Goal: Task Accomplishment & Management: Contribute content

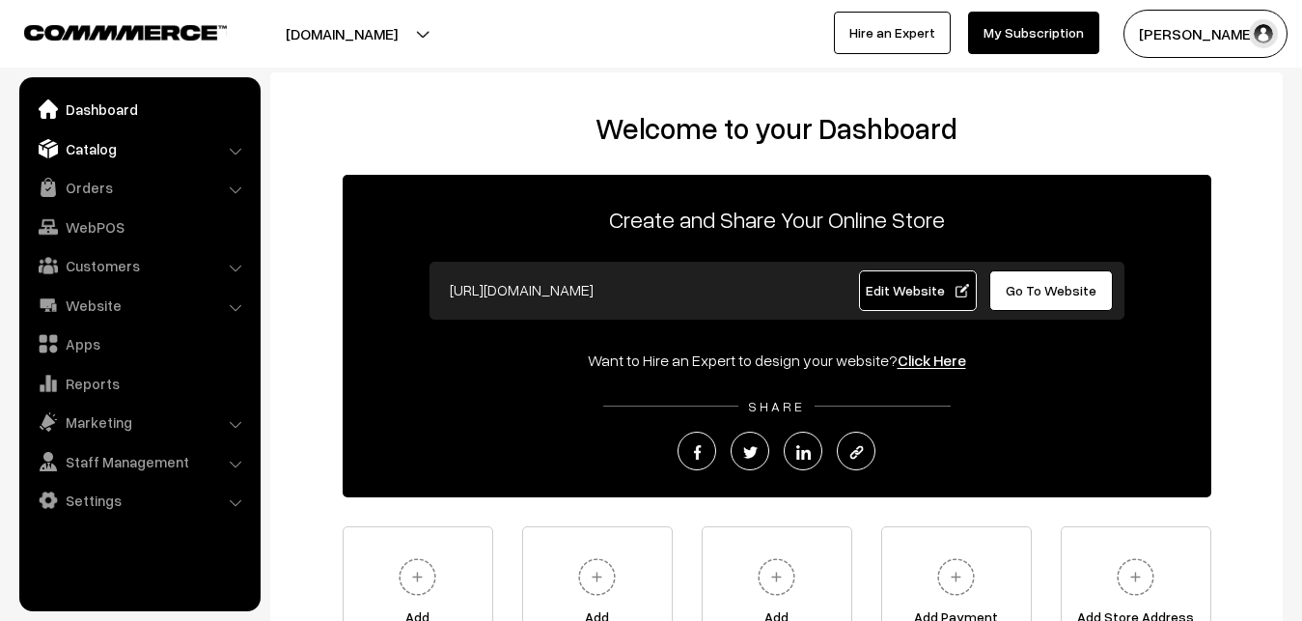
click at [97, 150] on link "Catalog" at bounding box center [139, 148] width 230 height 35
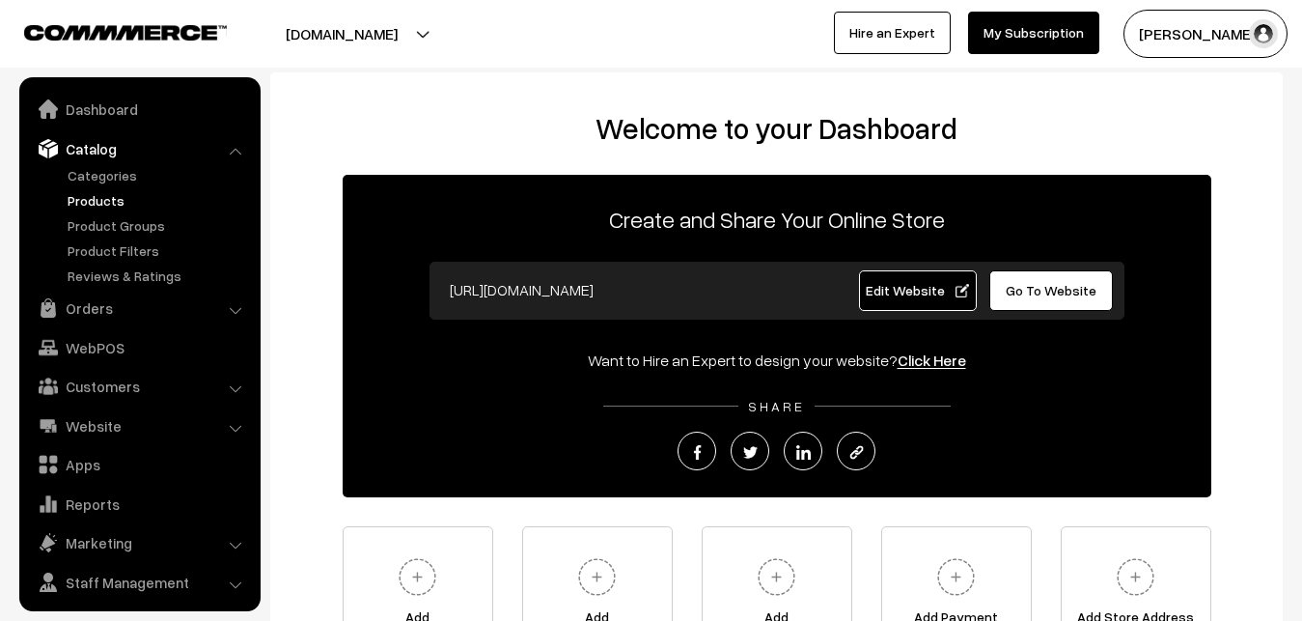
click at [104, 206] on link "Products" at bounding box center [158, 200] width 191 height 20
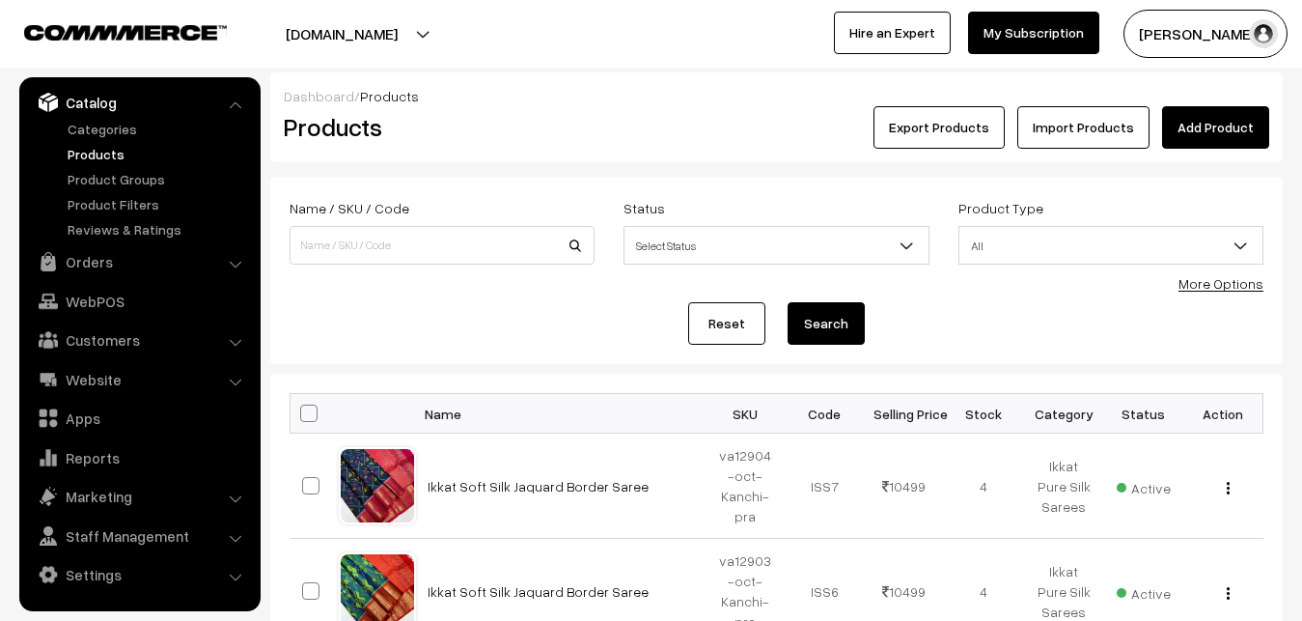
click at [1216, 133] on link "Add Product" at bounding box center [1215, 127] width 107 height 42
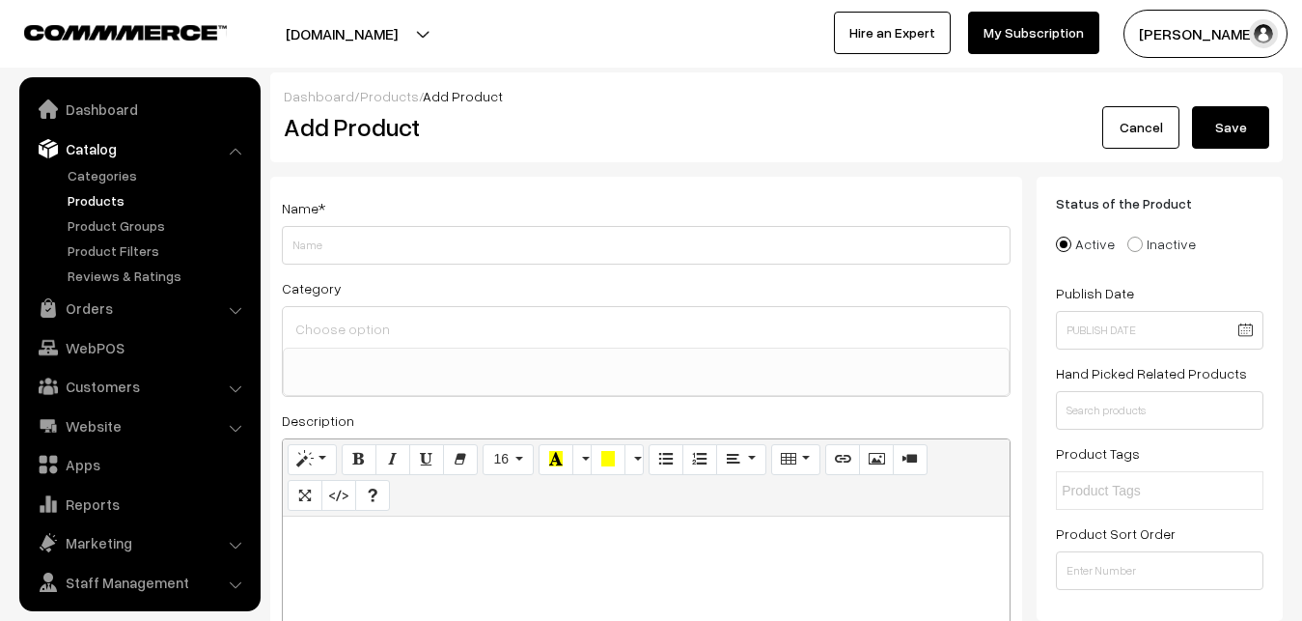
select select
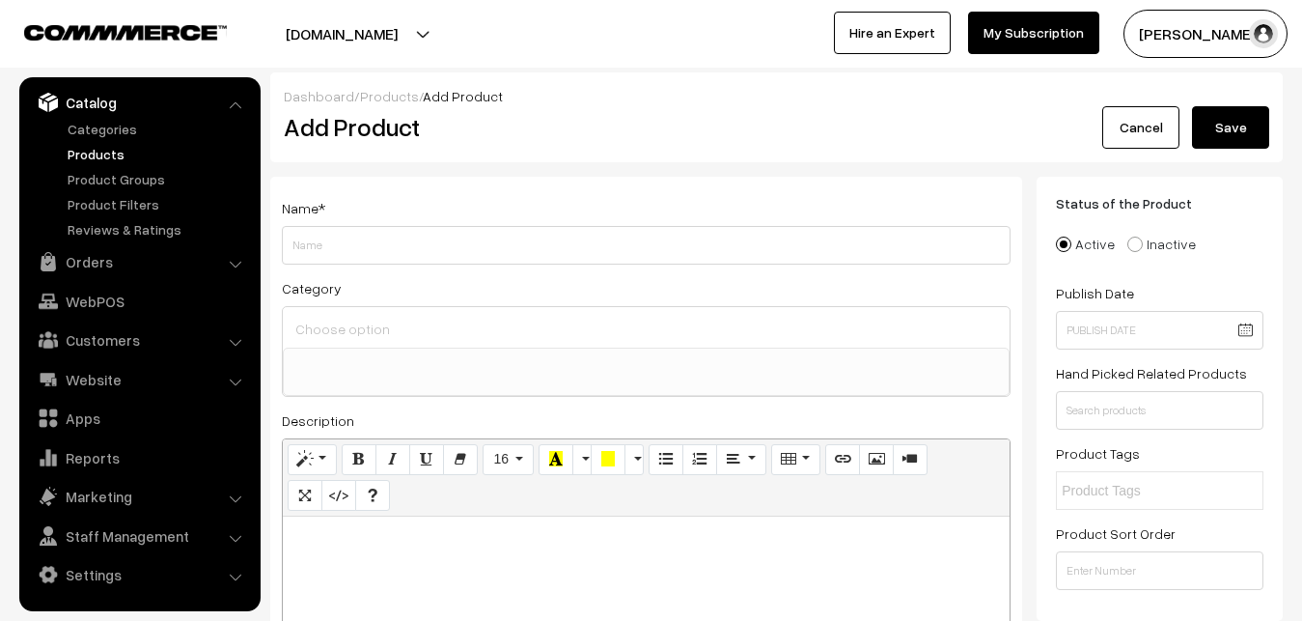
click at [95, 153] on link "Products" at bounding box center [158, 154] width 191 height 20
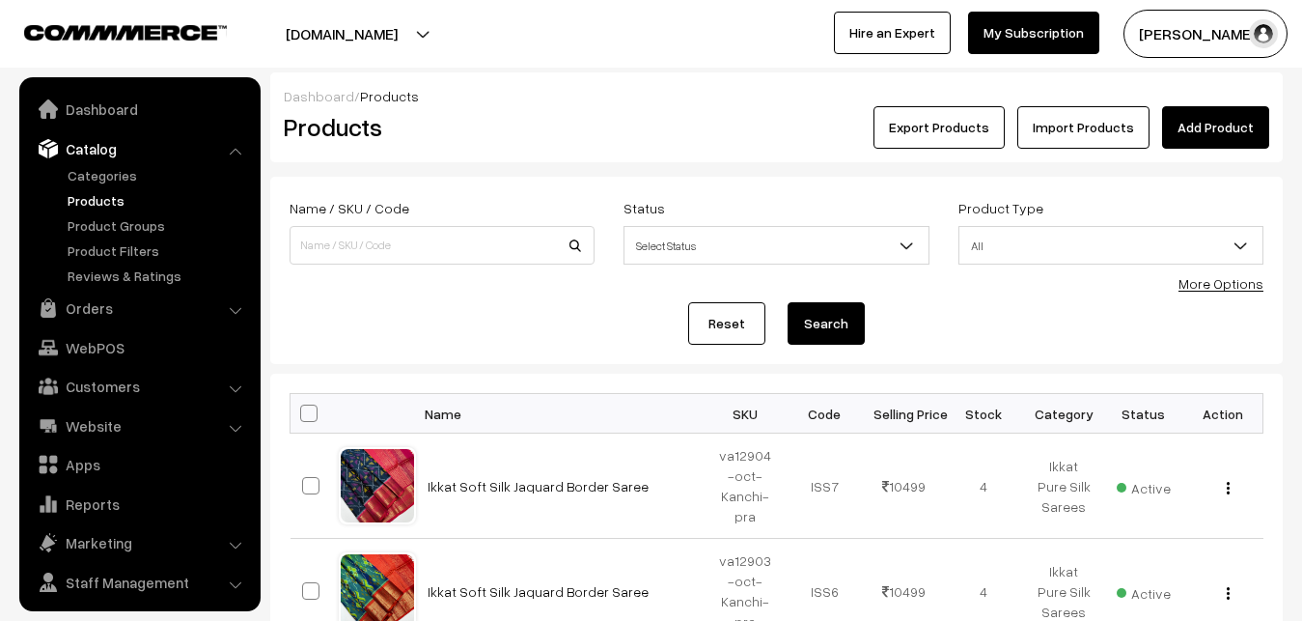
scroll to position [46, 0]
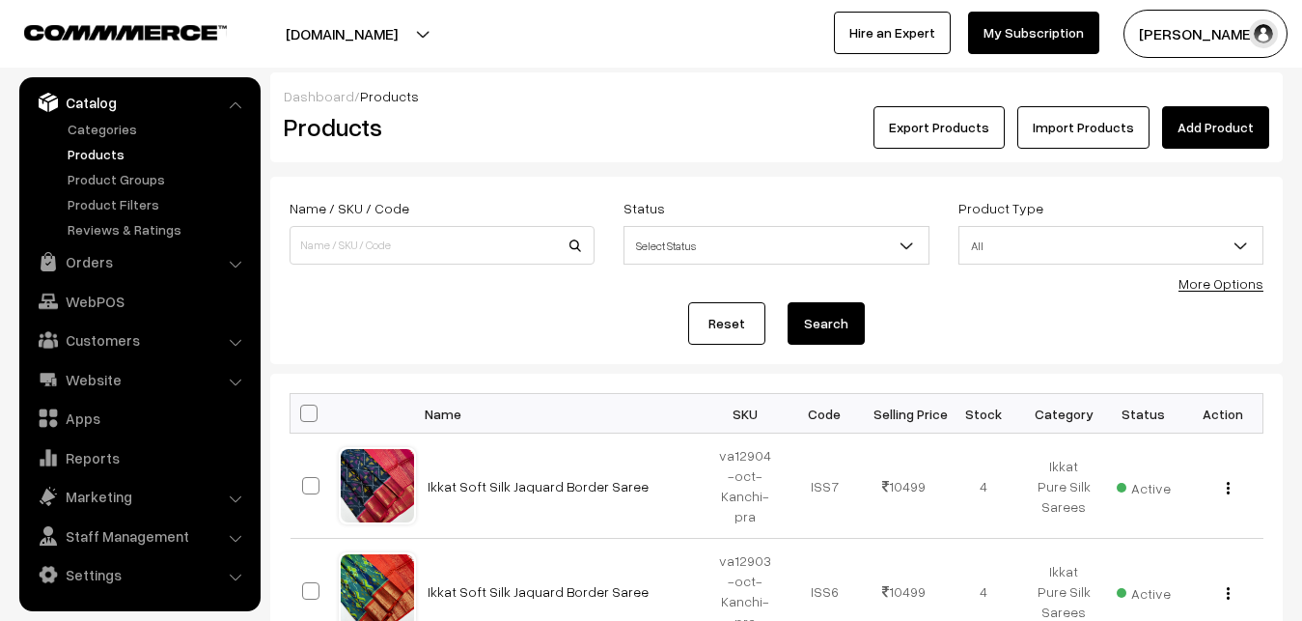
click at [540, 122] on h2 "Products" at bounding box center [438, 127] width 309 height 30
click at [1185, 133] on link "Add Product" at bounding box center [1215, 127] width 107 height 42
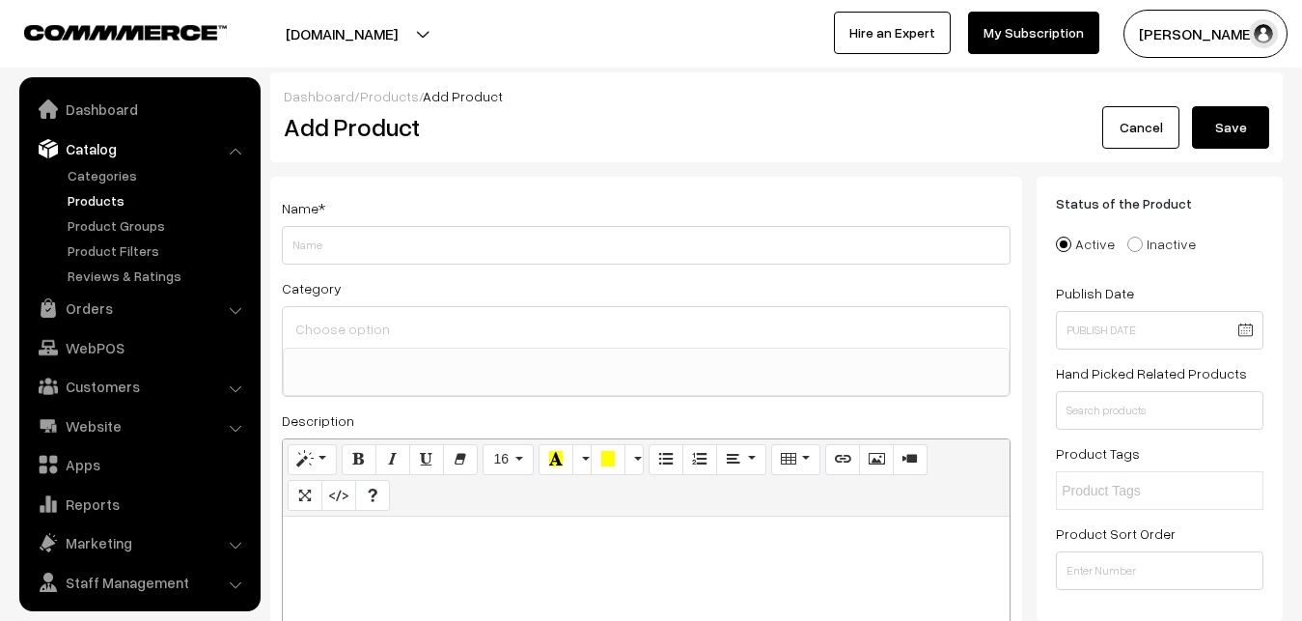
select select
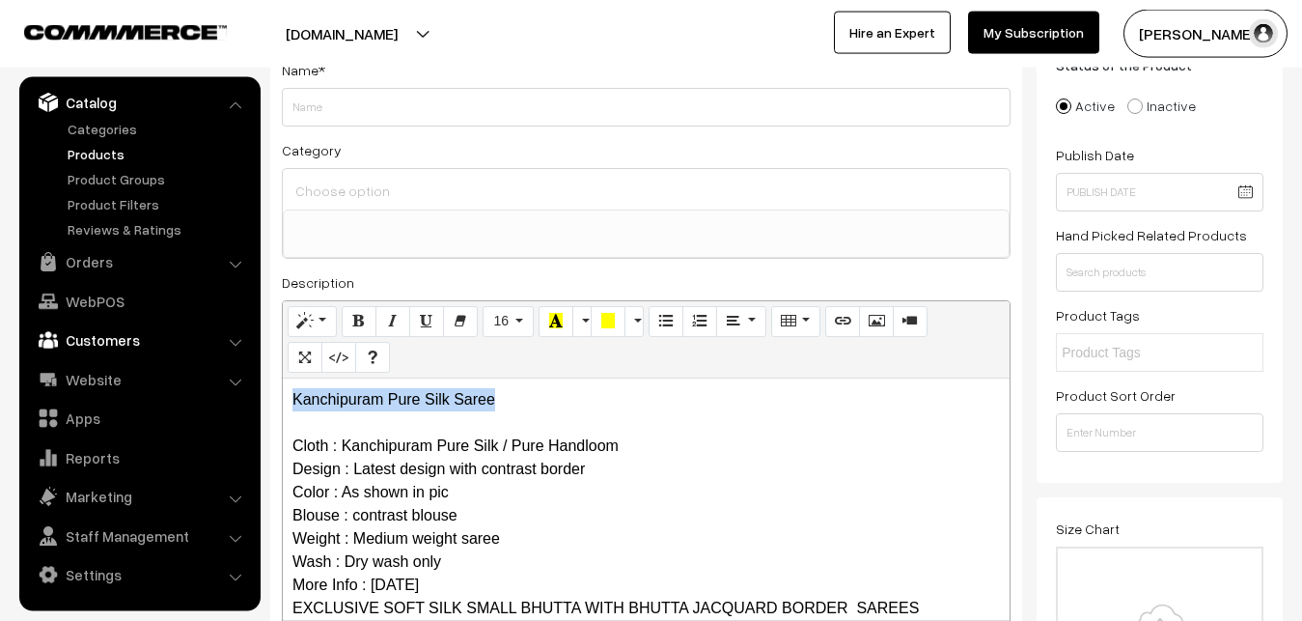
drag, startPoint x: 569, startPoint y: 389, endPoint x: 181, endPoint y: 347, distance: 390.4
click at [283, 378] on div "Kanchipuram Pure Silk Saree Cloth : Kanchipuram Pure Silk / Pure Handloom Desig…" at bounding box center [646, 498] width 727 height 241
copy p "Kanchipuram Pure Silk Saree"
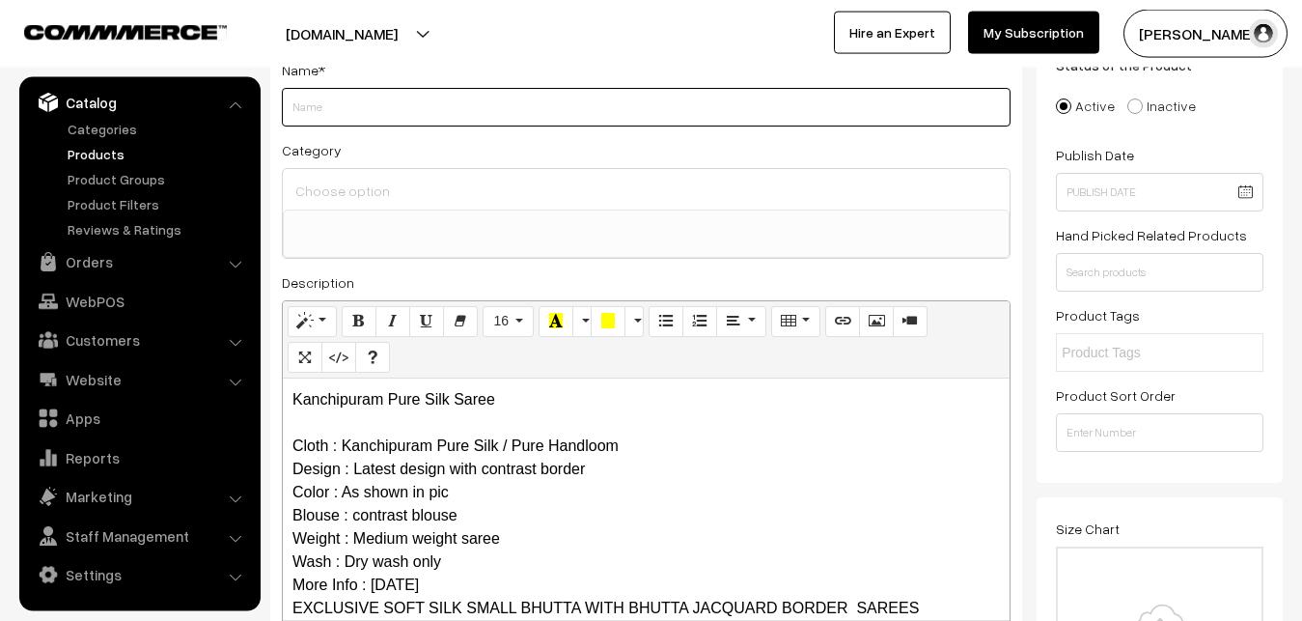
click at [298, 113] on input "Weight" at bounding box center [646, 107] width 729 height 39
paste input "Kanchipuram Pure Silk Saree"
type input "Kanchipuram Pure Silk Saree"
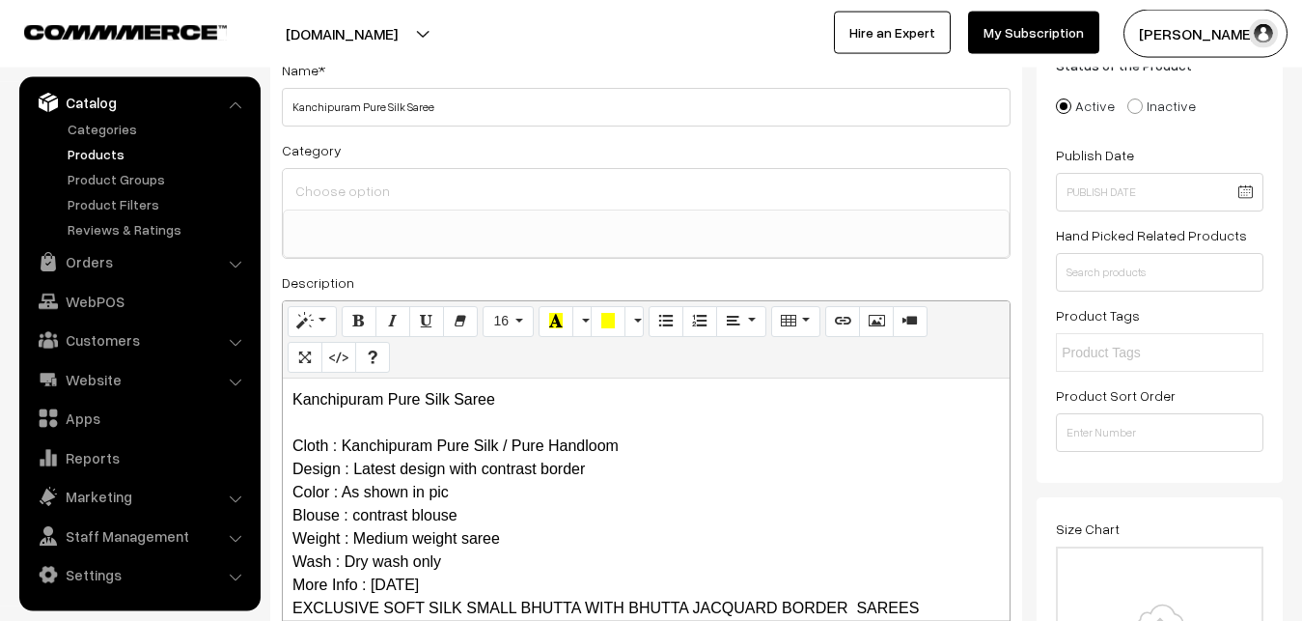
click at [341, 195] on input at bounding box center [646, 191] width 711 height 28
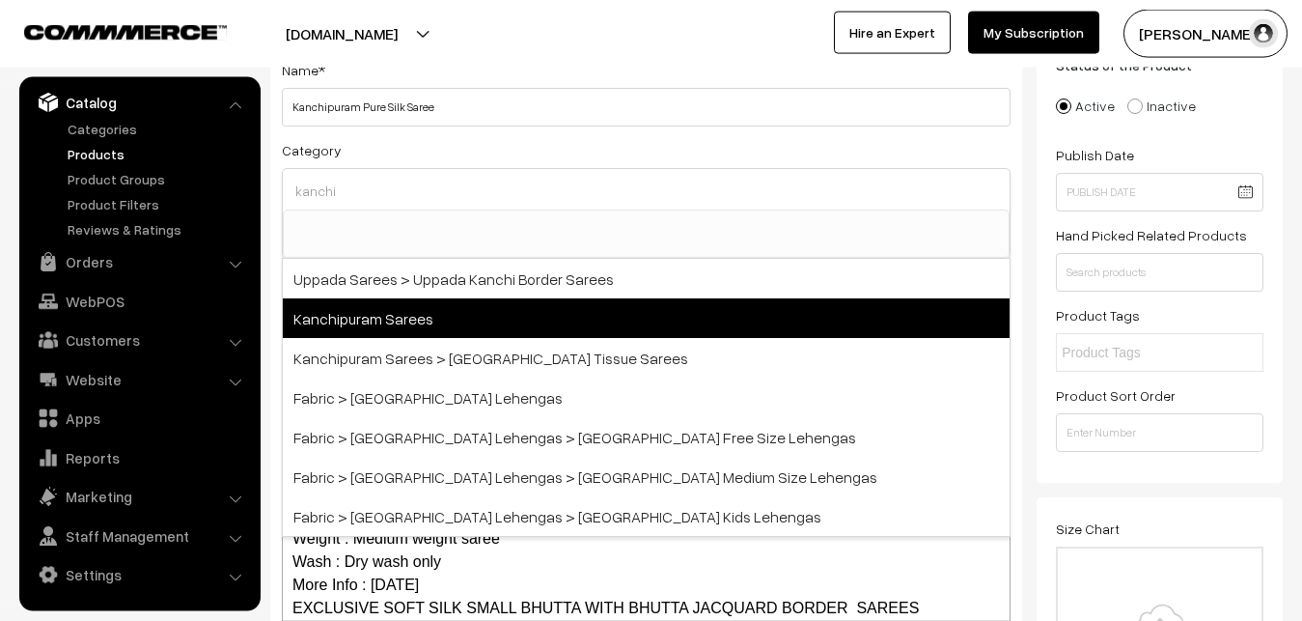
type input "kanchi"
click at [420, 308] on span "Kanchipuram Sarees" at bounding box center [646, 318] width 727 height 40
select select "3"
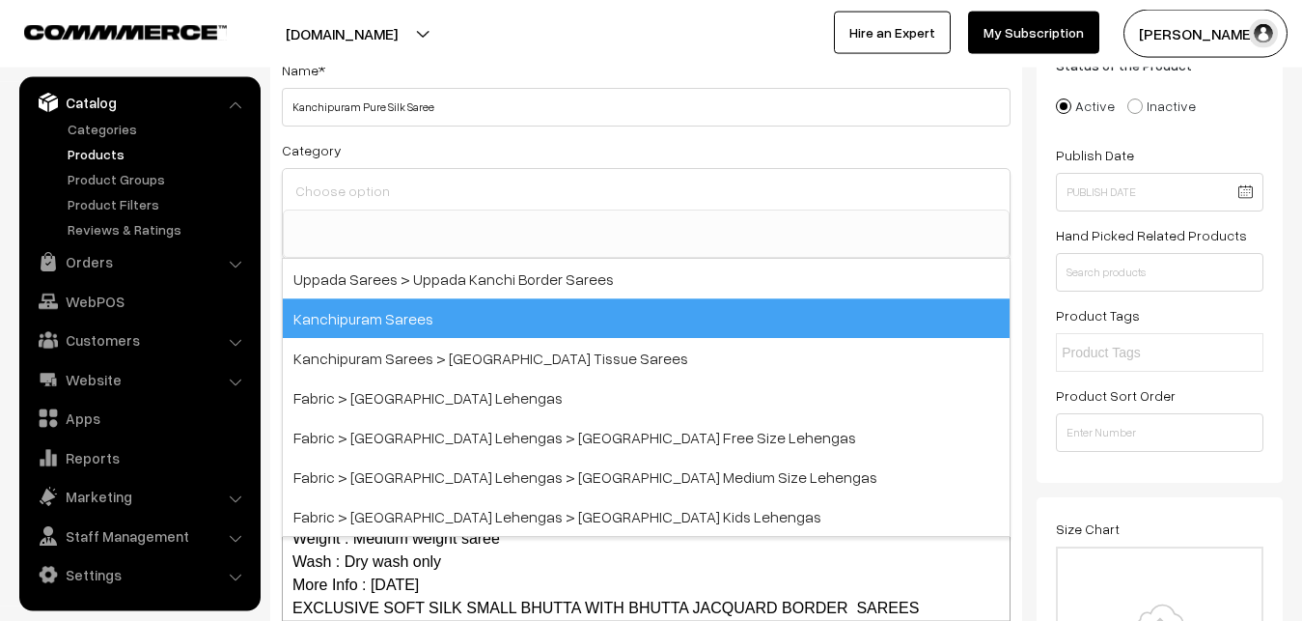
scroll to position [405, 0]
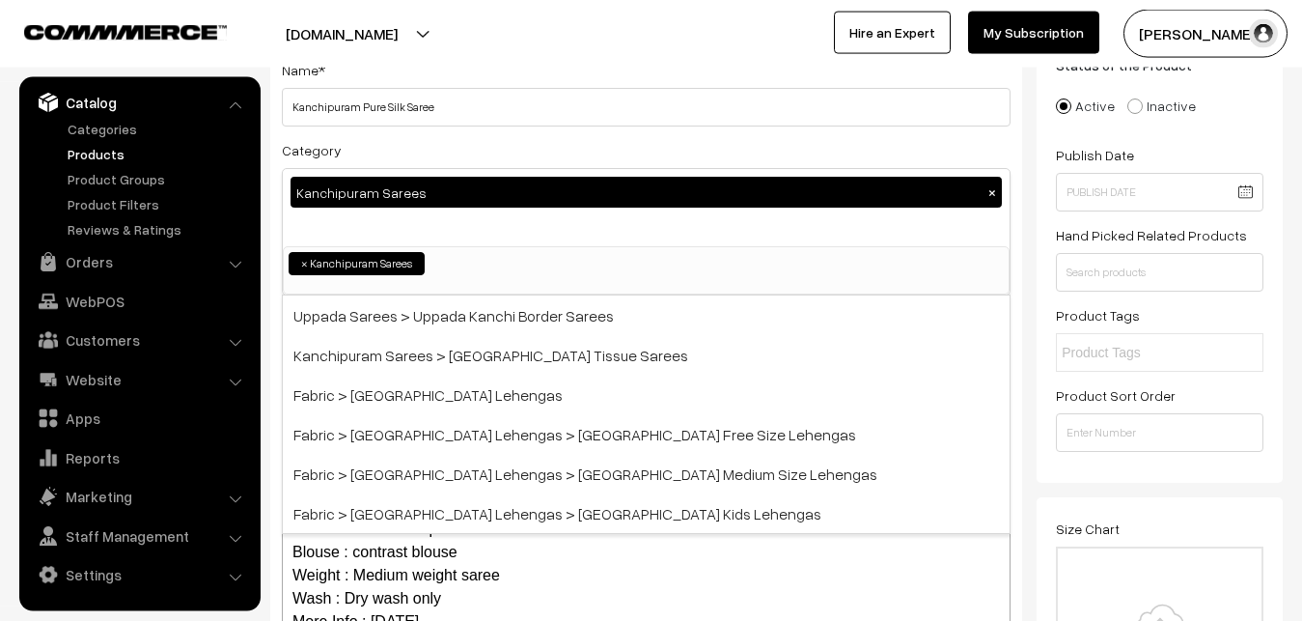
click at [450, 158] on div "Category Kanchipuram Sarees × Uppada Sarees Uppada Sarees > Uppada Plain Sarees…" at bounding box center [646, 216] width 729 height 157
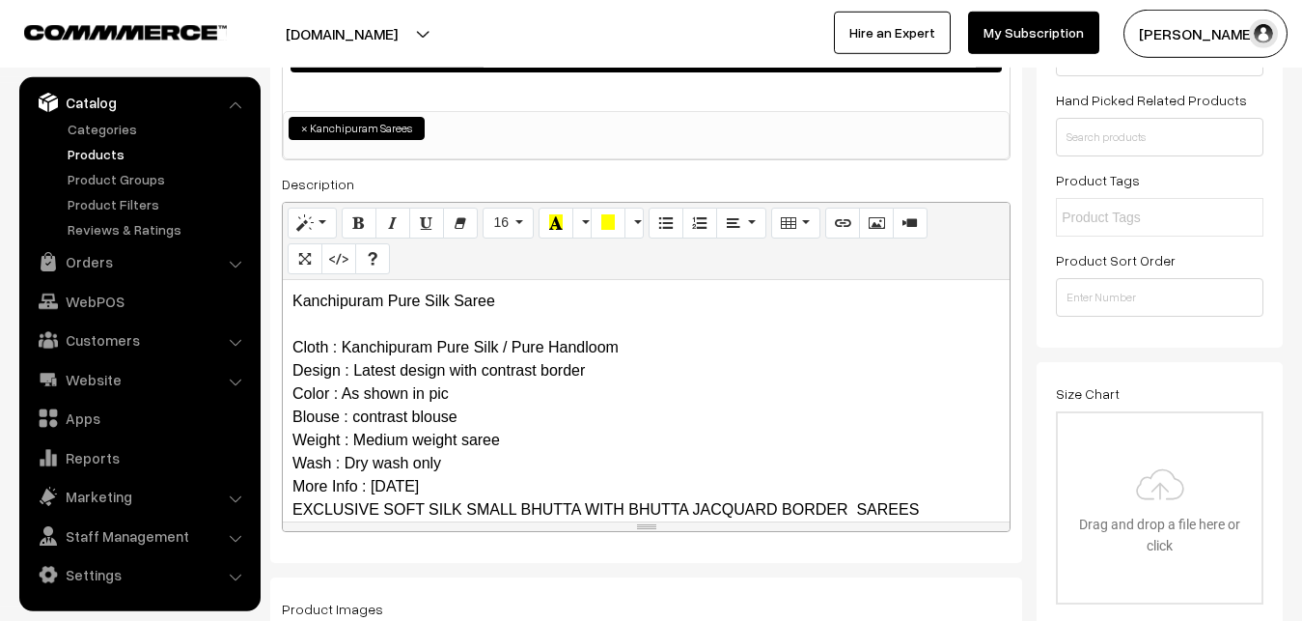
scroll to position [237, 0]
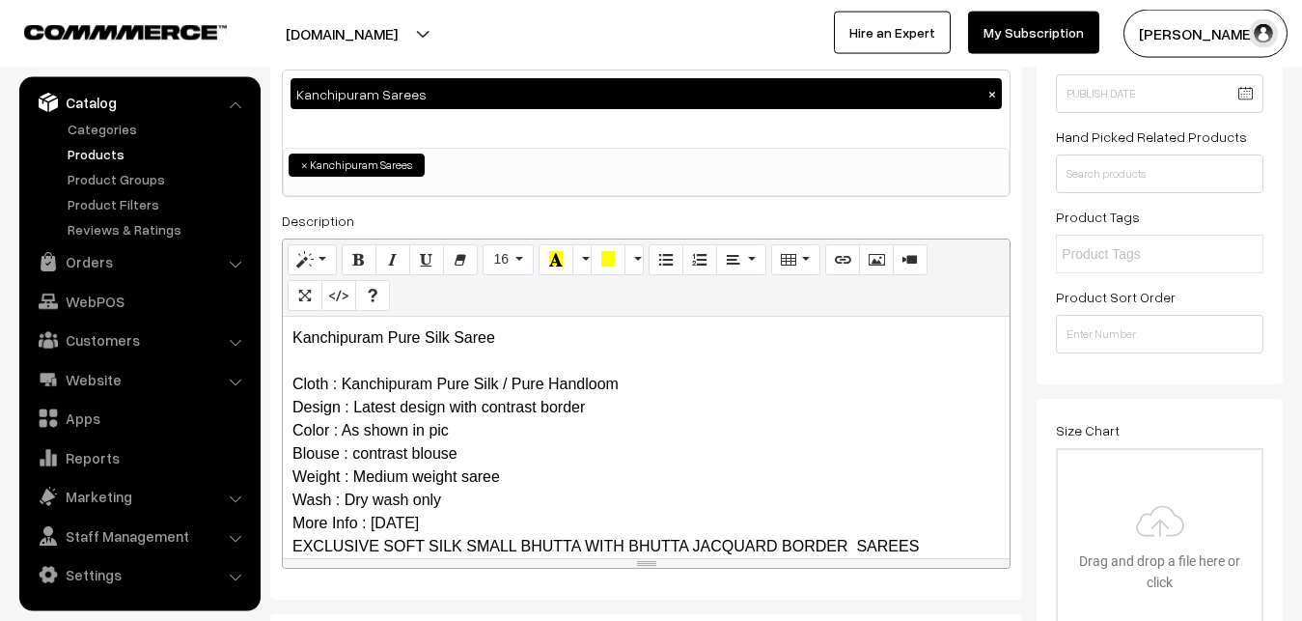
click at [409, 425] on p "Kanchipuram Pure Silk Saree Cloth : Kanchipuram Pure Silk / Pure Handloom Desig…" at bounding box center [647, 511] width 708 height 371
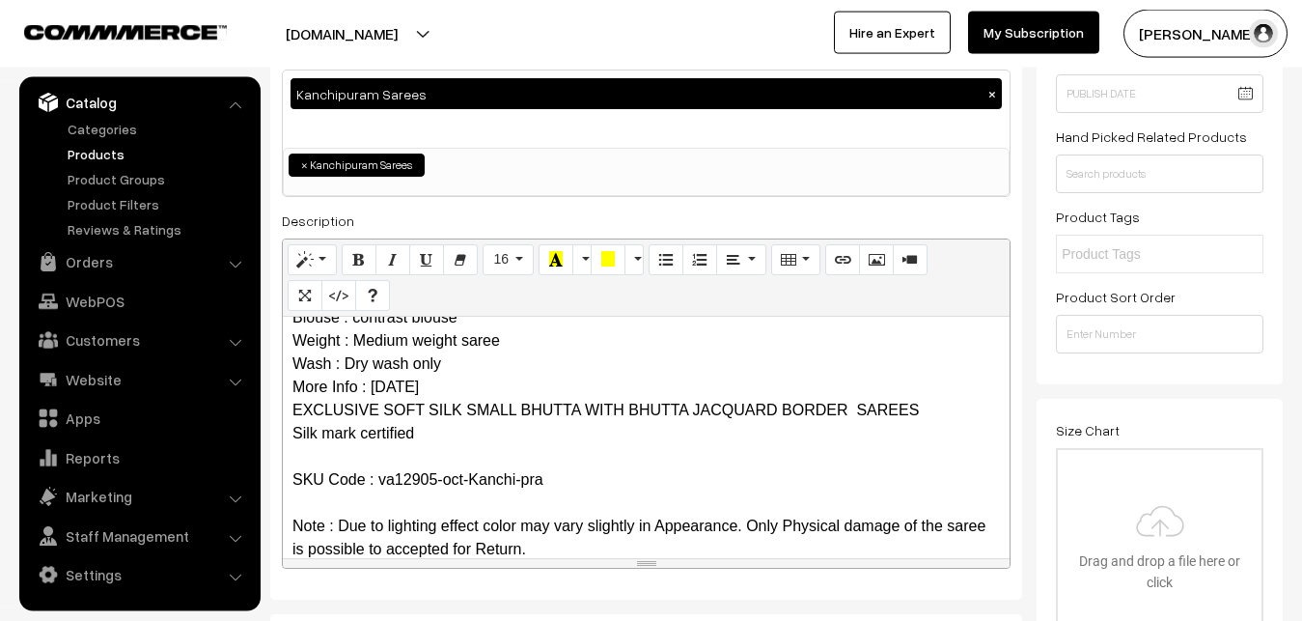
scroll to position [0, 0]
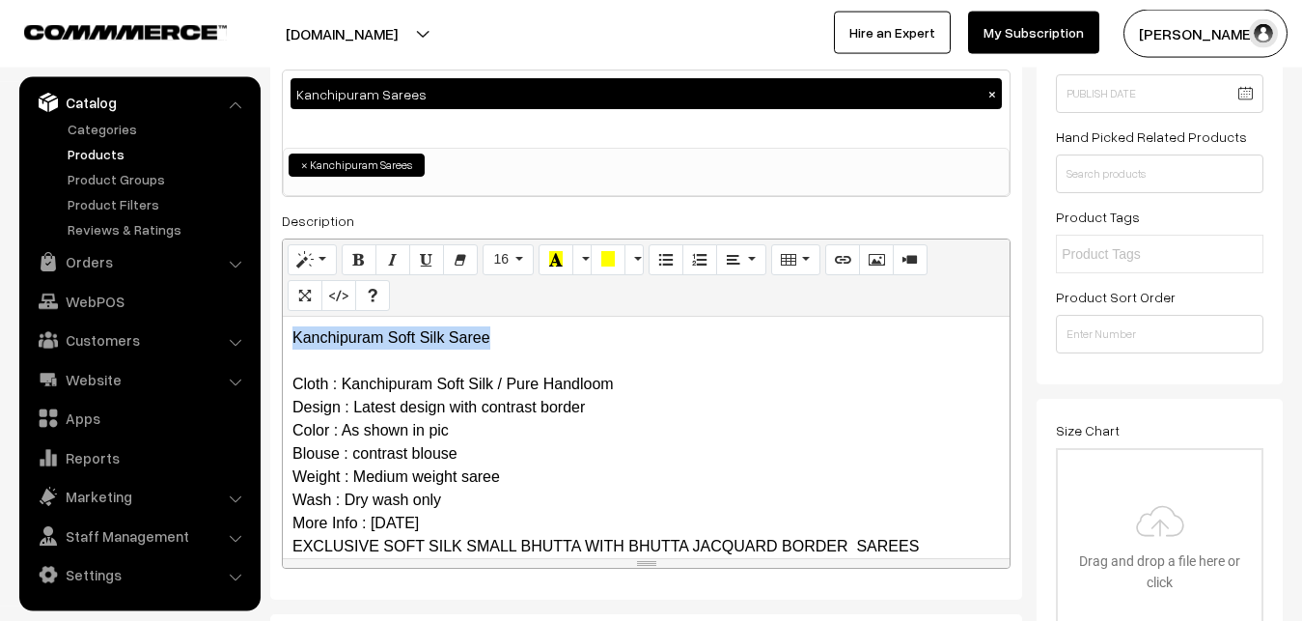
drag, startPoint x: 514, startPoint y: 345, endPoint x: 167, endPoint y: 306, distance: 348.7
click at [283, 317] on div "Kanchipuram Soft Silk Saree Cloth : Kanchipuram Soft Silk / Pure Handloom Desig…" at bounding box center [646, 437] width 727 height 241
copy div "Kanchipuram Soft Silk Saree"
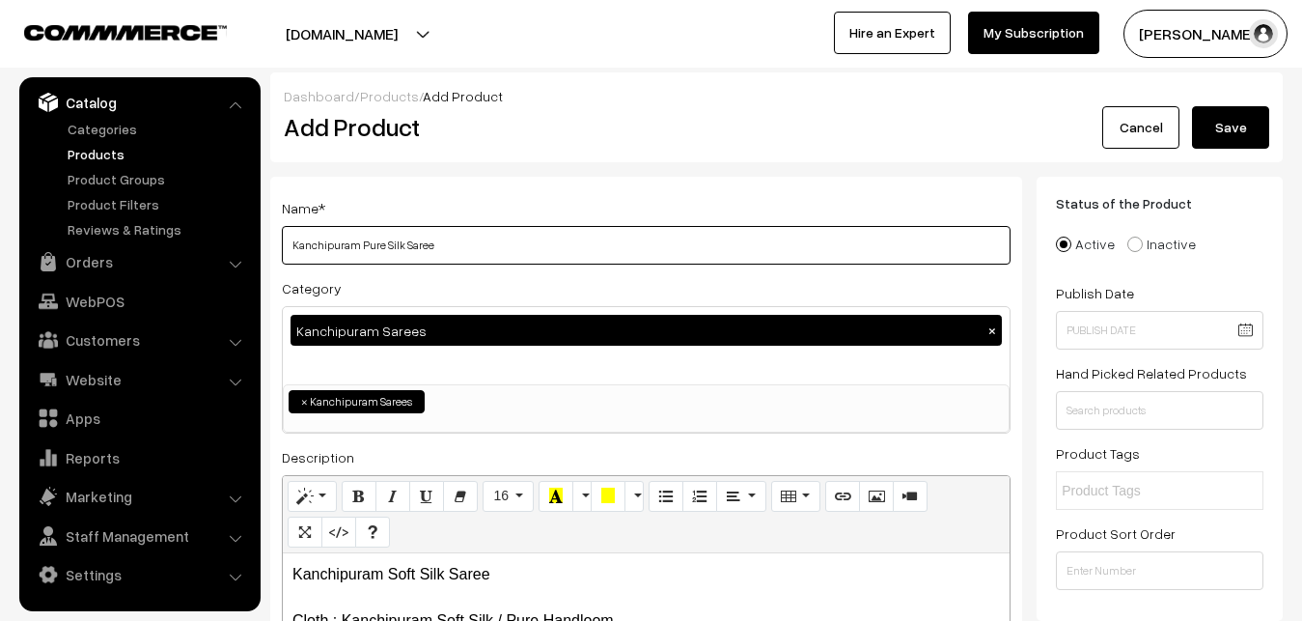
drag, startPoint x: 460, startPoint y: 247, endPoint x: 31, endPoint y: 243, distance: 429.6
click at [282, 245] on input "Kanchipuram Pure Silk Saree" at bounding box center [646, 245] width 729 height 39
paste input "Soft"
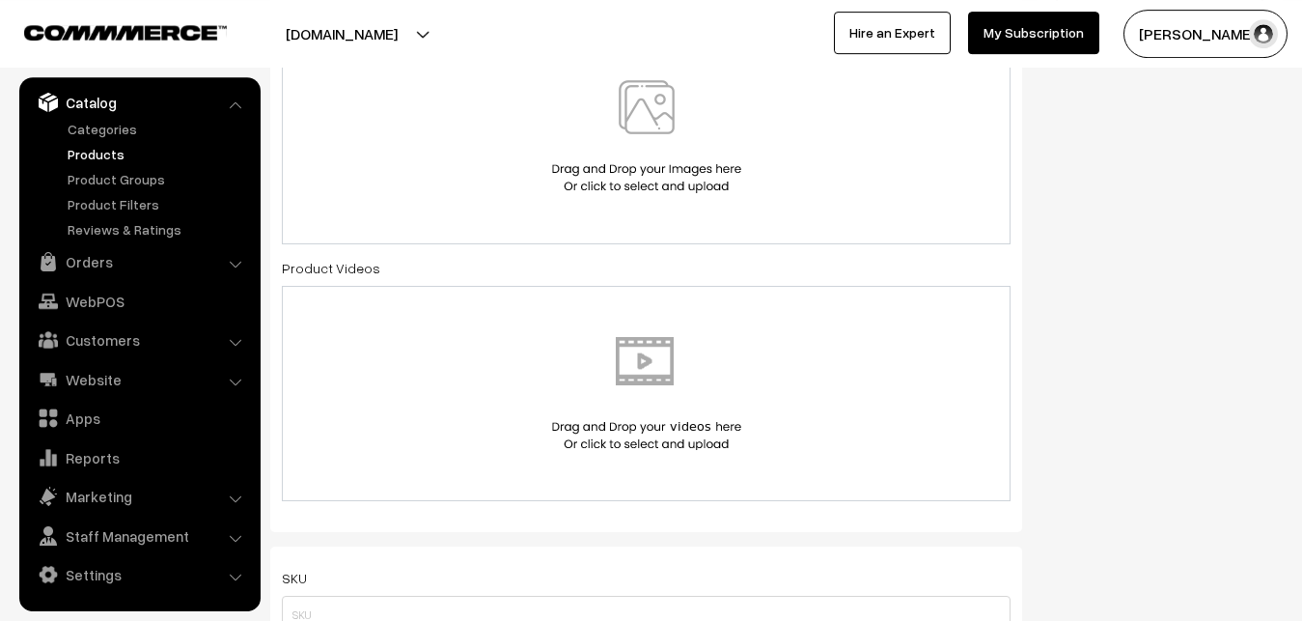
scroll to position [788, 0]
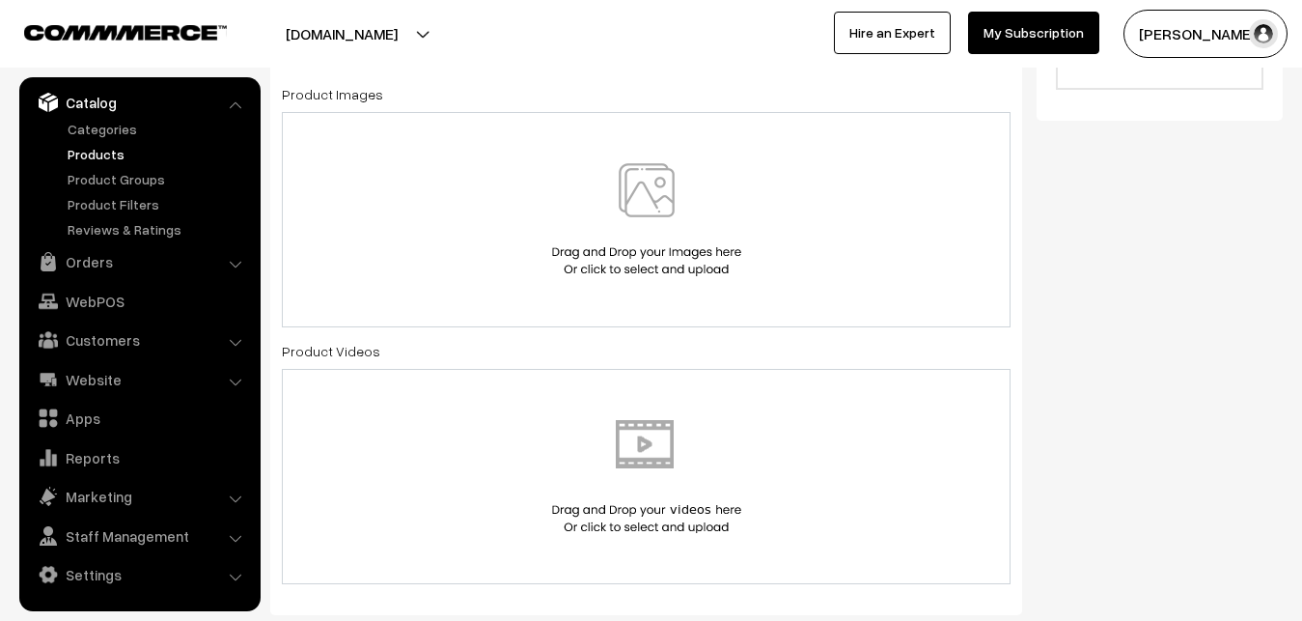
type input "Kanchipuram Soft Silk Saree"
click at [643, 205] on img at bounding box center [646, 219] width 199 height 113
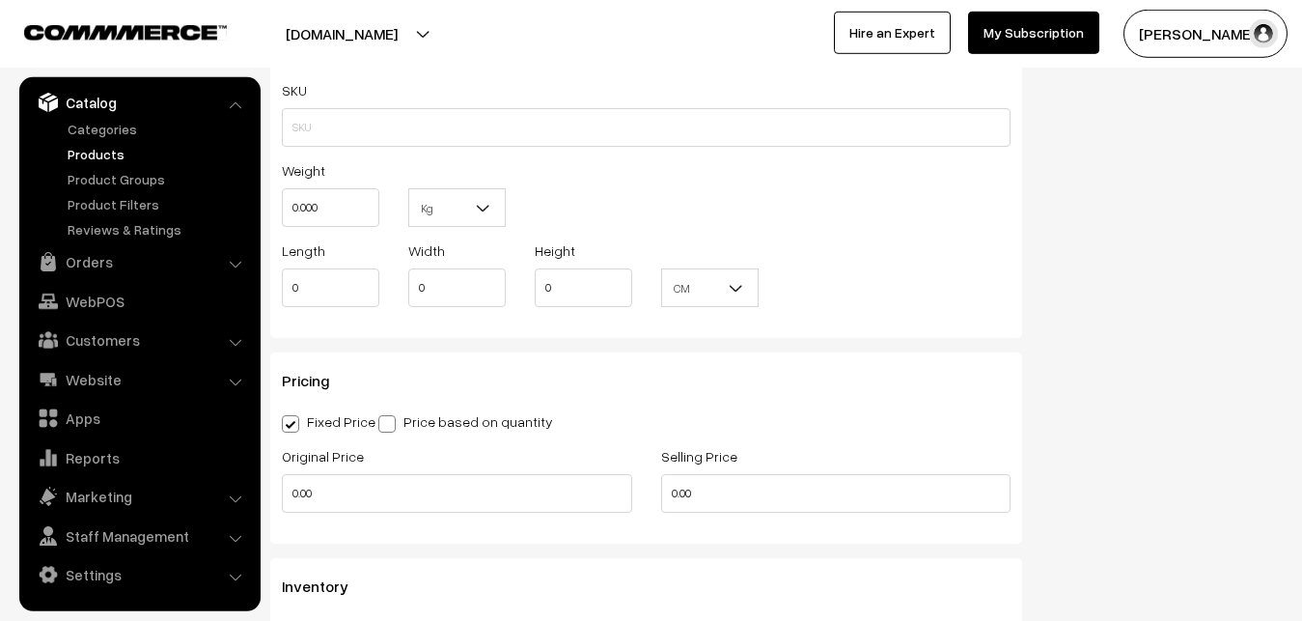
scroll to position [1379, 0]
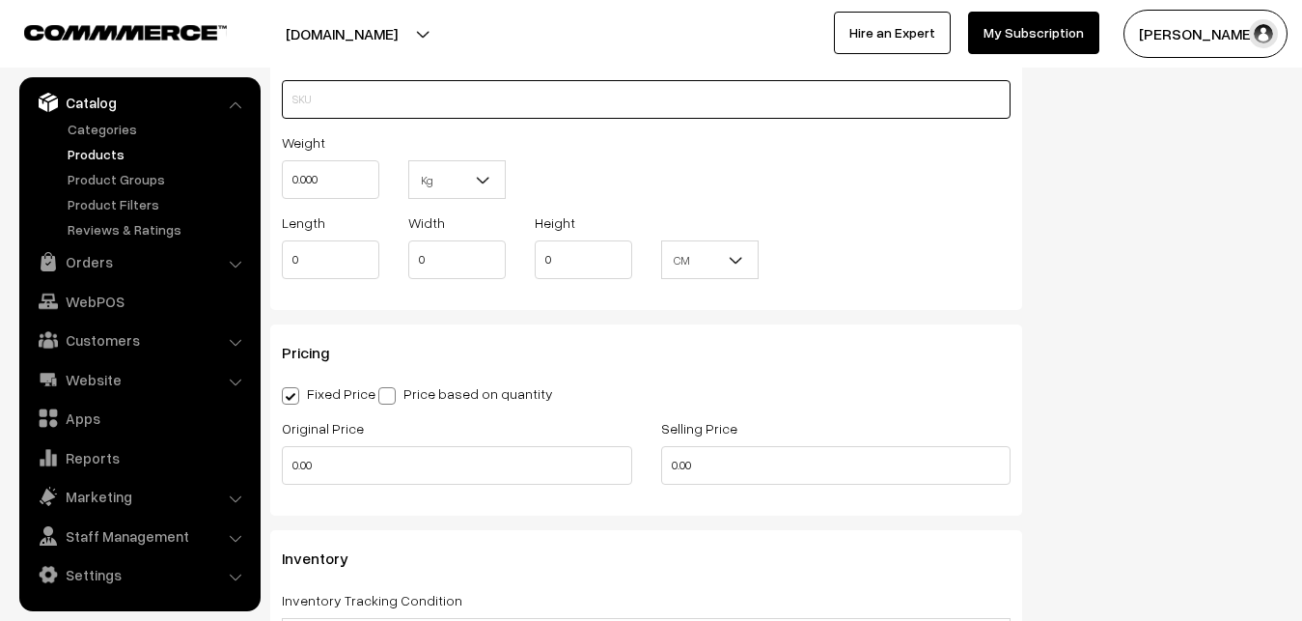
click at [331, 99] on input "text" at bounding box center [646, 99] width 729 height 39
paste input "va12905-oct-Kanchi-pra"
type input "va12905-oct-Kanchi-pra"
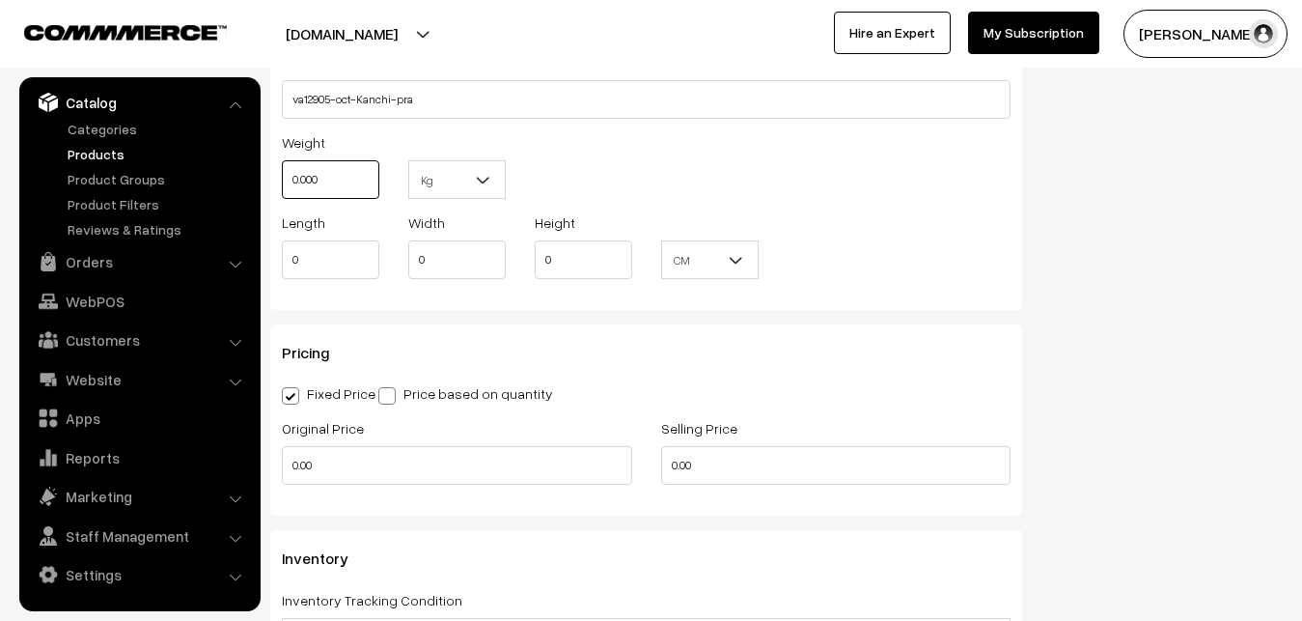
drag, startPoint x: 331, startPoint y: 186, endPoint x: 255, endPoint y: 180, distance: 76.6
click at [282, 180] on input "0.000" at bounding box center [331, 179] width 98 height 39
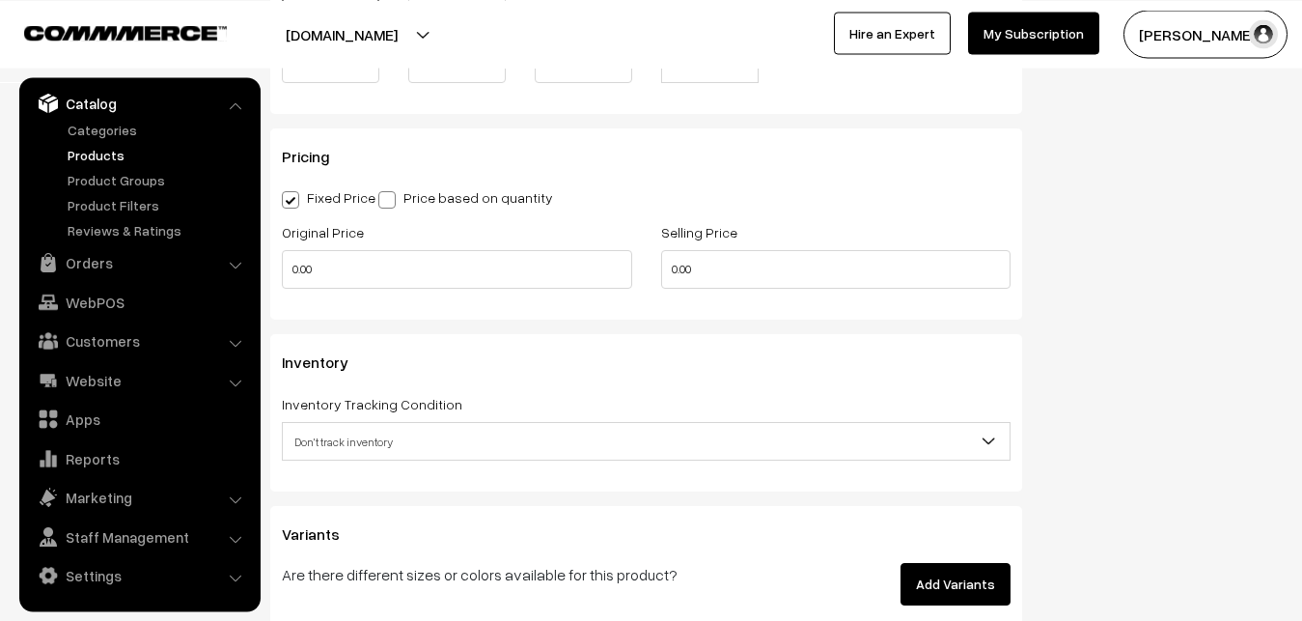
scroll to position [1575, 0]
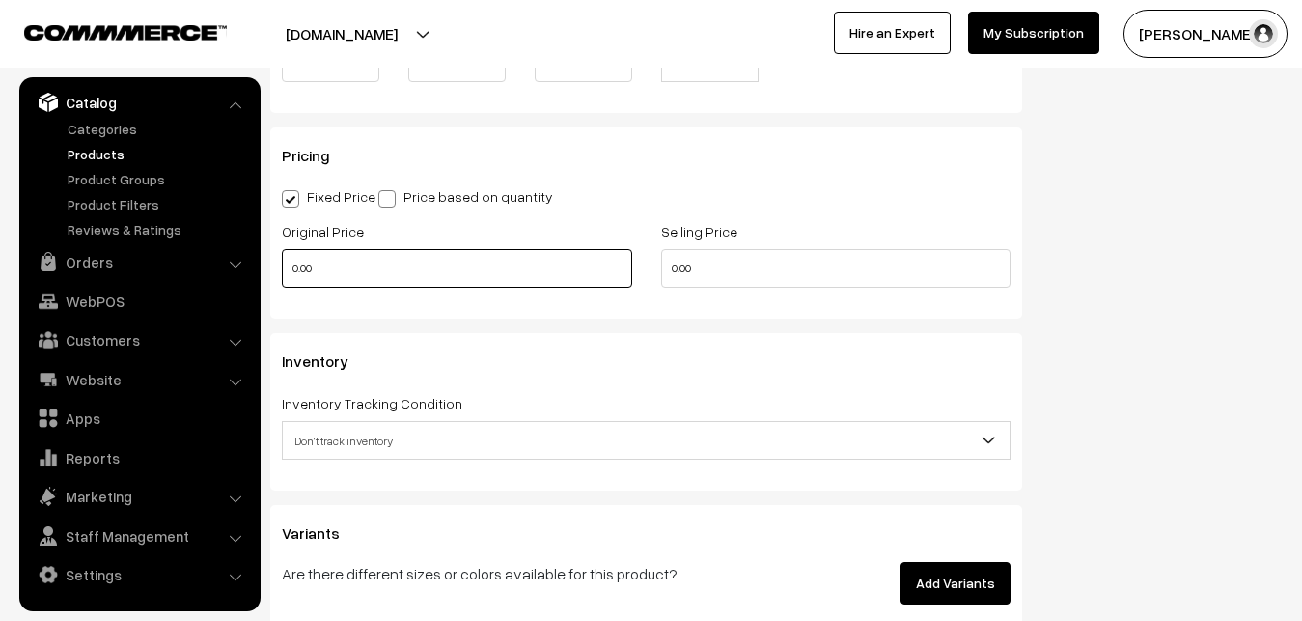
type input "0.80"
drag, startPoint x: 333, startPoint y: 261, endPoint x: 211, endPoint y: 261, distance: 121.6
click at [282, 261] on input "0.00" at bounding box center [457, 268] width 350 height 39
type input "0"
type input "5"
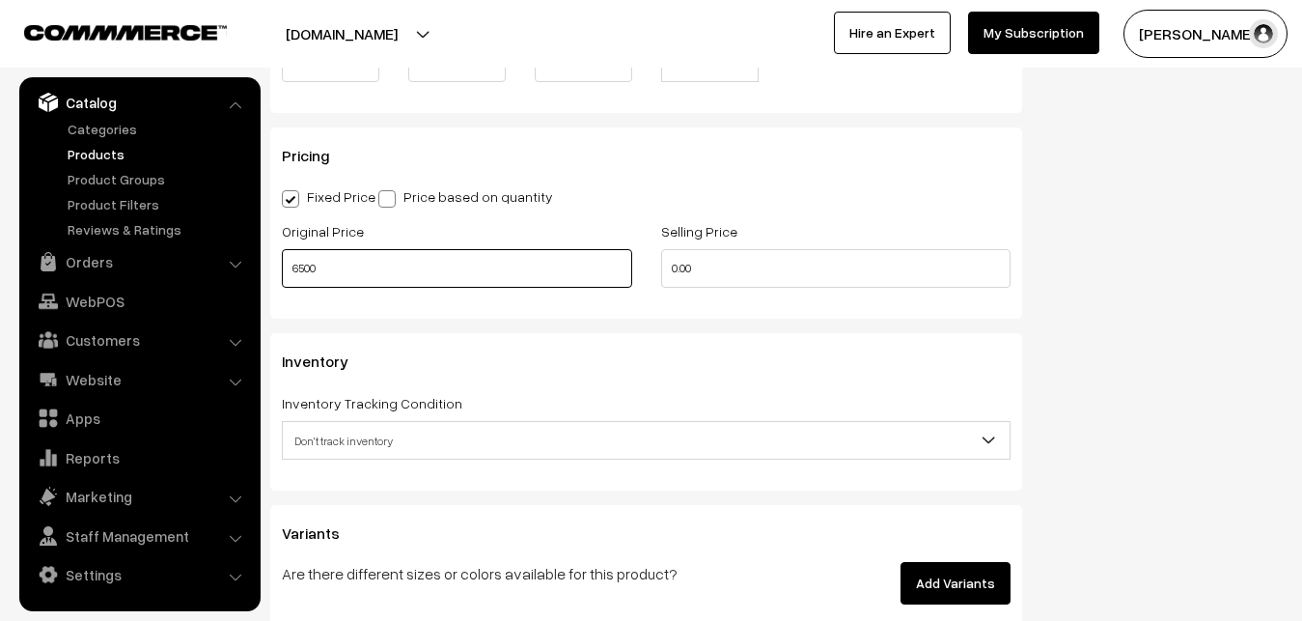
type input "6500"
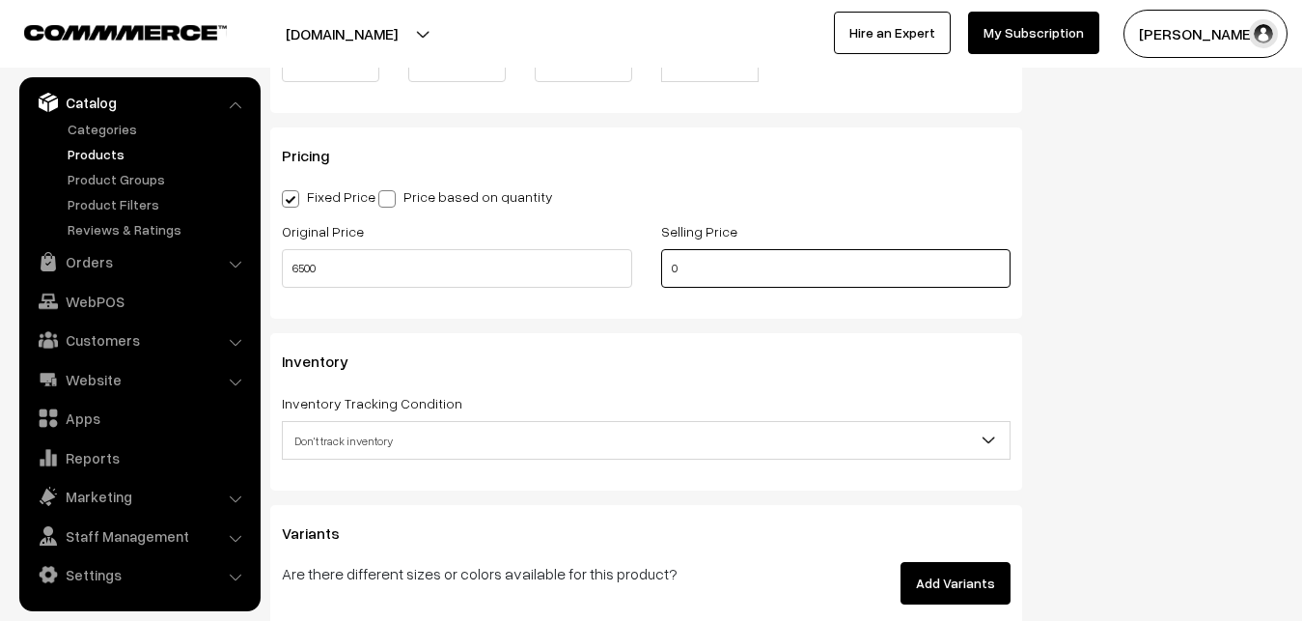
drag, startPoint x: 655, startPoint y: 275, endPoint x: 581, endPoint y: 275, distance: 74.3
click at [661, 275] on input "0" at bounding box center [836, 268] width 350 height 39
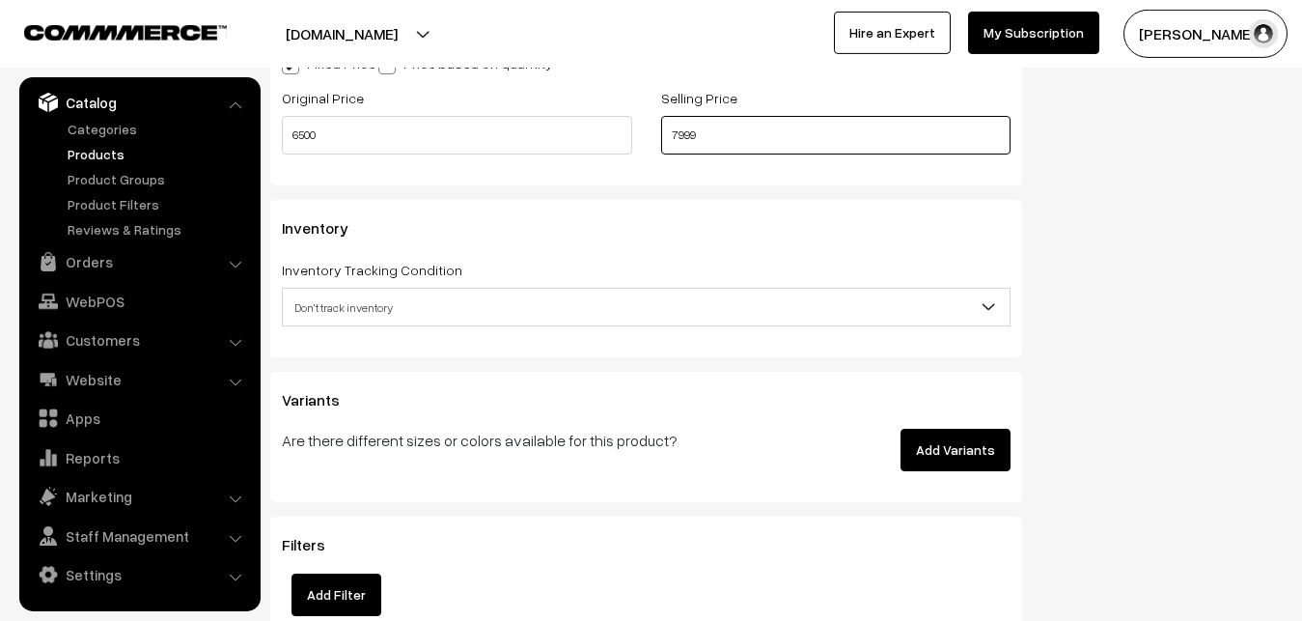
scroll to position [1772, 0]
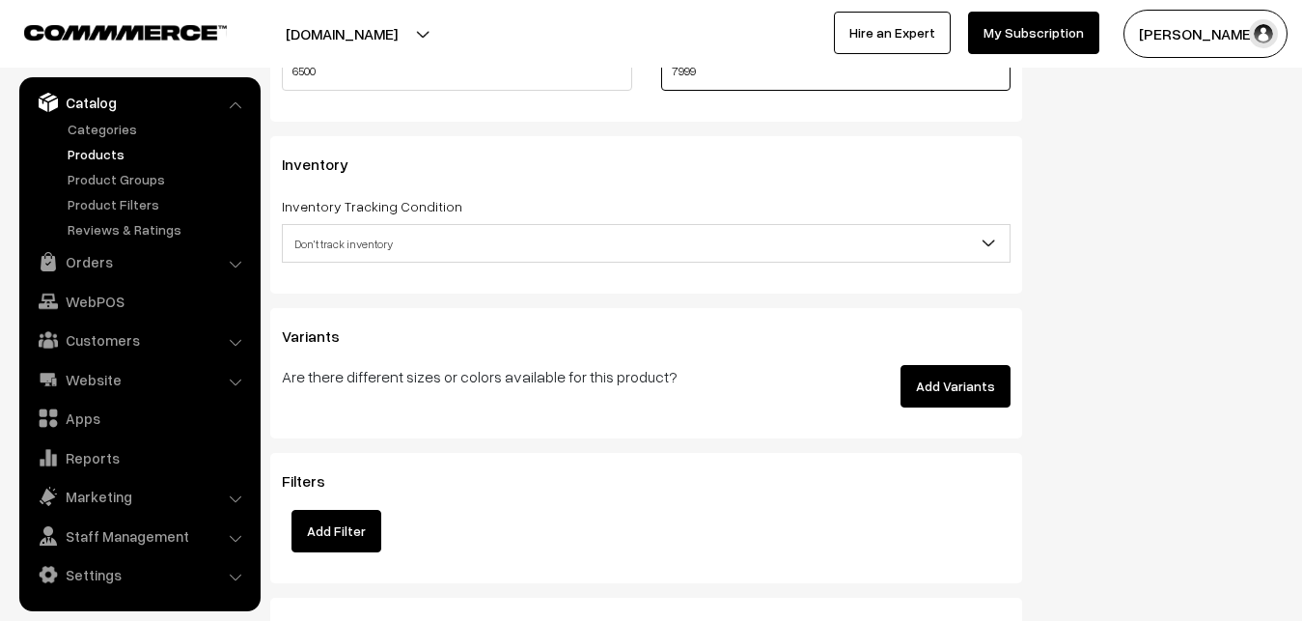
type input "7999"
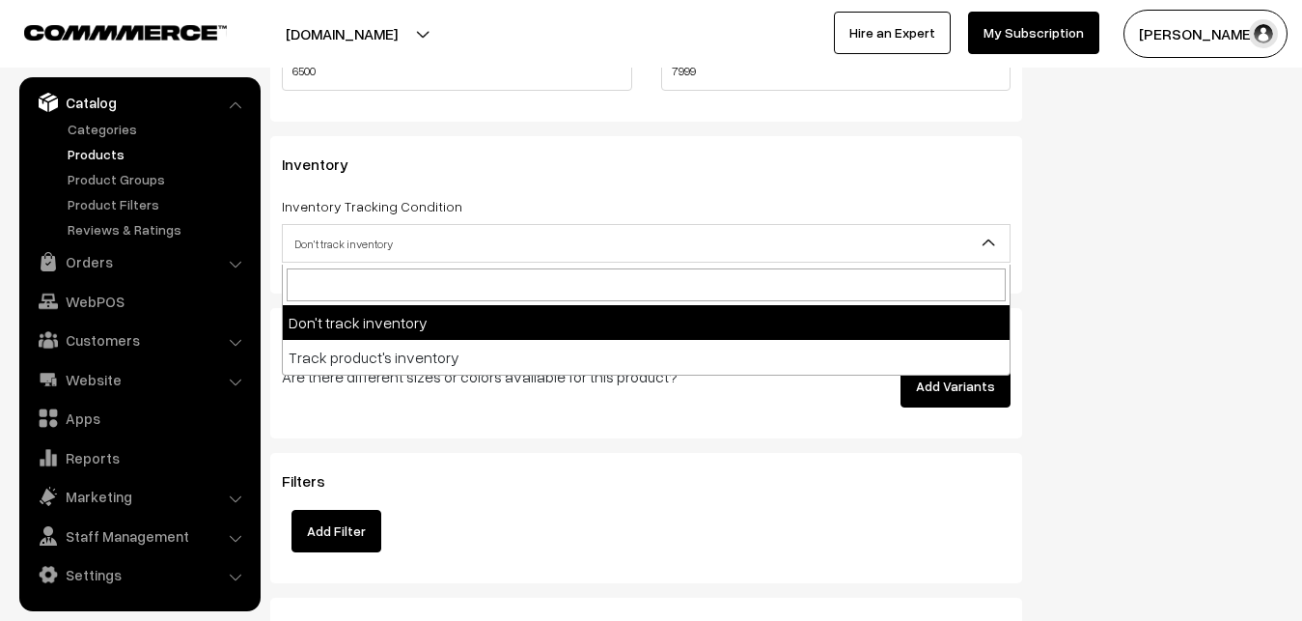
click at [367, 231] on span "Don't track inventory" at bounding box center [646, 244] width 727 height 34
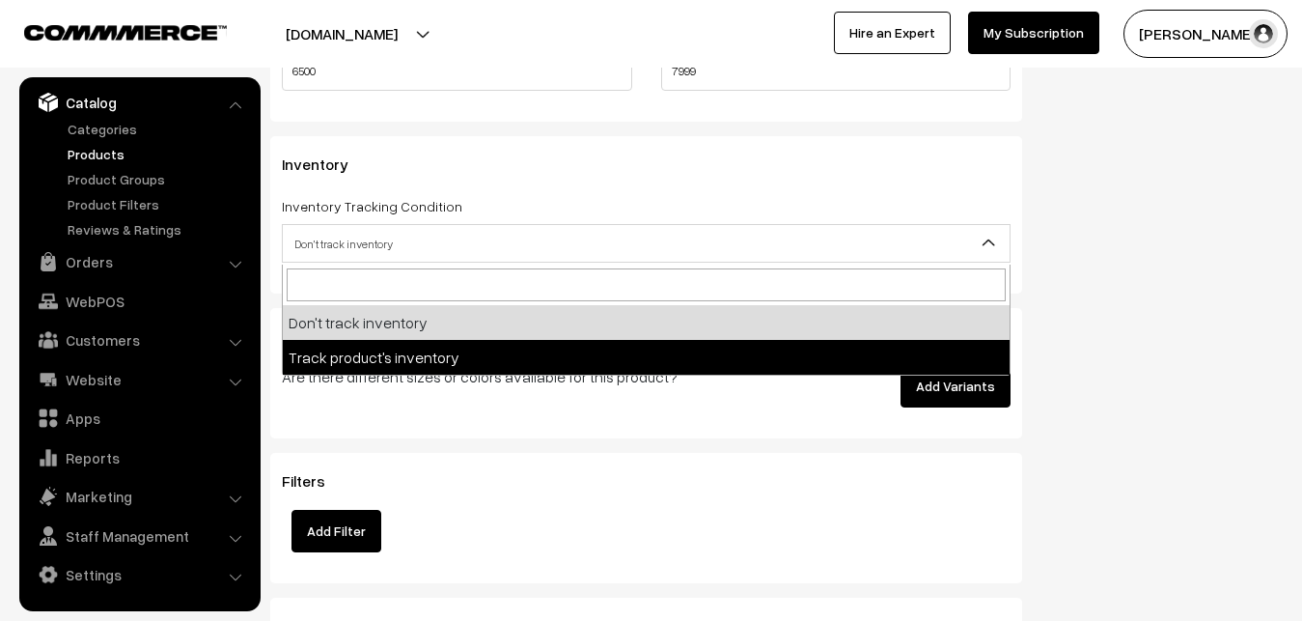
select select "2"
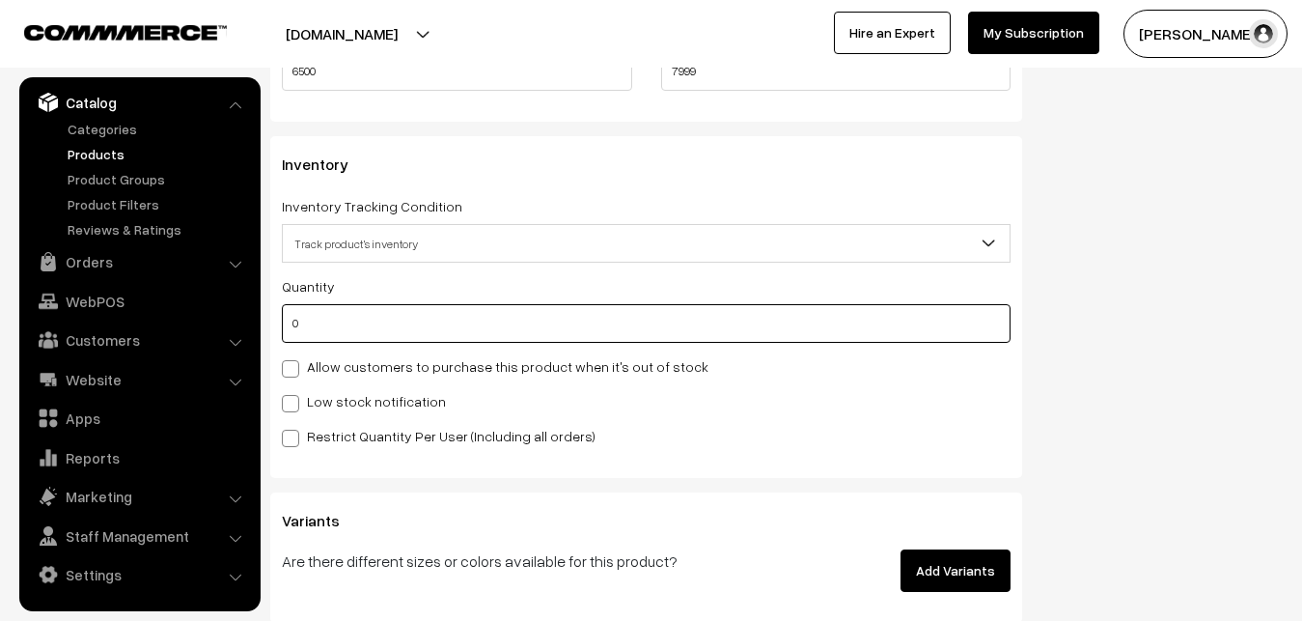
click at [339, 323] on input "0" at bounding box center [646, 323] width 729 height 39
type input "4"
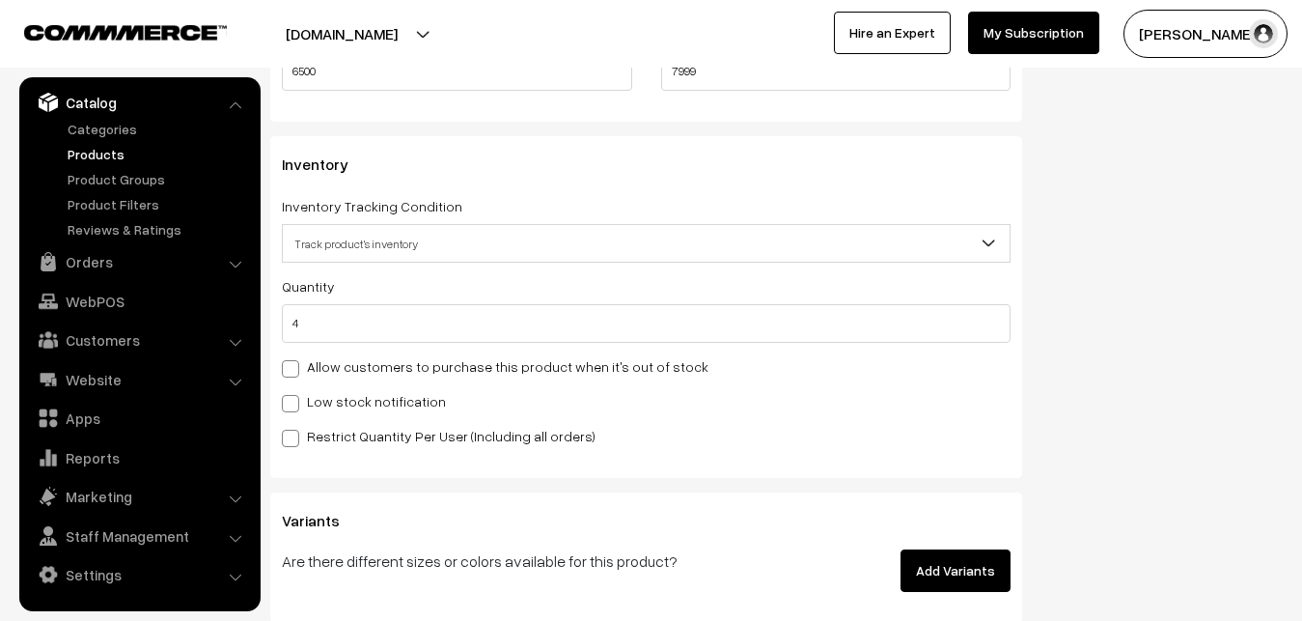
click at [336, 398] on label "Low stock notification" at bounding box center [364, 401] width 164 height 20
click at [294, 398] on input "Low stock notification" at bounding box center [288, 400] width 13 height 13
checkbox input "true"
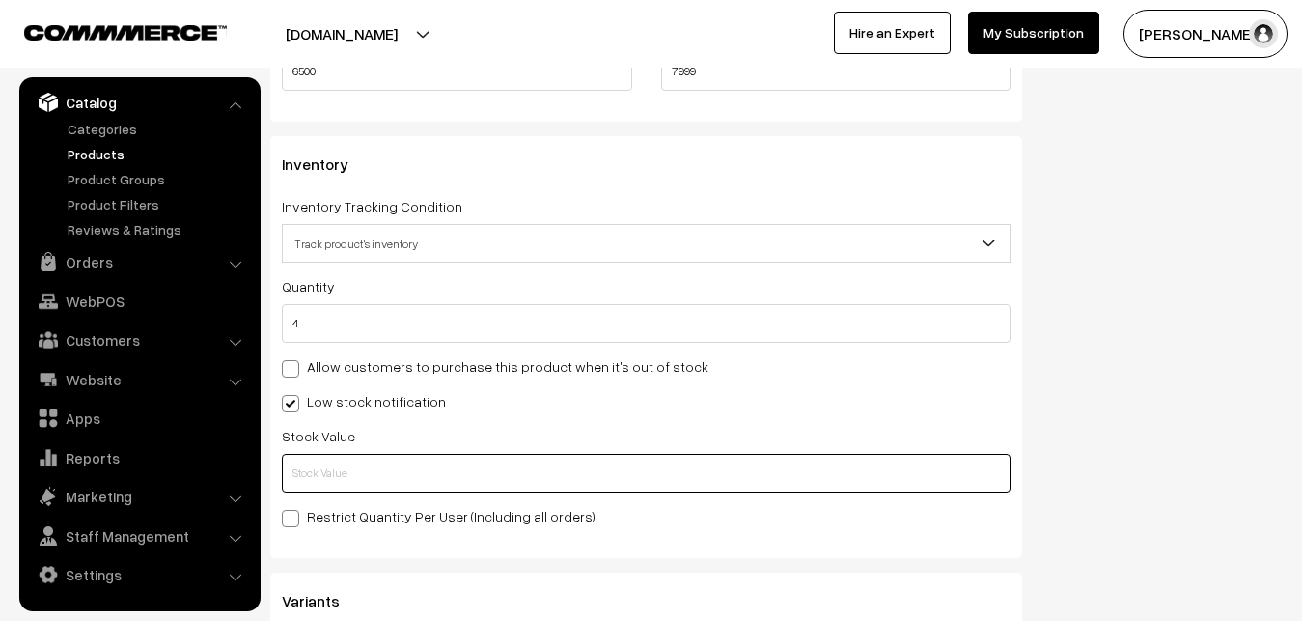
click at [333, 464] on input "text" at bounding box center [646, 473] width 729 height 39
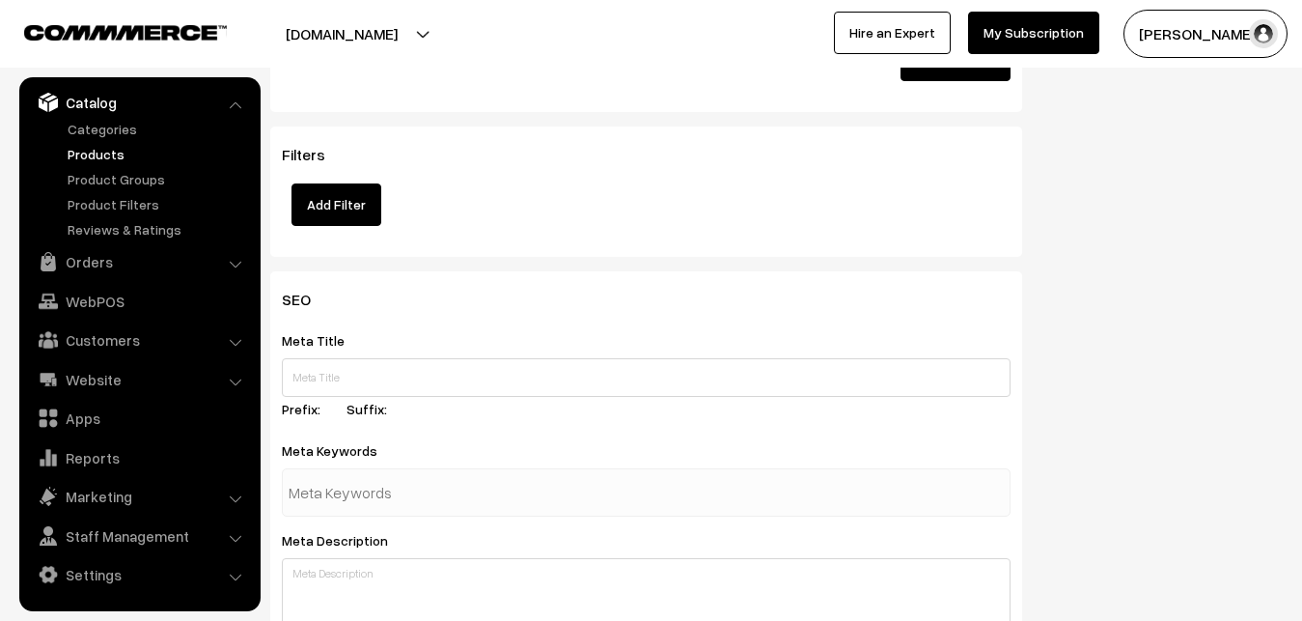
scroll to position [2874, 0]
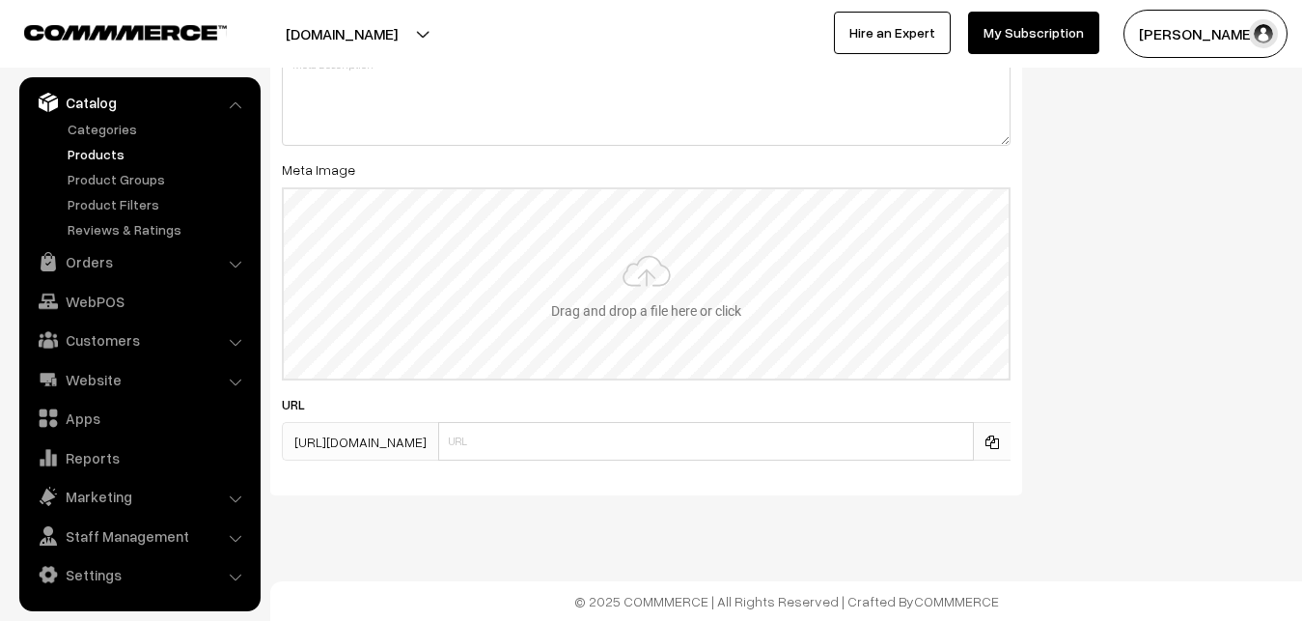
type input "2"
click at [580, 298] on input "file" at bounding box center [646, 283] width 725 height 189
type input "C:\fakepath\kanchipuram-saree-va12905-oct-1.jpeg"
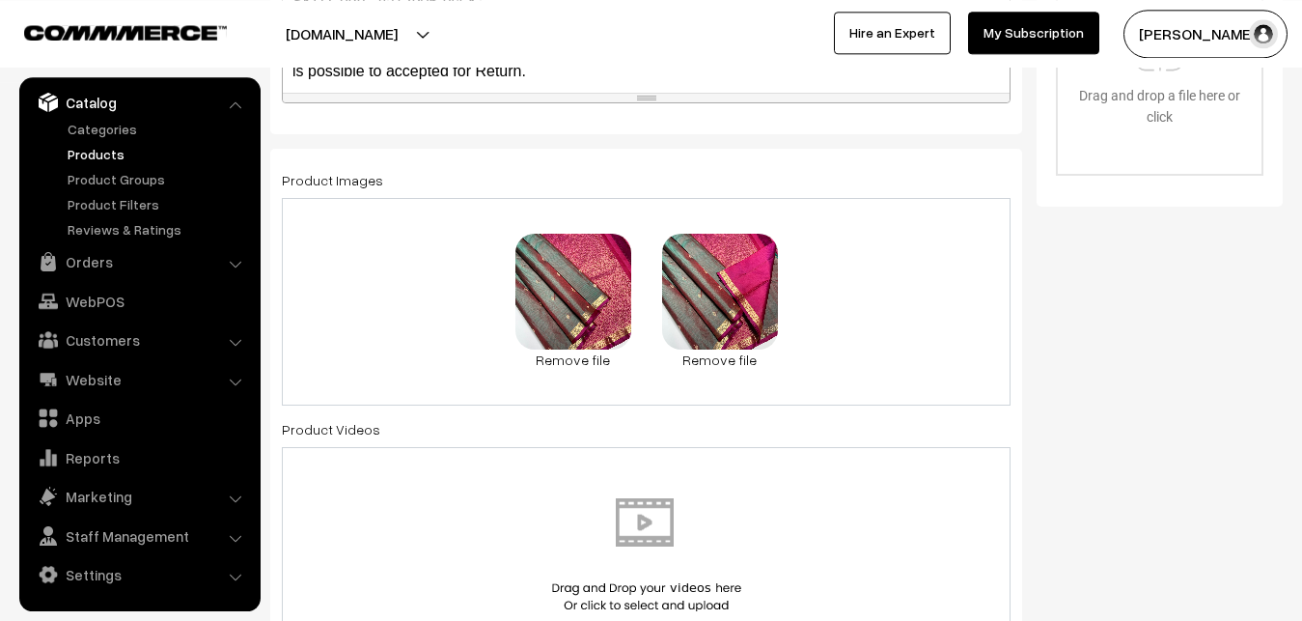
scroll to position [0, 0]
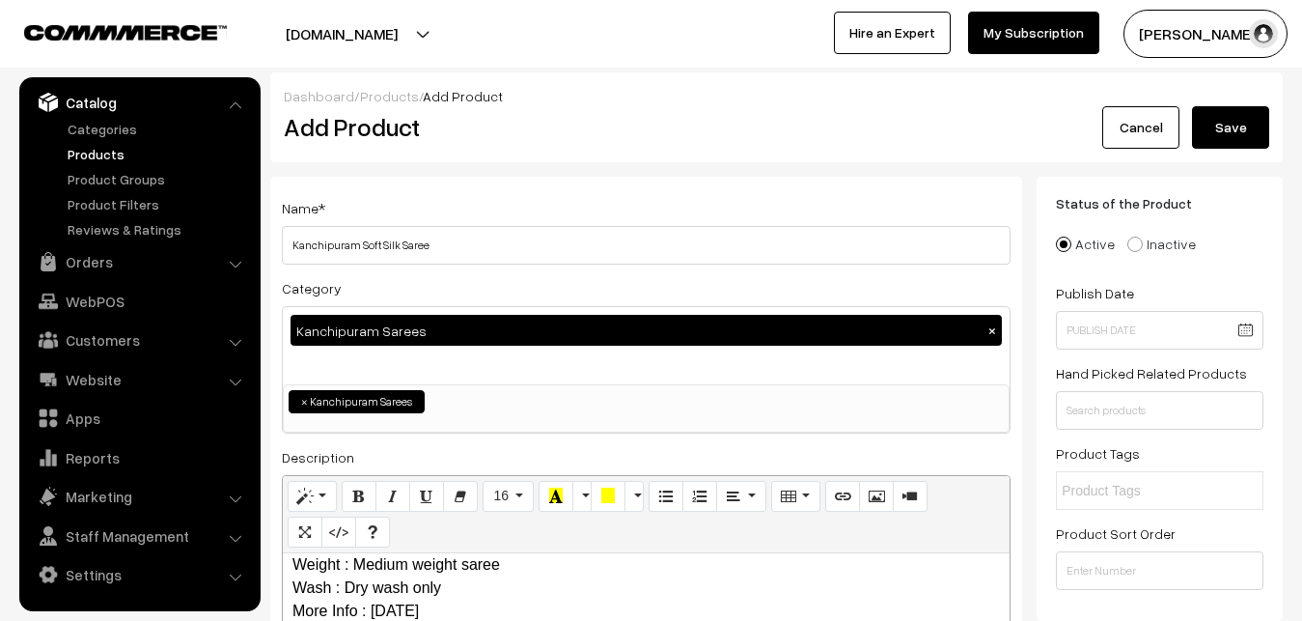
click at [1233, 126] on button "Save" at bounding box center [1230, 127] width 77 height 42
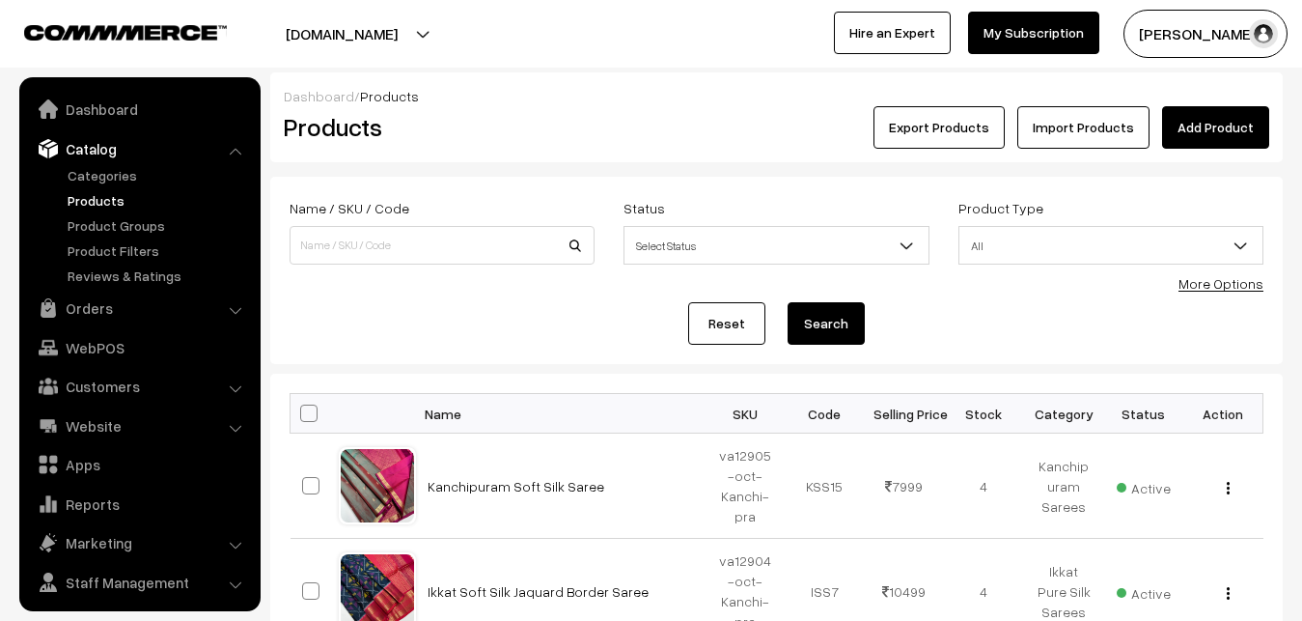
scroll to position [46, 0]
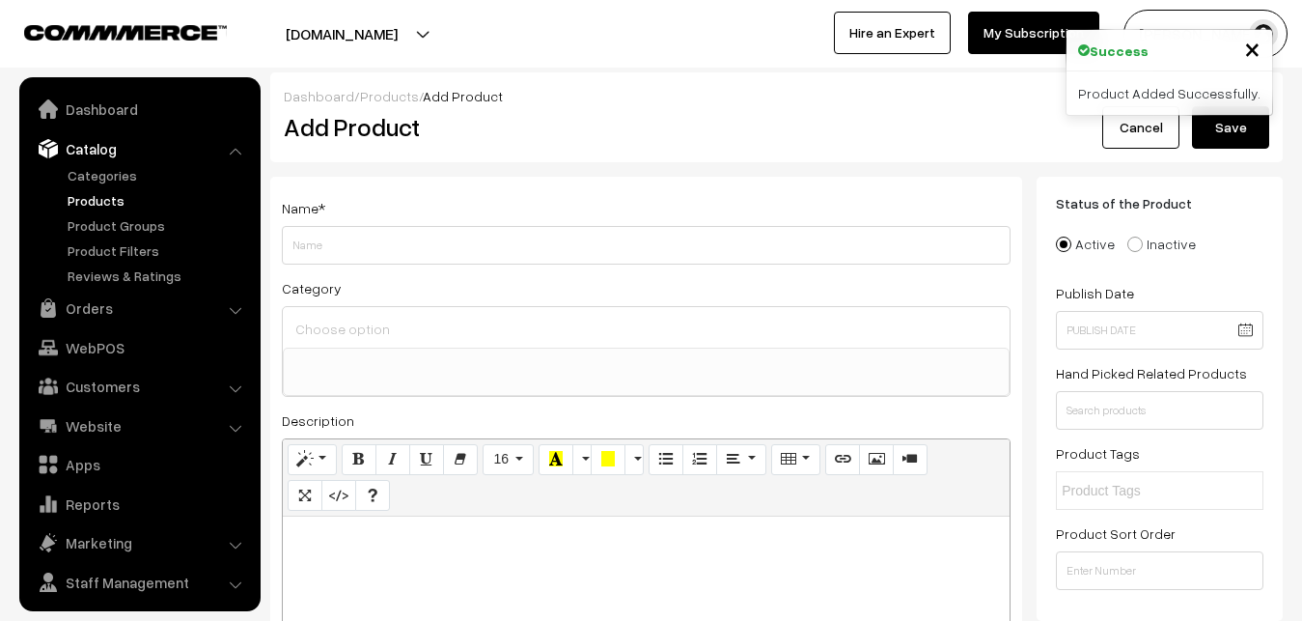
select select
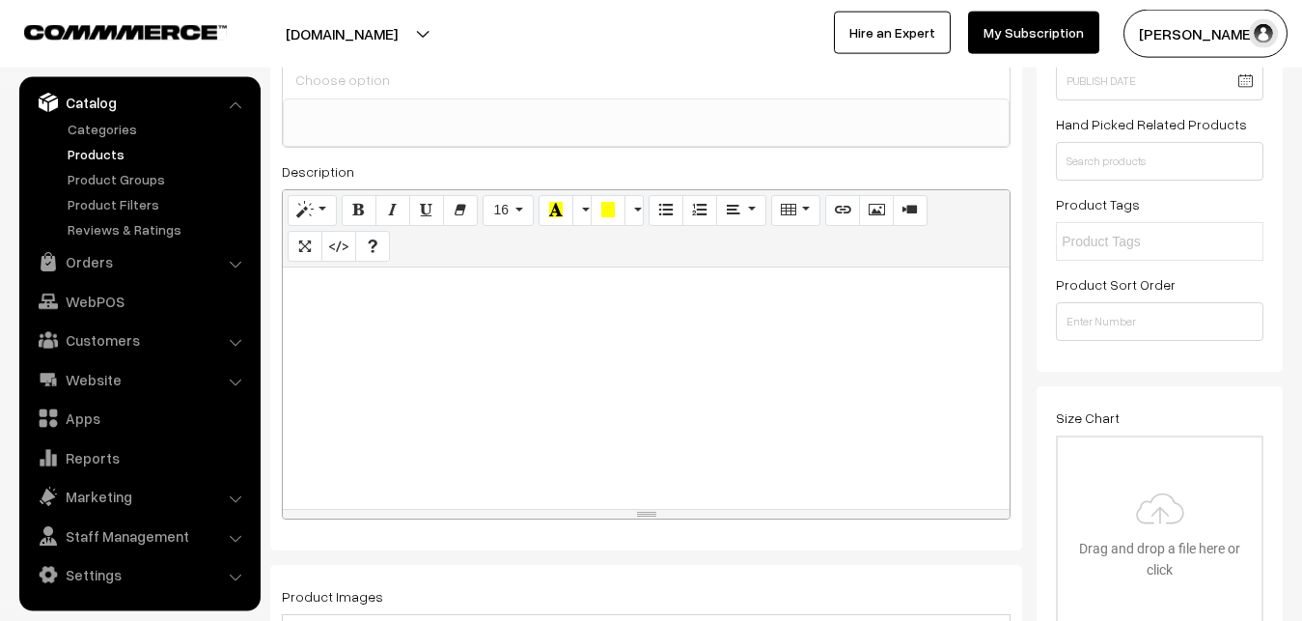
scroll to position [295, 0]
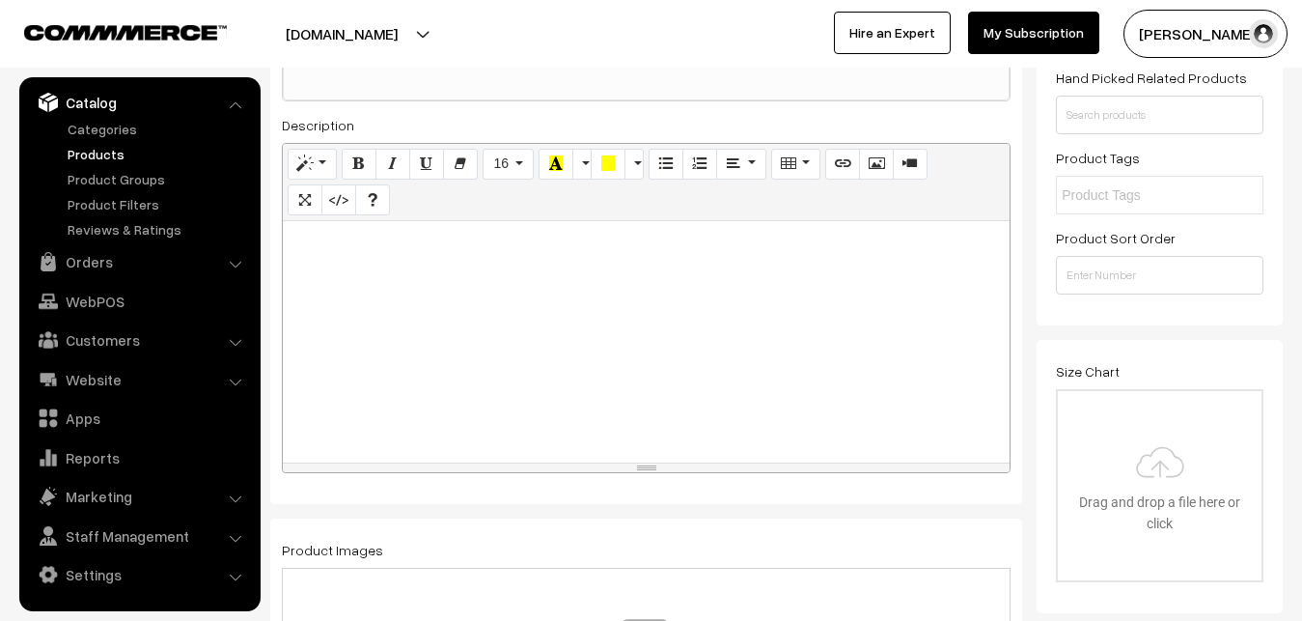
click at [424, 317] on div at bounding box center [646, 341] width 727 height 241
paste div
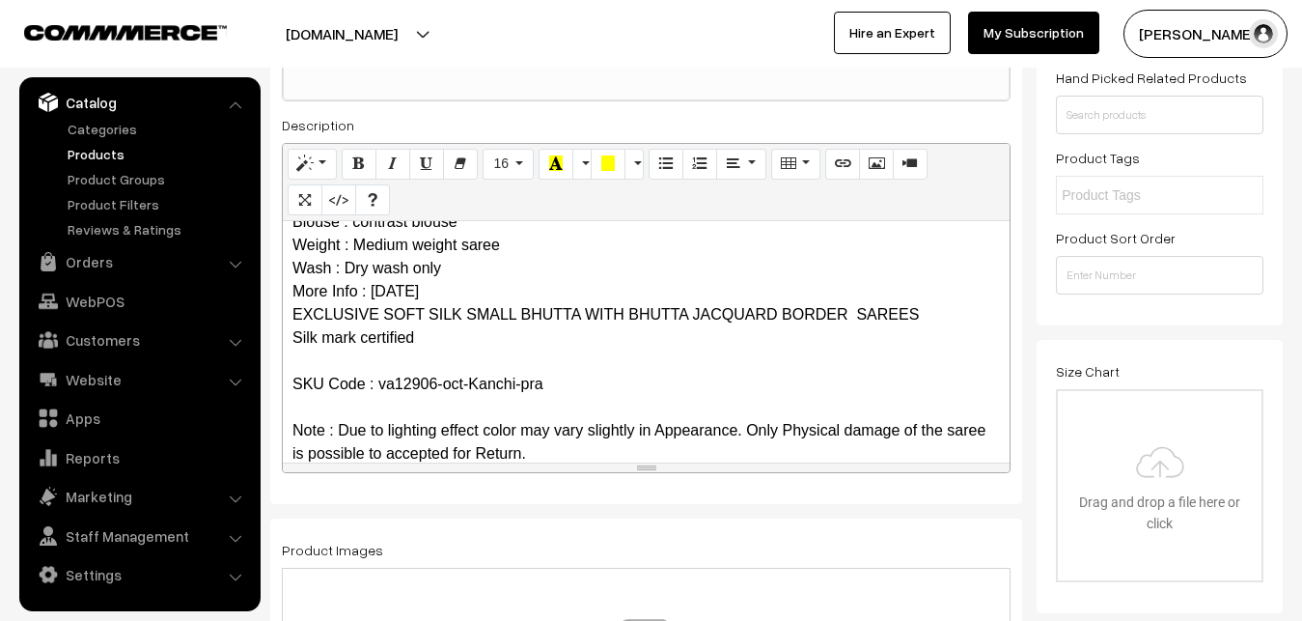
scroll to position [0, 0]
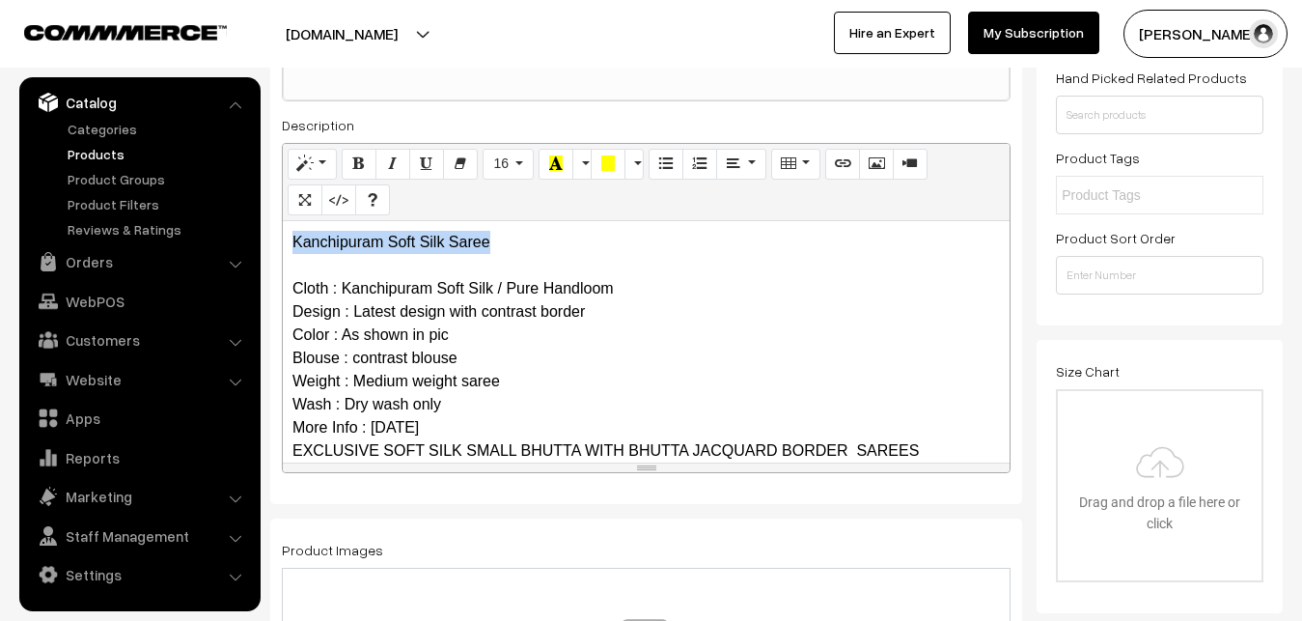
drag, startPoint x: 513, startPoint y: 246, endPoint x: 214, endPoint y: 218, distance: 299.6
click at [283, 221] on div "Kanchipuram Soft Silk Saree Cloth : Kanchipuram Soft Silk / Pure Handloom Desig…" at bounding box center [646, 341] width 727 height 241
copy p "Kanchipuram Soft Silk Saree"
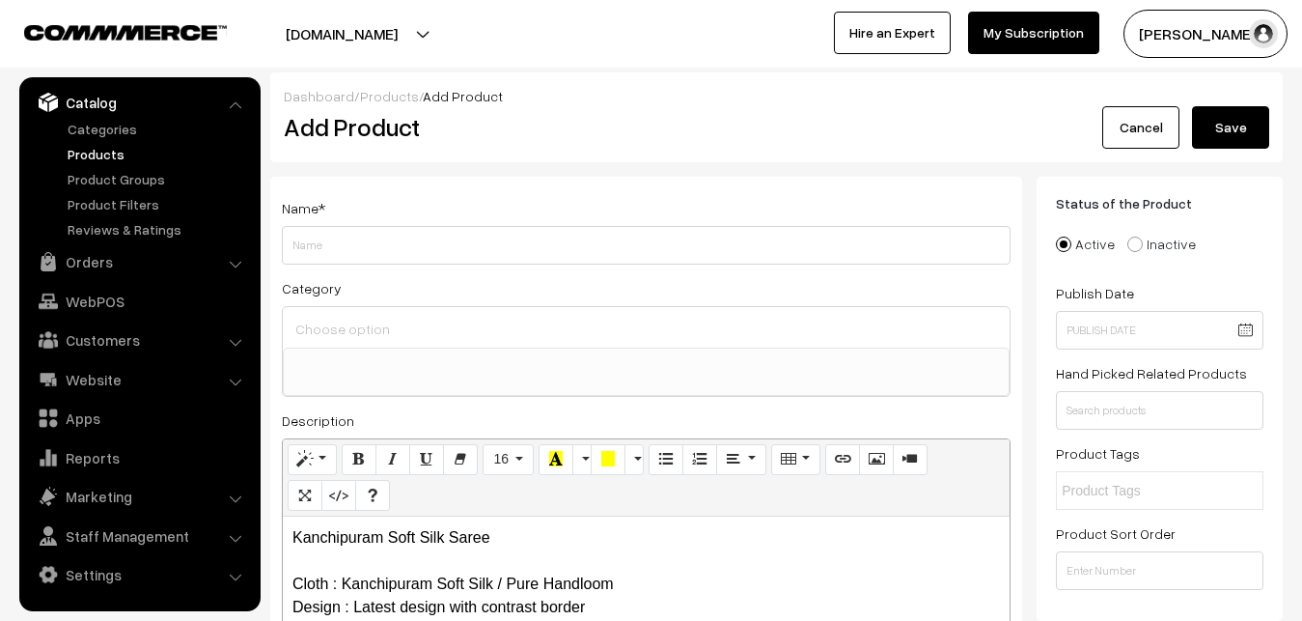
click at [352, 223] on div "Name *" at bounding box center [646, 230] width 729 height 69
click at [348, 232] on input "Weight" at bounding box center [646, 245] width 729 height 39
paste input "Kanchipuram Soft Silk Saree"
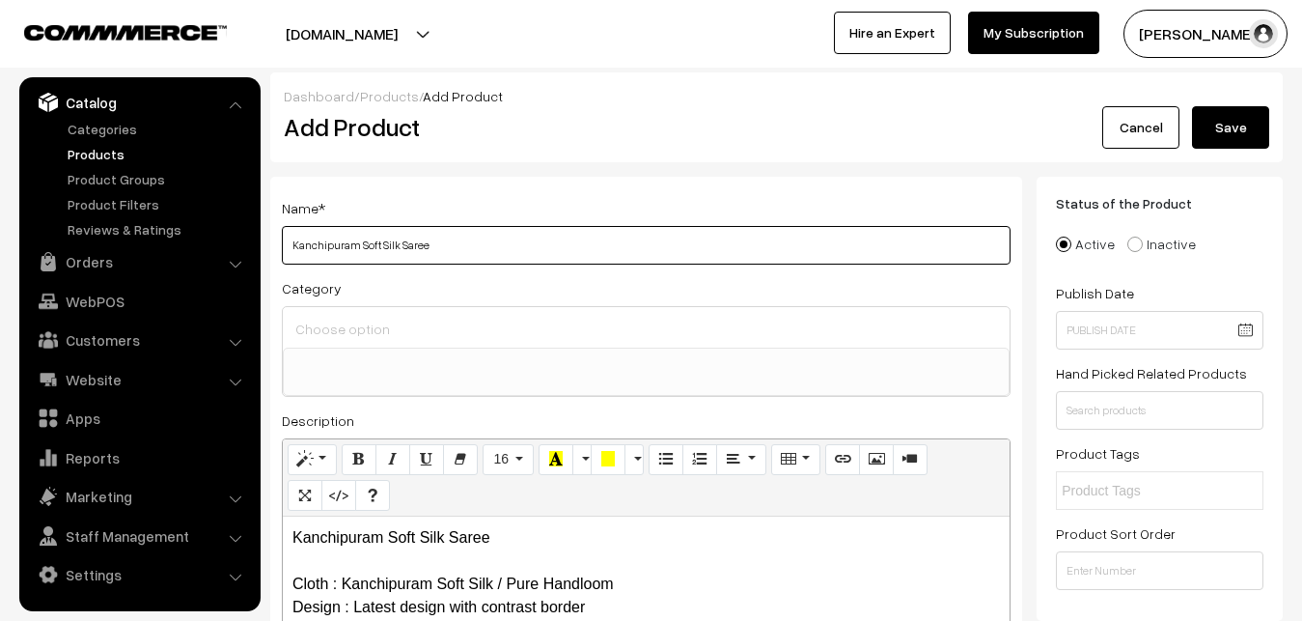
type input "Kanchipuram Soft Silk Saree"
click at [361, 322] on input at bounding box center [646, 329] width 711 height 28
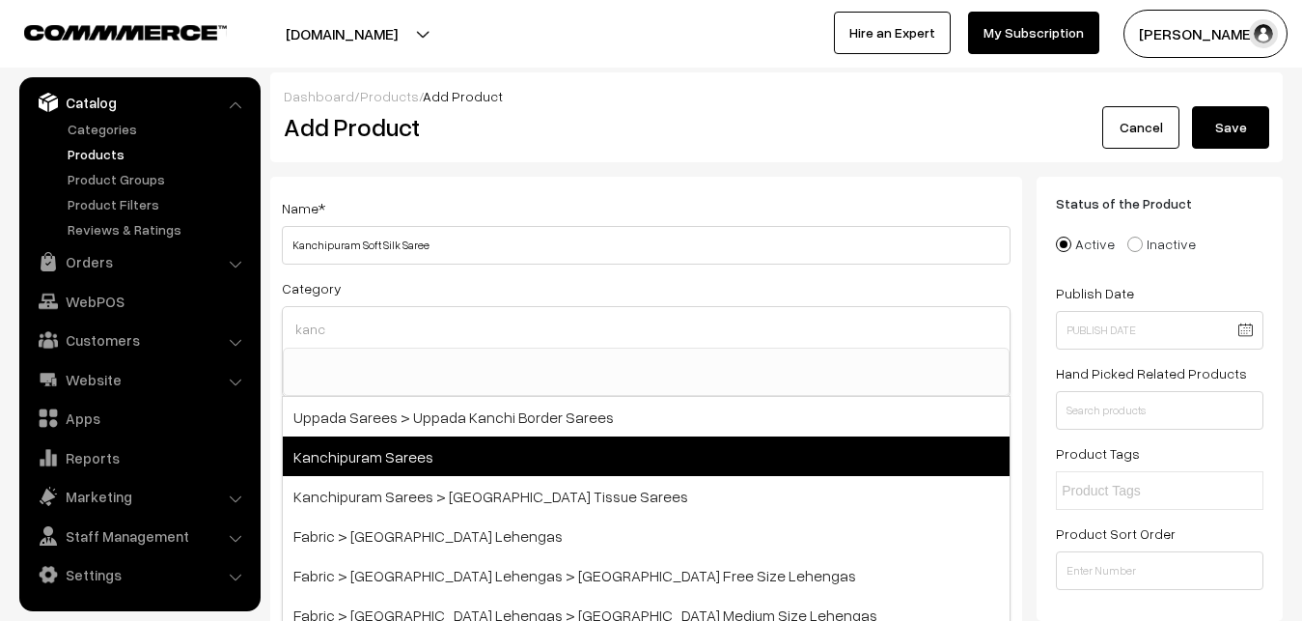
type input "kanc"
click at [433, 447] on span "Kanchipuram Sarees" at bounding box center [646, 456] width 727 height 40
select select "3"
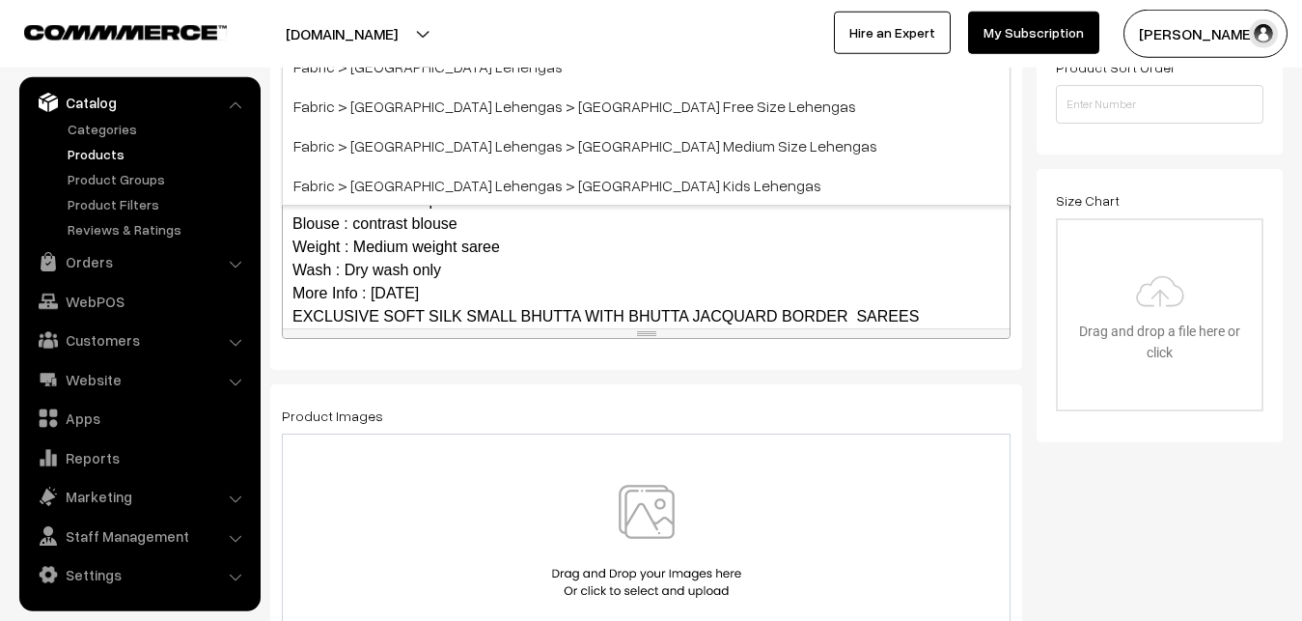
scroll to position [492, 0]
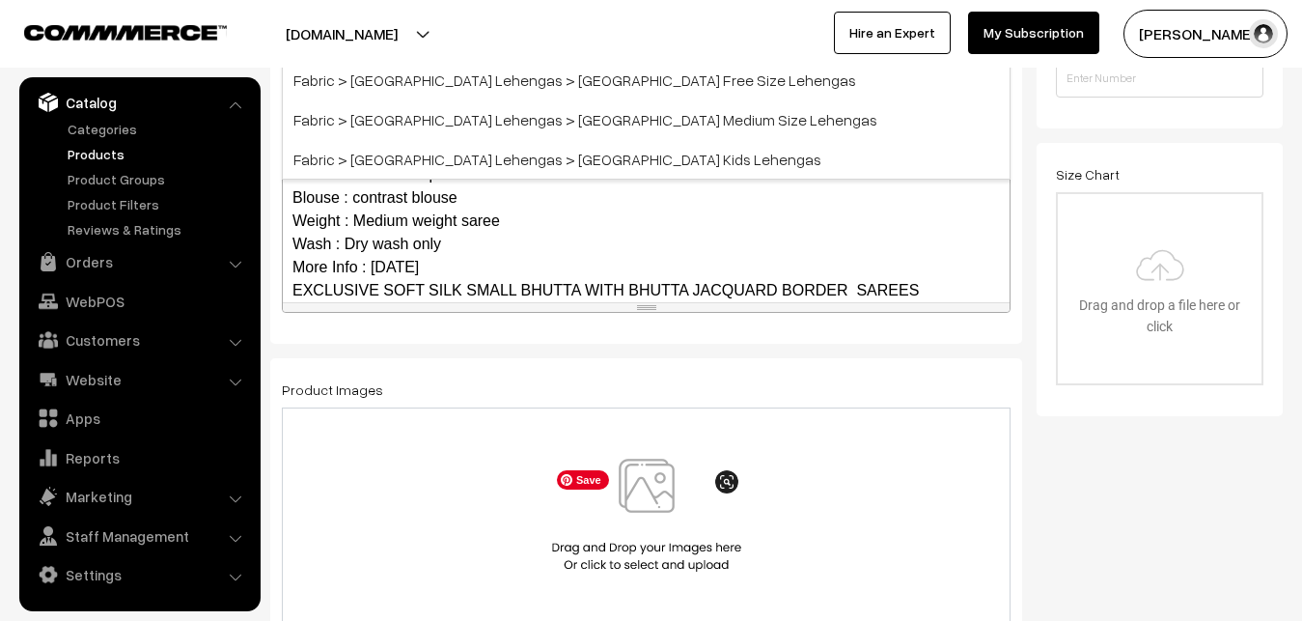
click at [642, 486] on img at bounding box center [646, 515] width 199 height 113
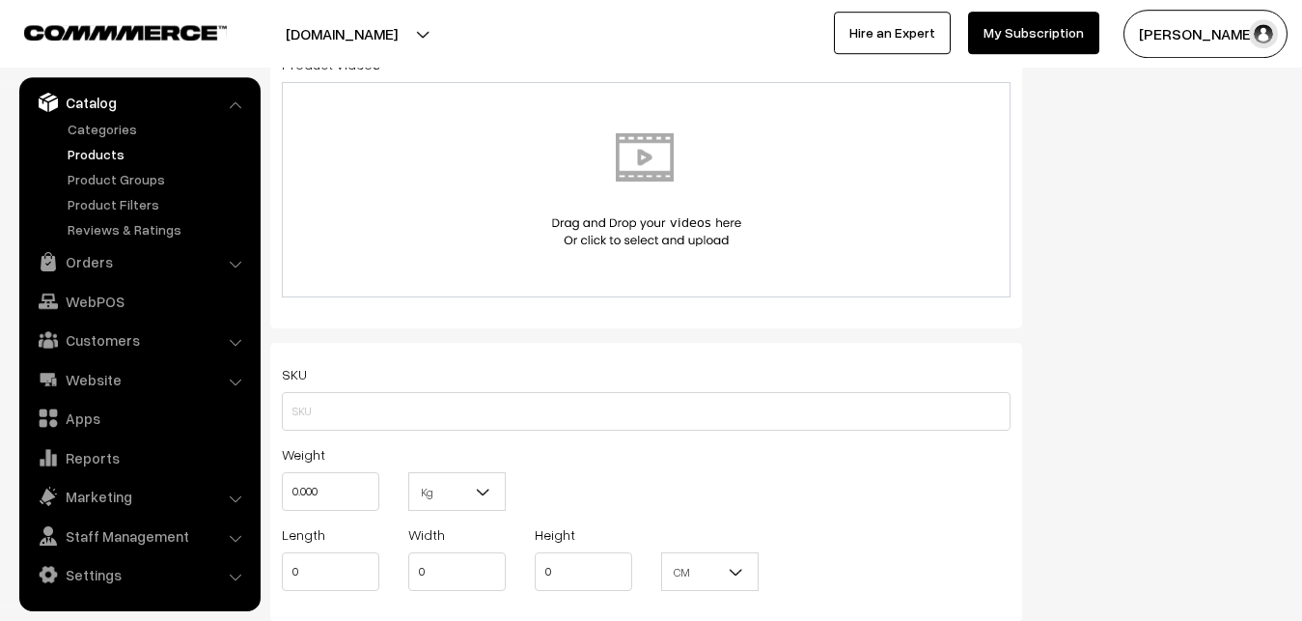
scroll to position [1083, 0]
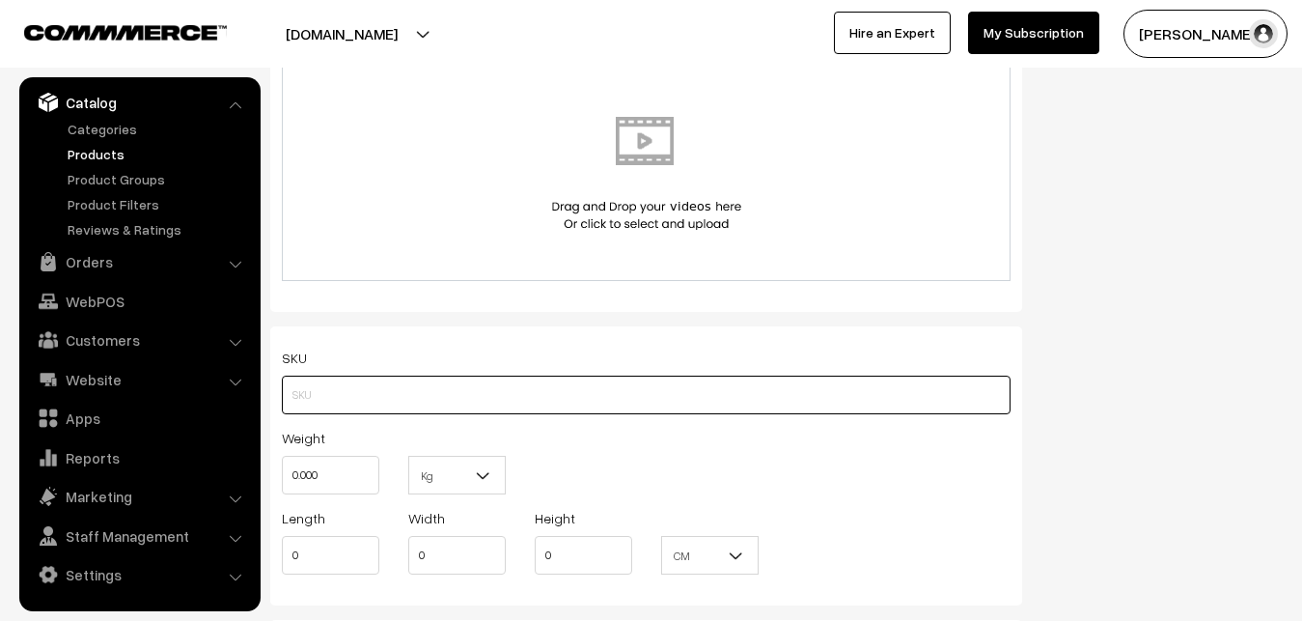
click at [355, 394] on input "text" at bounding box center [646, 395] width 729 height 39
paste input "va12906-oct-Kanchi-pra"
type input "va12906-oct-Kanchi-pra"
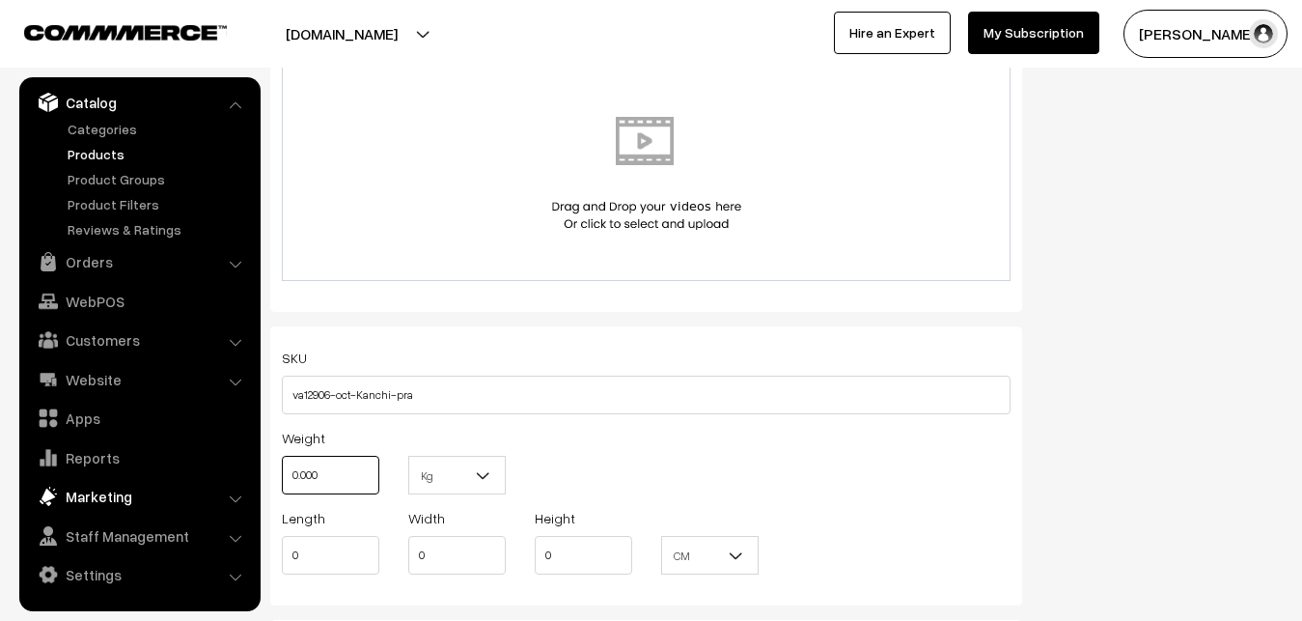
drag, startPoint x: 331, startPoint y: 488, endPoint x: 235, endPoint y: 479, distance: 96.9
click at [282, 485] on input "0.000" at bounding box center [331, 475] width 98 height 39
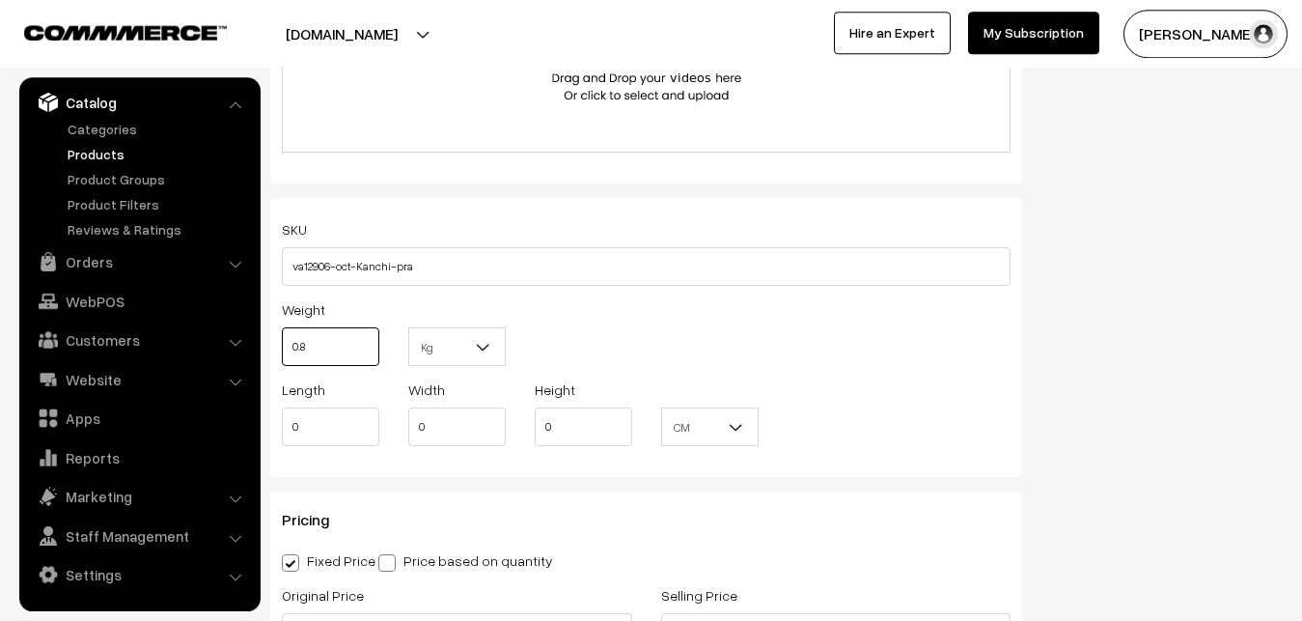
scroll to position [1477, 0]
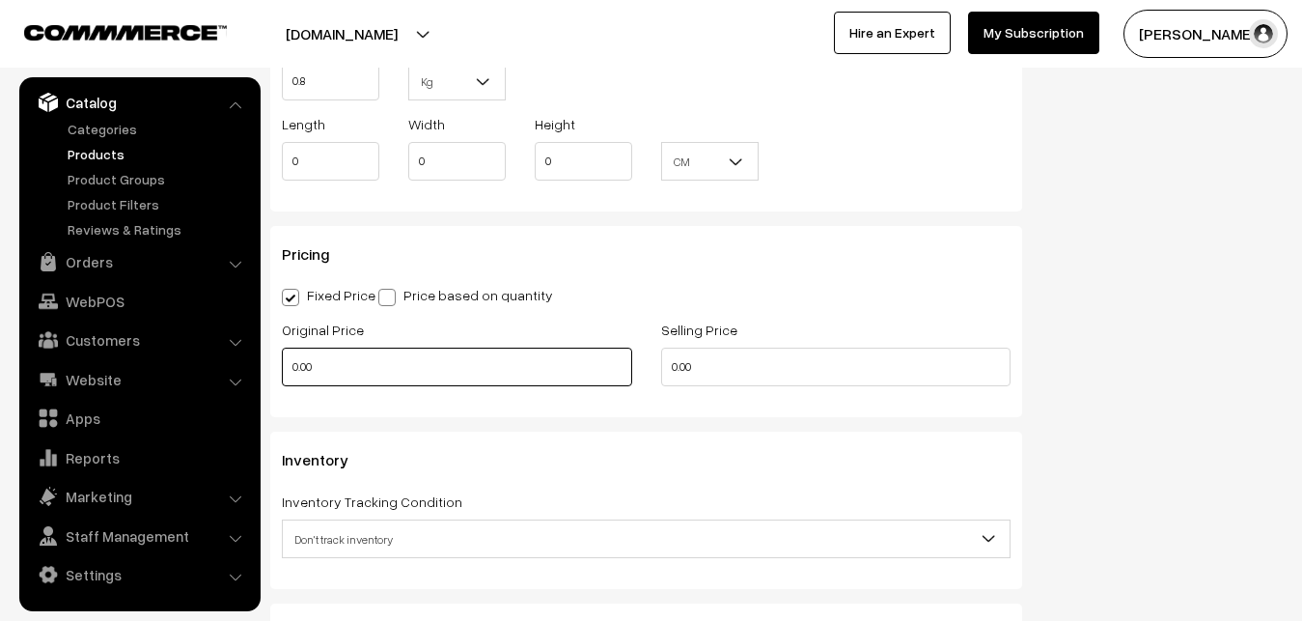
type input "0.80"
drag, startPoint x: 357, startPoint y: 355, endPoint x: 257, endPoint y: 348, distance: 100.7
click at [282, 355] on input "0.00" at bounding box center [457, 367] width 350 height 39
click at [344, 372] on input "0" at bounding box center [457, 367] width 350 height 39
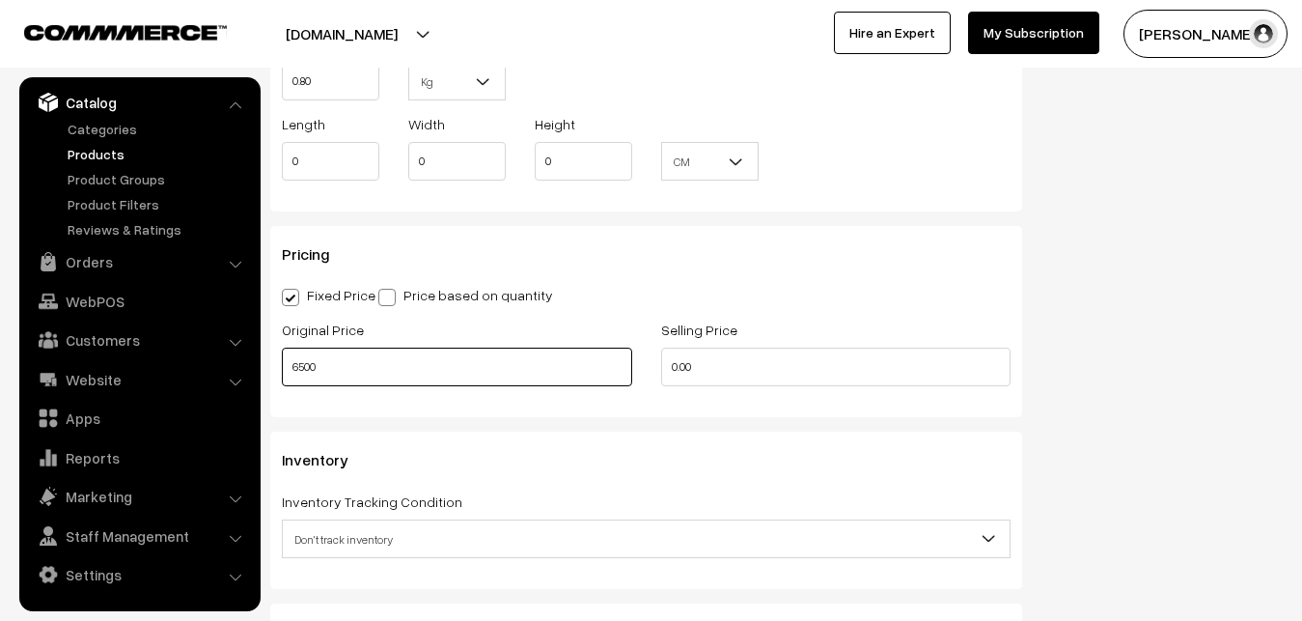
type input "6500"
type input "7999"
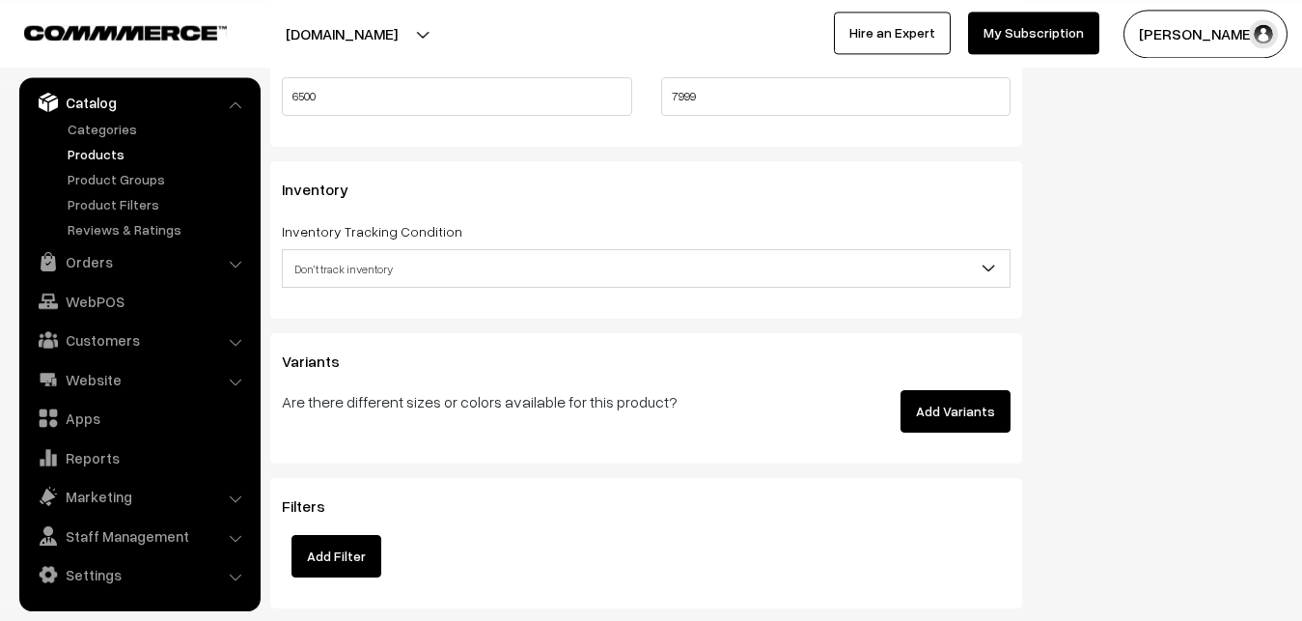
scroll to position [1772, 0]
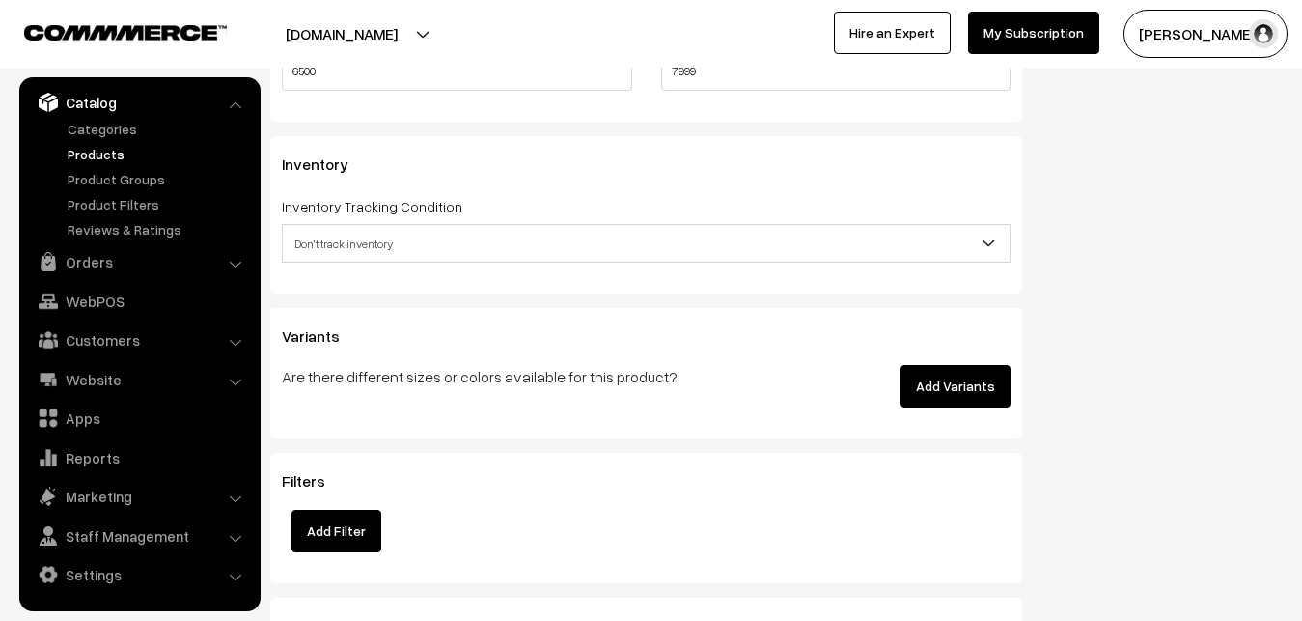
click at [336, 250] on span "Don't track inventory" at bounding box center [646, 244] width 727 height 34
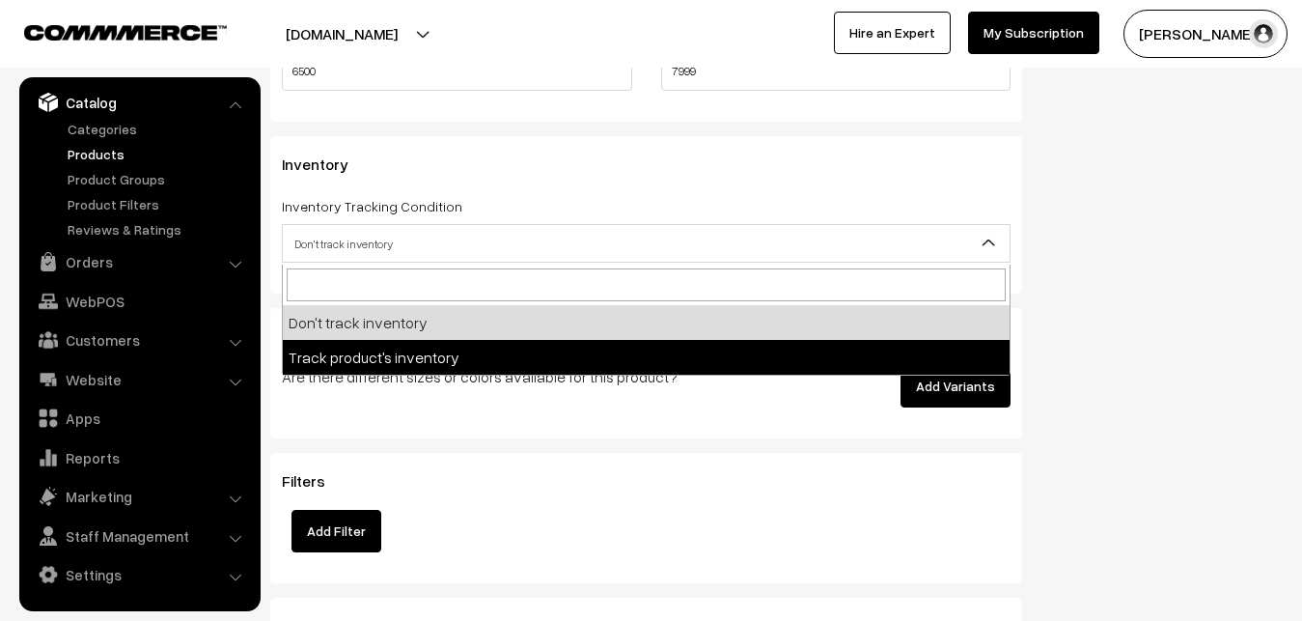
select select "2"
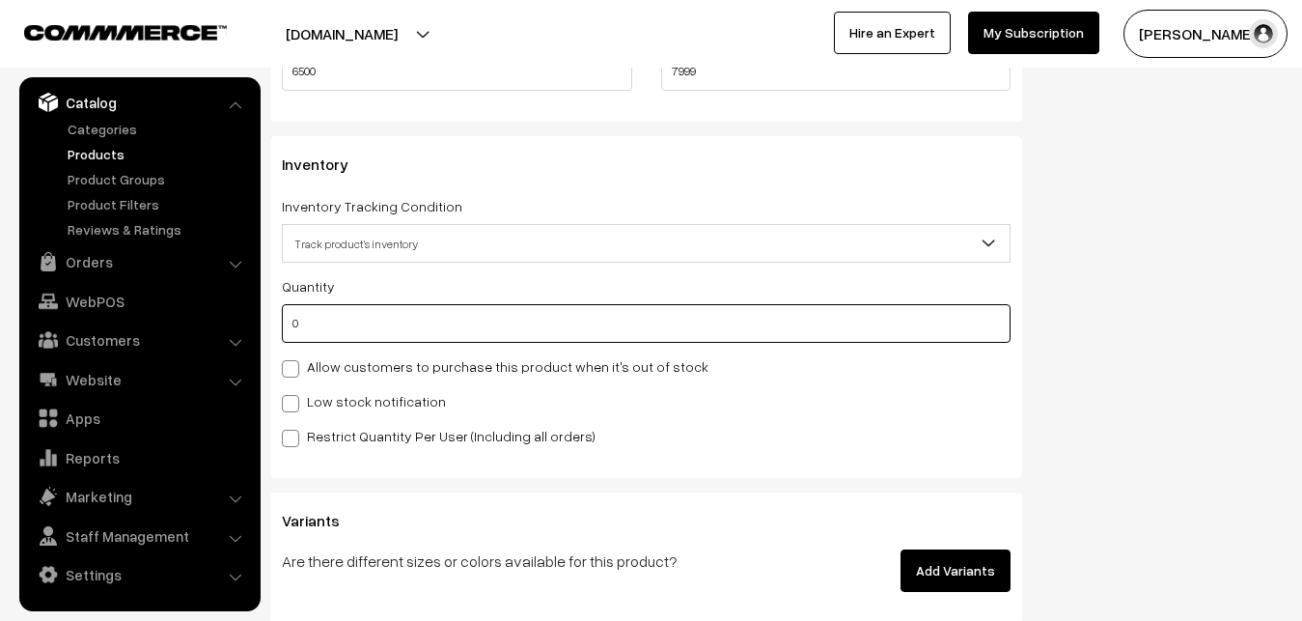
click at [336, 330] on input "0" at bounding box center [646, 323] width 729 height 39
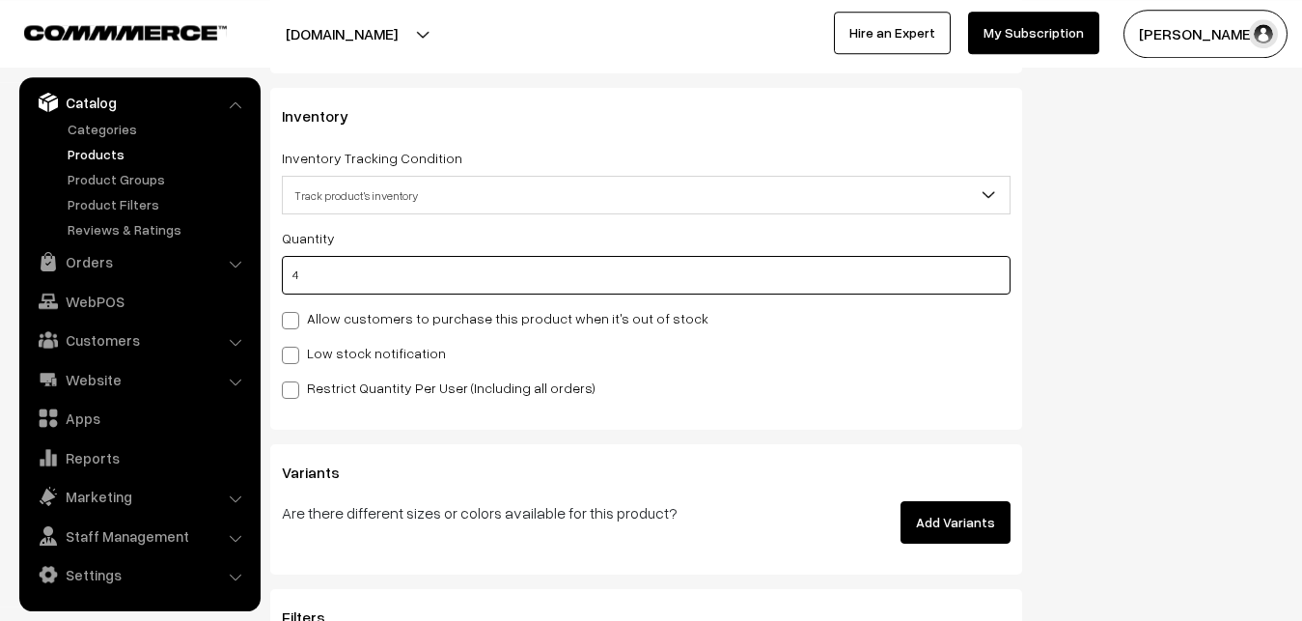
scroll to position [1871, 0]
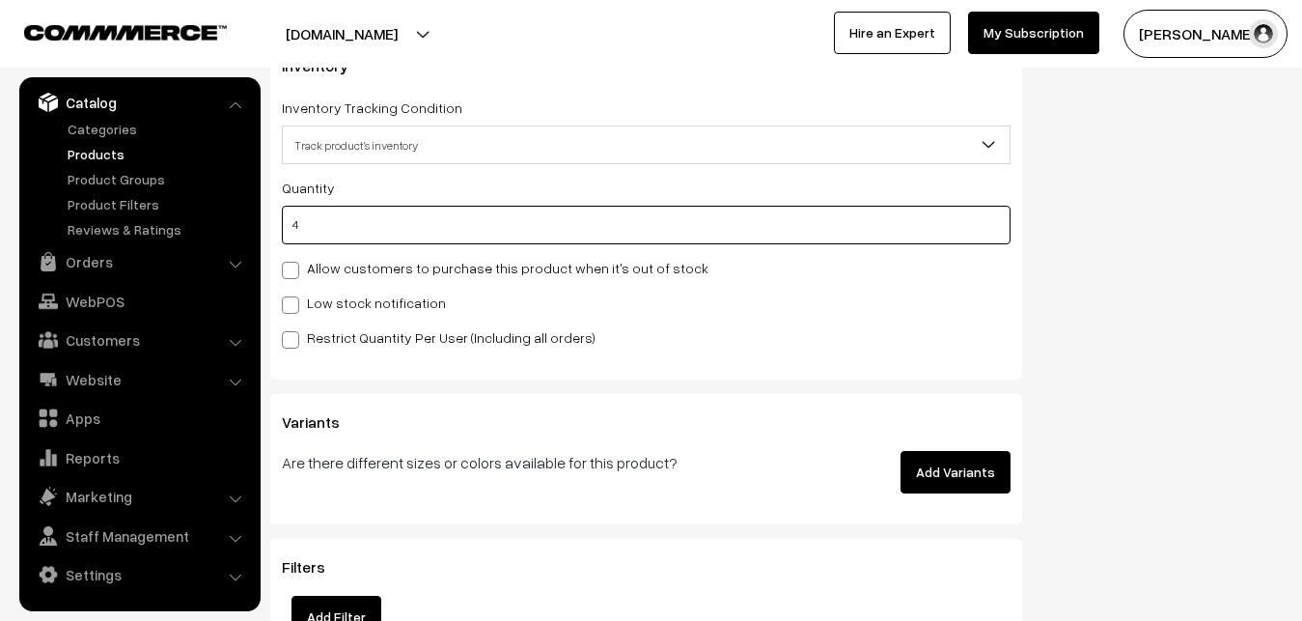
type input "4"
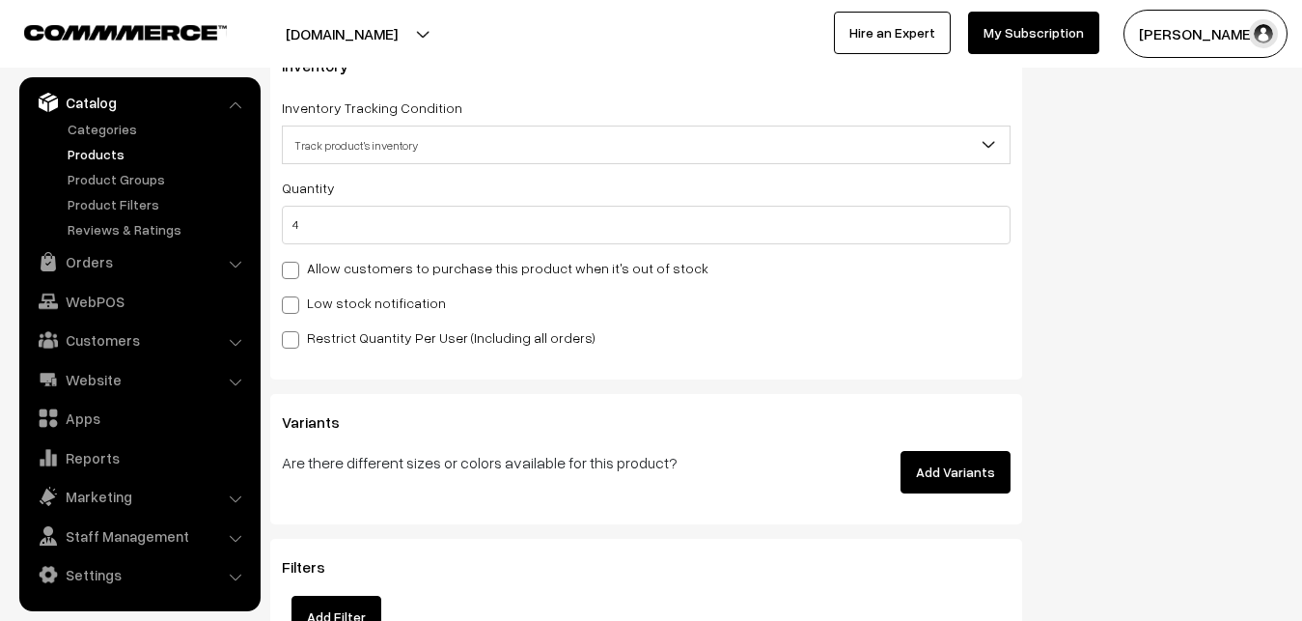
click at [312, 301] on label "Low stock notification" at bounding box center [364, 303] width 164 height 20
click at [294, 301] on input "Low stock notification" at bounding box center [288, 301] width 13 height 13
checkbox input "true"
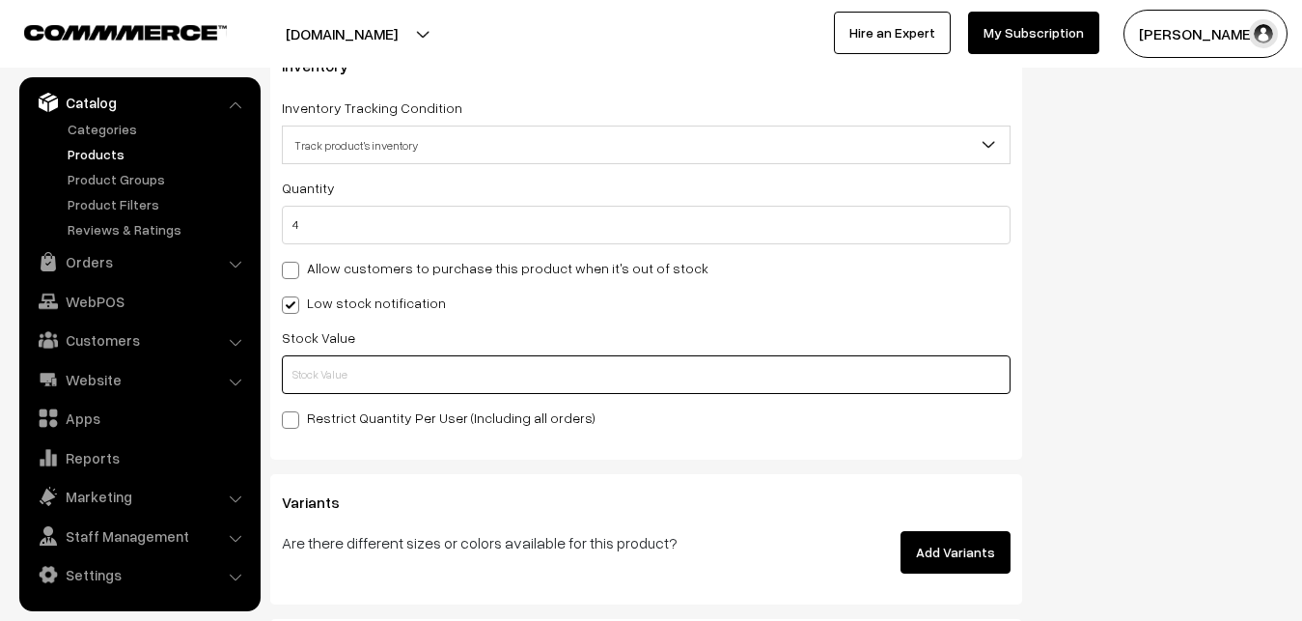
click at [314, 360] on input "text" at bounding box center [646, 374] width 729 height 39
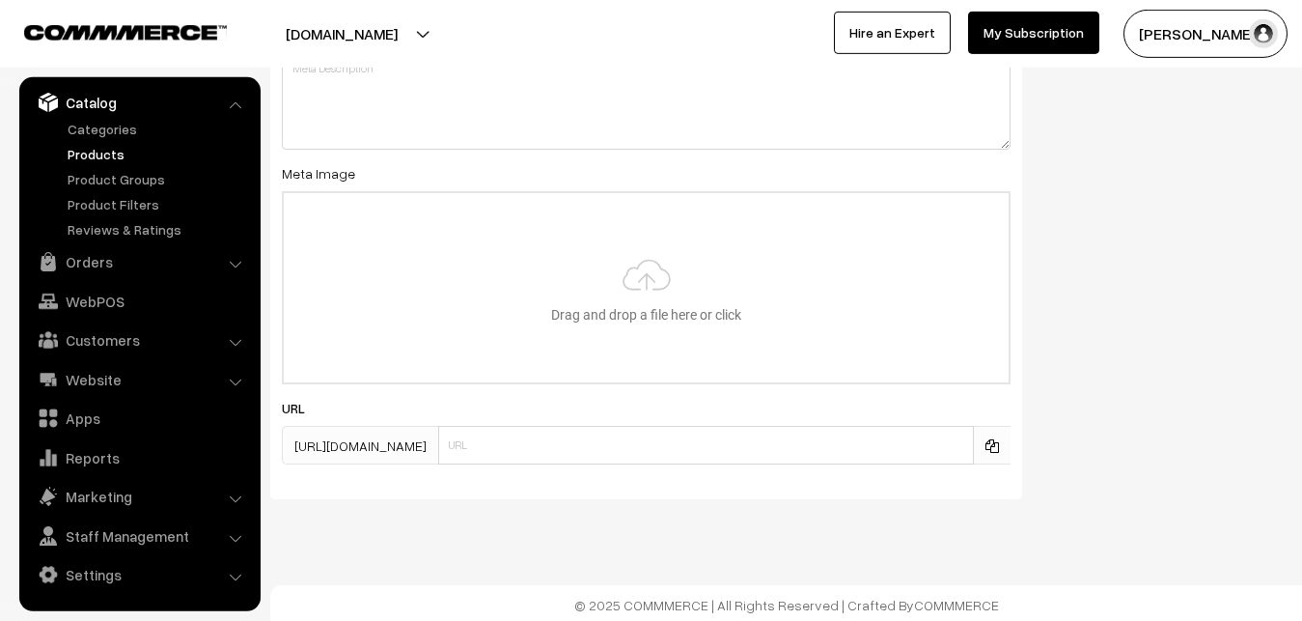
scroll to position [2874, 0]
type input "2"
click at [638, 317] on input "file" at bounding box center [646, 283] width 725 height 189
type input "C:\fakepath\kanchipuram-saree-va12906-oct-1.jpeg"
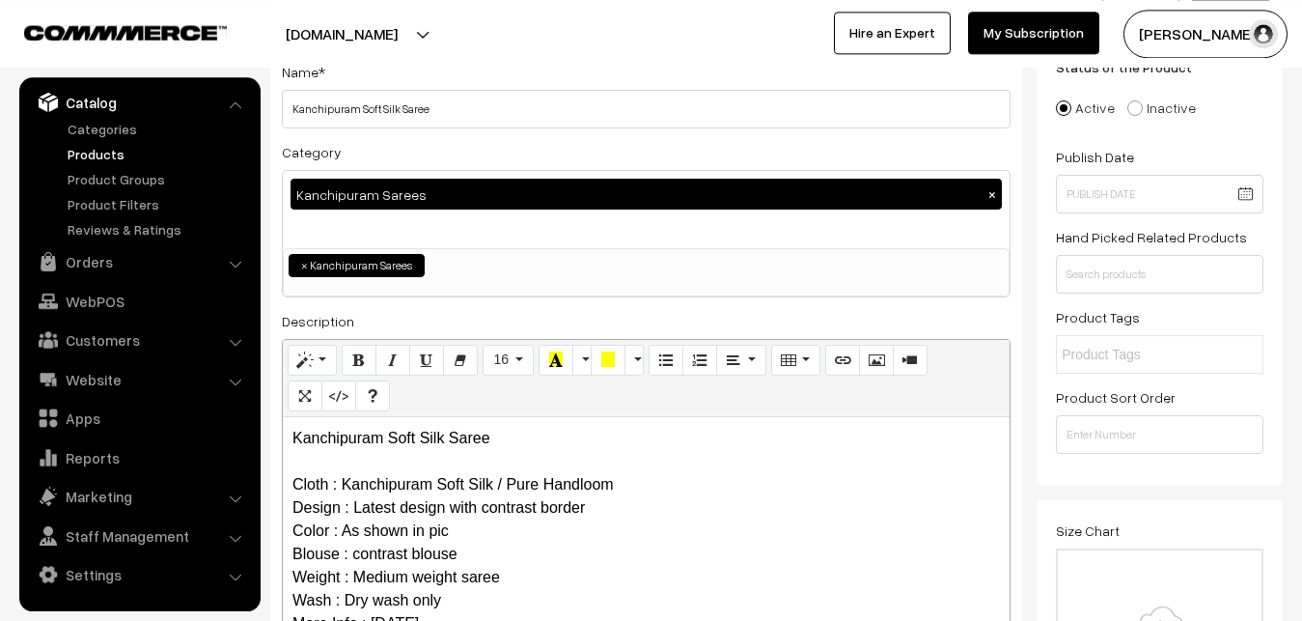
scroll to position [0, 0]
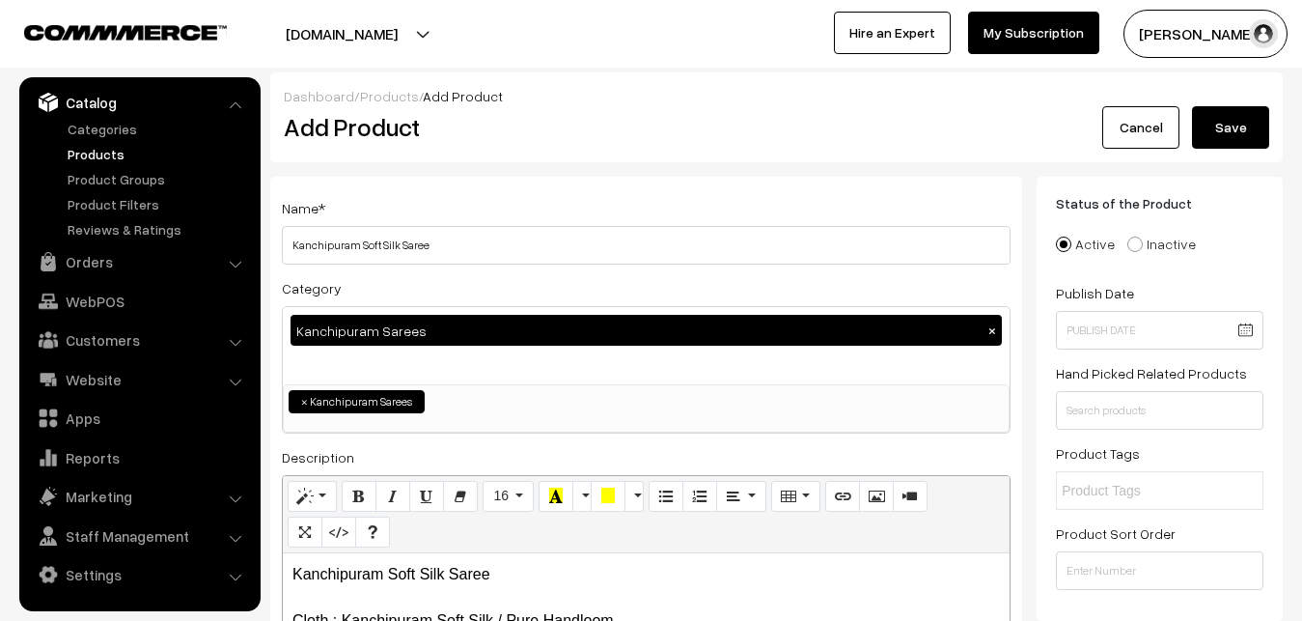
click at [1239, 122] on button "Save" at bounding box center [1230, 127] width 77 height 42
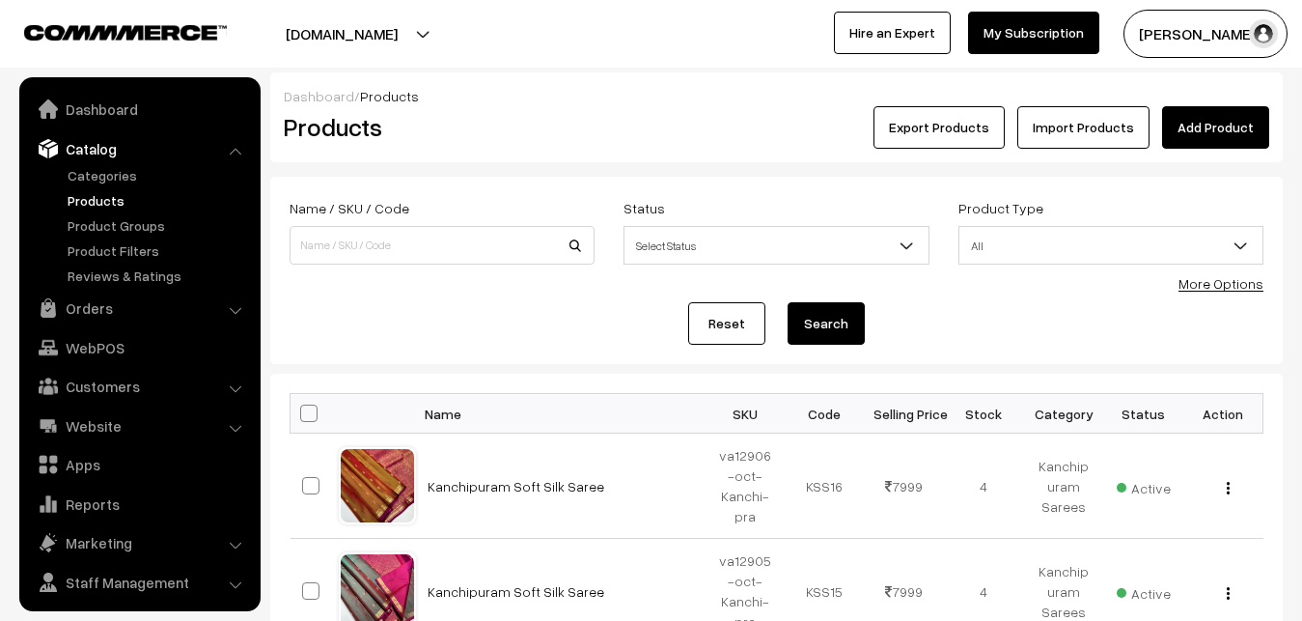
scroll to position [46, 0]
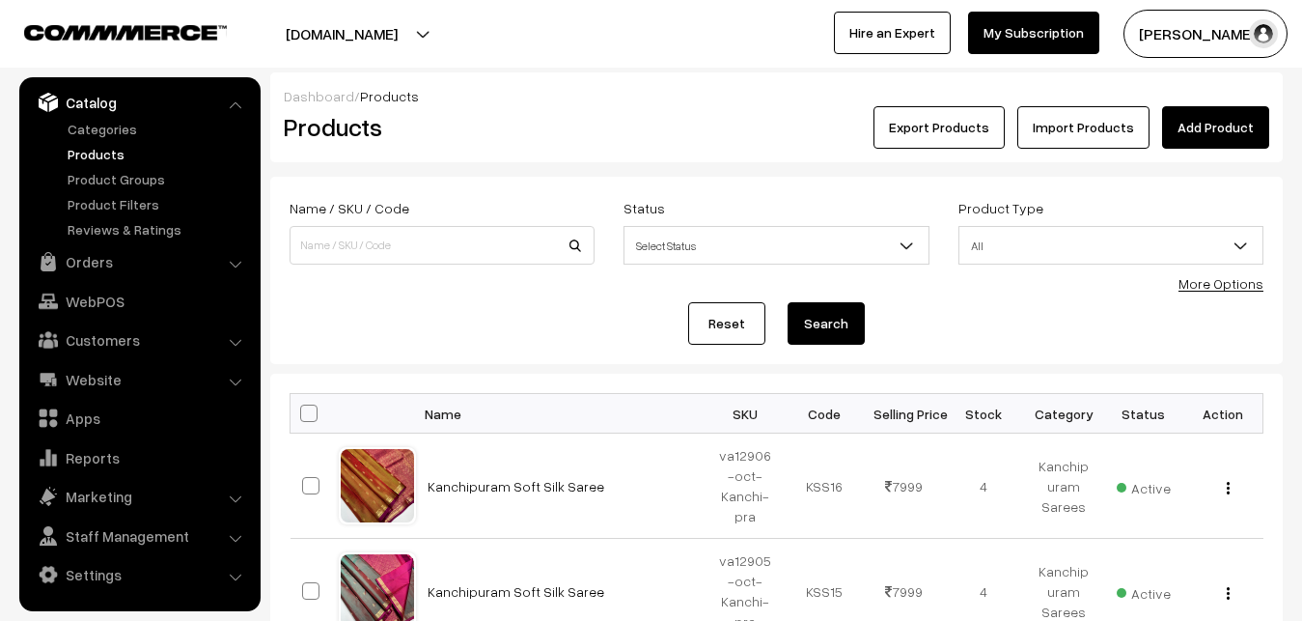
click at [1212, 131] on link "Add Product" at bounding box center [1215, 127] width 107 height 42
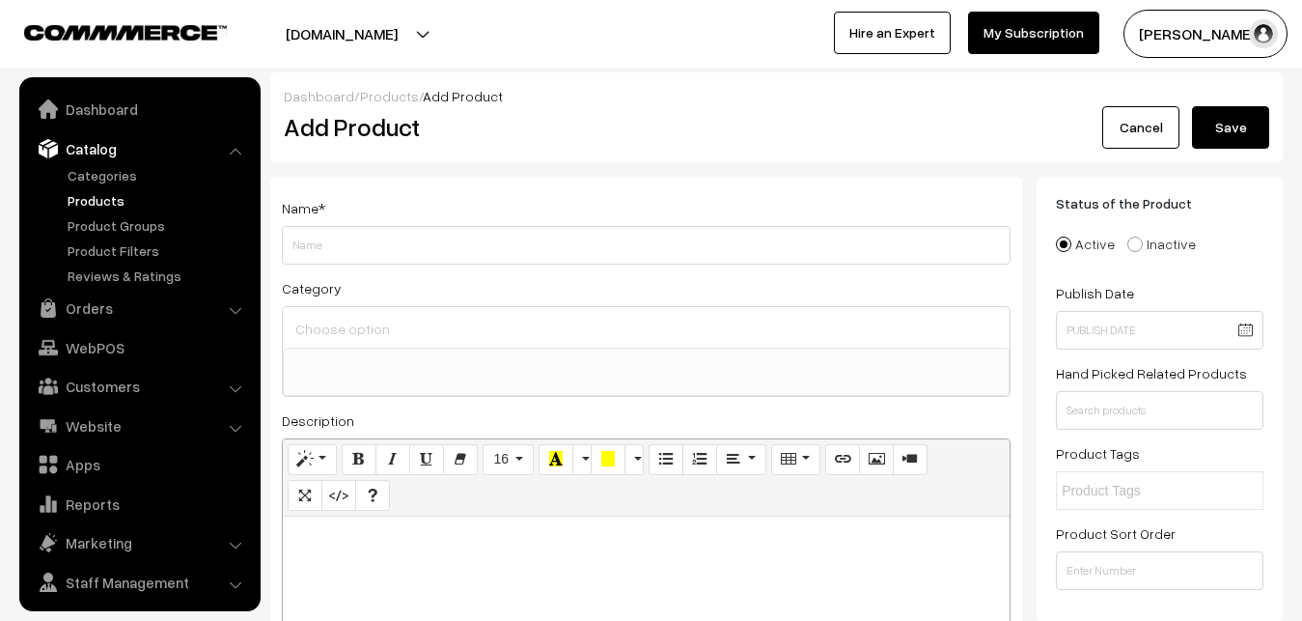
select select
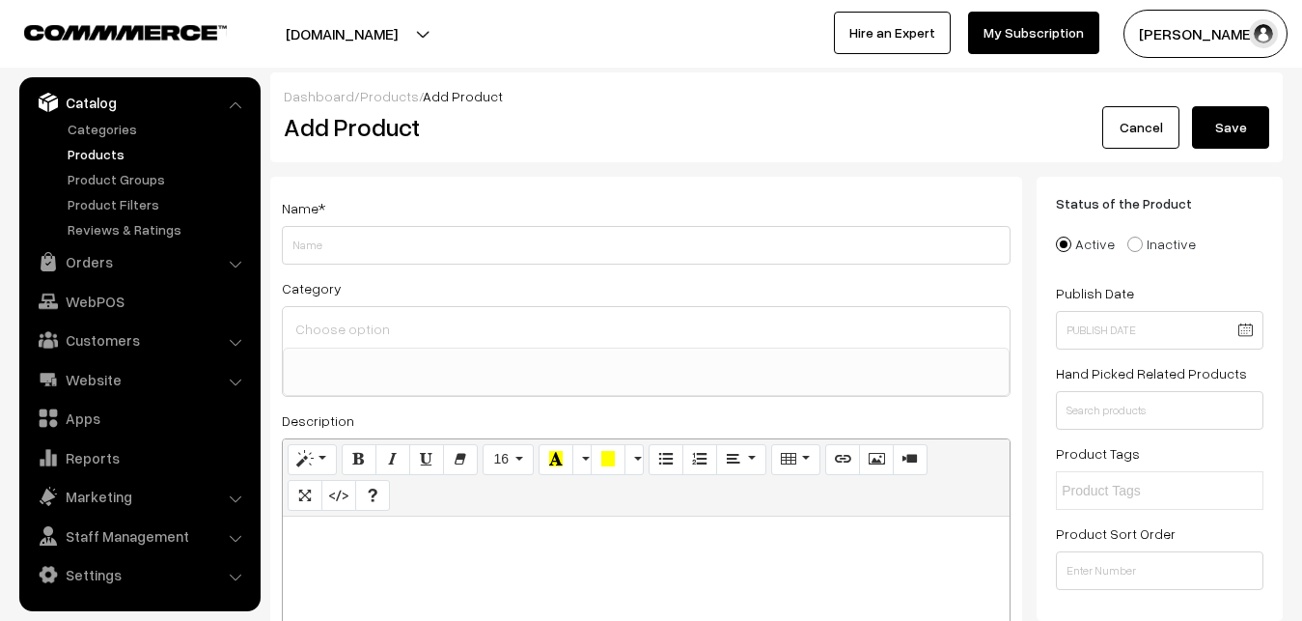
click at [349, 541] on p at bounding box center [647, 537] width 708 height 23
paste div
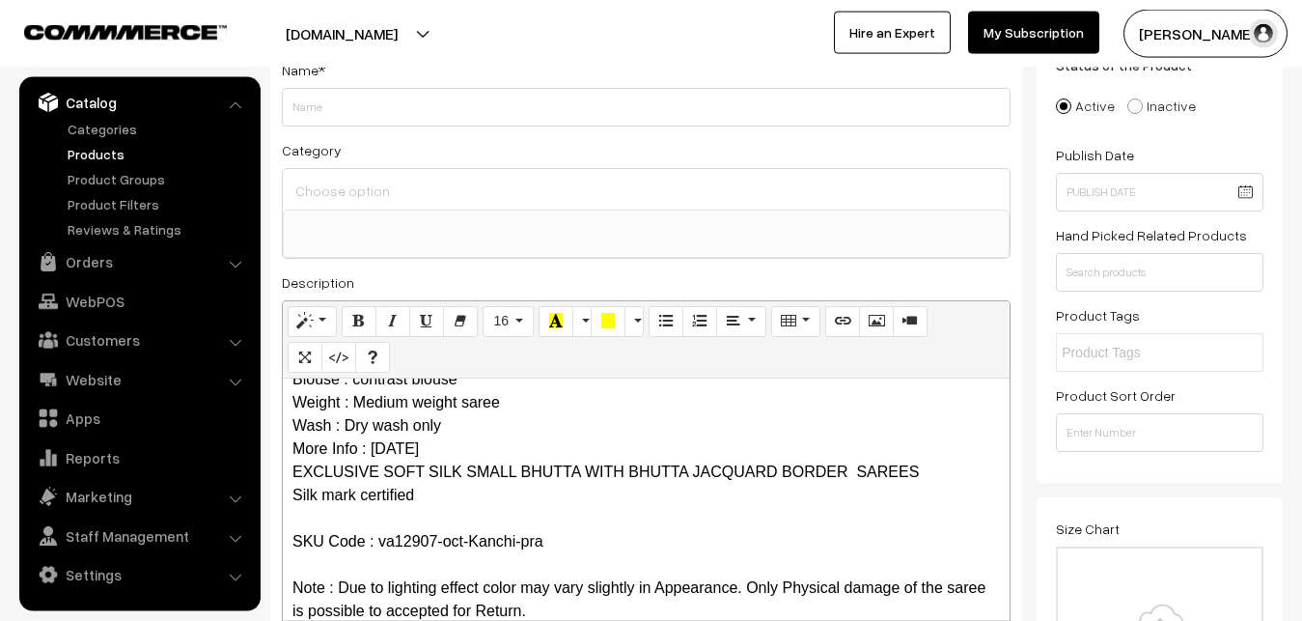
scroll to position [0, 0]
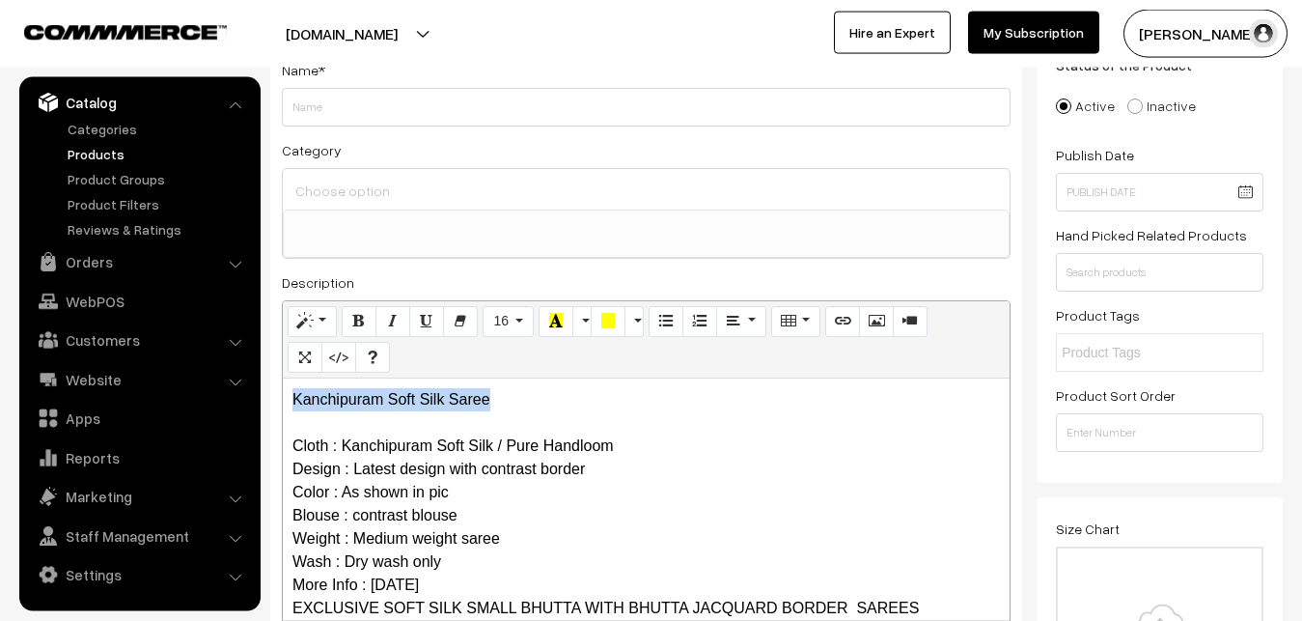
drag, startPoint x: 512, startPoint y: 399, endPoint x: 242, endPoint y: 395, distance: 269.4
click at [283, 395] on div "Kanchipuram Soft Silk Saree Cloth : Kanchipuram Soft Silk / Pure Handloom Desig…" at bounding box center [646, 498] width 727 height 241
copy p "Kanchipuram Soft Silk Saree"
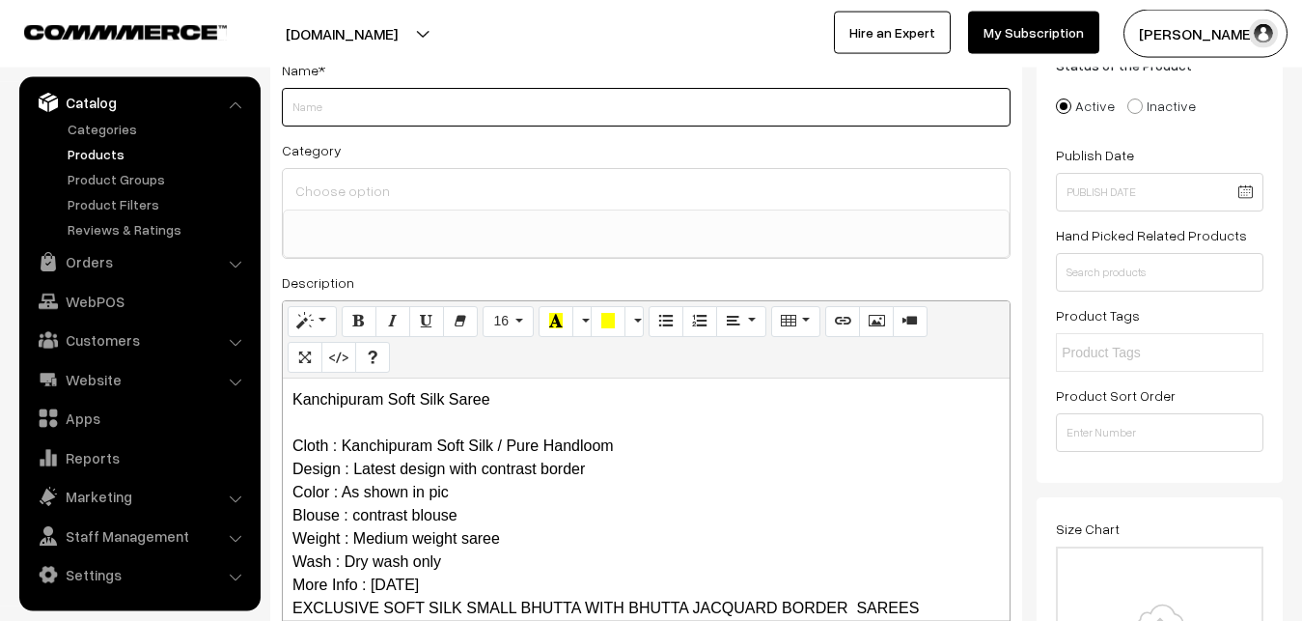
paste input "Kanchipuram Soft Silk Saree"
type input "Kanchipuram Soft Silk Saree"
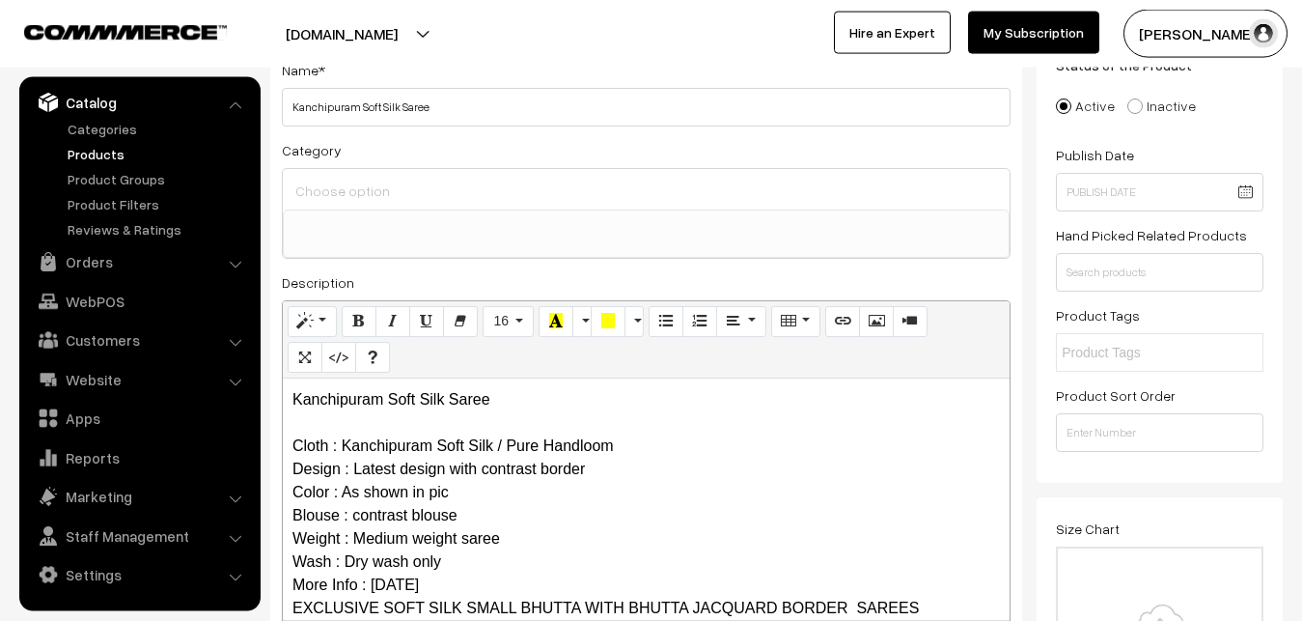
click at [372, 183] on input at bounding box center [646, 191] width 711 height 28
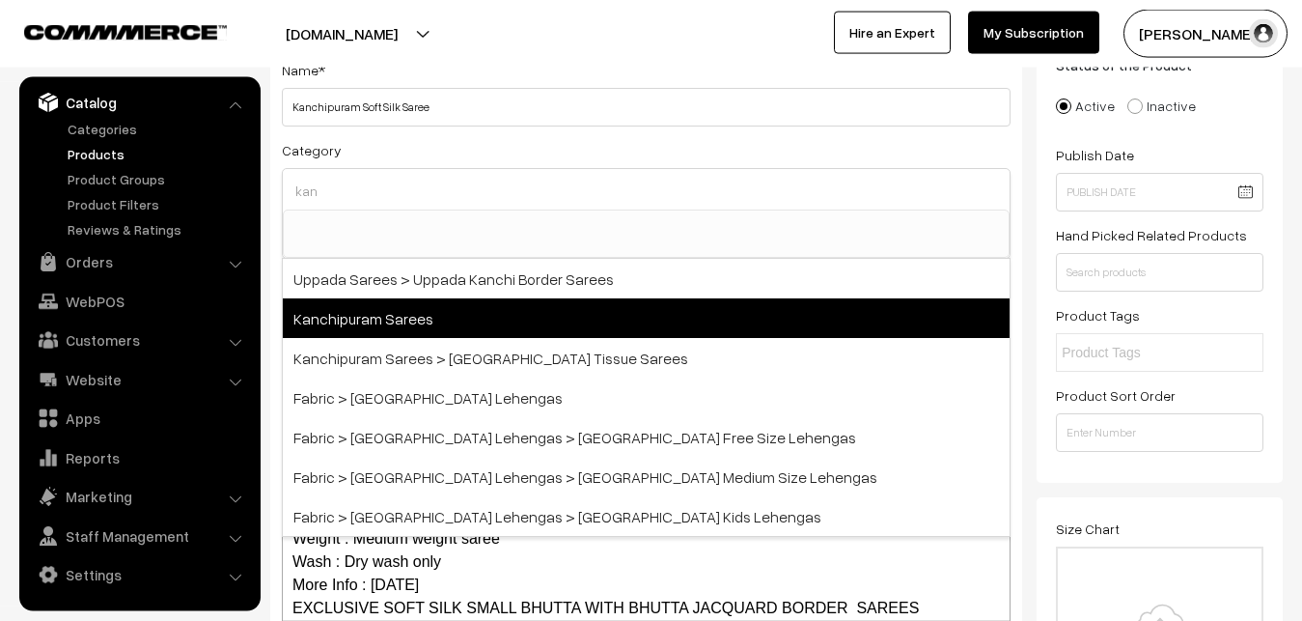
type input "kan"
click at [457, 319] on span "Kanchipuram Sarees" at bounding box center [646, 318] width 727 height 40
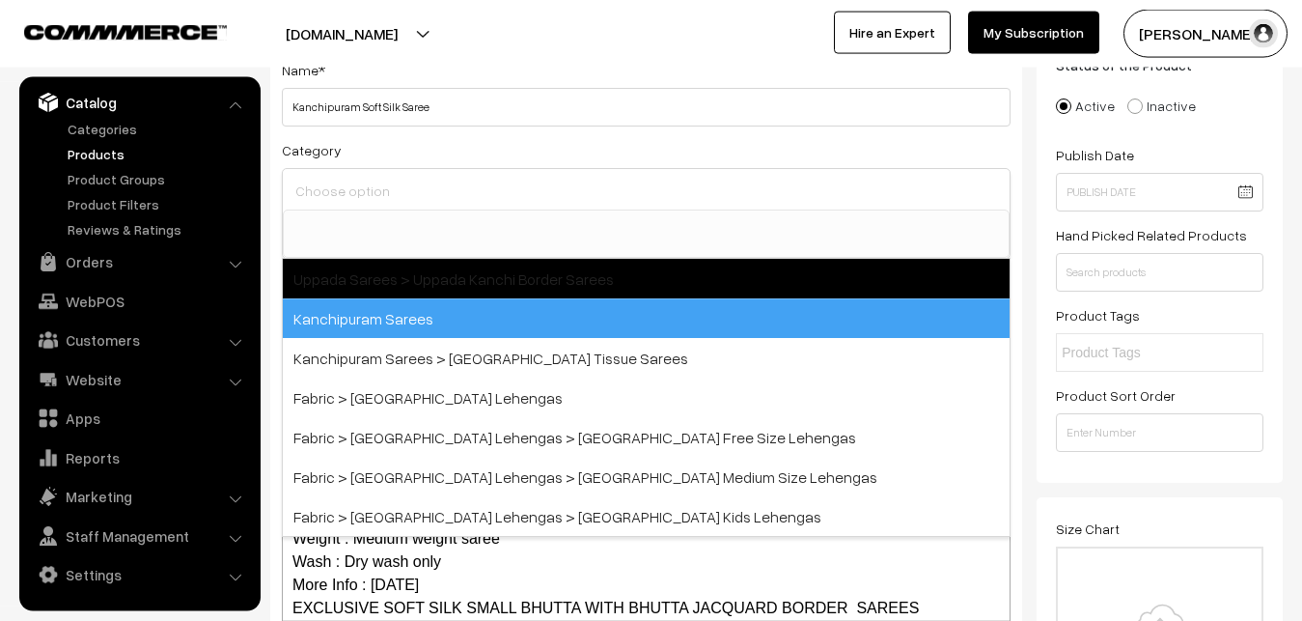
select select "3"
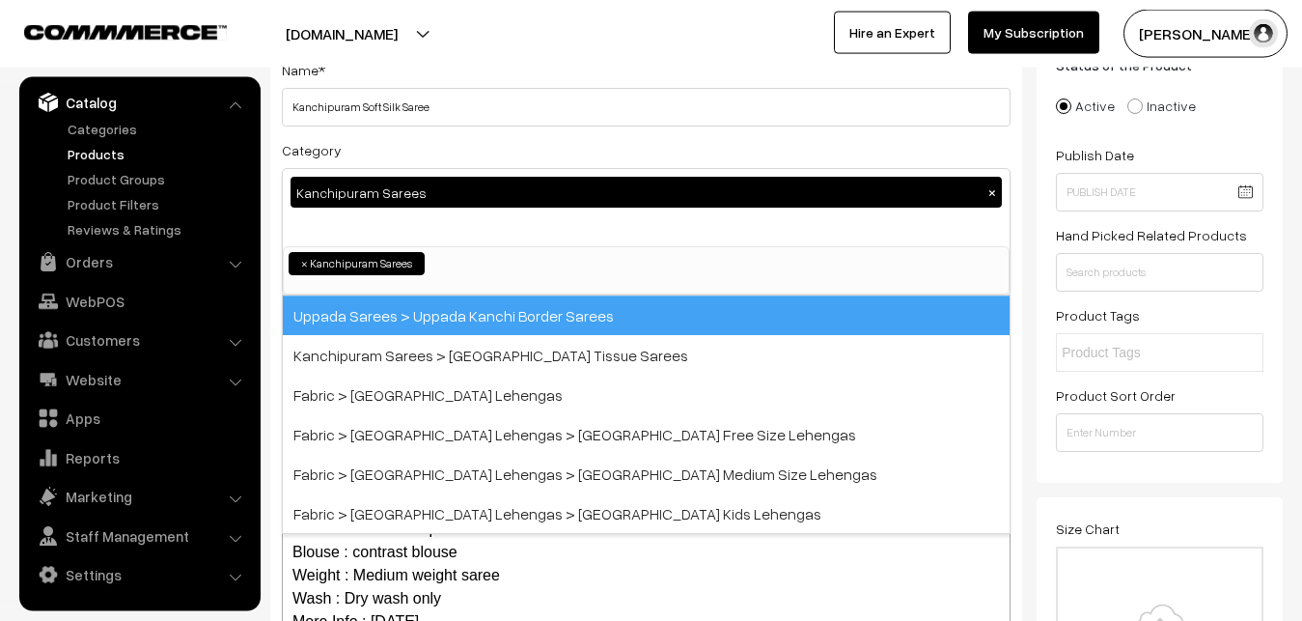
scroll to position [405, 0]
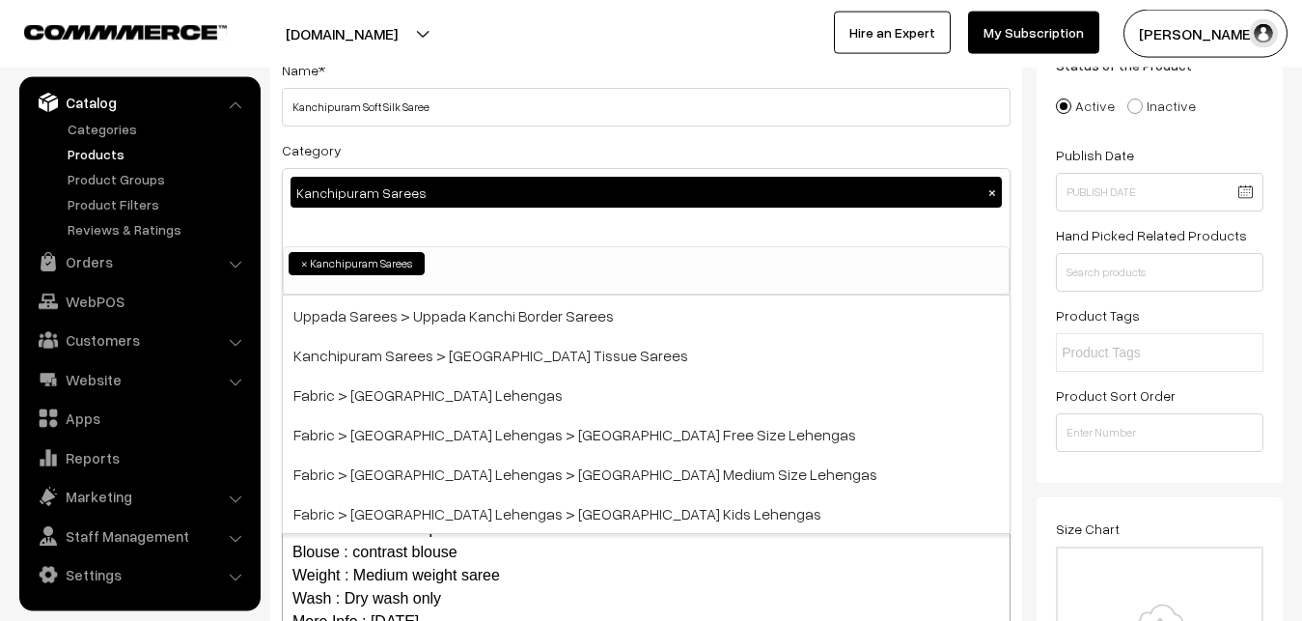
click at [434, 143] on div "Category Kanchipuram Sarees × Uppada Sarees Uppada Sarees > Uppada Plain Sarees…" at bounding box center [646, 216] width 729 height 157
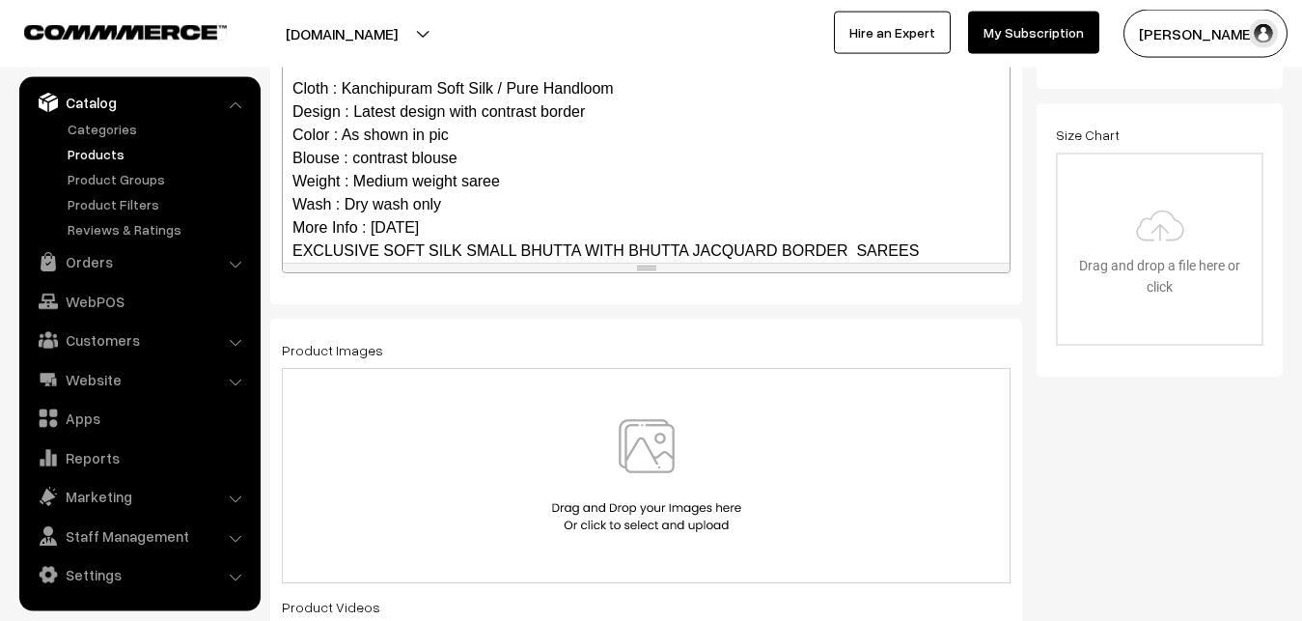
scroll to position [164, 0]
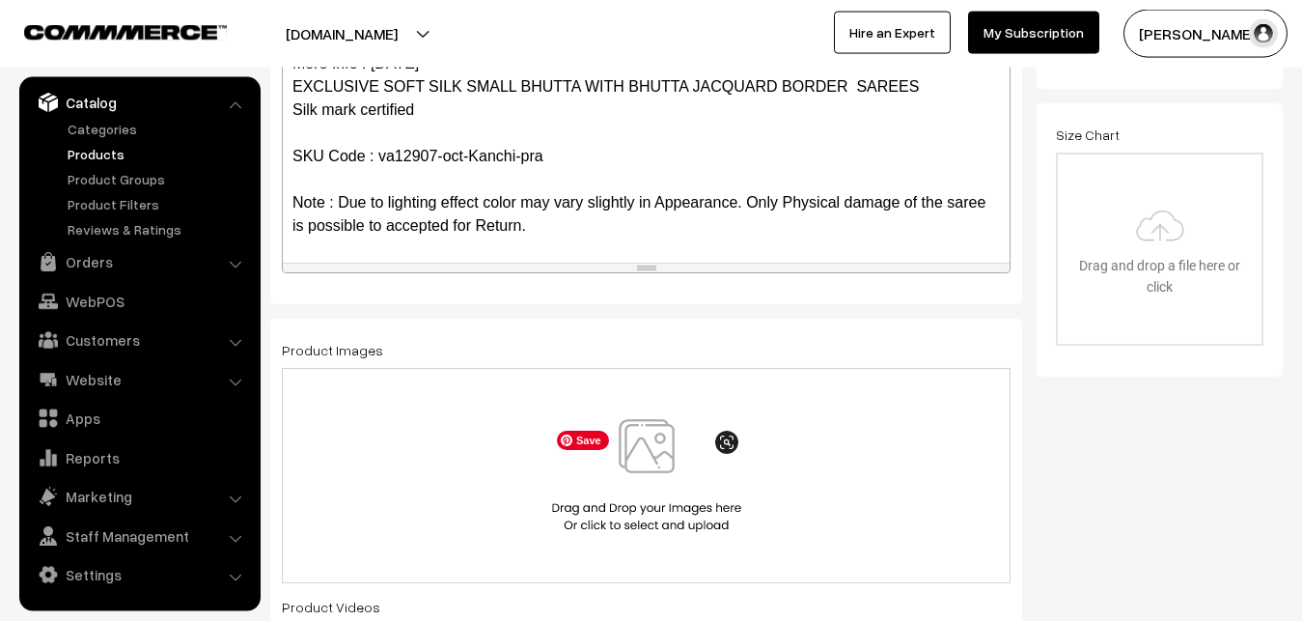
click at [637, 438] on img at bounding box center [646, 475] width 199 height 113
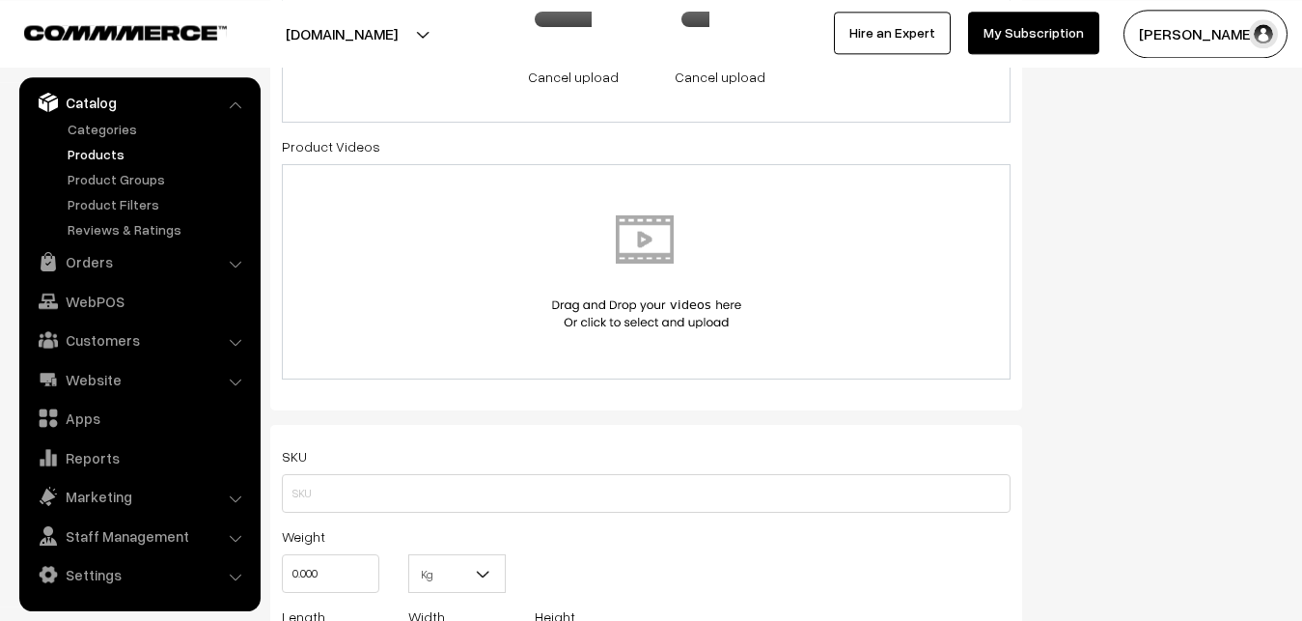
scroll to position [1123, 0]
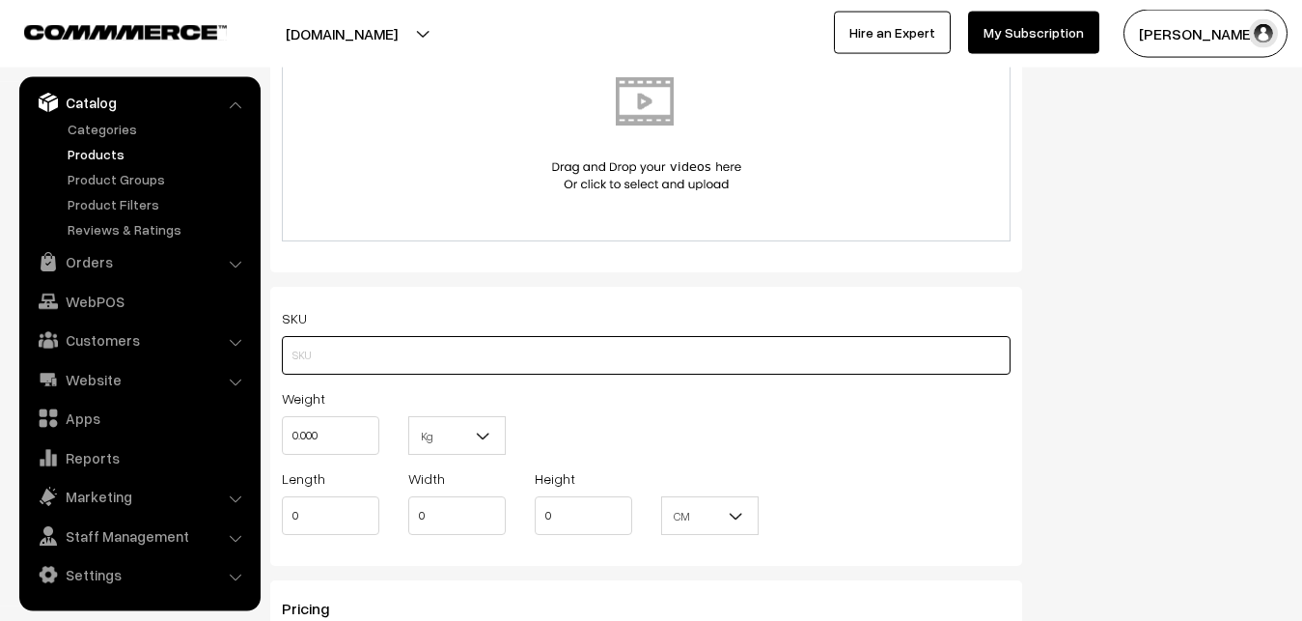
paste input "va12907-oct-Kanchi-pra"
type input "va12907-oct-Kanchi-pra"
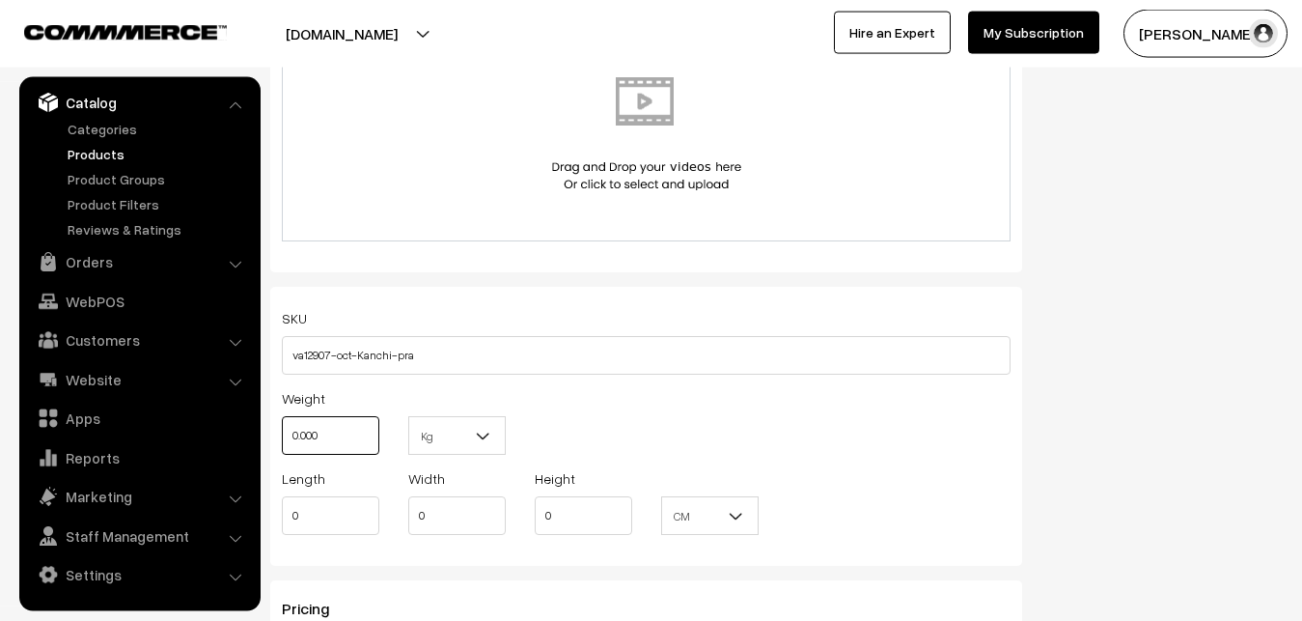
drag, startPoint x: 350, startPoint y: 440, endPoint x: 272, endPoint y: 428, distance: 79.2
click at [282, 428] on input "0.000" at bounding box center [331, 435] width 98 height 39
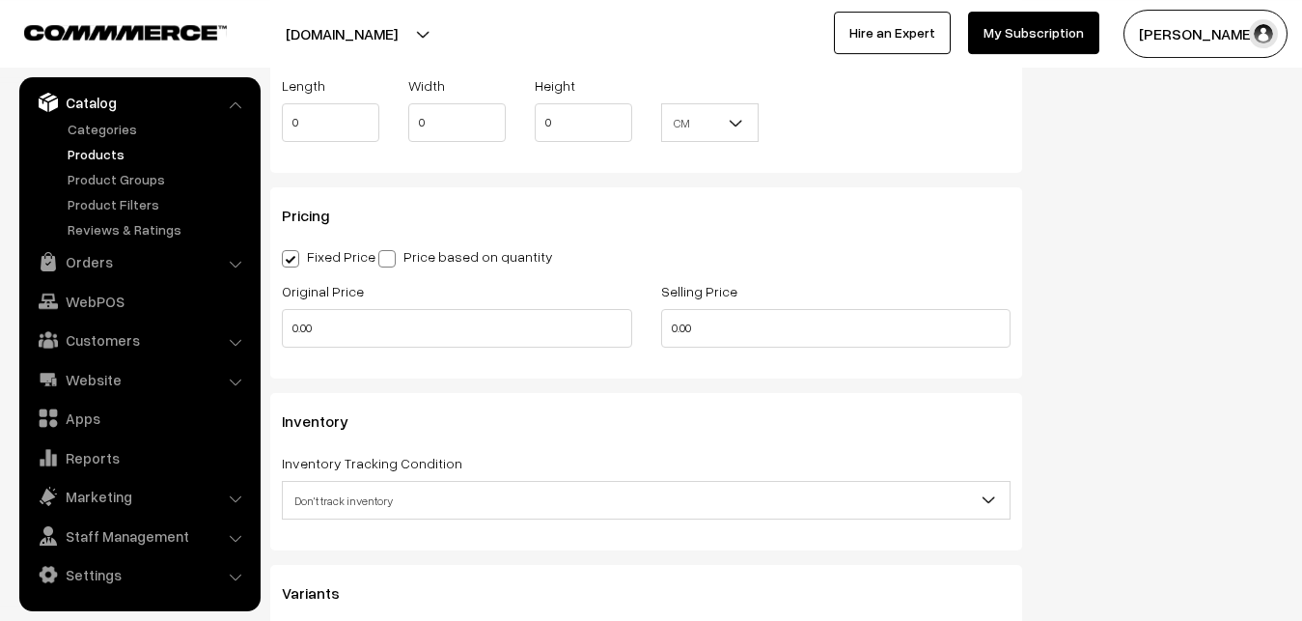
scroll to position [1615, 0]
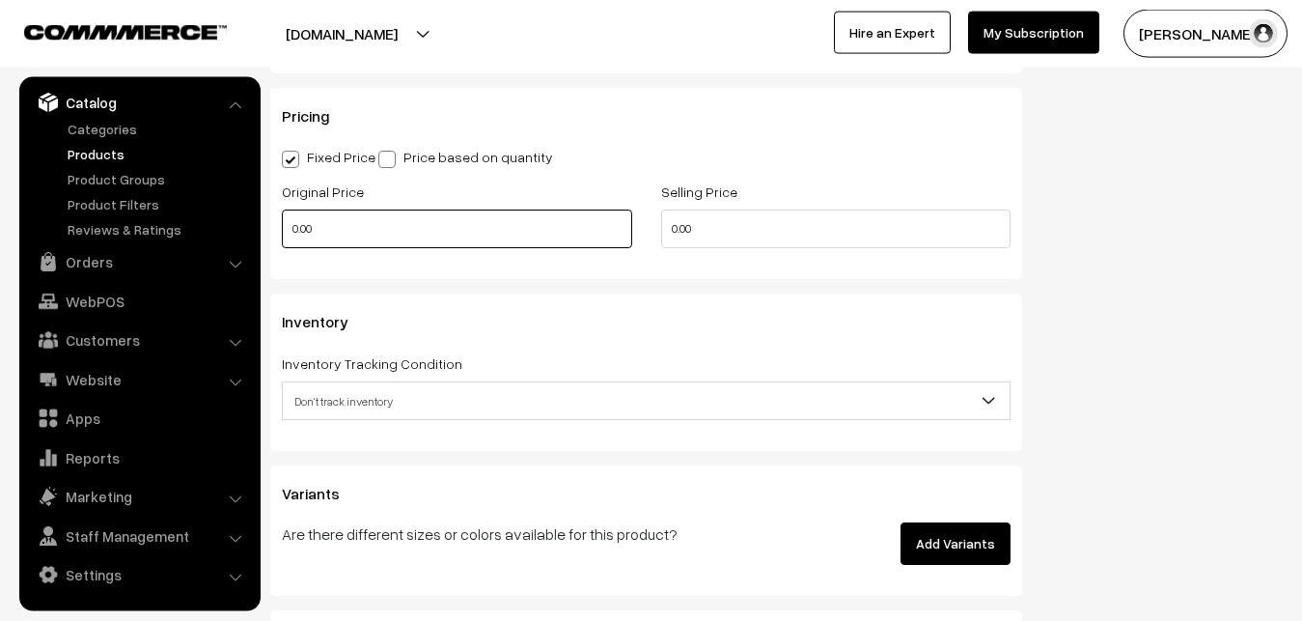
type input "0.80"
drag, startPoint x: 340, startPoint y: 216, endPoint x: 273, endPoint y: 228, distance: 67.6
click at [282, 228] on input "0.00" at bounding box center [457, 228] width 350 height 39
type input "6500"
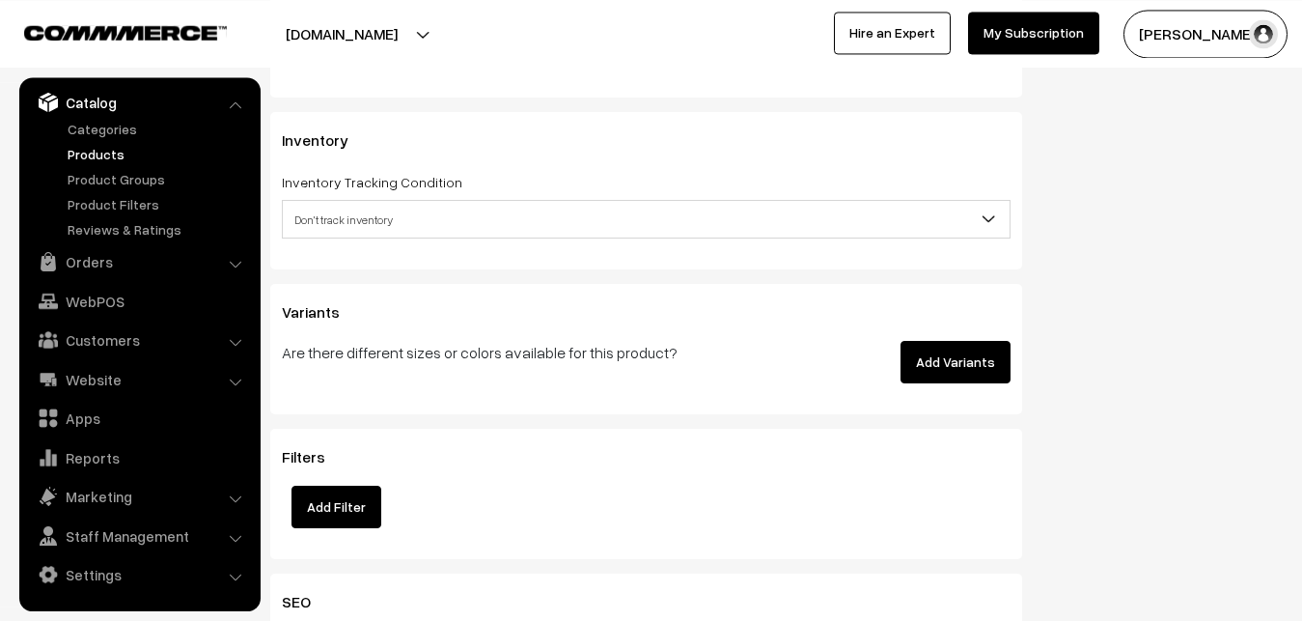
scroll to position [1812, 0]
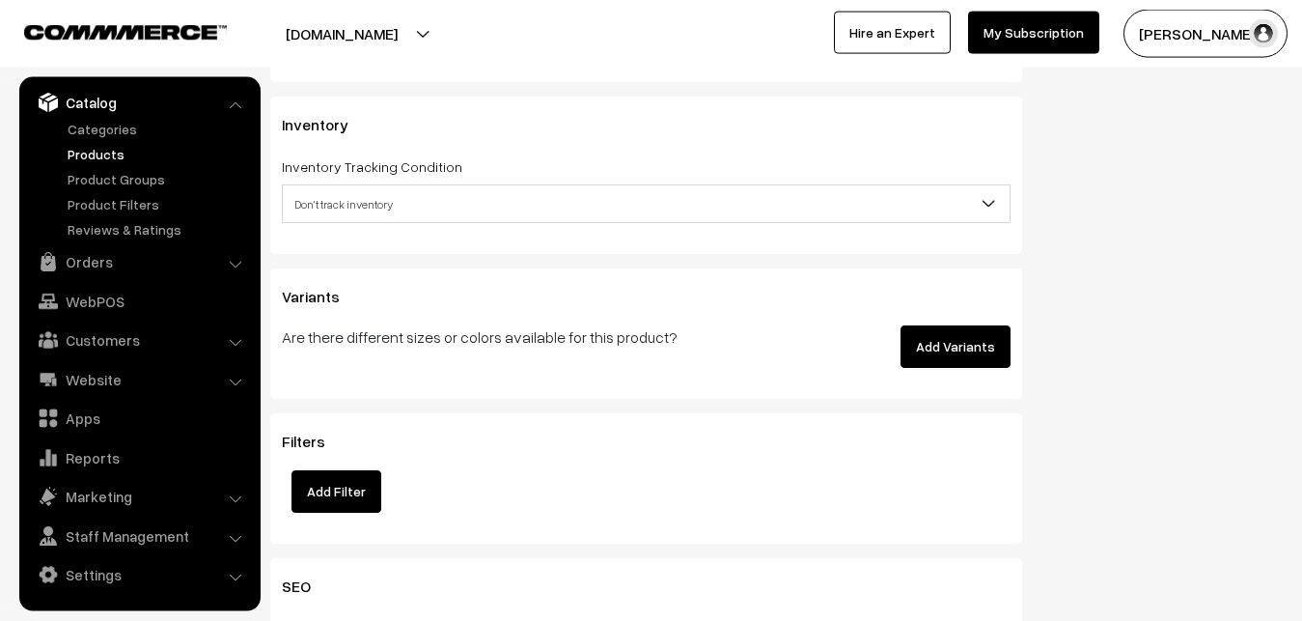
type input "7999"
click at [361, 192] on span "Don't track inventory" at bounding box center [646, 204] width 727 height 34
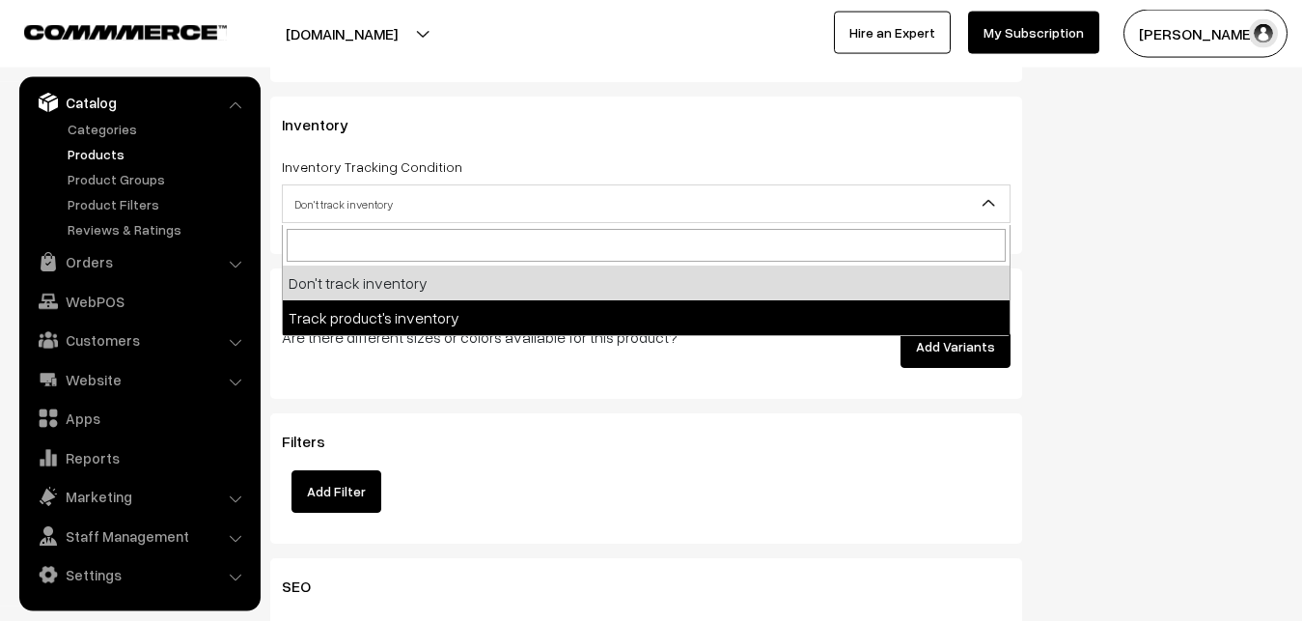
select select "2"
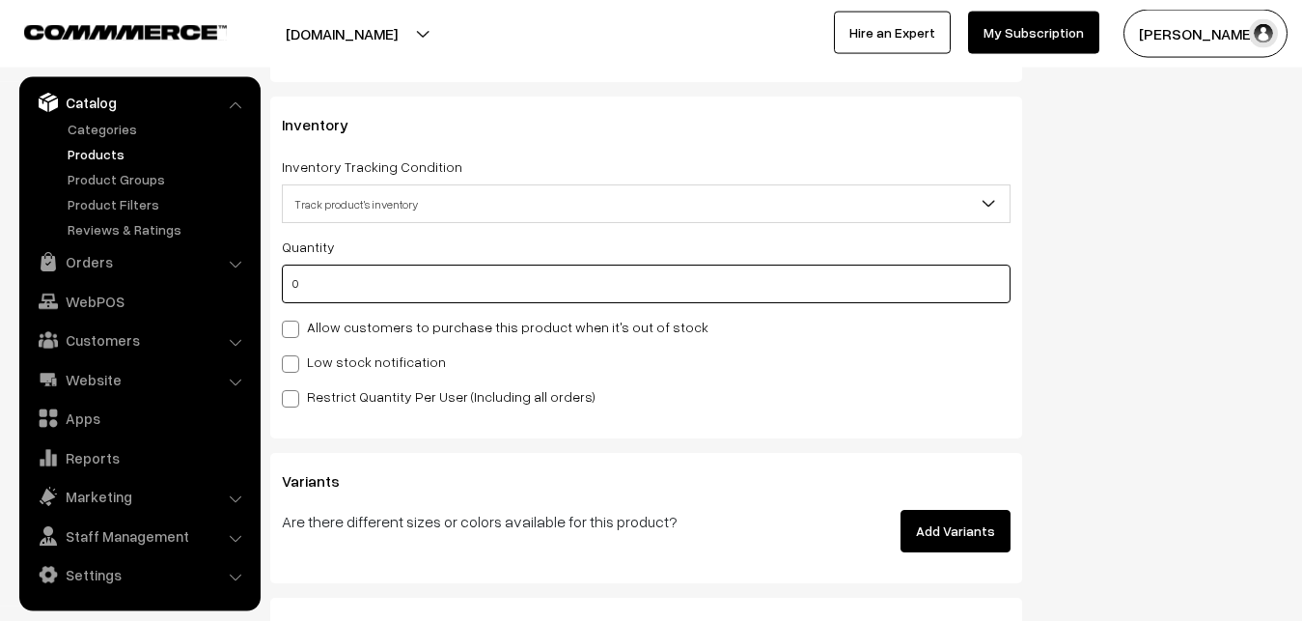
click at [348, 295] on input "0" at bounding box center [646, 284] width 729 height 39
type input "4"
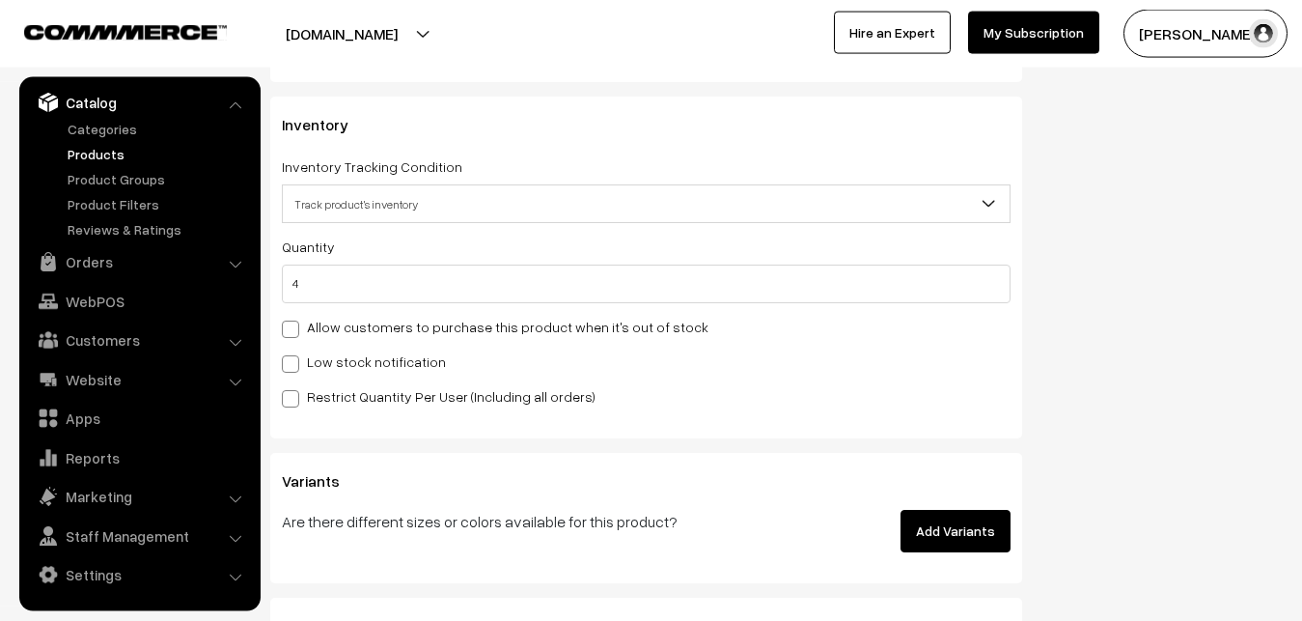
click at [306, 378] on div "Quantity 4 Allow customers to purchase this product when it's out of stock Low …" at bounding box center [646, 321] width 729 height 173
click at [315, 364] on label "Low stock notification" at bounding box center [364, 361] width 164 height 20
click at [294, 364] on input "Low stock notification" at bounding box center [288, 360] width 13 height 13
checkbox input "true"
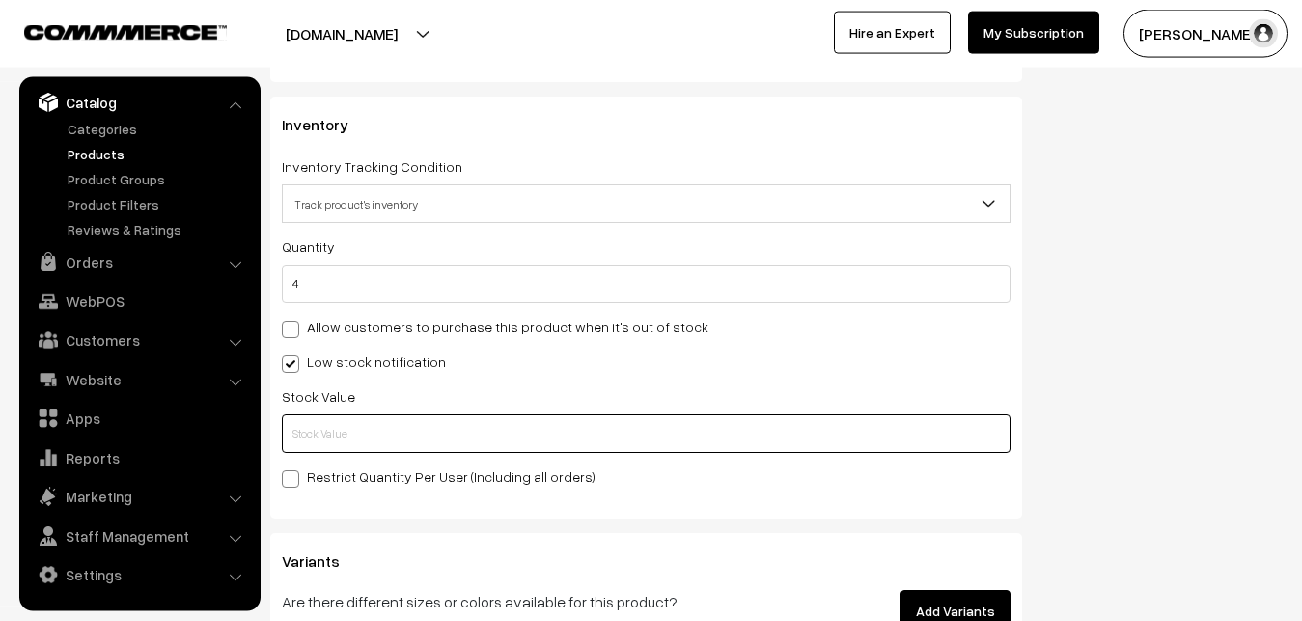
click at [324, 429] on input "text" at bounding box center [646, 433] width 729 height 39
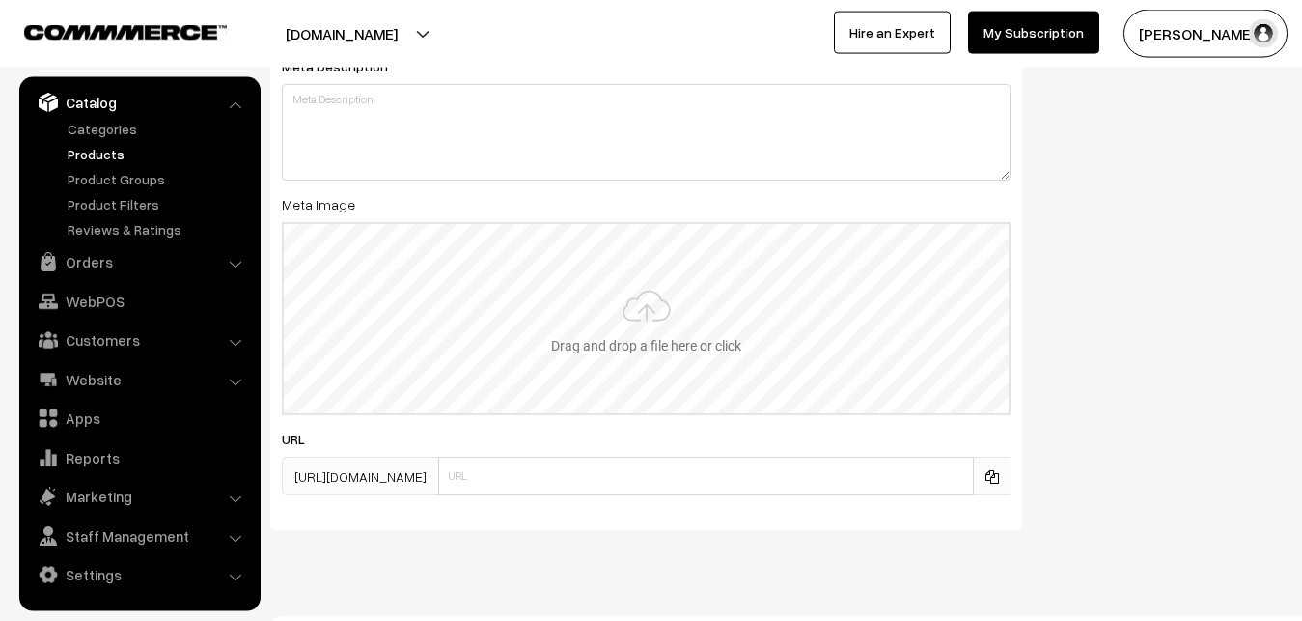
scroll to position [2874, 0]
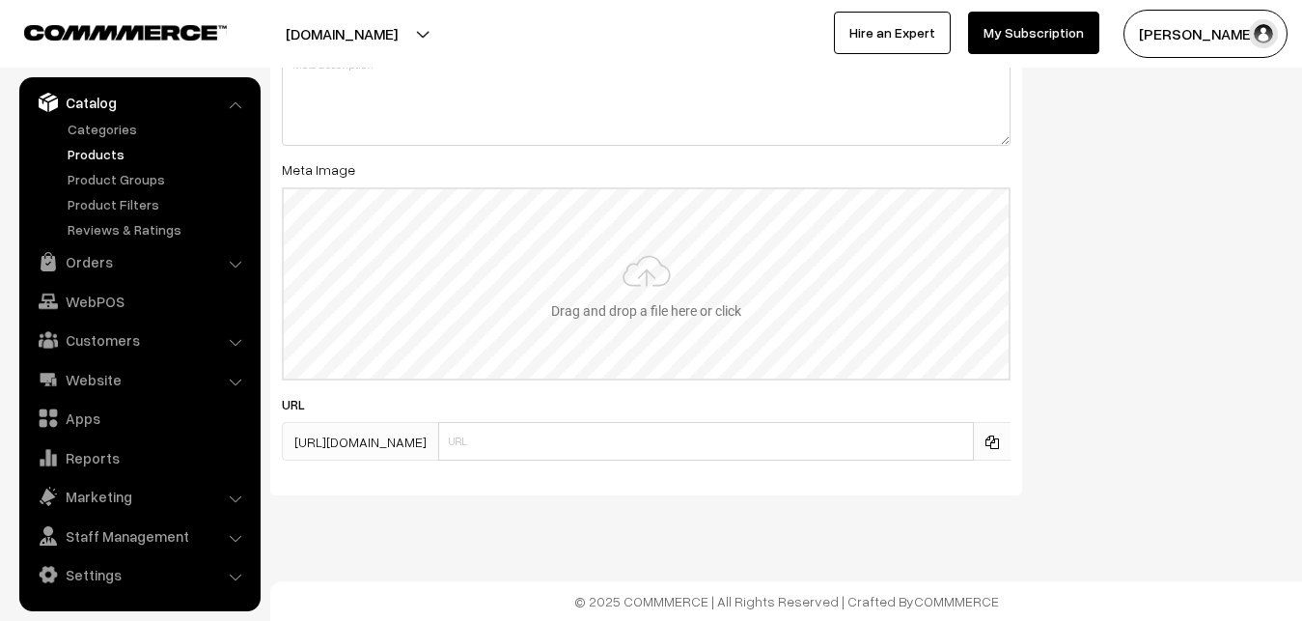
type input "2"
click at [635, 306] on input "file" at bounding box center [646, 283] width 725 height 189
type input "C:\fakepath\kanchipuram-saree-va12907-oct-1.jpeg"
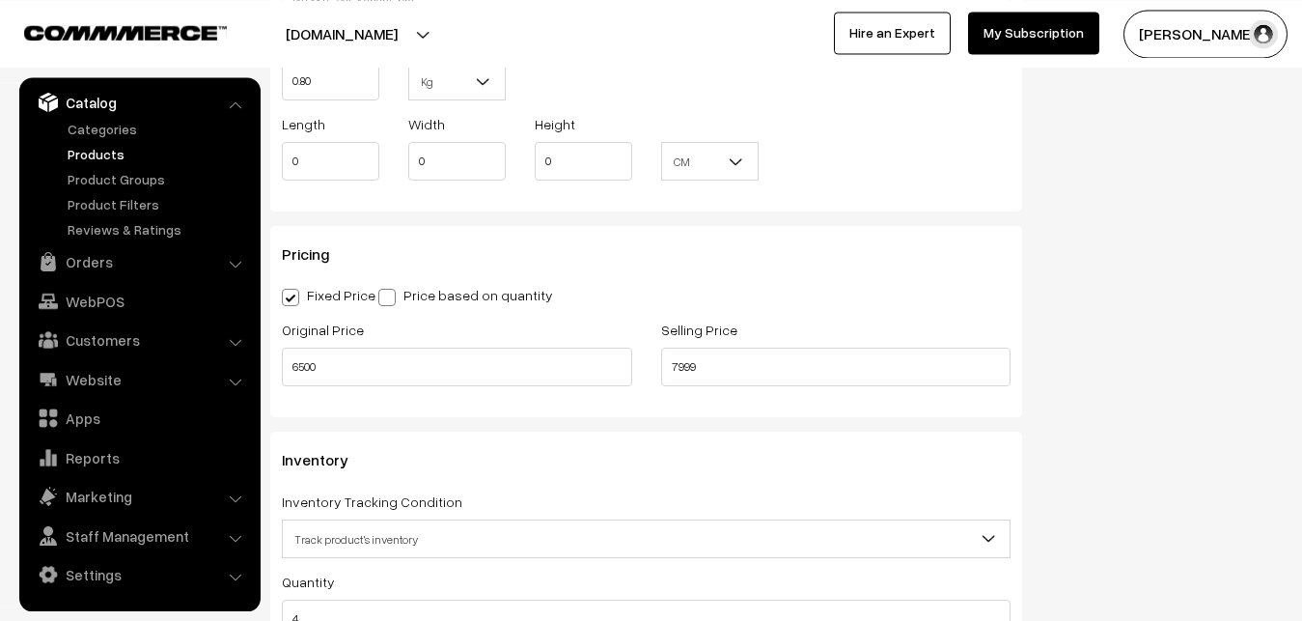
scroll to position [0, 0]
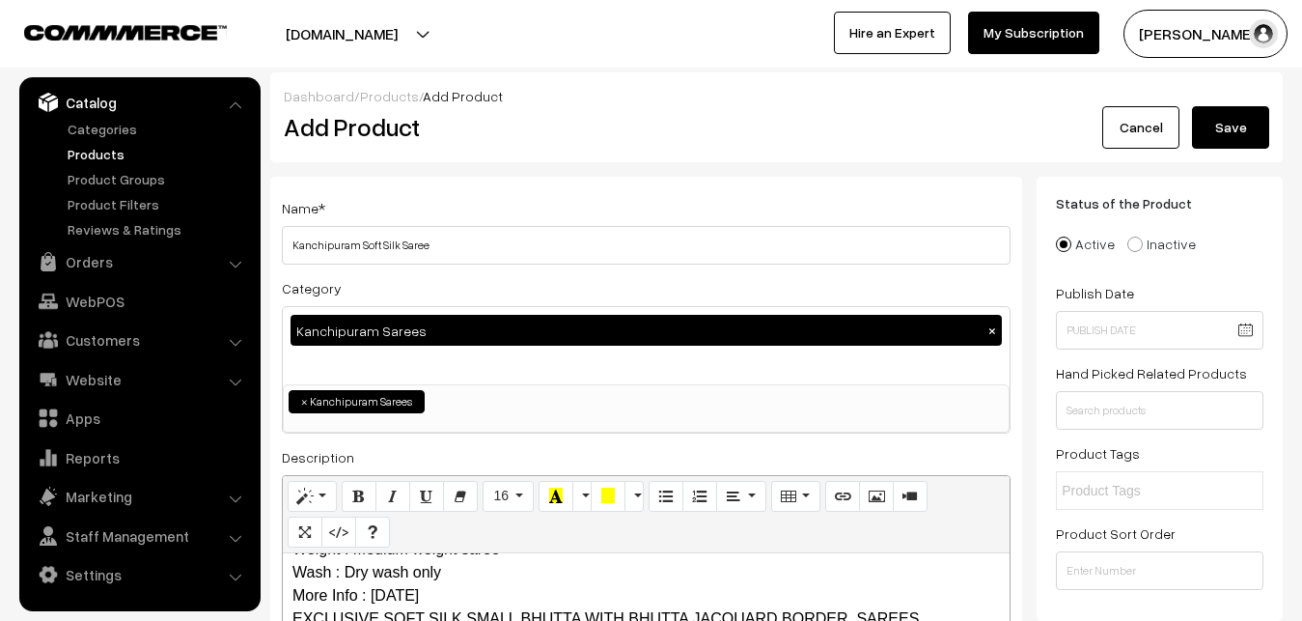
click at [1248, 123] on button "Save" at bounding box center [1230, 127] width 77 height 42
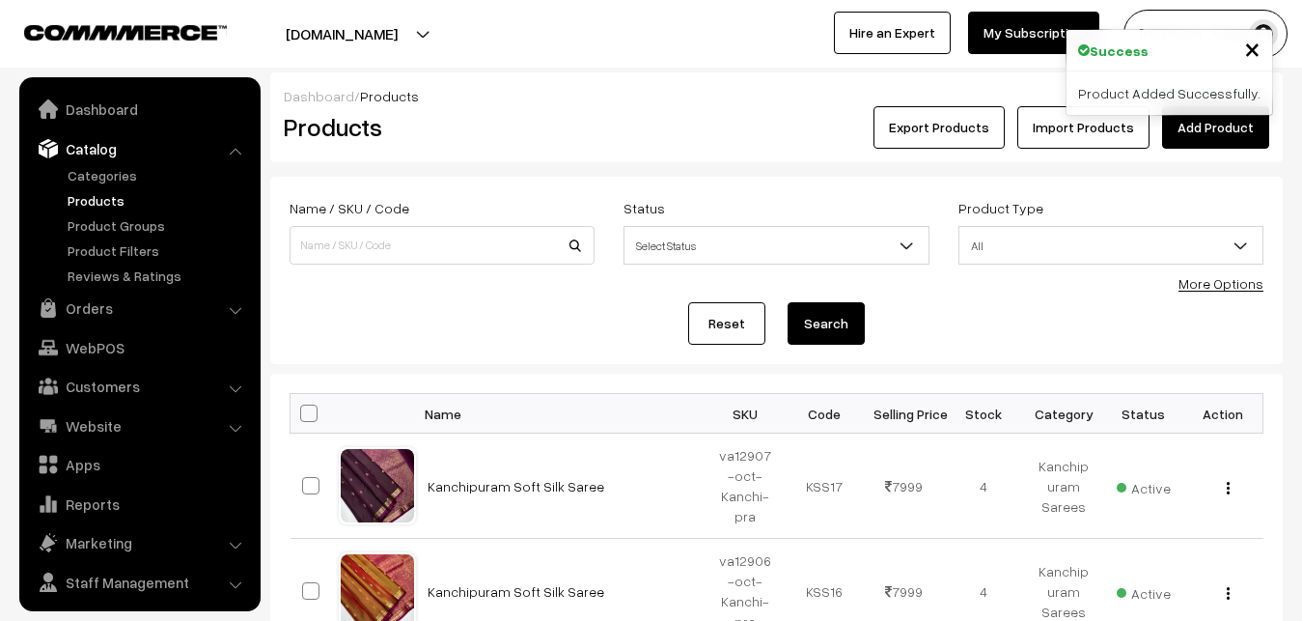
scroll to position [46, 0]
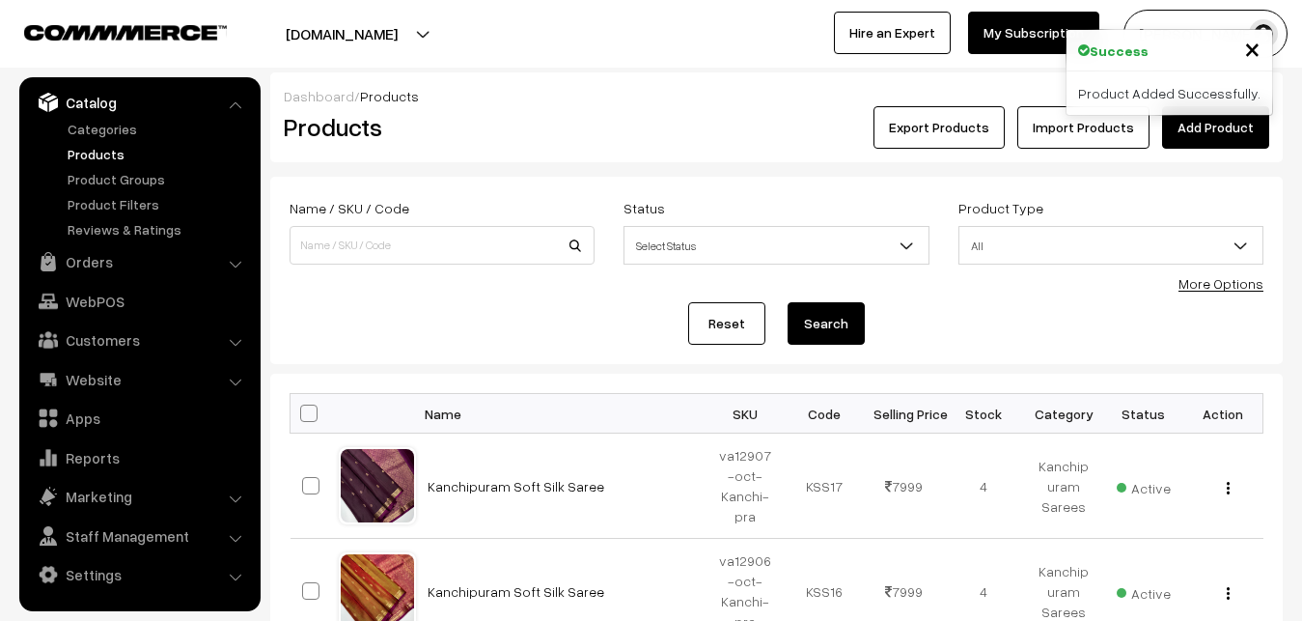
click at [1235, 129] on link "Add Product" at bounding box center [1215, 127] width 107 height 42
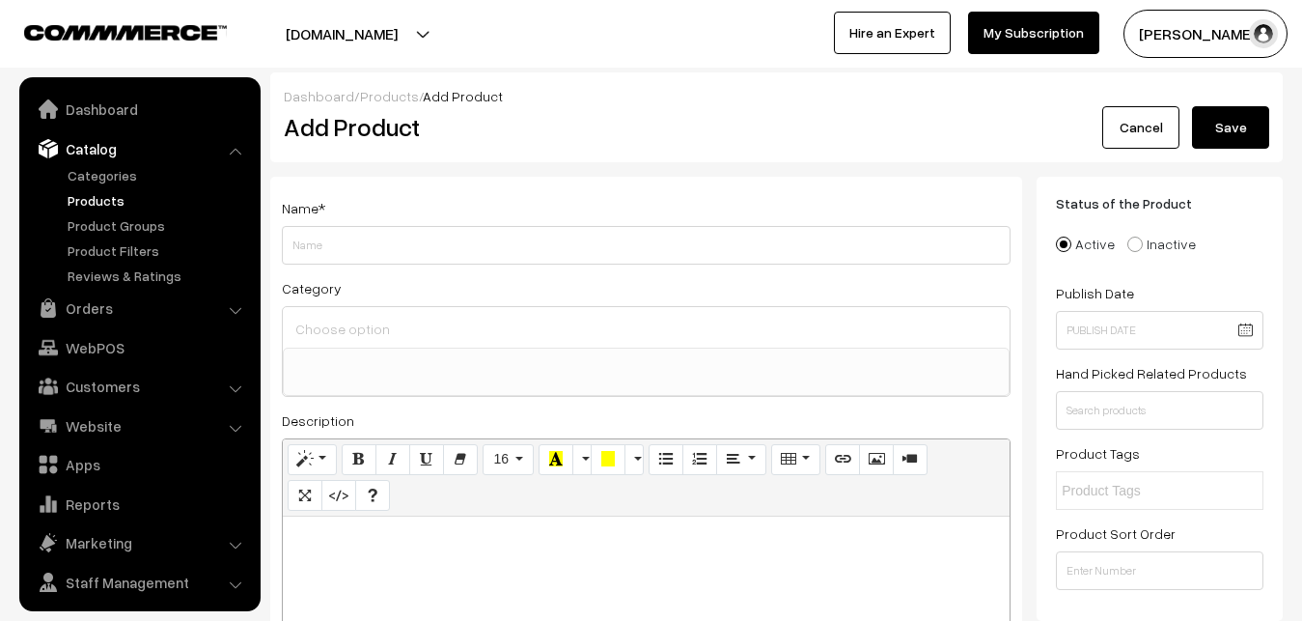
select select
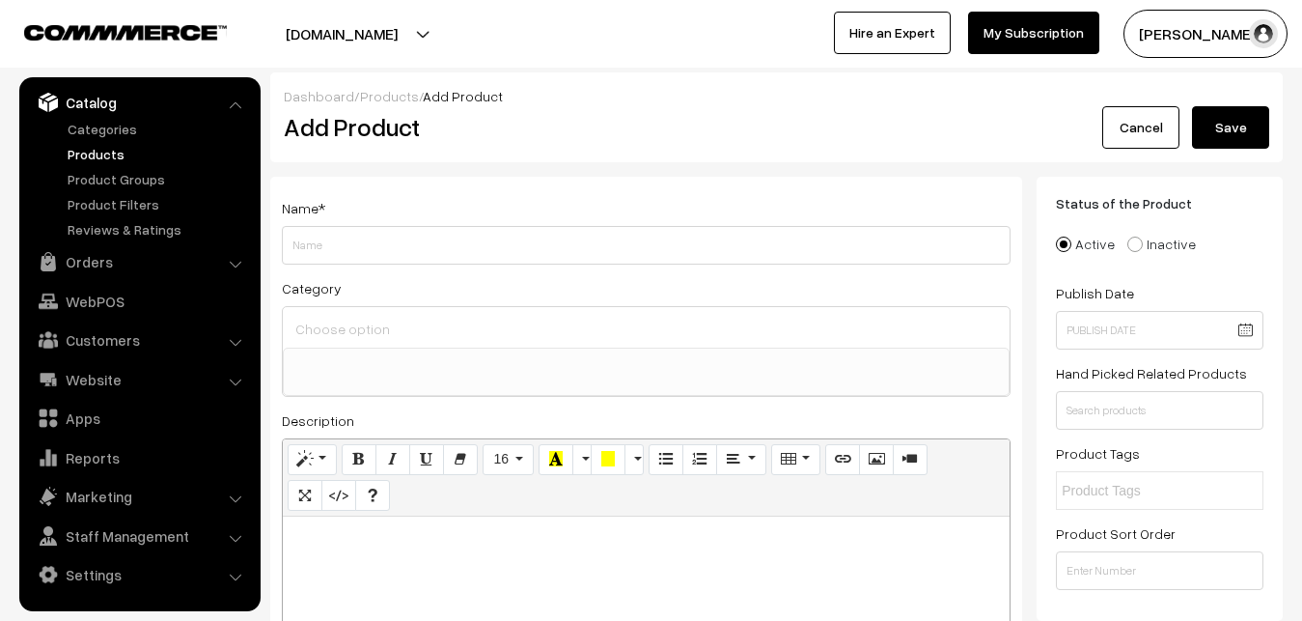
paste div
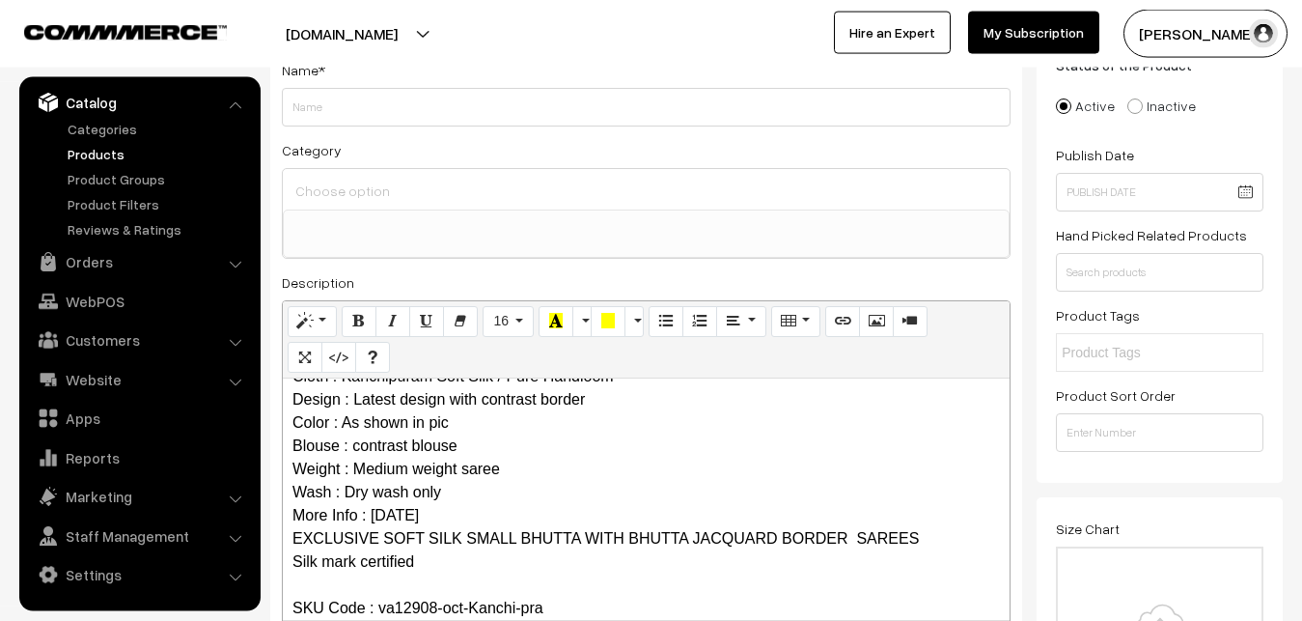
scroll to position [0, 0]
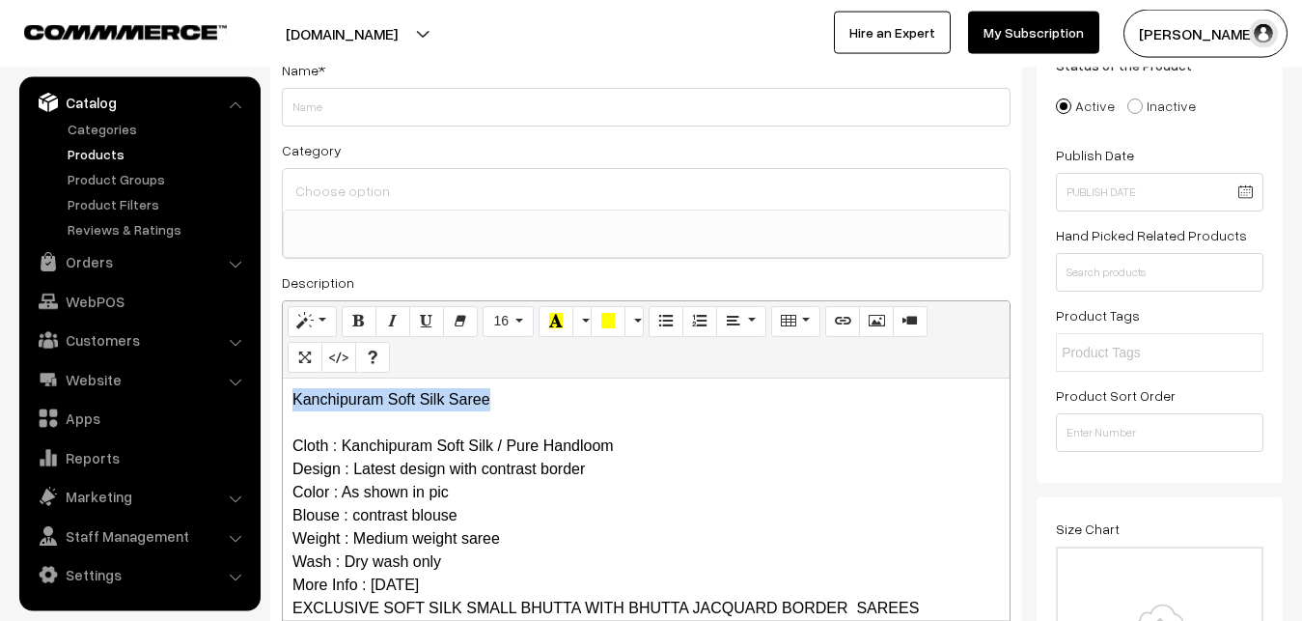
drag, startPoint x: 516, startPoint y: 402, endPoint x: 236, endPoint y: 398, distance: 280.0
click at [283, 398] on div "Kanchipuram Soft Silk Saree Cloth : Kanchipuram Soft Silk / Pure Handloom Desig…" at bounding box center [646, 498] width 727 height 241
copy p "Kanchipuram Soft Silk Saree"
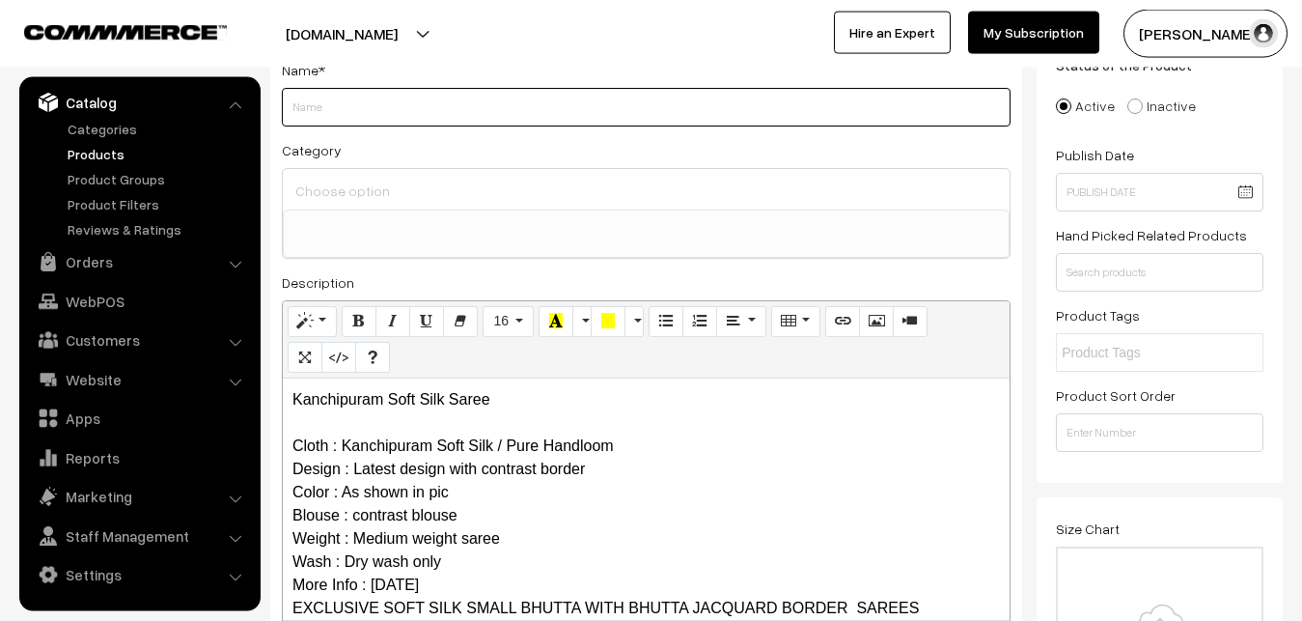
paste input "Kanchipuram Soft Silk Saree"
type input "Kanchipuram Soft Silk Saree"
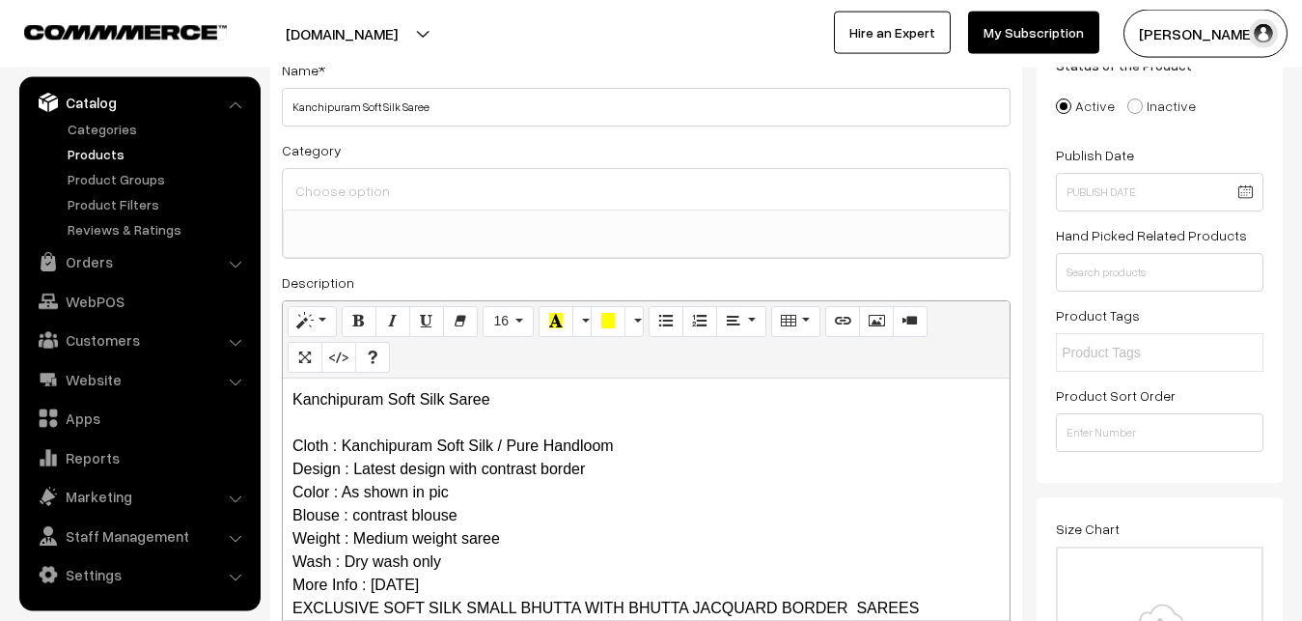
click at [370, 200] on input at bounding box center [646, 191] width 711 height 28
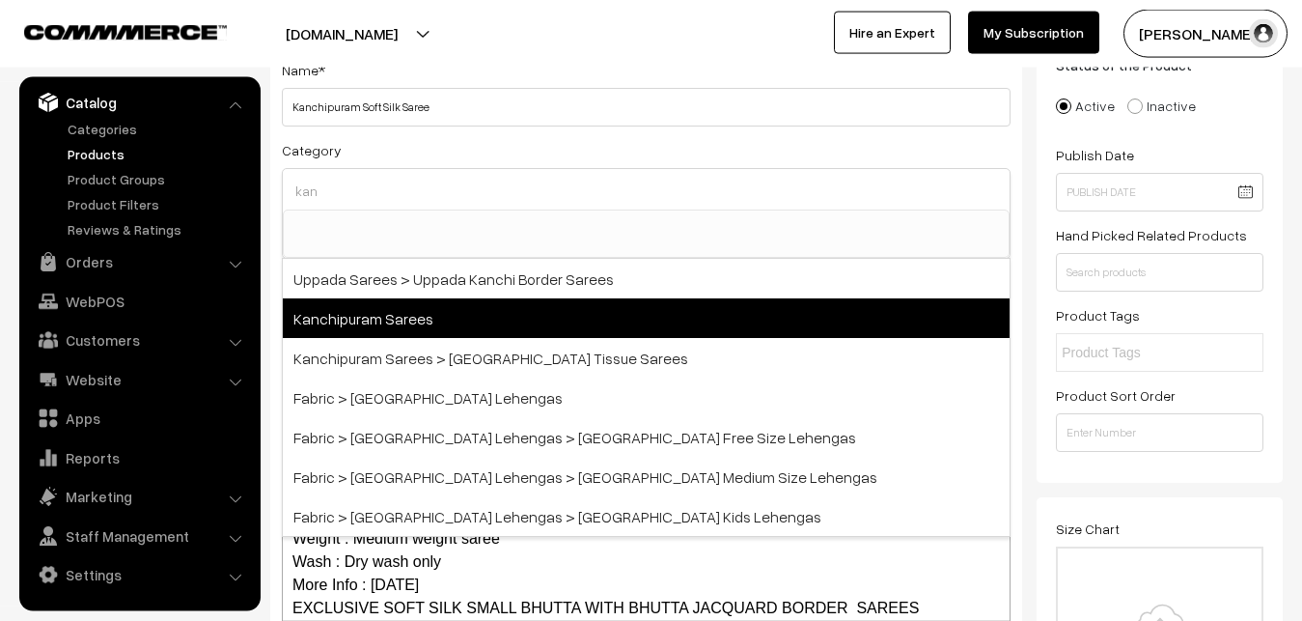
type input "kan"
click at [419, 313] on span "Kanchipuram Sarees" at bounding box center [646, 318] width 727 height 40
select select "3"
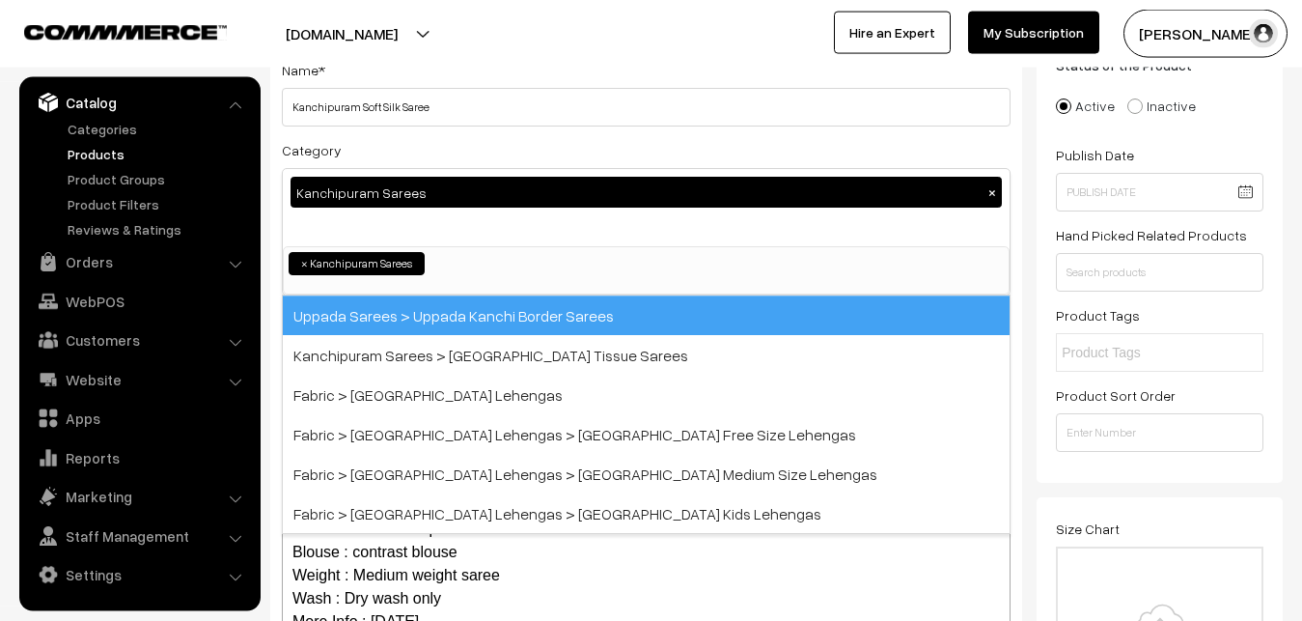
scroll to position [405, 0]
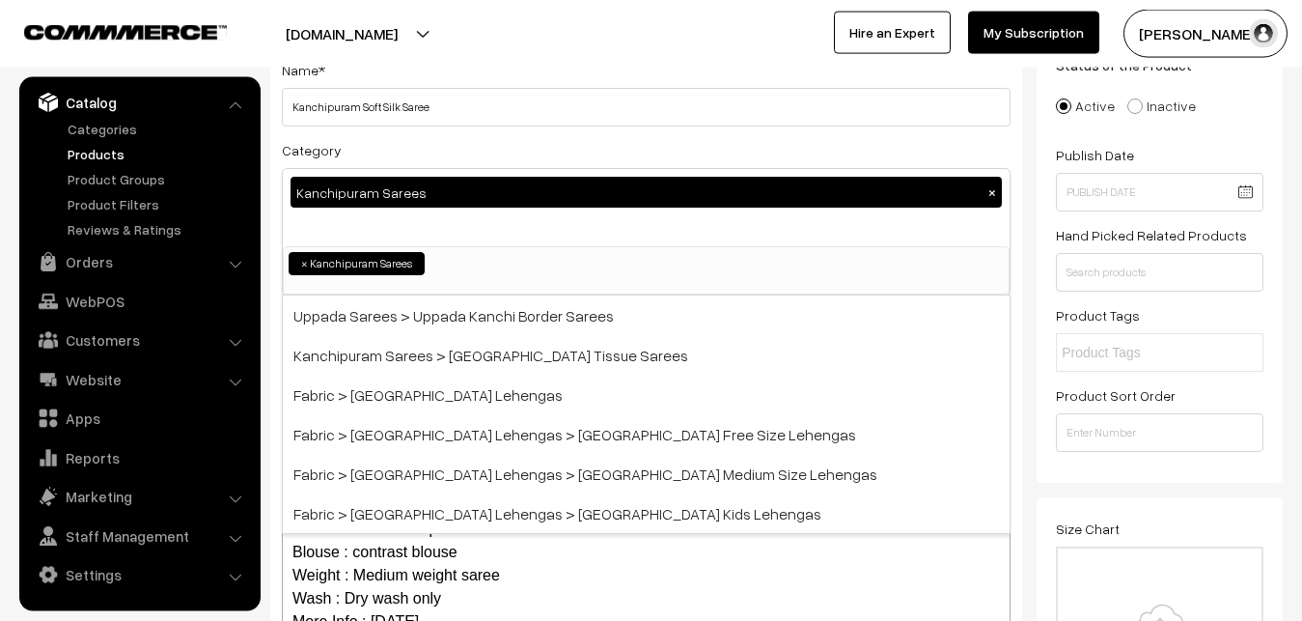
click at [425, 158] on div "Category Kanchipuram Sarees × Uppada Sarees Uppada Sarees > Uppada Plain Sarees…" at bounding box center [646, 216] width 729 height 157
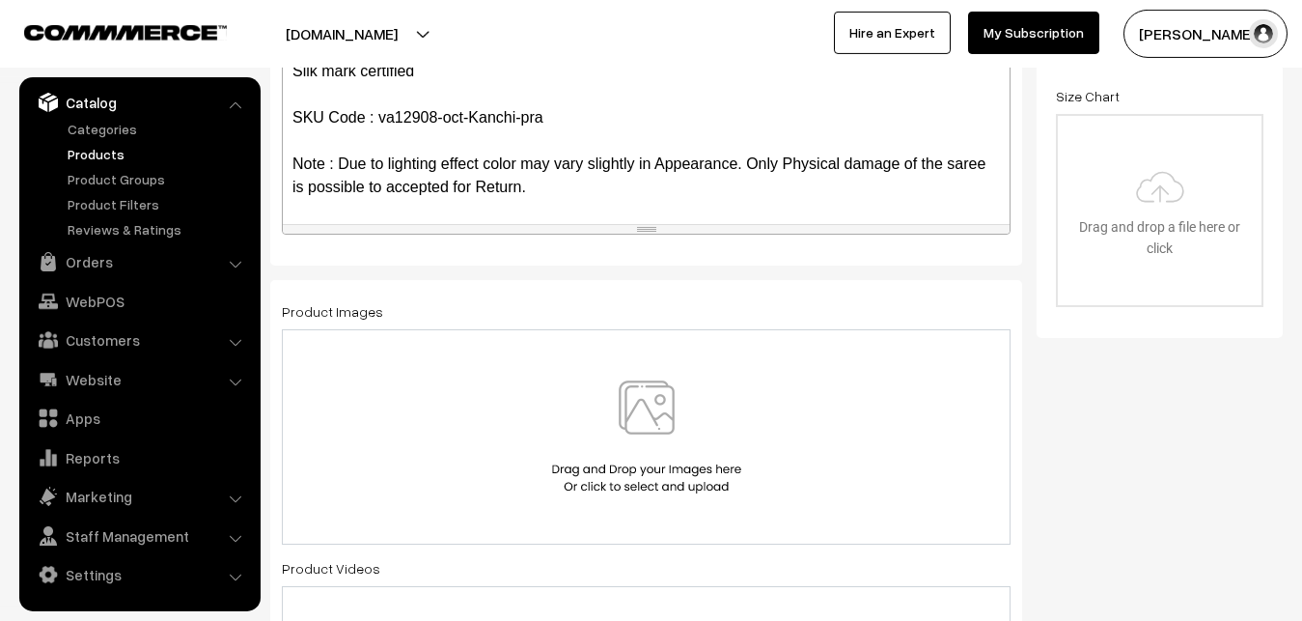
scroll to position [532, 0]
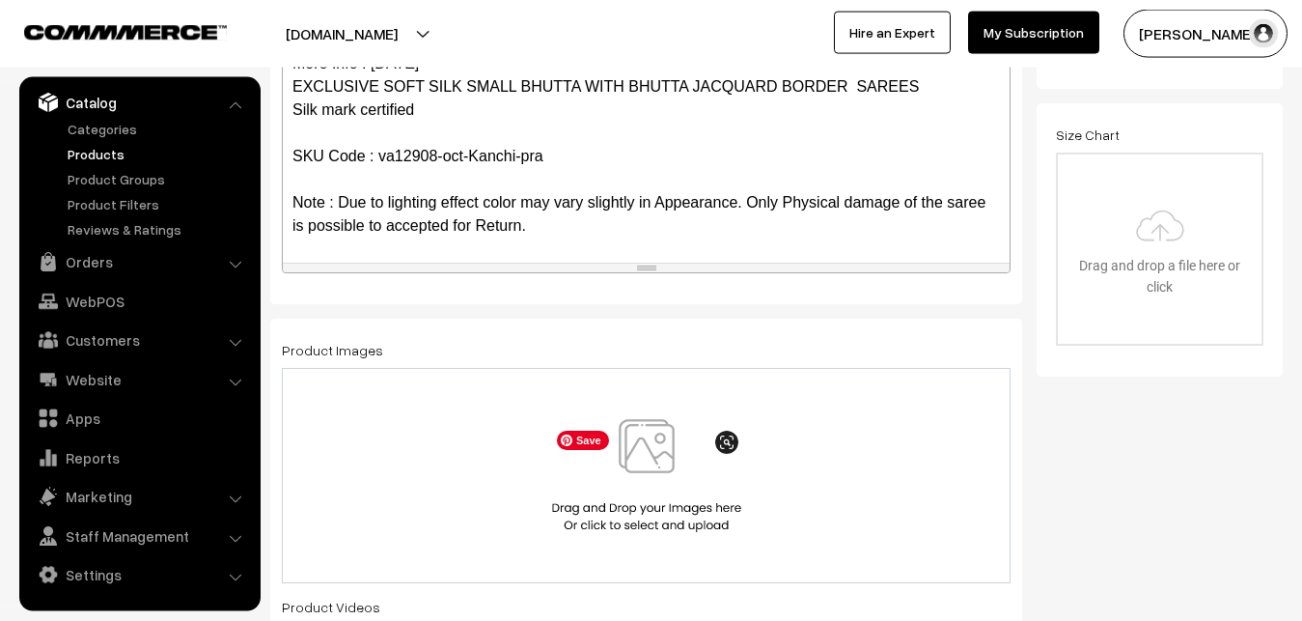
click at [638, 453] on img at bounding box center [646, 475] width 199 height 113
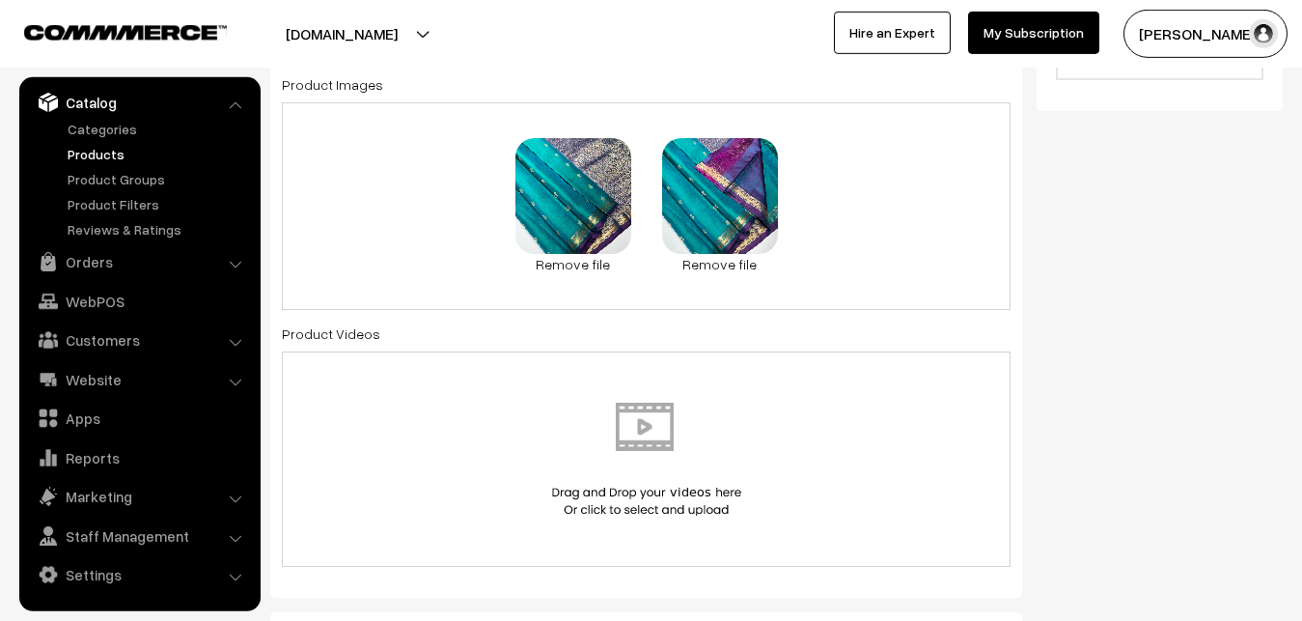
scroll to position [1123, 0]
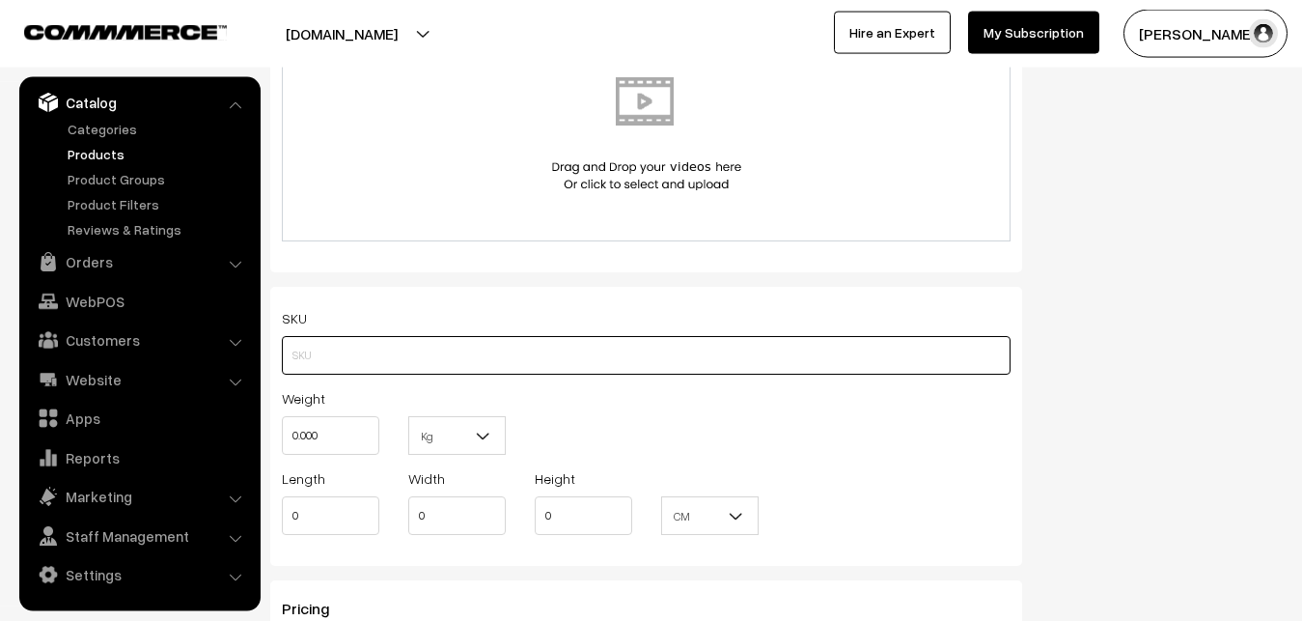
paste input "va12908-oct-Kanchi-pra"
type input "va12908-oct-Kanchi-pra"
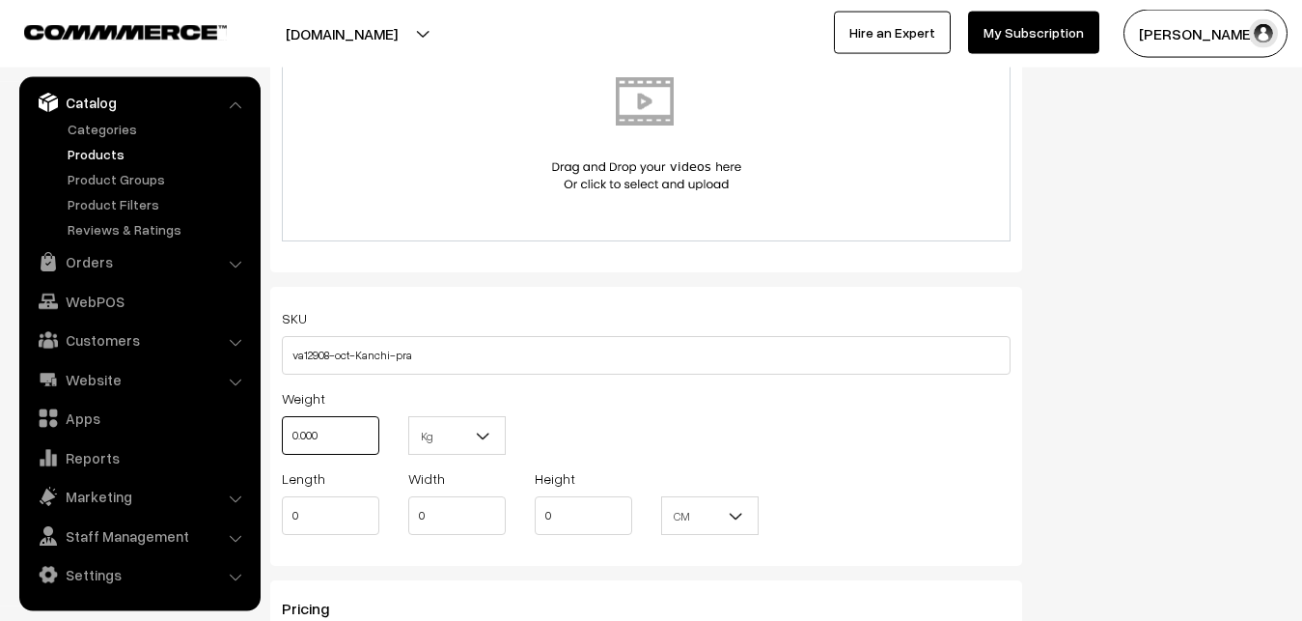
drag, startPoint x: 340, startPoint y: 440, endPoint x: 259, endPoint y: 440, distance: 81.1
click at [282, 440] on input "0.000" at bounding box center [331, 435] width 98 height 39
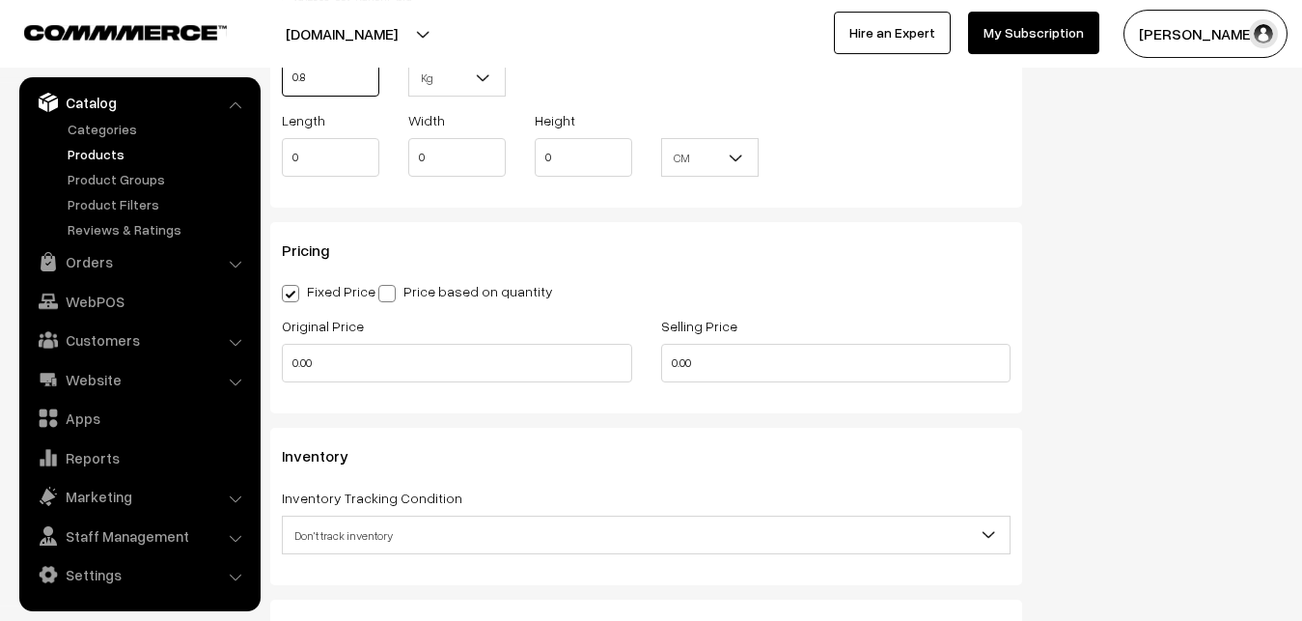
scroll to position [1517, 0]
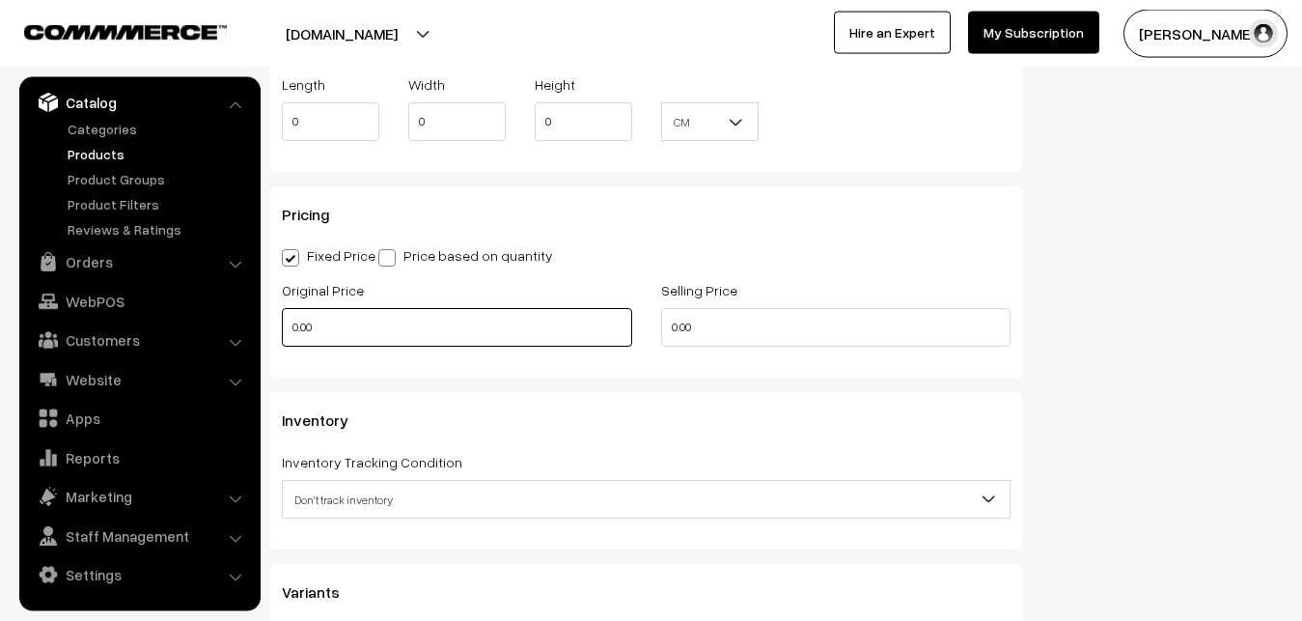
type input "0.80"
drag, startPoint x: 332, startPoint y: 337, endPoint x: 251, endPoint y: 349, distance: 82.1
click at [282, 347] on input "0.00" at bounding box center [457, 327] width 350 height 39
type input "6500"
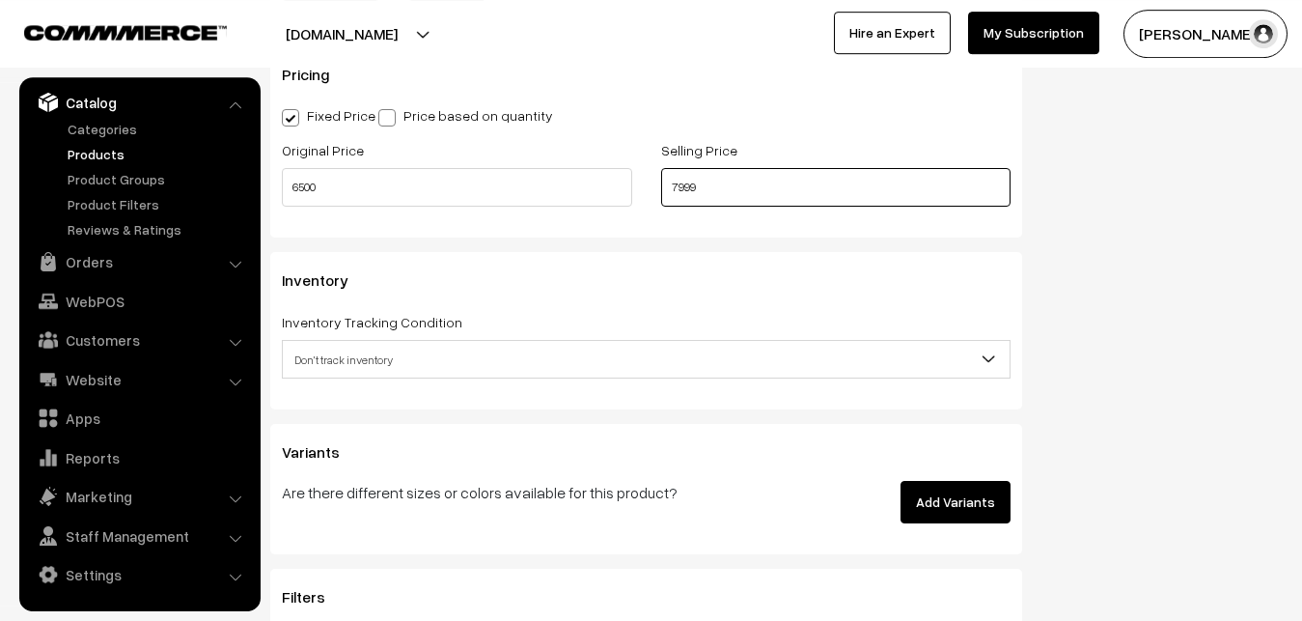
scroll to position [1714, 0]
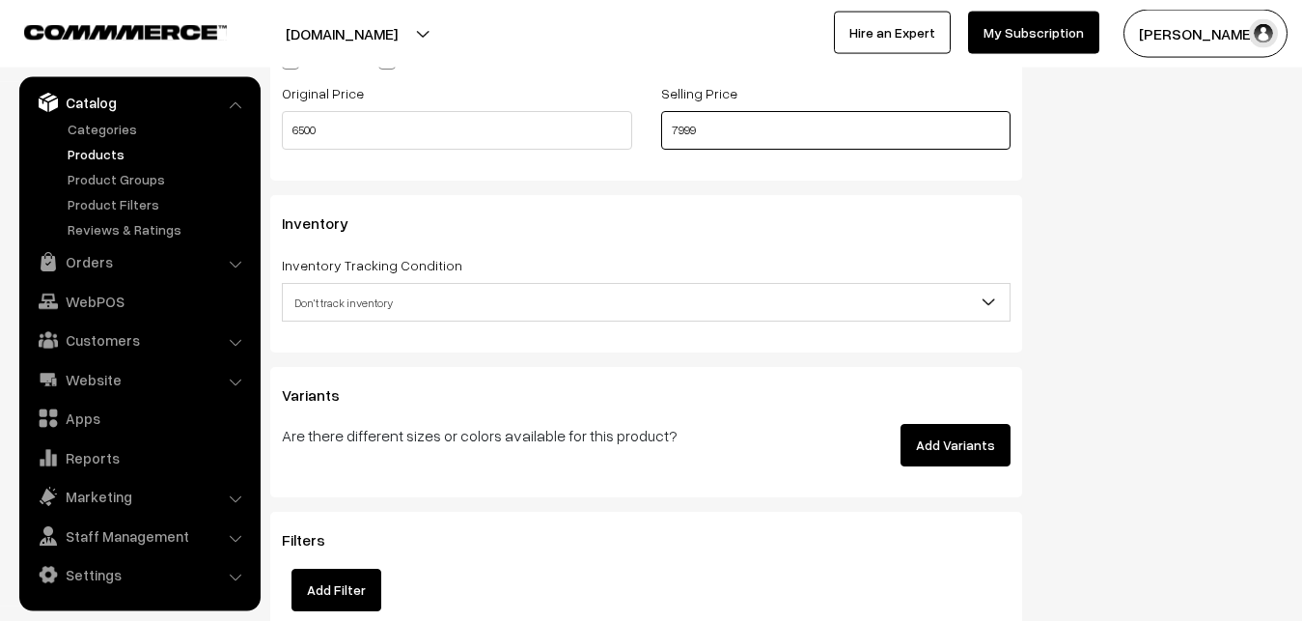
type input "7999"
click at [348, 277] on div "Inventory Tracking Condition Don't track inventory Track product's inventory Do…" at bounding box center [646, 287] width 729 height 69
click at [357, 302] on span "Don't track inventory" at bounding box center [646, 303] width 727 height 34
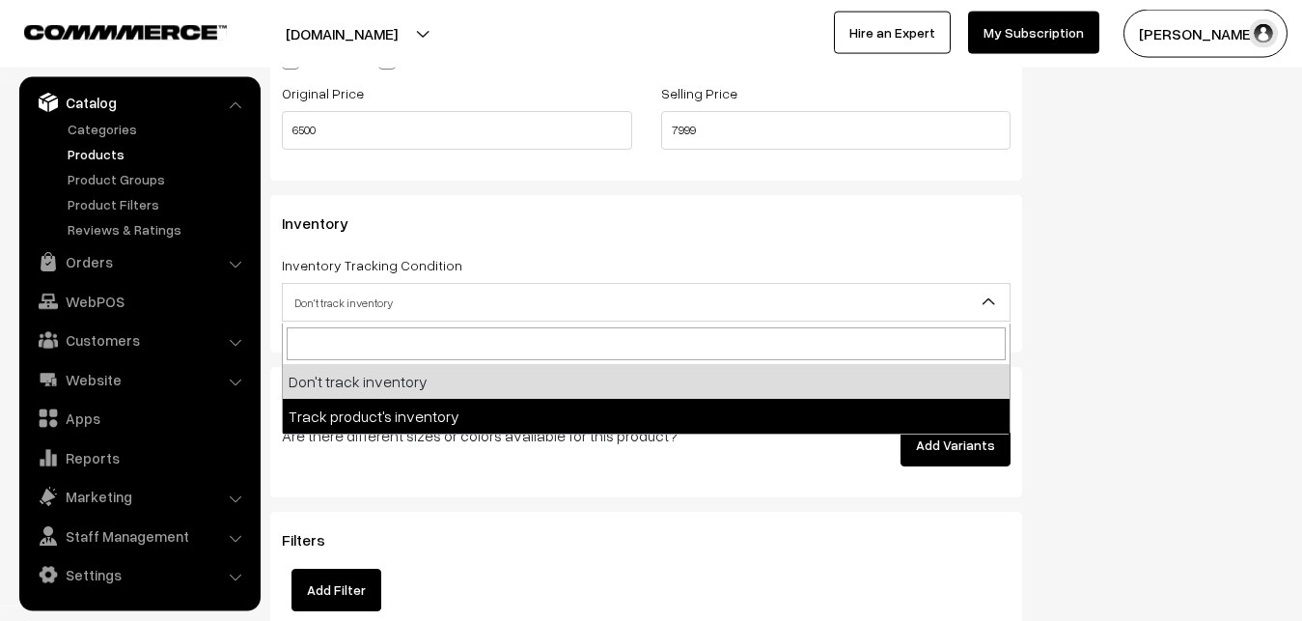
select select "2"
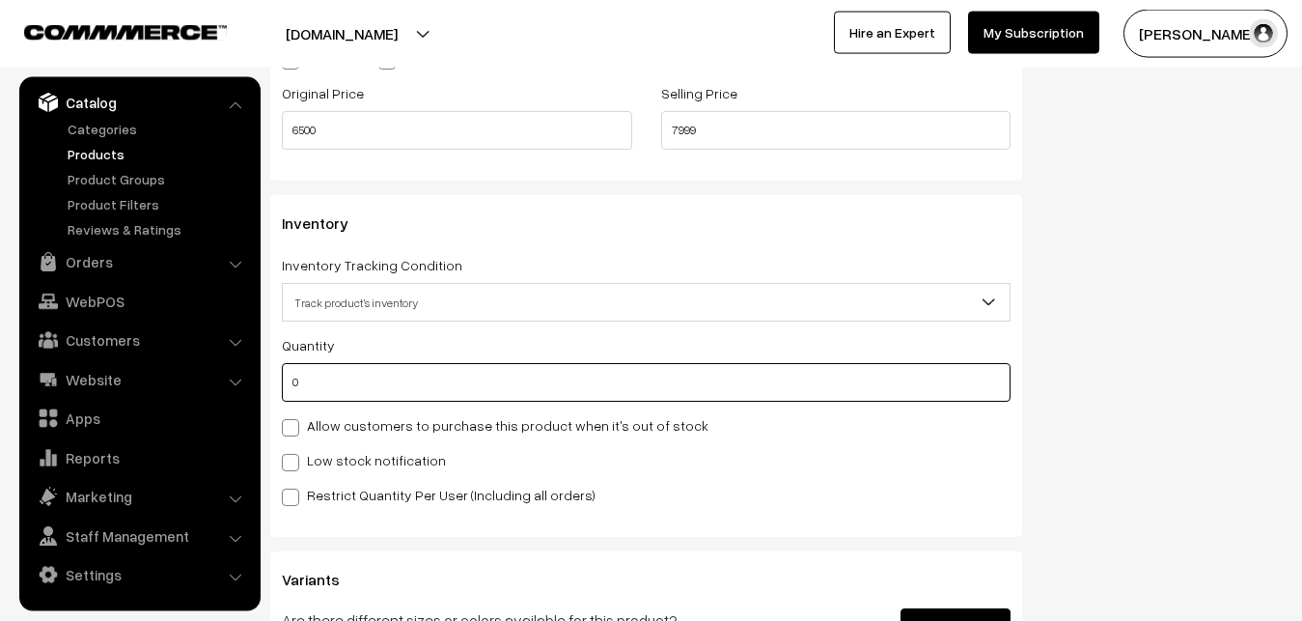
click at [371, 399] on input "0" at bounding box center [646, 382] width 729 height 39
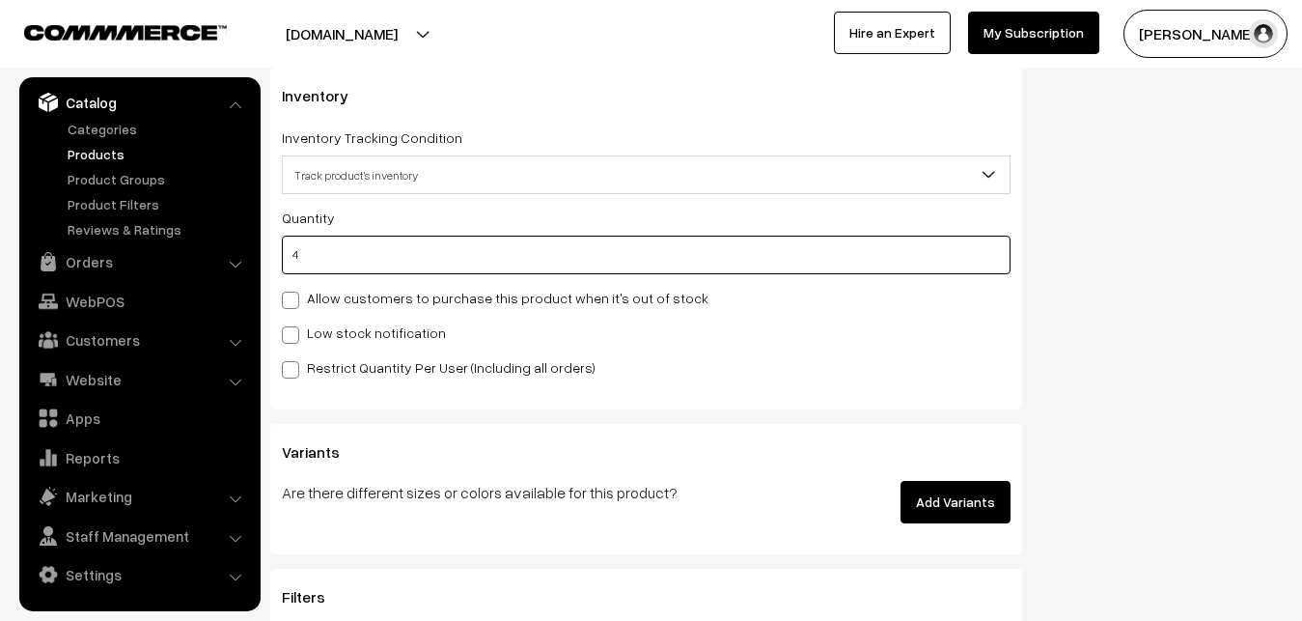
scroll to position [1910, 0]
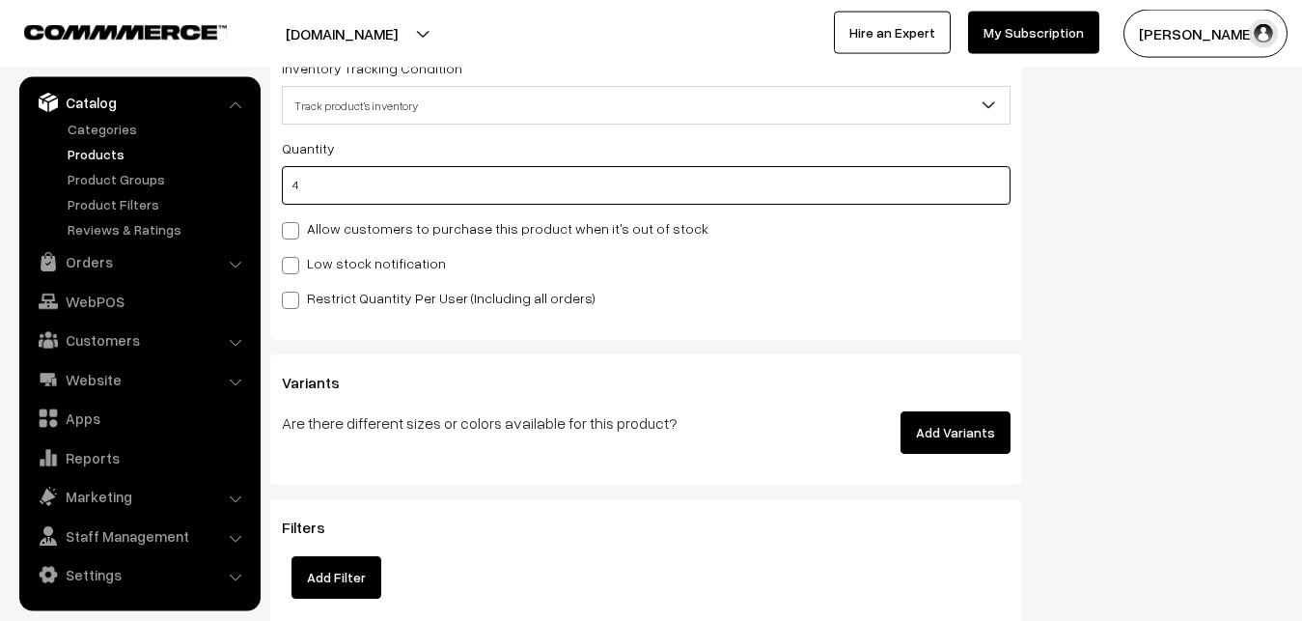
type input "4"
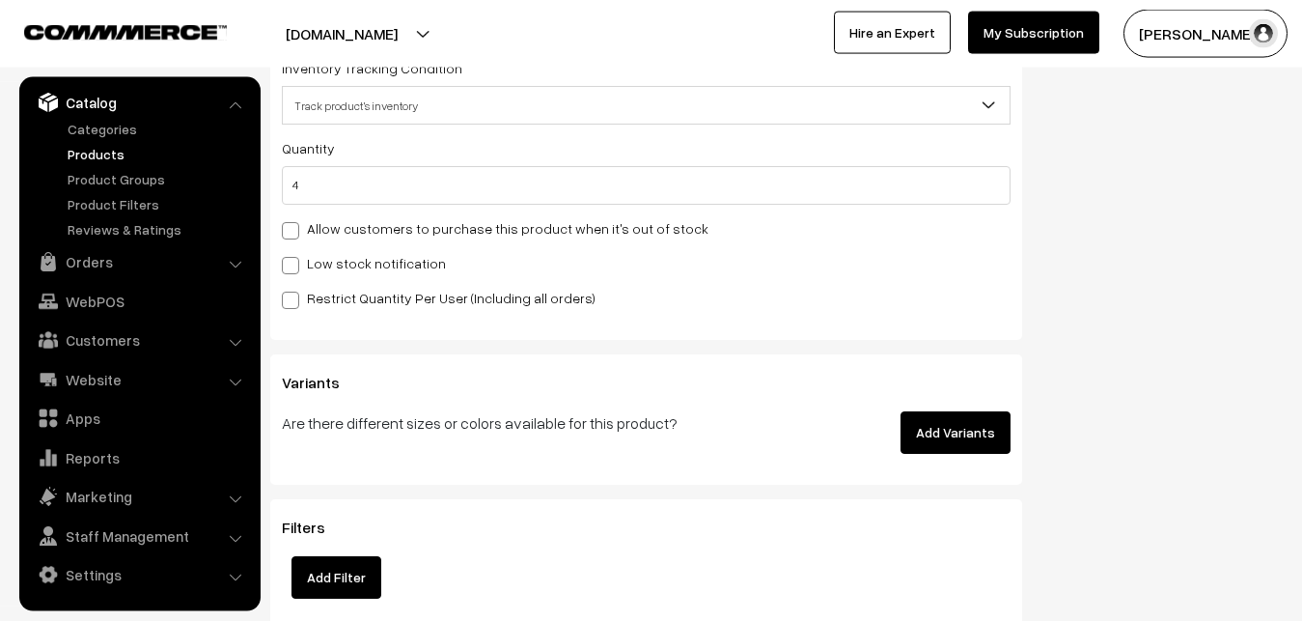
click at [292, 269] on span at bounding box center [290, 265] width 17 height 17
click at [292, 268] on input "Low stock notification" at bounding box center [288, 262] width 13 height 13
checkbox input "true"
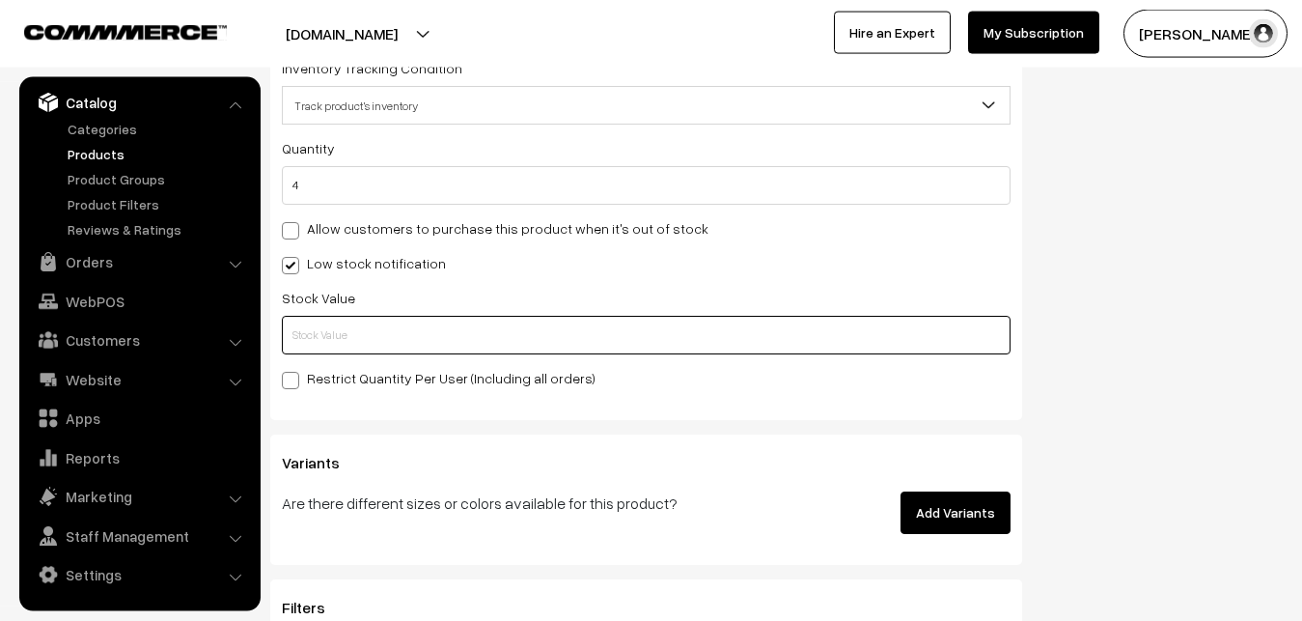
click at [329, 340] on input "text" at bounding box center [646, 335] width 729 height 39
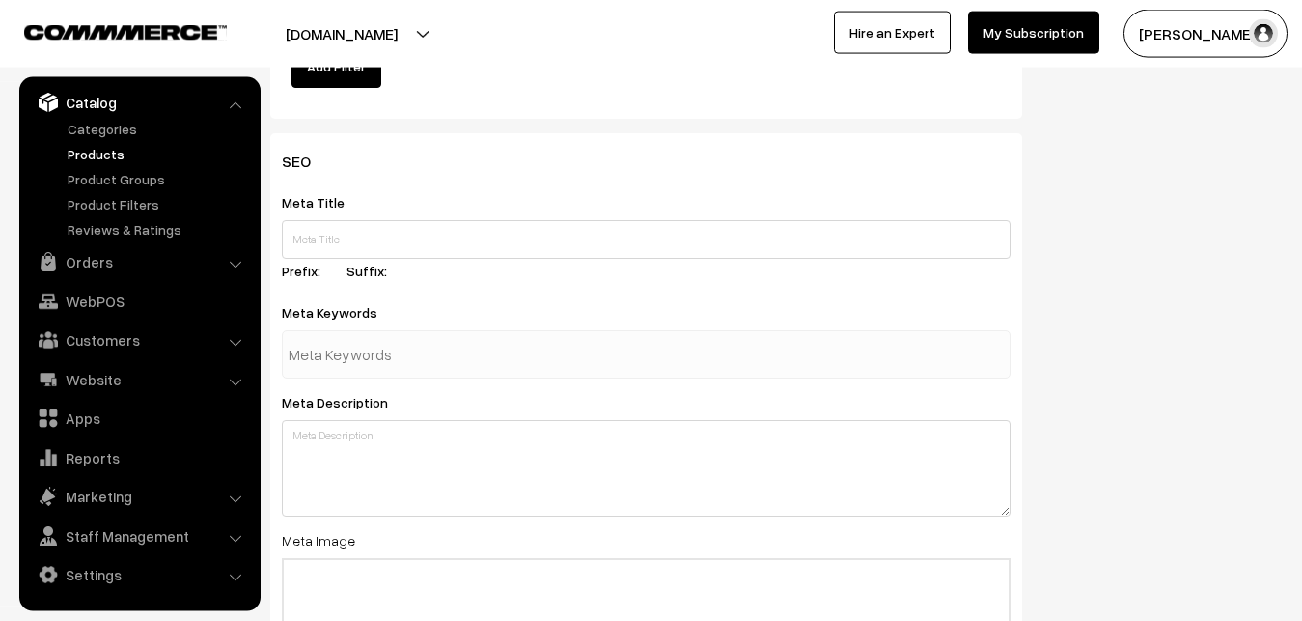
scroll to position [2874, 0]
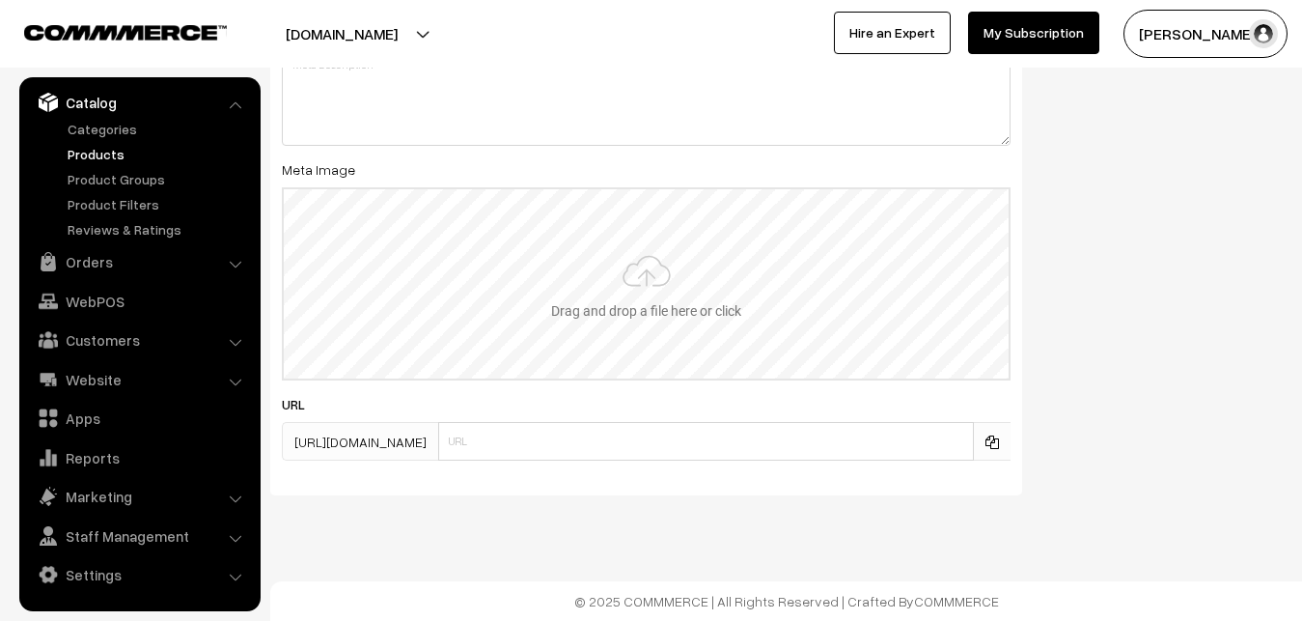
type input "2"
click at [643, 254] on input "file" at bounding box center [646, 283] width 725 height 189
type input "C:\fakepath\kanchipuram-saree-va12908-oct-1.jpeg"
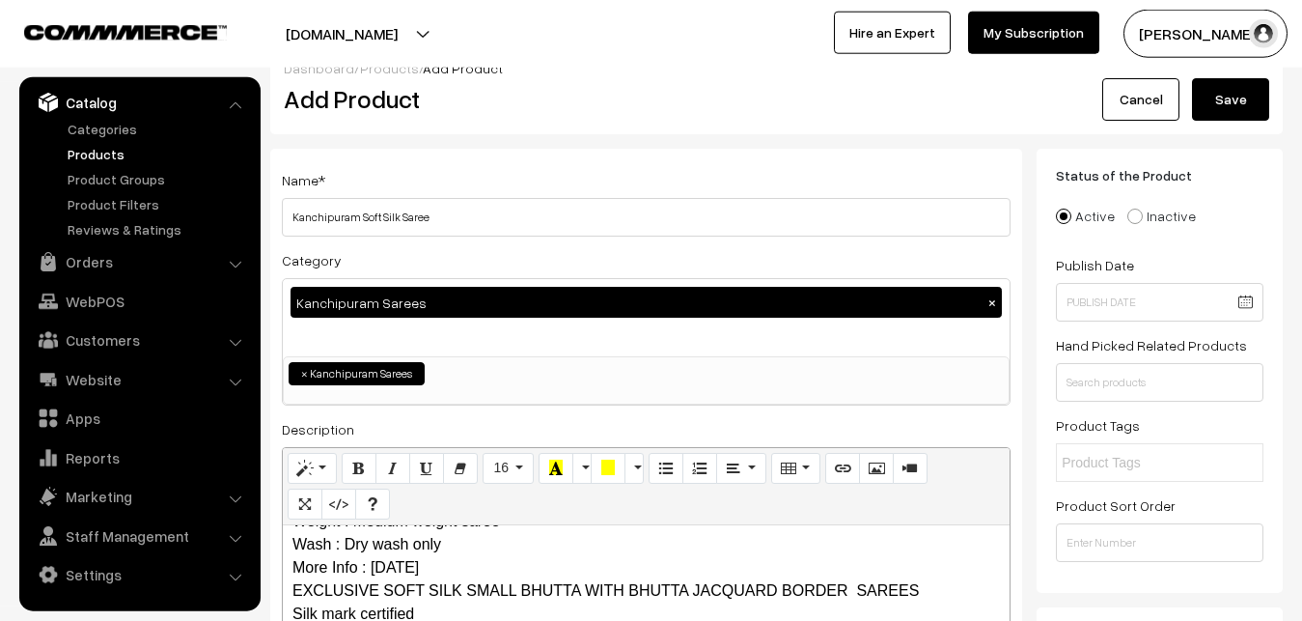
scroll to position [0, 0]
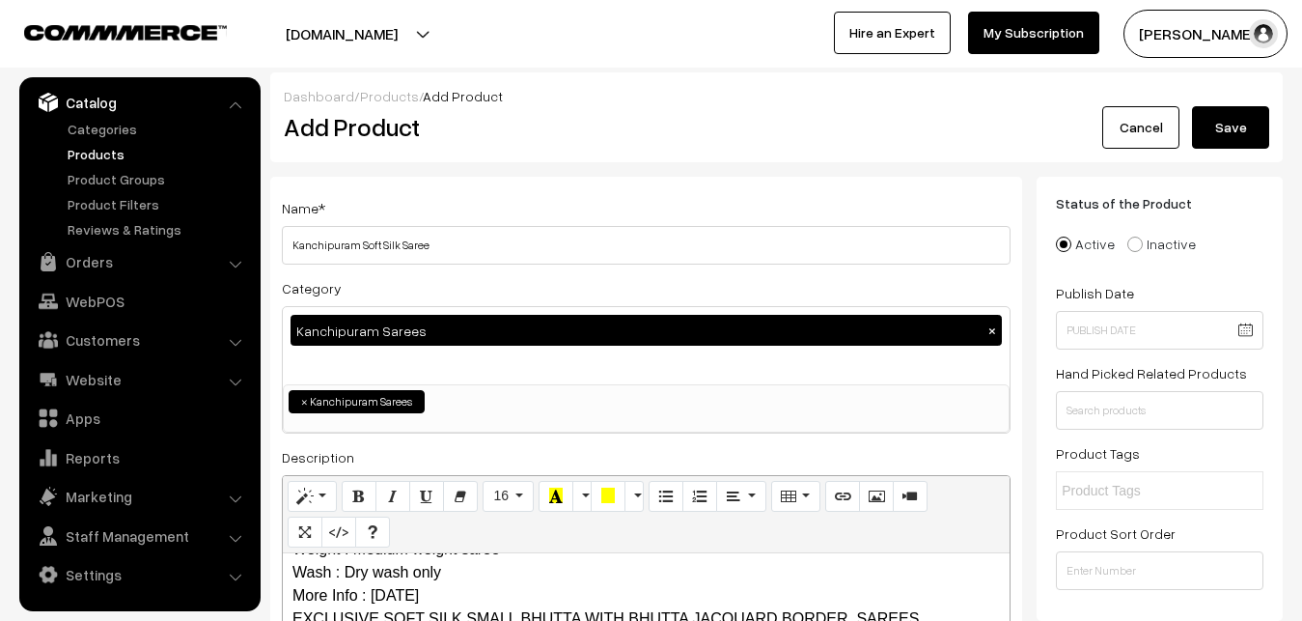
click at [1244, 127] on button "Save" at bounding box center [1230, 127] width 77 height 42
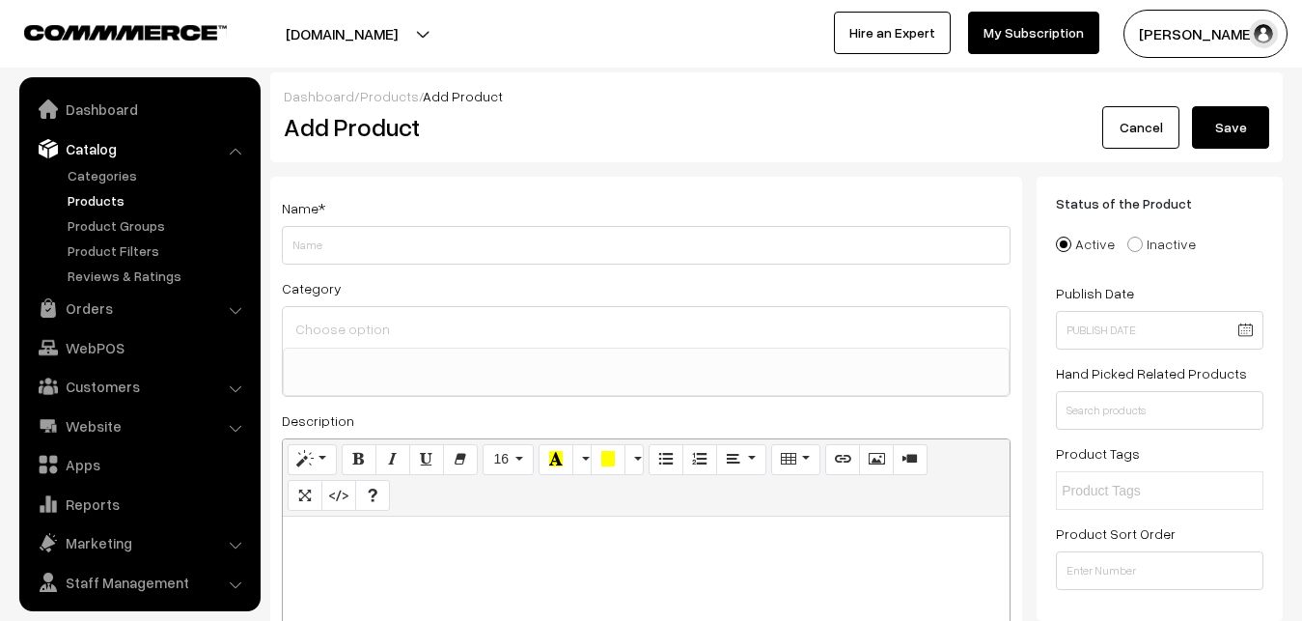
select select
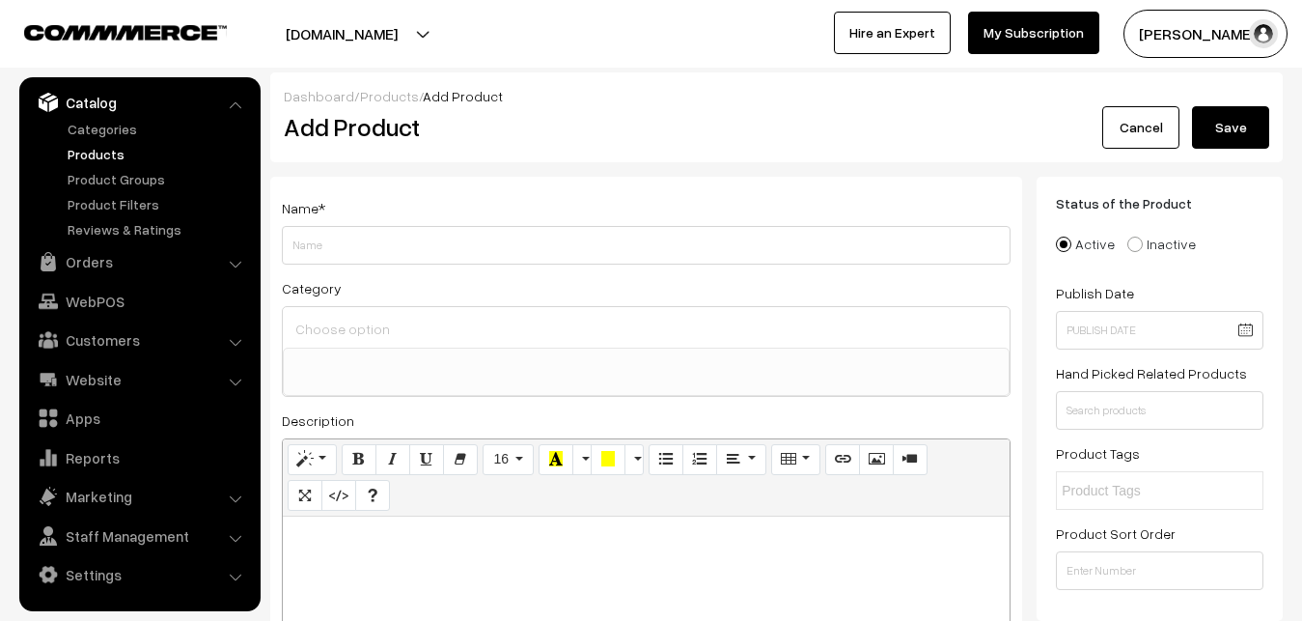
click at [88, 154] on link "Products" at bounding box center [158, 154] width 191 height 20
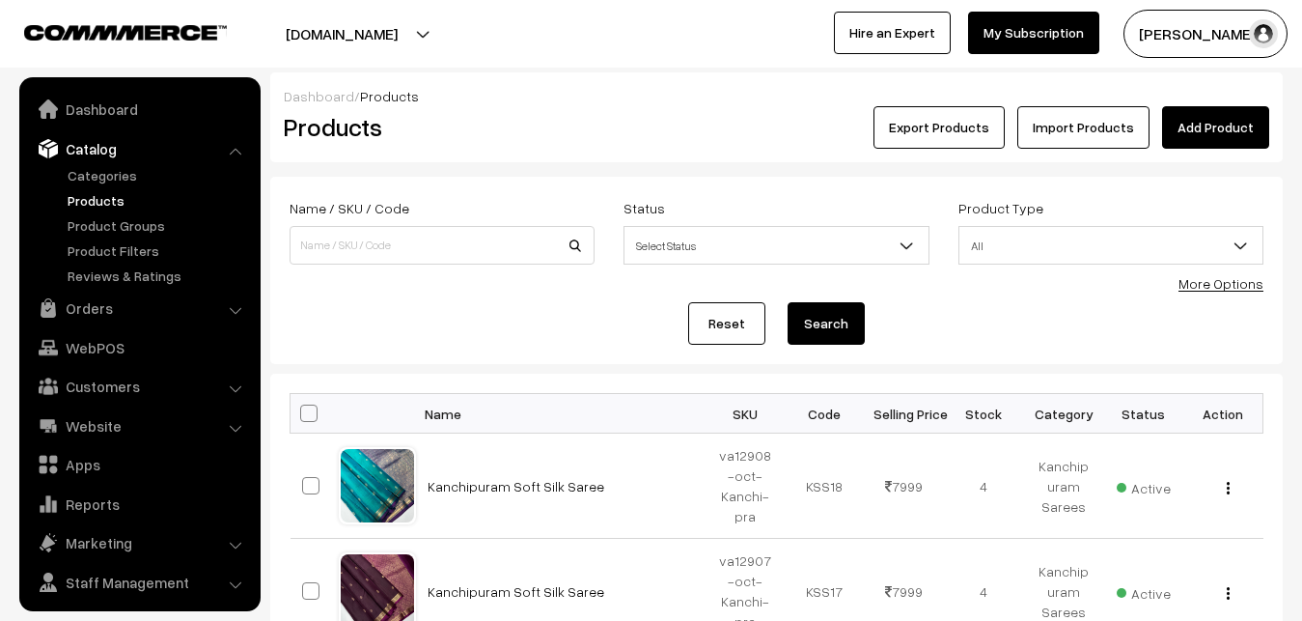
scroll to position [46, 0]
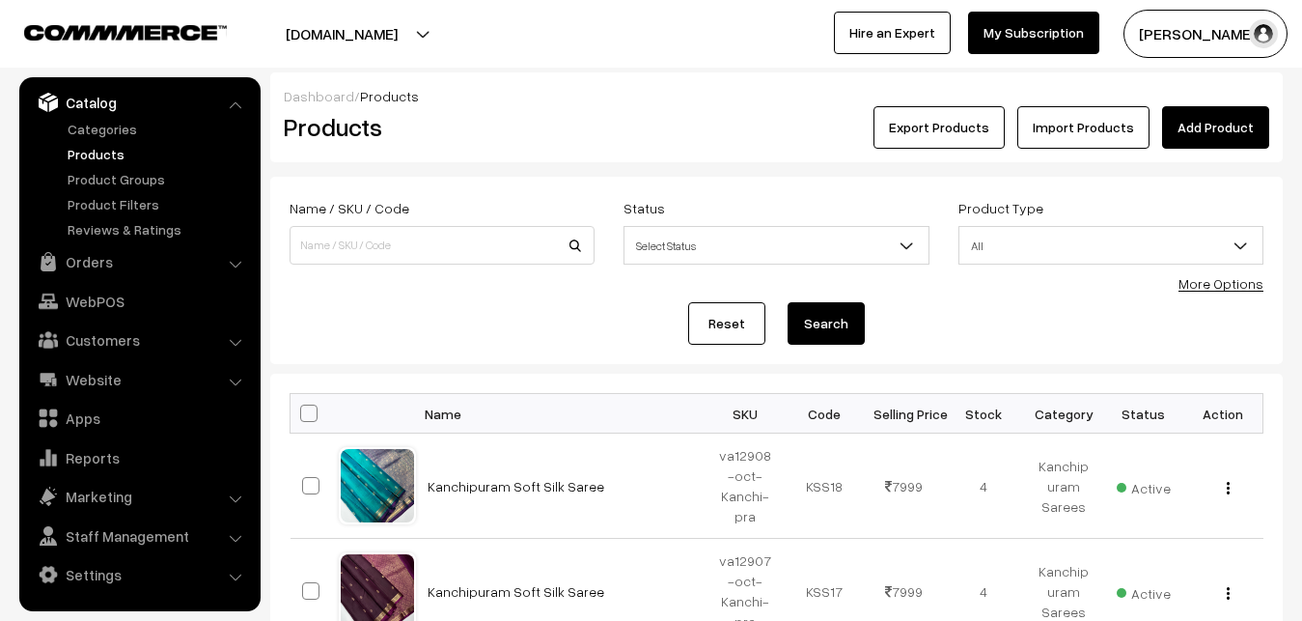
click at [563, 146] on div "Products" at bounding box center [438, 127] width 338 height 42
click at [1190, 125] on link "Add Product" at bounding box center [1215, 127] width 107 height 42
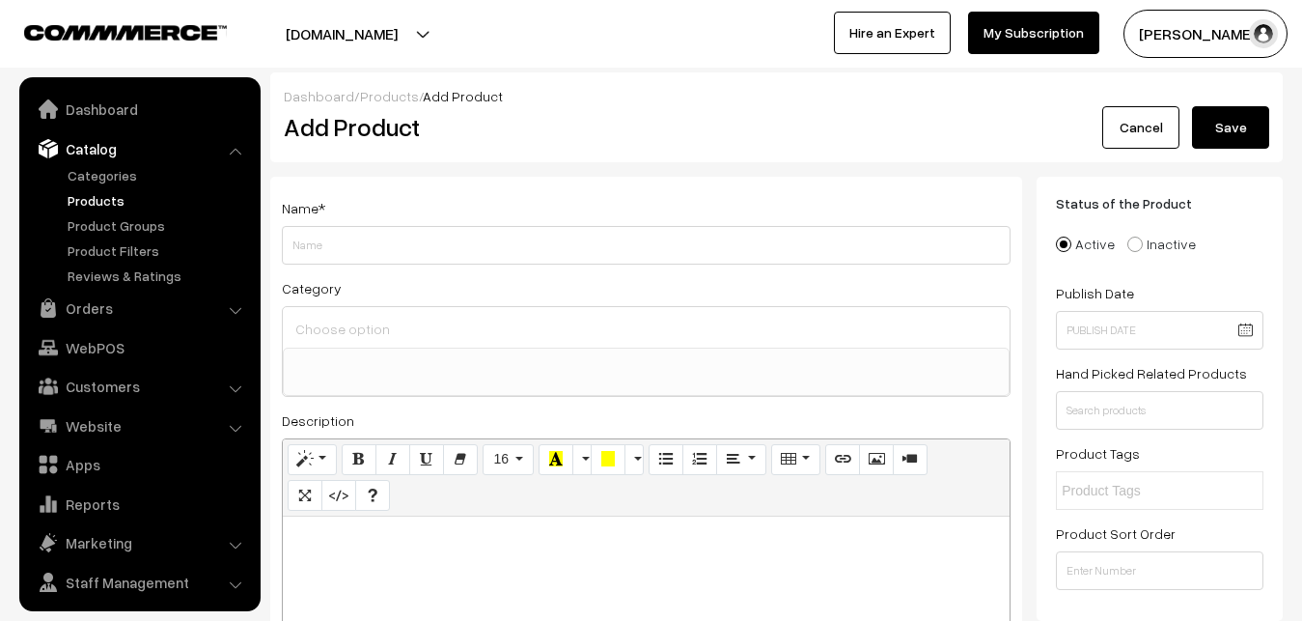
select select
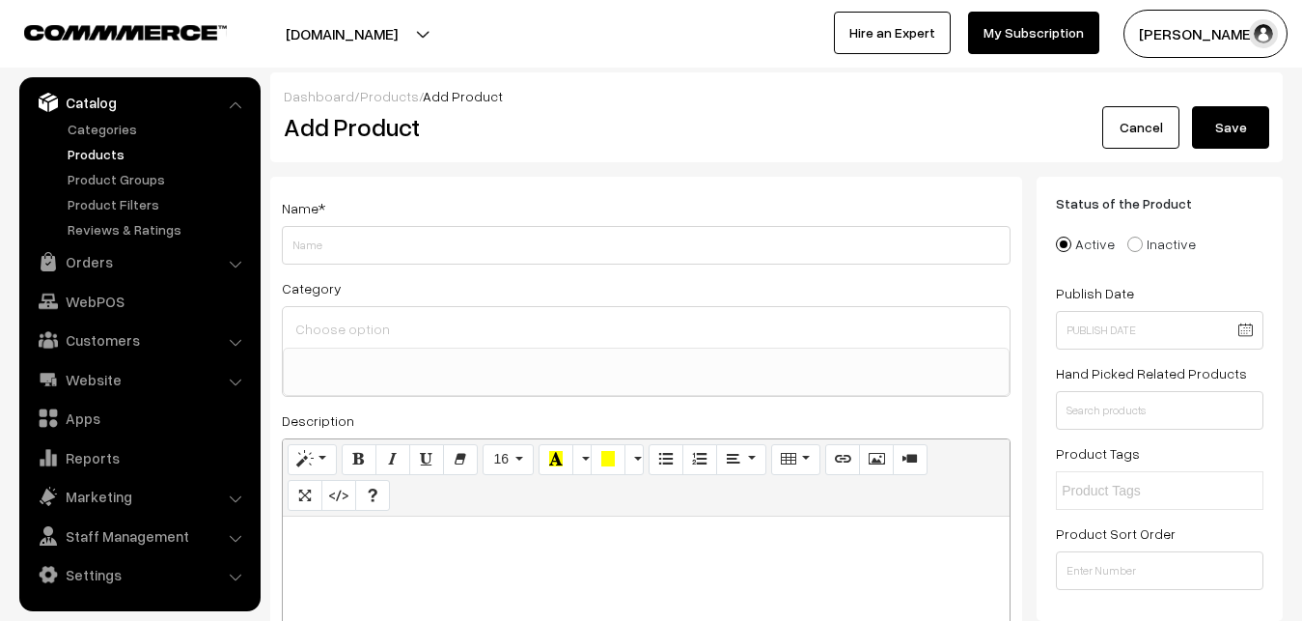
paste div
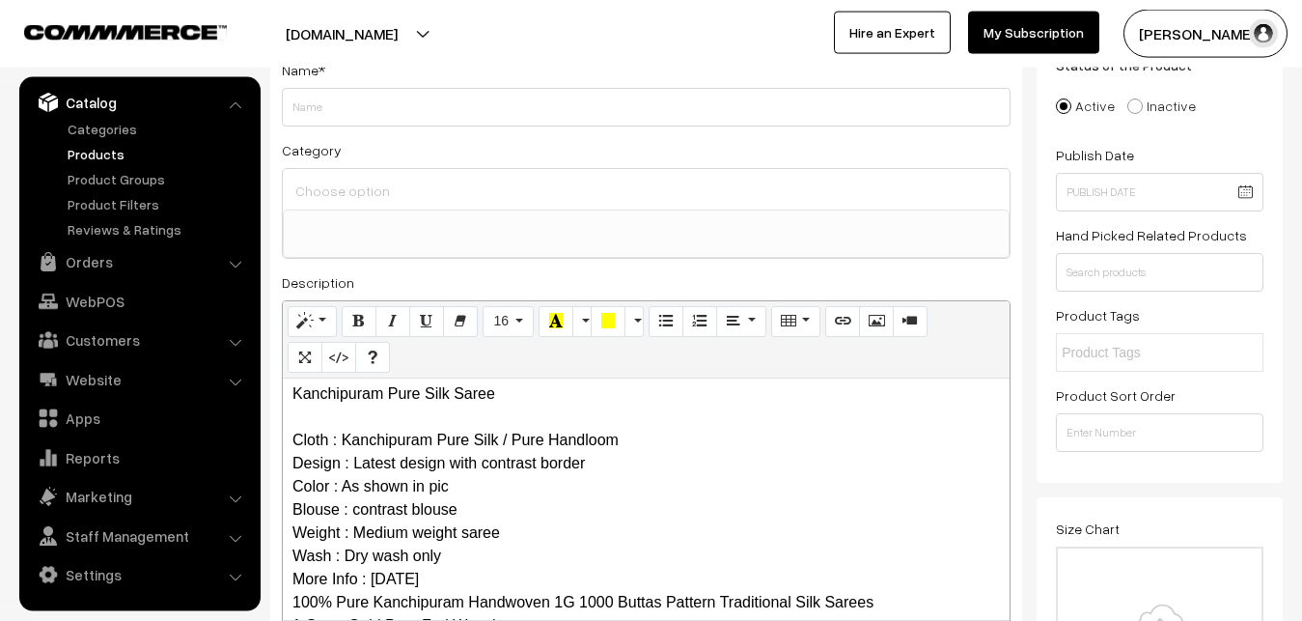
scroll to position [0, 0]
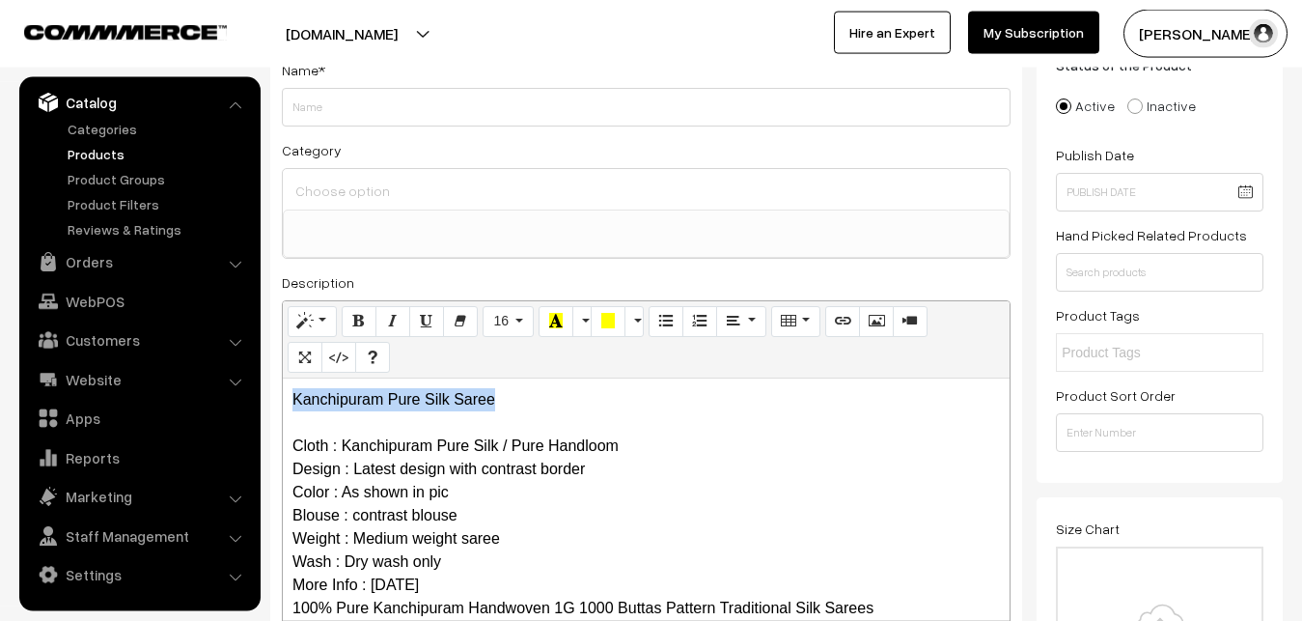
drag, startPoint x: 533, startPoint y: 391, endPoint x: 229, endPoint y: 395, distance: 304.1
click at [283, 395] on div "Kanchipuram Pure Silk Saree Cloth : Kanchipuram Pure Silk / Pure Handloom Desig…" at bounding box center [646, 498] width 727 height 241
copy p "Kanchipuram Pure Silk Saree"
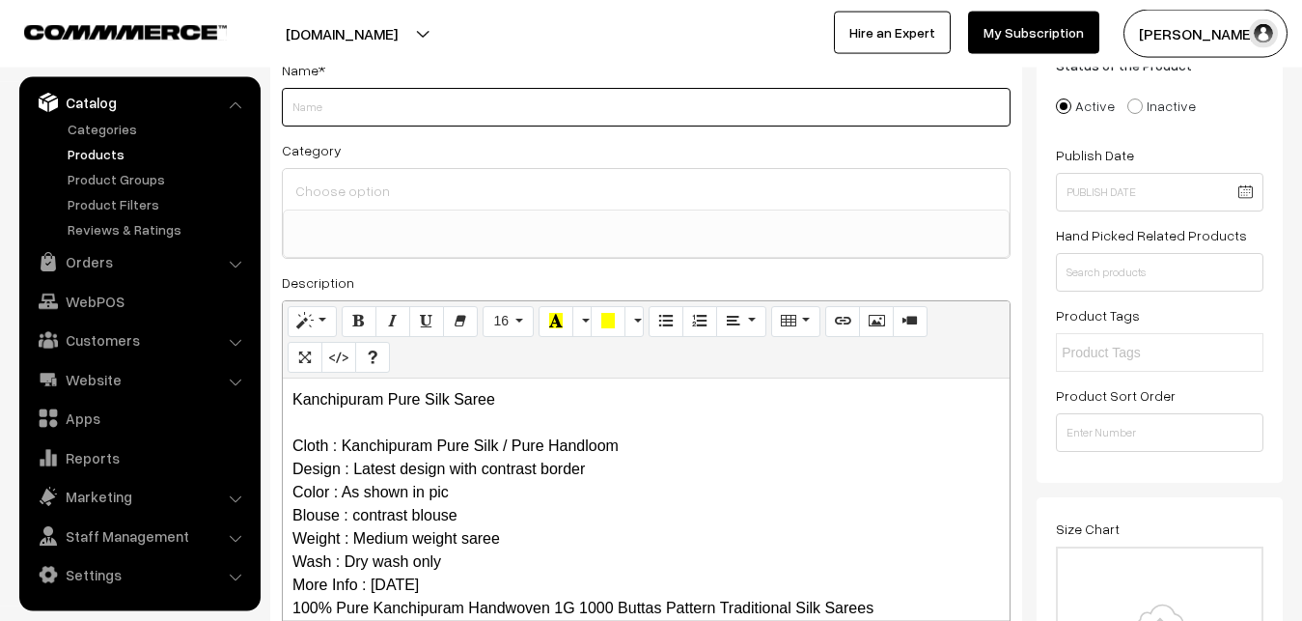
paste input "Kanchipuram Pure Silk Saree"
type input "Kanchipuram Pure Silk Saree"
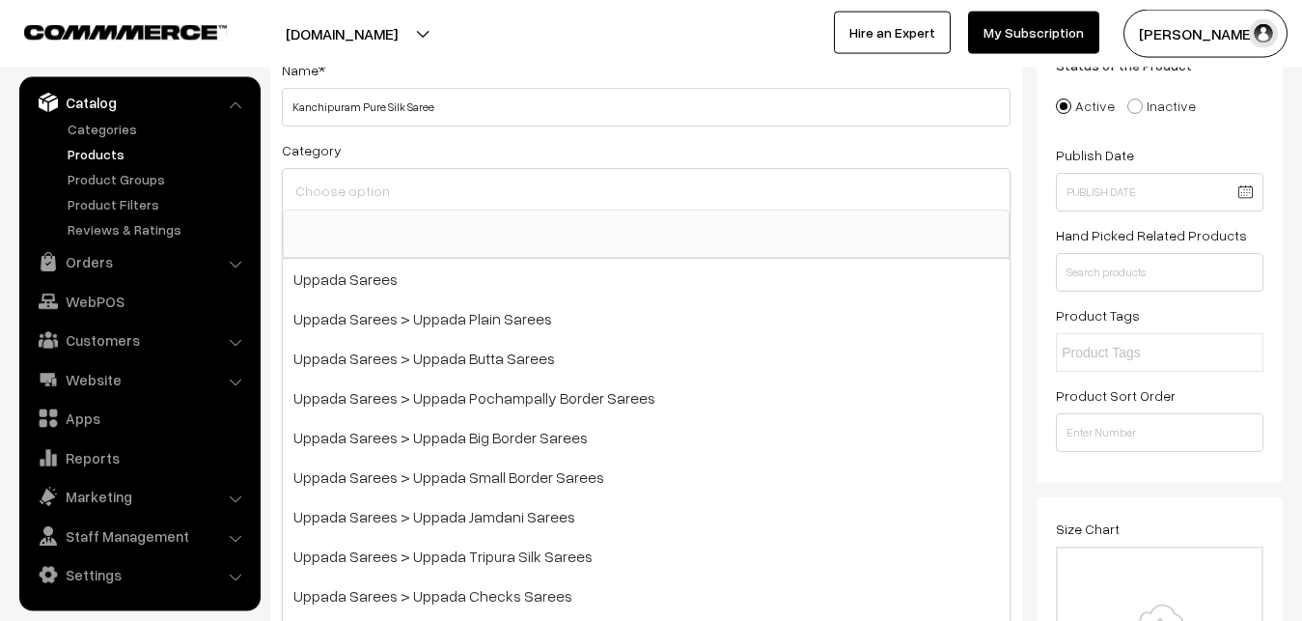
click at [415, 191] on input at bounding box center [646, 191] width 711 height 28
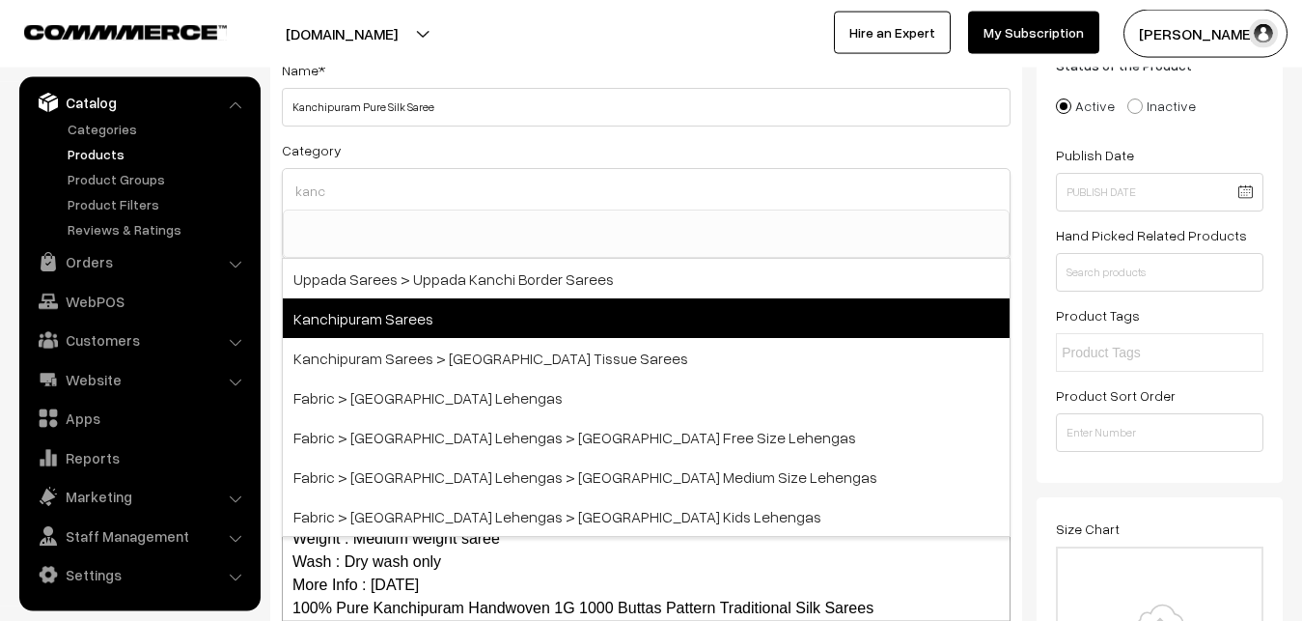
type input "kanc"
click at [420, 314] on span "Kanchipuram Sarees" at bounding box center [646, 318] width 727 height 40
select select "3"
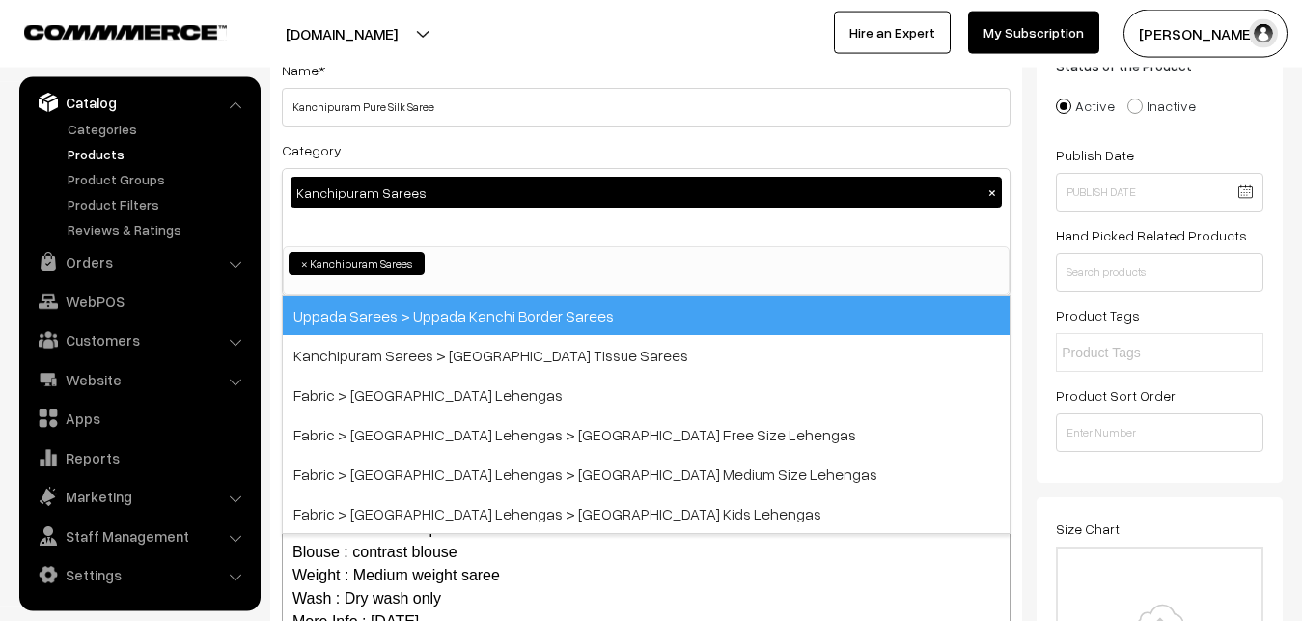
scroll to position [405, 0]
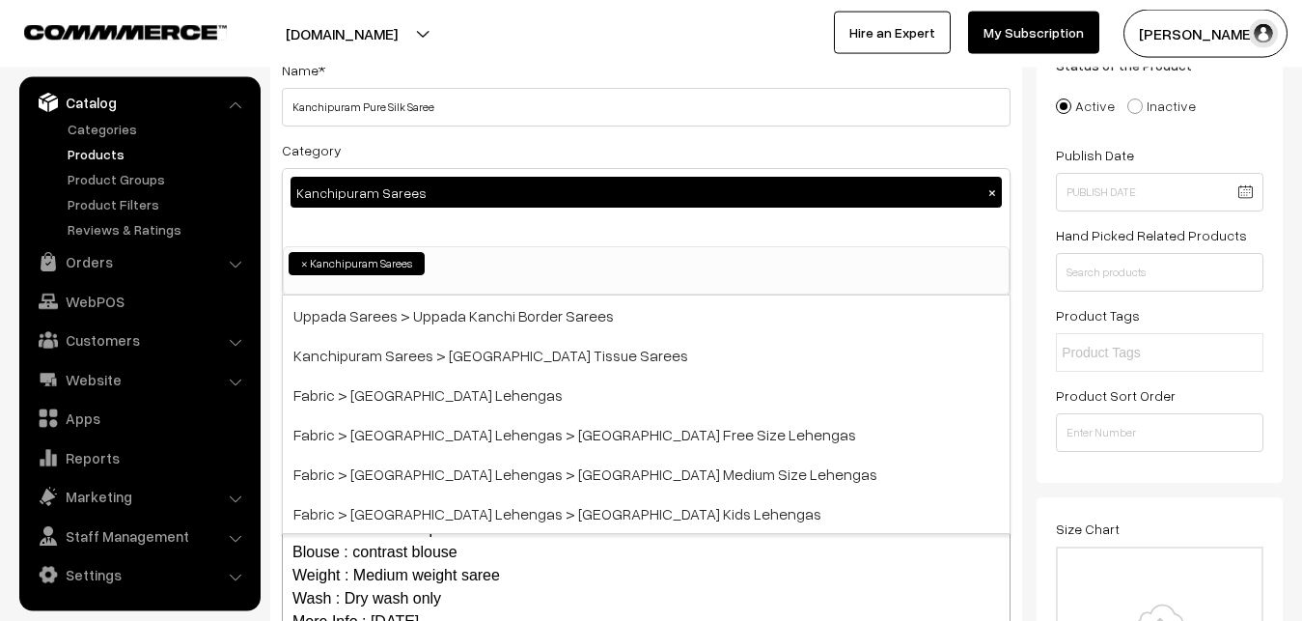
click at [453, 129] on div "Name * Kanchipuram Pure Silk Saree Category Kanchipuram Sarees × Uppada Sarees …" at bounding box center [646, 368] width 752 height 659
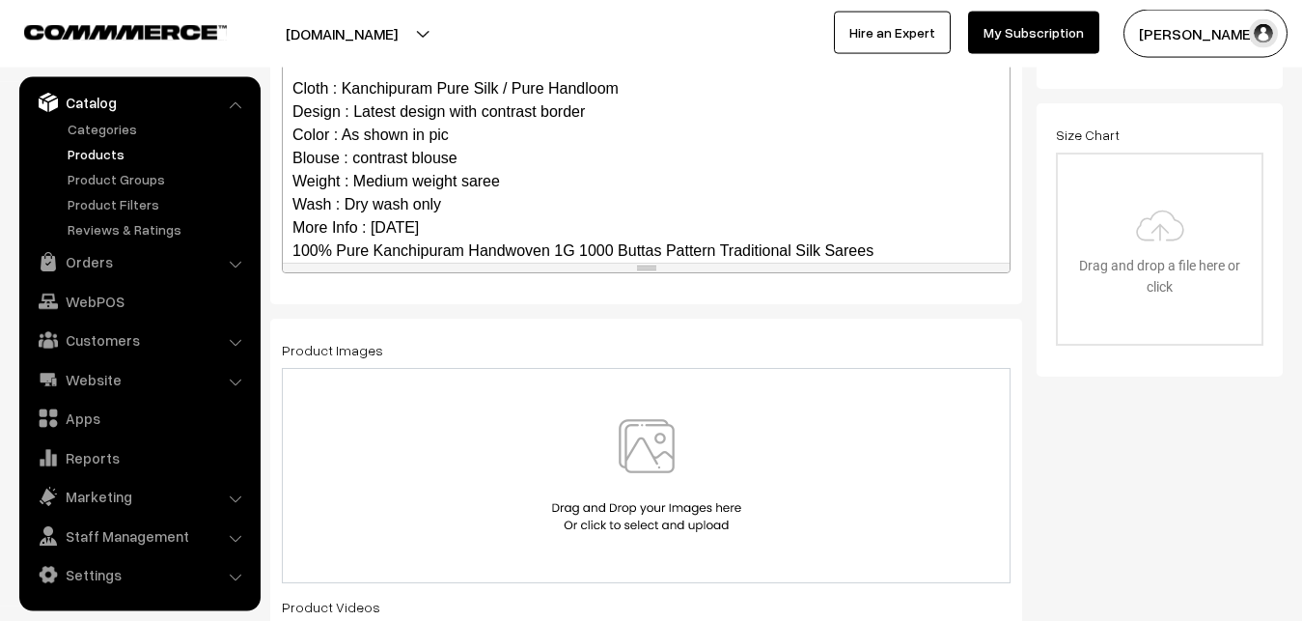
scroll to position [187, 0]
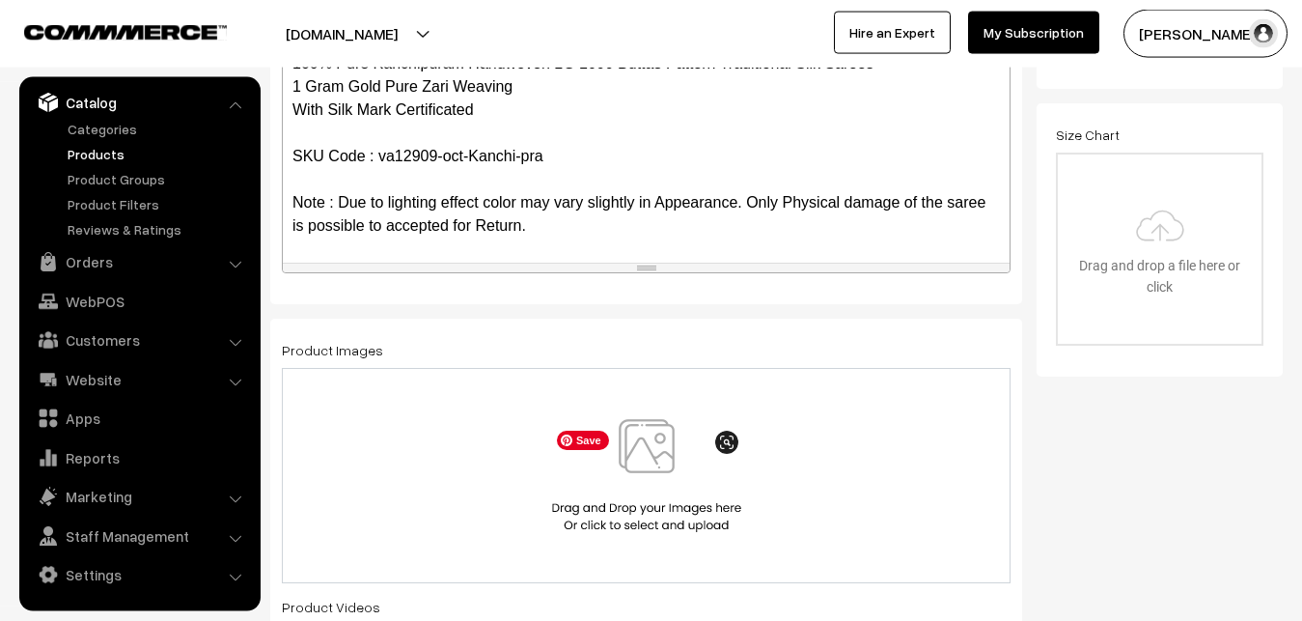
click at [670, 427] on img at bounding box center [646, 475] width 199 height 113
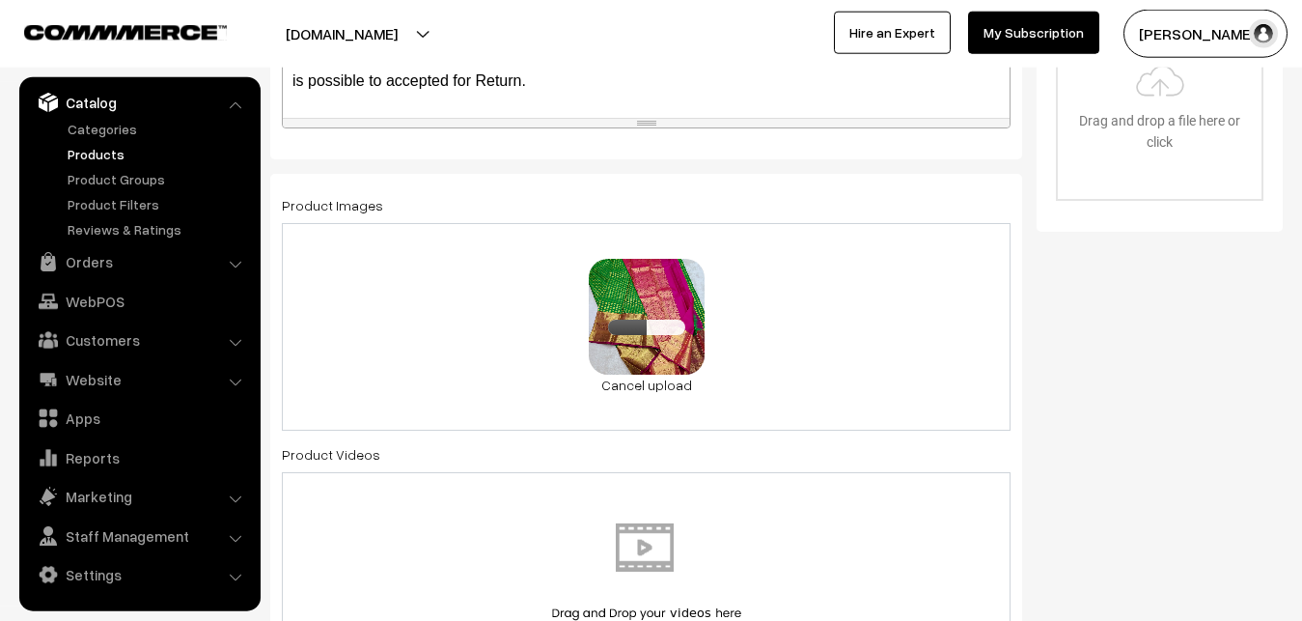
scroll to position [1221, 0]
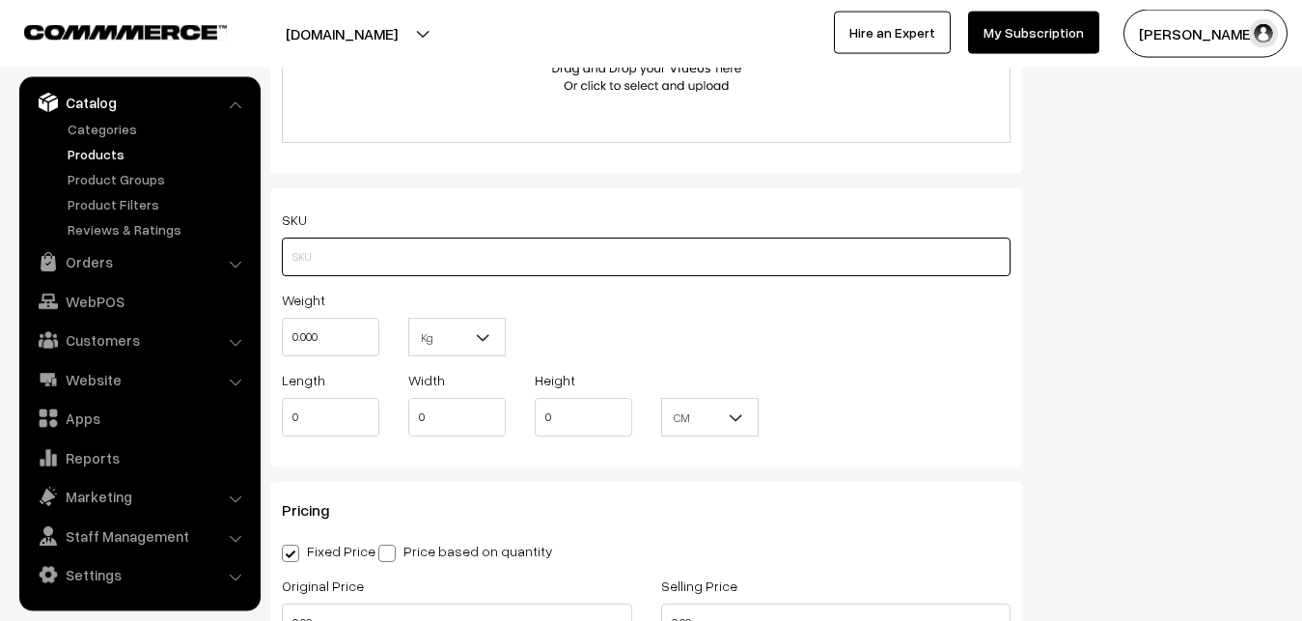
paste input "va12909-oct-Kanchi-pra"
type input "va12909-oct-Kanchi-pra"
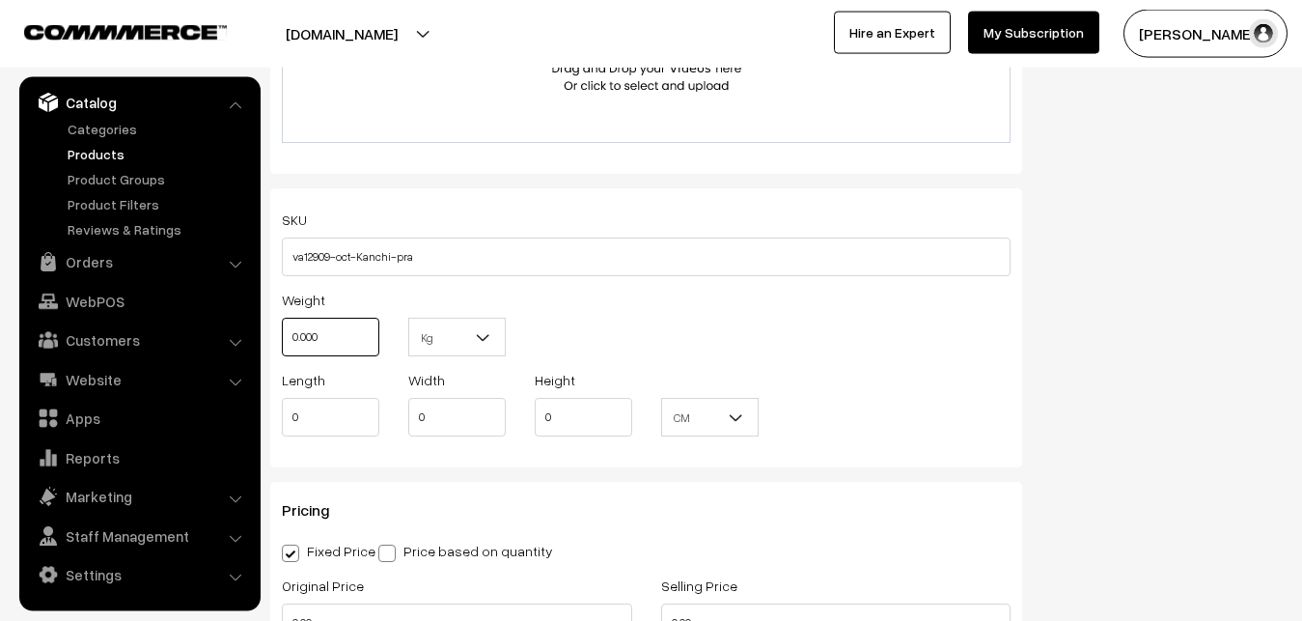
drag, startPoint x: 337, startPoint y: 345, endPoint x: 254, endPoint y: 345, distance: 83.0
click at [282, 345] on input "0.000" at bounding box center [331, 337] width 98 height 39
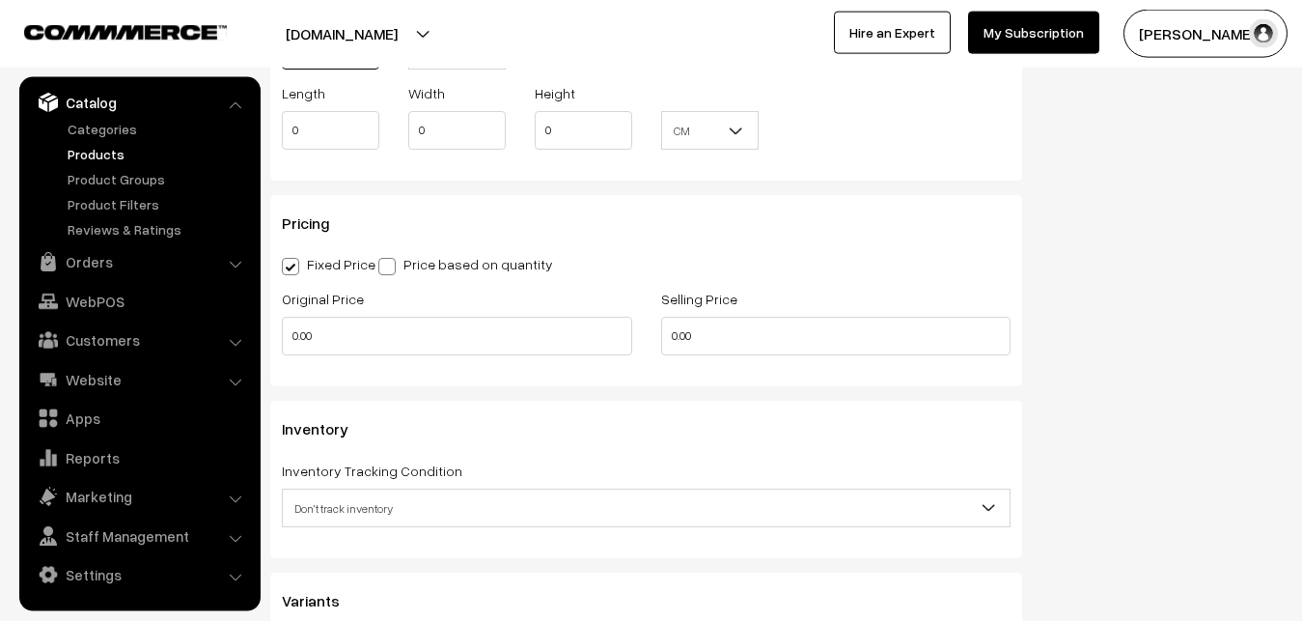
scroll to position [1517, 0]
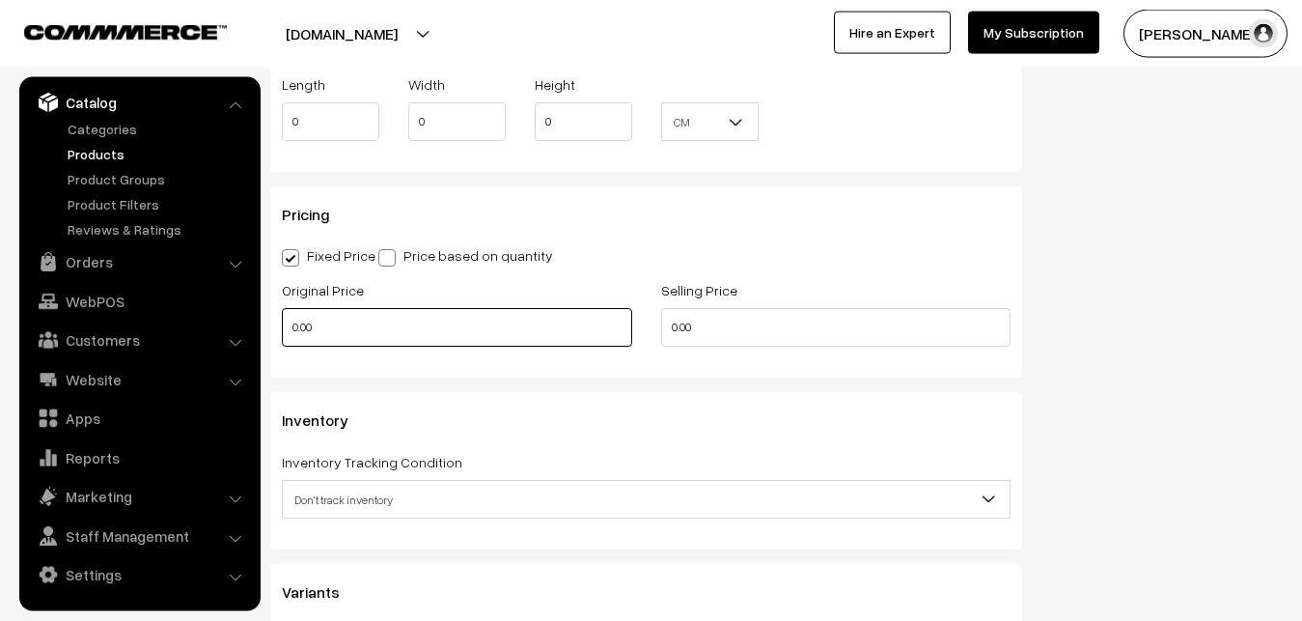
type input "0.80"
drag, startPoint x: 363, startPoint y: 325, endPoint x: 235, endPoint y: 325, distance: 128.4
click at [282, 325] on input "0.00" at bounding box center [457, 327] width 350 height 39
type input "0"
type input "12000"
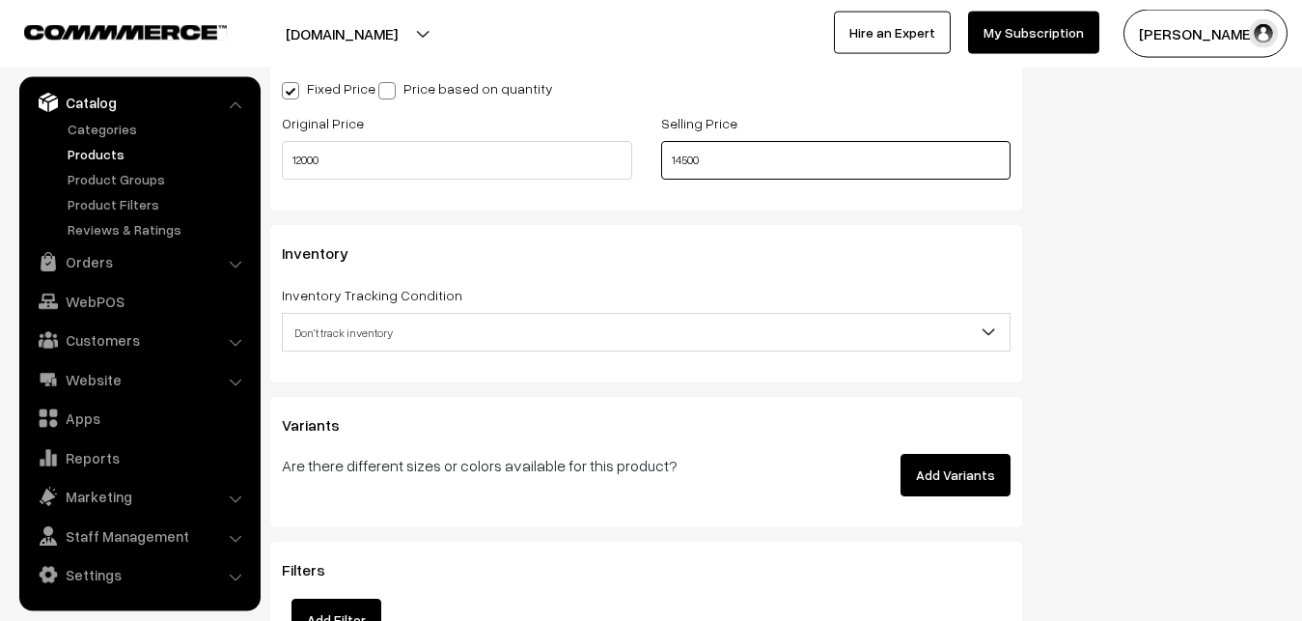
scroll to position [1714, 0]
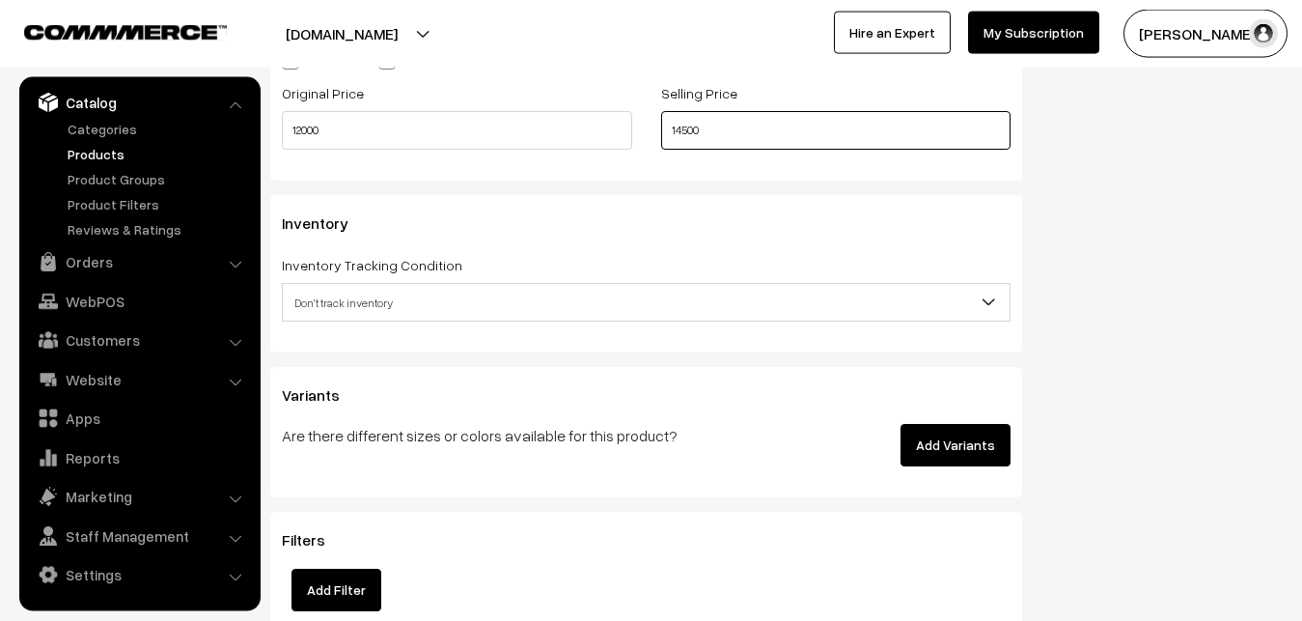
type input "14500"
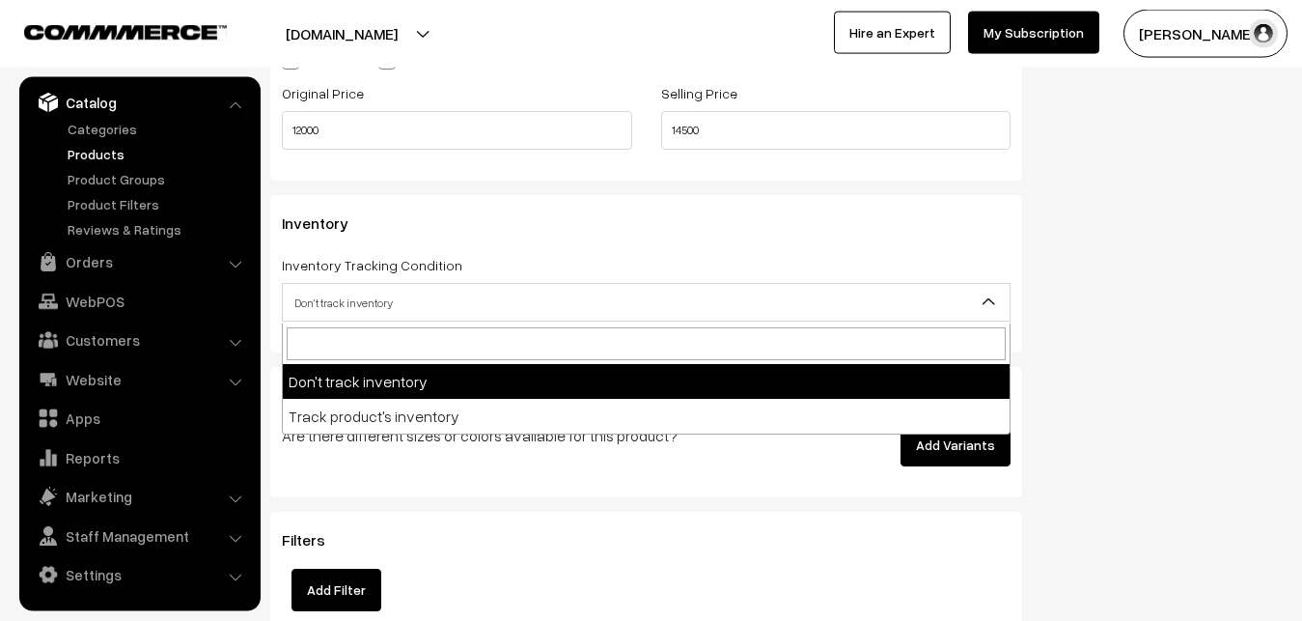
click at [343, 292] on span "Don't track inventory" at bounding box center [646, 303] width 727 height 34
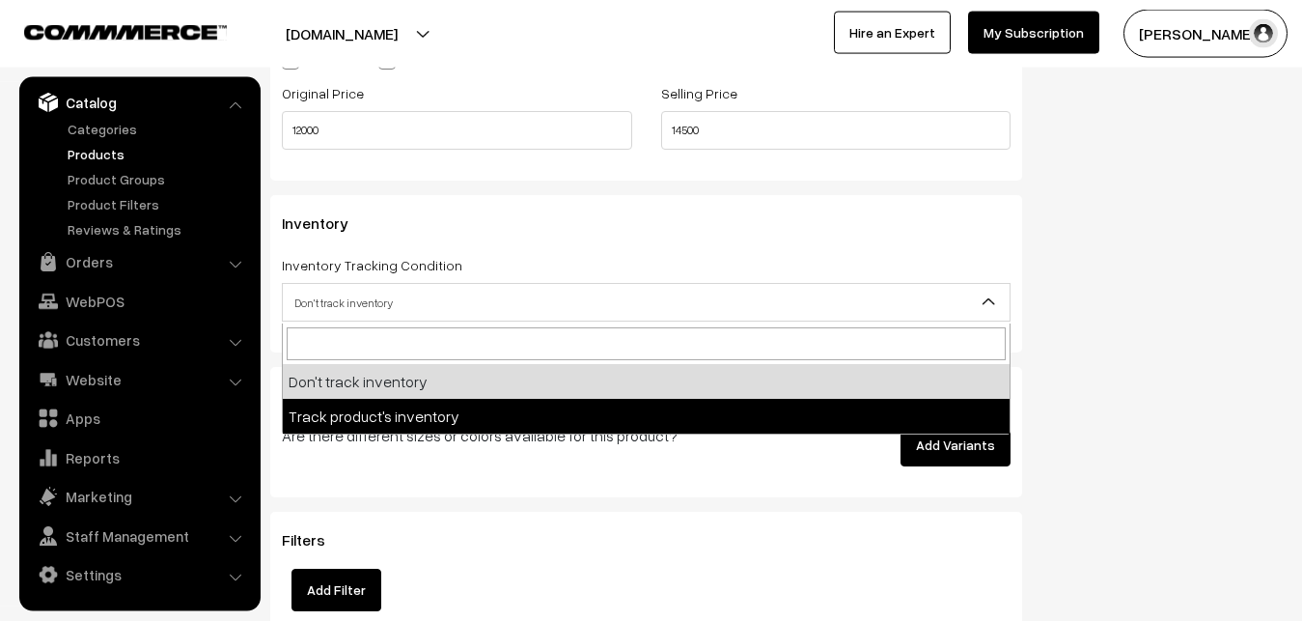
select select "2"
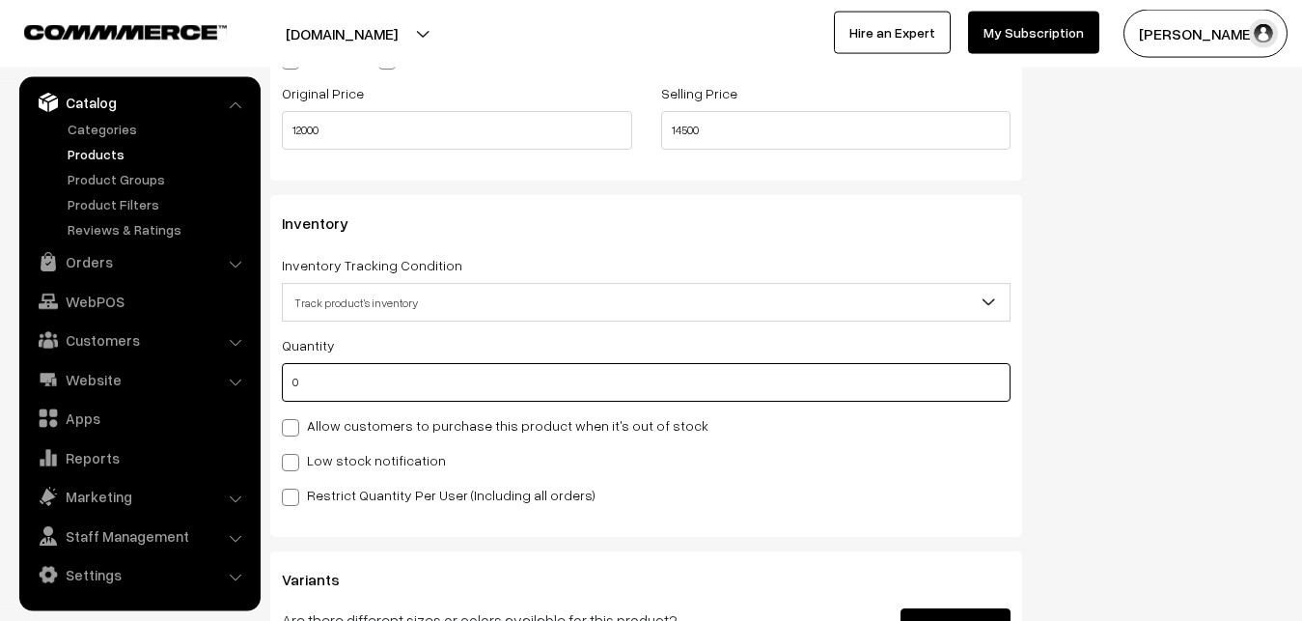
click at [349, 388] on input "0" at bounding box center [646, 382] width 729 height 39
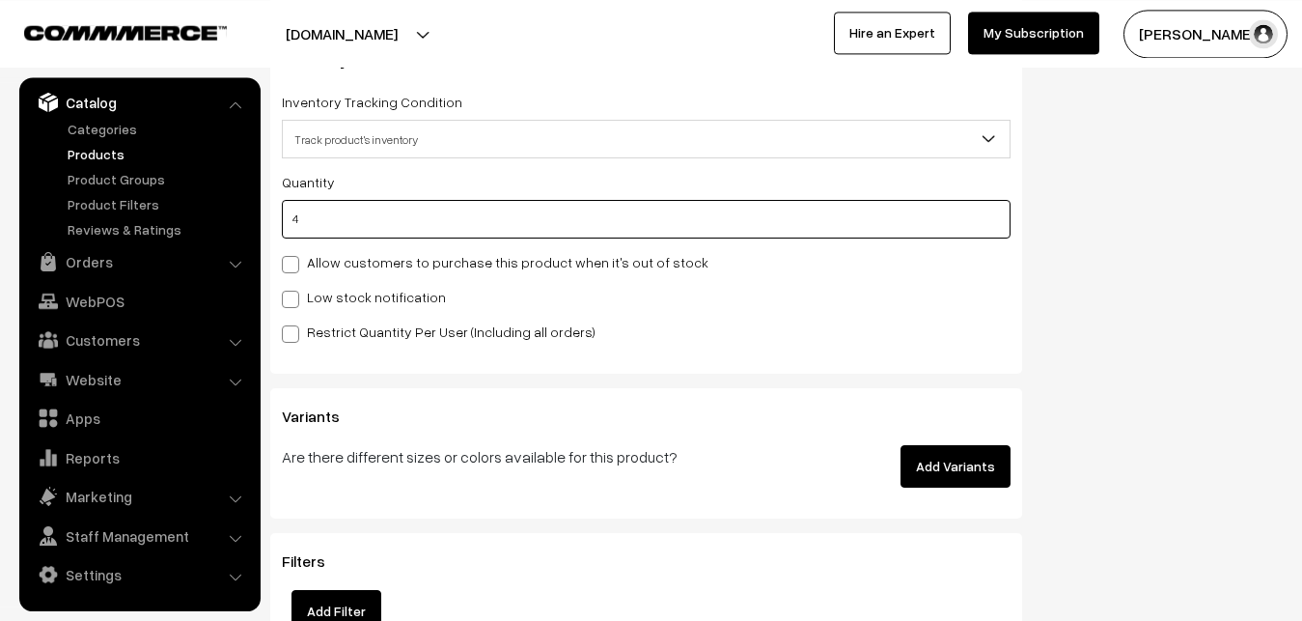
scroll to position [1910, 0]
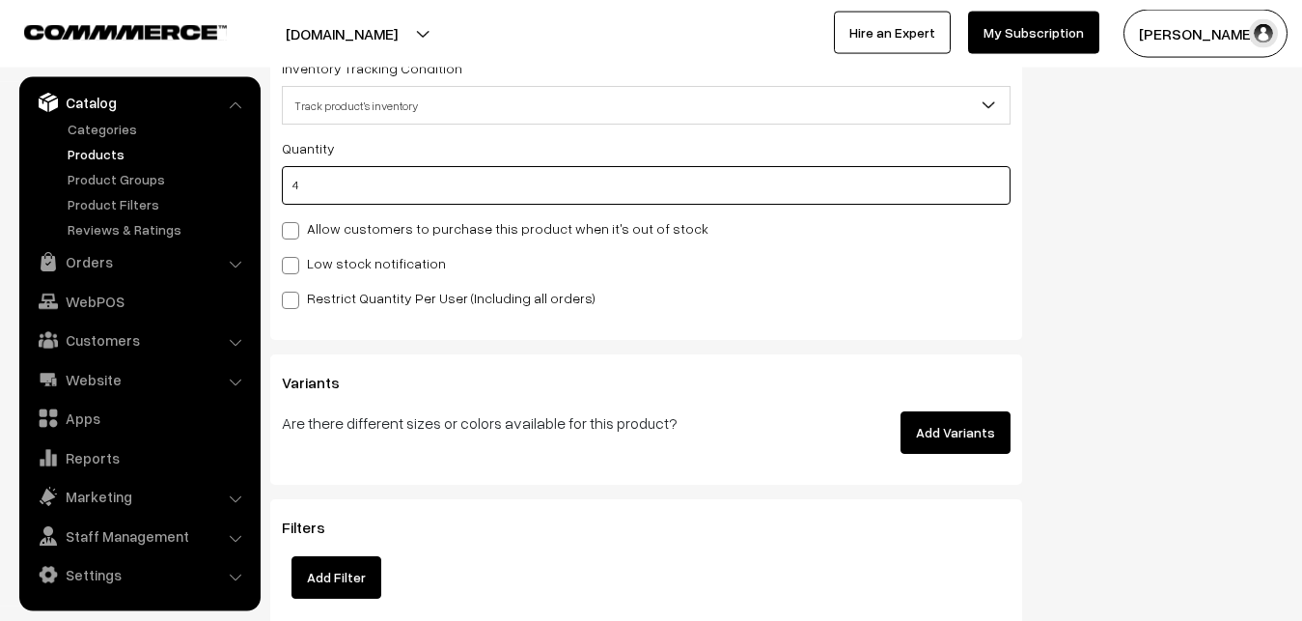
type input "4"
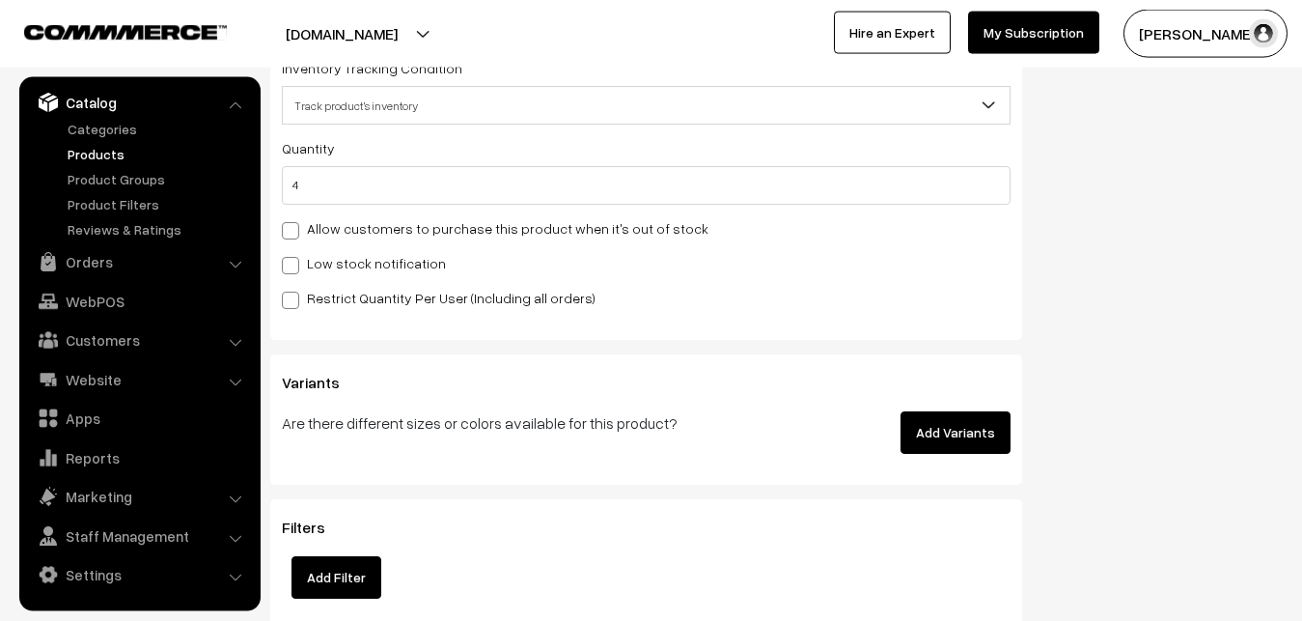
click at [295, 264] on span at bounding box center [290, 265] width 17 height 17
click at [294, 264] on input "Low stock notification" at bounding box center [288, 262] width 13 height 13
checkbox input "true"
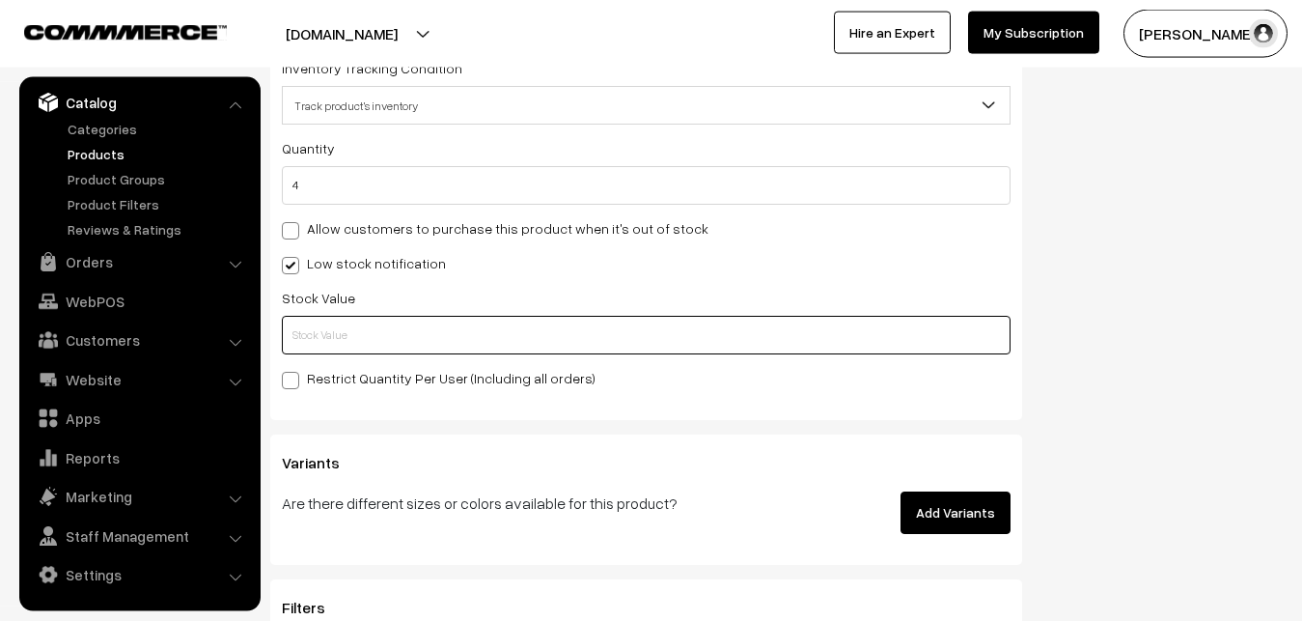
click at [310, 344] on input "text" at bounding box center [646, 335] width 729 height 39
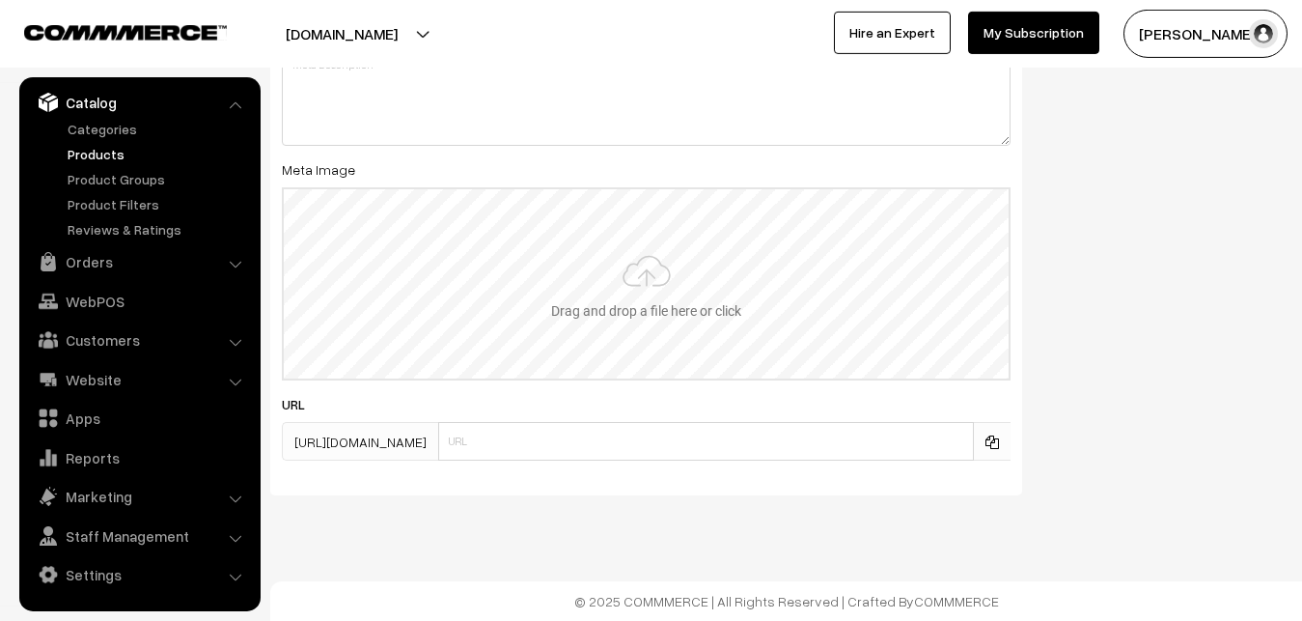
scroll to position [2874, 0]
type input "2"
click at [595, 301] on input "file" at bounding box center [646, 283] width 725 height 189
type input "C:\fakepath\kanchipuram-saree-va12909-oct.jpeg"
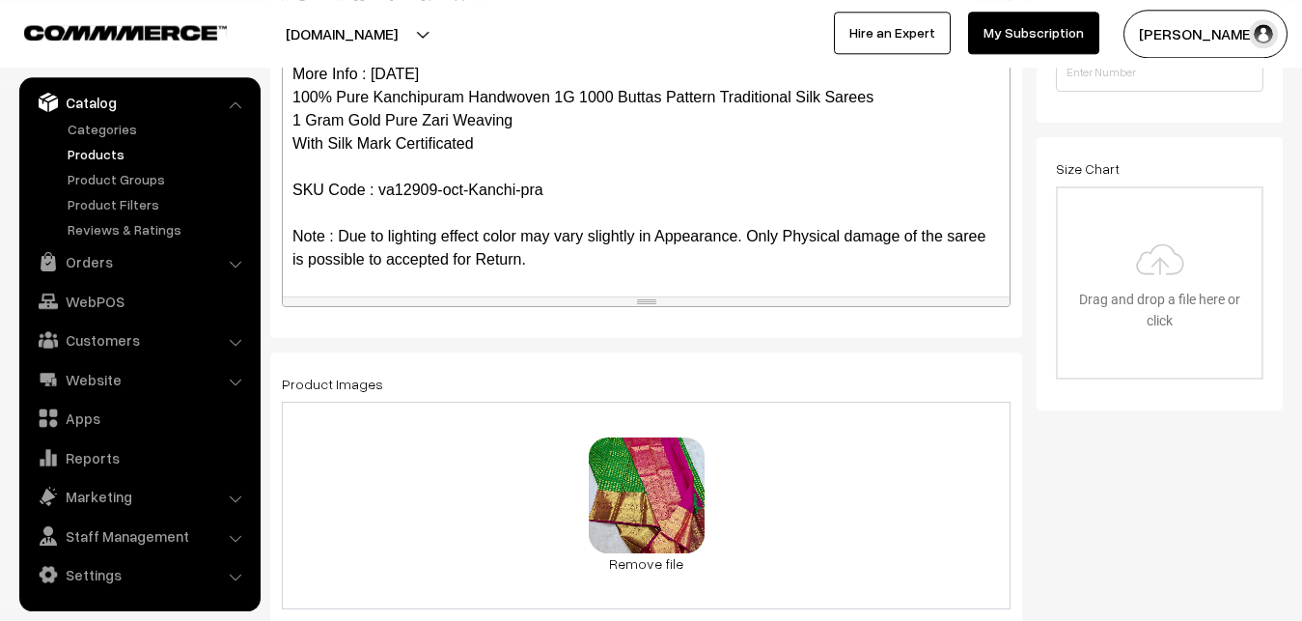
scroll to position [0, 0]
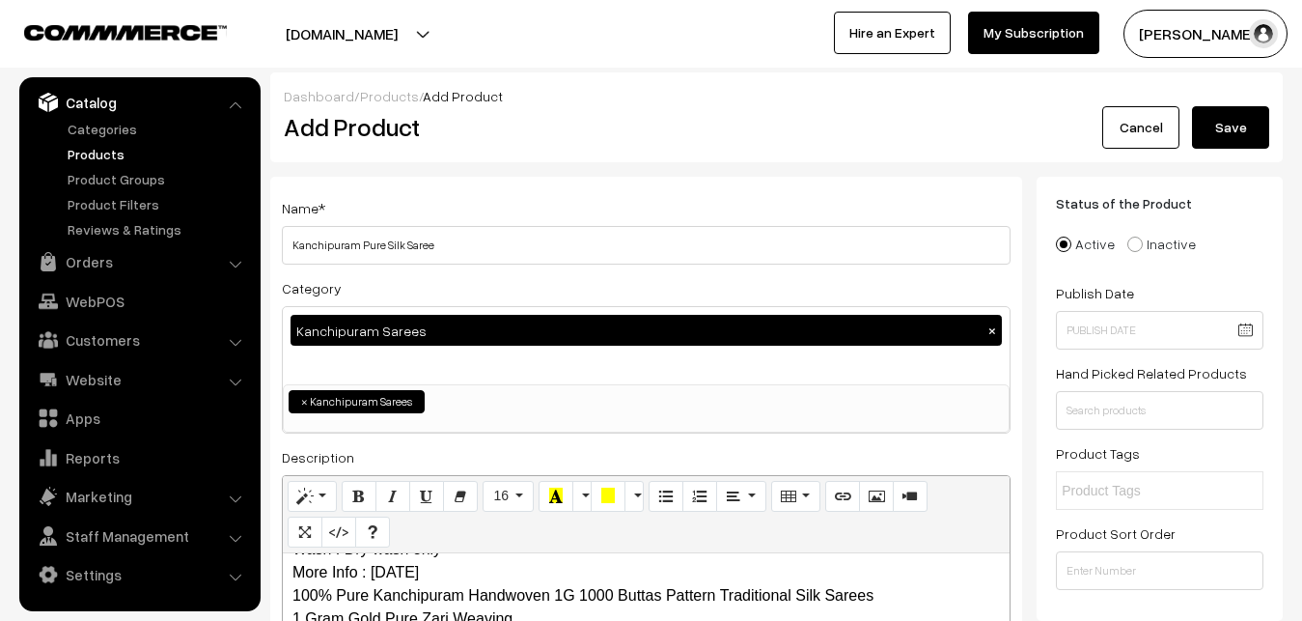
click at [1233, 126] on button "Save" at bounding box center [1230, 127] width 77 height 42
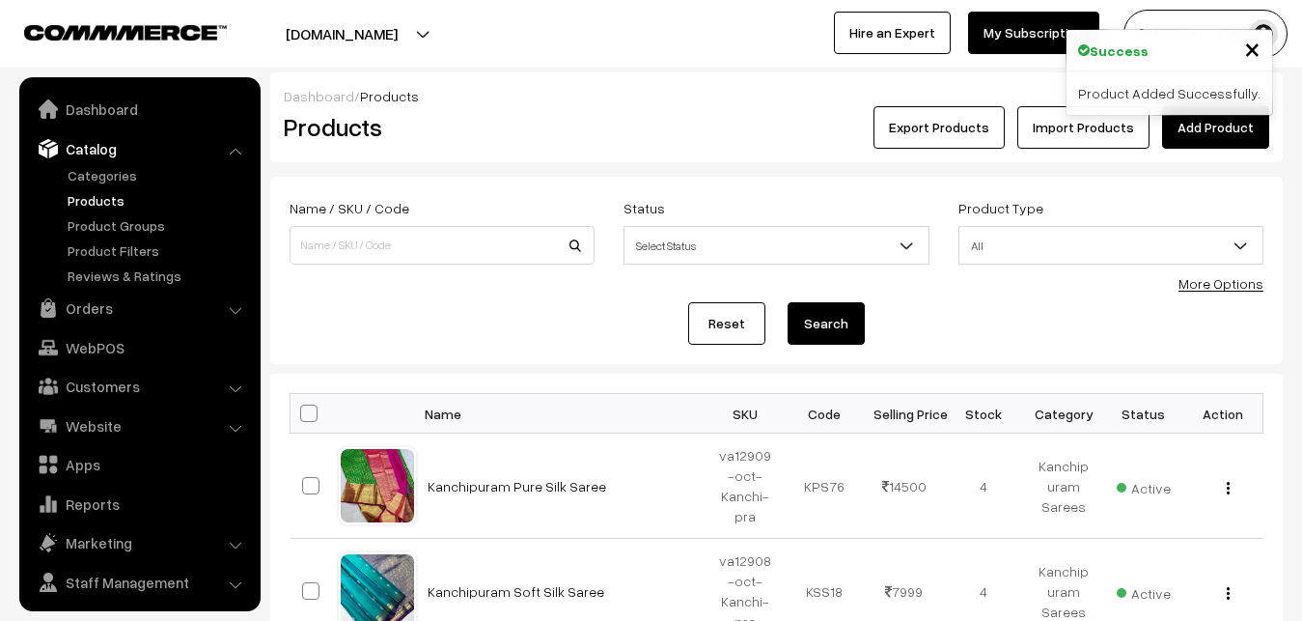
scroll to position [46, 0]
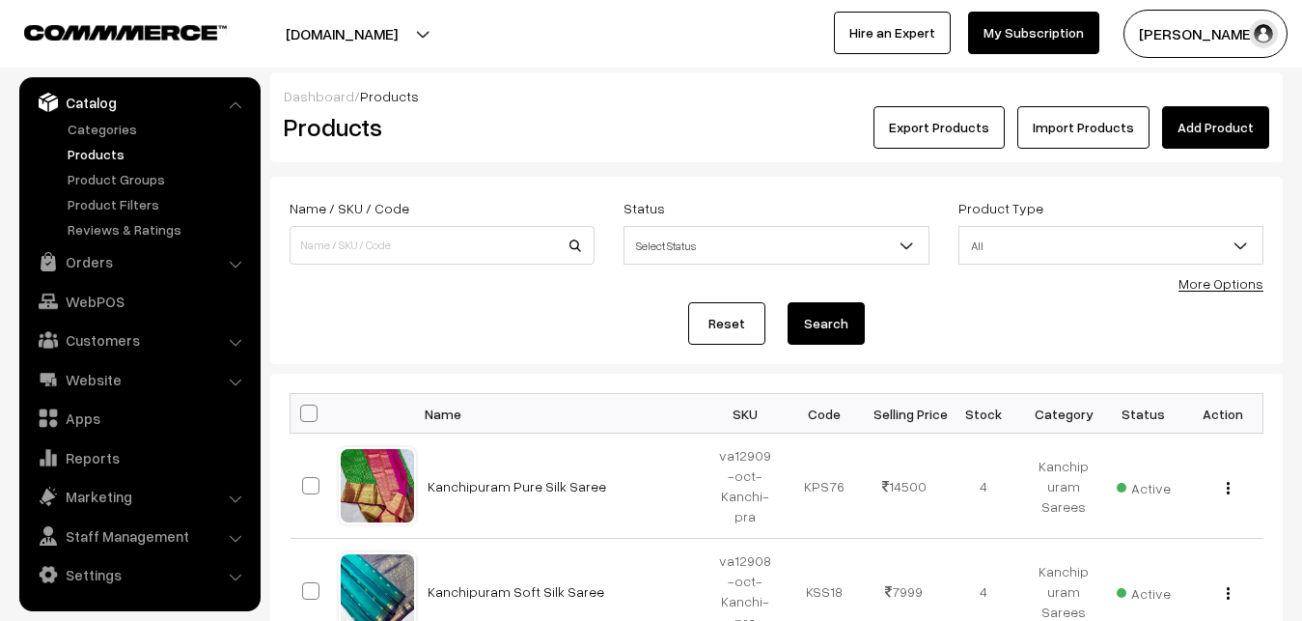
click at [537, 135] on h2 "Products" at bounding box center [438, 127] width 309 height 30
click at [1224, 117] on link "Add Product" at bounding box center [1215, 127] width 107 height 42
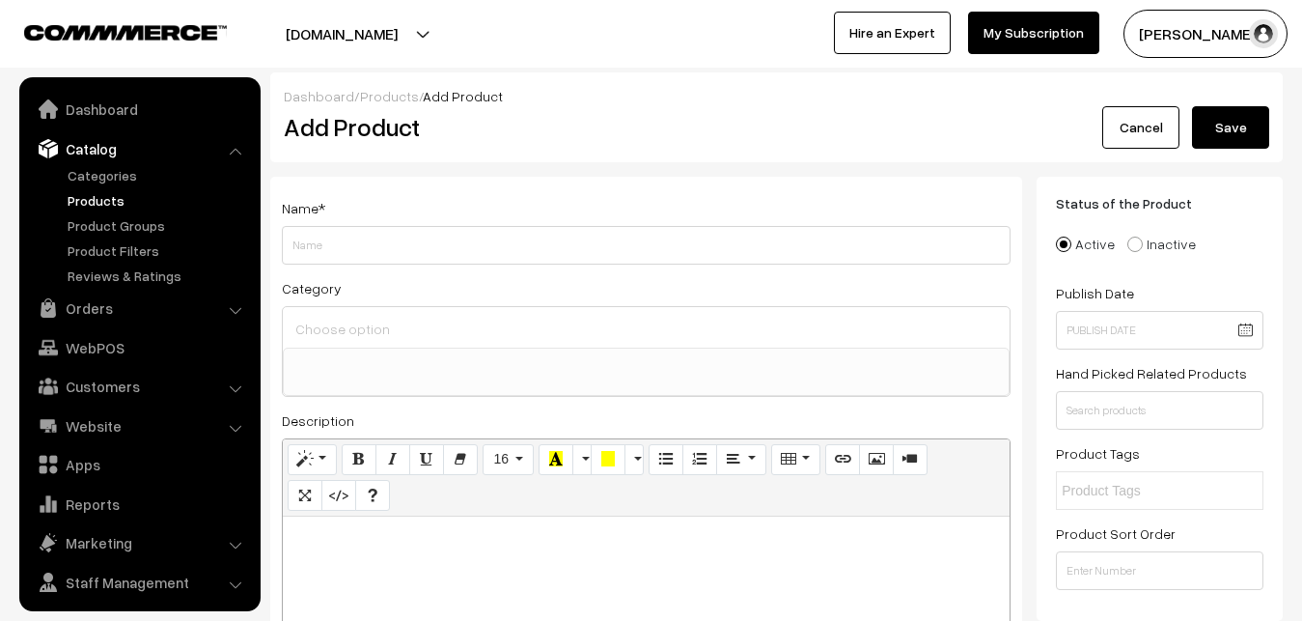
select select
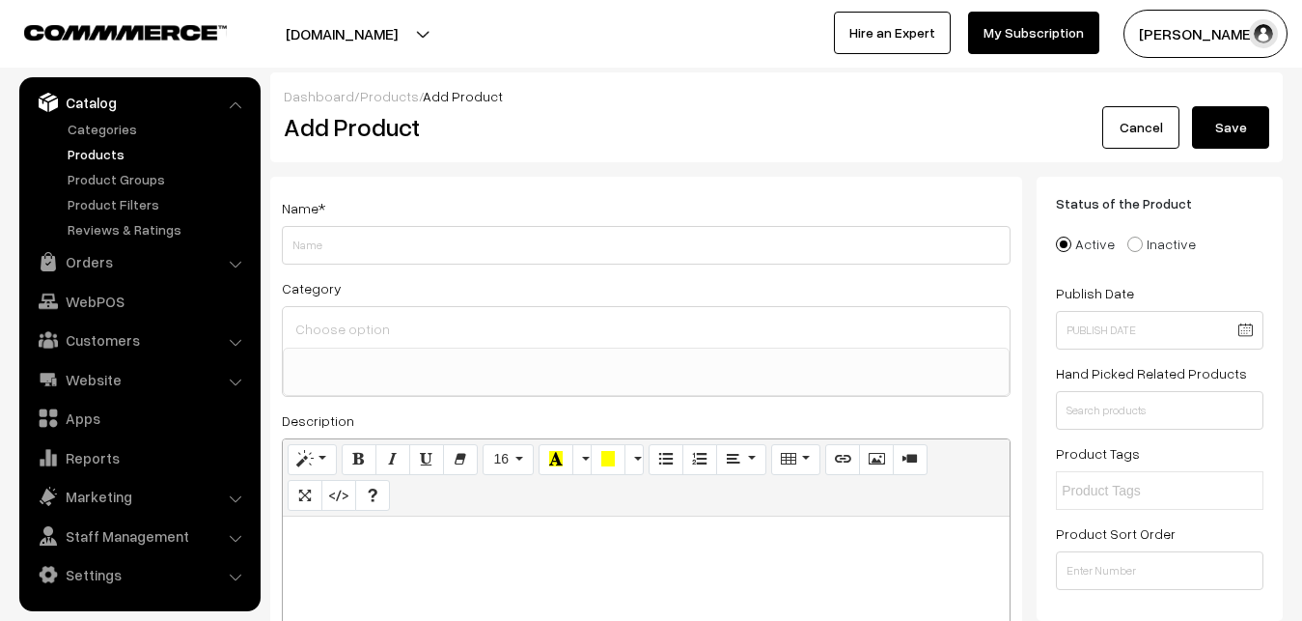
click at [337, 549] on p at bounding box center [647, 537] width 708 height 23
paste div
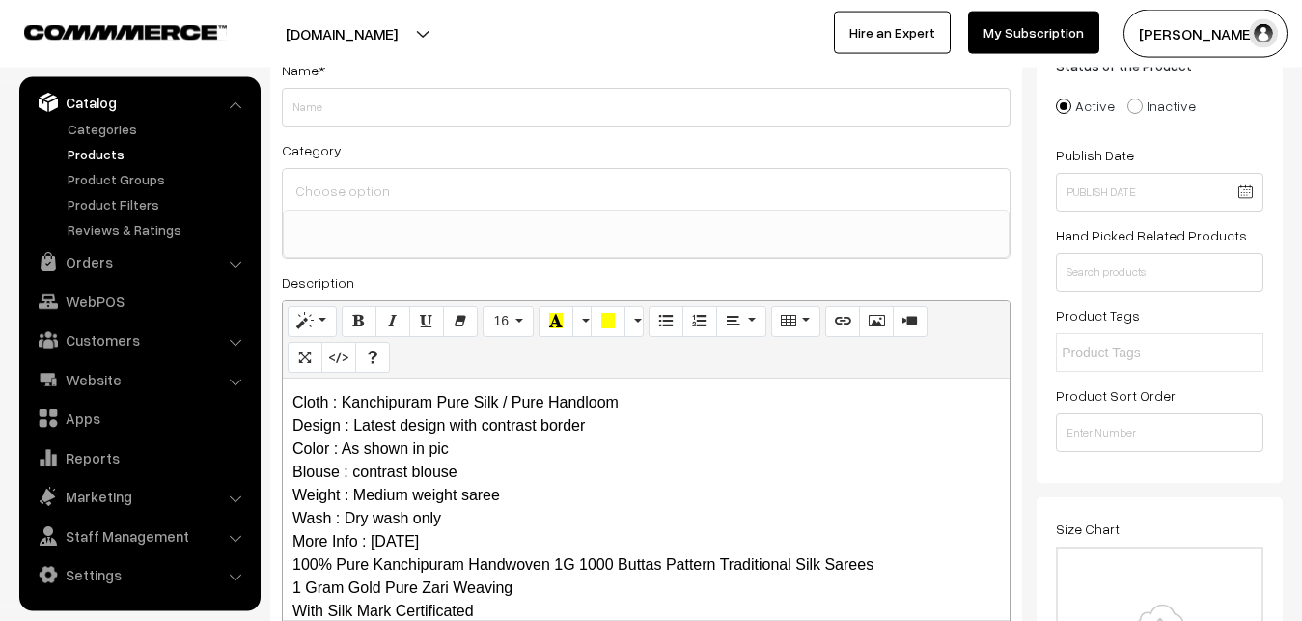
scroll to position [0, 0]
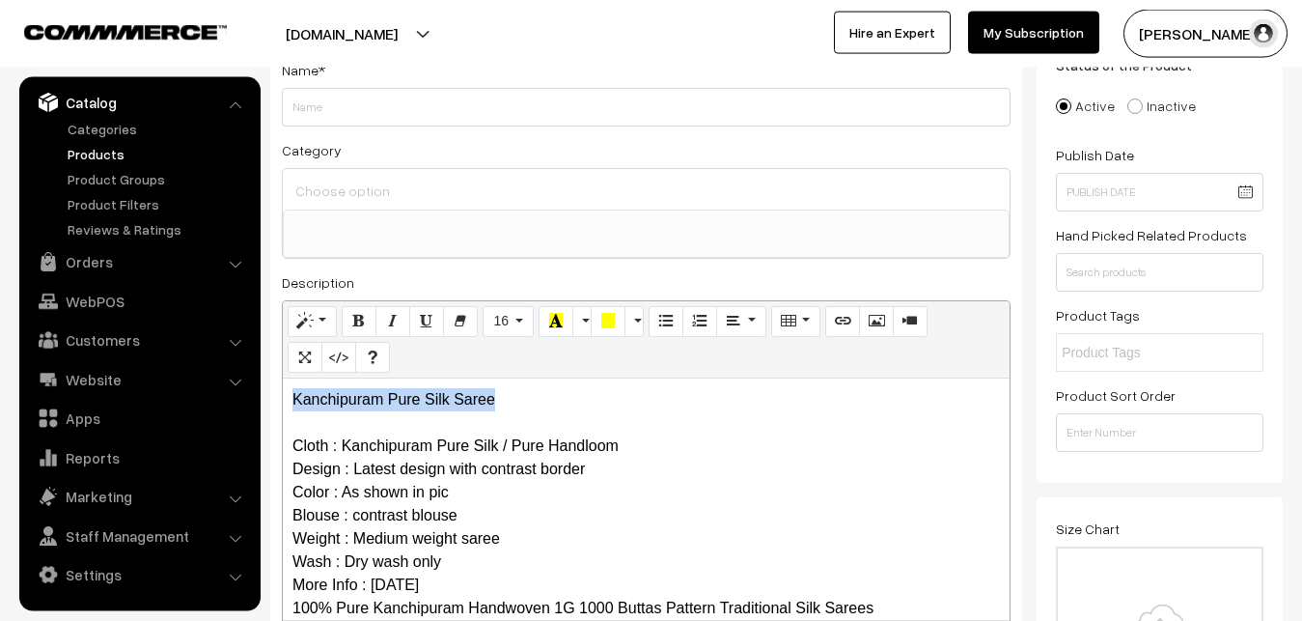
drag, startPoint x: 536, startPoint y: 404, endPoint x: 210, endPoint y: 394, distance: 325.5
click at [283, 394] on div "Kanchipuram Pure Silk Saree Cloth : Kanchipuram Pure Silk / Pure Handloom Desig…" at bounding box center [646, 498] width 727 height 241
copy p "Kanchipuram Pure Silk Saree"
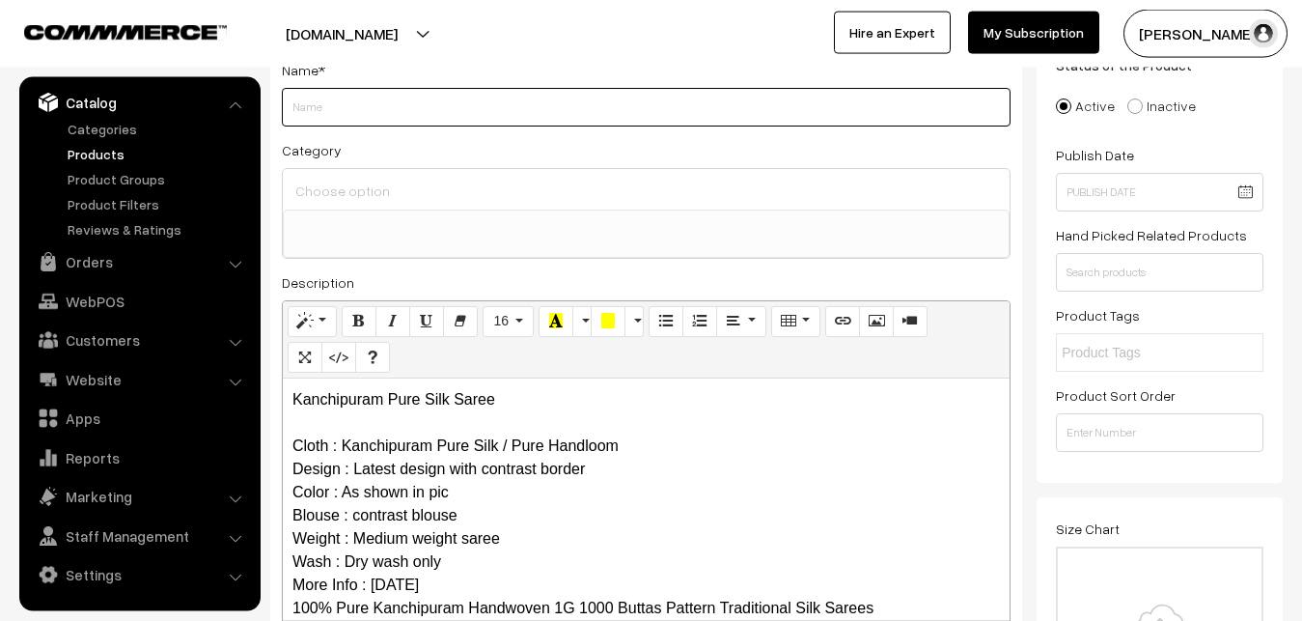
paste input "Kanchipuram Pure Silk Saree"
type input "Kanchipuram Pure Silk Saree"
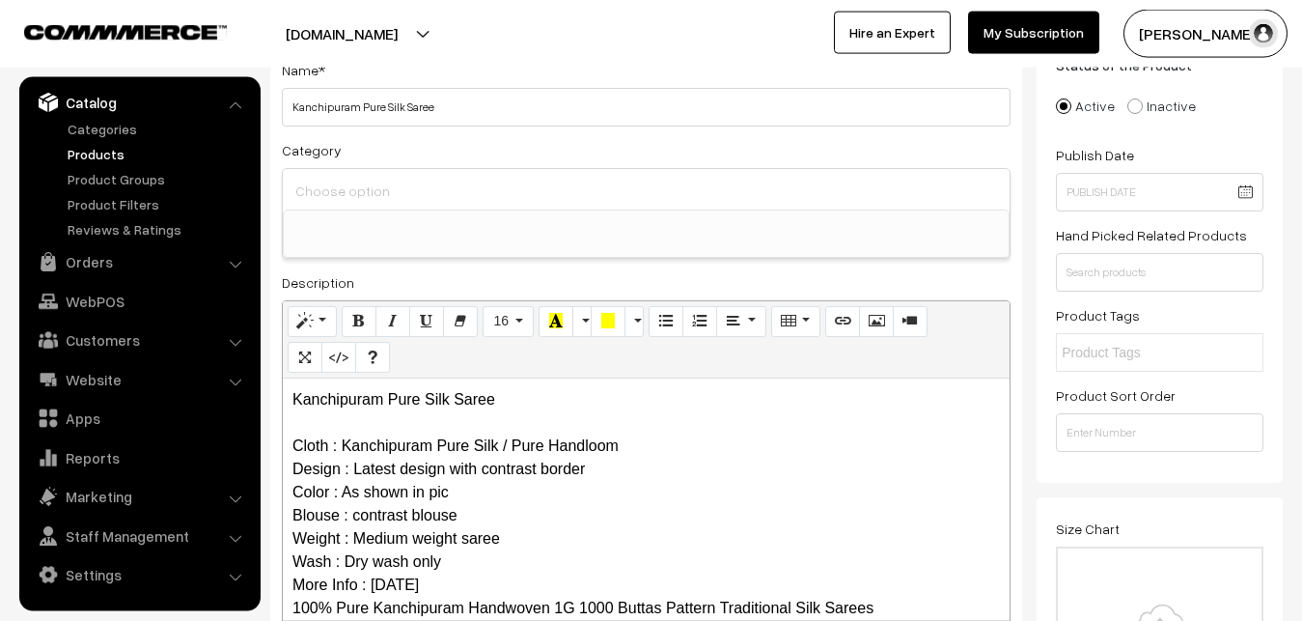
click at [387, 182] on input at bounding box center [646, 191] width 711 height 28
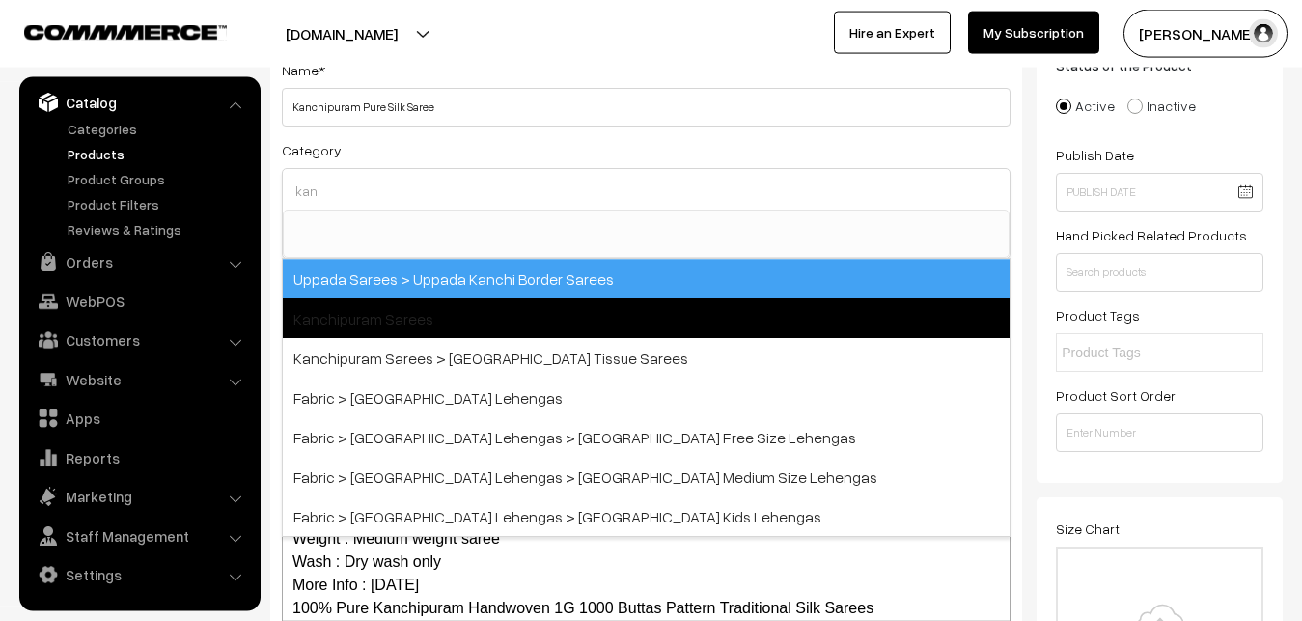
type input "kan"
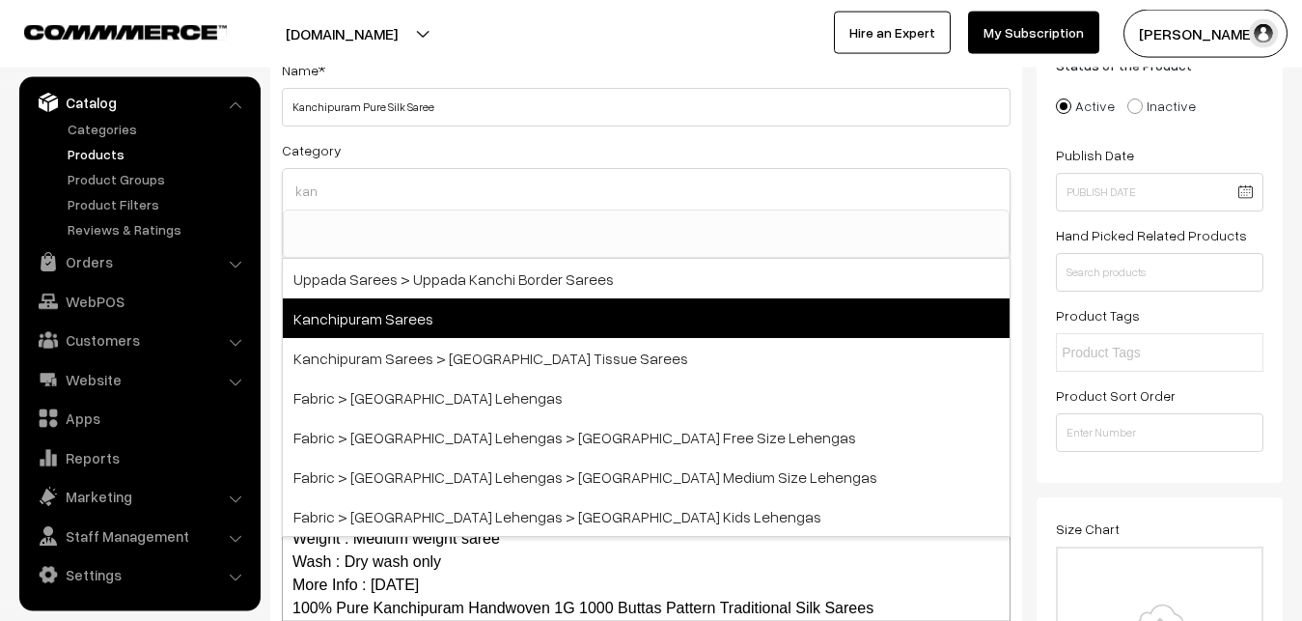
click at [388, 322] on span "Kanchipuram Sarees" at bounding box center [646, 318] width 727 height 40
select select "3"
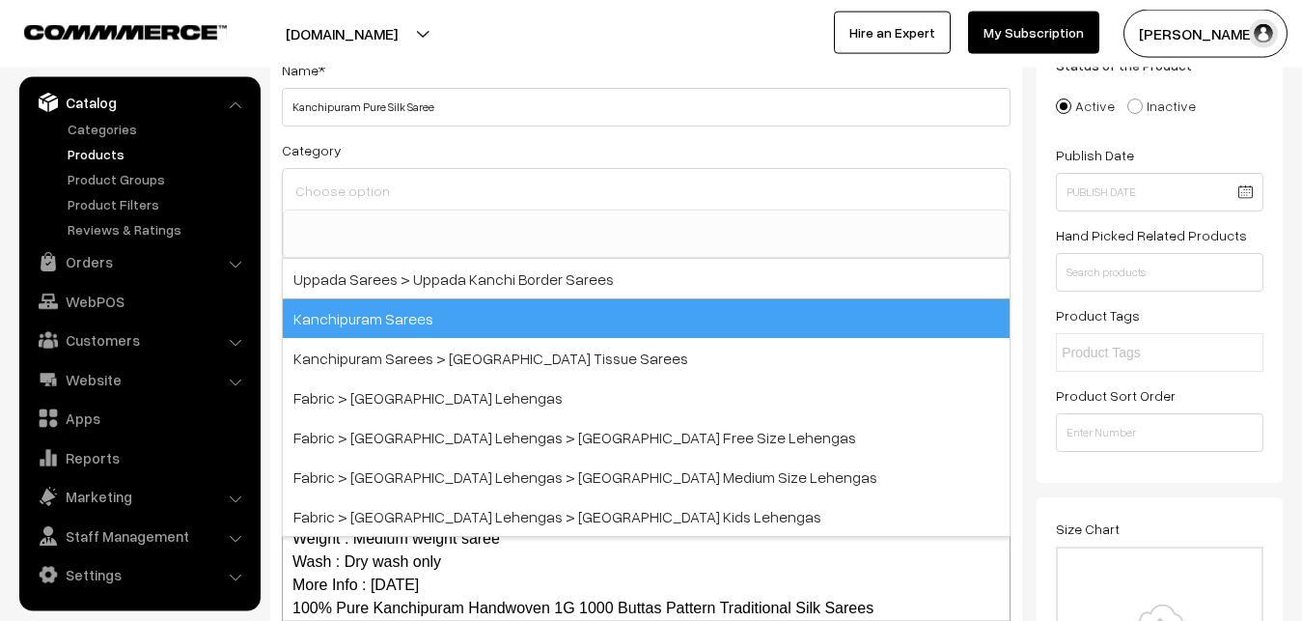
scroll to position [405, 0]
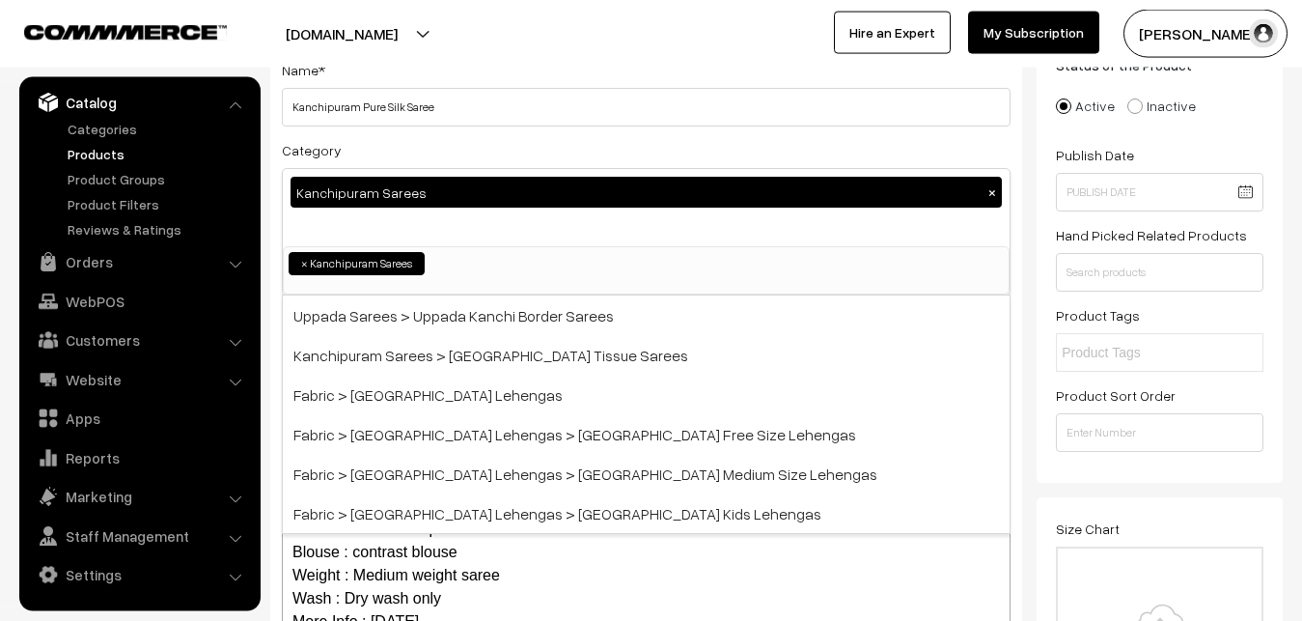
click at [434, 154] on div "Category Kanchipuram Sarees × Uppada Sarees Uppada Sarees > Uppada Plain Sarees…" at bounding box center [646, 216] width 729 height 157
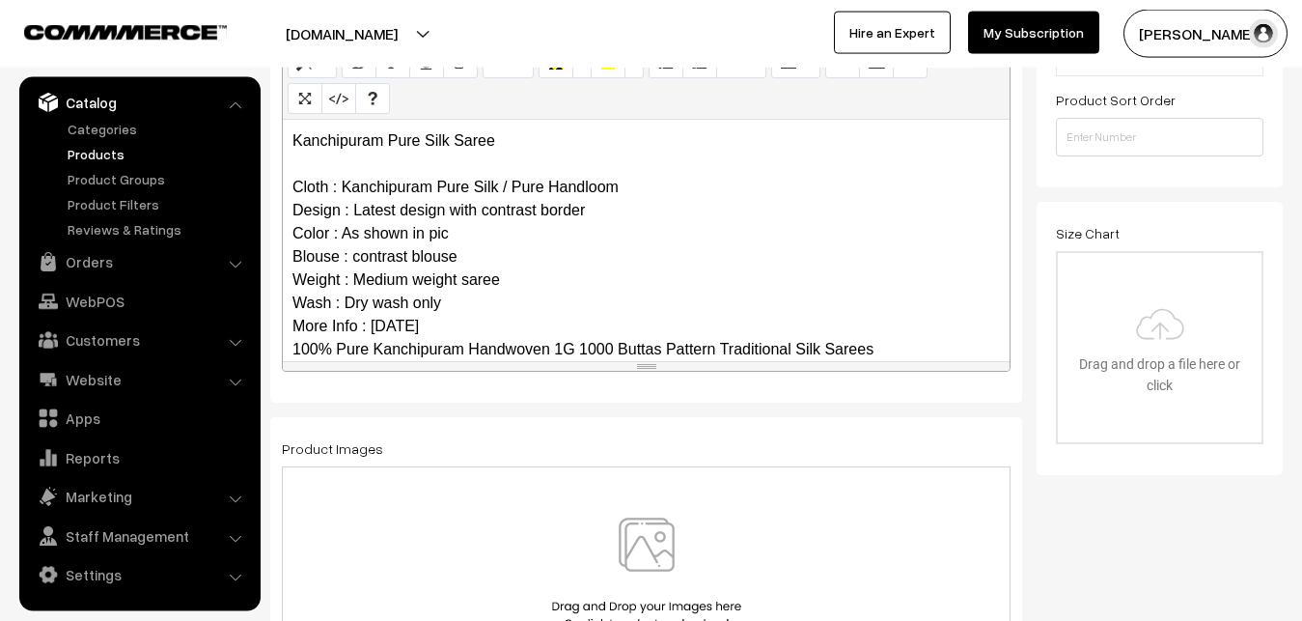
scroll to position [187, 0]
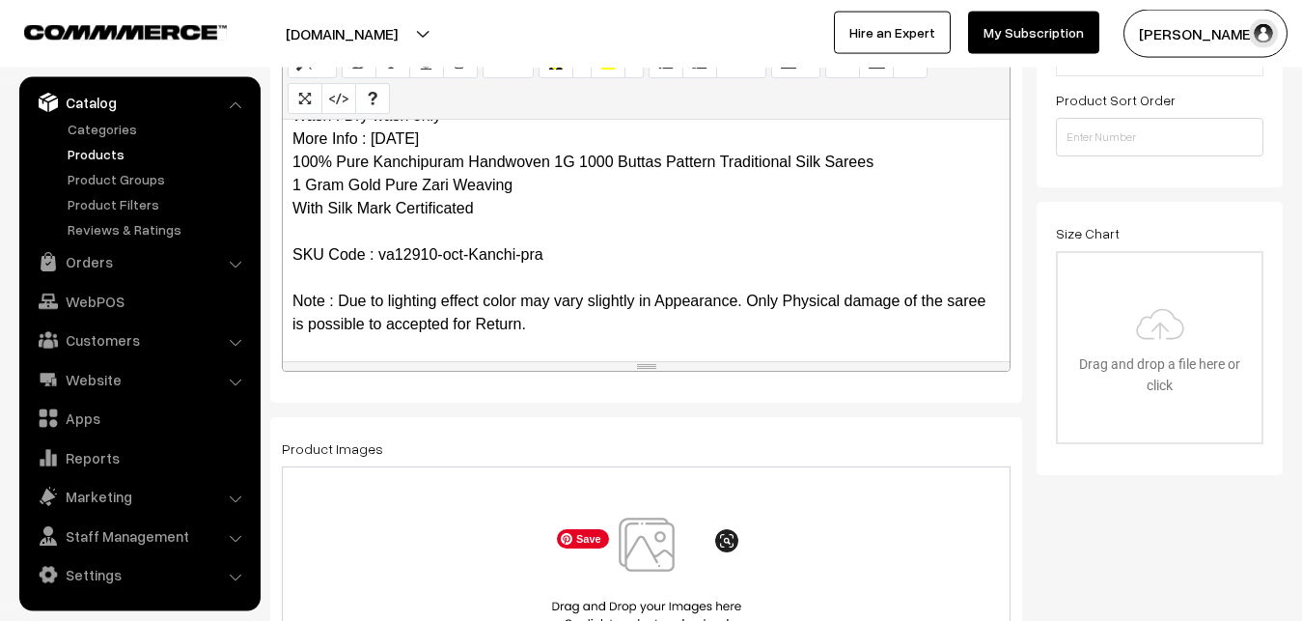
click at [656, 549] on img at bounding box center [646, 573] width 199 height 113
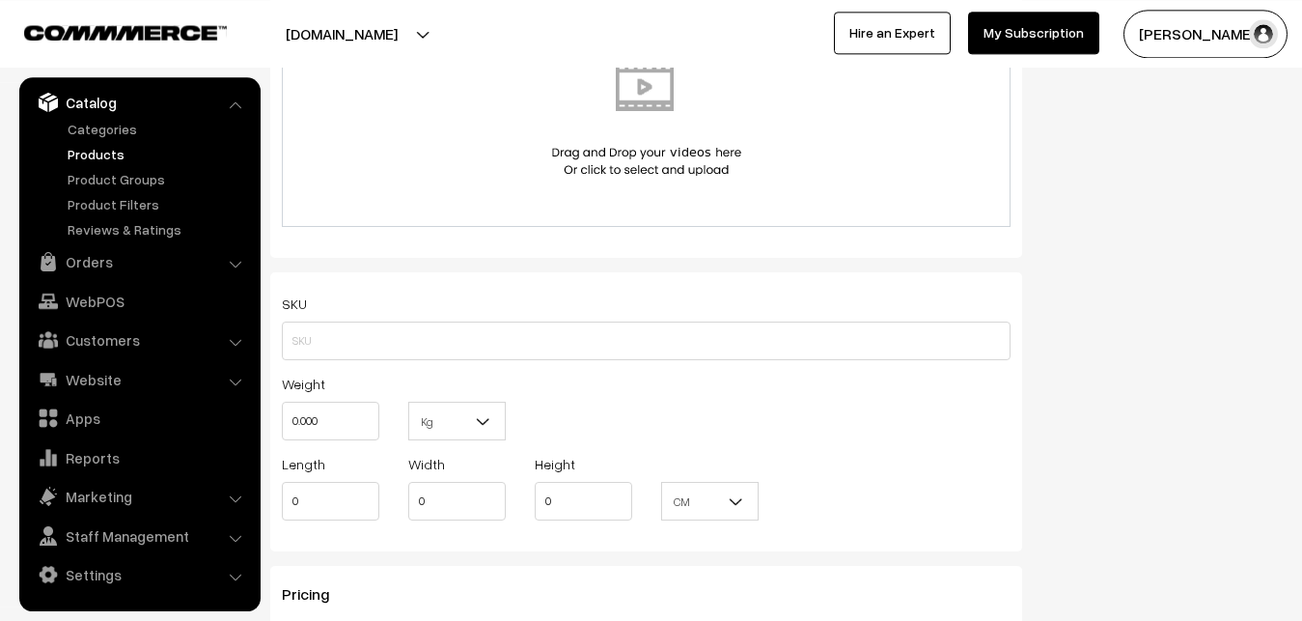
scroll to position [1320, 0]
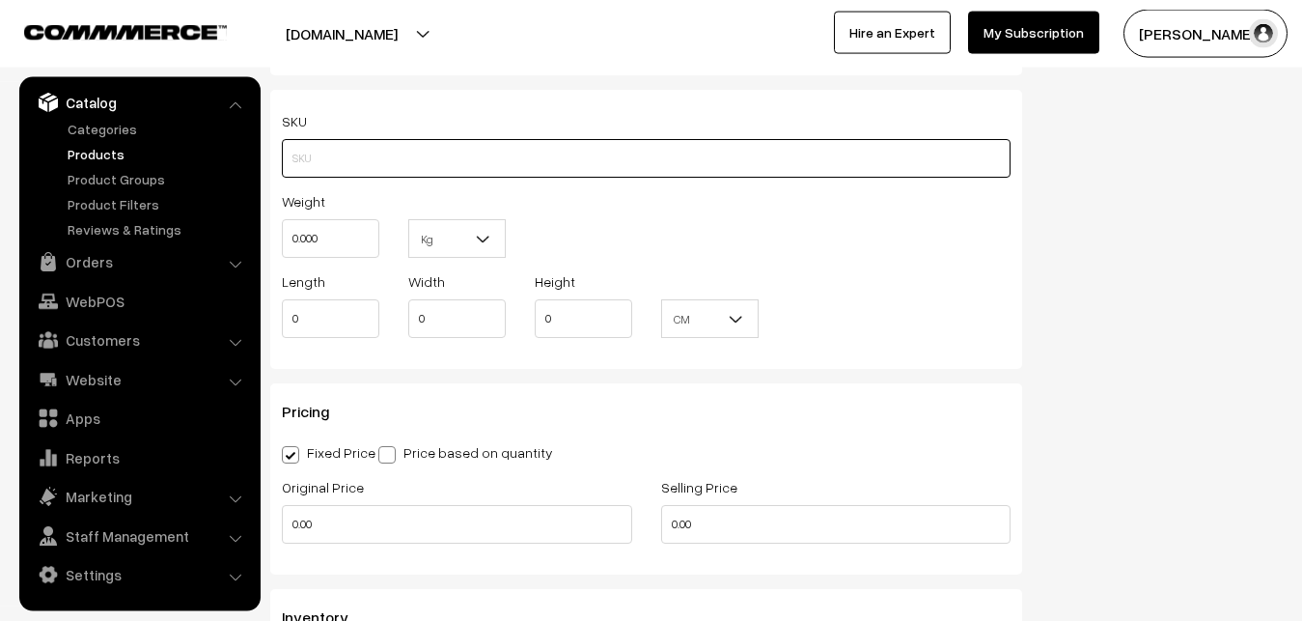
paste input "va12910-oct-Kanchi-pra"
type input "va12910-oct-Kanchi-pra"
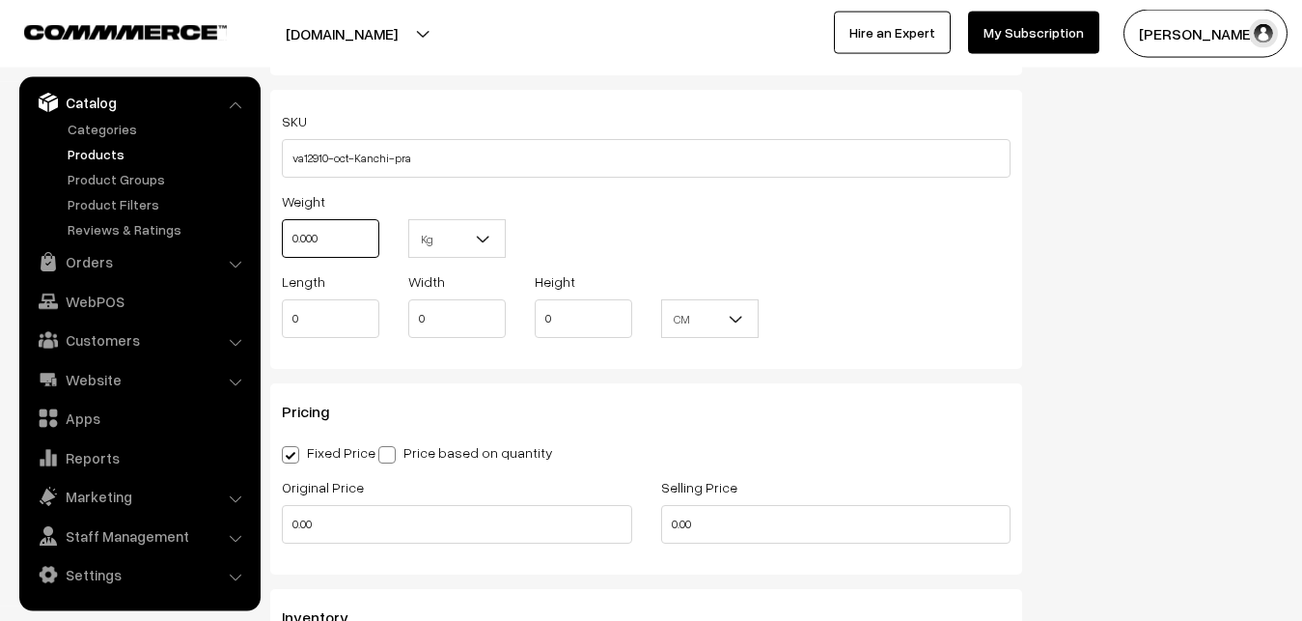
drag, startPoint x: 338, startPoint y: 234, endPoint x: 264, endPoint y: 239, distance: 74.6
click at [282, 239] on input "0.000" at bounding box center [331, 238] width 98 height 39
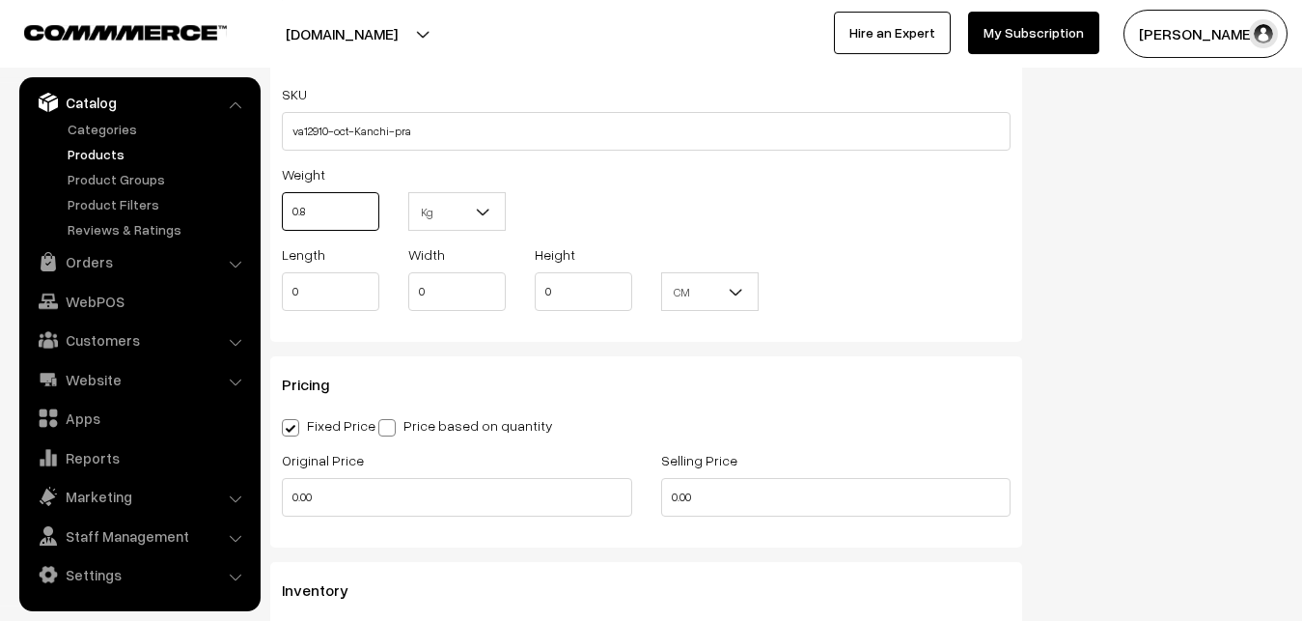
scroll to position [1517, 0]
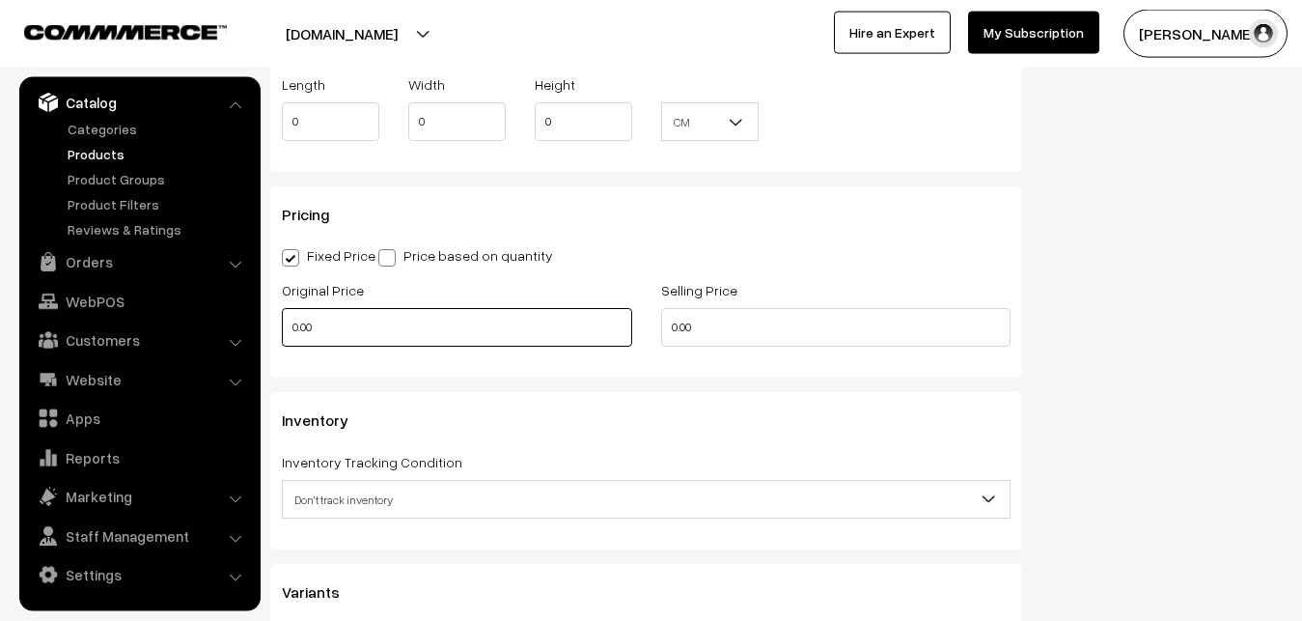
type input "0.80"
drag, startPoint x: 325, startPoint y: 322, endPoint x: 271, endPoint y: 322, distance: 54.1
click at [282, 322] on input "0.00" at bounding box center [457, 327] width 350 height 39
type input "12000"
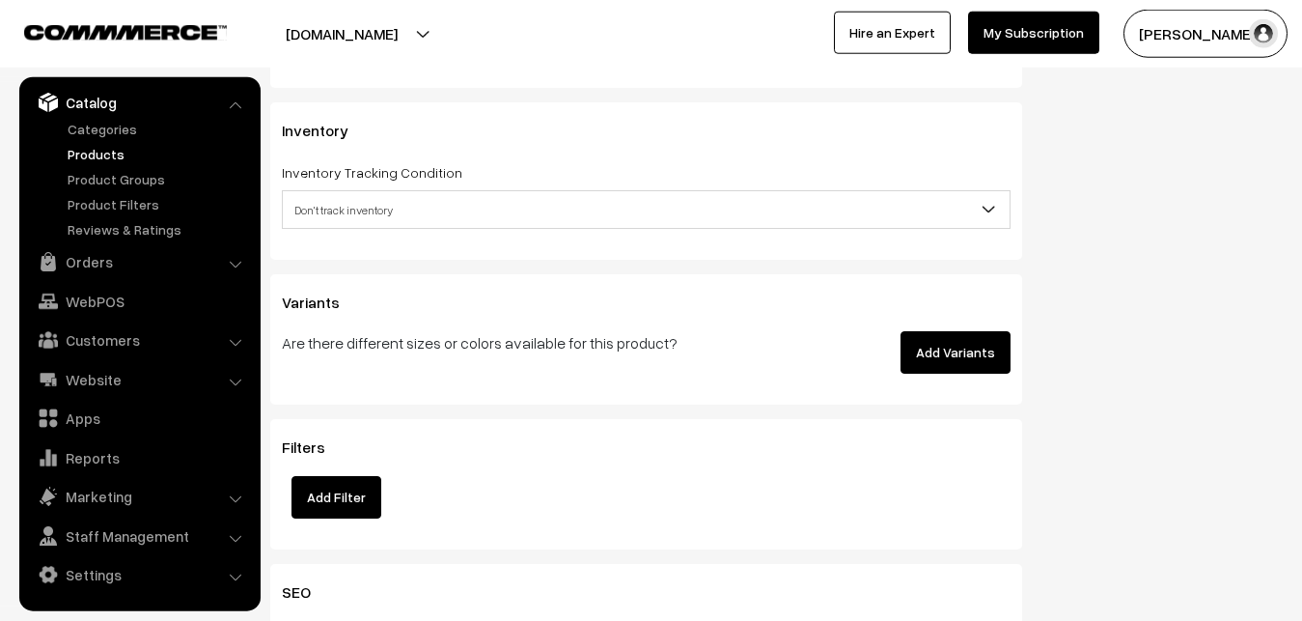
scroll to position [1812, 0]
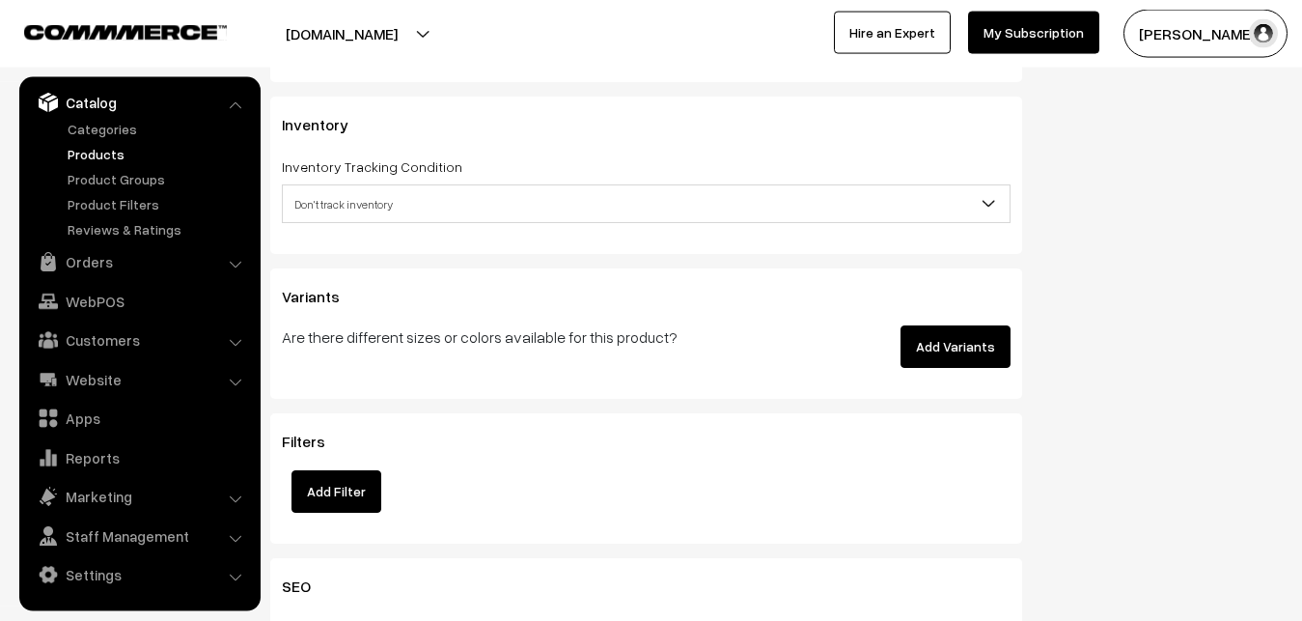
type input "14500"
click at [350, 206] on span "Don't track inventory" at bounding box center [646, 204] width 727 height 34
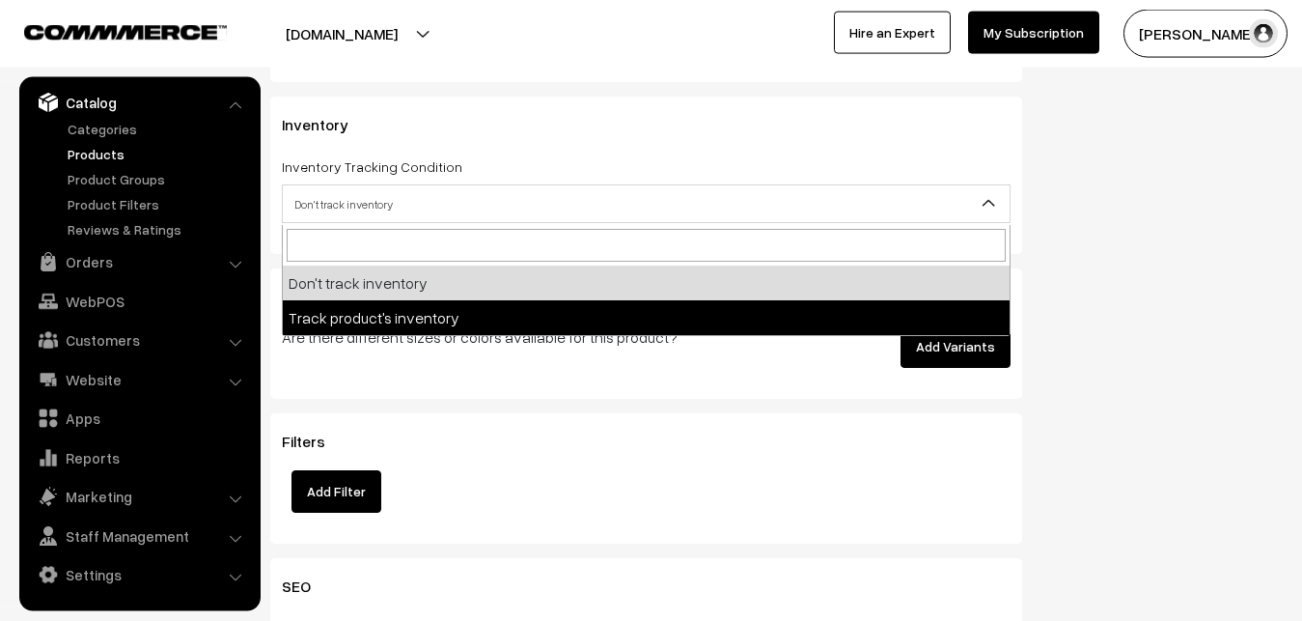
select select "2"
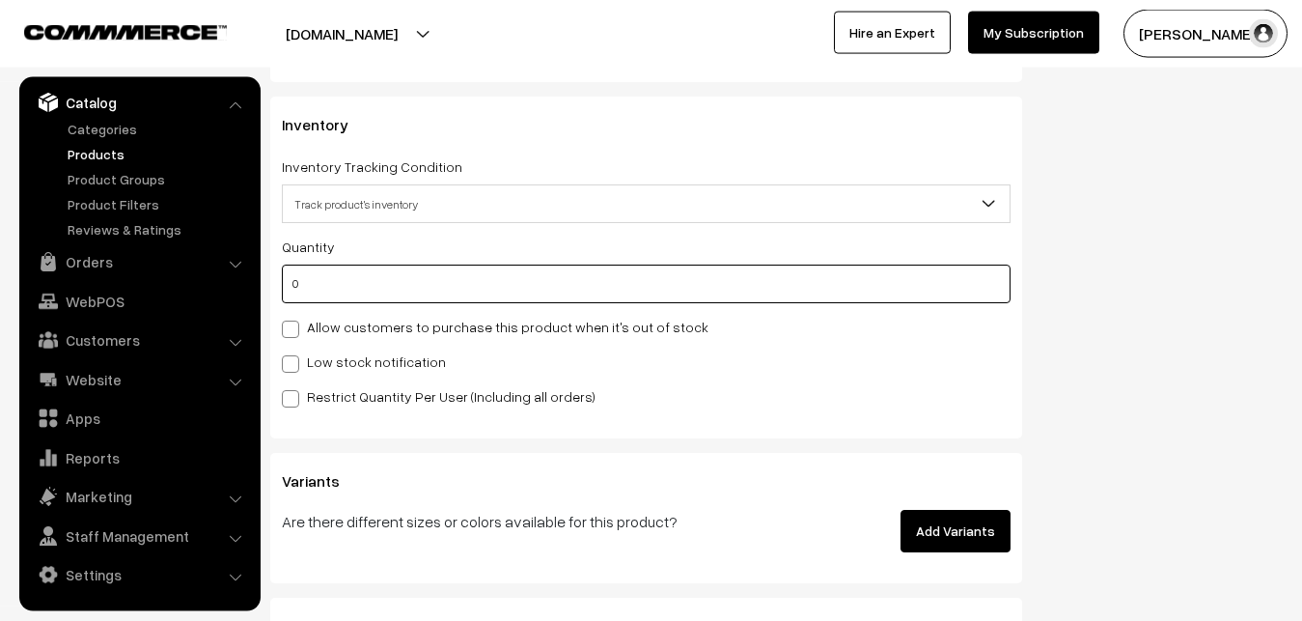
click at [348, 279] on input "0" at bounding box center [646, 284] width 729 height 39
type input "4"
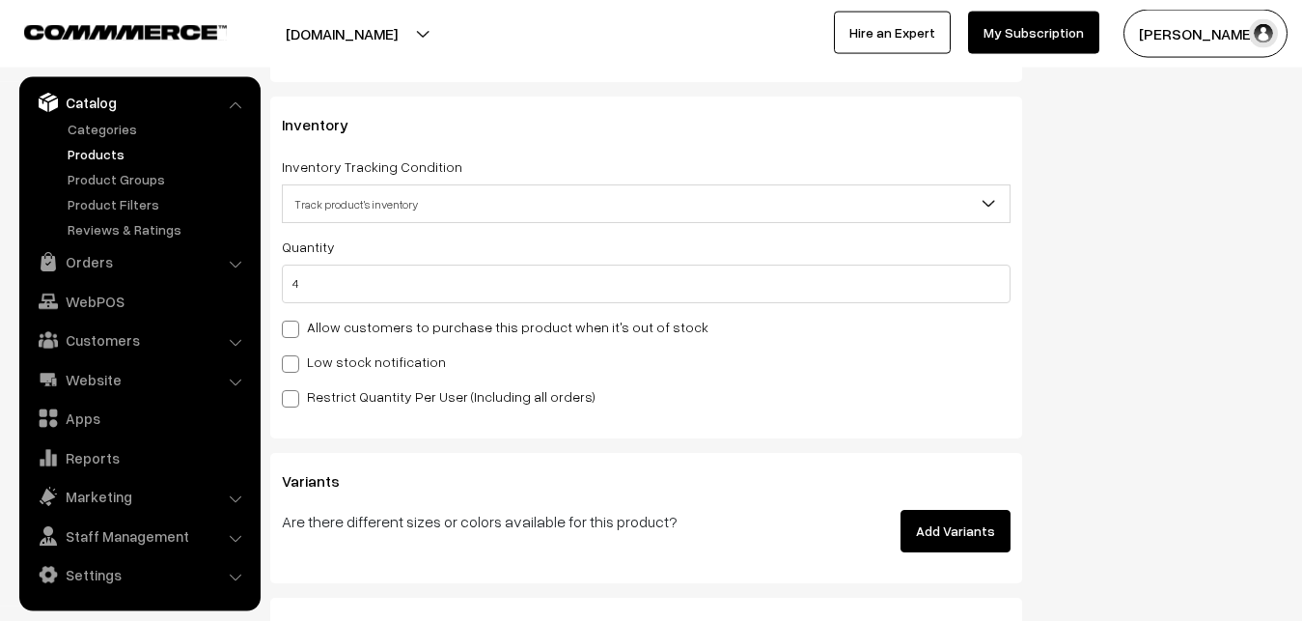
click at [314, 357] on label "Low stock notification" at bounding box center [364, 361] width 164 height 20
click at [294, 357] on input "Low stock notification" at bounding box center [288, 360] width 13 height 13
checkbox input "true"
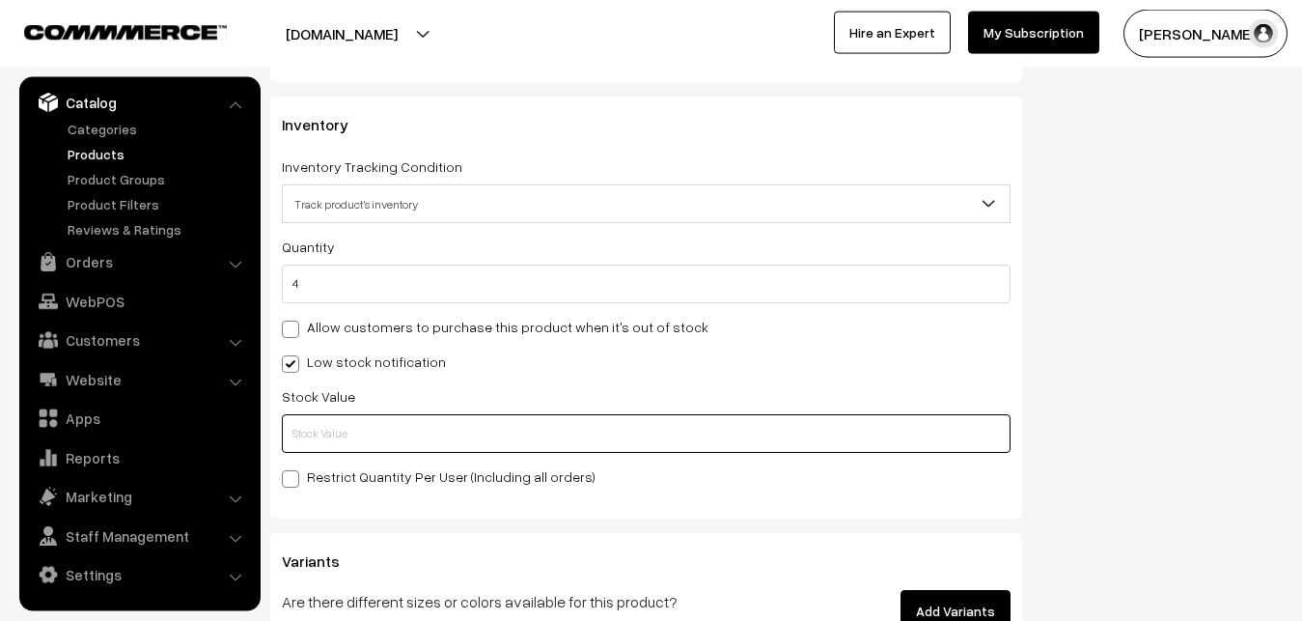
click at [316, 442] on input "text" at bounding box center [646, 433] width 729 height 39
type input "1"
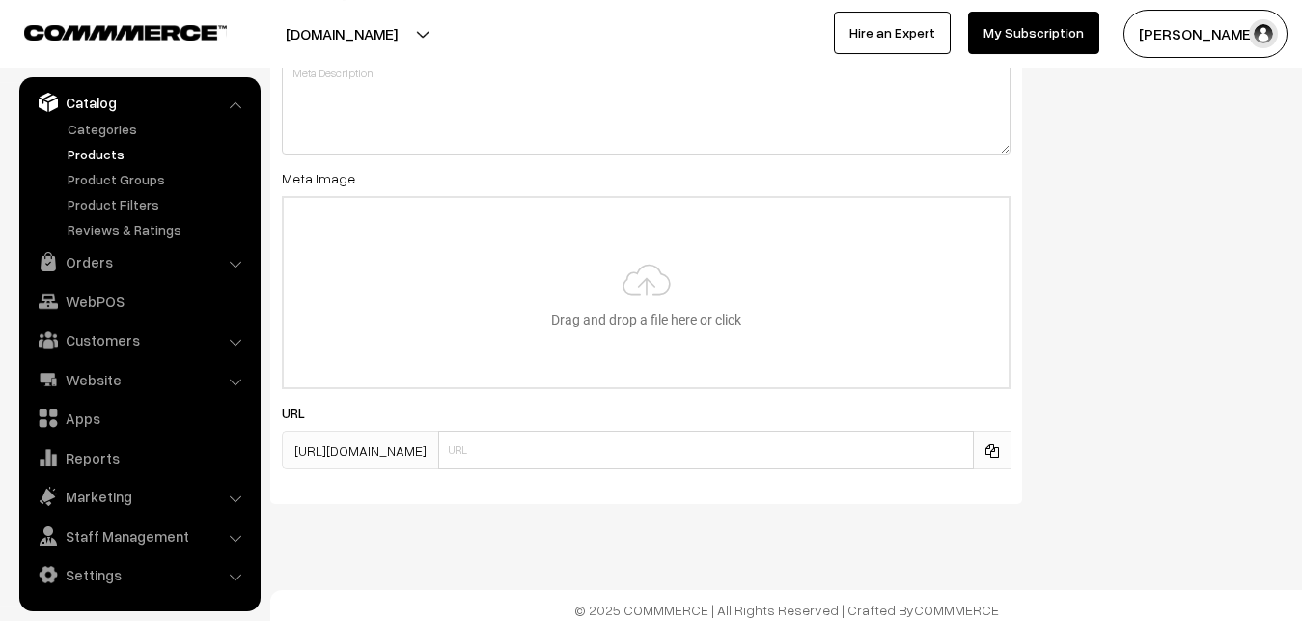
scroll to position [2874, 0]
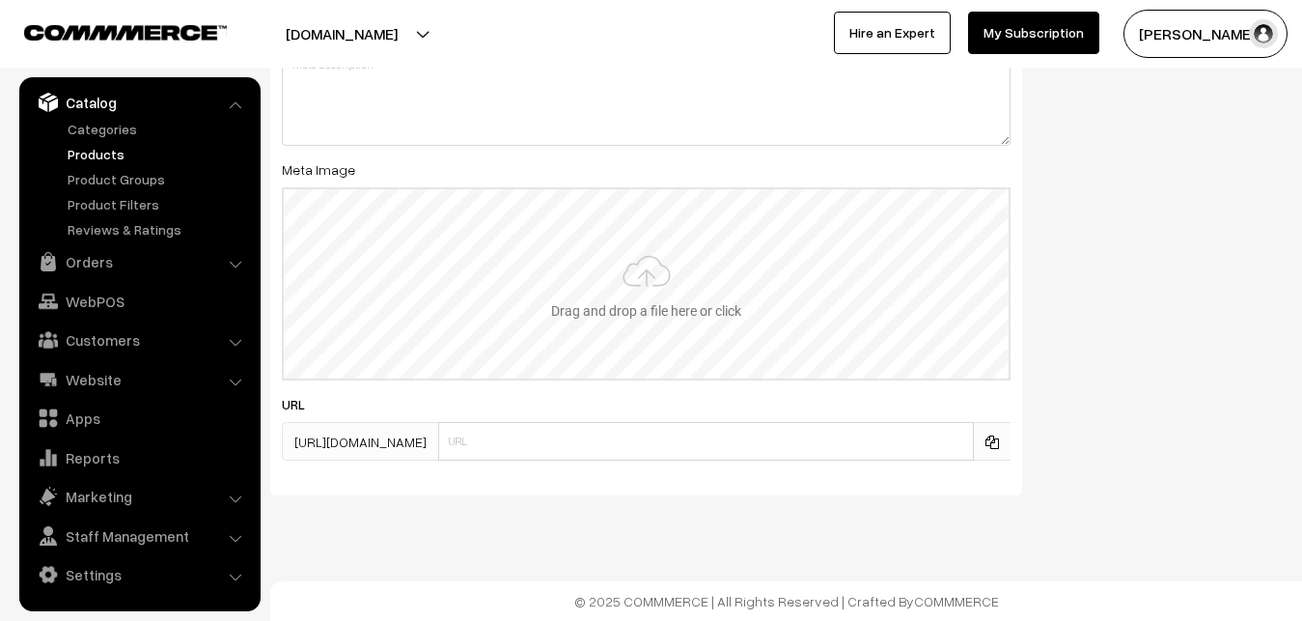
type input "2"
click at [632, 289] on input "file" at bounding box center [646, 283] width 725 height 189
type input "C:\fakepath\kanchipuram-saree-va12910-oct.jpeg"
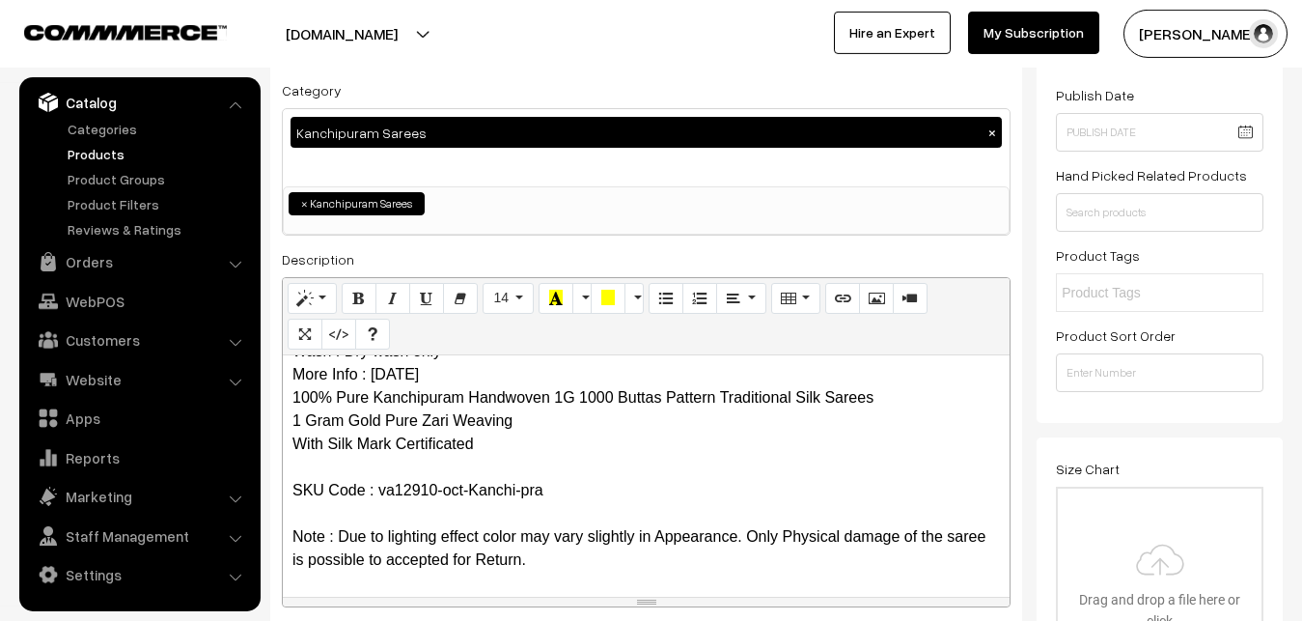
scroll to position [0, 0]
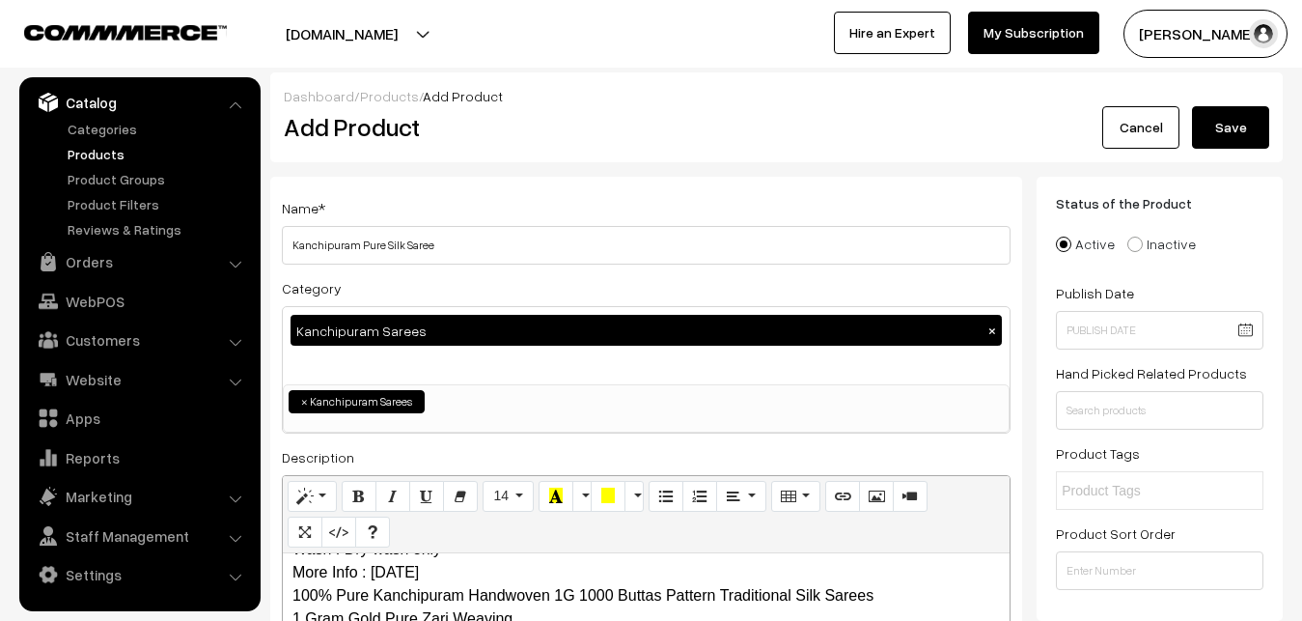
click at [1248, 127] on button "Save" at bounding box center [1230, 127] width 77 height 42
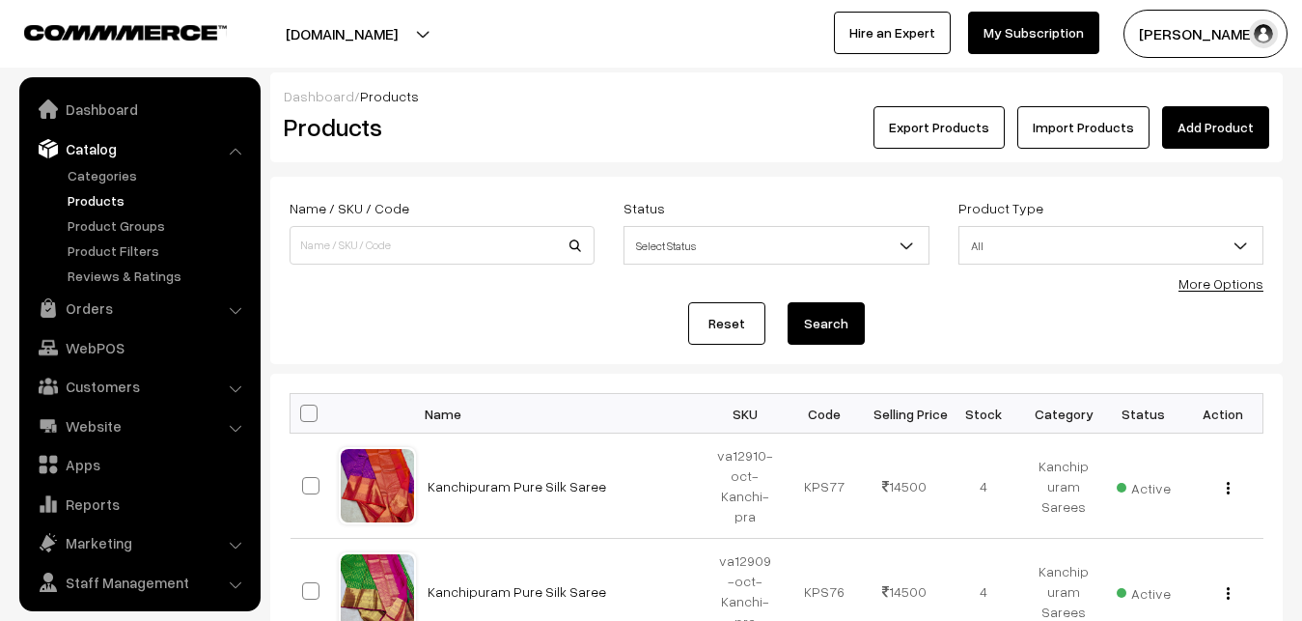
scroll to position [46, 0]
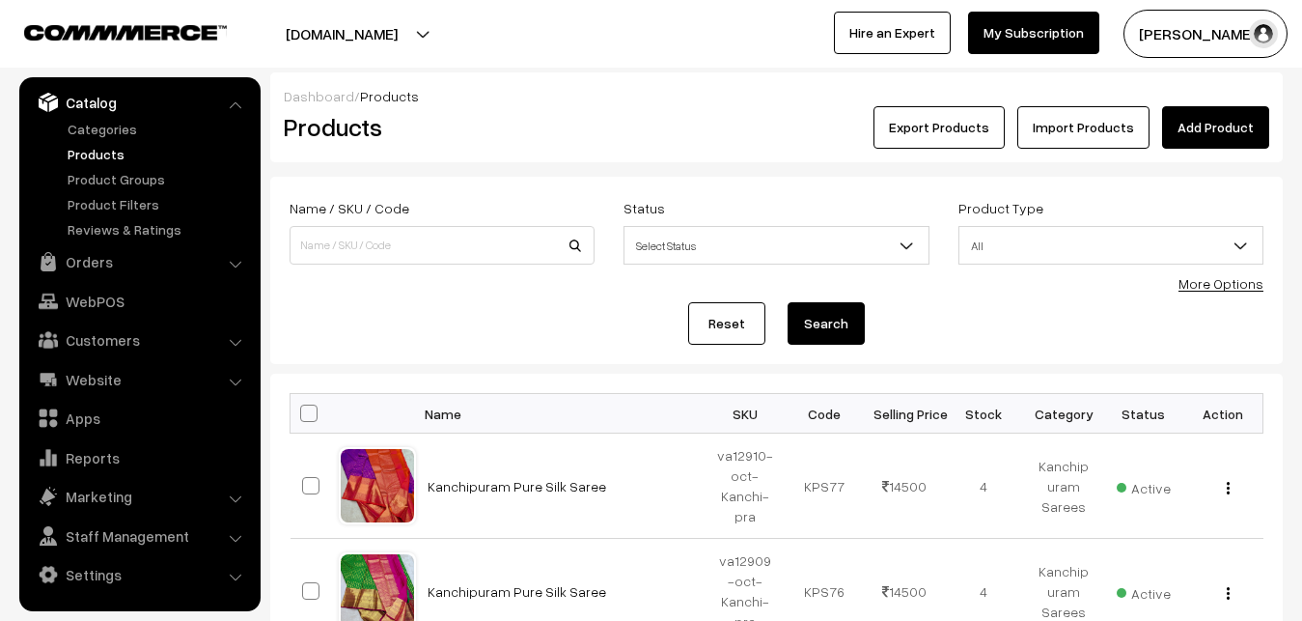
click at [542, 103] on div "Dashboard / Products" at bounding box center [777, 96] width 986 height 20
click at [1208, 129] on link "Add Product" at bounding box center [1215, 127] width 107 height 42
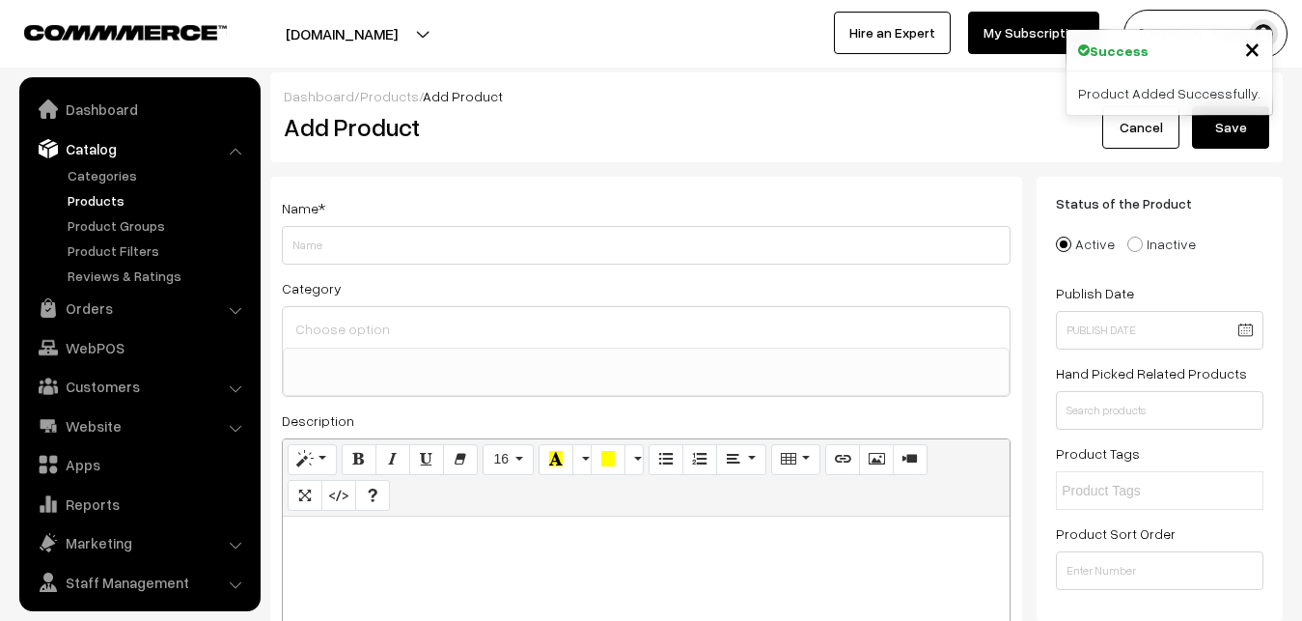
select select
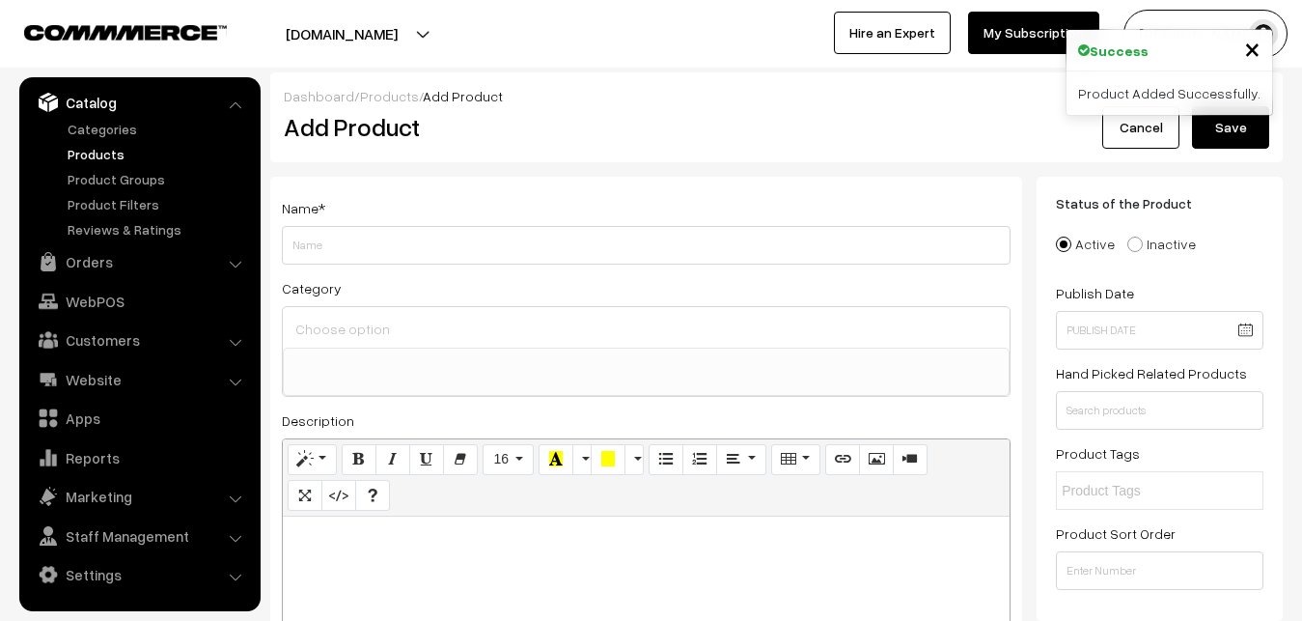
paste div
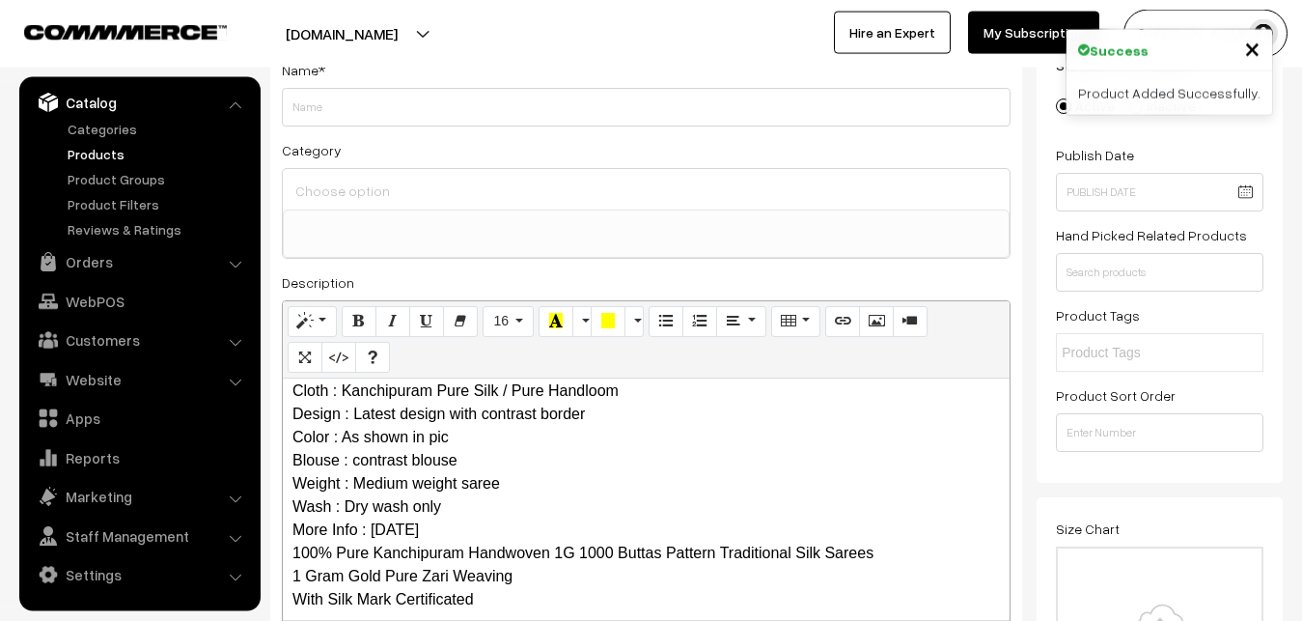
scroll to position [0, 0]
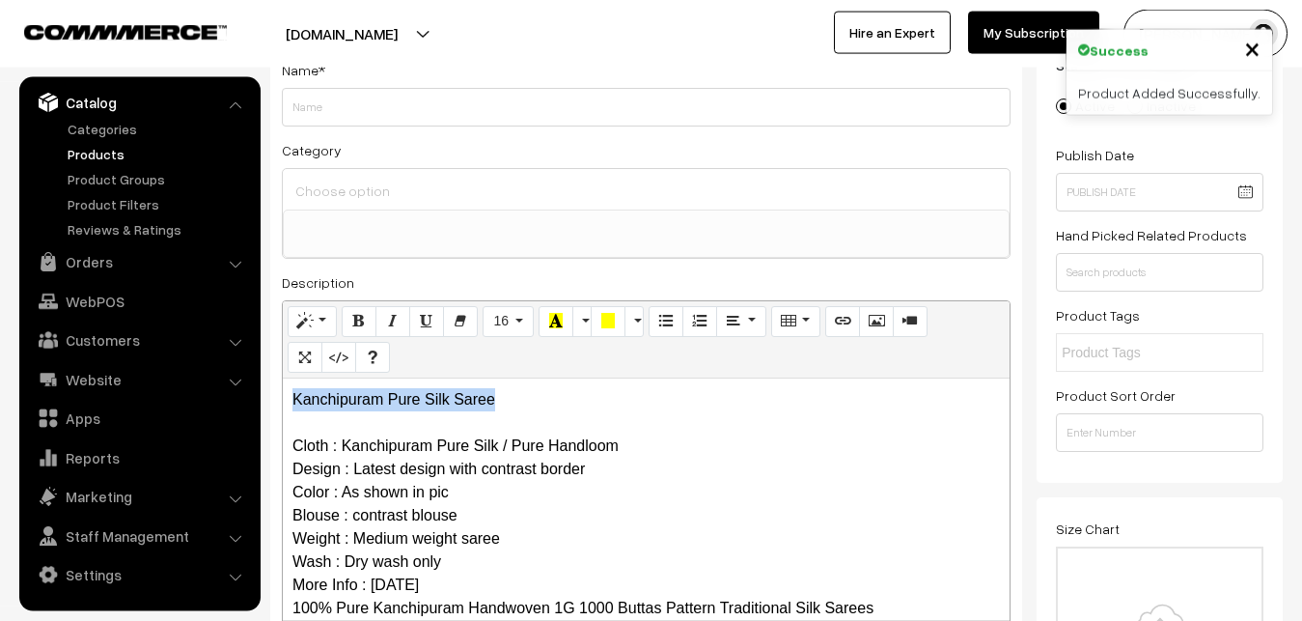
drag, startPoint x: 520, startPoint y: 401, endPoint x: 273, endPoint y: 390, distance: 247.4
click at [283, 390] on div "Kanchipuram Pure Silk Saree Cloth : Kanchipuram Pure Silk / Pure Handloom Desig…" at bounding box center [646, 498] width 727 height 241
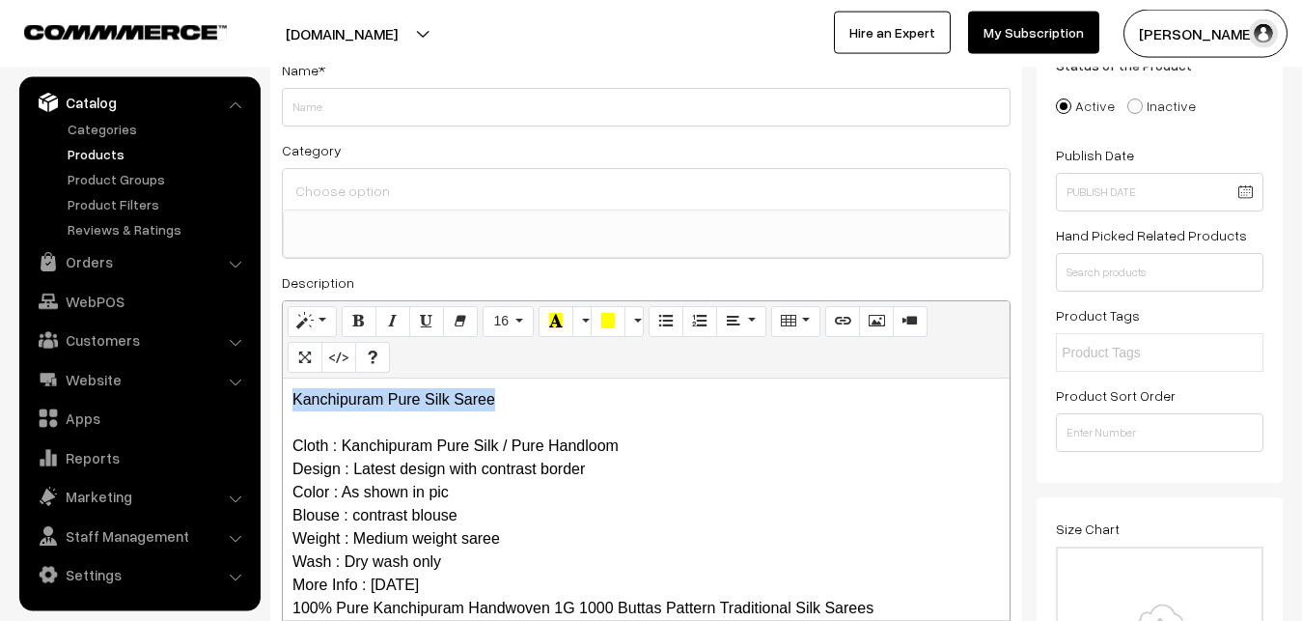
copy p "Kanchipuram Pure Silk Saree"
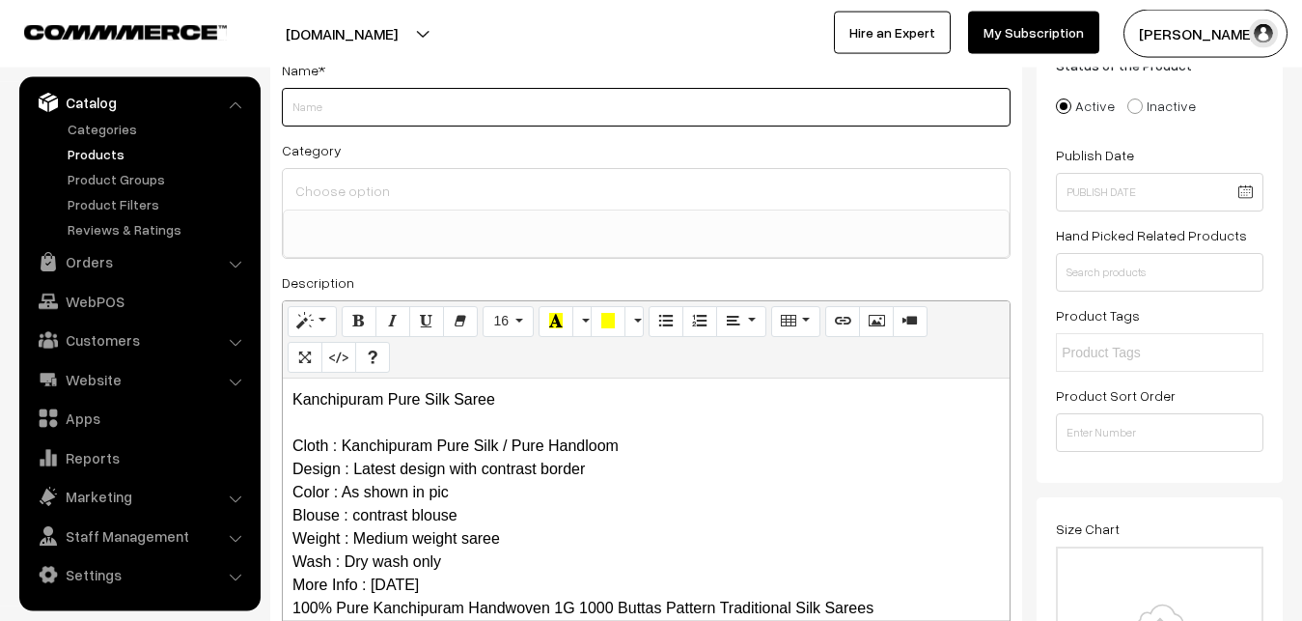
paste input "Kanchipuram Pure Silk Saree"
type input "Kanchipuram Pure Silk Saree"
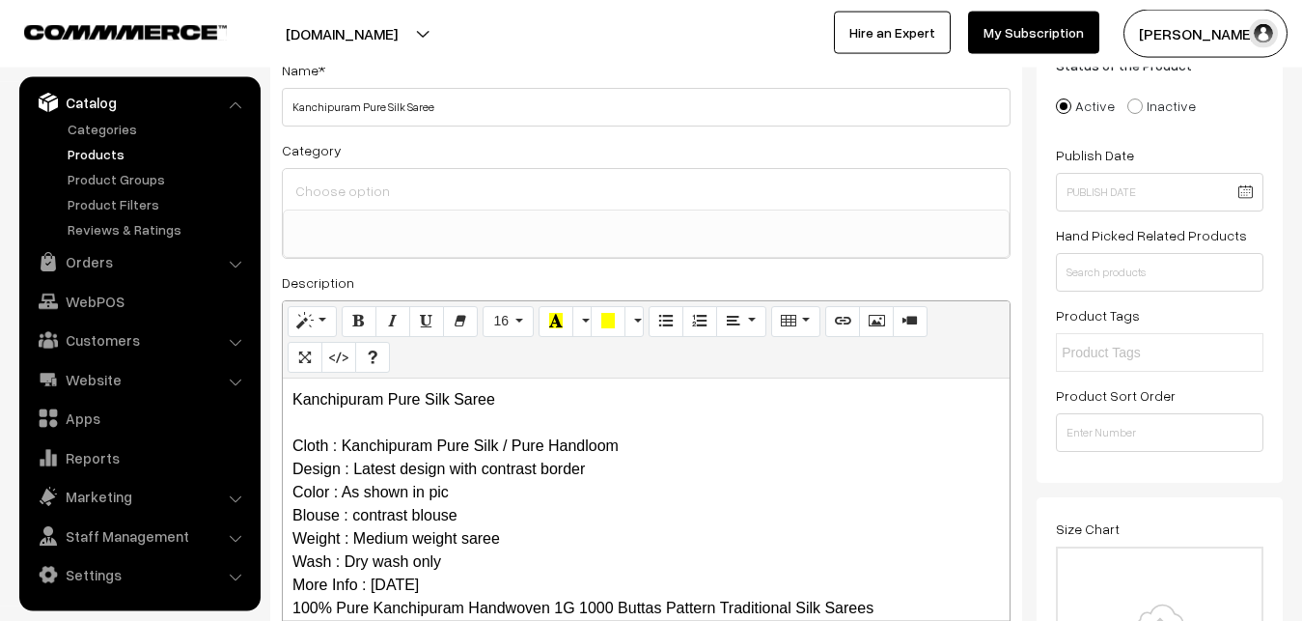
click at [384, 185] on input at bounding box center [646, 191] width 711 height 28
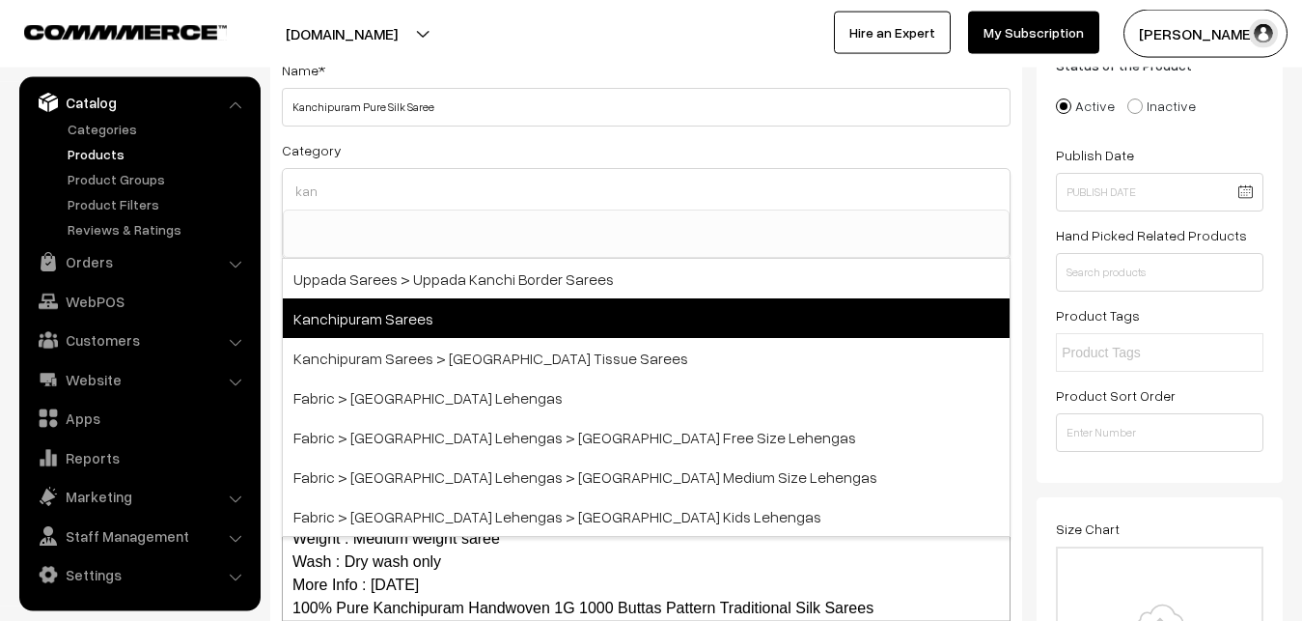
type input "kan"
click at [408, 316] on span "Kanchipuram Sarees" at bounding box center [646, 318] width 727 height 40
select select "3"
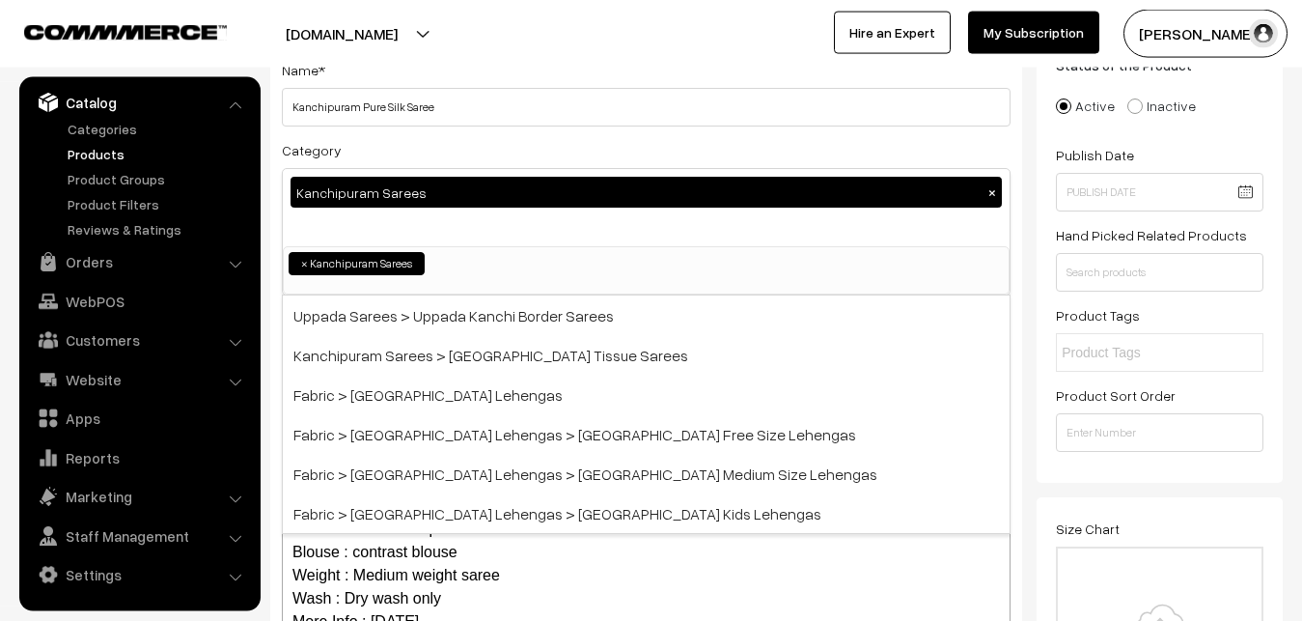
click at [449, 149] on div "Category Kanchipuram Sarees × Uppada Sarees Uppada Sarees > Uppada Plain Sarees…" at bounding box center [646, 216] width 729 height 157
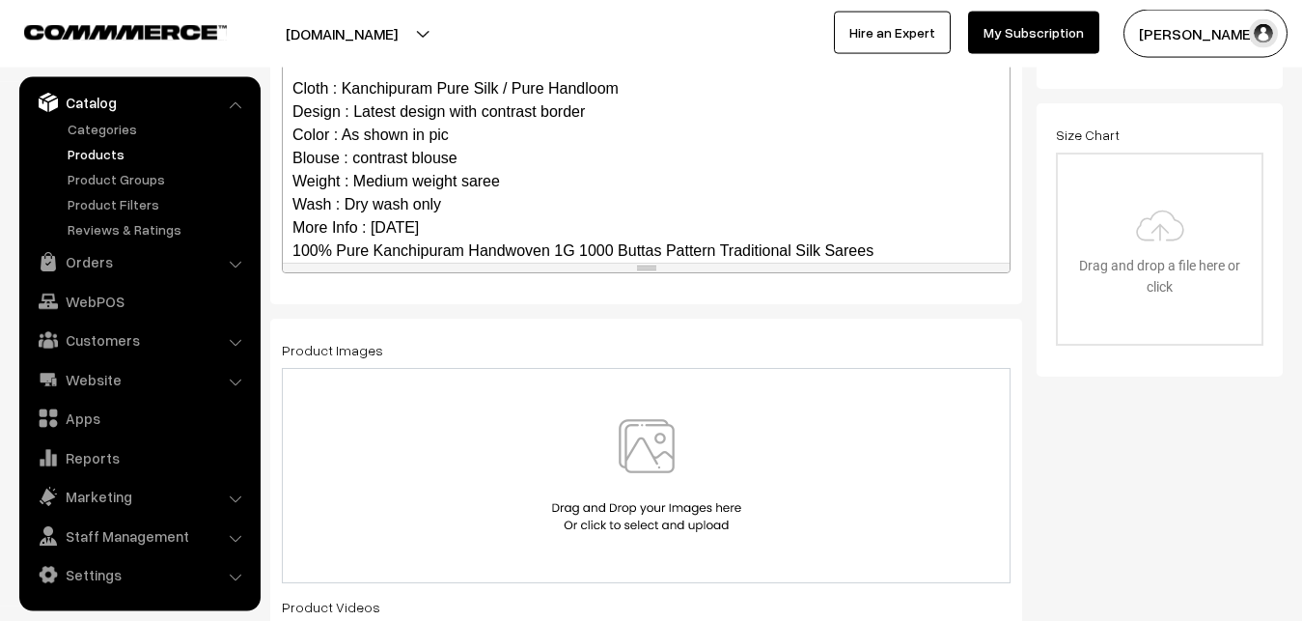
scroll to position [187, 0]
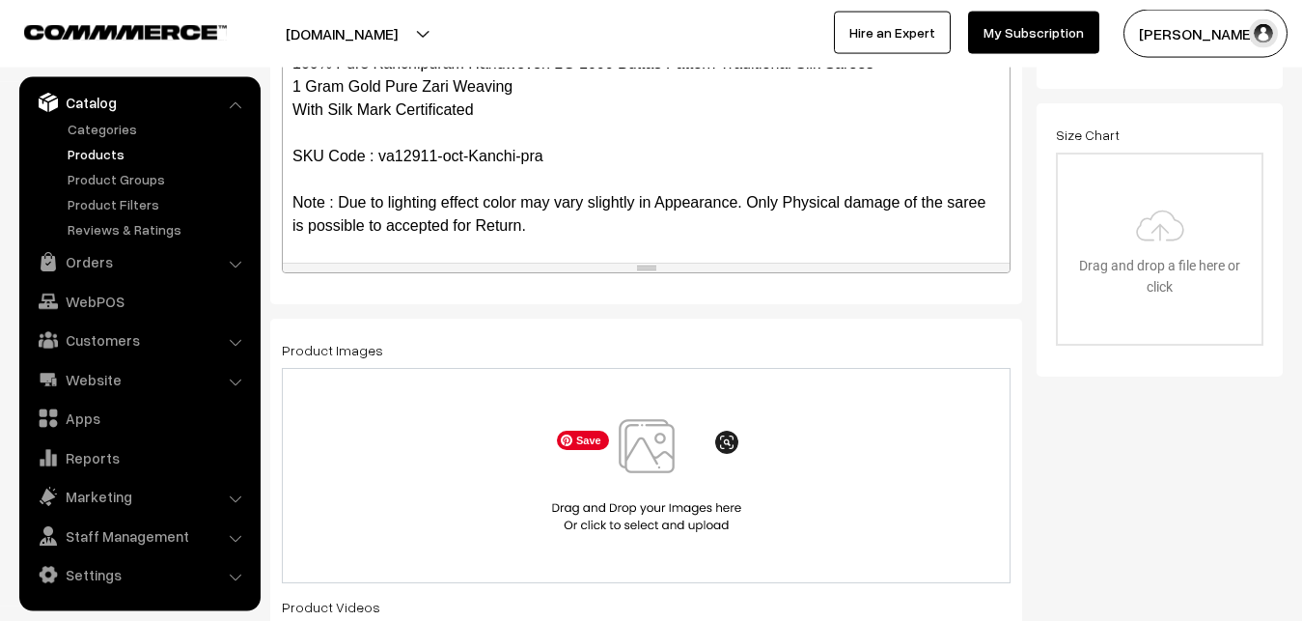
click at [653, 457] on img at bounding box center [646, 475] width 199 height 113
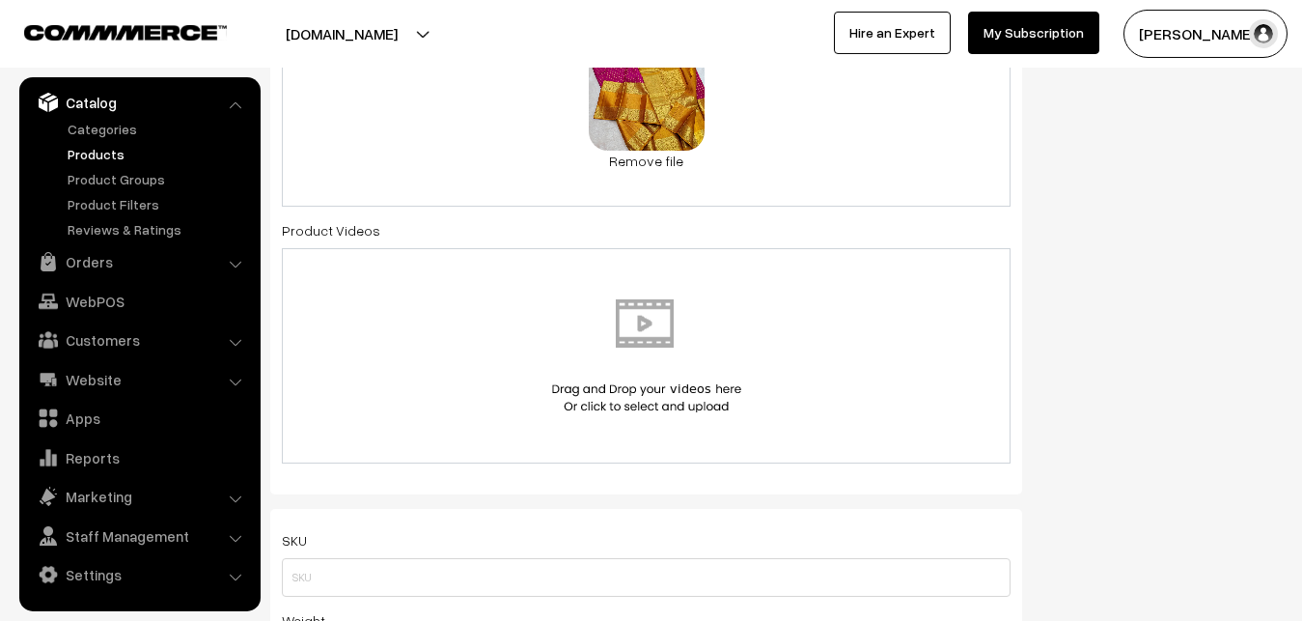
scroll to position [1024, 0]
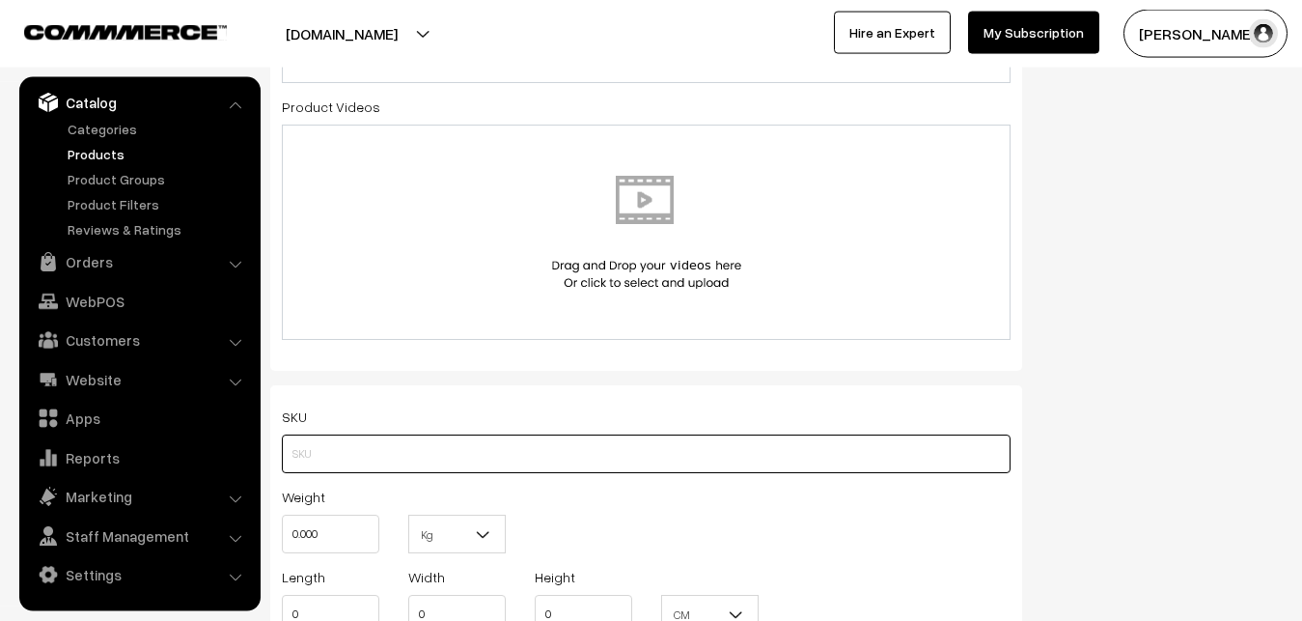
click at [317, 445] on input "text" at bounding box center [646, 453] width 729 height 39
paste input "va12911-oct-Kanchi-pra"
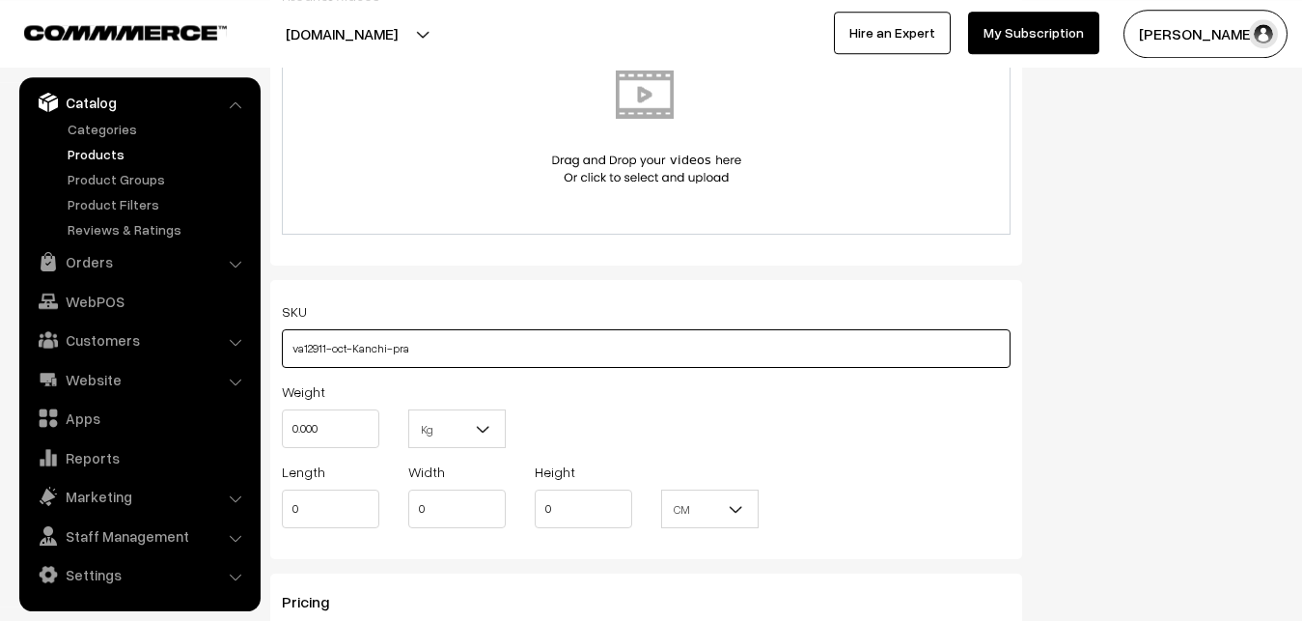
scroll to position [1221, 0]
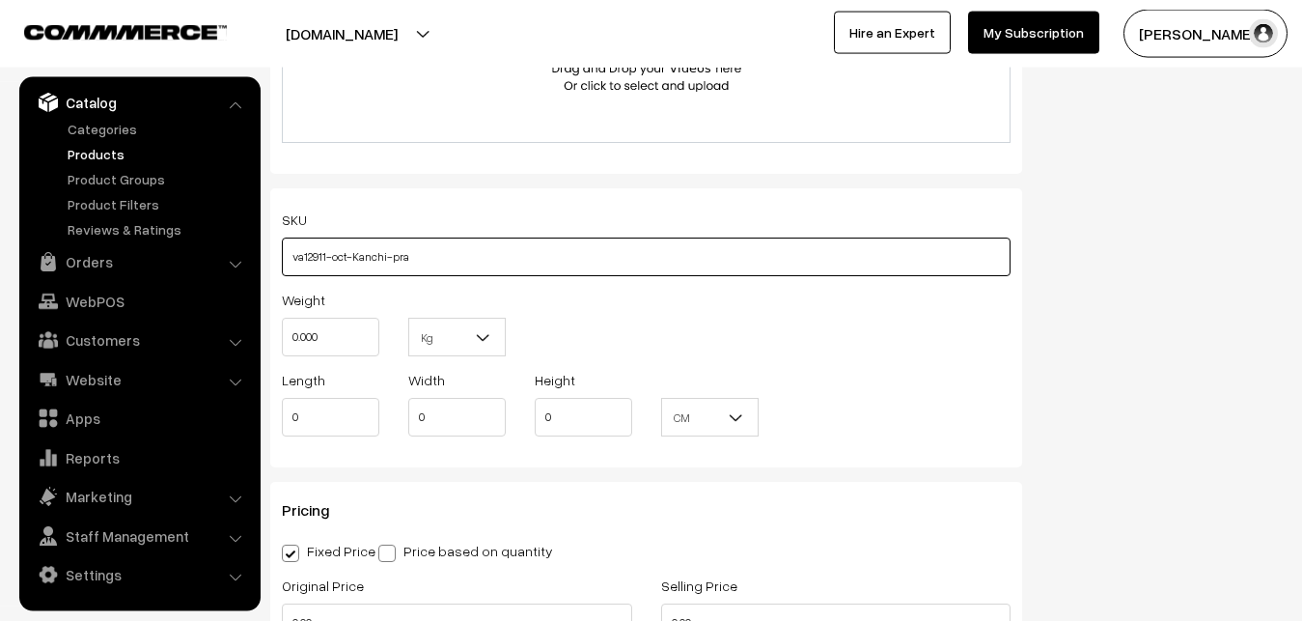
type input "va12911-oct-Kanchi-pra"
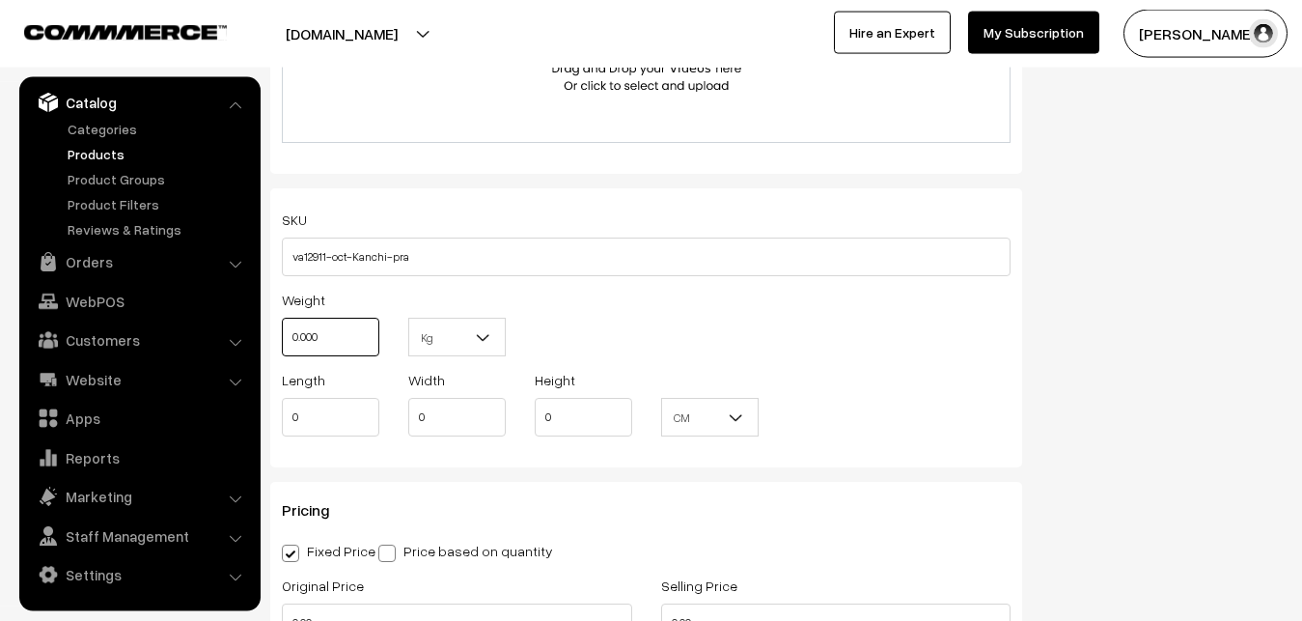
drag, startPoint x: 295, startPoint y: 344, endPoint x: 275, endPoint y: 341, distance: 20.5
click at [282, 341] on input "0.000" at bounding box center [331, 337] width 98 height 39
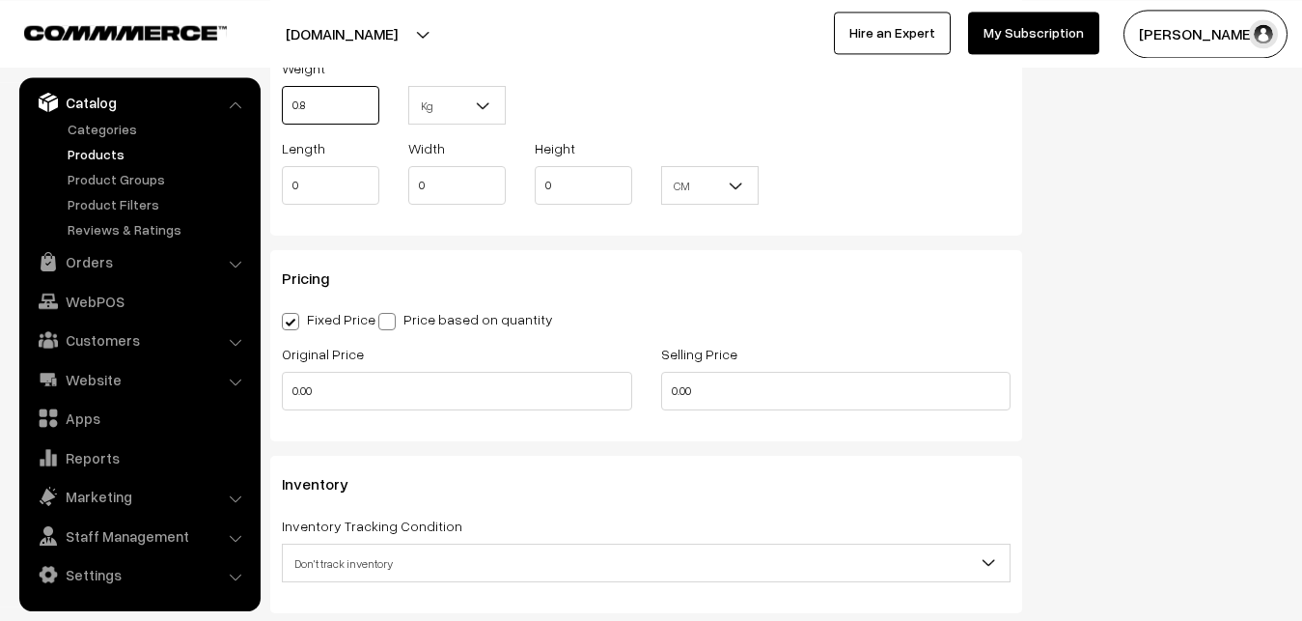
scroll to position [1517, 0]
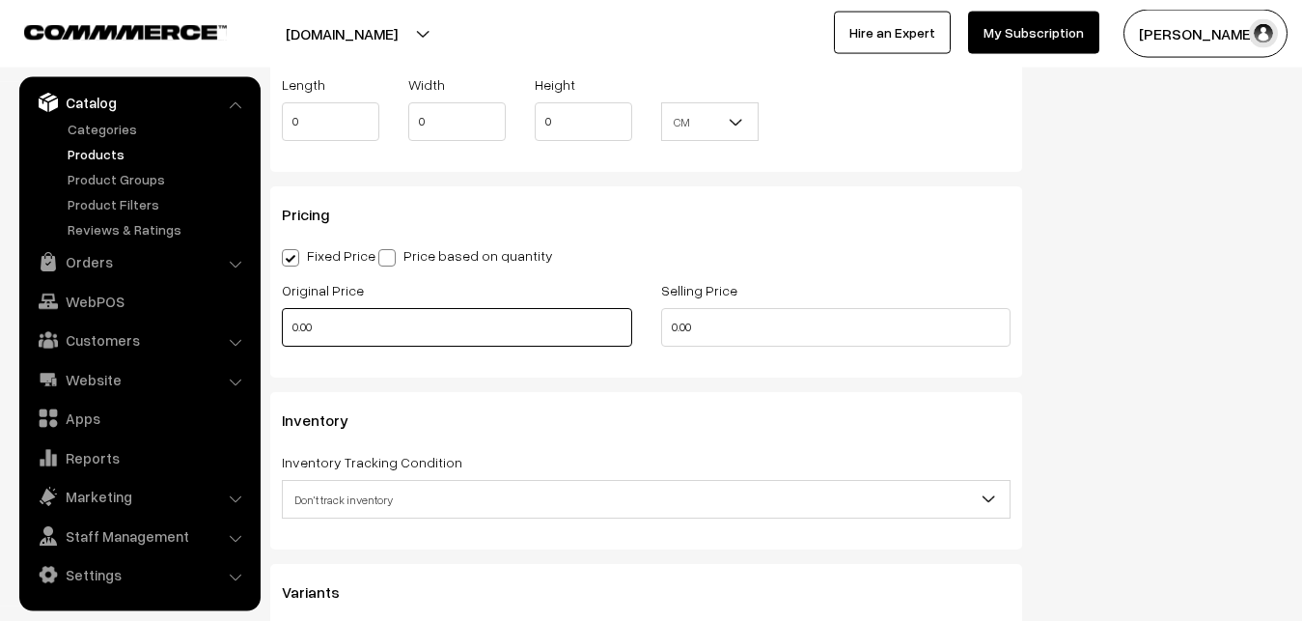
type input "0.80"
drag, startPoint x: 320, startPoint y: 333, endPoint x: 257, endPoint y: 333, distance: 62.7
click at [282, 333] on input "0.00" at bounding box center [457, 327] width 350 height 39
type input "12000"
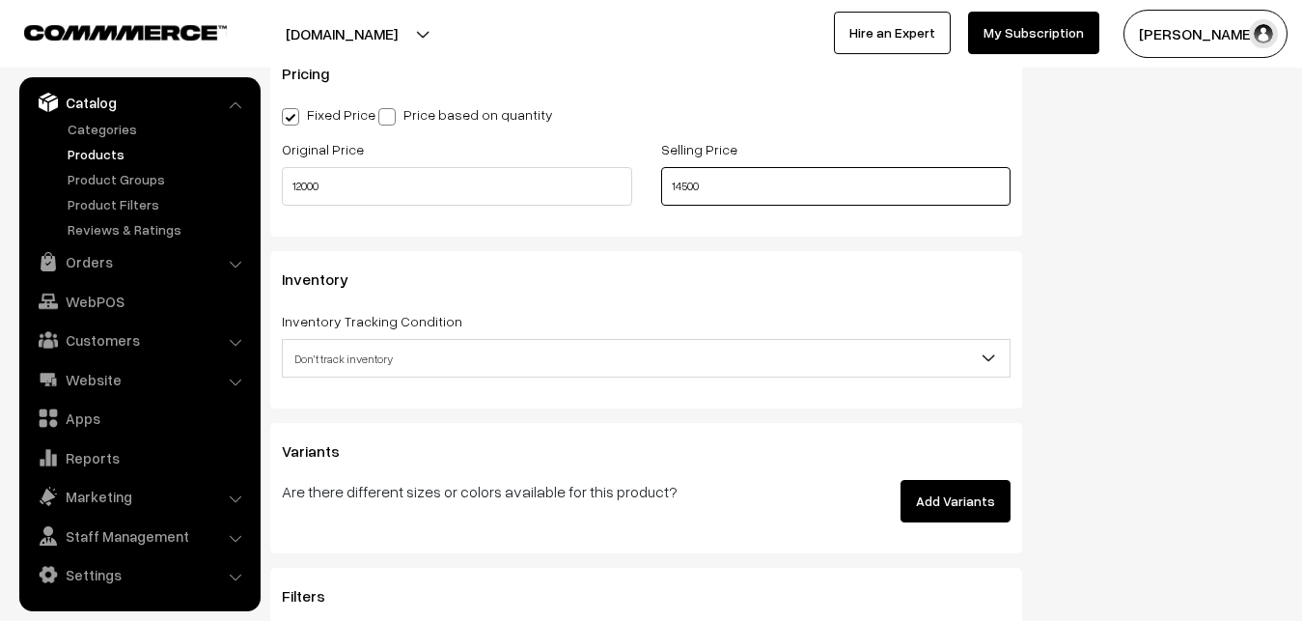
scroll to position [1812, 0]
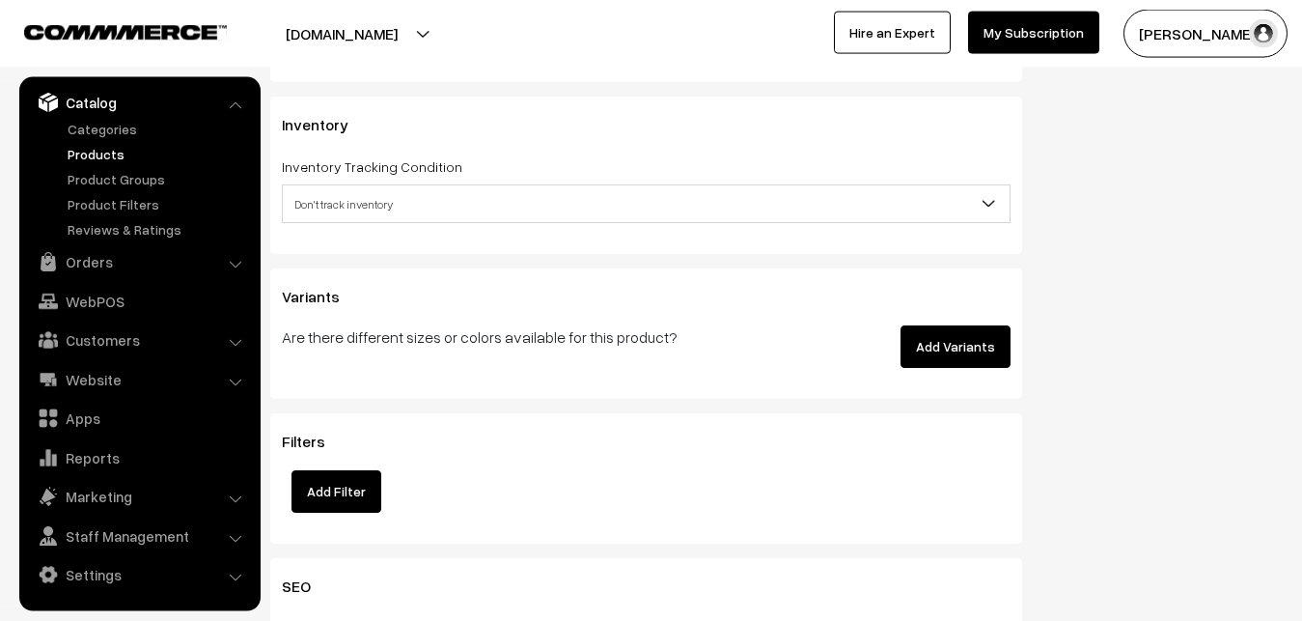
type input "14500"
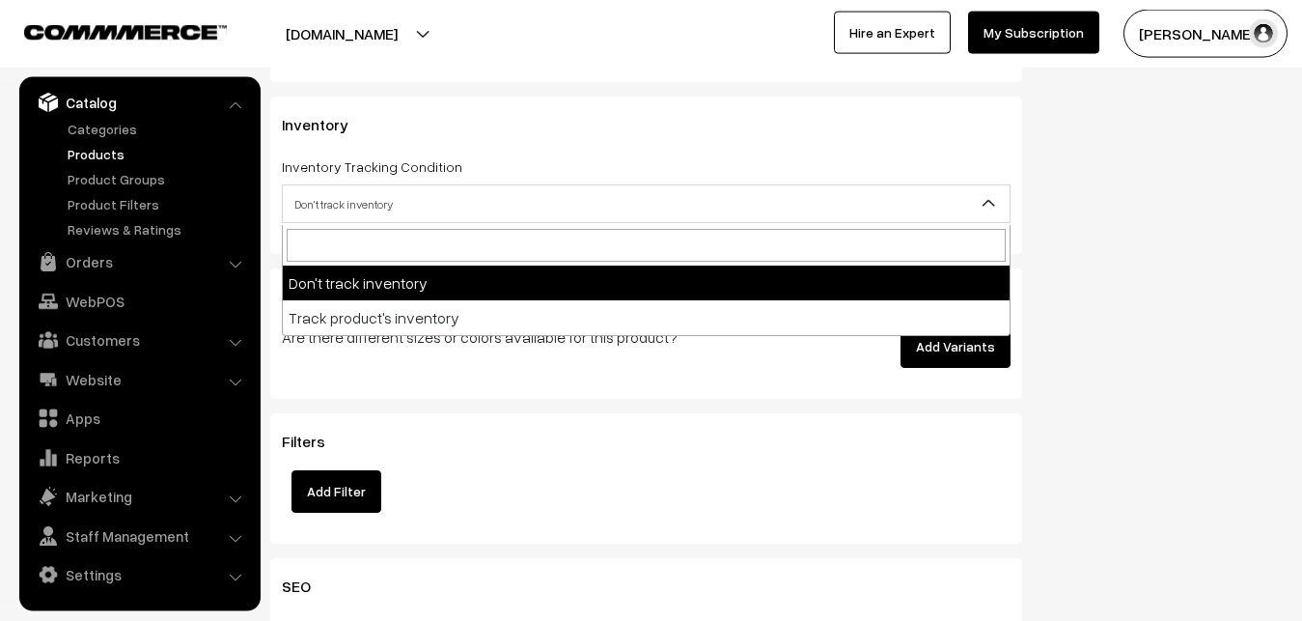
click at [340, 209] on span "Don't track inventory" at bounding box center [646, 204] width 727 height 34
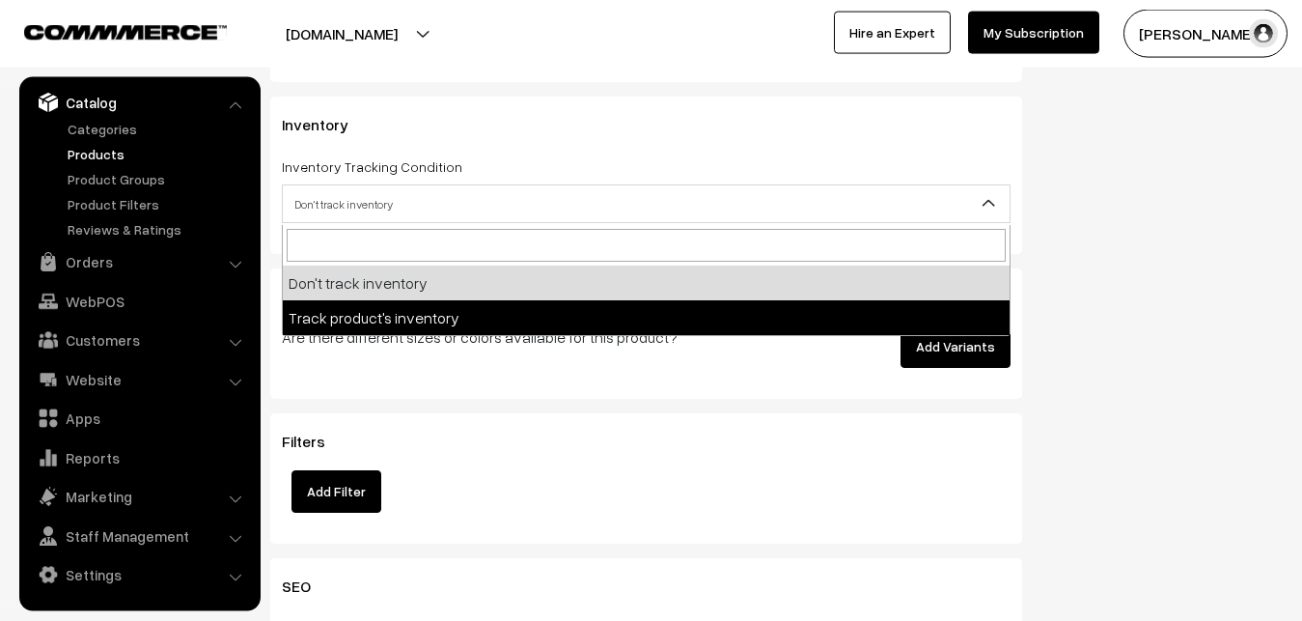
select select "2"
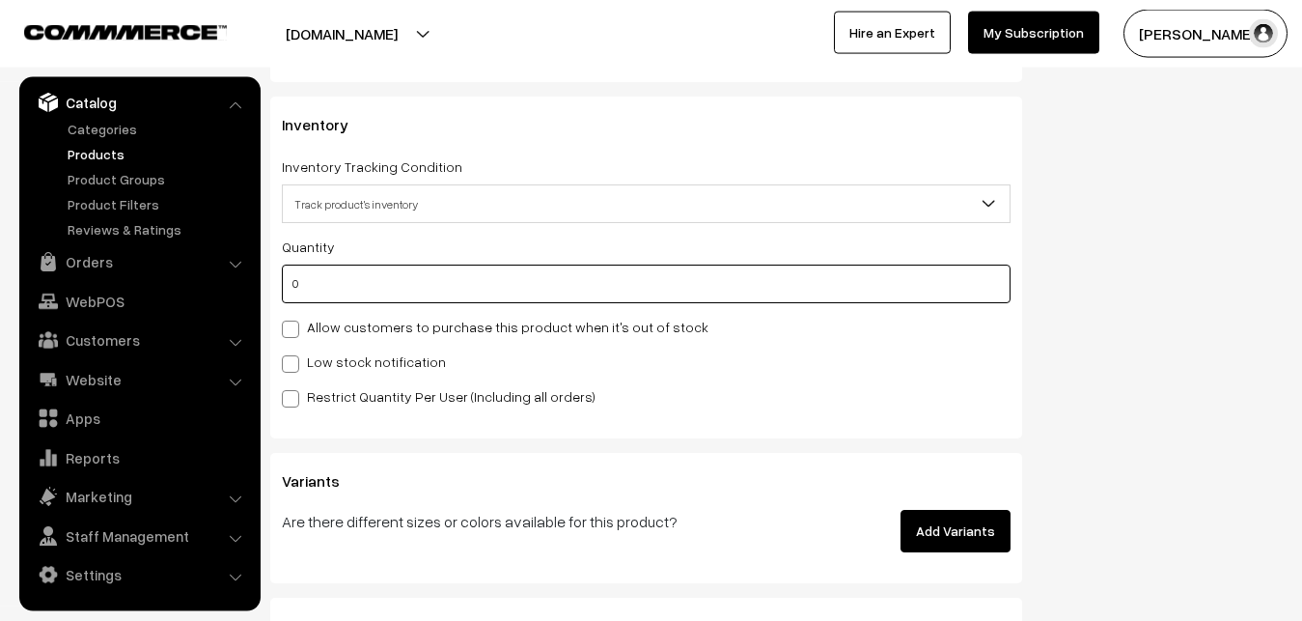
click at [331, 275] on input "0" at bounding box center [646, 284] width 729 height 39
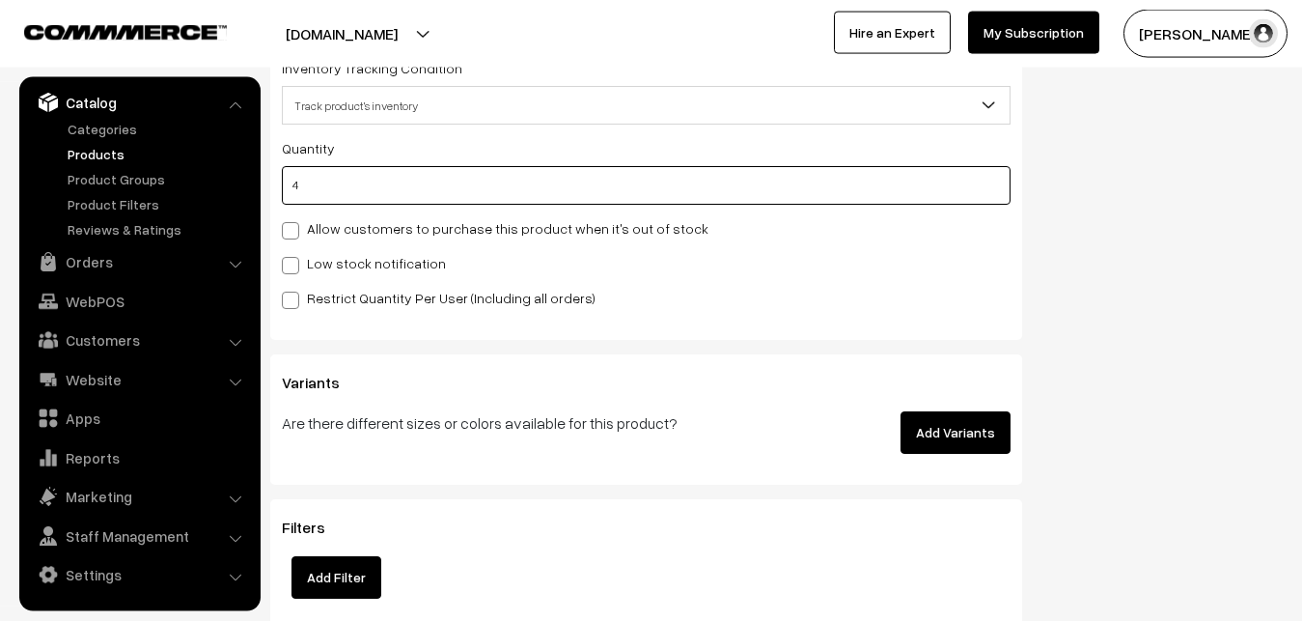
type input "4"
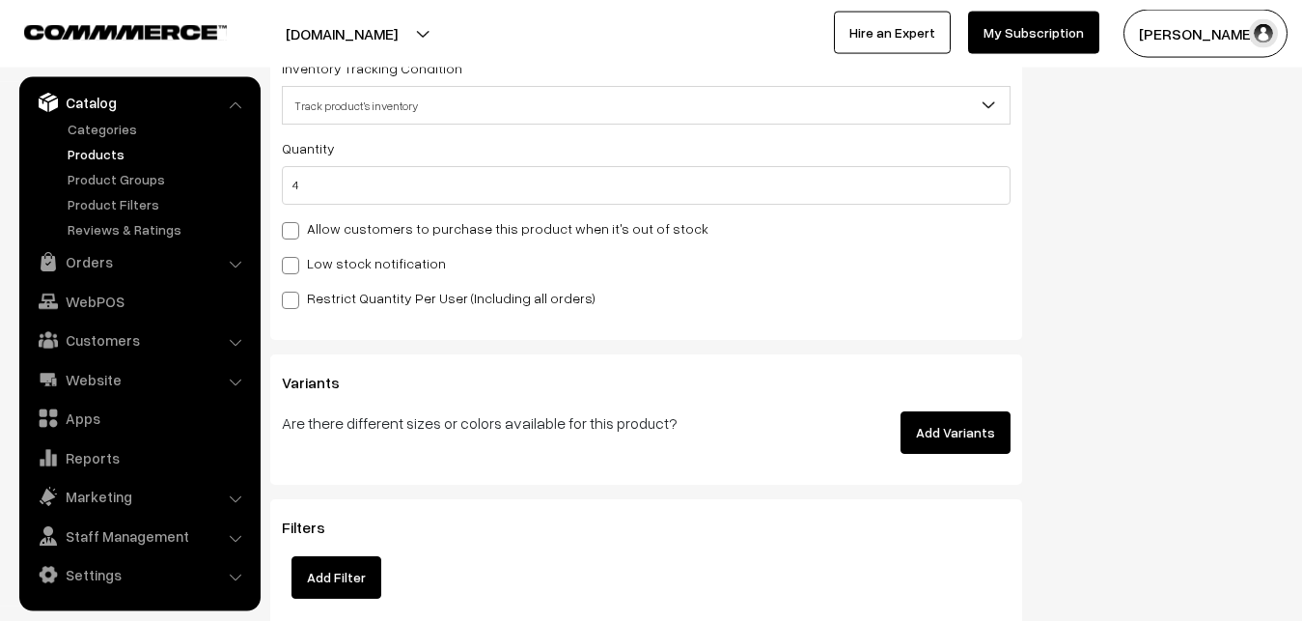
click at [306, 258] on label "Low stock notification" at bounding box center [364, 263] width 164 height 20
click at [294, 258] on input "Low stock notification" at bounding box center [288, 262] width 13 height 13
checkbox input "true"
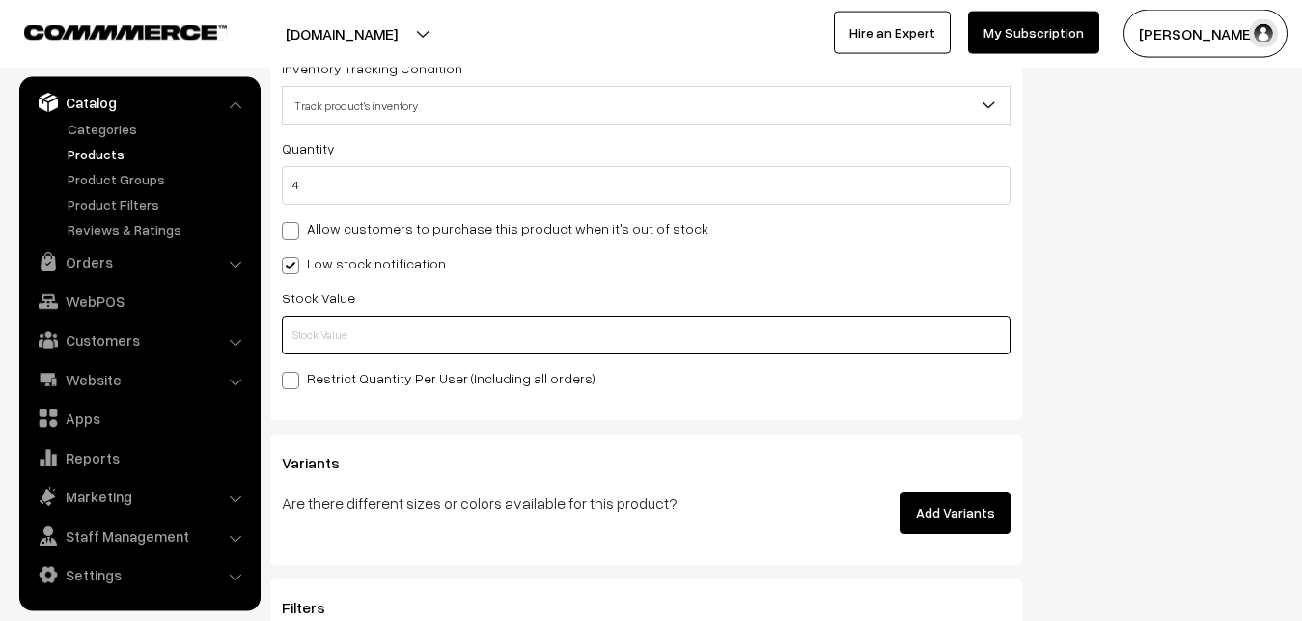
click at [310, 323] on input "text" at bounding box center [646, 335] width 729 height 39
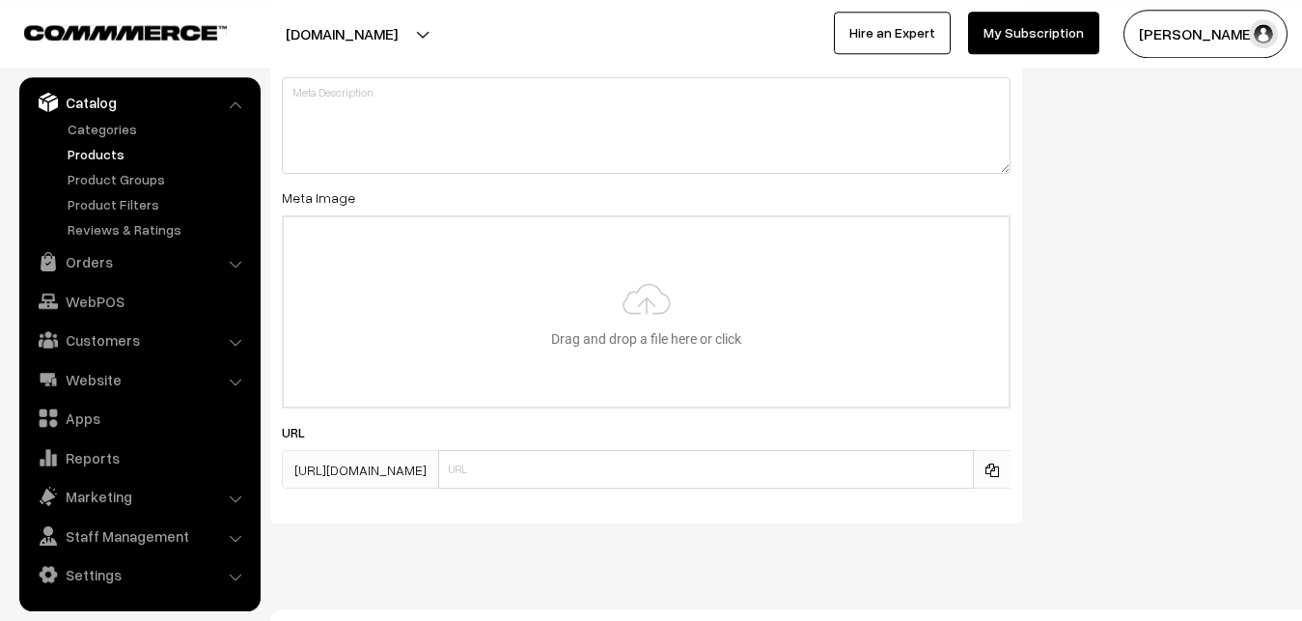
scroll to position [2874, 0]
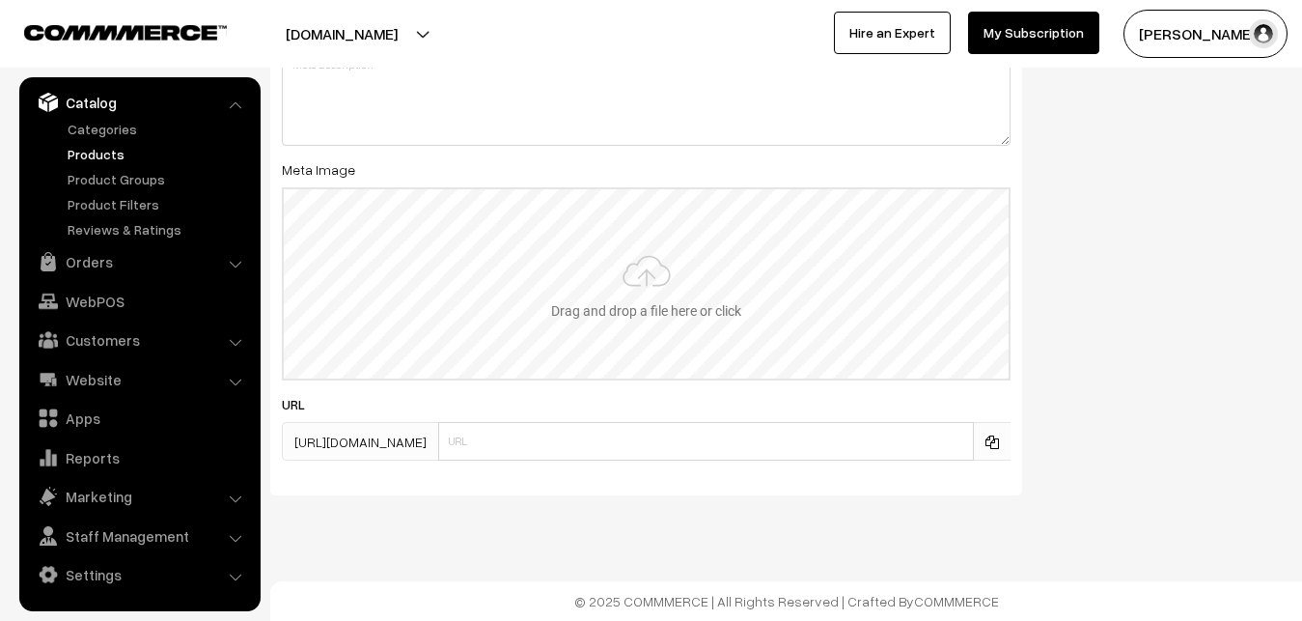
type input "2"
click at [665, 265] on input "file" at bounding box center [646, 283] width 725 height 189
type input "C:\fakepath\kanchipuram-saree-va12911-oct.jpeg"
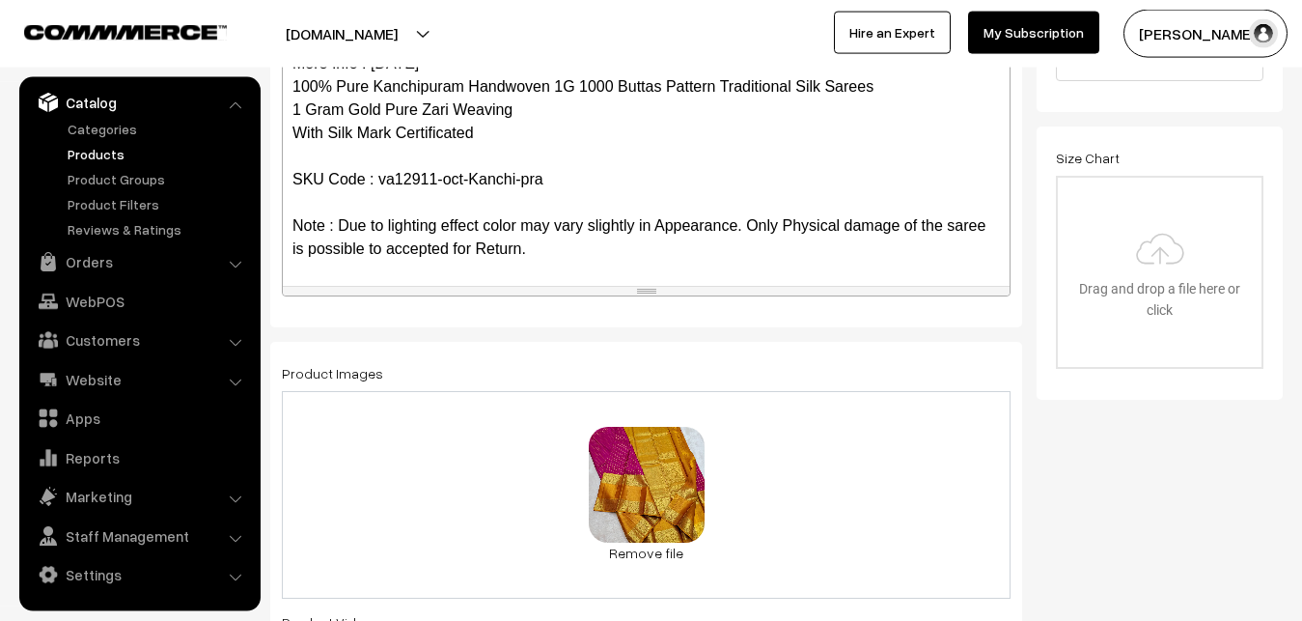
scroll to position [0, 0]
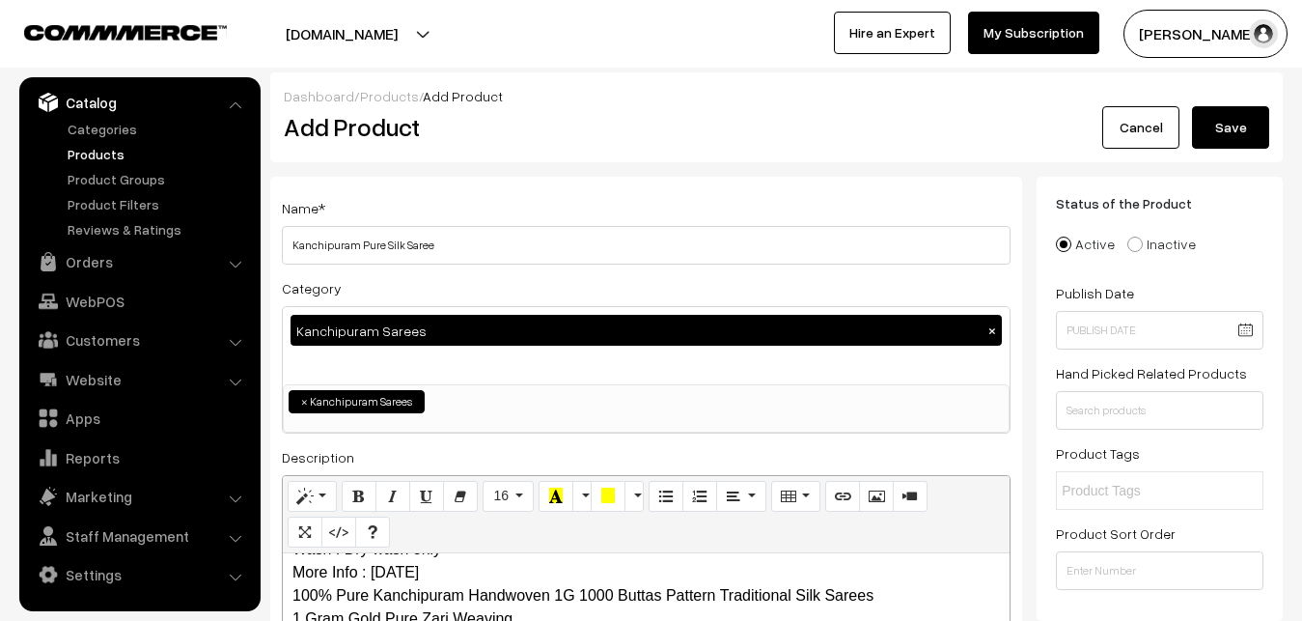
click at [1247, 106] on button "Save" at bounding box center [1230, 127] width 77 height 42
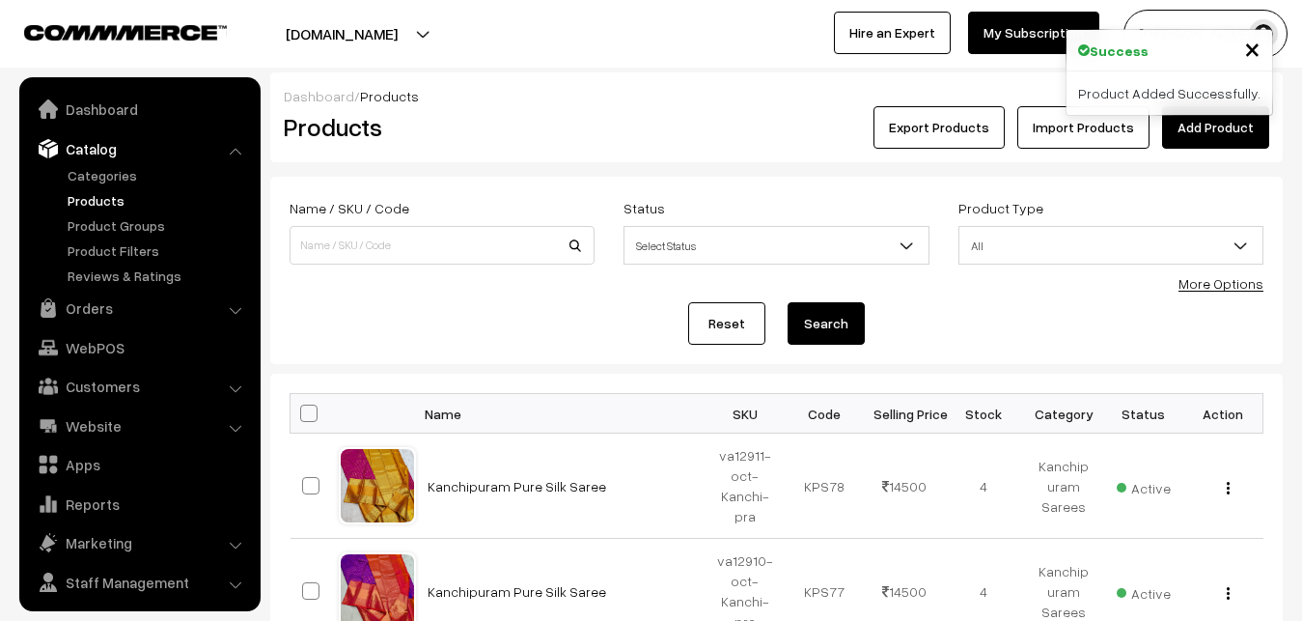
scroll to position [46, 0]
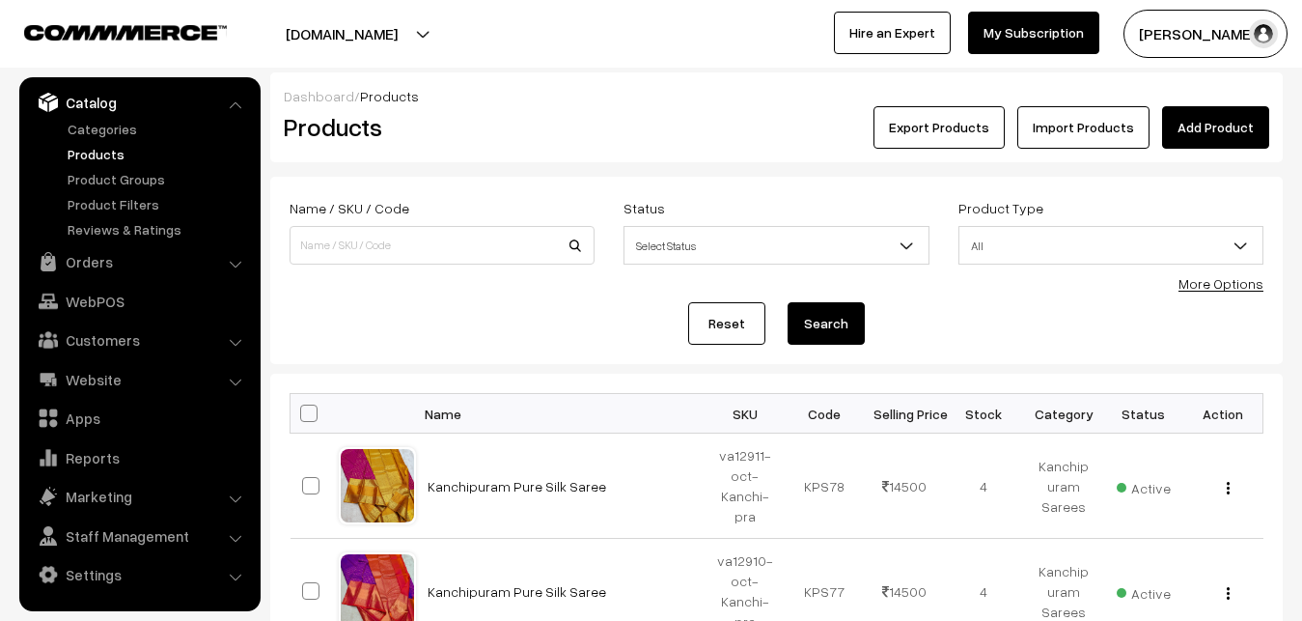
click at [587, 117] on h2 "Products" at bounding box center [438, 127] width 309 height 30
click at [1219, 124] on link "Add Product" at bounding box center [1215, 127] width 107 height 42
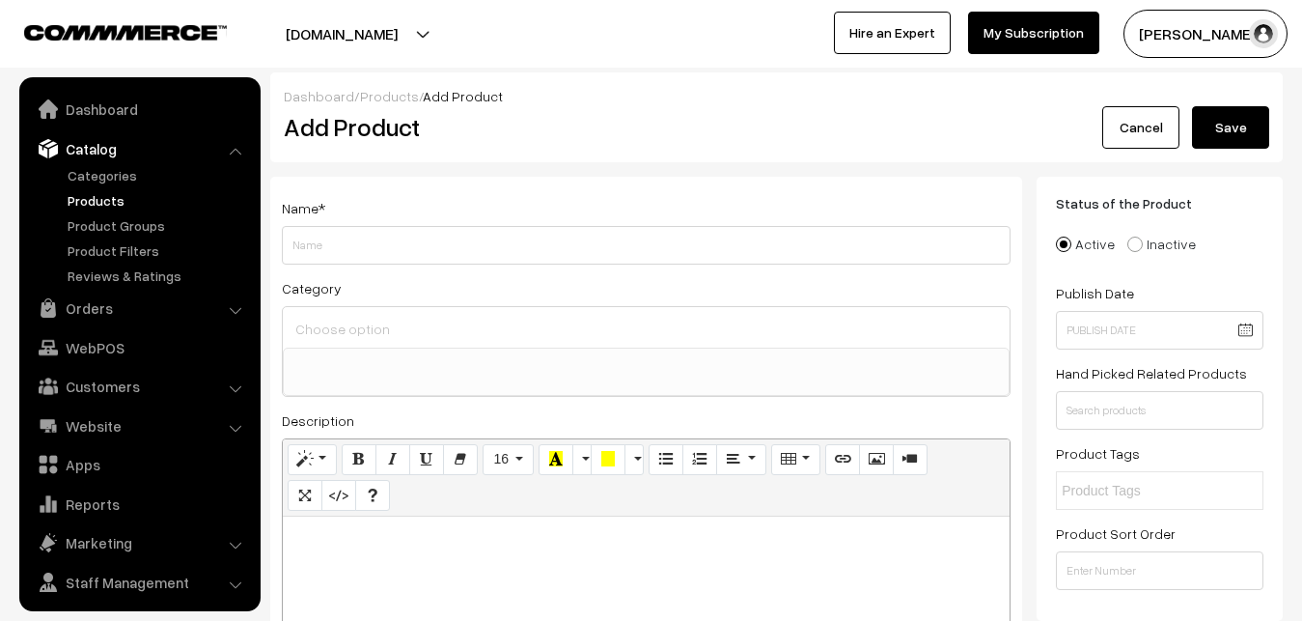
select select
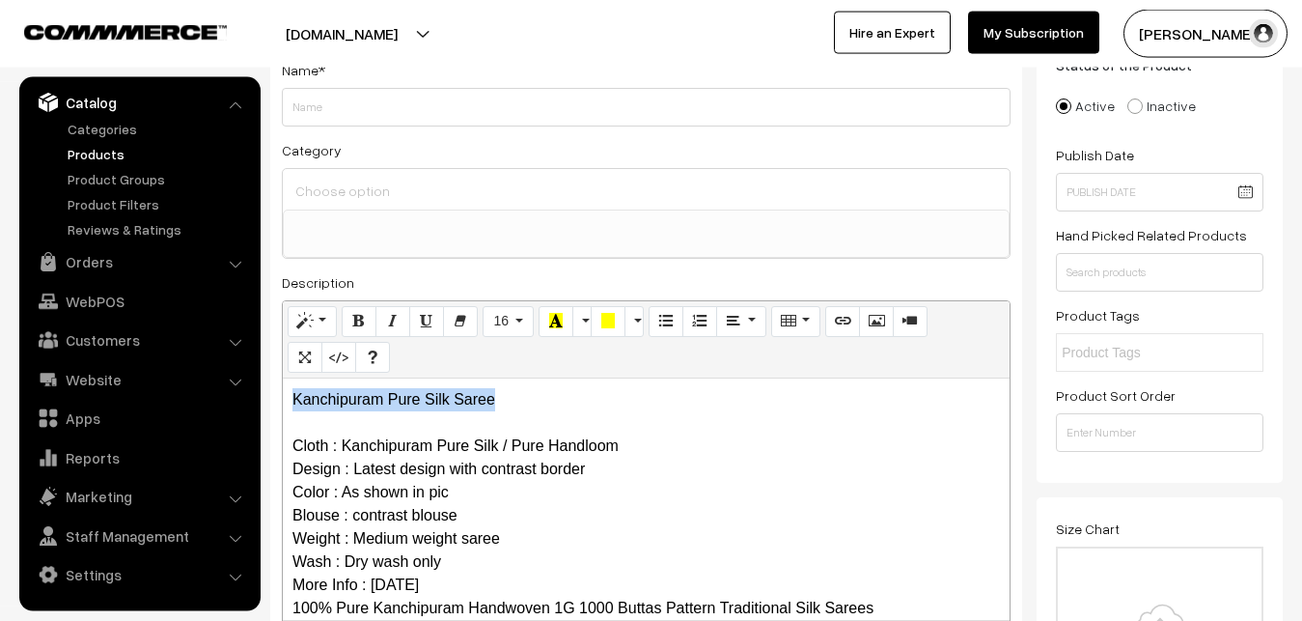
drag, startPoint x: 527, startPoint y: 405, endPoint x: 245, endPoint y: 390, distance: 282.3
click at [283, 390] on div "Kanchipuram Pure Silk Saree Cloth : Kanchipuram Pure Silk / Pure Handloom Desig…" at bounding box center [646, 498] width 727 height 241
copy p "Kanchipuram Pure Silk Saree"
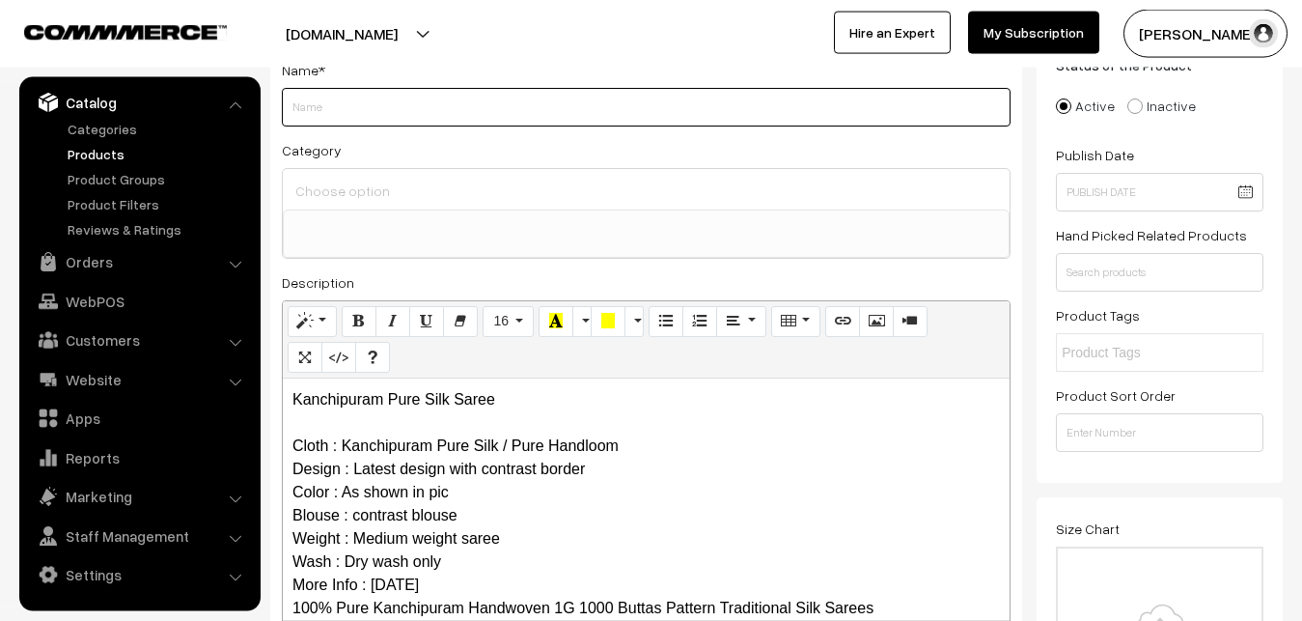
paste input "Kanchipuram Pure Silk Saree"
type input "Kanchipuram Pure Silk Saree"
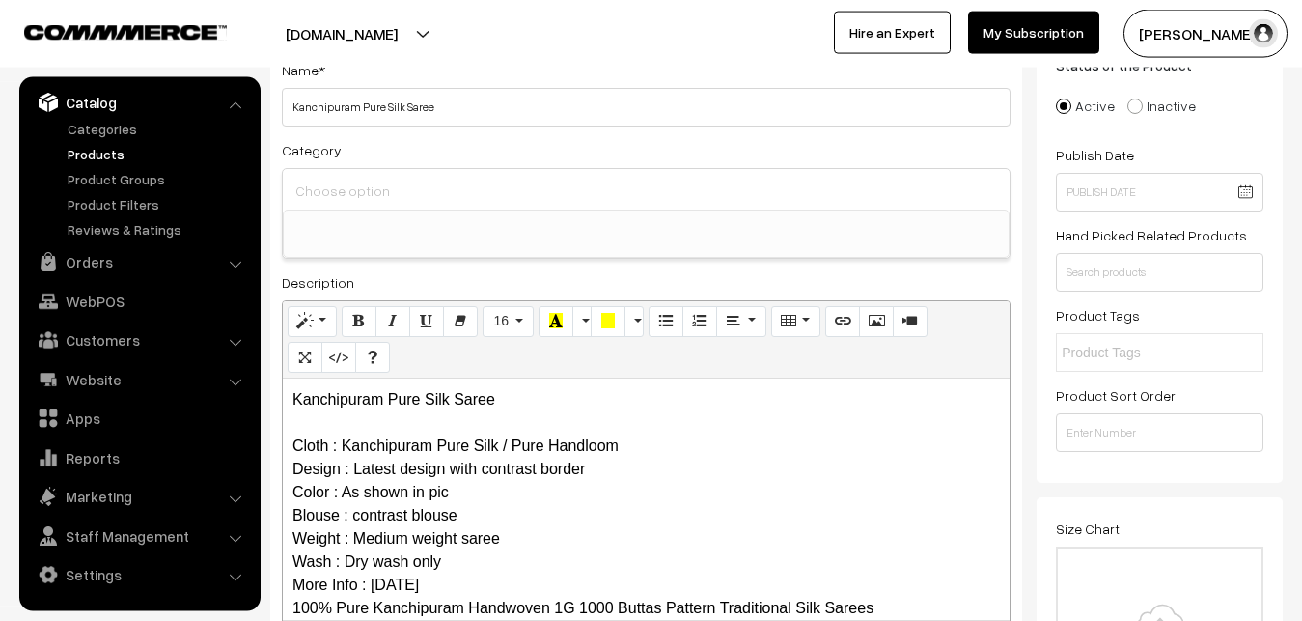
click at [415, 200] on input at bounding box center [646, 191] width 711 height 28
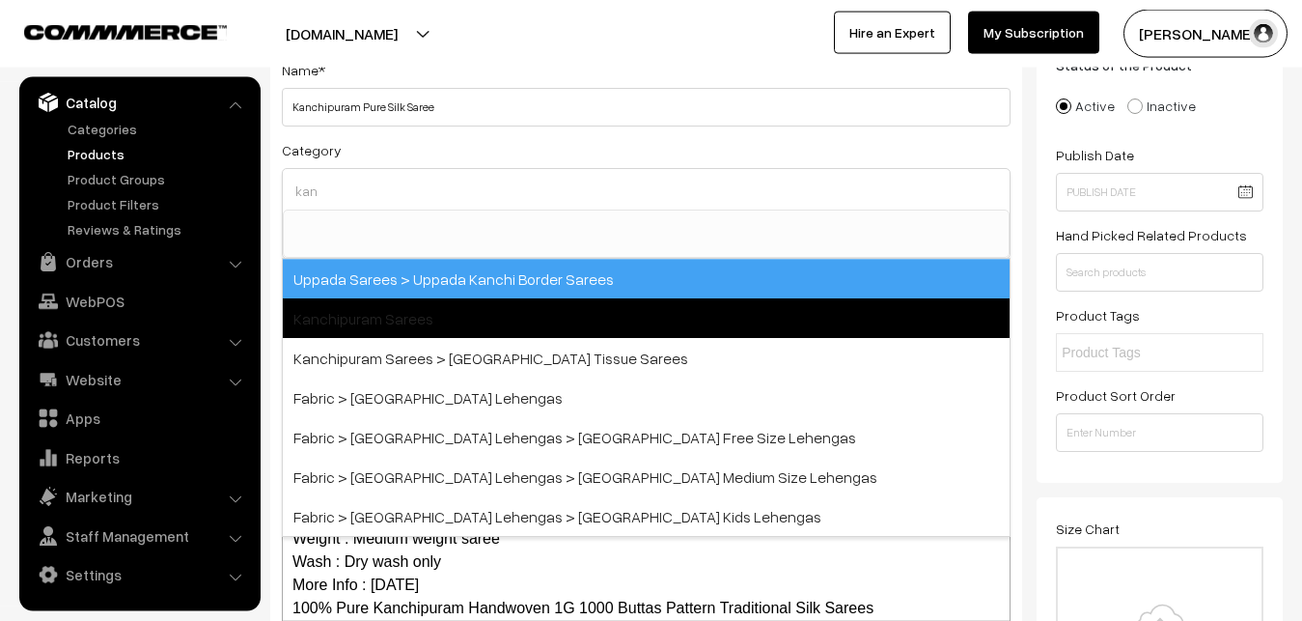
type input "kan"
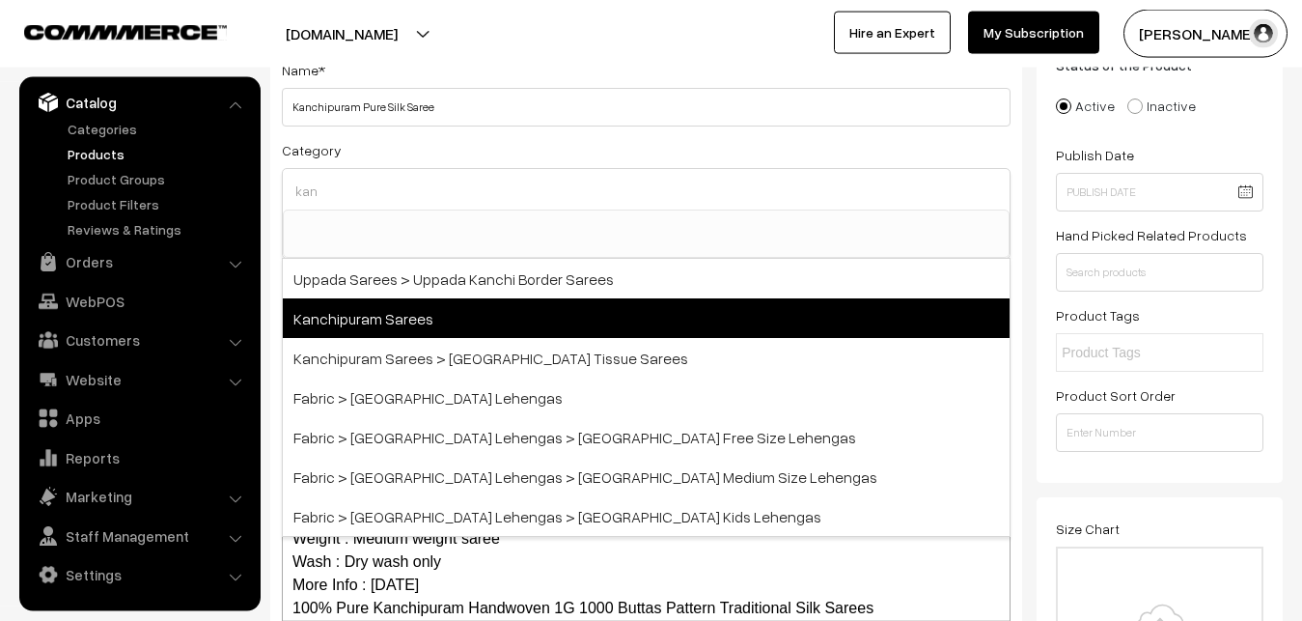
click at [439, 311] on span "Kanchipuram Sarees" at bounding box center [646, 318] width 727 height 40
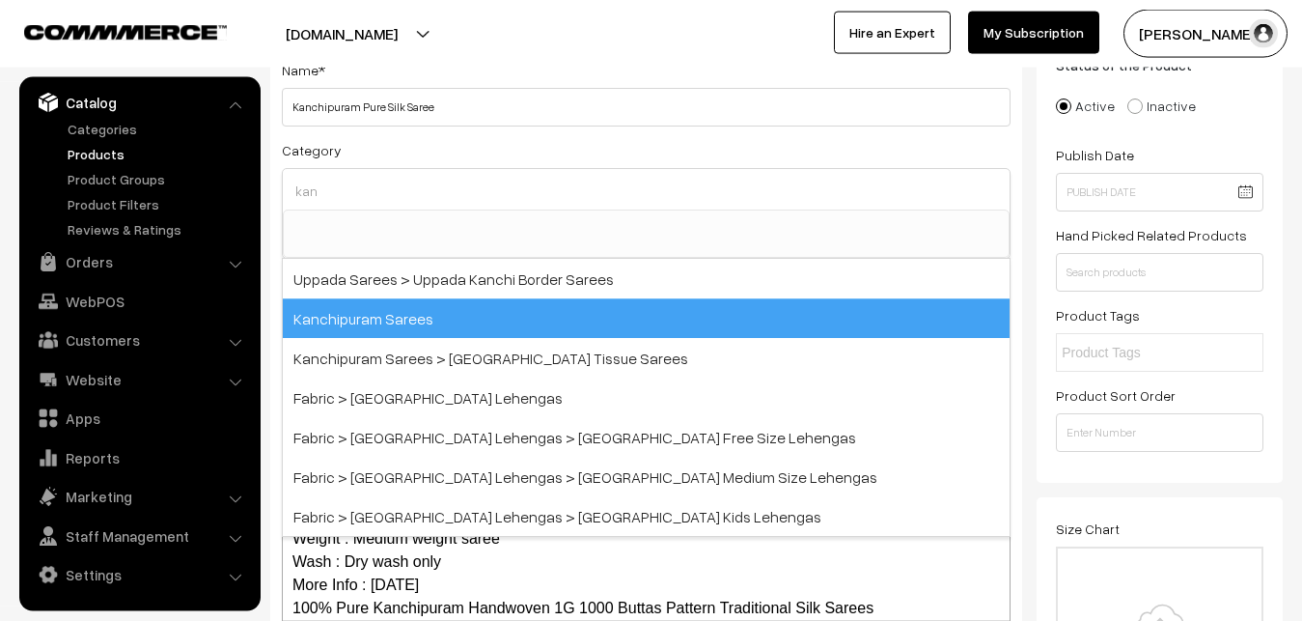
select select "3"
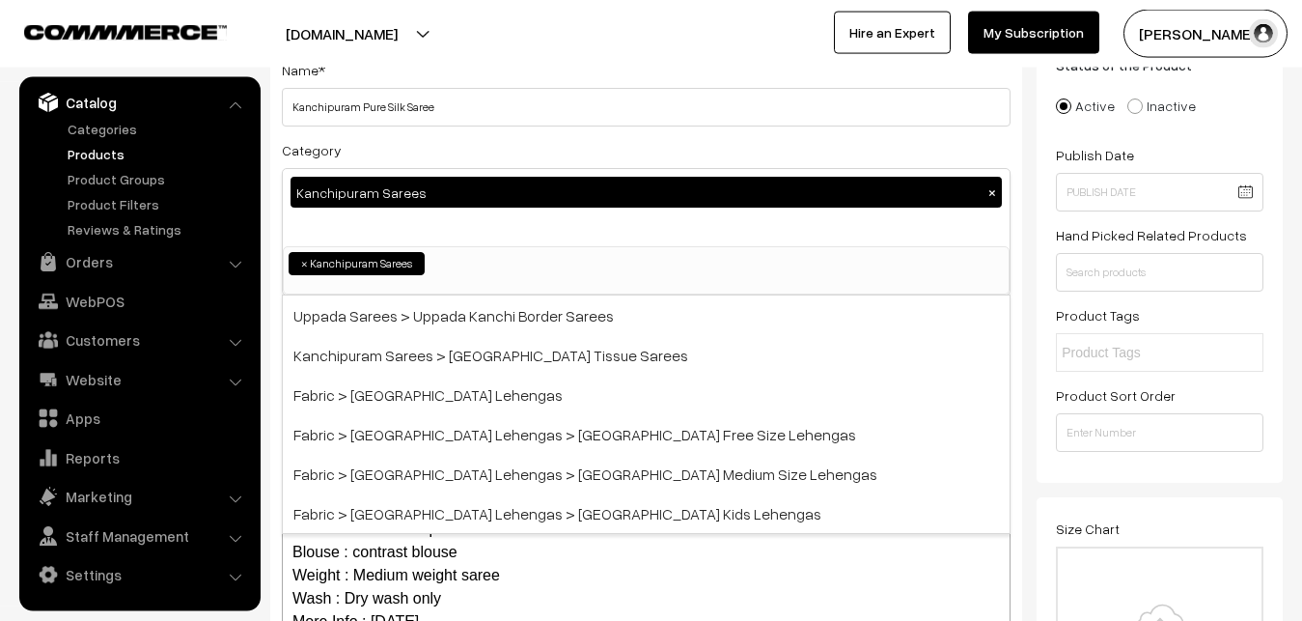
click at [439, 151] on div "Category Kanchipuram Sarees × Uppada Sarees Uppada Sarees > Uppada Plain Sarees…" at bounding box center [646, 216] width 729 height 157
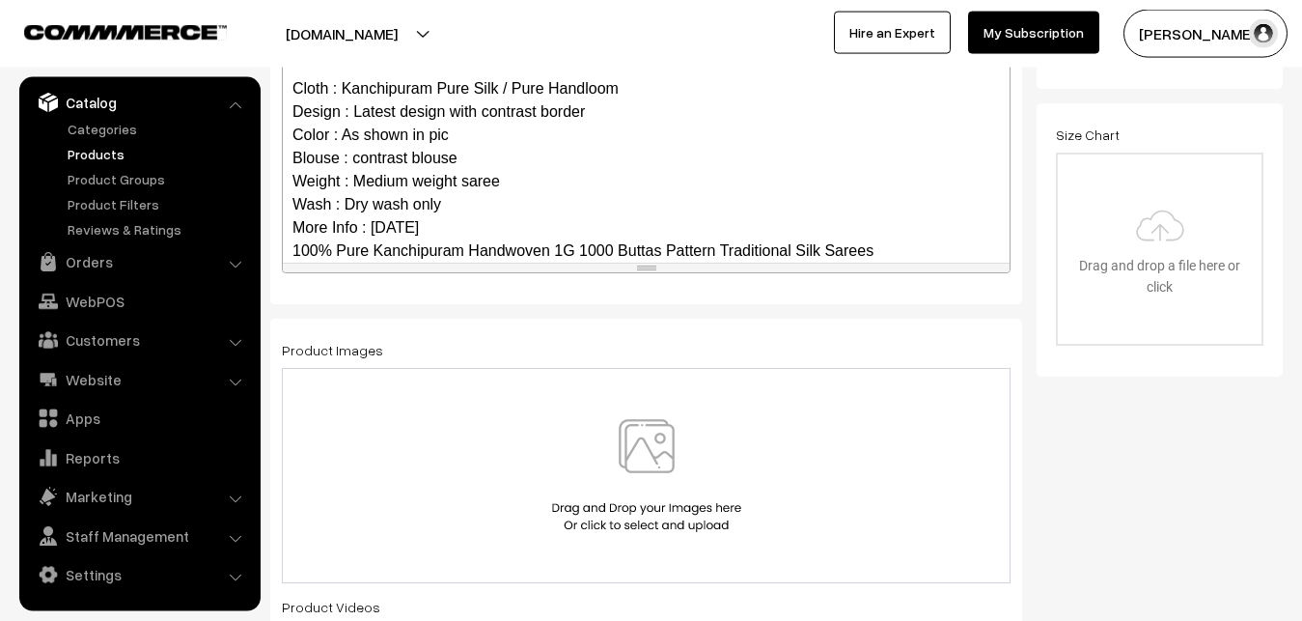
scroll to position [187, 0]
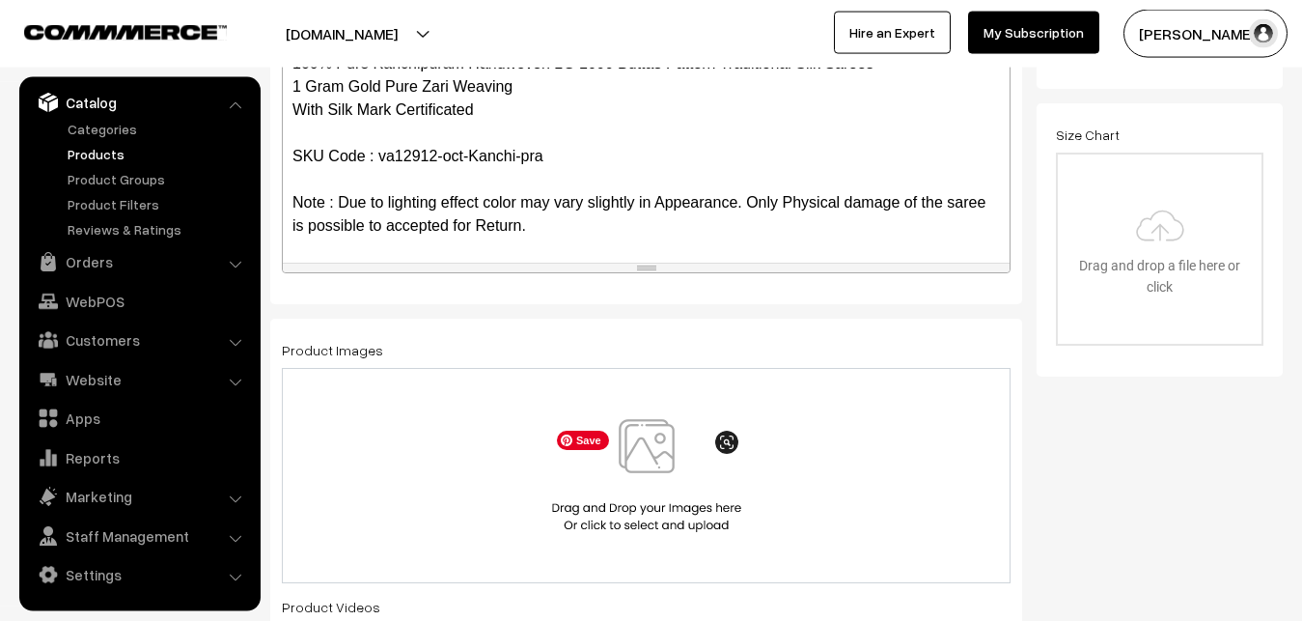
click at [650, 461] on img at bounding box center [646, 475] width 199 height 113
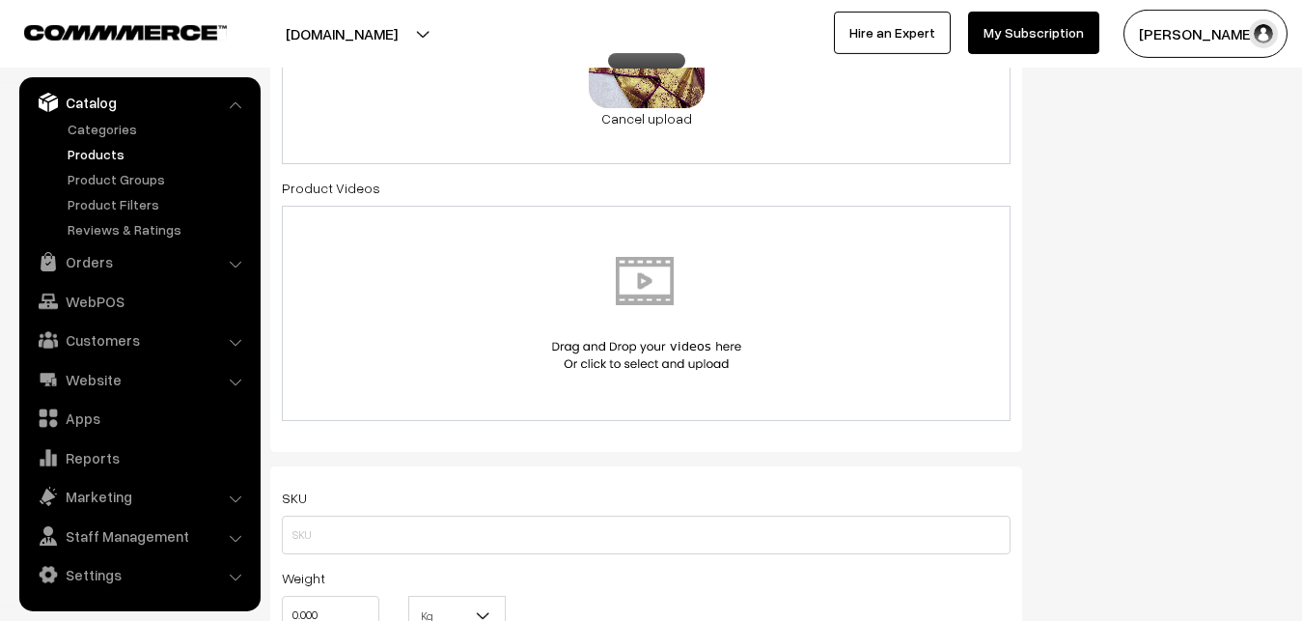
scroll to position [1123, 0]
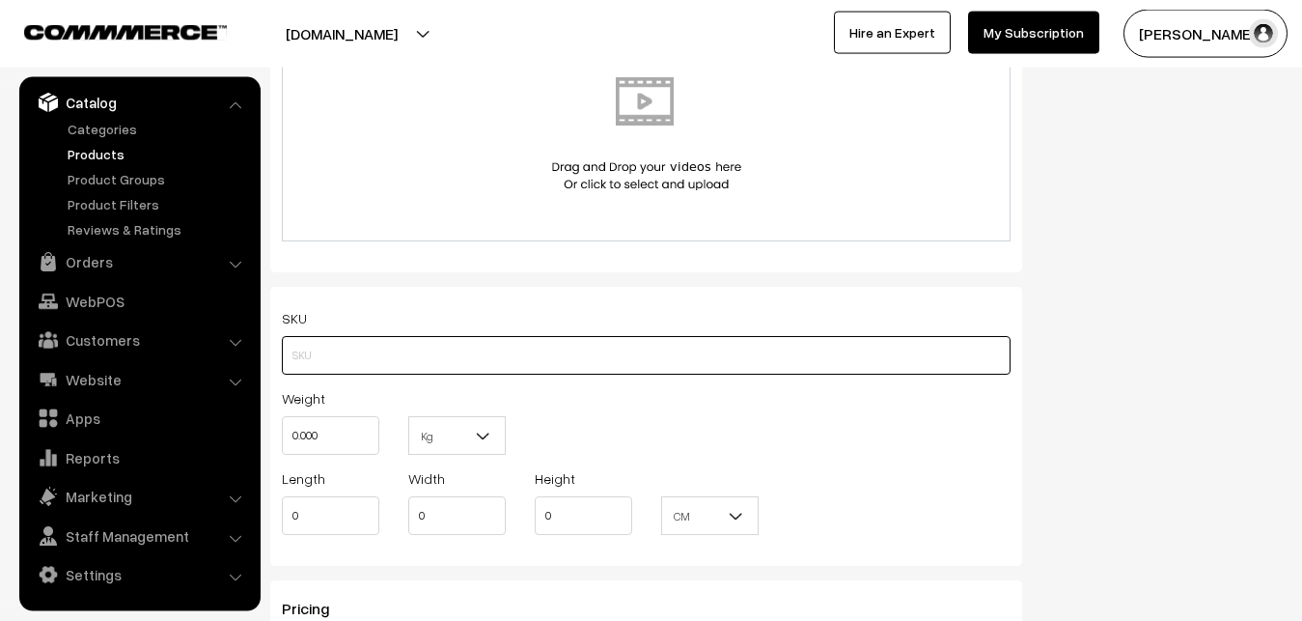
paste input "va12912-oct-Kanchi-pra"
type input "va12912-oct-Kanchi-pra"
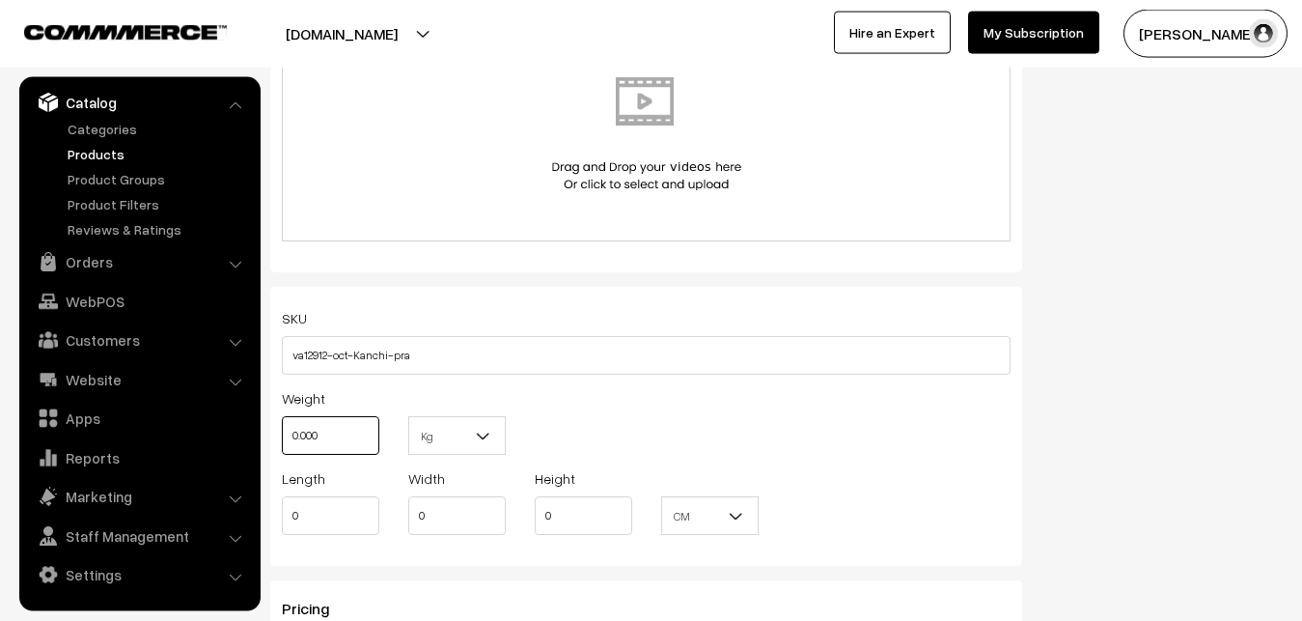
drag, startPoint x: 325, startPoint y: 437, endPoint x: 256, endPoint y: 421, distance: 71.4
click at [282, 421] on input "0.000" at bounding box center [331, 435] width 98 height 39
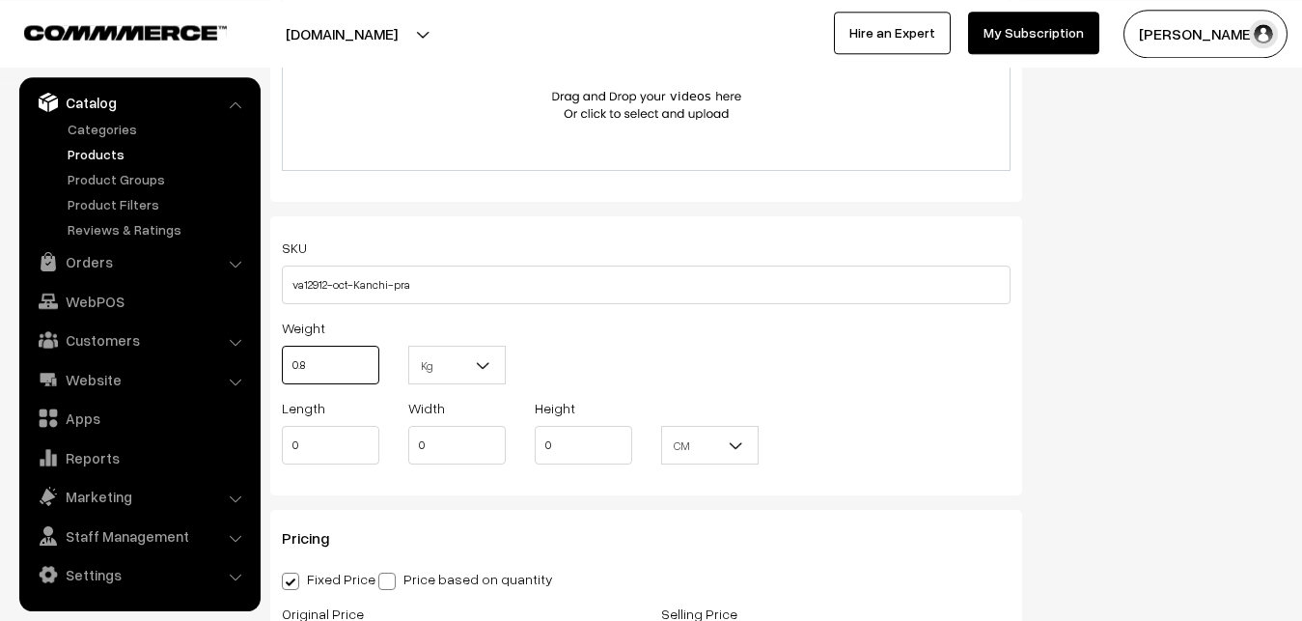
scroll to position [1418, 0]
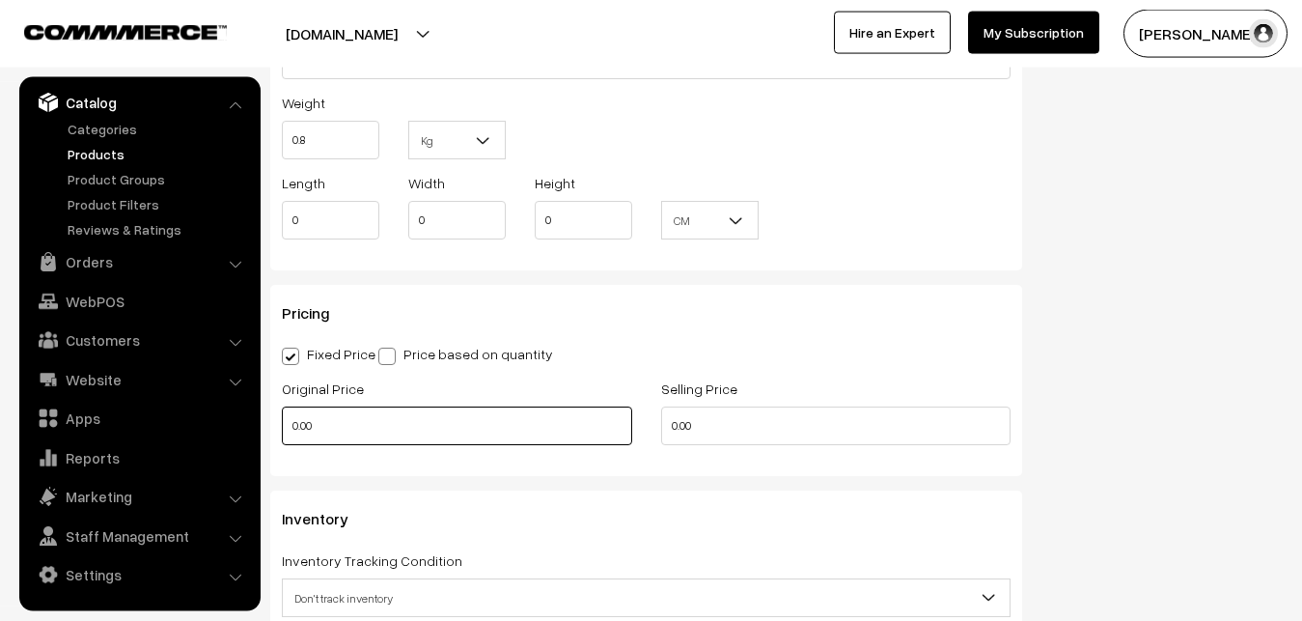
type input "0.80"
drag, startPoint x: 326, startPoint y: 430, endPoint x: 246, endPoint y: 407, distance: 83.1
click at [282, 407] on input "0.00" at bounding box center [457, 425] width 350 height 39
type input "12000"
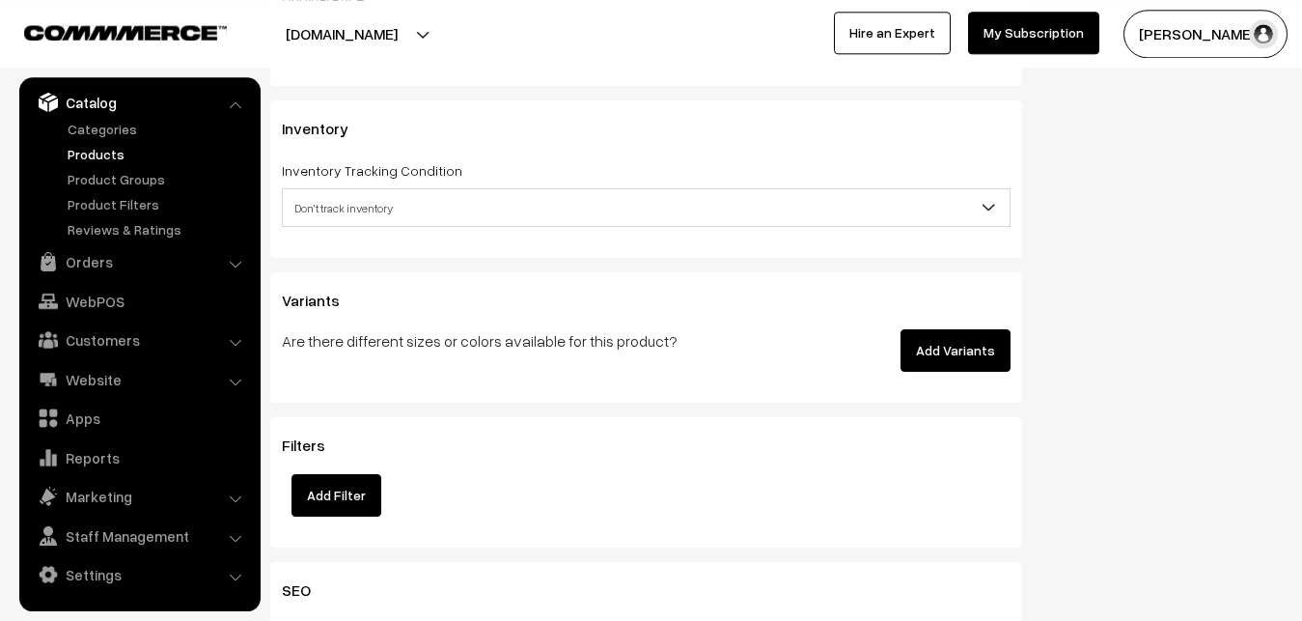
scroll to position [1812, 0]
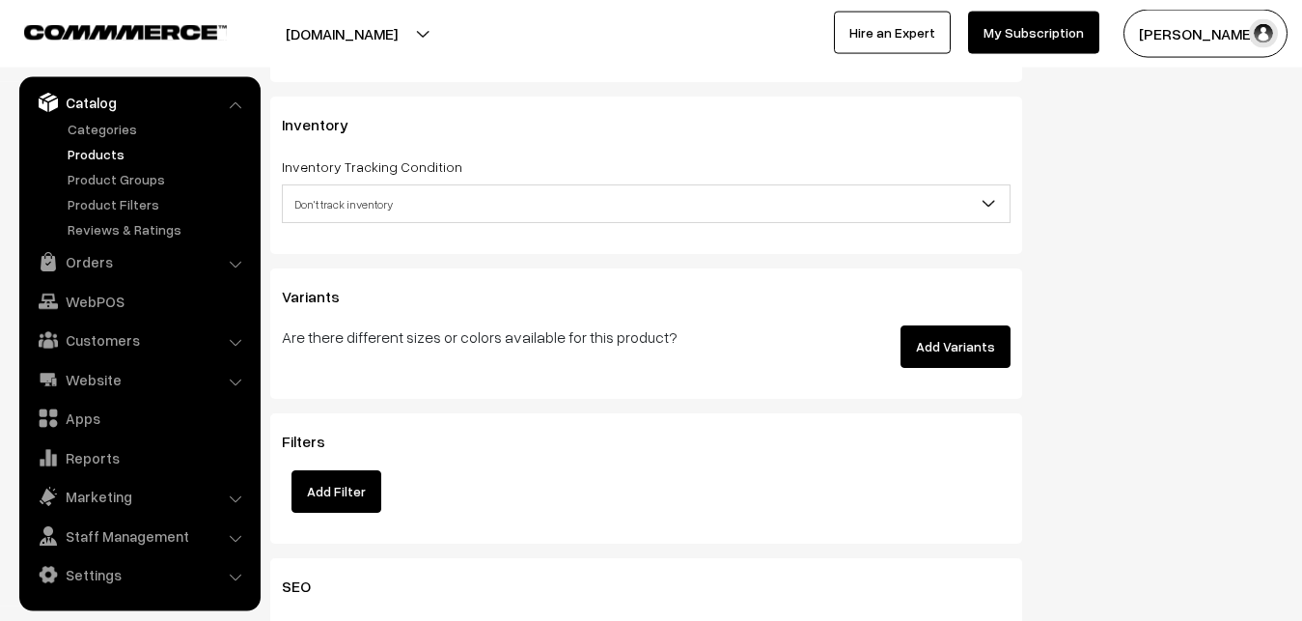
type input "14500"
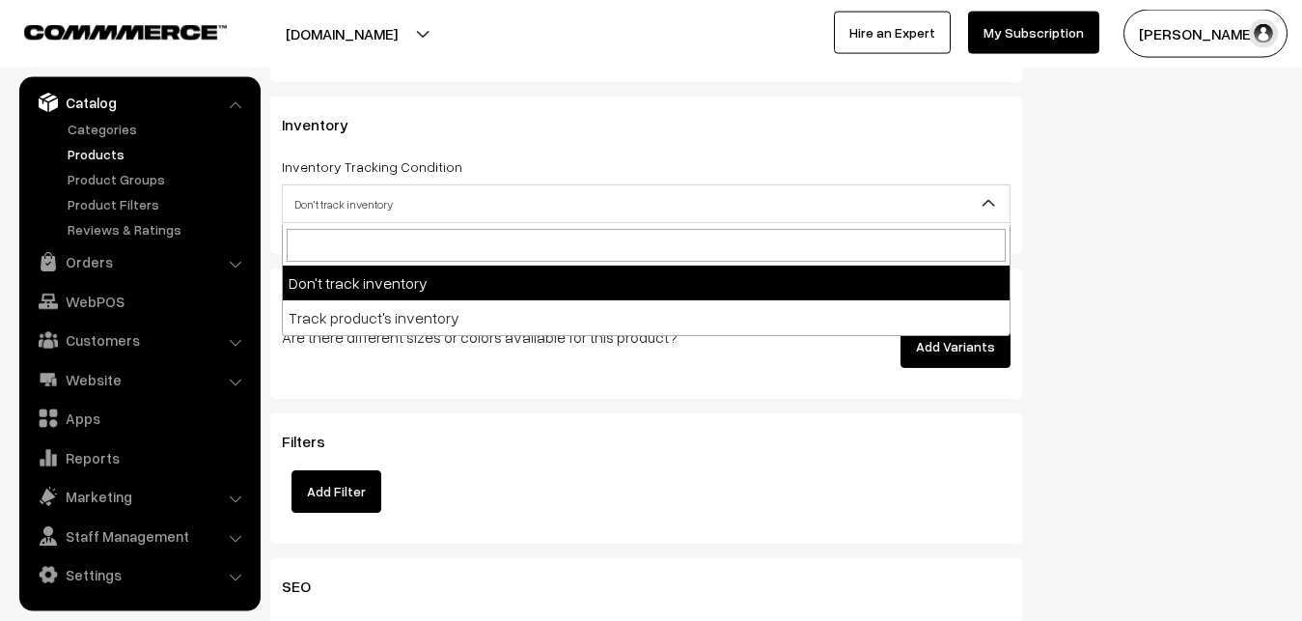
click at [320, 212] on span "Don't track inventory" at bounding box center [646, 204] width 727 height 34
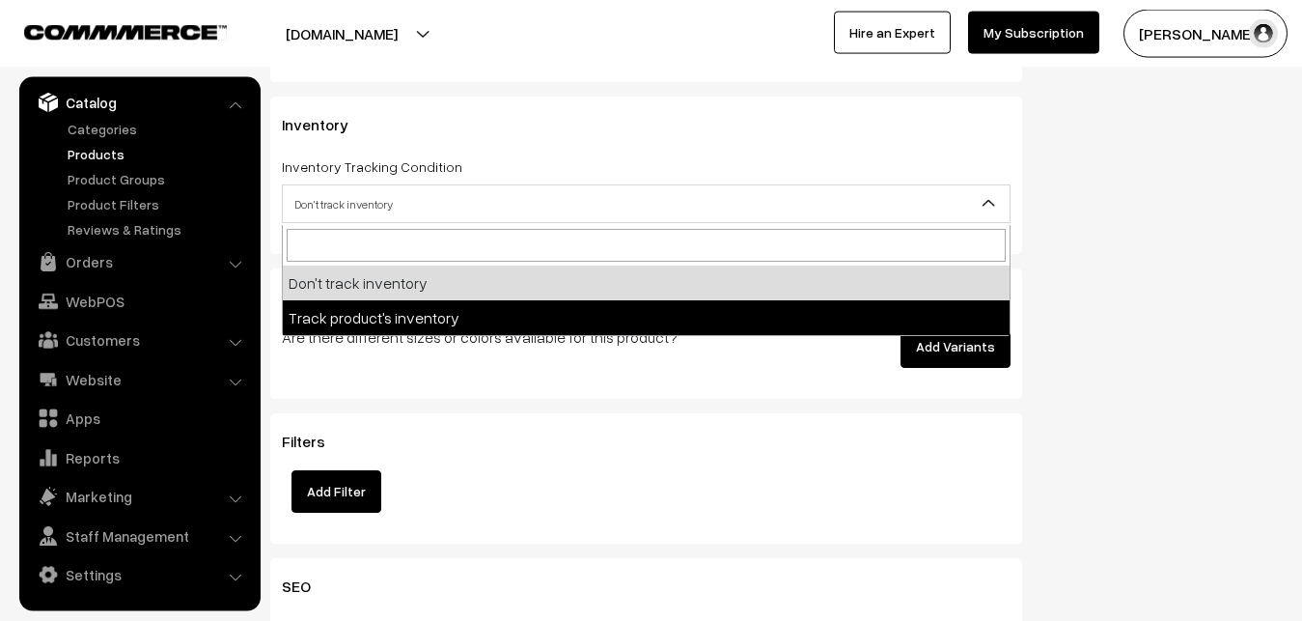
select select "2"
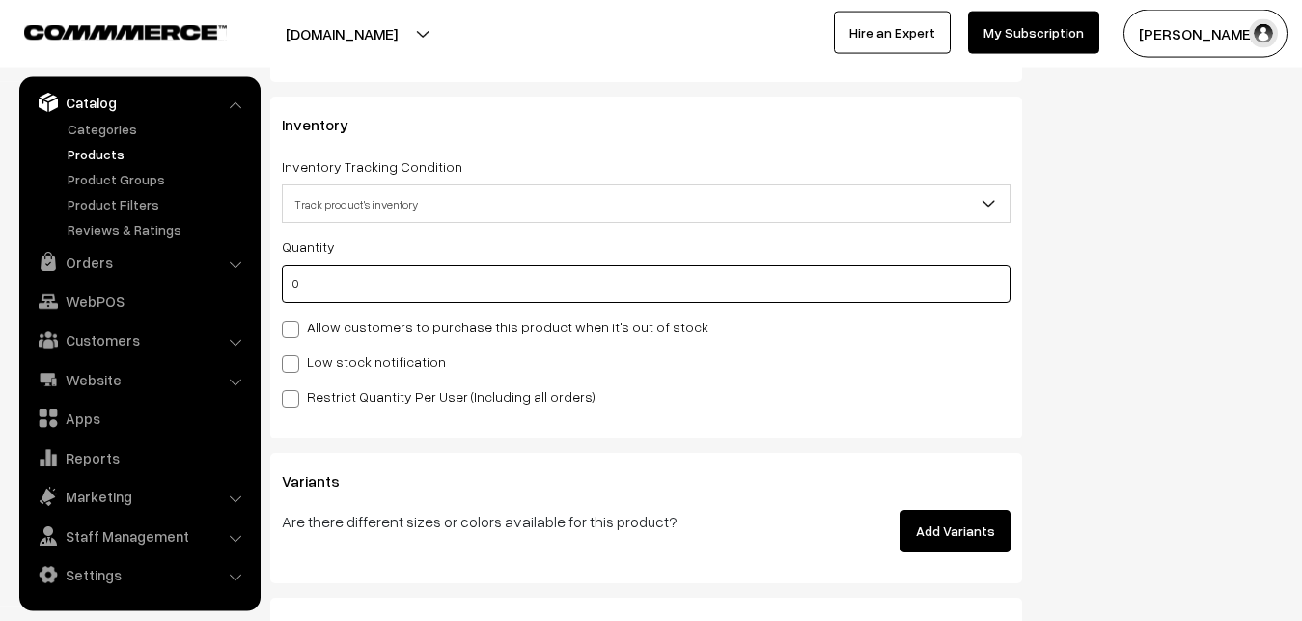
click at [322, 282] on input "0" at bounding box center [646, 284] width 729 height 39
type input "4"
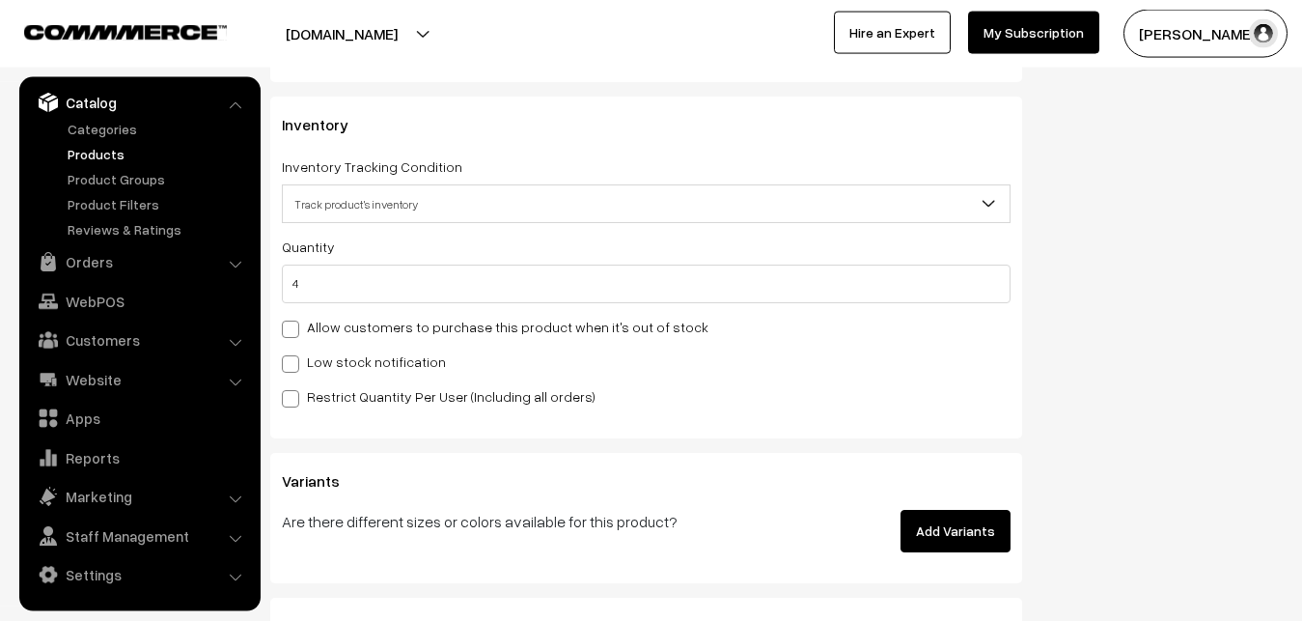
click at [320, 364] on label "Low stock notification" at bounding box center [364, 361] width 164 height 20
click at [294, 364] on input "Low stock notification" at bounding box center [288, 360] width 13 height 13
checkbox input "true"
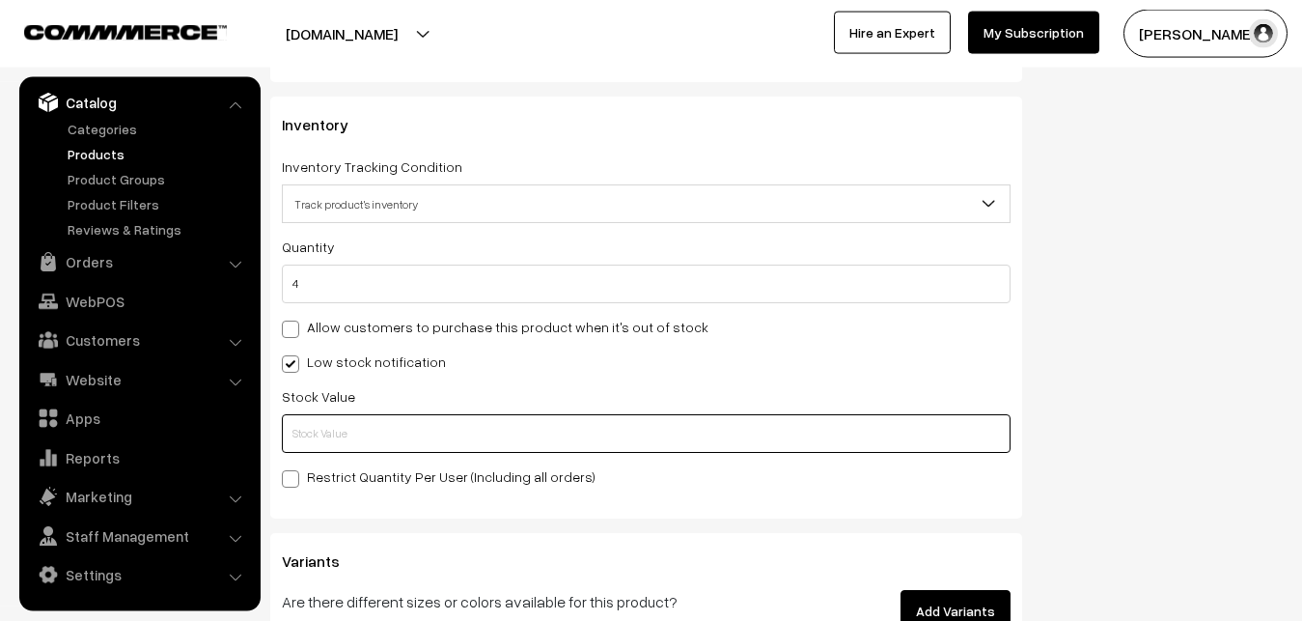
click at [316, 432] on input "text" at bounding box center [646, 433] width 729 height 39
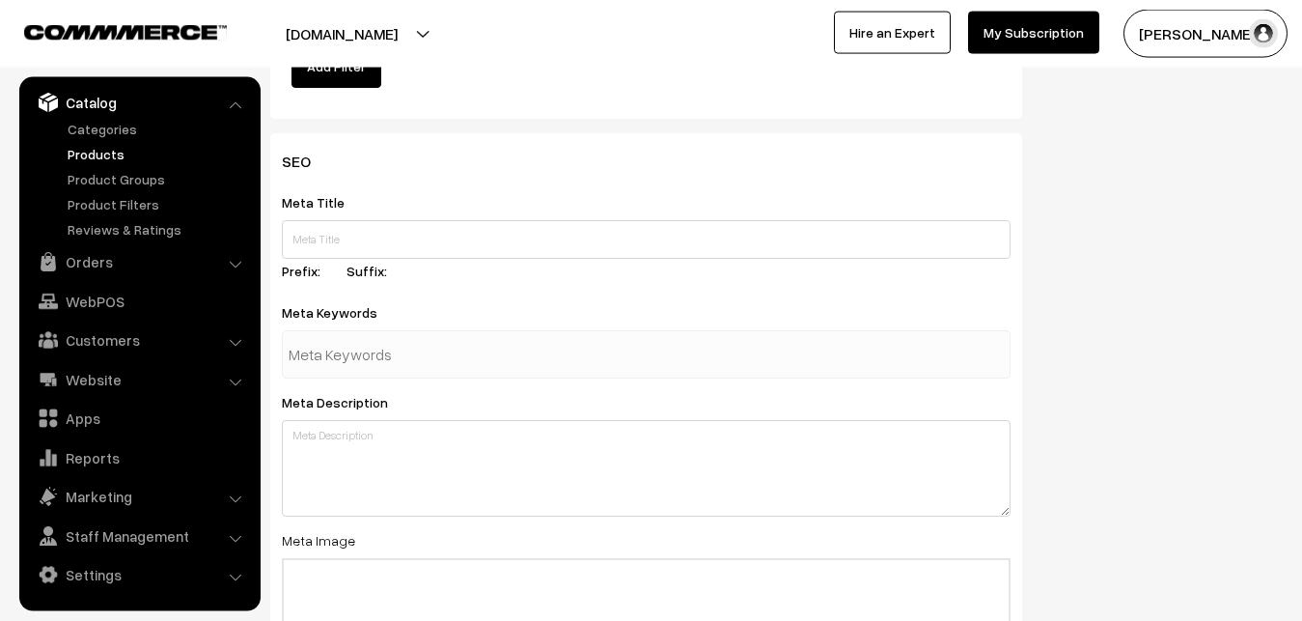
scroll to position [2874, 0]
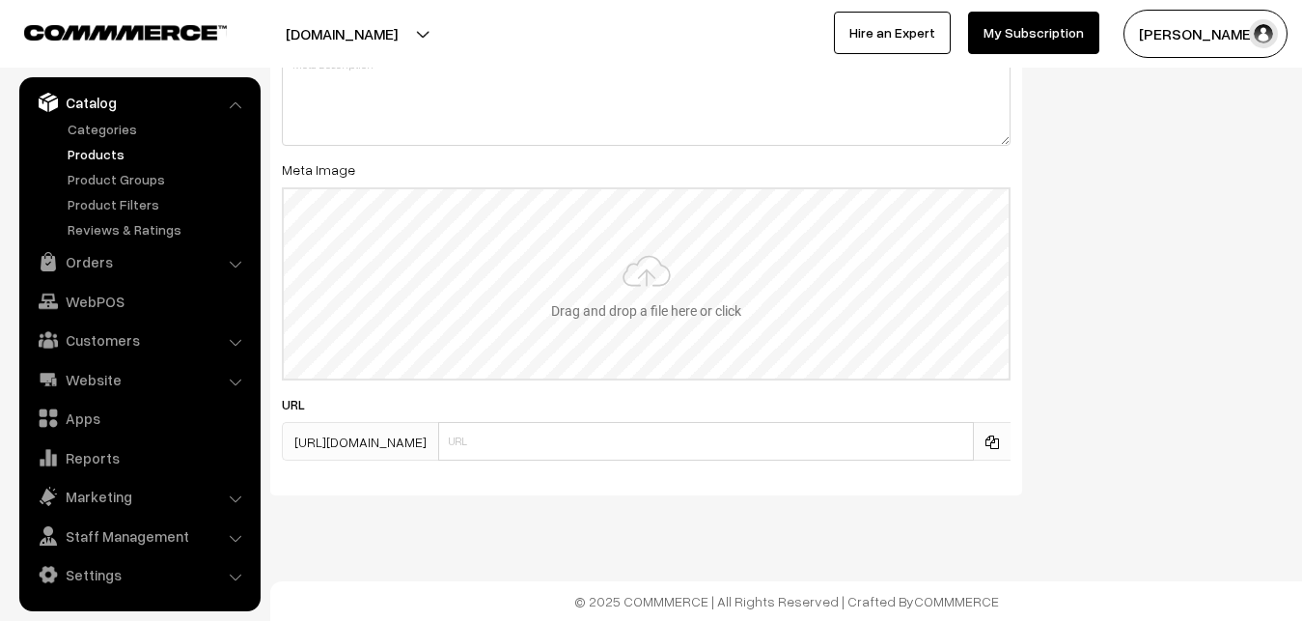
type input "2"
click at [671, 283] on input "file" at bounding box center [646, 283] width 725 height 189
type input "C:\fakepath\kanchipuram-saree-va12912-oct.jpeg"
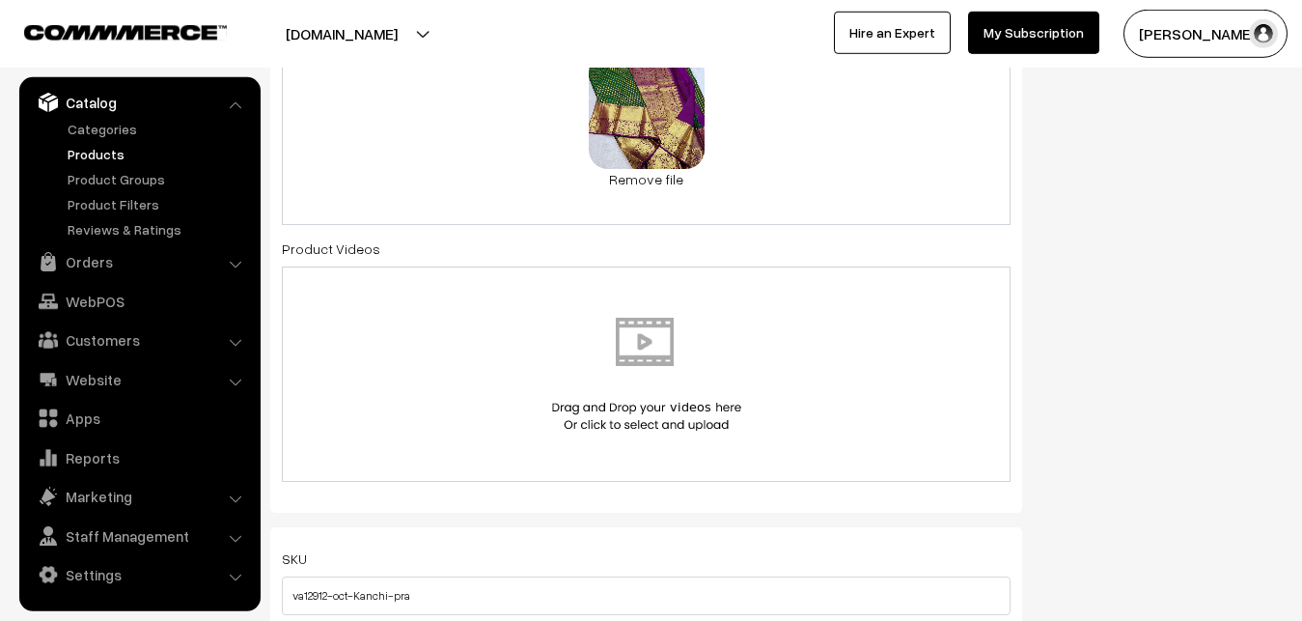
scroll to position [0, 0]
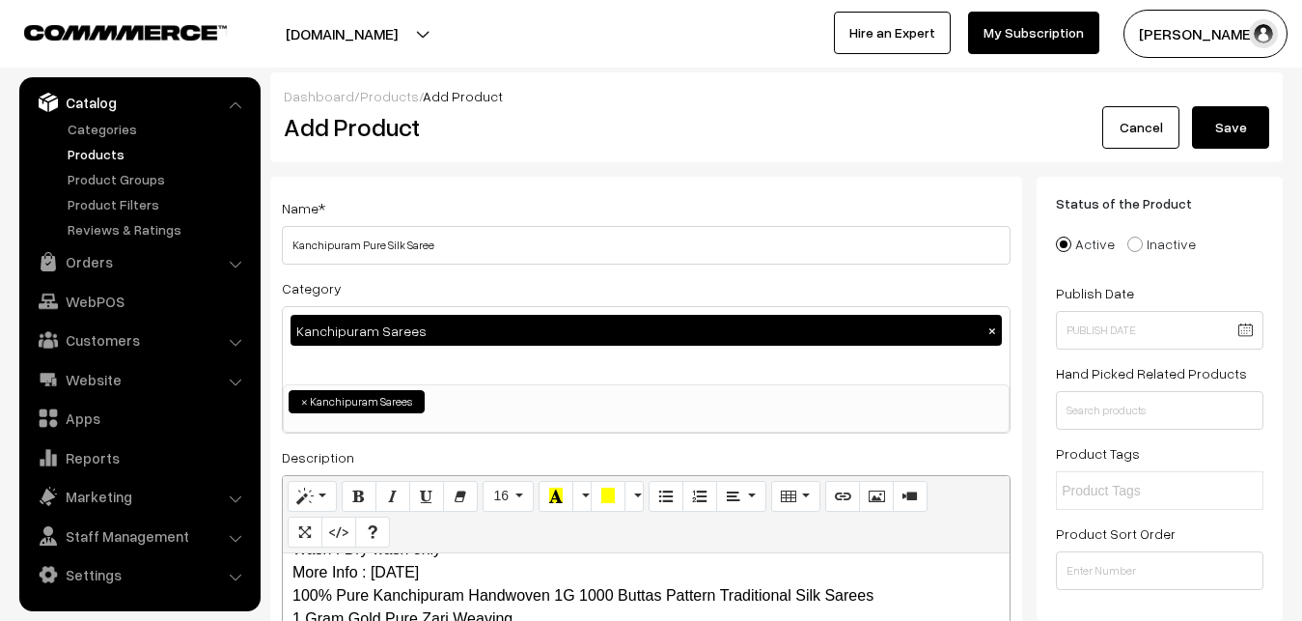
click at [1233, 129] on button "Save" at bounding box center [1230, 127] width 77 height 42
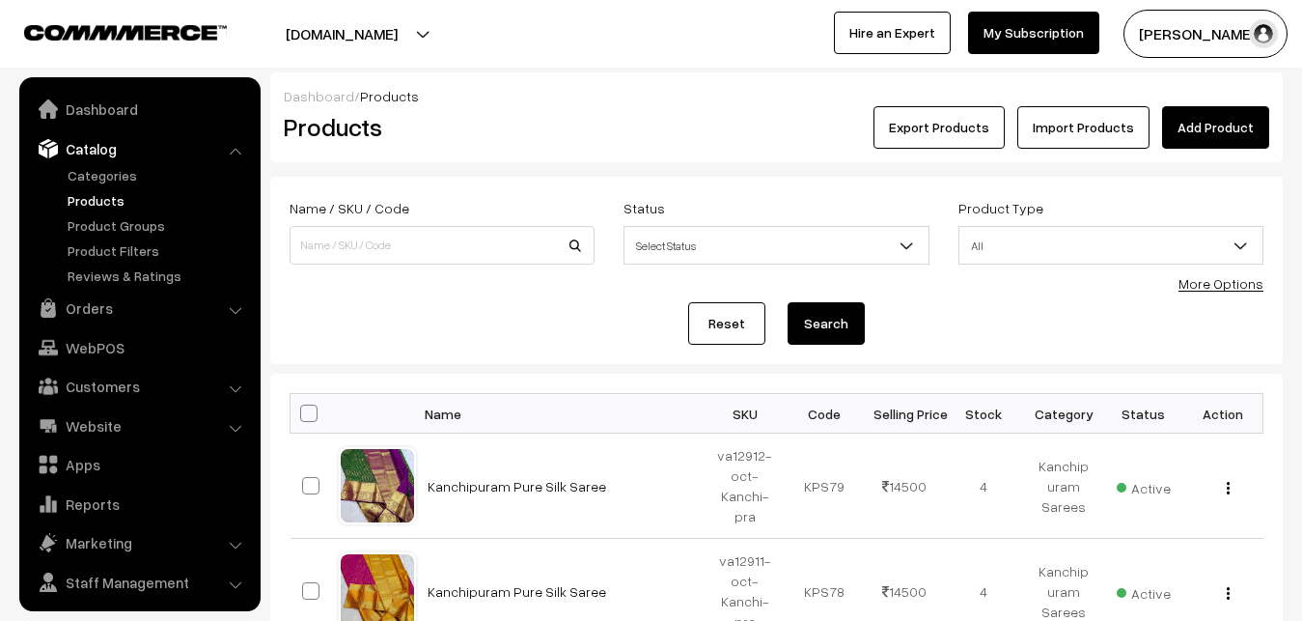
scroll to position [46, 0]
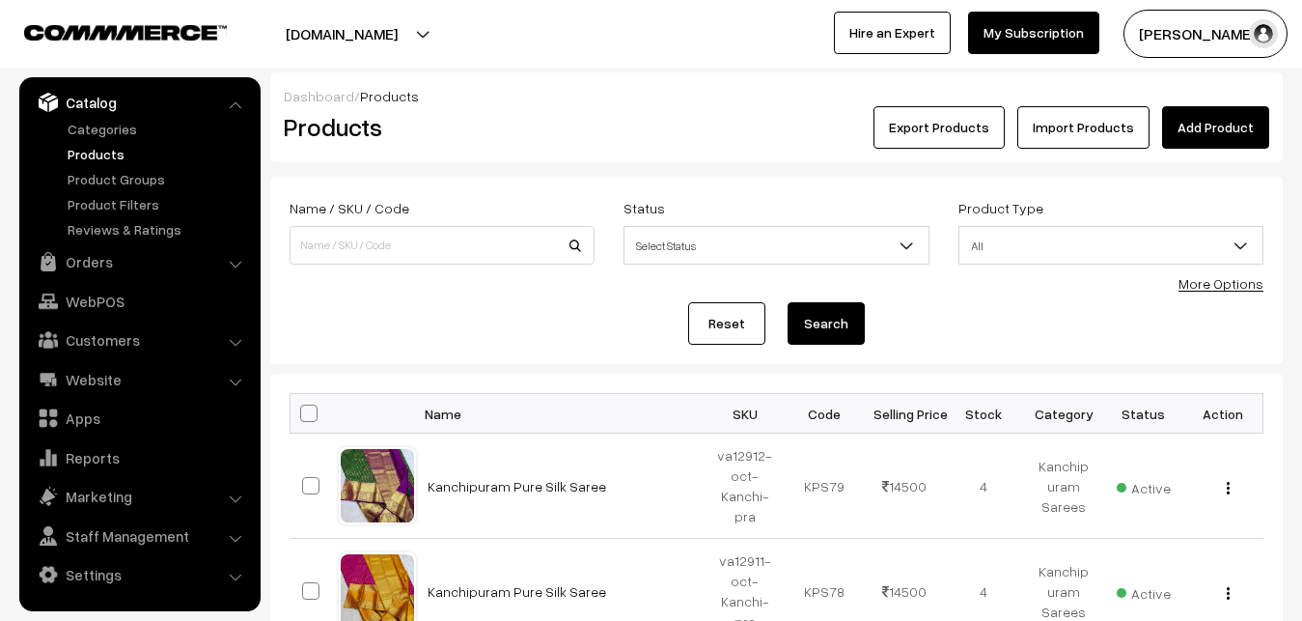
click at [546, 150] on div "Dashboard / Products Products Export Products Import Products Add Product" at bounding box center [776, 117] width 1013 height 90
click at [1227, 126] on link "Add Product" at bounding box center [1215, 127] width 107 height 42
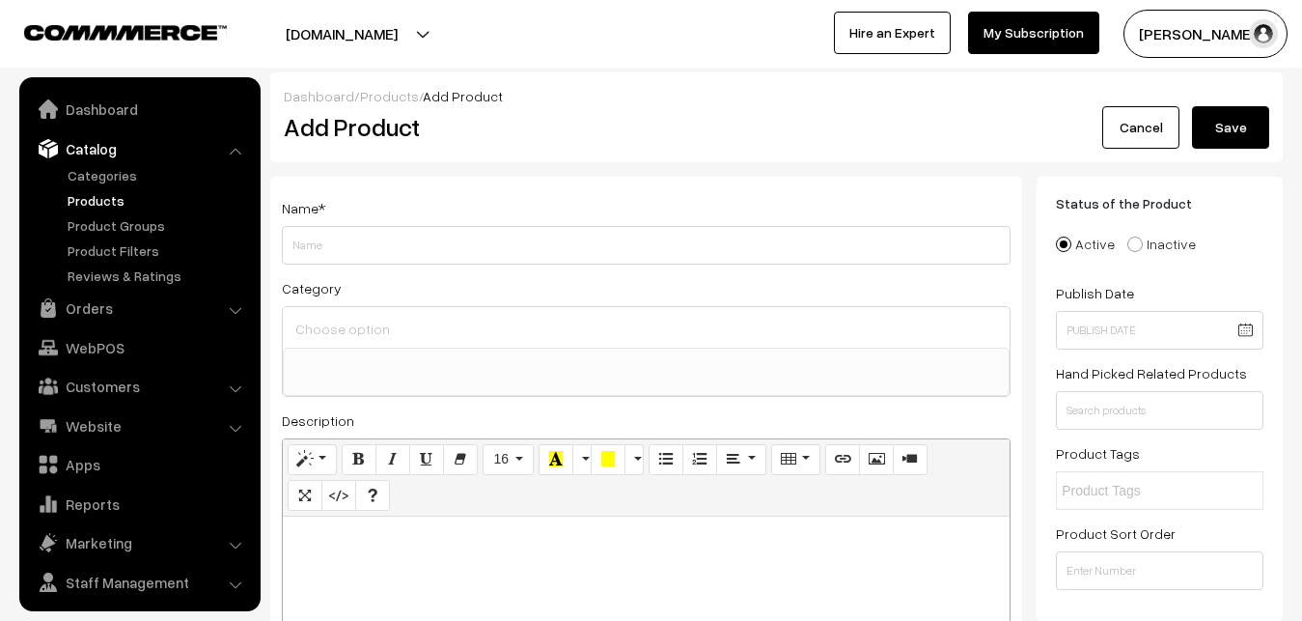
select select
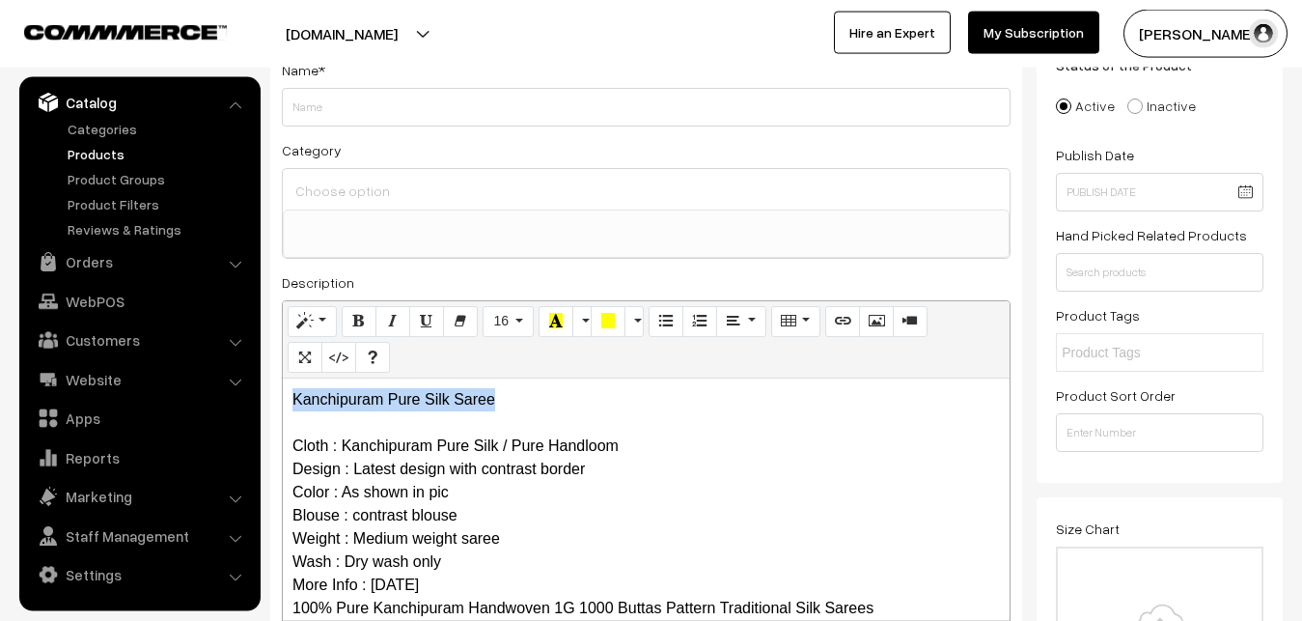
drag, startPoint x: 515, startPoint y: 404, endPoint x: 247, endPoint y: 404, distance: 267.4
click at [283, 404] on div "Kanchipuram Pure Silk Saree Cloth : Kanchipuram Pure Silk / Pure Handloom Desig…" at bounding box center [646, 498] width 727 height 241
copy p "Kanchipuram Pure Silk Saree"
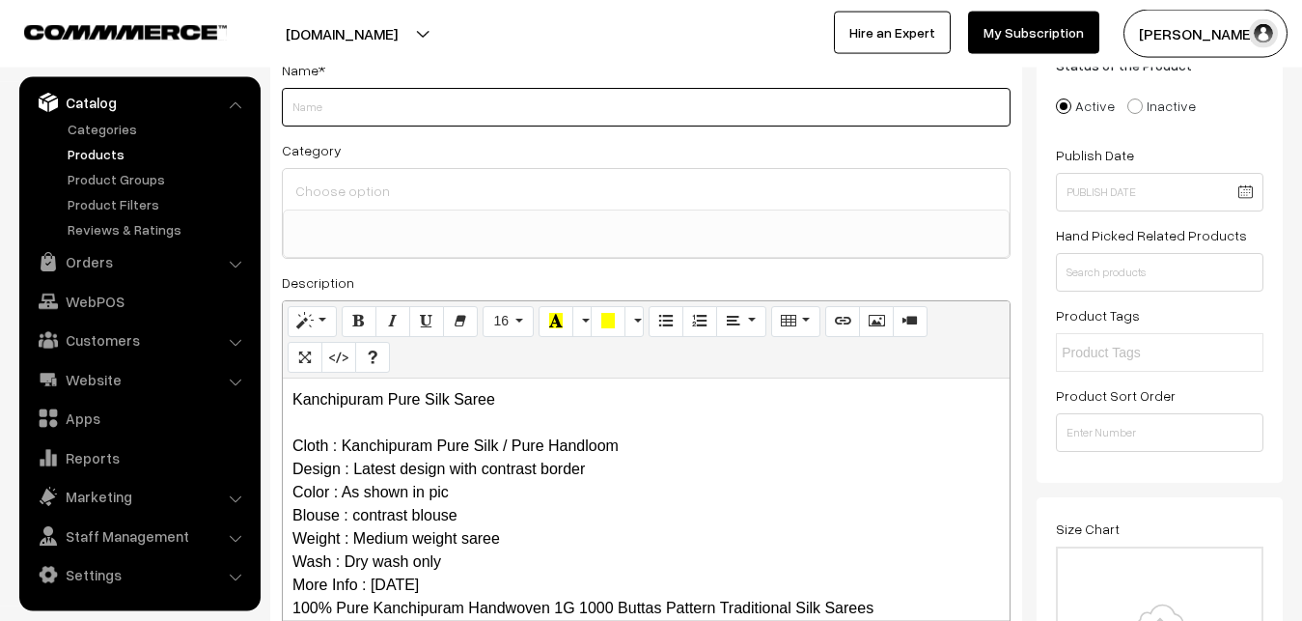
paste input "Kanchipuram Pure Silk Saree"
type input "Kanchipuram Pure Silk Saree"
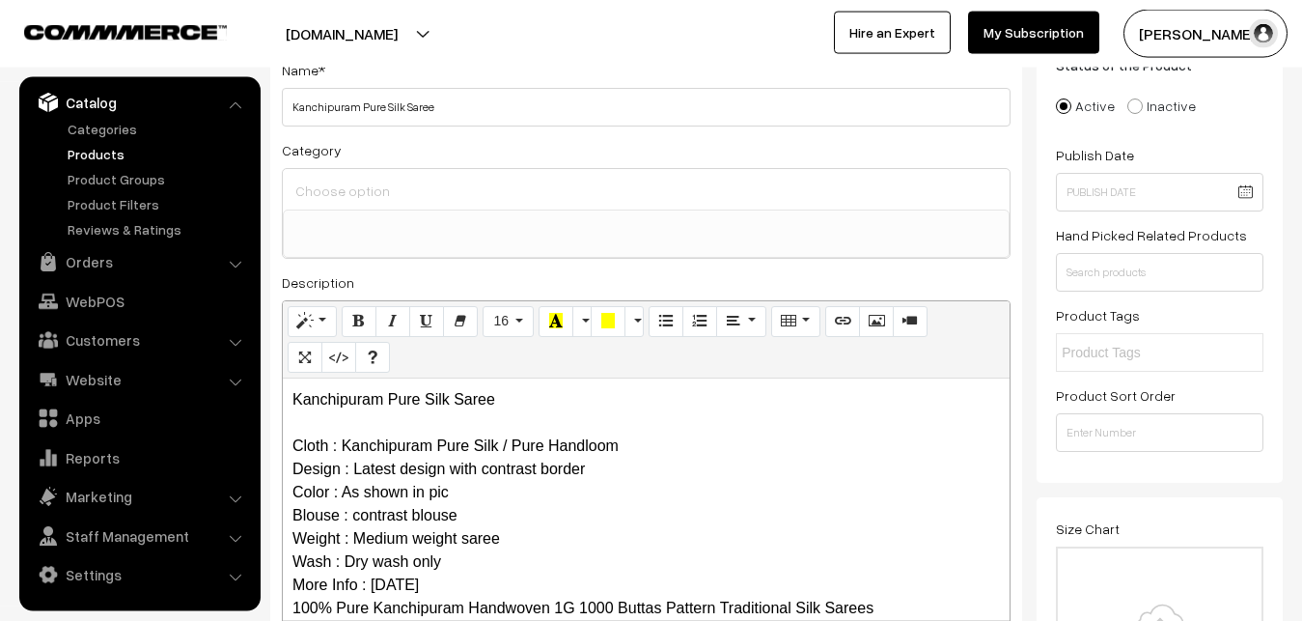
click at [363, 198] on input at bounding box center [646, 191] width 711 height 28
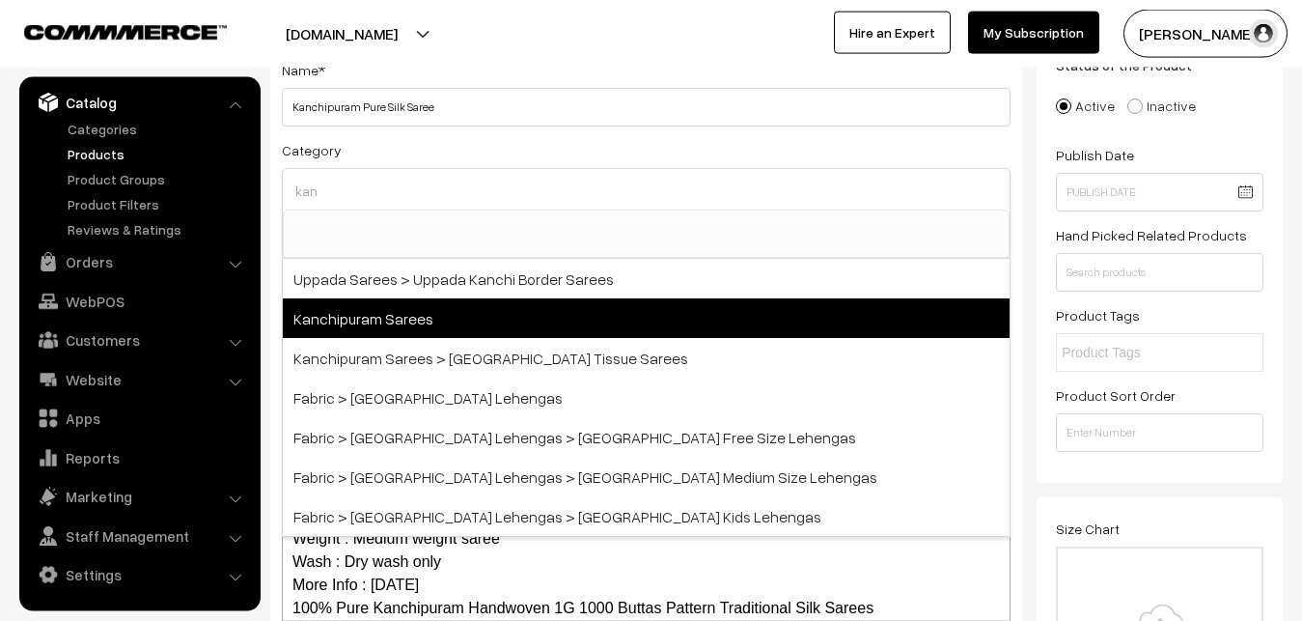
type input "kan"
click at [376, 320] on span "Kanchipuram Sarees" at bounding box center [646, 318] width 727 height 40
select select "3"
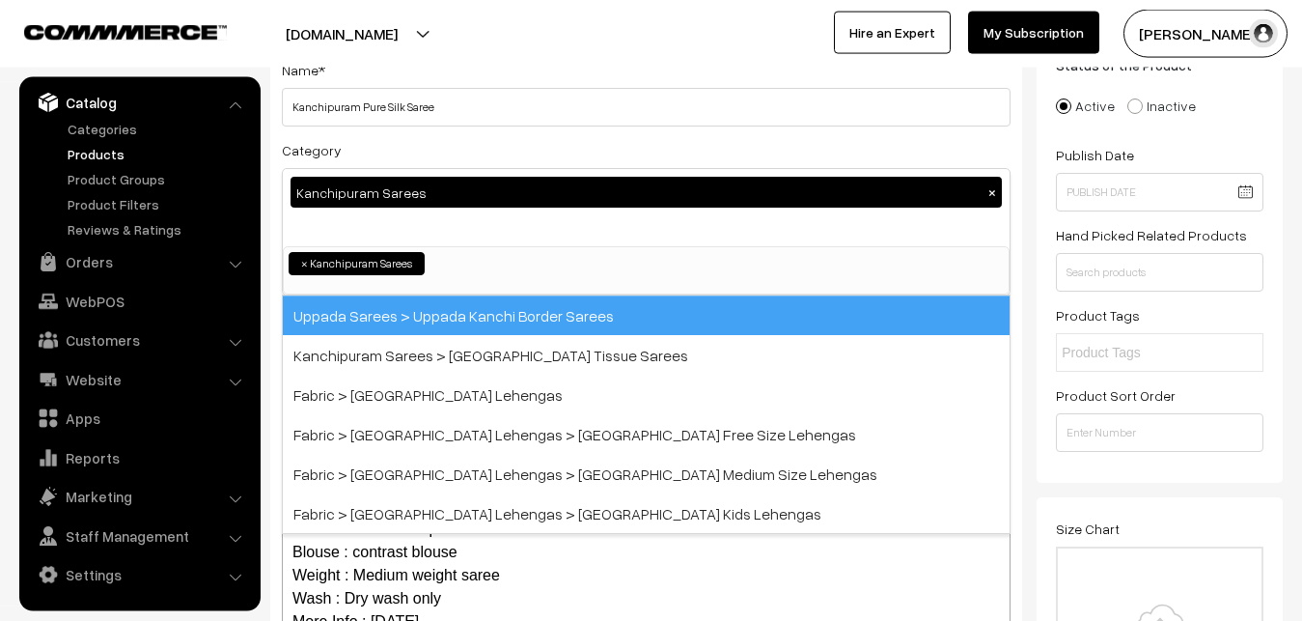
scroll to position [405, 0]
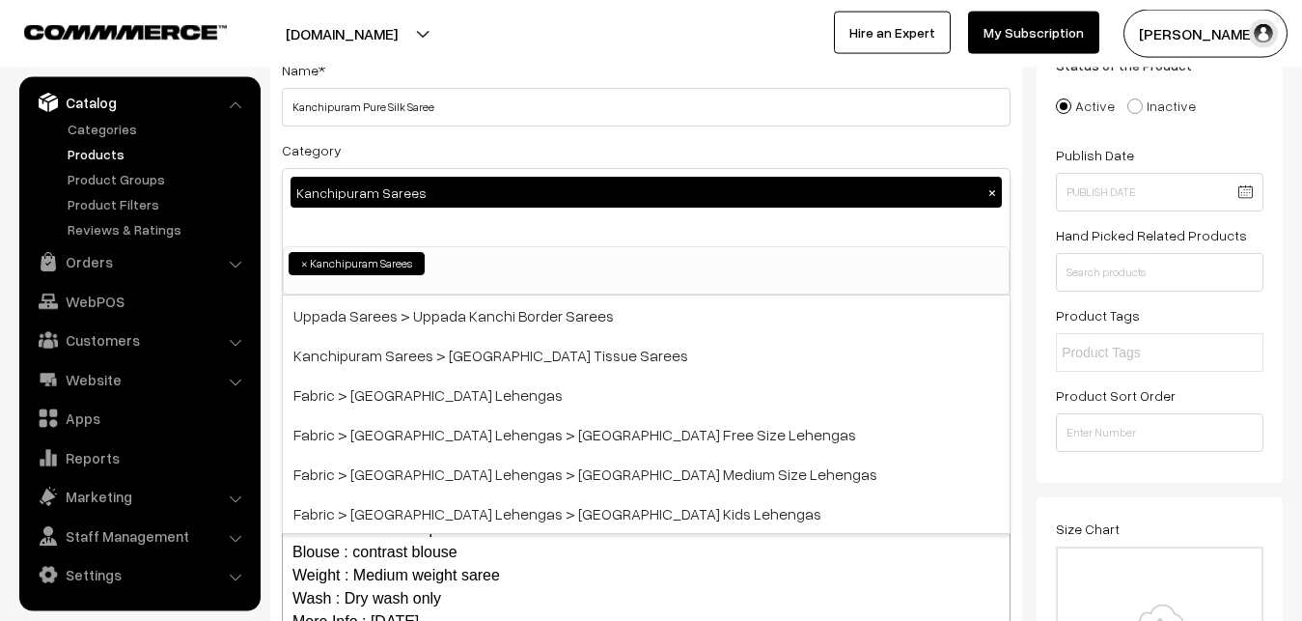
click at [405, 151] on div "Category Kanchipuram Sarees × Uppada Sarees Uppada Sarees > Uppada Plain Sarees…" at bounding box center [646, 216] width 729 height 157
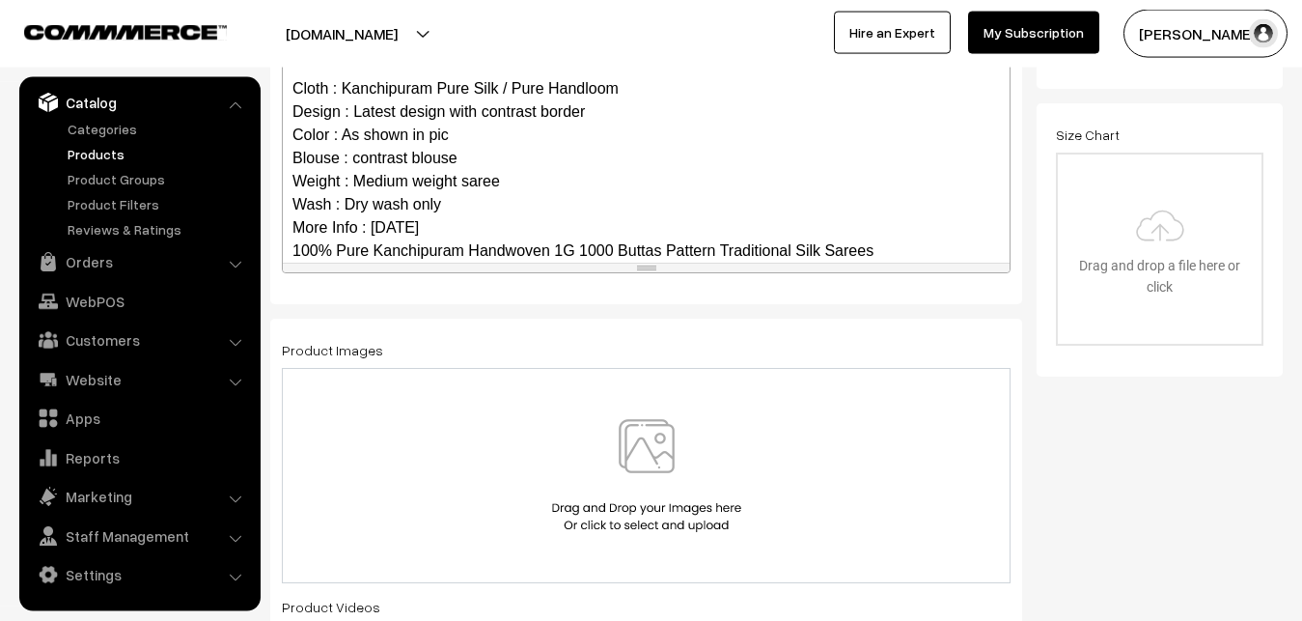
scroll to position [187, 0]
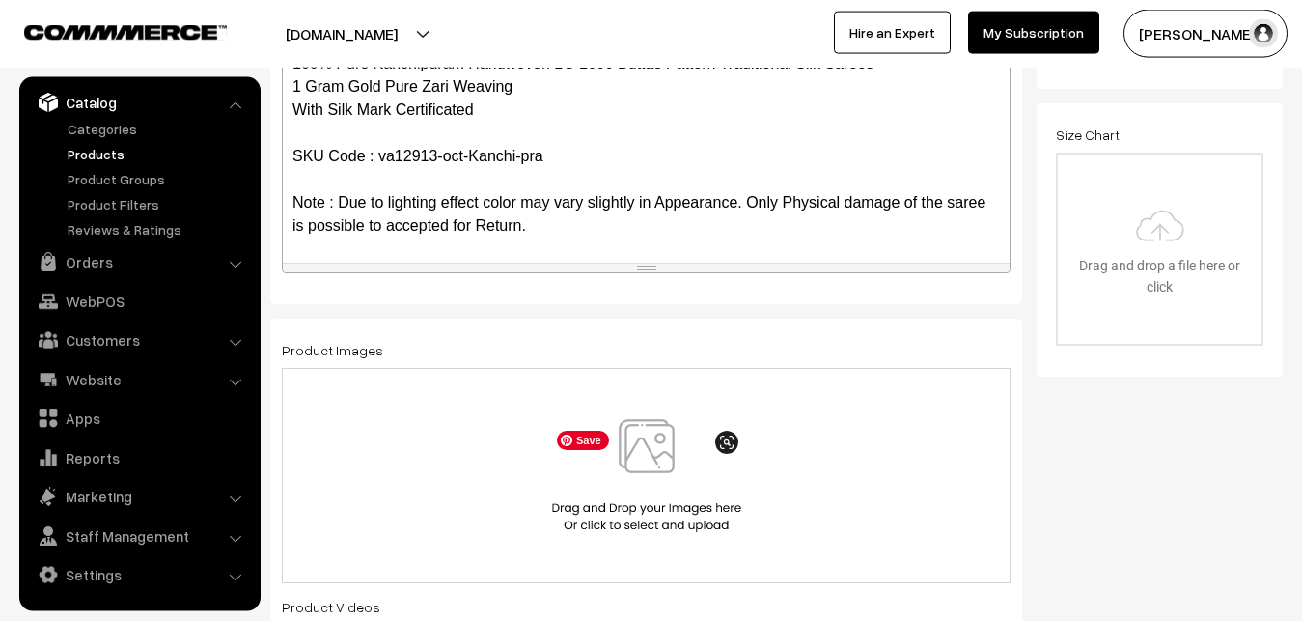
click at [641, 441] on img at bounding box center [646, 475] width 199 height 113
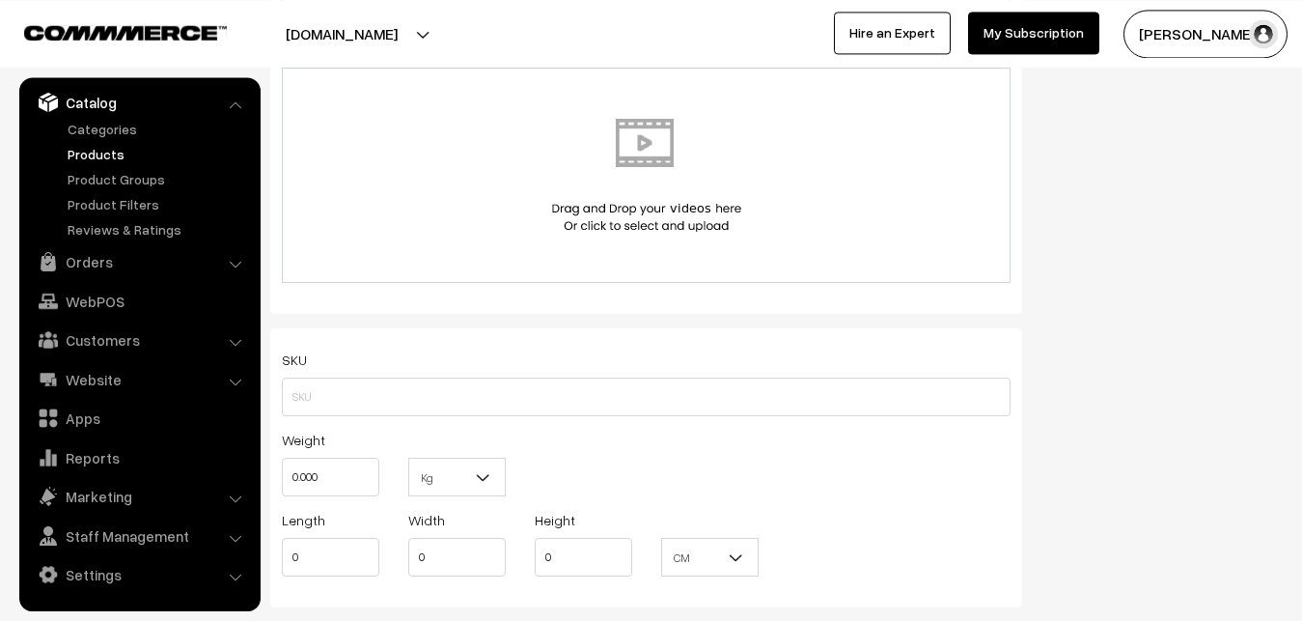
scroll to position [1123, 0]
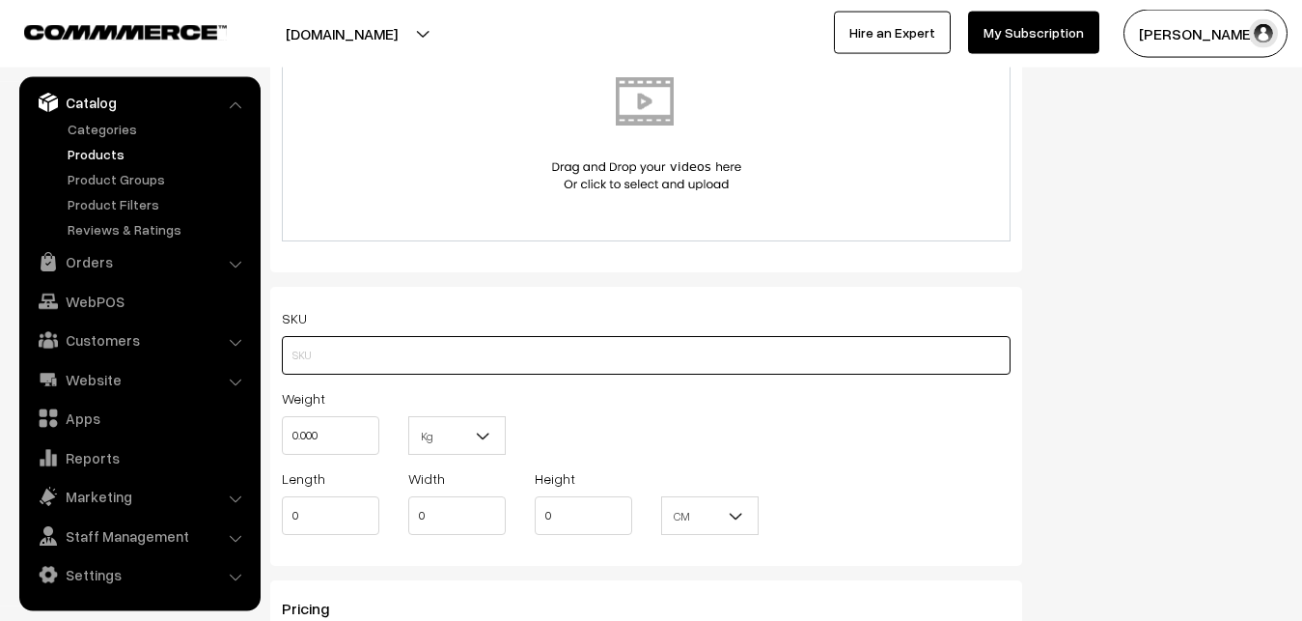
paste input "va12913-oct-Kanchi-pra"
type input "va12913-oct-Kanchi-pra"
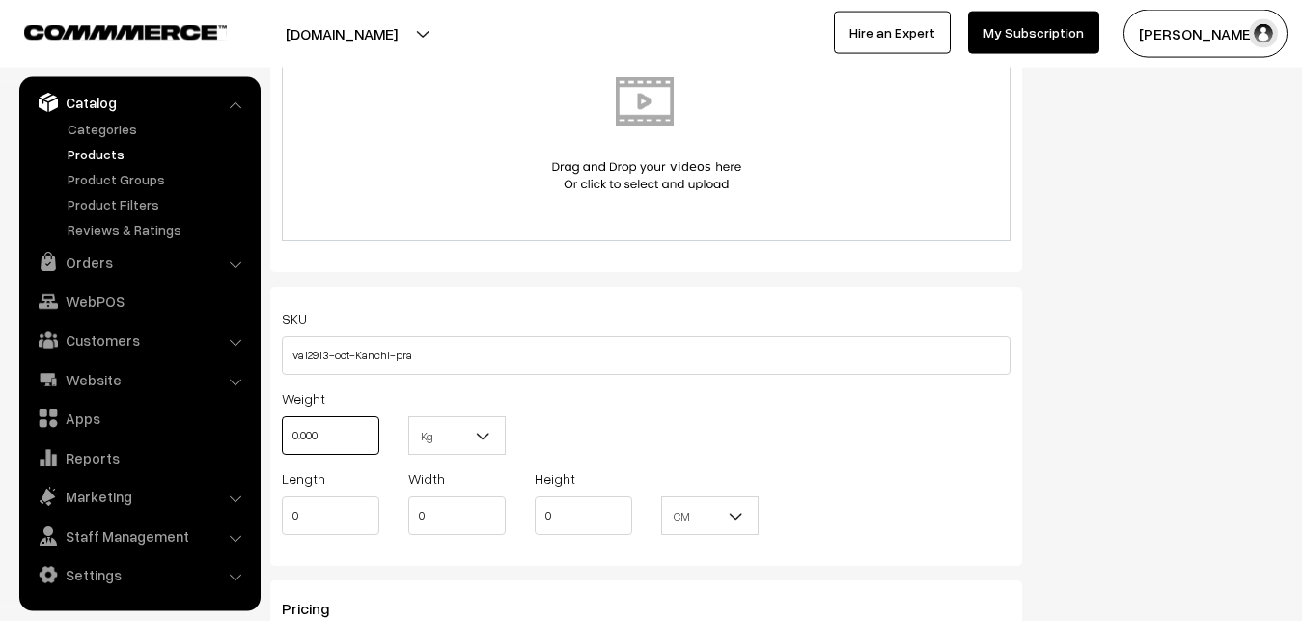
drag, startPoint x: 342, startPoint y: 432, endPoint x: 258, endPoint y: 432, distance: 84.0
click at [282, 432] on input "0.000" at bounding box center [331, 435] width 98 height 39
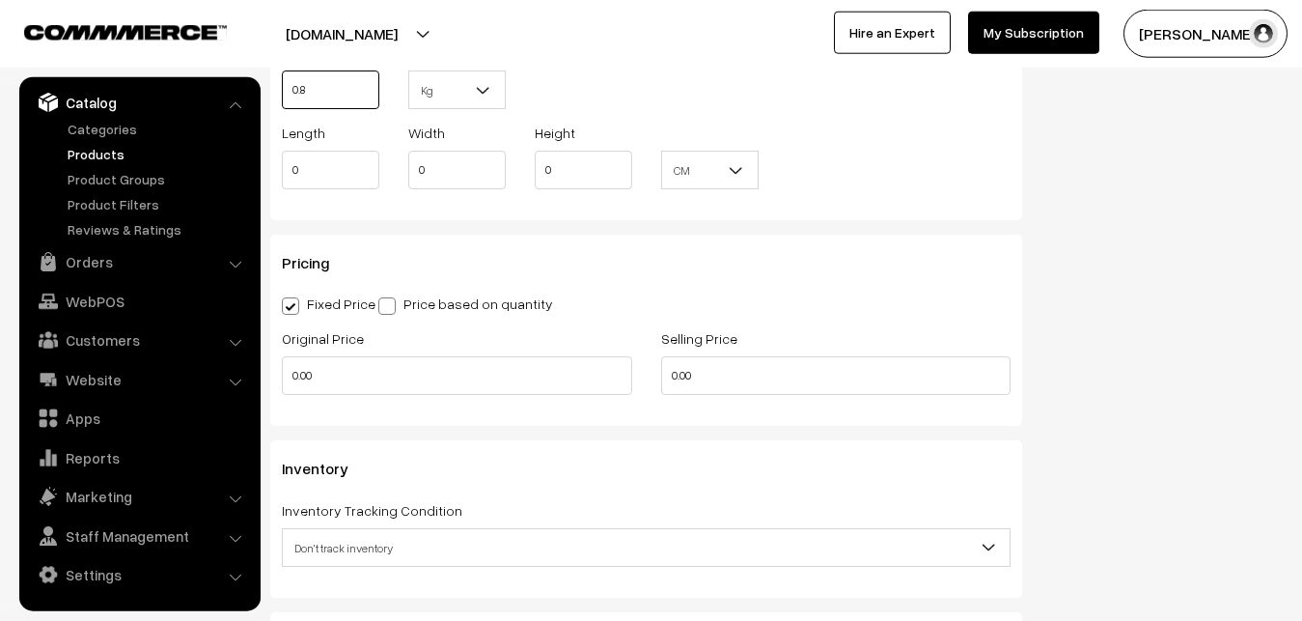
scroll to position [1517, 0]
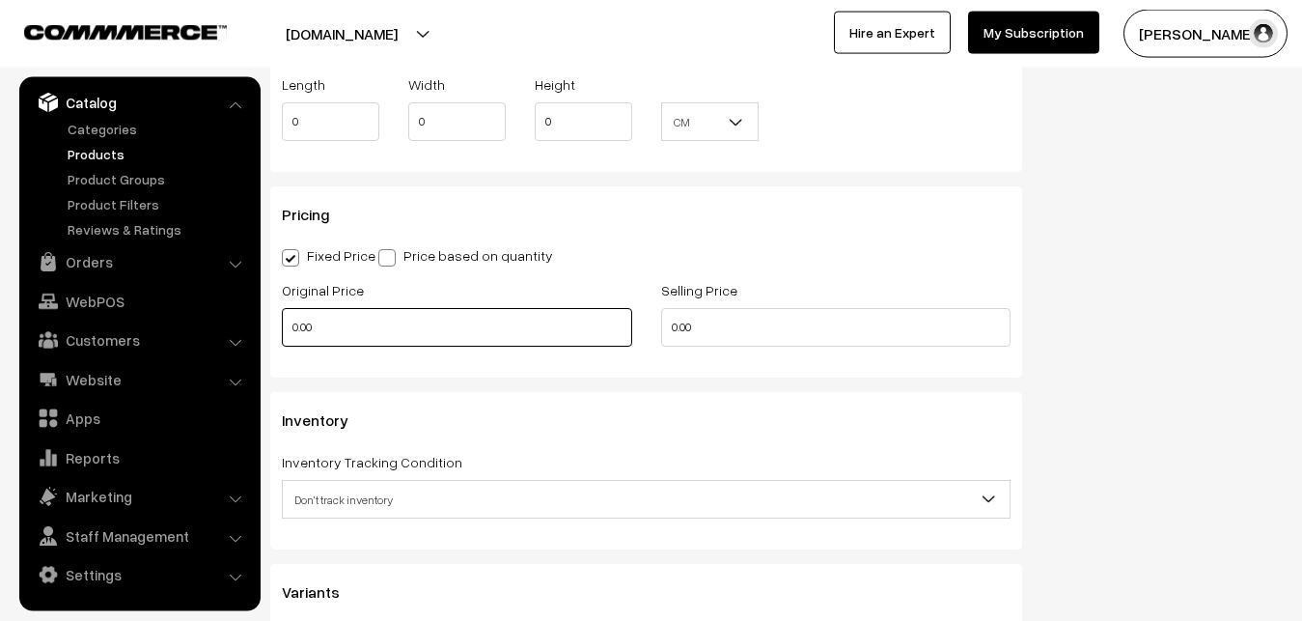
type input "0.80"
drag, startPoint x: 351, startPoint y: 316, endPoint x: 221, endPoint y: 316, distance: 130.3
click at [282, 316] on input "0.00" at bounding box center [457, 327] width 350 height 39
type input "12000"
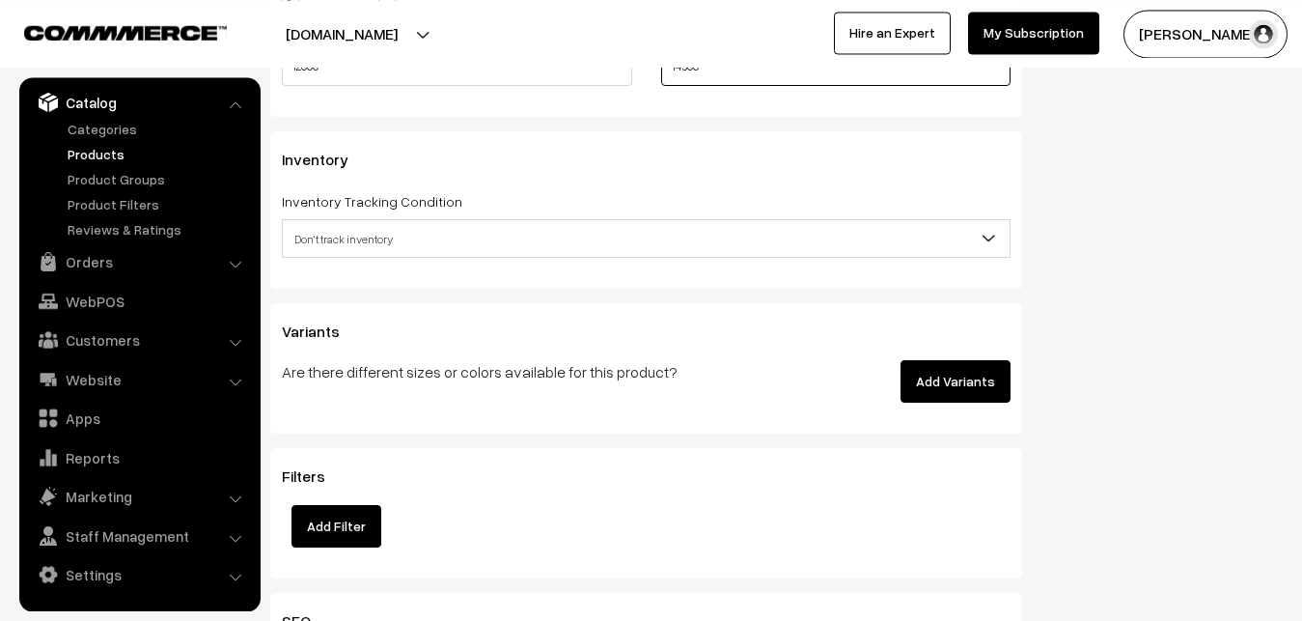
scroll to position [1812, 0]
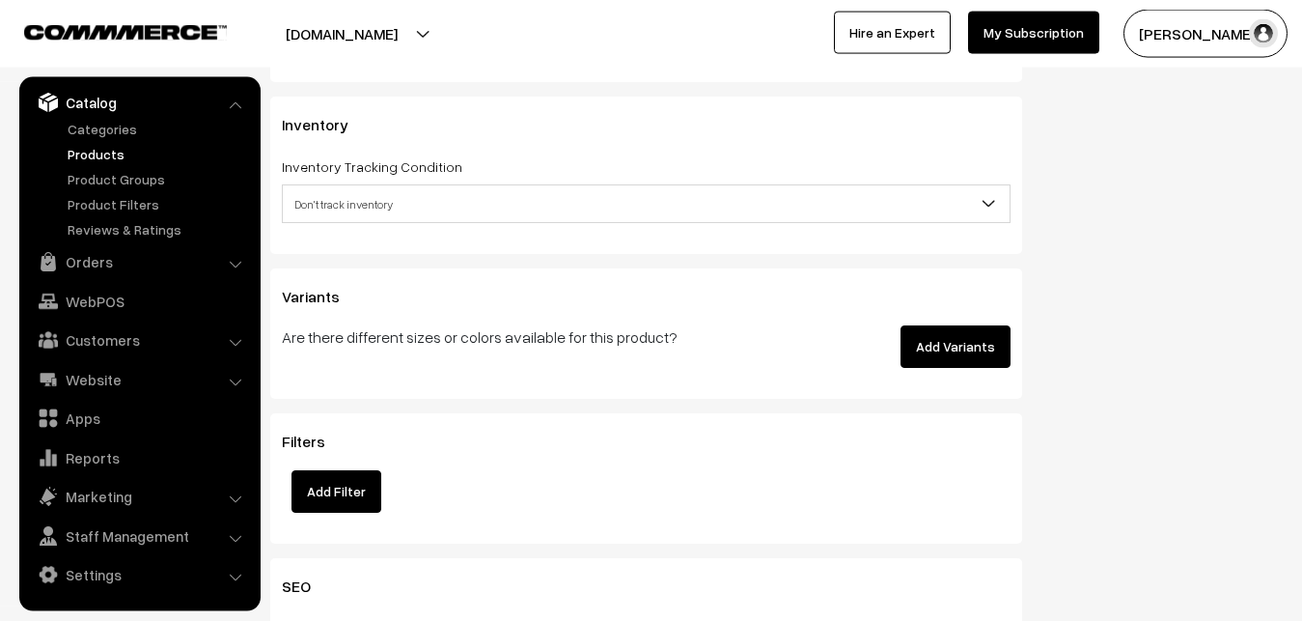
type input "14500"
click at [319, 205] on span "Don't track inventory" at bounding box center [646, 204] width 727 height 34
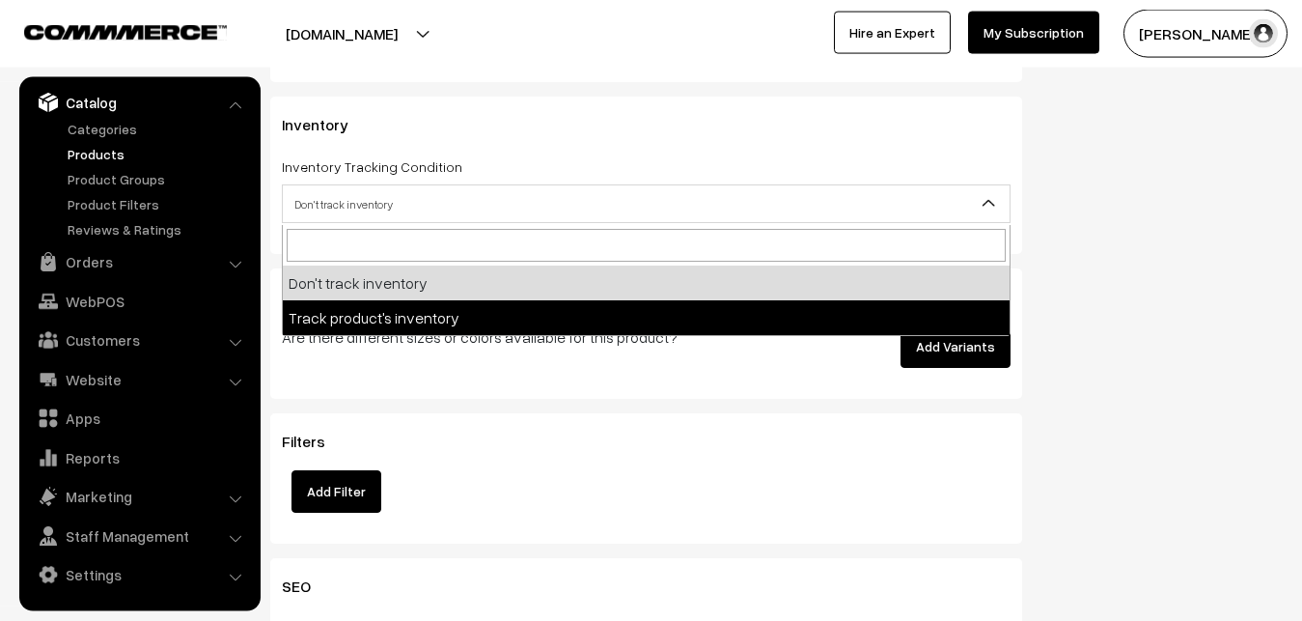
select select "2"
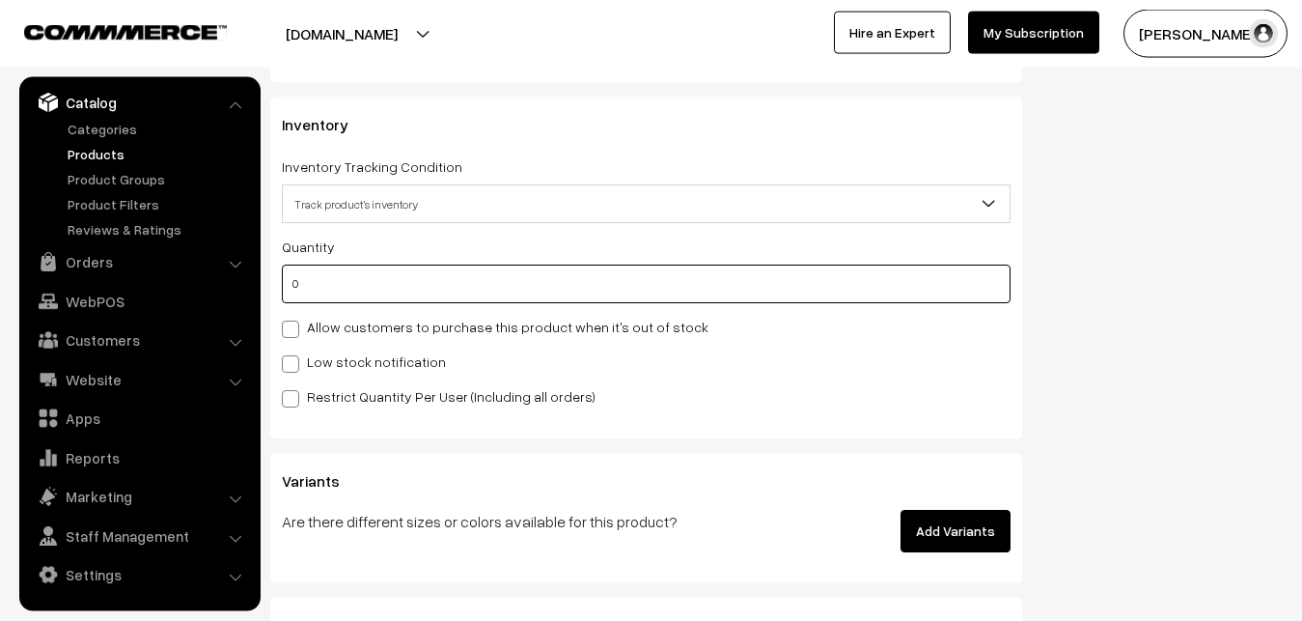
click at [322, 295] on input "0" at bounding box center [646, 284] width 729 height 39
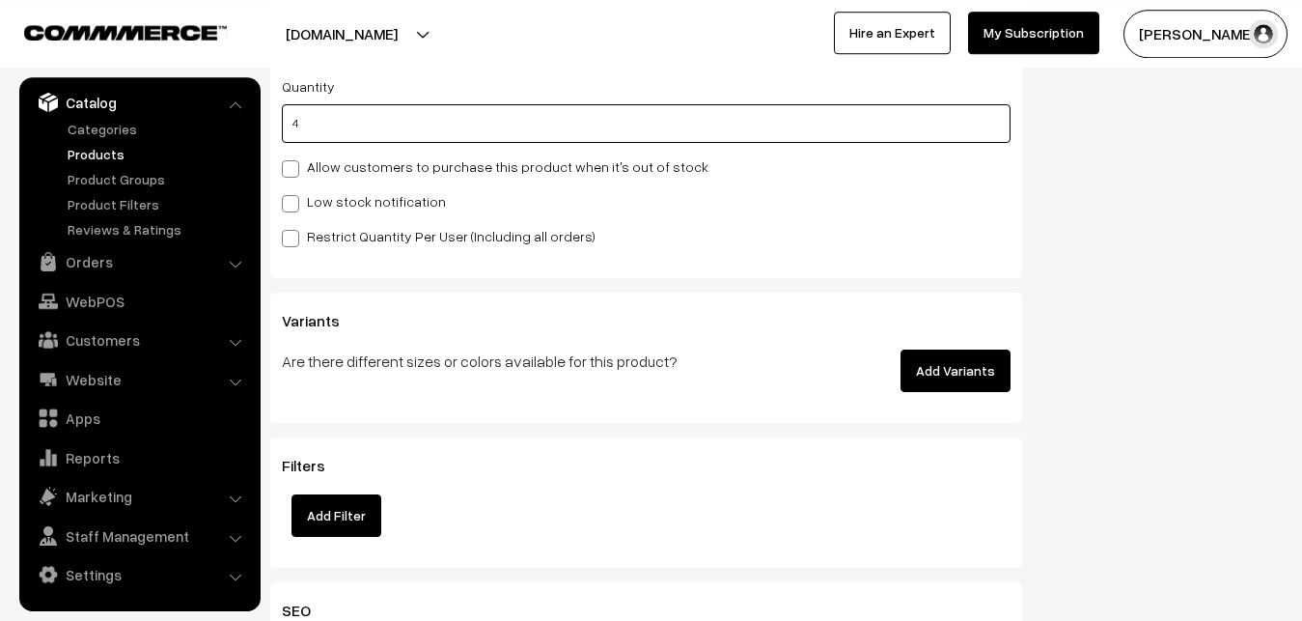
scroll to position [2009, 0]
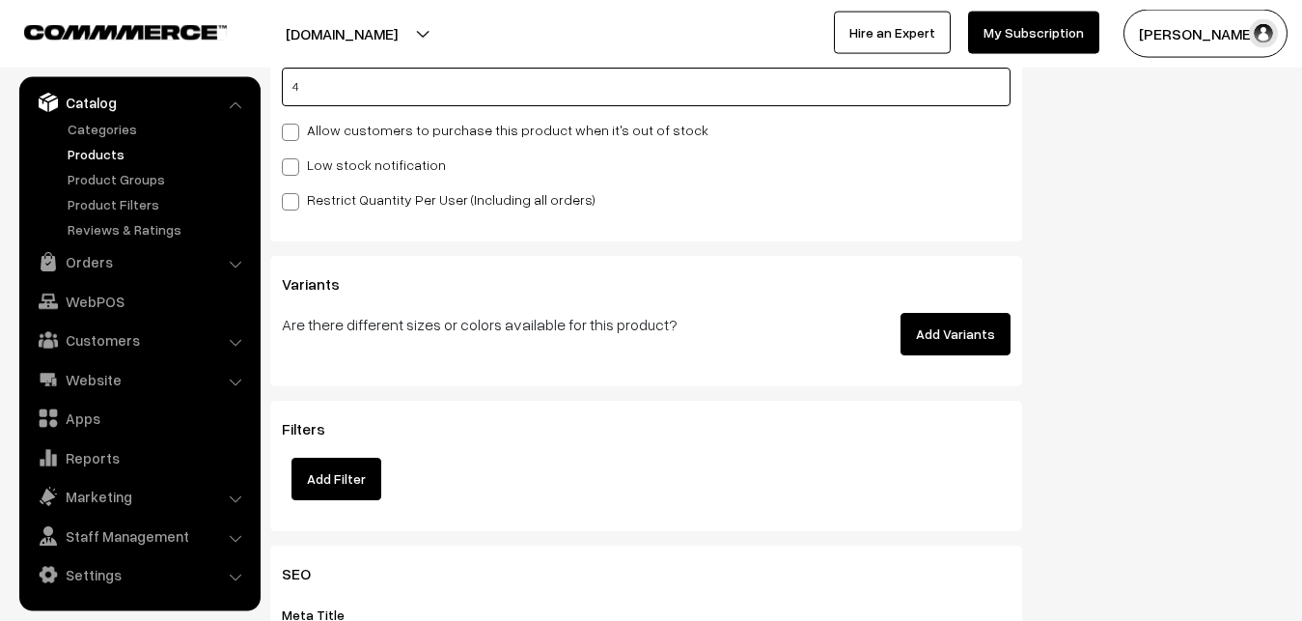
type input "4"
click at [293, 170] on span at bounding box center [290, 166] width 17 height 17
click at [293, 170] on input "Low stock notification" at bounding box center [288, 163] width 13 height 13
checkbox input "true"
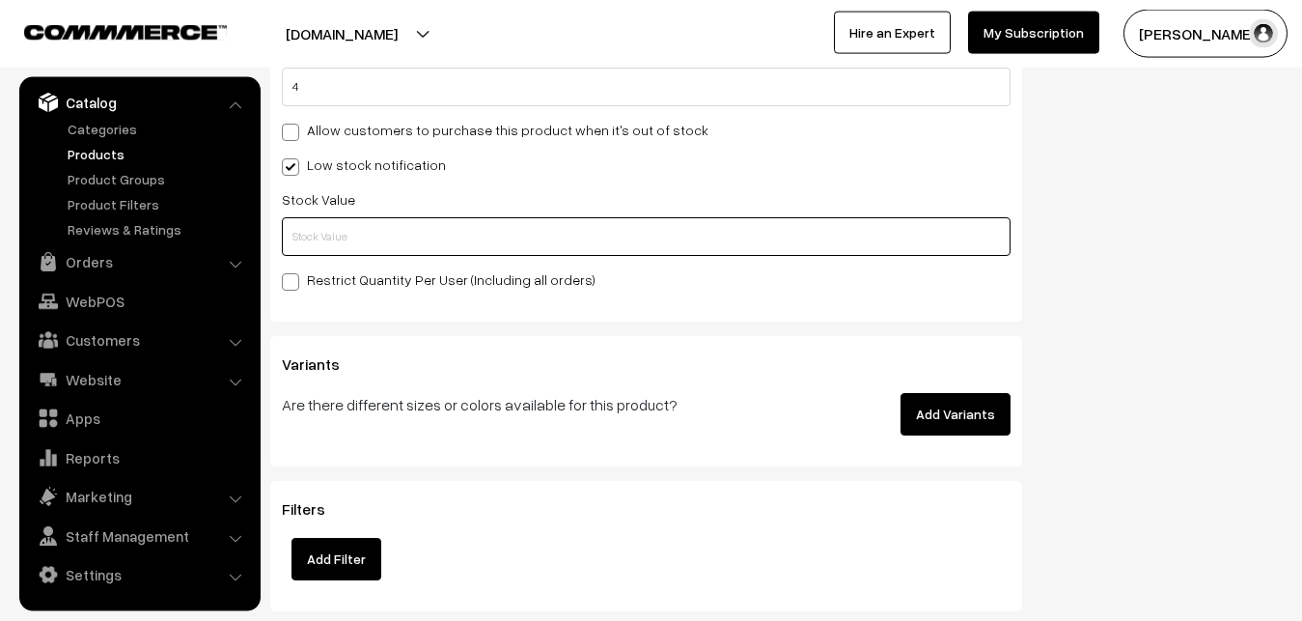
click at [295, 231] on input "text" at bounding box center [646, 236] width 729 height 39
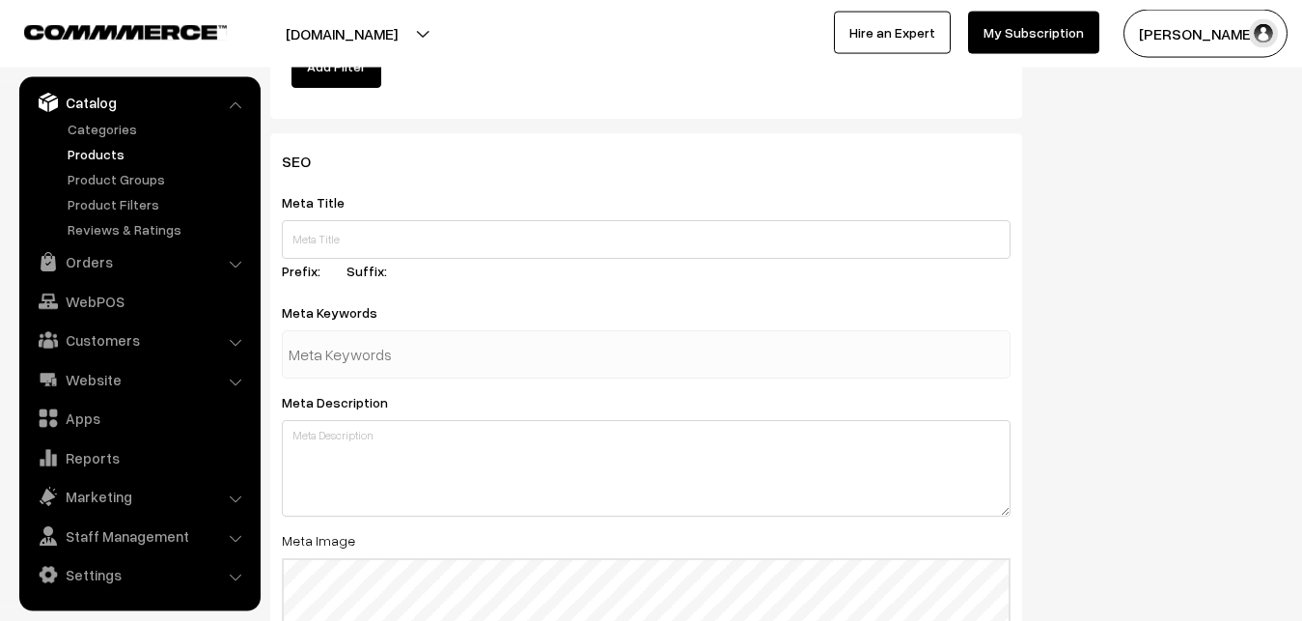
scroll to position [2874, 0]
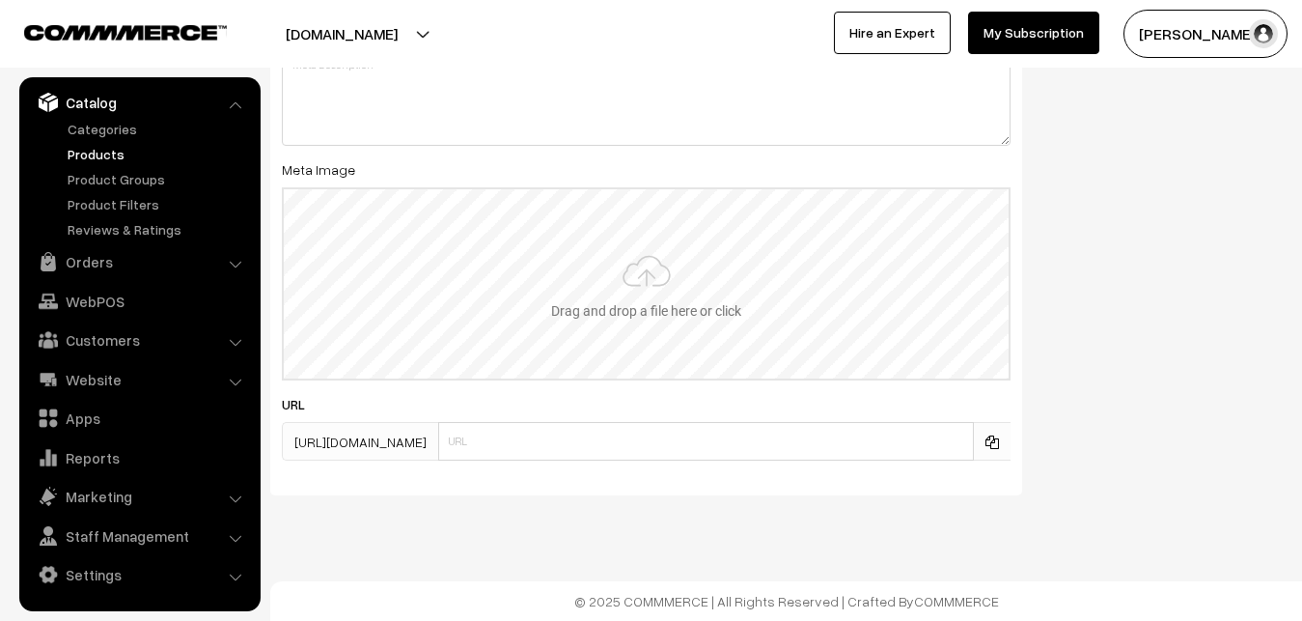
type input "2"
click at [650, 298] on input "file" at bounding box center [646, 283] width 725 height 189
type input "C:\fakepath\kanchipuram-saree-va12913-oct.jpeg"
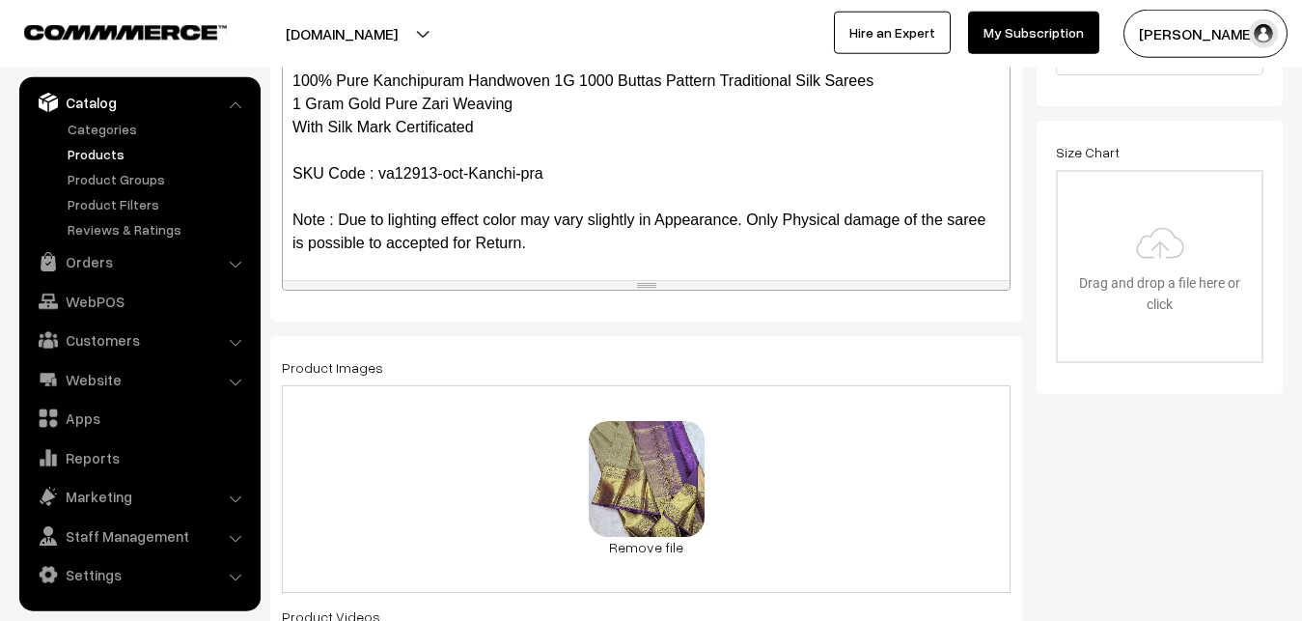
scroll to position [0, 0]
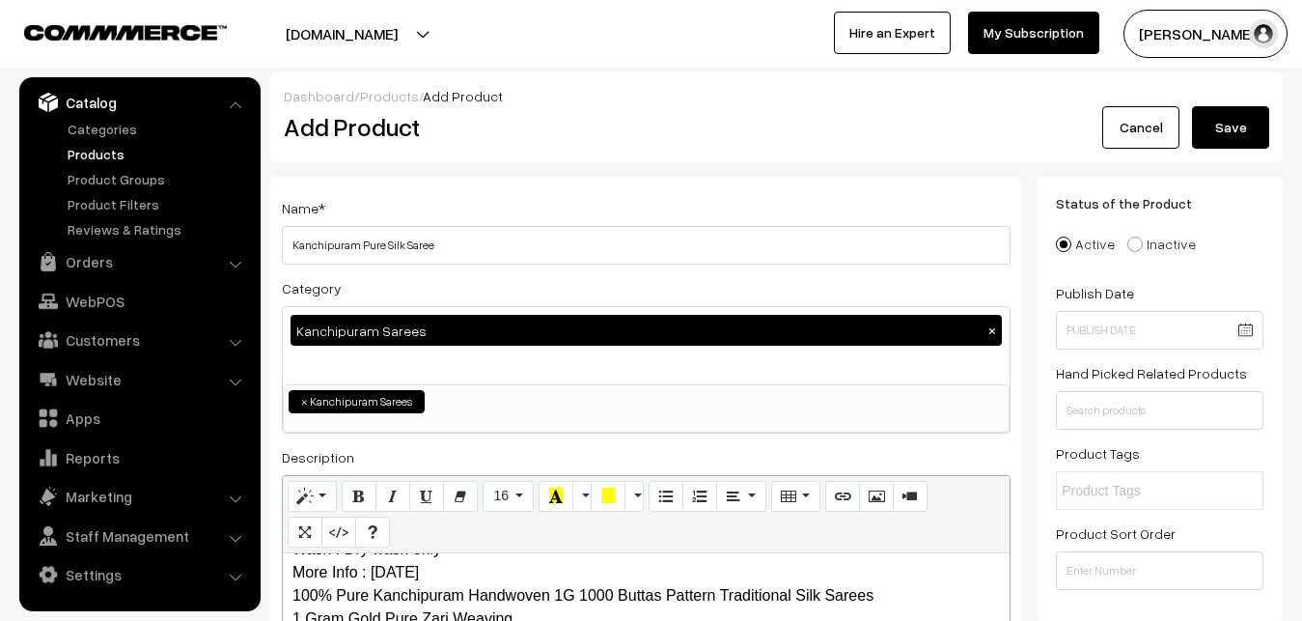
click at [1234, 150] on div "Dashboard / Products / Add Product Add Product Cancel Save" at bounding box center [776, 117] width 1013 height 90
click at [1230, 124] on button "Save" at bounding box center [1230, 127] width 77 height 42
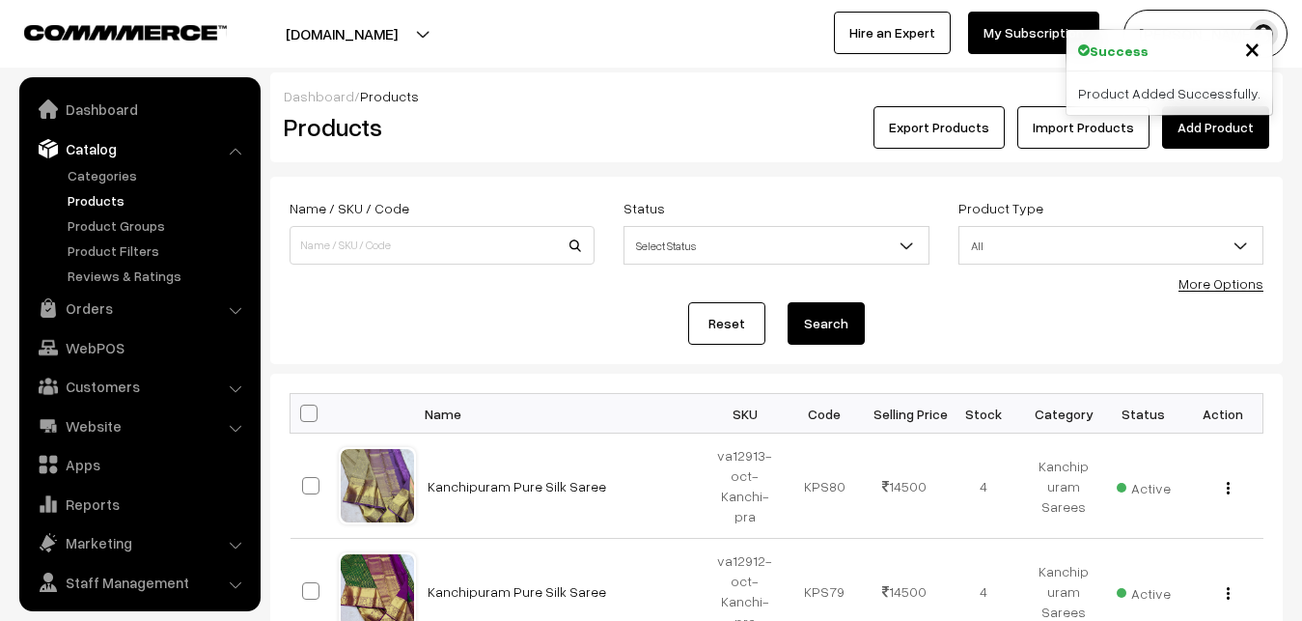
scroll to position [46, 0]
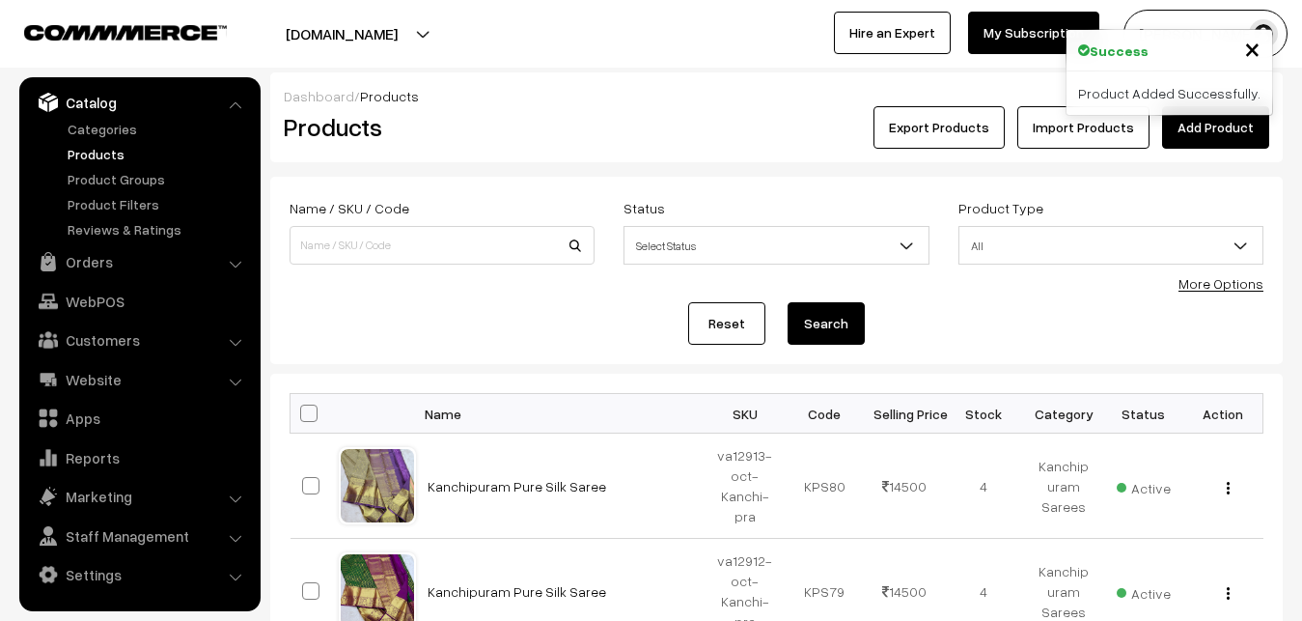
click at [599, 132] on div "Products" at bounding box center [438, 127] width 338 height 42
click at [1168, 125] on link "Add Product" at bounding box center [1215, 127] width 107 height 42
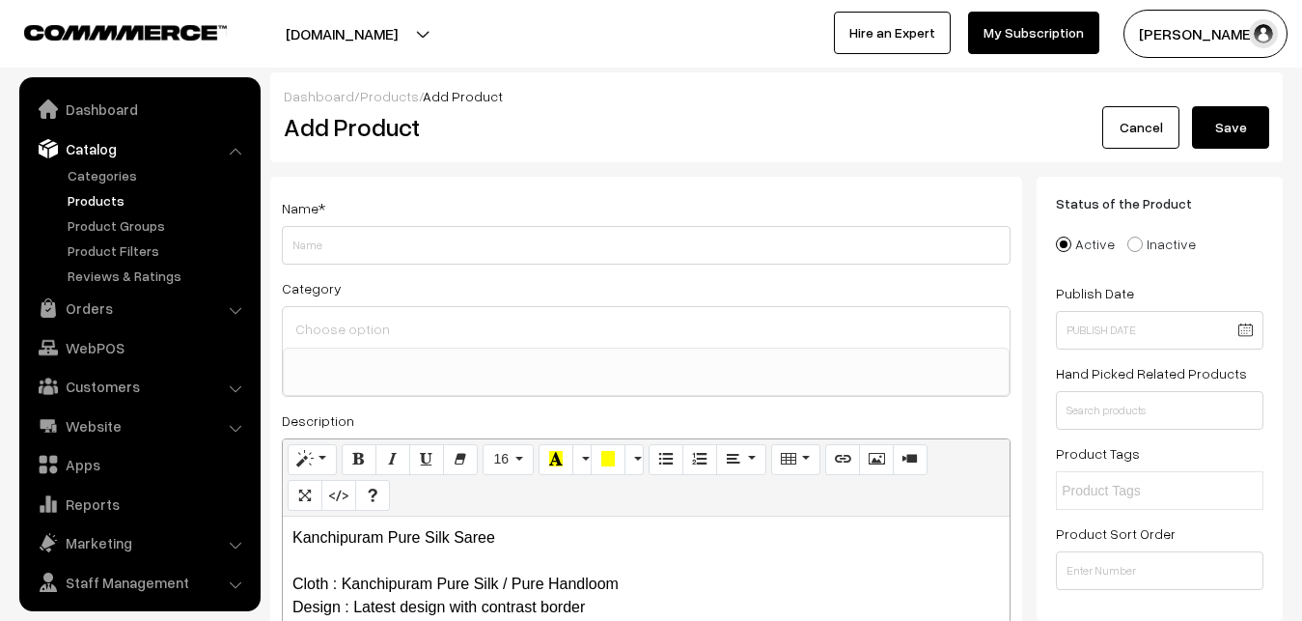
select select
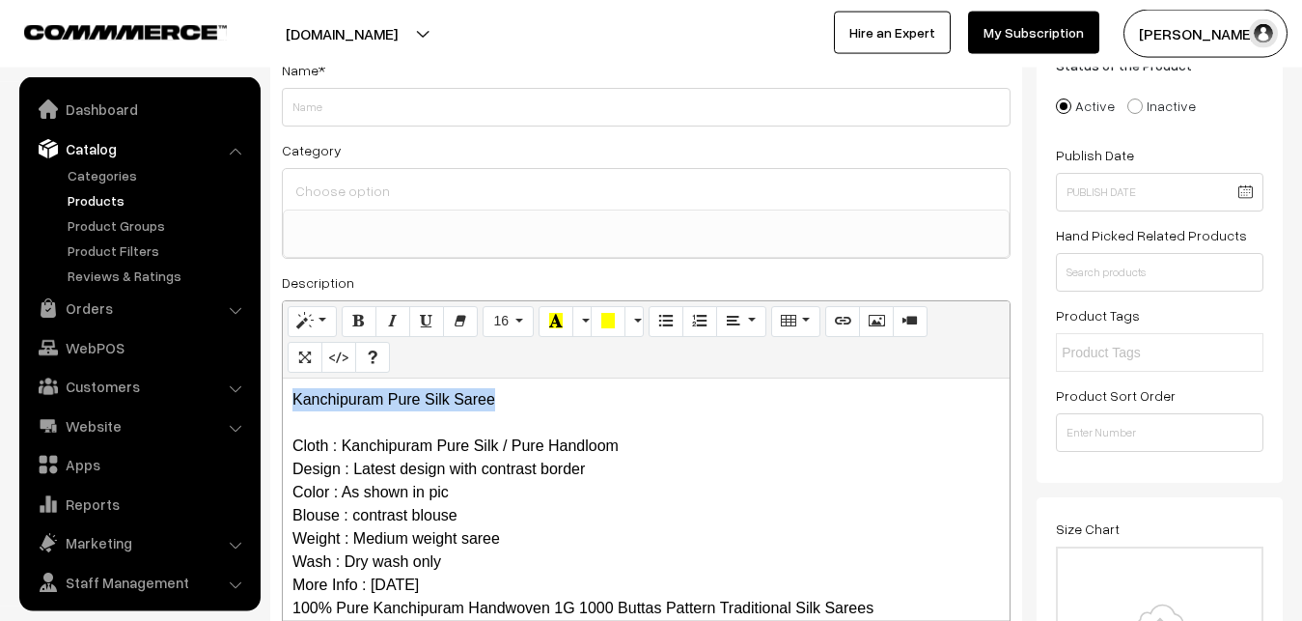
scroll to position [46, 0]
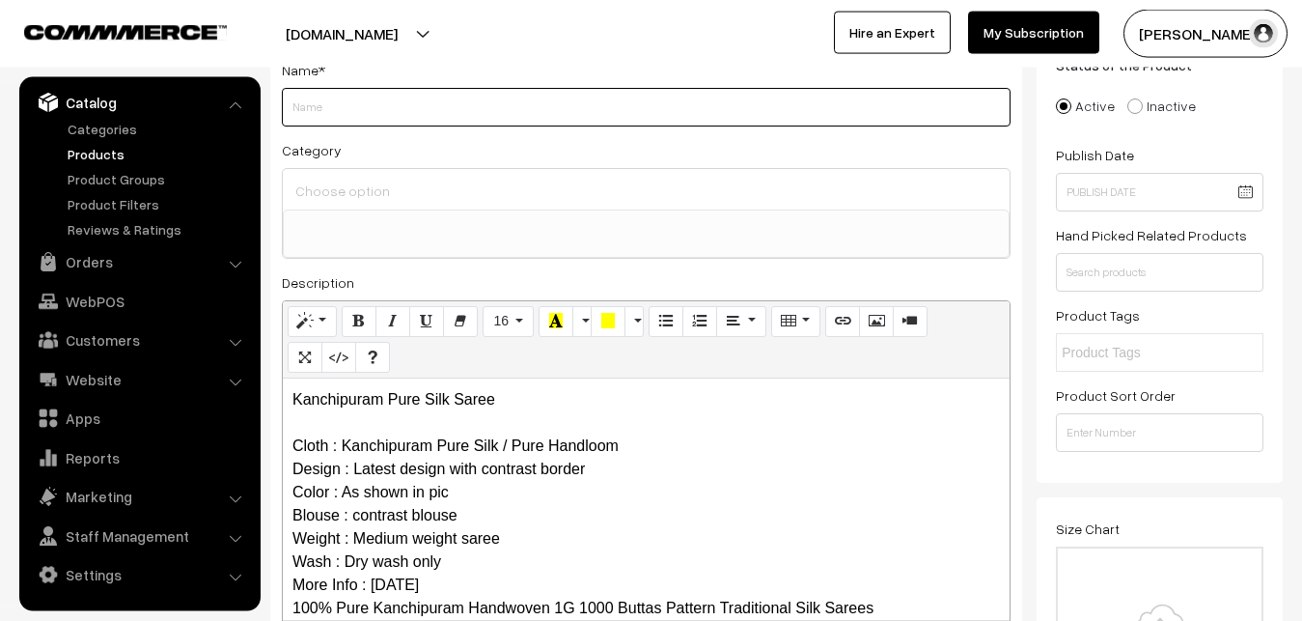
paste input "Kanchipuram Pure Silk Saree"
type input "Kanchipuram Pure Silk Saree"
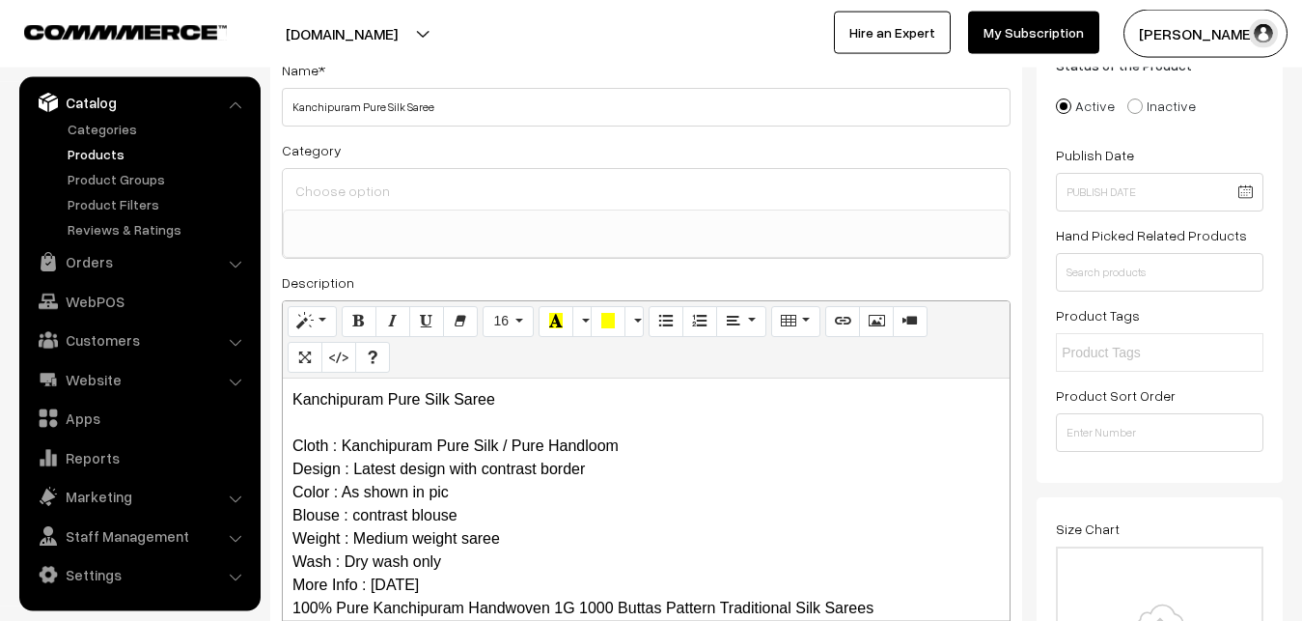
click at [376, 202] on input at bounding box center [646, 191] width 711 height 28
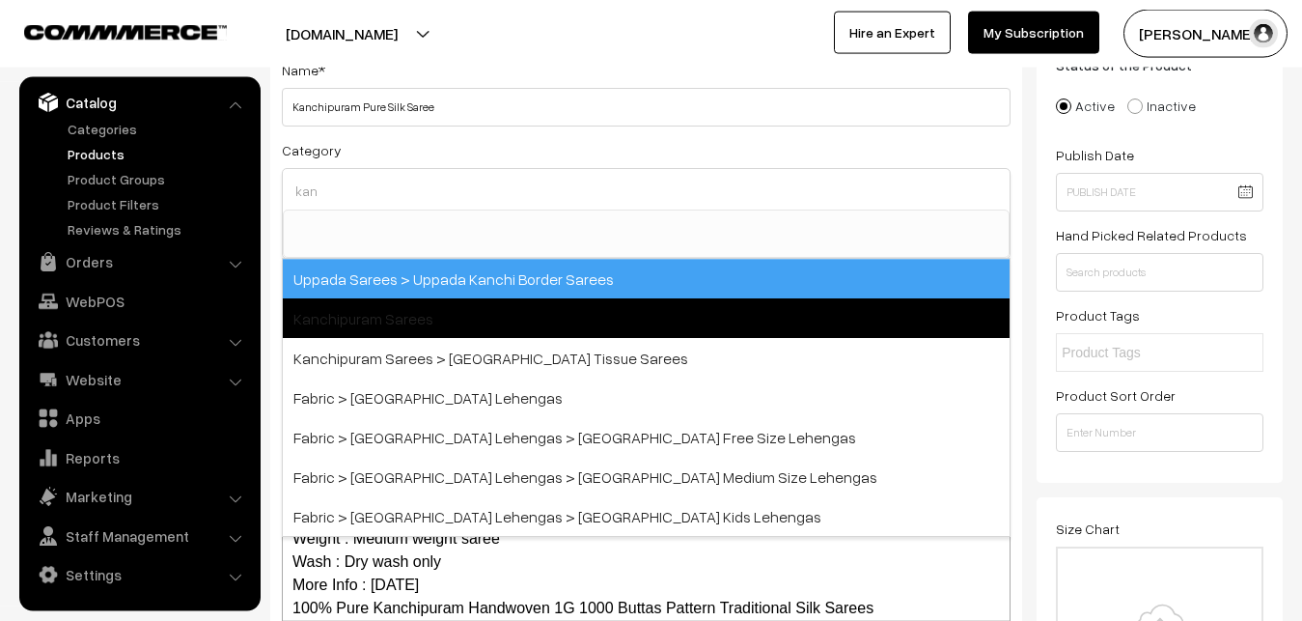
type input "kan"
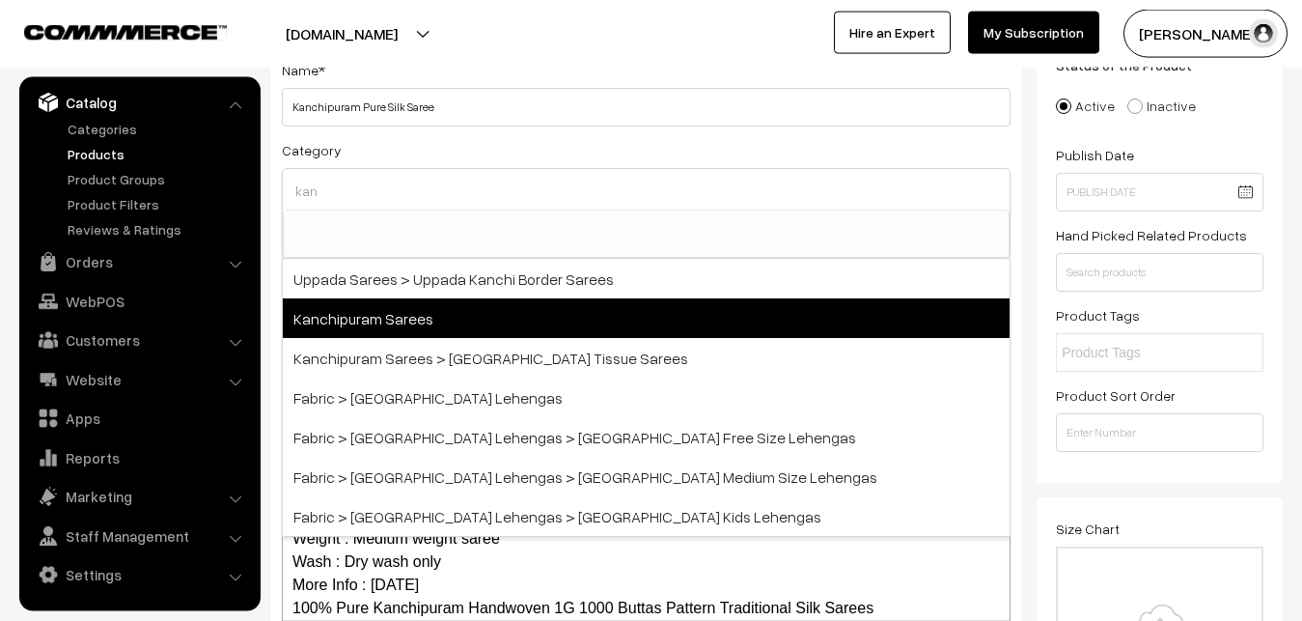
click at [398, 305] on span "Kanchipuram Sarees" at bounding box center [646, 318] width 727 height 40
select select "3"
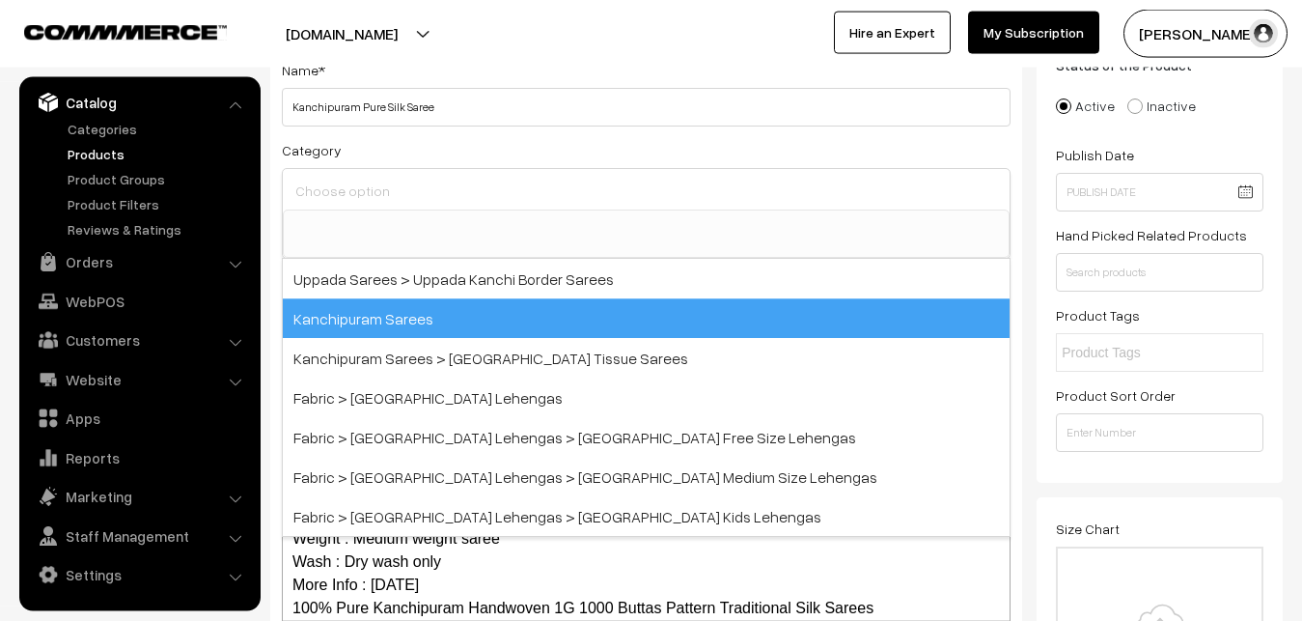
scroll to position [405, 0]
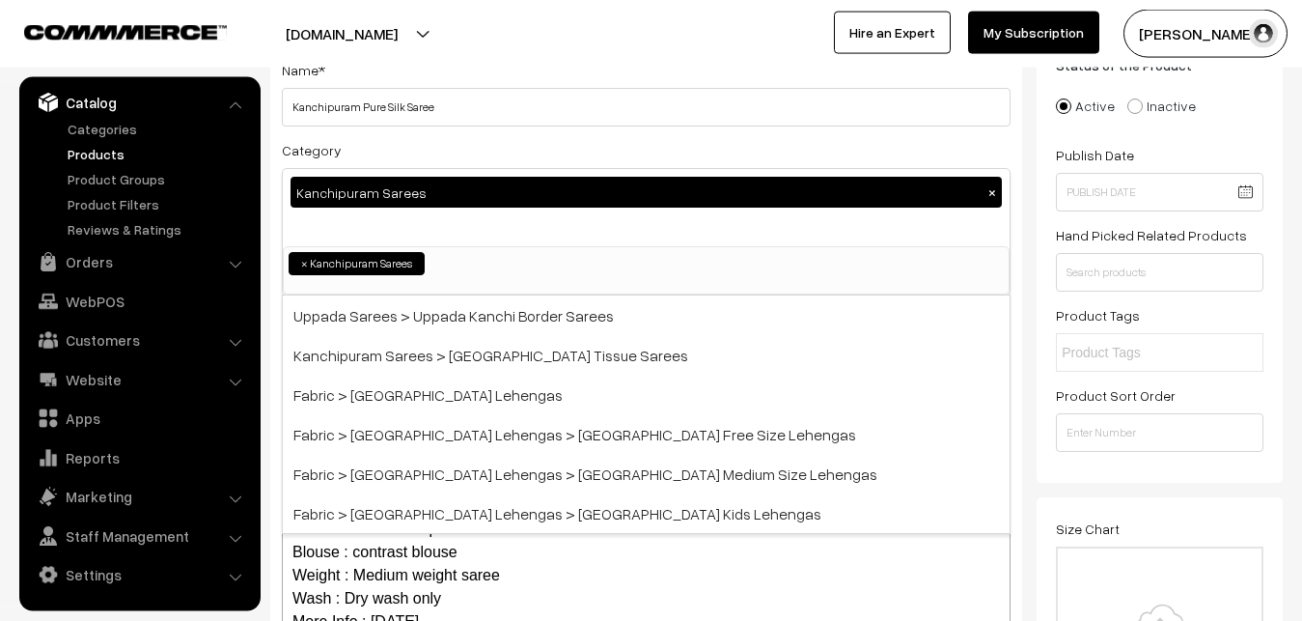
click at [417, 152] on div "Category Kanchipuram Sarees × Uppada Sarees Uppada Sarees > Uppada Plain Sarees…" at bounding box center [646, 216] width 729 height 157
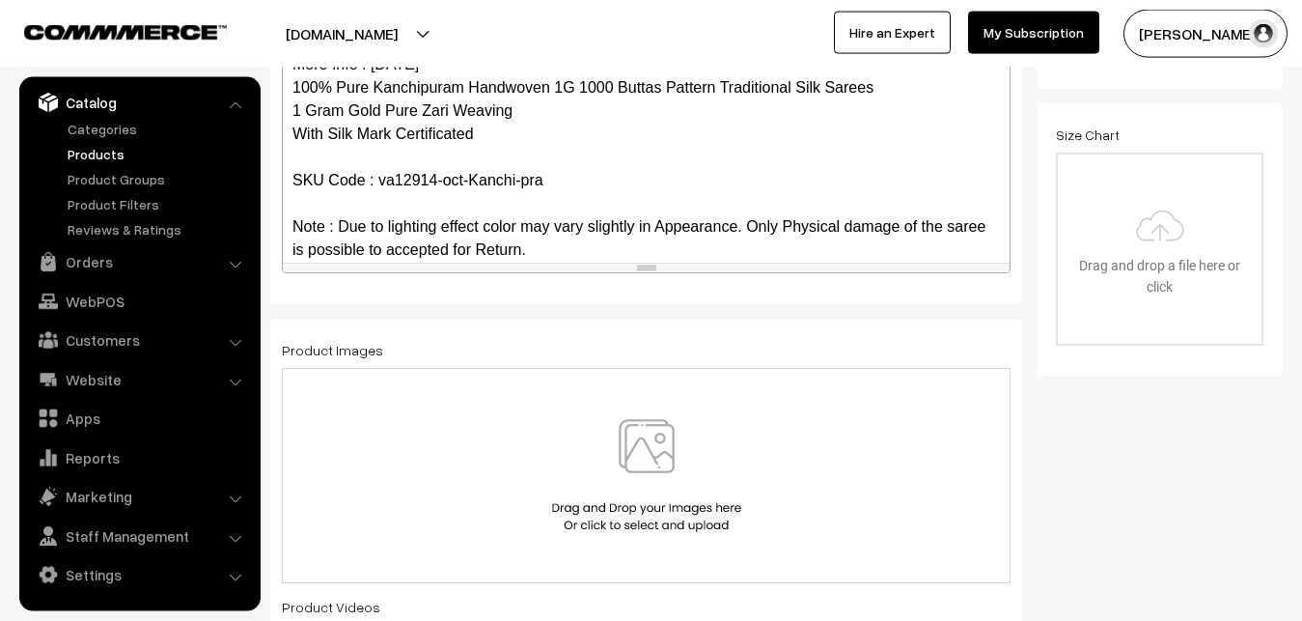
scroll to position [187, 0]
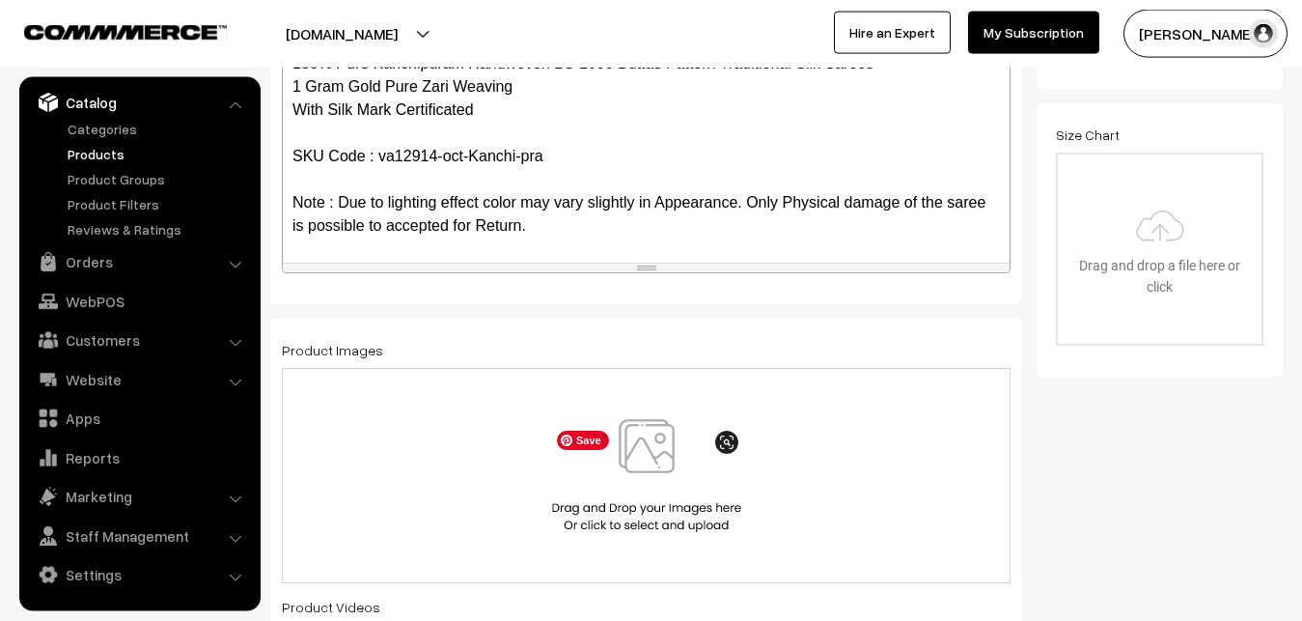
click at [628, 430] on img at bounding box center [646, 475] width 199 height 113
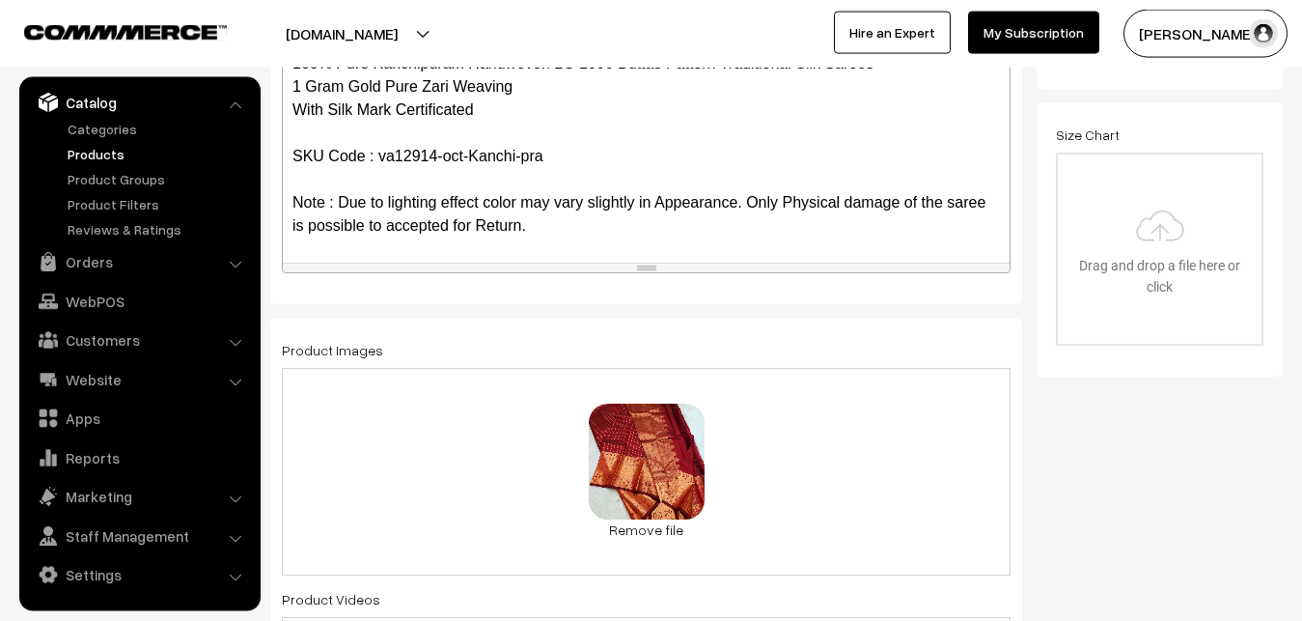
scroll to position [1024, 0]
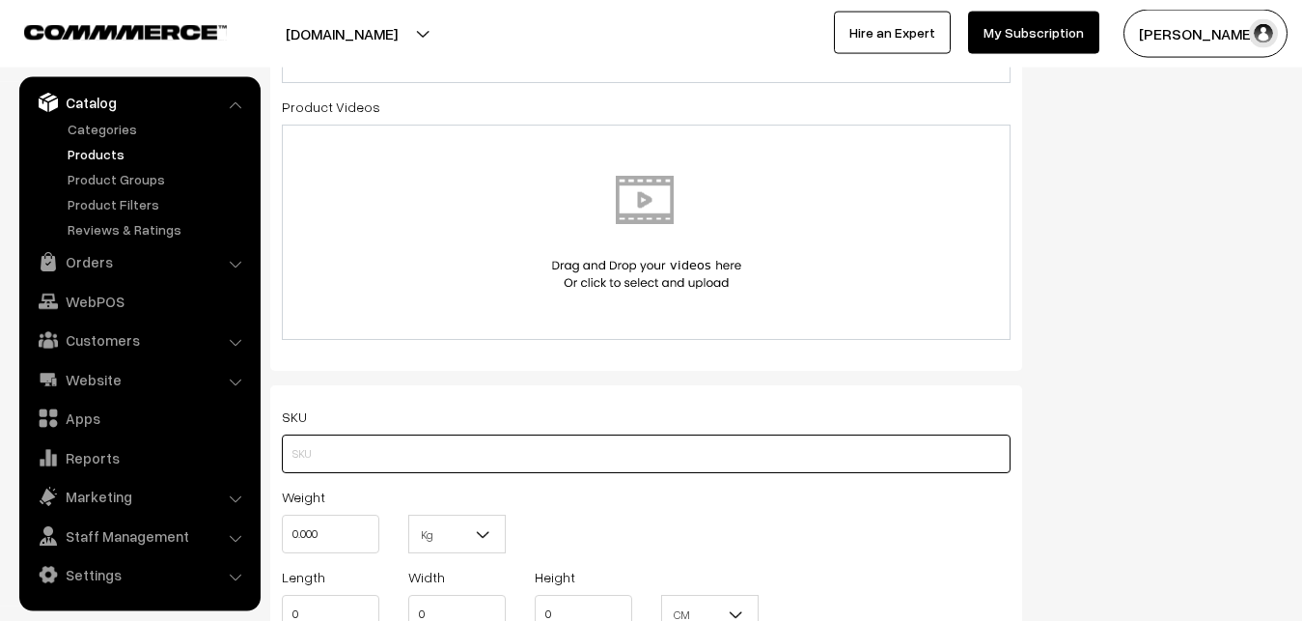
paste input "va12914-oct-Kanchi-pra"
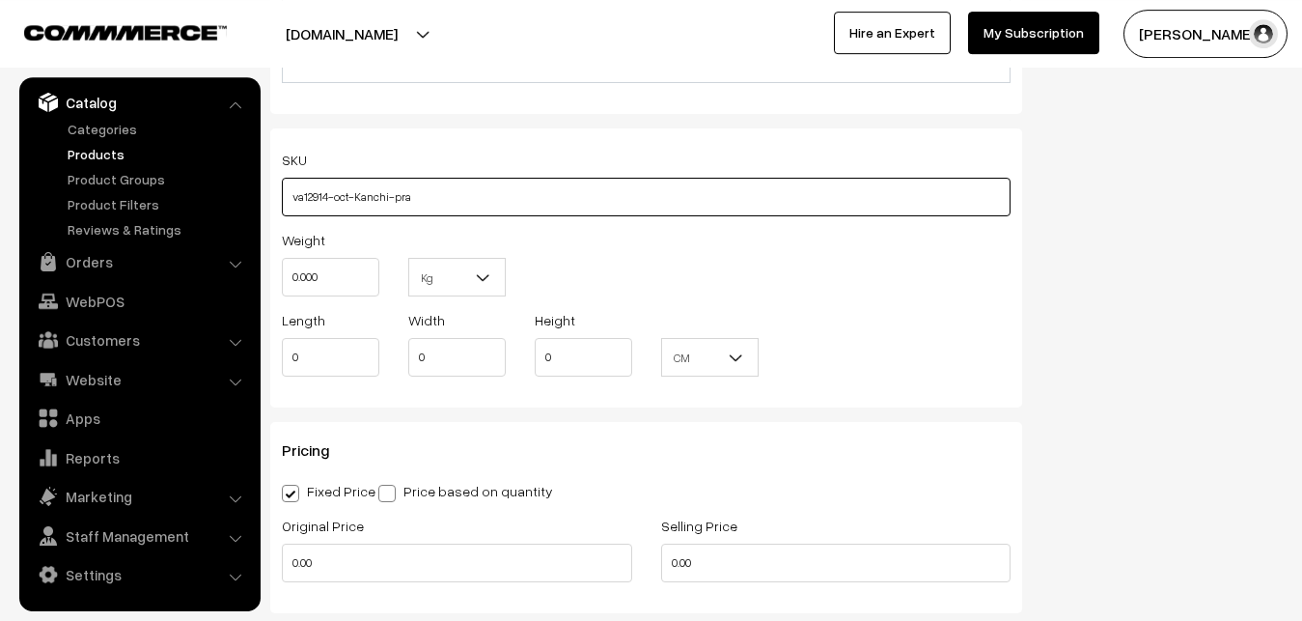
scroll to position [1418, 0]
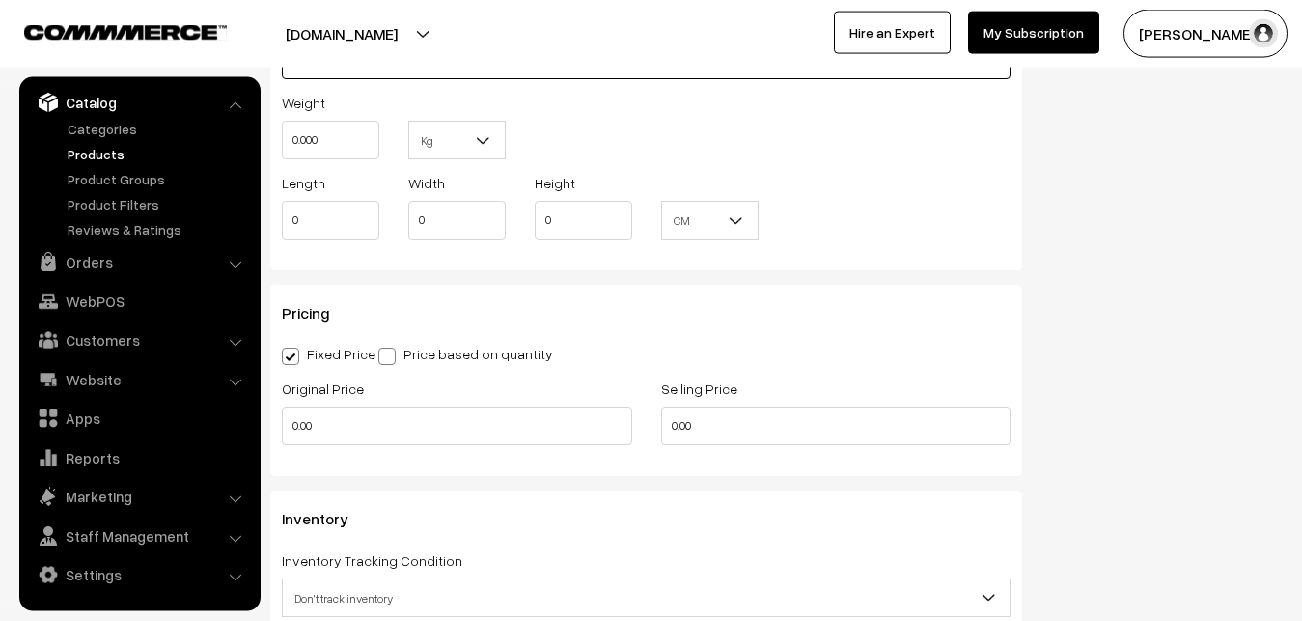
type input "va12914-oct-Kanchi-pra"
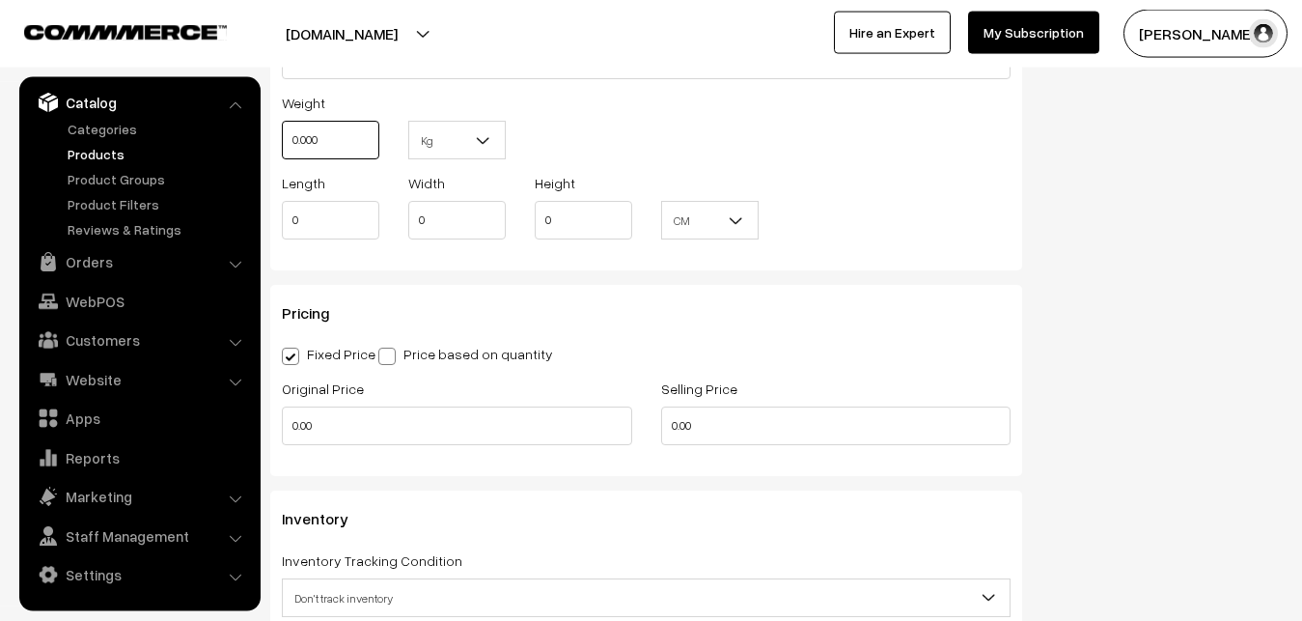
drag, startPoint x: 325, startPoint y: 143, endPoint x: 250, endPoint y: 147, distance: 75.4
click at [282, 147] on input "0.000" at bounding box center [331, 140] width 98 height 39
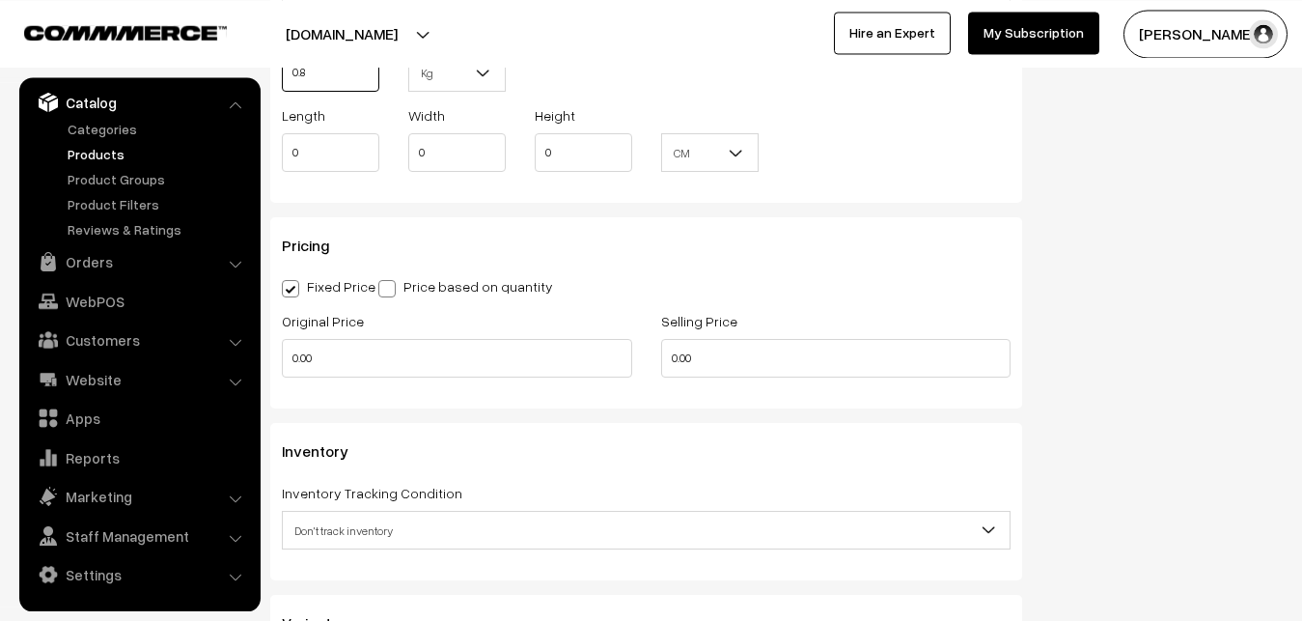
scroll to position [1615, 0]
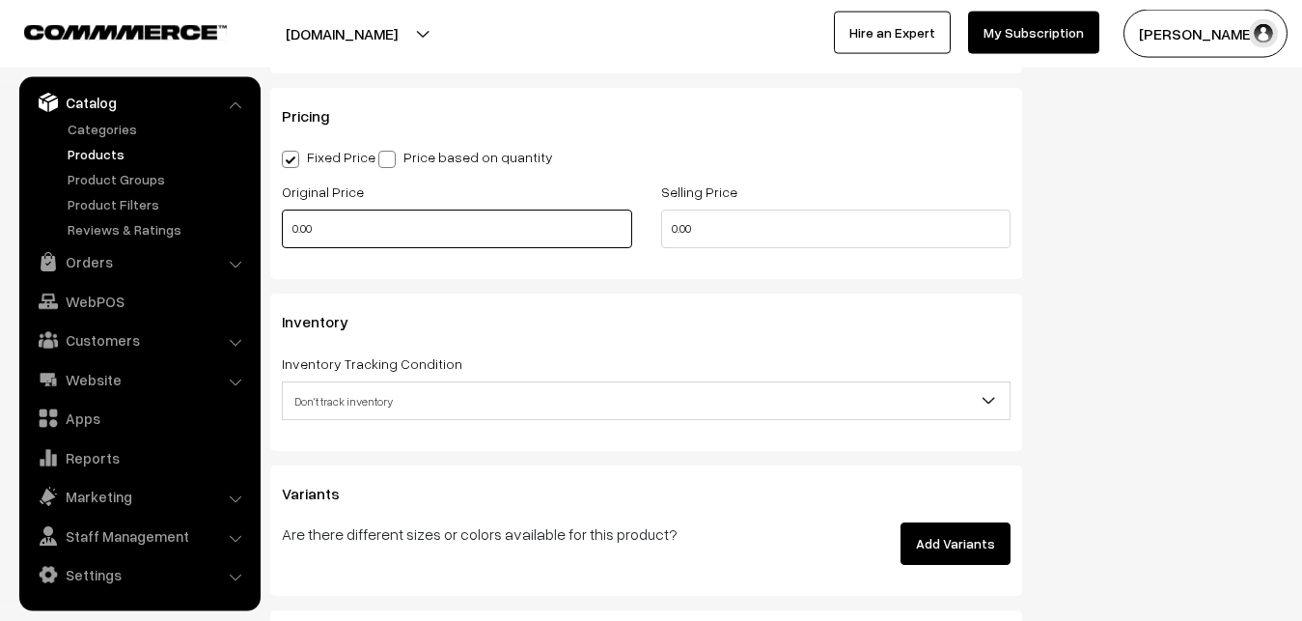
type input "0.80"
drag, startPoint x: 332, startPoint y: 217, endPoint x: 258, endPoint y: 228, distance: 75.1
click at [282, 228] on input "0.00" at bounding box center [457, 228] width 350 height 39
type input "12000"
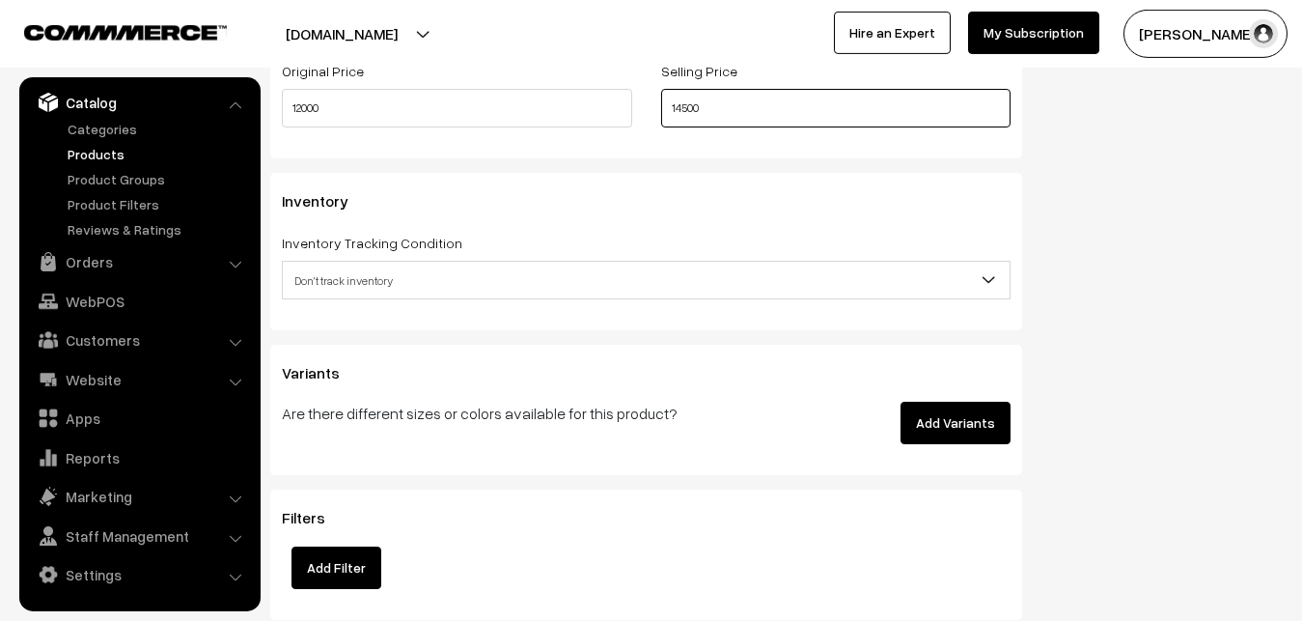
scroll to position [1812, 0]
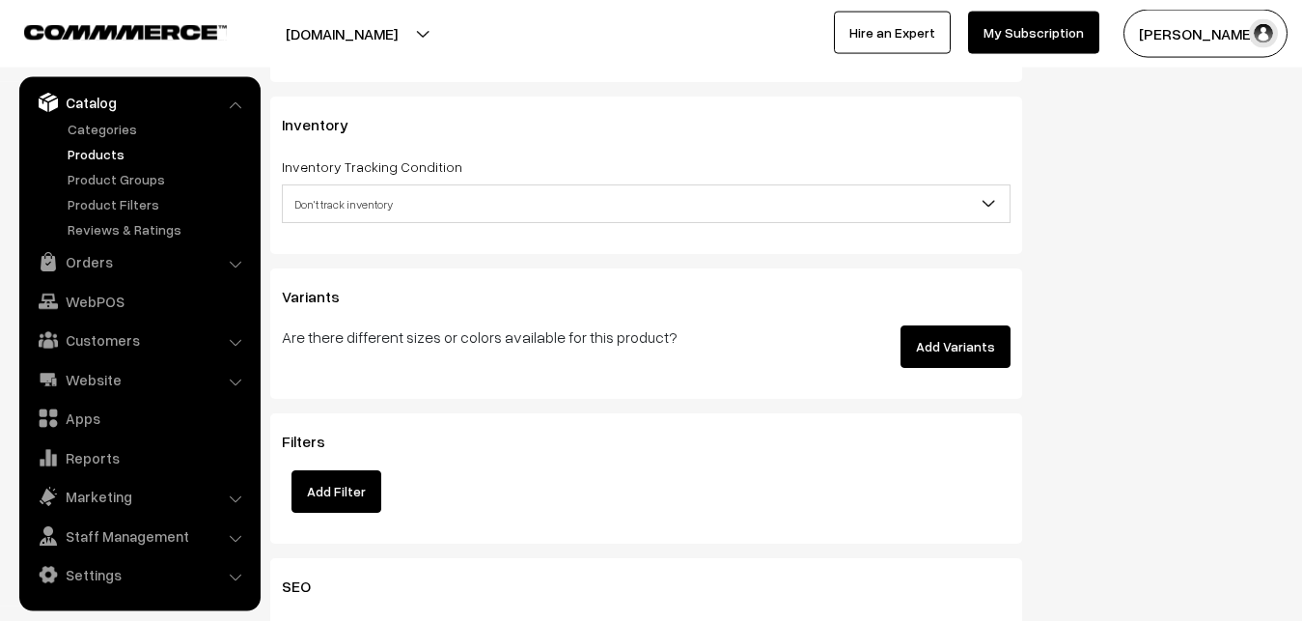
type input "14500"
click at [352, 216] on span "Don't track inventory" at bounding box center [646, 204] width 727 height 34
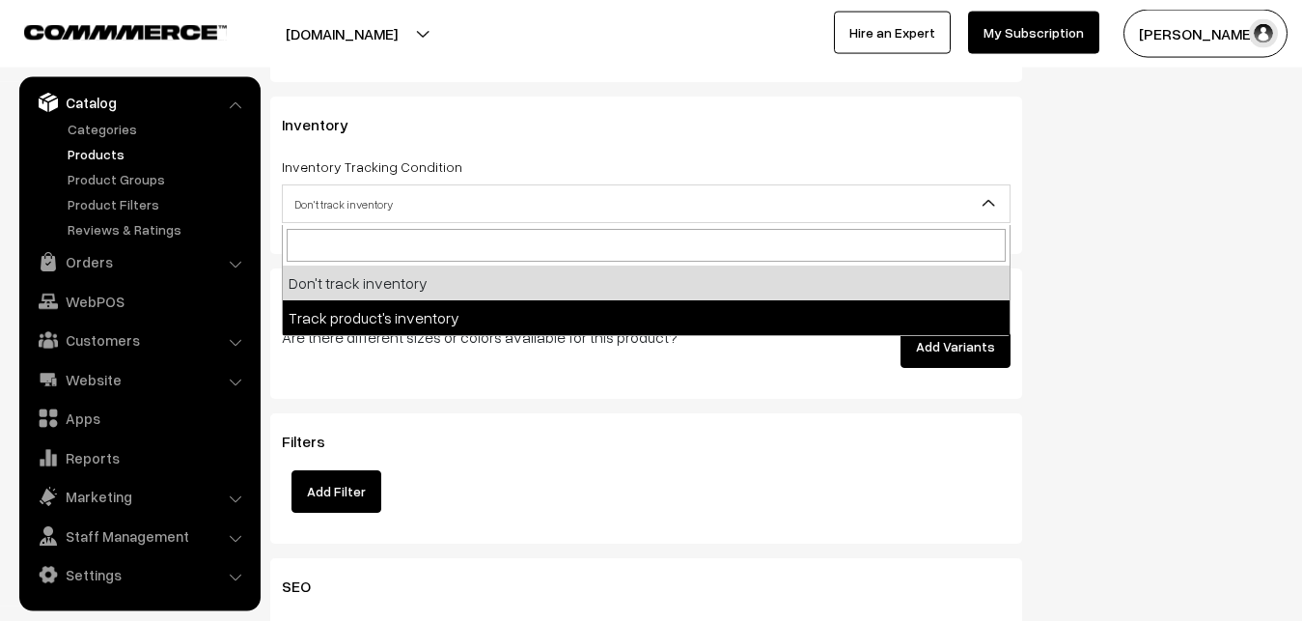
select select "2"
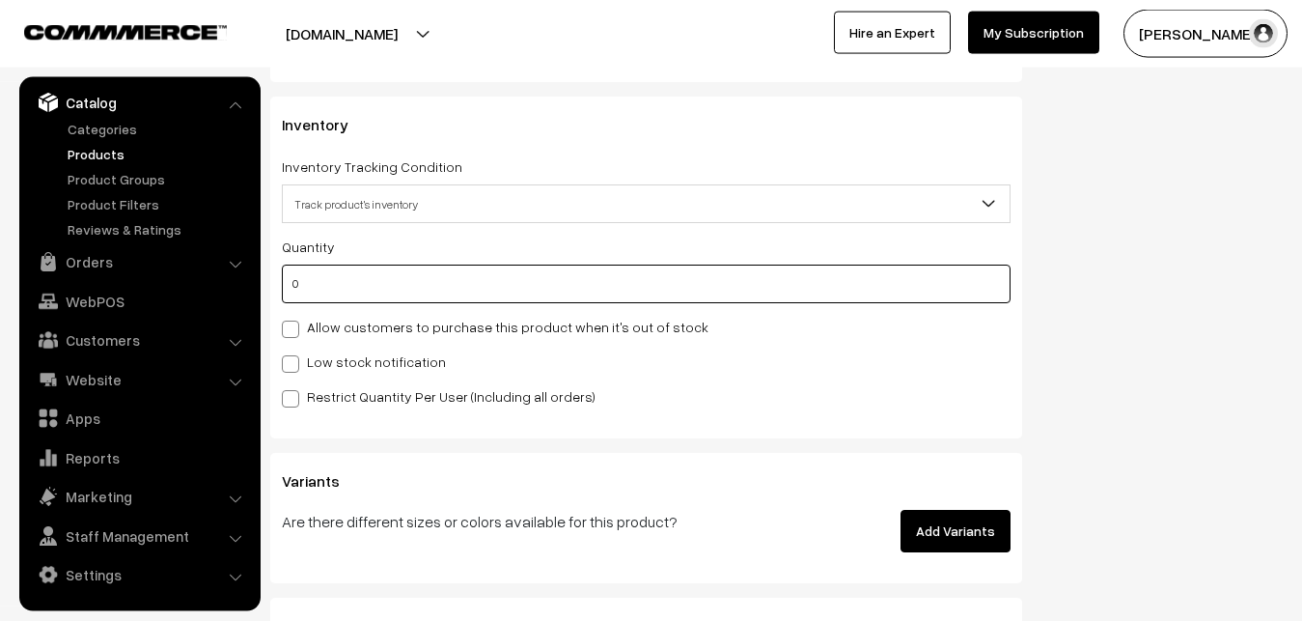
click at [354, 283] on input "0" at bounding box center [646, 284] width 729 height 39
type input "4"
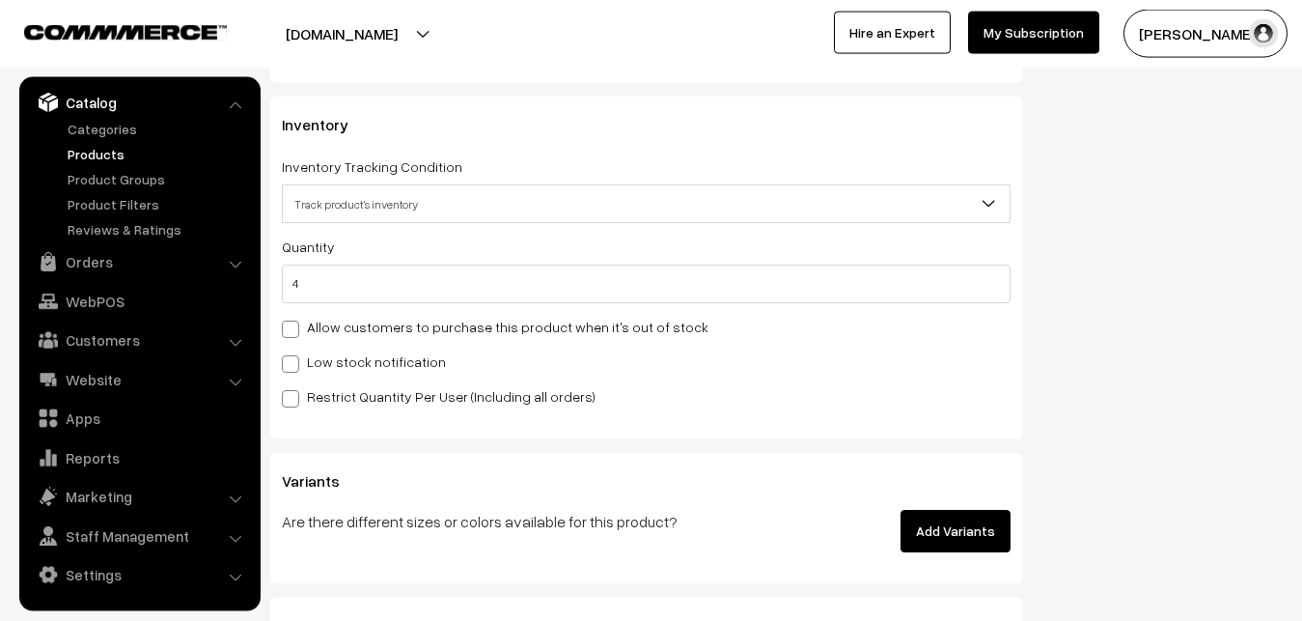
click at [348, 369] on label "Low stock notification" at bounding box center [364, 361] width 164 height 20
click at [294, 367] on input "Low stock notification" at bounding box center [288, 360] width 13 height 13
checkbox input "true"
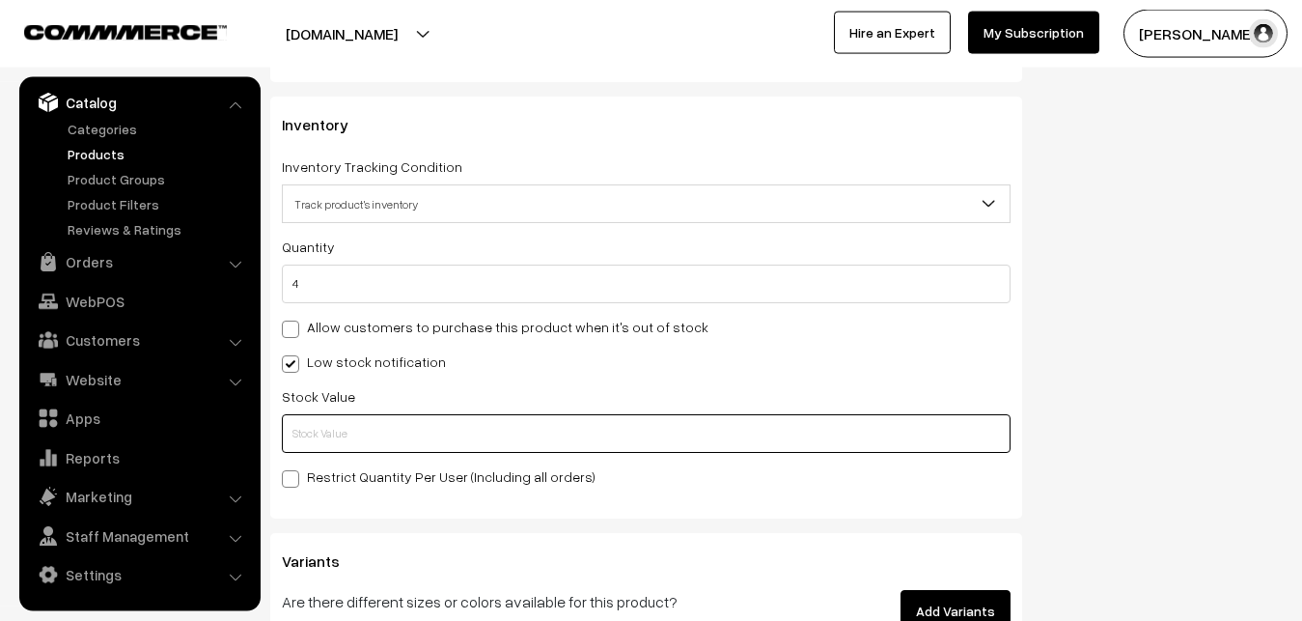
click at [343, 422] on input "text" at bounding box center [646, 433] width 729 height 39
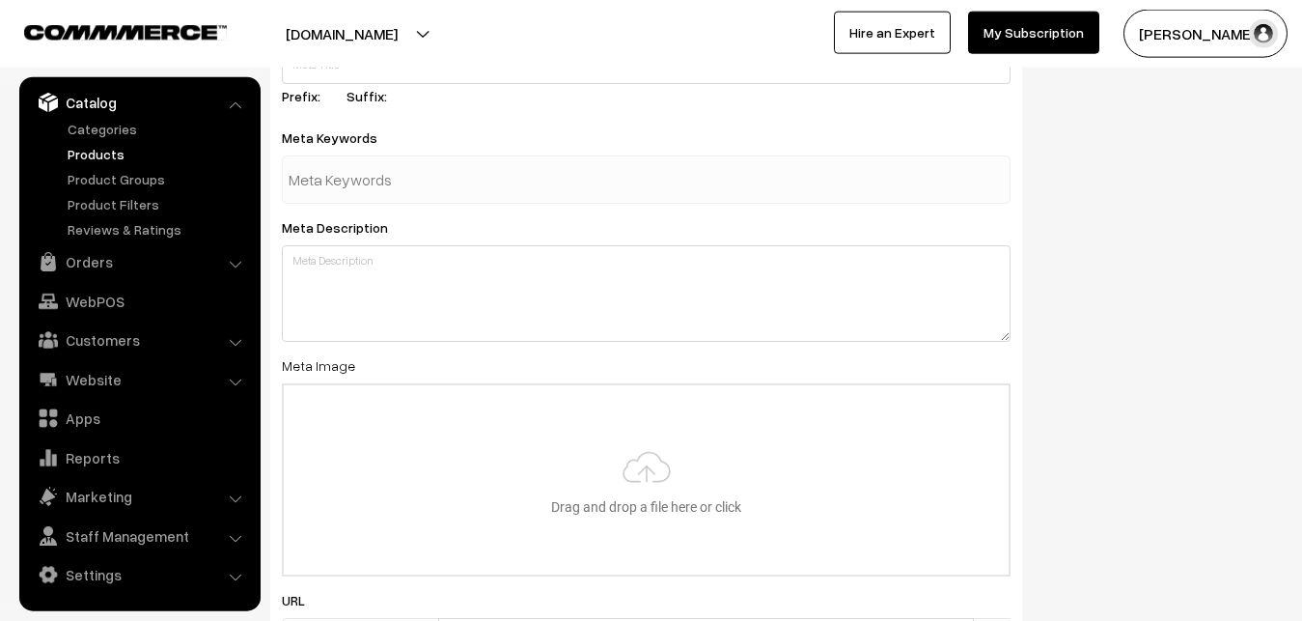
scroll to position [2874, 0]
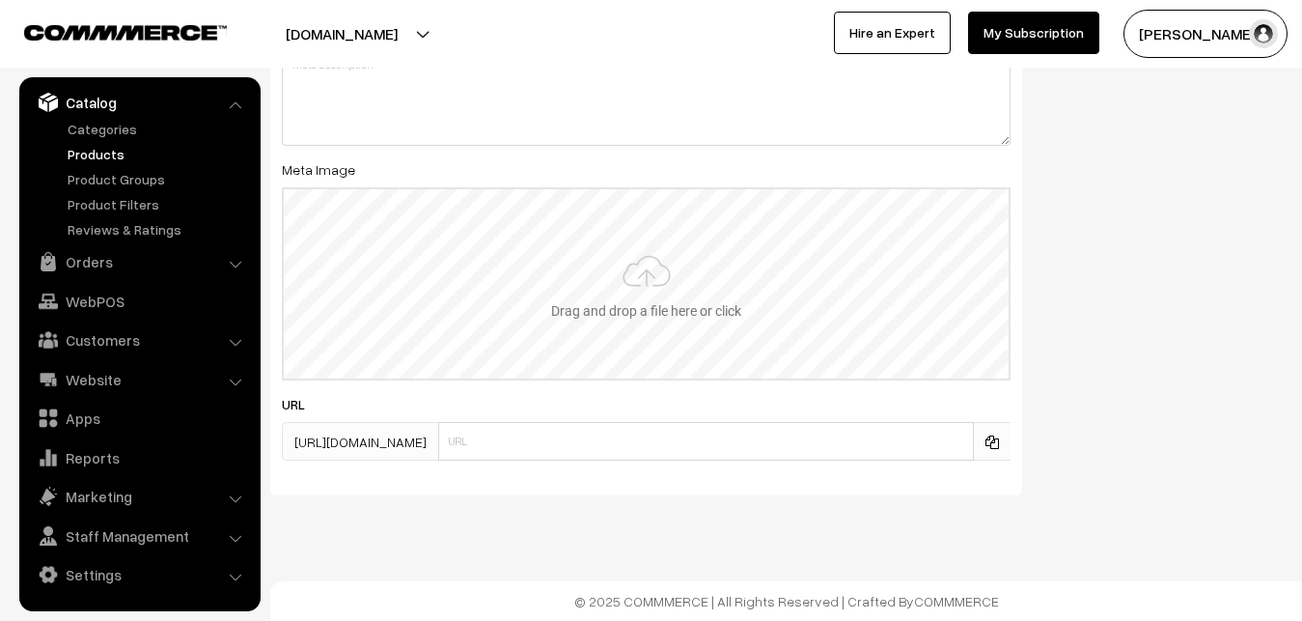
type input "2"
click at [676, 281] on input "file" at bounding box center [646, 283] width 725 height 189
type input "C:\fakepath\kanchipuram-saree-va12914-oct.jpeg"
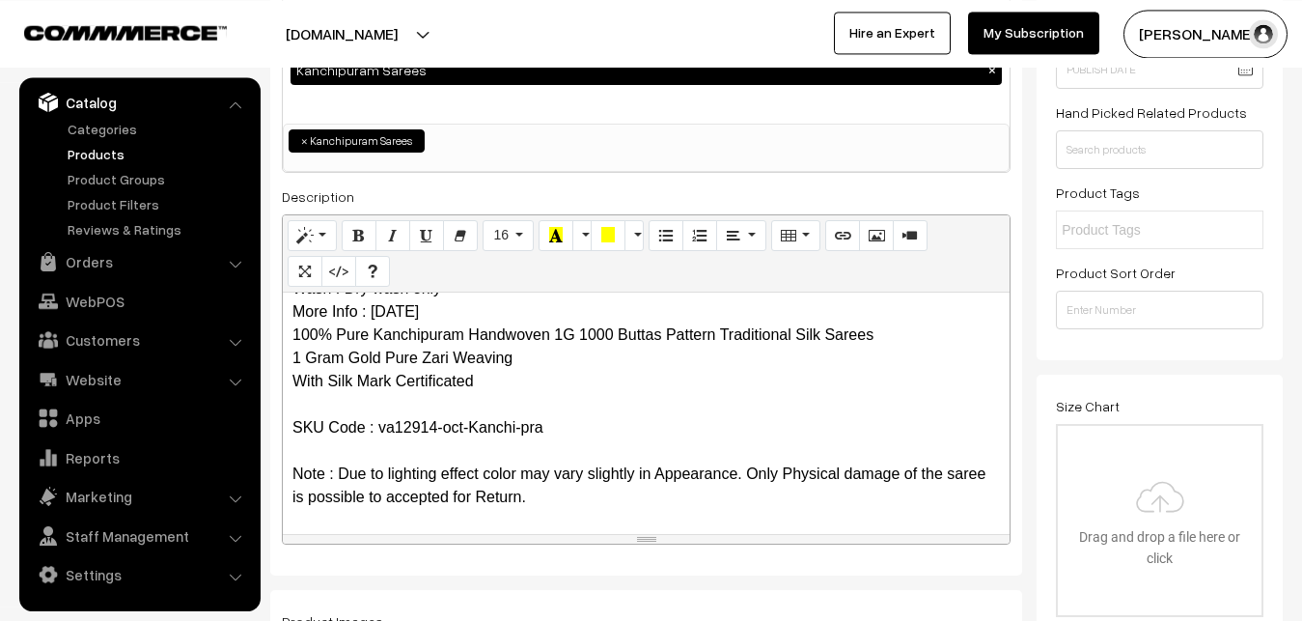
scroll to position [17, 0]
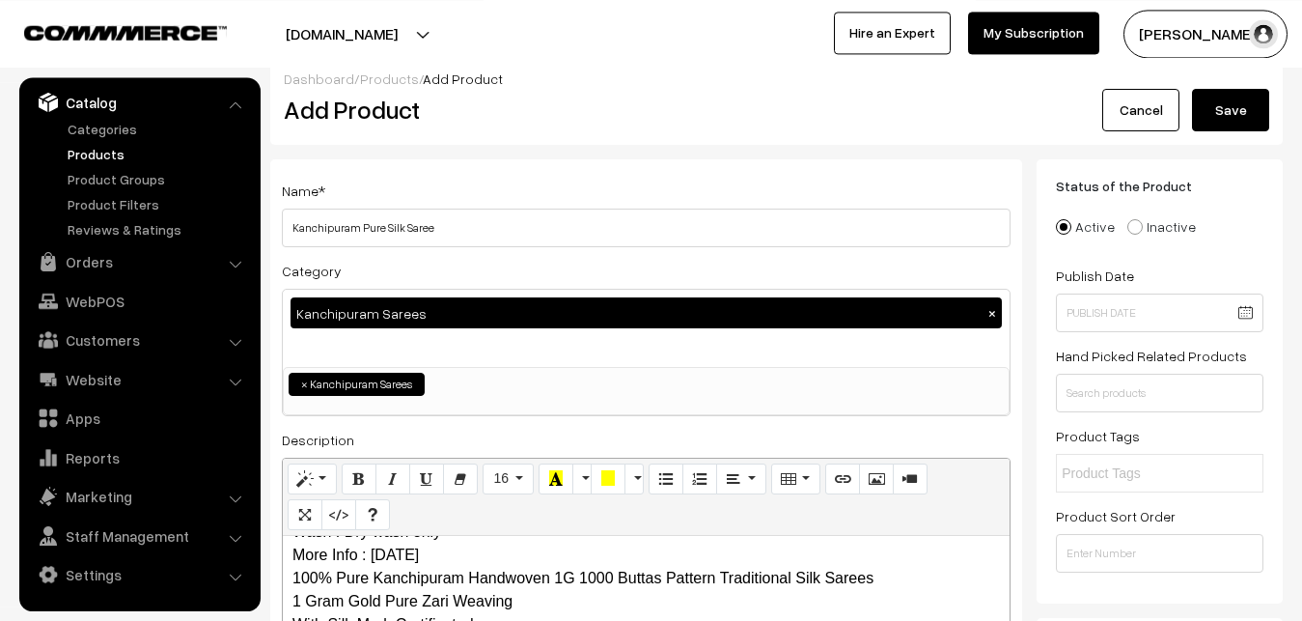
click at [1243, 120] on button "Save" at bounding box center [1230, 110] width 77 height 42
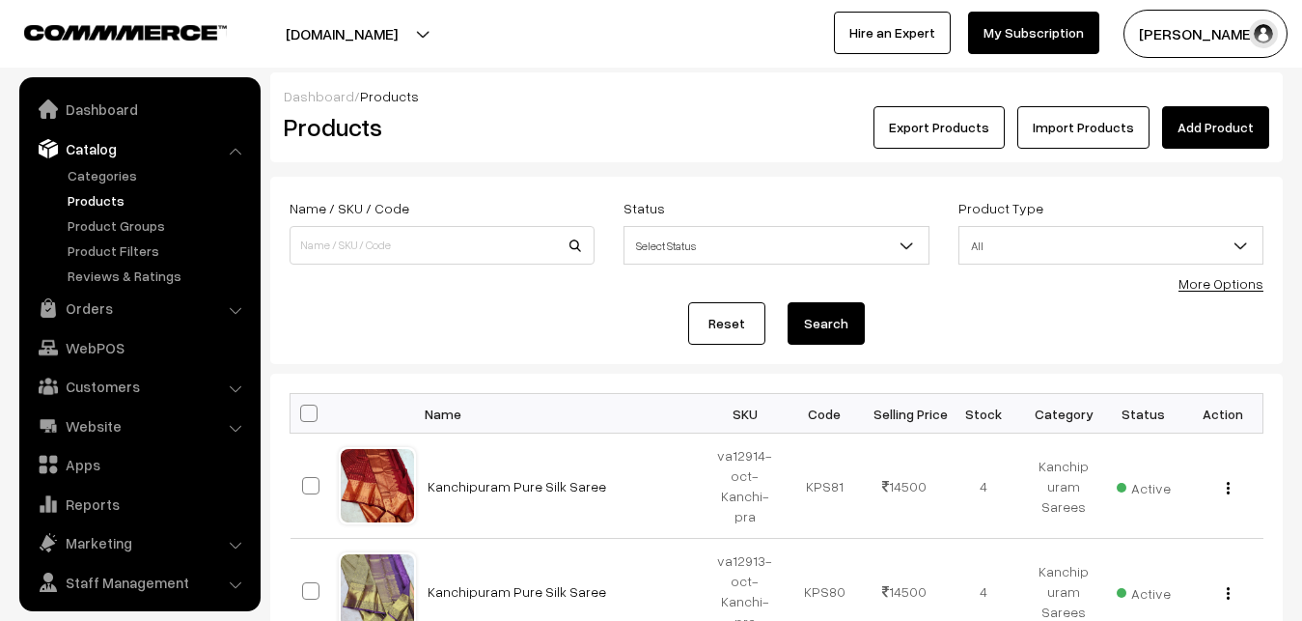
scroll to position [46, 0]
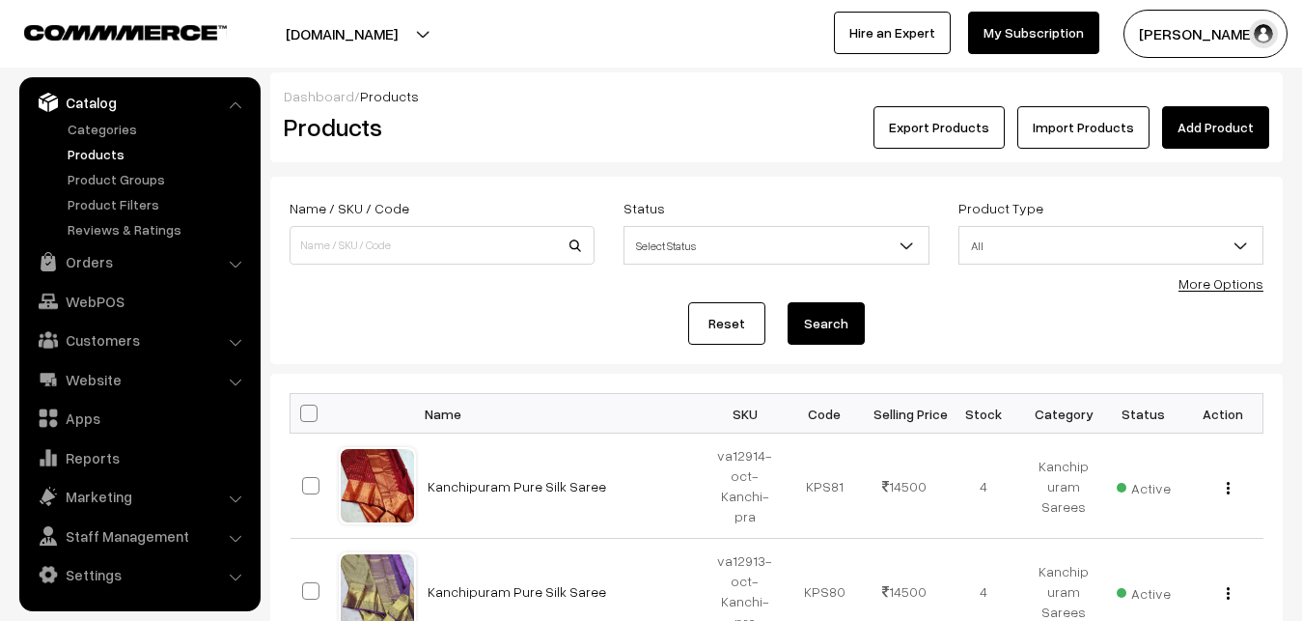
click at [1261, 109] on link "Add Product" at bounding box center [1215, 127] width 107 height 42
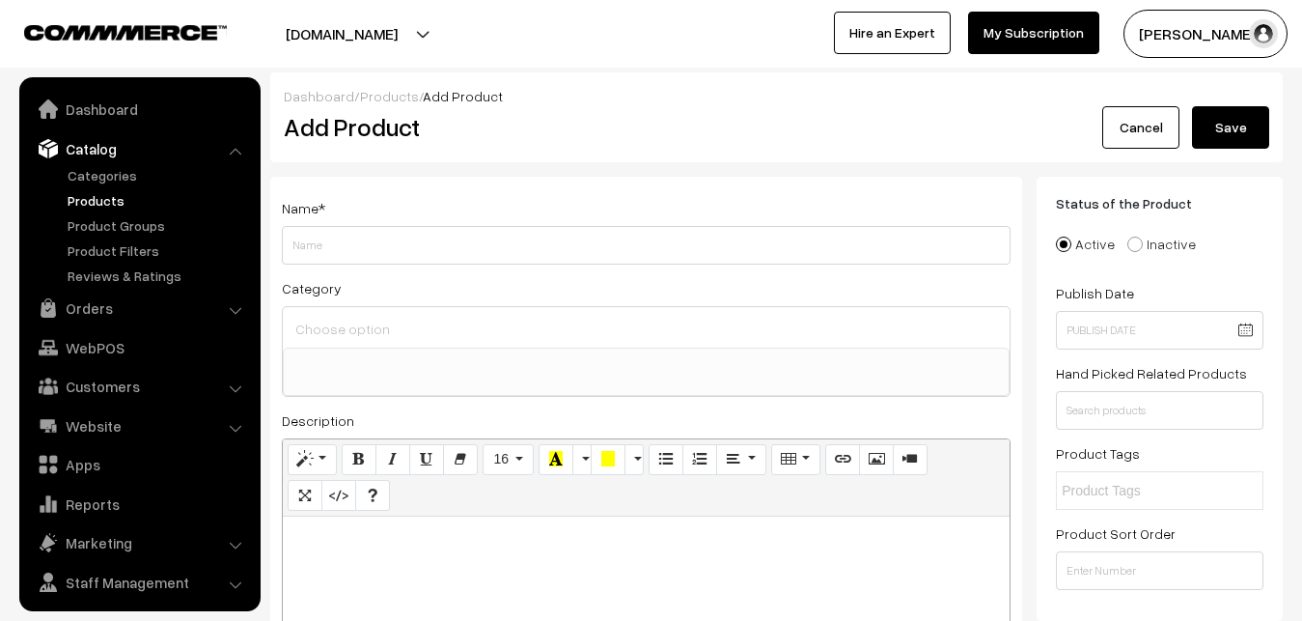
select select
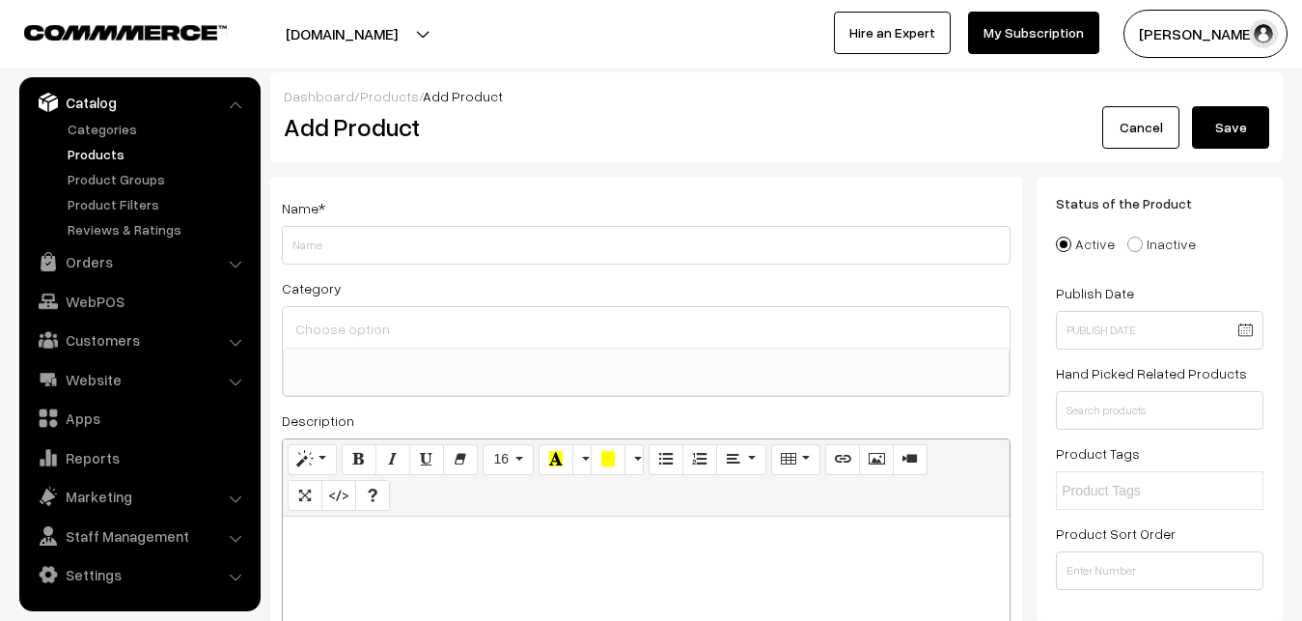
click at [322, 539] on p at bounding box center [647, 537] width 708 height 23
paste div
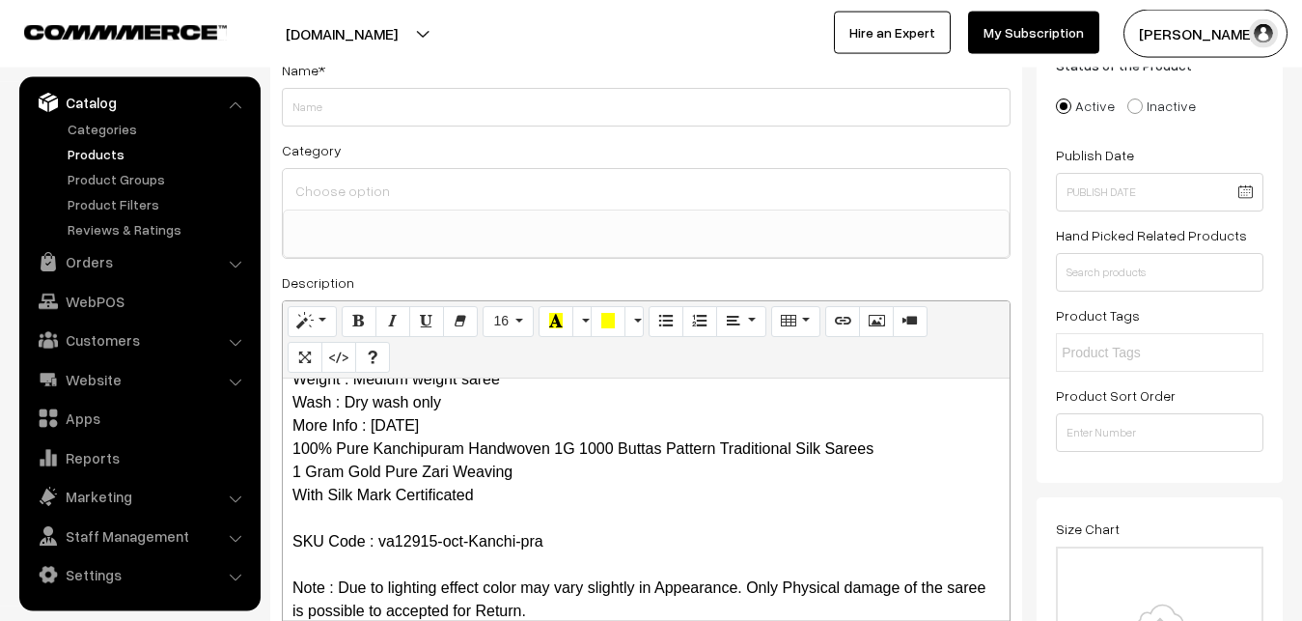
scroll to position [0, 0]
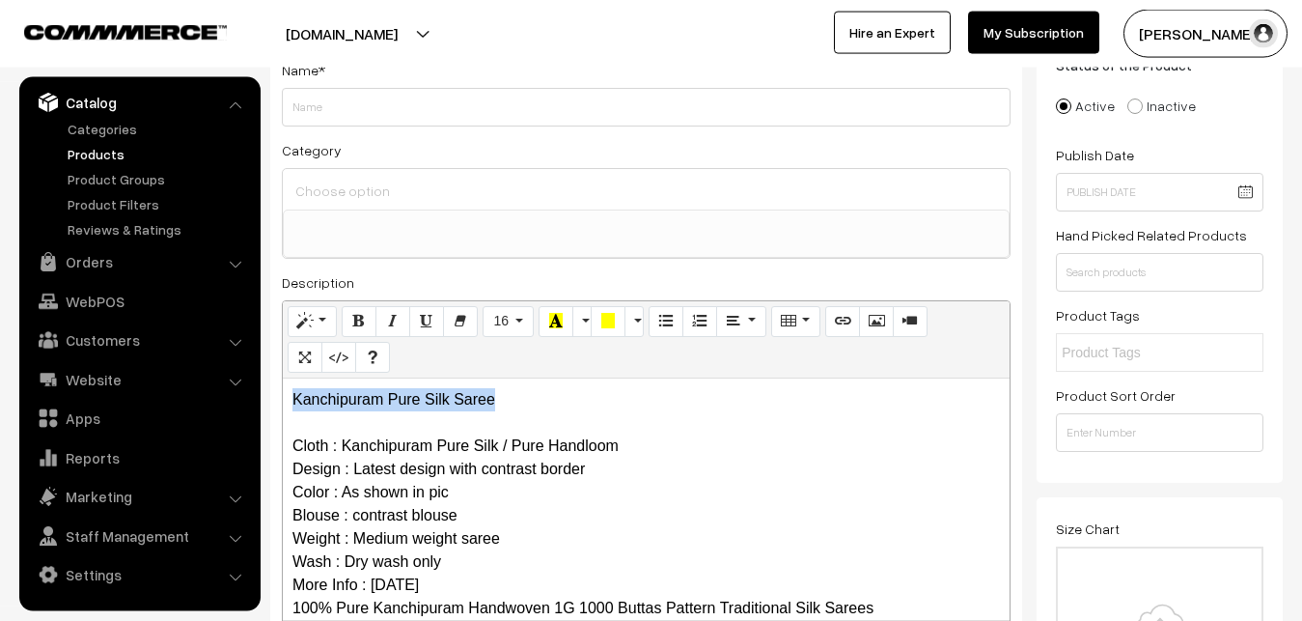
drag, startPoint x: 502, startPoint y: 397, endPoint x: 281, endPoint y: 397, distance: 221.1
click at [283, 397] on div "Kanchipuram Pure Silk Saree Cloth : Kanchipuram Pure Silk / Pure Handloom Desig…" at bounding box center [646, 498] width 727 height 241
copy p "Kanchipuram Pure Silk Saree"
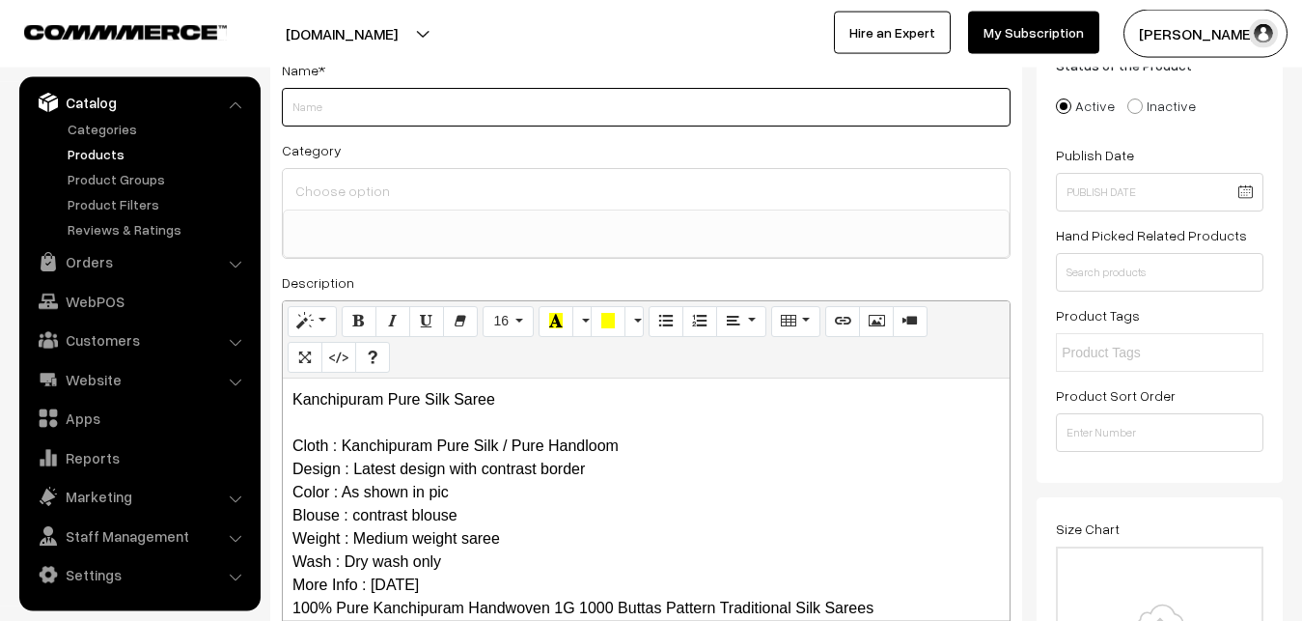
paste input "Kanchipuram Pure Silk Saree"
type input "Kanchipuram Pure Silk Saree"
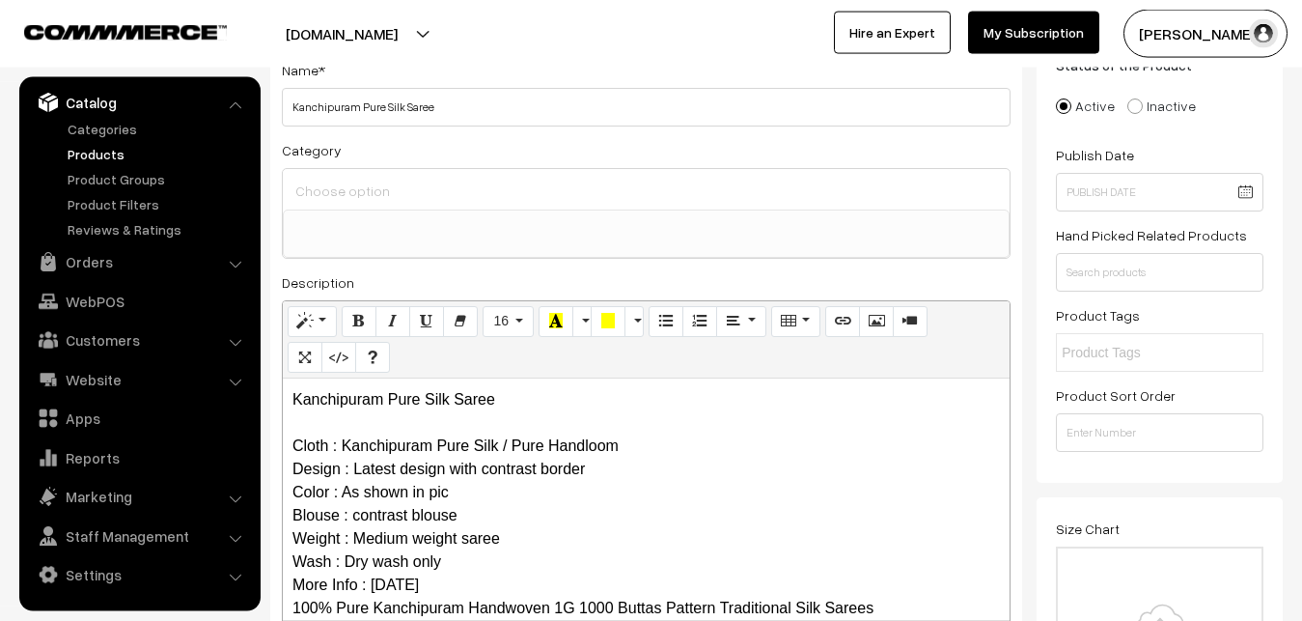
click at [406, 191] on input at bounding box center [646, 191] width 711 height 28
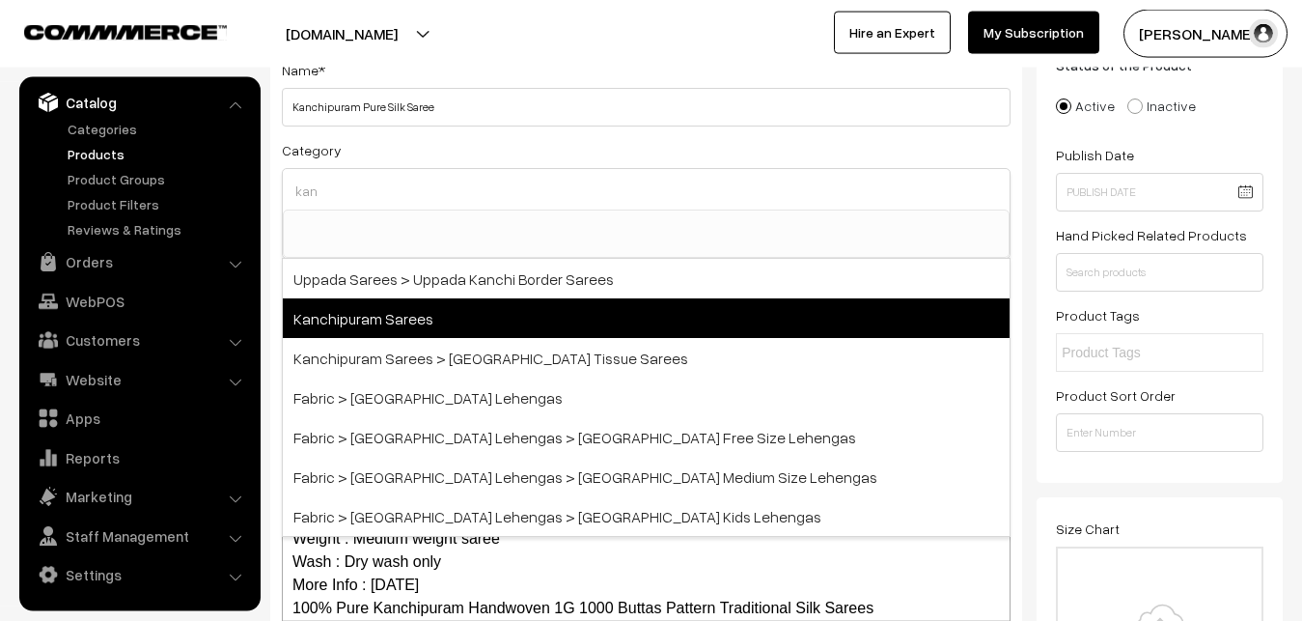
type input "kan"
click at [369, 310] on span "Kanchipuram Sarees" at bounding box center [646, 318] width 727 height 40
select select "3"
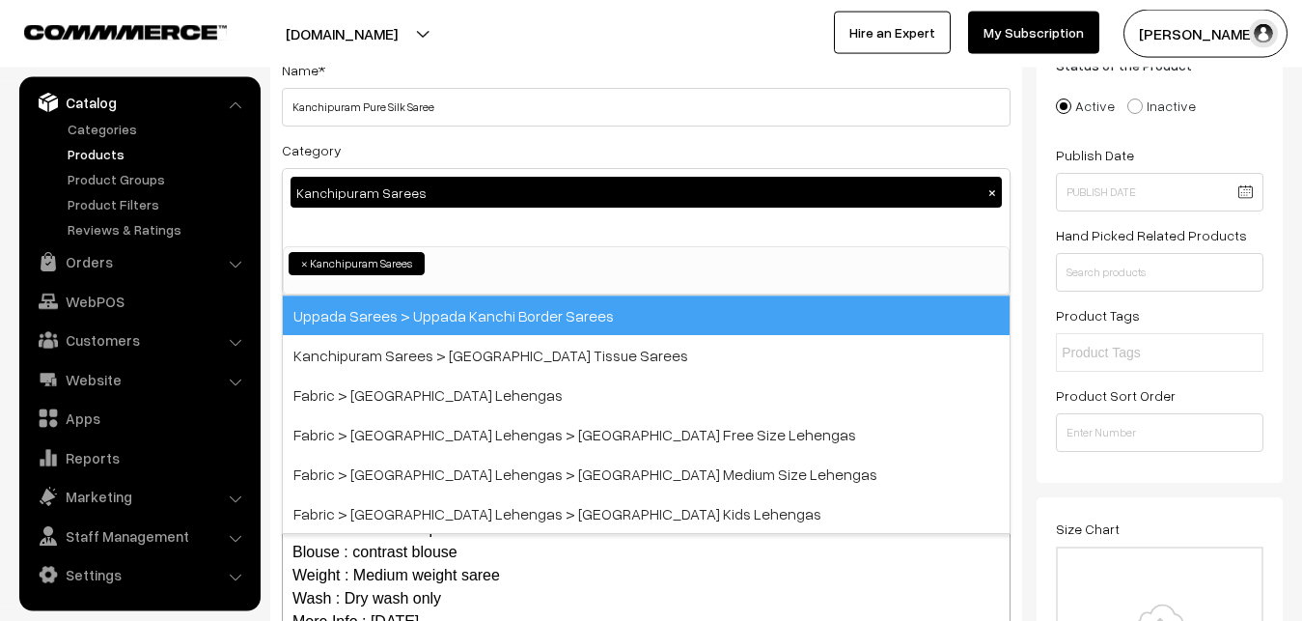
scroll to position [405, 0]
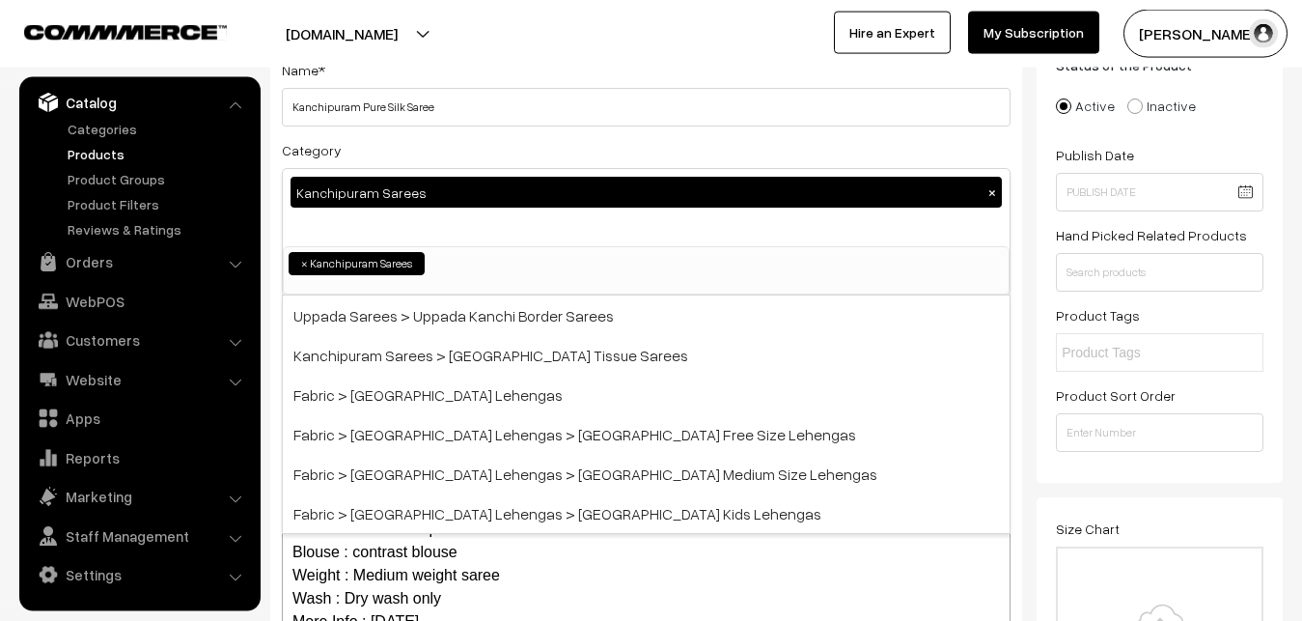
click at [406, 153] on div "Category Kanchipuram Sarees × Uppada Sarees Uppada Sarees > Uppada Plain Sarees…" at bounding box center [646, 216] width 729 height 157
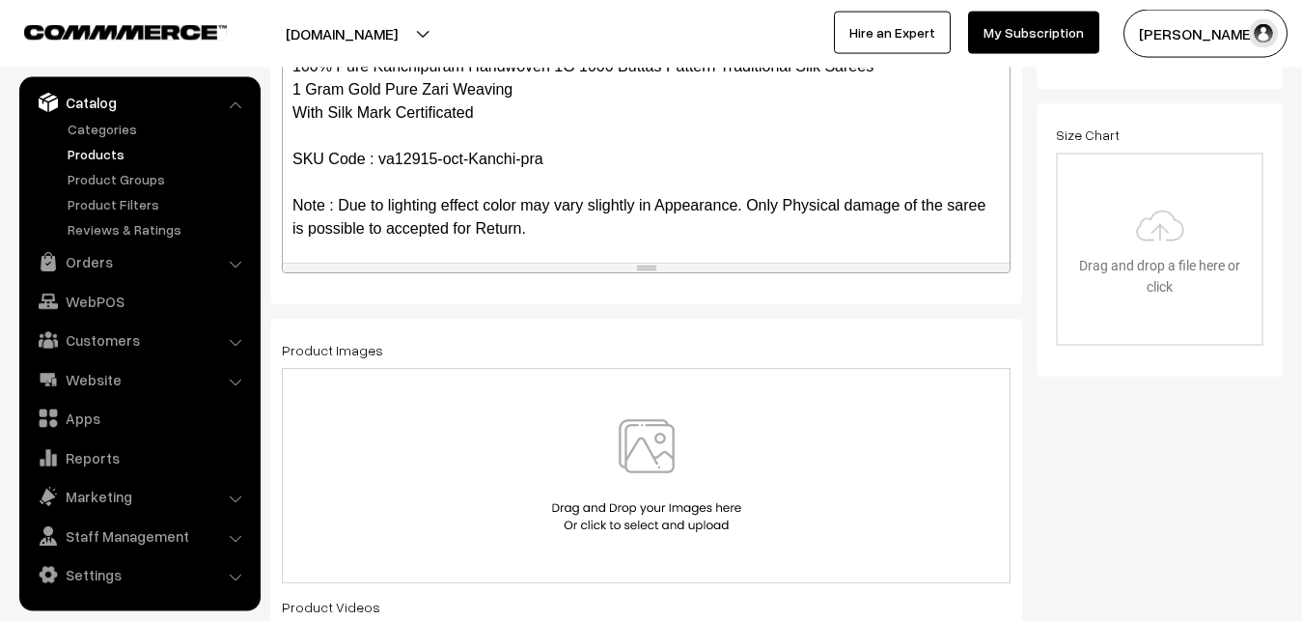
scroll to position [187, 0]
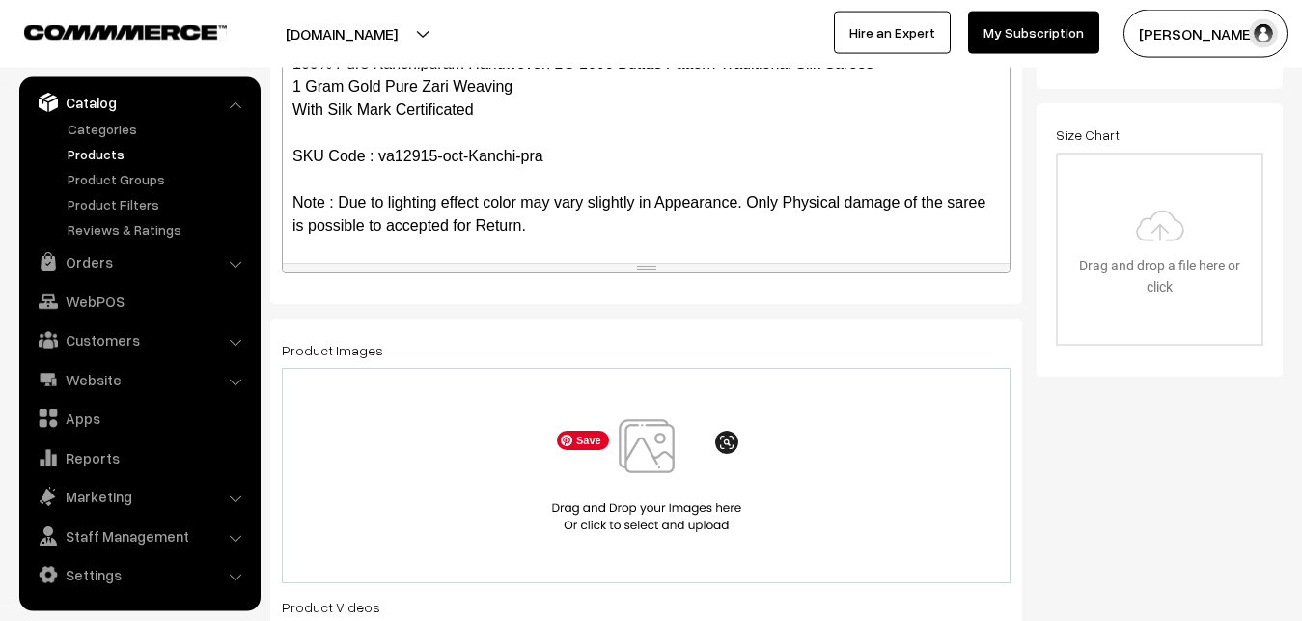
click at [652, 455] on img at bounding box center [646, 475] width 199 height 113
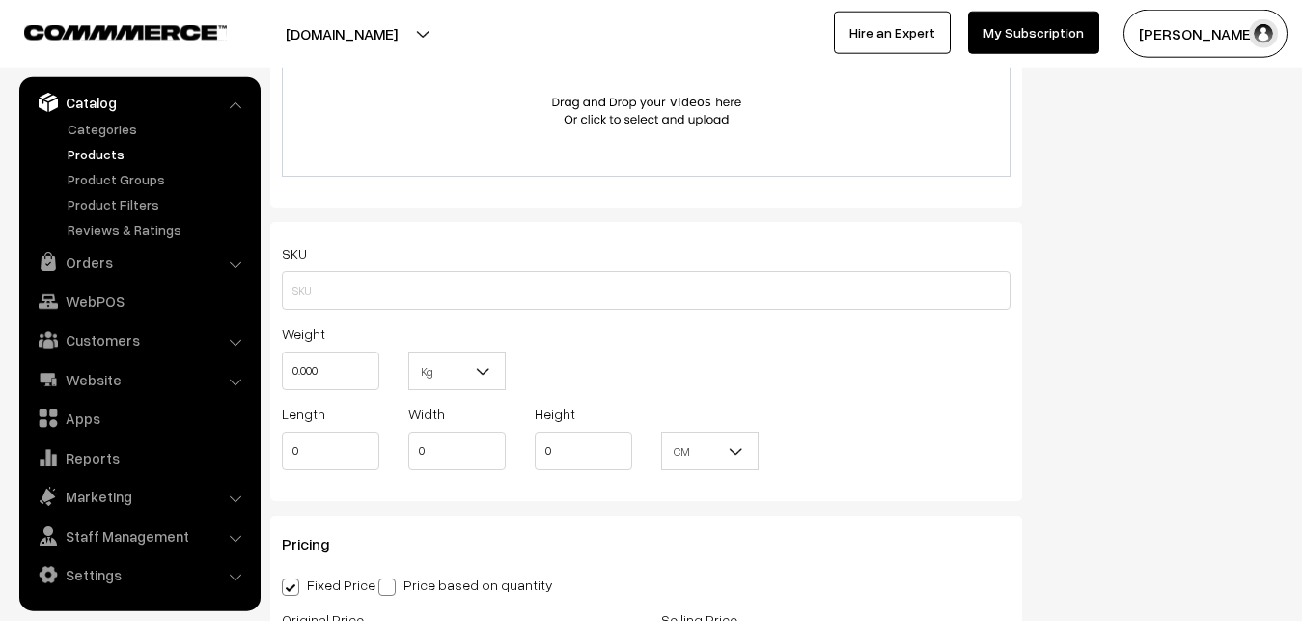
scroll to position [1221, 0]
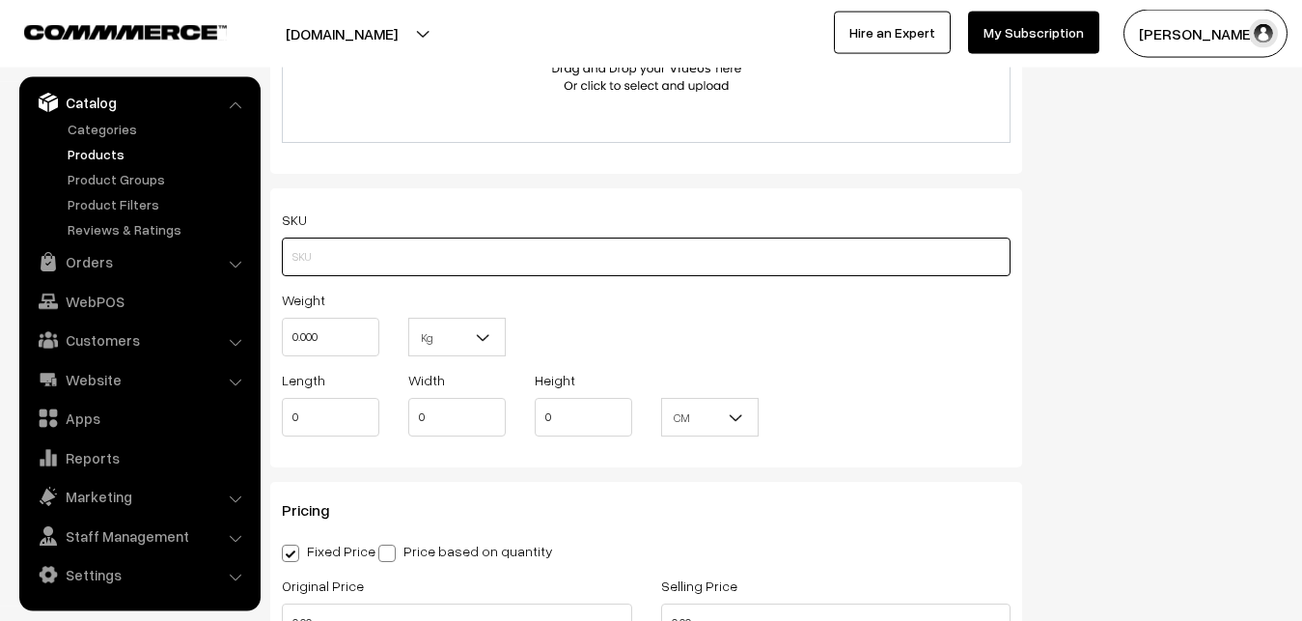
paste input "va12915-oct-Kanchi-pra"
type input "va12915-oct-Kanchi-pra"
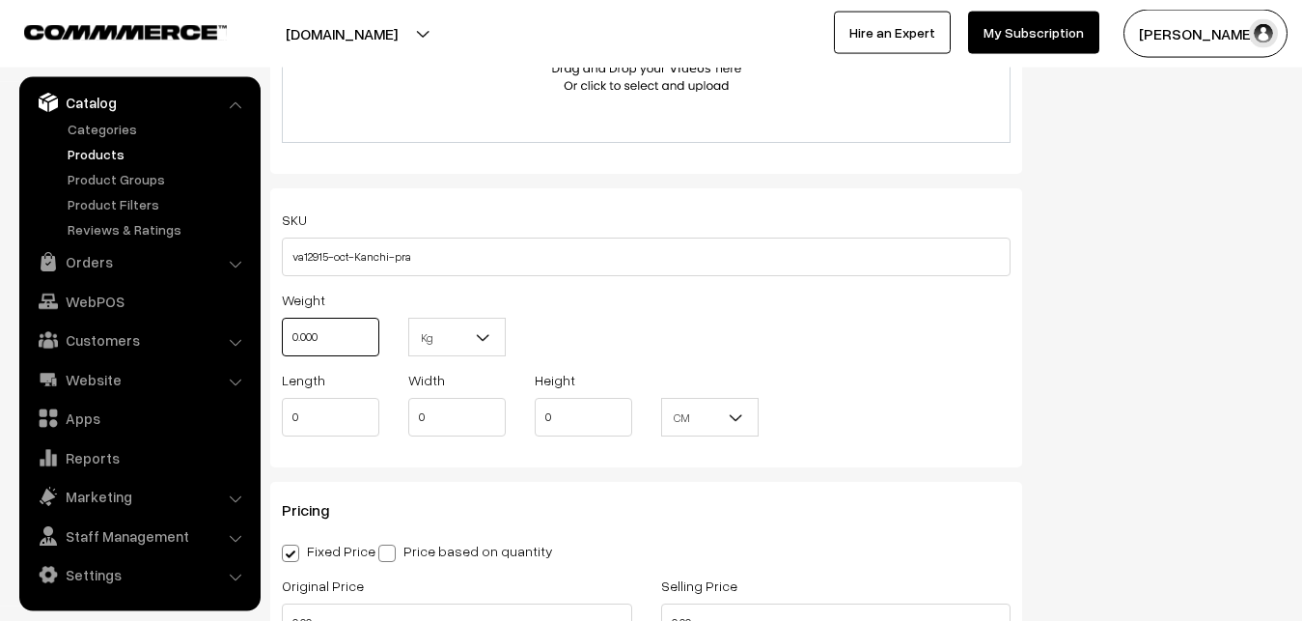
drag, startPoint x: 342, startPoint y: 330, endPoint x: 281, endPoint y: 331, distance: 60.8
click at [282, 331] on input "0.000" at bounding box center [331, 337] width 98 height 39
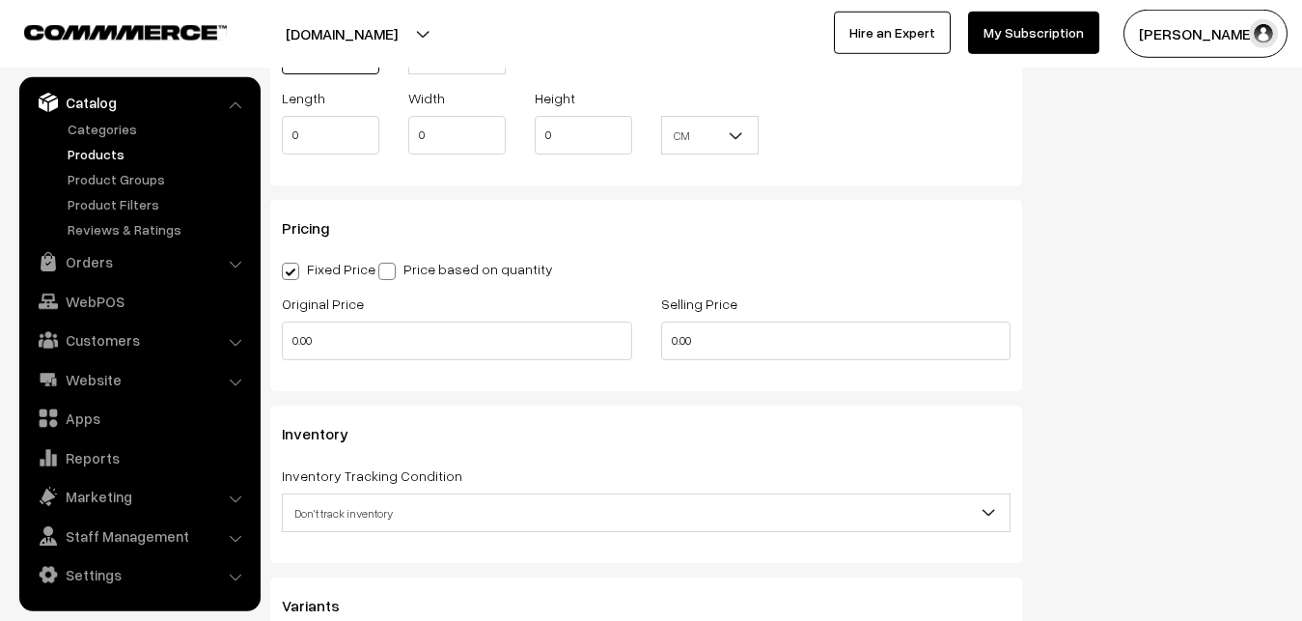
scroll to position [1517, 0]
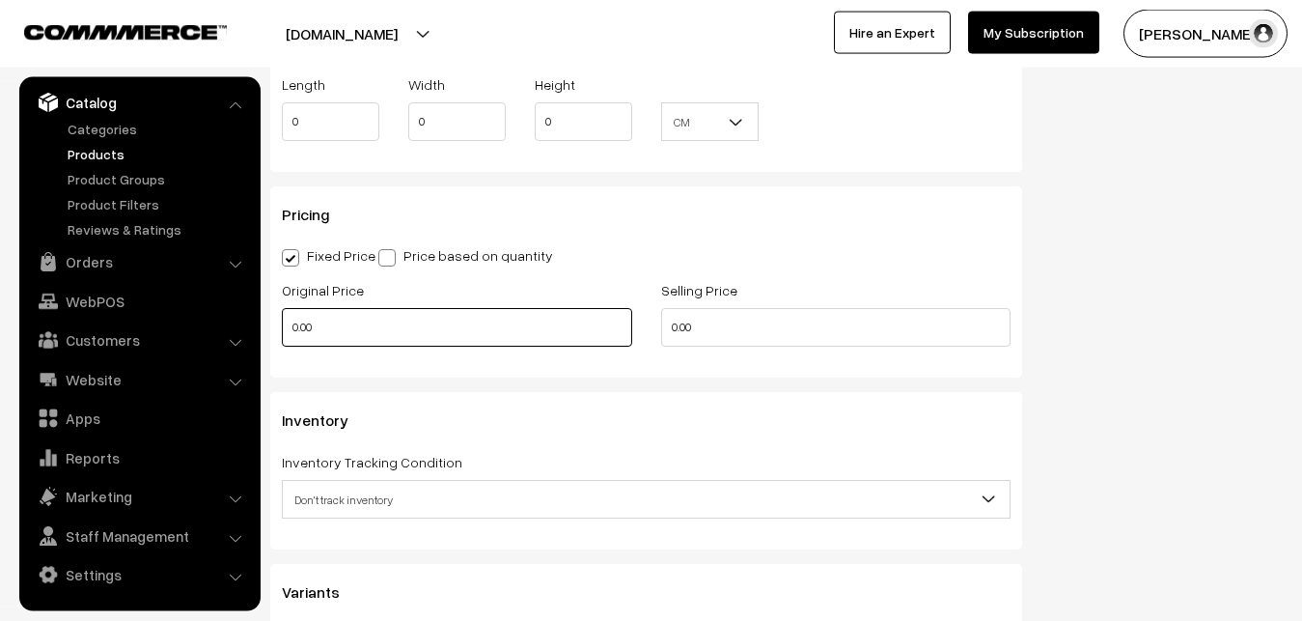
type input "0.80"
drag, startPoint x: 354, startPoint y: 333, endPoint x: 261, endPoint y: 332, distance: 93.6
click at [282, 332] on input "0.00" at bounding box center [457, 327] width 350 height 39
type input "12000"
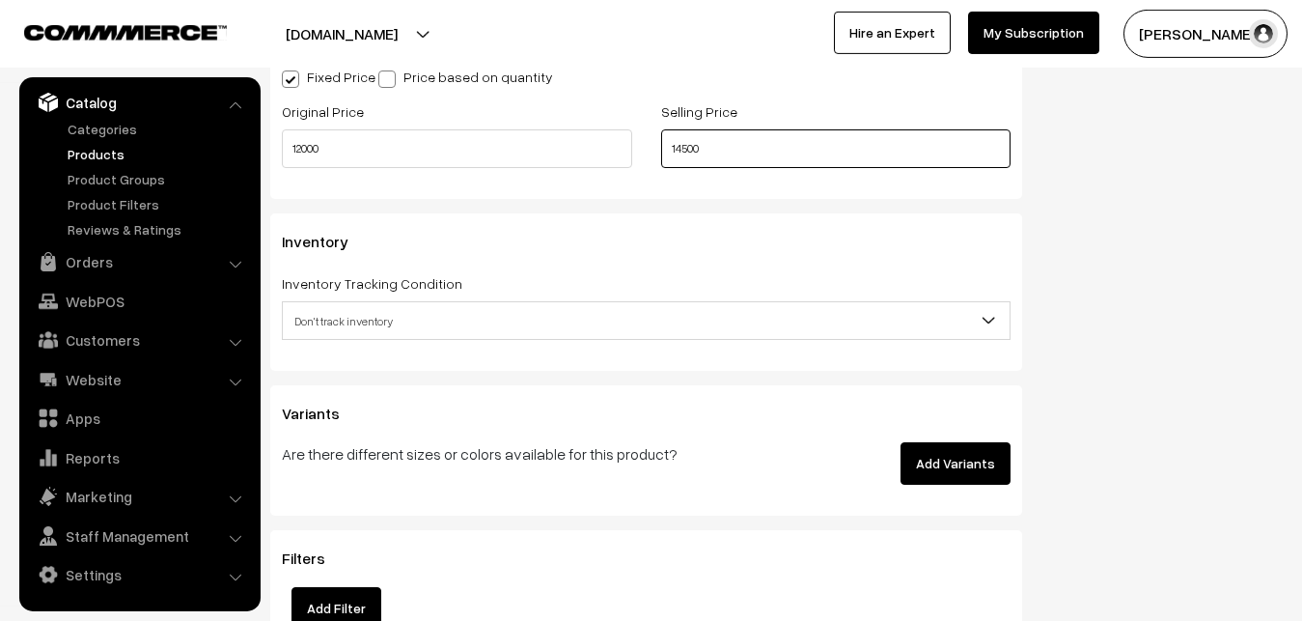
scroll to position [1714, 0]
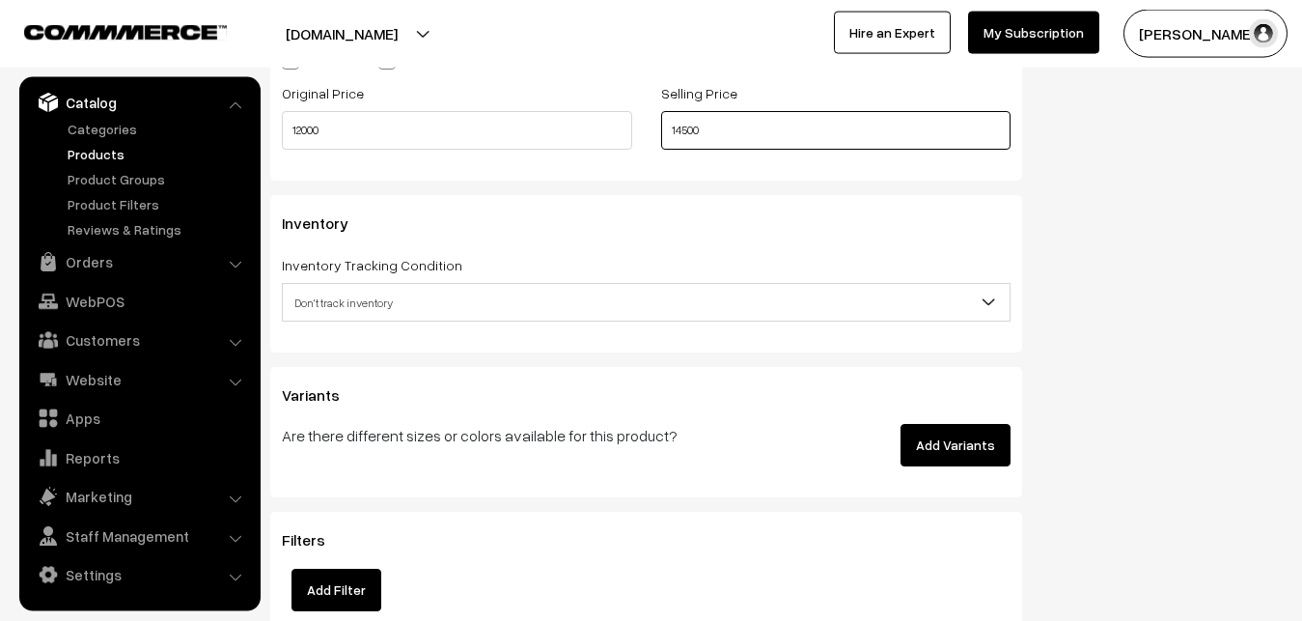
type input "14500"
click at [306, 293] on span "Don't track inventory" at bounding box center [646, 303] width 727 height 34
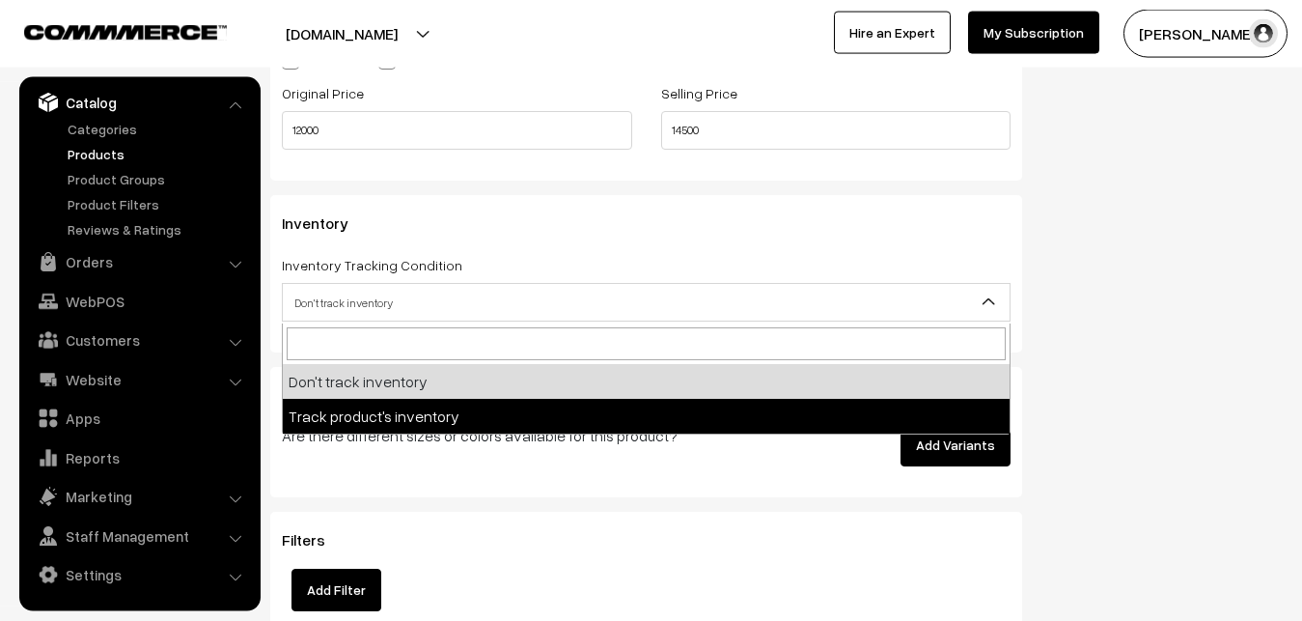
select select "2"
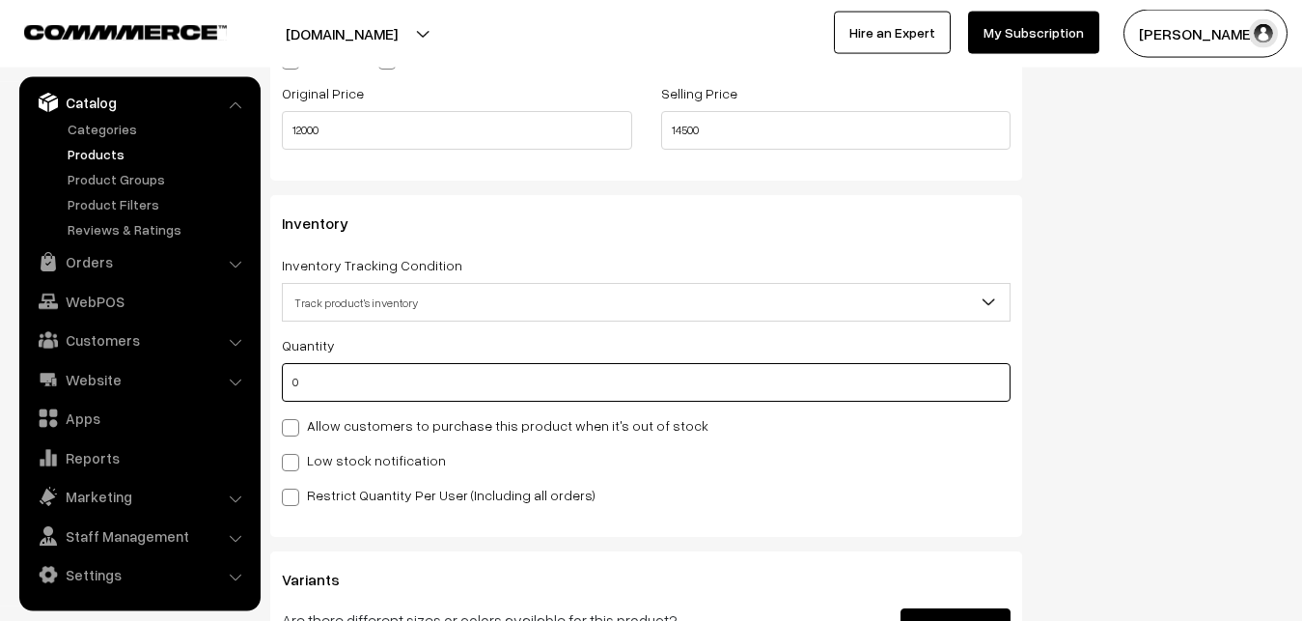
click at [319, 376] on input "0" at bounding box center [646, 382] width 729 height 39
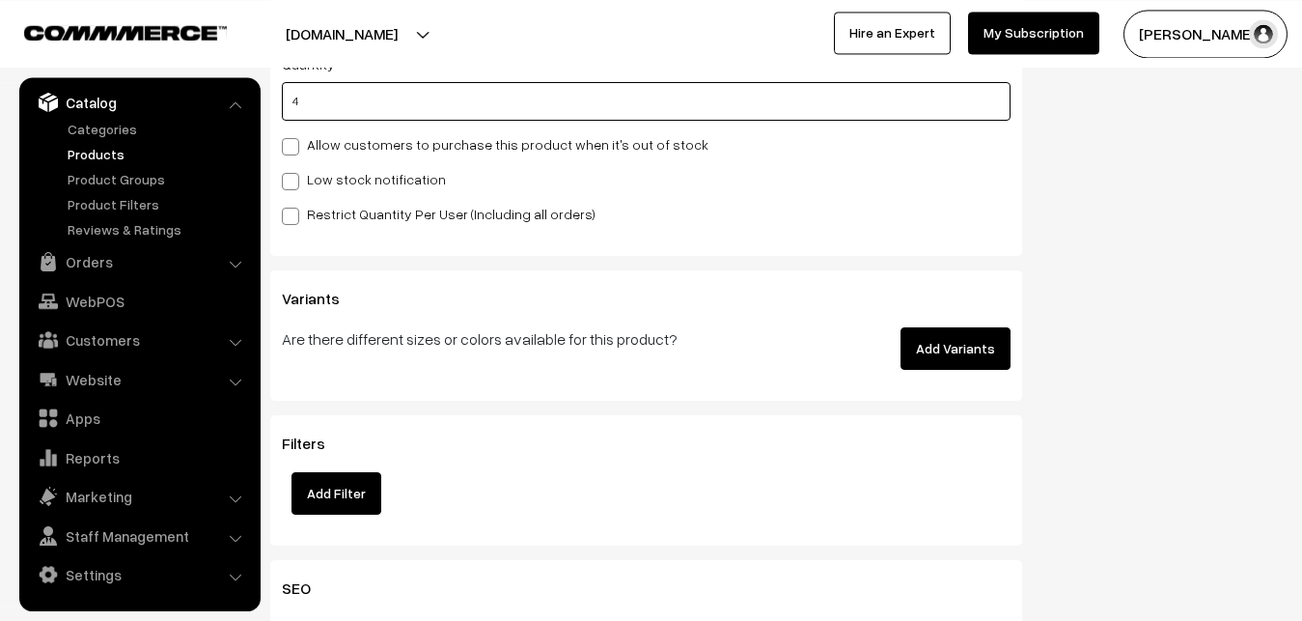
scroll to position [2009, 0]
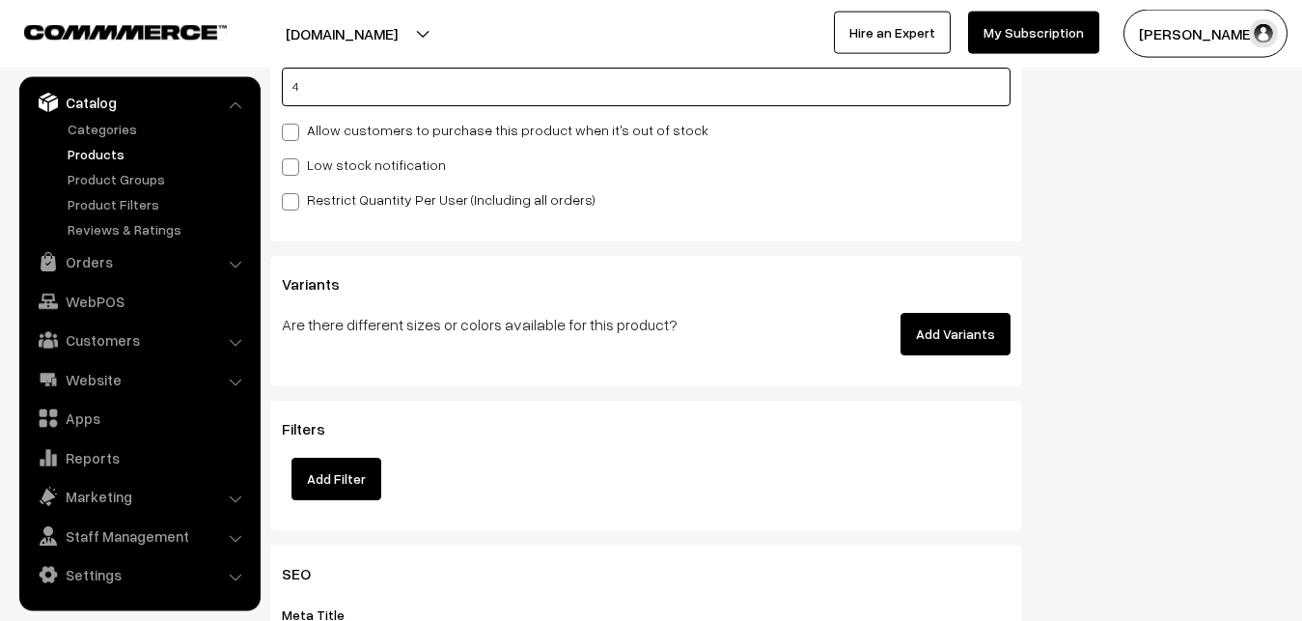
type input "4"
click at [309, 165] on label "Low stock notification" at bounding box center [364, 164] width 164 height 20
click at [294, 165] on input "Low stock notification" at bounding box center [288, 163] width 13 height 13
checkbox input "true"
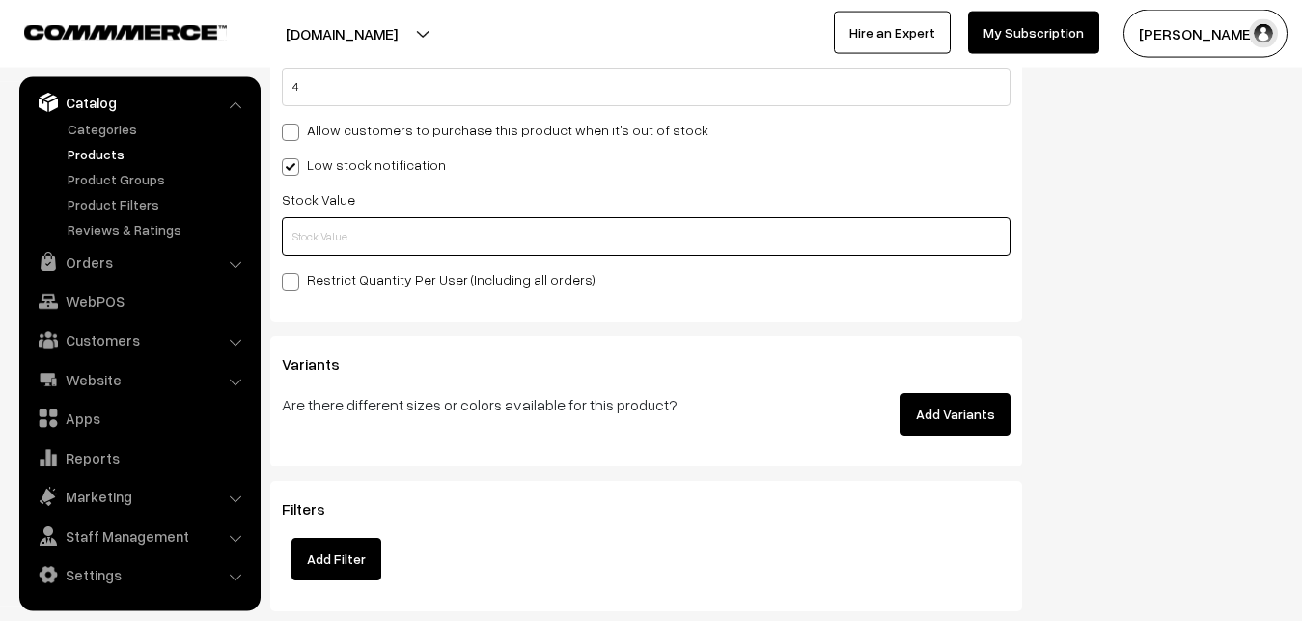
click at [314, 227] on input "text" at bounding box center [646, 236] width 729 height 39
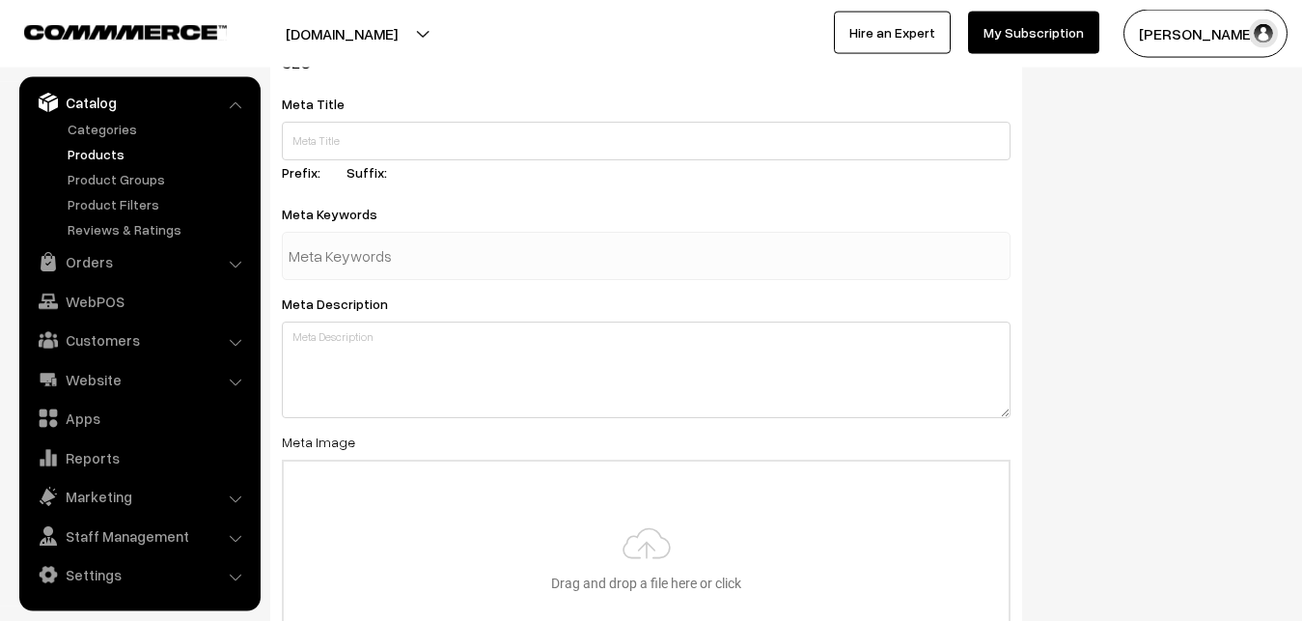
scroll to position [2874, 0]
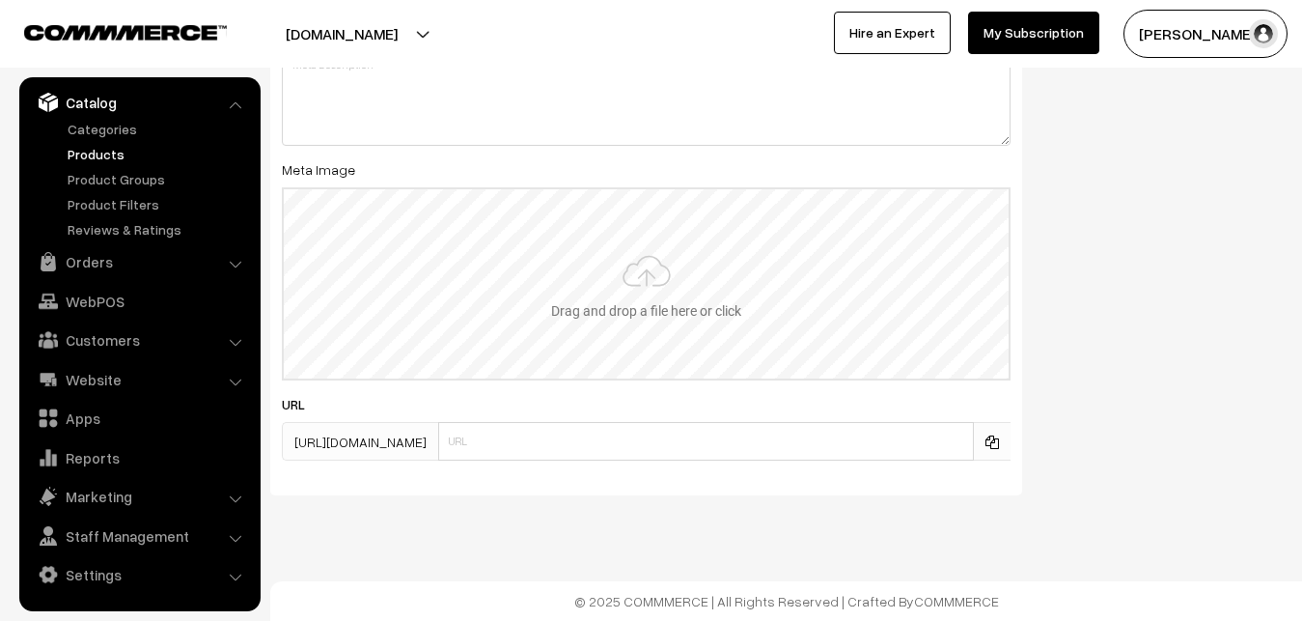
type input "2"
click at [633, 269] on input "file" at bounding box center [646, 283] width 725 height 189
type input "C:\fakepath\kanchipuram-saree-va12915-oct.jpeg"
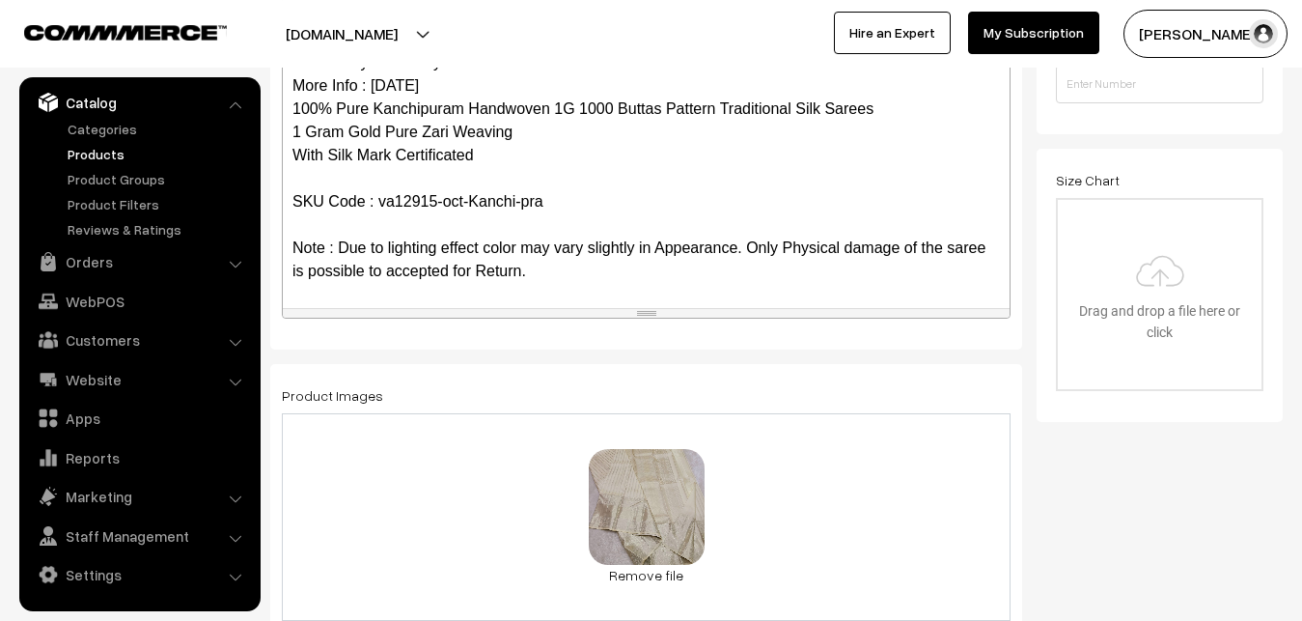
scroll to position [0, 0]
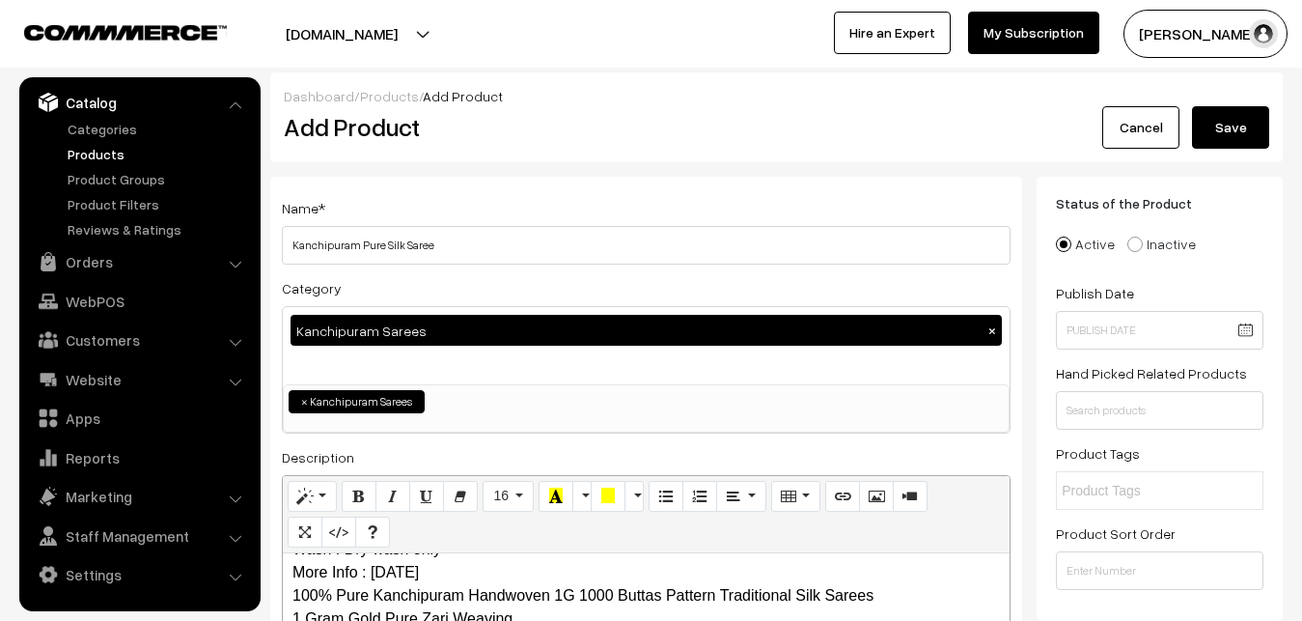
click at [1234, 130] on button "Save" at bounding box center [1230, 127] width 77 height 42
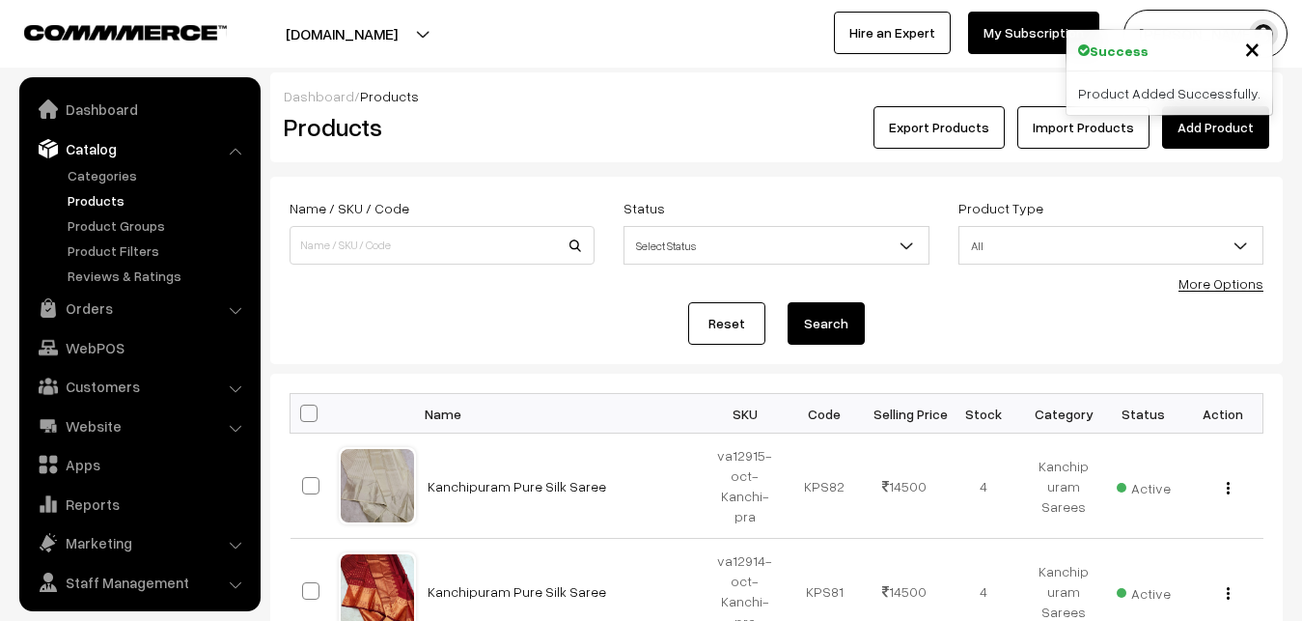
scroll to position [46, 0]
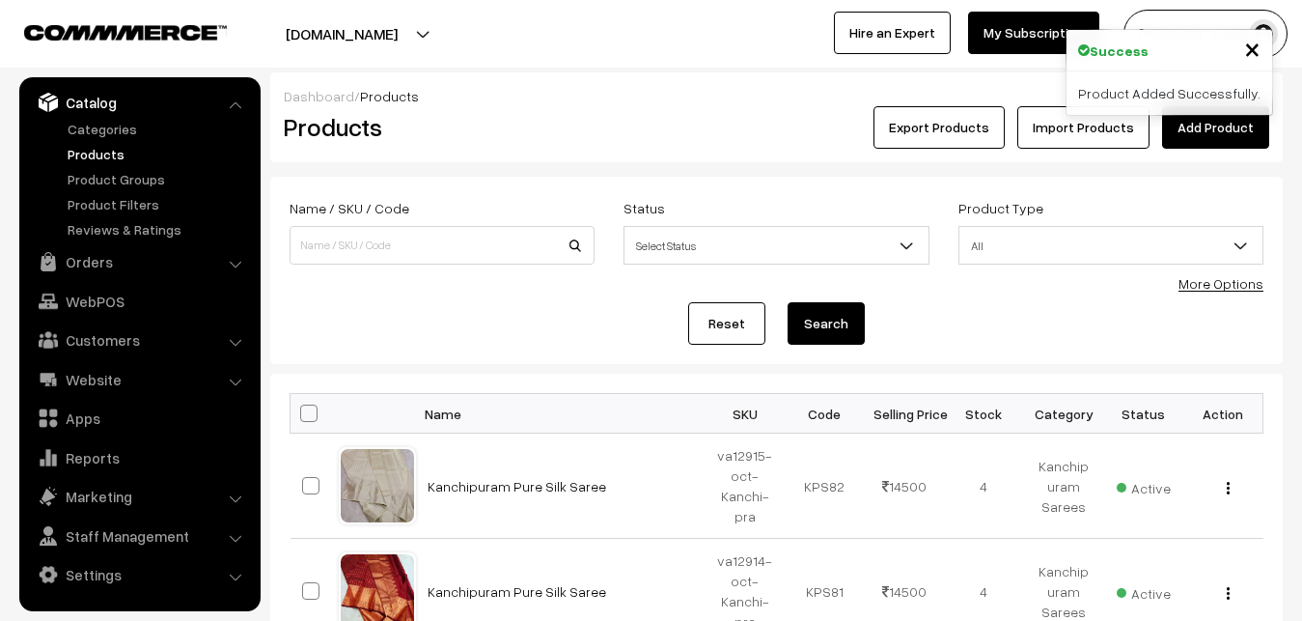
click at [1197, 130] on link "Add Product" at bounding box center [1215, 127] width 107 height 42
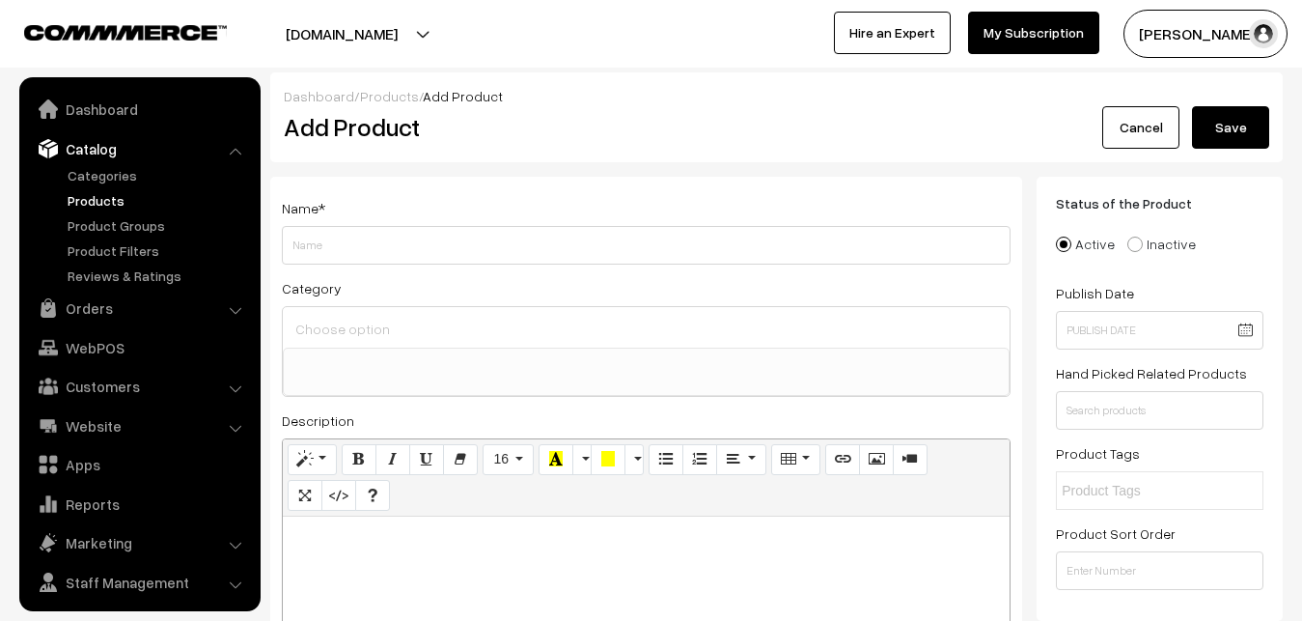
select select
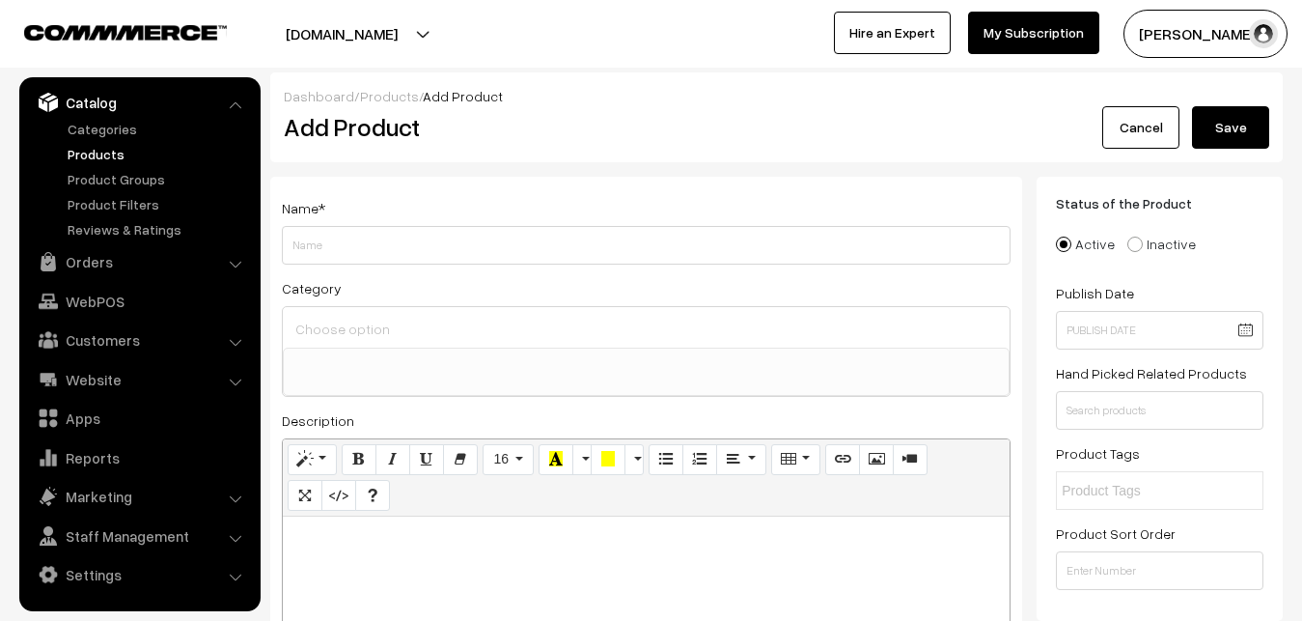
paste div
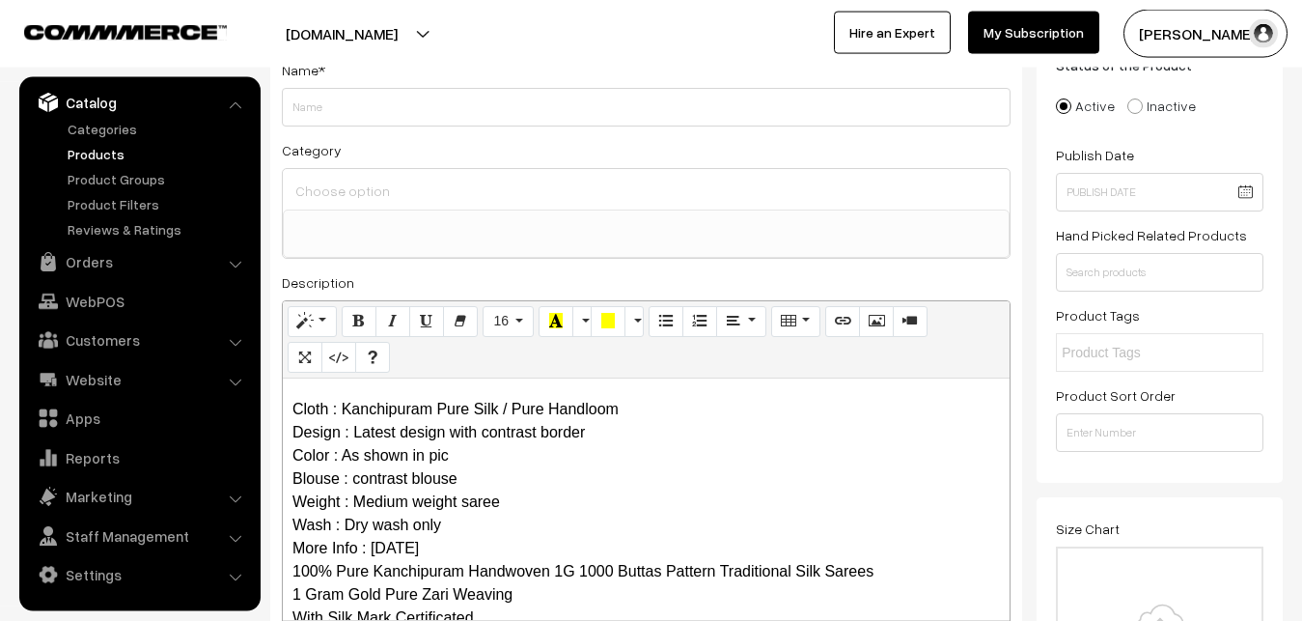
scroll to position [0, 0]
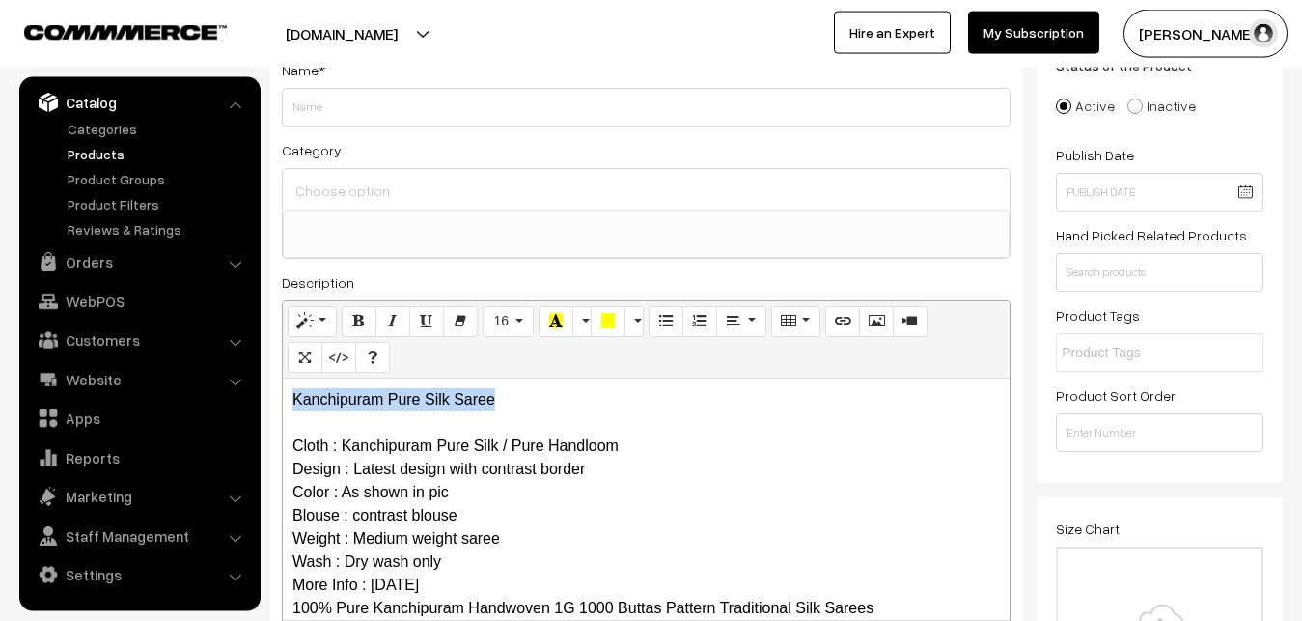
drag, startPoint x: 551, startPoint y: 401, endPoint x: 270, endPoint y: 401, distance: 280.9
click at [283, 401] on div "Kanchipuram Pure Silk Saree Cloth : Kanchipuram Pure Silk / Pure Handloom Desig…" at bounding box center [646, 498] width 727 height 241
copy p "Kanchipuram Pure Silk Saree"
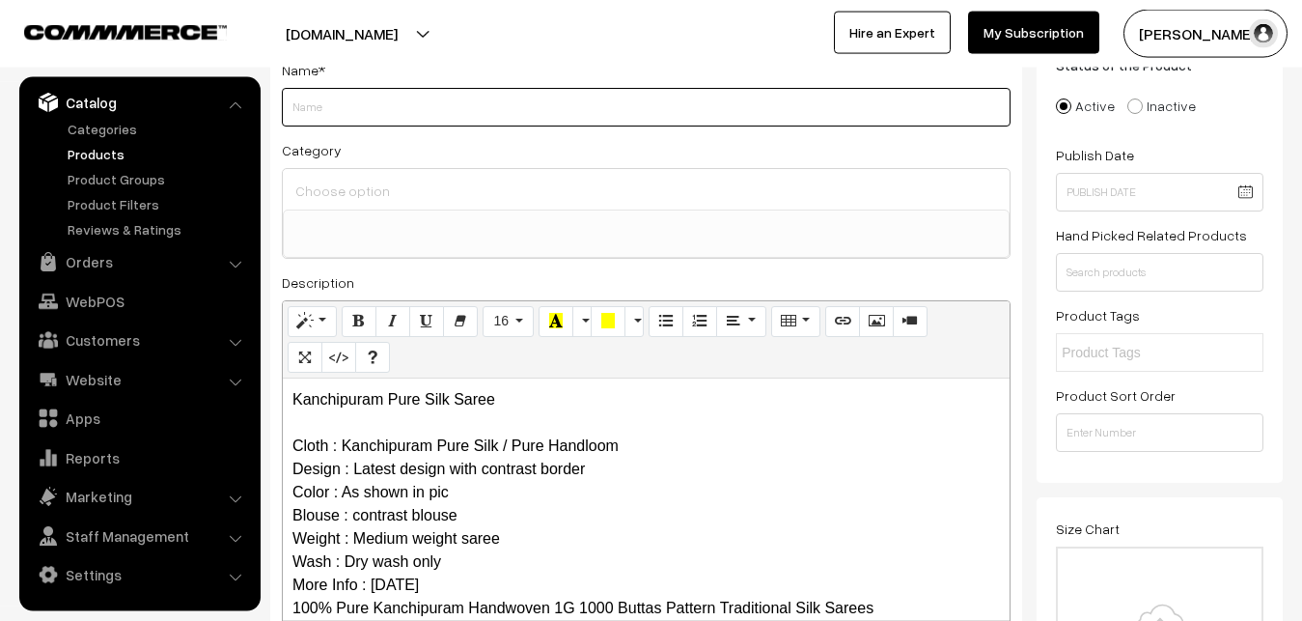
paste input "Kanchipuram Pure Silk Saree"
type input "Kanchipuram Pure Silk Saree"
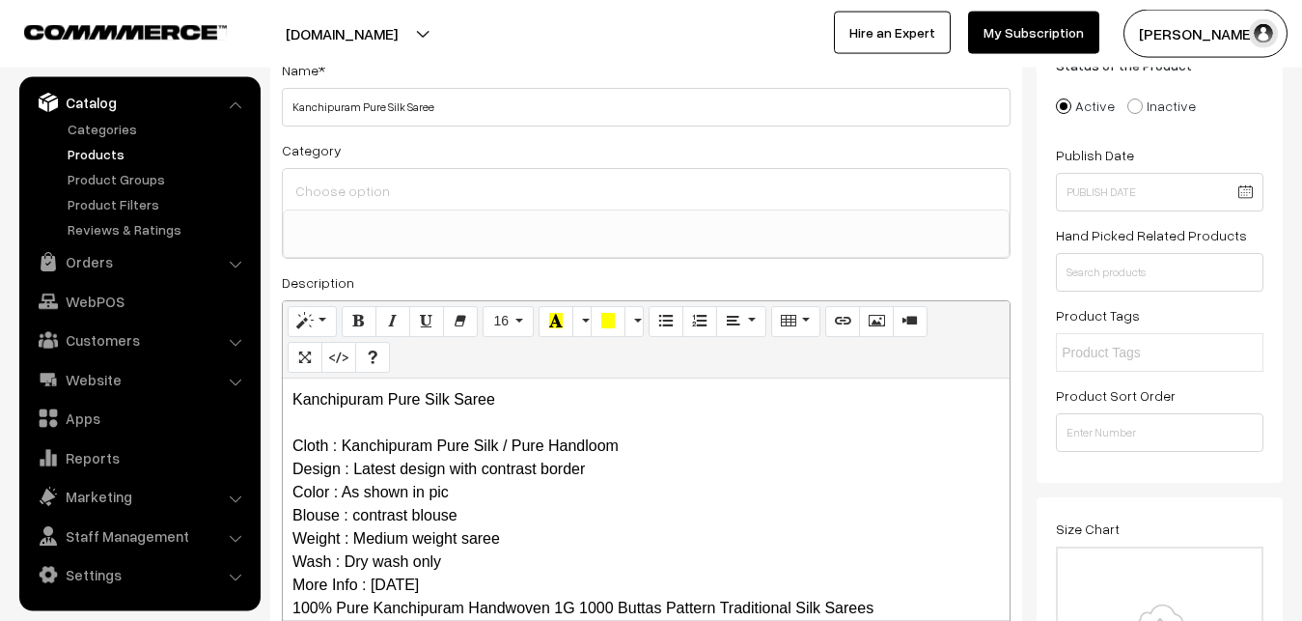
click at [399, 193] on input at bounding box center [646, 191] width 711 height 28
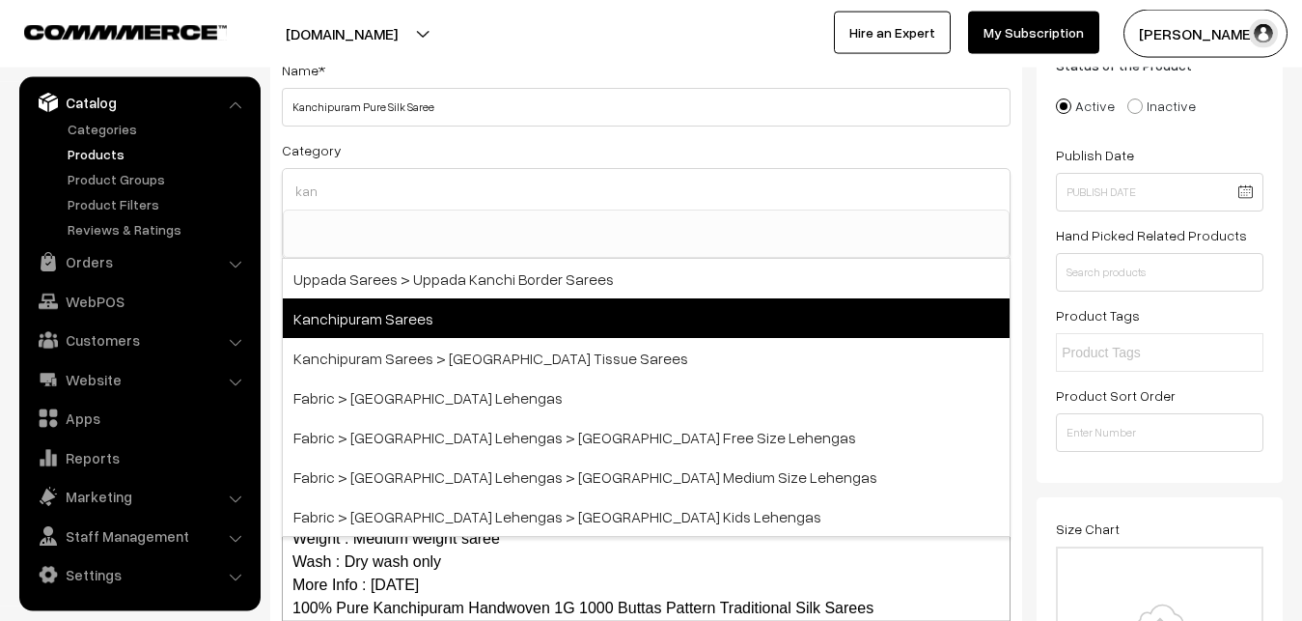
type input "kan"
click at [409, 320] on span "Kanchipuram Sarees" at bounding box center [646, 318] width 727 height 40
select select "3"
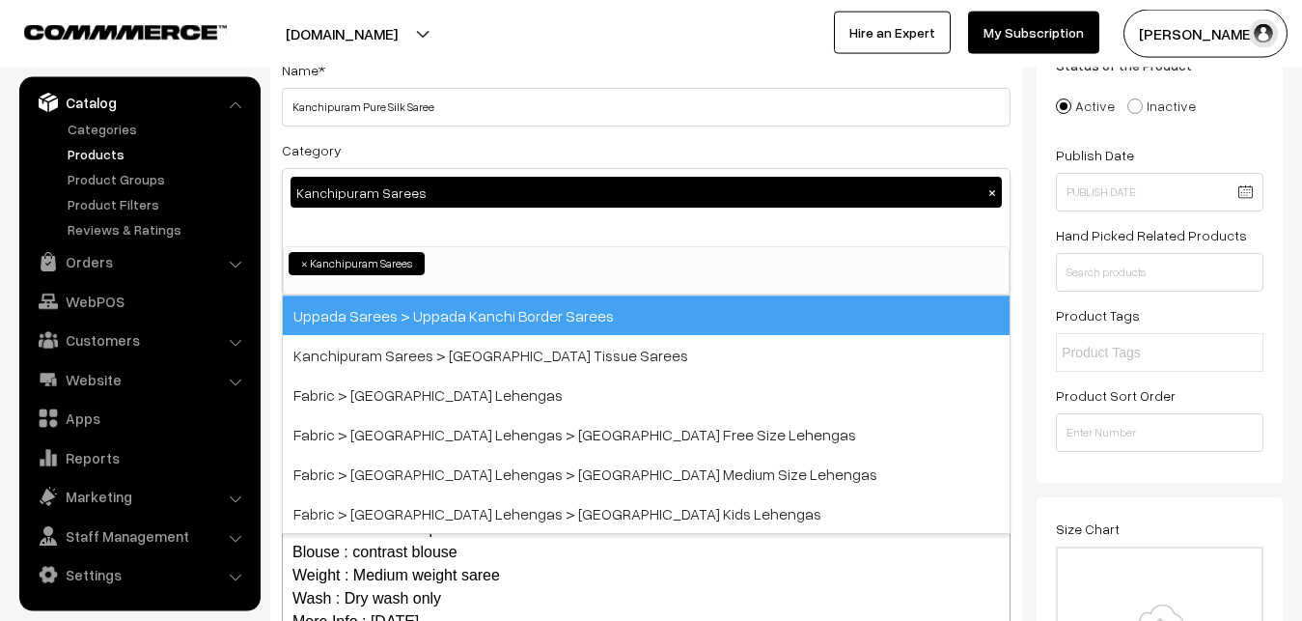
scroll to position [405, 0]
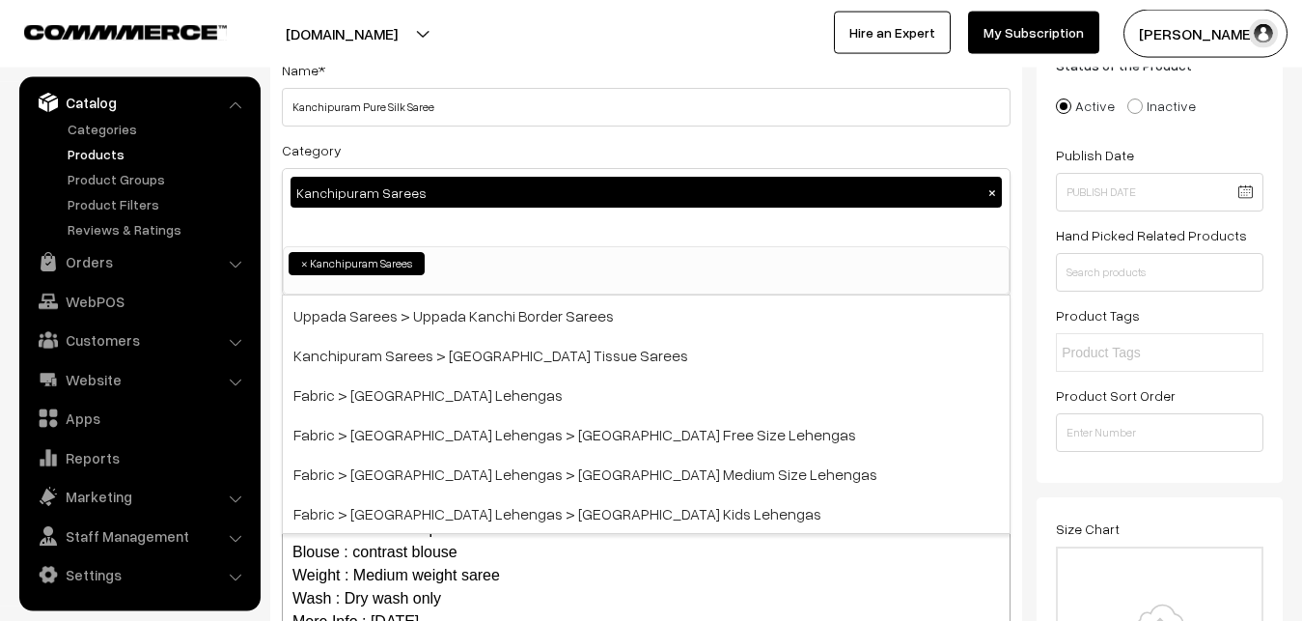
click at [430, 143] on div "Category Kanchipuram Sarees × Uppada Sarees Uppada Sarees > Uppada Plain Sarees…" at bounding box center [646, 216] width 729 height 157
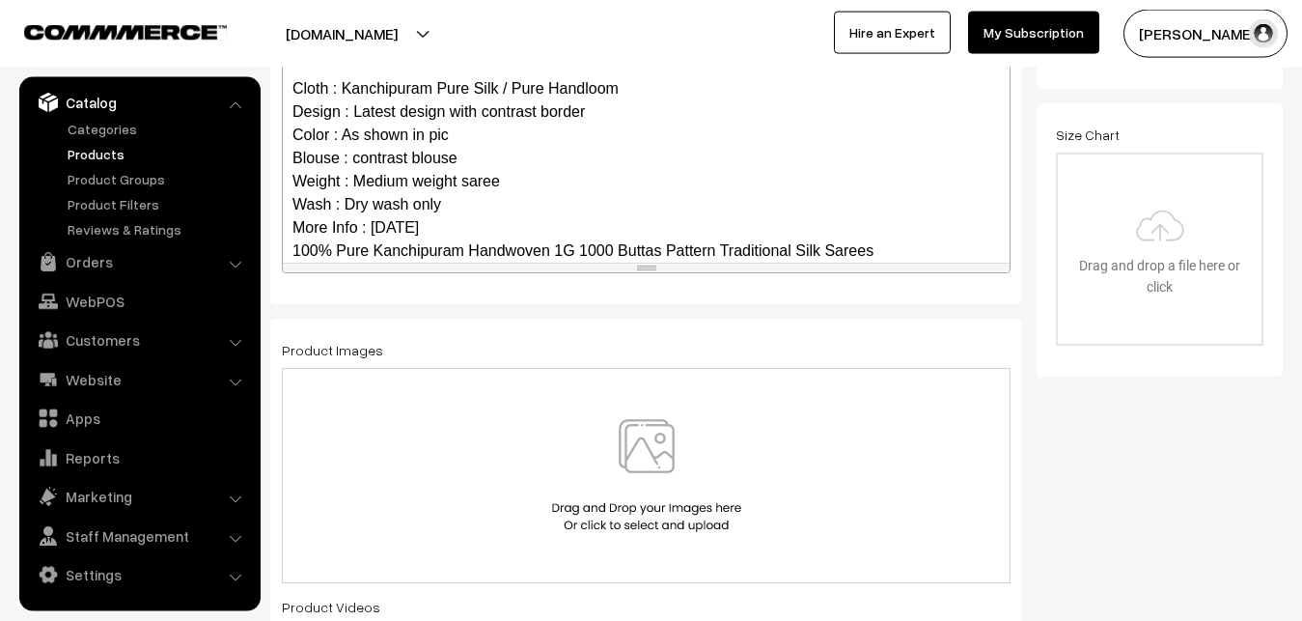
scroll to position [187, 0]
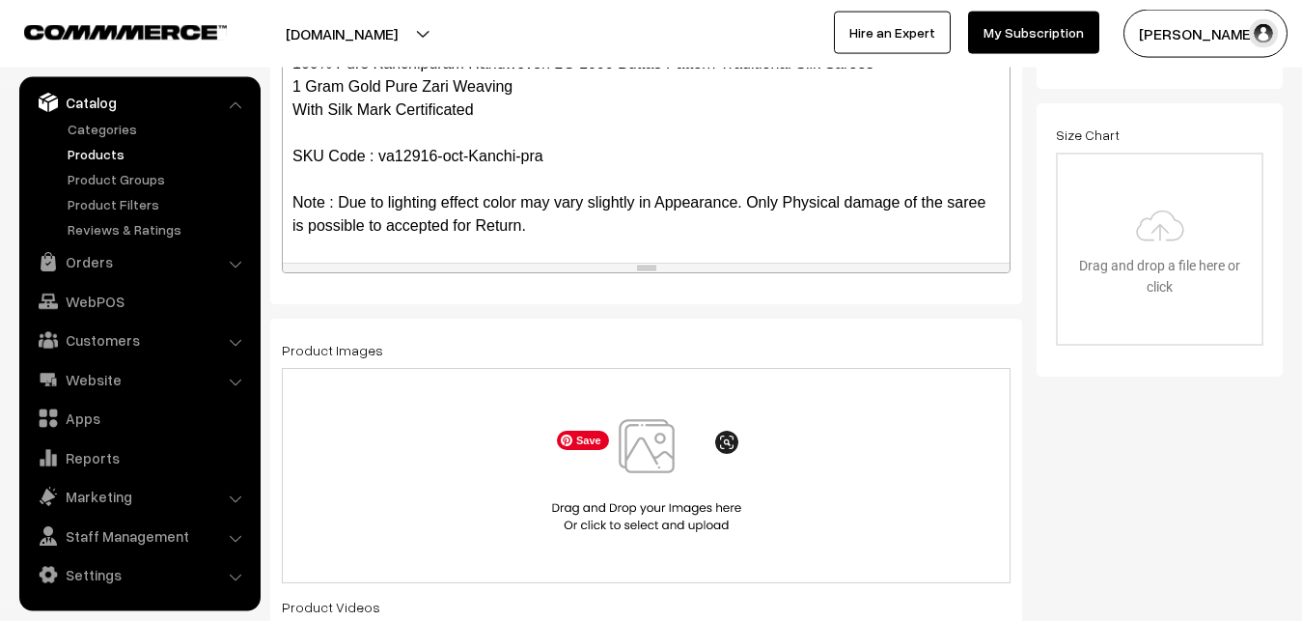
click at [652, 477] on img at bounding box center [646, 475] width 199 height 113
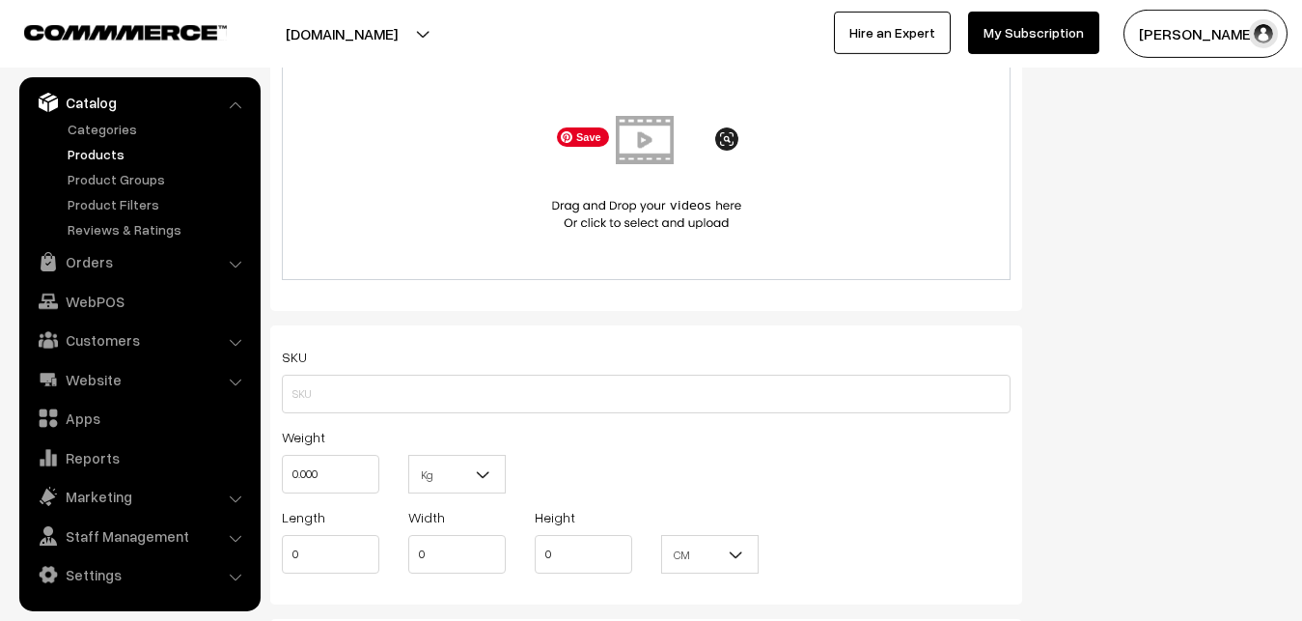
scroll to position [1123, 0]
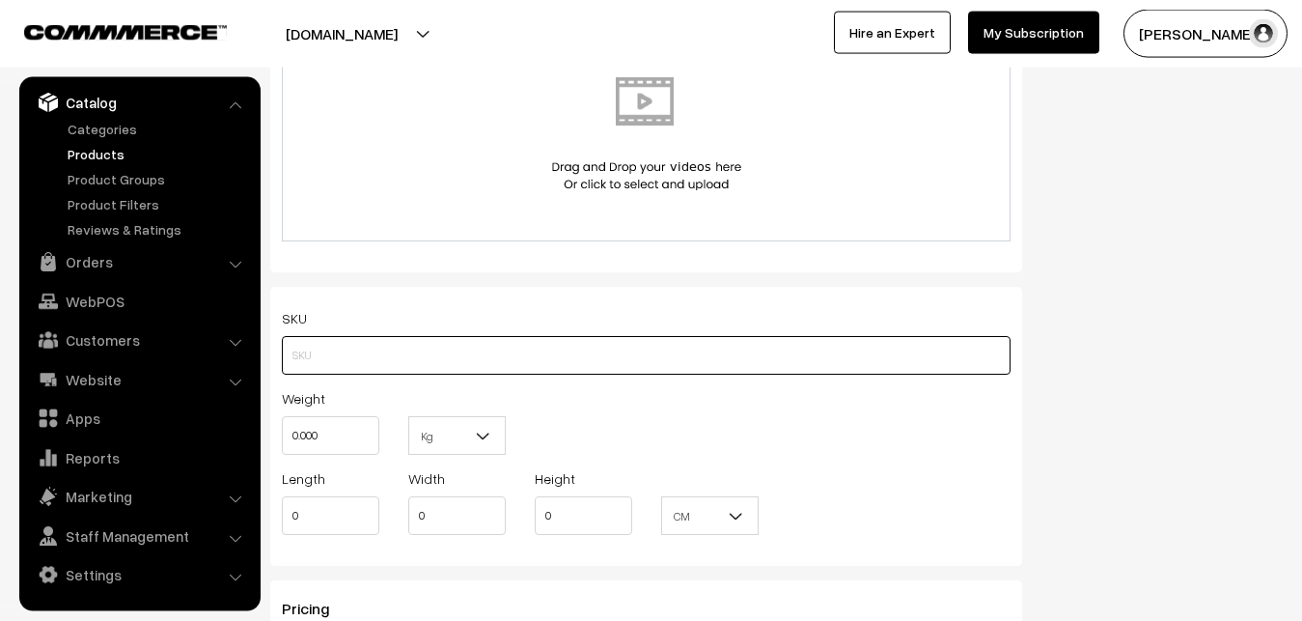
paste input "va12916-oct-Kanchi-pra"
type input "va12916-oct-Kanchi-pra"
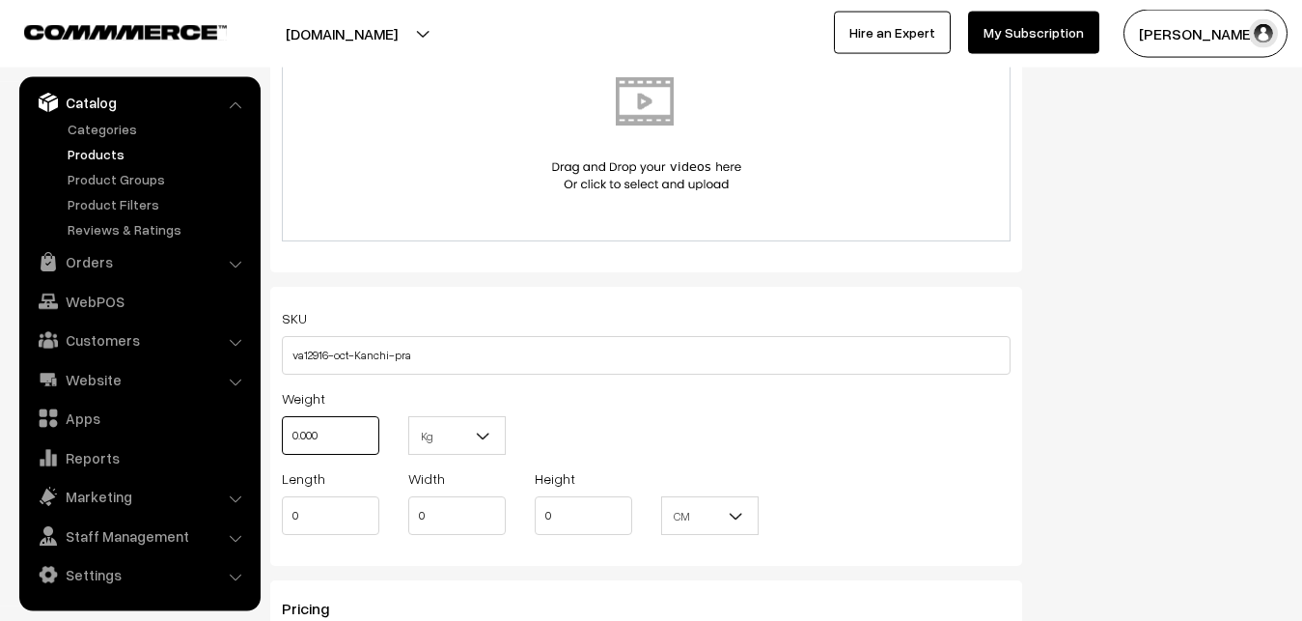
drag, startPoint x: 340, startPoint y: 434, endPoint x: 268, endPoint y: 422, distance: 72.5
click at [282, 422] on input "0.000" at bounding box center [331, 435] width 98 height 39
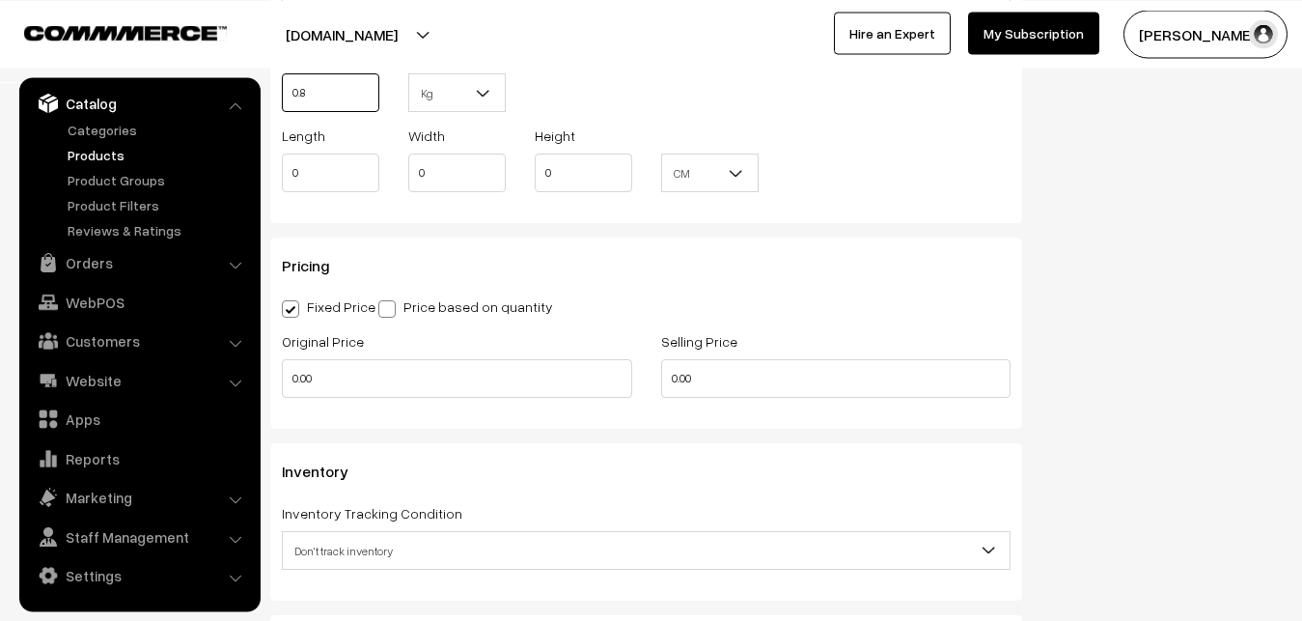
scroll to position [1517, 0]
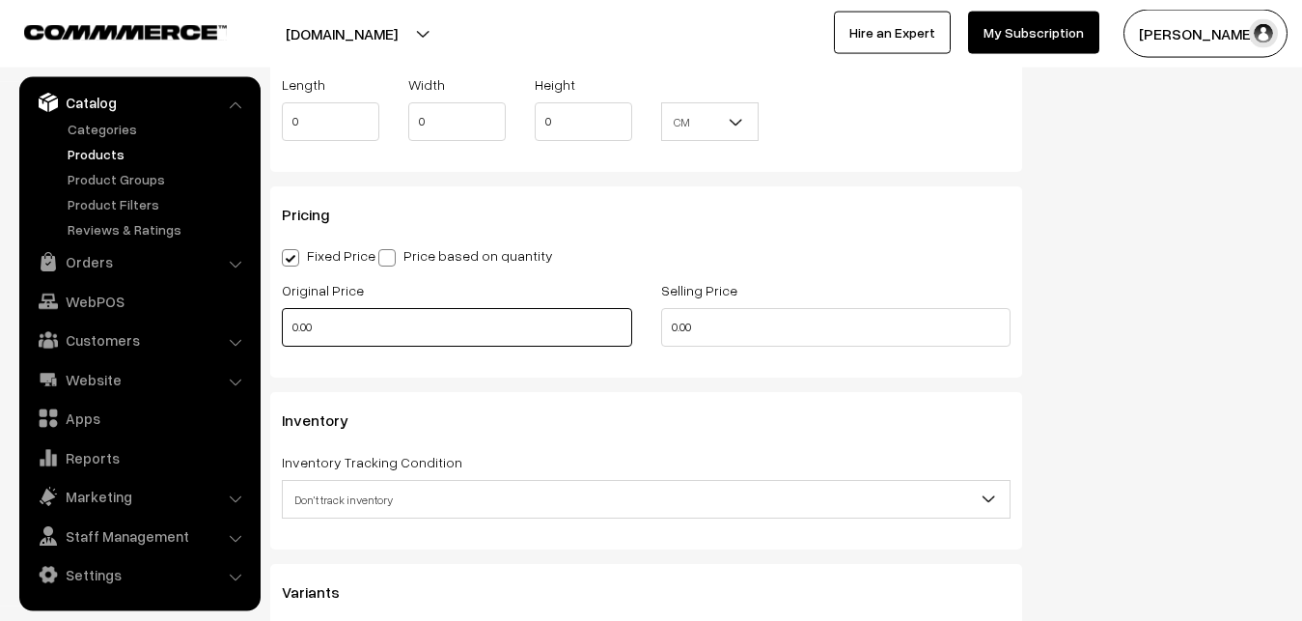
type input "0.80"
drag, startPoint x: 329, startPoint y: 321, endPoint x: 262, endPoint y: 321, distance: 67.6
click at [282, 321] on input "0.00" at bounding box center [457, 327] width 350 height 39
type input "12000"
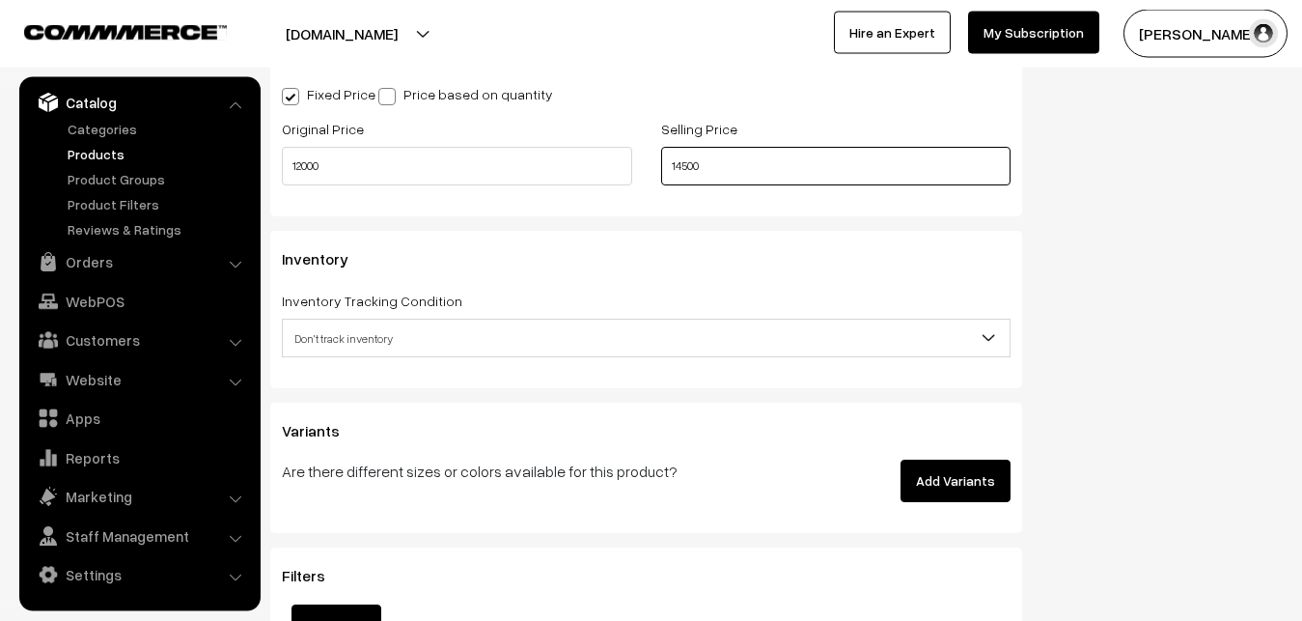
scroll to position [1714, 0]
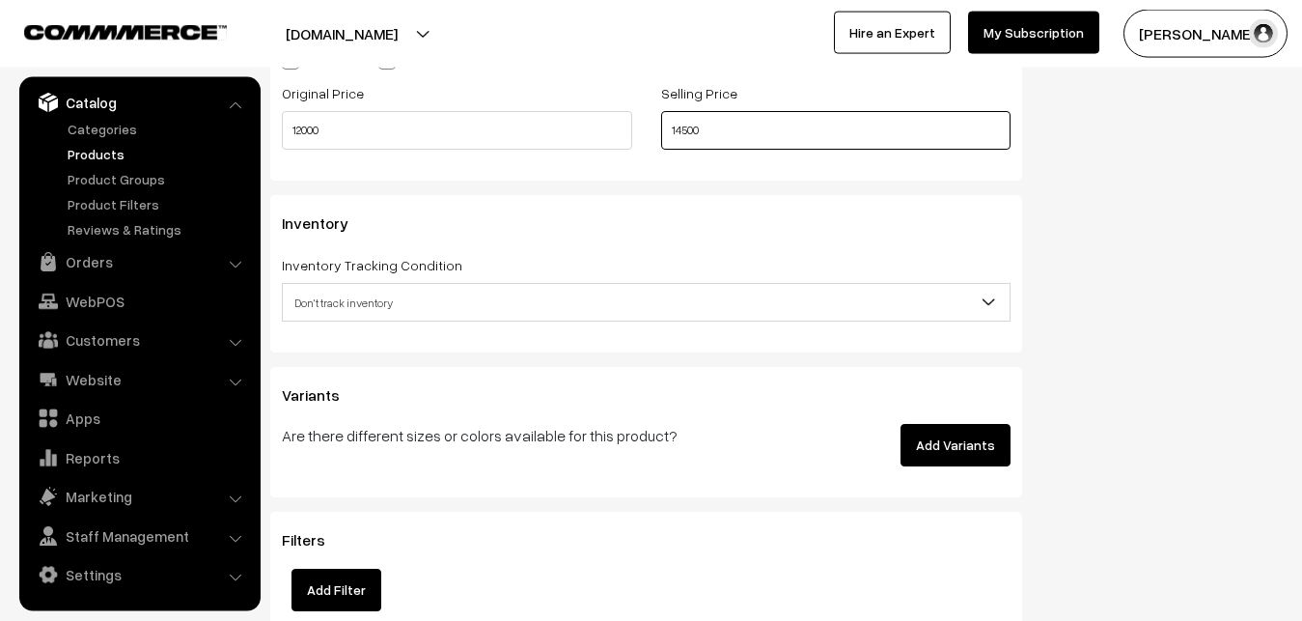
type input "14500"
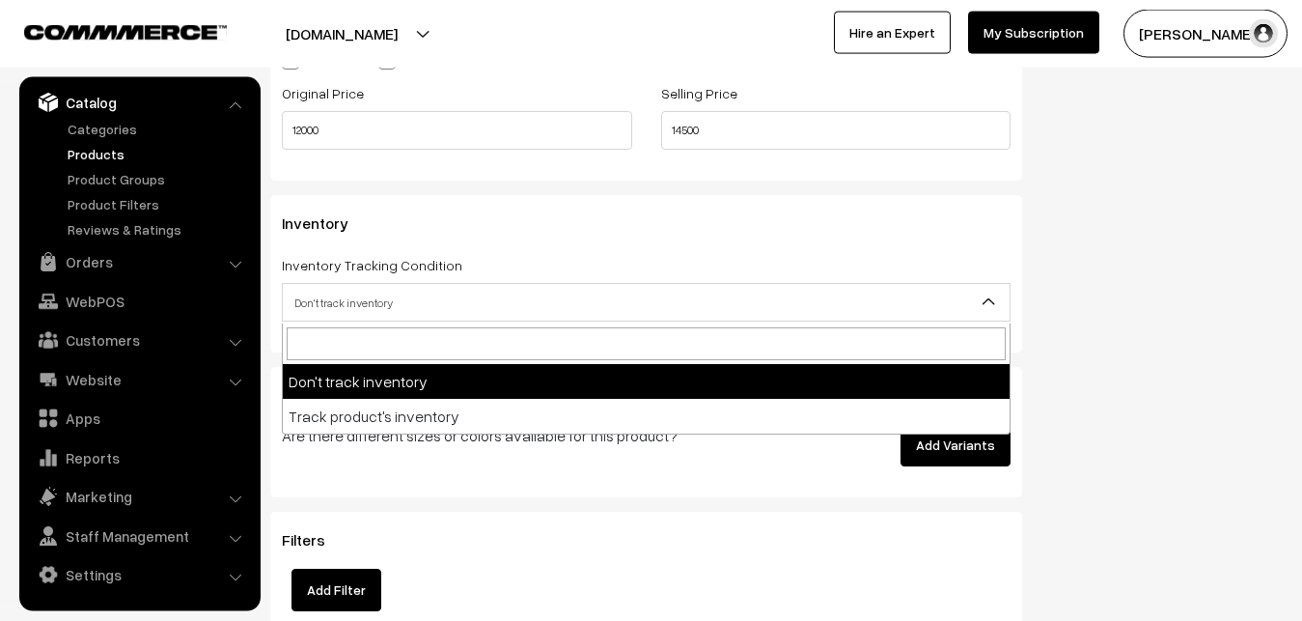
click at [337, 310] on span "Don't track inventory" at bounding box center [646, 303] width 727 height 34
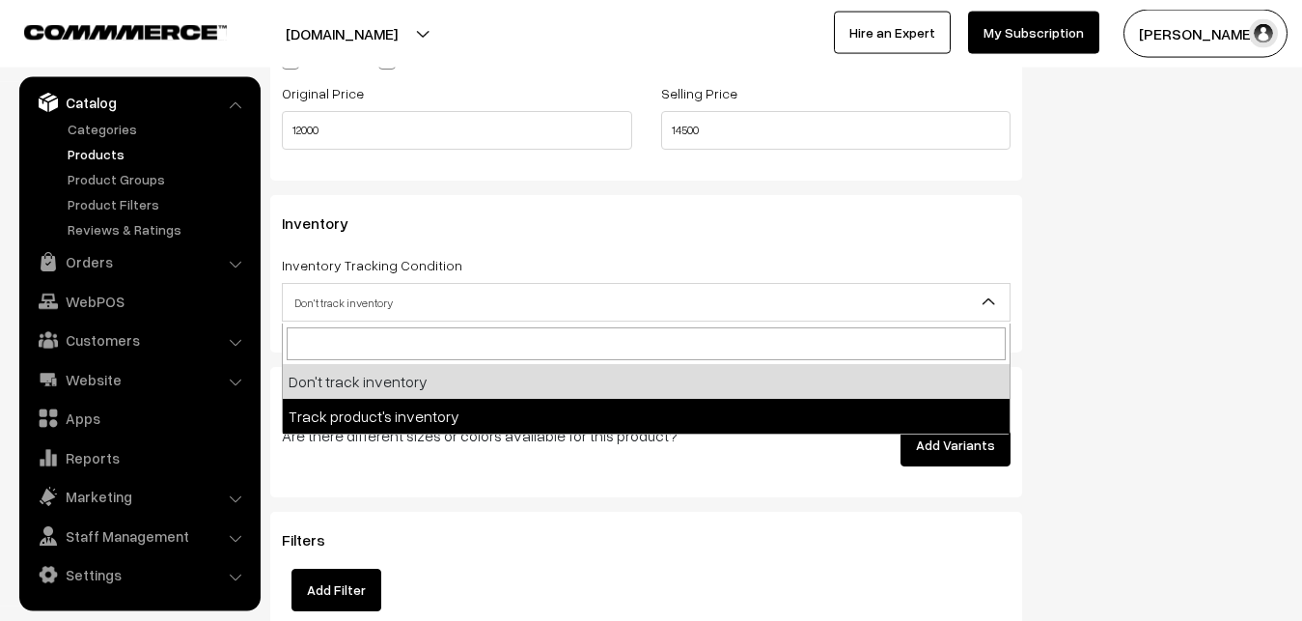
select select "2"
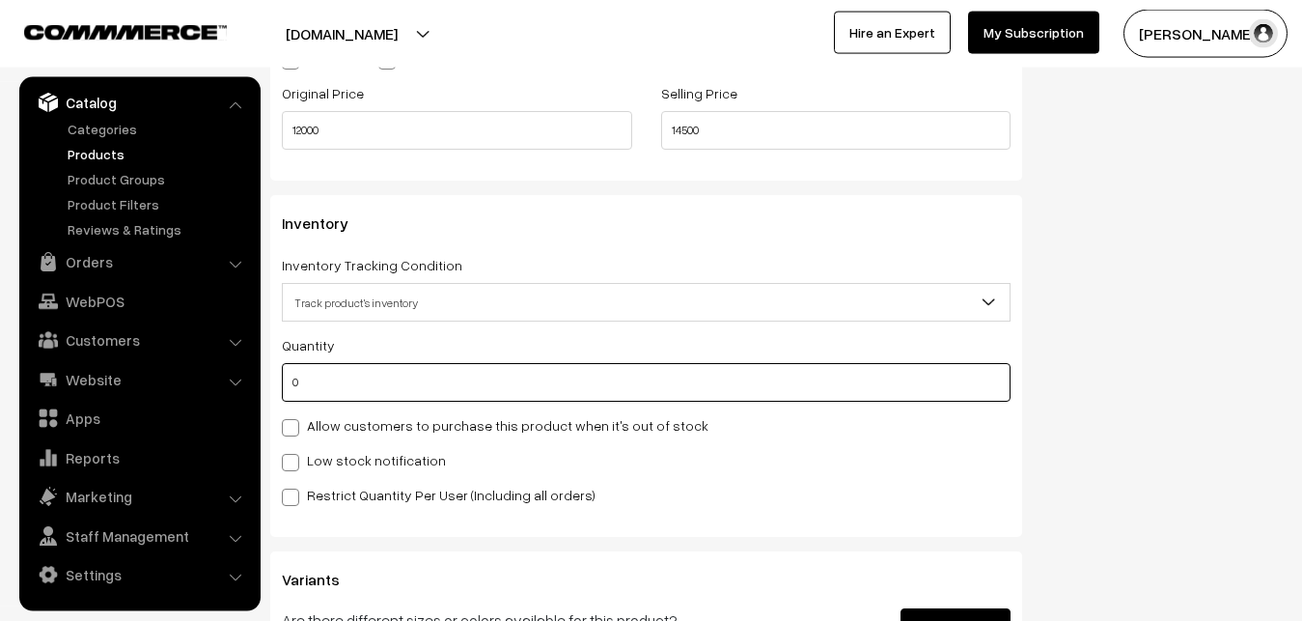
click at [326, 390] on input "0" at bounding box center [646, 382] width 729 height 39
type input "4"
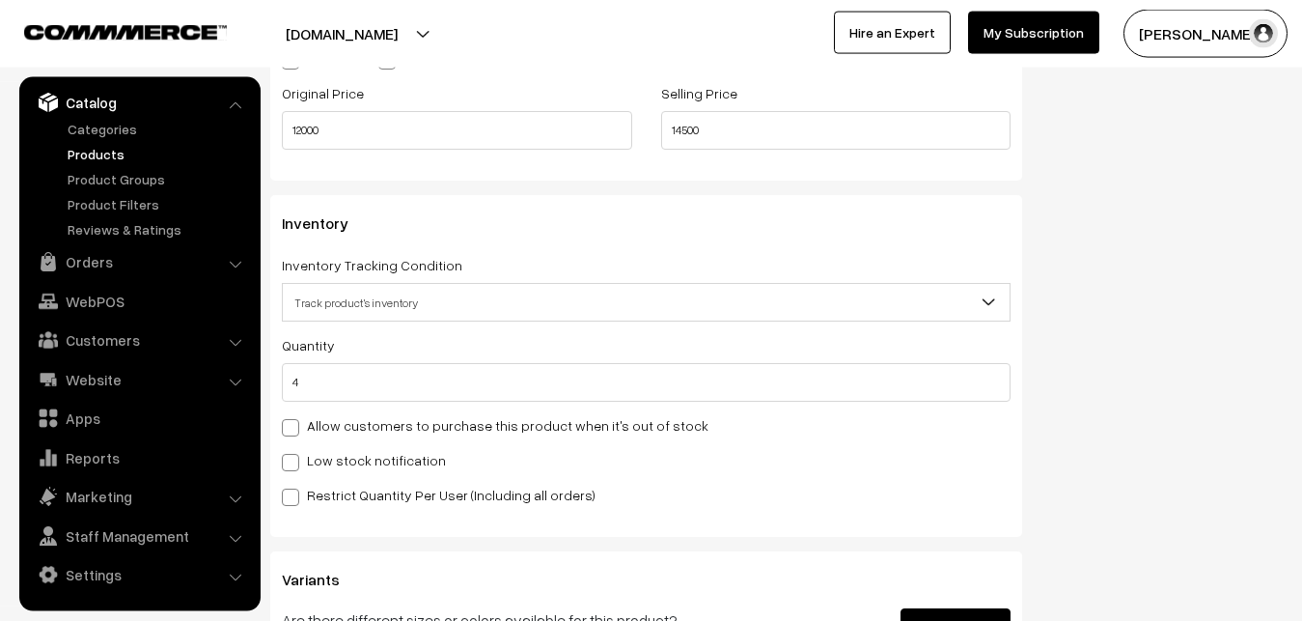
click at [332, 454] on label "Low stock notification" at bounding box center [364, 460] width 164 height 20
click at [294, 454] on input "Low stock notification" at bounding box center [288, 459] width 13 height 13
checkbox input "true"
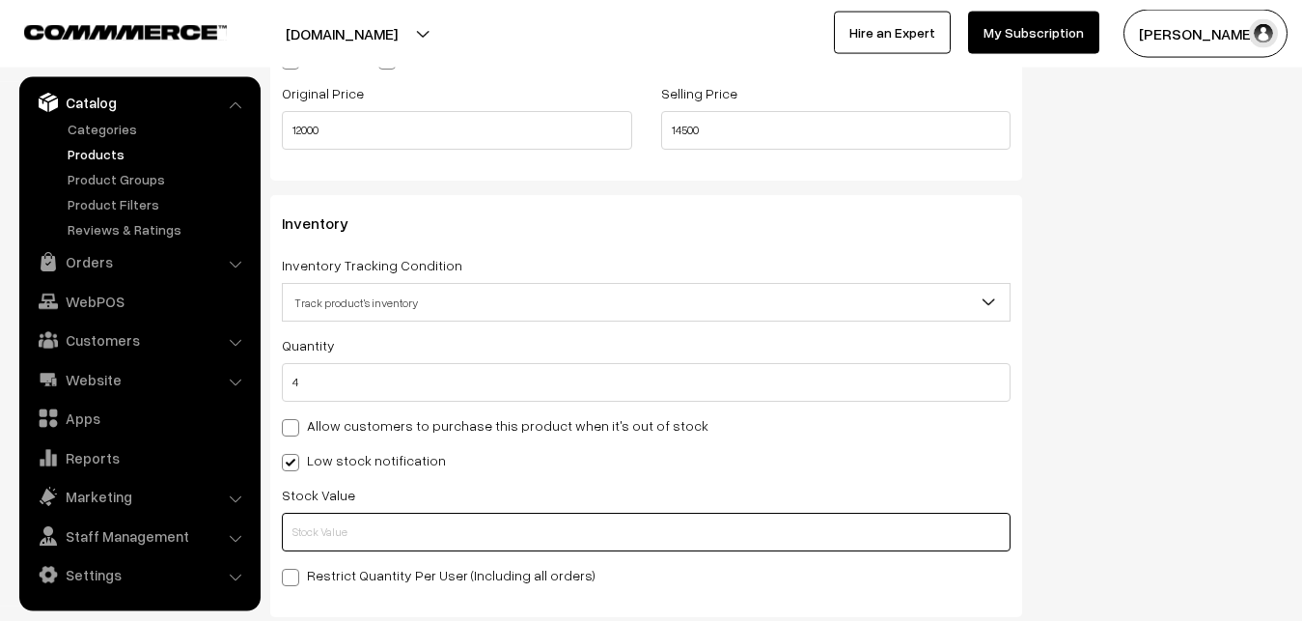
click at [334, 517] on input "text" at bounding box center [646, 532] width 729 height 39
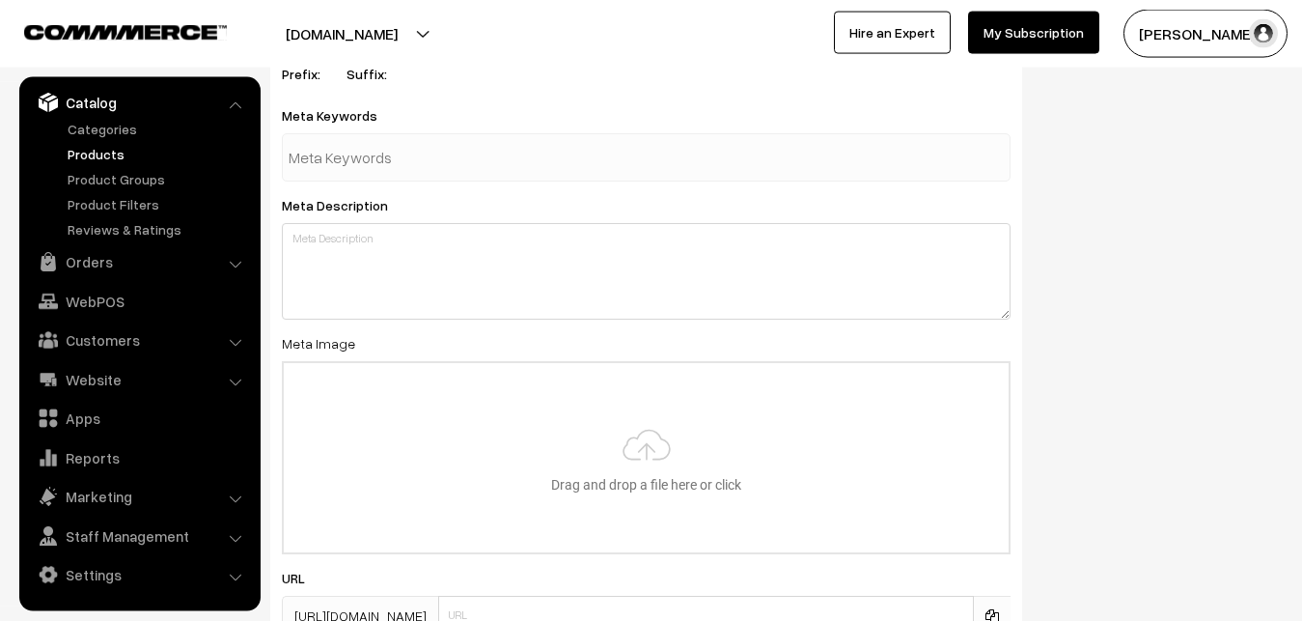
scroll to position [2874, 0]
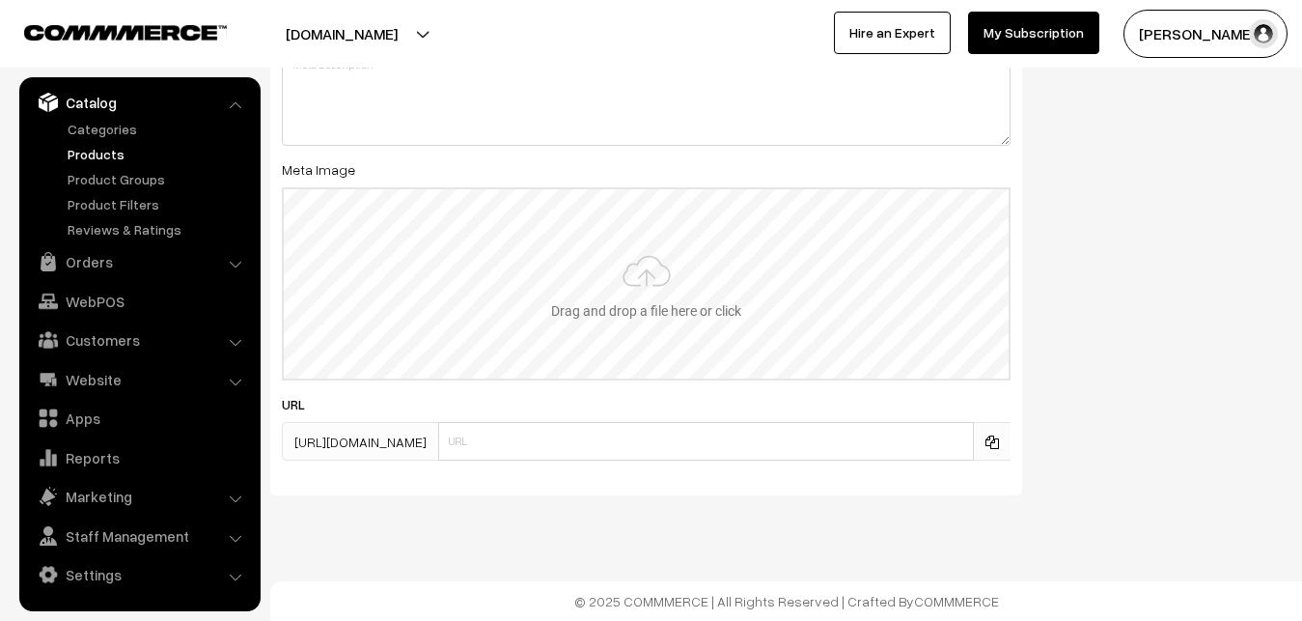
type input "2"
click at [608, 304] on input "file" at bounding box center [646, 283] width 725 height 189
type input "C:\fakepath\kanchipuram-saree-va12916-oct.jpeg"
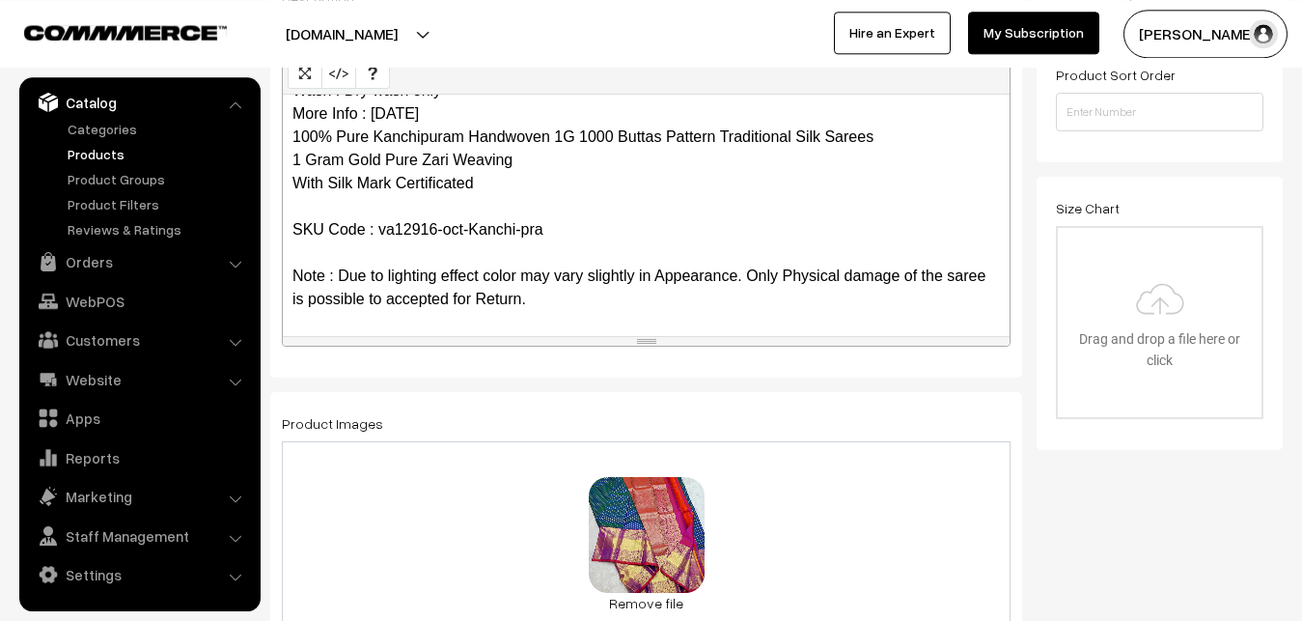
scroll to position [0, 0]
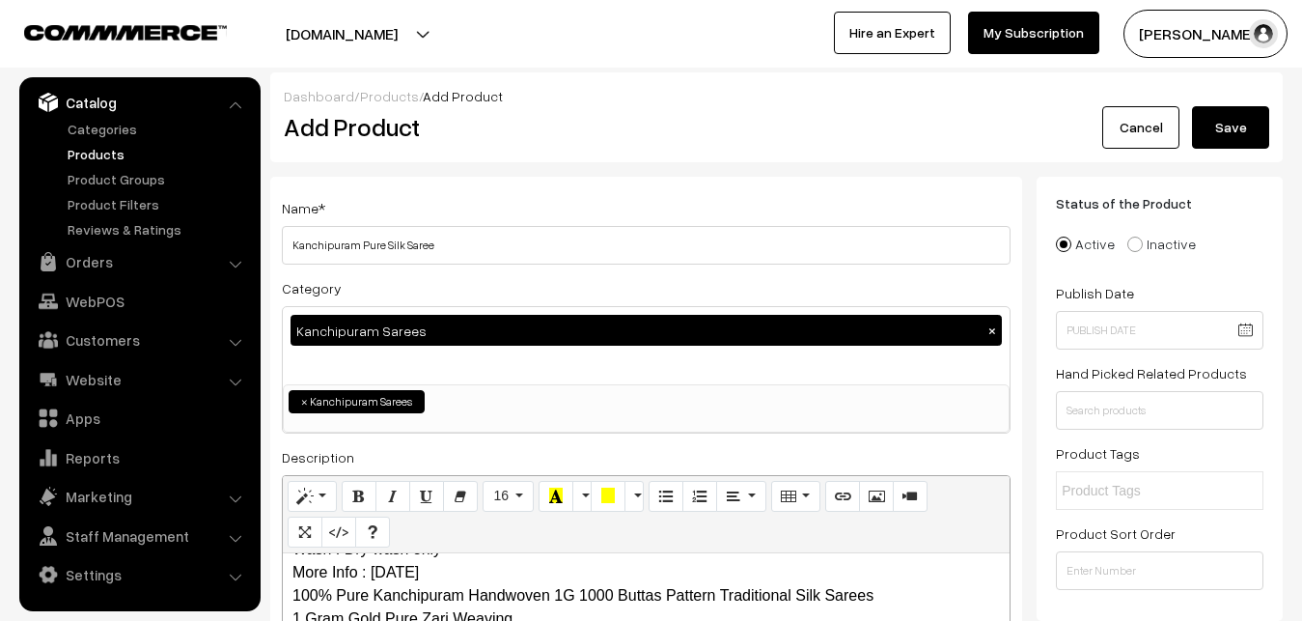
click at [1247, 126] on button "Save" at bounding box center [1230, 127] width 77 height 42
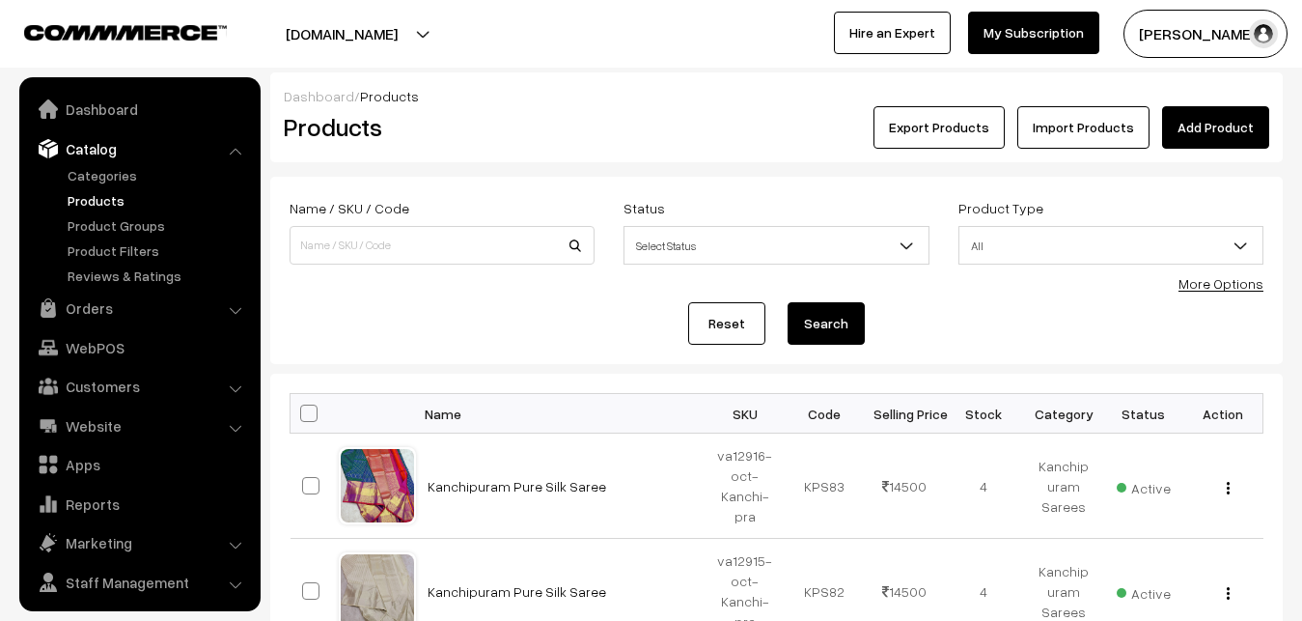
scroll to position [46, 0]
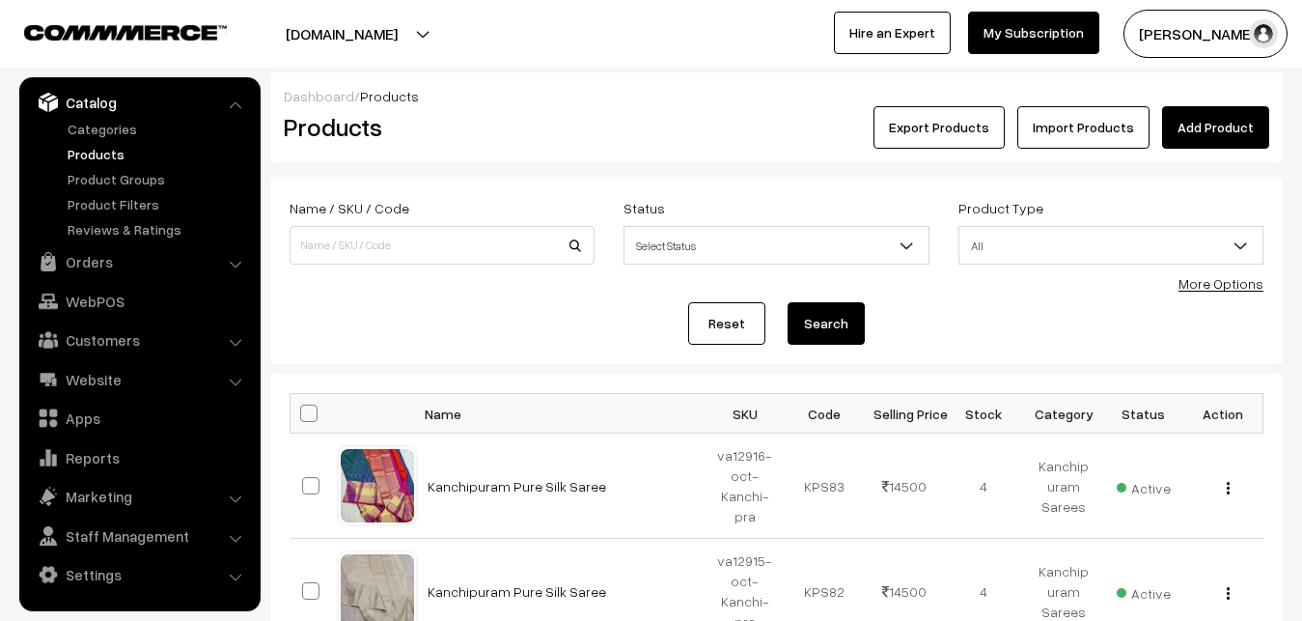
click at [602, 117] on div "Products" at bounding box center [438, 127] width 338 height 42
click at [1180, 121] on link "Add Product" at bounding box center [1215, 127] width 107 height 42
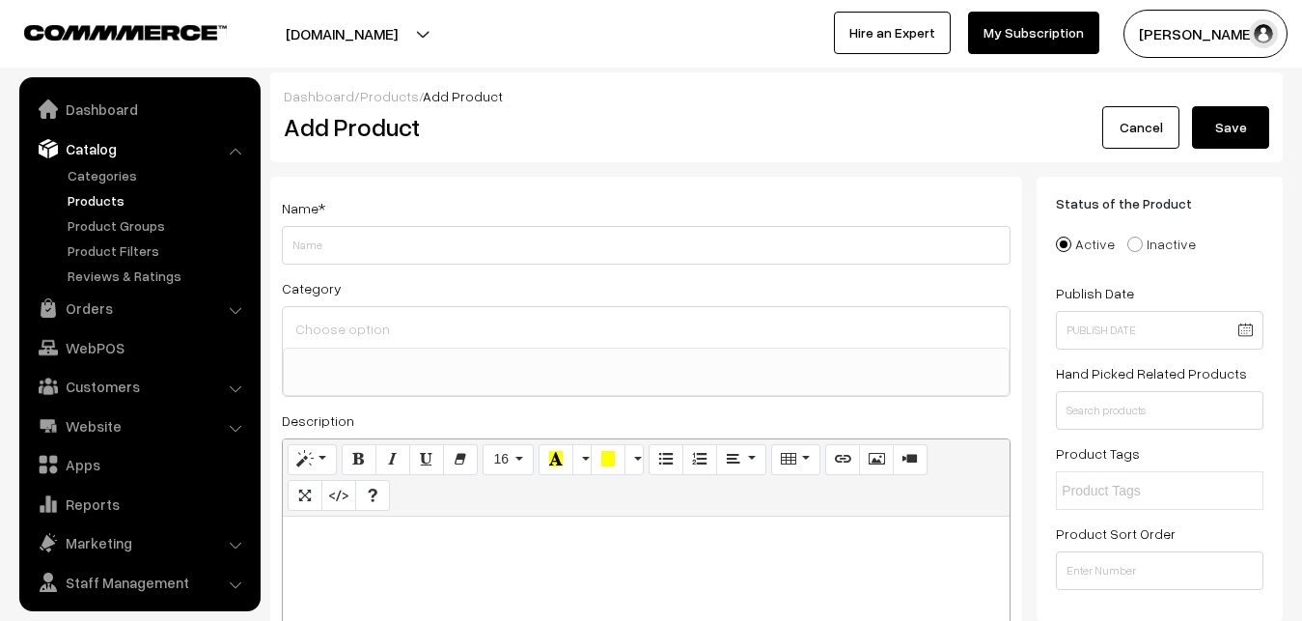
select select
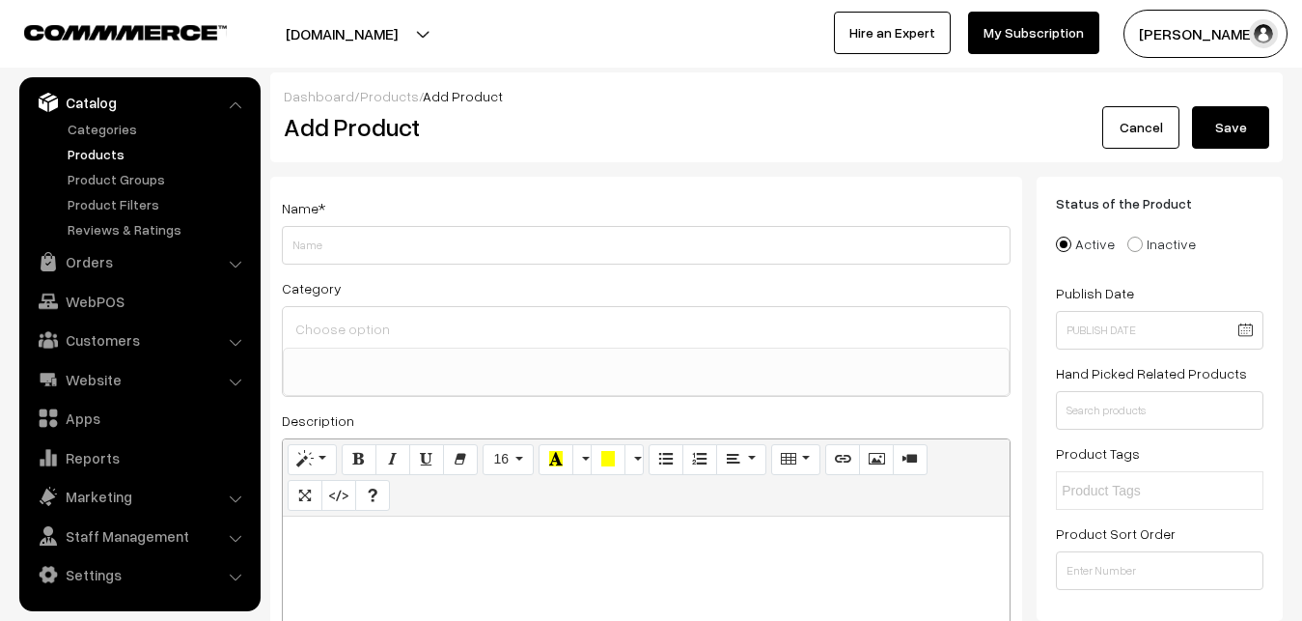
paste div
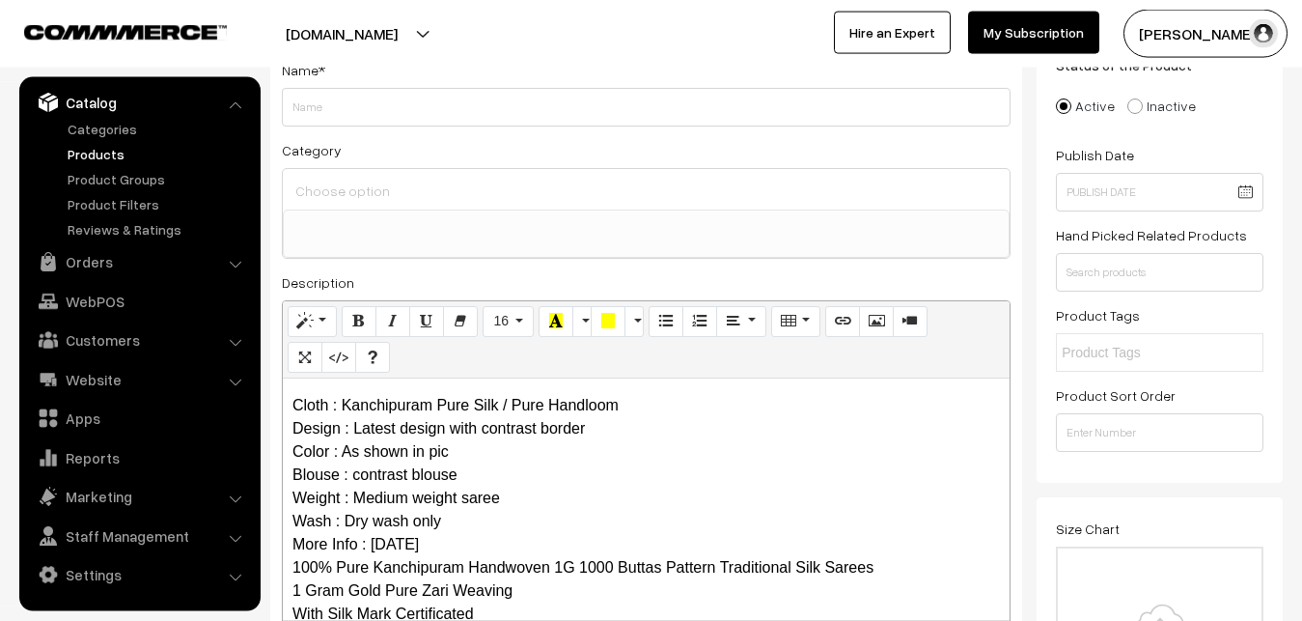
scroll to position [0, 0]
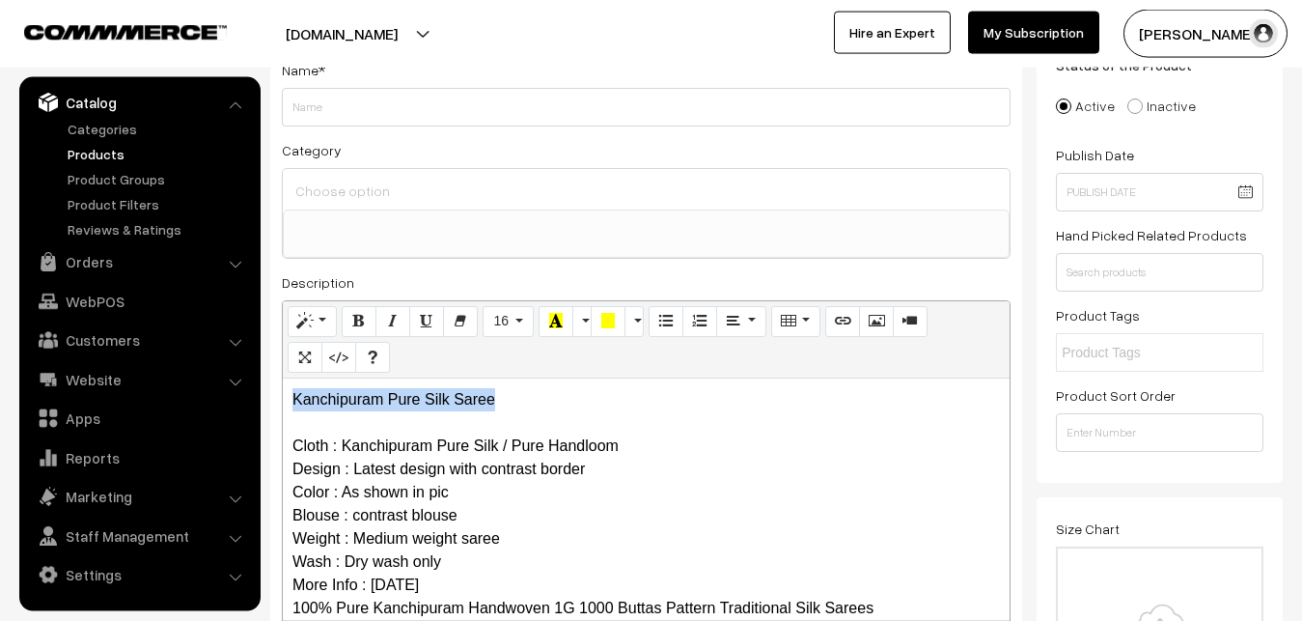
drag, startPoint x: 496, startPoint y: 404, endPoint x: 253, endPoint y: 404, distance: 243.3
click at [283, 404] on div "Kanchipuram Pure Silk Saree Cloth : Kanchipuram Pure Silk / Pure Handloom Desig…" at bounding box center [646, 498] width 727 height 241
copy p "Kanchipuram Pure Silk Saree"
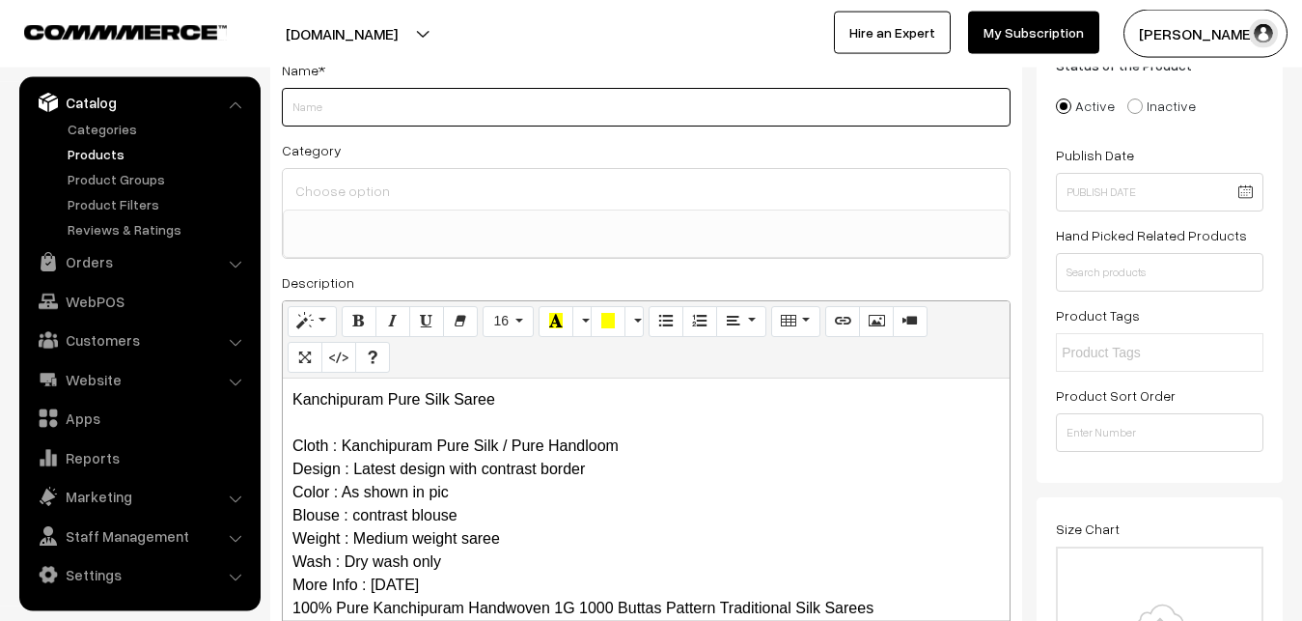
paste input "Kanchipuram Pure Silk Saree"
type input "Kanchipuram Pure Silk Saree"
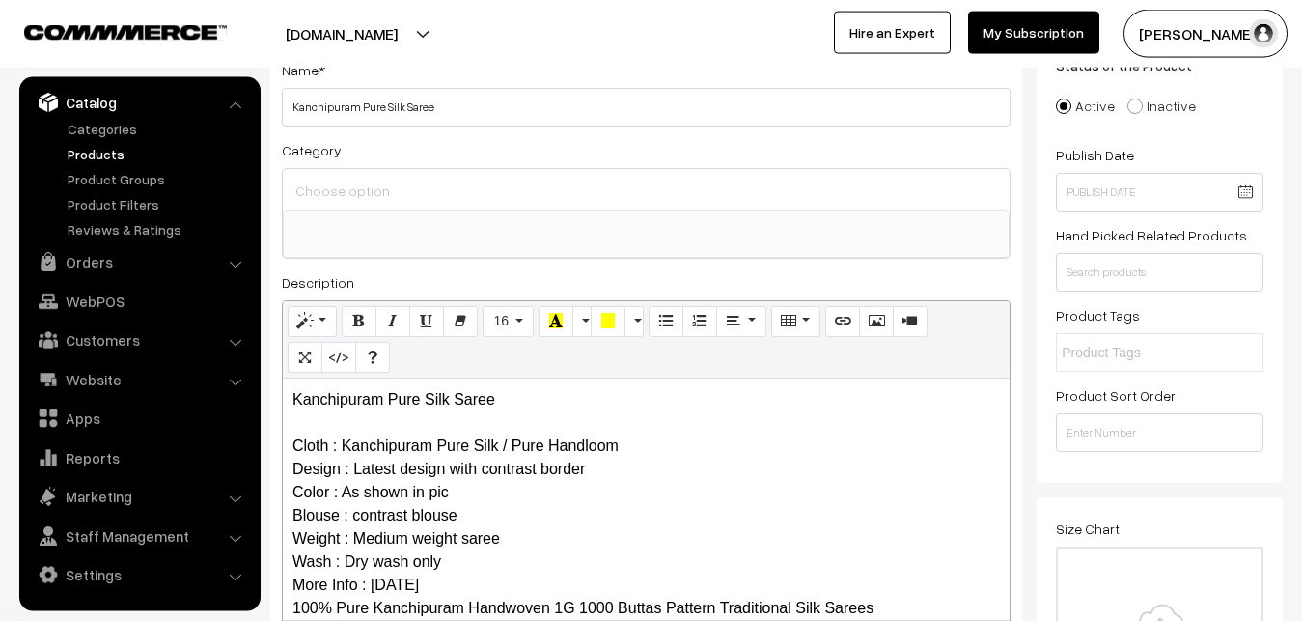
click at [352, 181] on input at bounding box center [646, 191] width 711 height 28
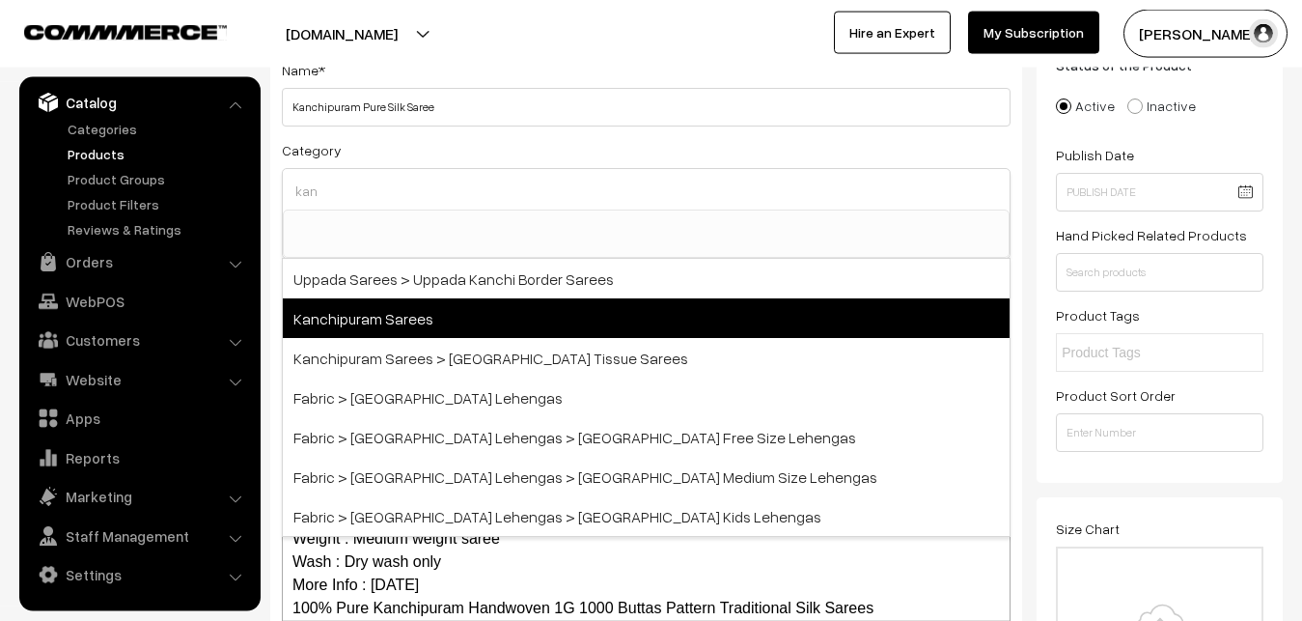
type input "kan"
click at [404, 314] on span "Kanchipuram Sarees" at bounding box center [646, 318] width 727 height 40
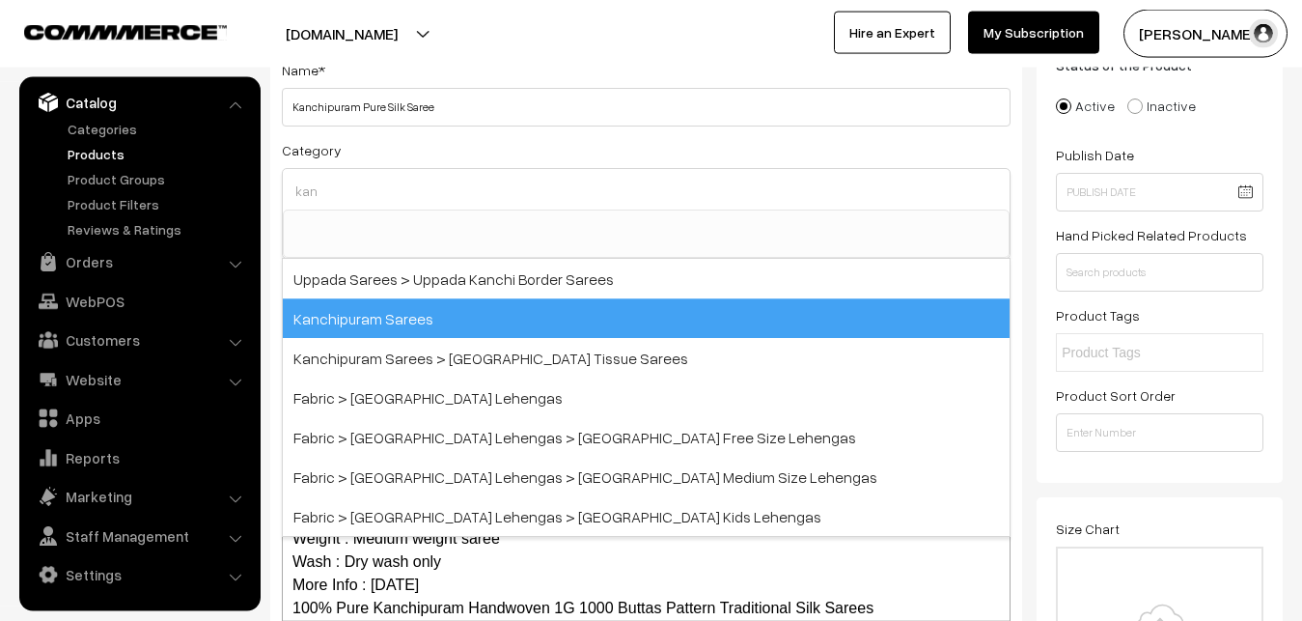
select select "3"
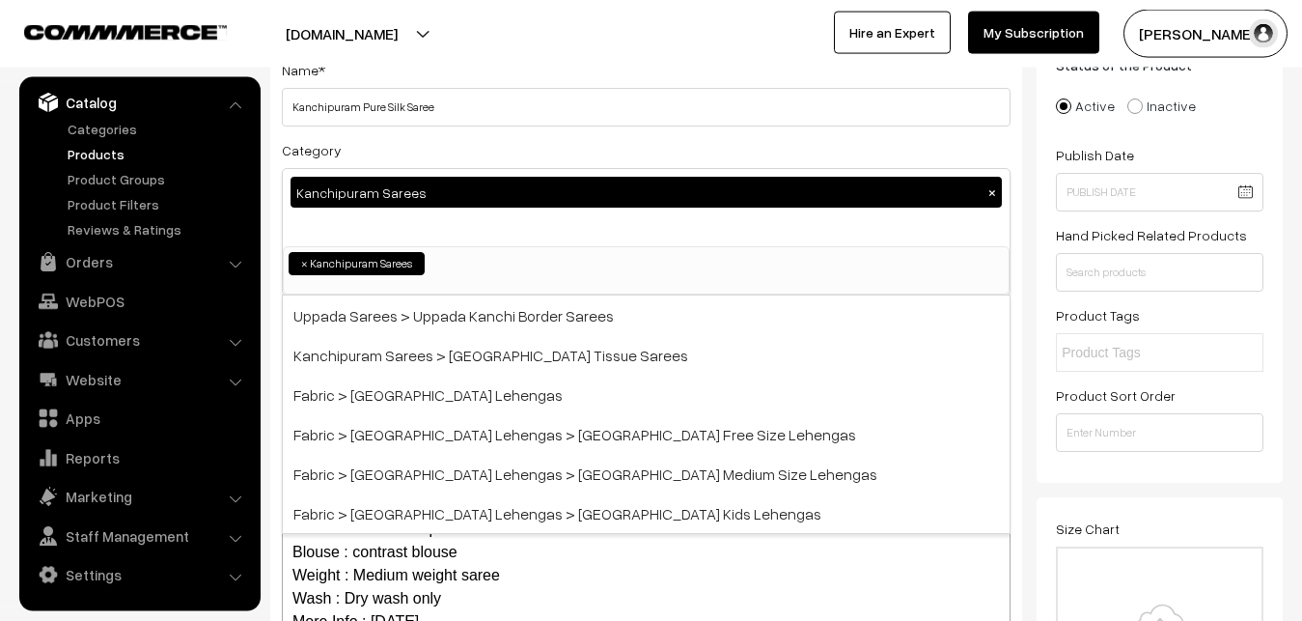
scroll to position [405, 0]
click at [419, 161] on div "Category Kanchipuram Sarees × Uppada Sarees Uppada Sarees > Uppada Plain Sarees…" at bounding box center [646, 216] width 729 height 157
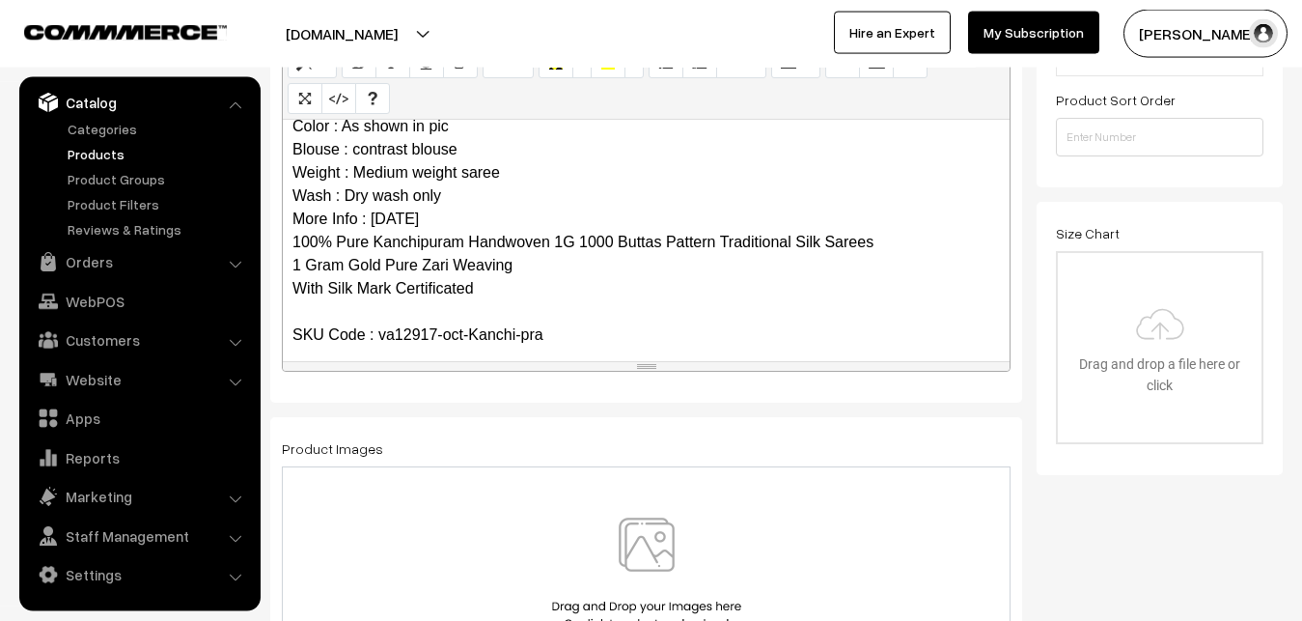
scroll to position [187, 0]
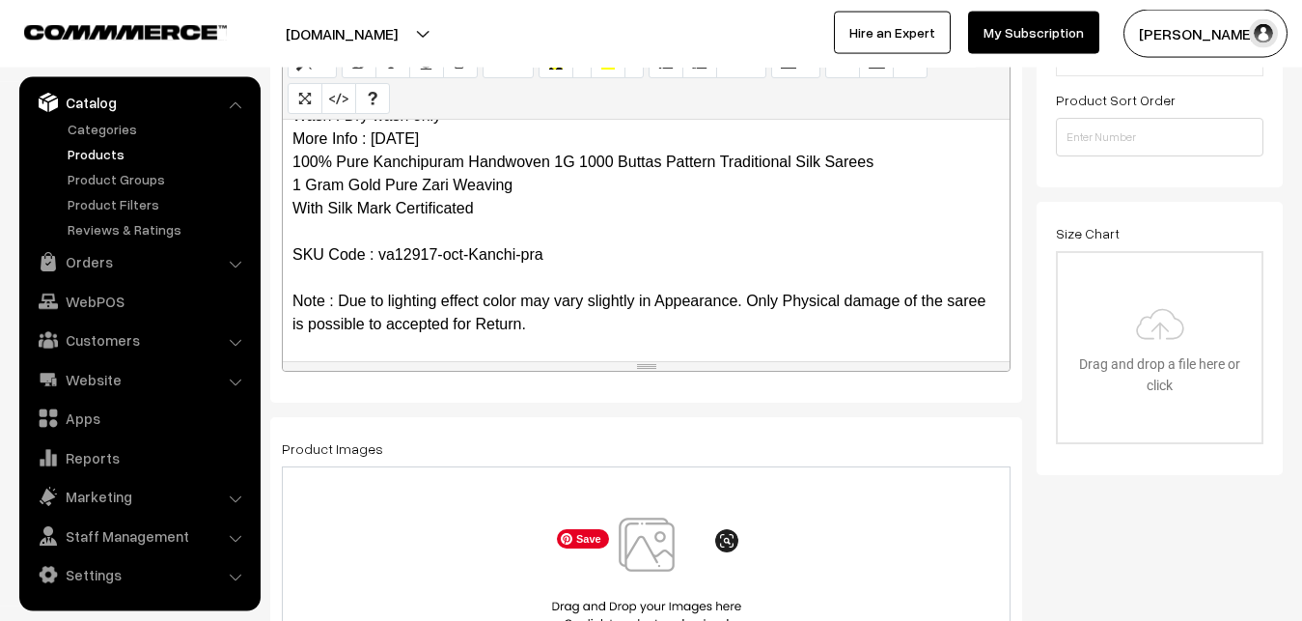
click at [670, 546] on img at bounding box center [646, 573] width 199 height 113
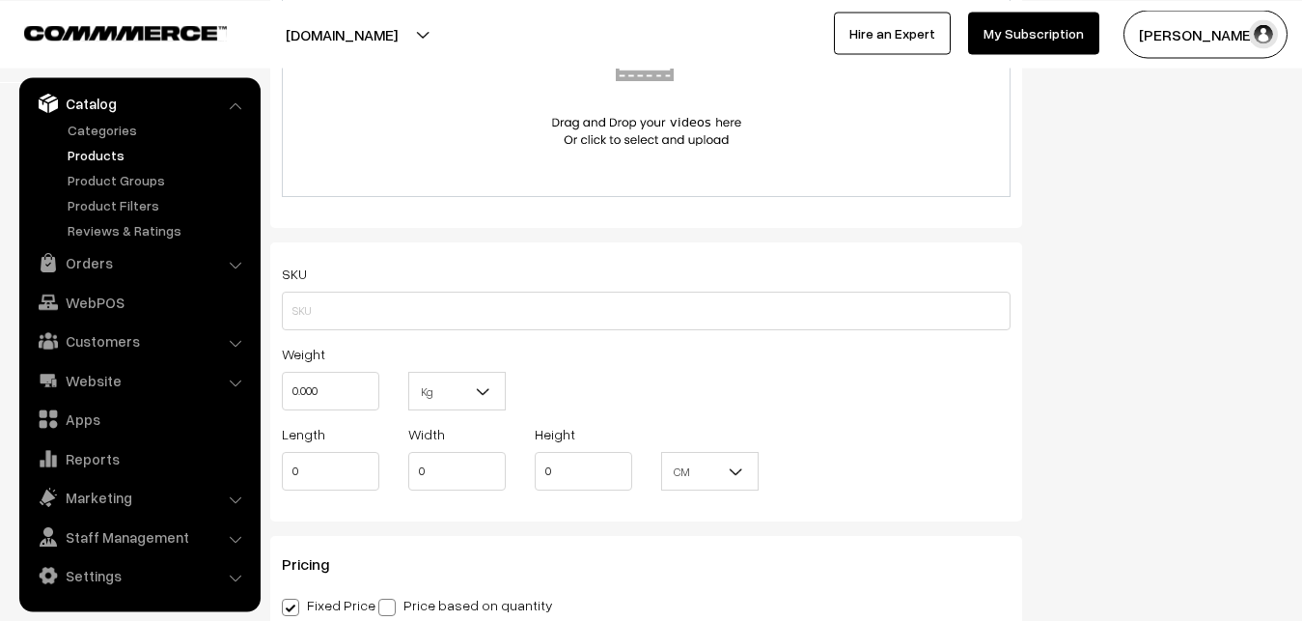
scroll to position [1221, 0]
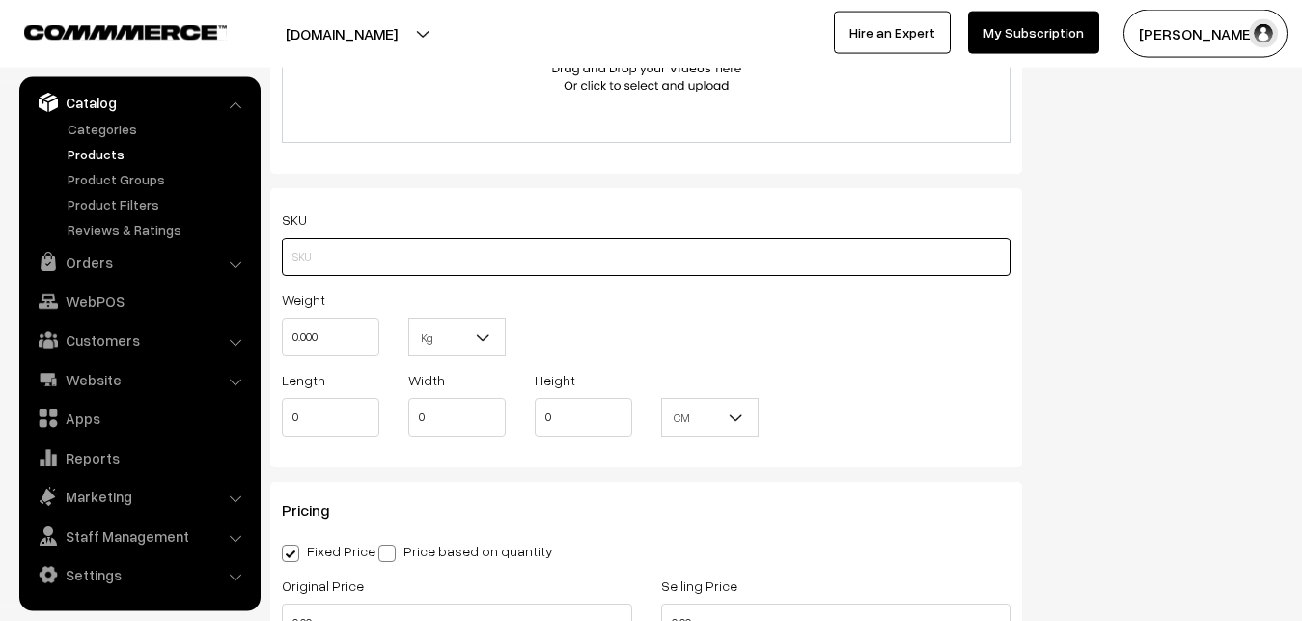
paste input "va12917-oct-Kanchi-pra"
type input "va12917-oct-Kanchi-pra"
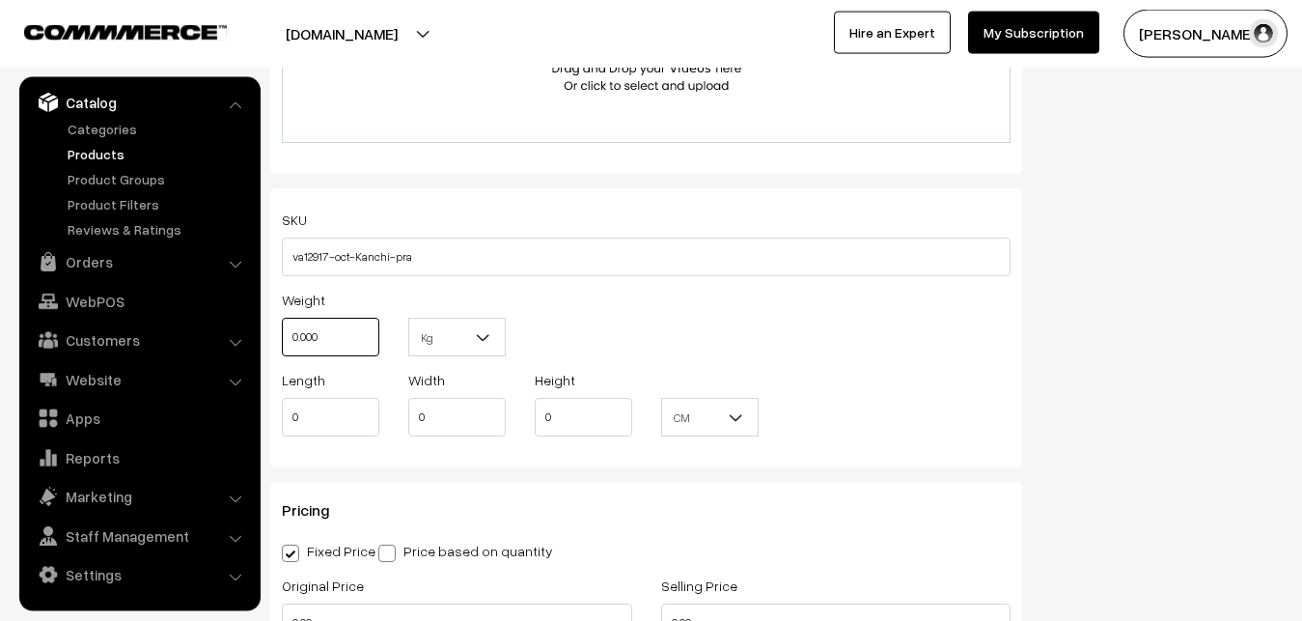
drag, startPoint x: 335, startPoint y: 339, endPoint x: 268, endPoint y: 339, distance: 66.6
click at [282, 339] on input "0.000" at bounding box center [331, 337] width 98 height 39
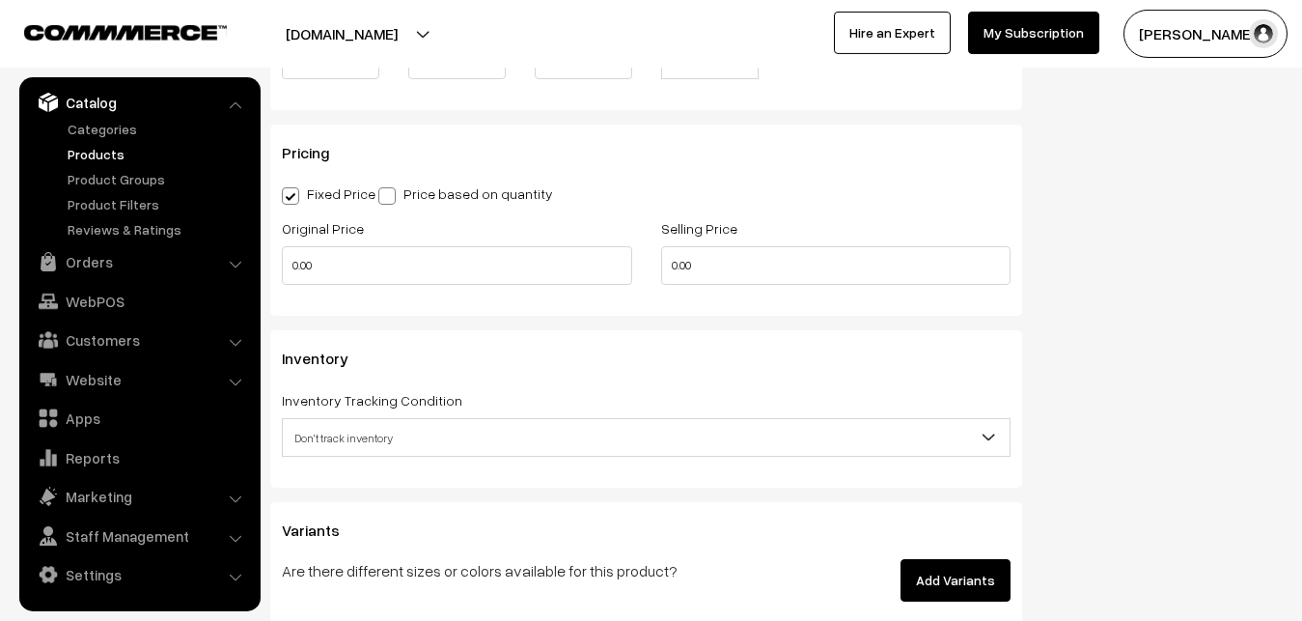
scroll to position [1615, 0]
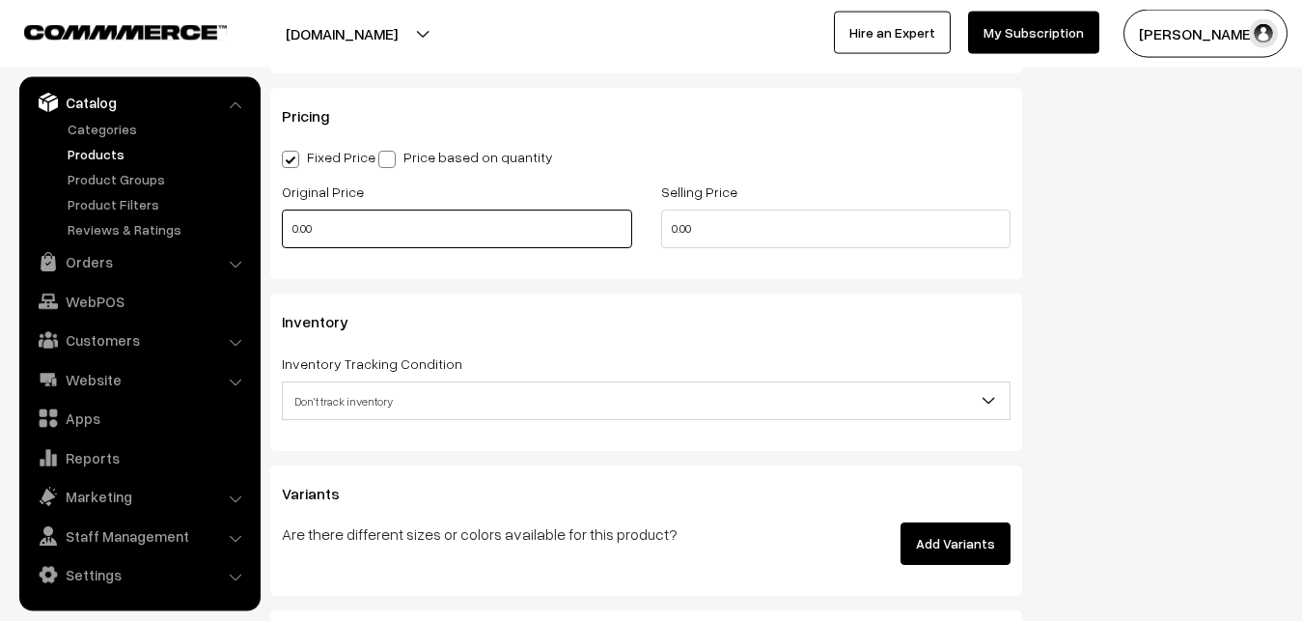
type input "0.80"
drag, startPoint x: 327, startPoint y: 229, endPoint x: 253, endPoint y: 239, distance: 75.1
click at [282, 239] on input "0.00" at bounding box center [457, 228] width 350 height 39
type input "12000"
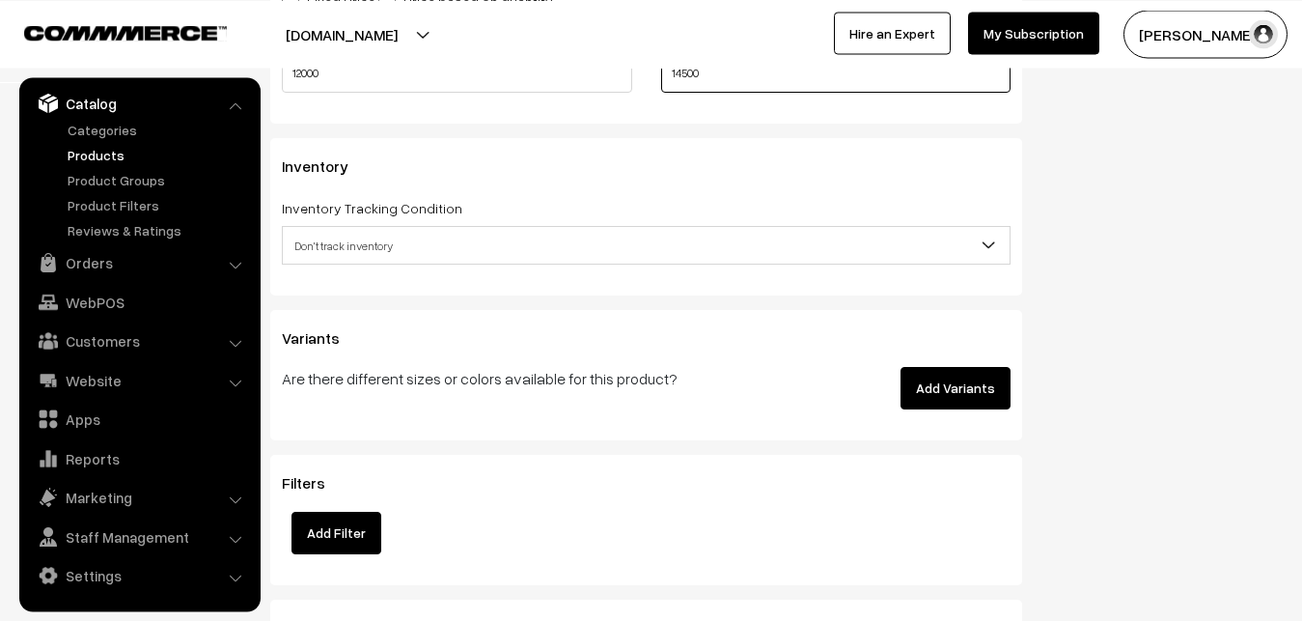
scroll to position [1812, 0]
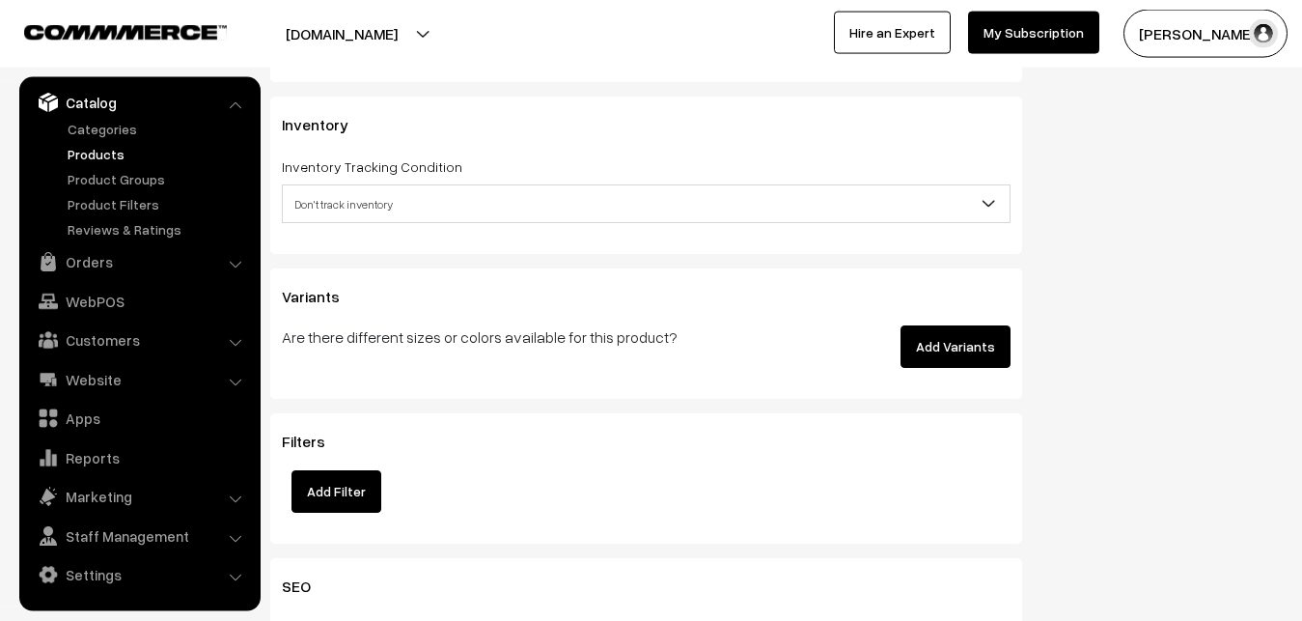
type input "14500"
click at [328, 214] on span "Don't track inventory" at bounding box center [646, 204] width 727 height 34
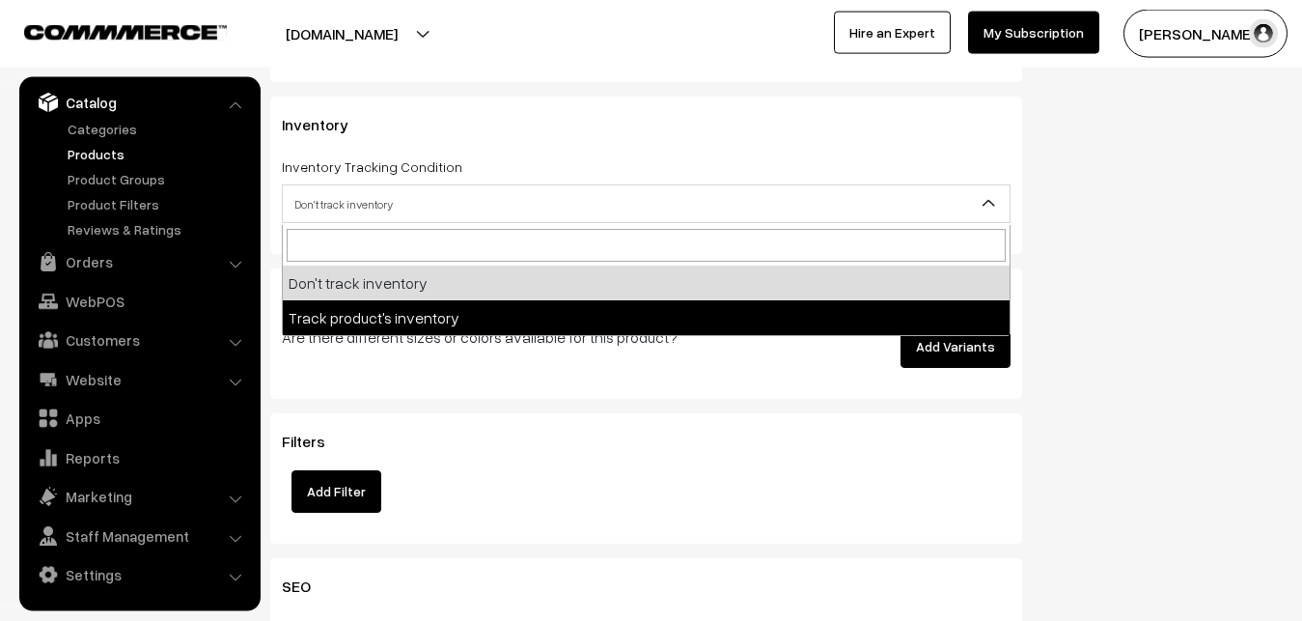
select select "2"
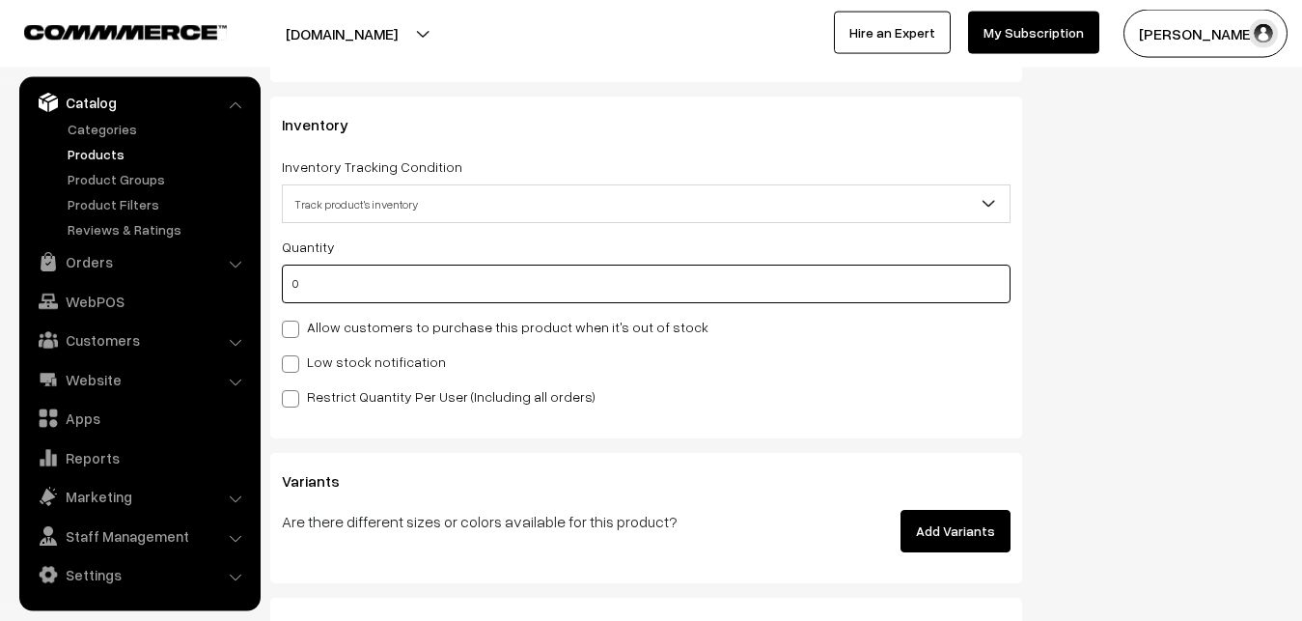
click at [333, 290] on input "0" at bounding box center [646, 284] width 729 height 39
type input "4"
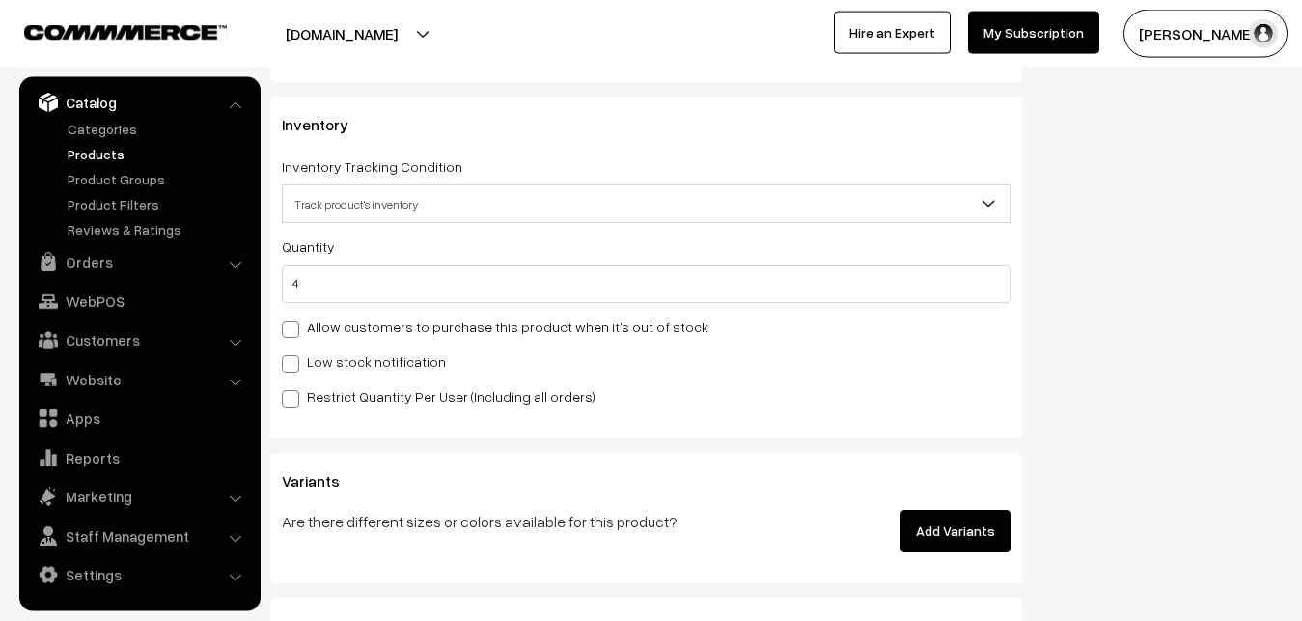
click at [325, 354] on label "Low stock notification" at bounding box center [364, 361] width 164 height 20
click at [294, 354] on input "Low stock notification" at bounding box center [288, 360] width 13 height 13
checkbox input "true"
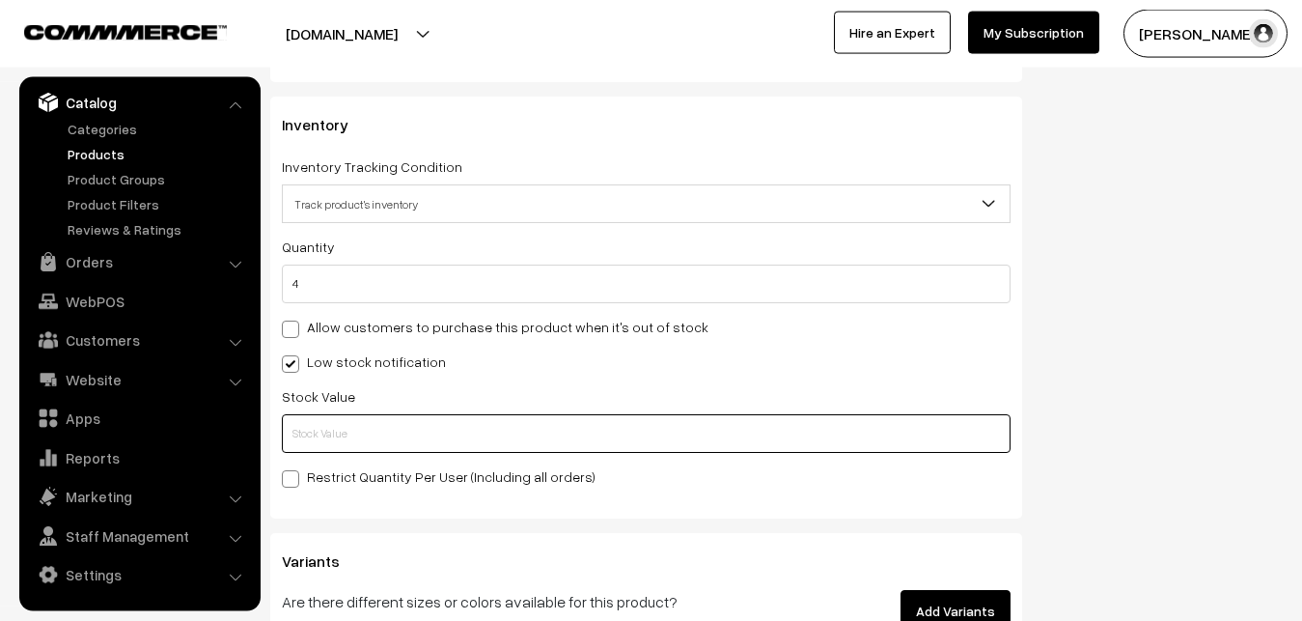
click at [334, 419] on input "text" at bounding box center [646, 433] width 729 height 39
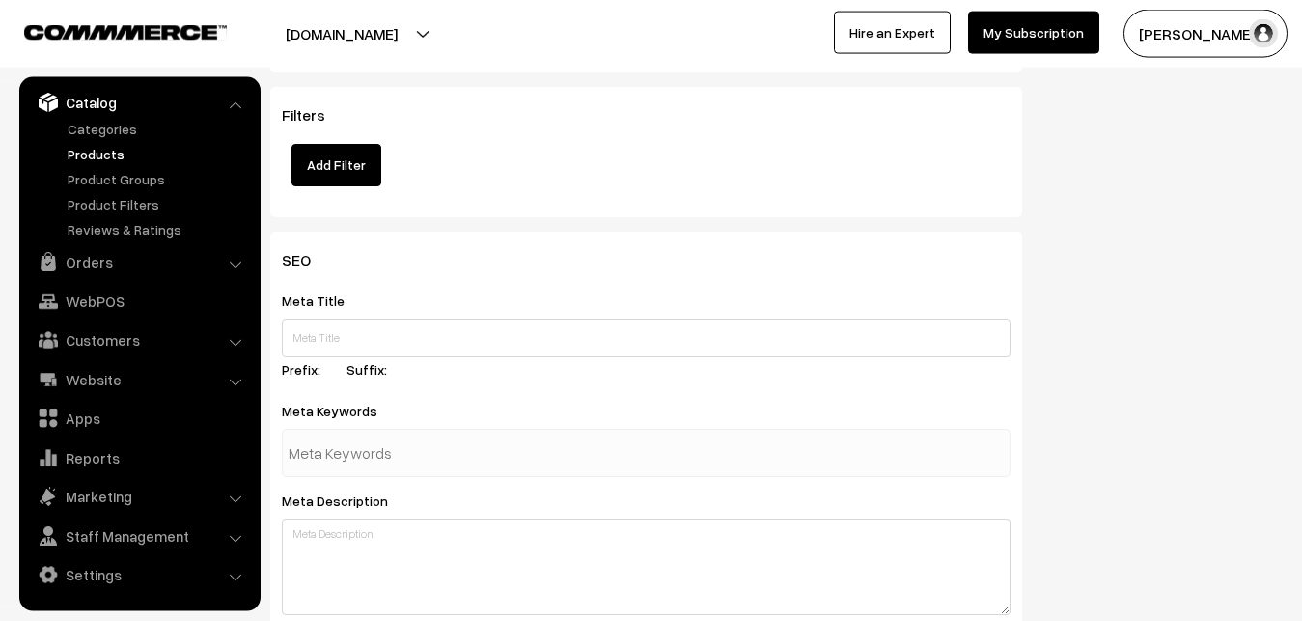
scroll to position [2874, 0]
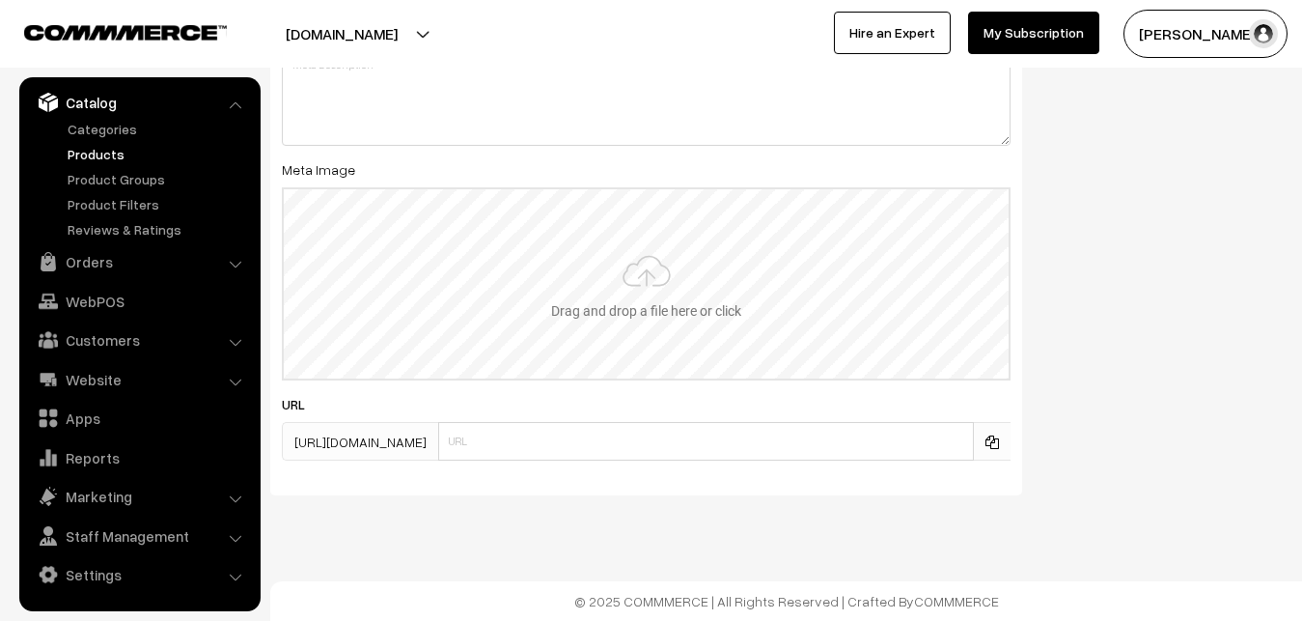
type input "2"
click at [651, 285] on input "file" at bounding box center [646, 283] width 725 height 189
type input "C:\fakepath\kanchipuram-saree-va12917-oct.jpeg"
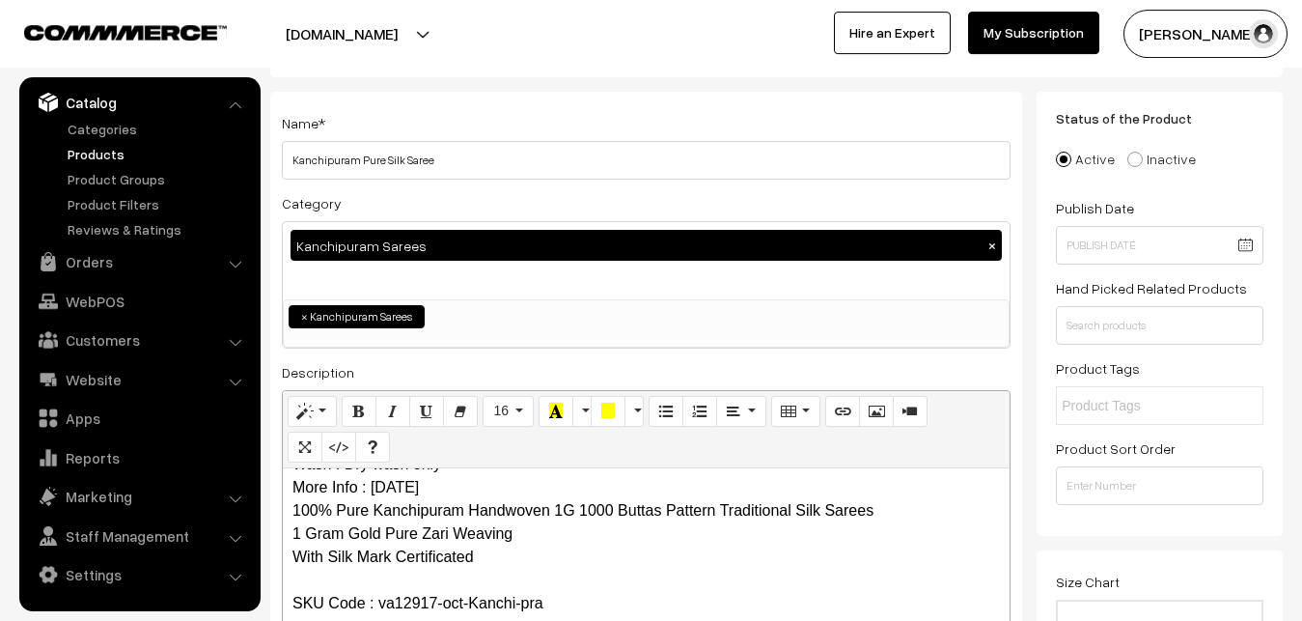
scroll to position [0, 0]
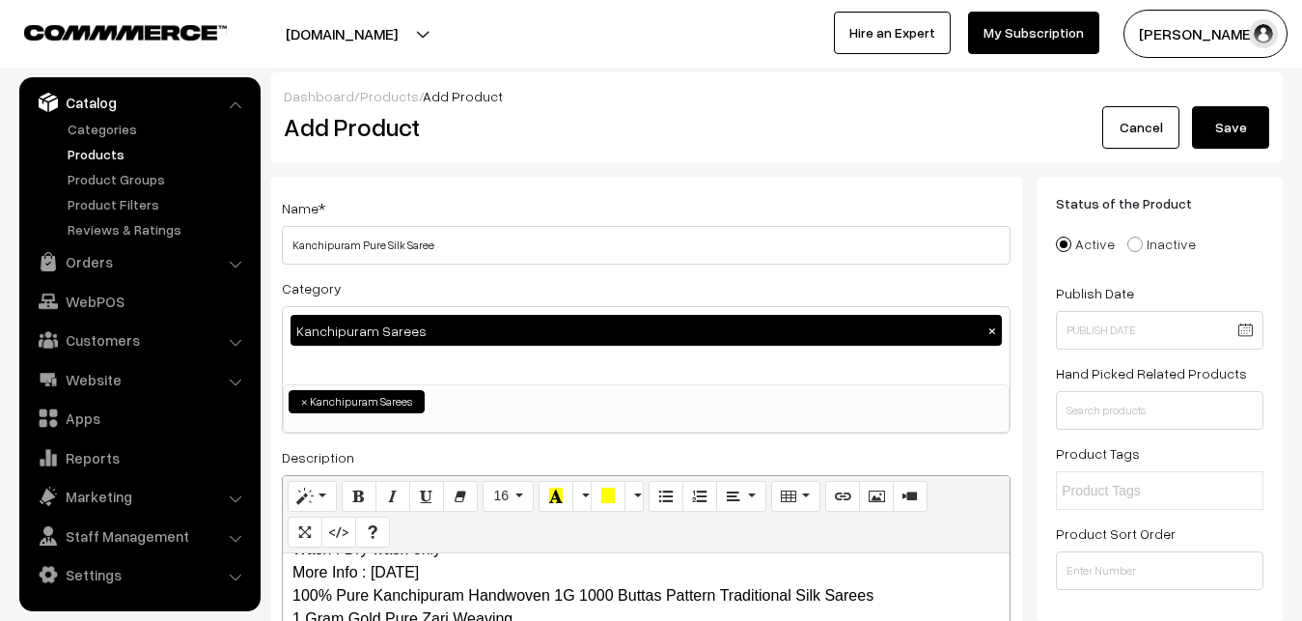
click at [1224, 122] on button "Save" at bounding box center [1230, 127] width 77 height 42
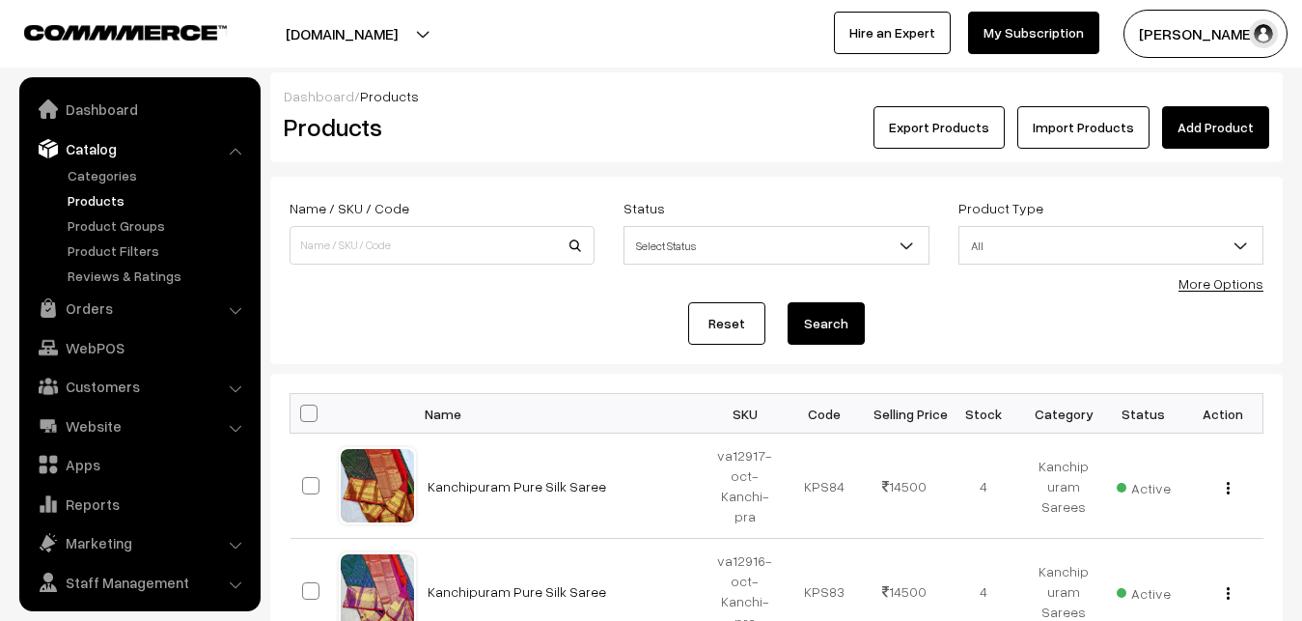
scroll to position [46, 0]
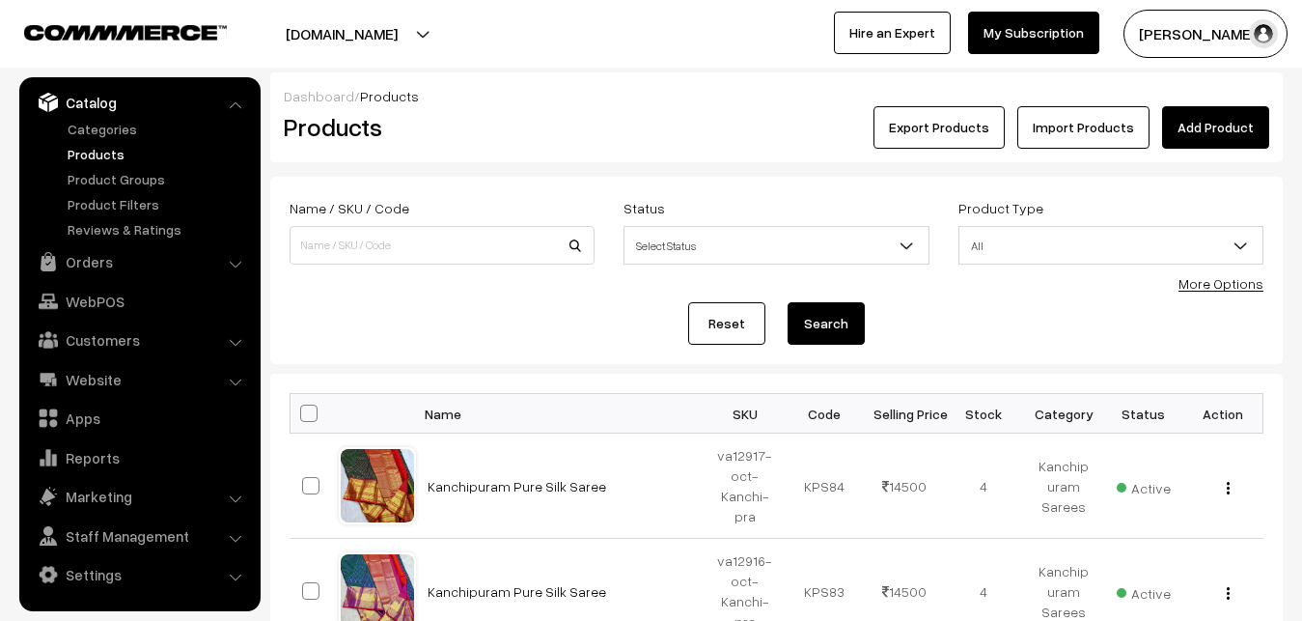
click at [578, 143] on div "Products" at bounding box center [438, 127] width 338 height 42
click at [1228, 140] on link "Add Product" at bounding box center [1215, 127] width 107 height 42
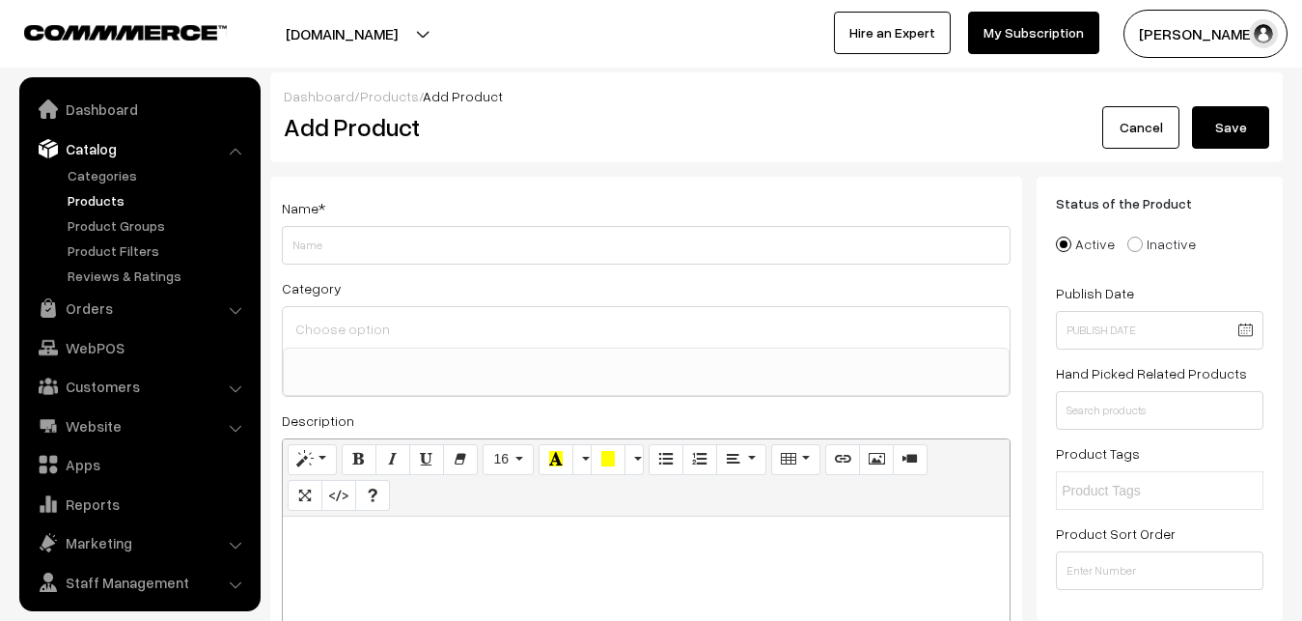
select select
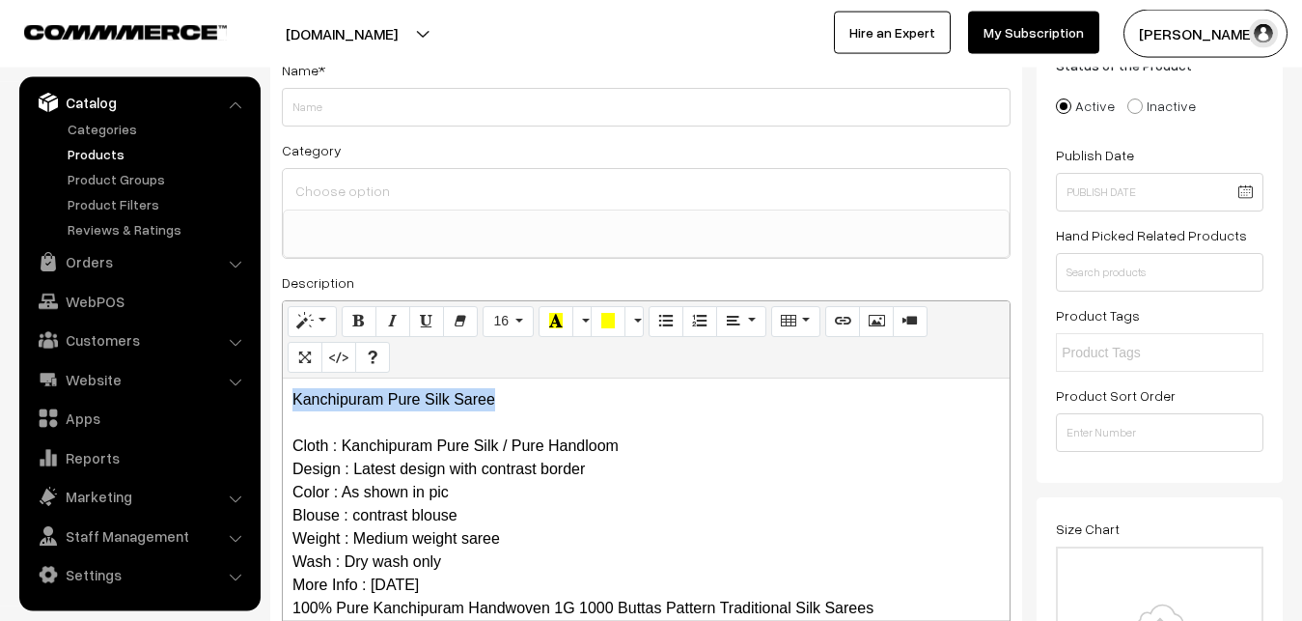
drag, startPoint x: 506, startPoint y: 405, endPoint x: 273, endPoint y: 404, distance: 232.7
click at [283, 404] on div "Kanchipuram Pure Silk Saree Cloth : Kanchipuram Pure Silk / Pure Handloom Desig…" at bounding box center [646, 498] width 727 height 241
copy p "Kanchipuram Pure Silk Saree"
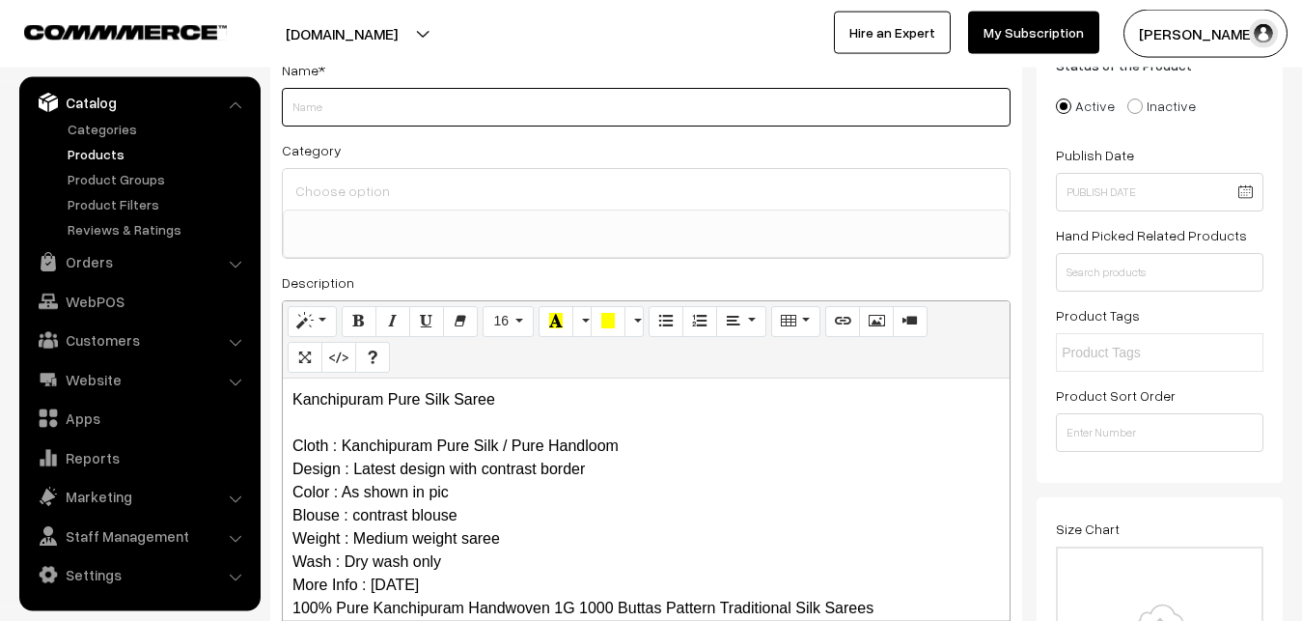
paste input "Kanchipuram Pure Silk Saree"
type input "Kanchipuram Pure Silk Saree"
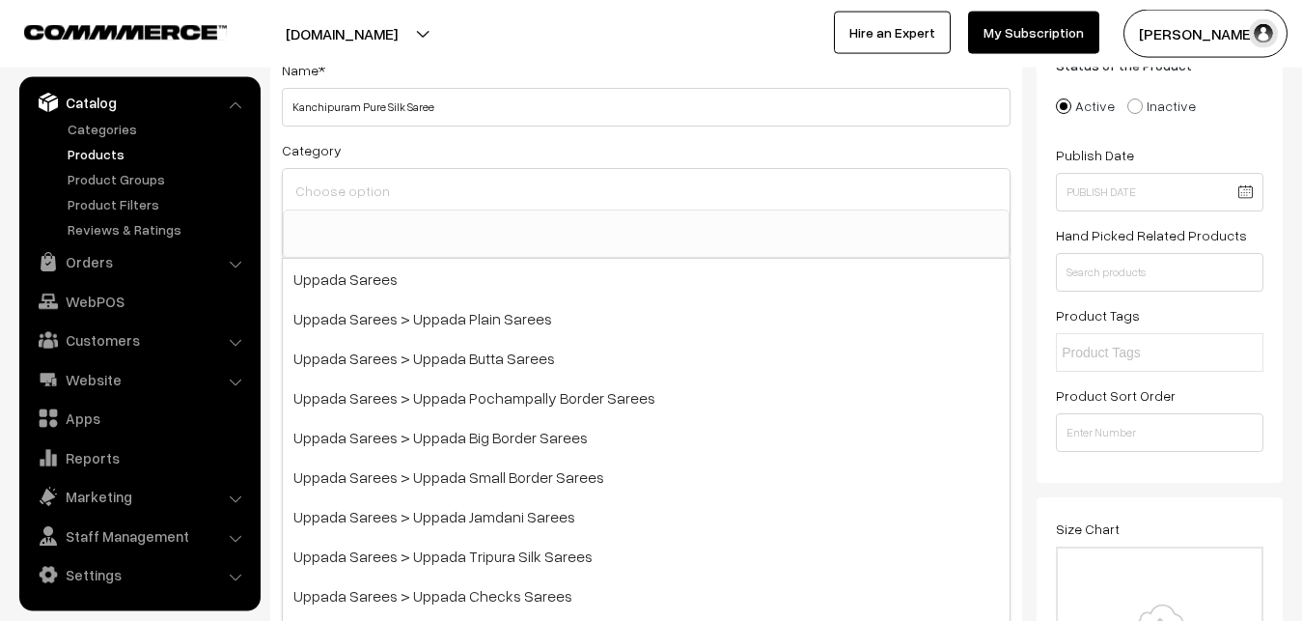
click at [361, 191] on input at bounding box center [646, 191] width 711 height 28
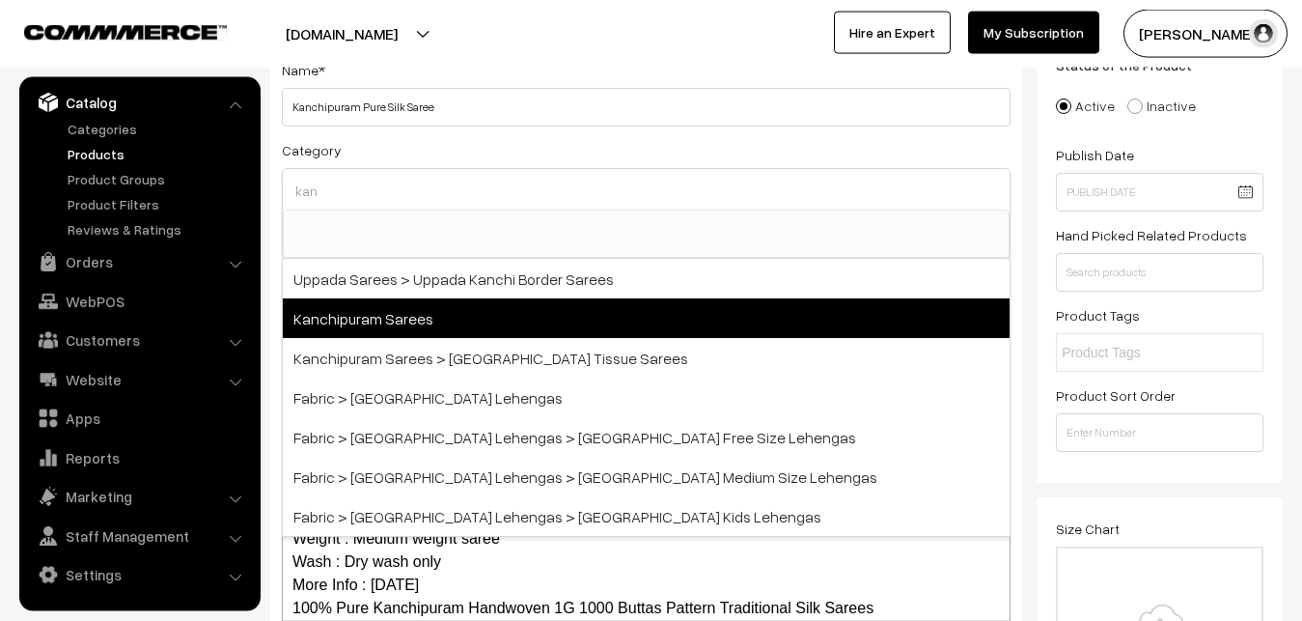
type input "kan"
click at [388, 317] on span "Kanchipuram Sarees" at bounding box center [646, 318] width 727 height 40
select select "3"
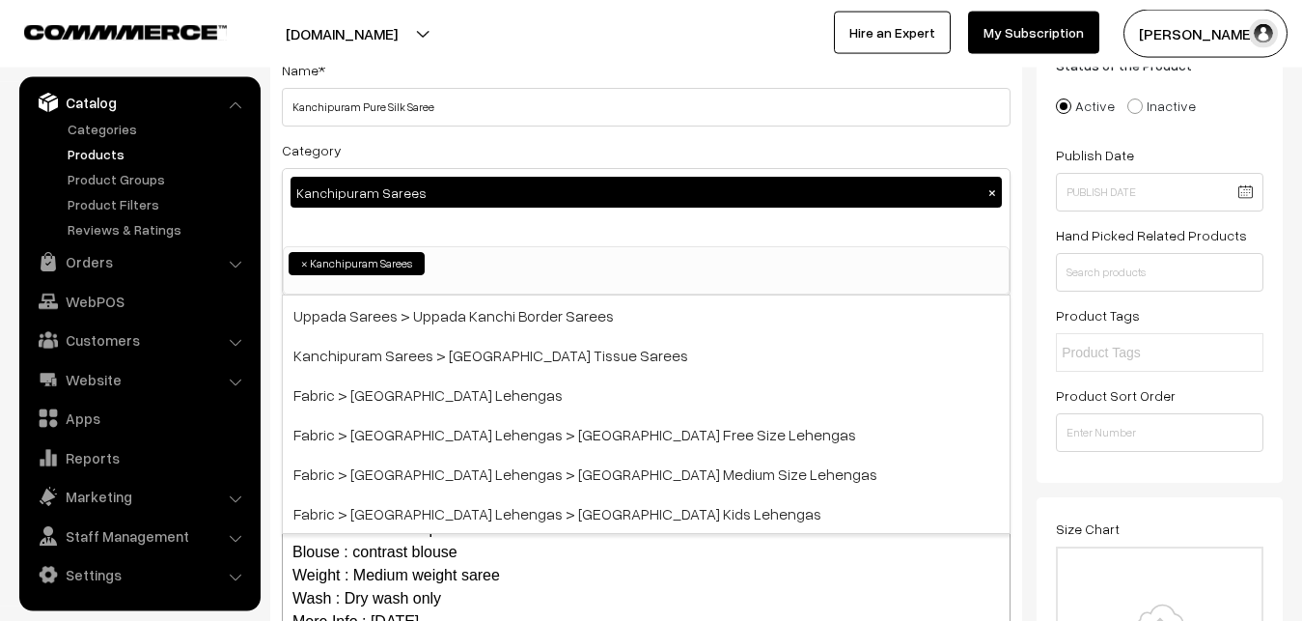
scroll to position [405, 0]
click at [409, 139] on div "Category Kanchipuram Sarees × Uppada Sarees Uppada Sarees > Uppada Plain Sarees…" at bounding box center [646, 216] width 729 height 157
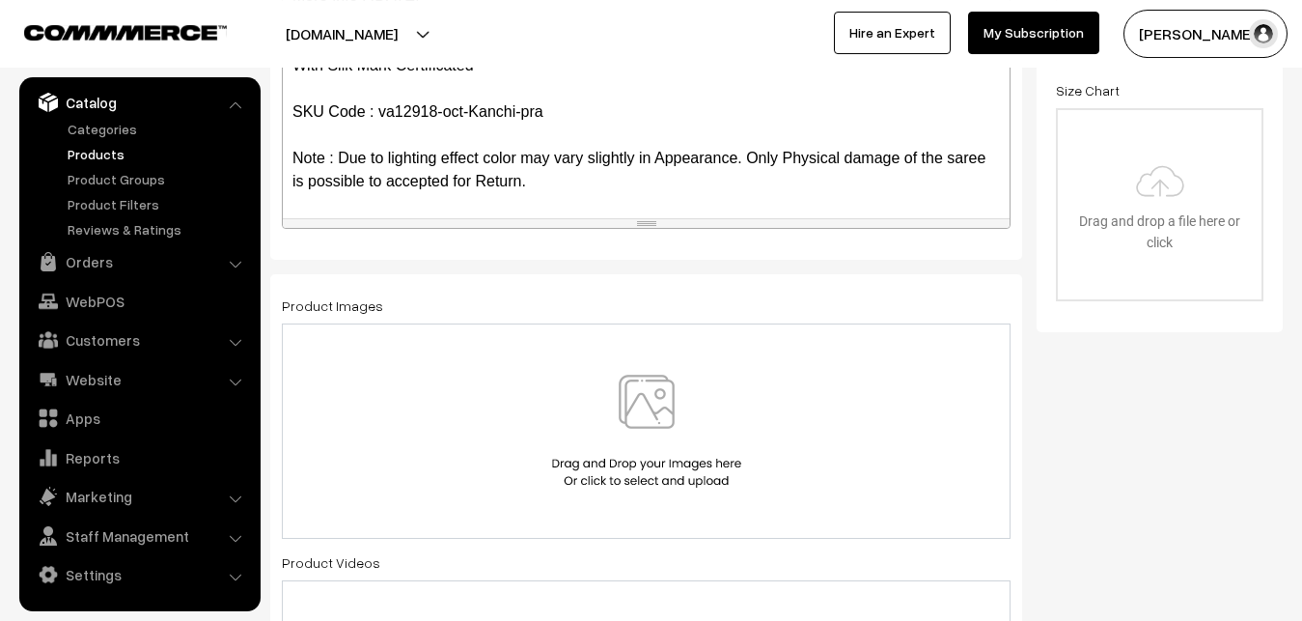
scroll to position [532, 0]
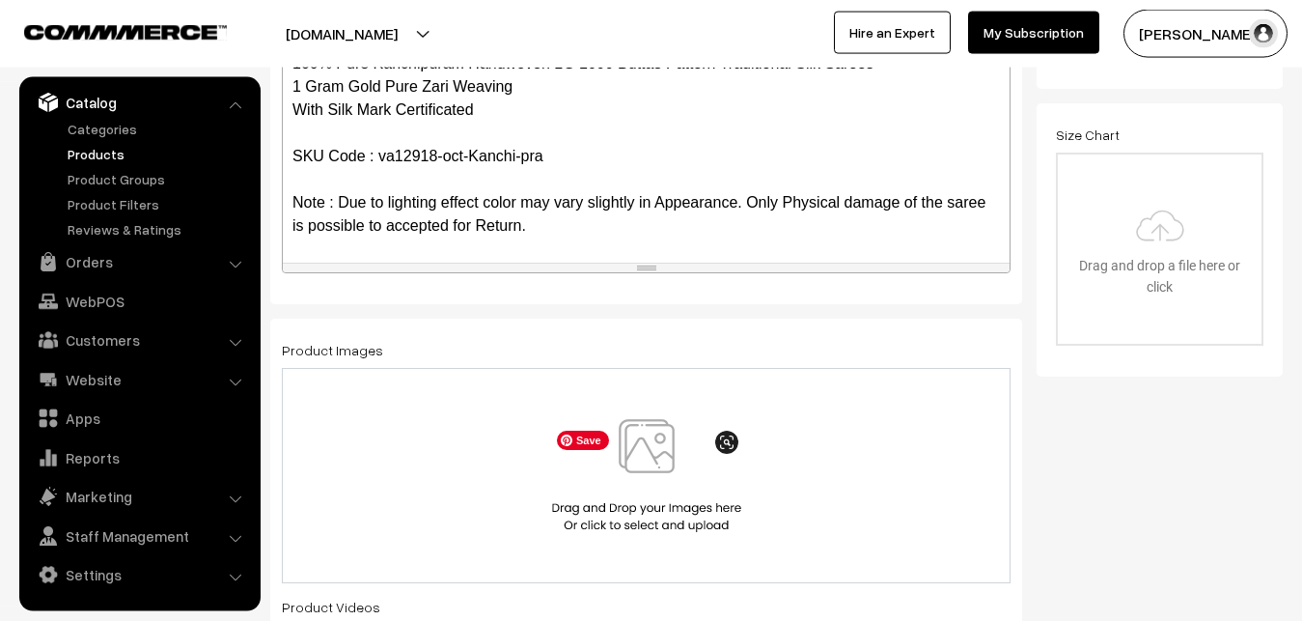
click at [646, 454] on img at bounding box center [646, 475] width 199 height 113
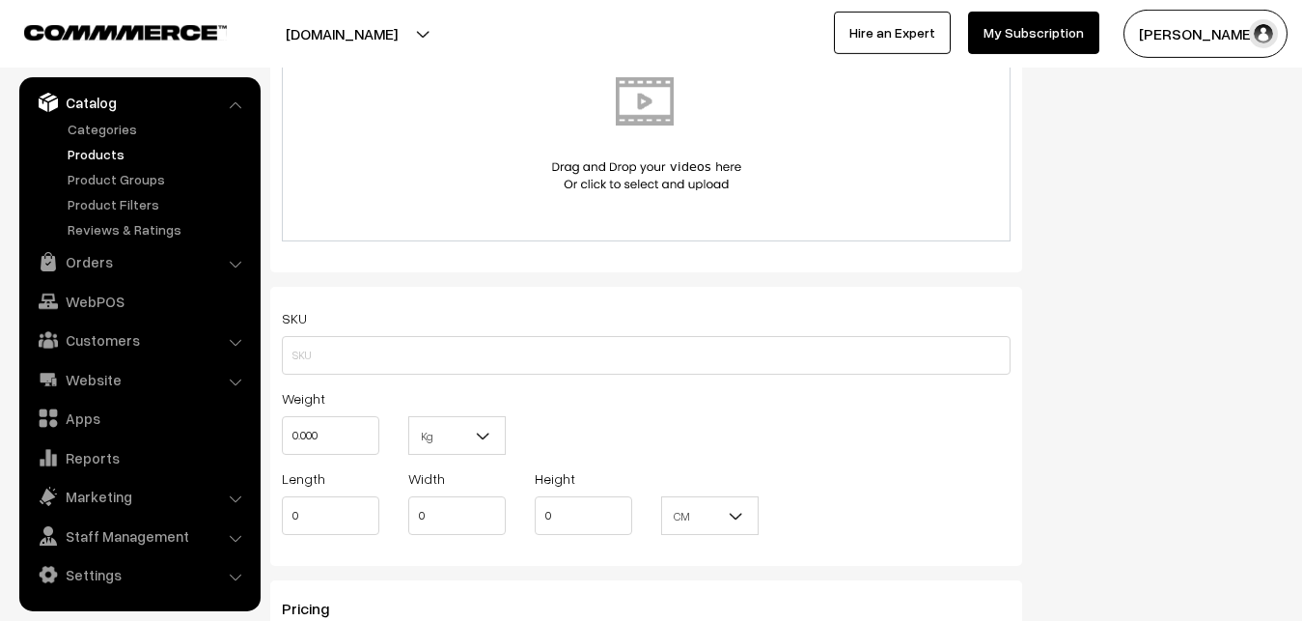
scroll to position [1221, 0]
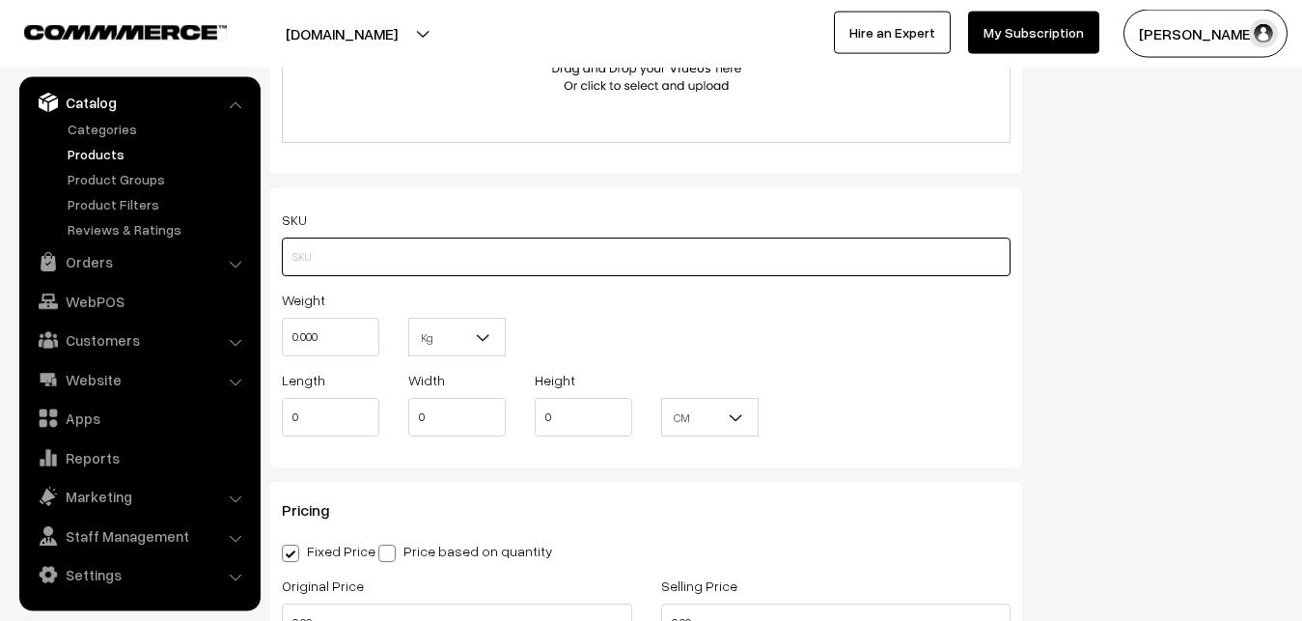
paste input "va12918-oct-Kanchi-pra"
type input "va12918-oct-Kanchi-pra"
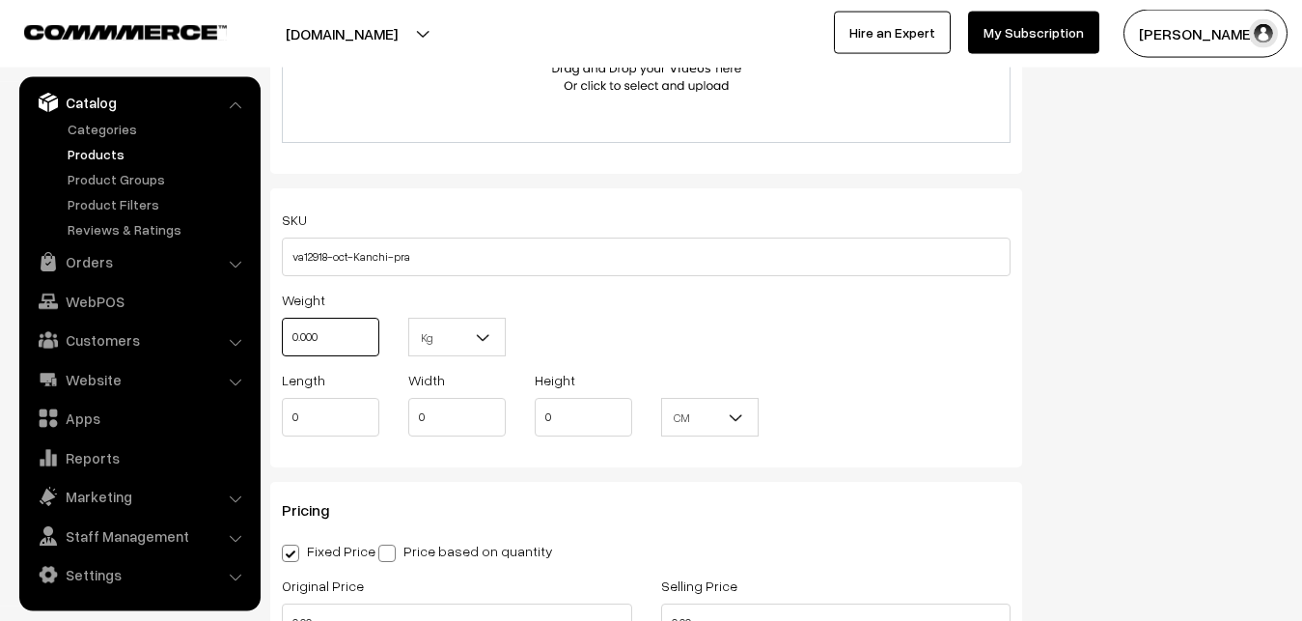
drag, startPoint x: 347, startPoint y: 335, endPoint x: 271, endPoint y: 339, distance: 75.4
click at [282, 339] on input "0.000" at bounding box center [331, 337] width 98 height 39
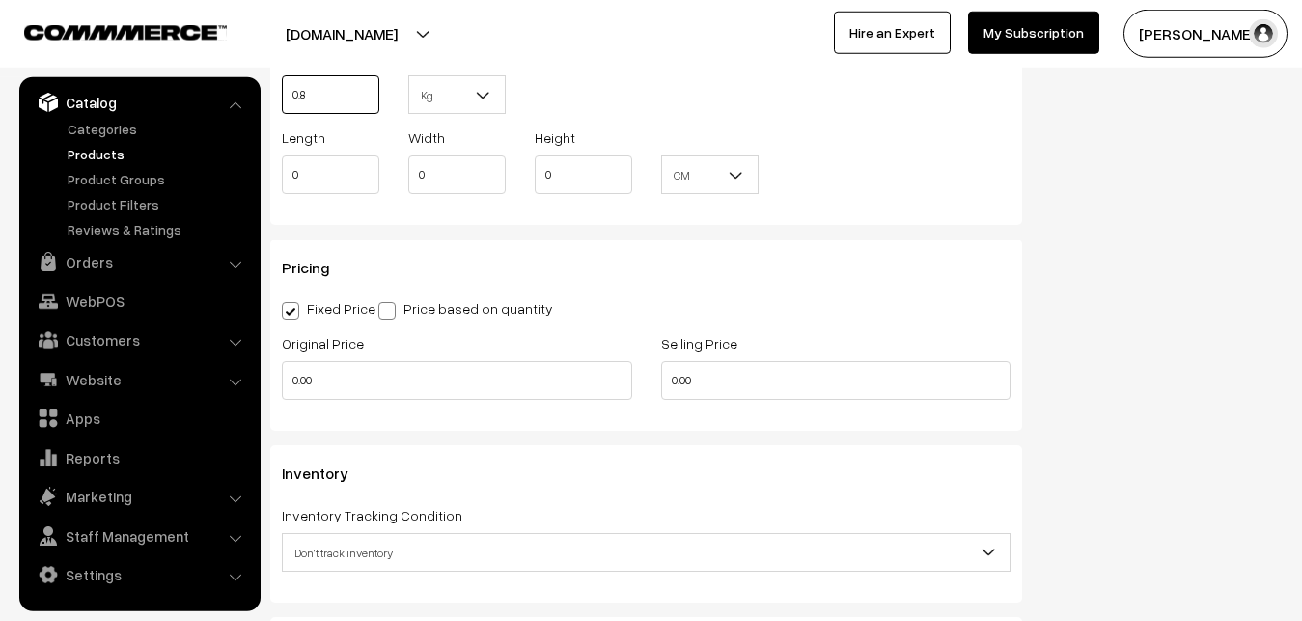
scroll to position [1517, 0]
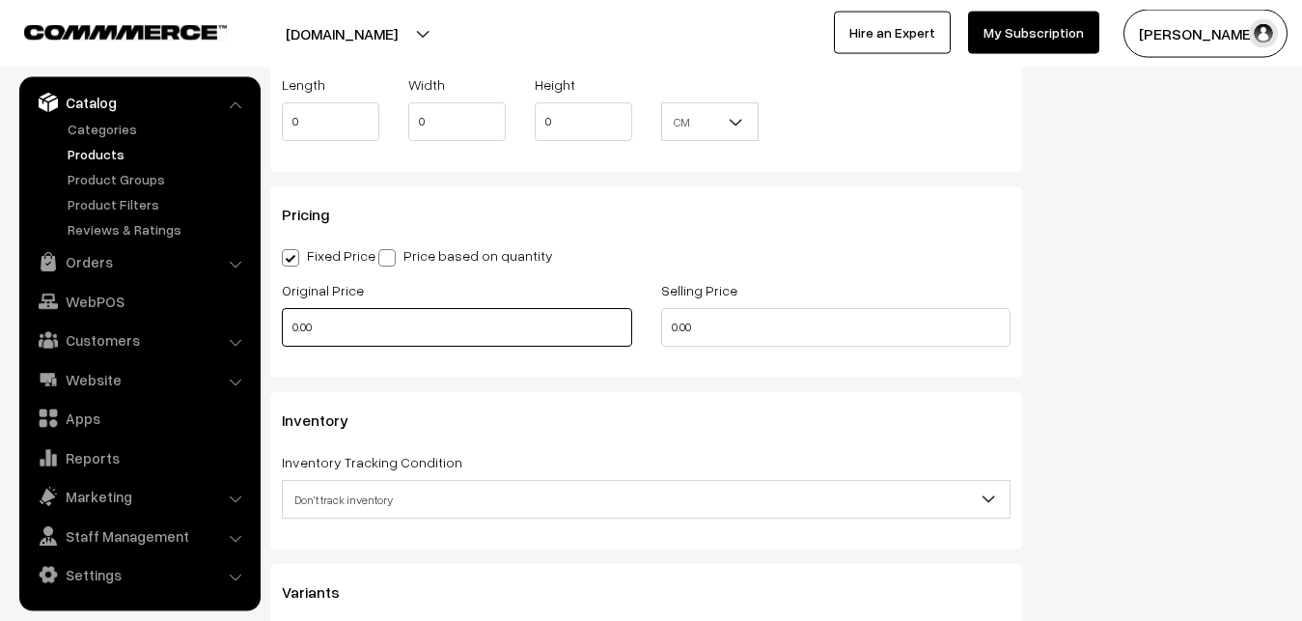
type input "0.80"
drag, startPoint x: 327, startPoint y: 336, endPoint x: 255, endPoint y: 342, distance: 72.6
click at [282, 342] on input "0.00" at bounding box center [457, 327] width 350 height 39
type input "12000"
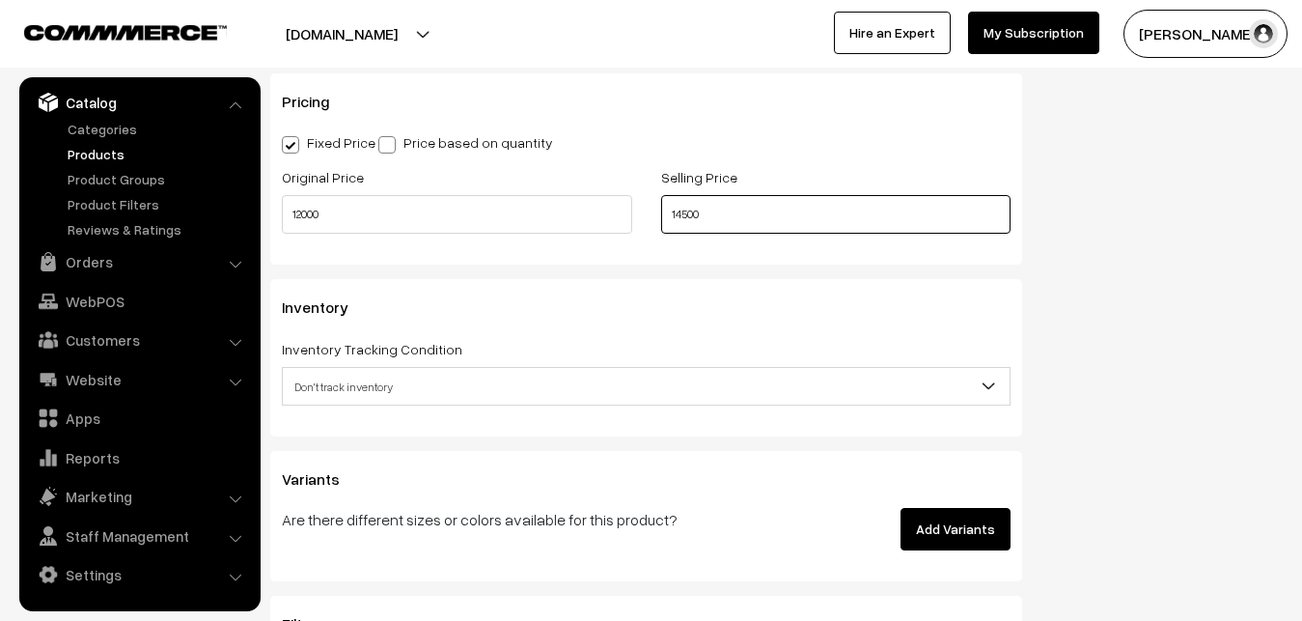
scroll to position [1812, 0]
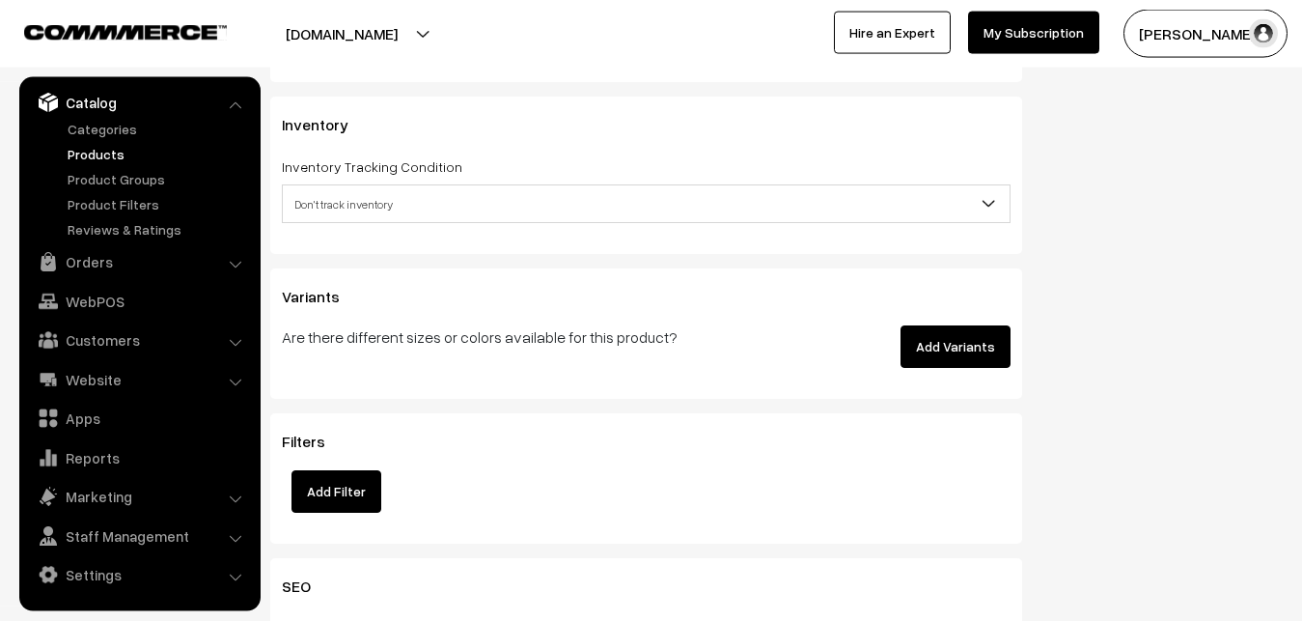
type input "14500"
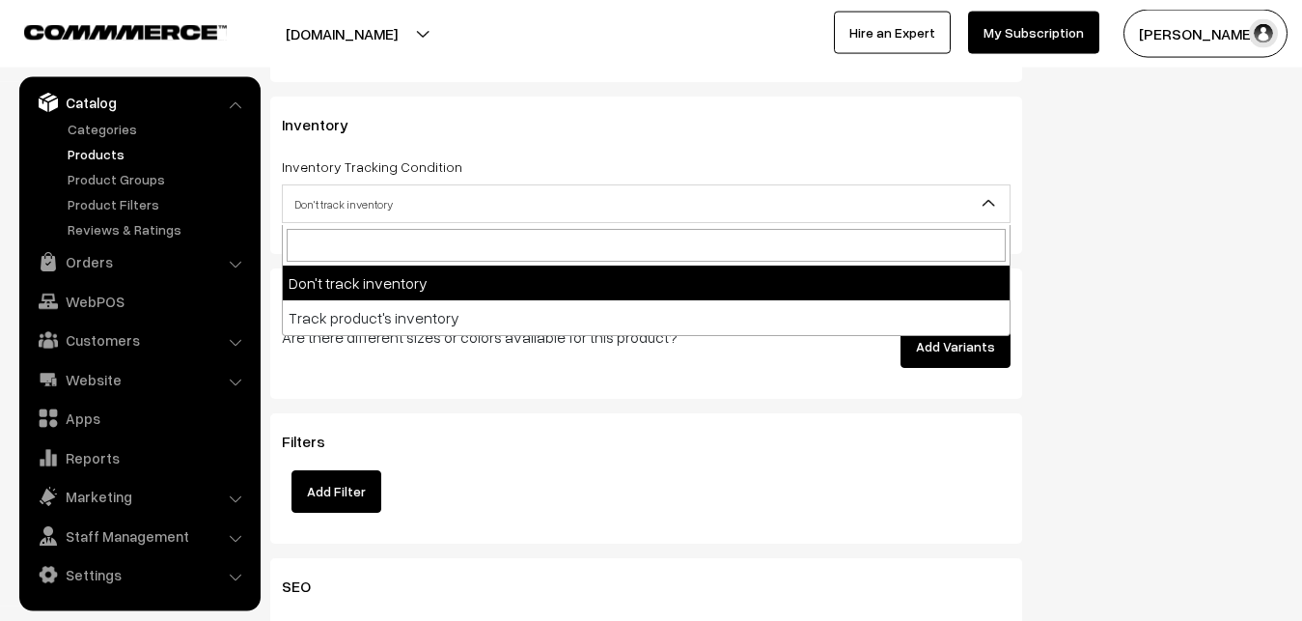
click at [356, 215] on span "Don't track inventory" at bounding box center [646, 204] width 727 height 34
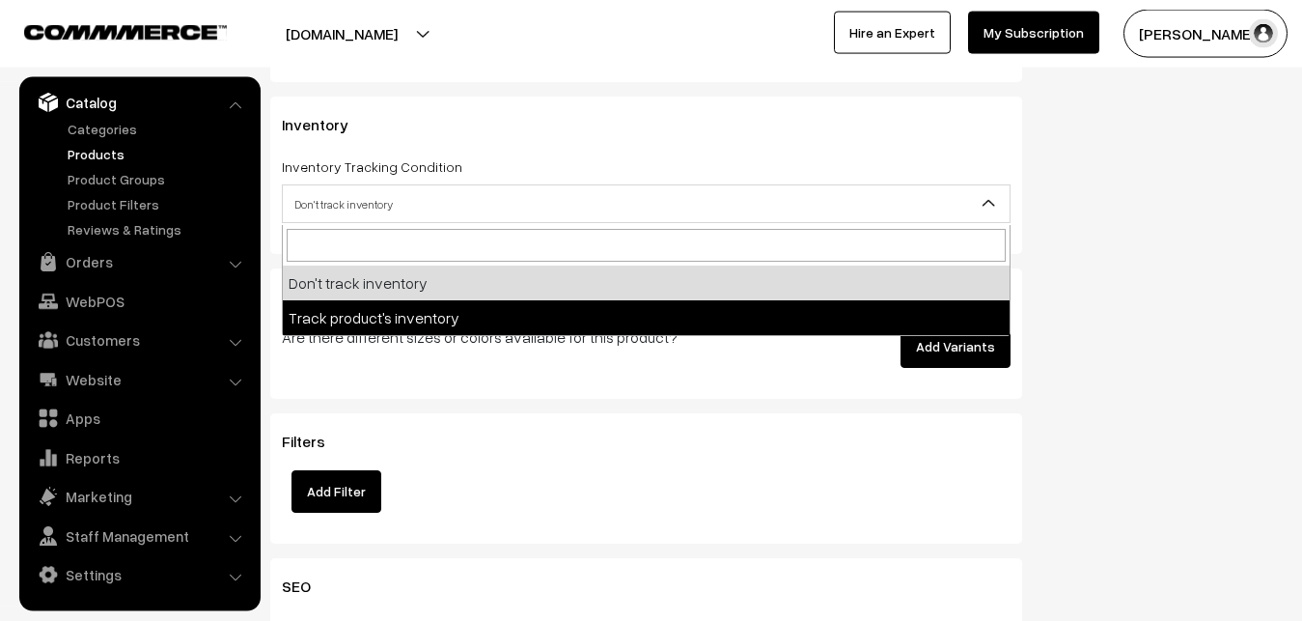
select select "2"
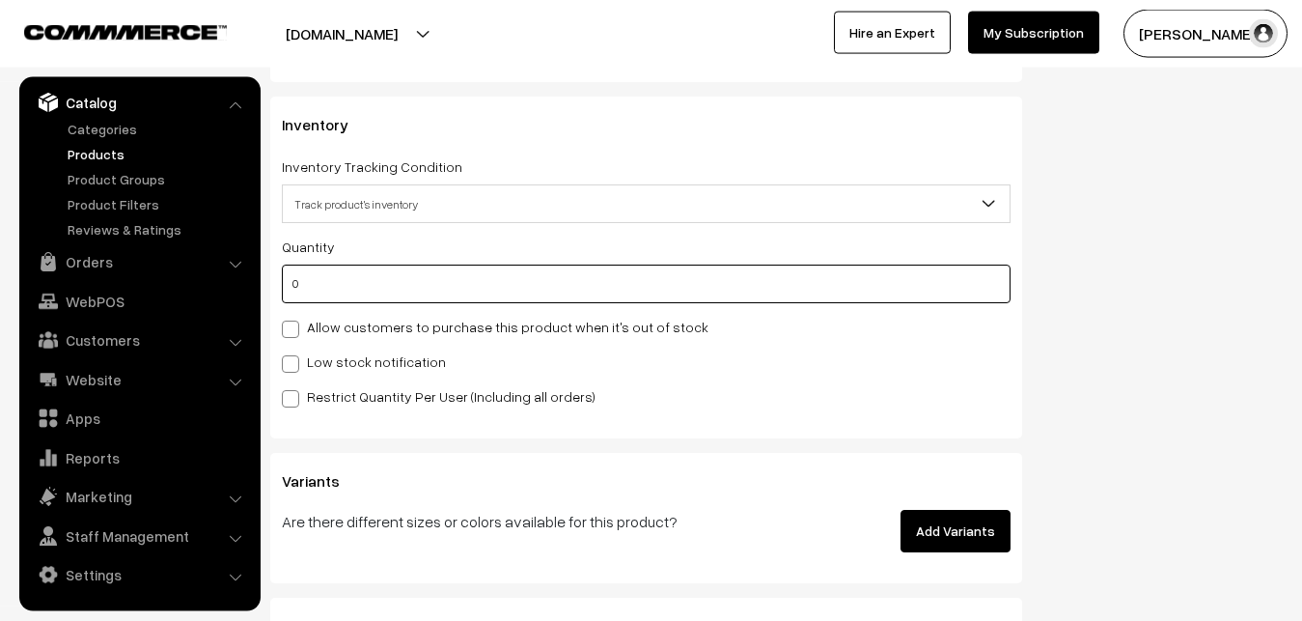
click at [352, 276] on input "0" at bounding box center [646, 284] width 729 height 39
type input "4"
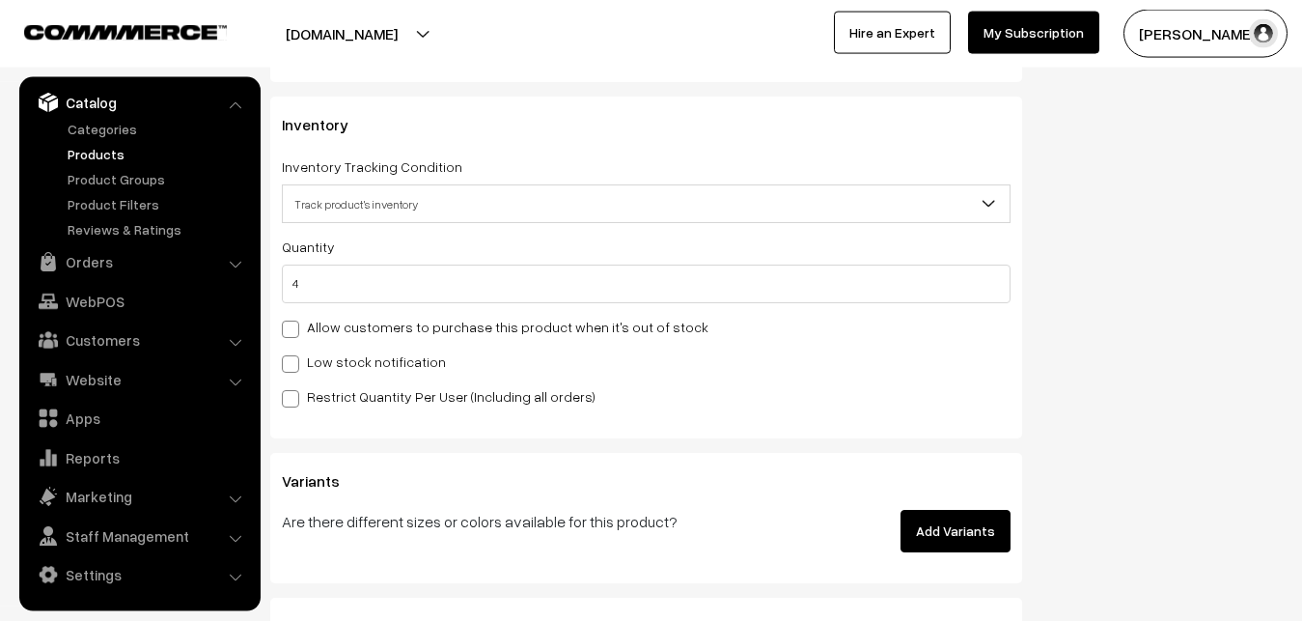
click at [345, 372] on label "Low stock notification" at bounding box center [364, 361] width 164 height 20
click at [294, 367] on input "Low stock notification" at bounding box center [288, 360] width 13 height 13
checkbox input "true"
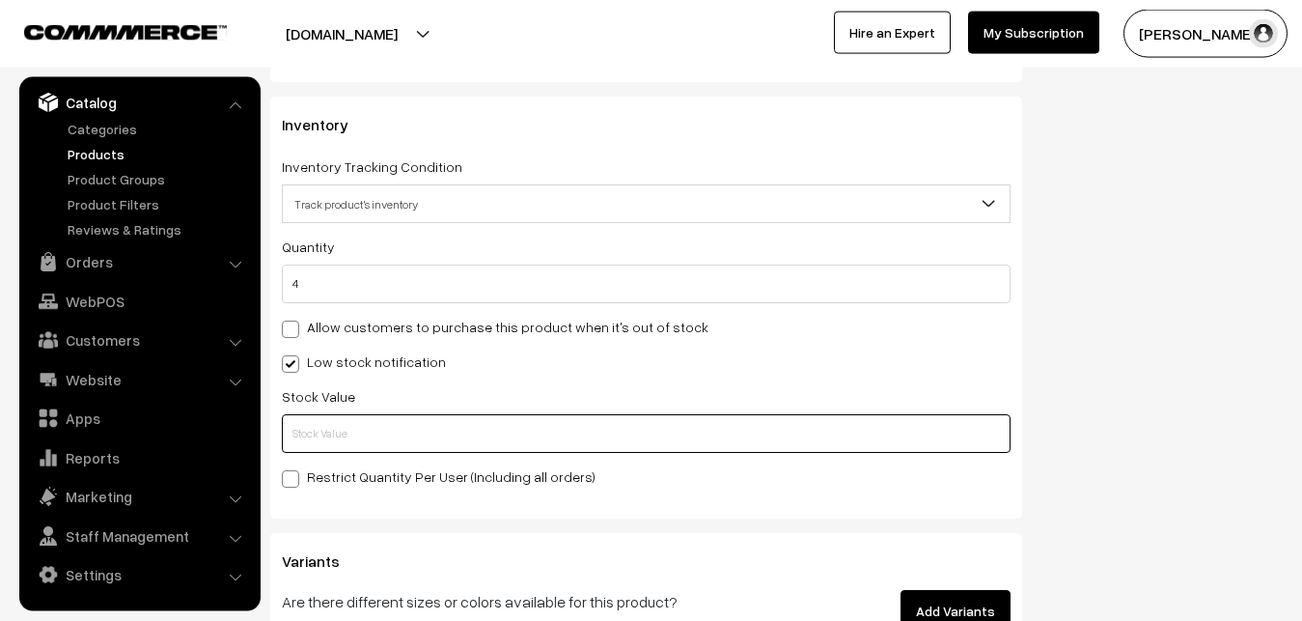
click at [342, 427] on input "text" at bounding box center [646, 433] width 729 height 39
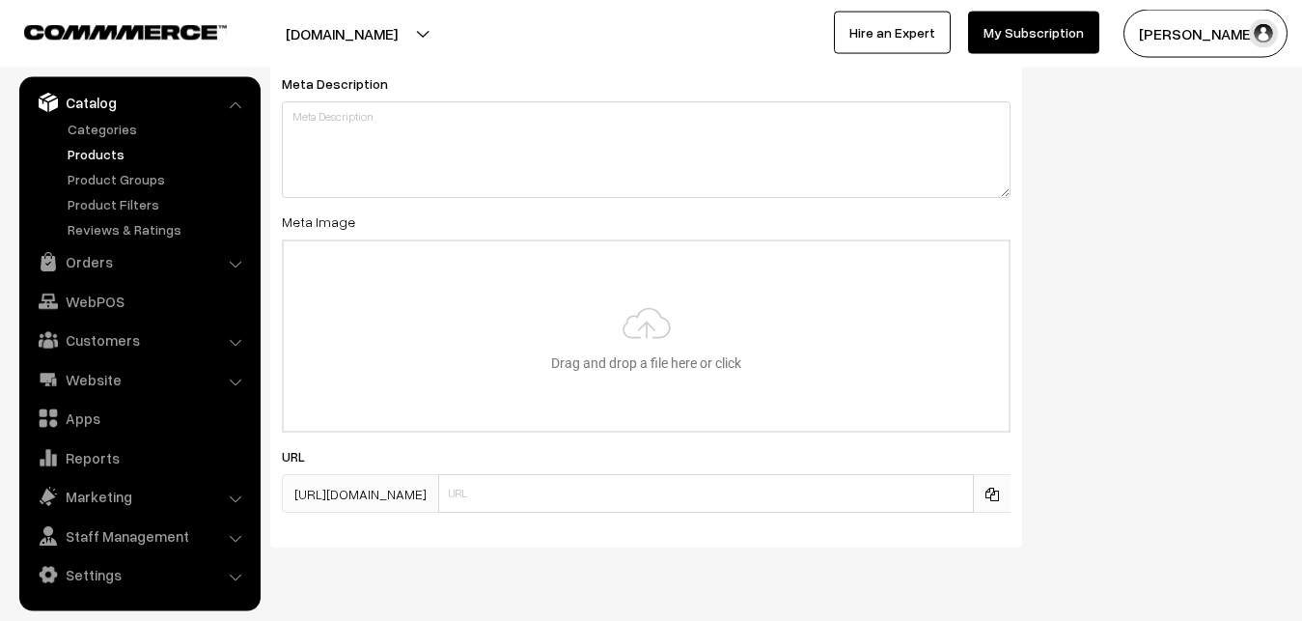
scroll to position [2874, 0]
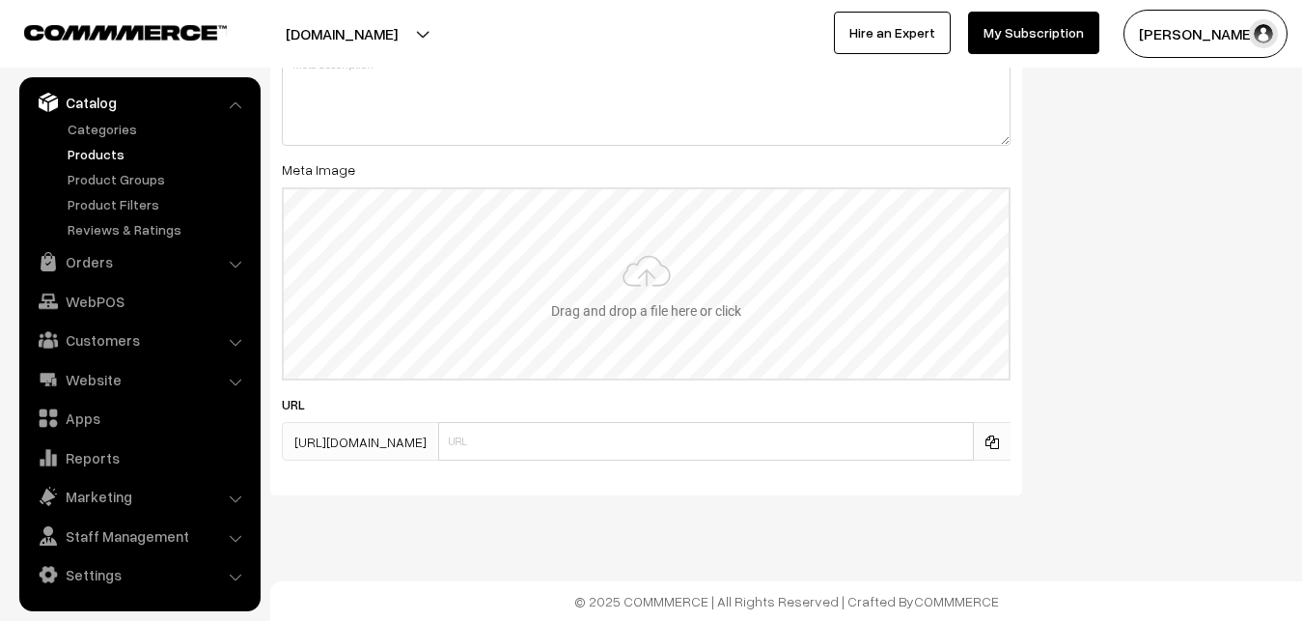
type input "2"
click at [666, 292] on input "file" at bounding box center [646, 283] width 725 height 189
type input "C:\fakepath\kanchipuram-saree-va12918-oct.jpeg"
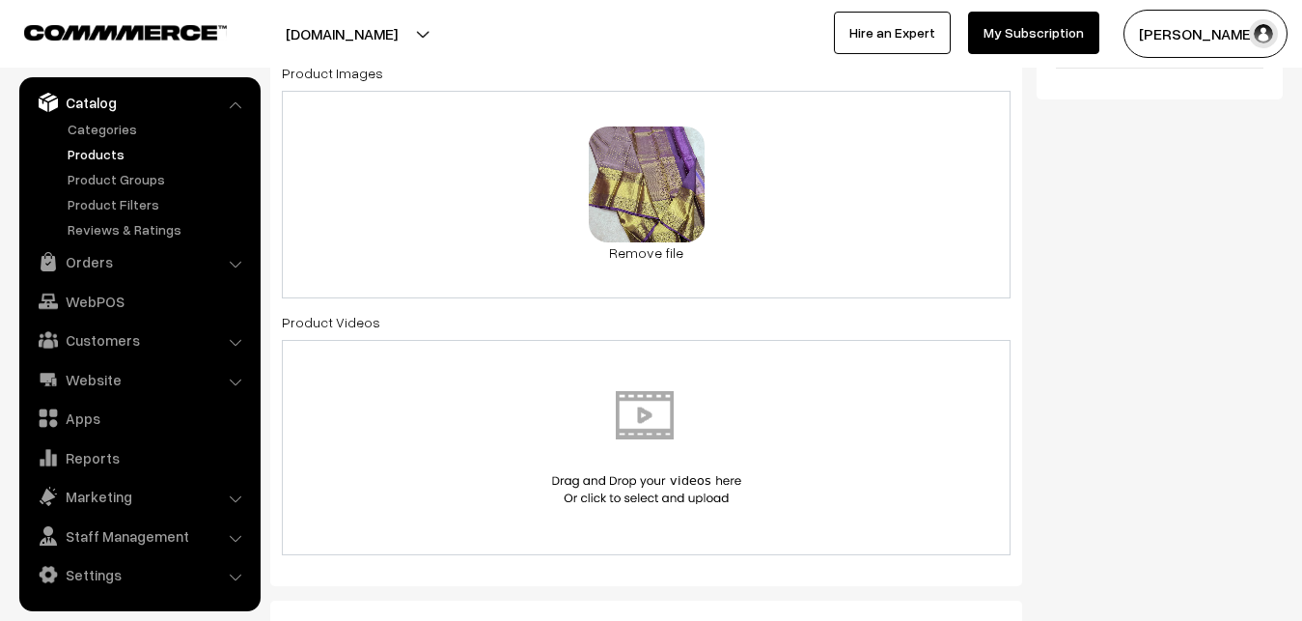
scroll to position [45, 0]
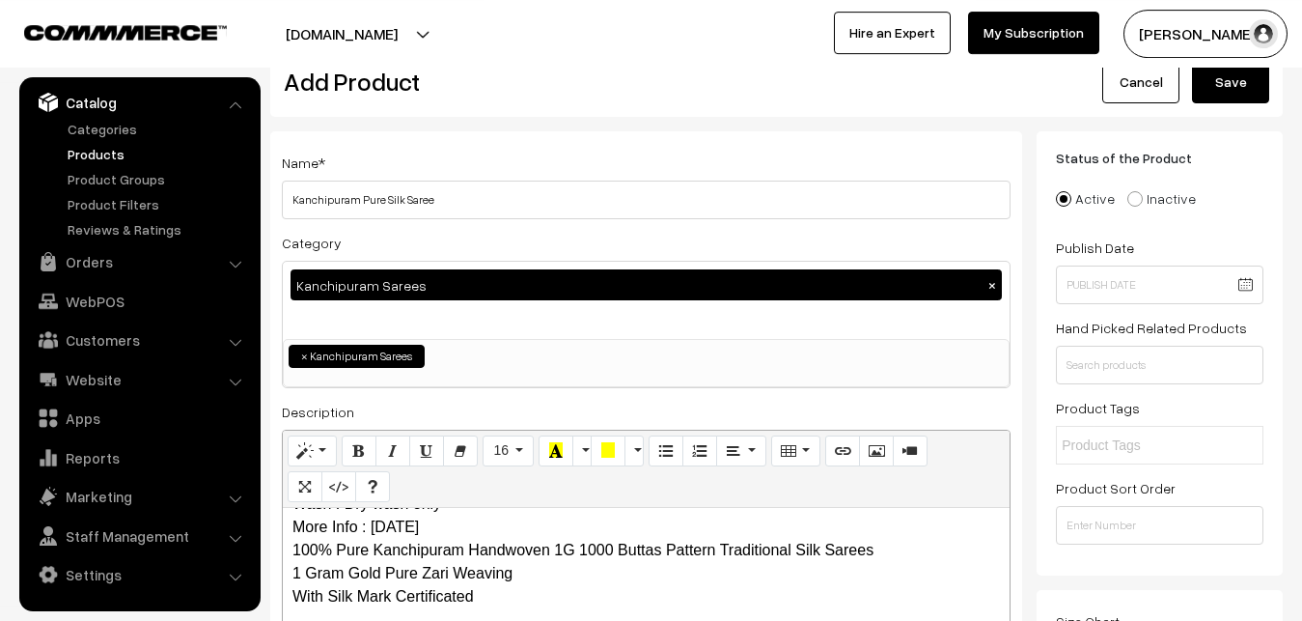
click at [1239, 91] on button "Save" at bounding box center [1230, 82] width 77 height 42
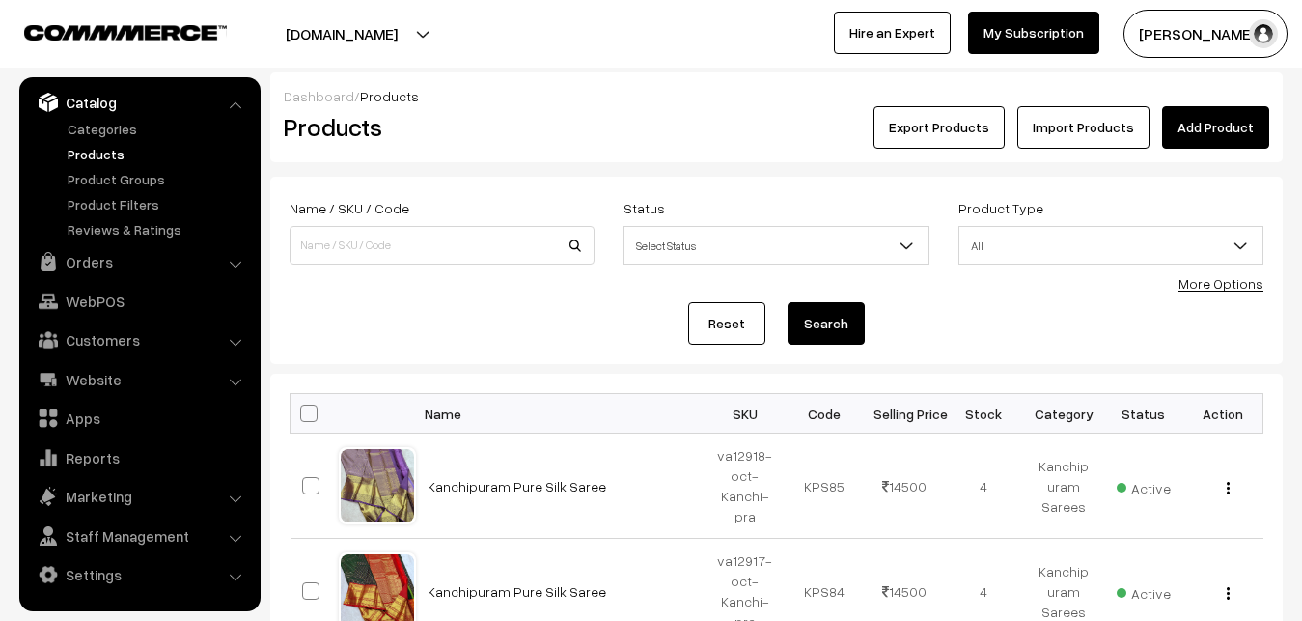
click at [1192, 136] on link "Add Product" at bounding box center [1215, 127] width 107 height 42
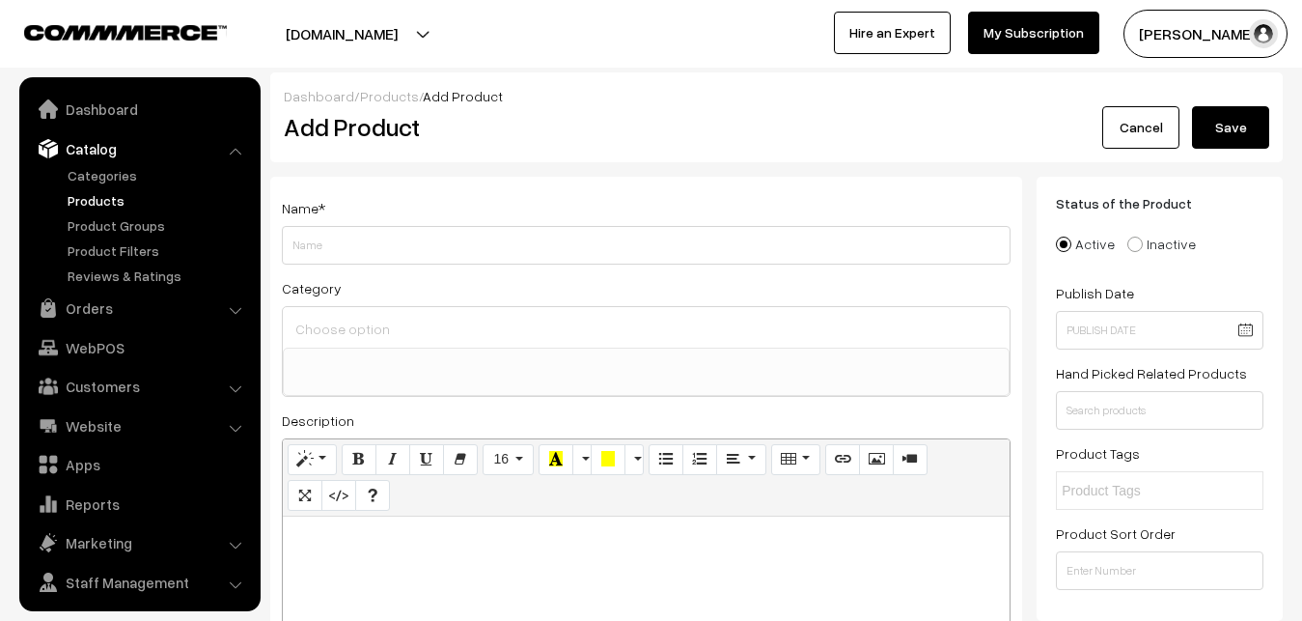
select select
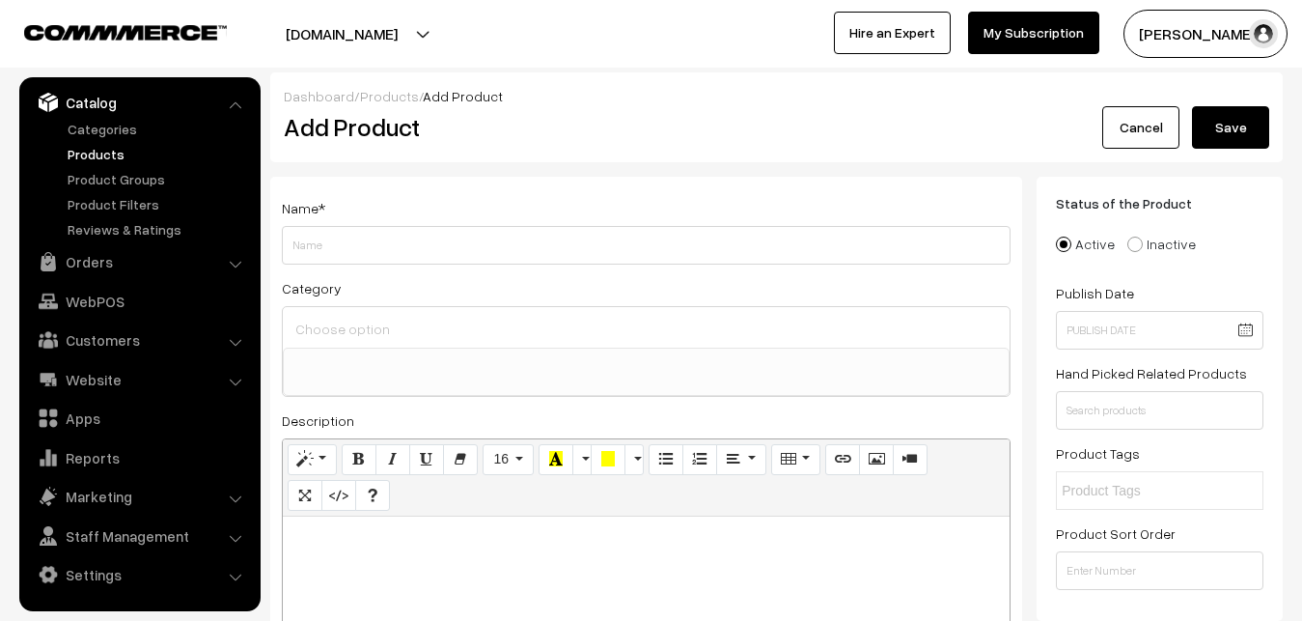
click at [81, 150] on link "Products" at bounding box center [158, 154] width 191 height 20
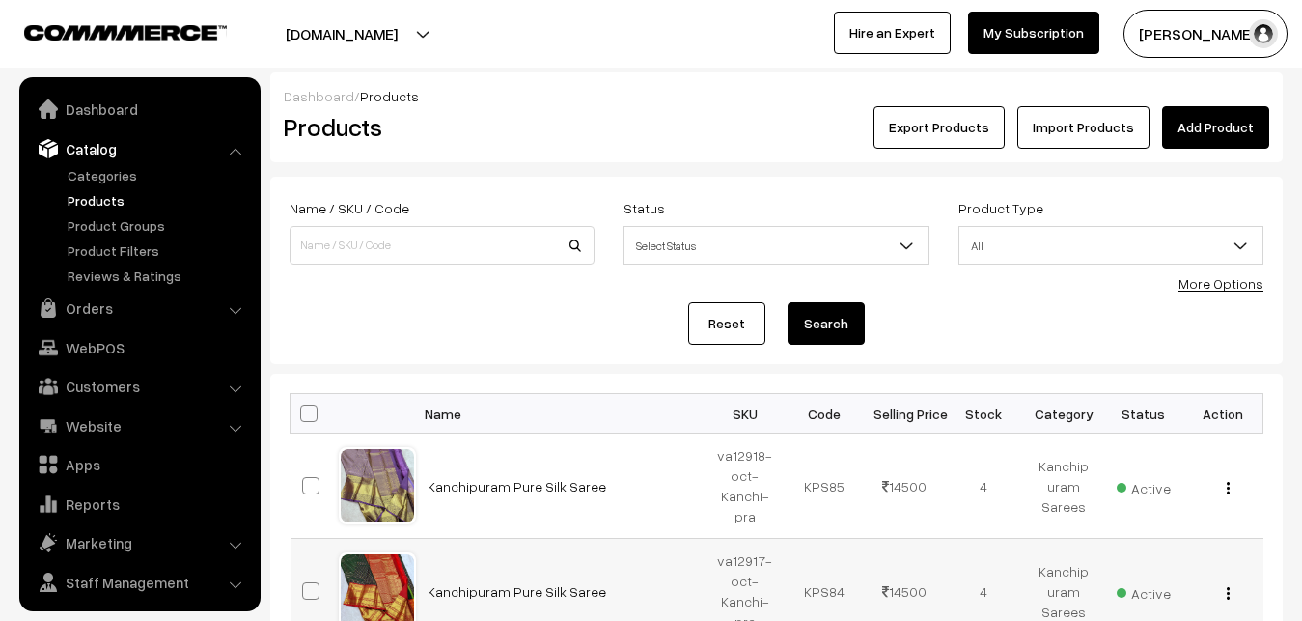
scroll to position [46, 0]
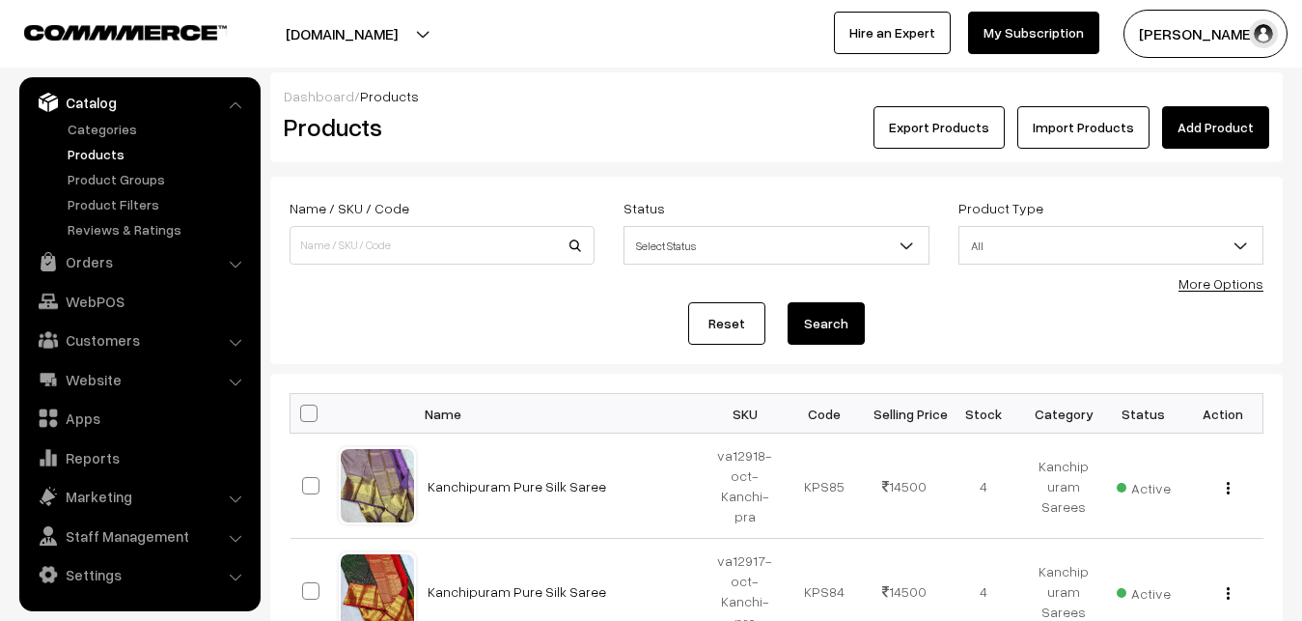
click at [543, 123] on h2 "Products" at bounding box center [438, 127] width 309 height 30
click at [1175, 118] on link "Add Product" at bounding box center [1215, 127] width 107 height 42
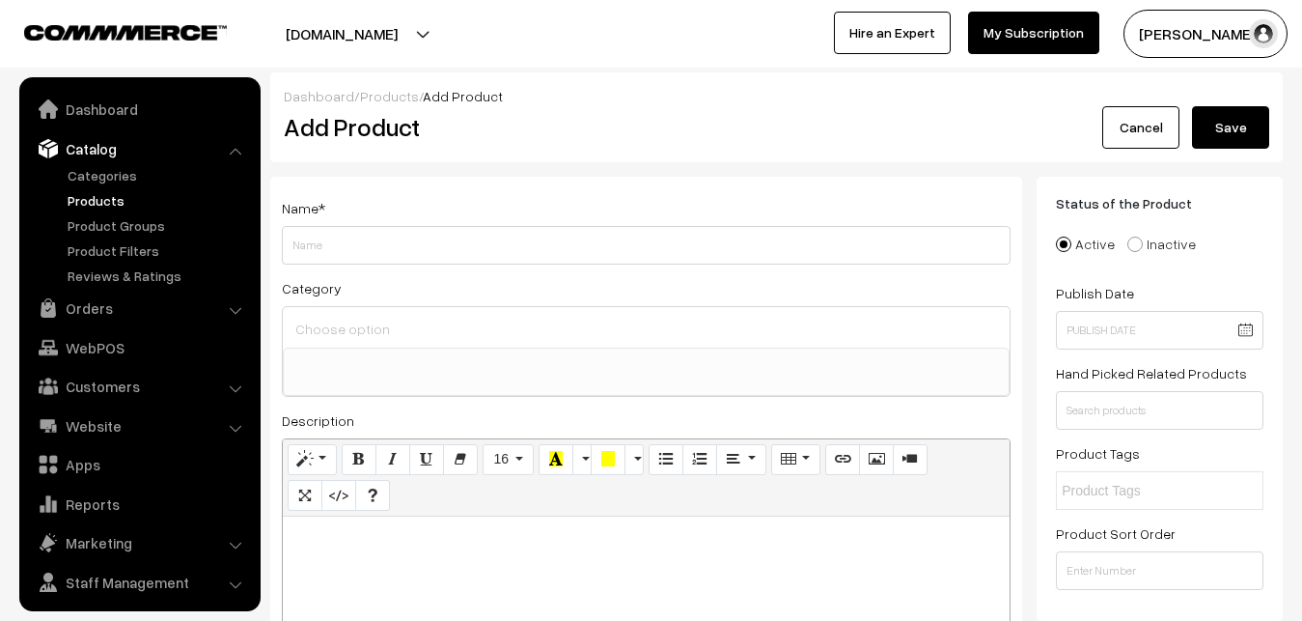
select select
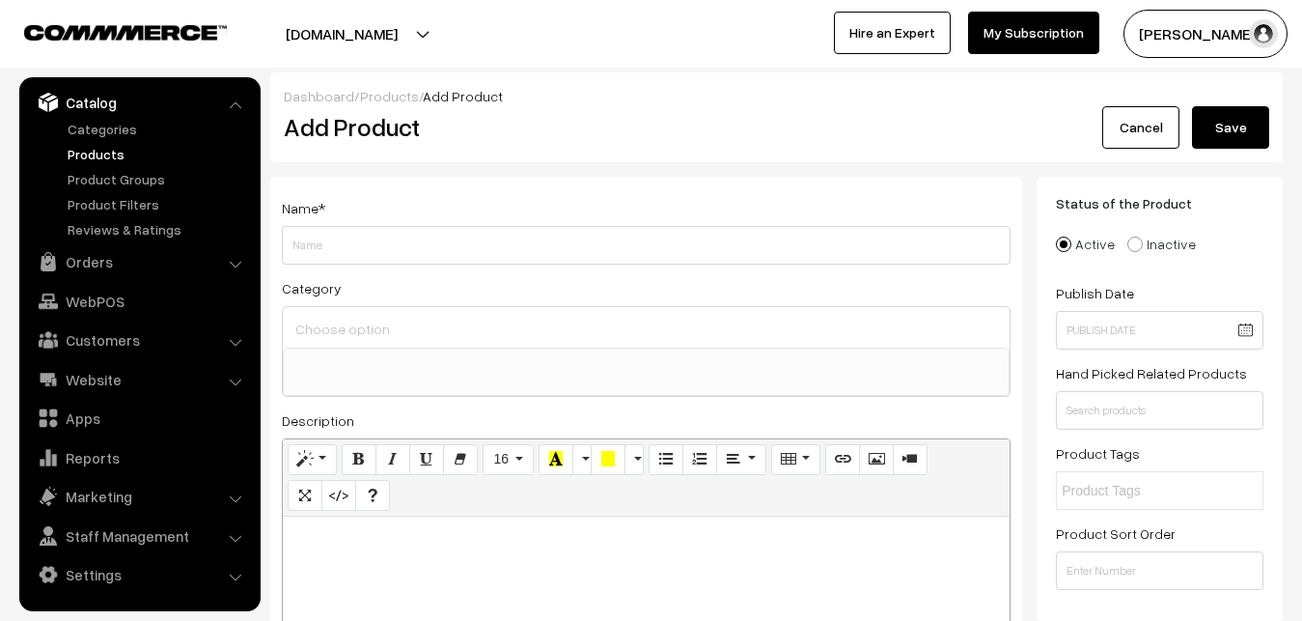
click at [347, 532] on p at bounding box center [647, 537] width 708 height 23
paste div
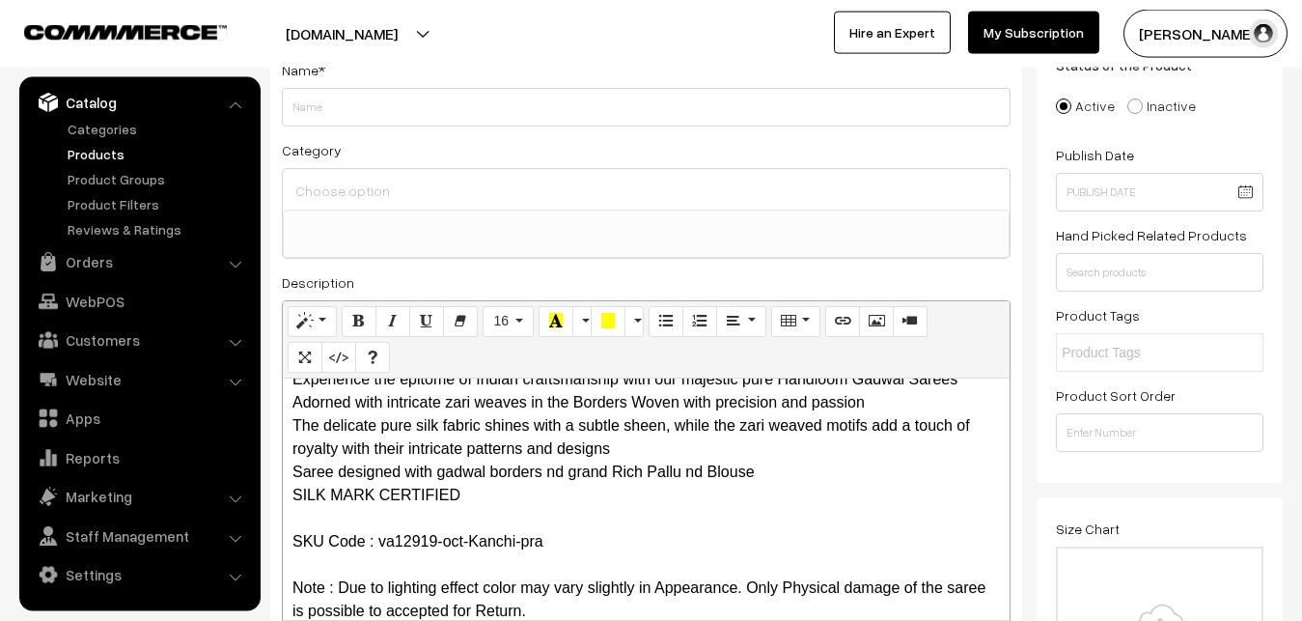
scroll to position [0, 0]
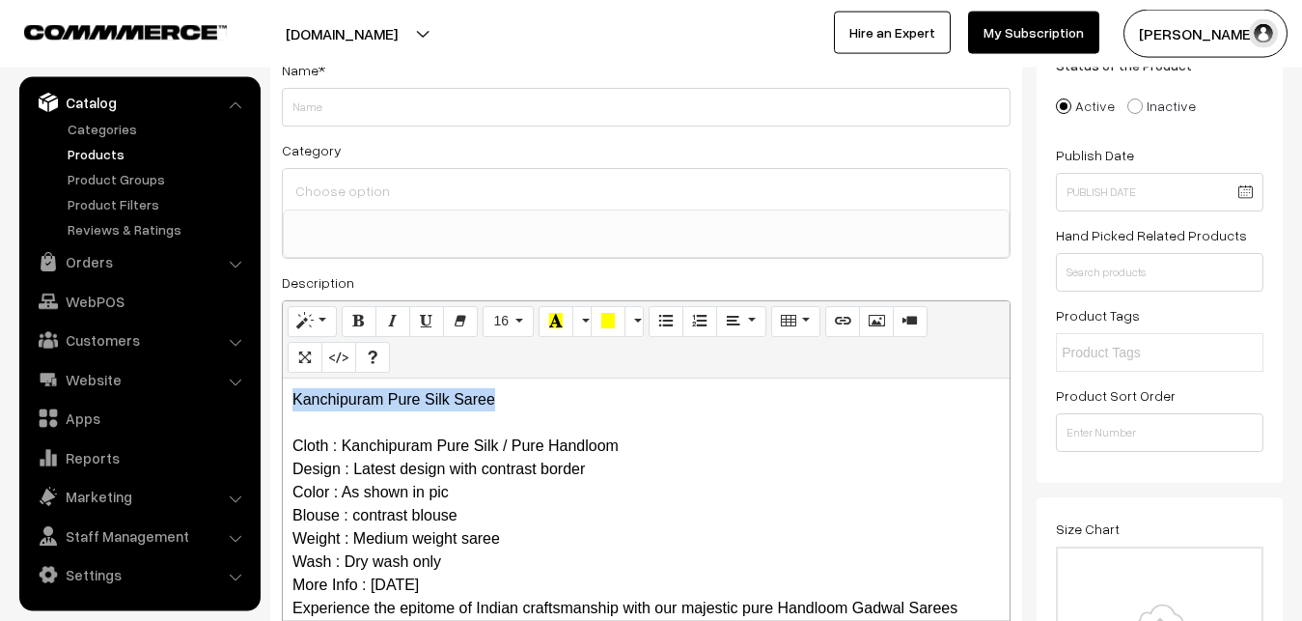
drag, startPoint x: 515, startPoint y: 398, endPoint x: 265, endPoint y: 391, distance: 249.2
click at [283, 391] on div "Kanchipuram Pure Silk Saree Cloth : Kanchipuram Pure Silk / Pure Handloom Desig…" at bounding box center [646, 498] width 727 height 241
click at [396, 465] on p "Kanchipuram Pure Silk Saree Cloth : Kanchipuram Pure Silk / Pure Handloom Desig…" at bounding box center [647, 619] width 708 height 463
drag, startPoint x: 503, startPoint y: 405, endPoint x: 215, endPoint y: 404, distance: 287.7
click at [283, 404] on div "Gadwal Pure Silk Saree Cloth : Gadwal Pure Silk / Pure Handloom Design : Latest…" at bounding box center [646, 498] width 727 height 241
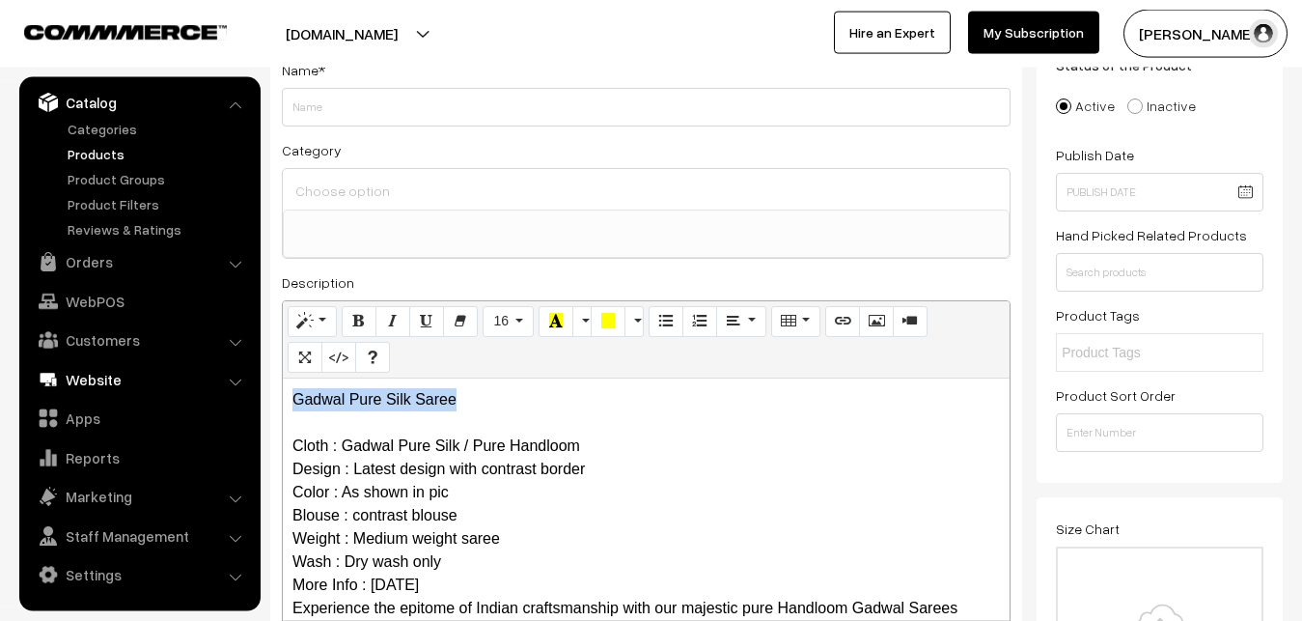
copy div "Gadwal Pure Silk Saree"
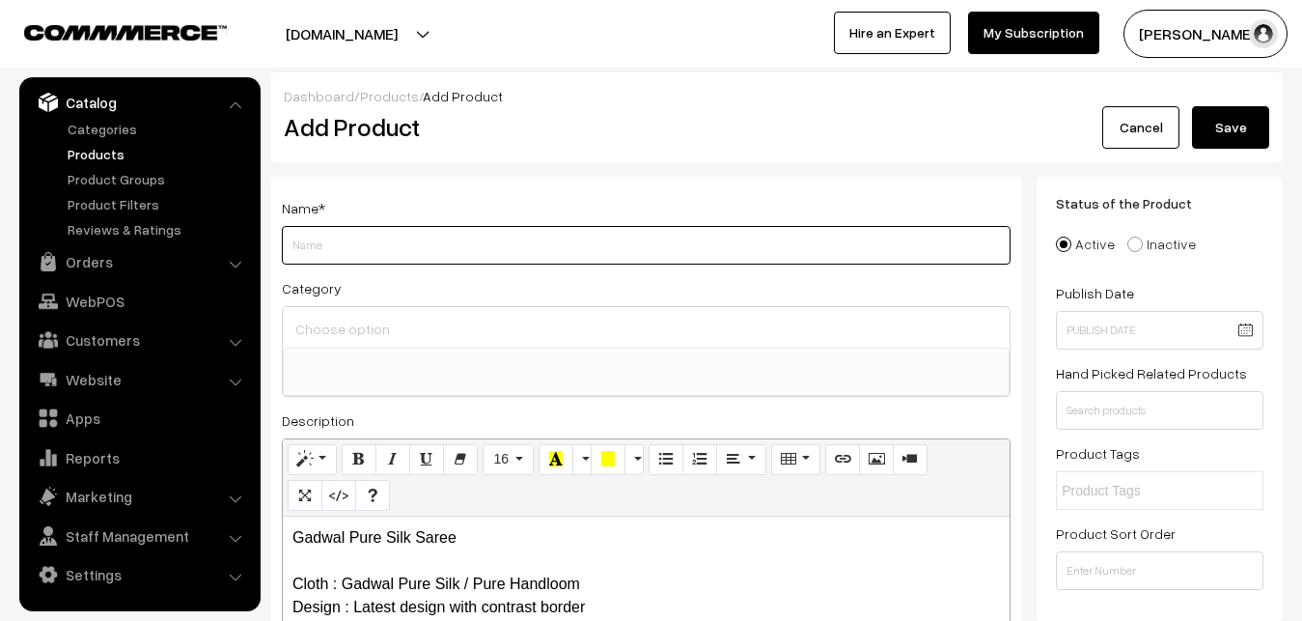
click at [348, 237] on input "Weight" at bounding box center [646, 245] width 729 height 39
paste input "Gadwal Pure Silk Saree"
type input "Gadwal Pure Silk Saree"
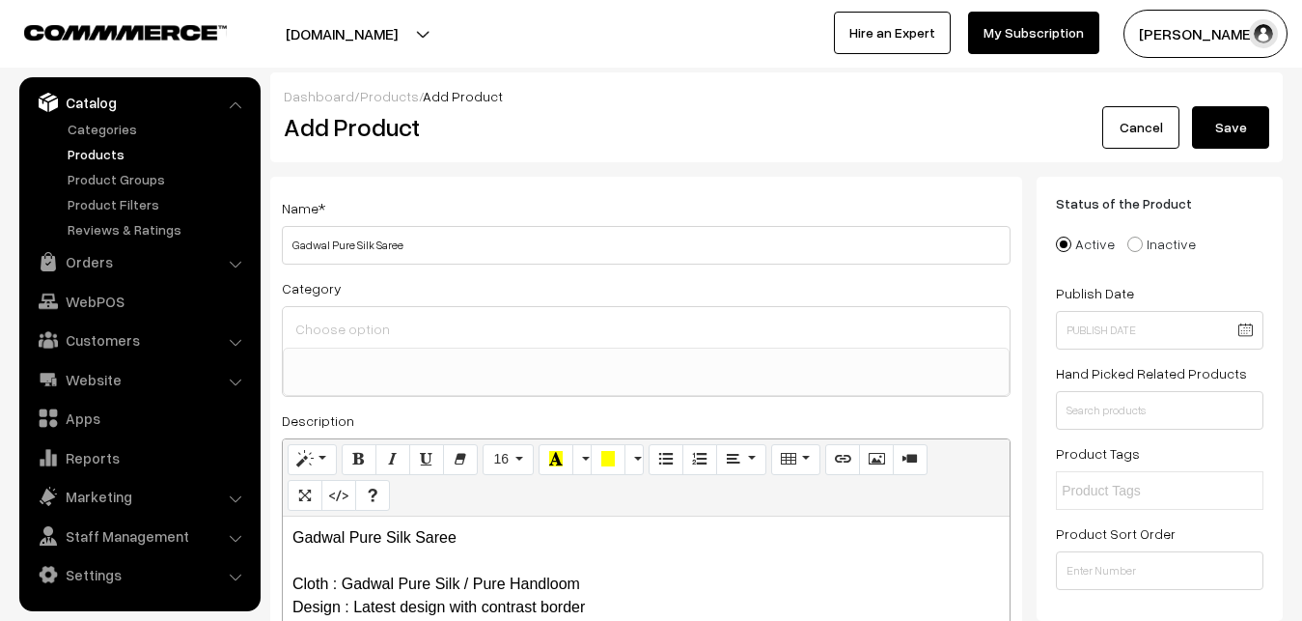
click at [347, 323] on input at bounding box center [646, 329] width 711 height 28
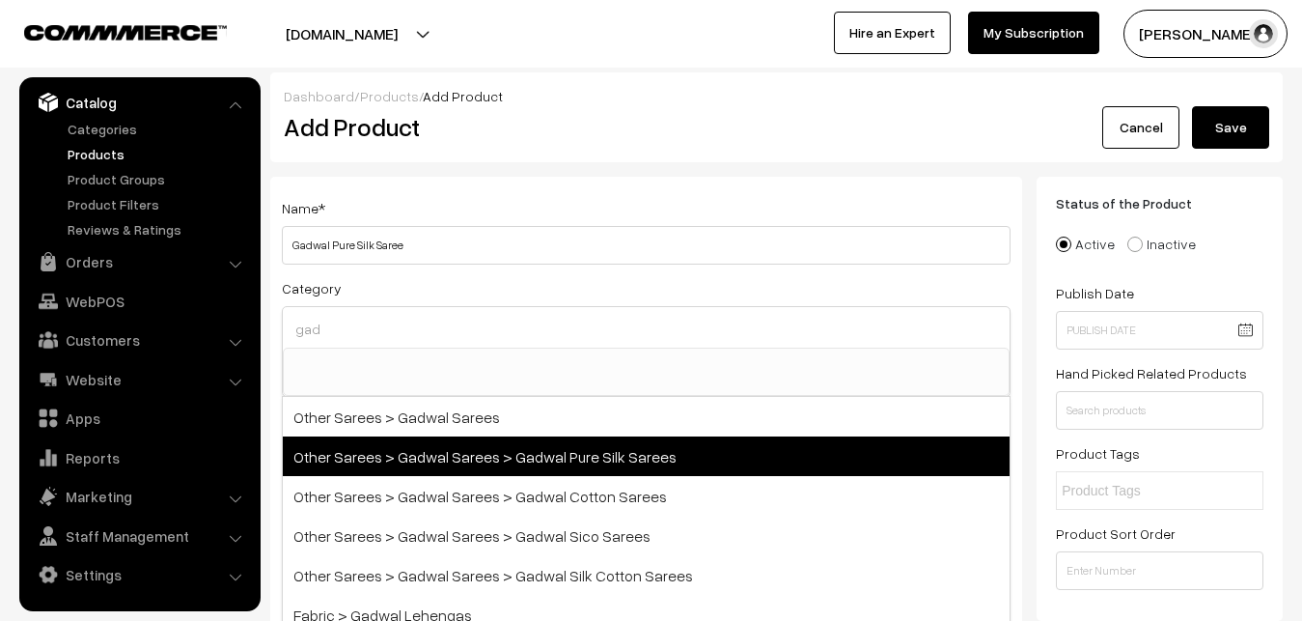
type input "gad"
click at [521, 456] on span "Other Sarees > Gadwal Sarees > Gadwal Pure Silk Sarees" at bounding box center [646, 456] width 727 height 40
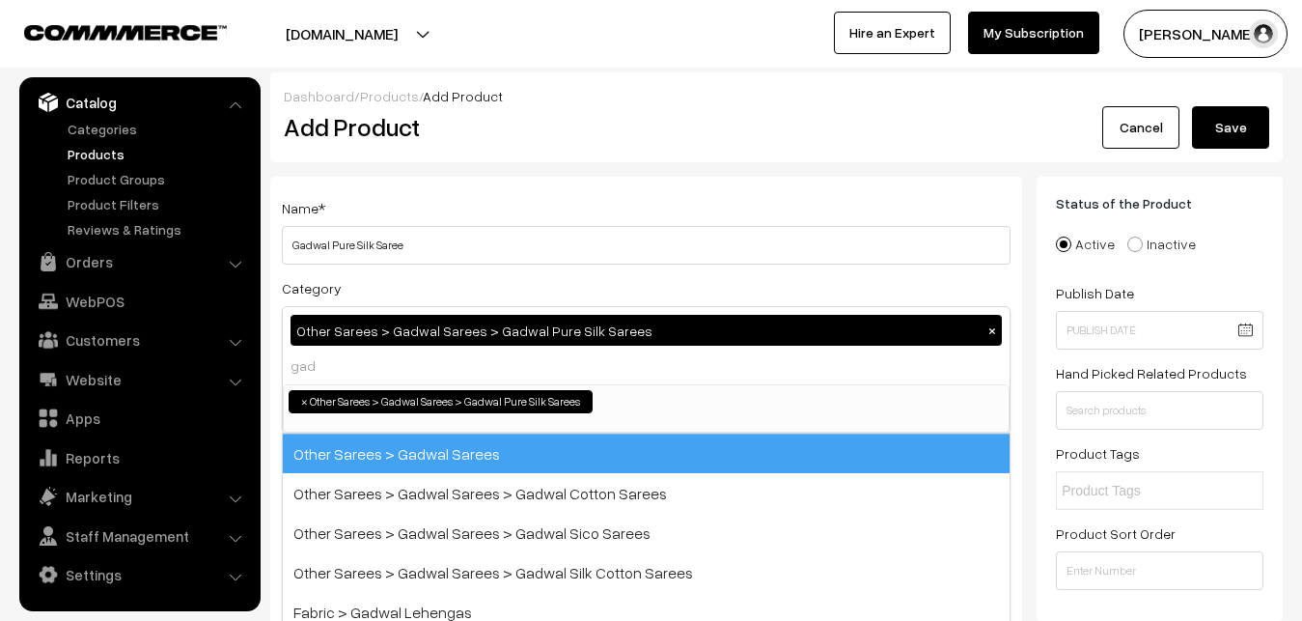
select select "45"
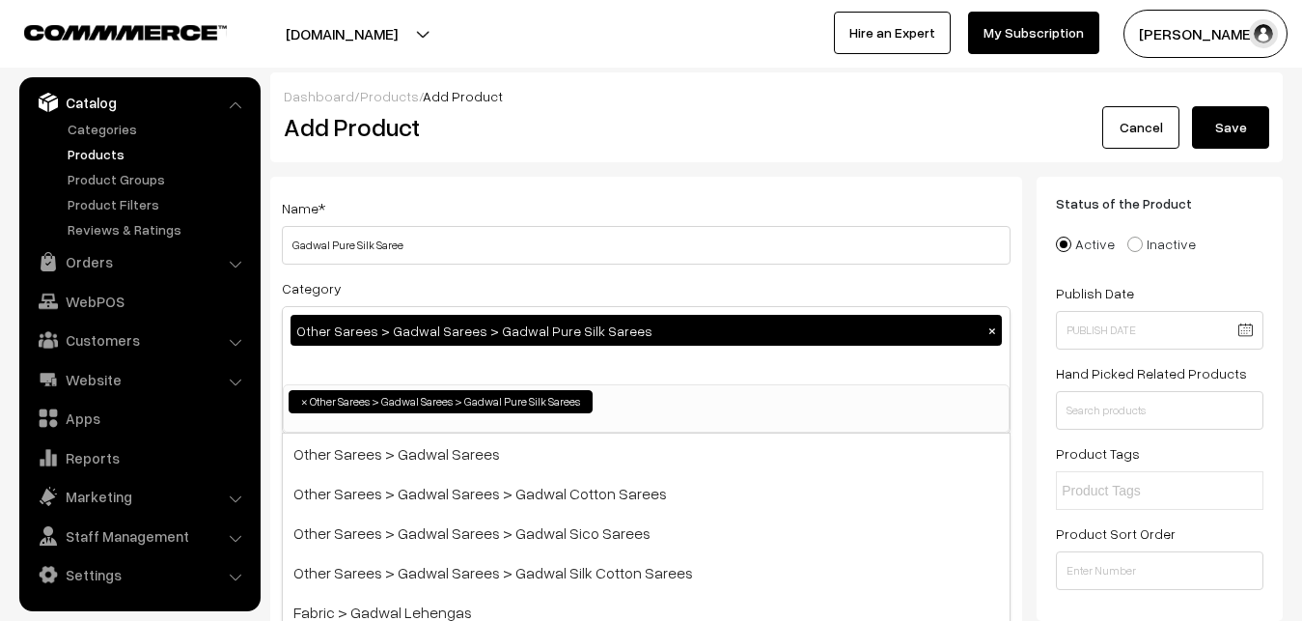
click at [523, 209] on div "Name * Gadwal Pure Silk Saree" at bounding box center [646, 230] width 729 height 69
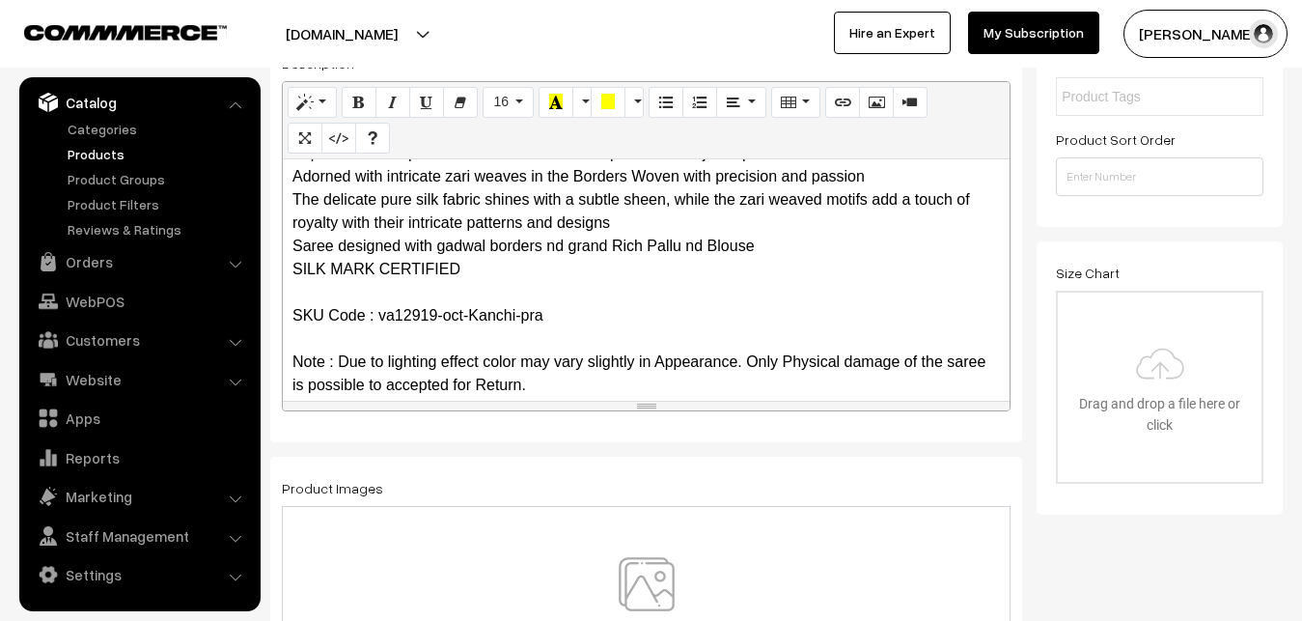
scroll to position [241, 0]
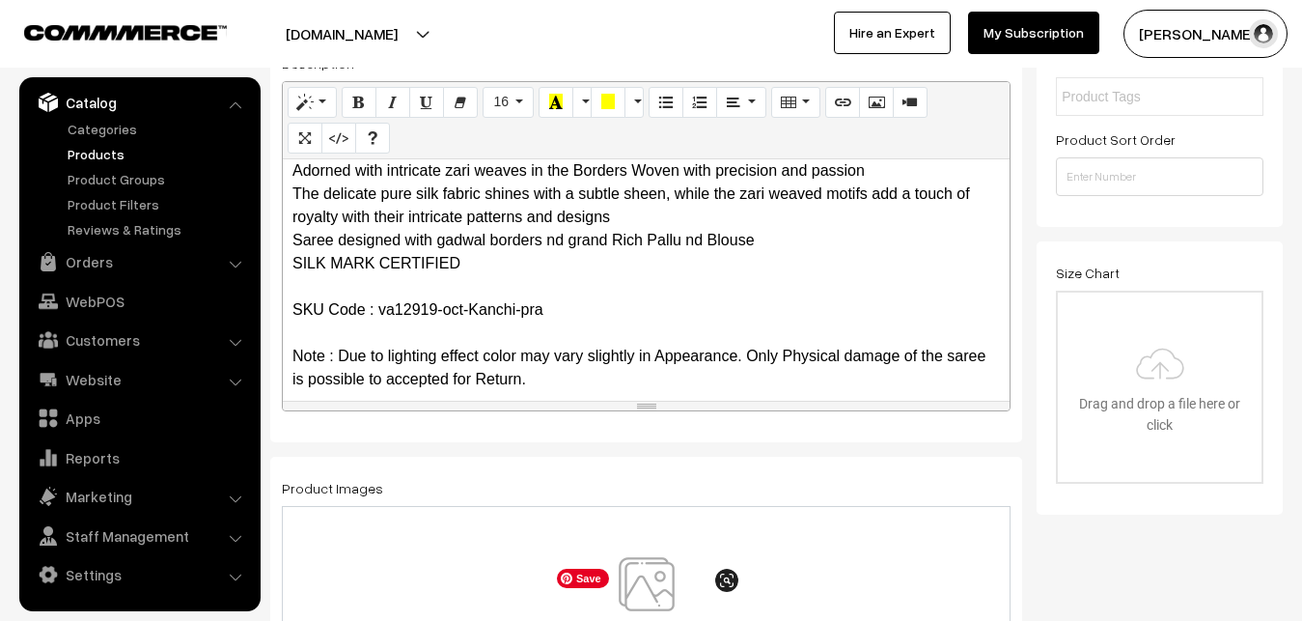
click at [663, 603] on img at bounding box center [646, 613] width 199 height 113
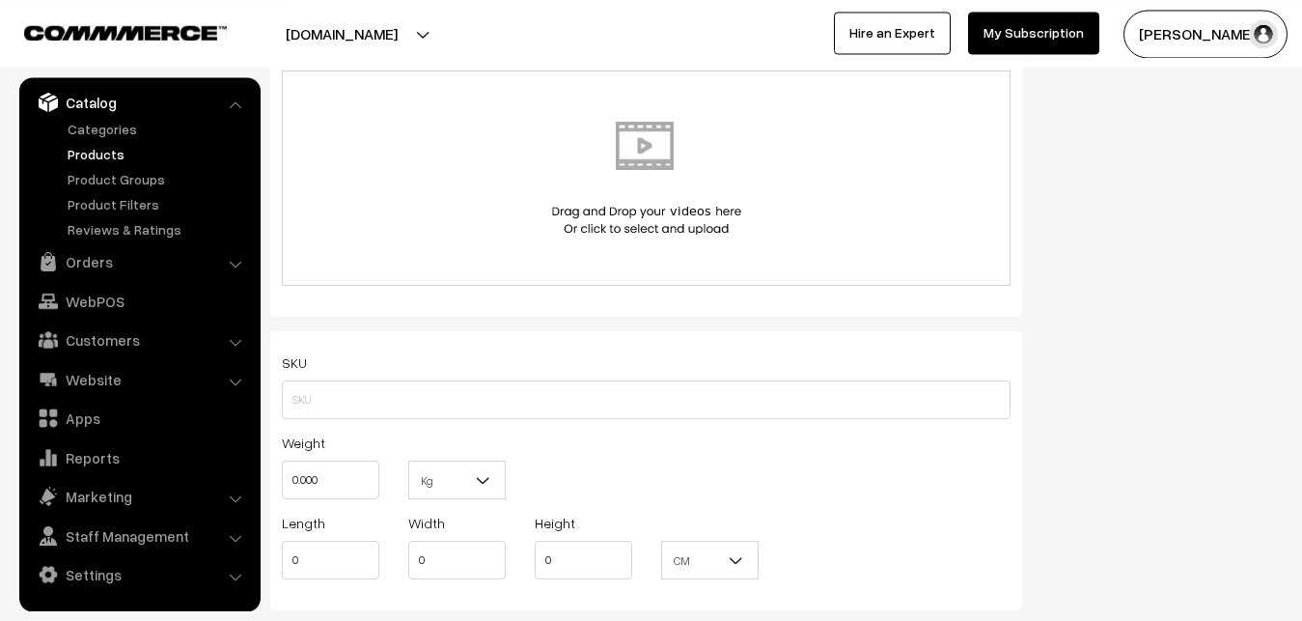
scroll to position [1182, 0]
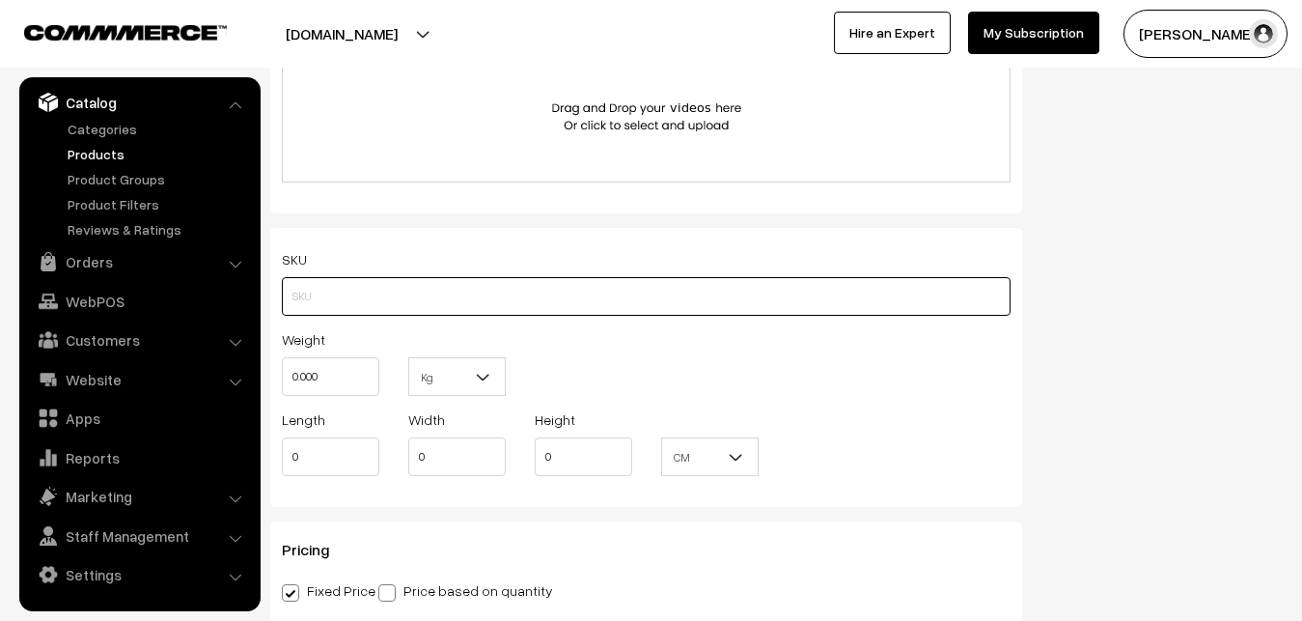
click at [296, 289] on input "text" at bounding box center [646, 296] width 729 height 39
paste input "va12919-oct-Kanchi-pra"
type input "va12919-oct-Kanchi-pra"
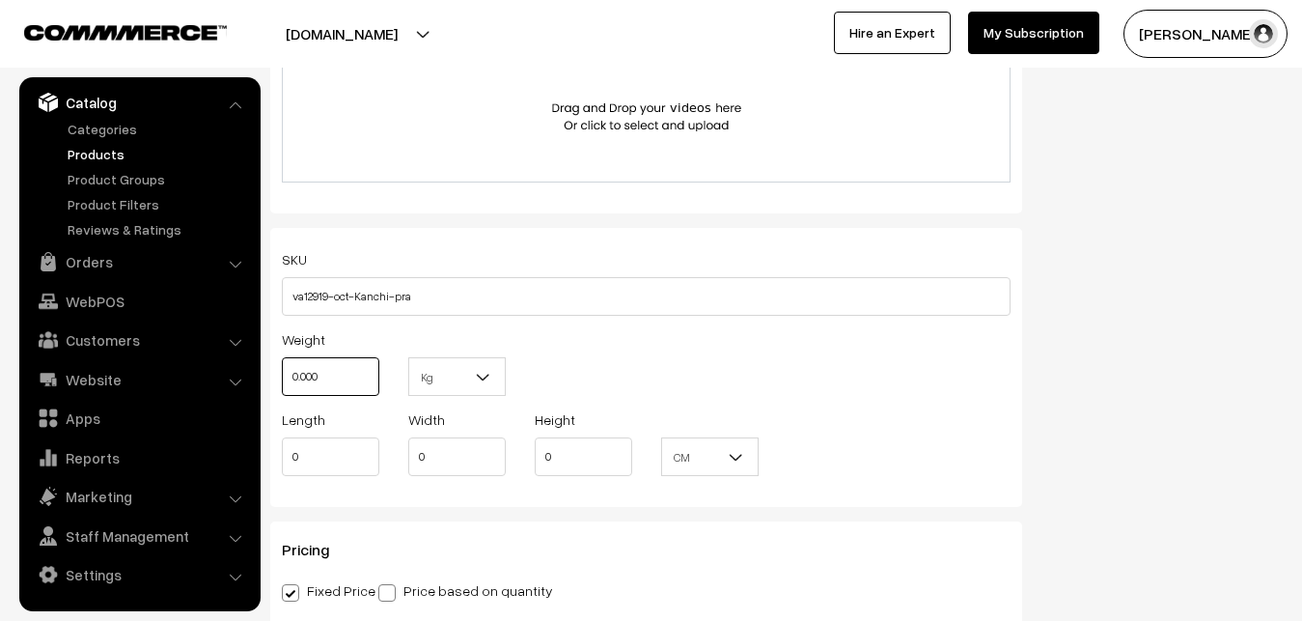
drag, startPoint x: 347, startPoint y: 368, endPoint x: 289, endPoint y: 370, distance: 58.0
click at [289, 370] on input "0.000" at bounding box center [331, 376] width 98 height 39
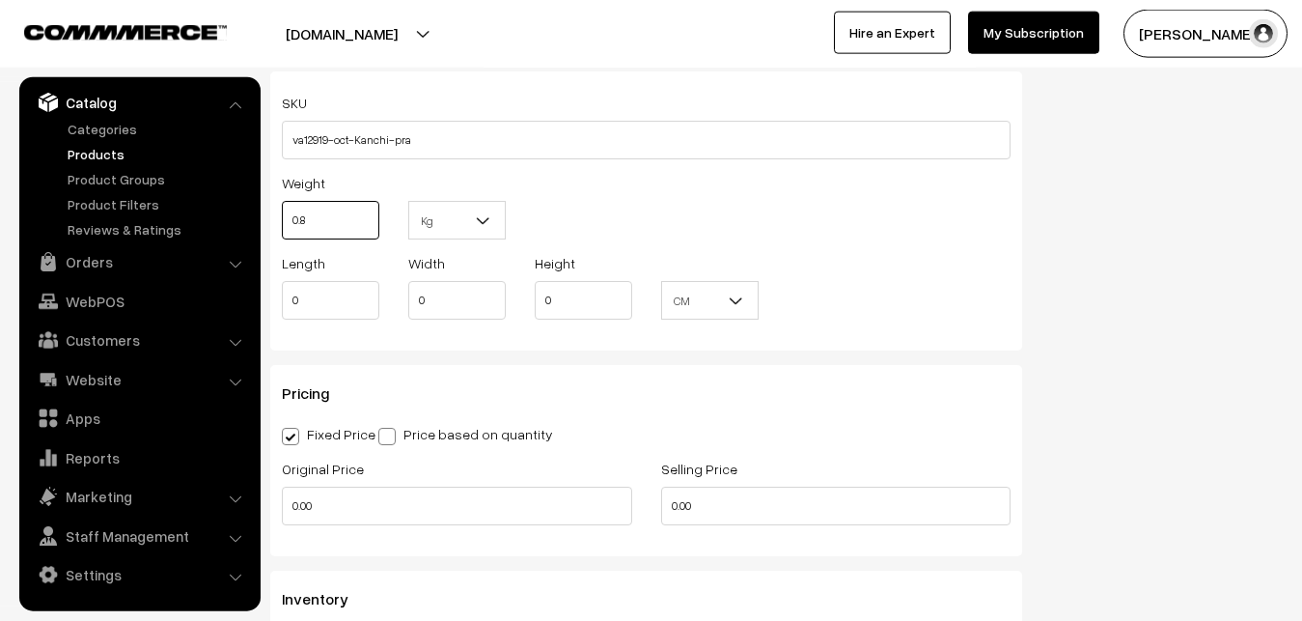
scroll to position [1477, 0]
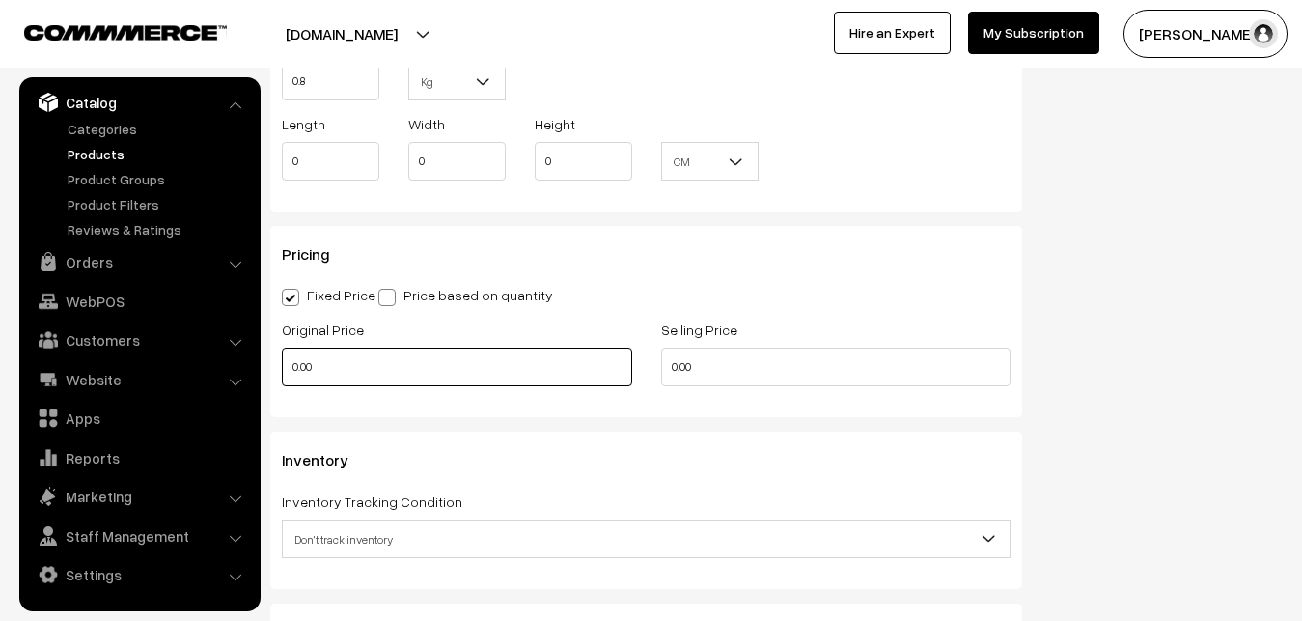
type input "0.80"
drag, startPoint x: 312, startPoint y: 370, endPoint x: 257, endPoint y: 371, distance: 55.0
click at [282, 371] on input "0.00" at bounding box center [457, 367] width 350 height 39
type input "0"
type input "9000"
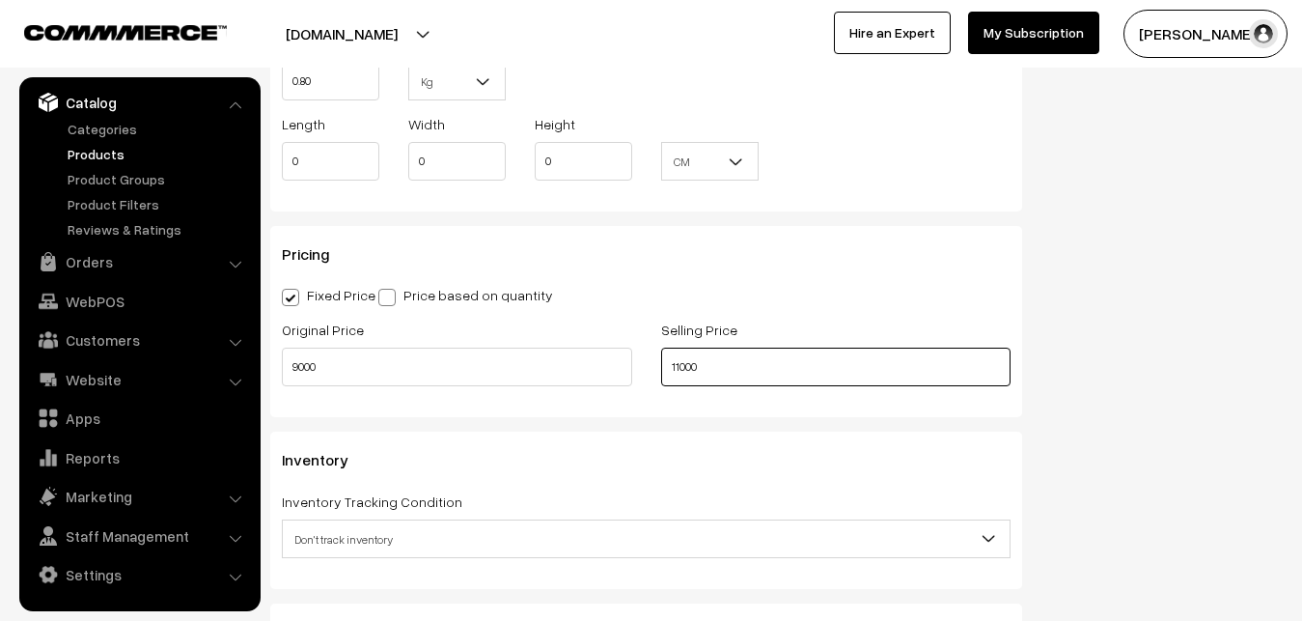
type input "11000"
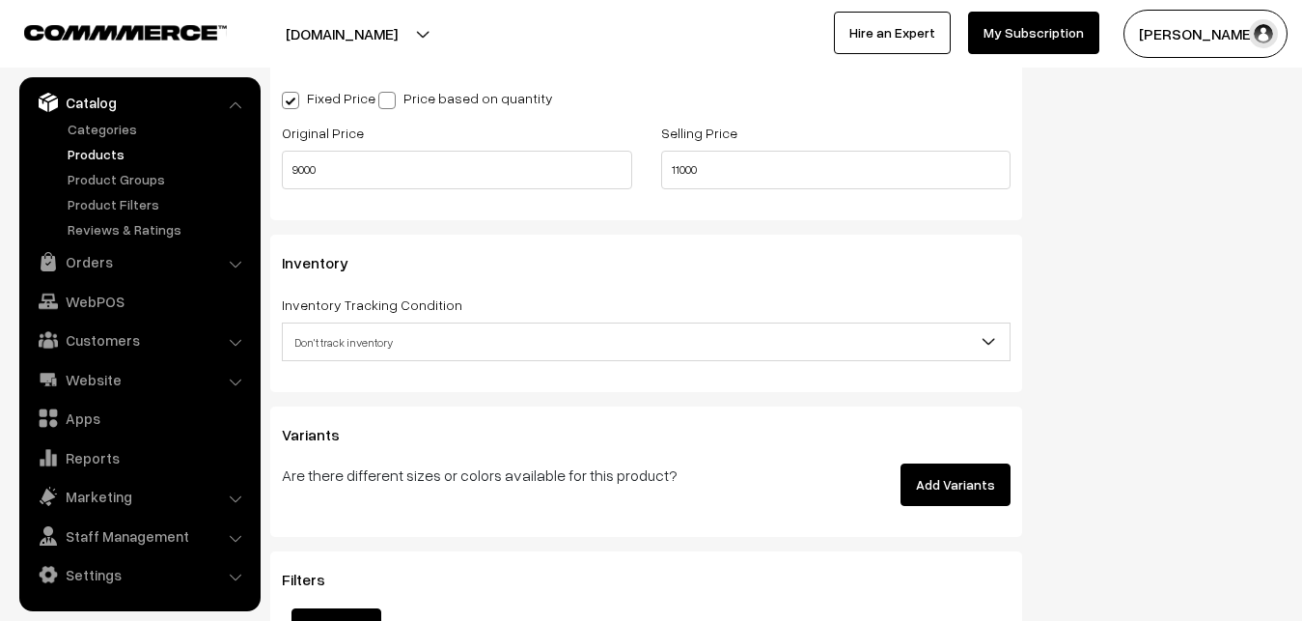
click at [342, 353] on span "Don't track inventory" at bounding box center [646, 342] width 727 height 34
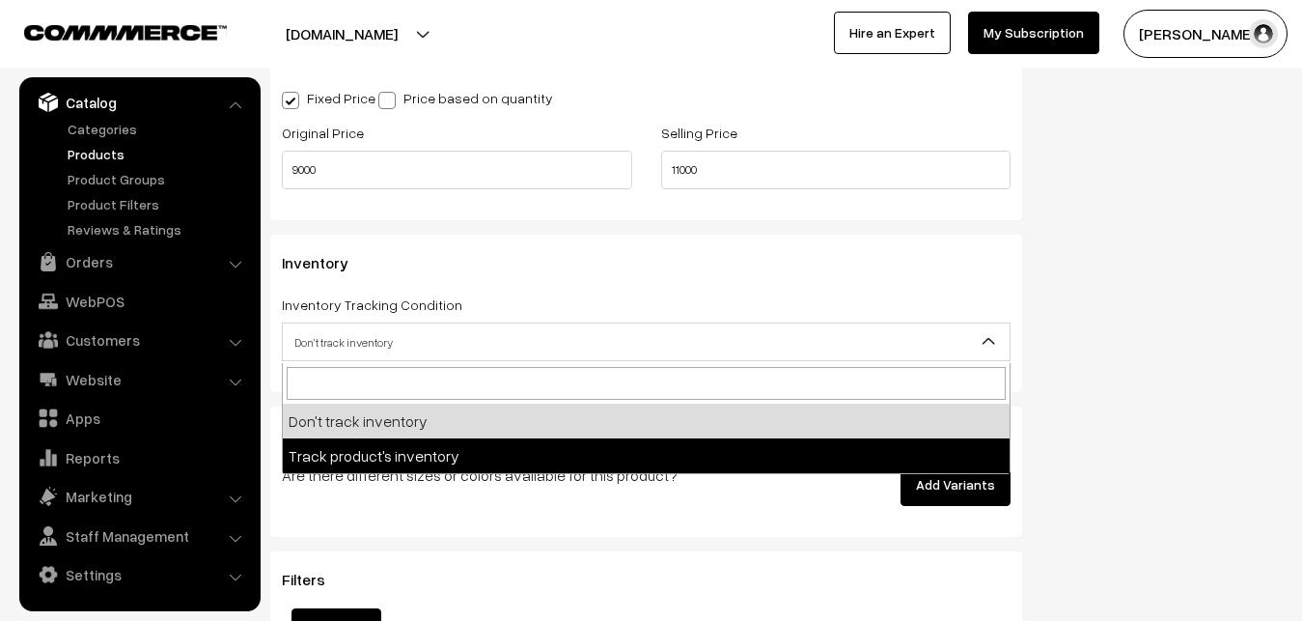
select select "2"
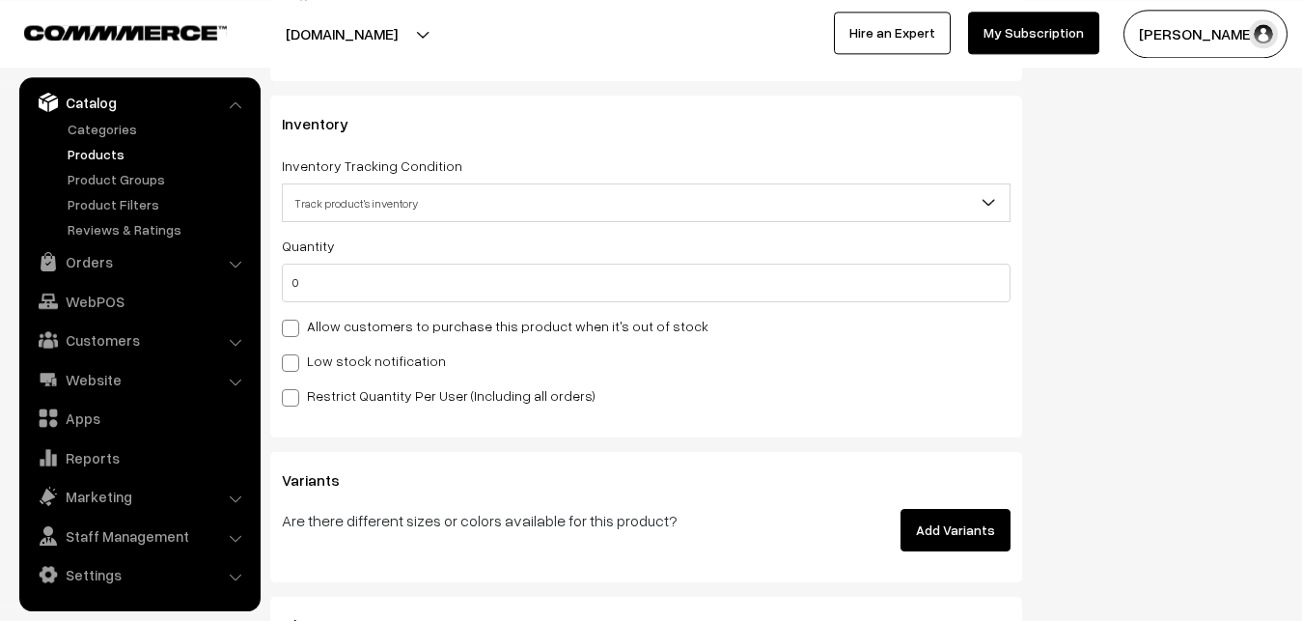
scroll to position [1871, 0]
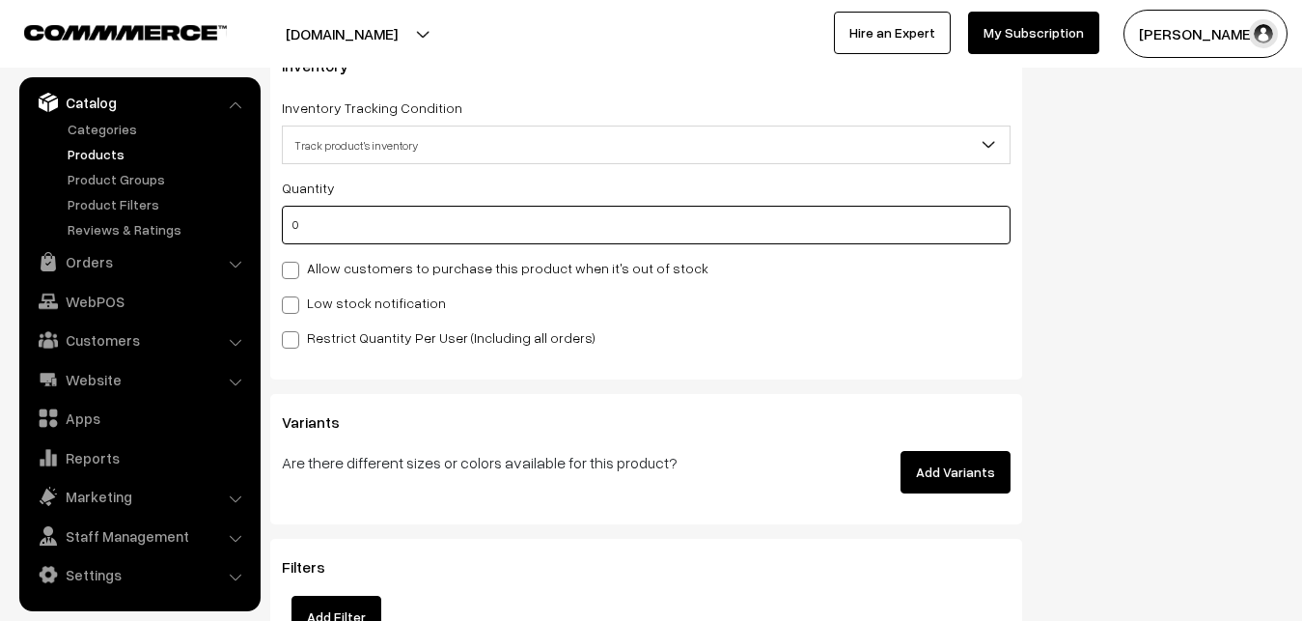
drag, startPoint x: 381, startPoint y: 227, endPoint x: 291, endPoint y: 219, distance: 91.1
click at [291, 219] on input "0" at bounding box center [646, 225] width 729 height 39
type input "7"
type input "4"
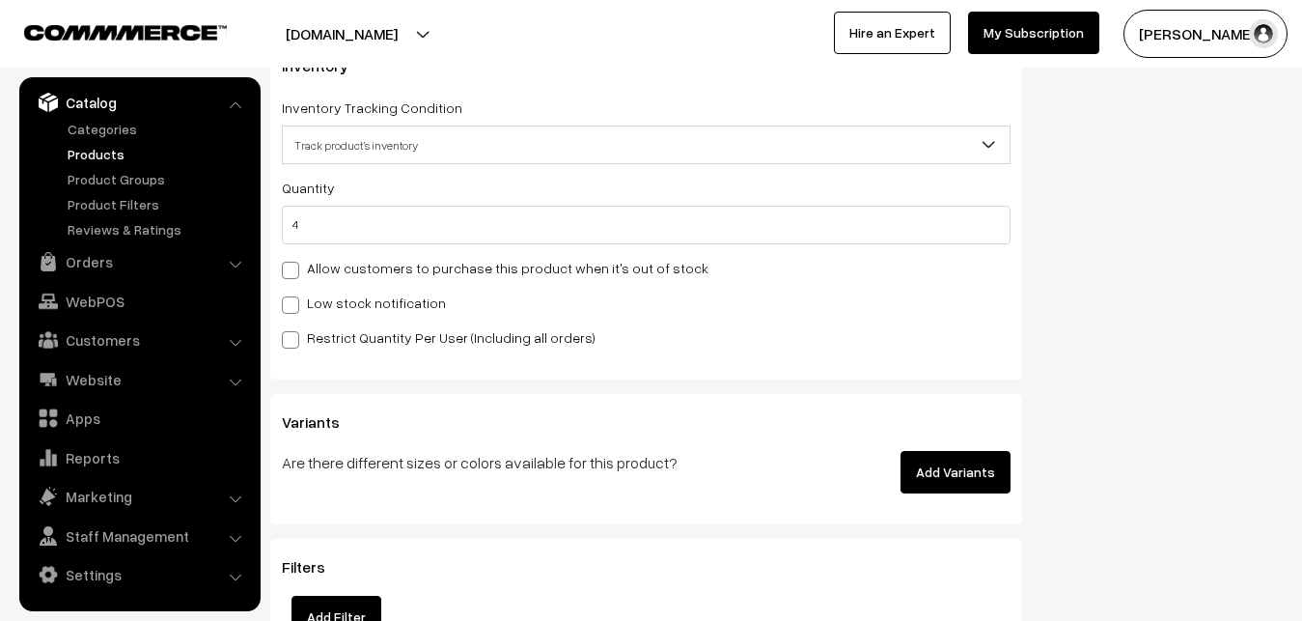
click at [314, 302] on label "Low stock notification" at bounding box center [364, 303] width 164 height 20
click at [294, 302] on input "Low stock notification" at bounding box center [288, 301] width 13 height 13
checkbox input "true"
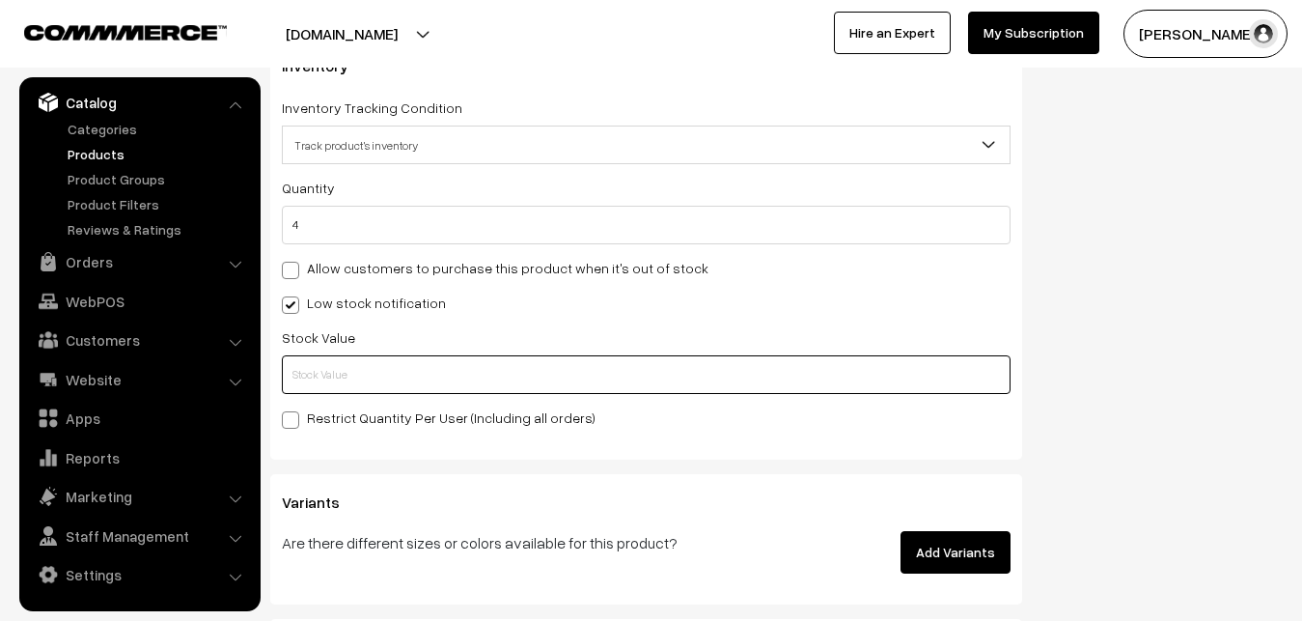
click at [314, 381] on input "text" at bounding box center [646, 374] width 729 height 39
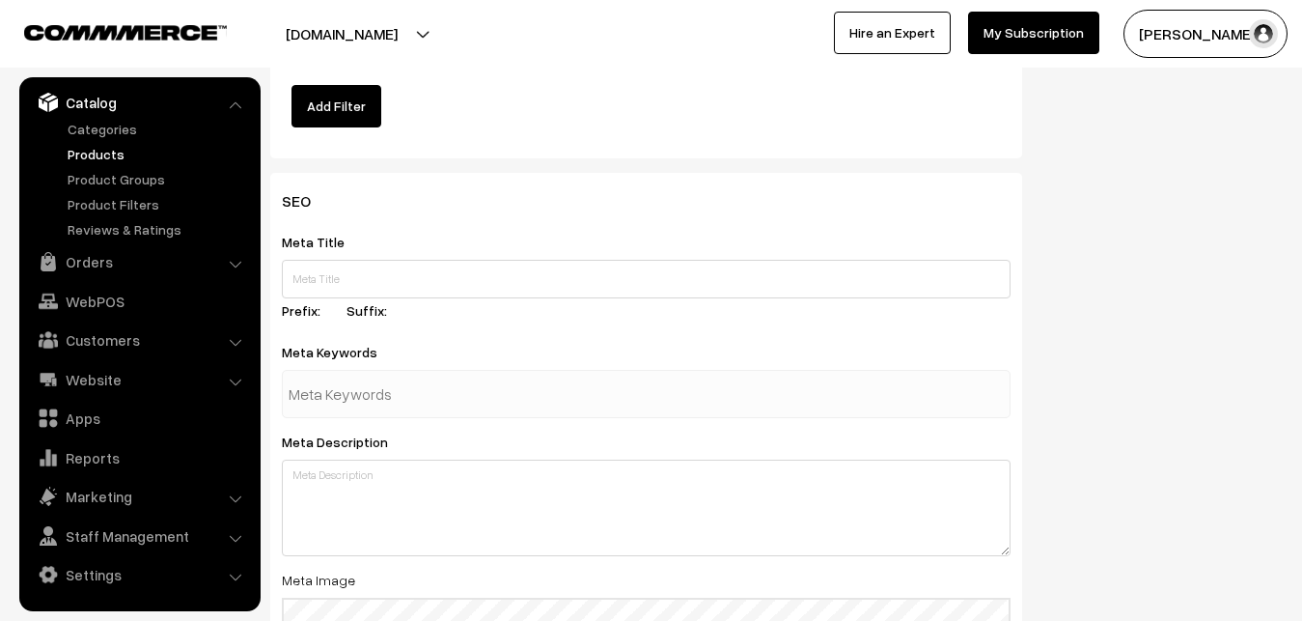
scroll to position [2874, 0]
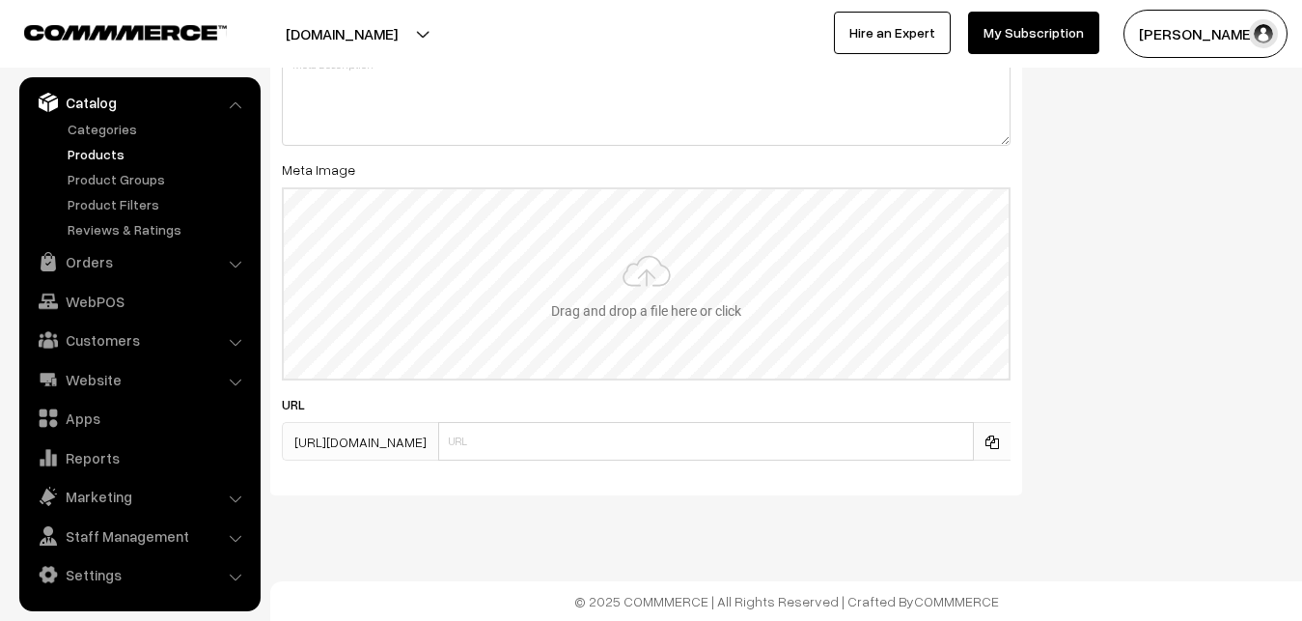
type input "2"
click at [634, 265] on input "file" at bounding box center [646, 283] width 725 height 189
type input "C:\fakepath\gadwal-saree-va12919-oct.jpeg"
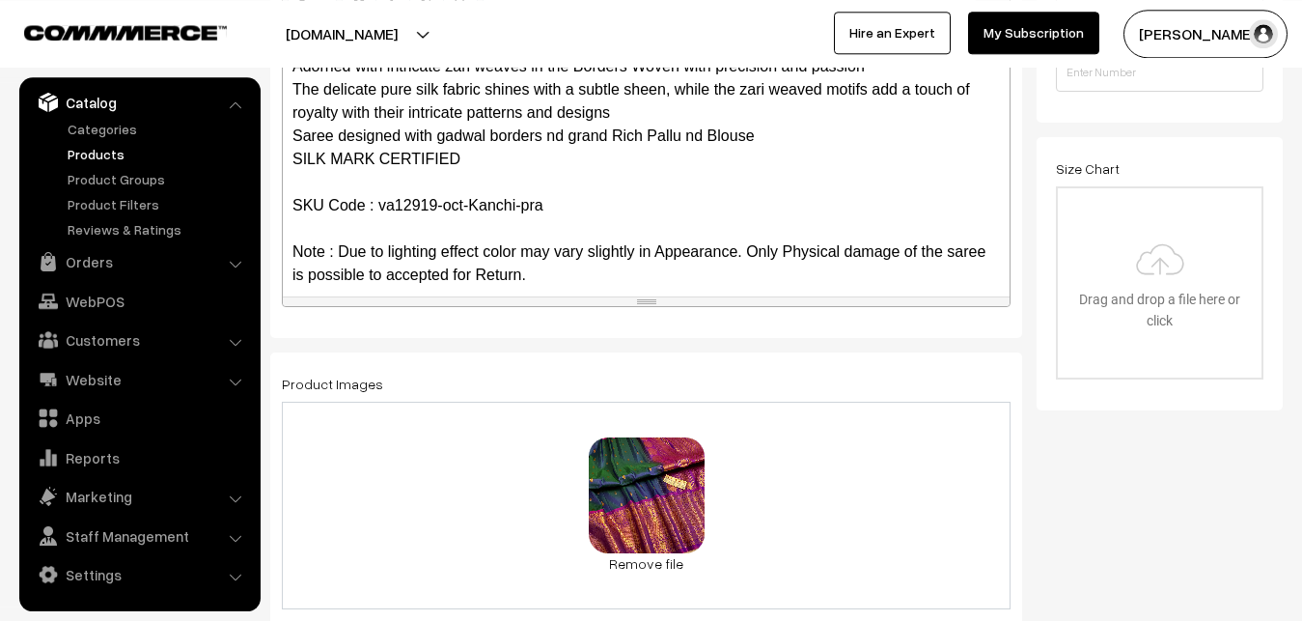
scroll to position [0, 0]
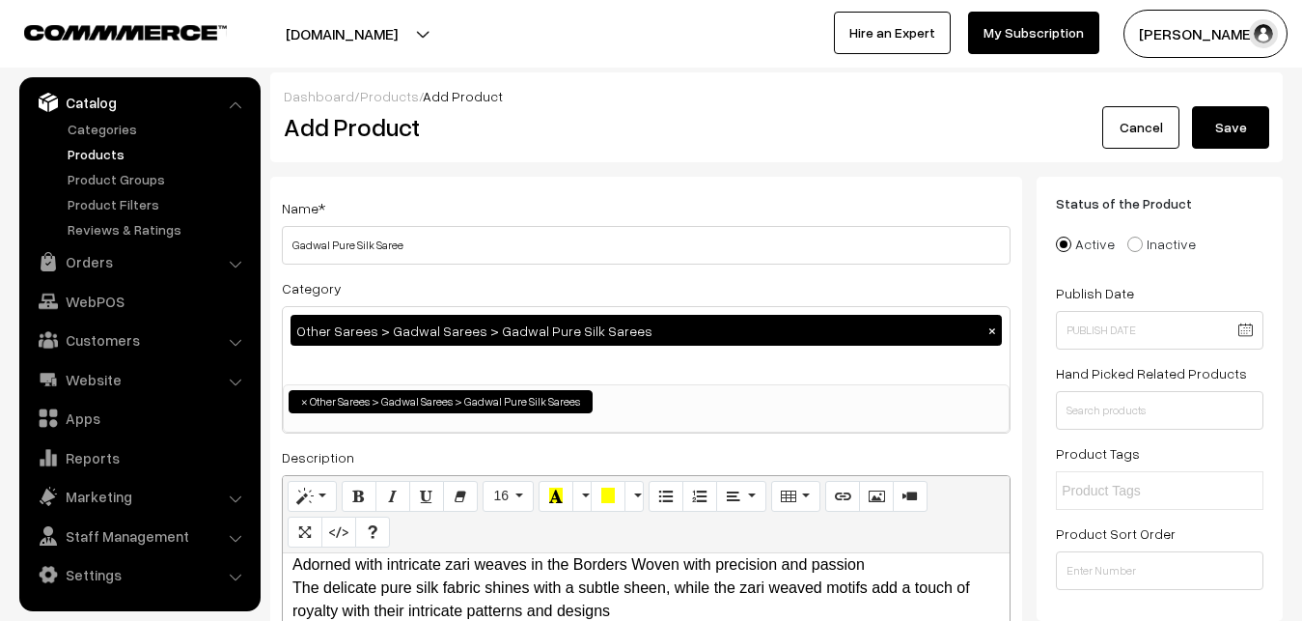
click at [1240, 130] on button "Save" at bounding box center [1230, 127] width 77 height 42
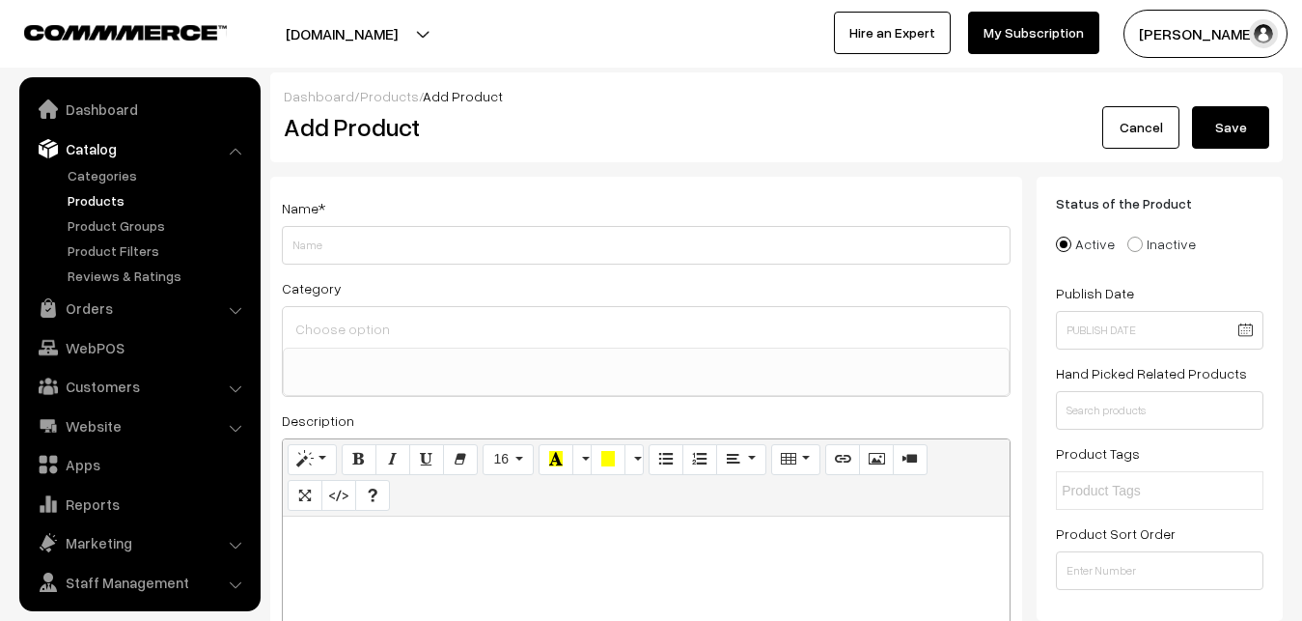
select select
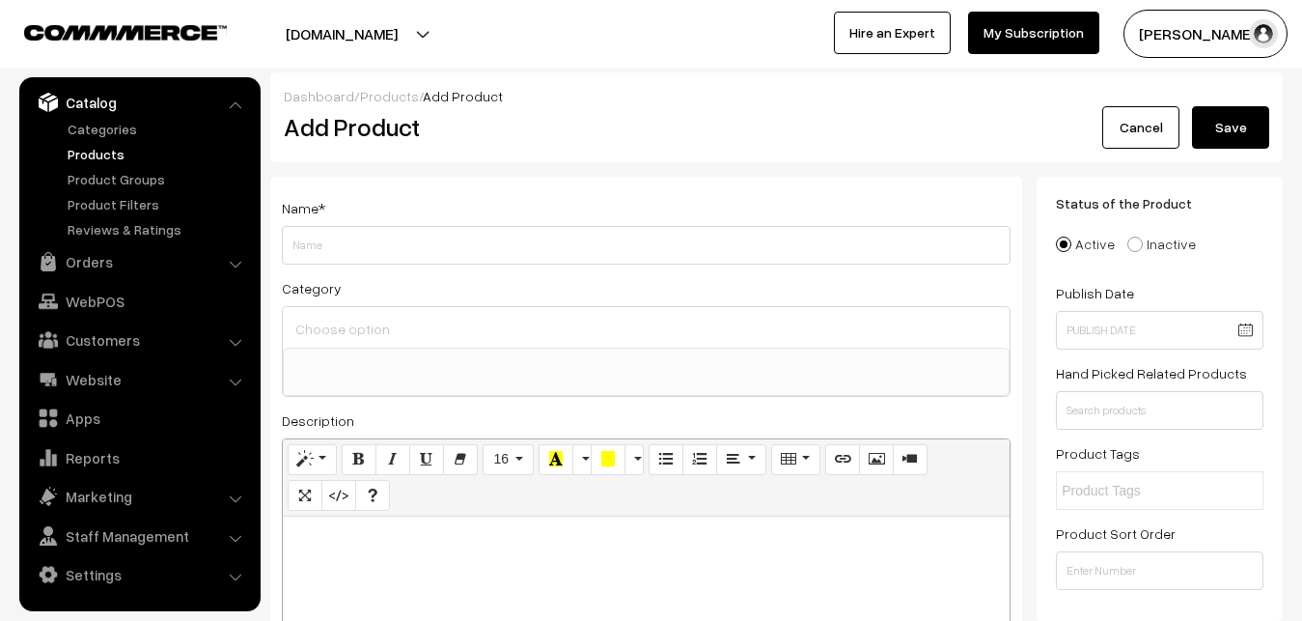
click at [95, 153] on link "Products" at bounding box center [158, 154] width 191 height 20
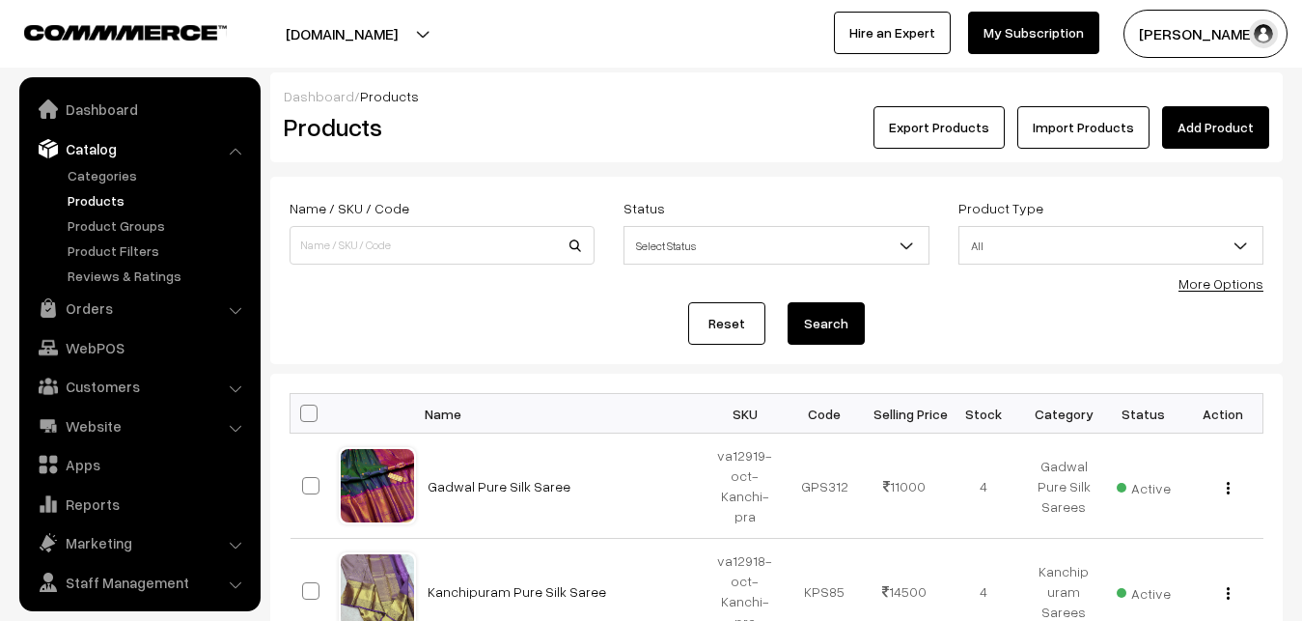
scroll to position [46, 0]
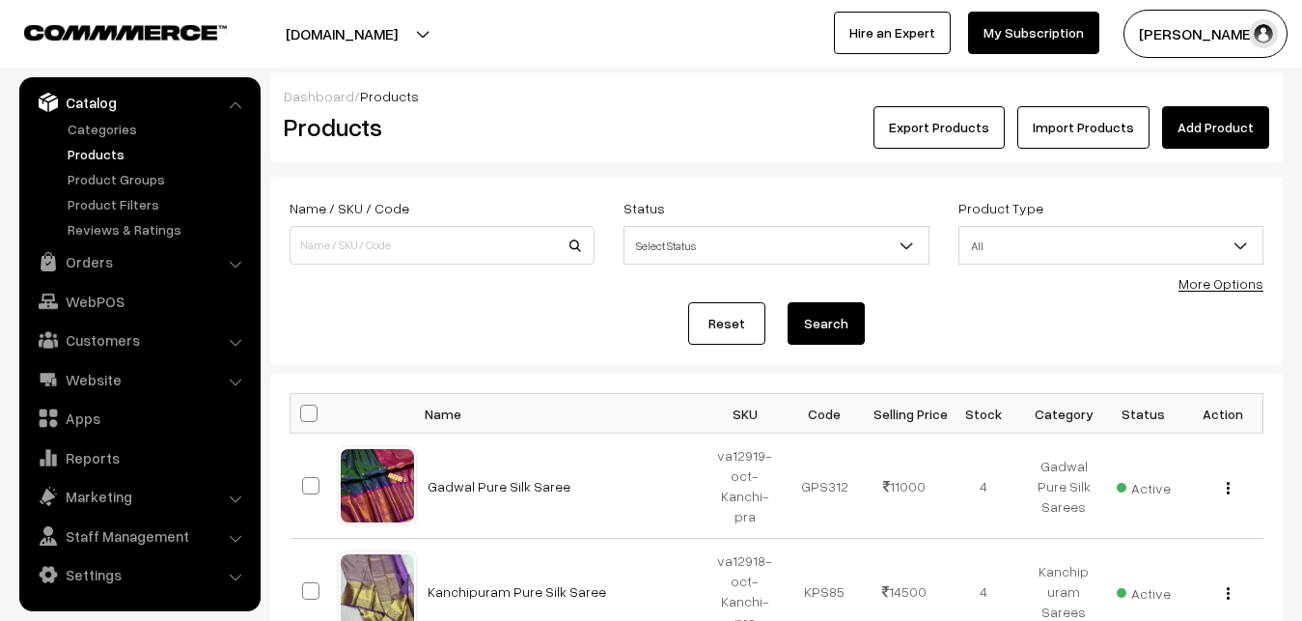
click at [1224, 130] on link "Add Product" at bounding box center [1215, 127] width 107 height 42
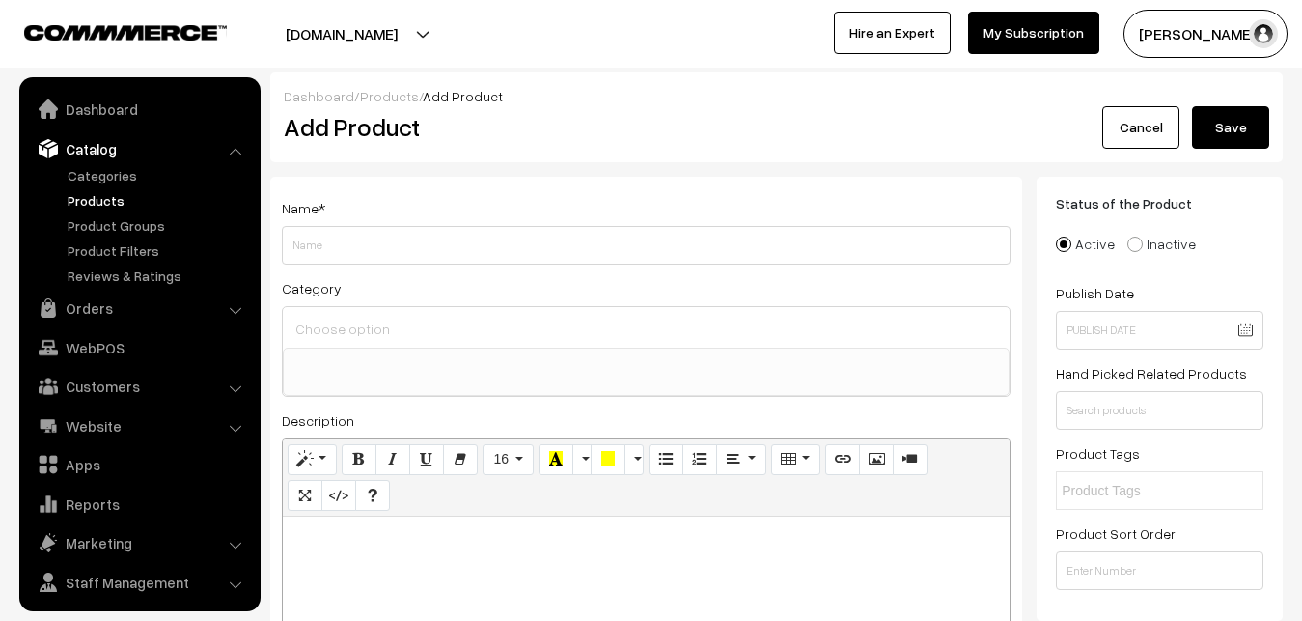
select select
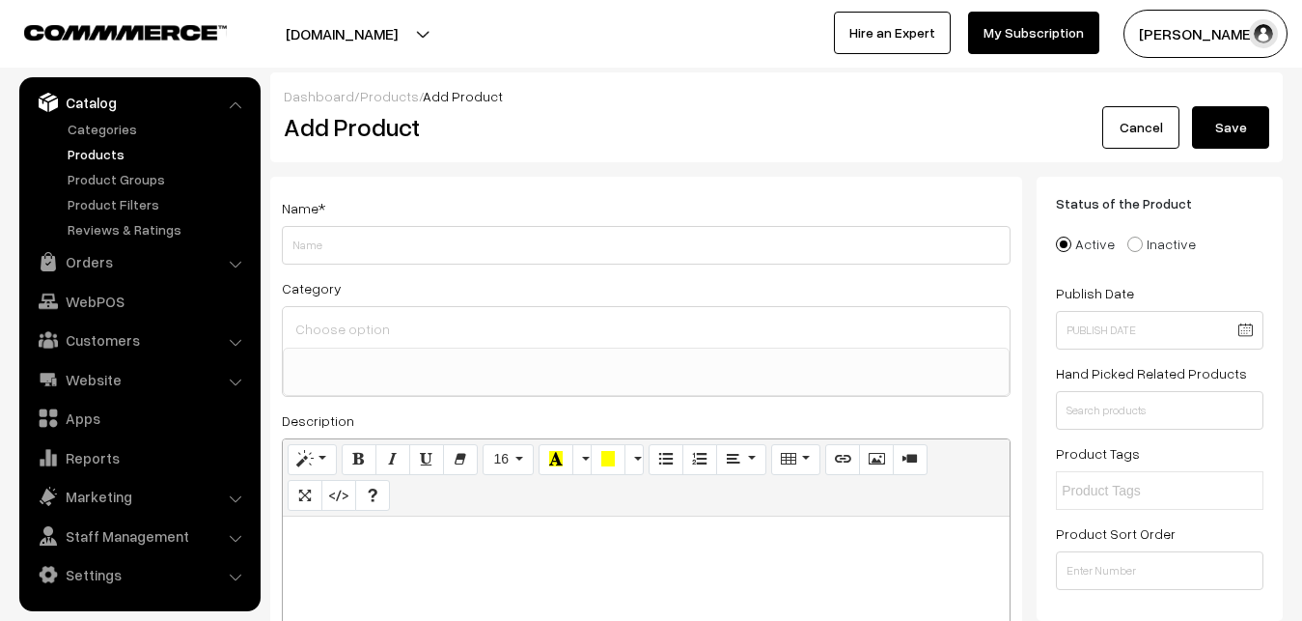
paste div
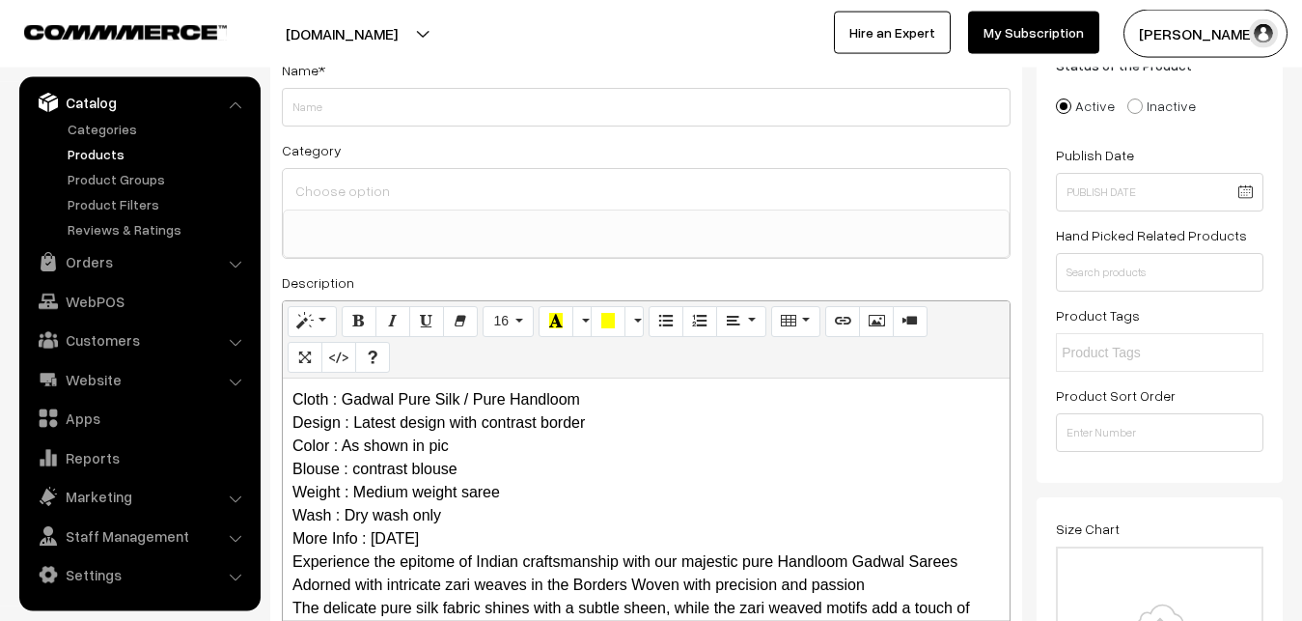
scroll to position [0, 0]
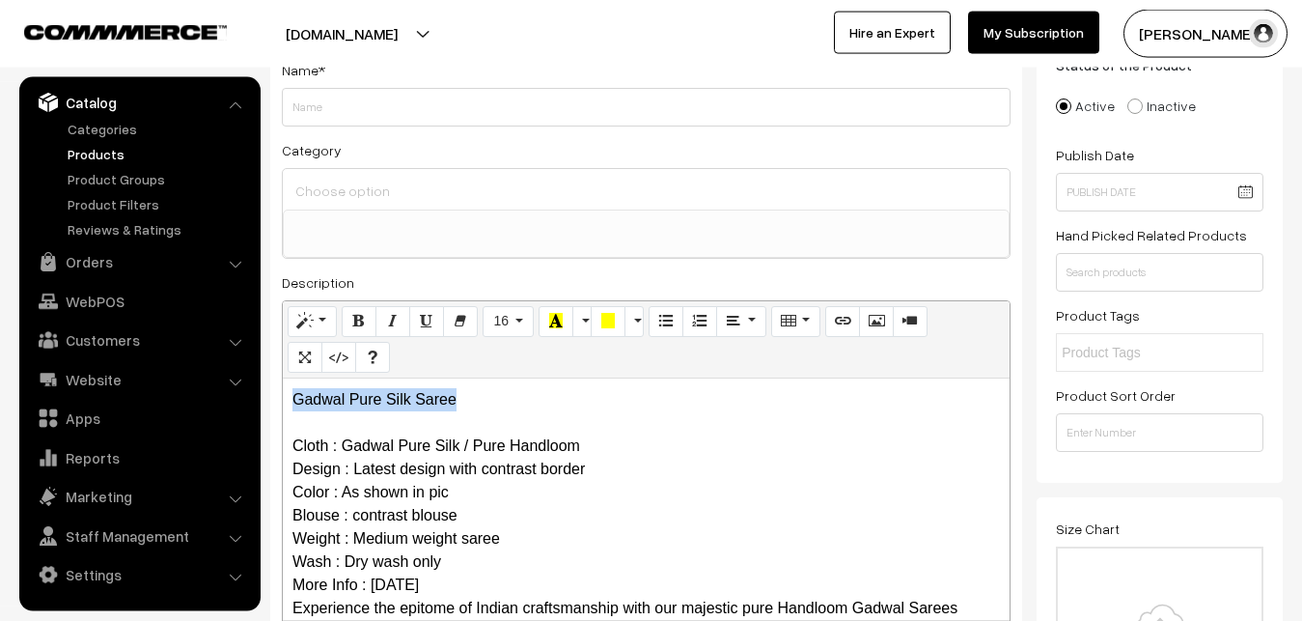
drag, startPoint x: 523, startPoint y: 388, endPoint x: 144, endPoint y: 393, distance: 379.4
click at [283, 393] on div "Gadwal Pure Silk Saree Cloth : Gadwal Pure Silk / Pure Handloom Design : Latest…" at bounding box center [646, 498] width 727 height 241
copy p "Gadwal Pure Silk Saree"
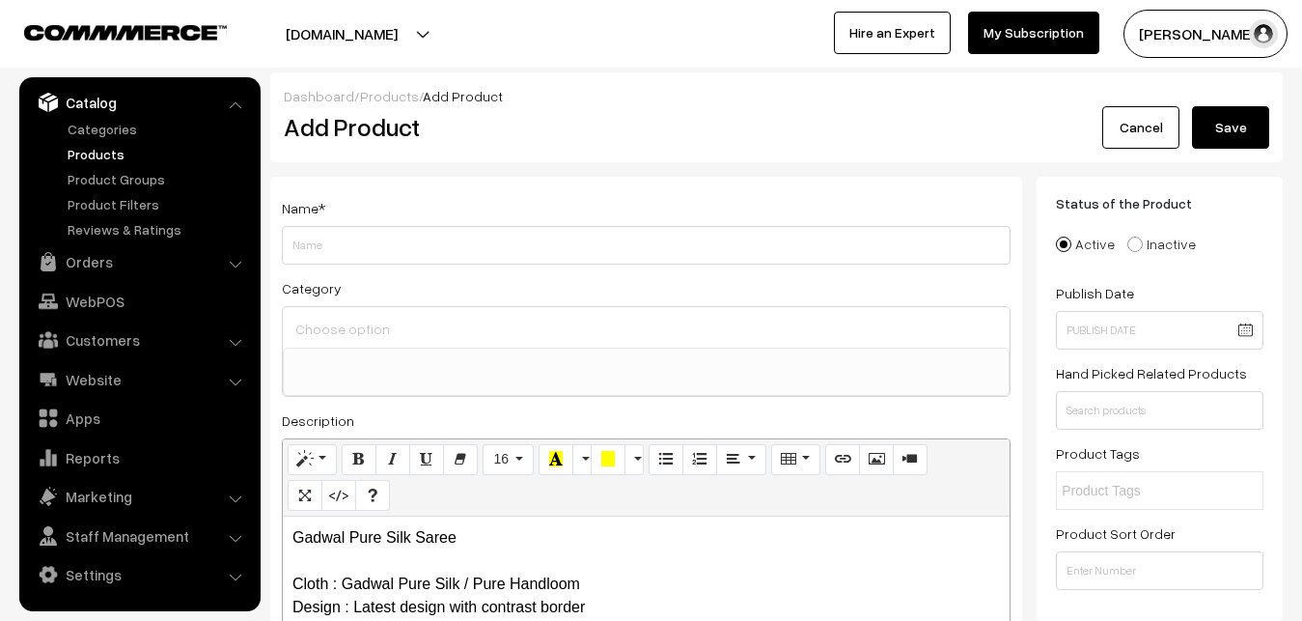
click at [310, 321] on input at bounding box center [646, 329] width 711 height 28
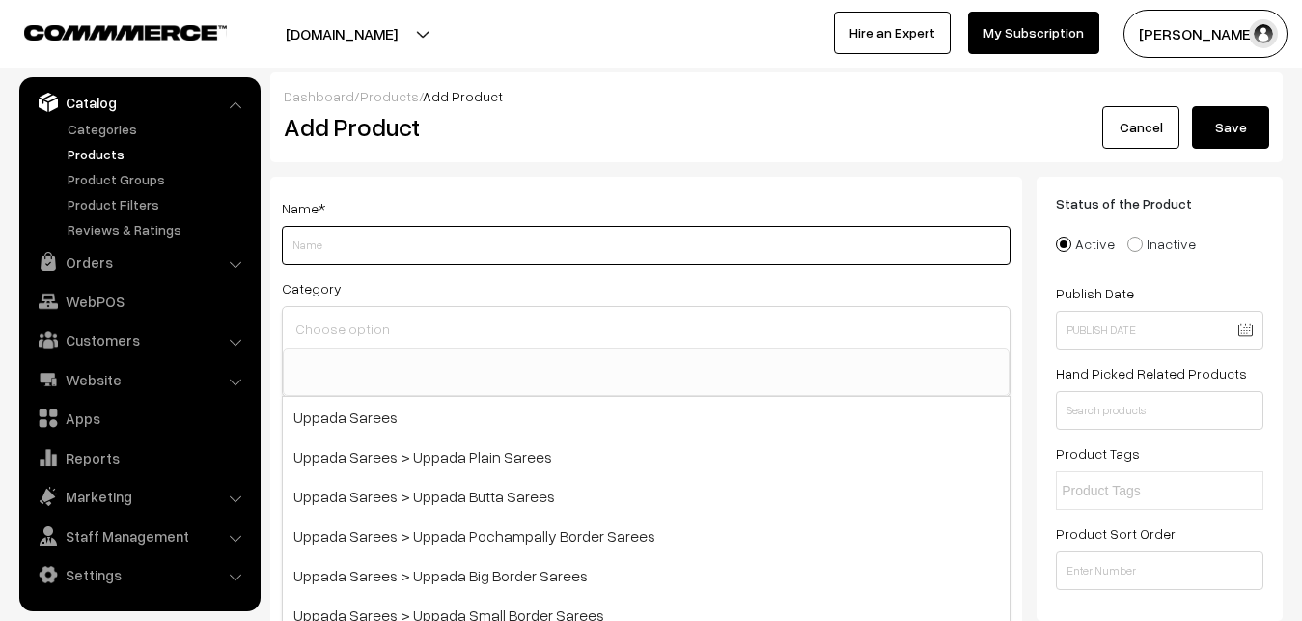
click at [315, 236] on input "Weight" at bounding box center [646, 245] width 729 height 39
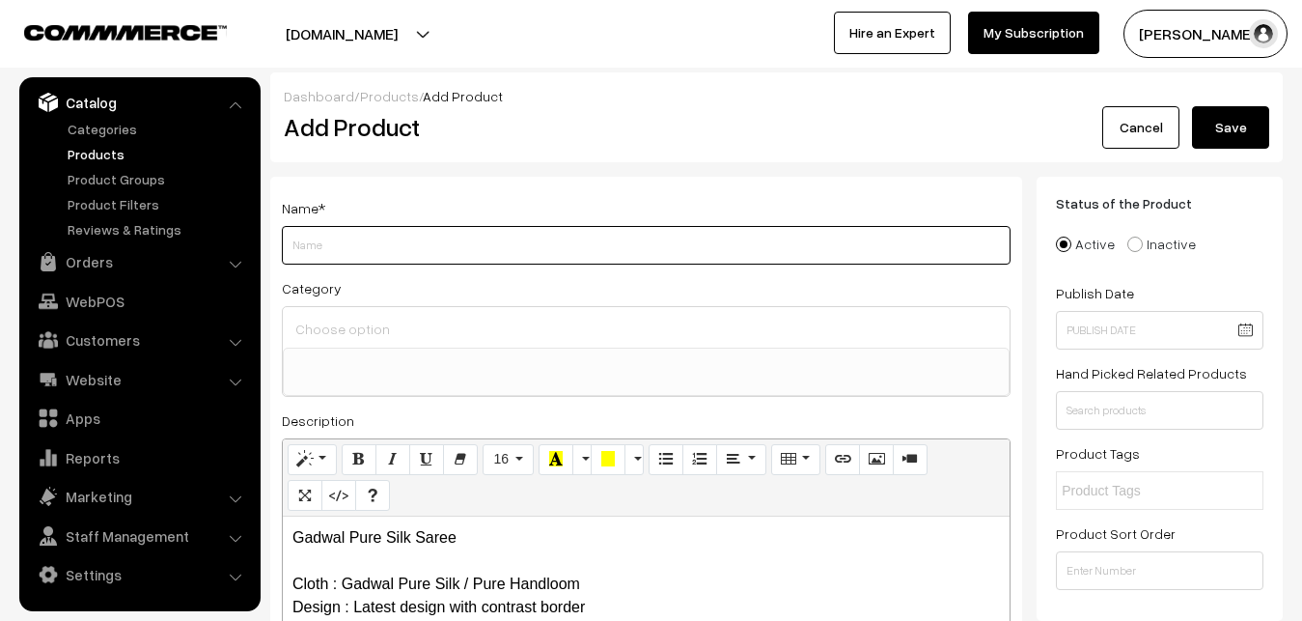
paste input "Gadwal Pure Silk Saree"
type input "Gadwal Pure Silk Saree"
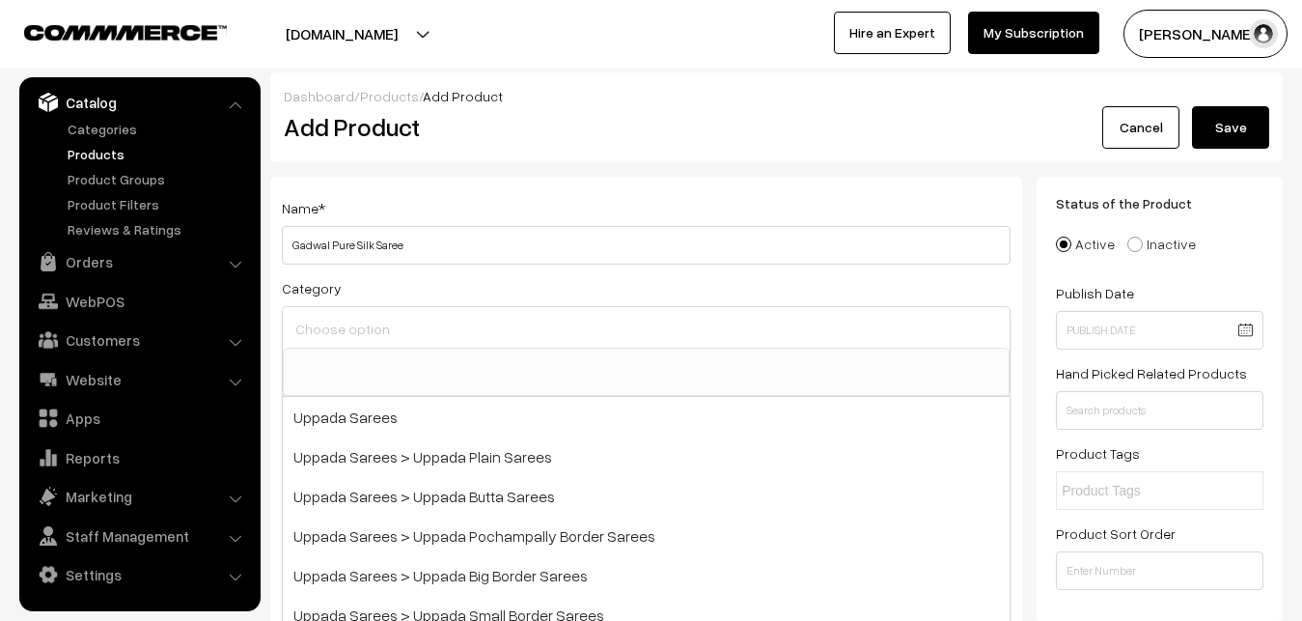
click at [326, 326] on input at bounding box center [646, 329] width 711 height 28
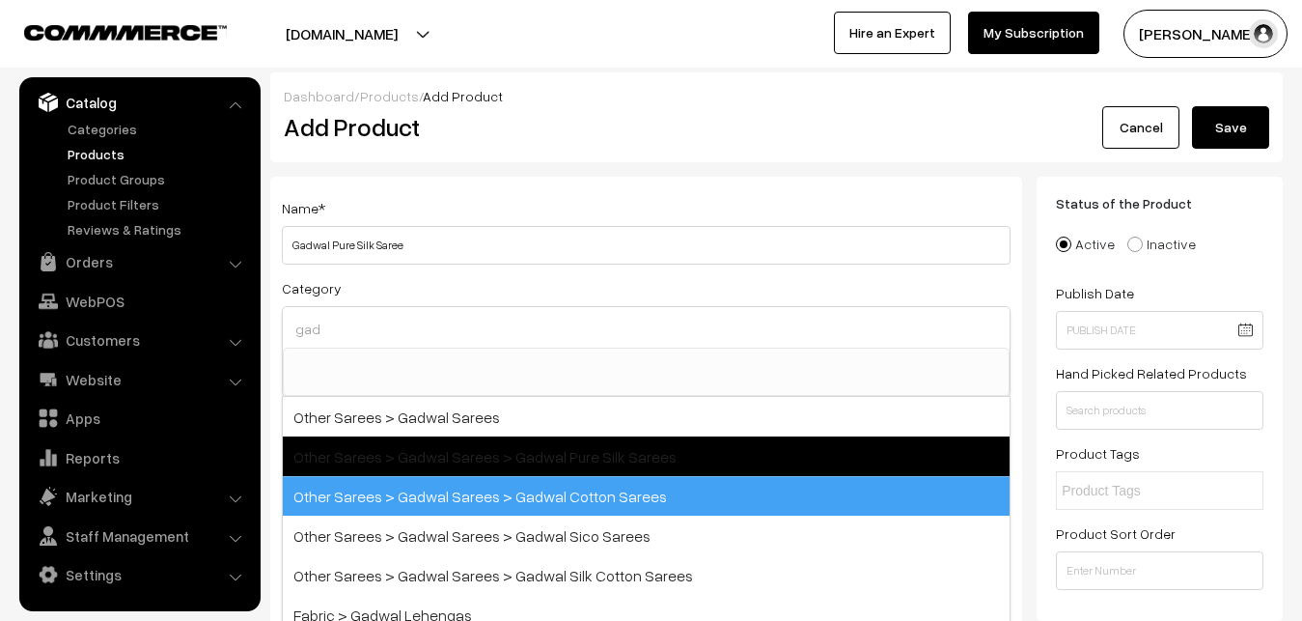
type input "gad"
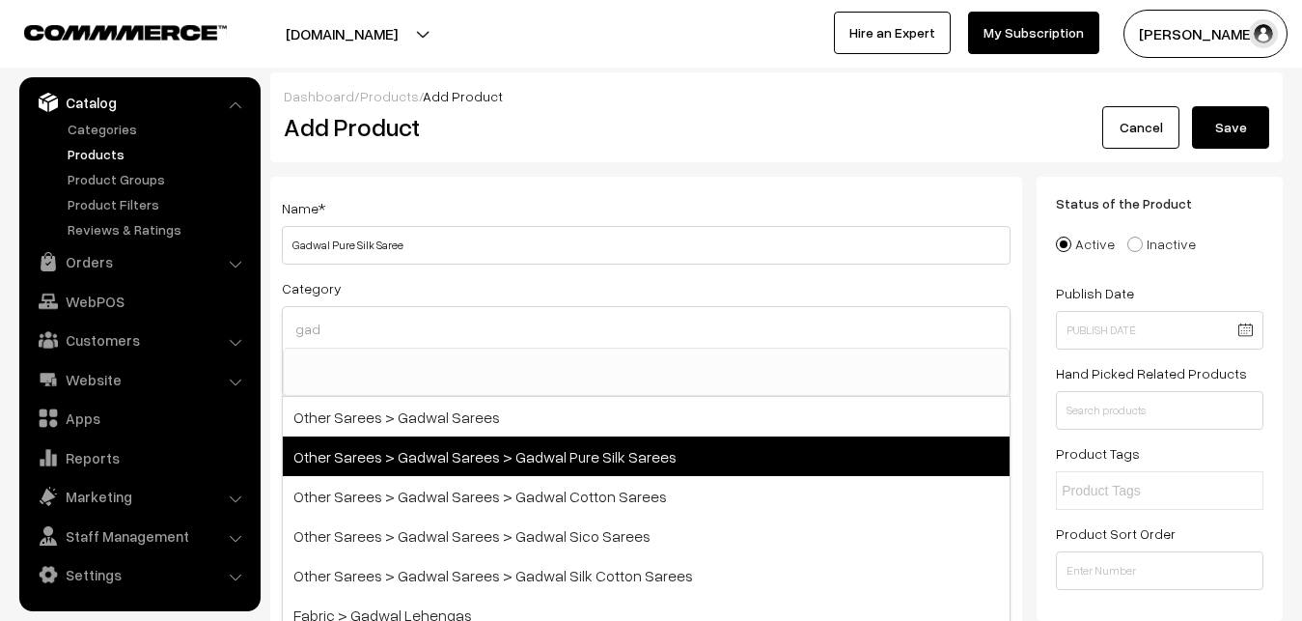
click at [549, 451] on span "Other Sarees > Gadwal Sarees > Gadwal Pure Silk Sarees" at bounding box center [646, 456] width 727 height 40
select select "45"
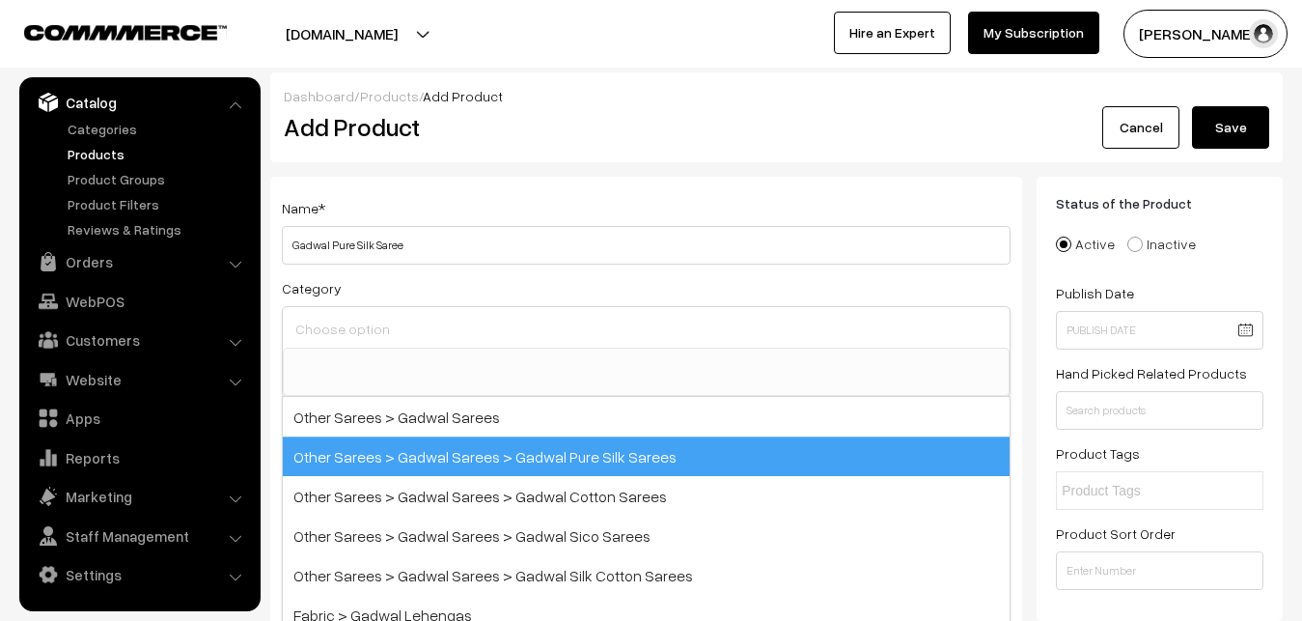
scroll to position [710, 0]
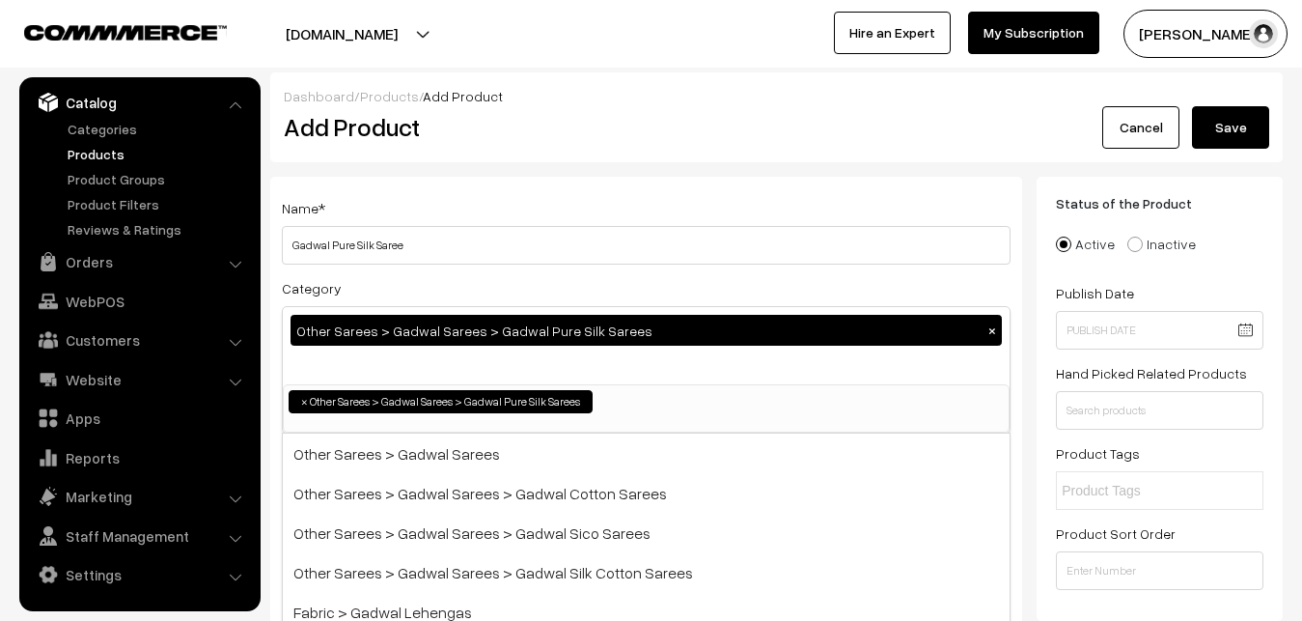
click at [546, 179] on div "Name * Gadwal Pure Silk Saree Category Other Sarees > Gadwal Sarees > Gadwal Pu…" at bounding box center [646, 506] width 752 height 659
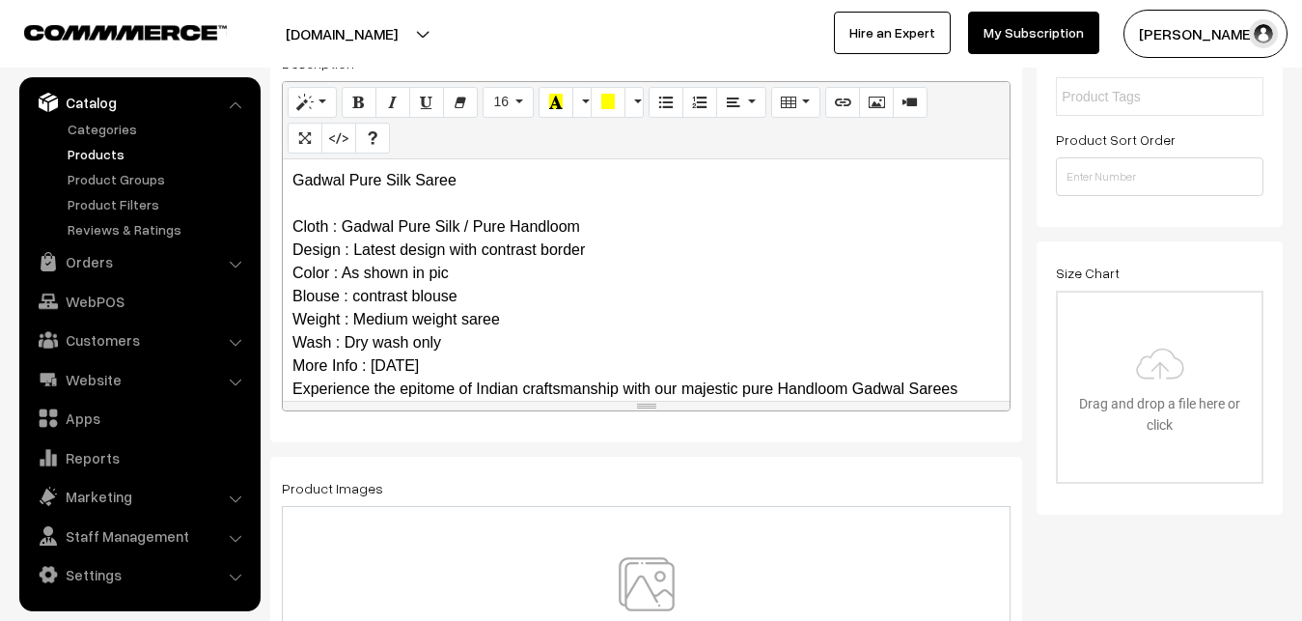
scroll to position [257, 0]
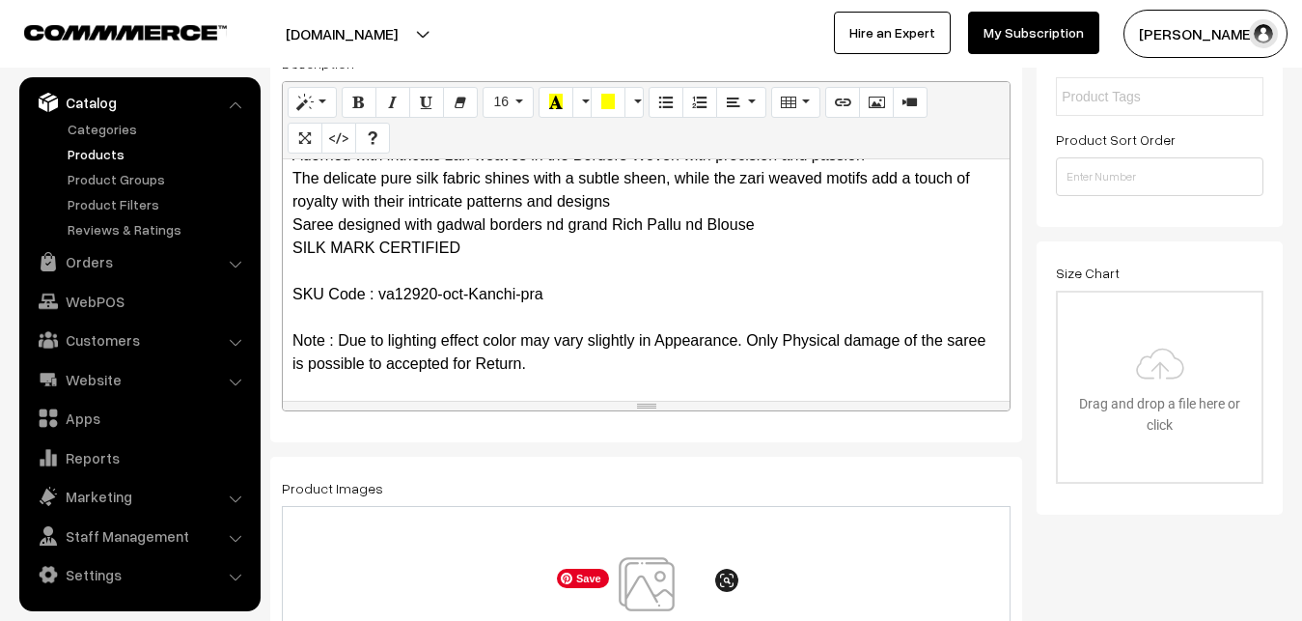
click at [651, 588] on img at bounding box center [646, 613] width 199 height 113
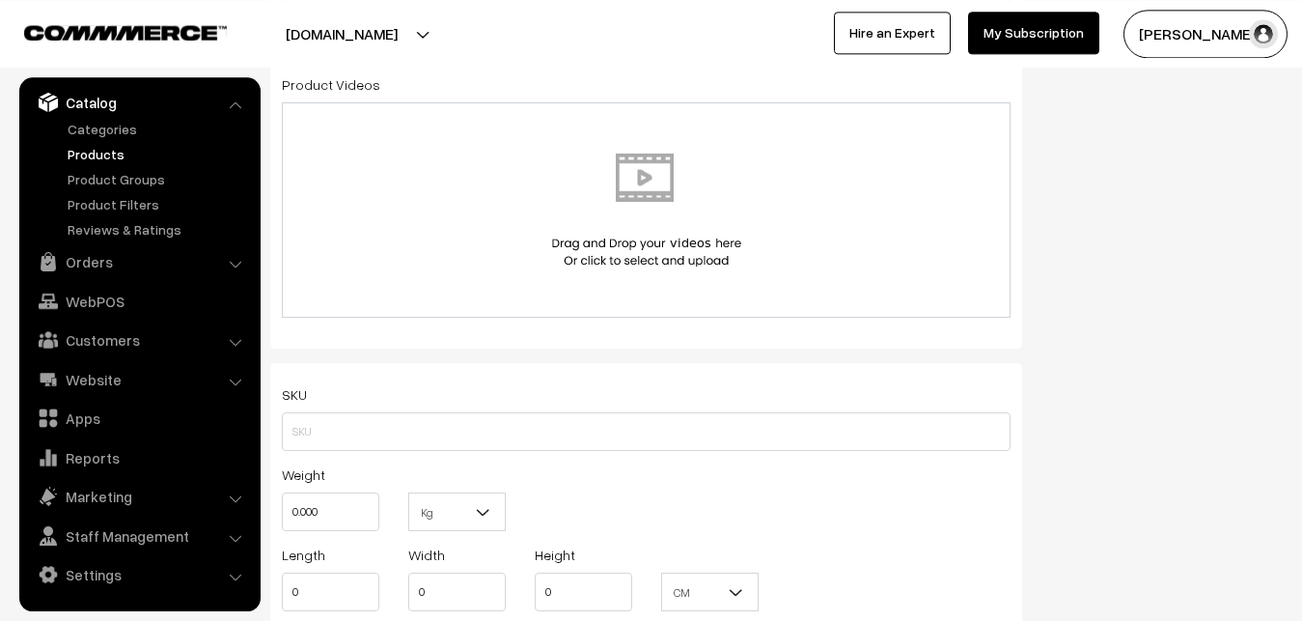
scroll to position [1083, 0]
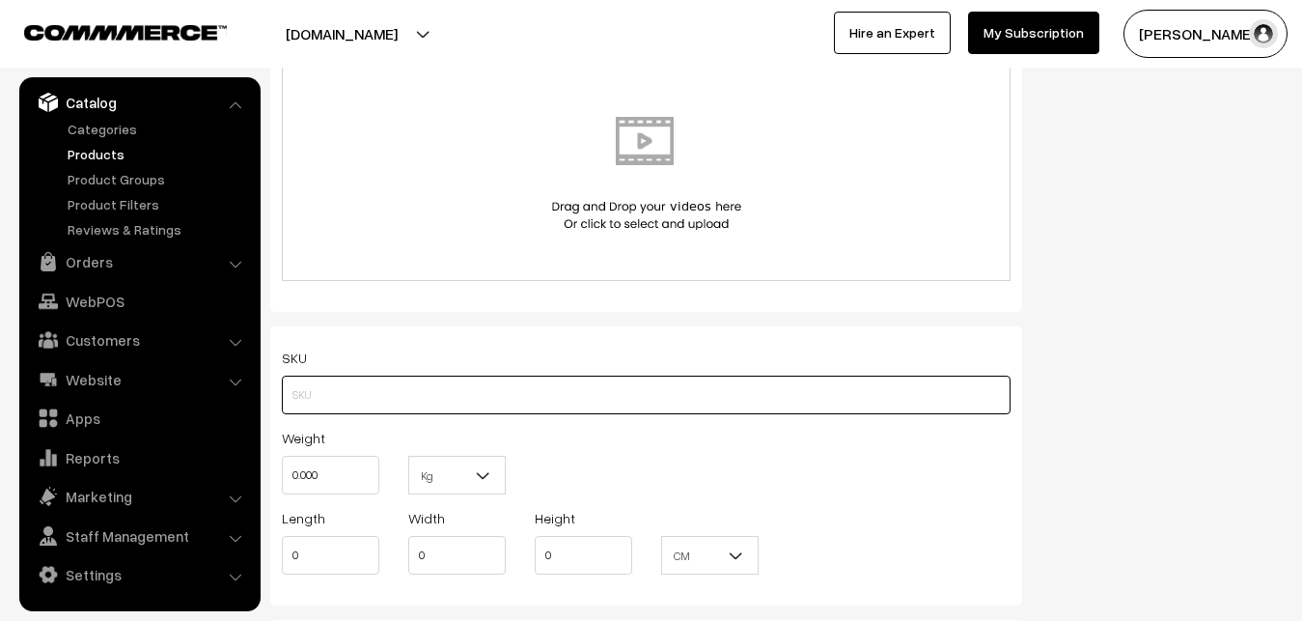
click at [312, 394] on input "text" at bounding box center [646, 395] width 729 height 39
paste input "va12920-oct-Kanchi-pra"
type input "va12920-oct-Kanchi-pra"
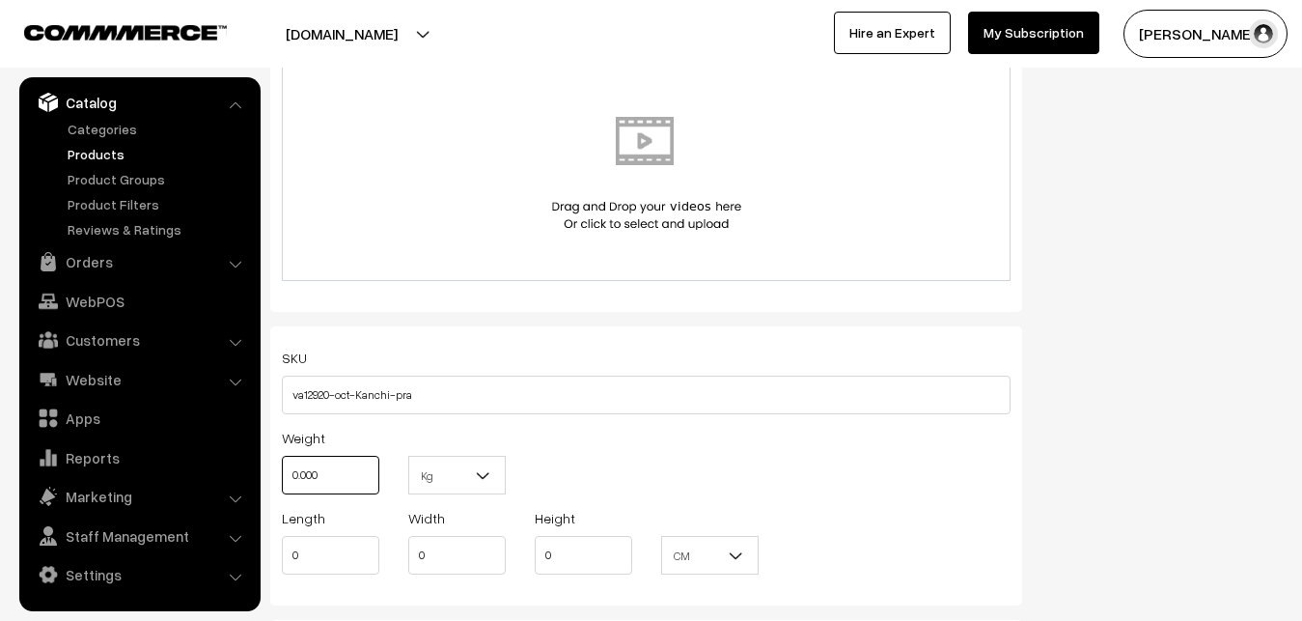
drag, startPoint x: 330, startPoint y: 465, endPoint x: 258, endPoint y: 465, distance: 72.4
click at [282, 465] on input "0.000" at bounding box center [331, 475] width 98 height 39
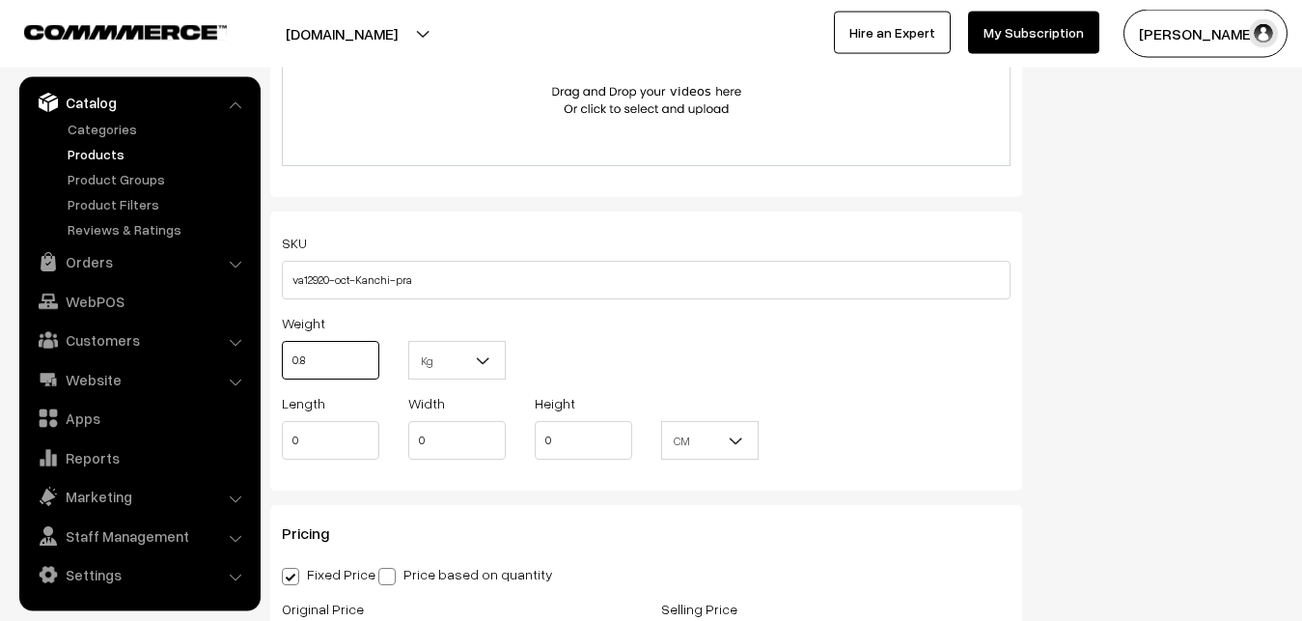
scroll to position [1477, 0]
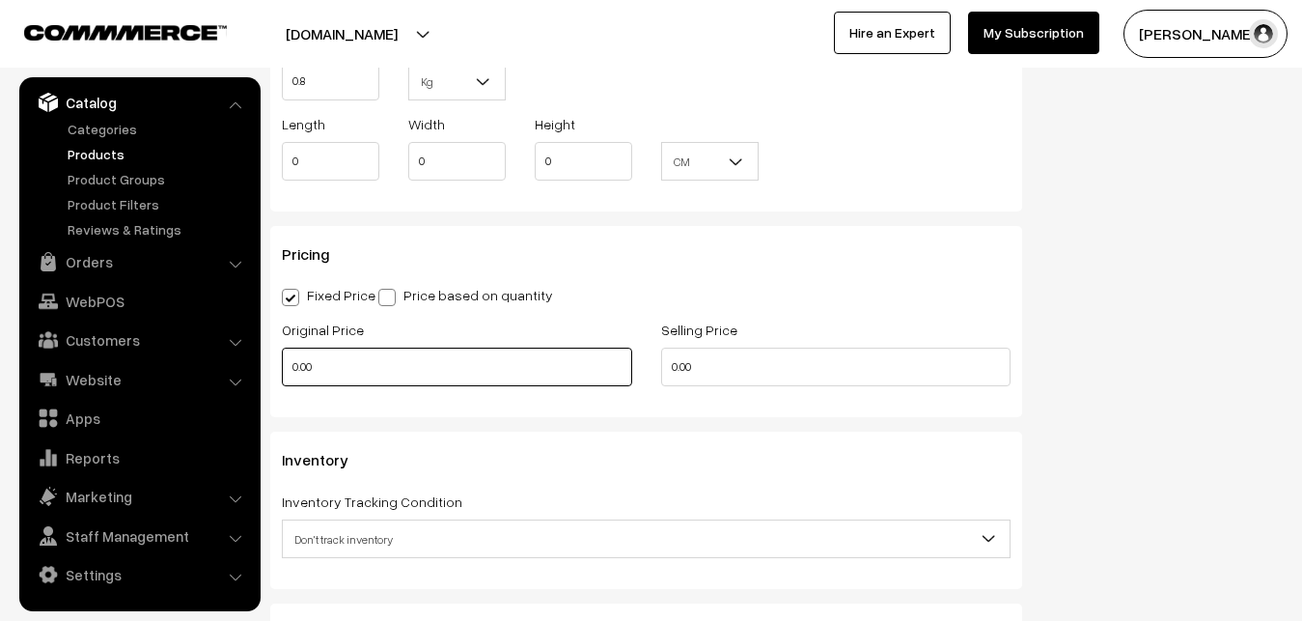
type input "0.80"
drag, startPoint x: 316, startPoint y: 372, endPoint x: 280, endPoint y: 374, distance: 35.8
click at [282, 374] on input "0.00" at bounding box center [457, 367] width 350 height 39
drag, startPoint x: 376, startPoint y: 366, endPoint x: 240, endPoint y: 347, distance: 136.5
click at [282, 348] on input "0" at bounding box center [457, 367] width 350 height 39
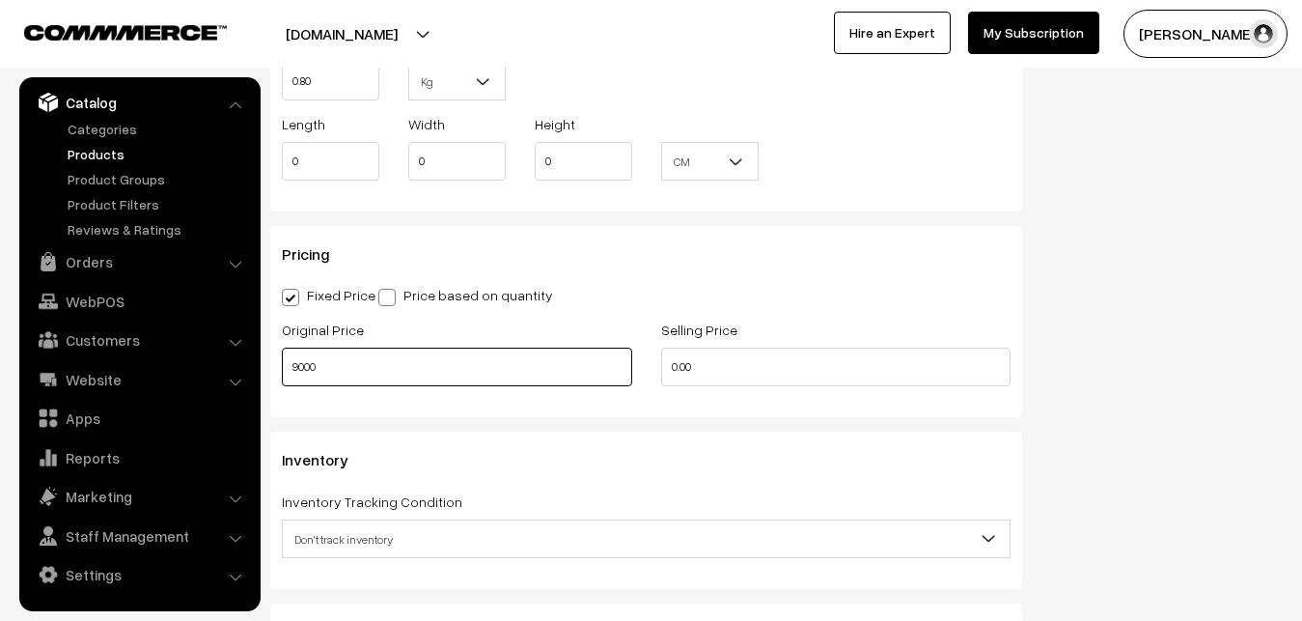
type input "9000"
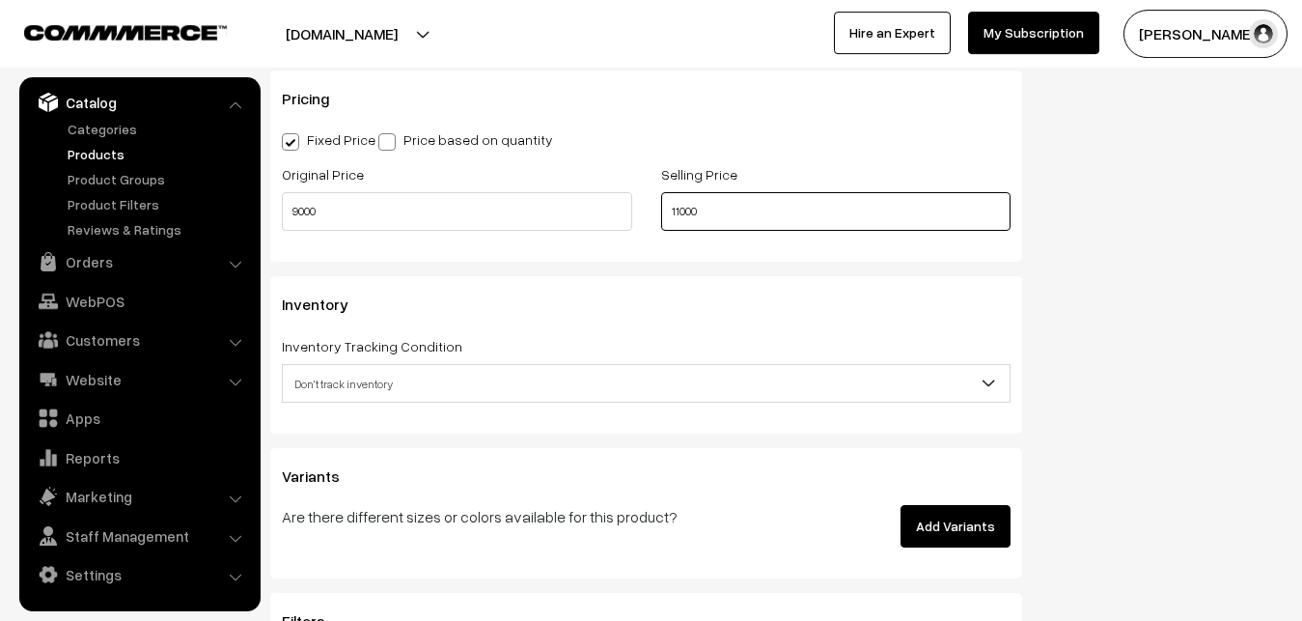
scroll to position [1772, 0]
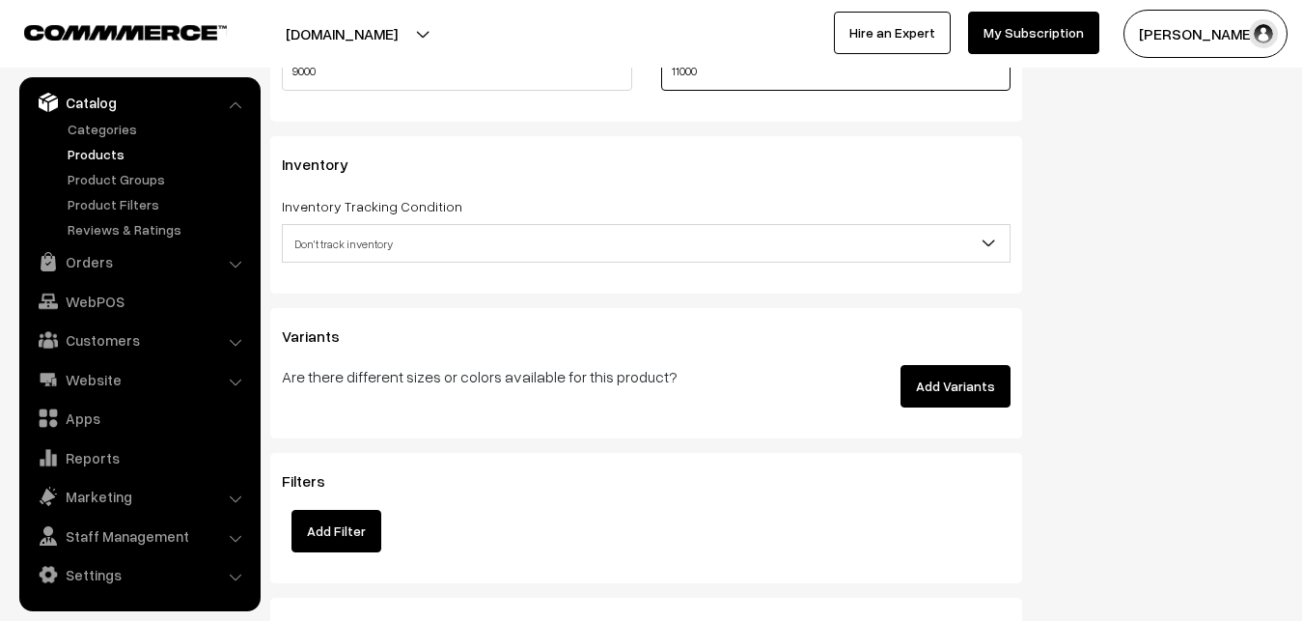
type input "11000"
click at [332, 232] on span "Don't track inventory" at bounding box center [646, 244] width 727 height 34
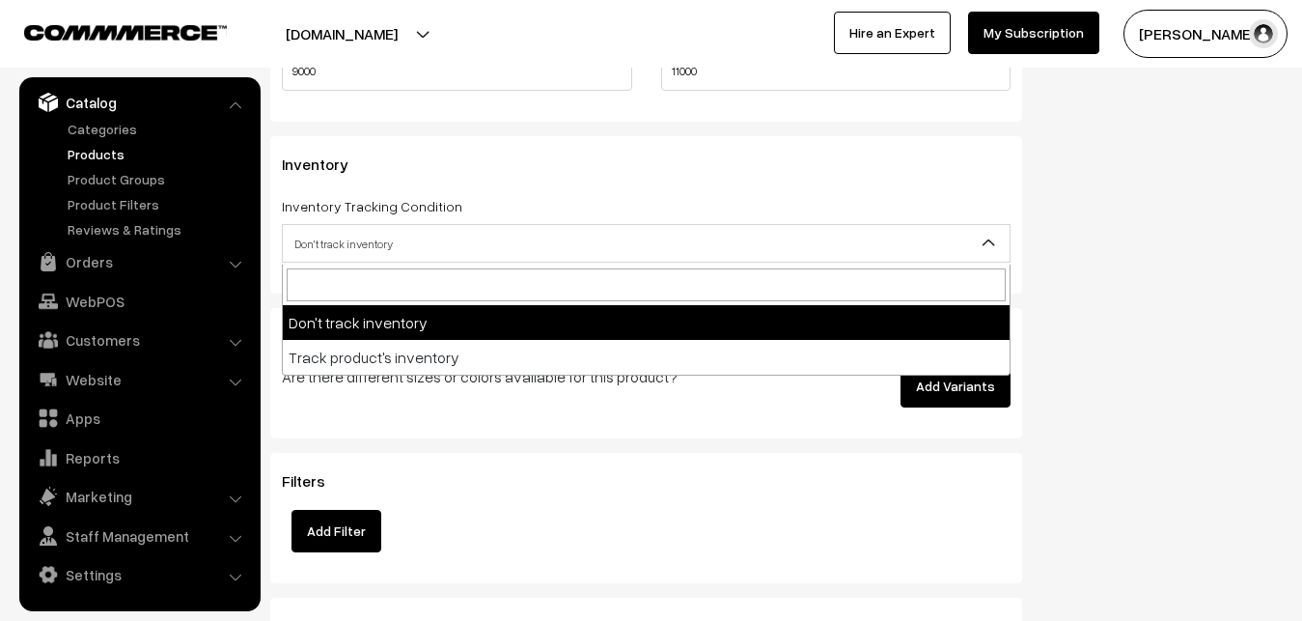
click at [322, 245] on span "Don't track inventory" at bounding box center [646, 244] width 727 height 34
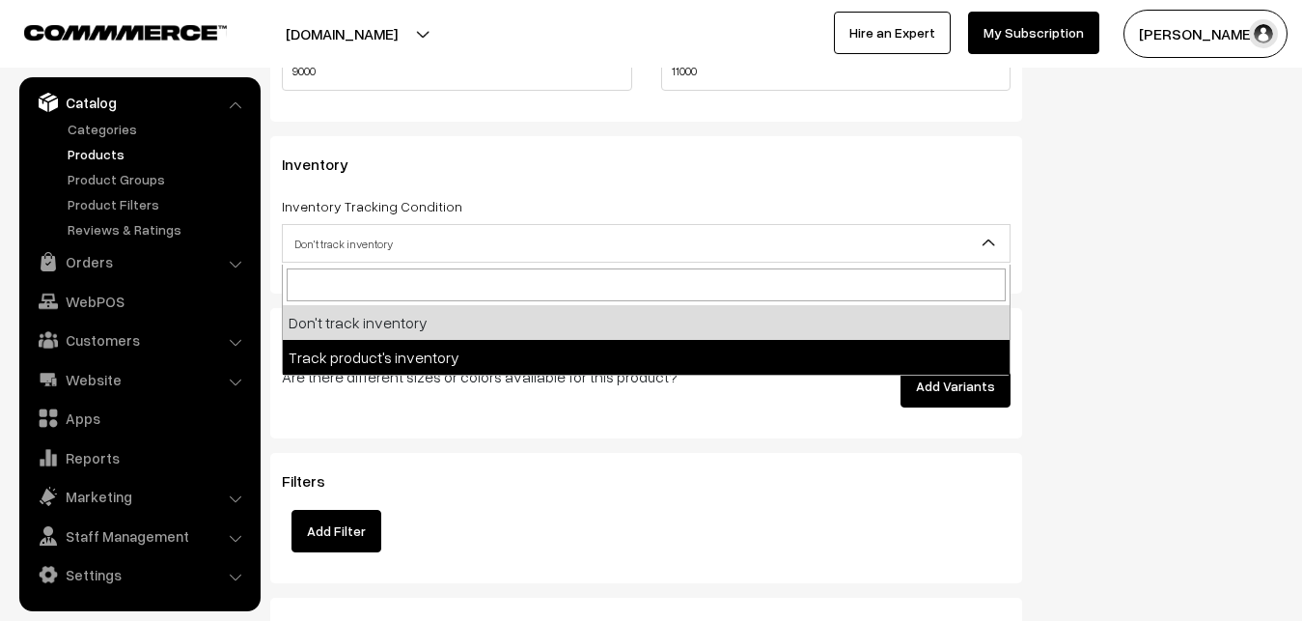
select select "2"
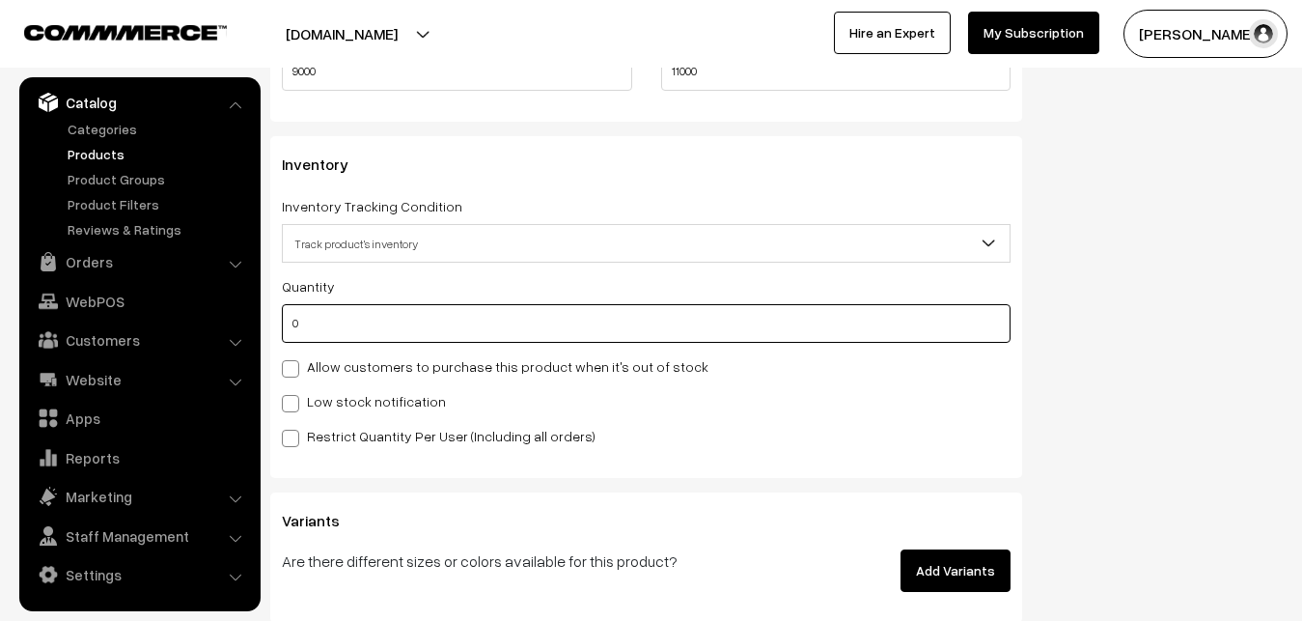
click at [315, 327] on input "0" at bounding box center [646, 323] width 729 height 39
type input "4"
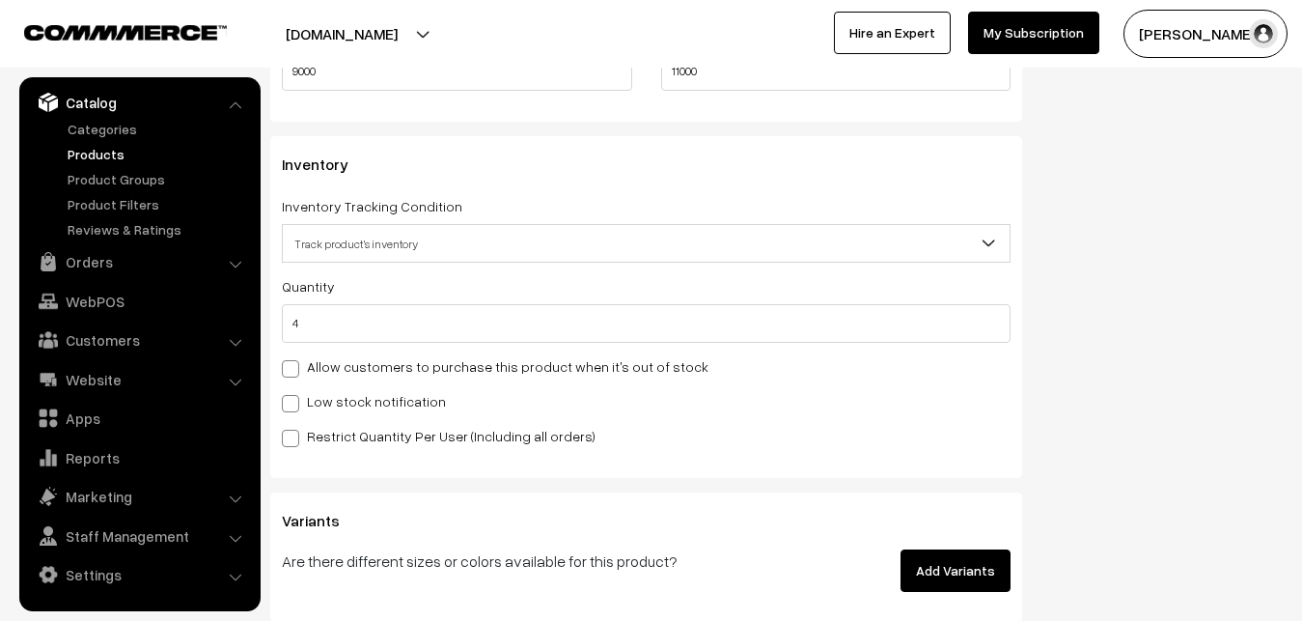
click at [315, 402] on label "Low stock notification" at bounding box center [364, 401] width 164 height 20
click at [294, 402] on input "Low stock notification" at bounding box center [288, 400] width 13 height 13
checkbox input "true"
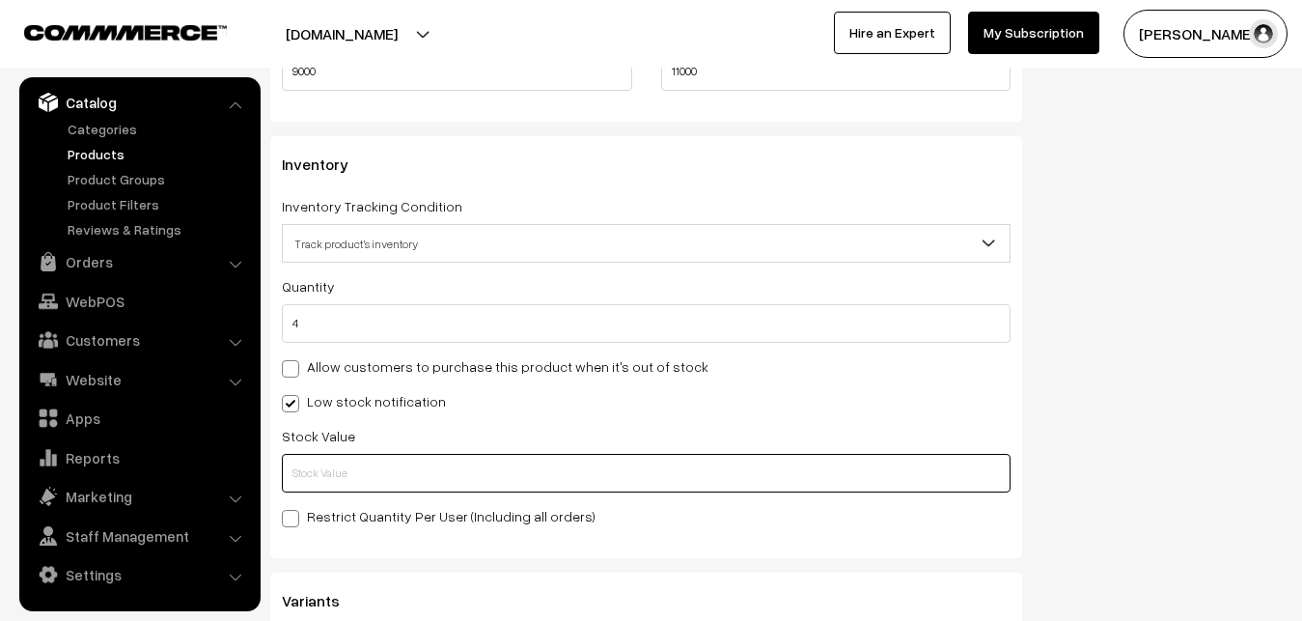
click at [320, 464] on input "text" at bounding box center [646, 473] width 729 height 39
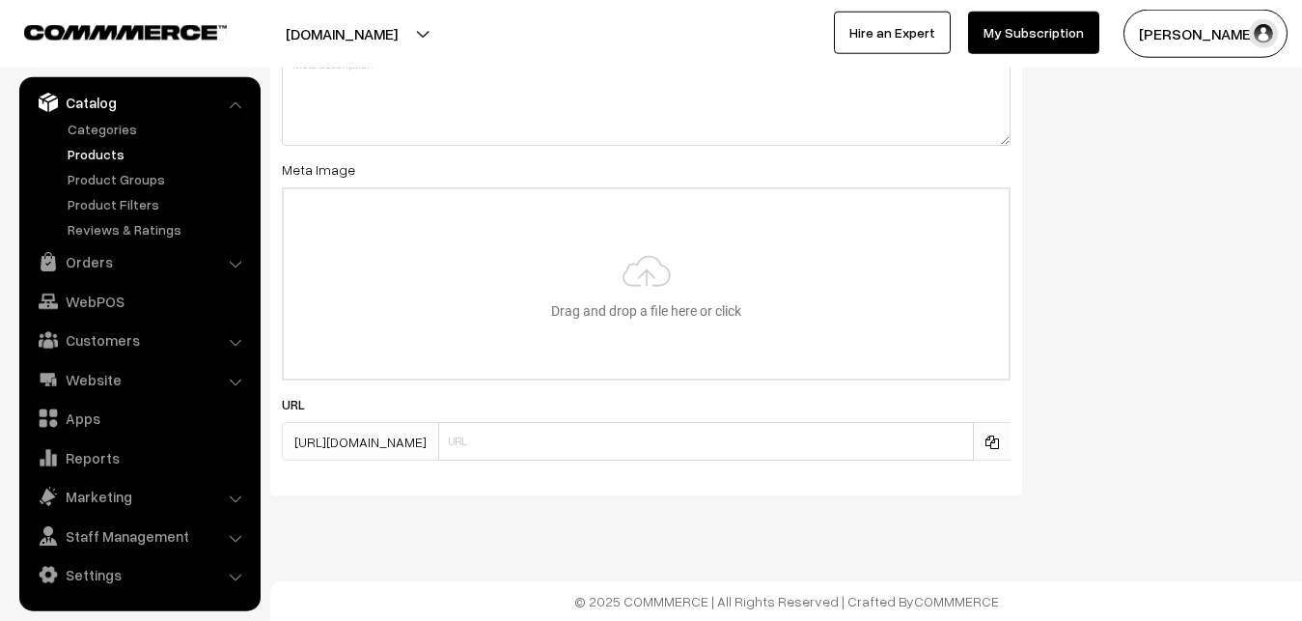
scroll to position [2874, 0]
type input "2"
click at [607, 277] on input "file" at bounding box center [646, 283] width 725 height 189
type input "C:\fakepath\gadwal-saree-va12920-oct.jpeg"
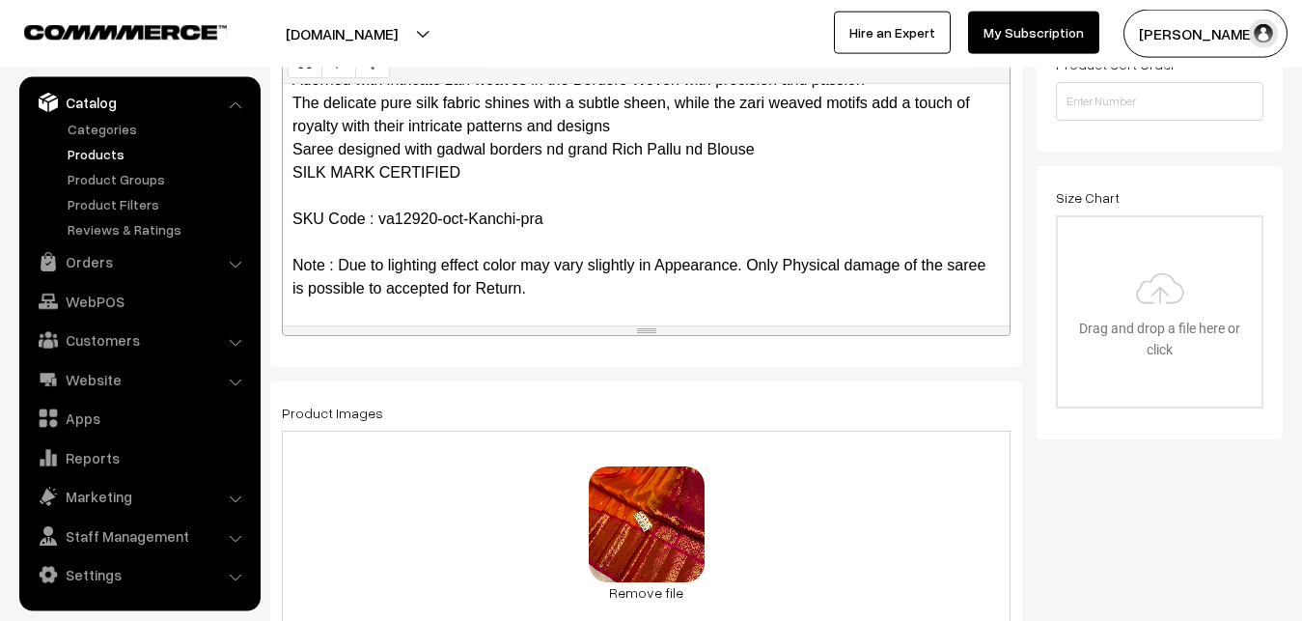
scroll to position [0, 0]
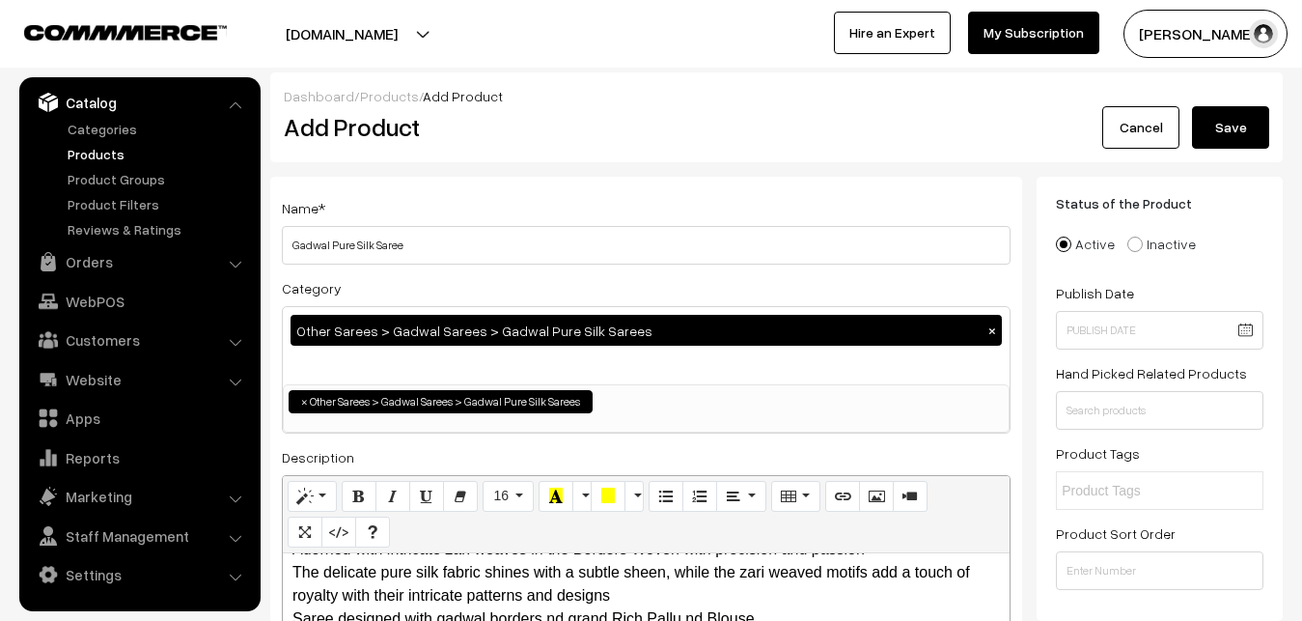
click at [1244, 121] on button "Save" at bounding box center [1230, 127] width 77 height 42
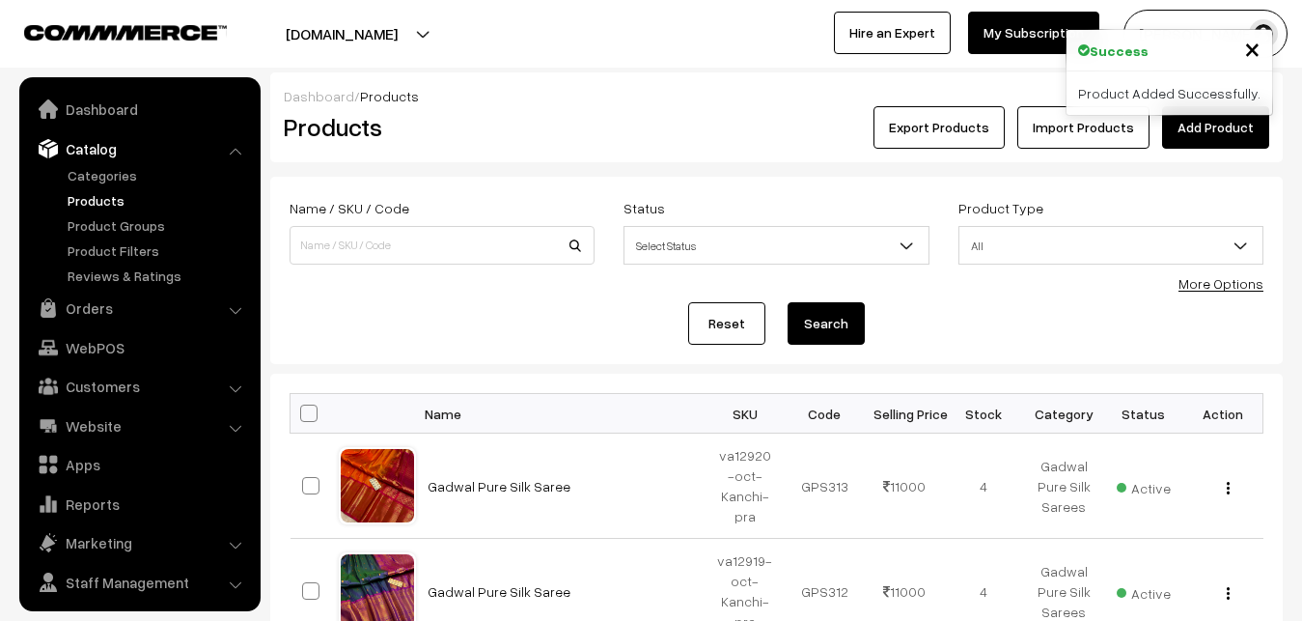
click at [593, 149] on div "Dashboard / Products Products Export Products Import Products Add Product" at bounding box center [776, 117] width 1013 height 90
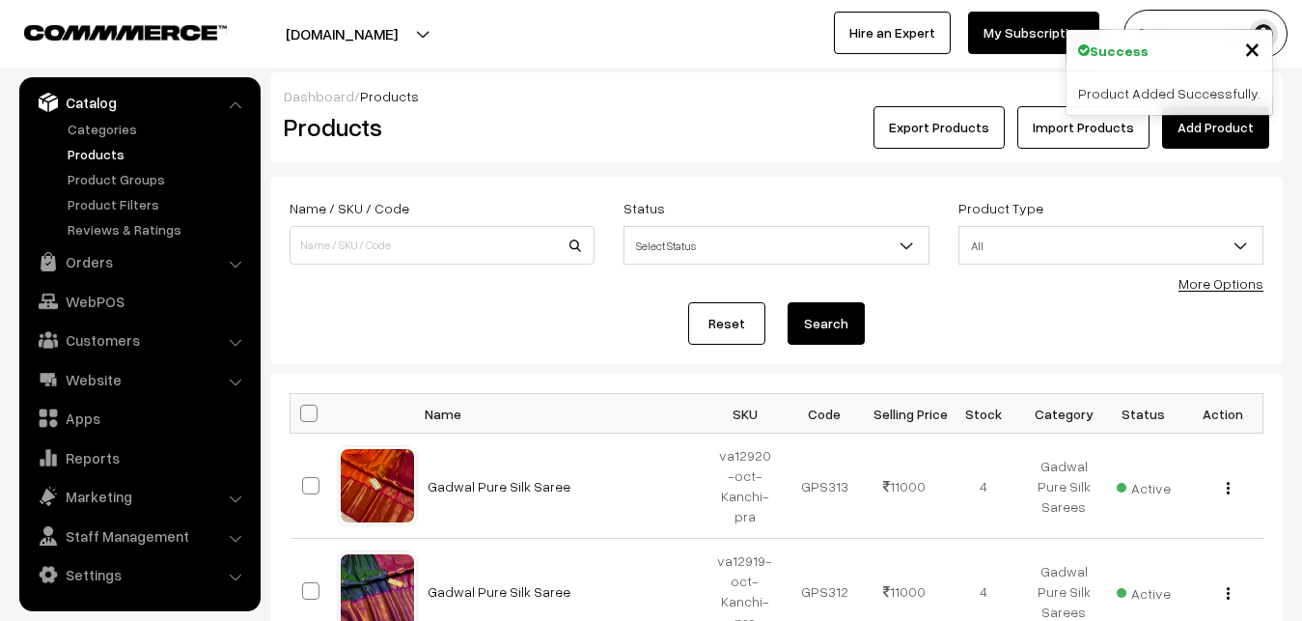
click at [1219, 125] on link "Add Product" at bounding box center [1215, 127] width 107 height 42
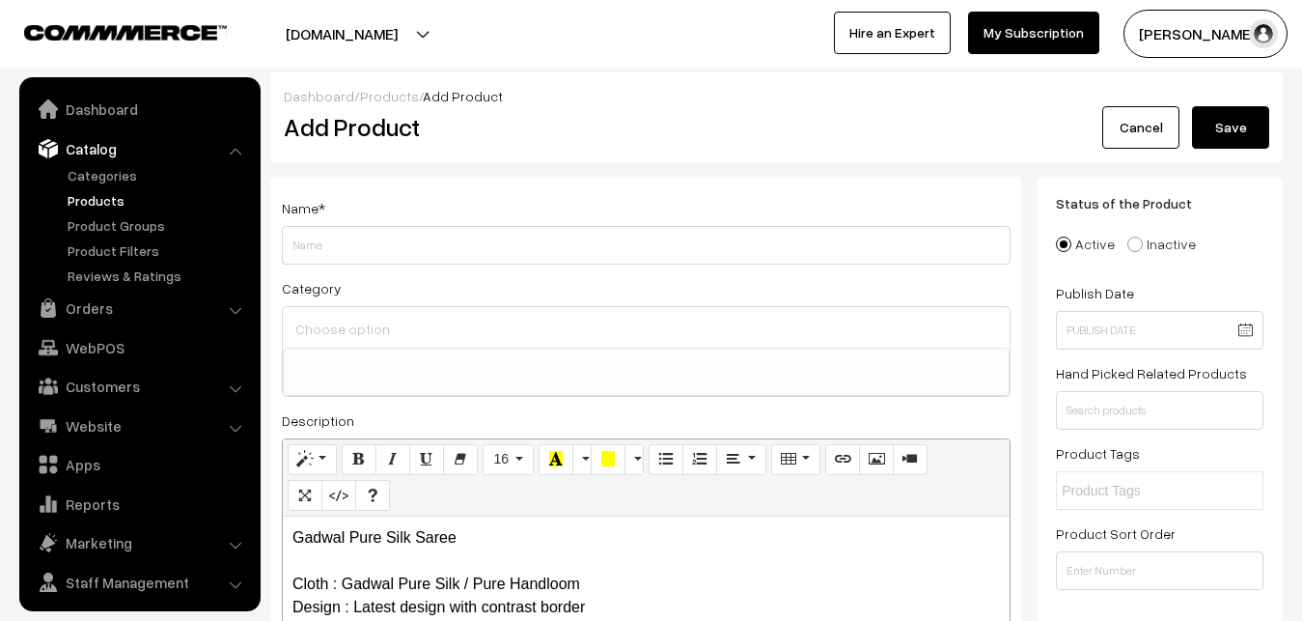
select select
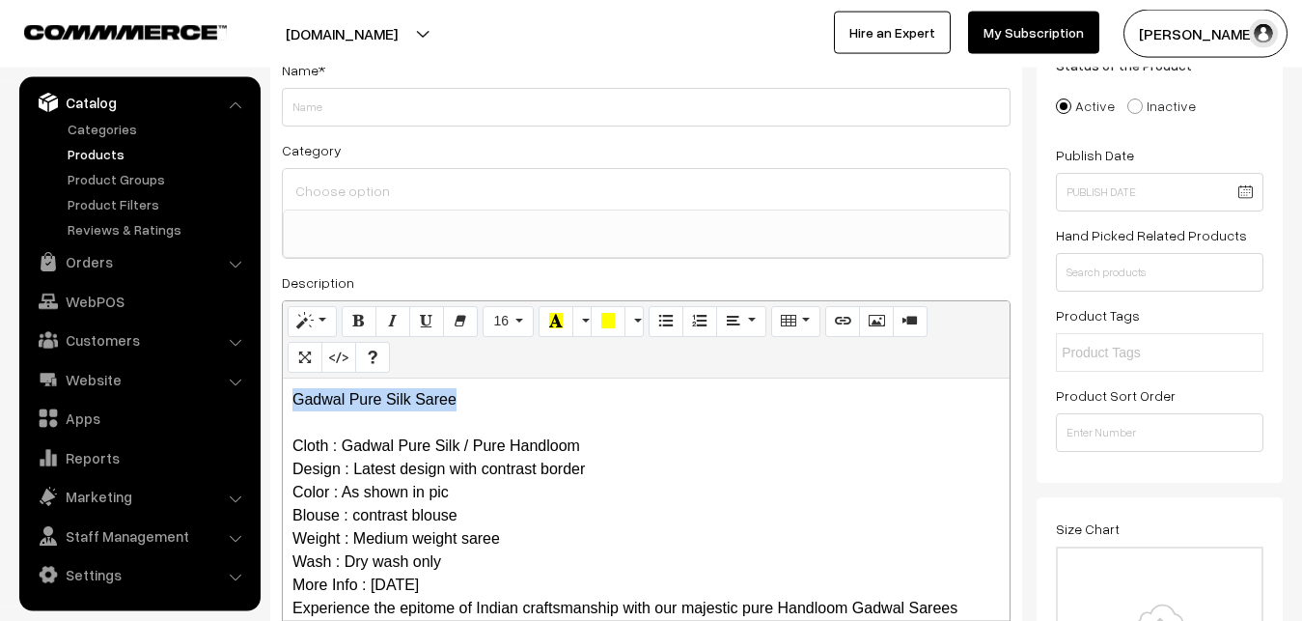
drag, startPoint x: 500, startPoint y: 389, endPoint x: 181, endPoint y: 385, distance: 319.6
click at [283, 385] on div "Gadwal Pure Silk Saree Cloth : Gadwal Pure Silk / Pure Handloom Design : Latest…" at bounding box center [646, 498] width 727 height 241
copy p "Gadwal Pure Silk Saree"
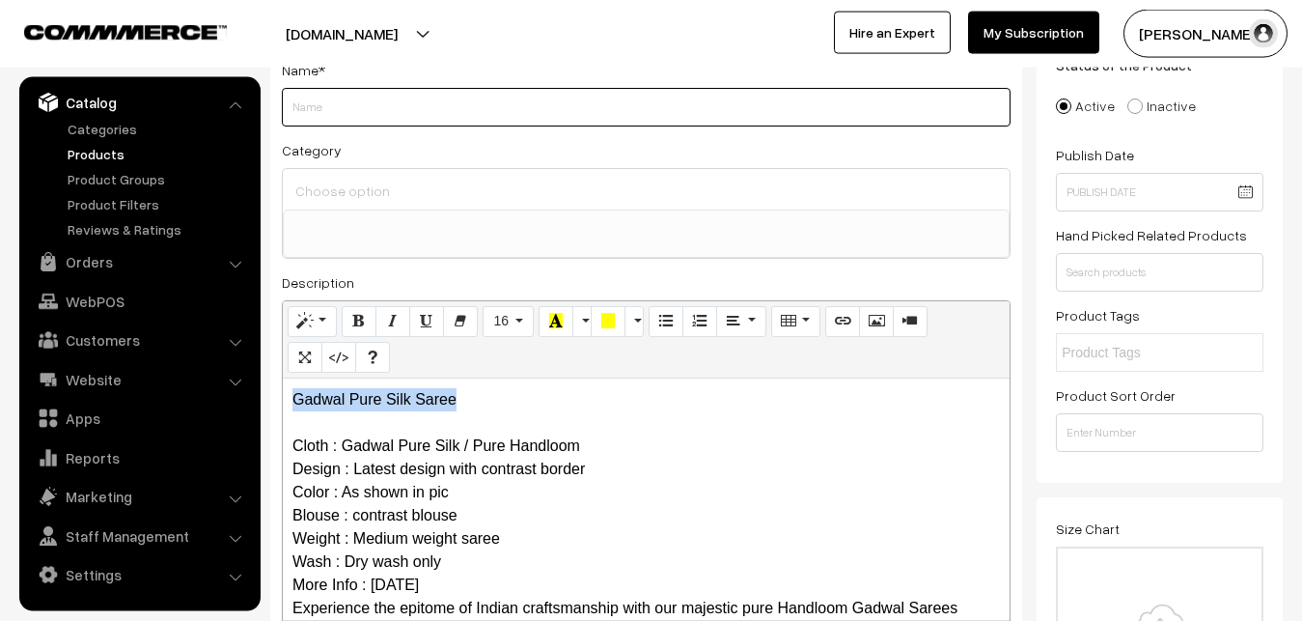
click at [299, 107] on input "Weight" at bounding box center [646, 107] width 729 height 39
paste input "Gadwal Pure Silk Saree"
type input "Gadwal Pure Silk Saree"
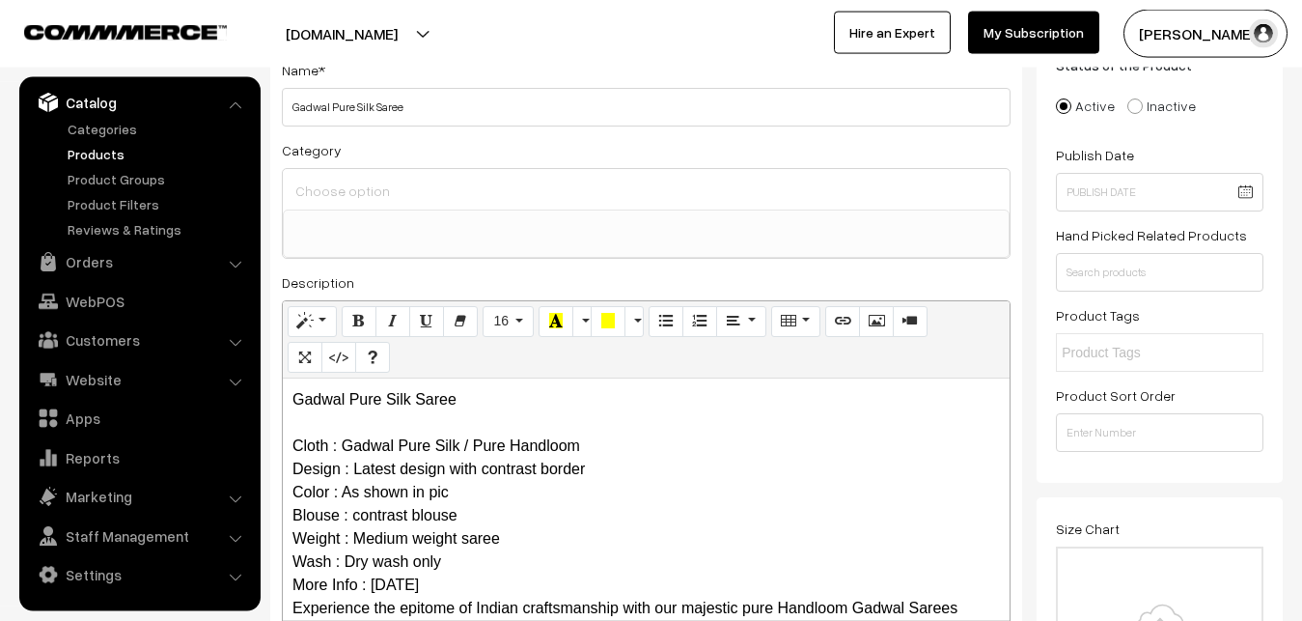
click at [334, 173] on div at bounding box center [646, 189] width 727 height 41
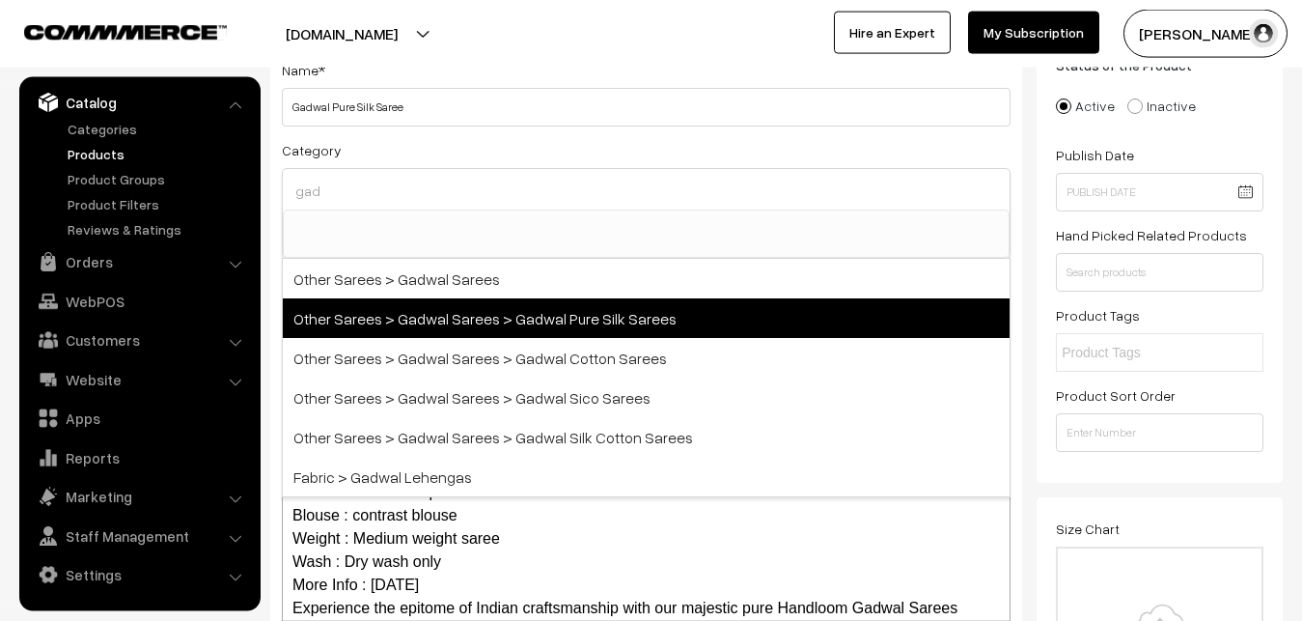
type input "gad"
click at [425, 308] on span "Other Sarees > Gadwal Sarees > Gadwal Pure Silk Sarees" at bounding box center [646, 318] width 727 height 40
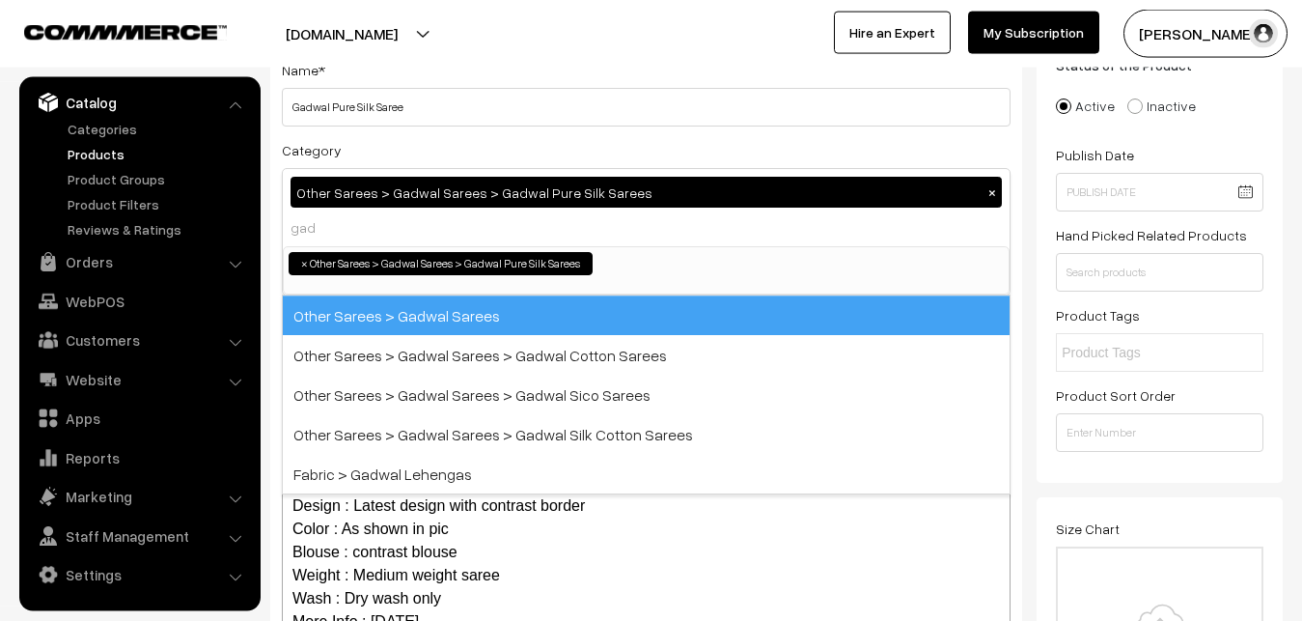
select select "45"
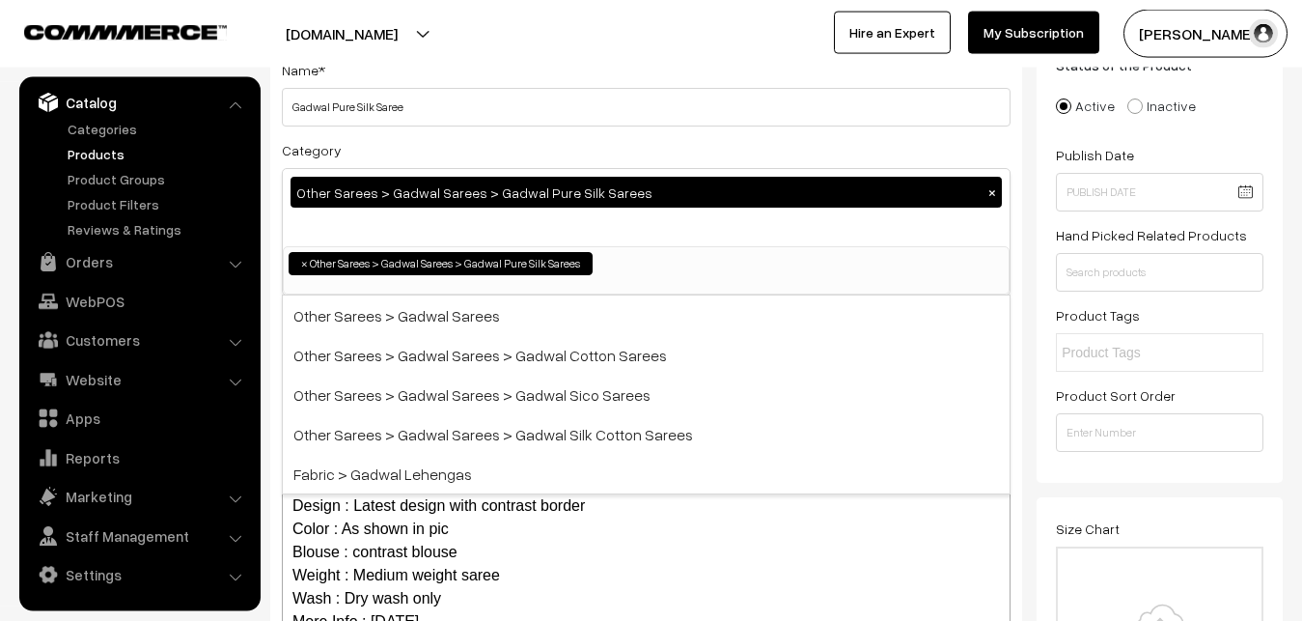
click at [475, 75] on div "Name * Gadwal Pure Silk Saree" at bounding box center [646, 92] width 729 height 69
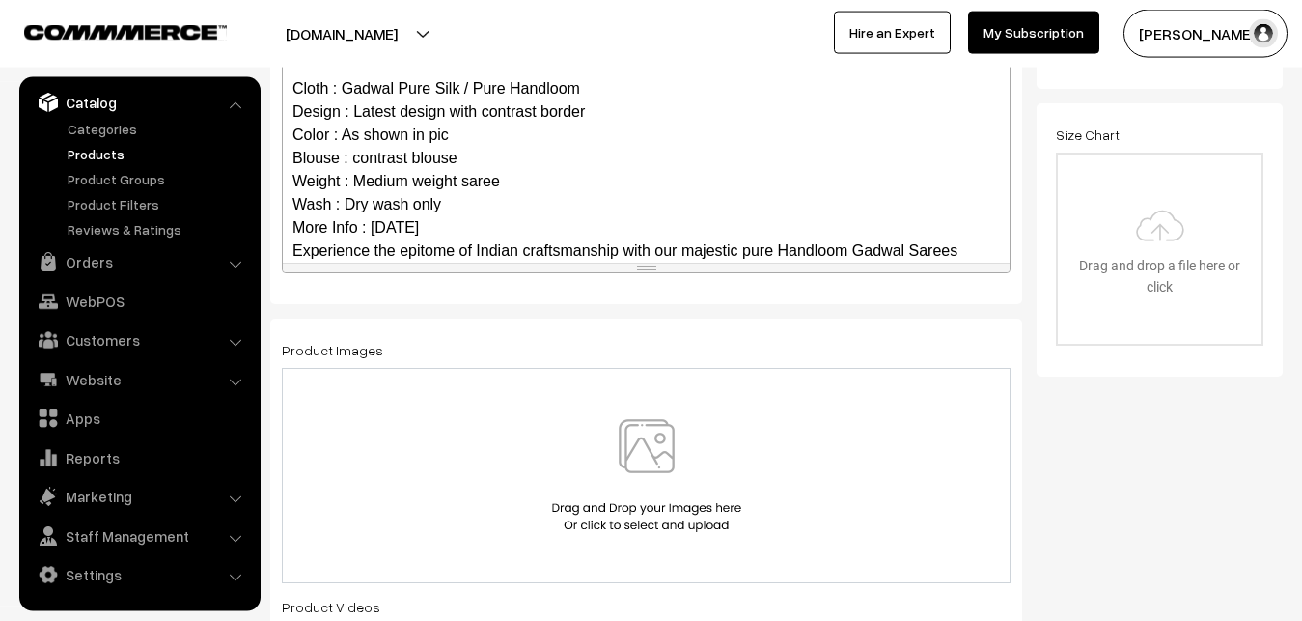
scroll to position [257, 0]
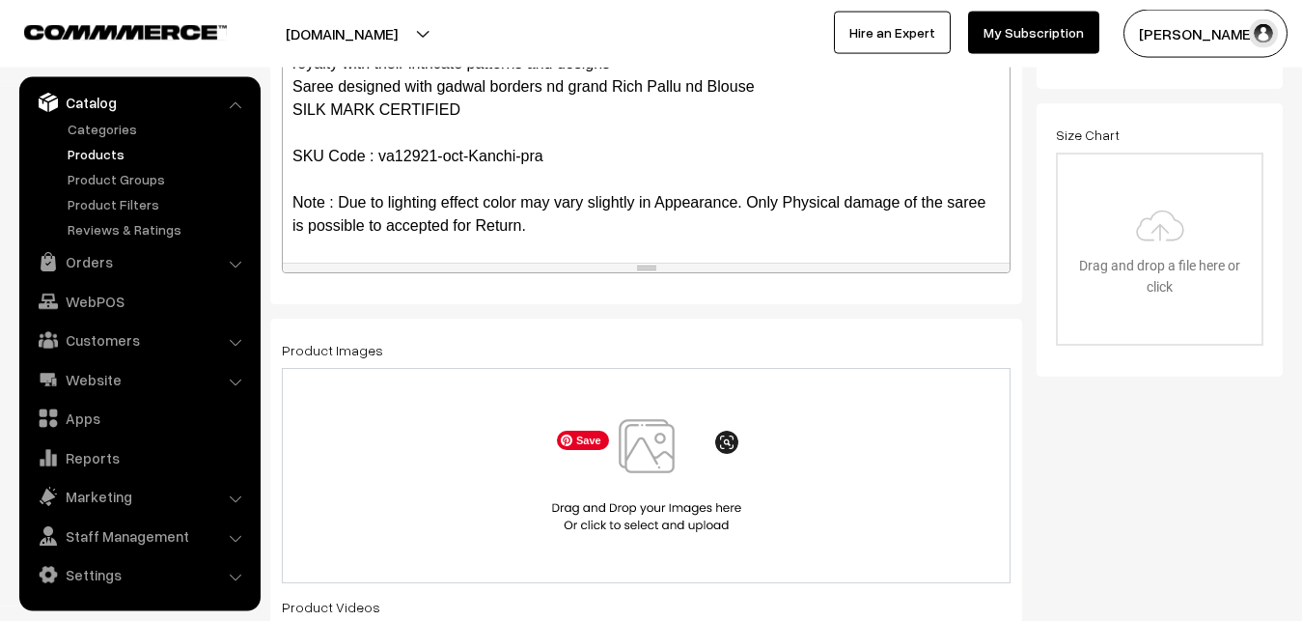
click at [657, 467] on img at bounding box center [646, 475] width 199 height 113
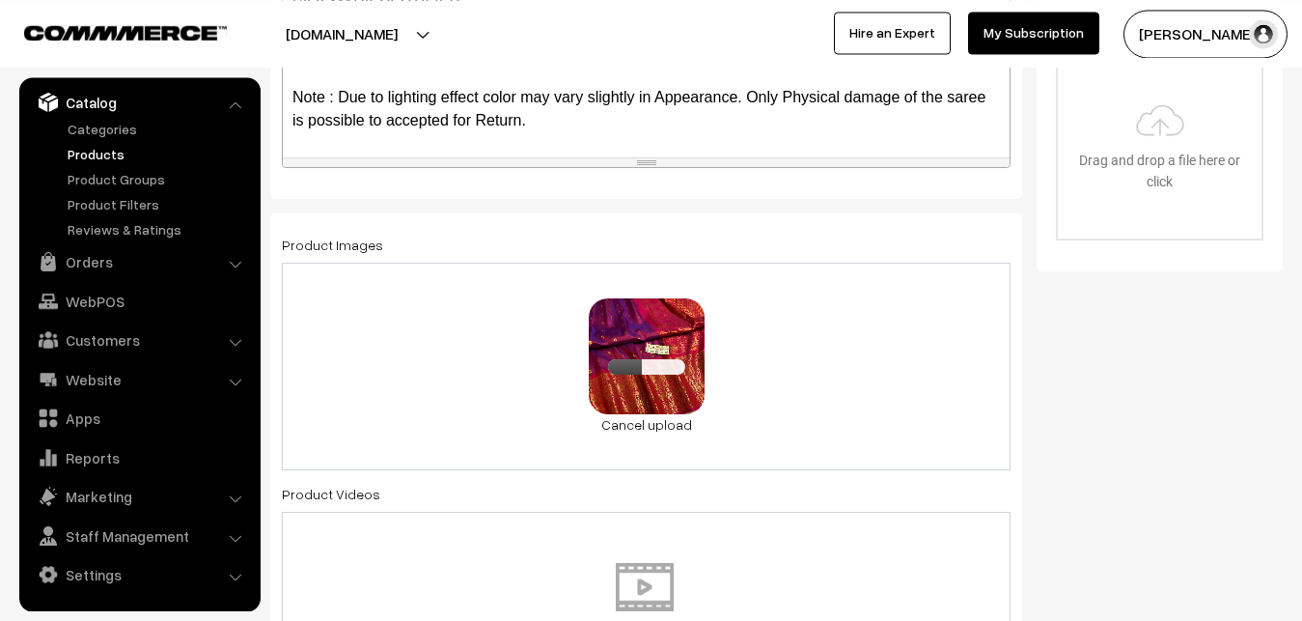
scroll to position [1123, 0]
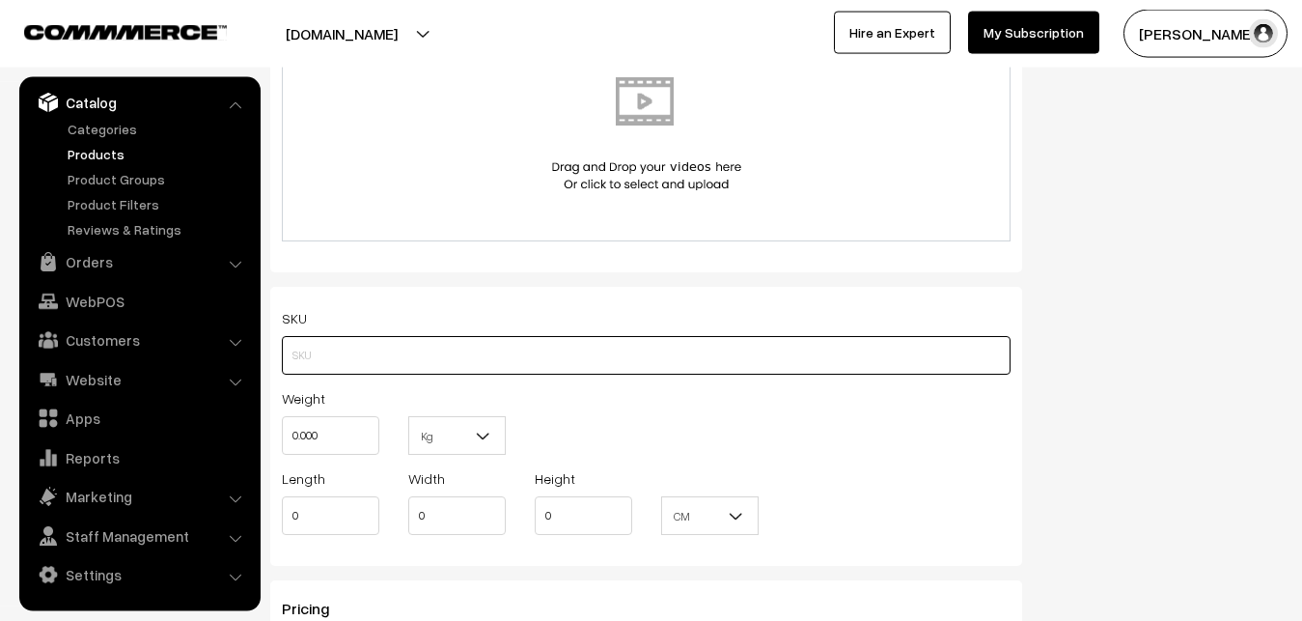
click at [301, 341] on input "text" at bounding box center [646, 355] width 729 height 39
paste input "va12921-oct-Kanchi-pra"
type input "va12921-oct-Kanchi-pra"
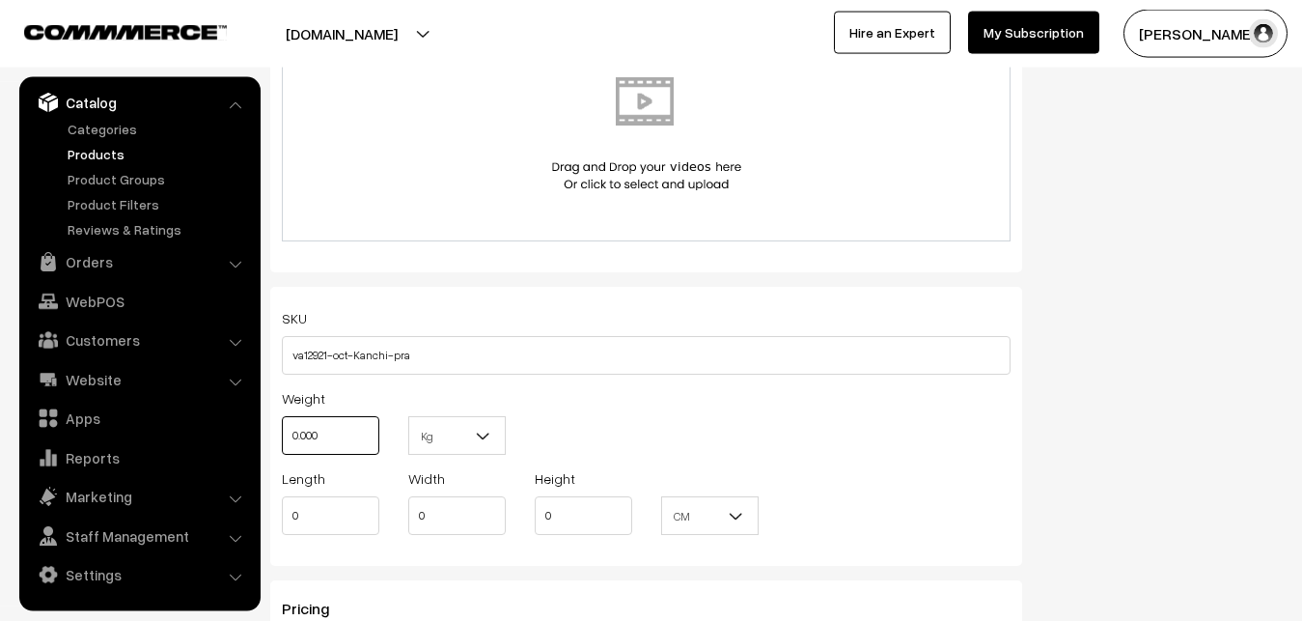
drag, startPoint x: 337, startPoint y: 455, endPoint x: 266, endPoint y: 444, distance: 71.3
click at [282, 444] on input "0.000" at bounding box center [331, 435] width 98 height 39
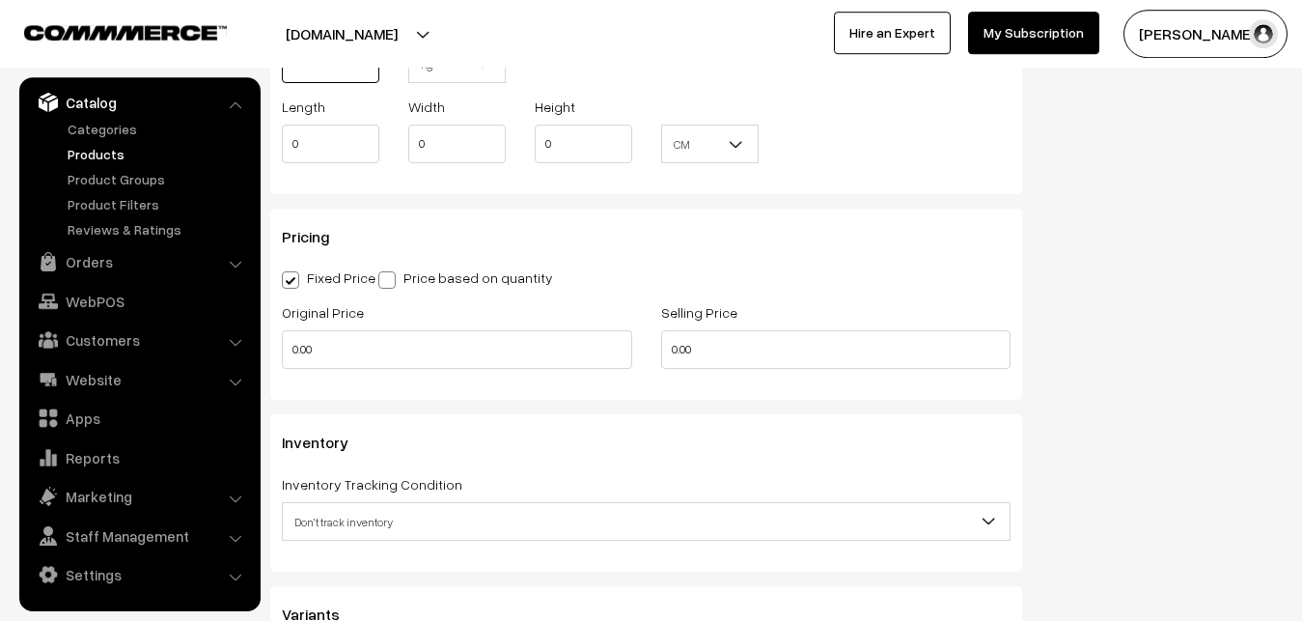
scroll to position [1517, 0]
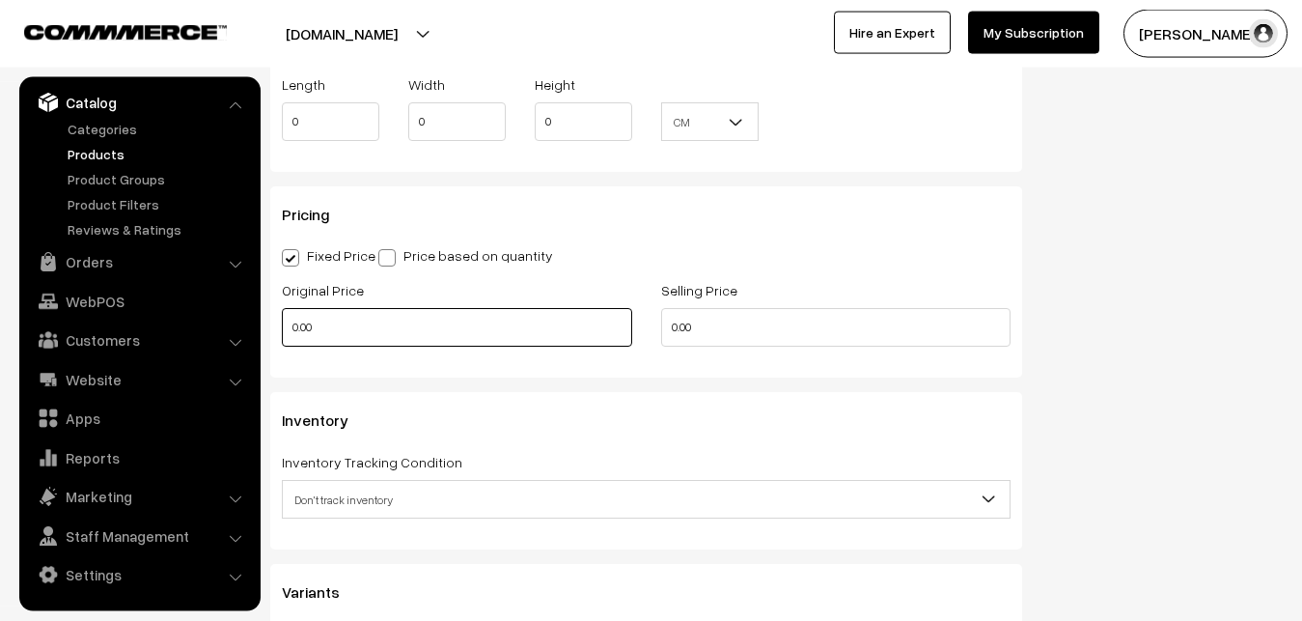
type input "0.80"
drag, startPoint x: 349, startPoint y: 323, endPoint x: 277, endPoint y: 327, distance: 72.5
click at [282, 327] on input "0.00" at bounding box center [457, 327] width 350 height 39
type input "9000"
drag, startPoint x: 738, startPoint y: 314, endPoint x: 576, endPoint y: 340, distance: 164.3
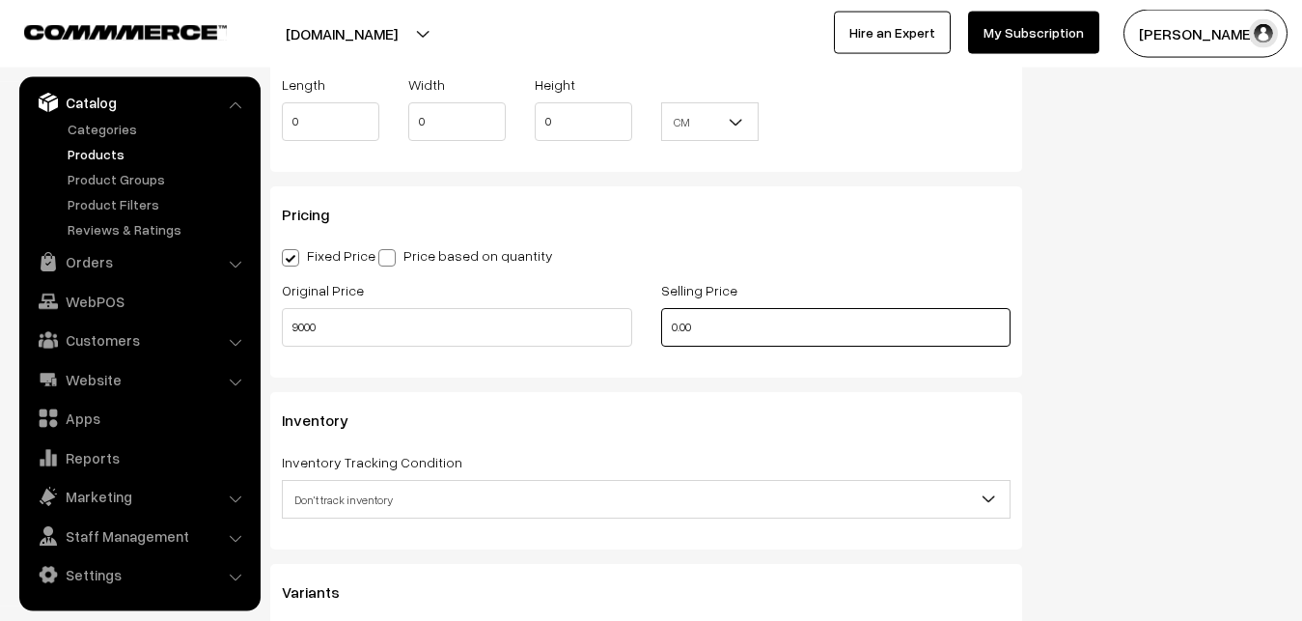
click at [661, 340] on input "0.00" at bounding box center [836, 327] width 350 height 39
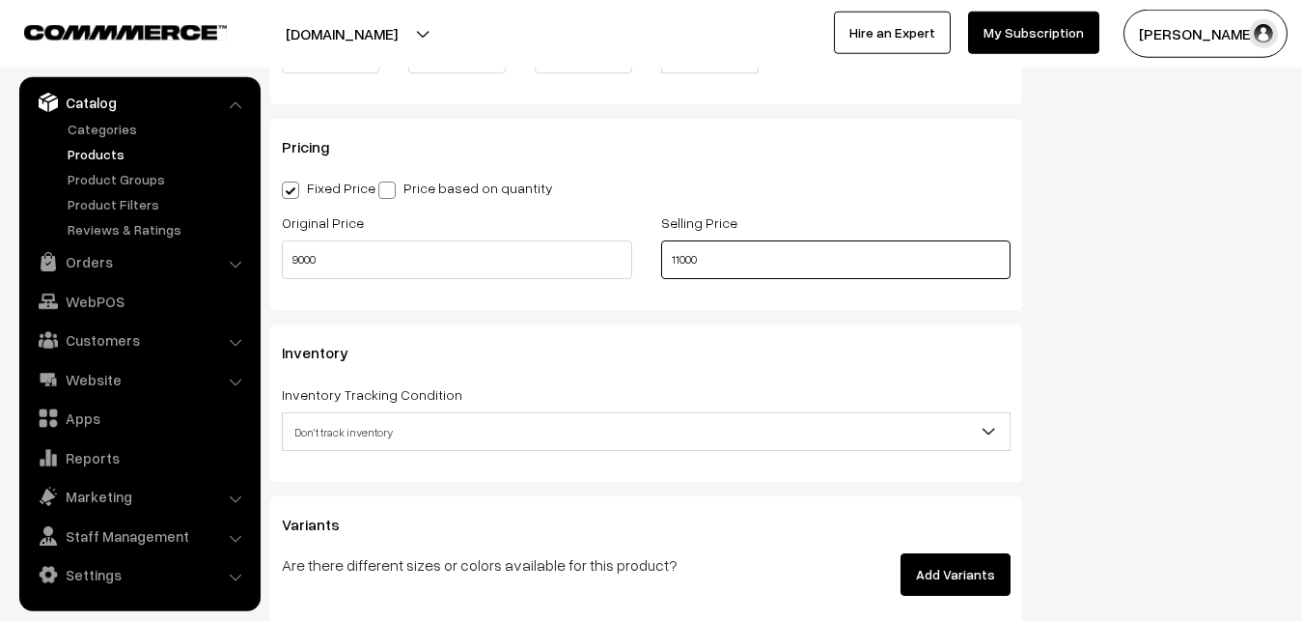
scroll to position [1714, 0]
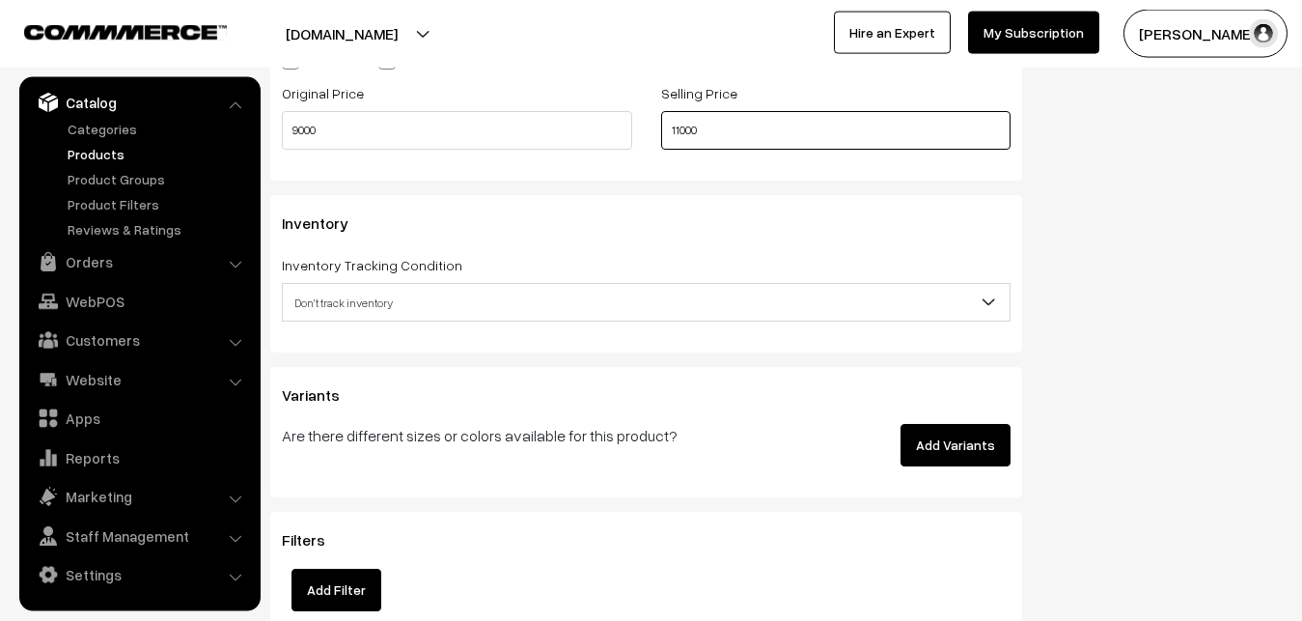
type input "11000"
click at [365, 295] on span "Don't track inventory" at bounding box center [646, 303] width 727 height 34
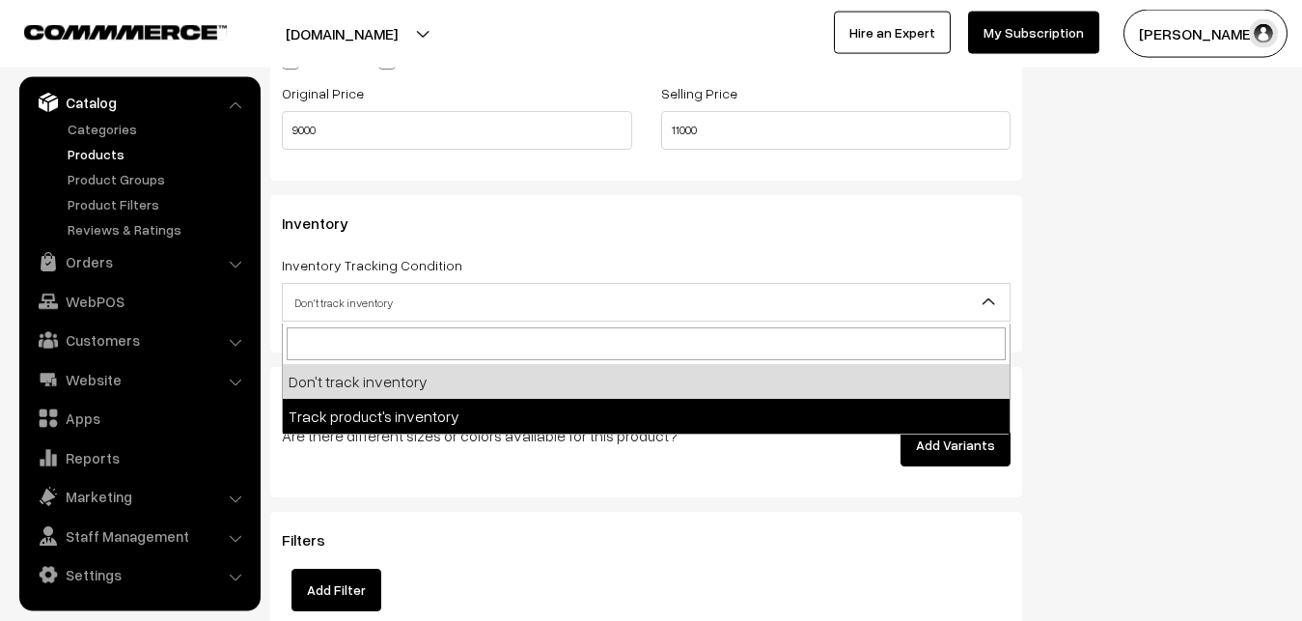
select select "2"
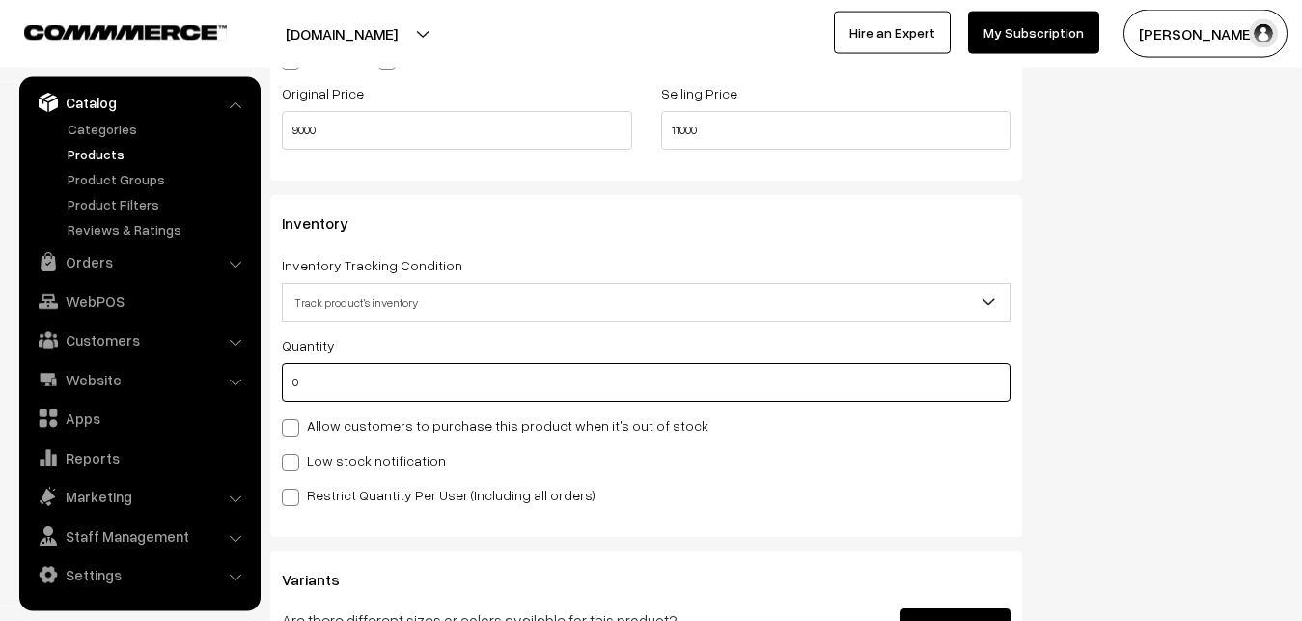
click at [360, 369] on input "0" at bounding box center [646, 382] width 729 height 39
type input "4"
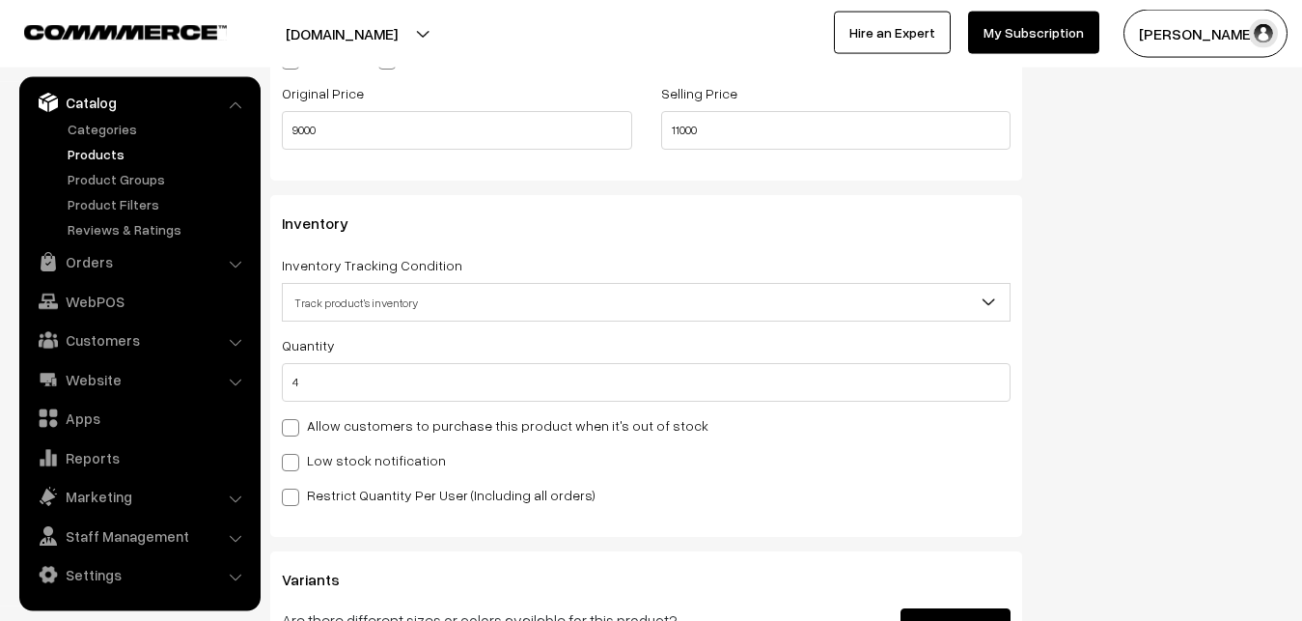
click at [302, 462] on label "Low stock notification" at bounding box center [364, 460] width 164 height 20
click at [294, 462] on input "Low stock notification" at bounding box center [288, 459] width 13 height 13
checkbox input "true"
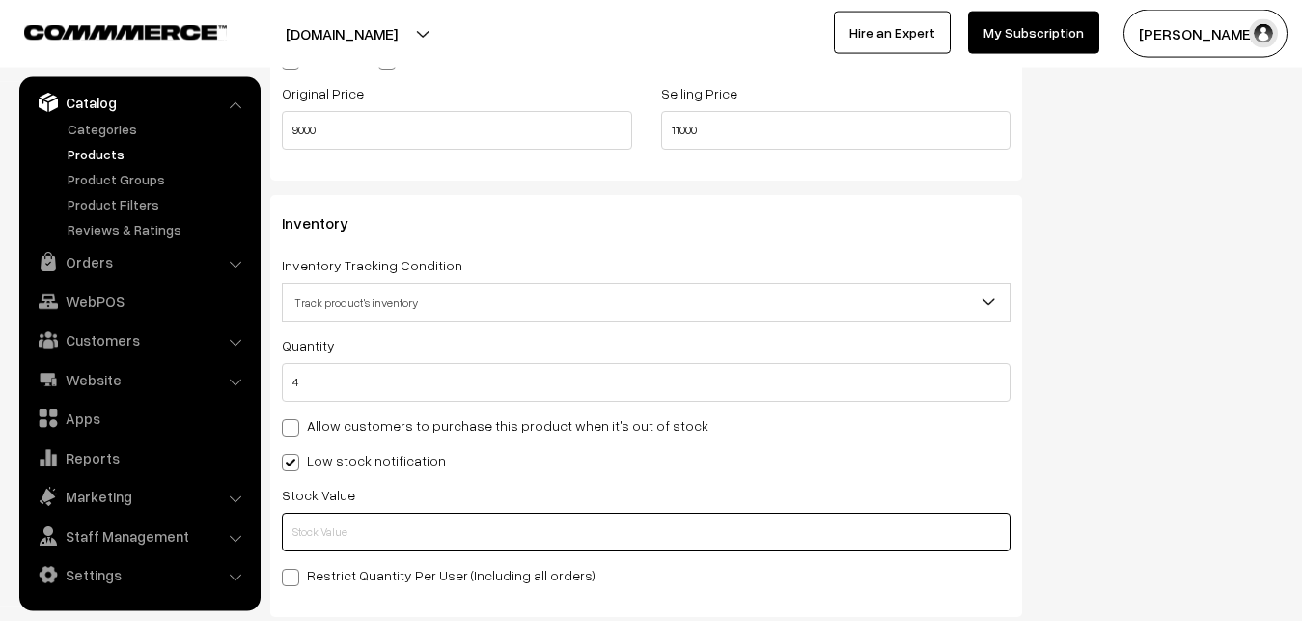
click at [309, 534] on input "text" at bounding box center [646, 532] width 729 height 39
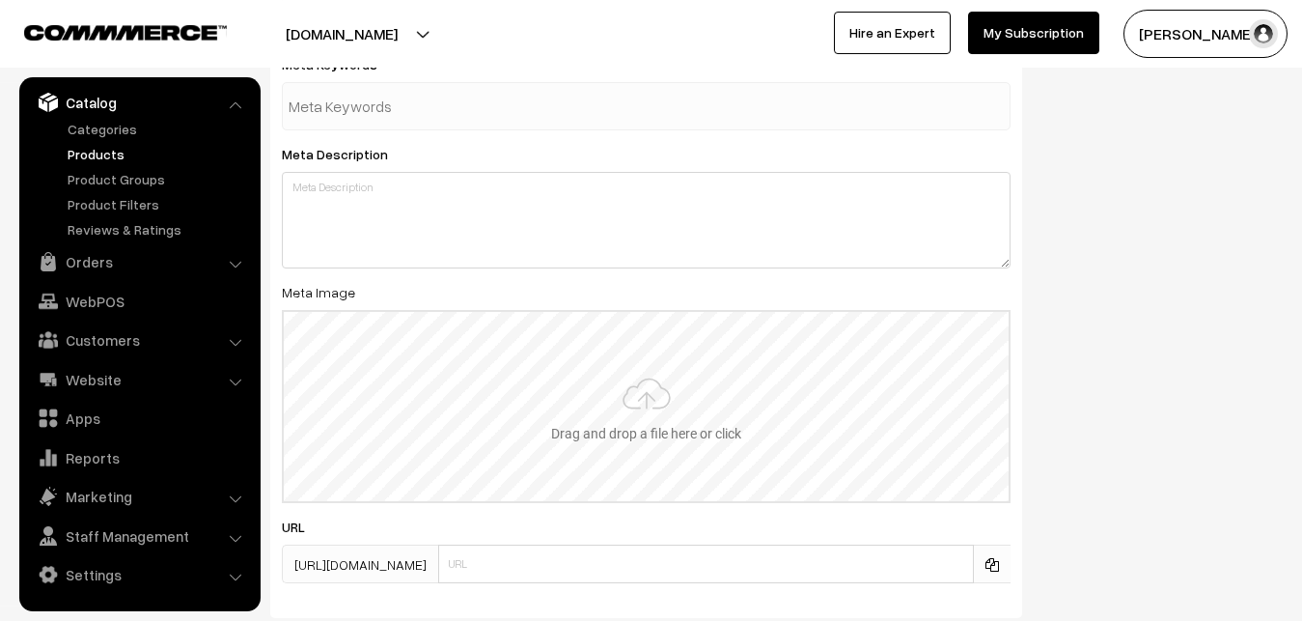
scroll to position [2797, 0]
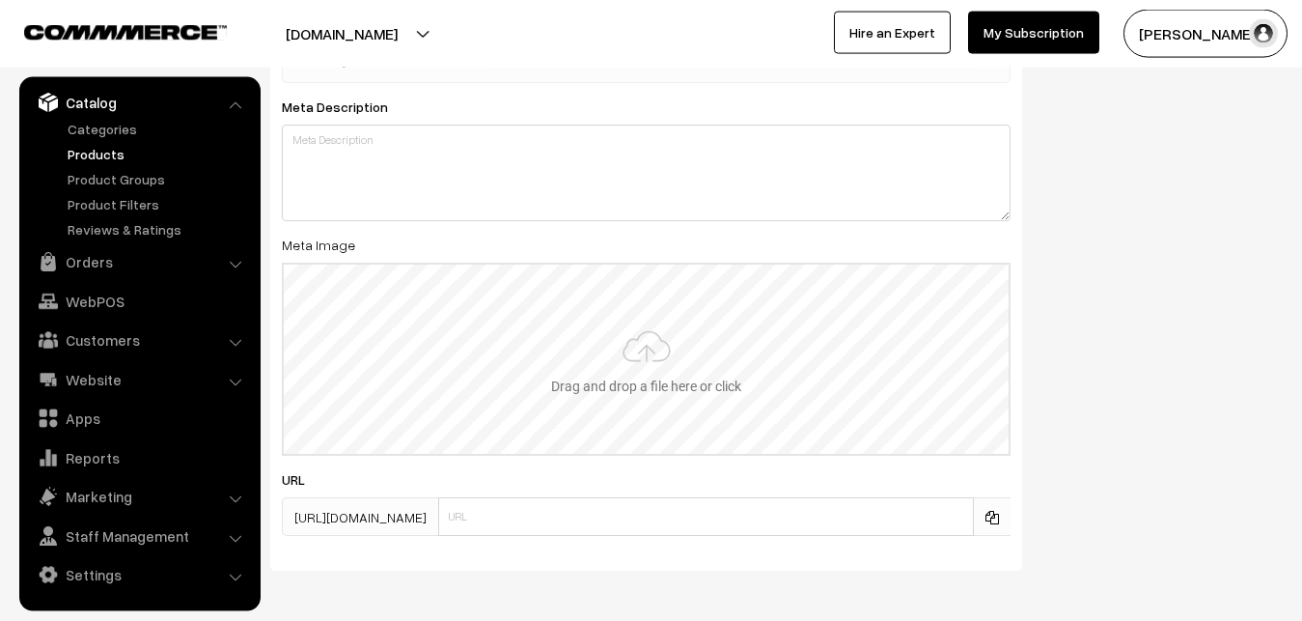
type input "2"
click at [599, 265] on div "Drag and drop a file here or click Ooops, something wrong appended. Drag and dr…" at bounding box center [646, 359] width 729 height 193
click at [675, 377] on input "file" at bounding box center [646, 359] width 725 height 189
type input "C:\fakepath\gadwal-saree-va12921-oct.jpeg"
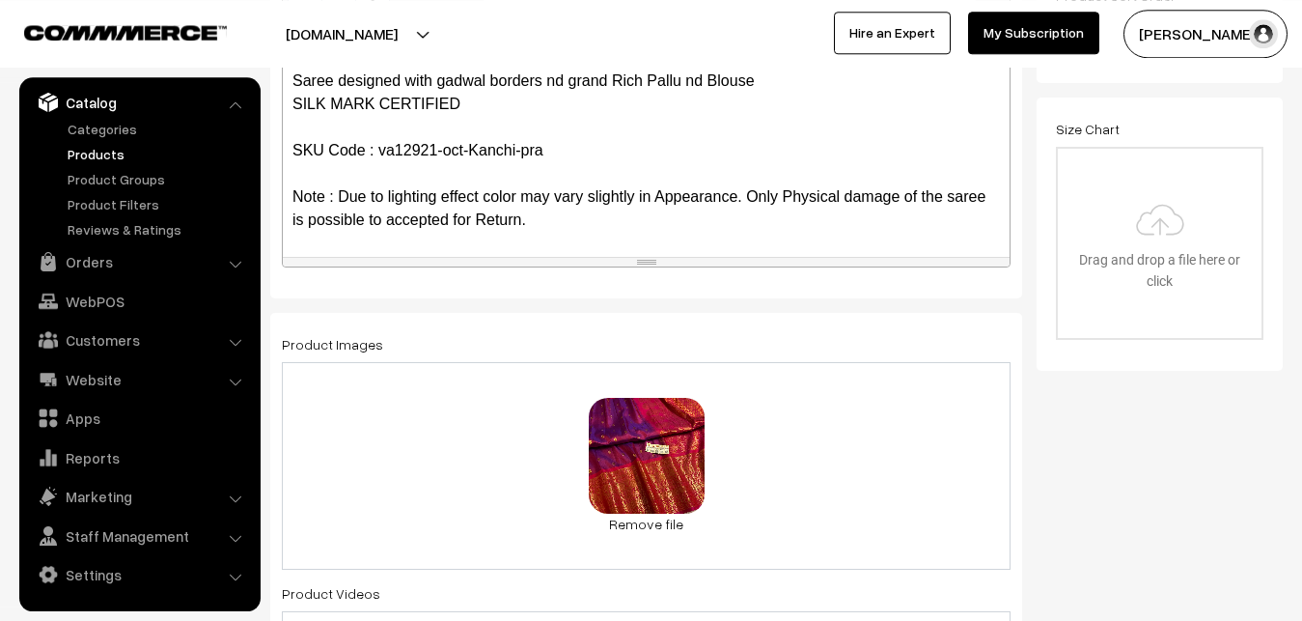
scroll to position [0, 0]
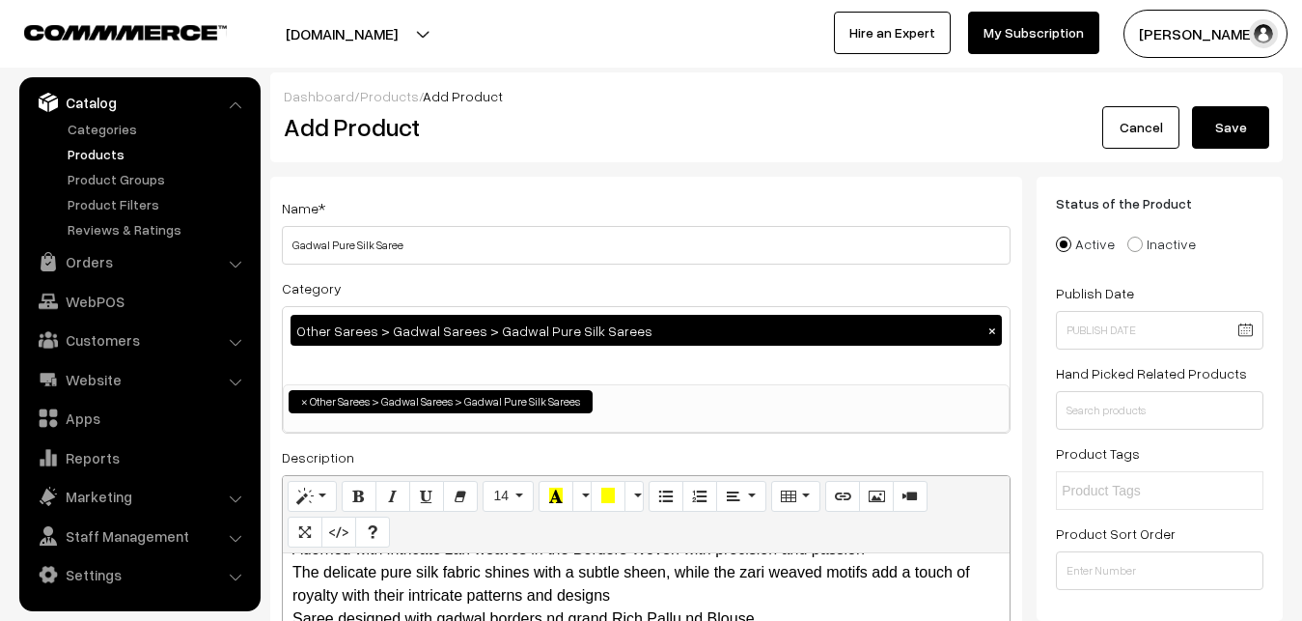
click at [1249, 116] on button "Save" at bounding box center [1230, 127] width 77 height 42
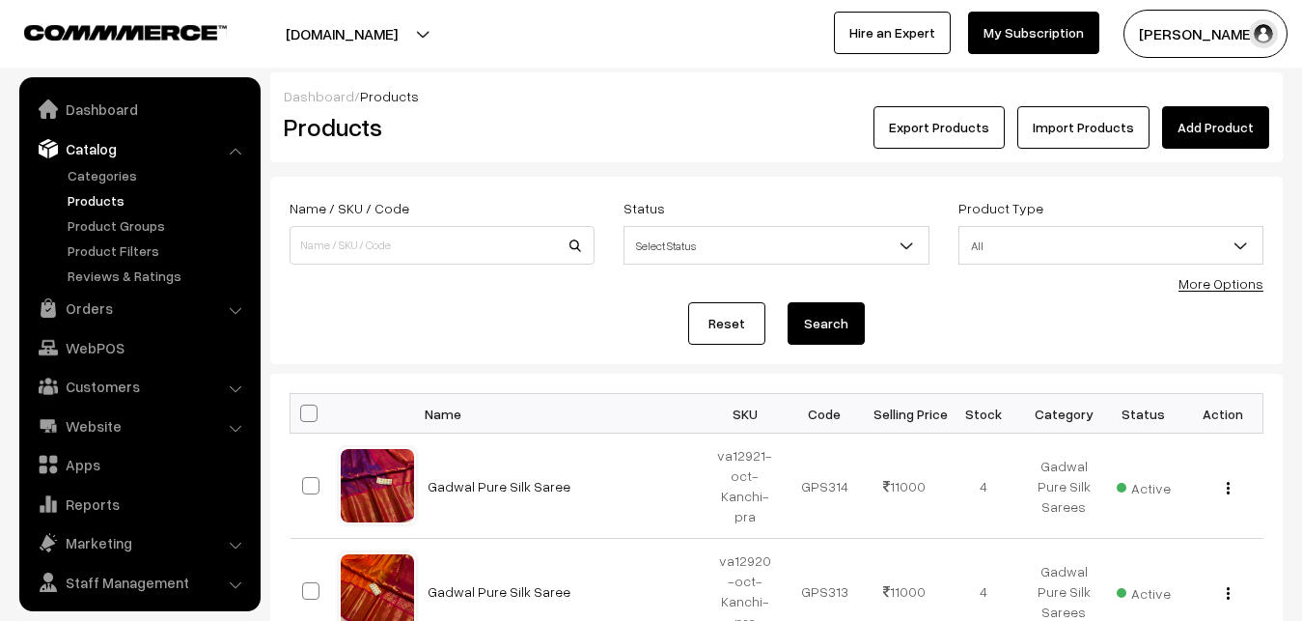
scroll to position [46, 0]
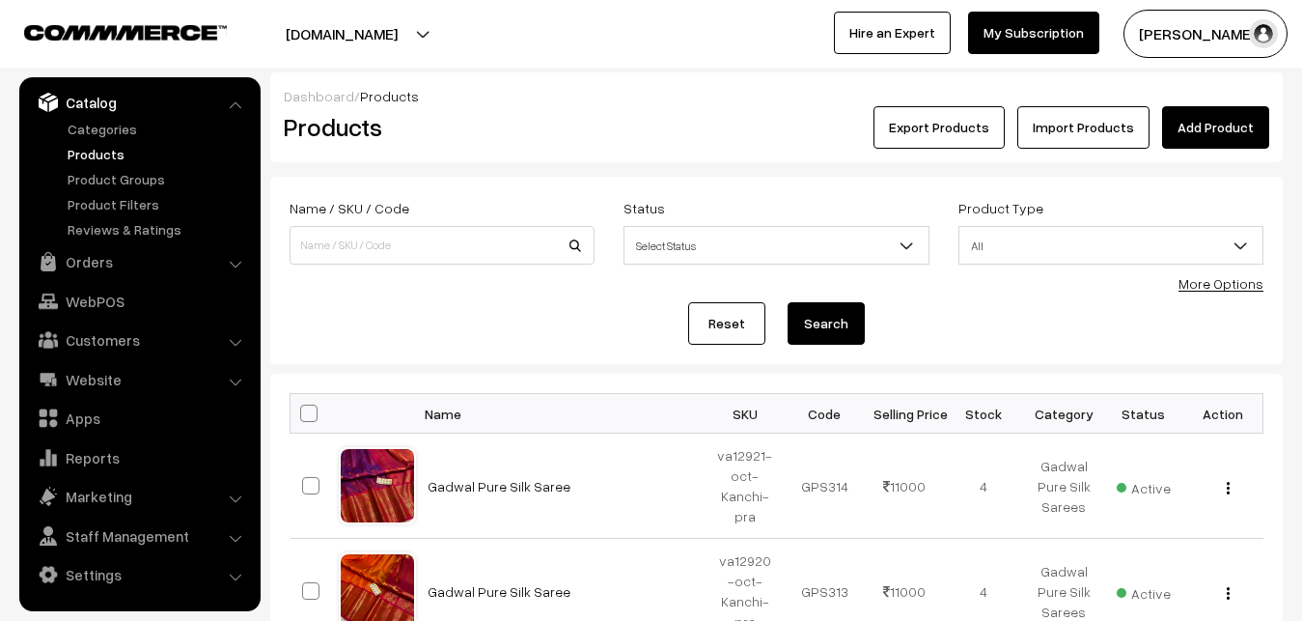
click at [655, 153] on div "Dashboard / Products Products Export Products Import Products Add Product" at bounding box center [776, 117] width 1013 height 90
click at [1190, 119] on link "Add Product" at bounding box center [1215, 127] width 107 height 42
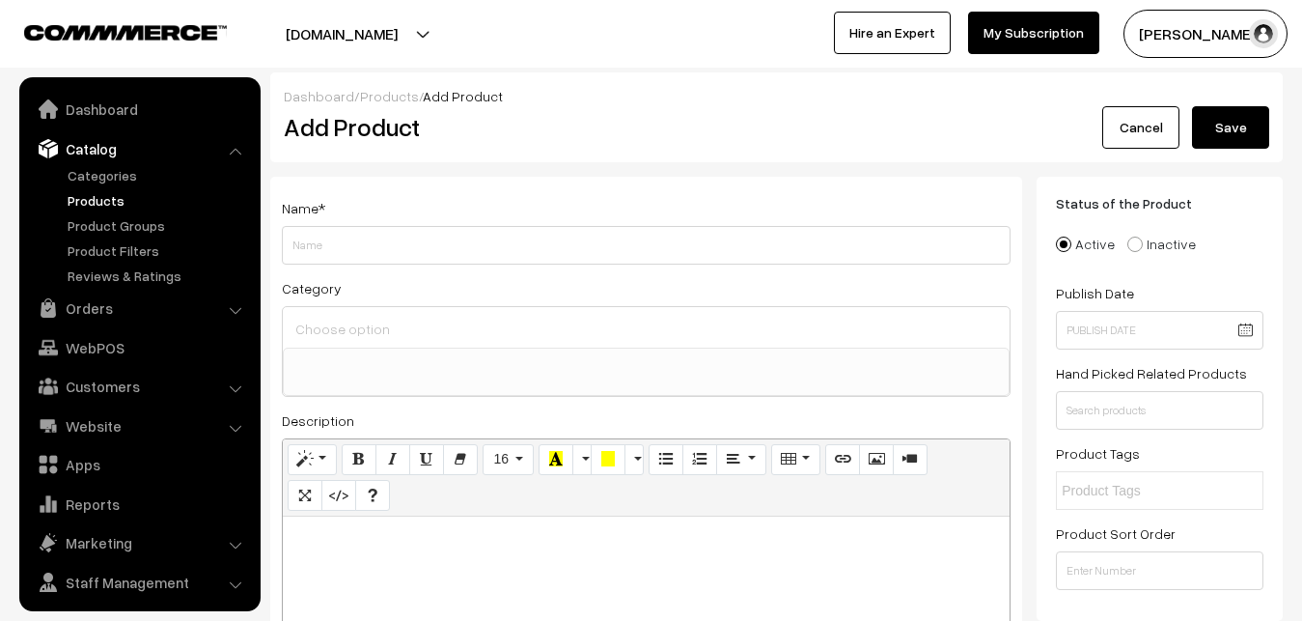
select select
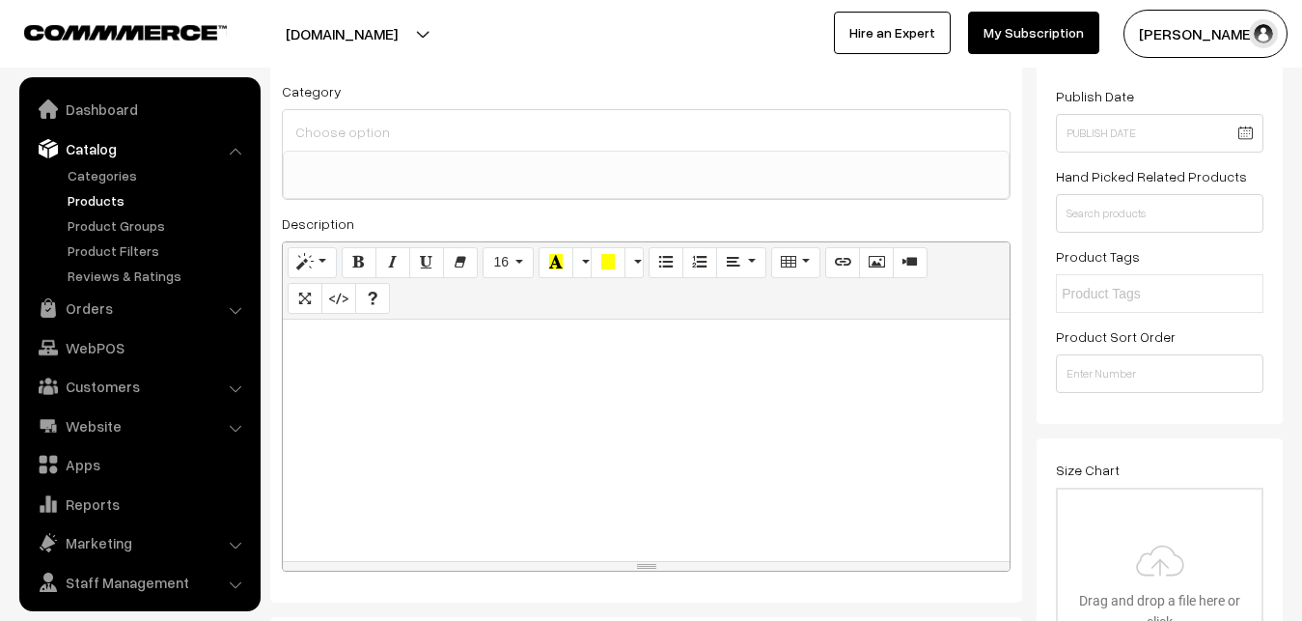
scroll to position [46, 0]
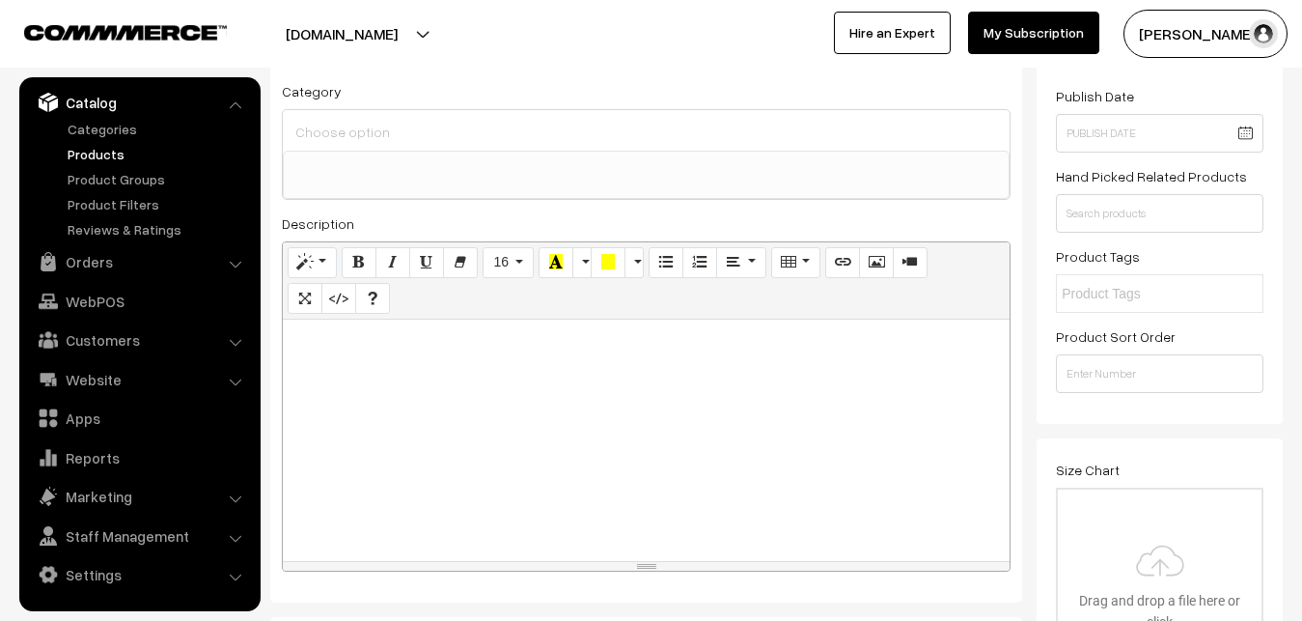
paste div
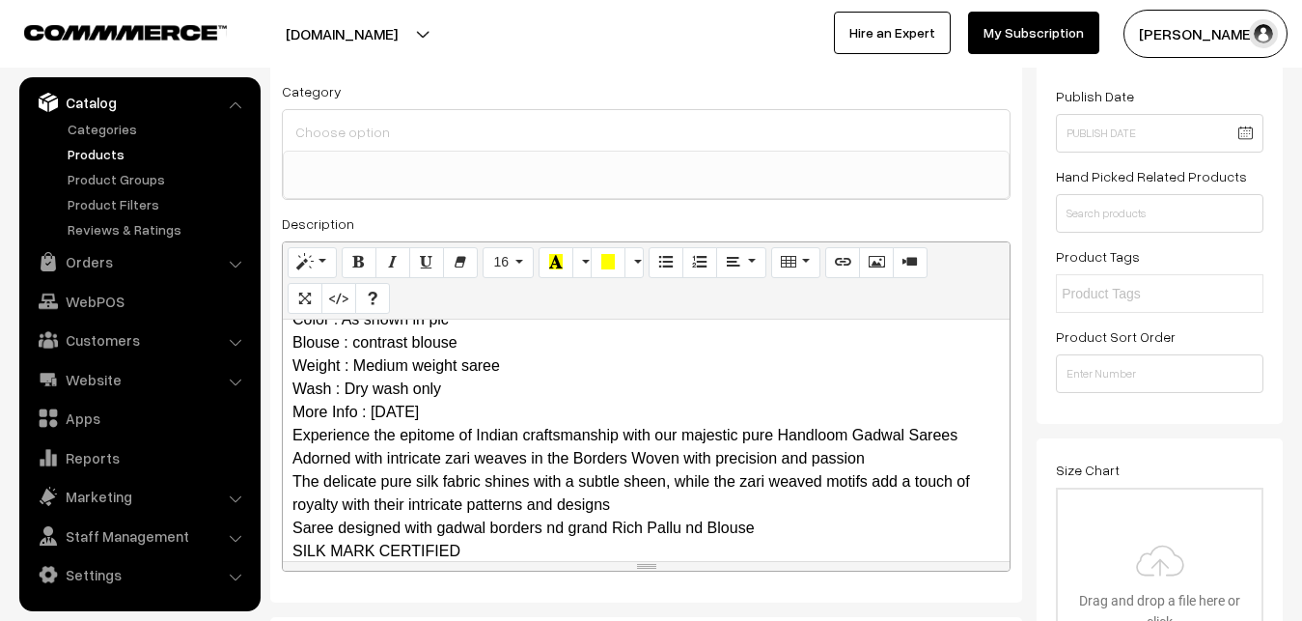
scroll to position [0, 0]
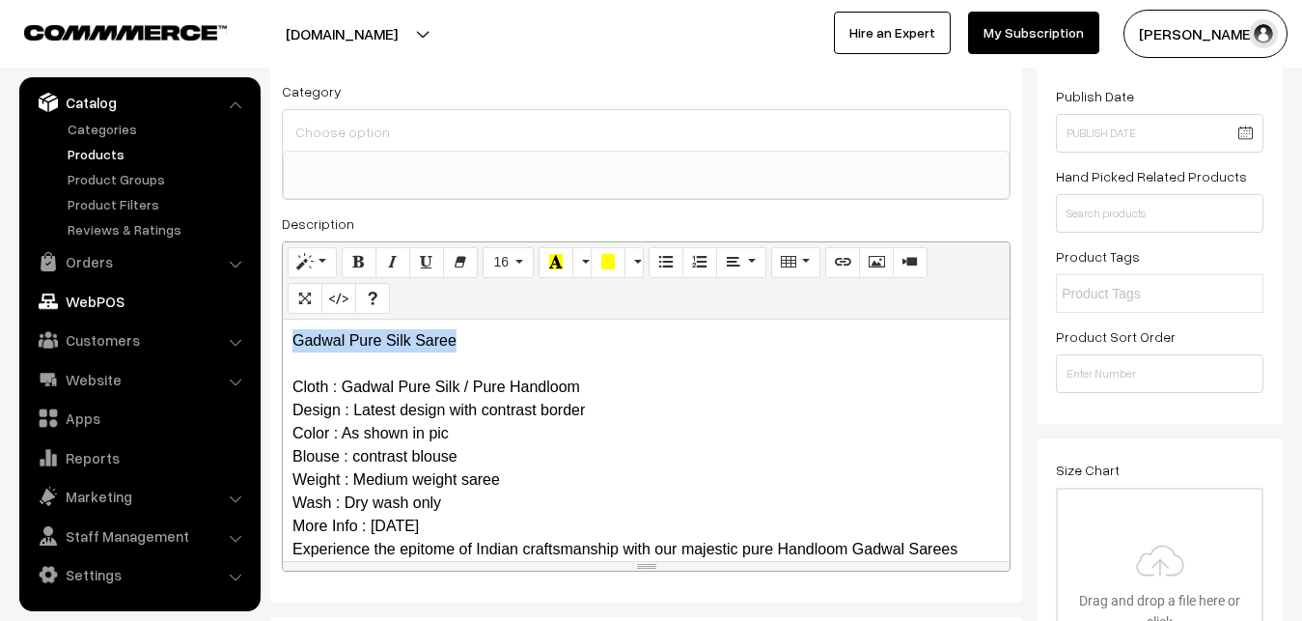
drag, startPoint x: 516, startPoint y: 337, endPoint x: 127, endPoint y: 315, distance: 388.7
click at [283, 321] on div "Gadwal Pure Silk Saree Cloth : Gadwal Pure Silk / Pure Handloom Design : Latest…" at bounding box center [646, 440] width 727 height 241
copy p "Gadwal Pure Silk Saree"
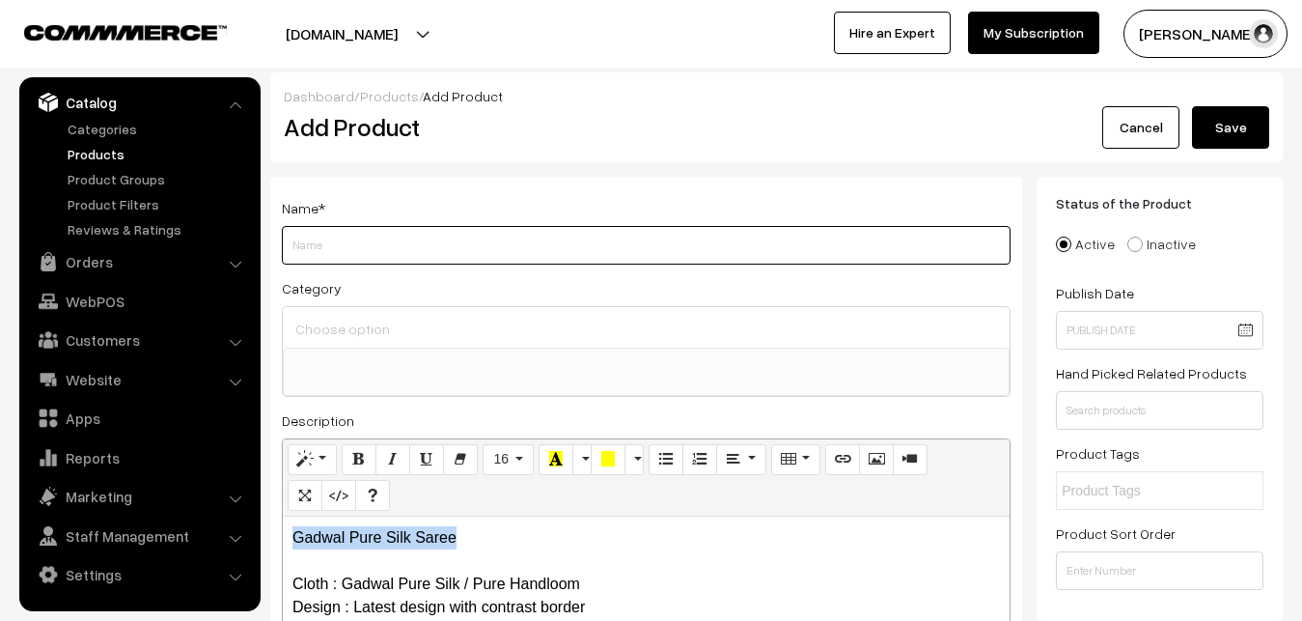
click at [361, 260] on input "Weight" at bounding box center [646, 245] width 729 height 39
paste input "Gadwal Pure Silk Saree"
type input "Gadwal Pure Silk Saree"
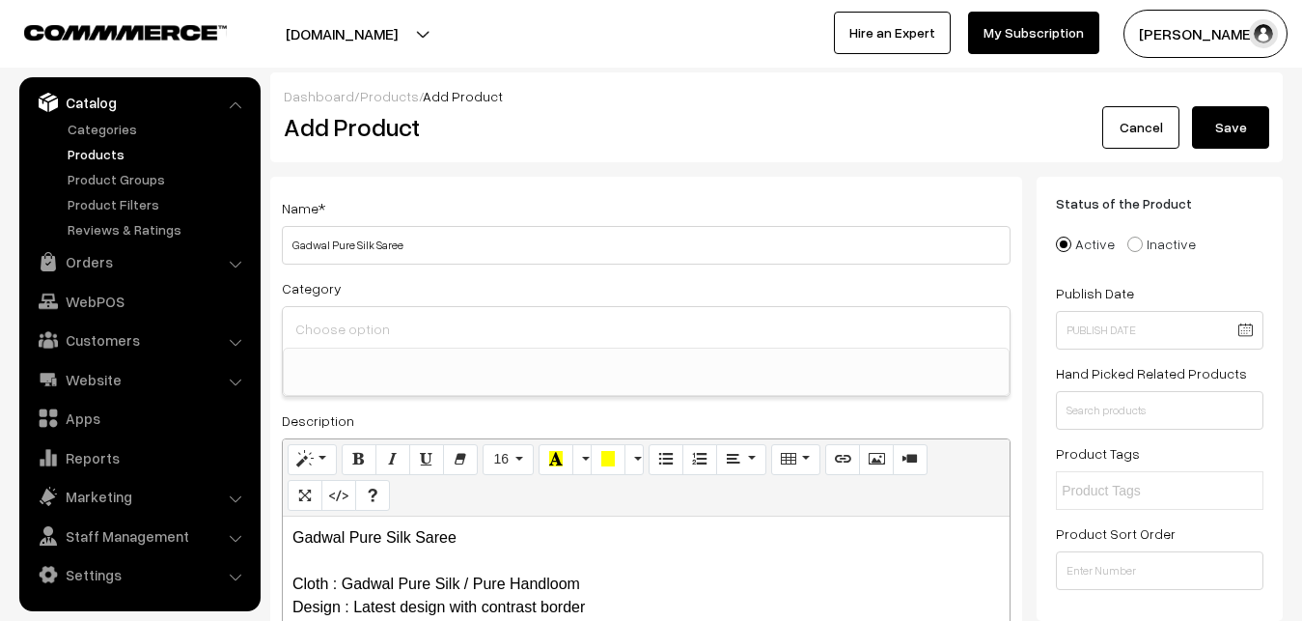
click at [369, 322] on input at bounding box center [646, 329] width 711 height 28
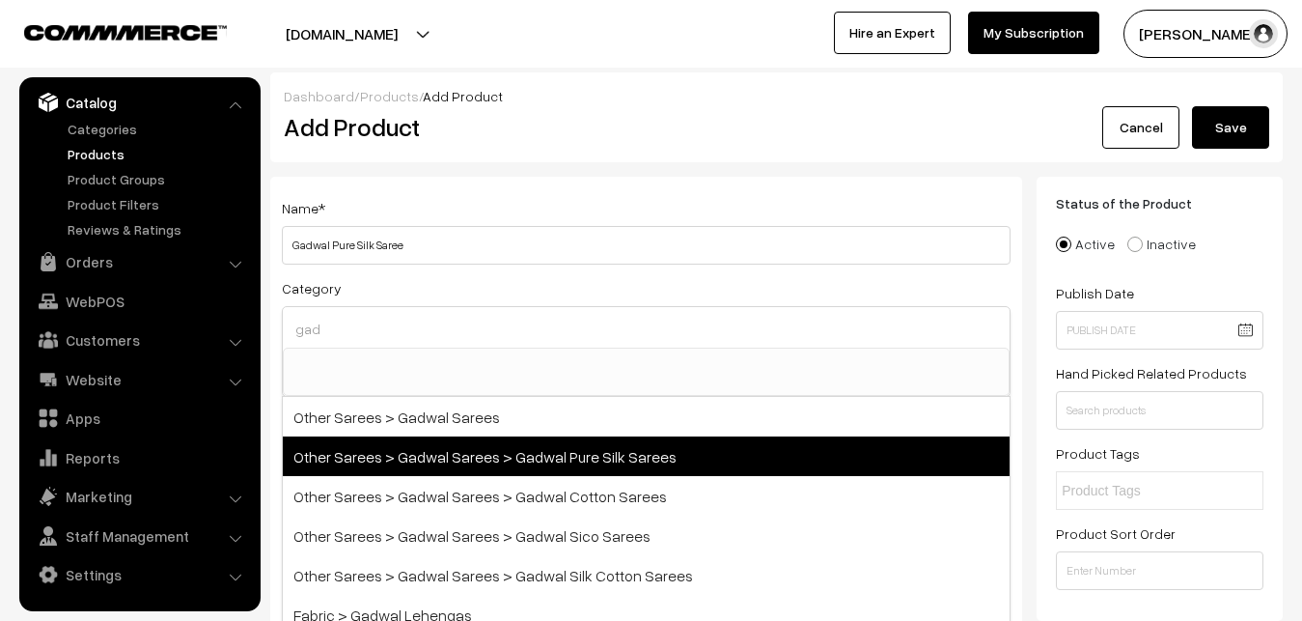
type input "gad"
click at [486, 452] on span "Other Sarees > Gadwal Sarees > Gadwal Pure Silk Sarees" at bounding box center [646, 456] width 727 height 40
select select "45"
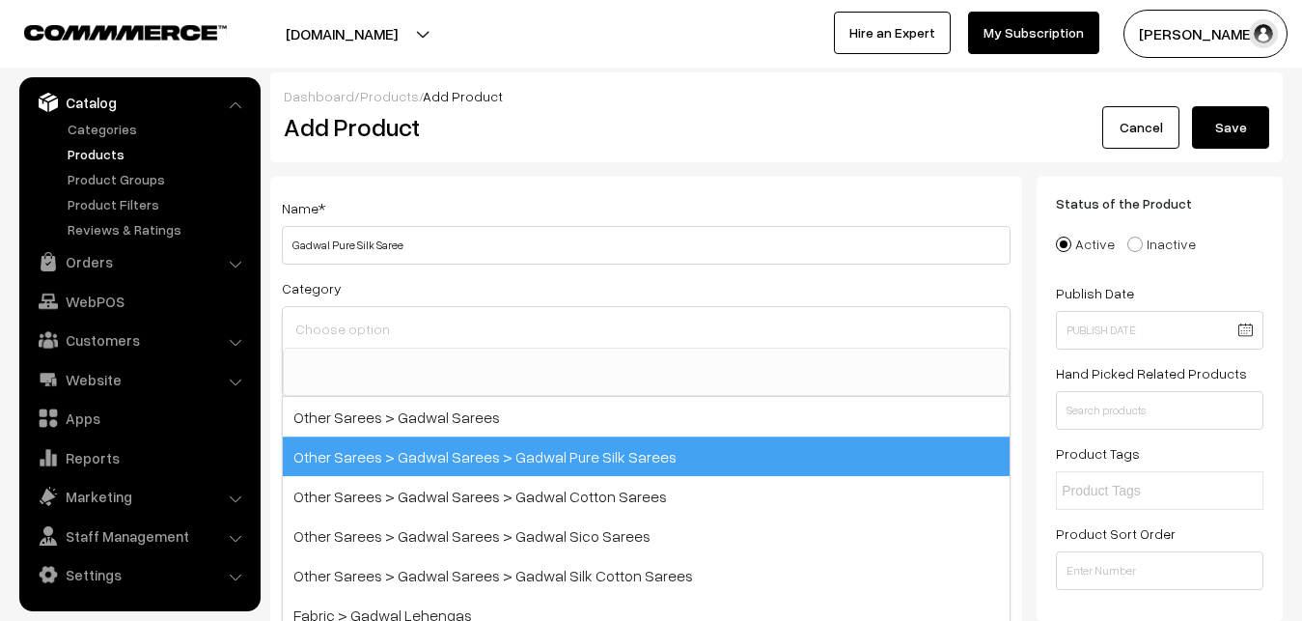
scroll to position [710, 0]
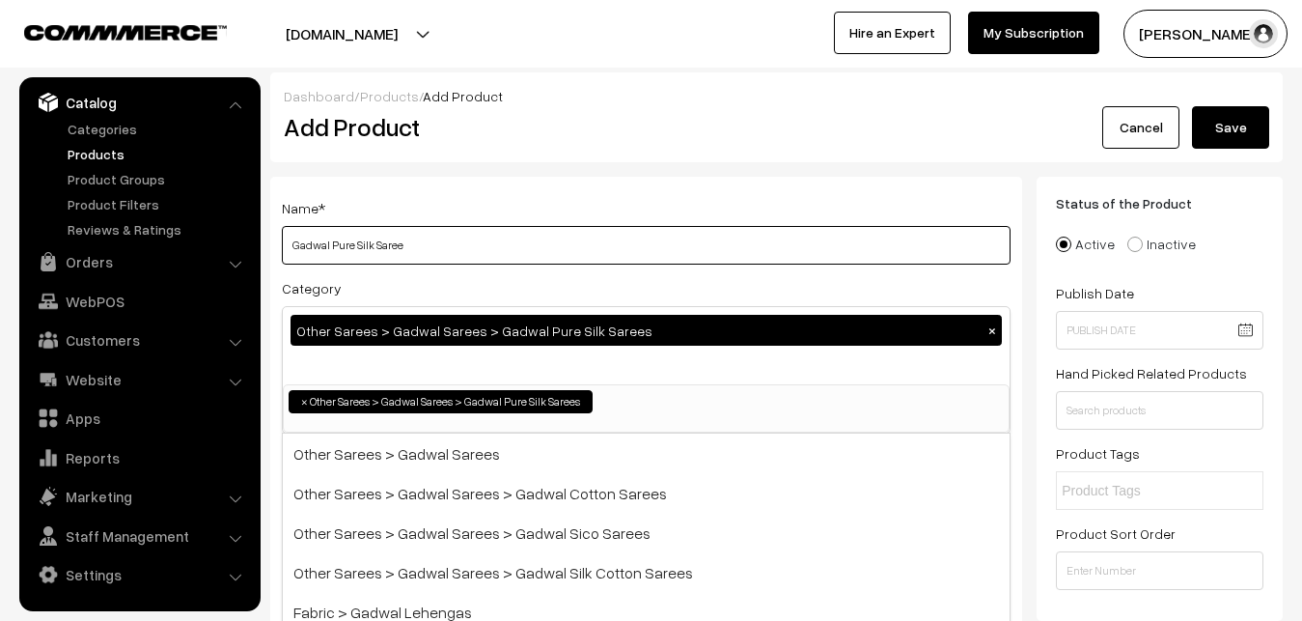
click at [495, 256] on input "Gadwal Pure Silk Saree" at bounding box center [646, 245] width 729 height 39
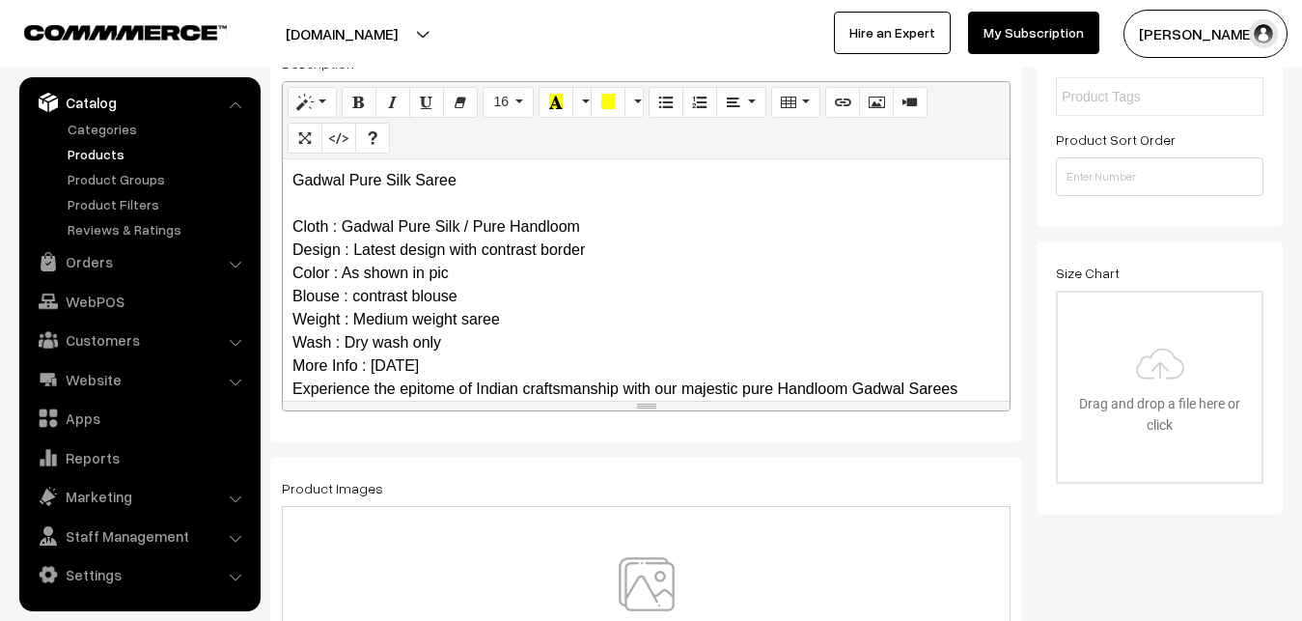
scroll to position [257, 0]
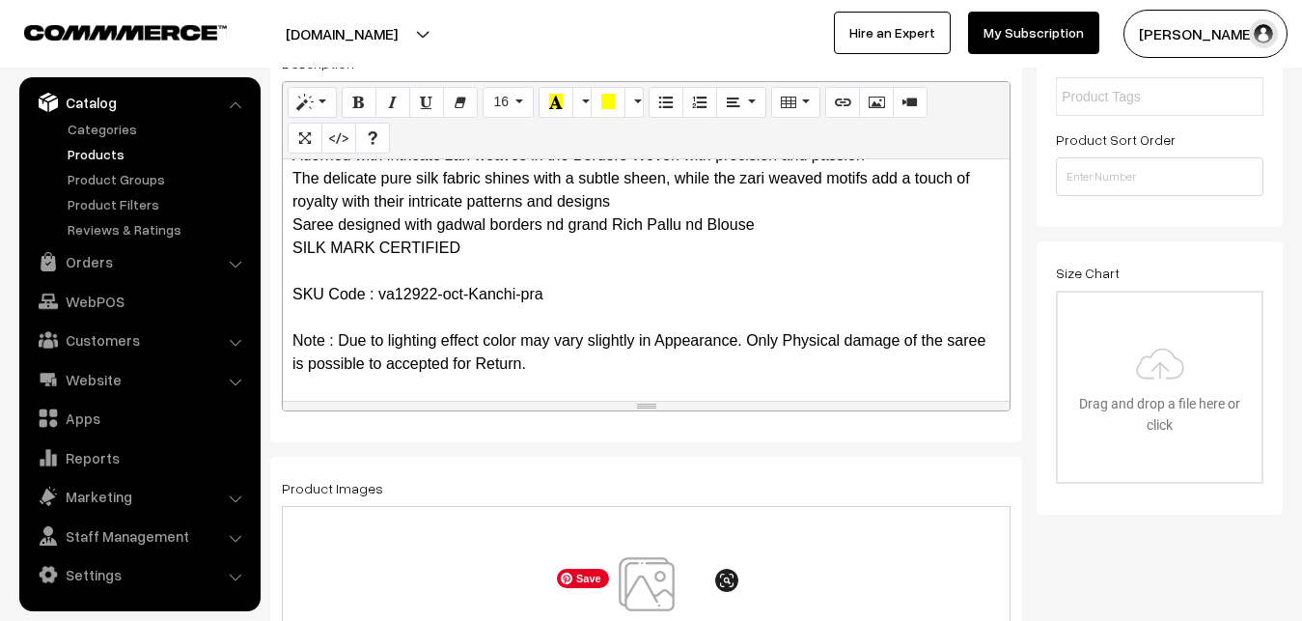
click at [630, 570] on img at bounding box center [646, 613] width 199 height 113
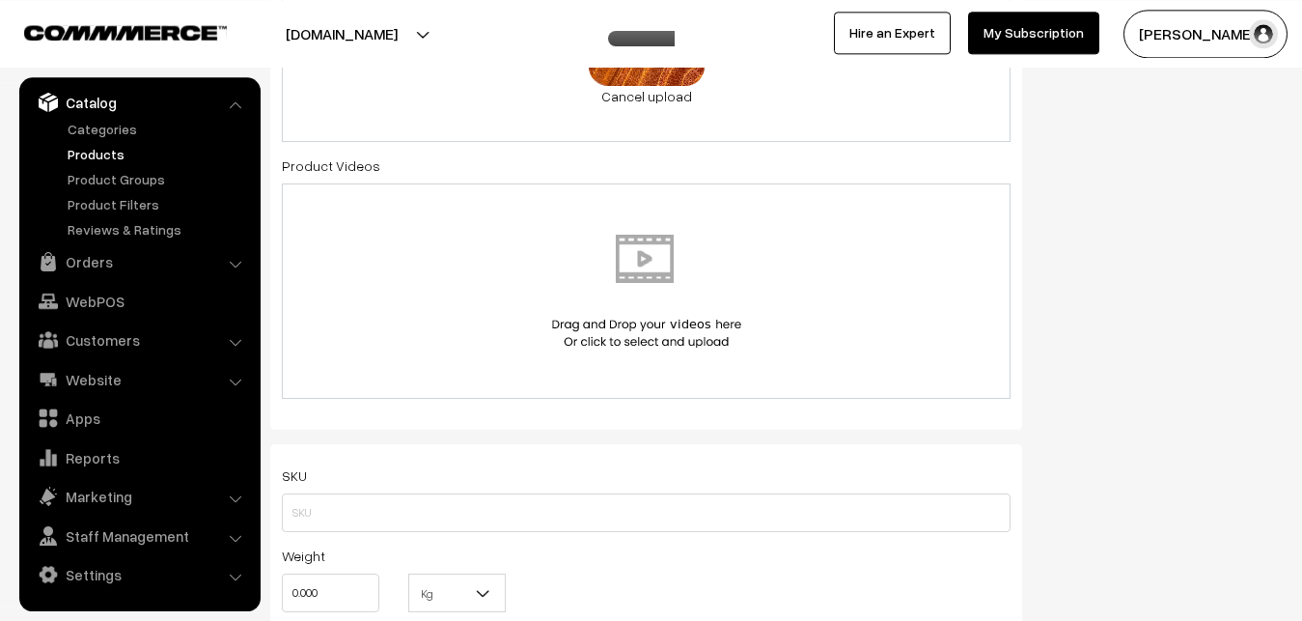
scroll to position [1083, 0]
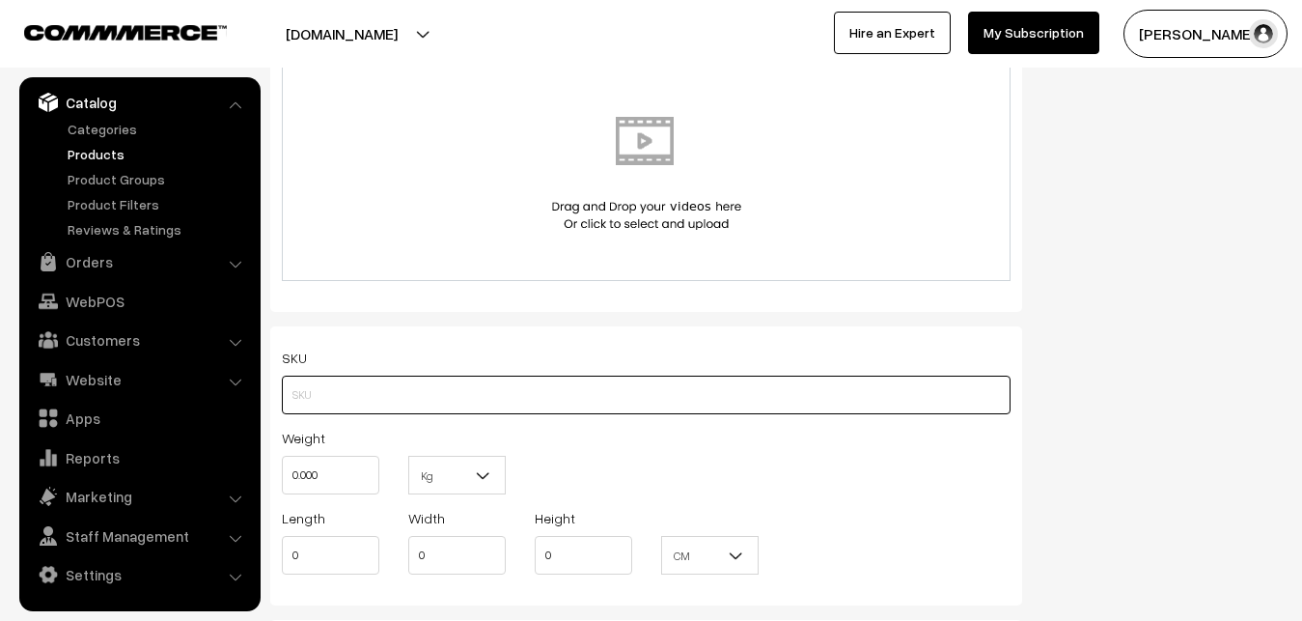
click at [298, 396] on input "text" at bounding box center [646, 395] width 729 height 39
paste input "va12922-oct-Kanchi-pra"
type input "va12922-oct-Kanchi-pra"
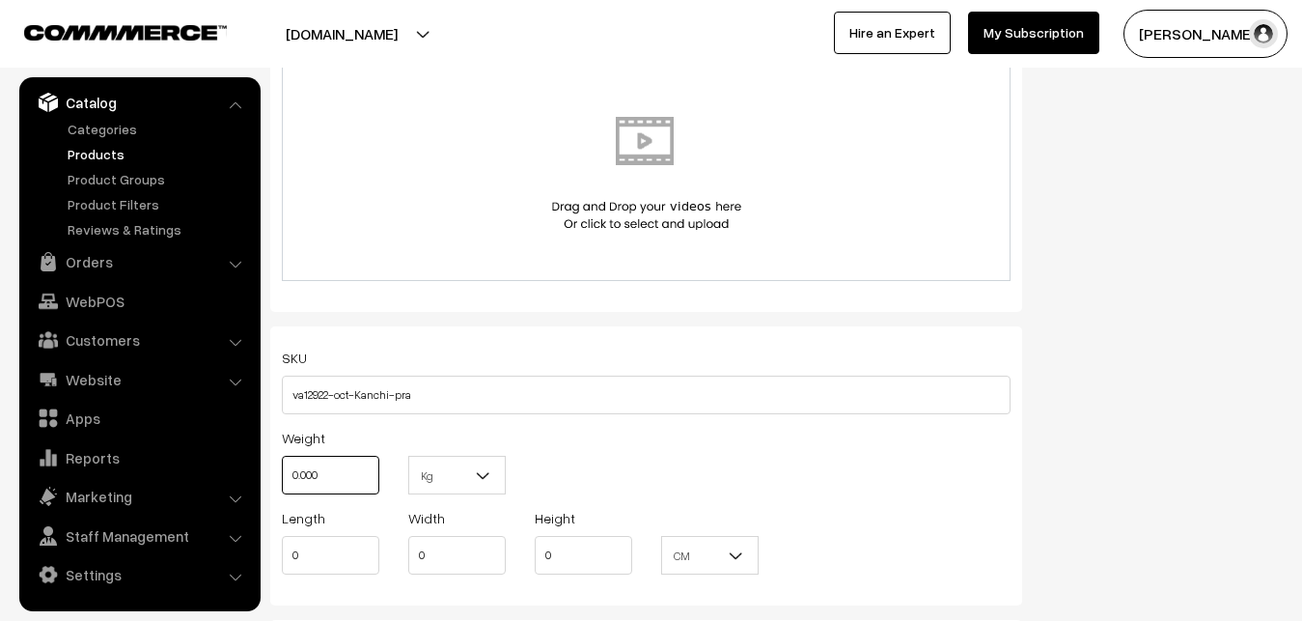
drag, startPoint x: 336, startPoint y: 460, endPoint x: 275, endPoint y: 462, distance: 60.9
click at [282, 462] on input "0.000" at bounding box center [331, 475] width 98 height 39
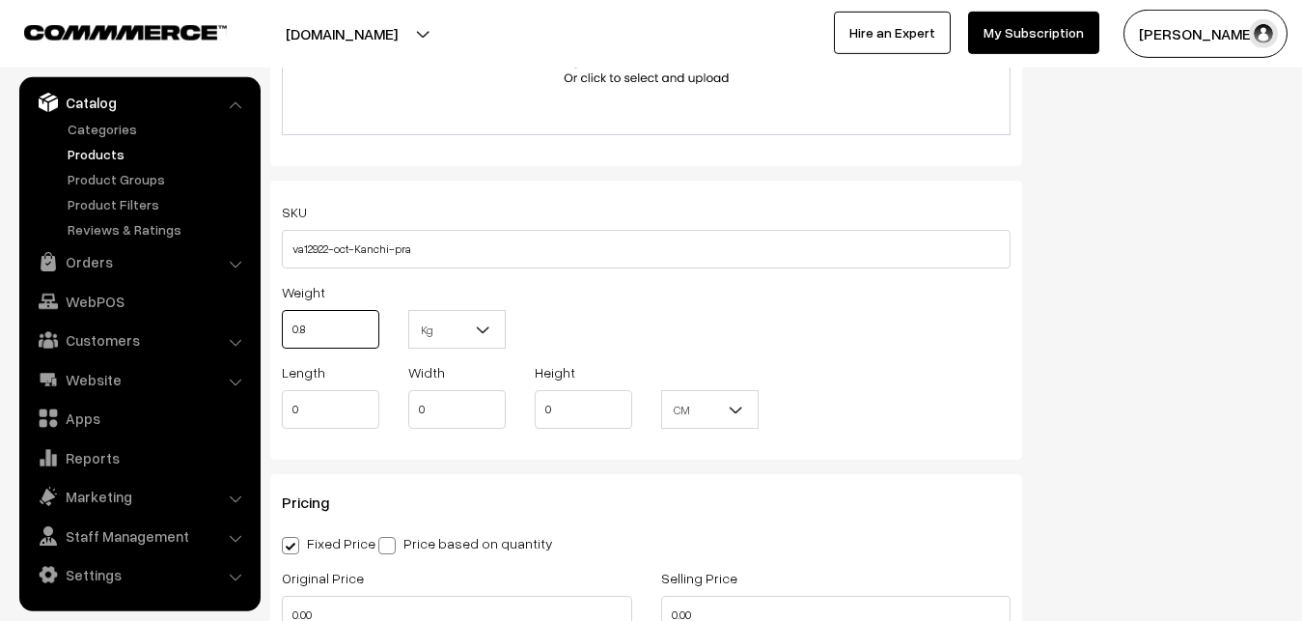
scroll to position [1379, 0]
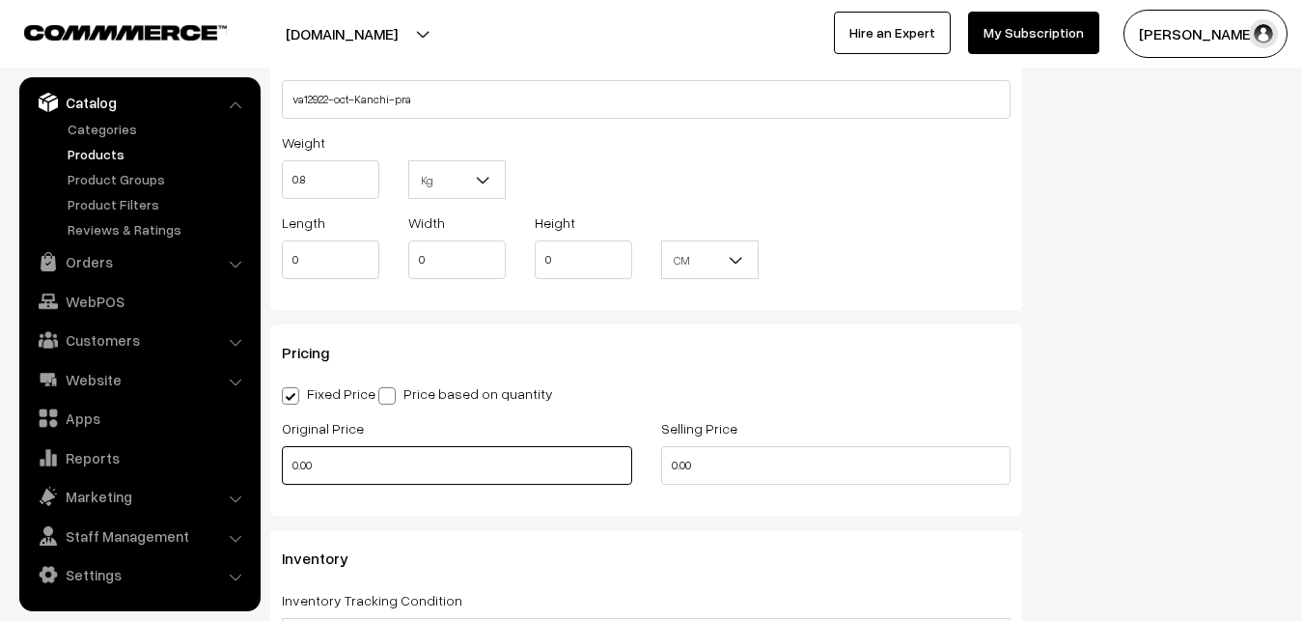
type input "0.80"
drag, startPoint x: 333, startPoint y: 484, endPoint x: 262, endPoint y: 477, distance: 71.8
click at [282, 477] on input "0.00" at bounding box center [457, 465] width 350 height 39
type input "9000"
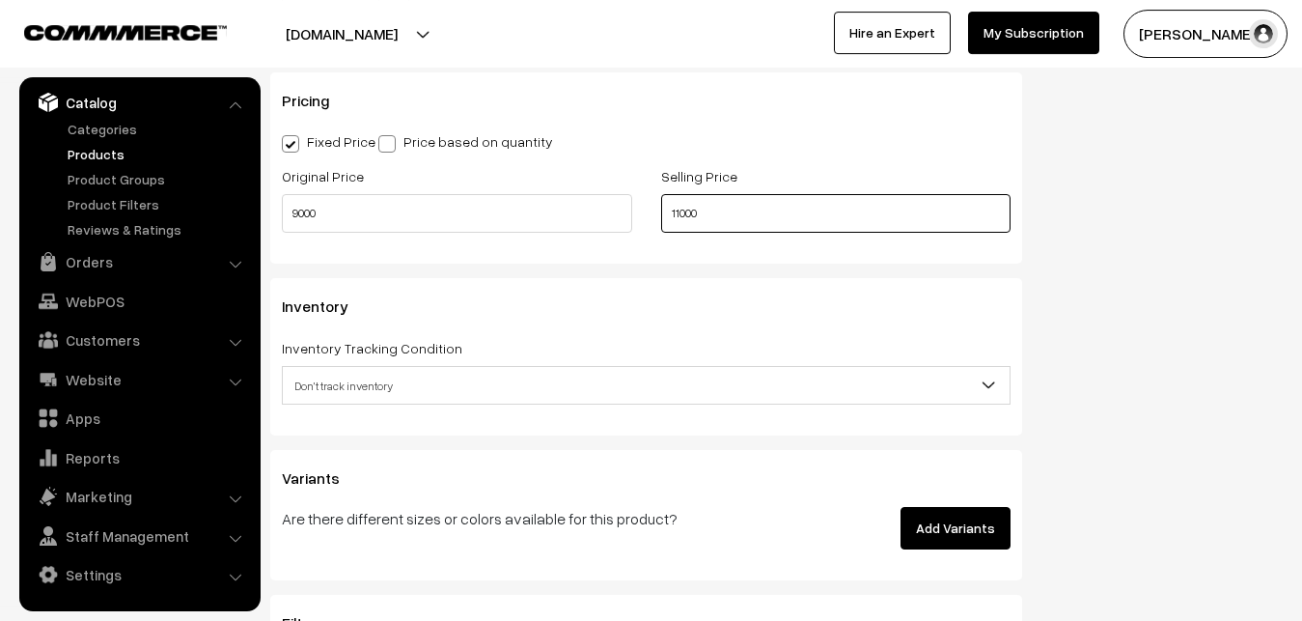
scroll to position [1674, 0]
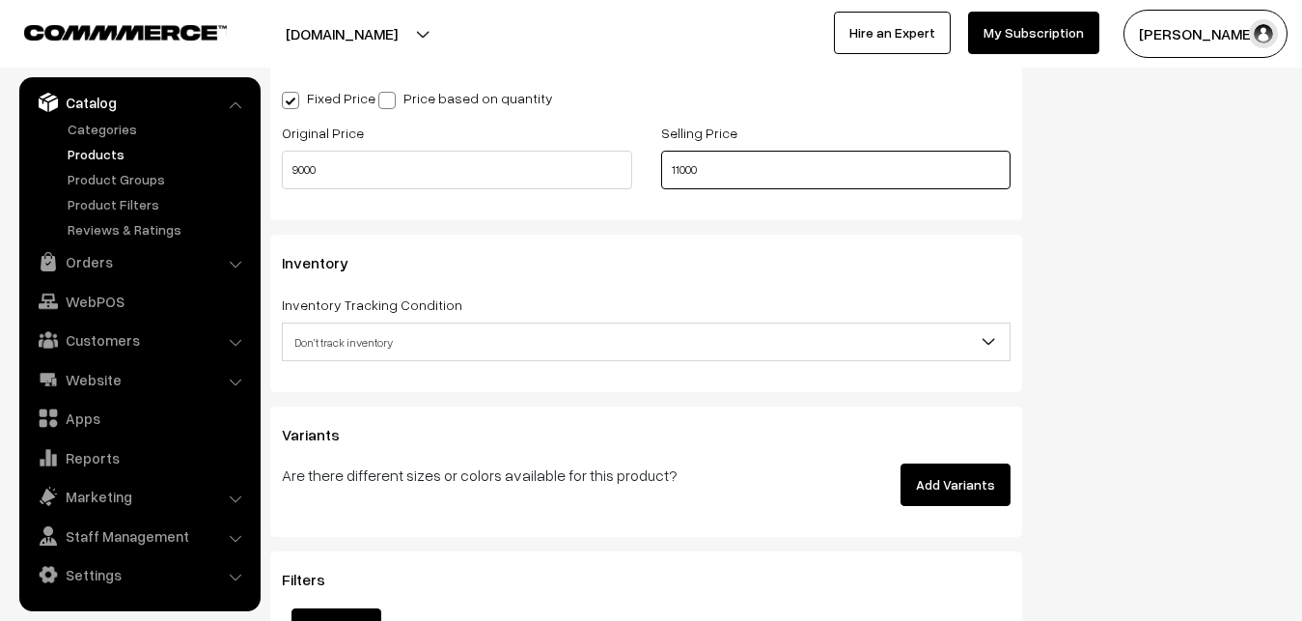
type input "11000"
click at [361, 335] on span "Don't track inventory" at bounding box center [646, 342] width 727 height 34
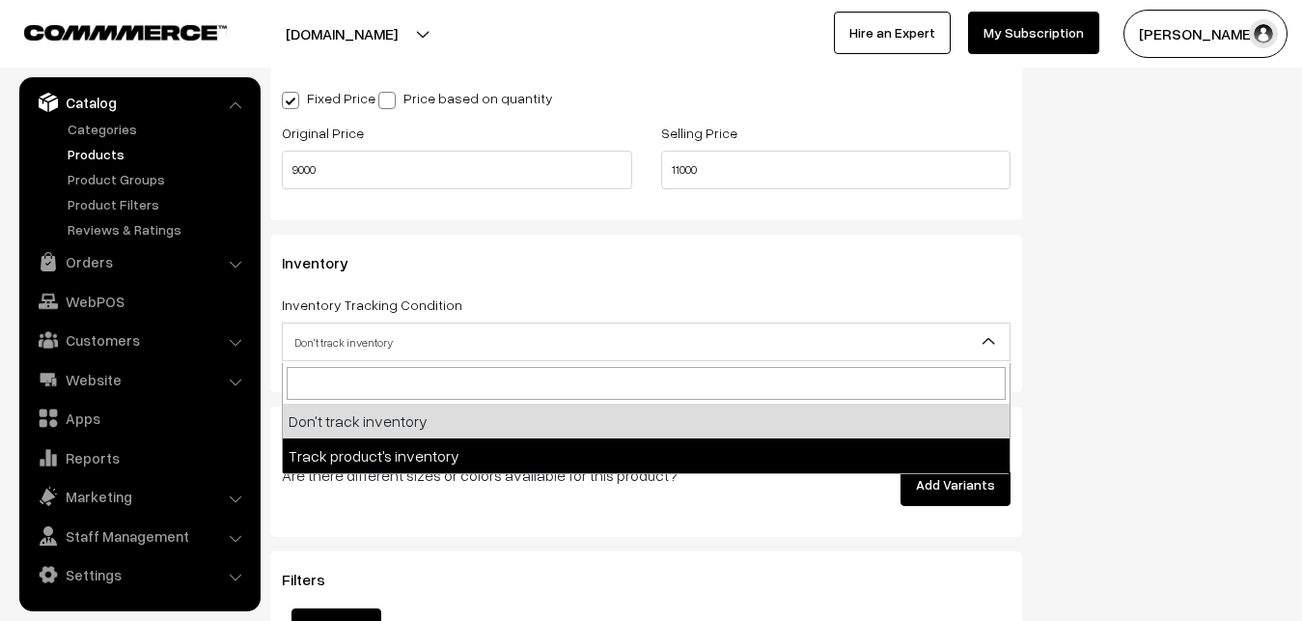
select select "2"
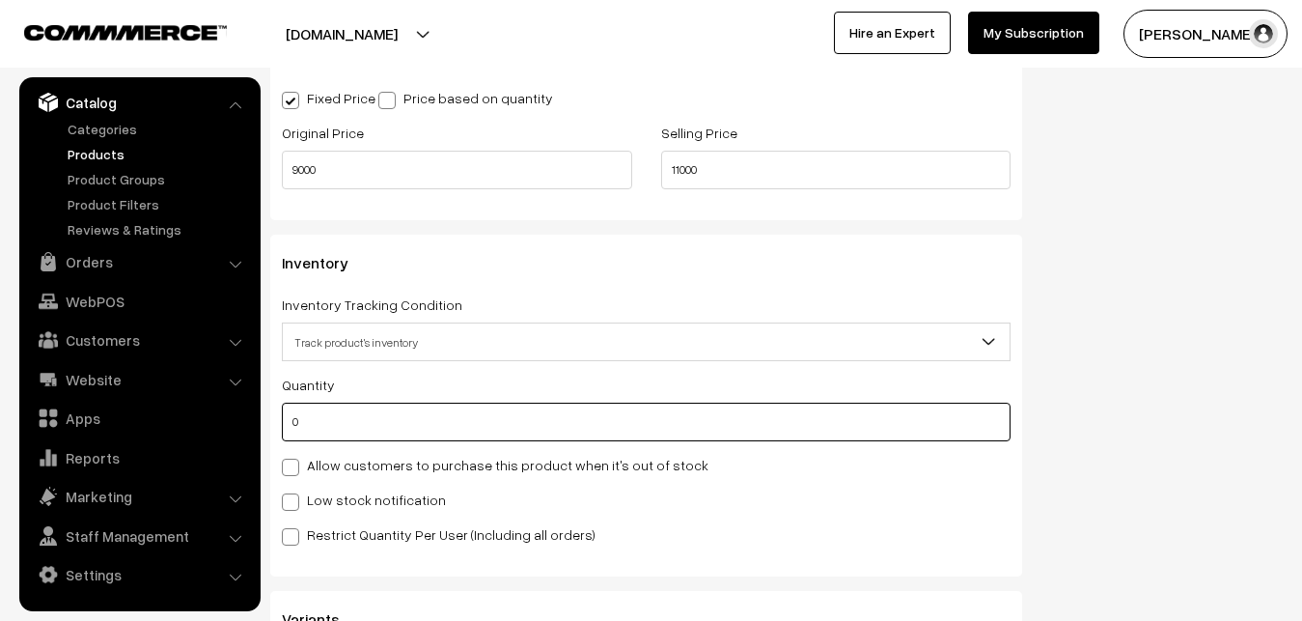
click at [384, 414] on input "0" at bounding box center [646, 422] width 729 height 39
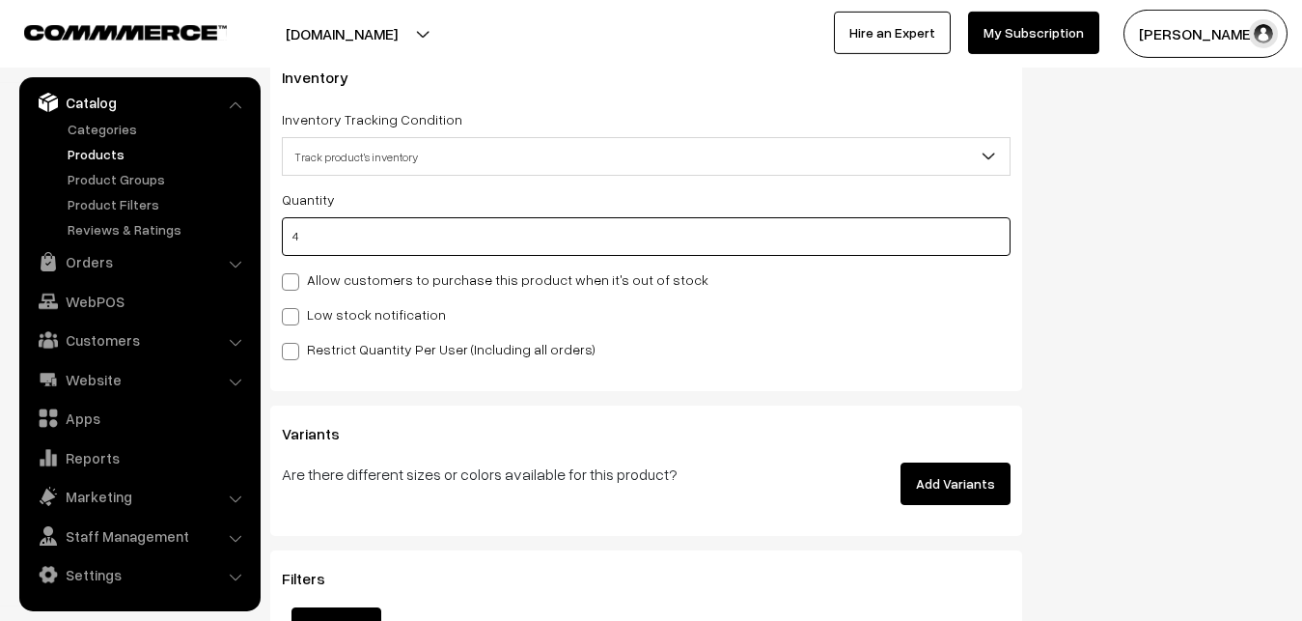
scroll to position [1871, 0]
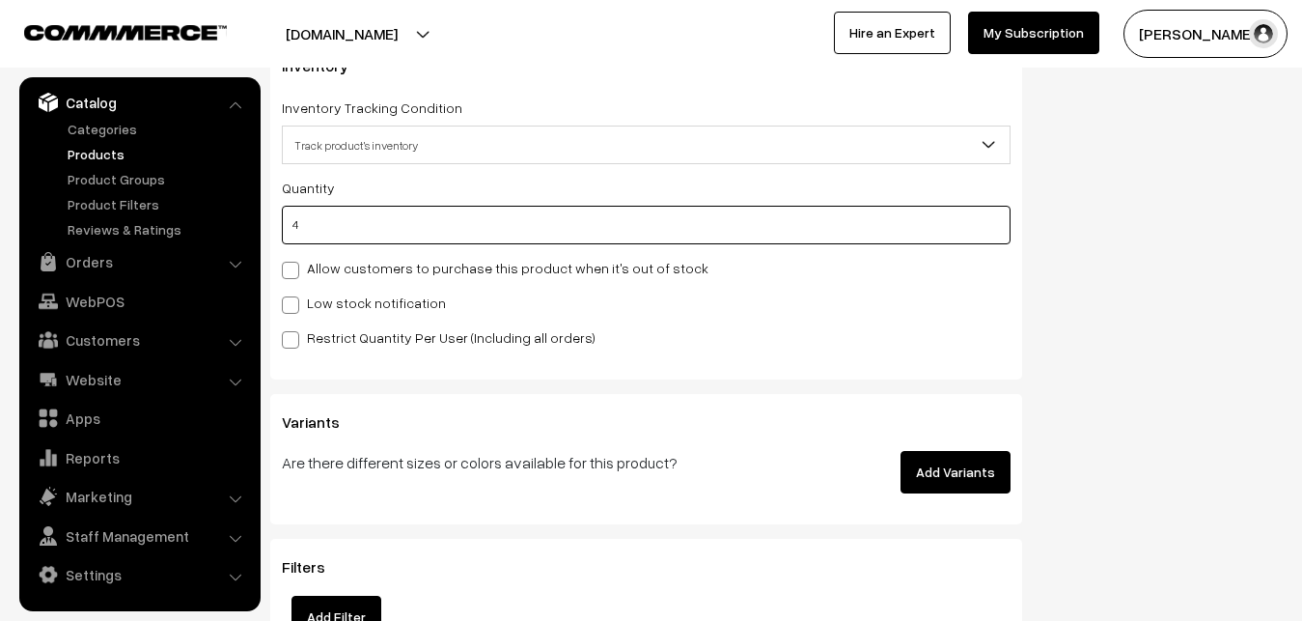
type input "4"
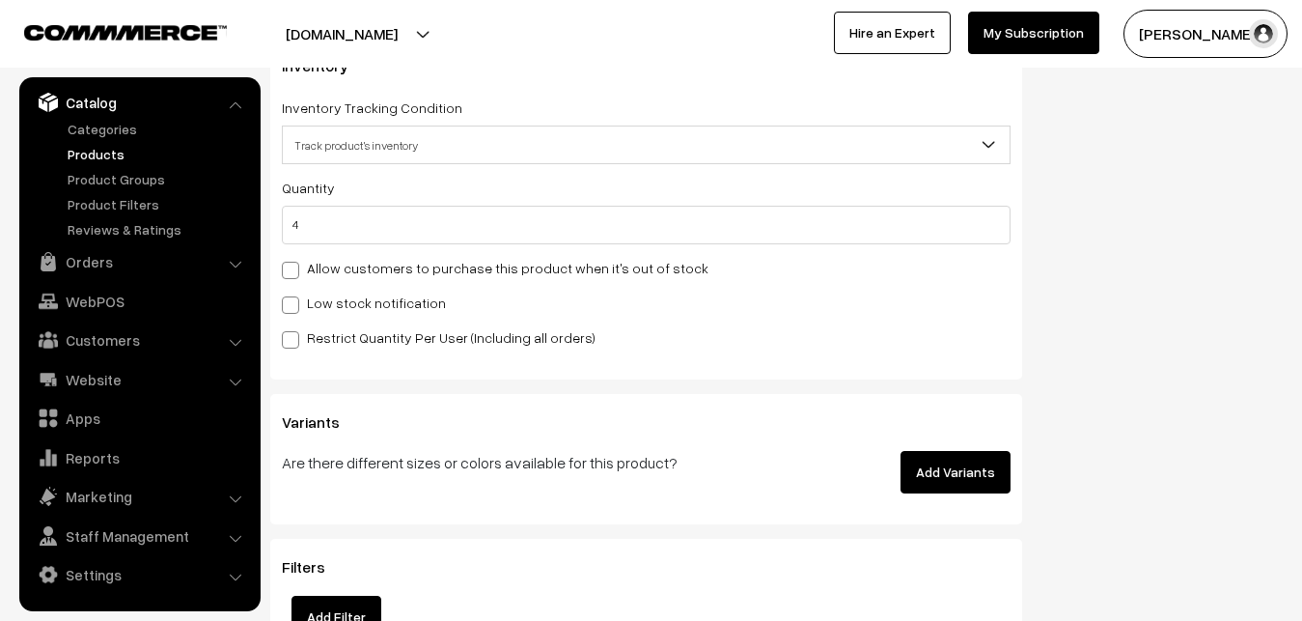
click at [328, 311] on label "Low stock notification" at bounding box center [364, 303] width 164 height 20
click at [294, 308] on input "Low stock notification" at bounding box center [288, 301] width 13 height 13
checkbox input "true"
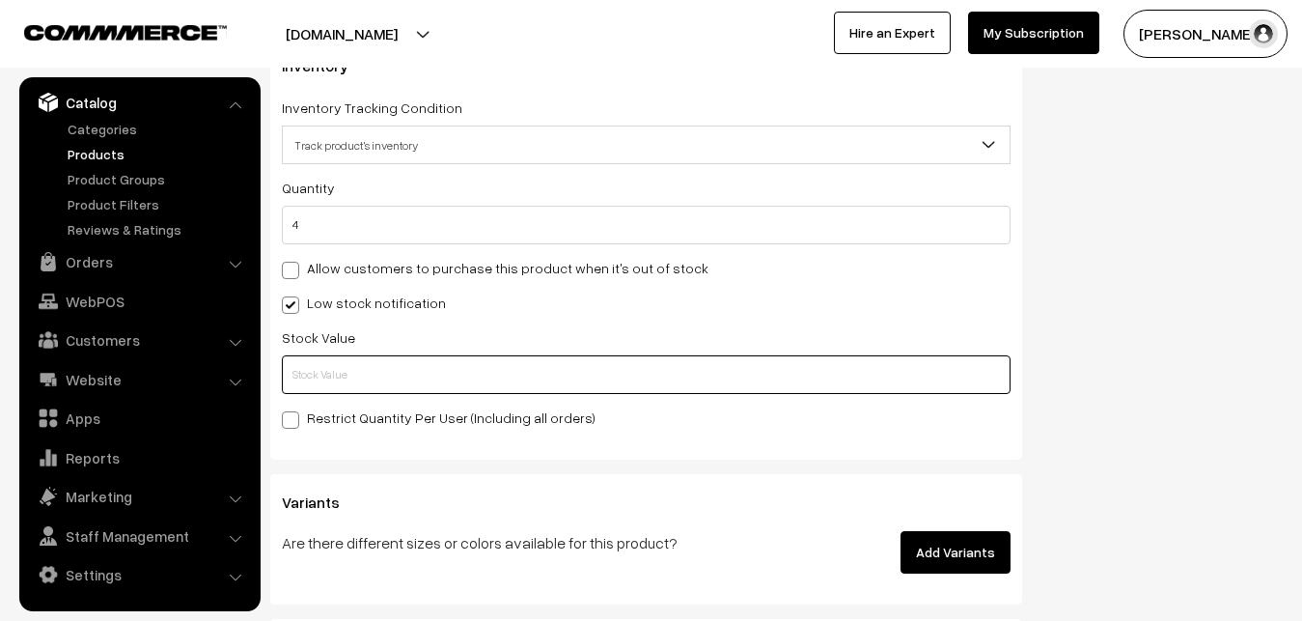
click at [327, 372] on input "text" at bounding box center [646, 374] width 729 height 39
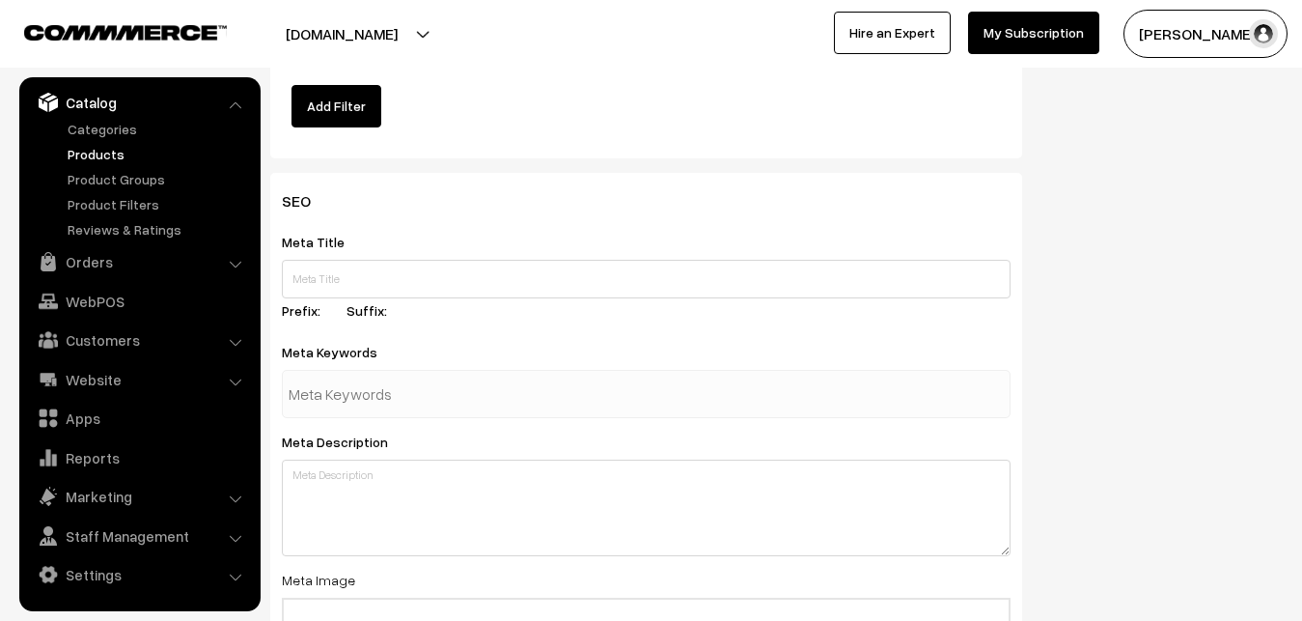
scroll to position [2874, 0]
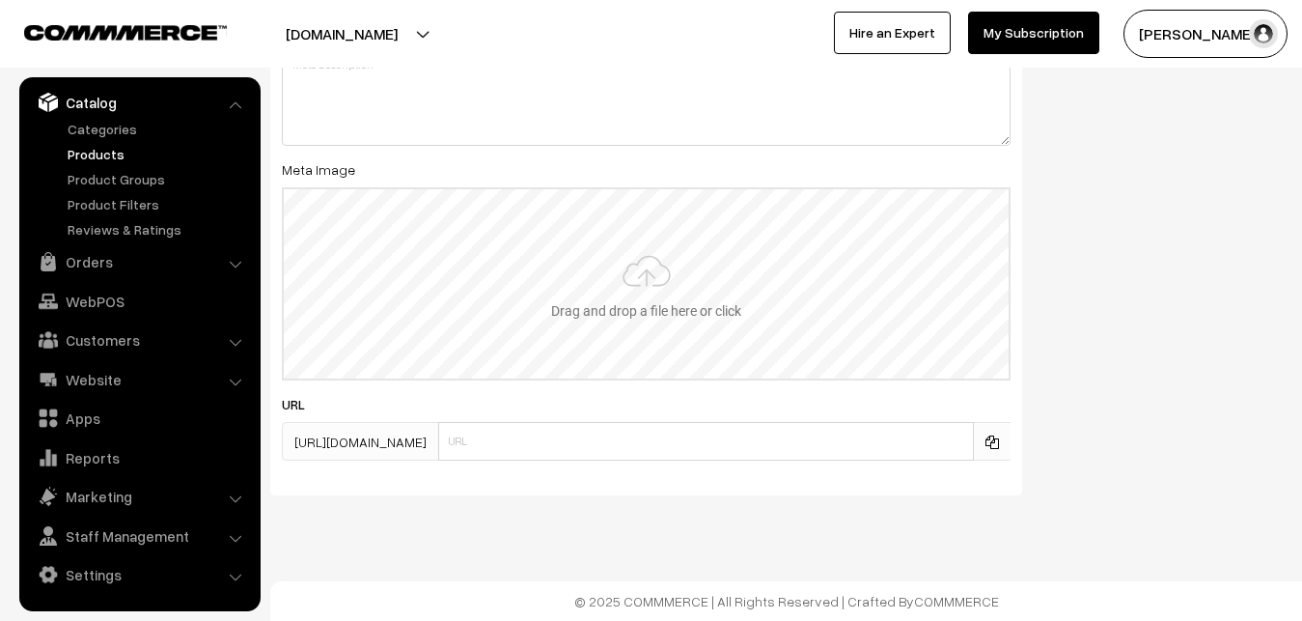
type input "2"
click at [606, 286] on input "file" at bounding box center [646, 283] width 725 height 189
type input "C:\fakepath\gadwal-saree-va12922-oct.jpeg"
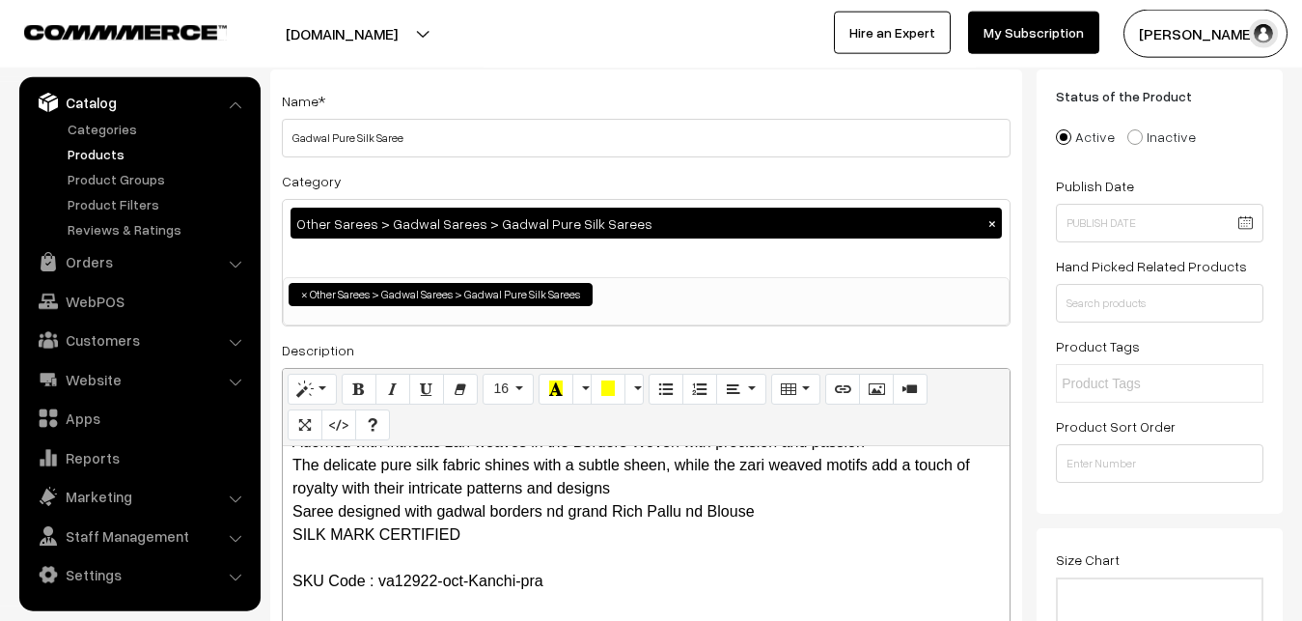
scroll to position [0, 0]
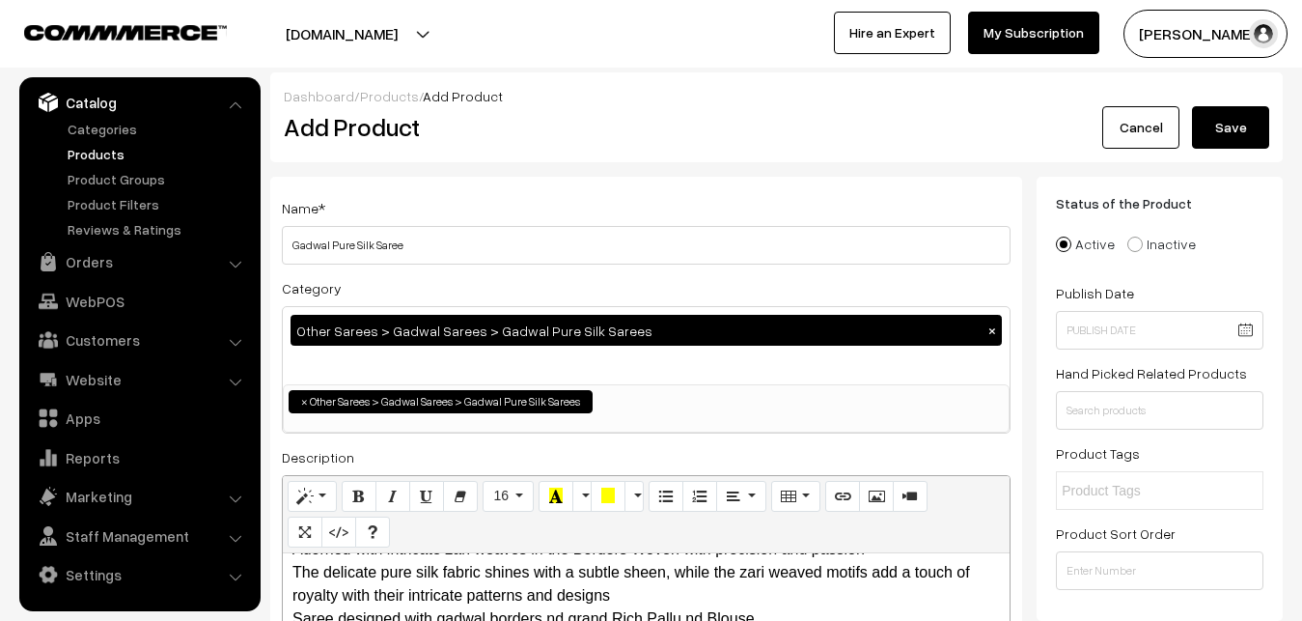
click at [1242, 113] on button "Save" at bounding box center [1230, 127] width 77 height 42
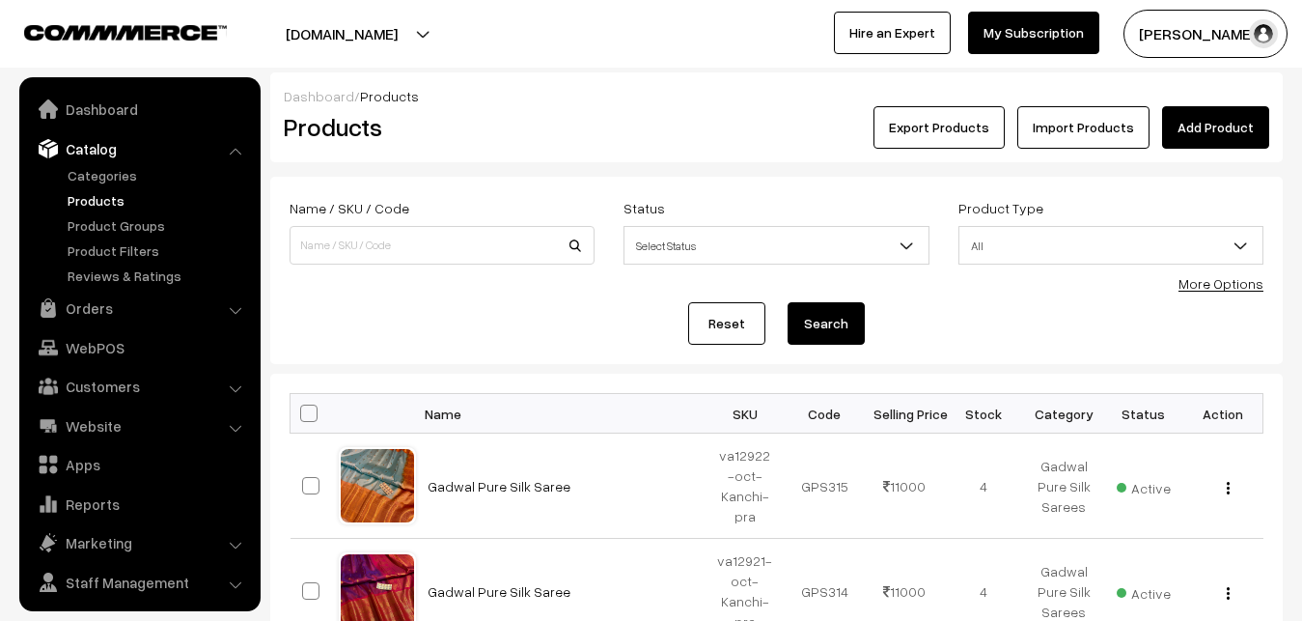
scroll to position [46, 0]
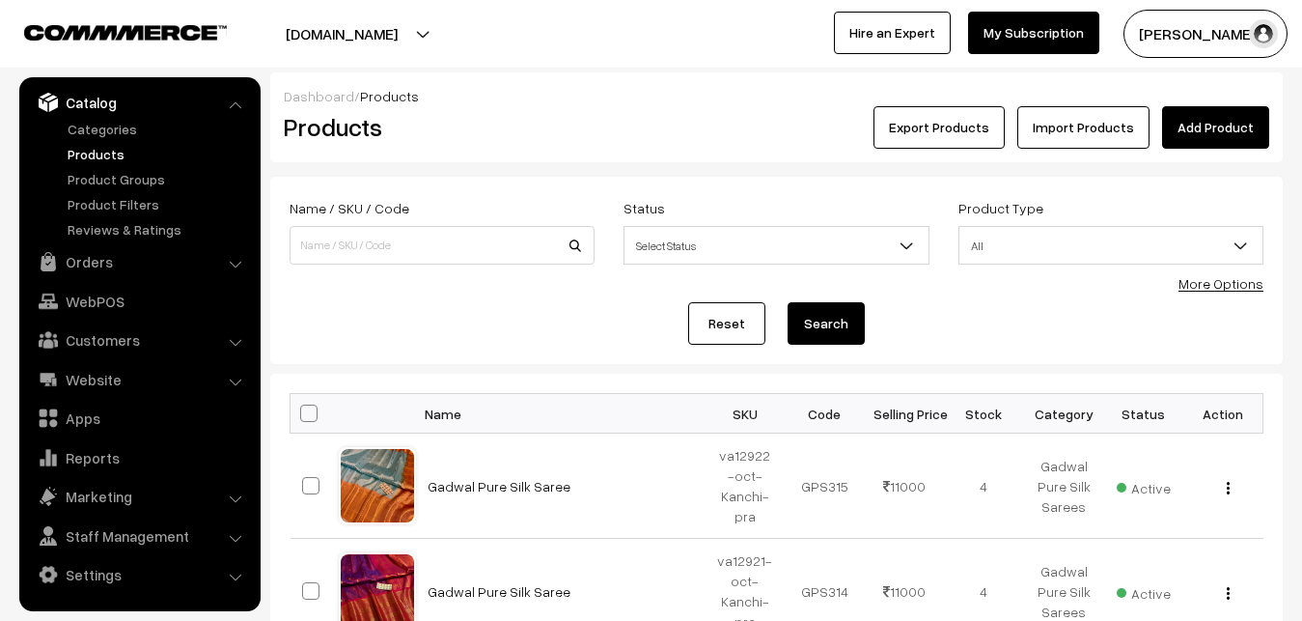
click at [1190, 134] on link "Add Product" at bounding box center [1215, 127] width 107 height 42
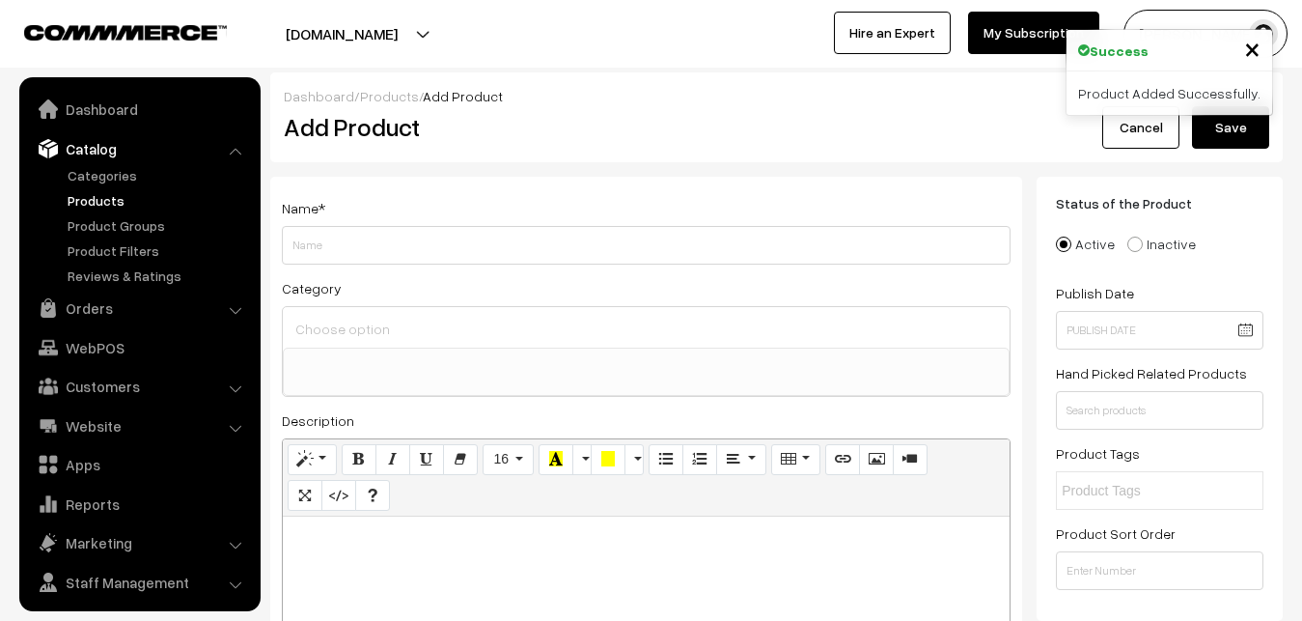
select select
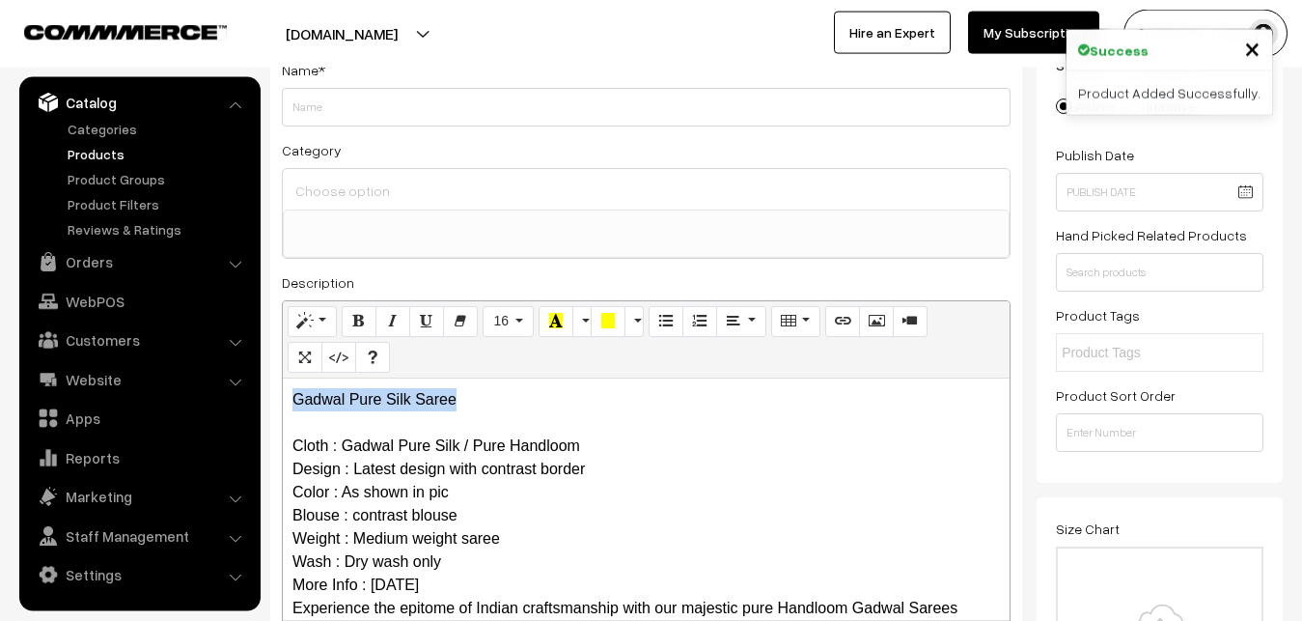
drag, startPoint x: 557, startPoint y: 392, endPoint x: 270, endPoint y: 379, distance: 287.0
click at [283, 379] on div "Gadwal Pure Silk Saree Cloth : Gadwal Pure Silk / Pure Handloom Design : Latest…" at bounding box center [646, 498] width 727 height 241
copy p "Gadwal Pure Silk Saree"
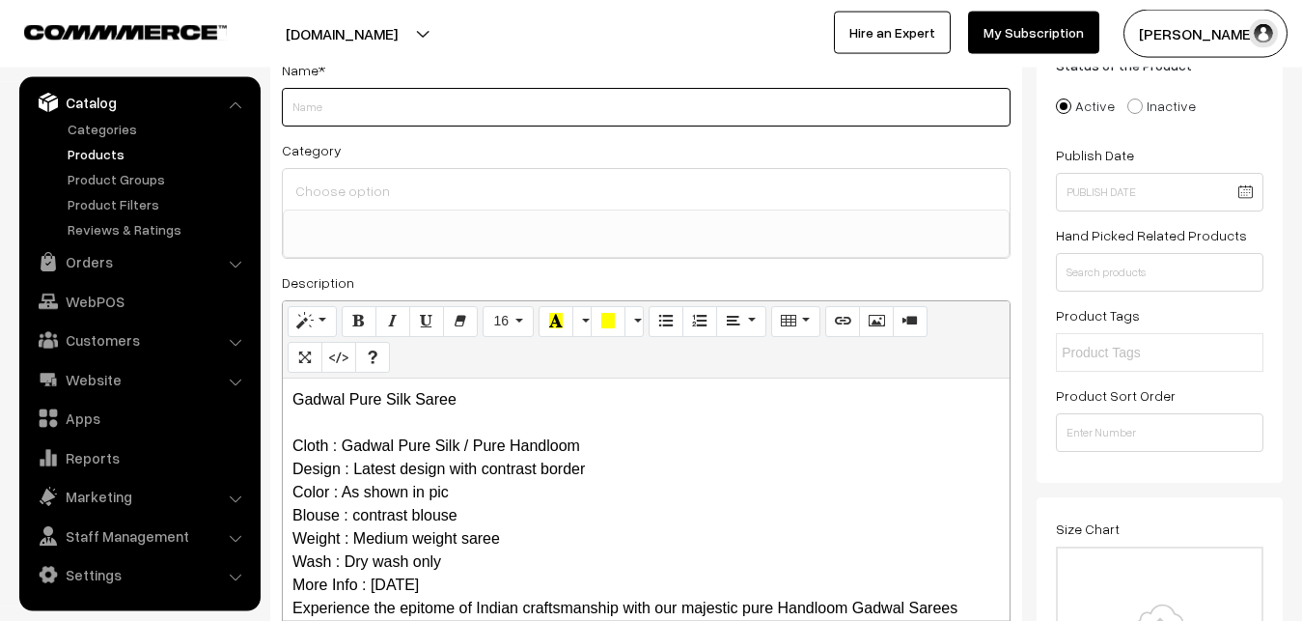
paste input "Gadwal Pure Silk Saree"
type input "Gadwal Pure Silk Saree"
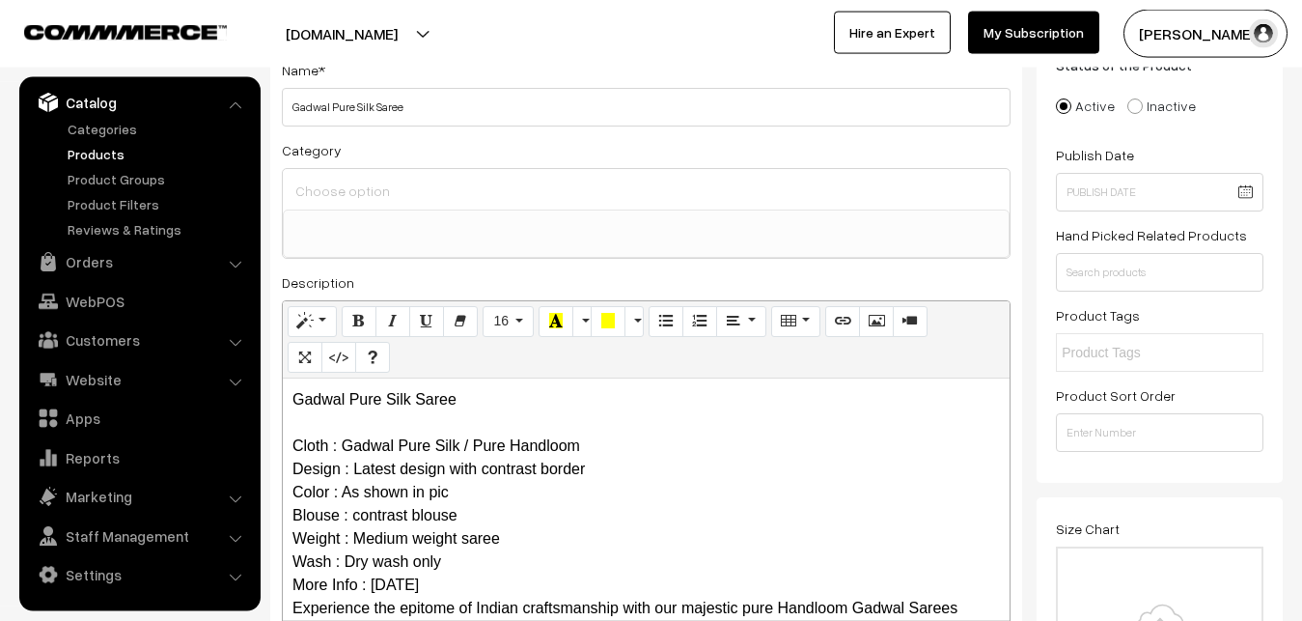
click at [380, 188] on input at bounding box center [646, 191] width 711 height 28
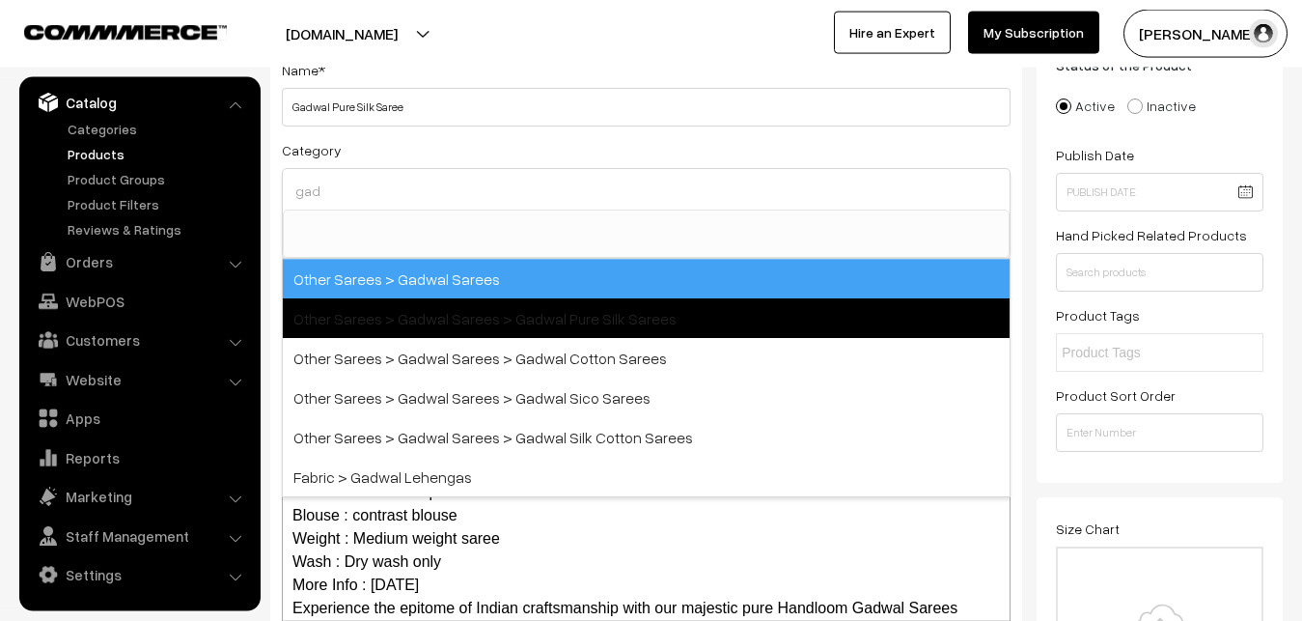
type input "gad"
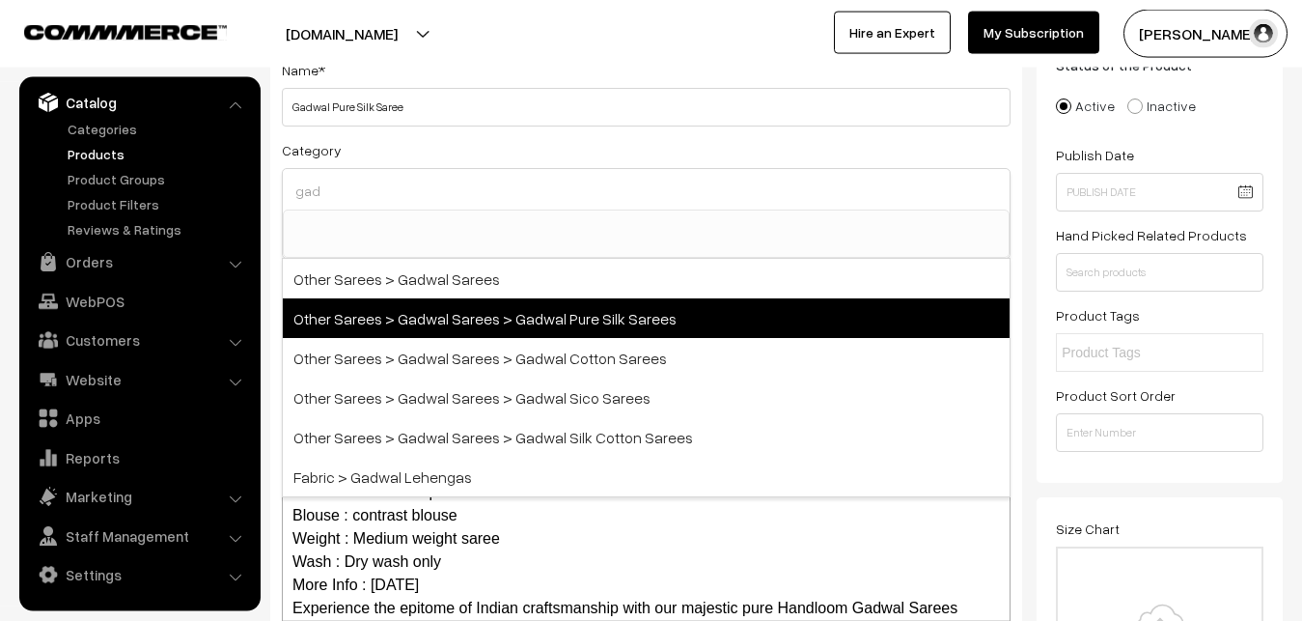
click at [549, 306] on span "Other Sarees > Gadwal Sarees > Gadwal Pure Silk Sarees" at bounding box center [646, 318] width 727 height 40
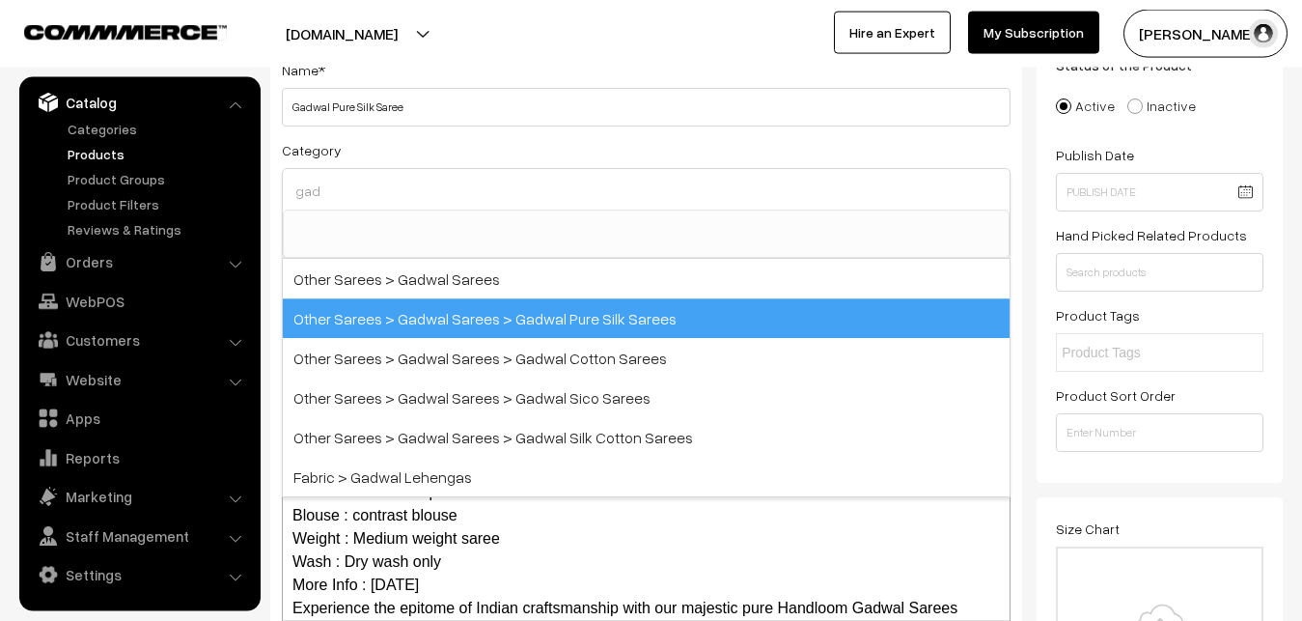
select select "45"
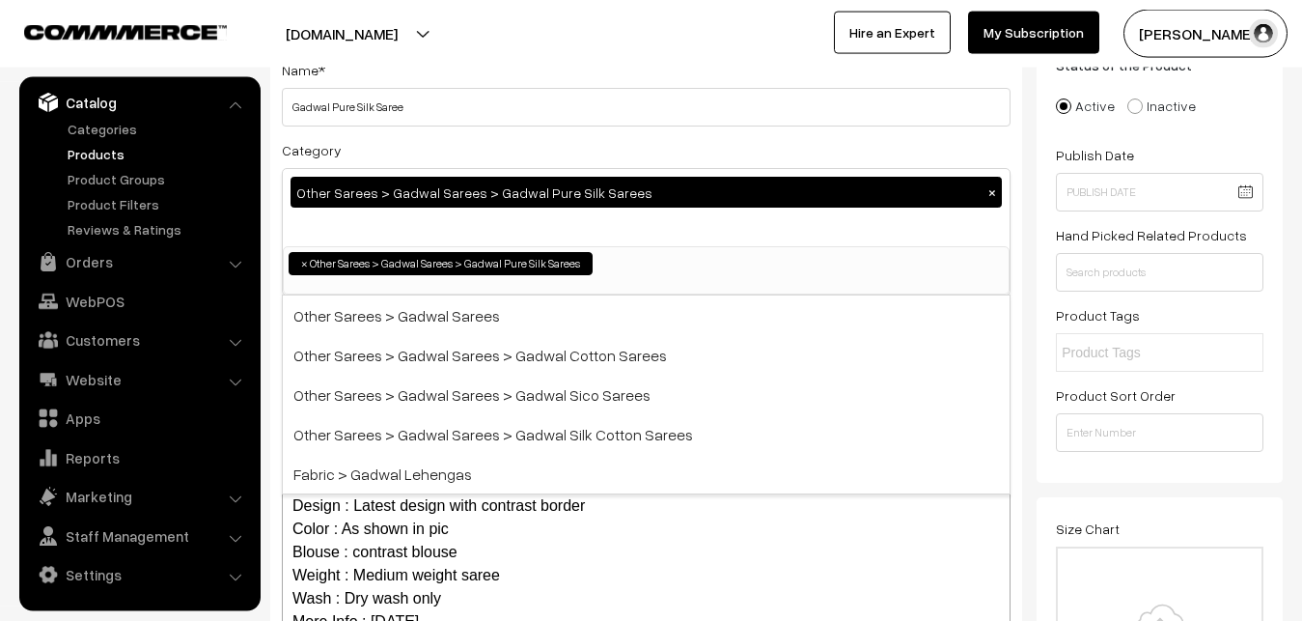
click at [552, 145] on div "Category Other Sarees > Gadwal Sarees > Gadwal Pure Silk Sarees × Uppada Sarees…" at bounding box center [646, 216] width 729 height 157
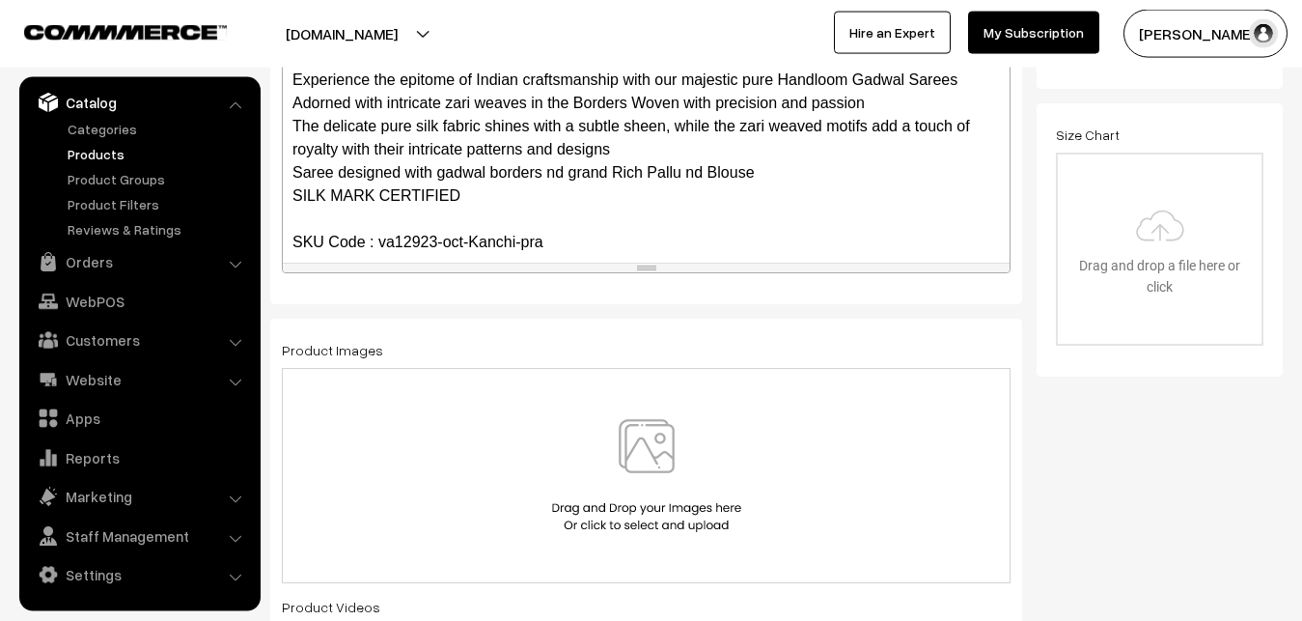
scroll to position [257, 0]
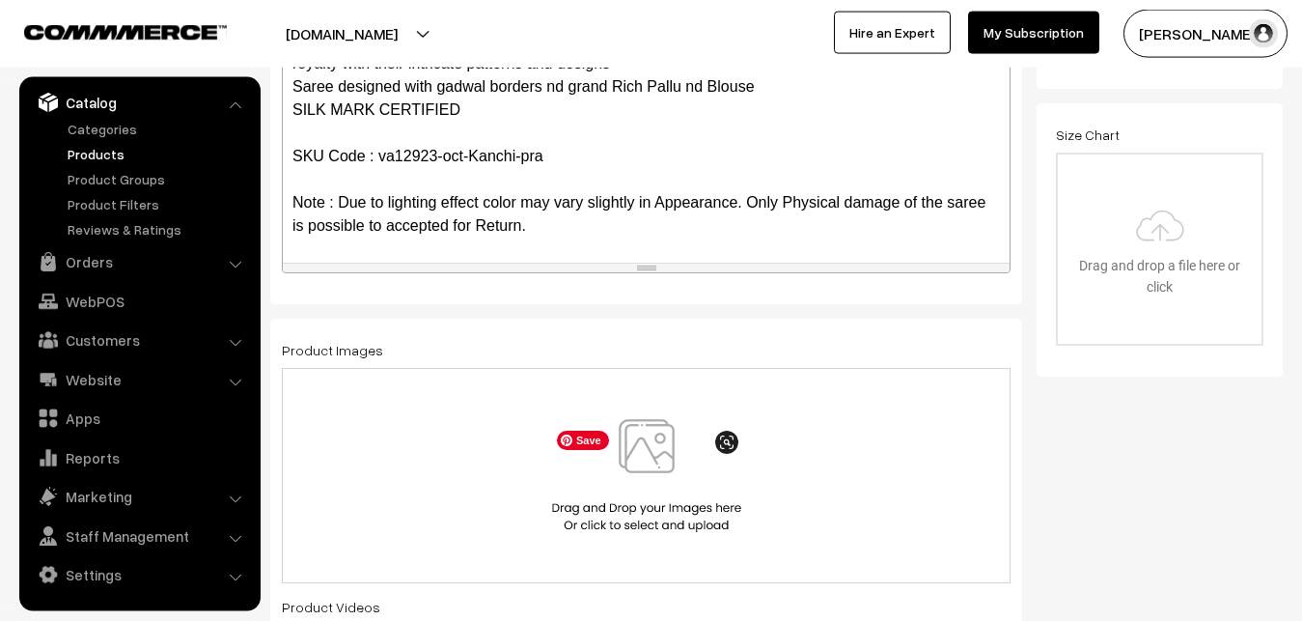
click at [649, 465] on img at bounding box center [646, 475] width 199 height 113
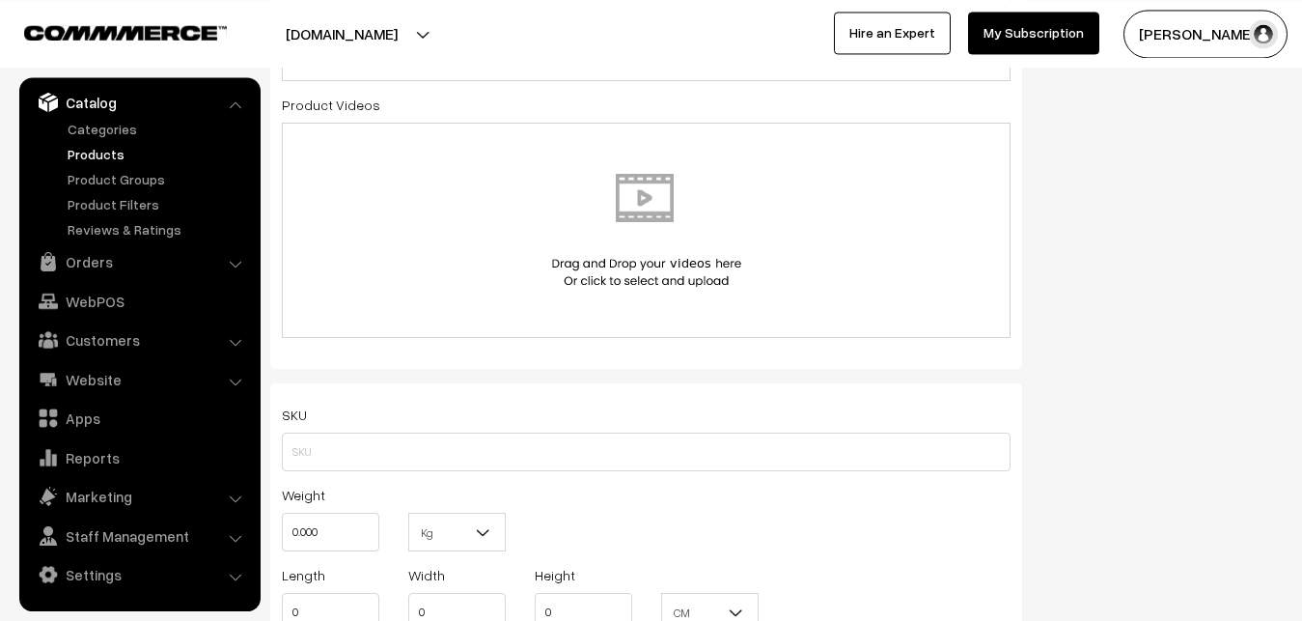
scroll to position [1123, 0]
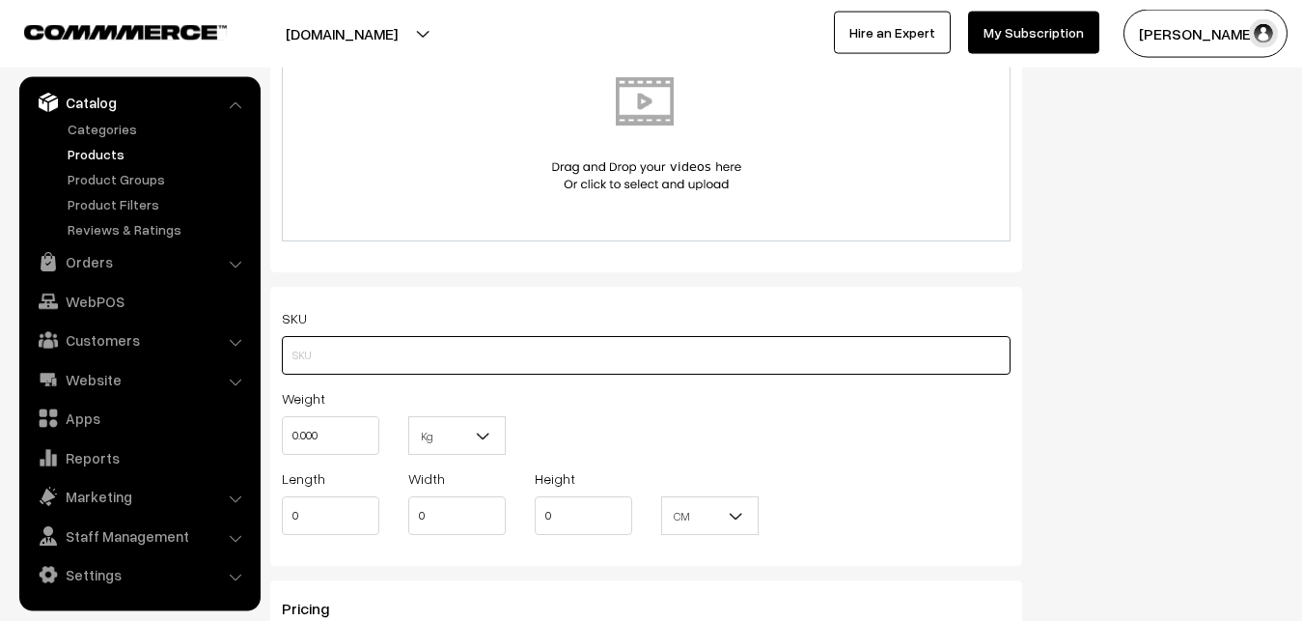
click at [326, 365] on input "text" at bounding box center [646, 355] width 729 height 39
paste input "va12923-oct-Kanchi-pra"
type input "va12923-oct-Kanchi-pra"
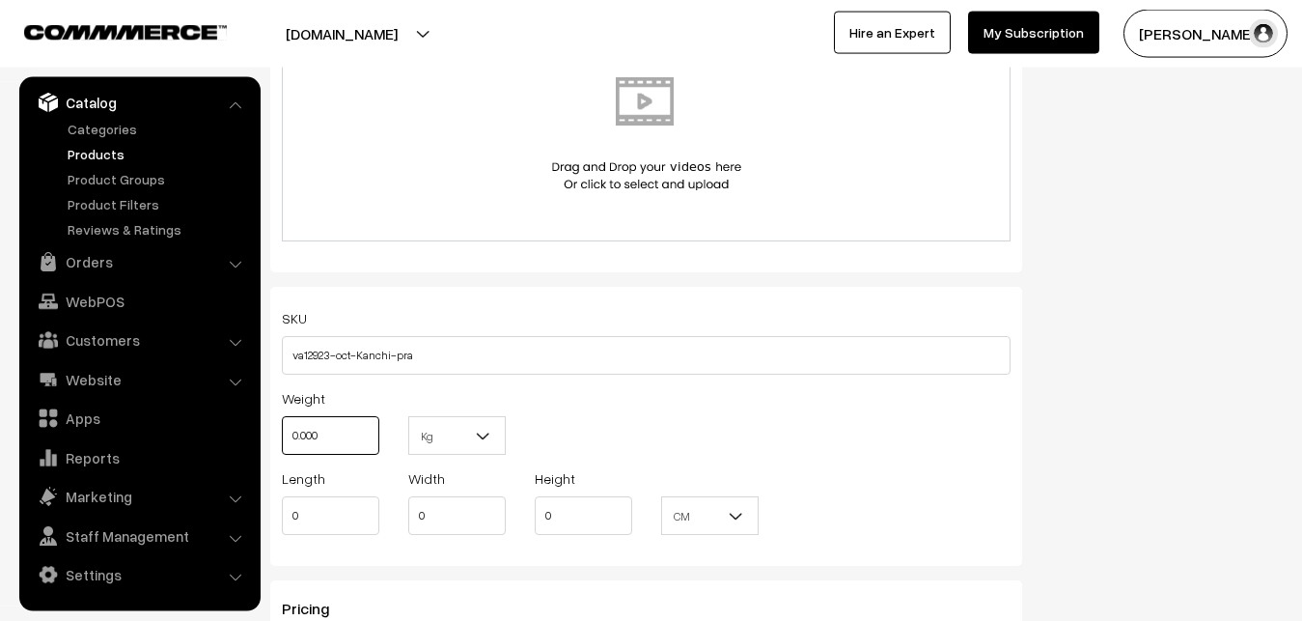
drag, startPoint x: 330, startPoint y: 426, endPoint x: 276, endPoint y: 426, distance: 54.1
click at [282, 426] on input "0.000" at bounding box center [331, 435] width 98 height 39
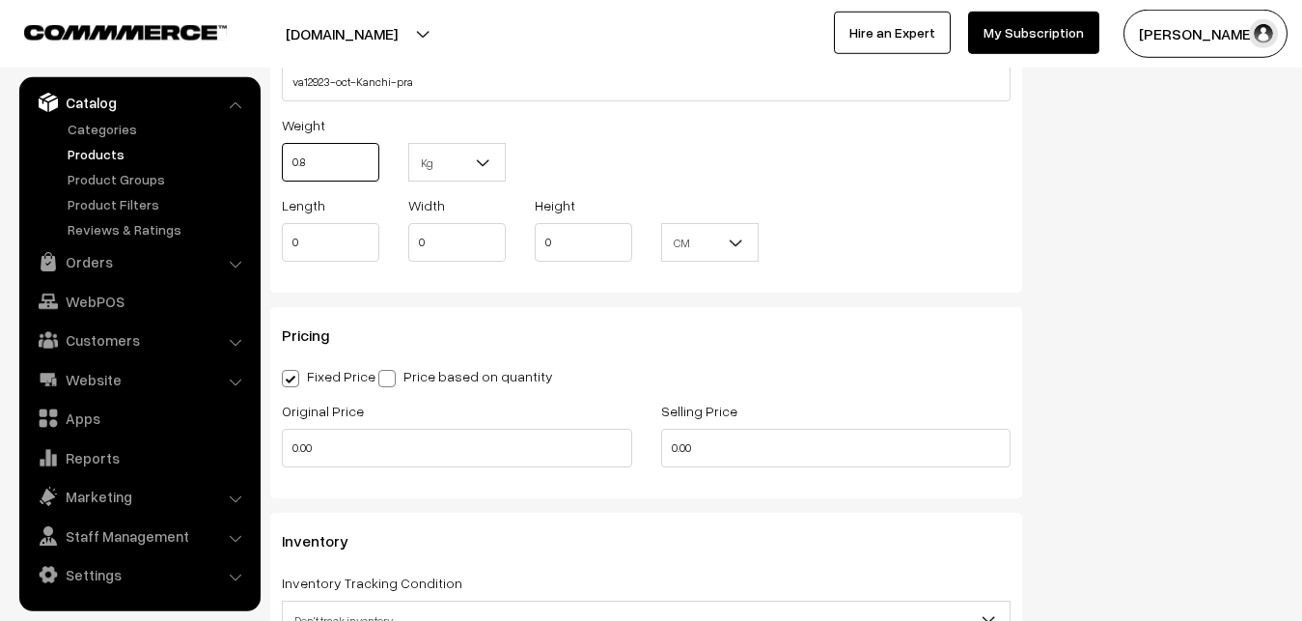
scroll to position [1517, 0]
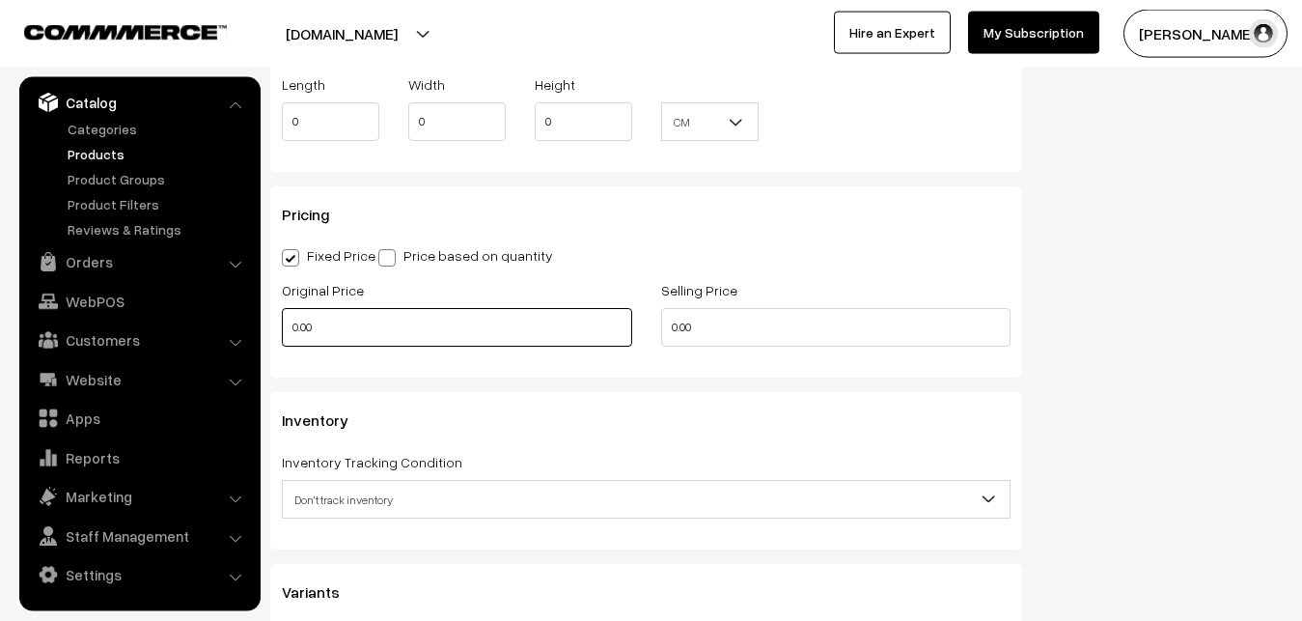
type input "0.80"
drag, startPoint x: 365, startPoint y: 328, endPoint x: 257, endPoint y: 320, distance: 108.4
click at [282, 322] on input "0.00" at bounding box center [457, 327] width 350 height 39
type input "9000"
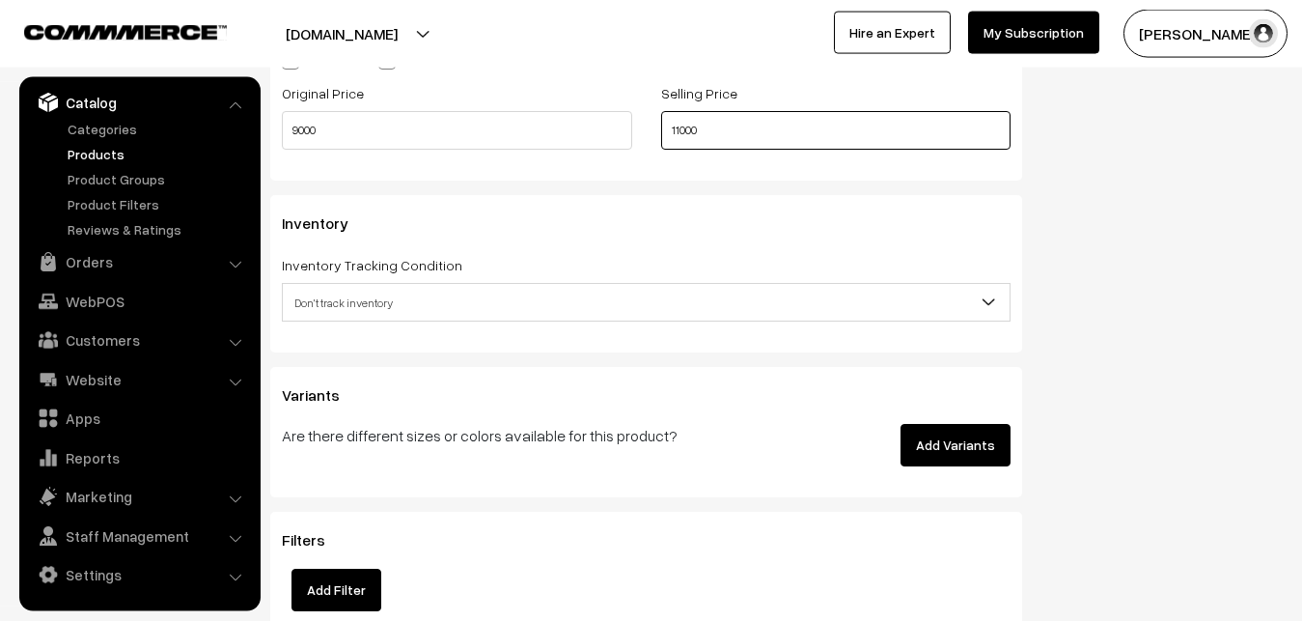
type input "11000"
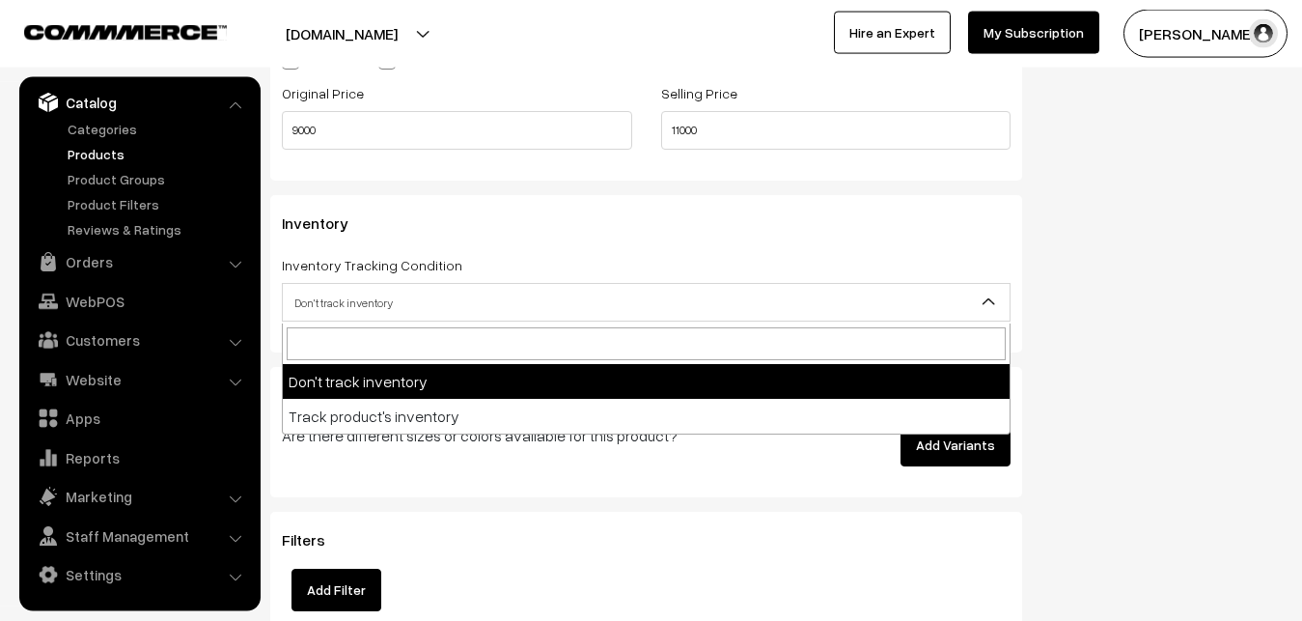
click at [354, 313] on span "Don't track inventory" at bounding box center [646, 303] width 727 height 34
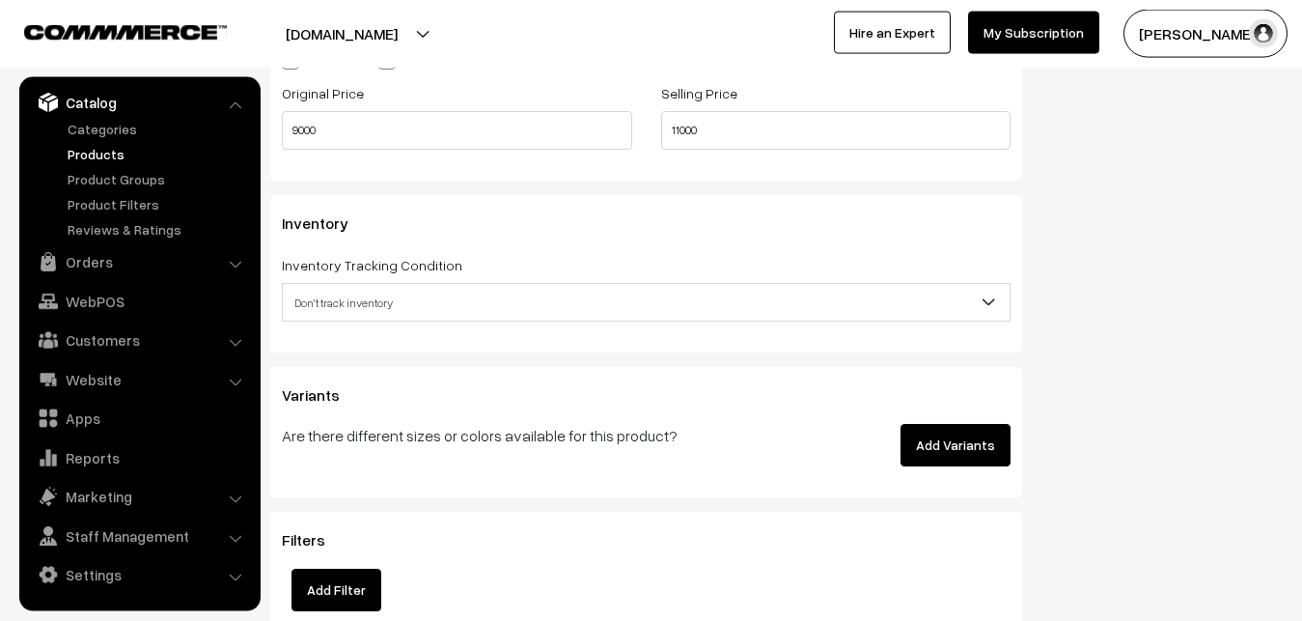
click at [346, 308] on span "Don't track inventory" at bounding box center [646, 303] width 727 height 34
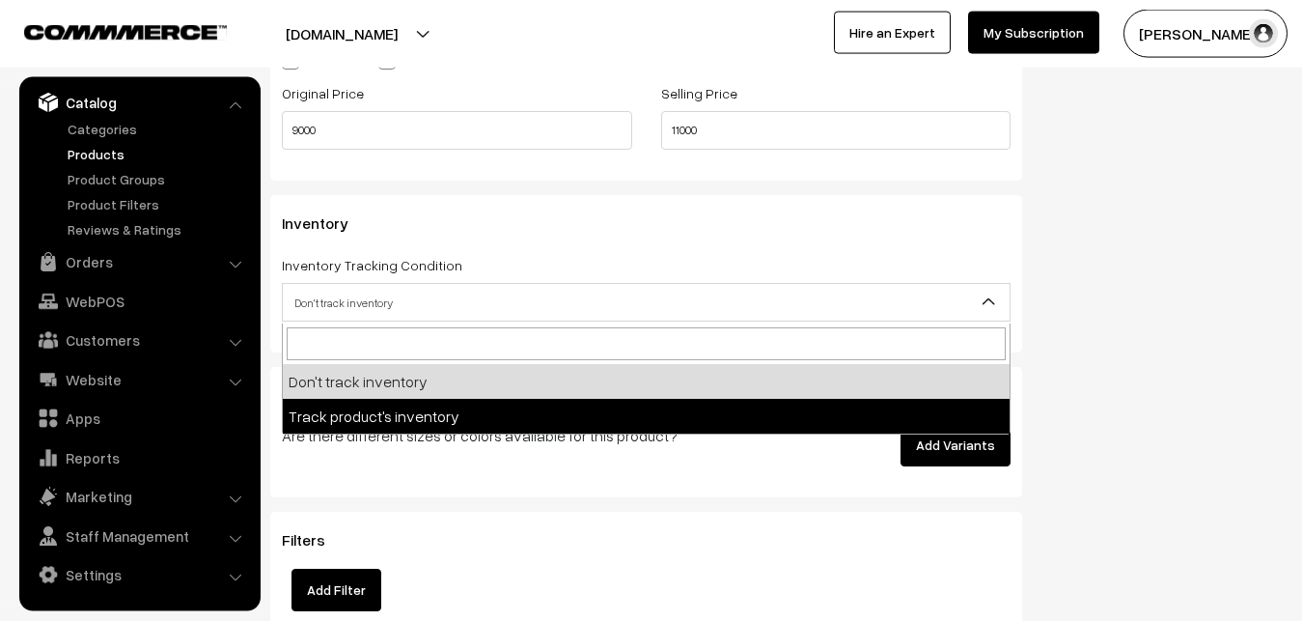
select select "2"
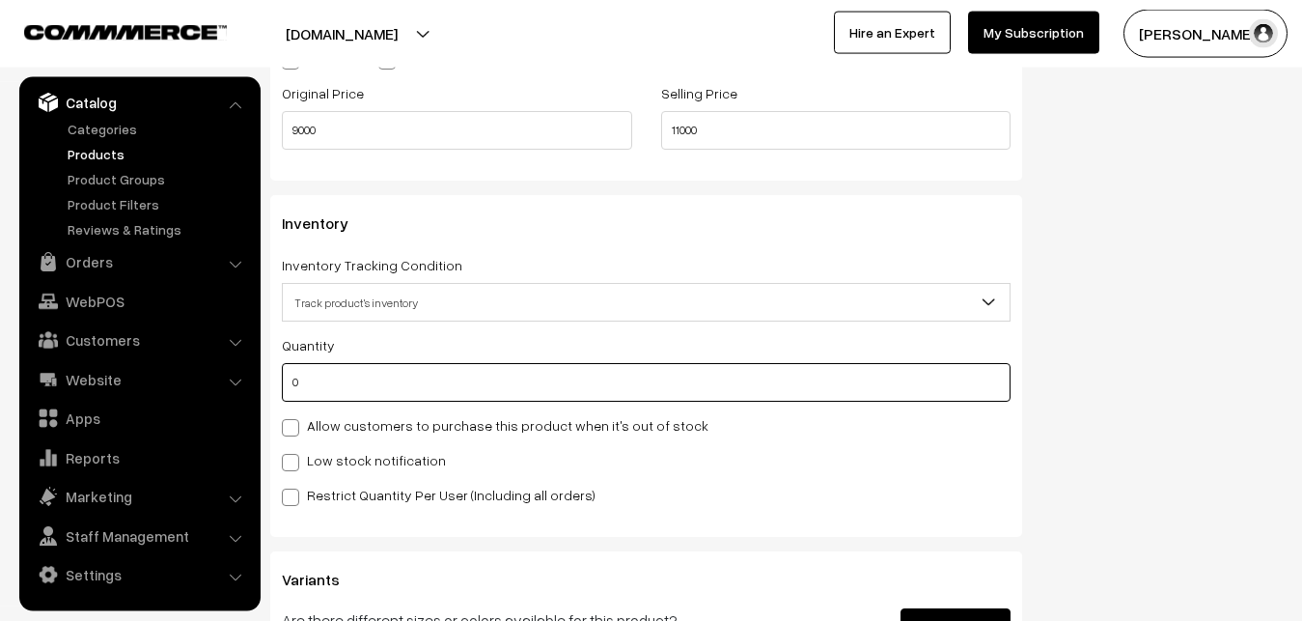
click at [338, 378] on input "0" at bounding box center [646, 382] width 729 height 39
type input "4"
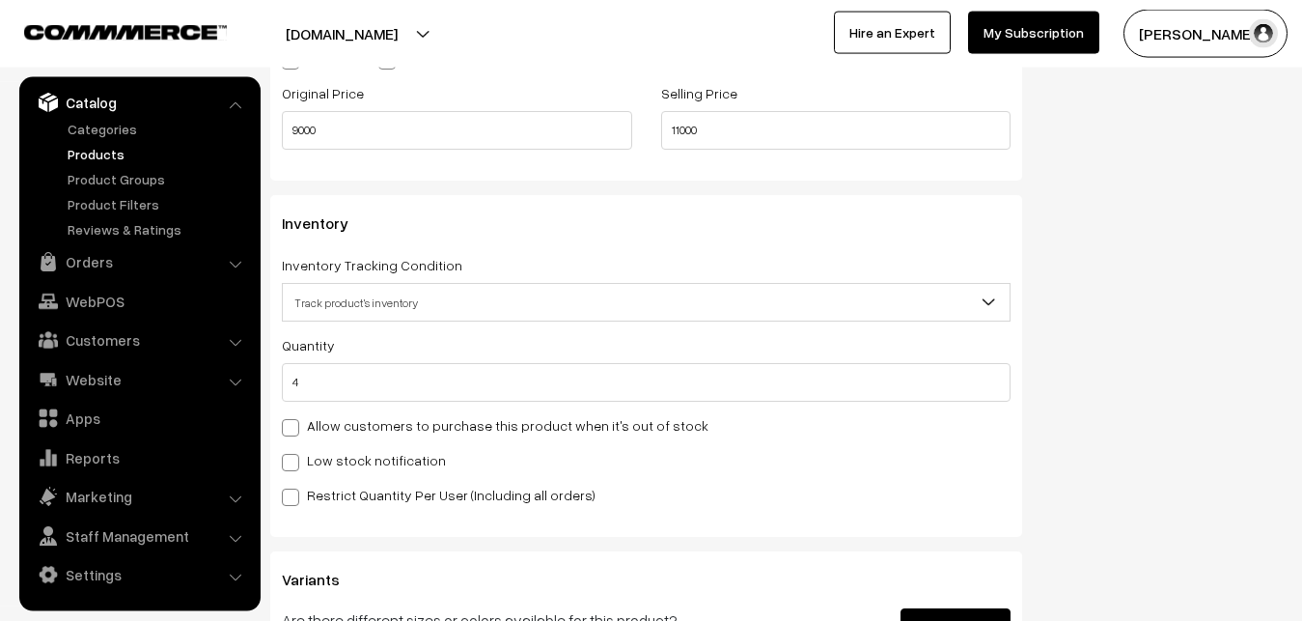
click at [321, 470] on label "Low stock notification" at bounding box center [364, 460] width 164 height 20
click at [294, 465] on input "Low stock notification" at bounding box center [288, 459] width 13 height 13
checkbox input "true"
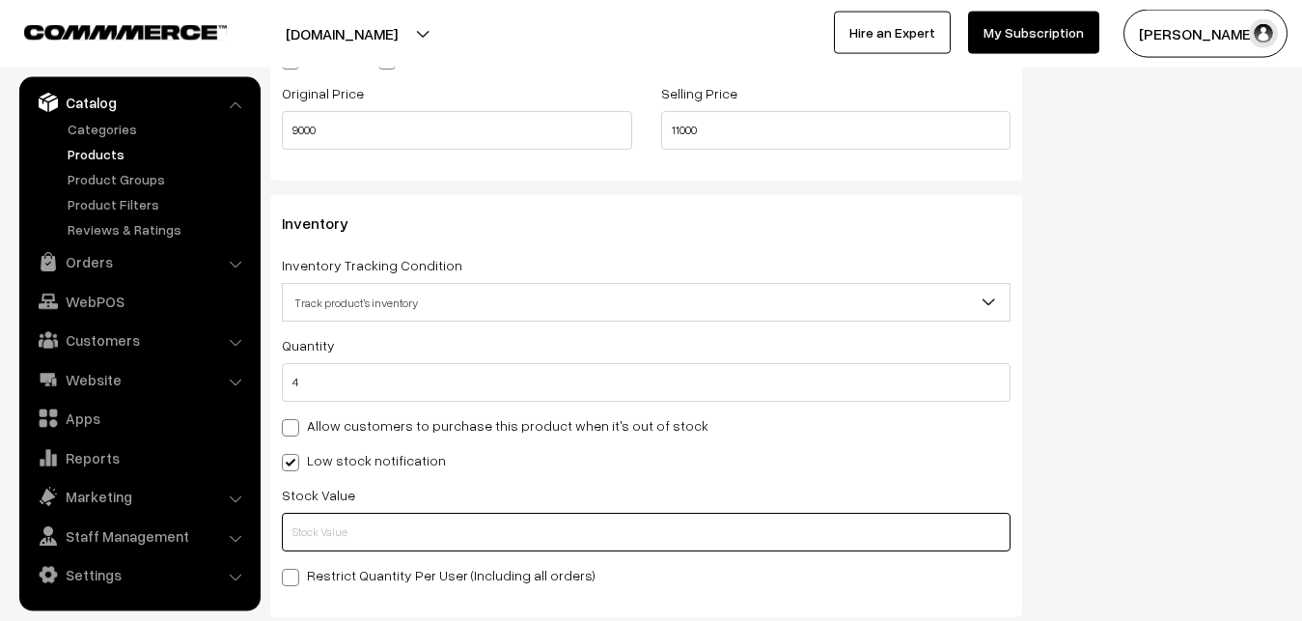
click at [330, 535] on input "text" at bounding box center [646, 532] width 729 height 39
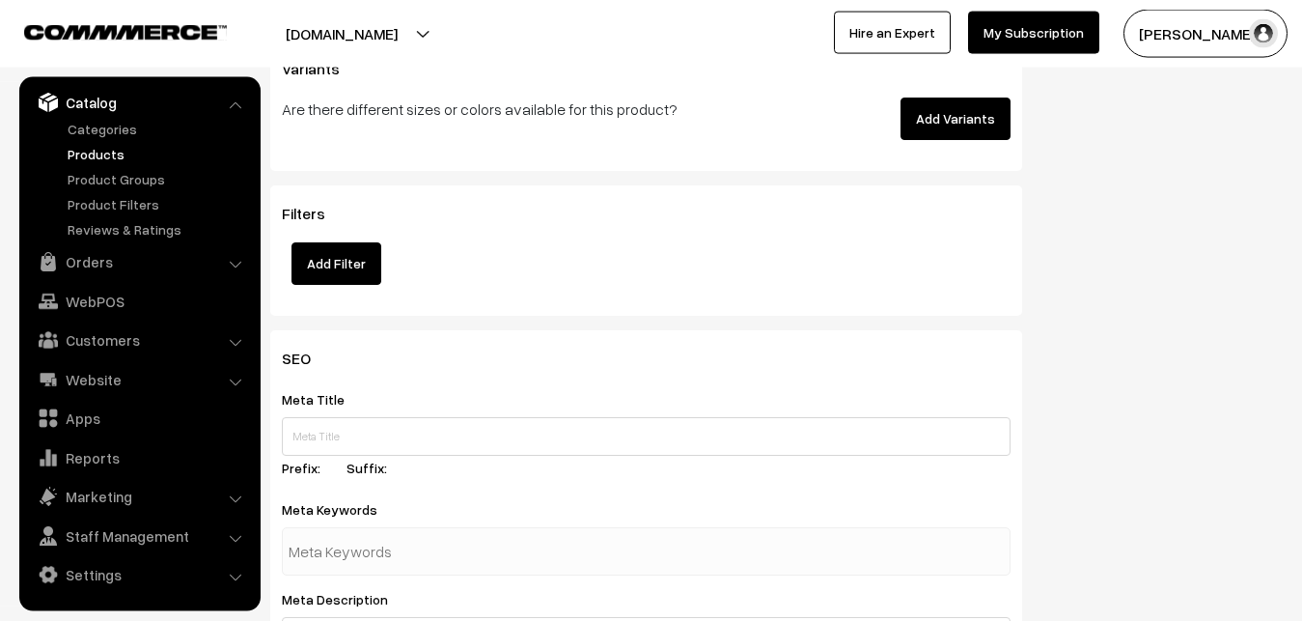
scroll to position [2874, 0]
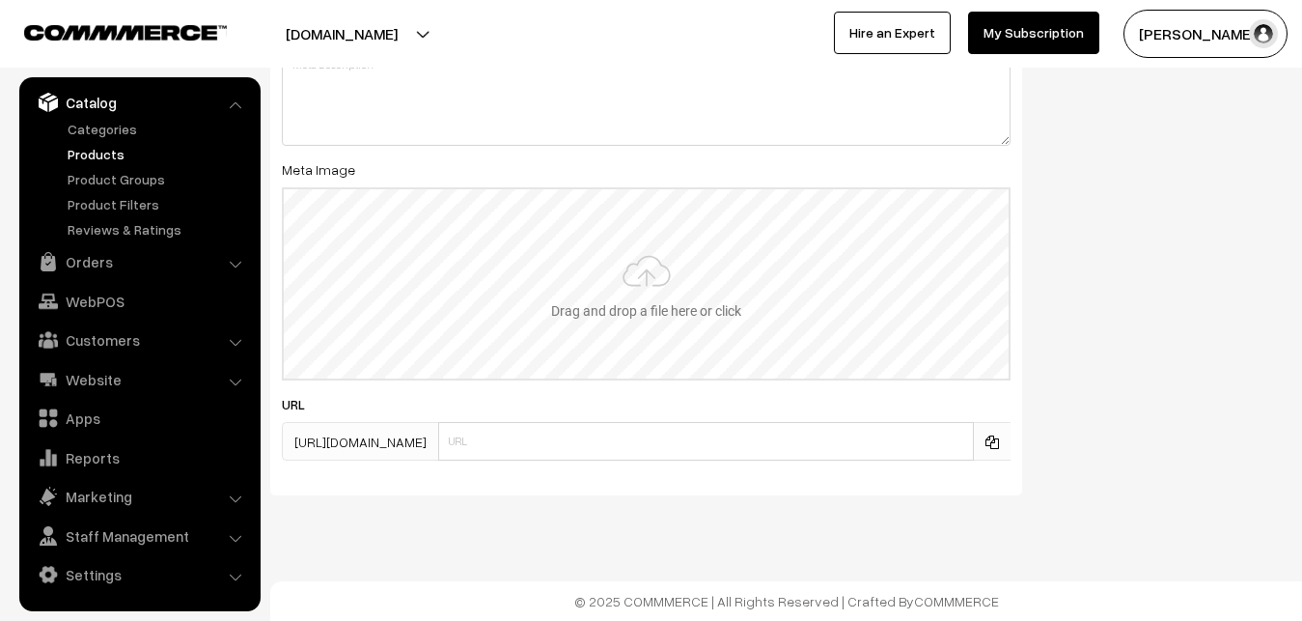
type input "2"
click at [588, 282] on input "file" at bounding box center [646, 283] width 725 height 189
type input "C:\fakepath\gadwal-saree-va12923-oct.jpeg"
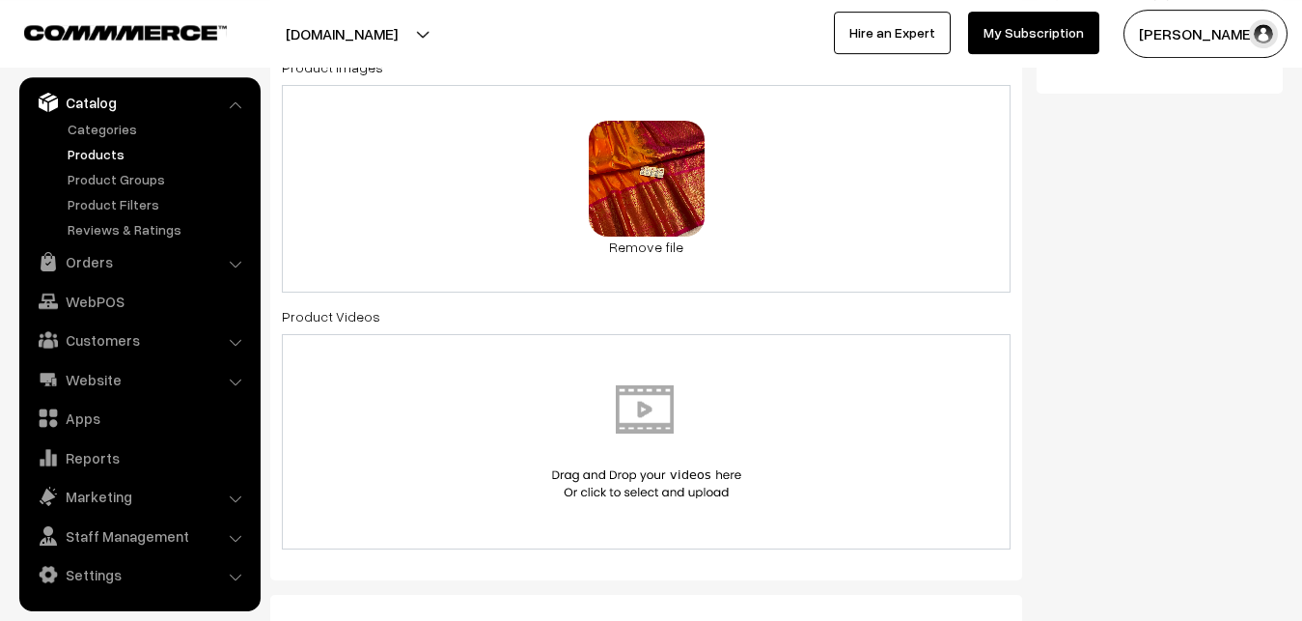
scroll to position [0, 0]
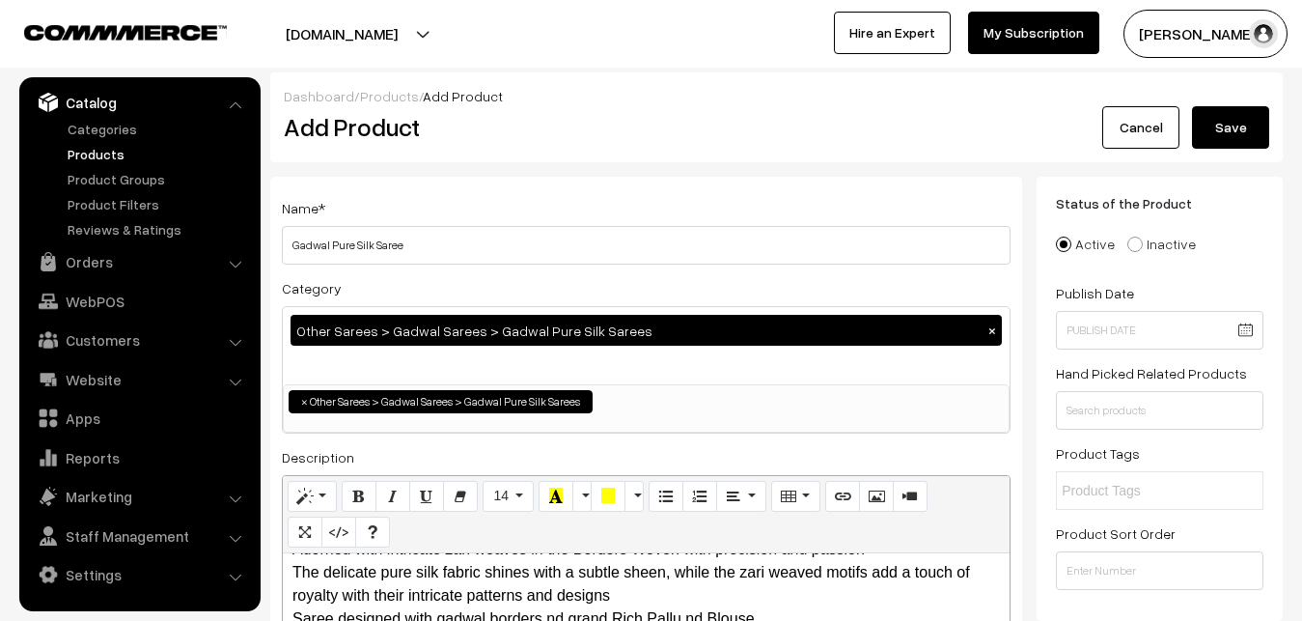
click at [1233, 144] on button "Save" at bounding box center [1230, 127] width 77 height 42
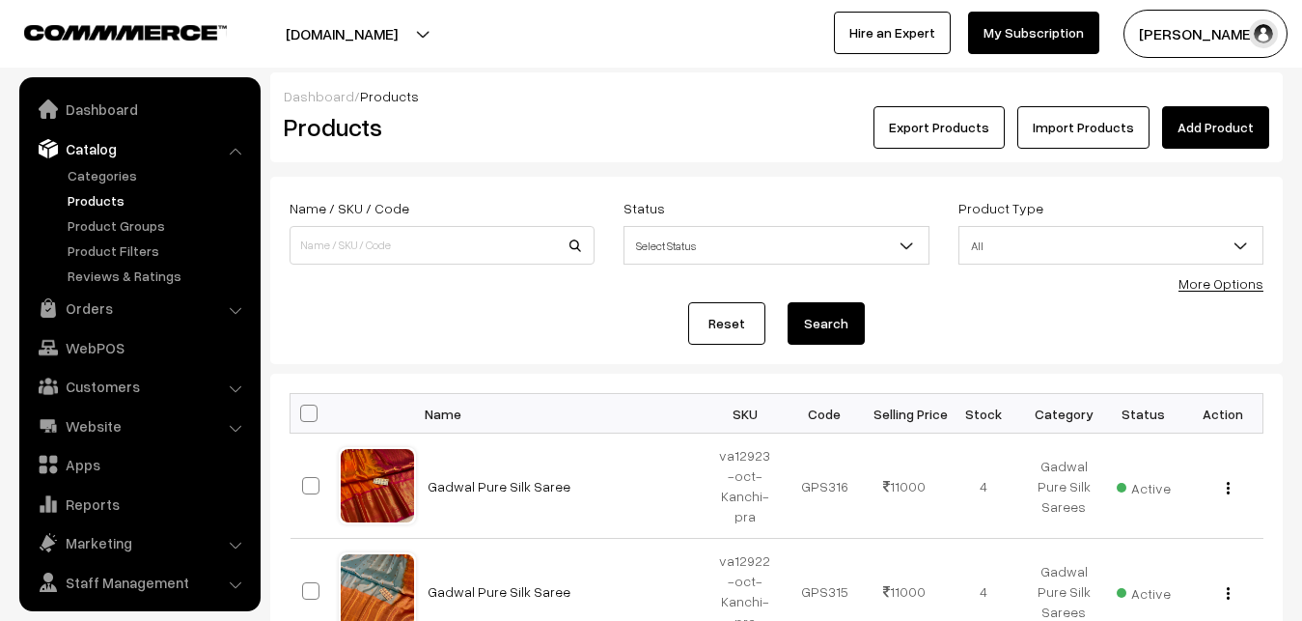
scroll to position [46, 0]
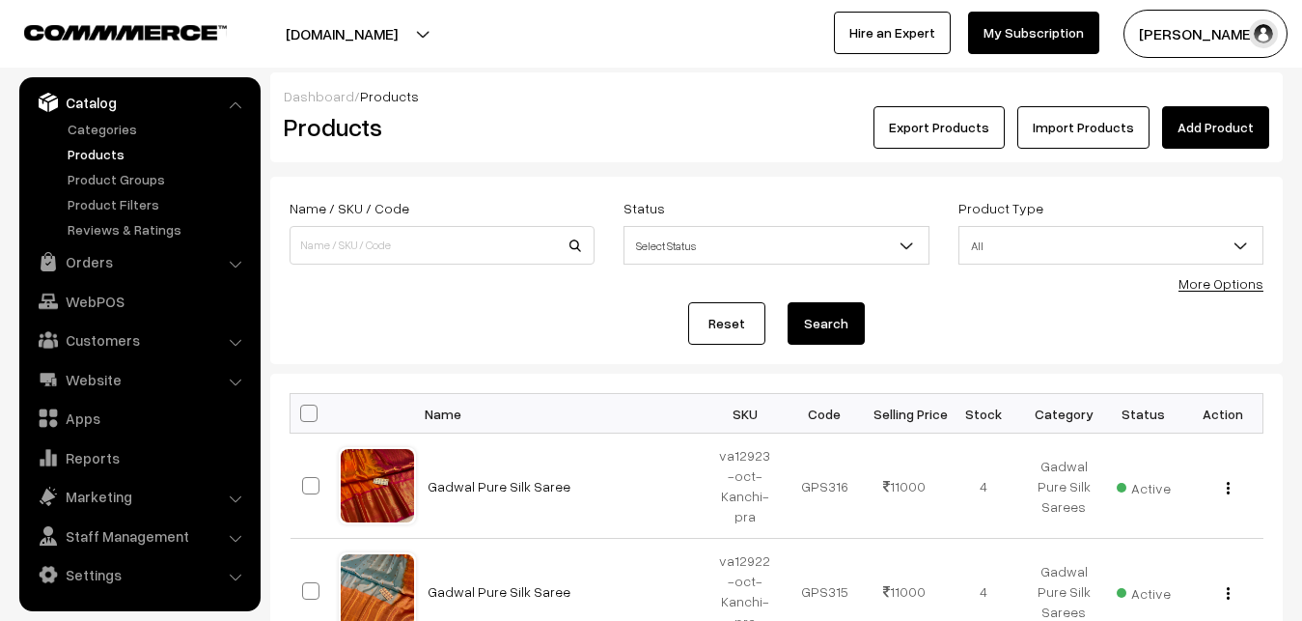
click at [744, 148] on div "Export Products Import Products Add Product" at bounding box center [946, 127] width 648 height 42
click at [1194, 140] on link "Add Product" at bounding box center [1215, 127] width 107 height 42
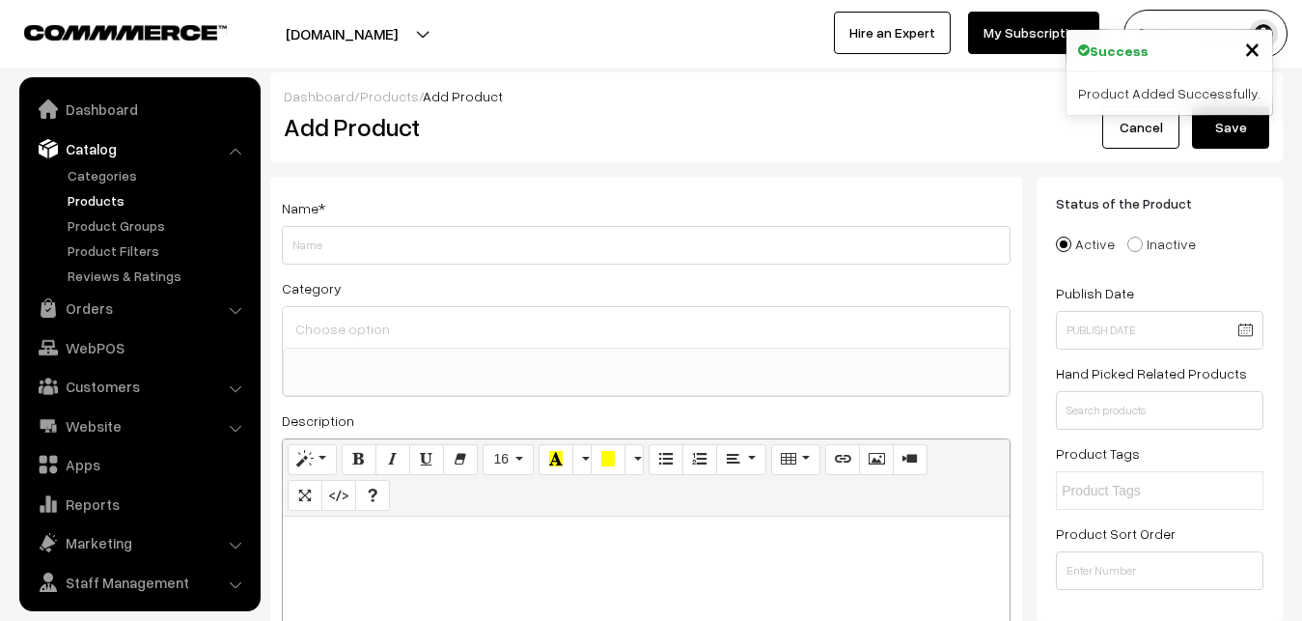
select select
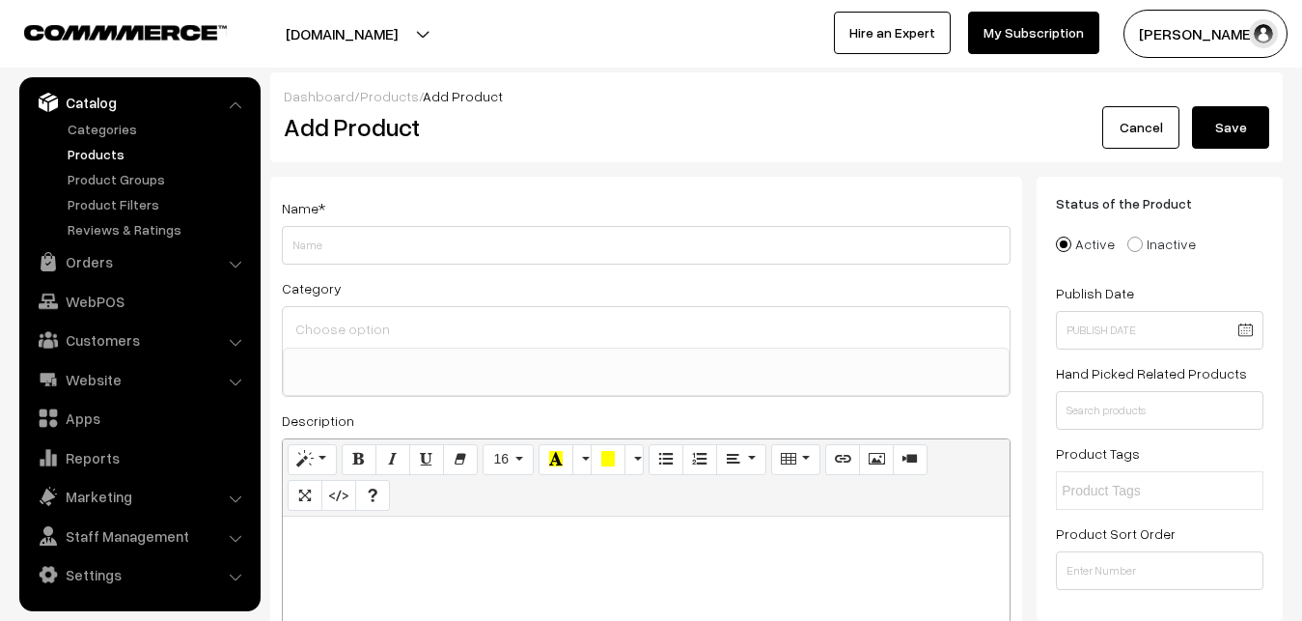
paste div
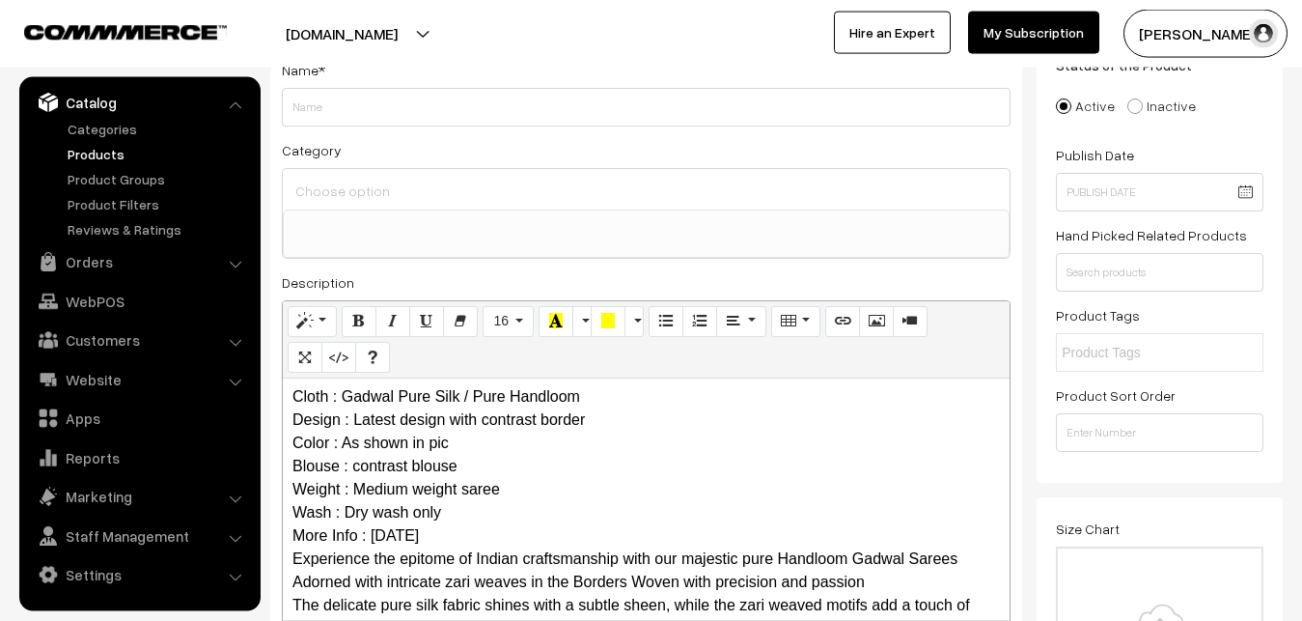
scroll to position [0, 0]
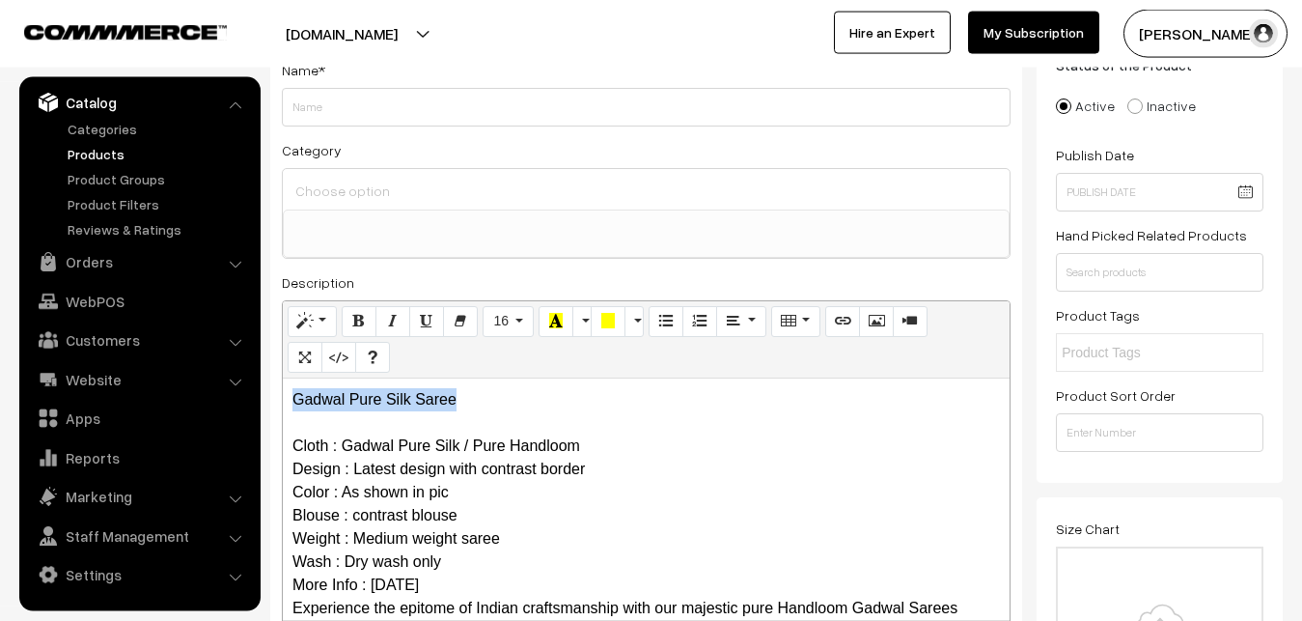
drag, startPoint x: 546, startPoint y: 411, endPoint x: 265, endPoint y: 411, distance: 280.9
click at [283, 411] on div "Gadwal Pure Silk Saree Cloth : Gadwal Pure Silk / Pure Handloom Design : Latest…" at bounding box center [646, 498] width 727 height 241
copy p "Gadwal Pure Silk Saree"
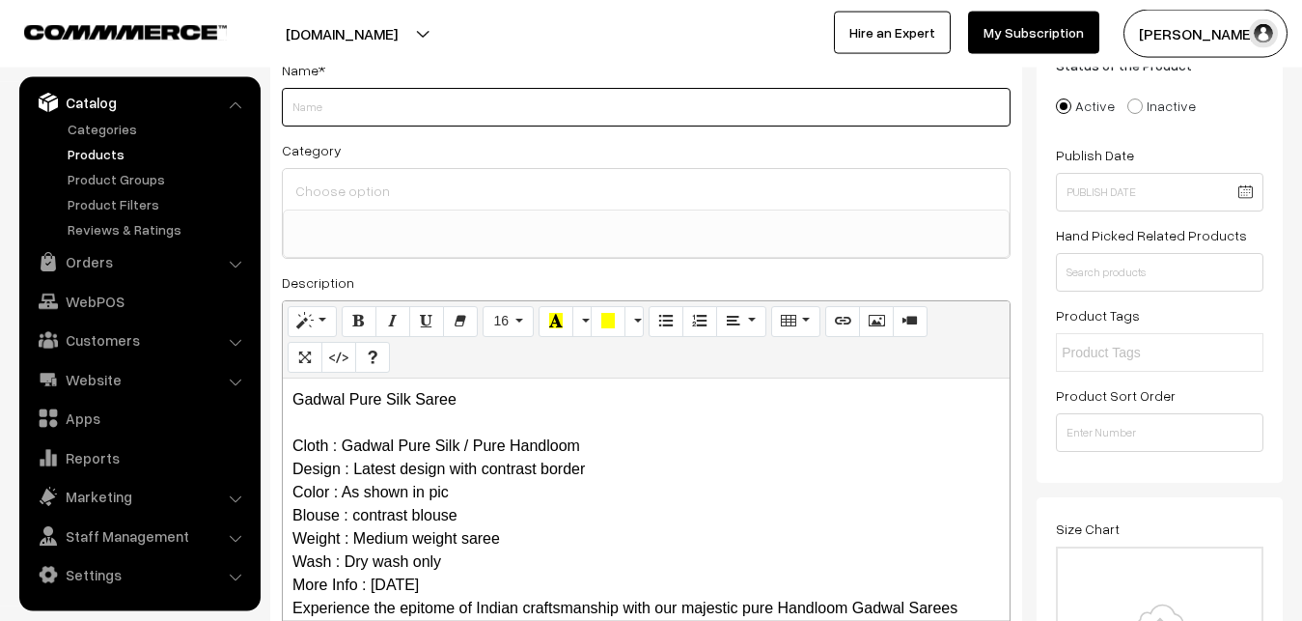
paste input "Gadwal Pure Silk Saree"
type input "Gadwal Pure Silk Saree"
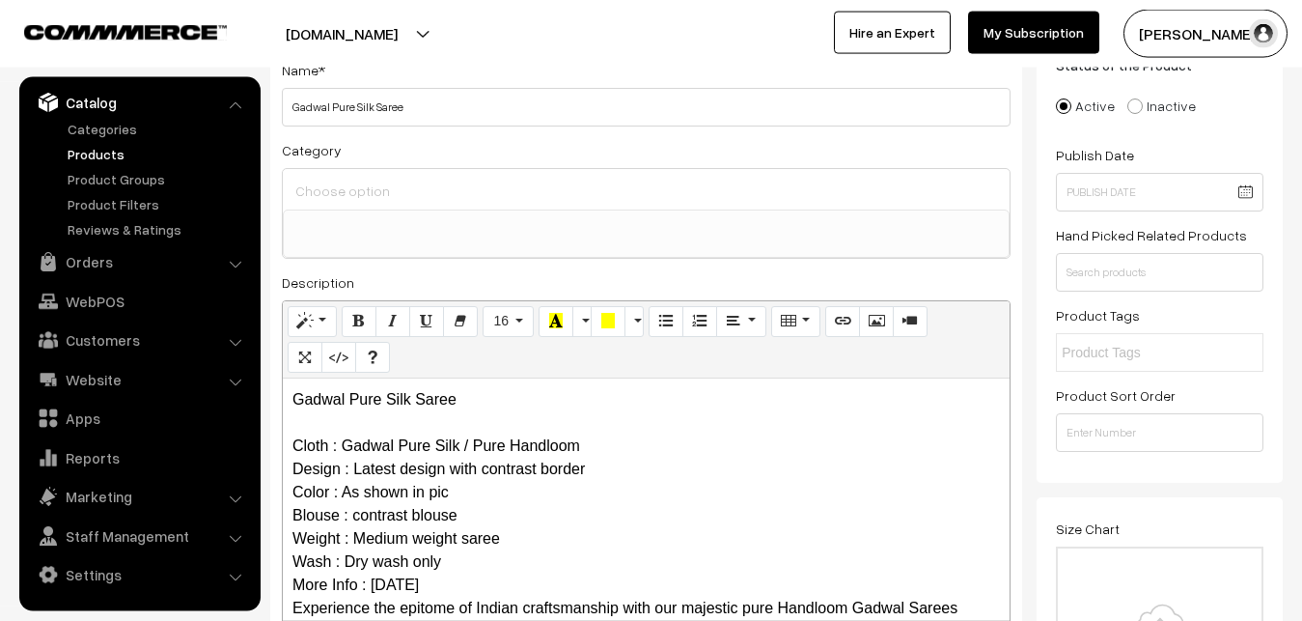
click at [370, 192] on input at bounding box center [646, 191] width 711 height 28
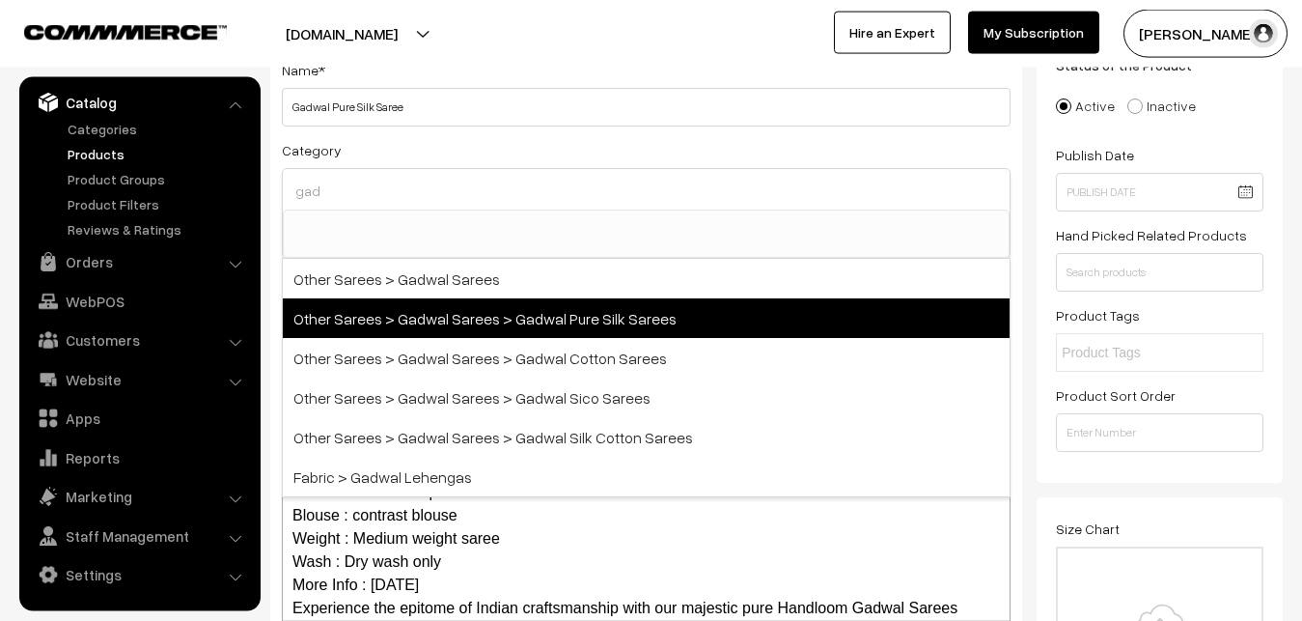
type input "gad"
click at [504, 310] on span "Other Sarees > Gadwal Sarees > Gadwal Pure Silk Sarees" at bounding box center [646, 318] width 727 height 40
select select "45"
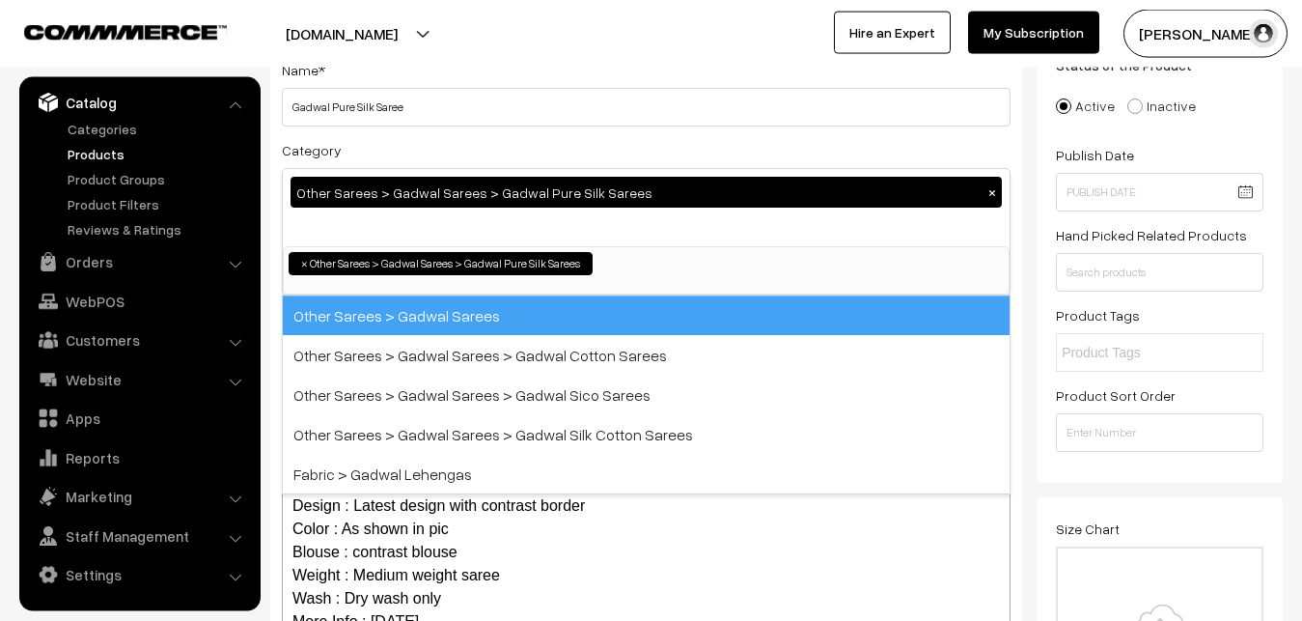
scroll to position [710, 0]
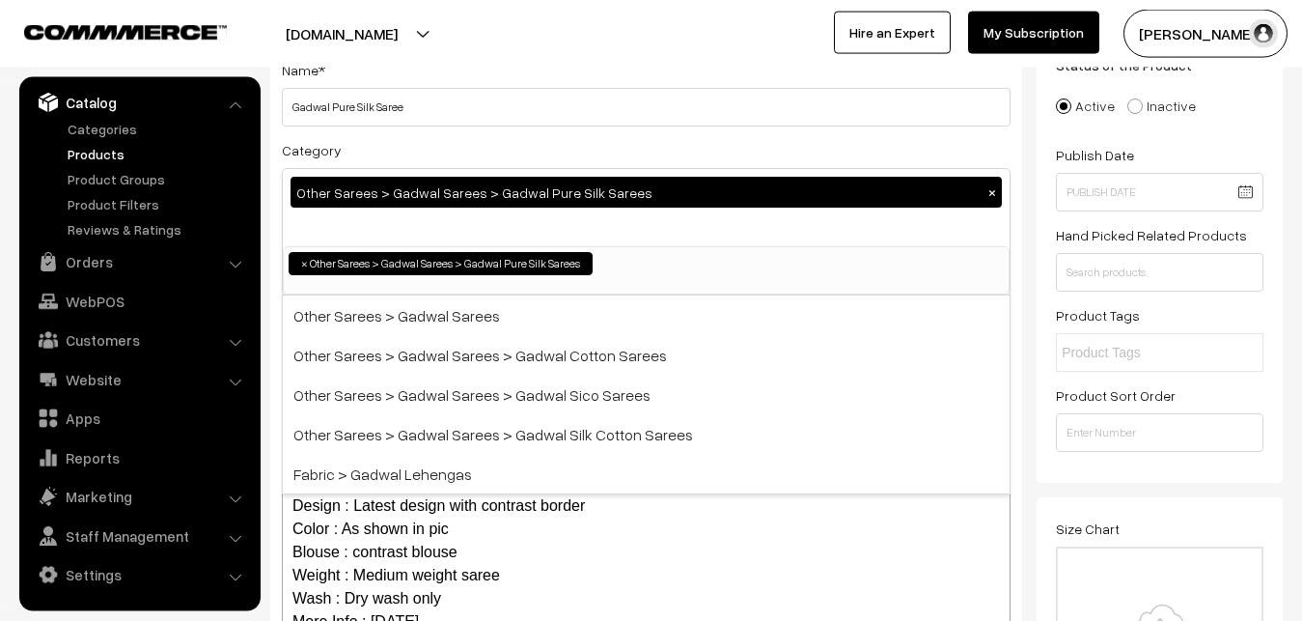
click at [530, 47] on div at bounding box center [321, 34] width 632 height 48
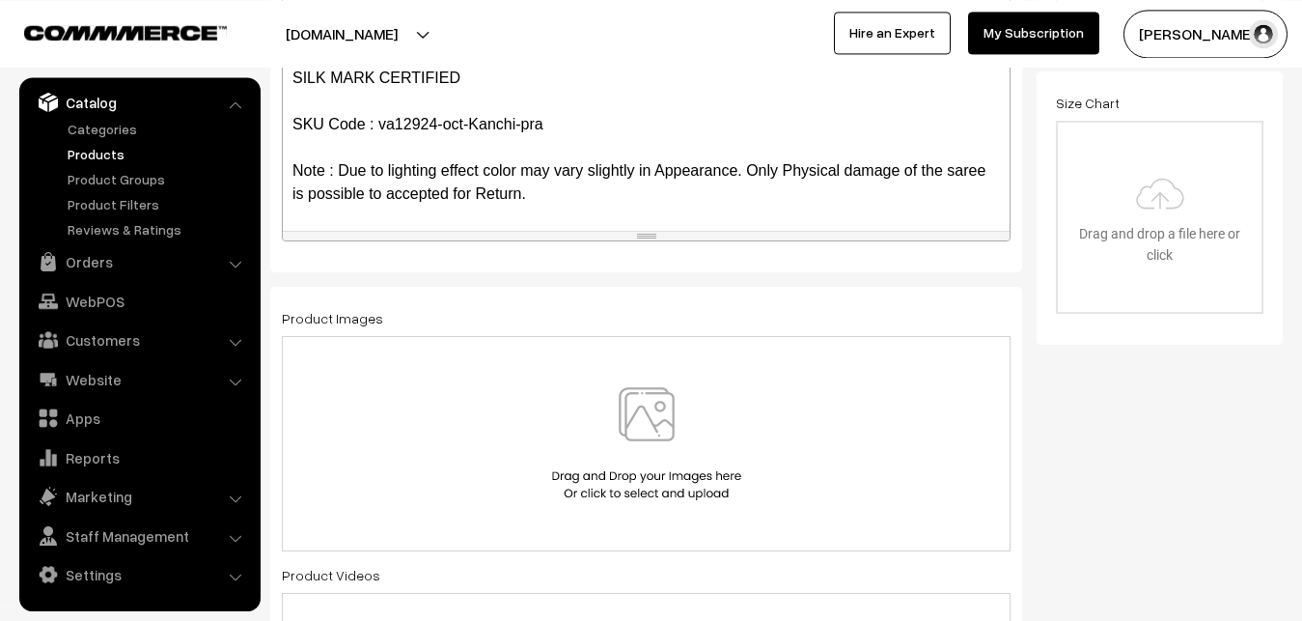
scroll to position [532, 0]
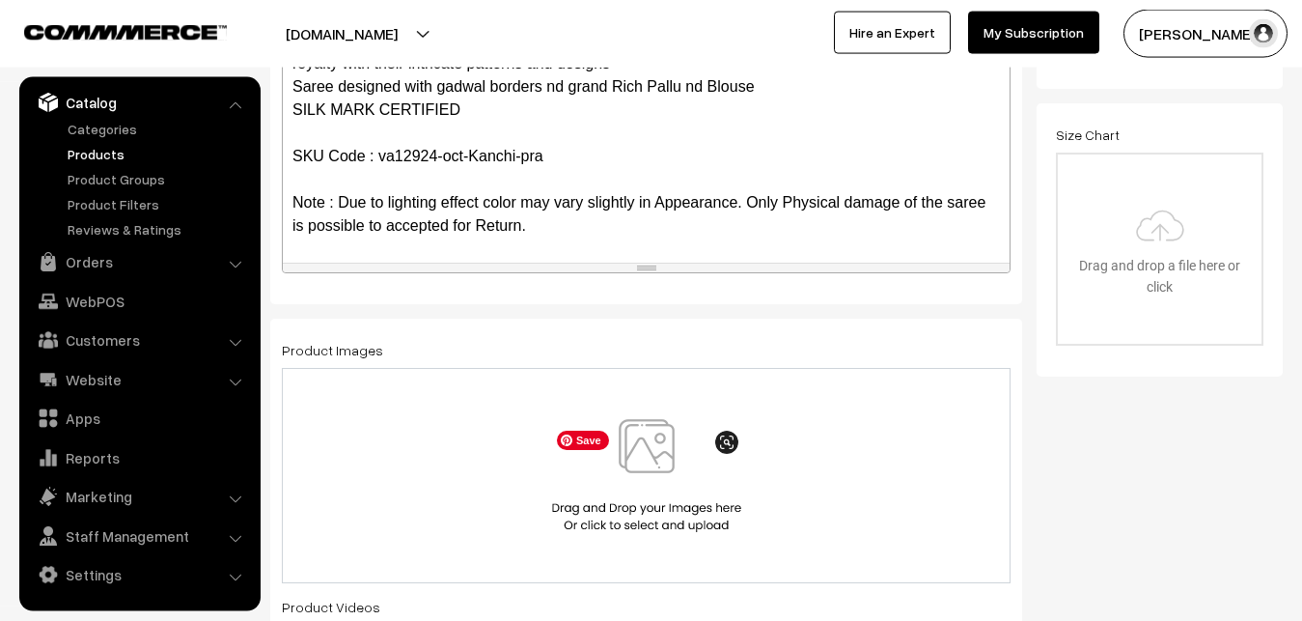
click at [643, 454] on img at bounding box center [646, 475] width 199 height 113
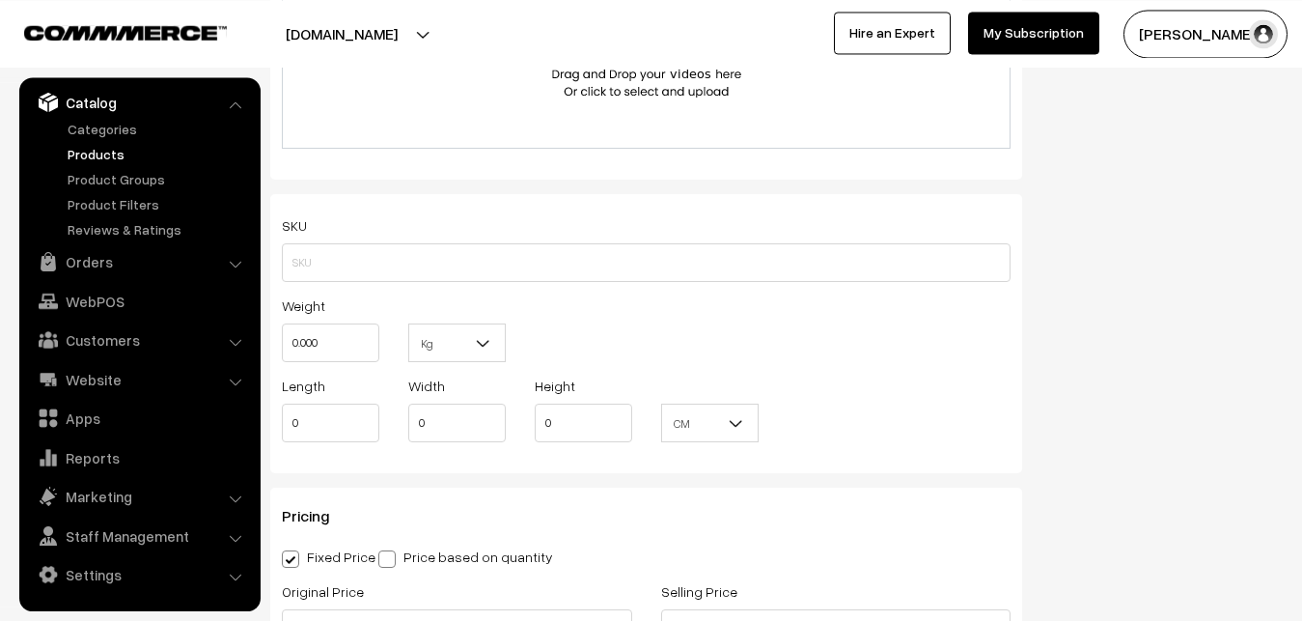
scroll to position [1221, 0]
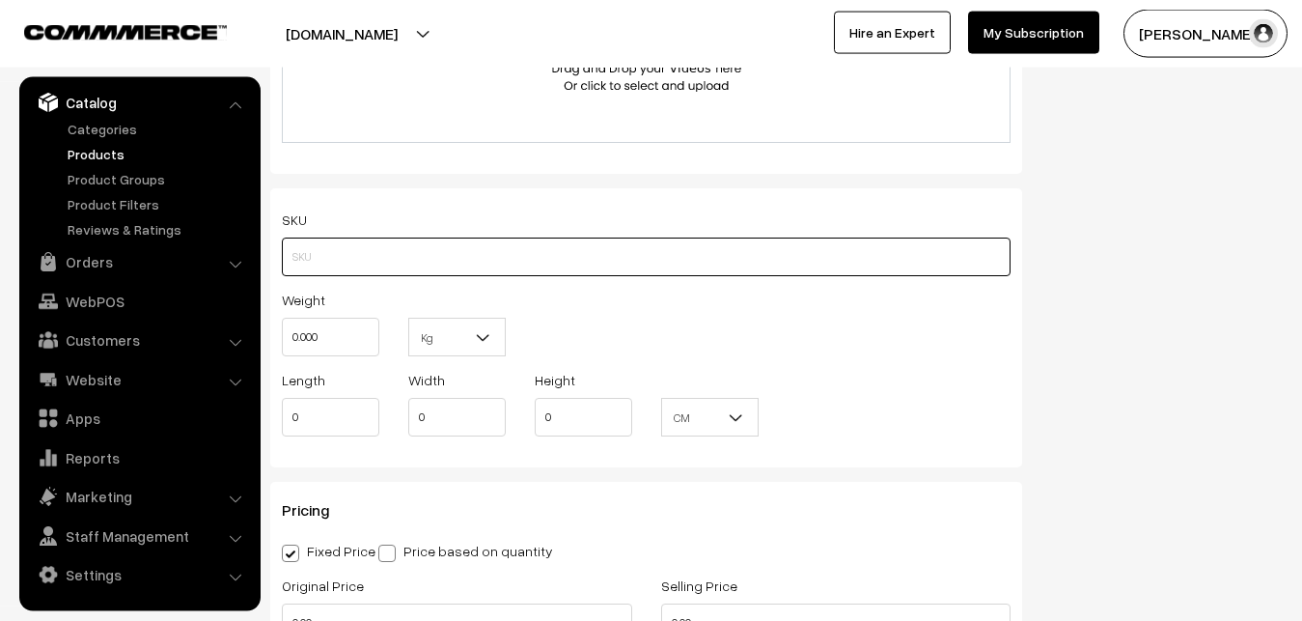
paste input "va12924-oct-Kanchi-pra"
type input "va12924-oct-Kanchi-pra"
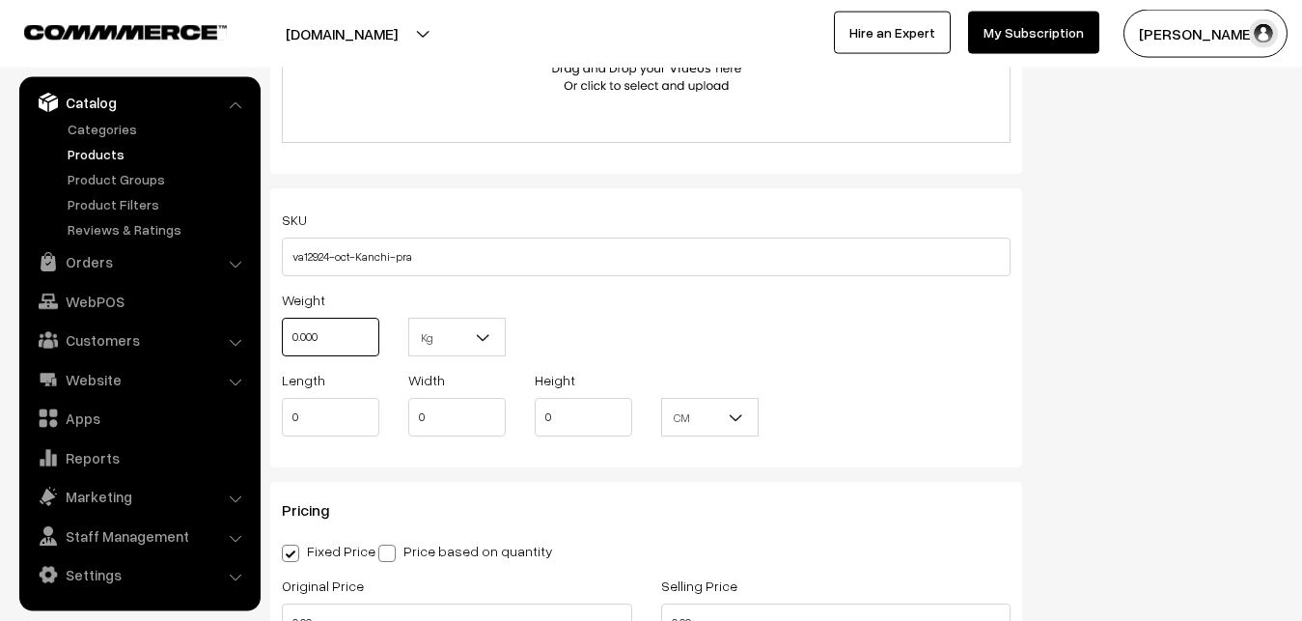
drag, startPoint x: 350, startPoint y: 335, endPoint x: 239, endPoint y: 341, distance: 111.2
click at [282, 341] on input "0.000" at bounding box center [331, 337] width 98 height 39
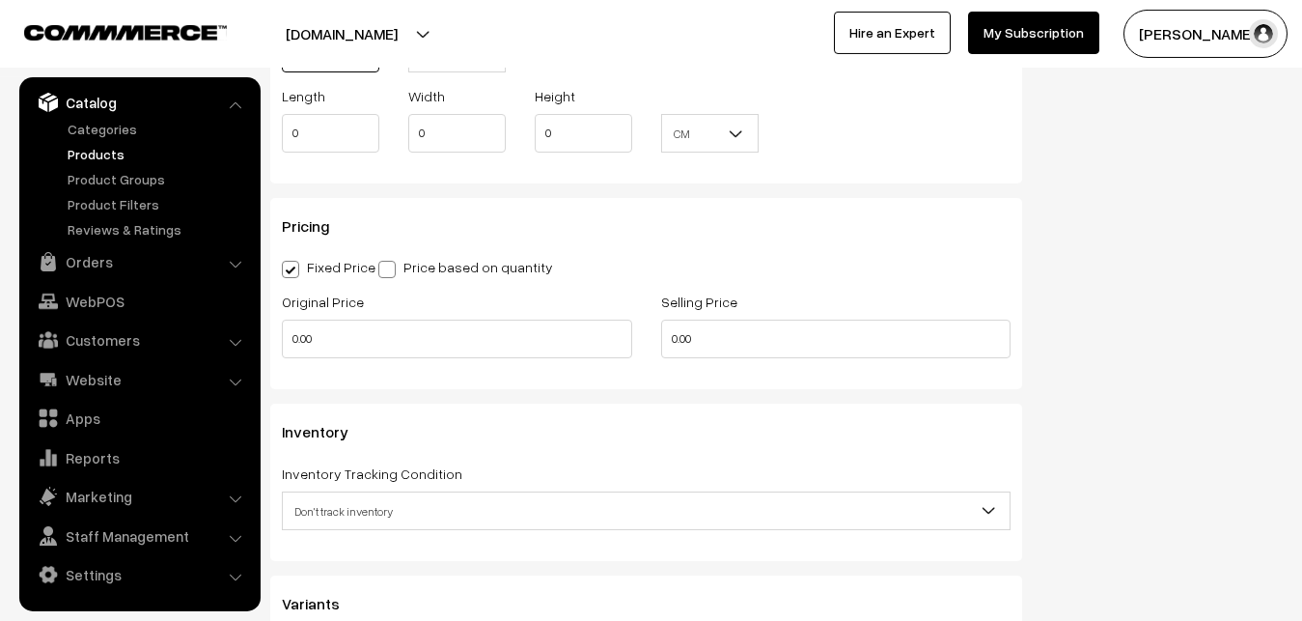
scroll to position [1517, 0]
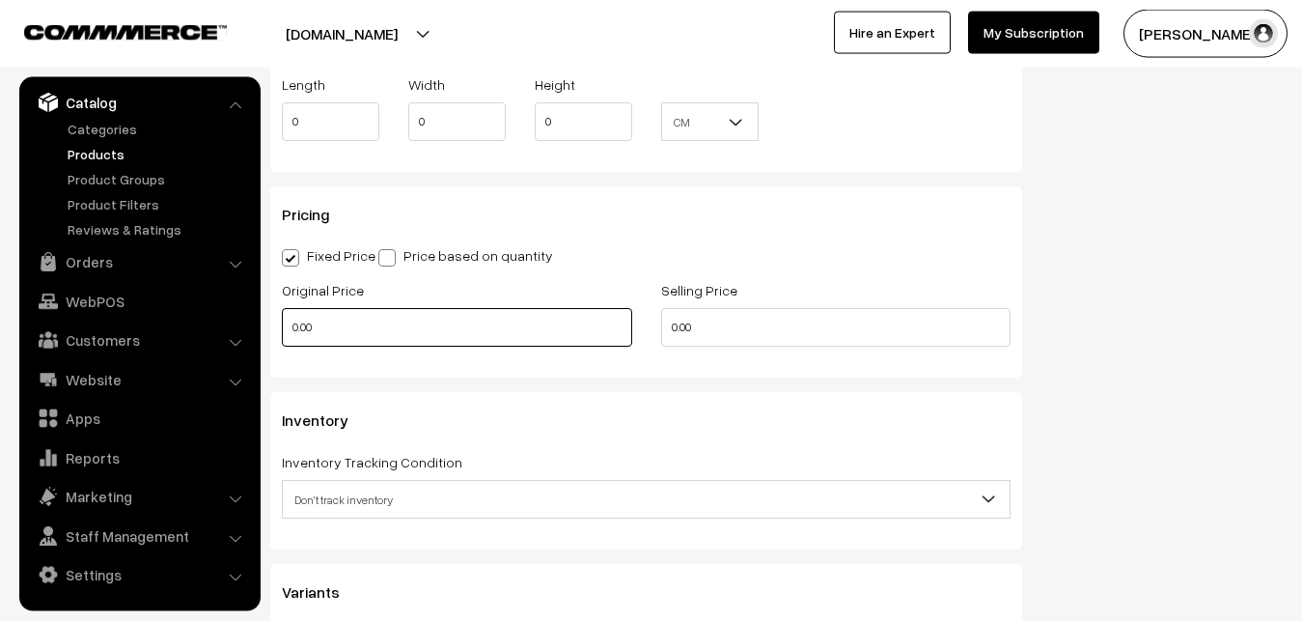
type input "0.80"
drag, startPoint x: 337, startPoint y: 317, endPoint x: 279, endPoint y: 326, distance: 58.7
click at [282, 326] on input "0.00" at bounding box center [457, 327] width 350 height 39
type input "9000"
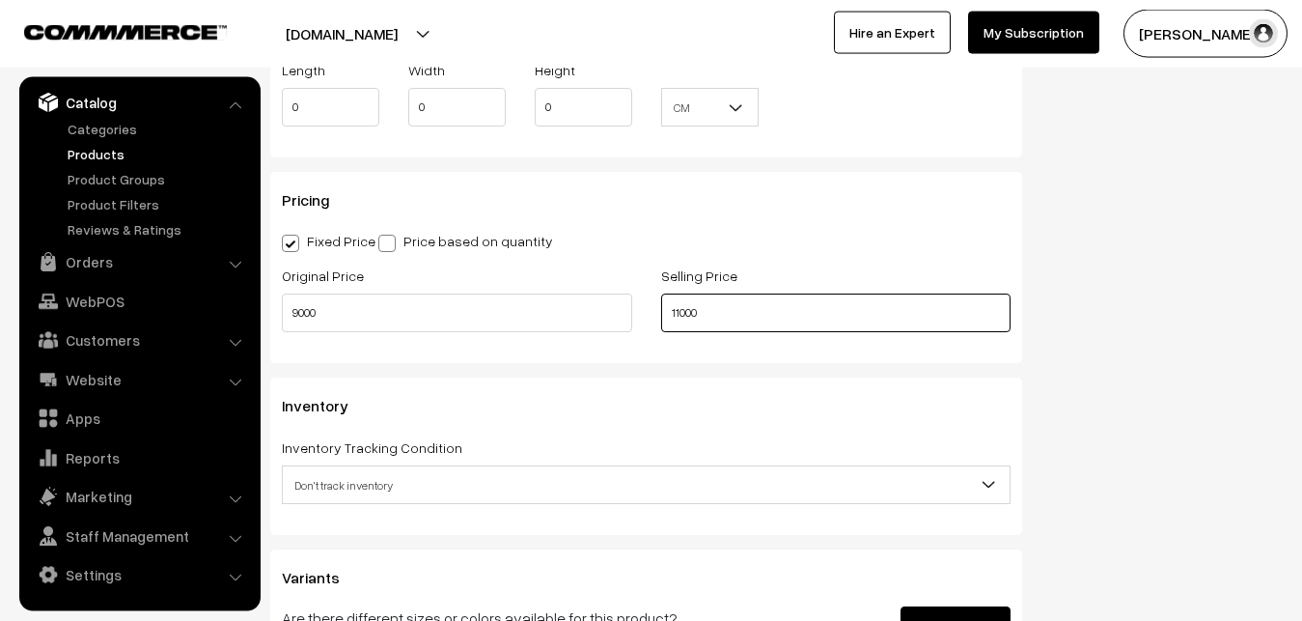
scroll to position [1714, 0]
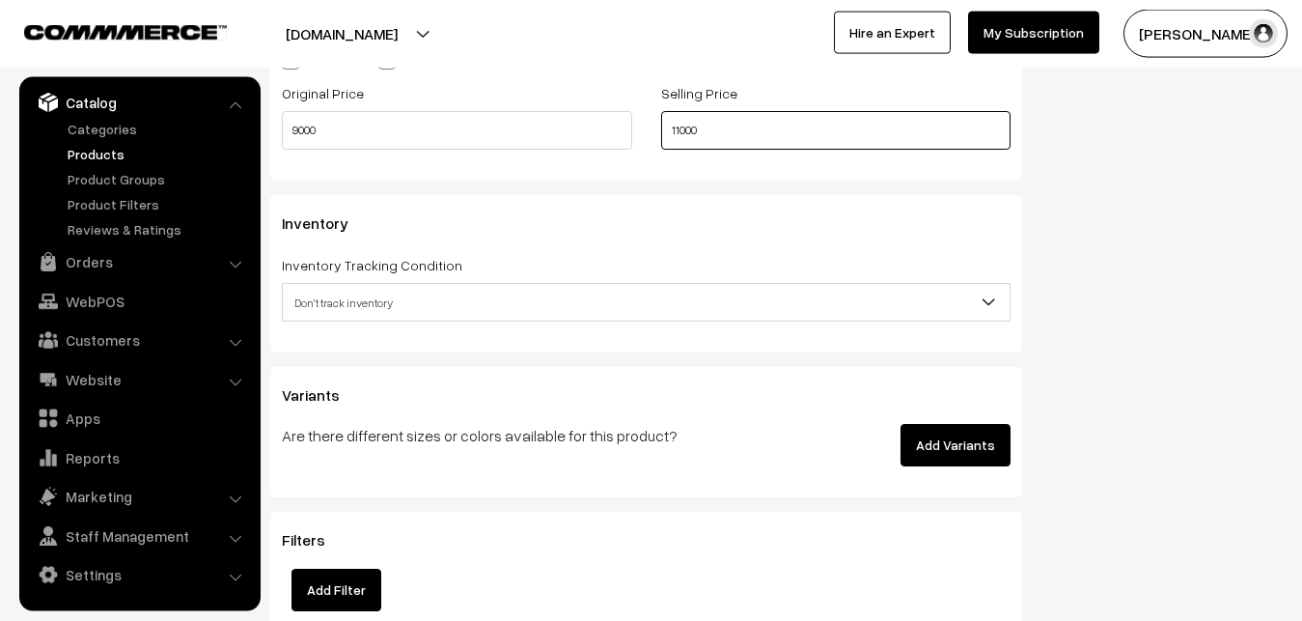
type input "11000"
click at [353, 311] on span "Don't track inventory" at bounding box center [646, 303] width 727 height 34
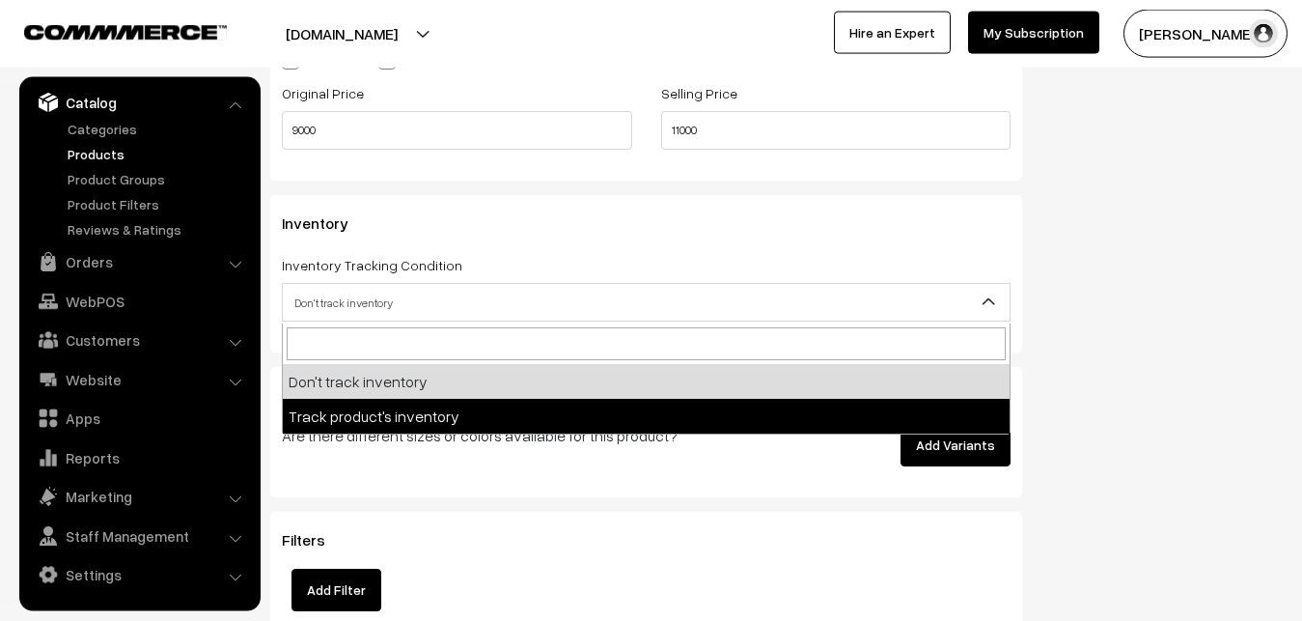
select select "2"
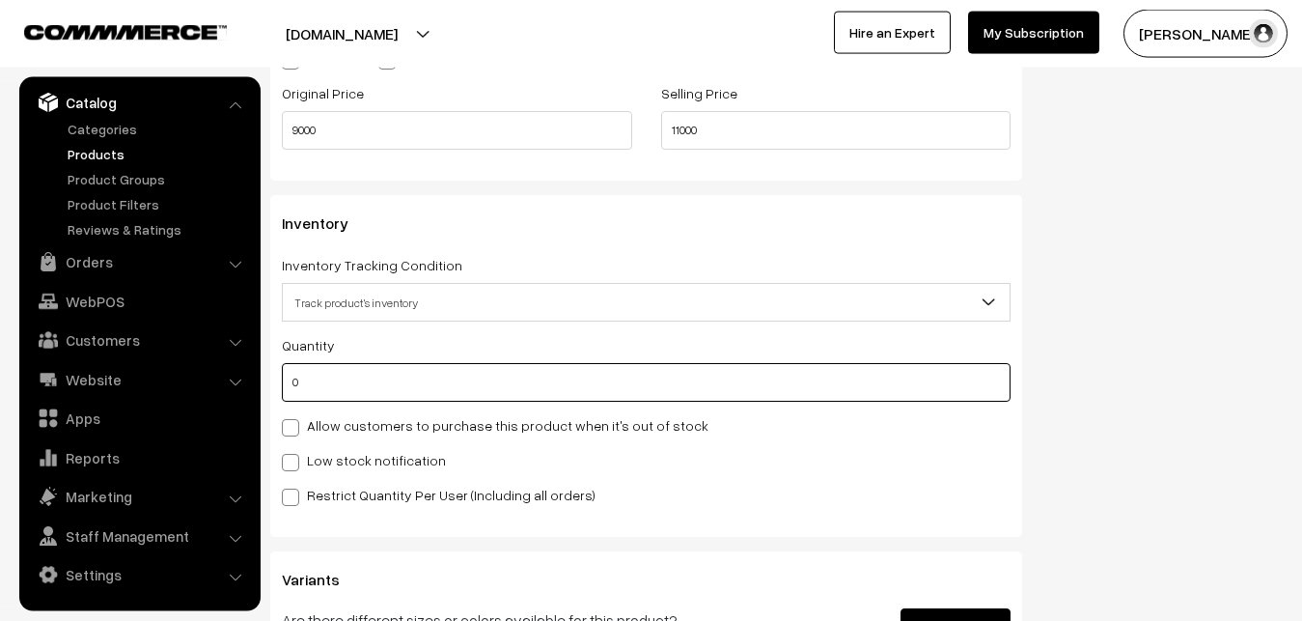
click at [352, 390] on input "0" at bounding box center [646, 382] width 729 height 39
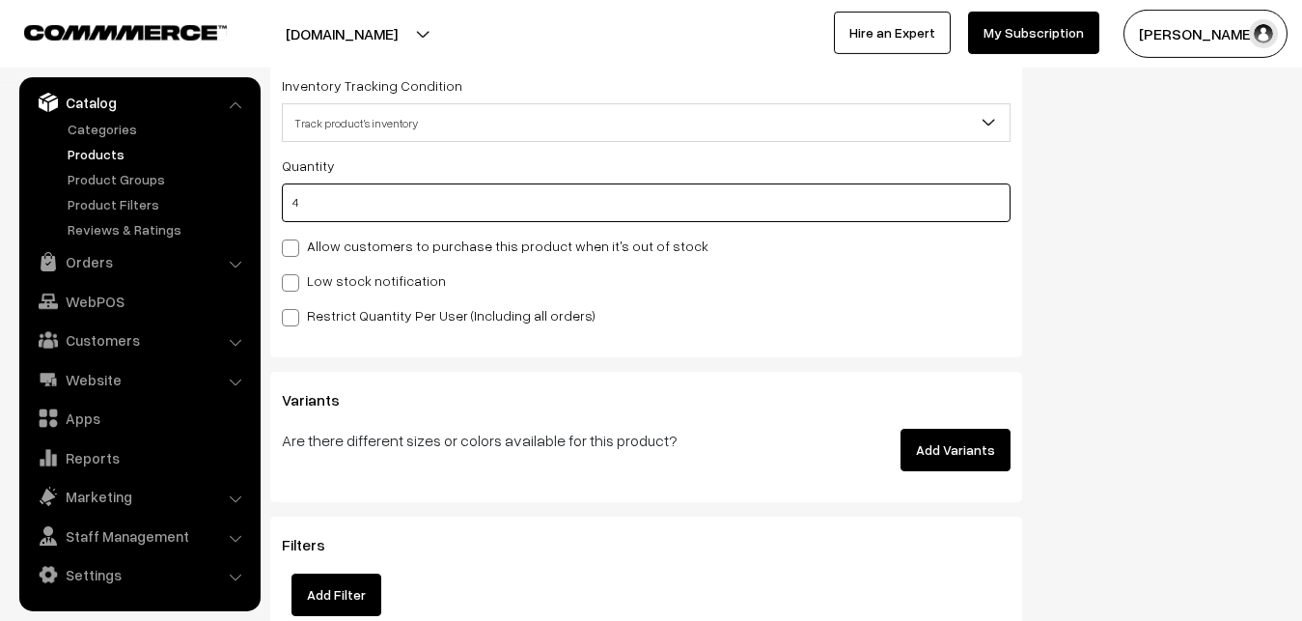
scroll to position [1910, 0]
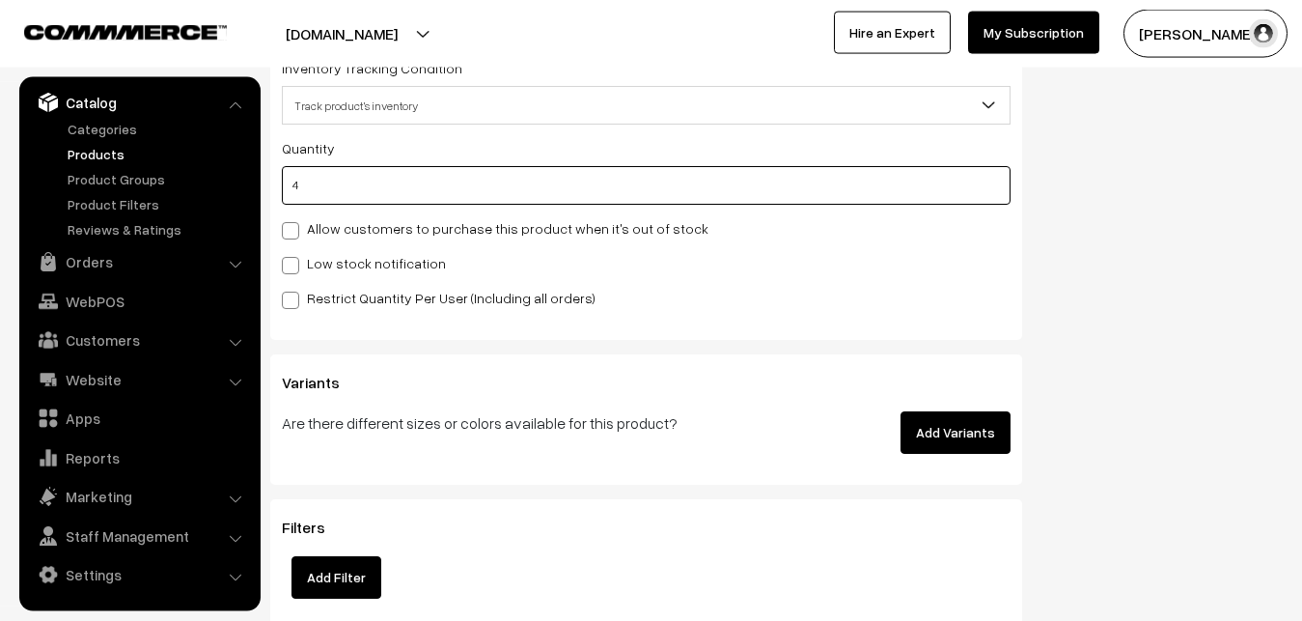
type input "4"
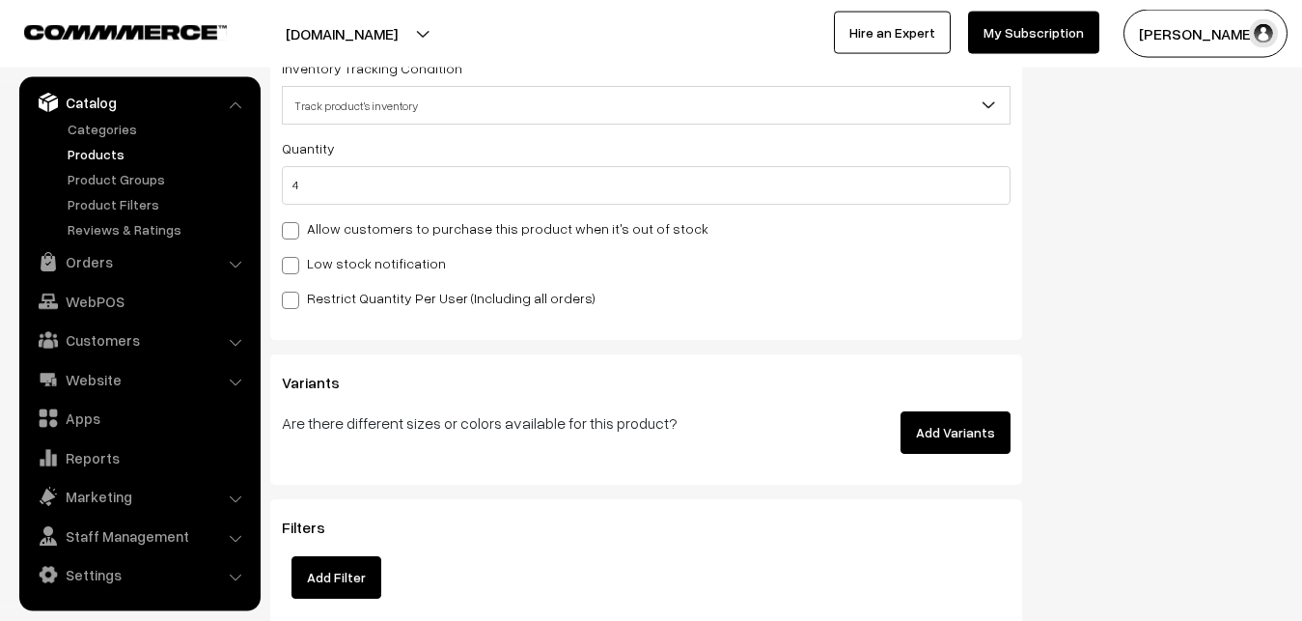
click at [318, 254] on div "Low stock notification" at bounding box center [646, 262] width 729 height 23
click at [320, 273] on label "Low stock notification" at bounding box center [364, 263] width 164 height 20
click at [294, 268] on input "Low stock notification" at bounding box center [288, 262] width 13 height 13
checkbox input "true"
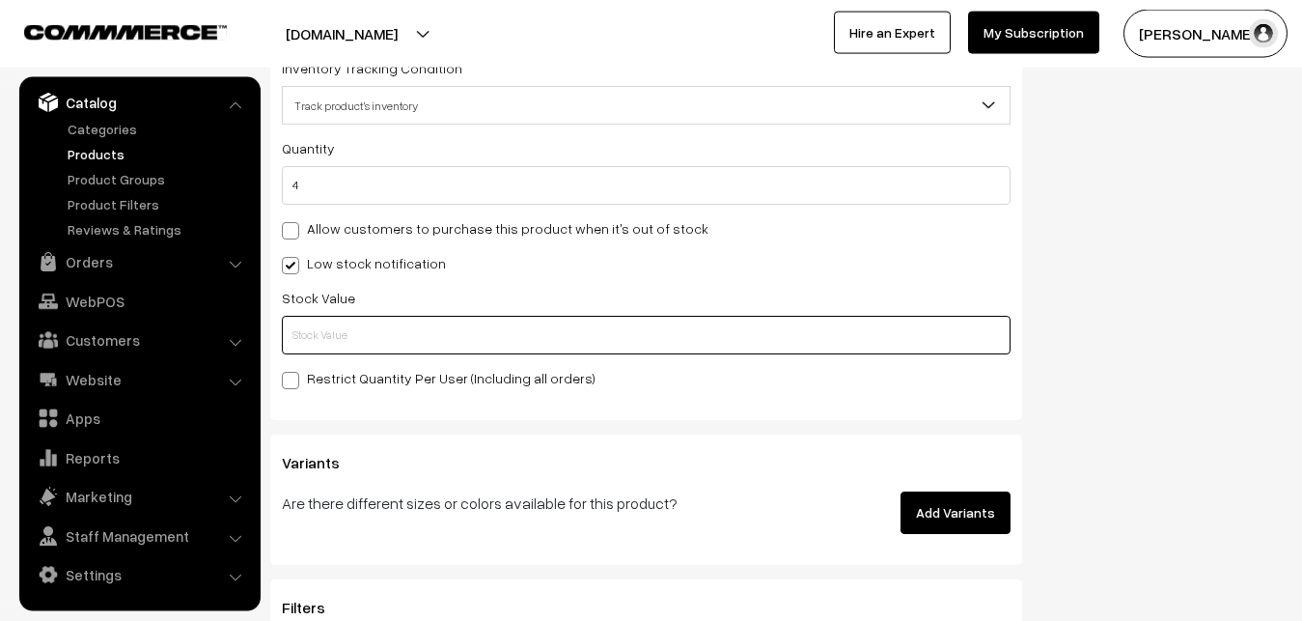
click at [319, 347] on input "text" at bounding box center [646, 335] width 729 height 39
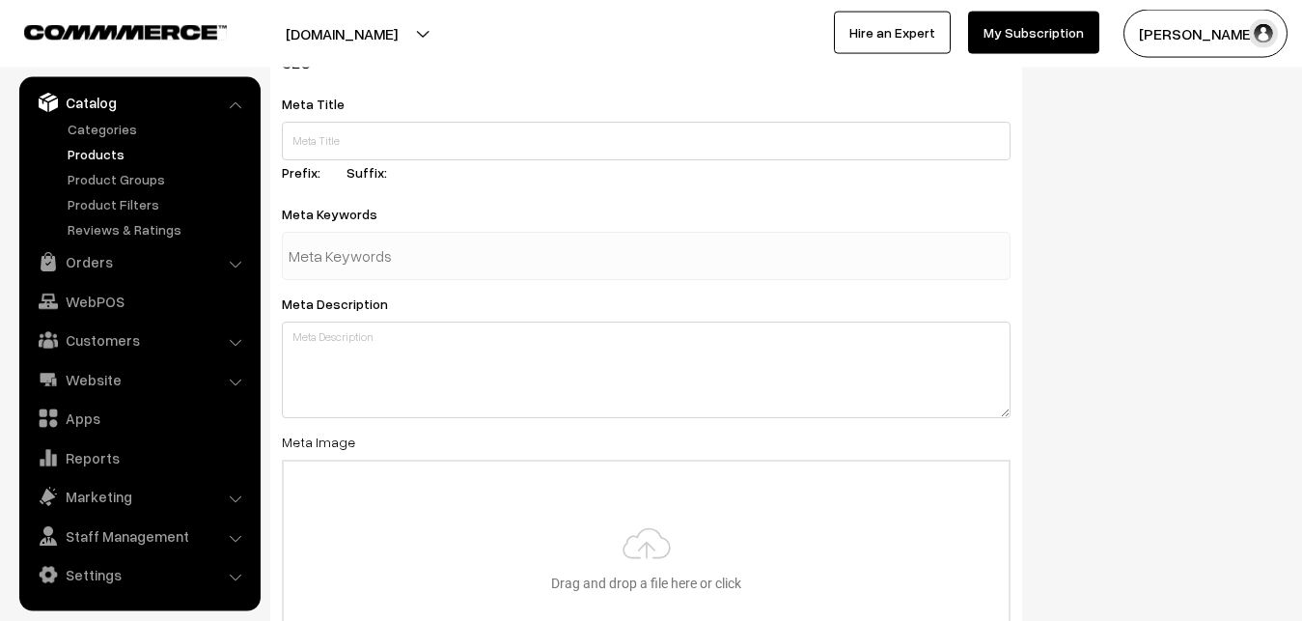
scroll to position [2874, 0]
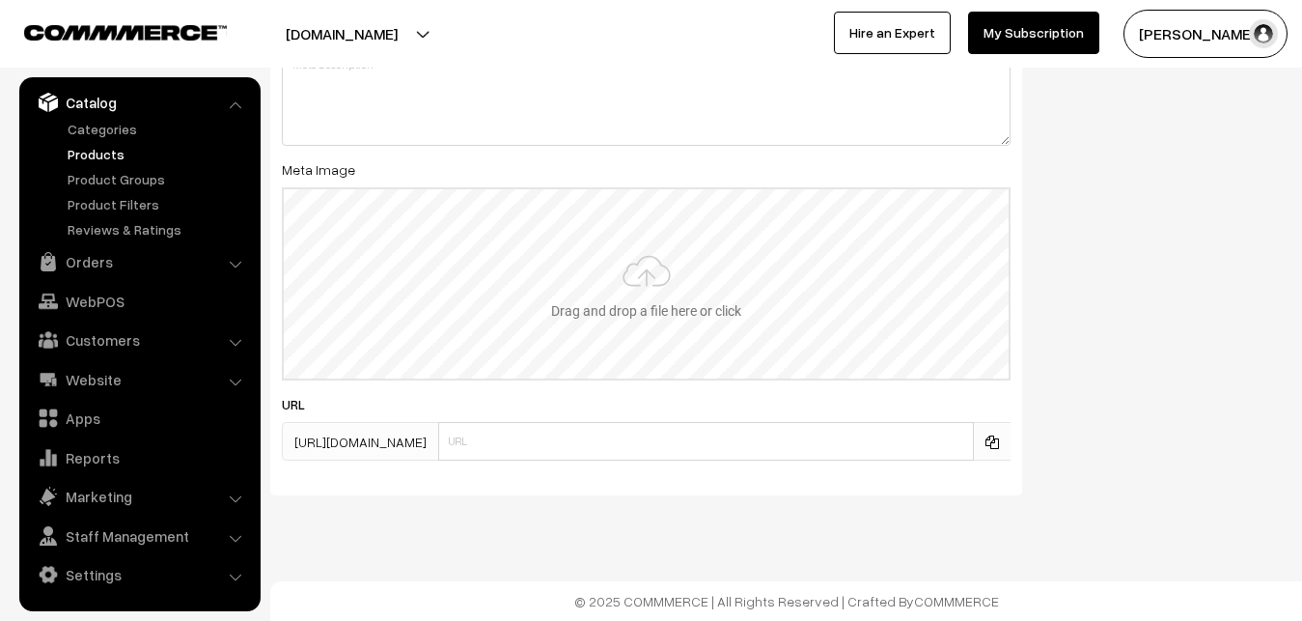
type input "2"
click at [627, 323] on input "file" at bounding box center [646, 283] width 725 height 189
type input "C:\fakepath\gadwal-saree-va12924-oct.jpeg"
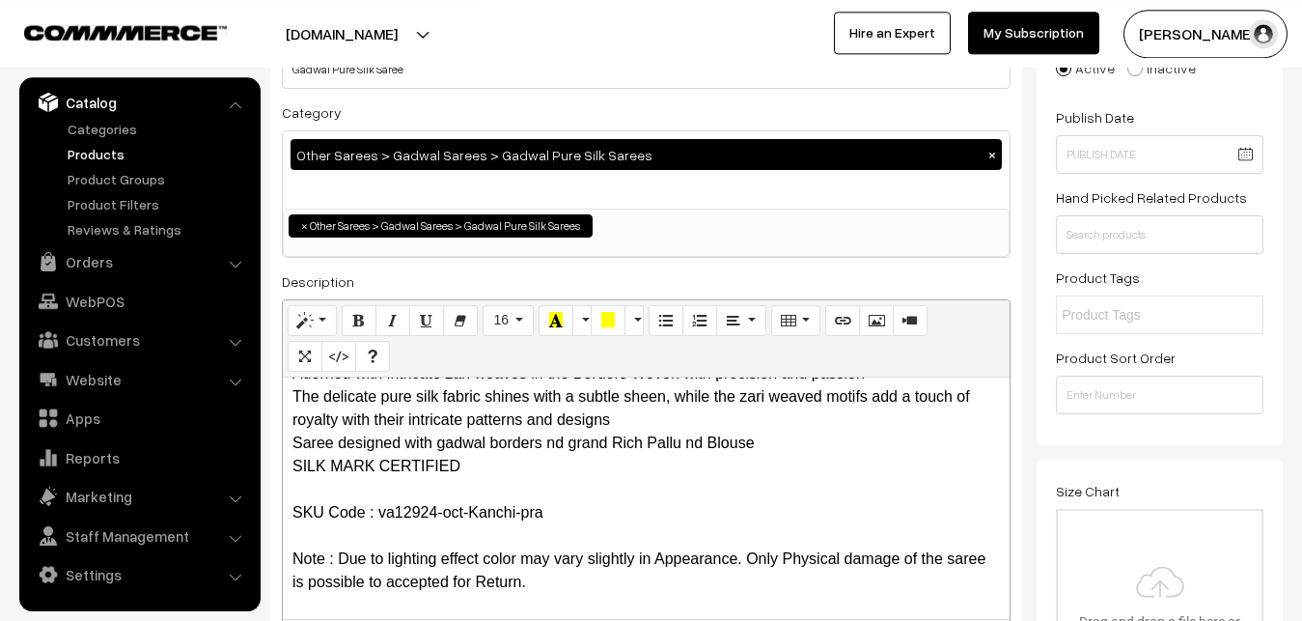
scroll to position [0, 0]
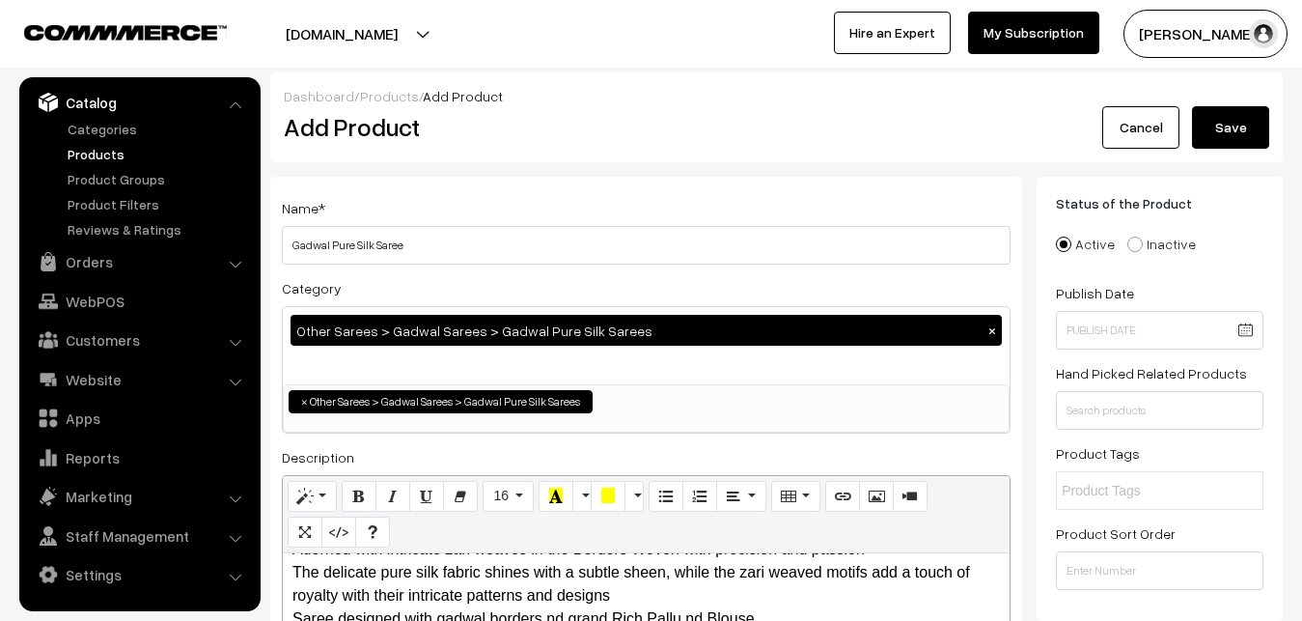
click at [1245, 111] on button "Save" at bounding box center [1230, 127] width 77 height 42
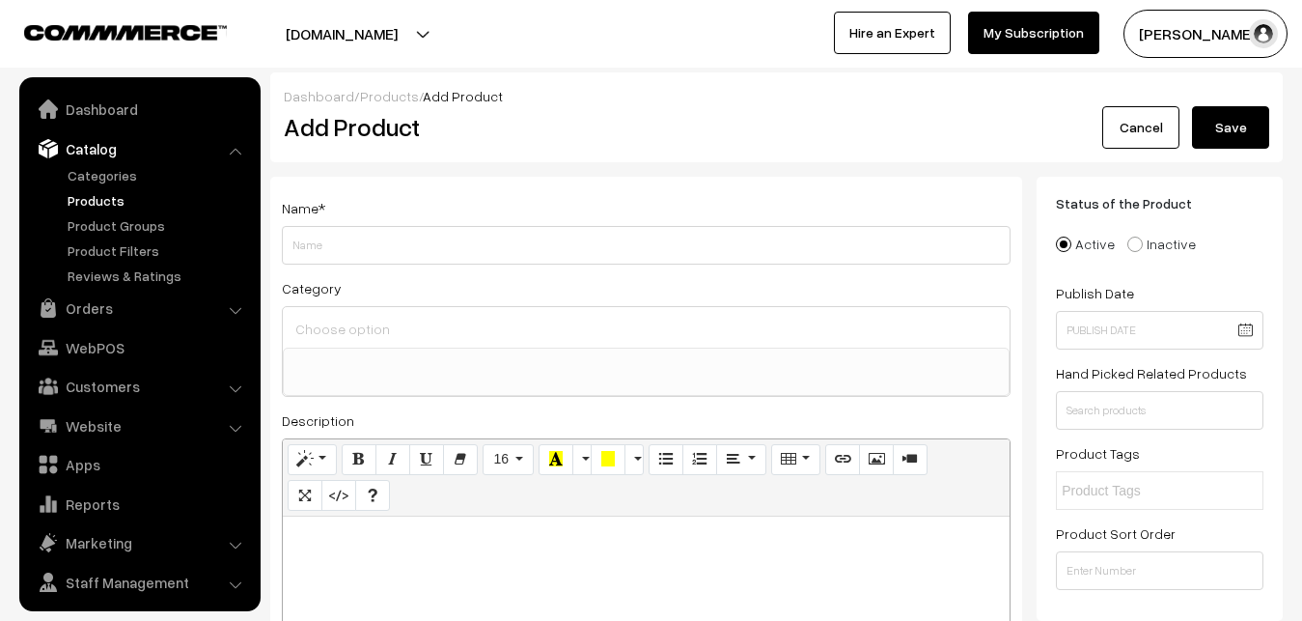
select select
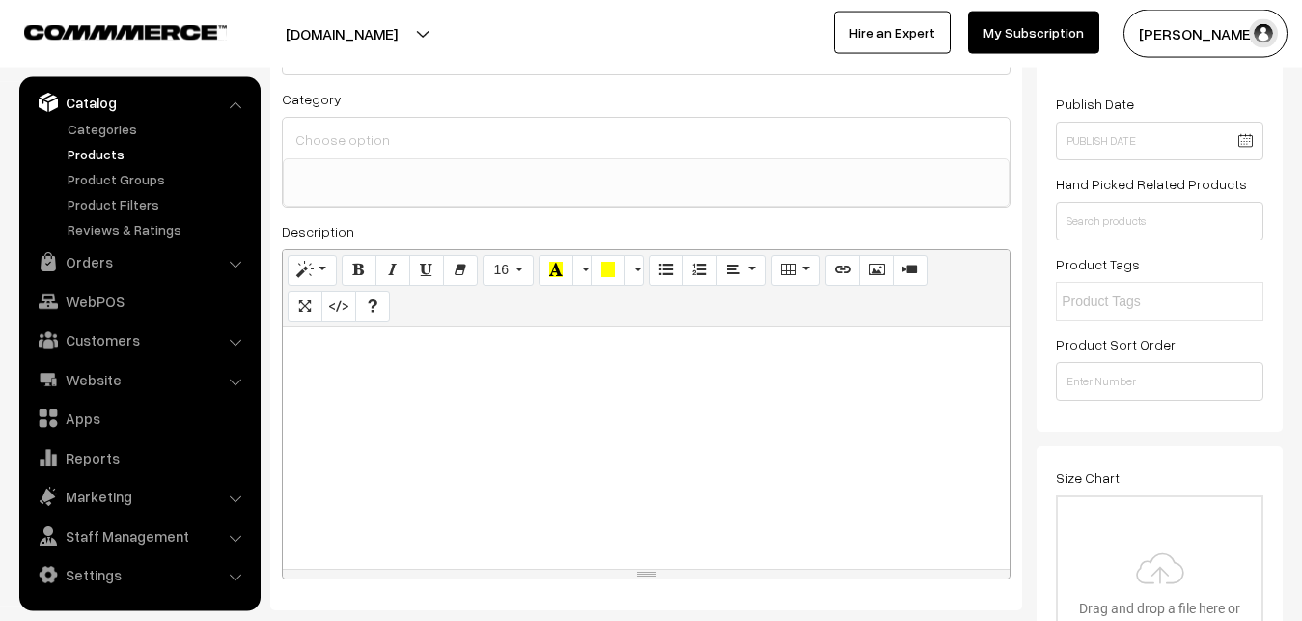
scroll to position [197, 0]
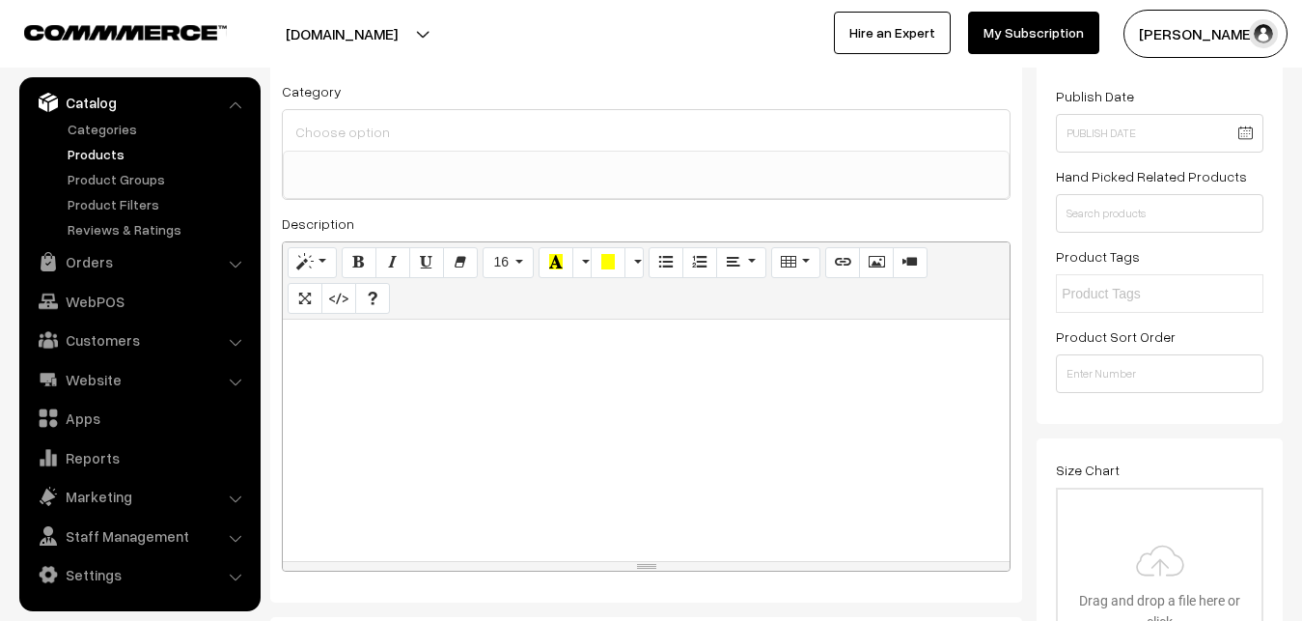
paste div
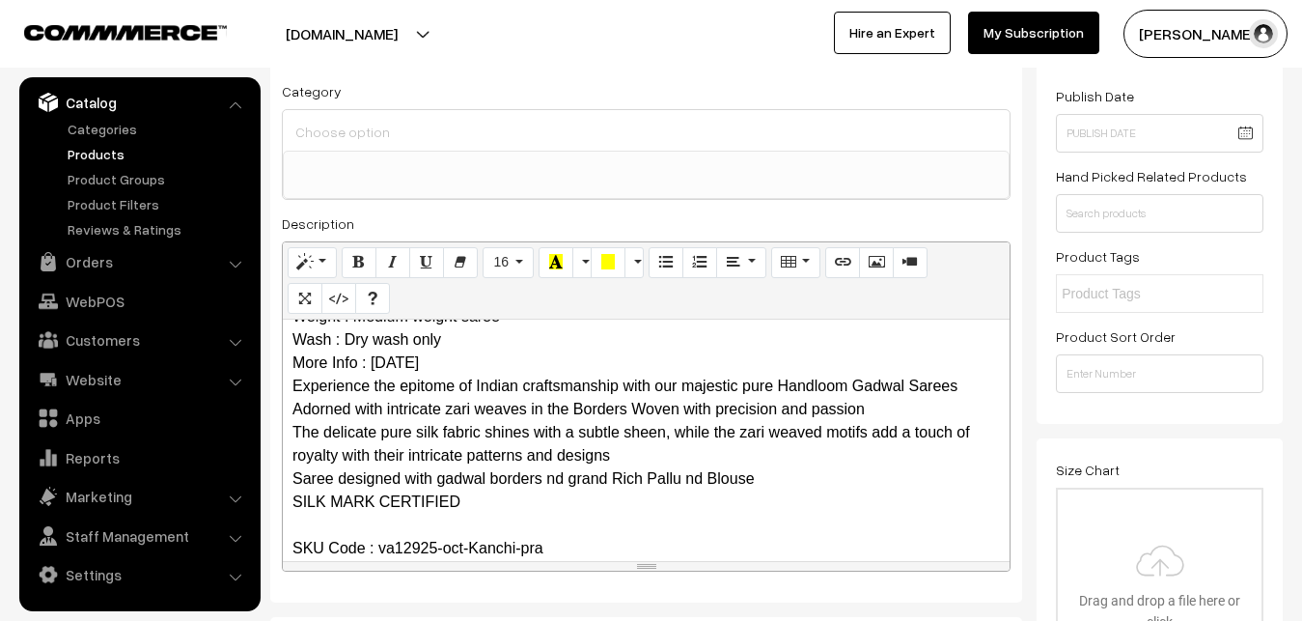
scroll to position [0, 0]
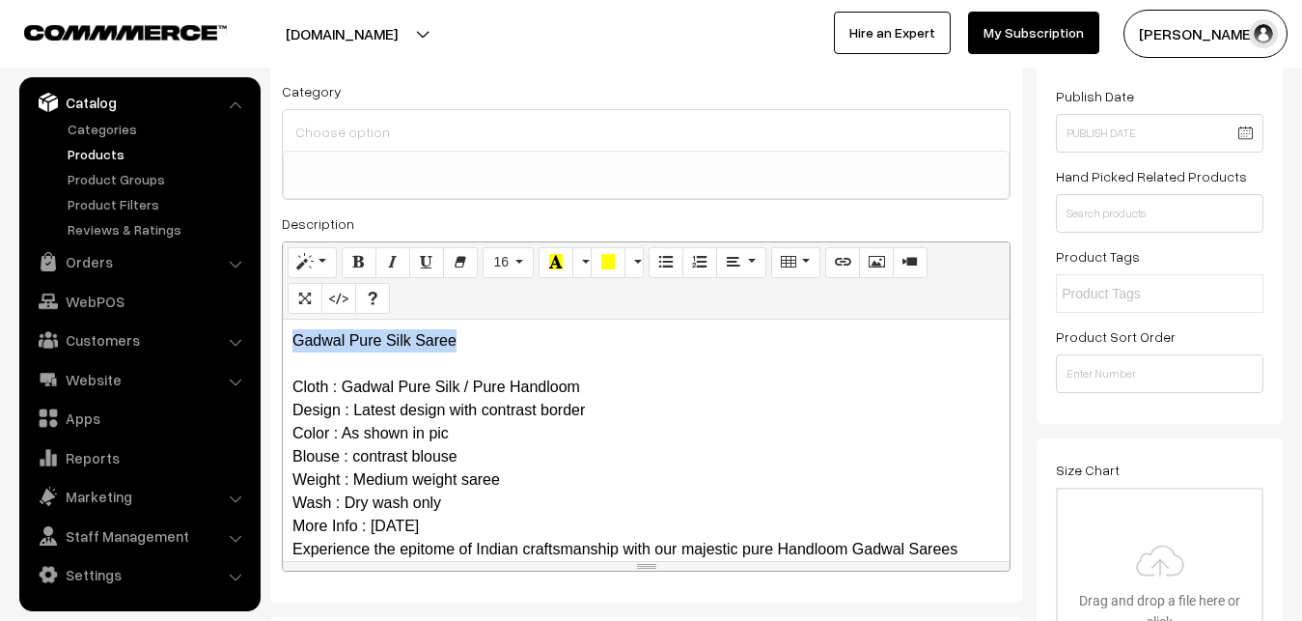
drag, startPoint x: 521, startPoint y: 348, endPoint x: 257, endPoint y: 337, distance: 264.7
click at [283, 337] on div "Gadwal Pure Silk Saree Cloth : Gadwal Pure Silk / Pure Handloom Design : Latest…" at bounding box center [646, 440] width 727 height 241
copy p "Gadwal Pure Silk Saree"
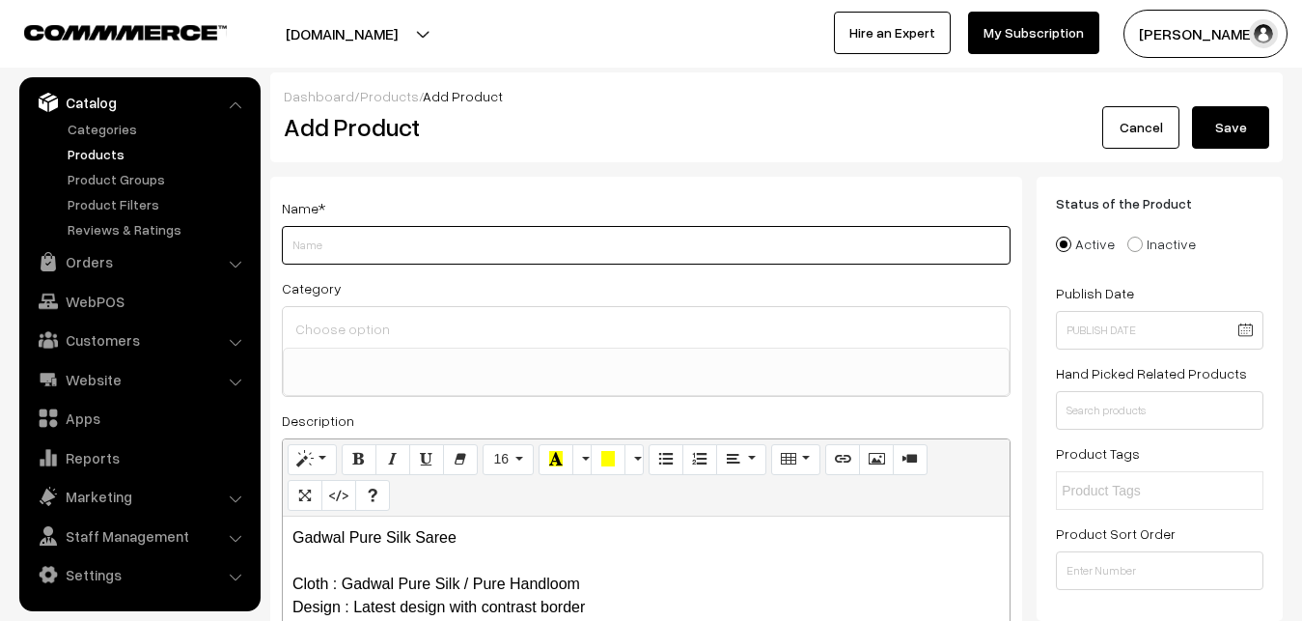
paste input "Gadwal Pure Silk Saree"
type input "Gadwal Pure Silk Saree"
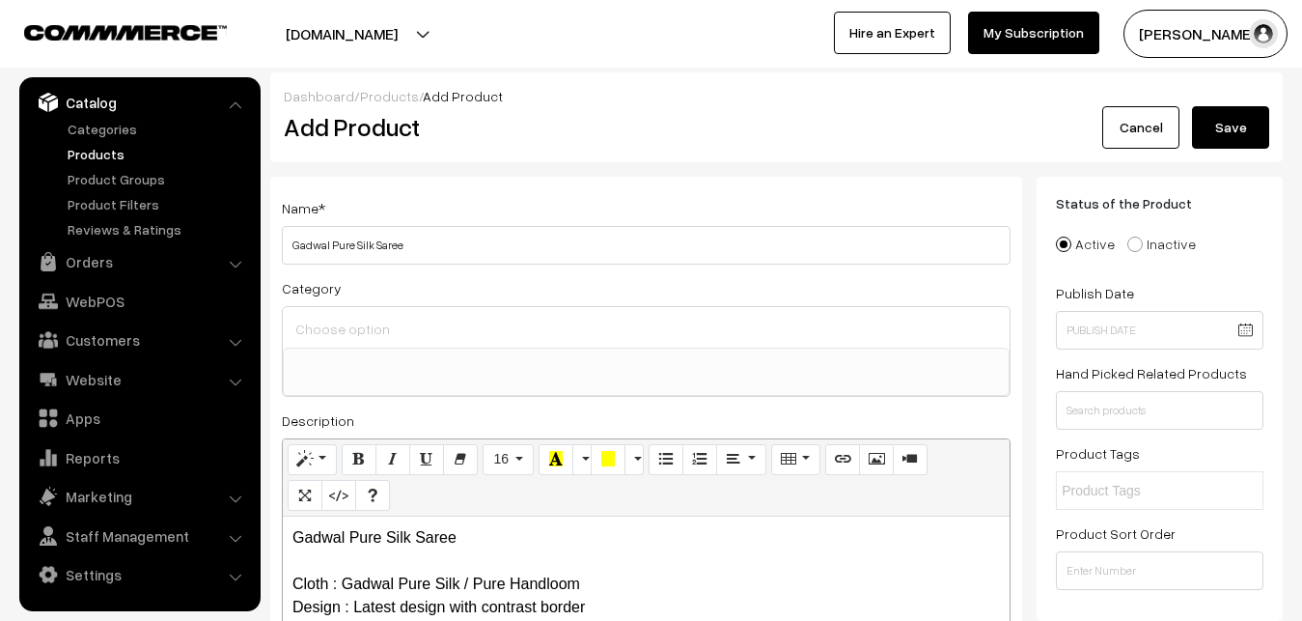
click at [337, 325] on input at bounding box center [646, 329] width 711 height 28
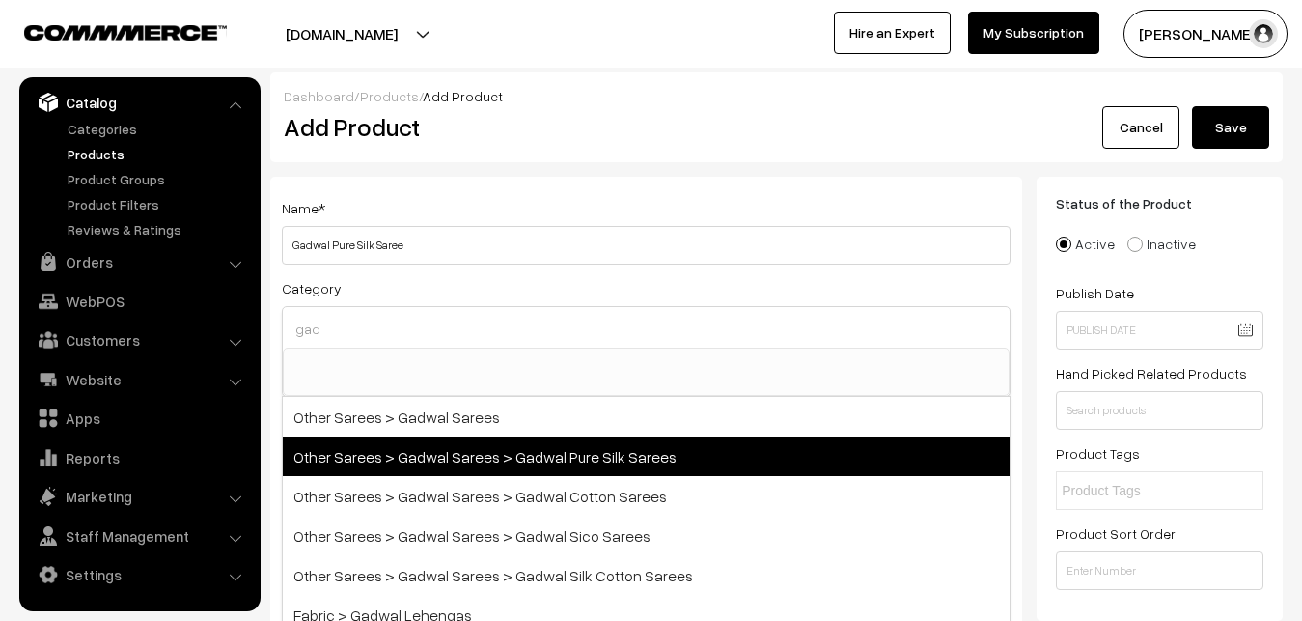
type input "gad"
click at [504, 450] on span "Other Sarees > Gadwal Sarees > Gadwal Pure Silk Sarees" at bounding box center [646, 456] width 727 height 40
select select "45"
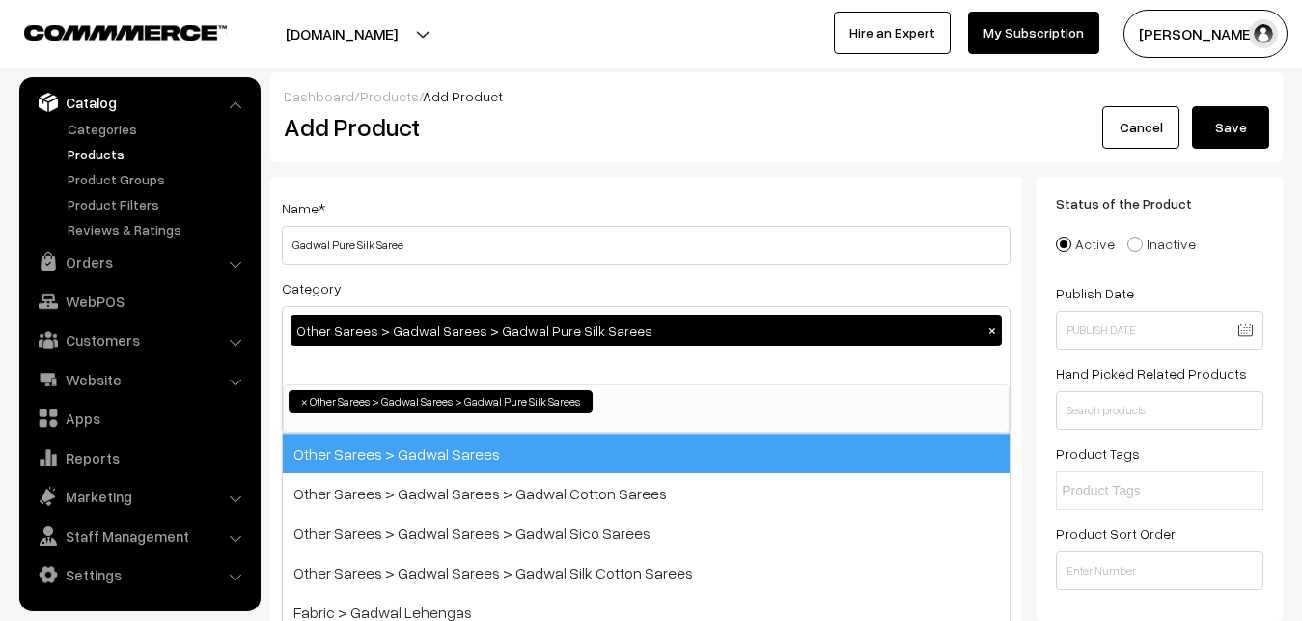
scroll to position [710, 0]
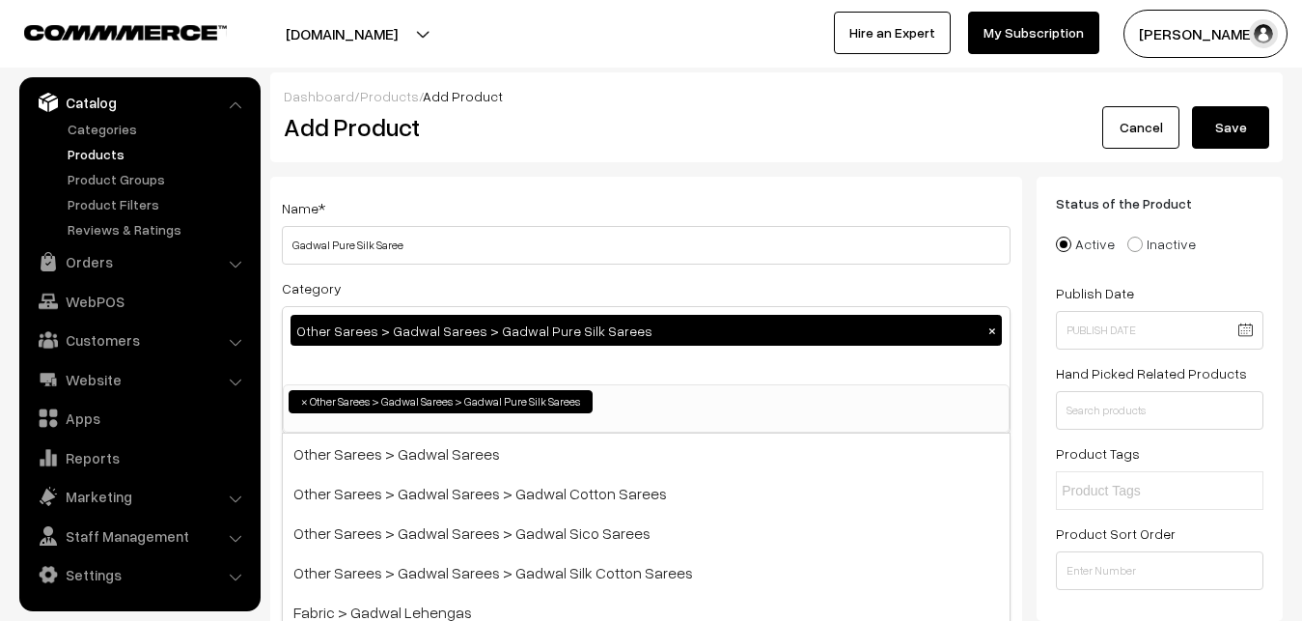
click at [508, 203] on div "Name * Gadwal Pure Silk Saree" at bounding box center [646, 230] width 729 height 69
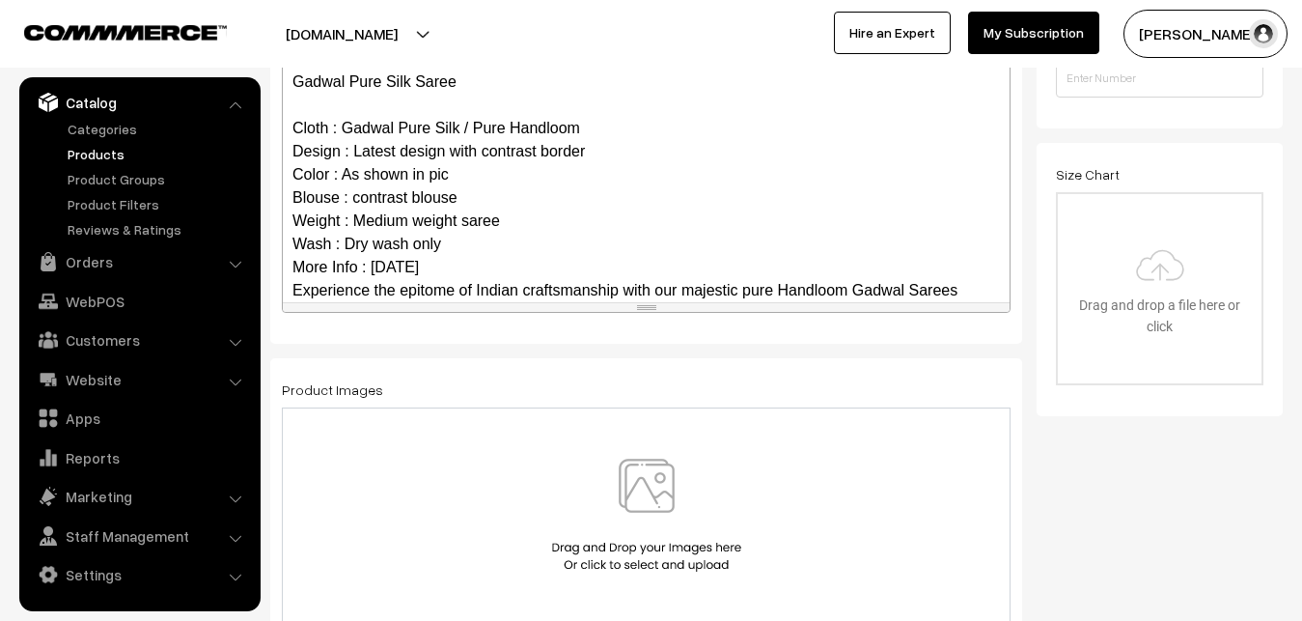
scroll to position [257, 0]
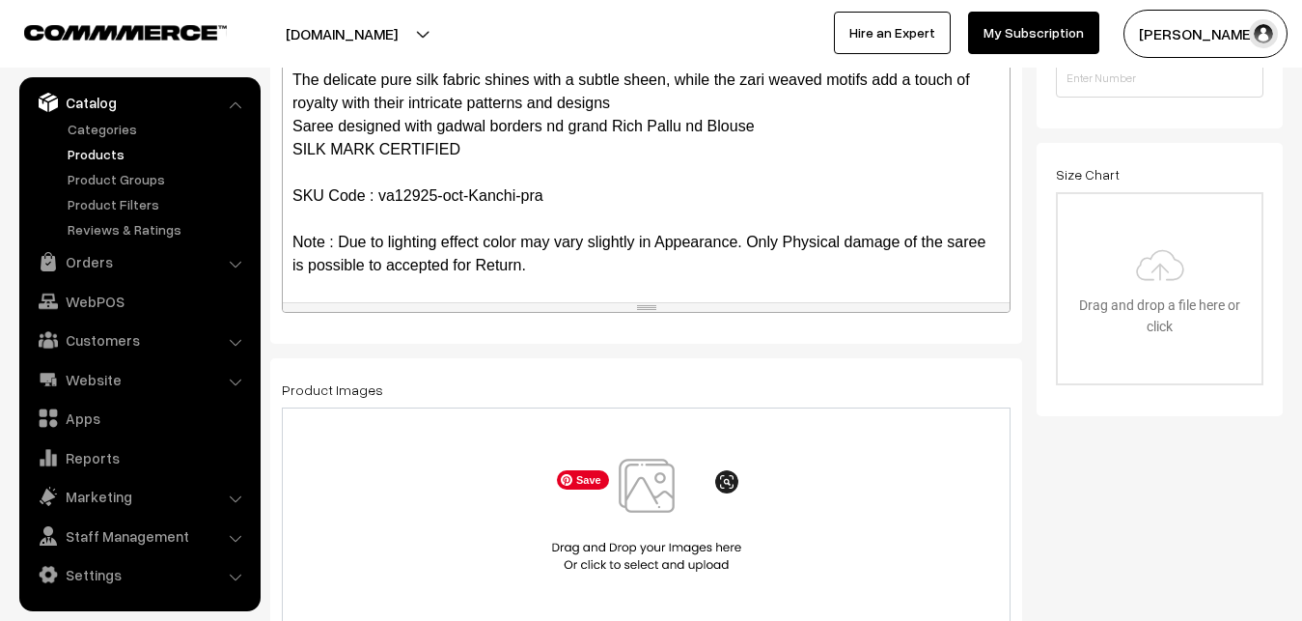
click at [643, 500] on img at bounding box center [646, 515] width 199 height 113
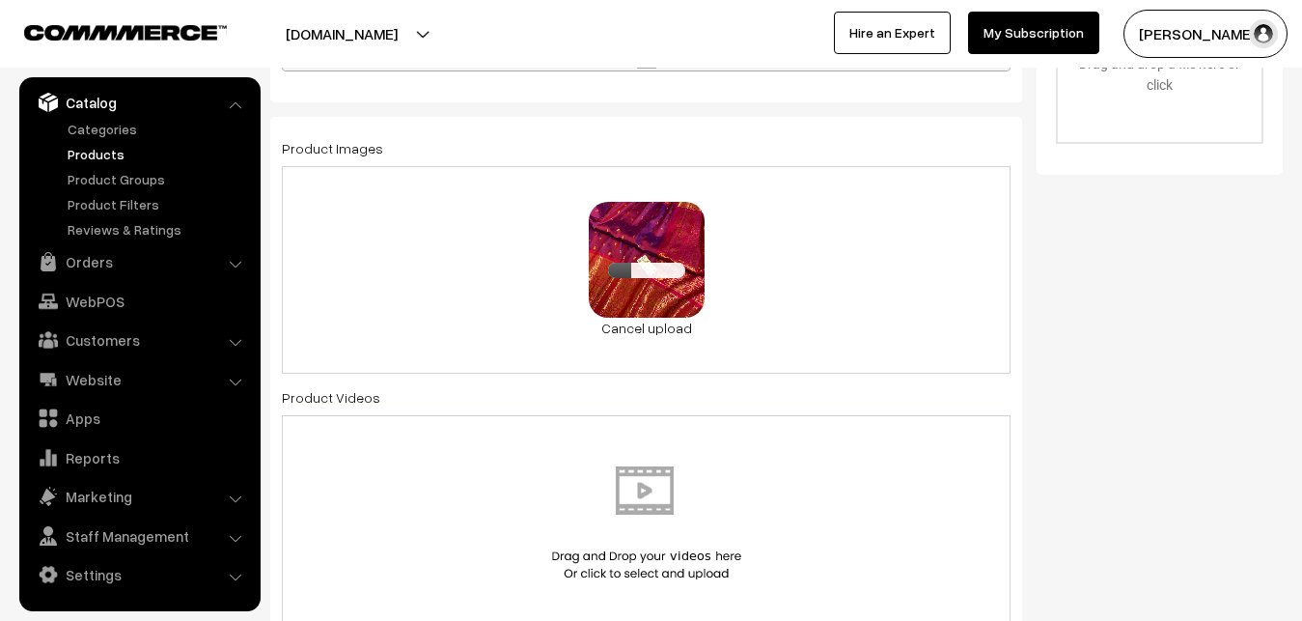
scroll to position [1083, 0]
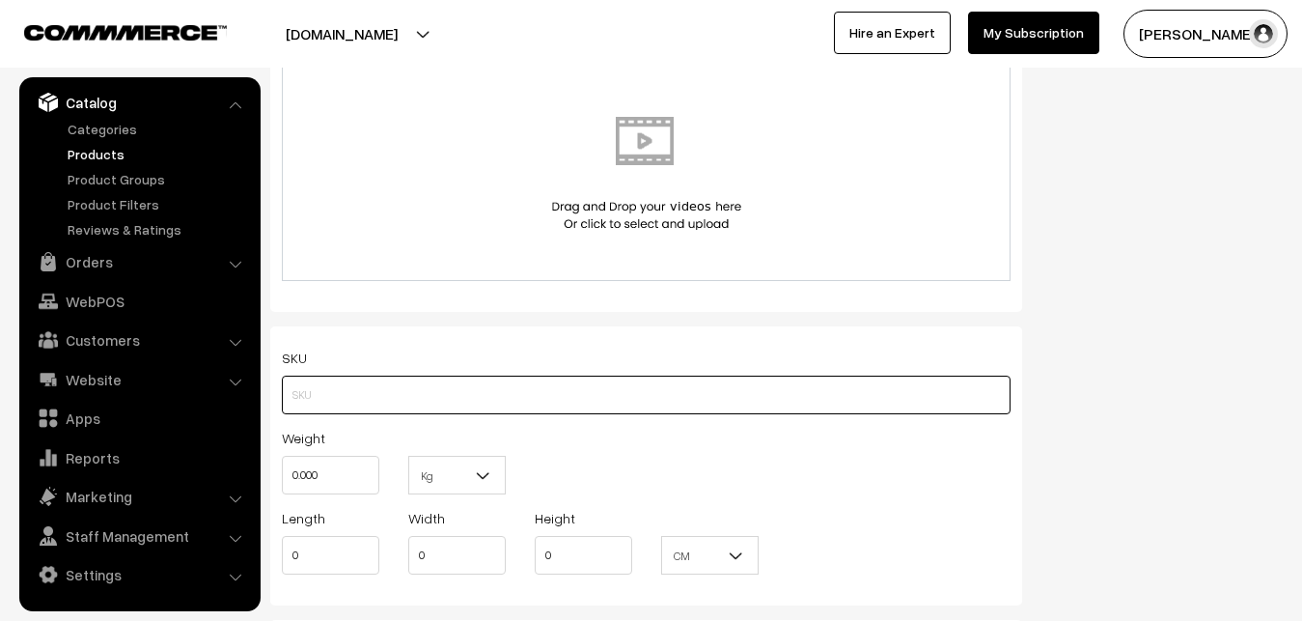
paste input "va12925-oct-Kanchi-pra"
type input "va12925-oct-Kanchi-pra"
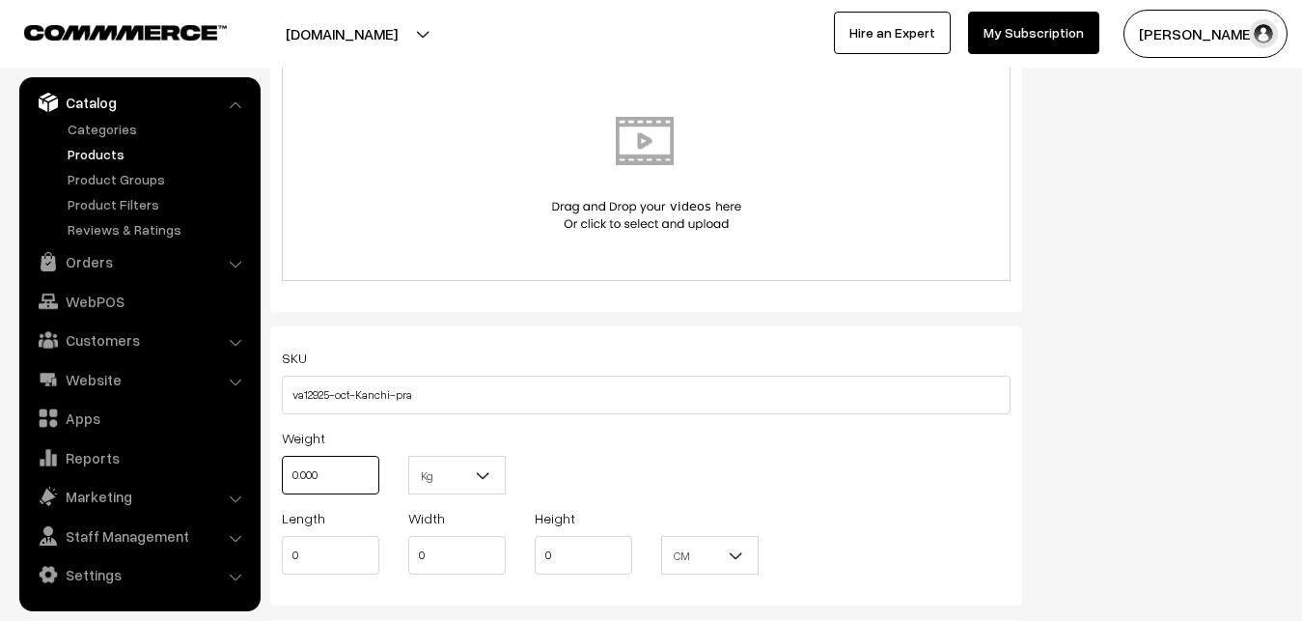
drag, startPoint x: 329, startPoint y: 468, endPoint x: 265, endPoint y: 466, distance: 64.7
click at [282, 466] on input "0.000" at bounding box center [331, 475] width 98 height 39
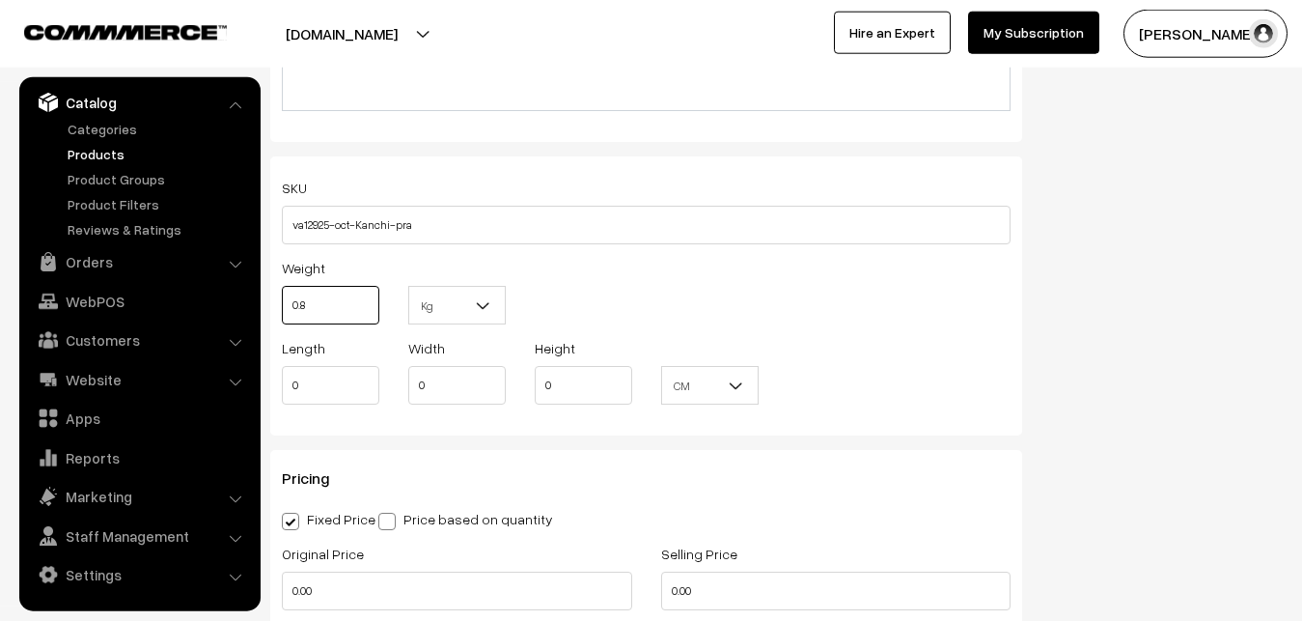
scroll to position [1477, 0]
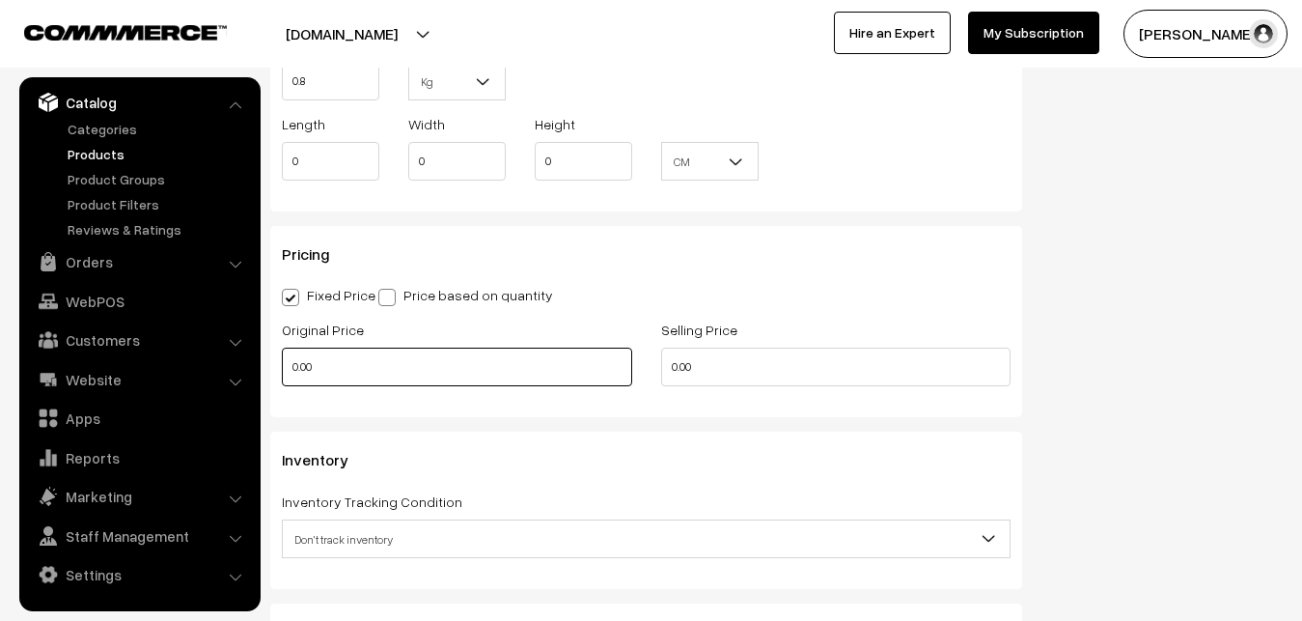
type input "0.80"
drag, startPoint x: 323, startPoint y: 357, endPoint x: 274, endPoint y: 371, distance: 51.1
click at [282, 371] on input "0.00" at bounding box center [457, 367] width 350 height 39
type input "9000"
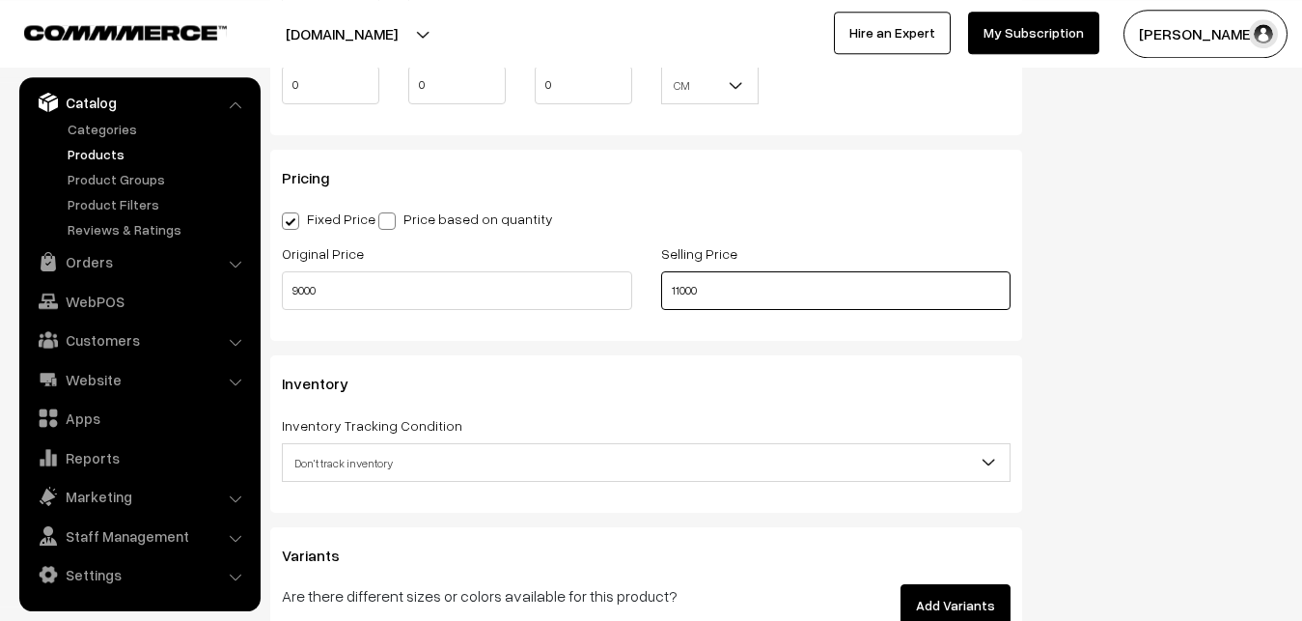
scroll to position [1674, 0]
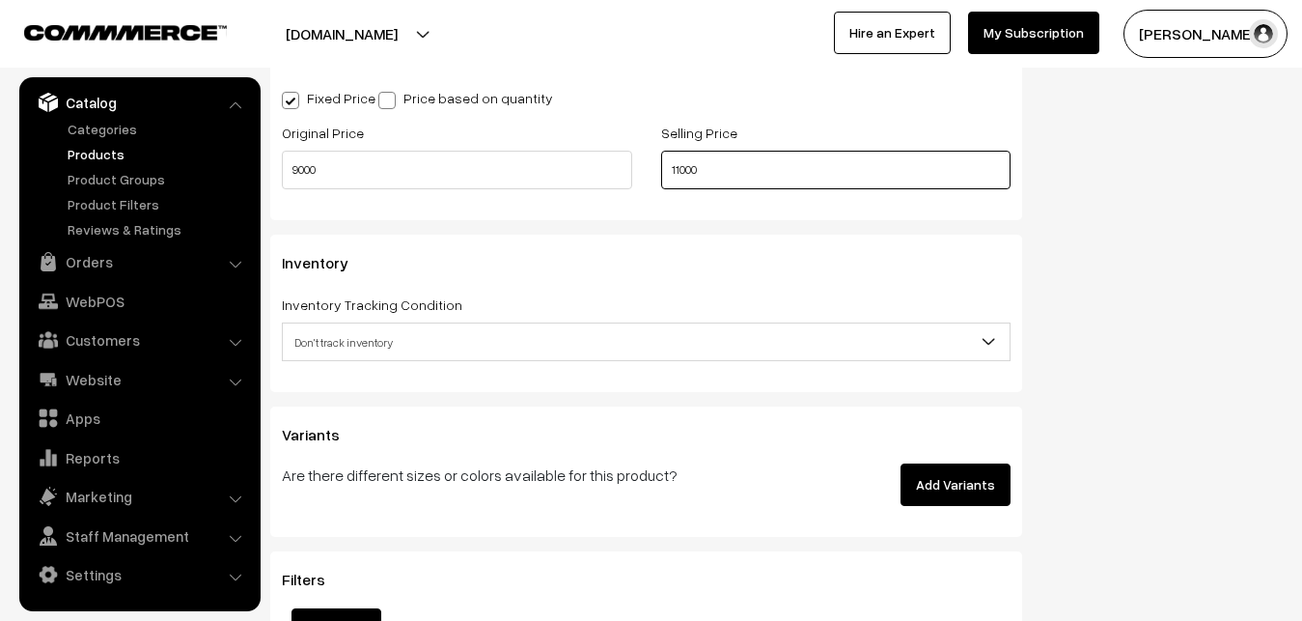
type input "11000"
click at [357, 335] on span "Don't track inventory" at bounding box center [646, 342] width 727 height 34
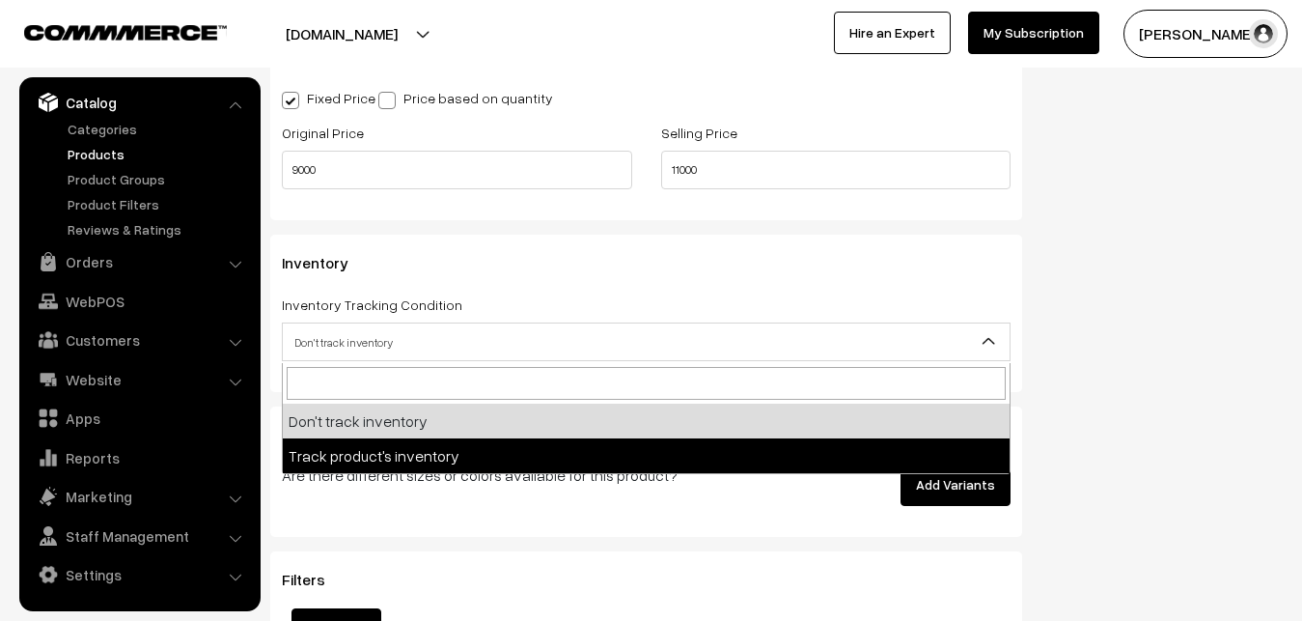
select select "2"
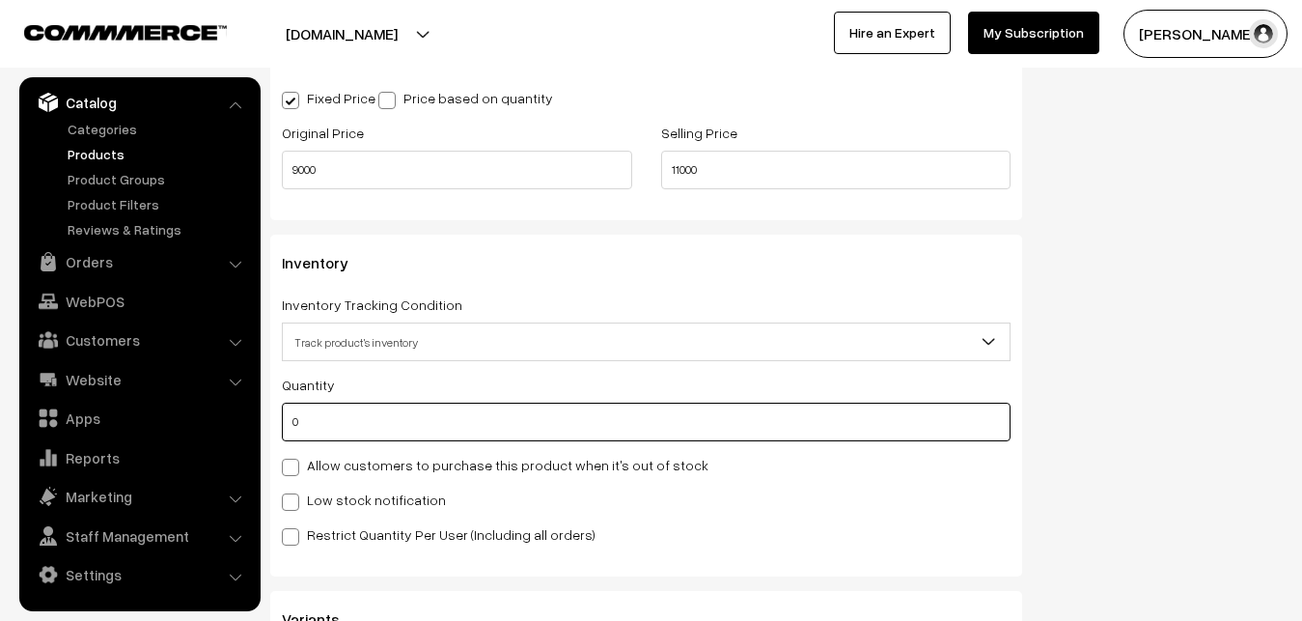
click at [354, 426] on input "0" at bounding box center [646, 422] width 729 height 39
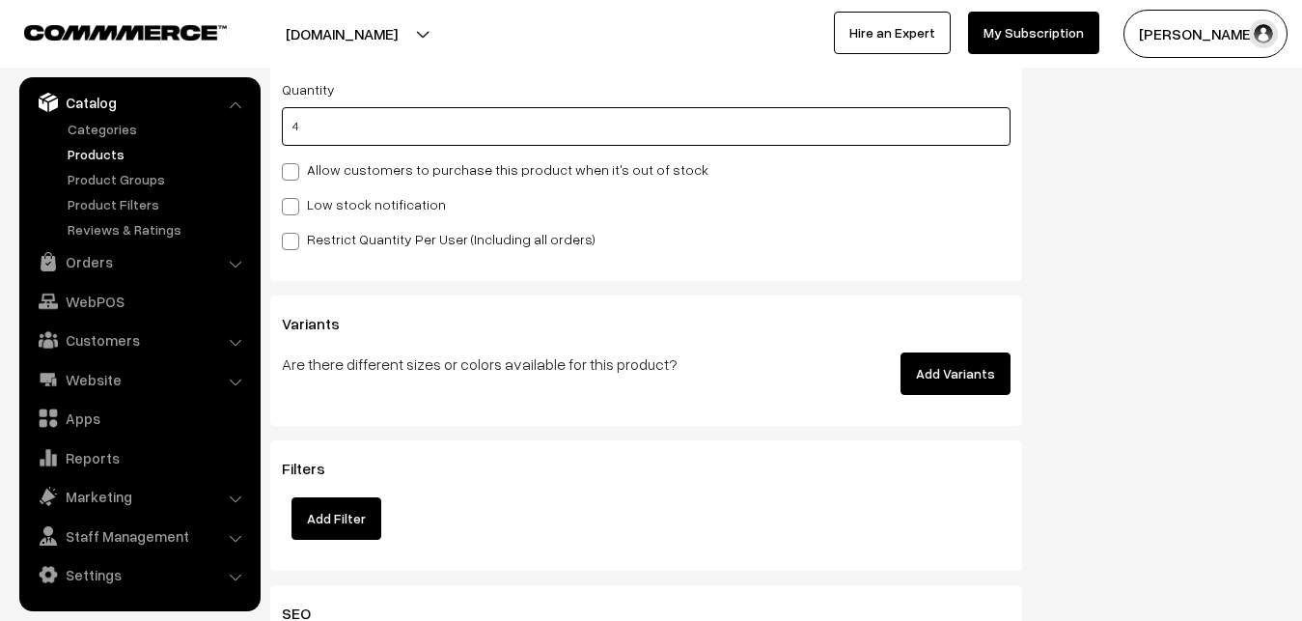
type input "4"
click at [309, 209] on label "Low stock notification" at bounding box center [364, 204] width 164 height 20
click at [294, 209] on input "Low stock notification" at bounding box center [288, 203] width 13 height 13
checkbox input "true"
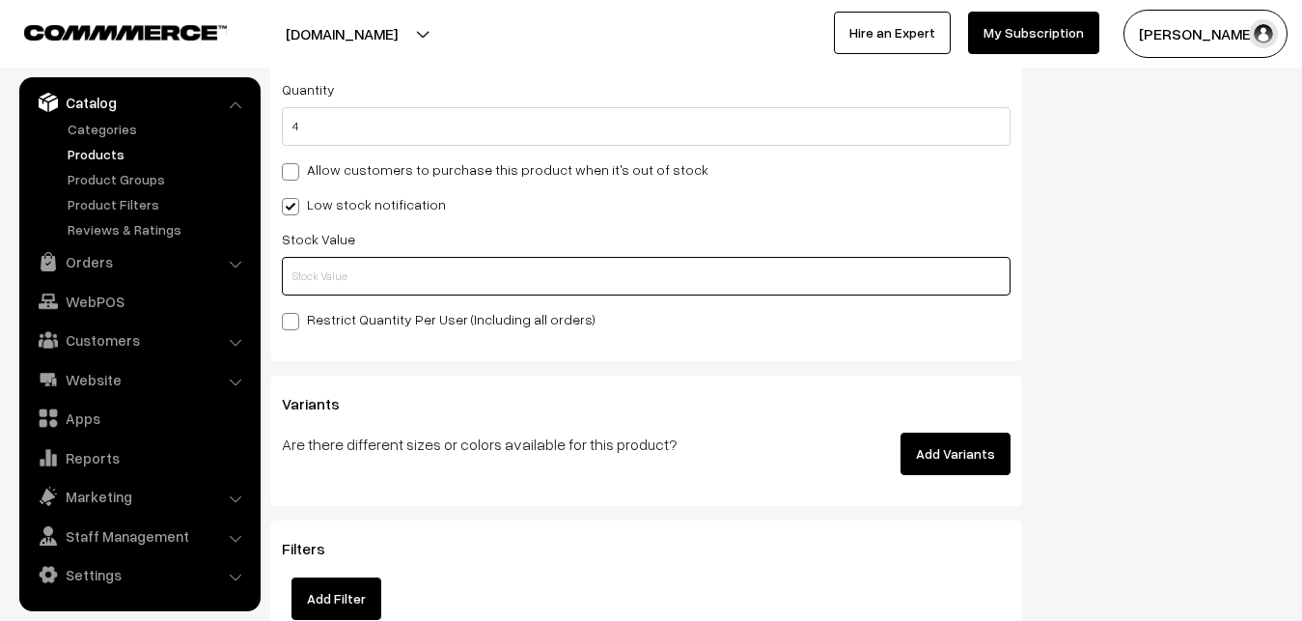
click at [308, 265] on input "text" at bounding box center [646, 276] width 729 height 39
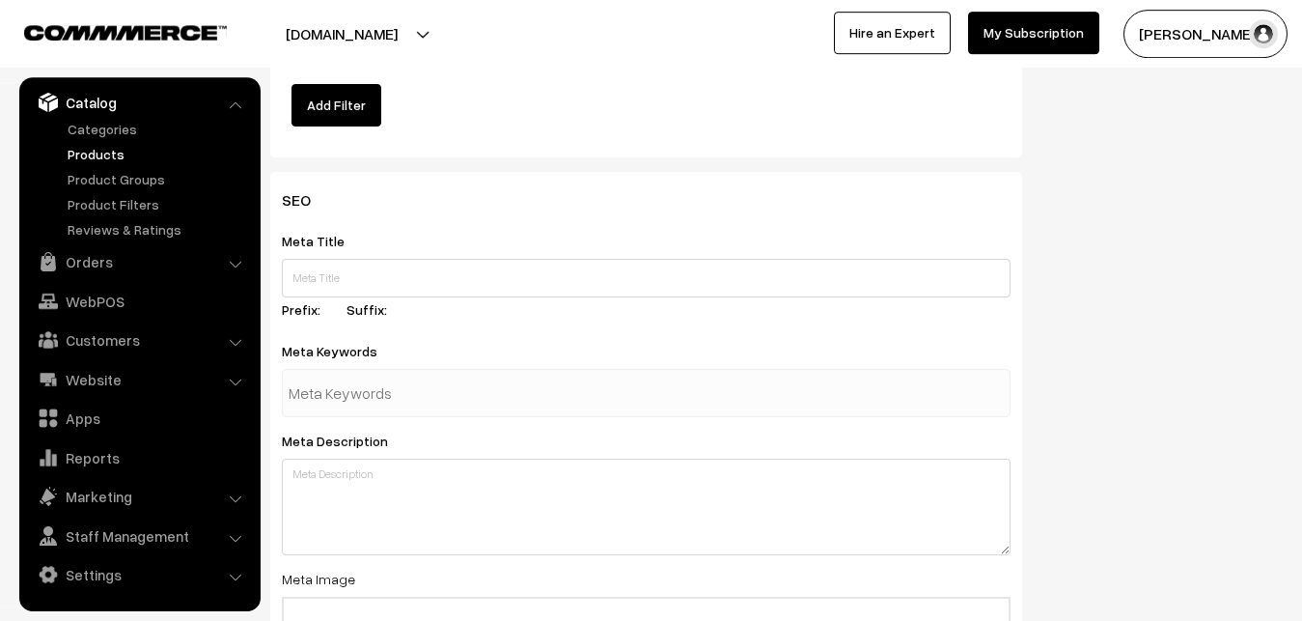
scroll to position [2874, 0]
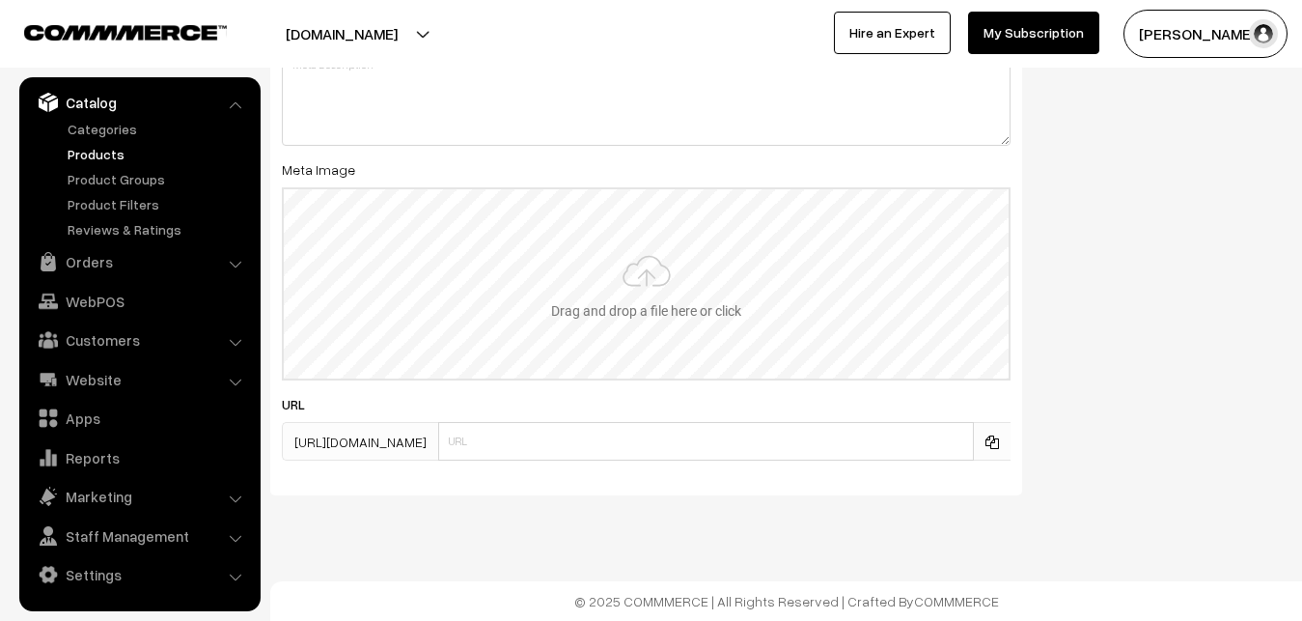
type input "2"
click at [631, 288] on input "file" at bounding box center [646, 283] width 725 height 189
type input "C:\fakepath\gadwal-saree-va12925-oct.jpeg"
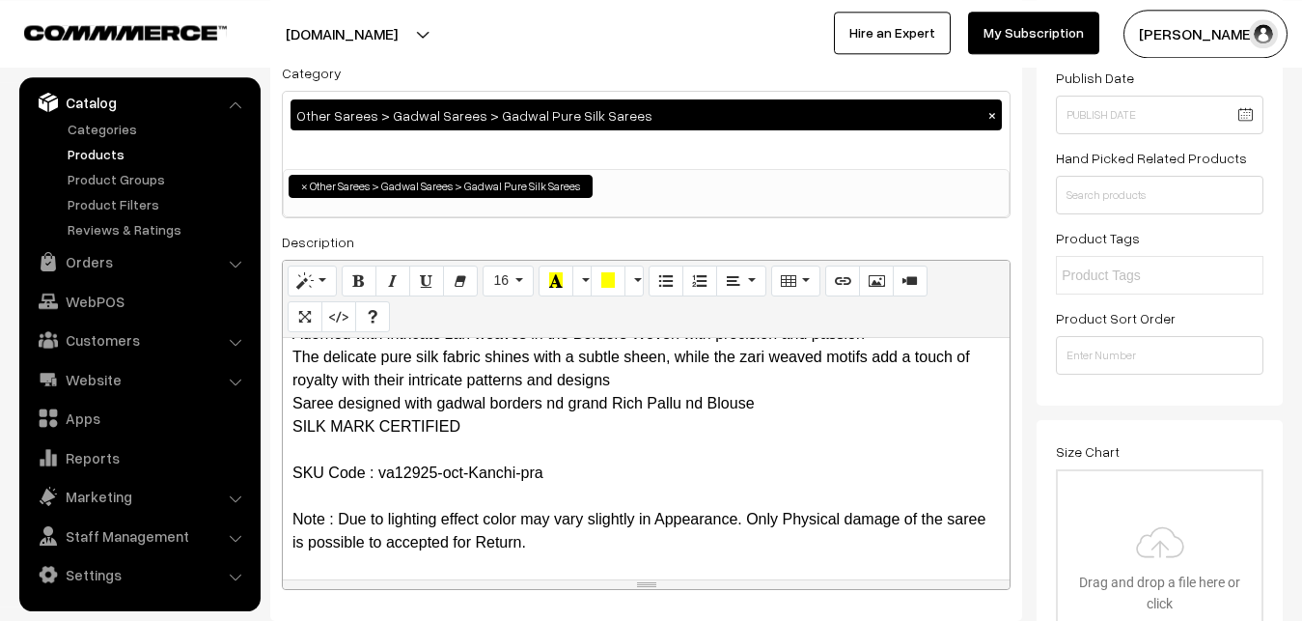
scroll to position [0, 0]
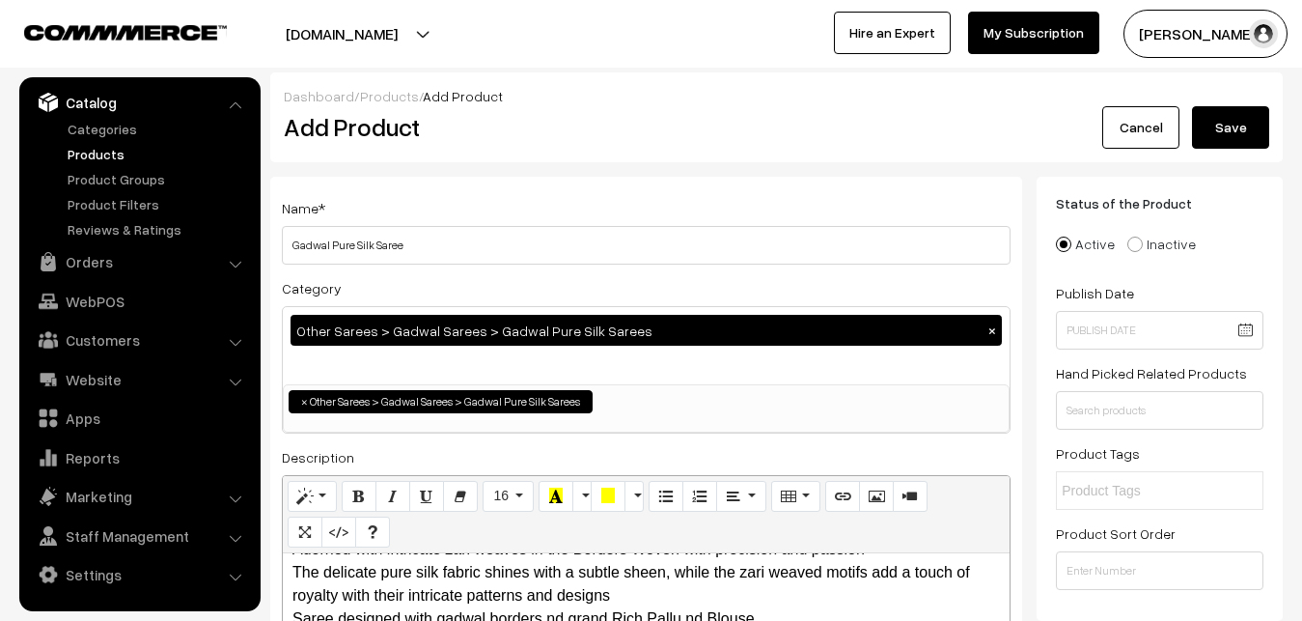
click at [1236, 126] on button "Save" at bounding box center [1230, 127] width 77 height 42
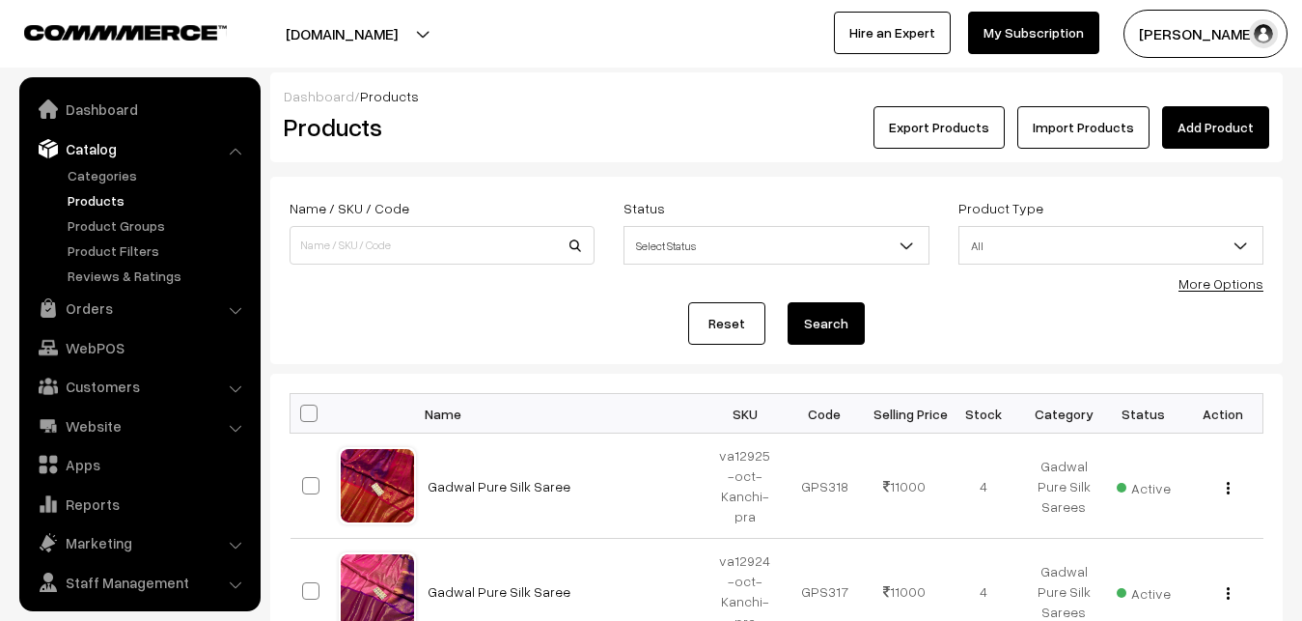
scroll to position [46, 0]
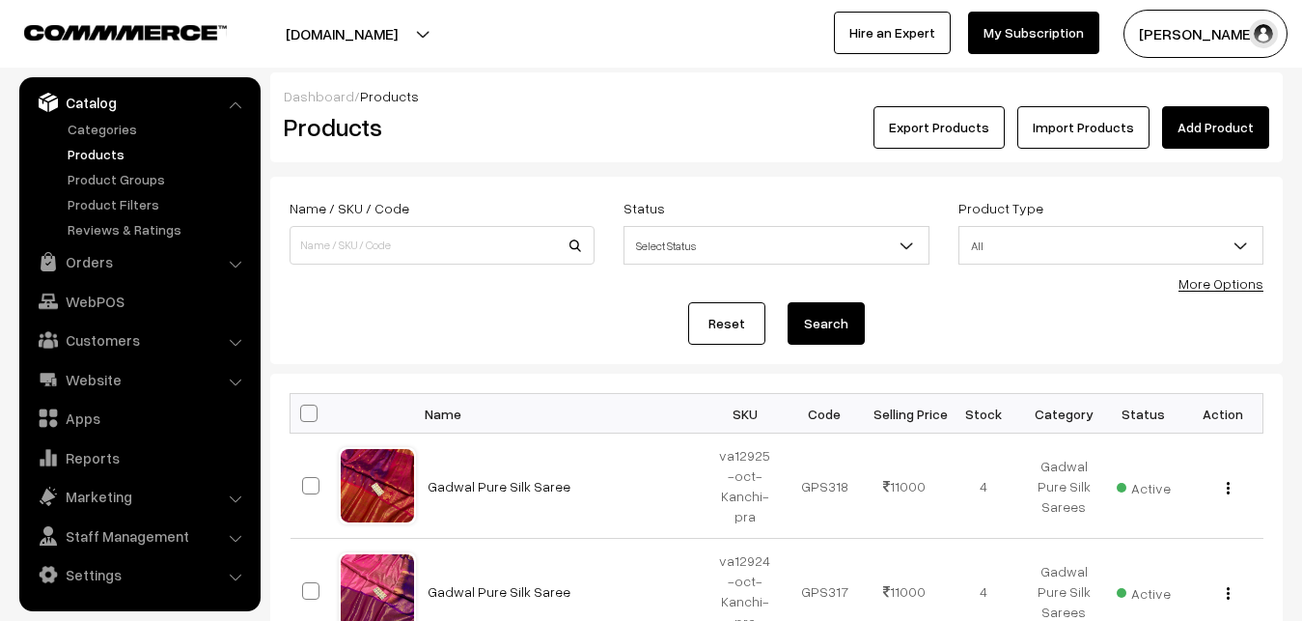
click at [723, 117] on div "Export Products Import Products Add Product" at bounding box center [946, 127] width 648 height 42
click at [1206, 125] on link "Add Product" at bounding box center [1215, 127] width 107 height 42
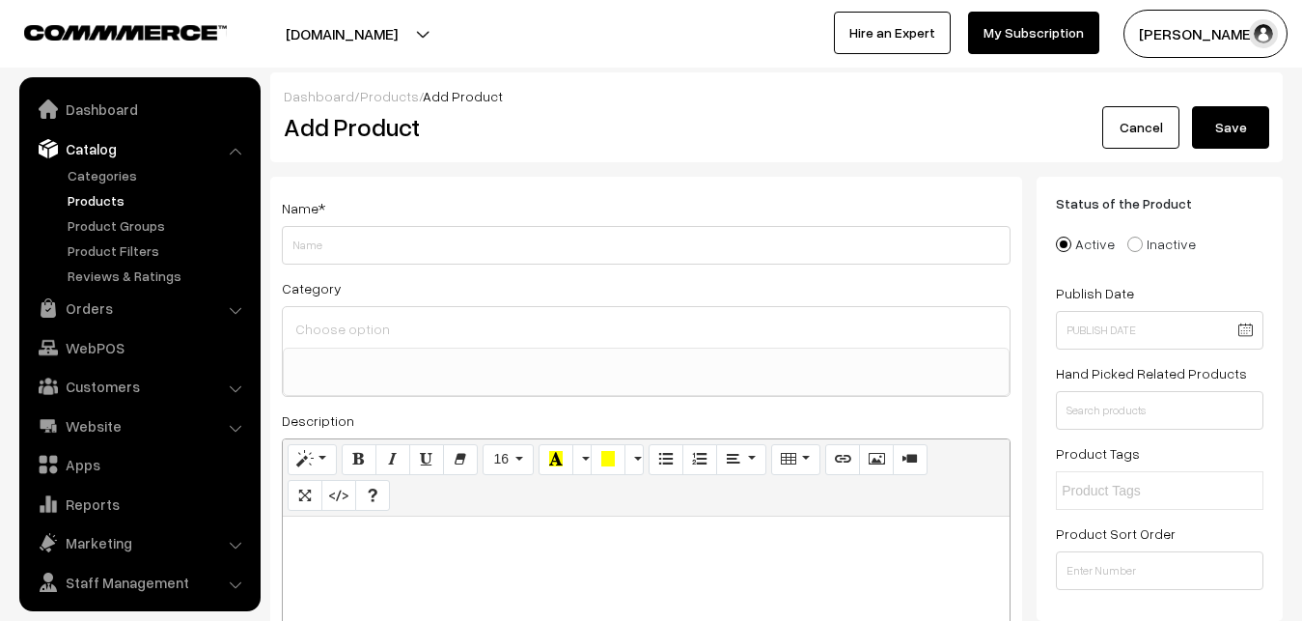
select select
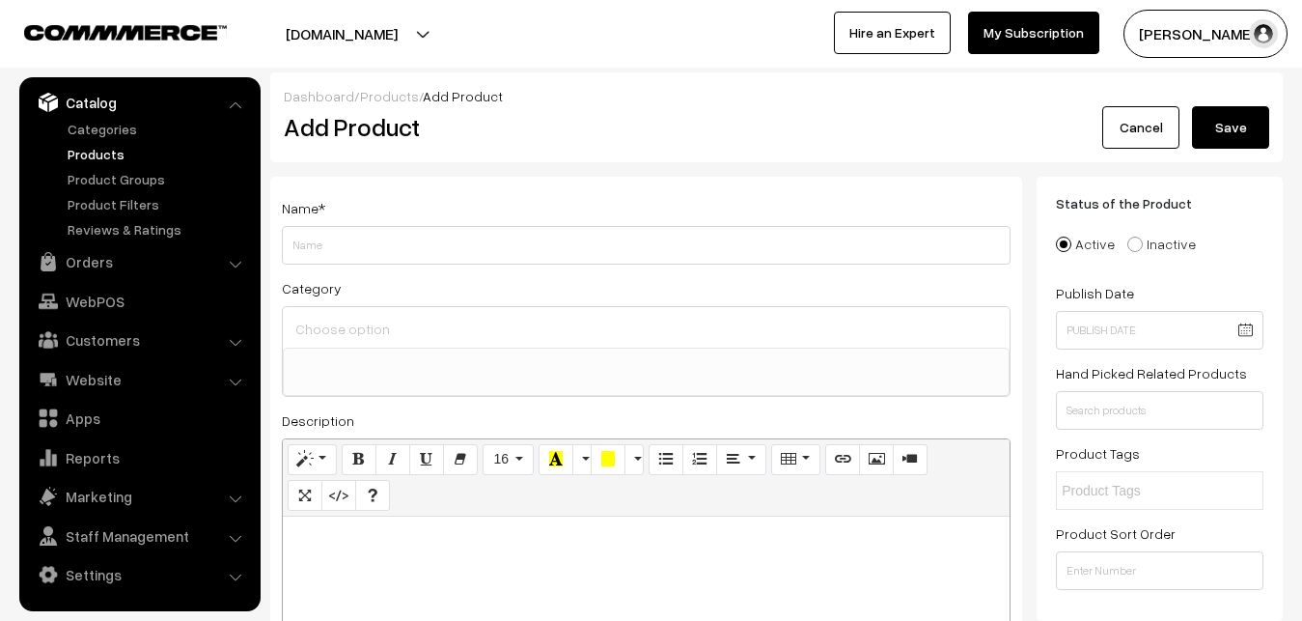
click at [98, 157] on link "Products" at bounding box center [158, 154] width 191 height 20
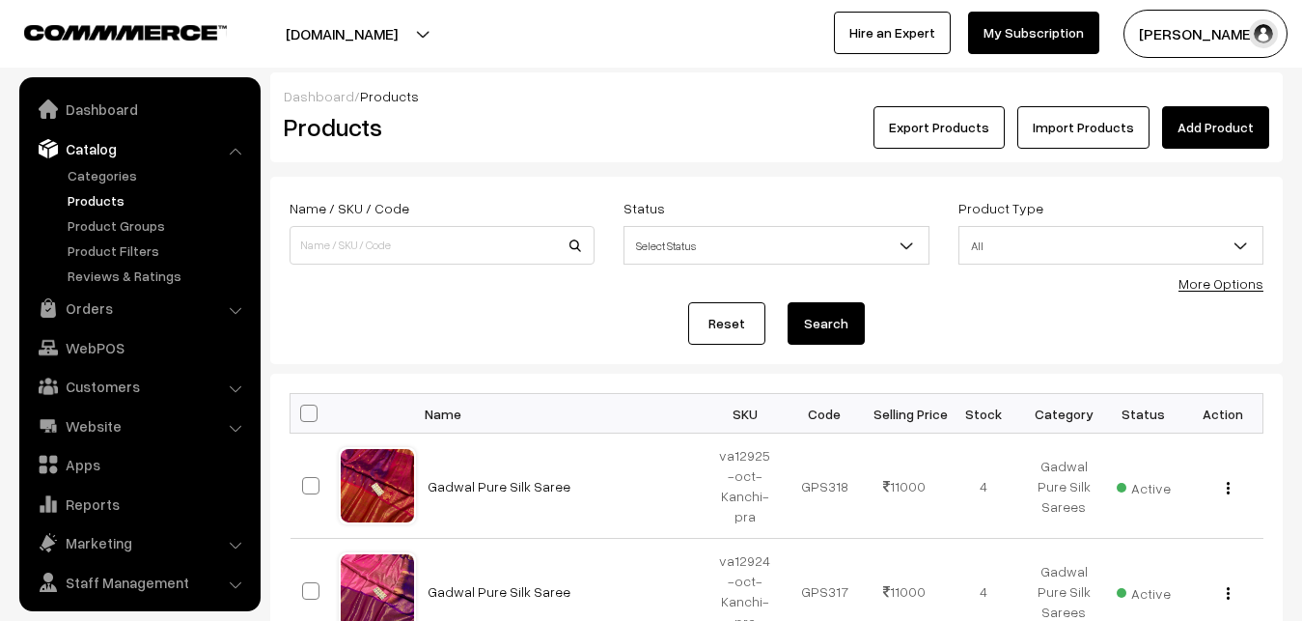
scroll to position [46, 0]
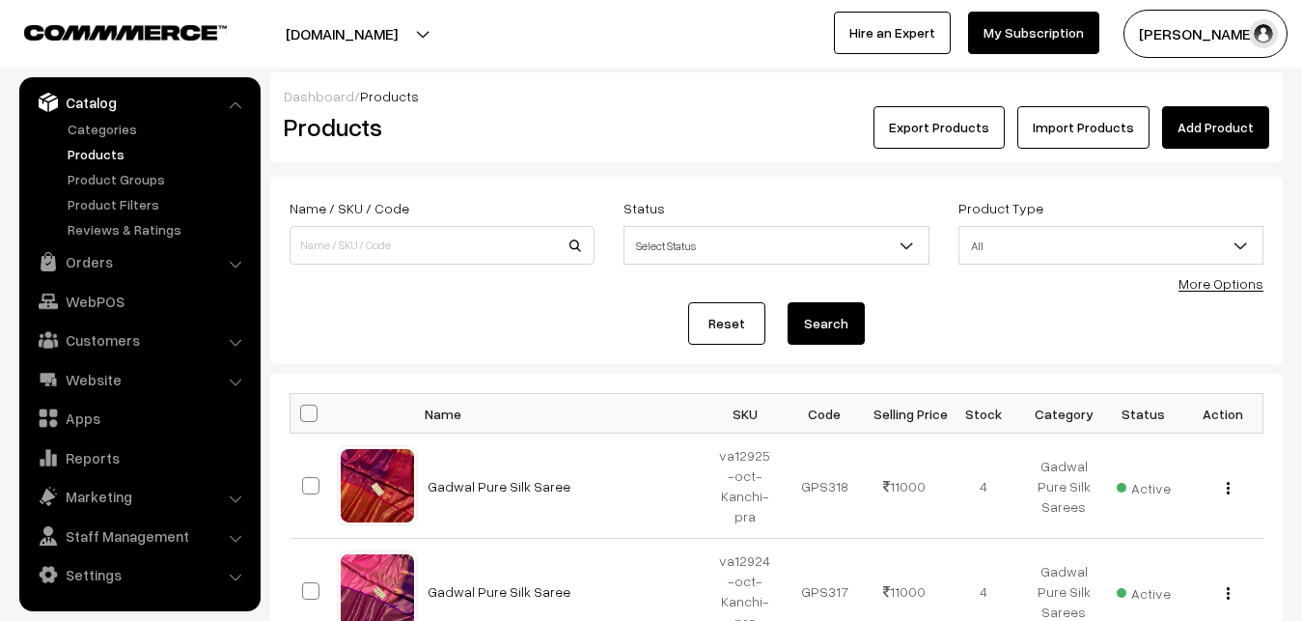
click at [687, 122] on div "Export Products Import Products Add Product" at bounding box center [946, 127] width 648 height 42
click at [1183, 135] on link "Add Product" at bounding box center [1215, 127] width 107 height 42
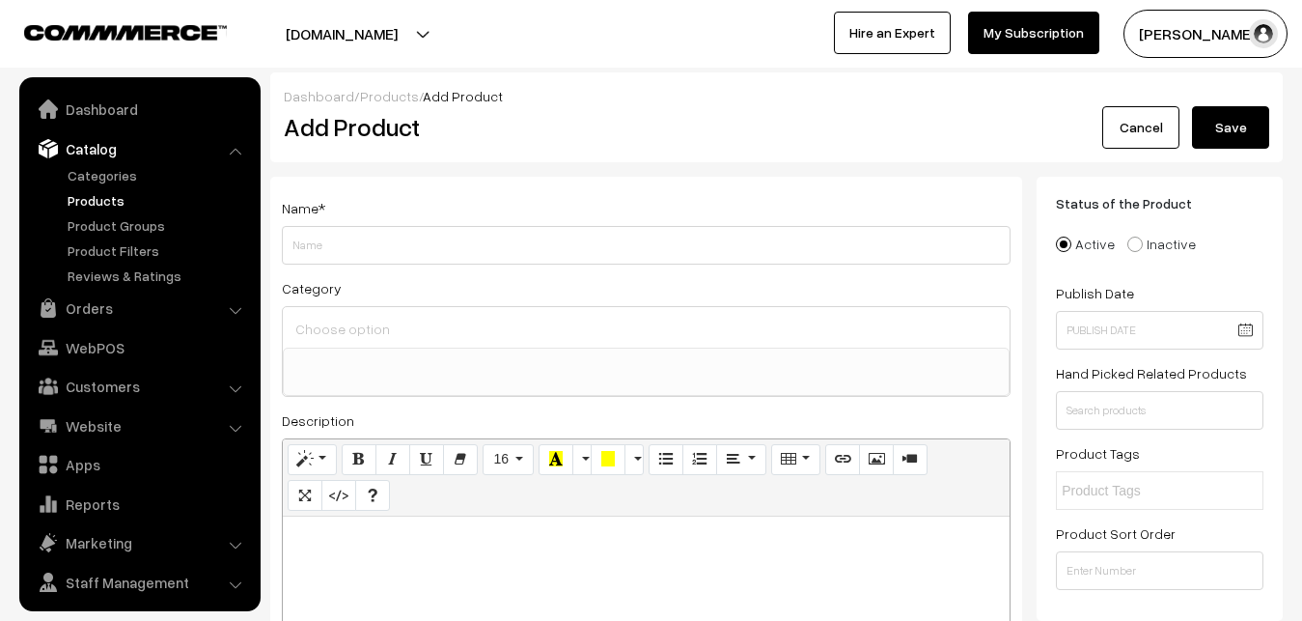
select select
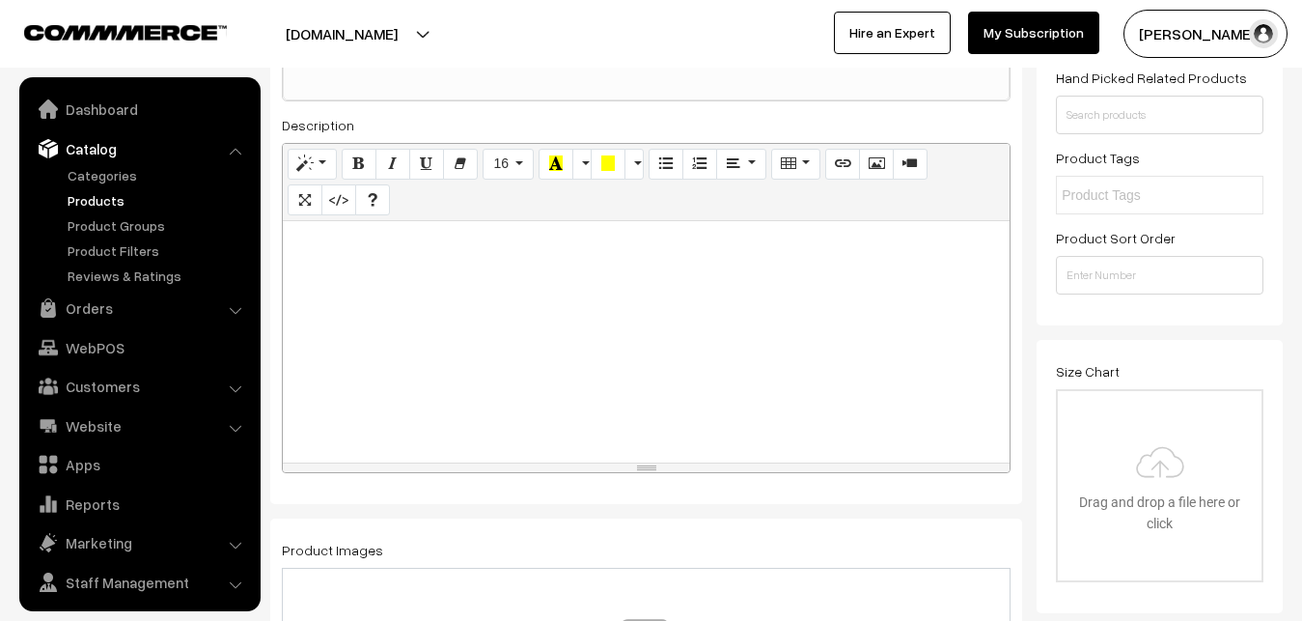
scroll to position [46, 0]
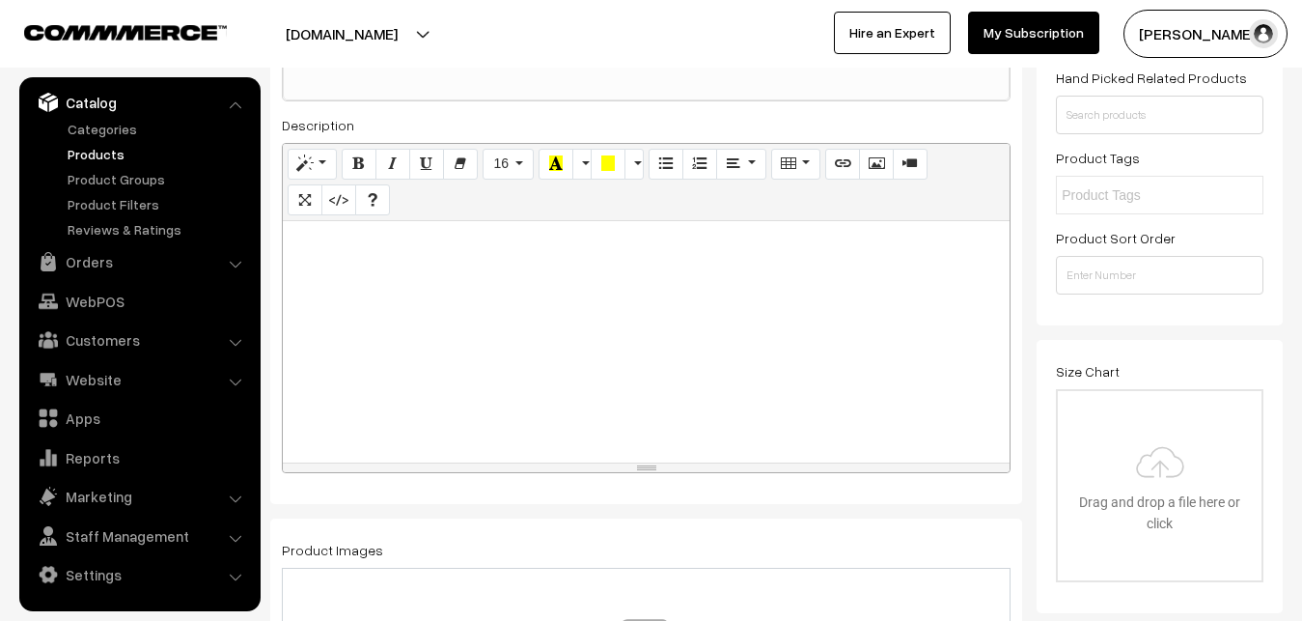
paste div
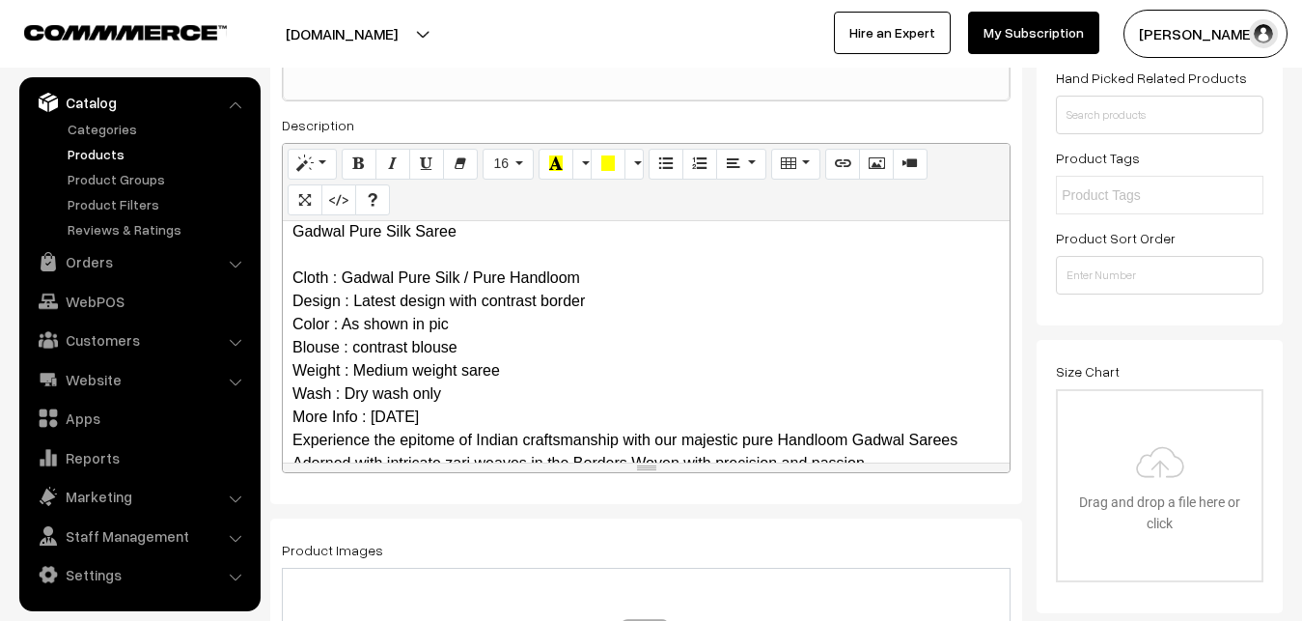
scroll to position [0, 0]
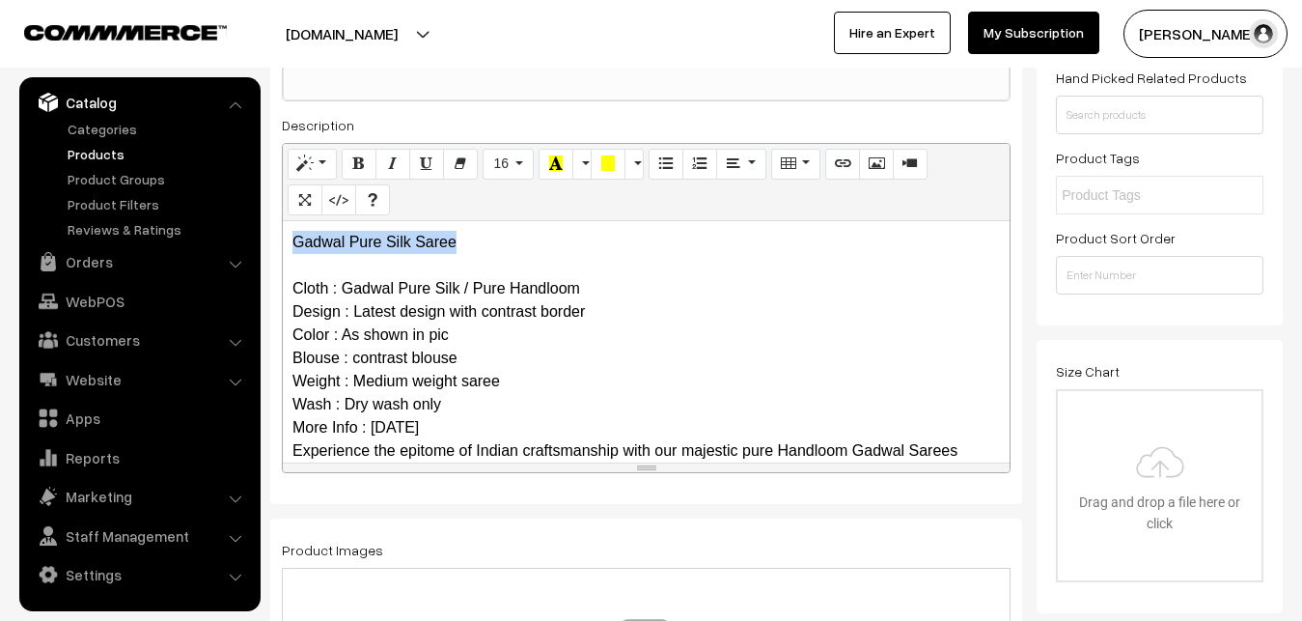
drag, startPoint x: 501, startPoint y: 241, endPoint x: 274, endPoint y: 233, distance: 227.0
click at [283, 233] on div "Gadwal Pure Silk Saree Cloth : Gadwal Pure Silk / Pure Handloom Design : Latest…" at bounding box center [646, 341] width 727 height 241
copy p "Gadwal Pure Silk Saree"
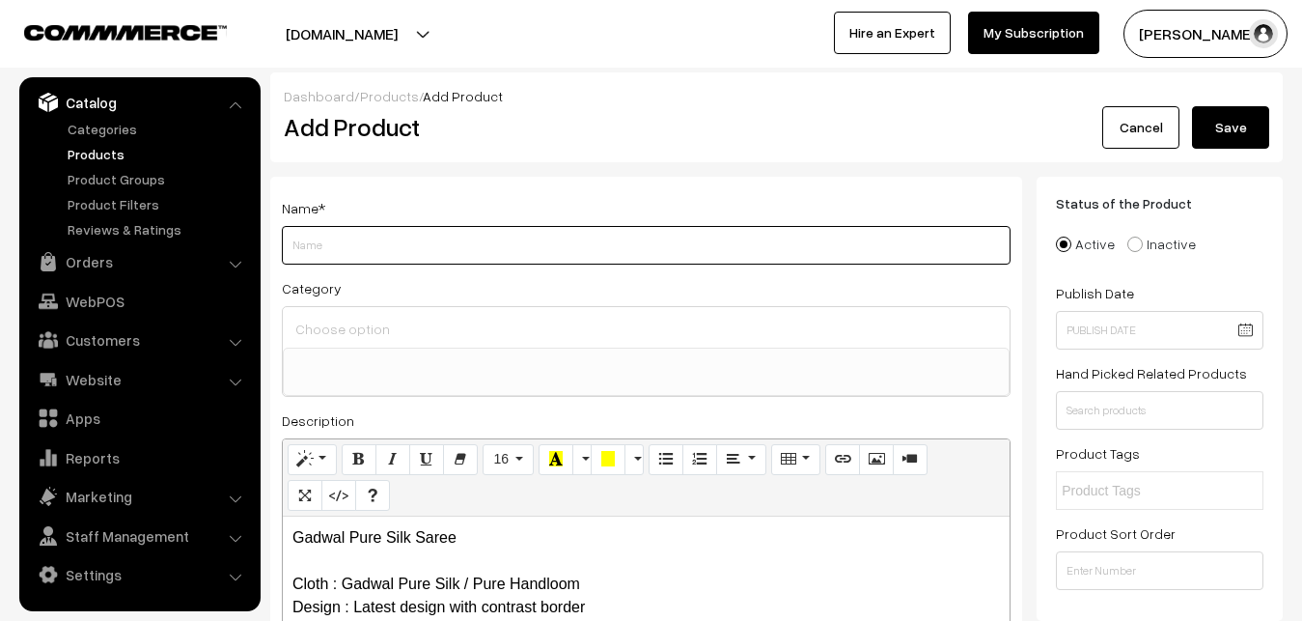
paste input "Gadwal Pure Silk Saree"
type input "Gadwal Pure Silk Saree"
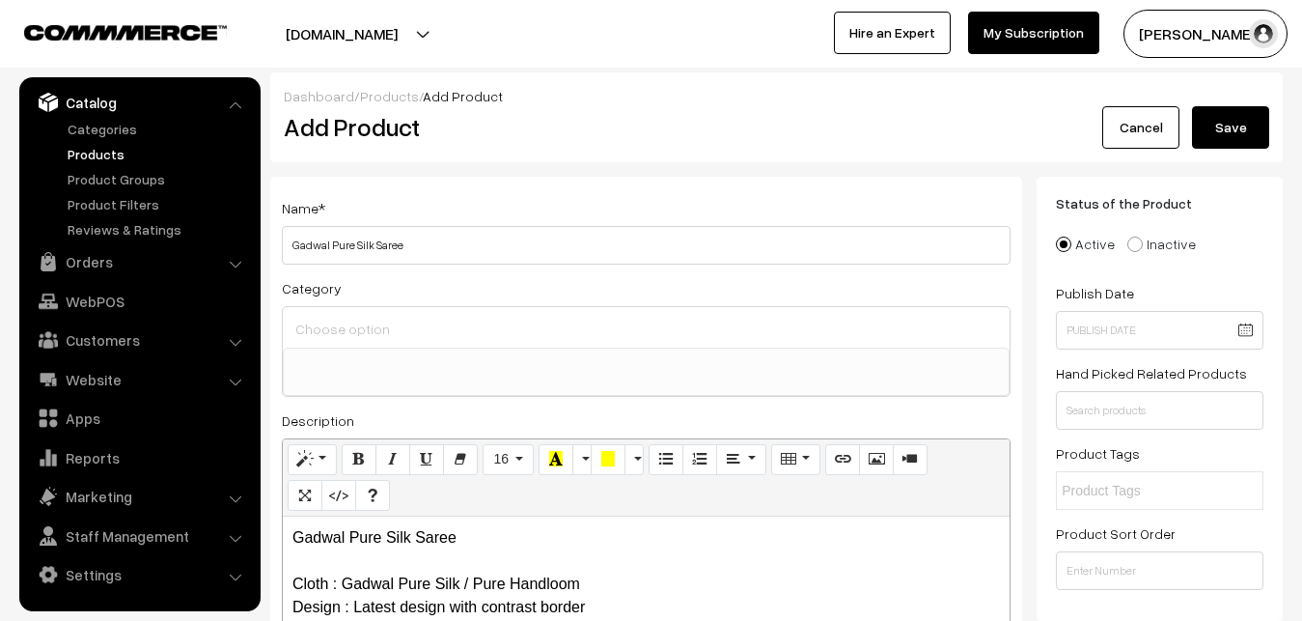
click at [356, 336] on input at bounding box center [646, 329] width 711 height 28
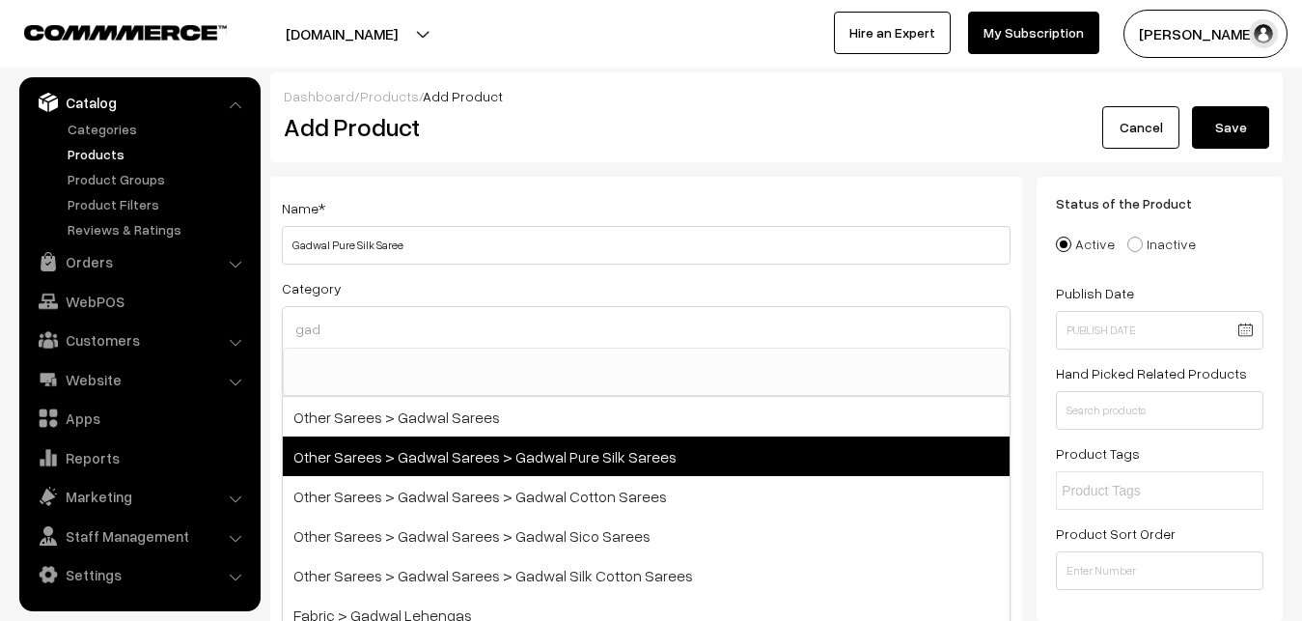
type input "gad"
click at [535, 463] on span "Other Sarees > Gadwal Sarees > Gadwal Pure Silk Sarees" at bounding box center [646, 456] width 727 height 40
select select "45"
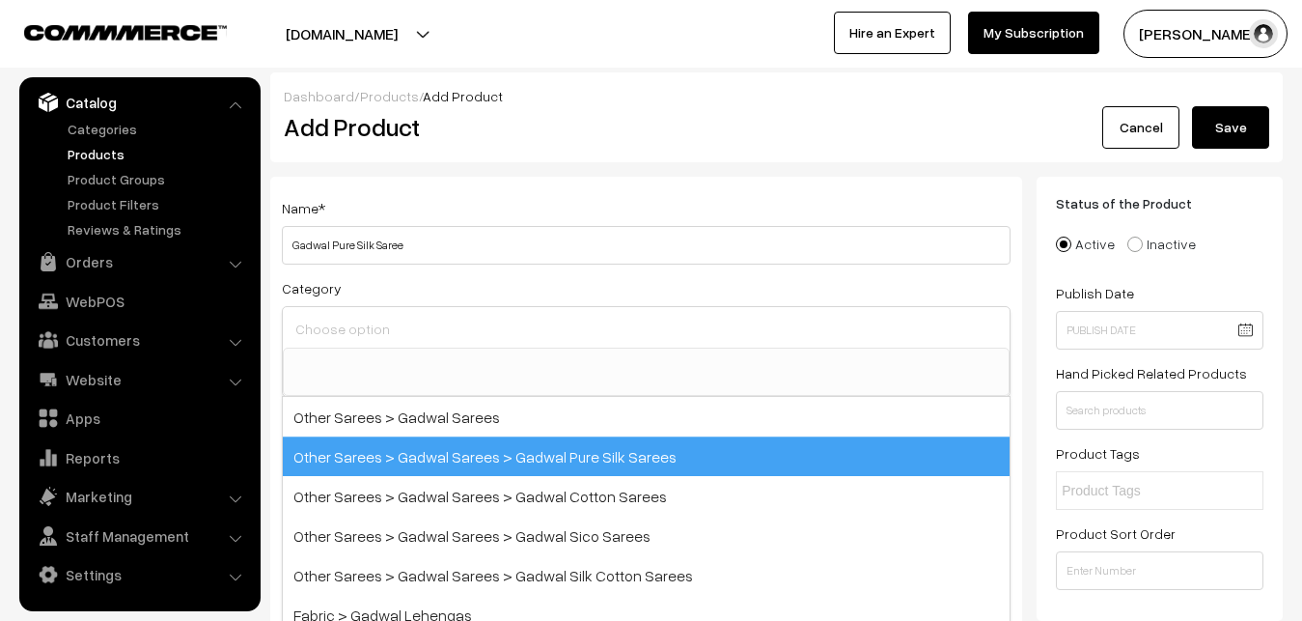
scroll to position [710, 0]
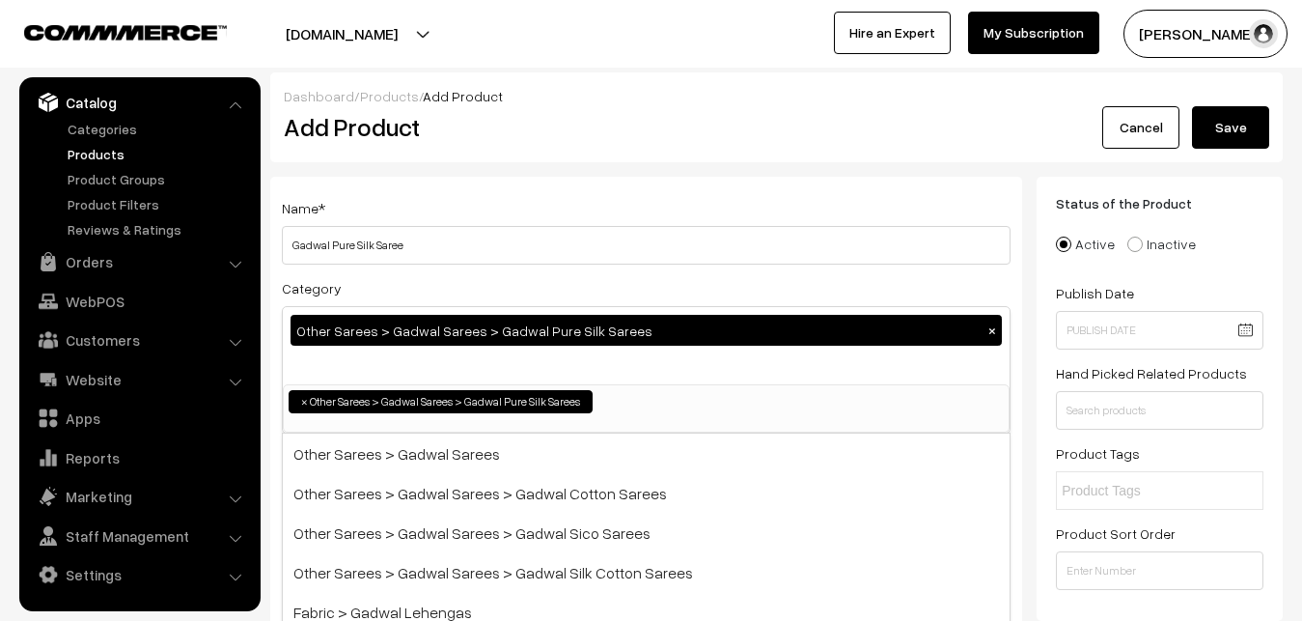
click at [516, 273] on div "Name * Gadwal Pure Silk Saree Category Other Sarees > Gadwal Sarees > Gadwal Pu…" at bounding box center [646, 506] width 752 height 659
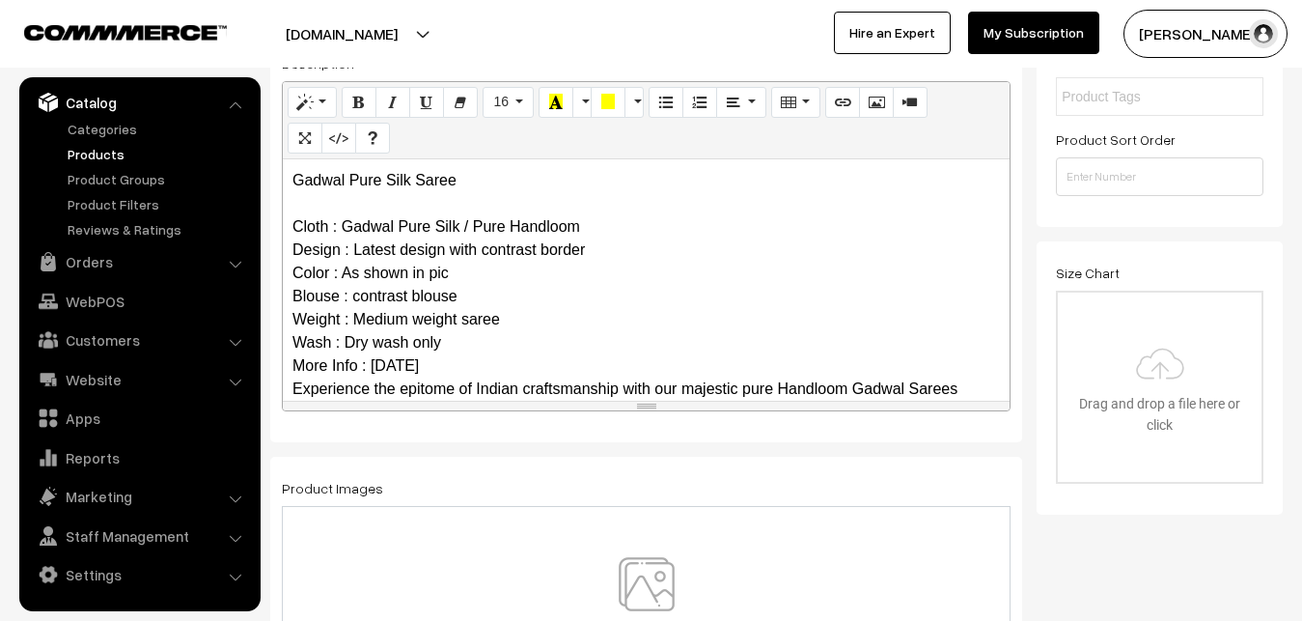
scroll to position [257, 0]
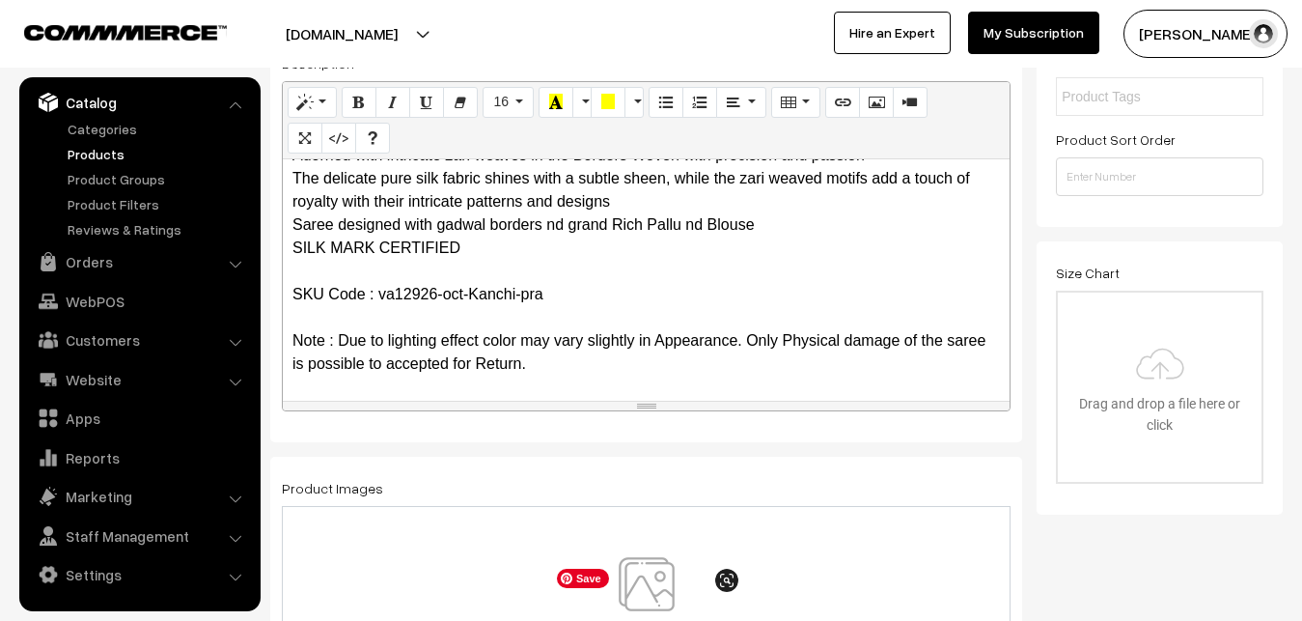
click at [659, 592] on img at bounding box center [646, 613] width 199 height 113
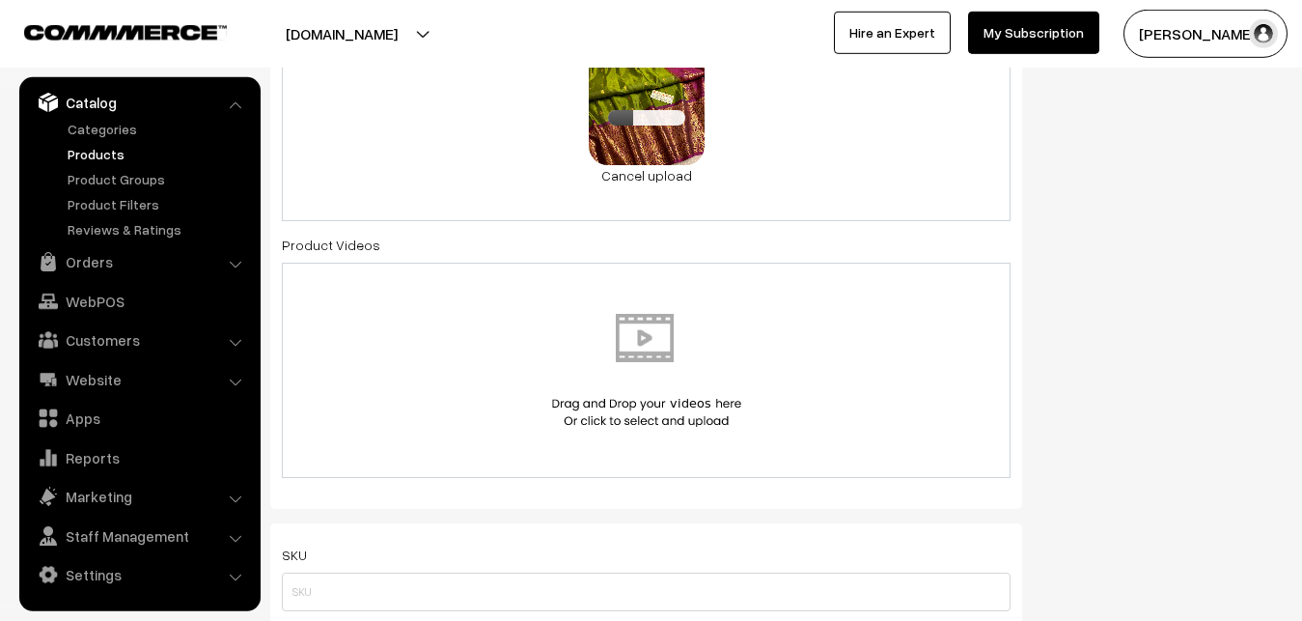
scroll to position [985, 0]
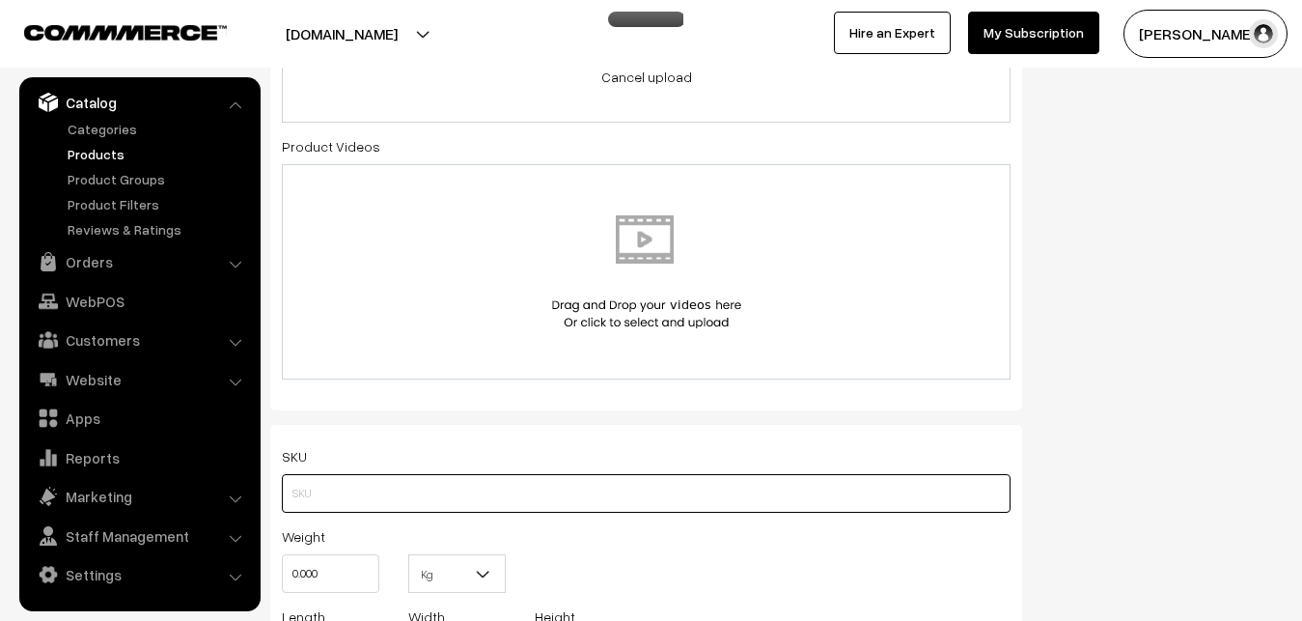
paste input "va12926-oct-Kanchi-pra"
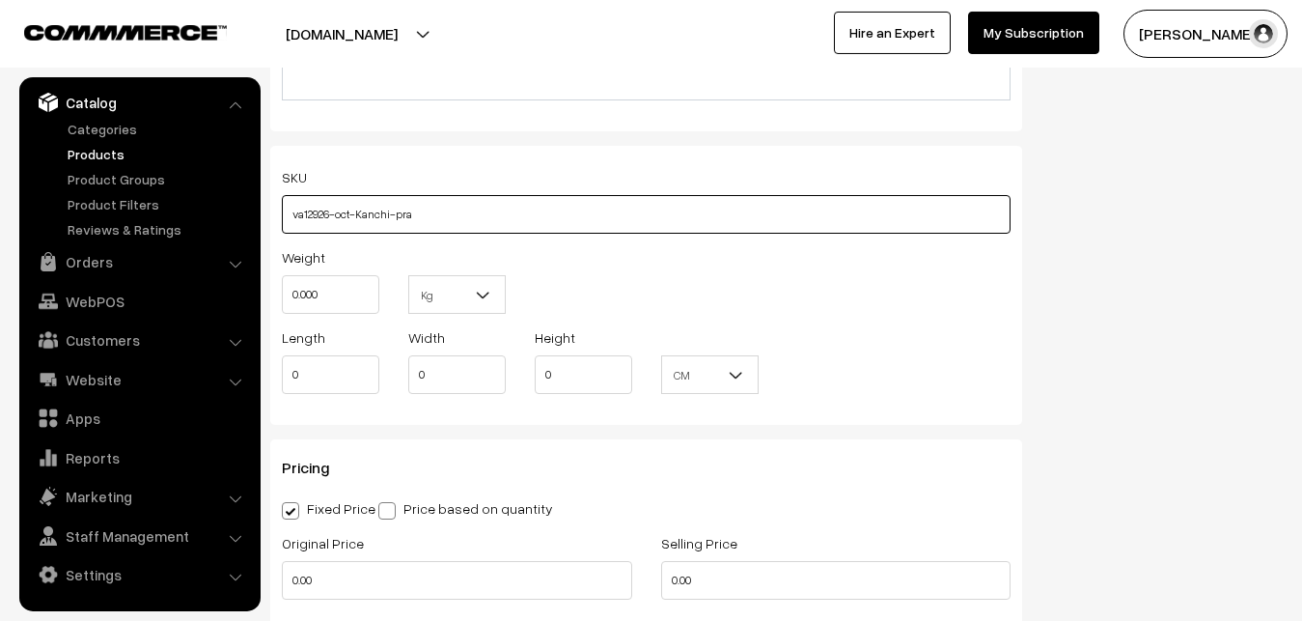
scroll to position [1280, 0]
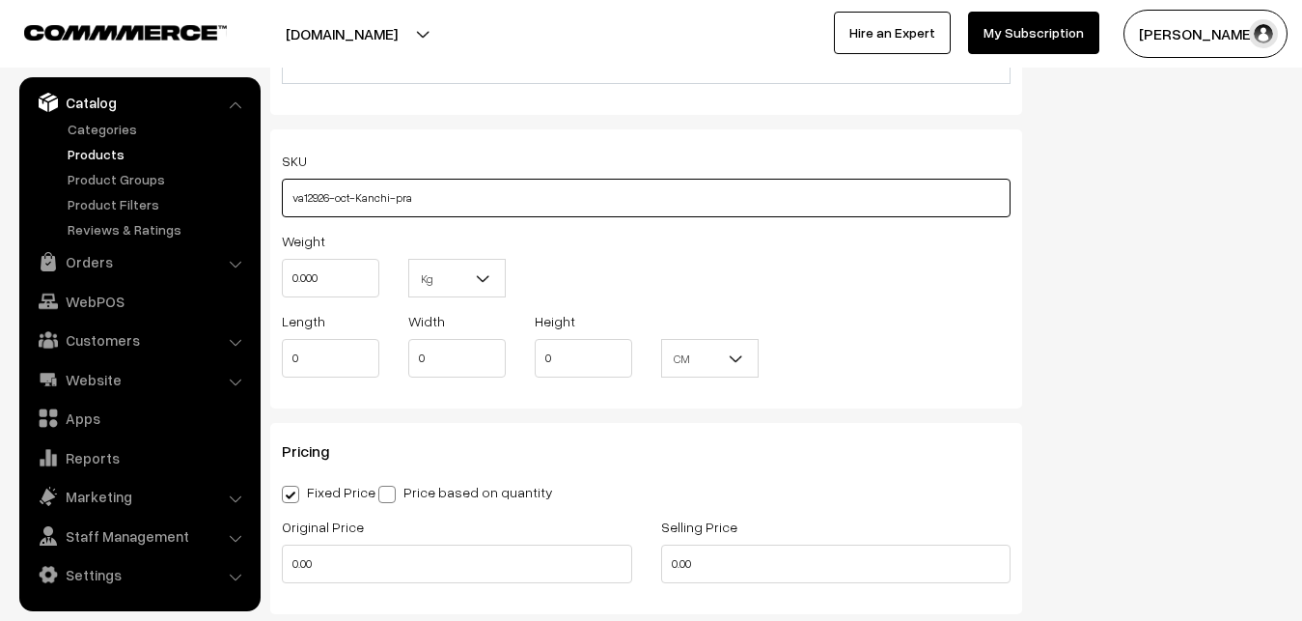
type input "va12926-oct-Kanchi-pra"
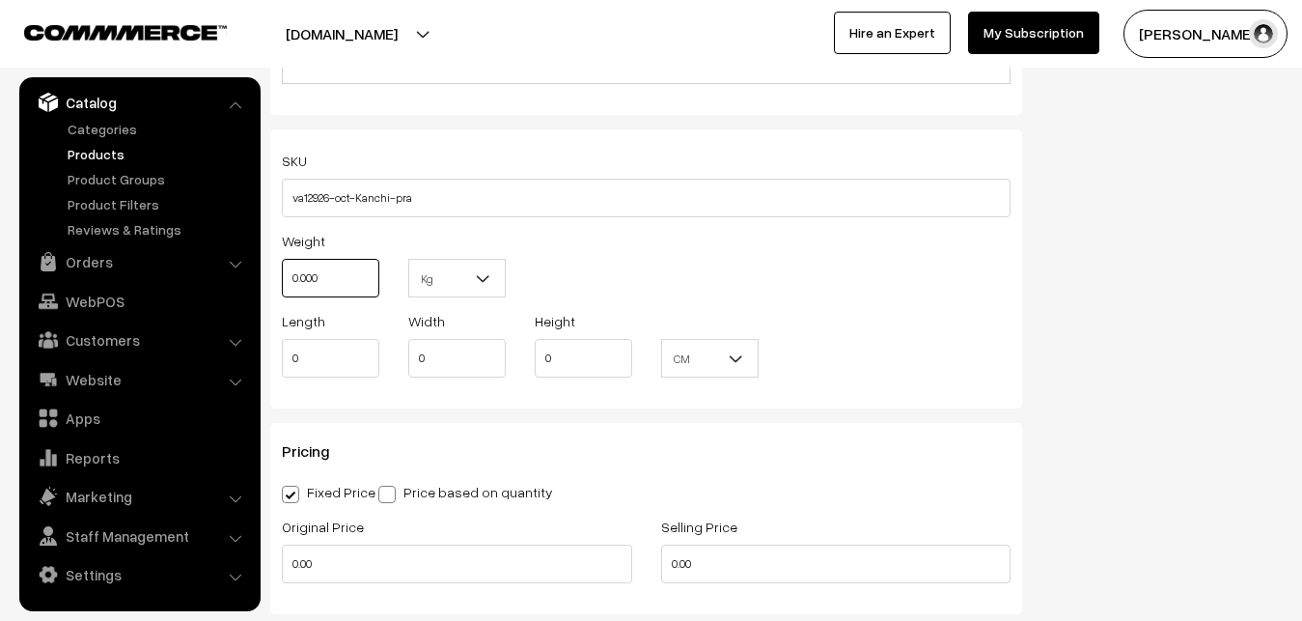
drag, startPoint x: 325, startPoint y: 280, endPoint x: 262, endPoint y: 279, distance: 63.7
click at [282, 279] on input "0.000" at bounding box center [331, 278] width 98 height 39
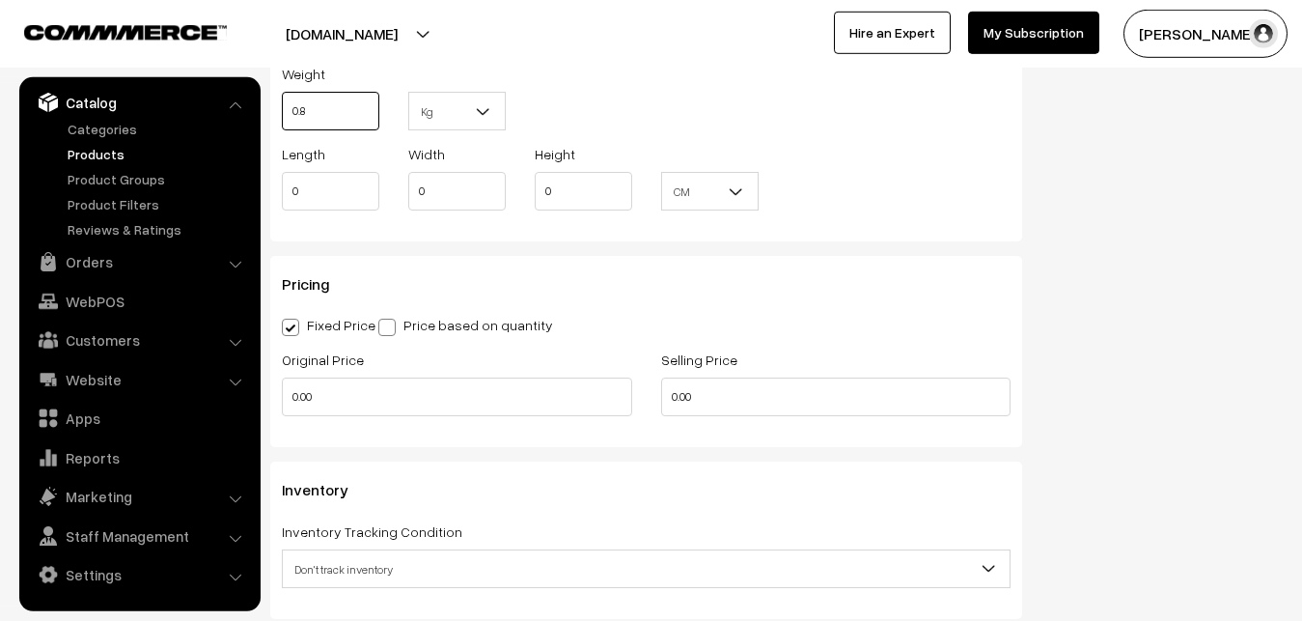
scroll to position [1674, 0]
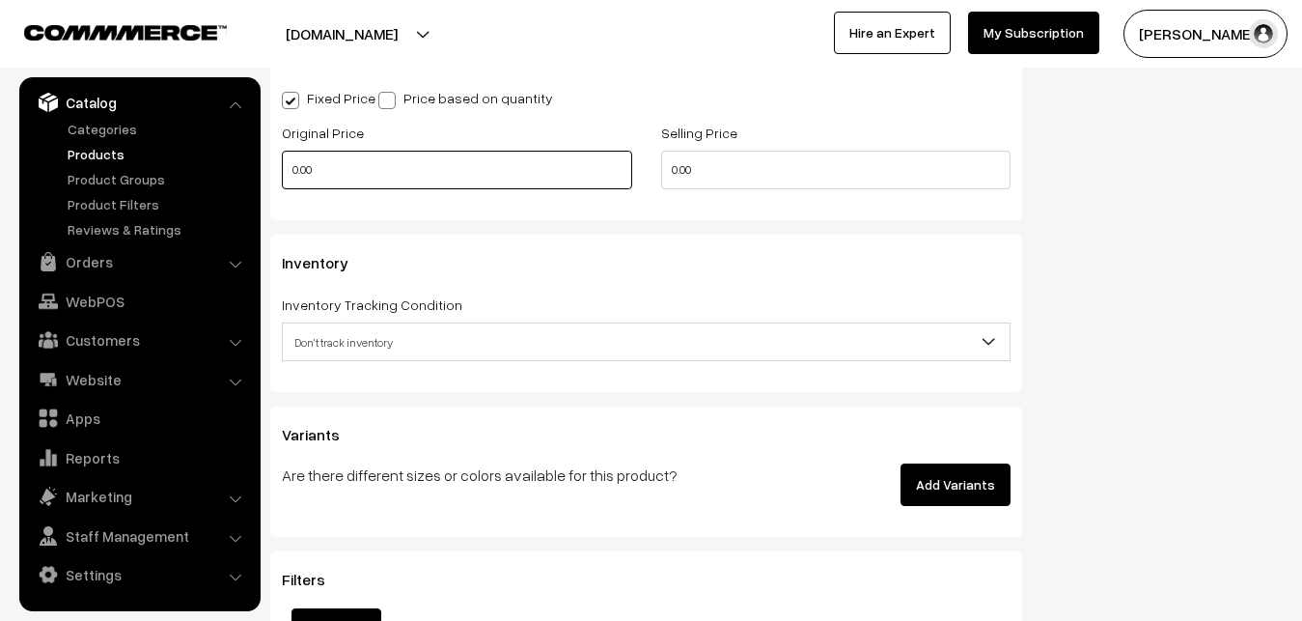
type input "0.80"
drag, startPoint x: 324, startPoint y: 169, endPoint x: 246, endPoint y: 169, distance: 78.2
click at [282, 169] on input "0.00" at bounding box center [457, 170] width 350 height 39
type input "9000"
type input "11000"
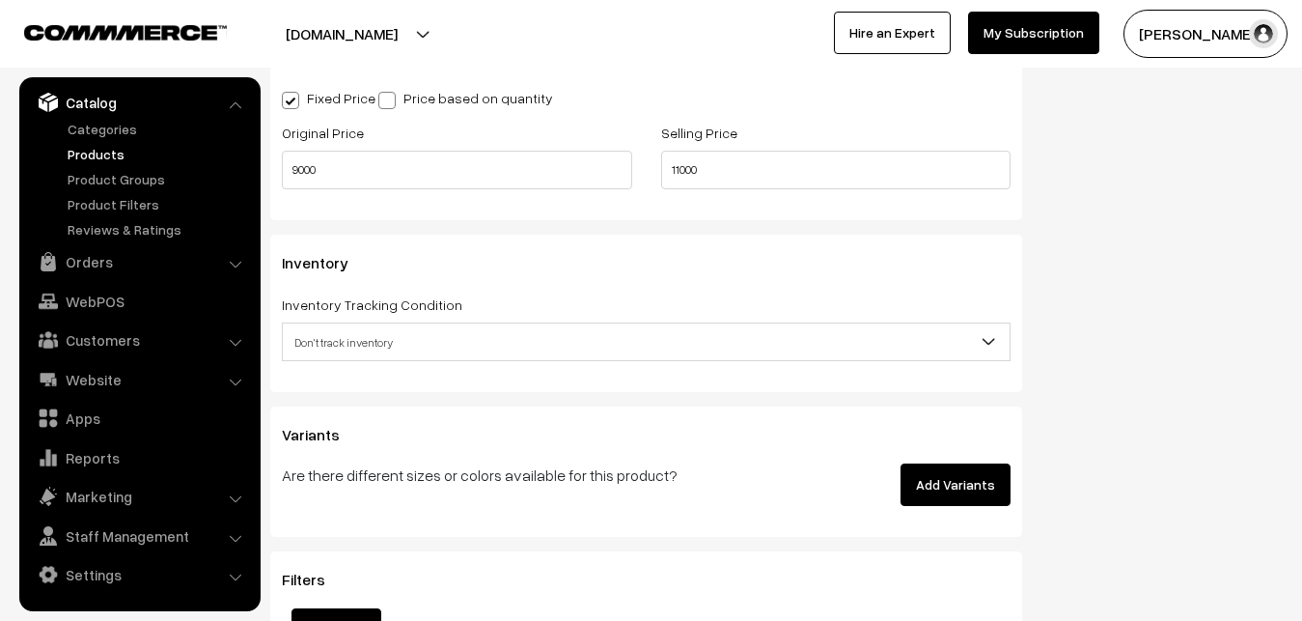
click at [346, 340] on span "Don't track inventory" at bounding box center [646, 342] width 727 height 34
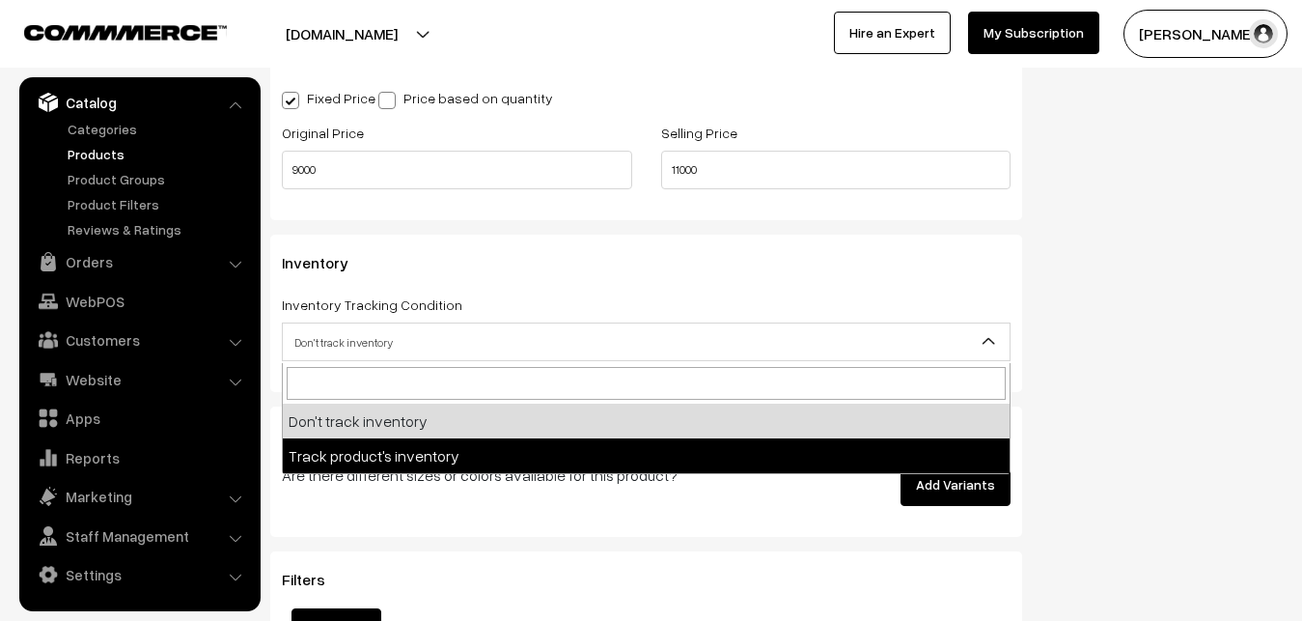
select select "2"
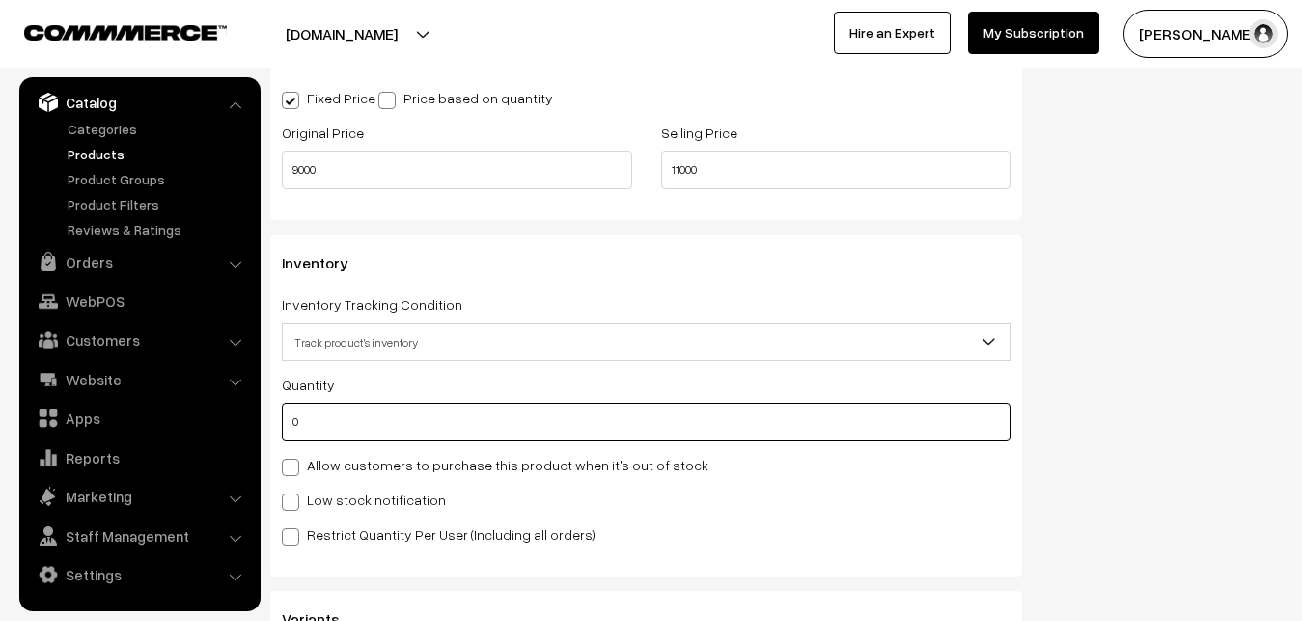
click at [341, 424] on input "0" at bounding box center [646, 422] width 729 height 39
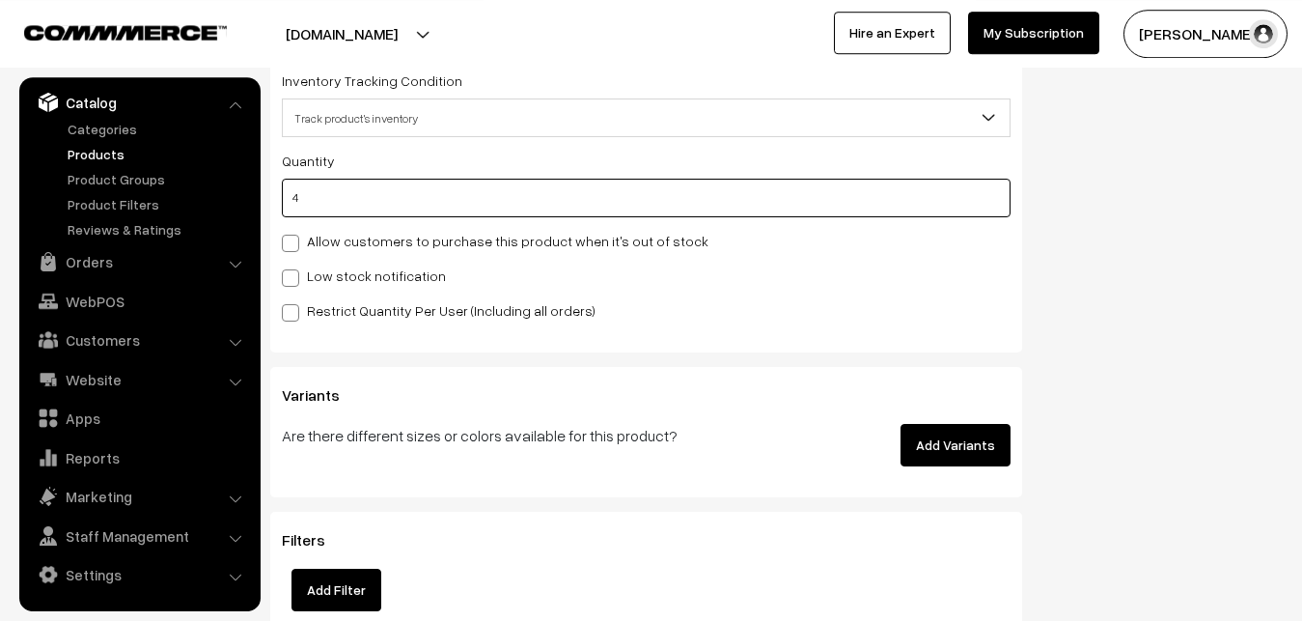
scroll to position [1969, 0]
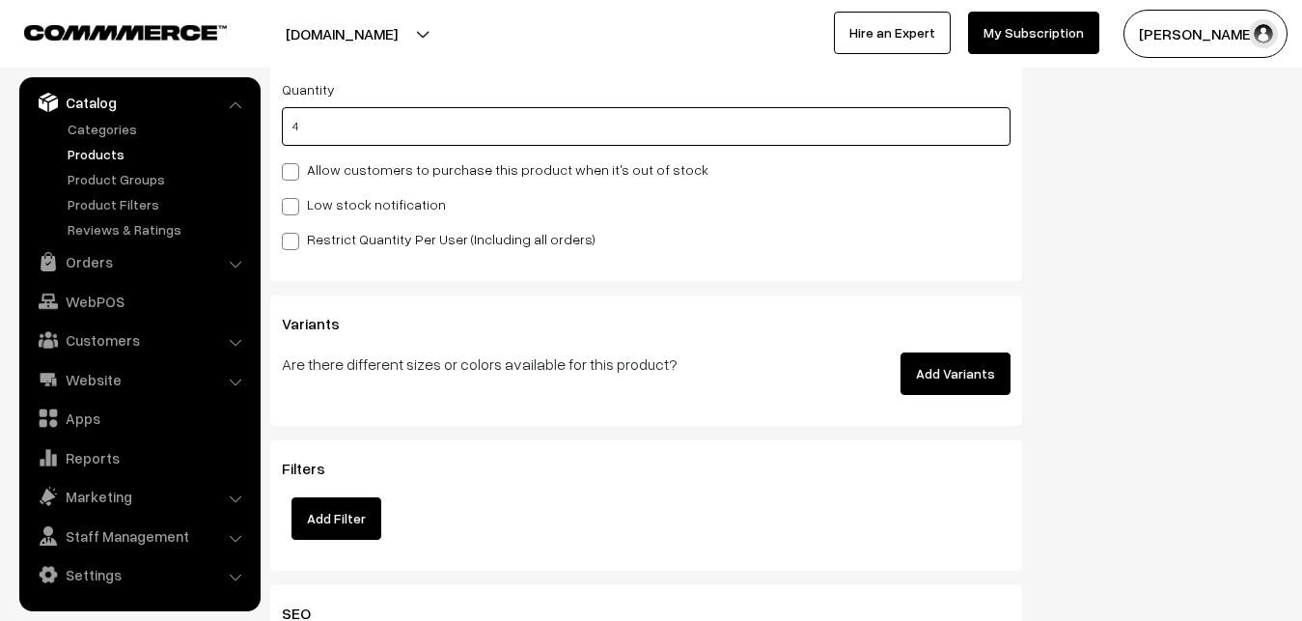
type input "4"
click at [306, 208] on label "Low stock notification" at bounding box center [364, 204] width 164 height 20
click at [294, 208] on input "Low stock notification" at bounding box center [288, 203] width 13 height 13
checkbox input "true"
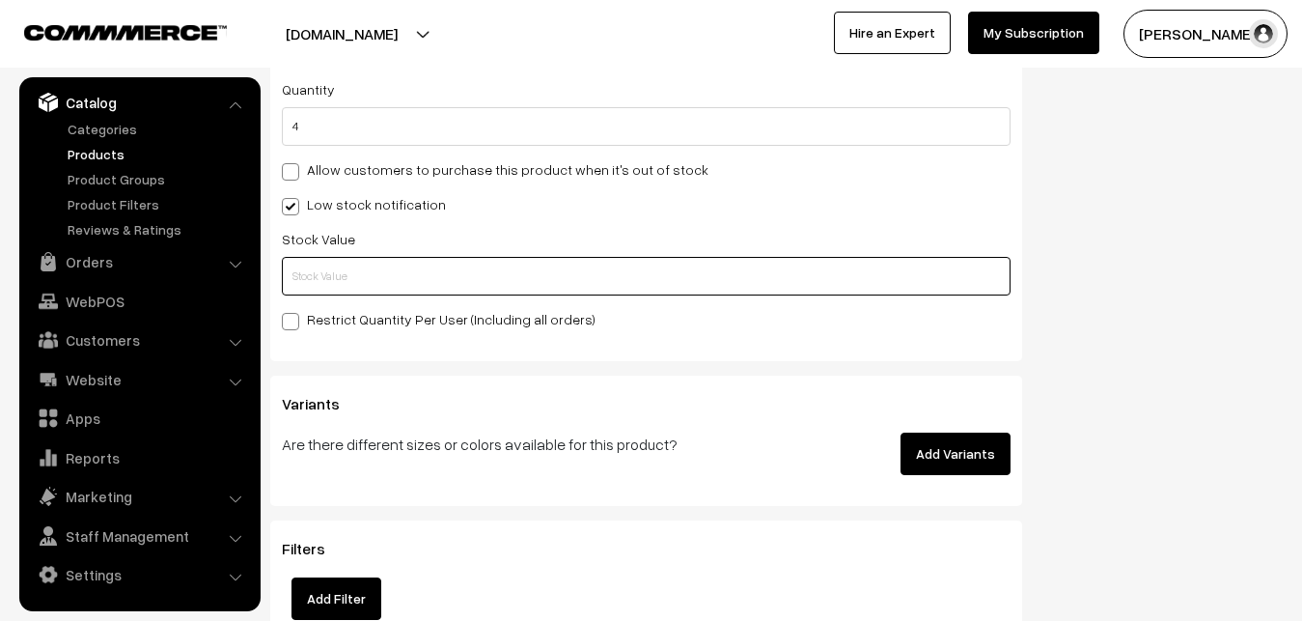
click at [317, 268] on input "text" at bounding box center [646, 276] width 729 height 39
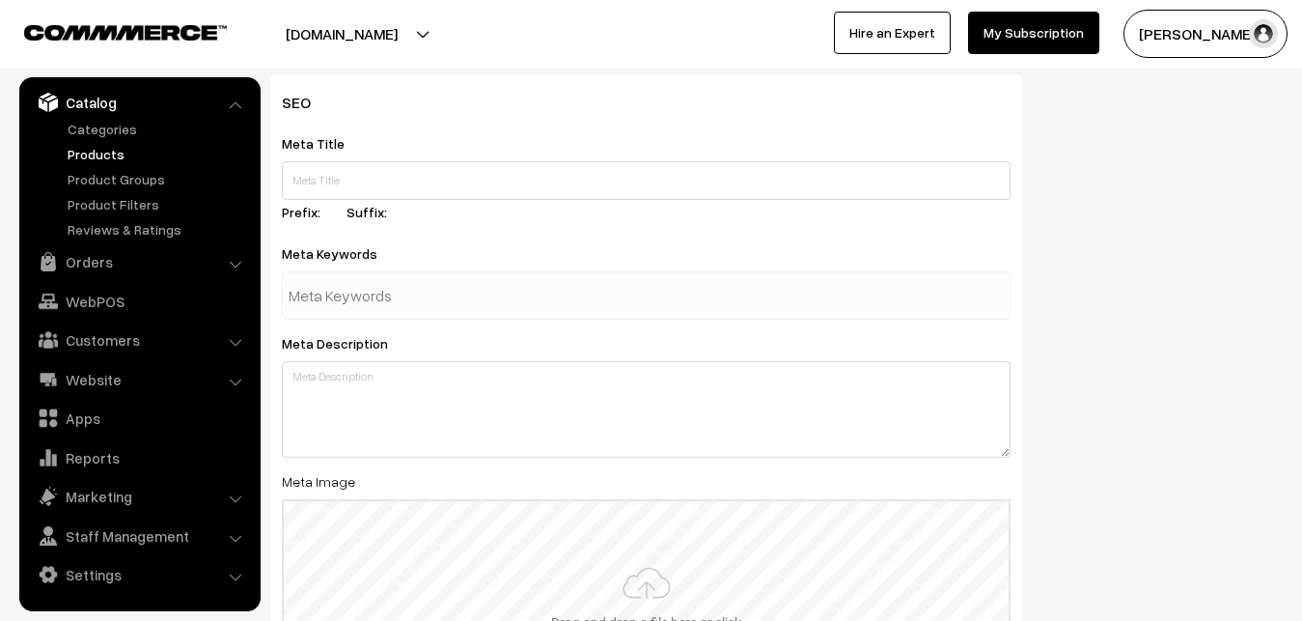
scroll to position [2874, 0]
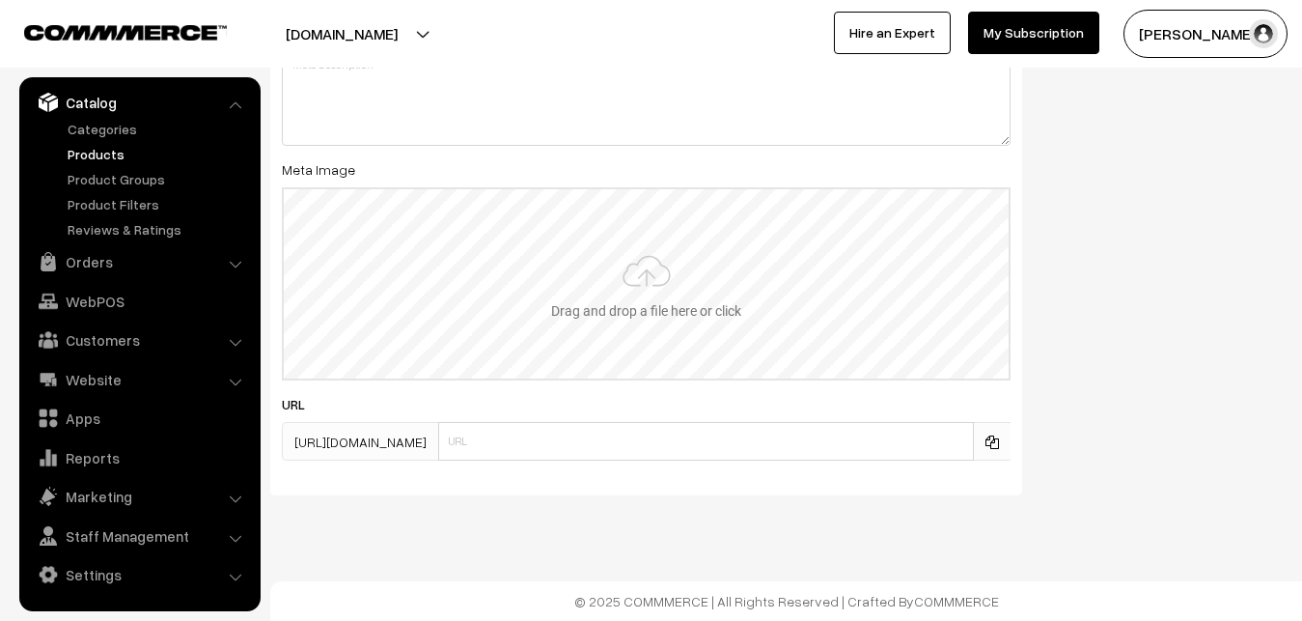
type input "2"
click at [611, 300] on input "file" at bounding box center [646, 283] width 725 height 189
type input "C:\fakepath\gadwal-saree-va12926-oct.jpeg"
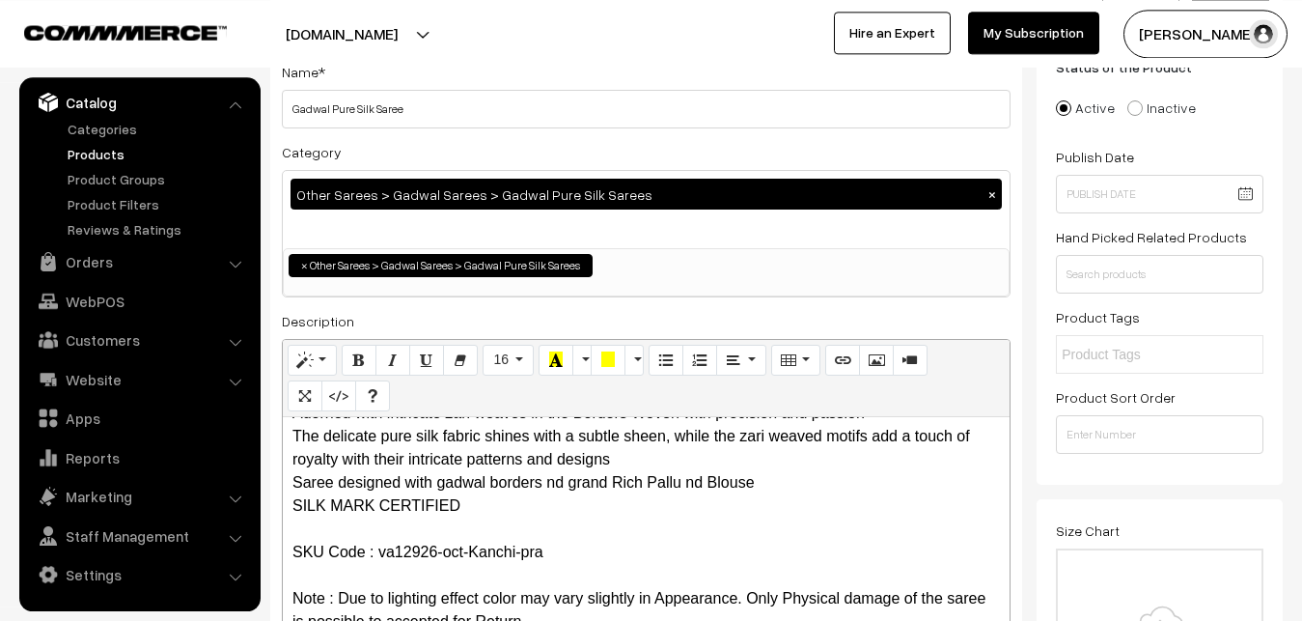
scroll to position [0, 0]
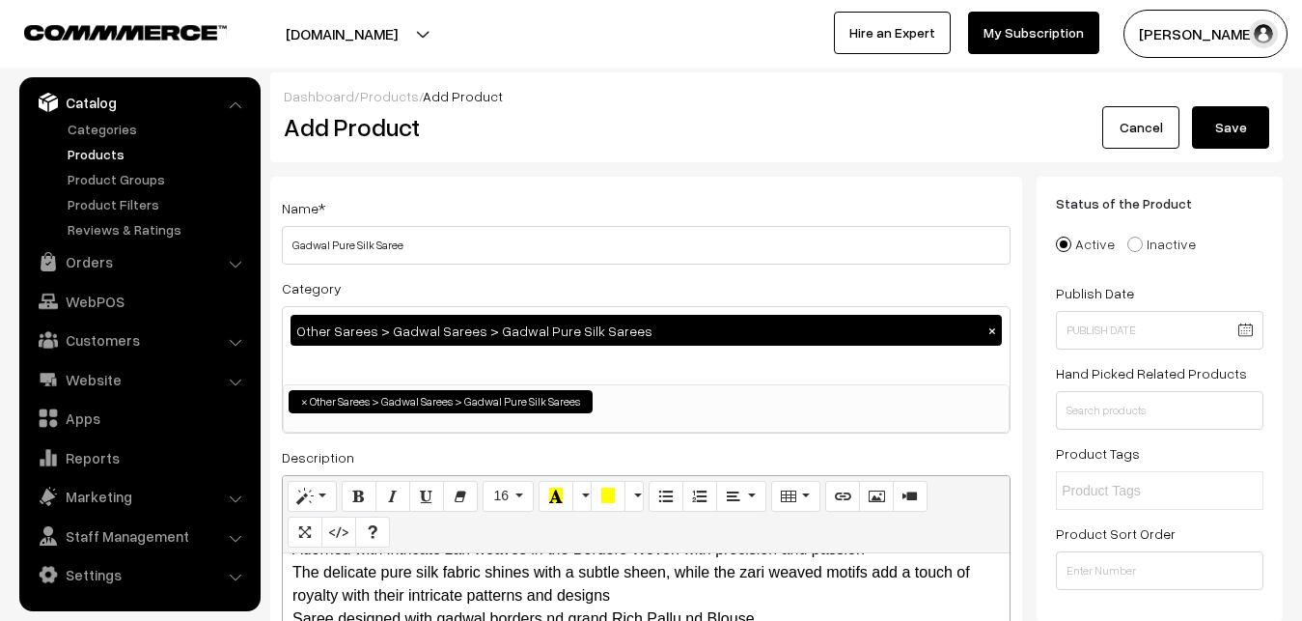
click at [1241, 123] on button "Save" at bounding box center [1230, 127] width 77 height 42
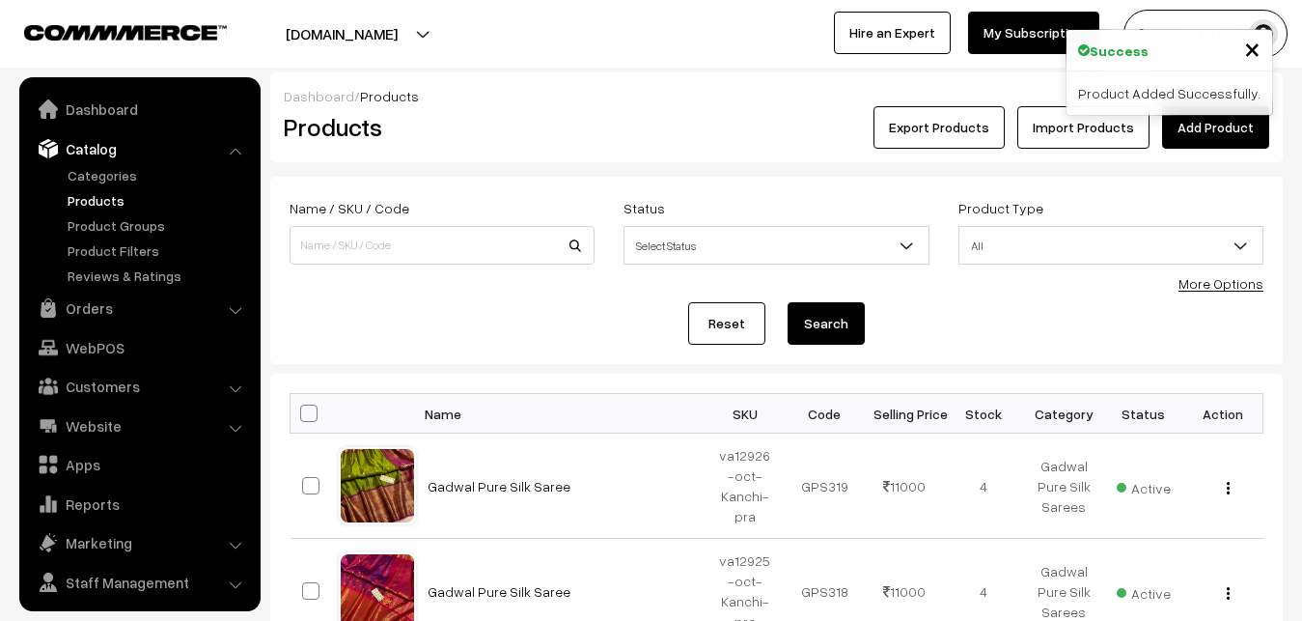
scroll to position [46, 0]
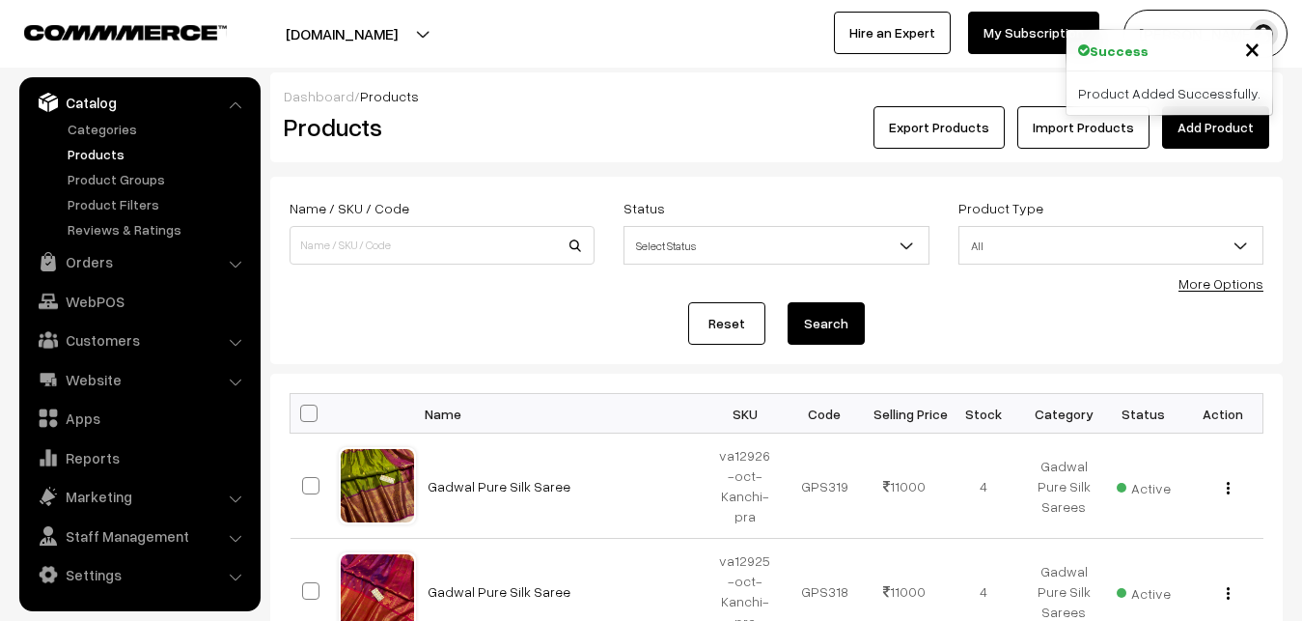
click at [1204, 125] on link "Add Product" at bounding box center [1215, 127] width 107 height 42
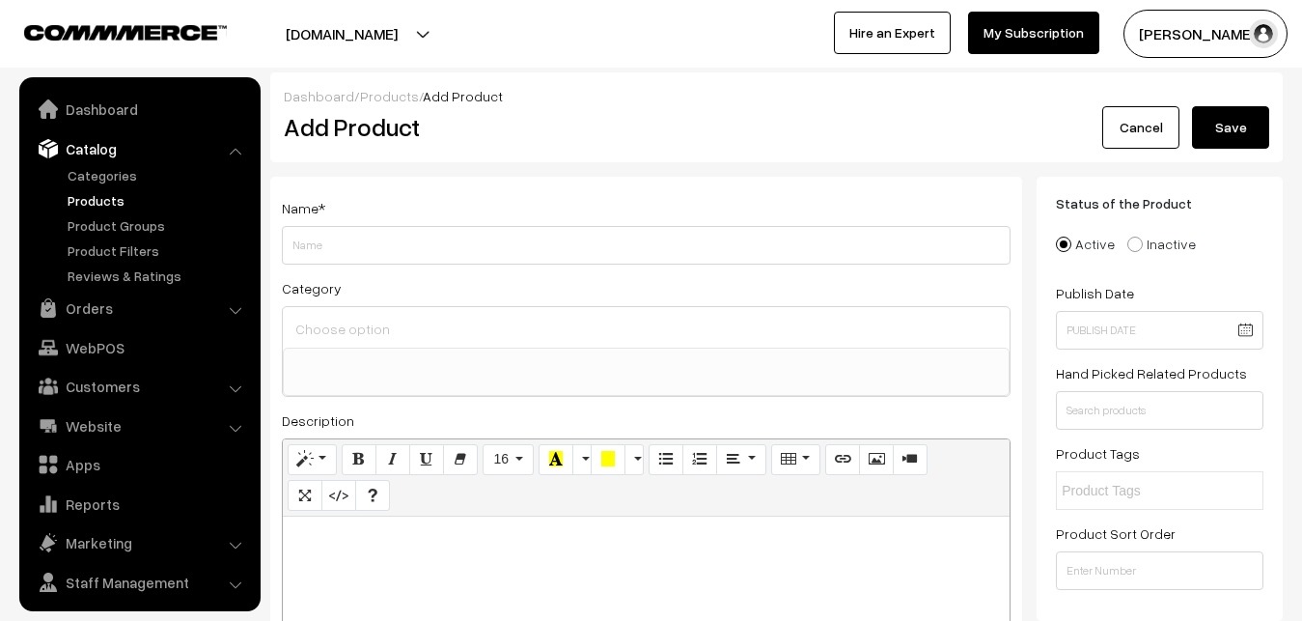
select select
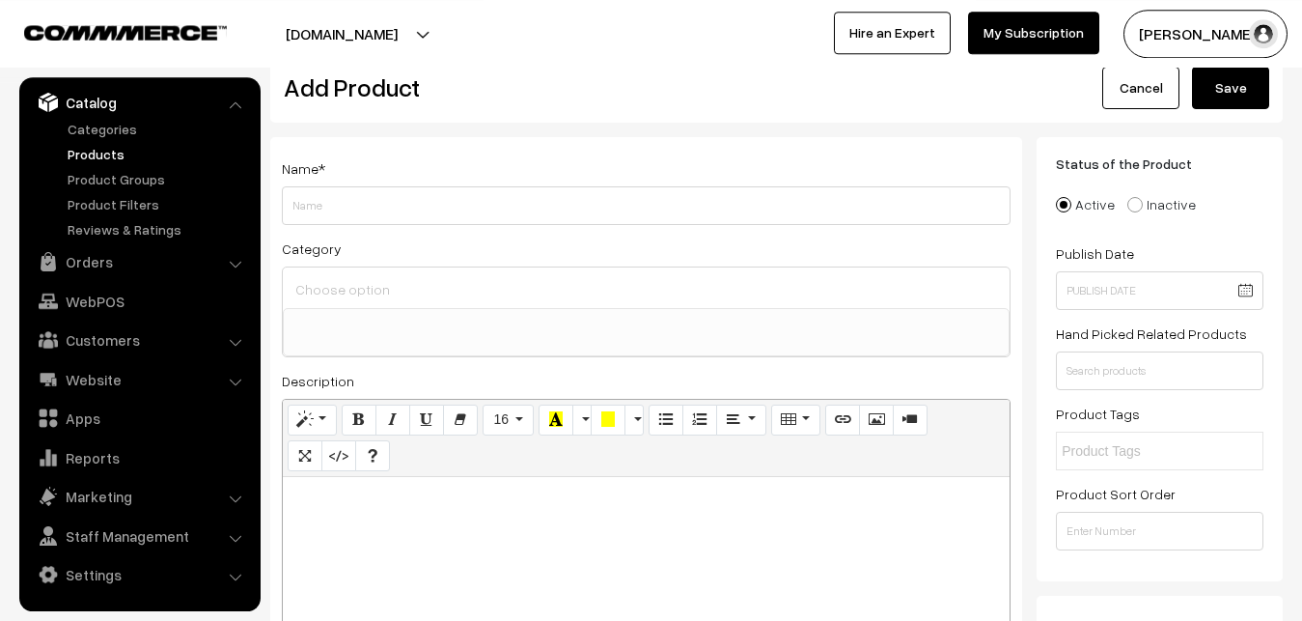
scroll to position [98, 0]
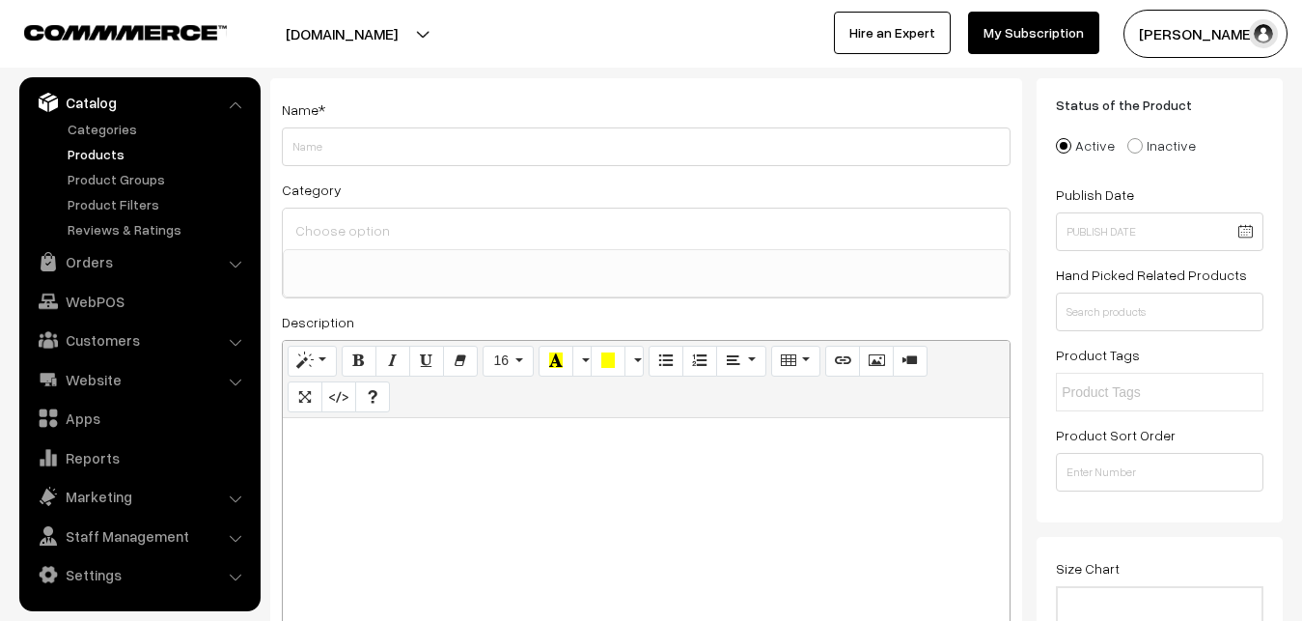
paste div
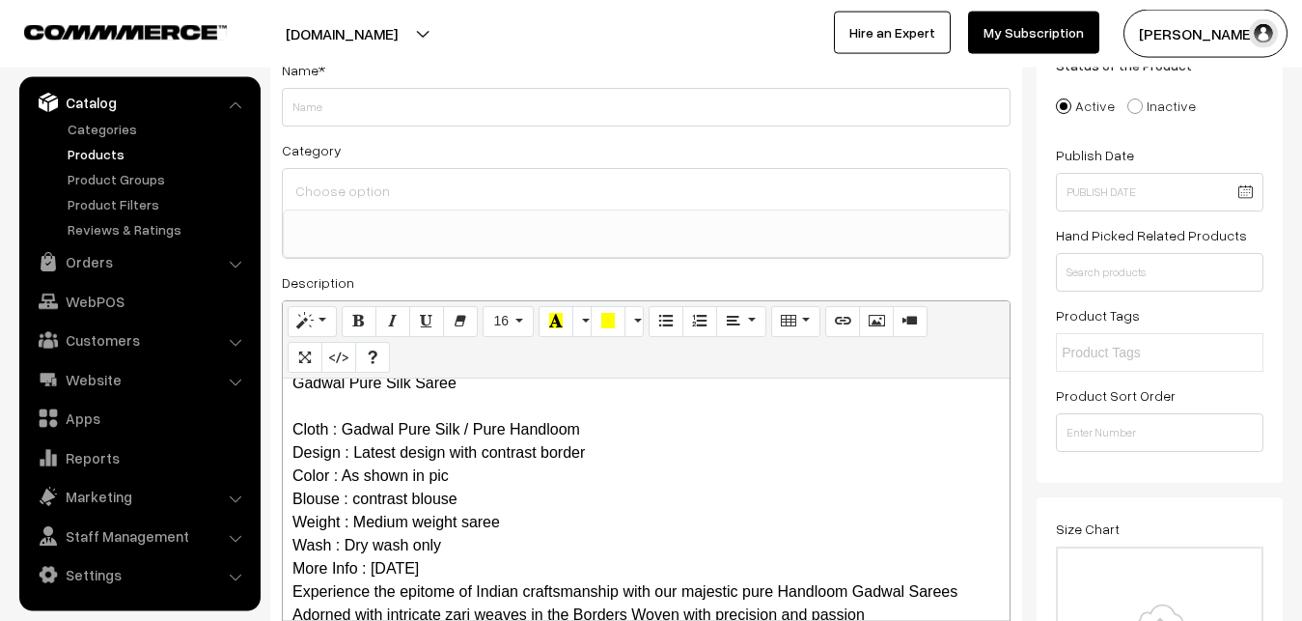
scroll to position [0, 0]
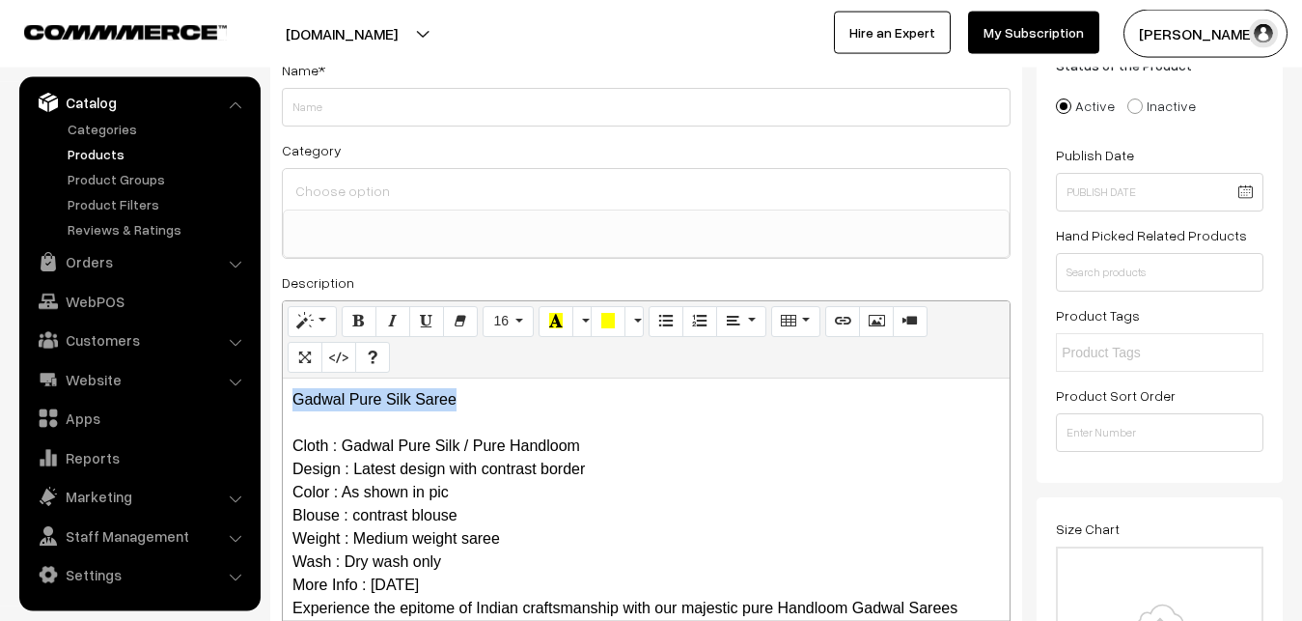
drag, startPoint x: 493, startPoint y: 400, endPoint x: 276, endPoint y: 393, distance: 217.3
click at [283, 393] on div "Gadwal Pure Silk Saree Cloth : Gadwal Pure Silk / Pure Handloom Design : Latest…" at bounding box center [646, 498] width 727 height 241
copy p "Gadwal Pure Silk Saree"
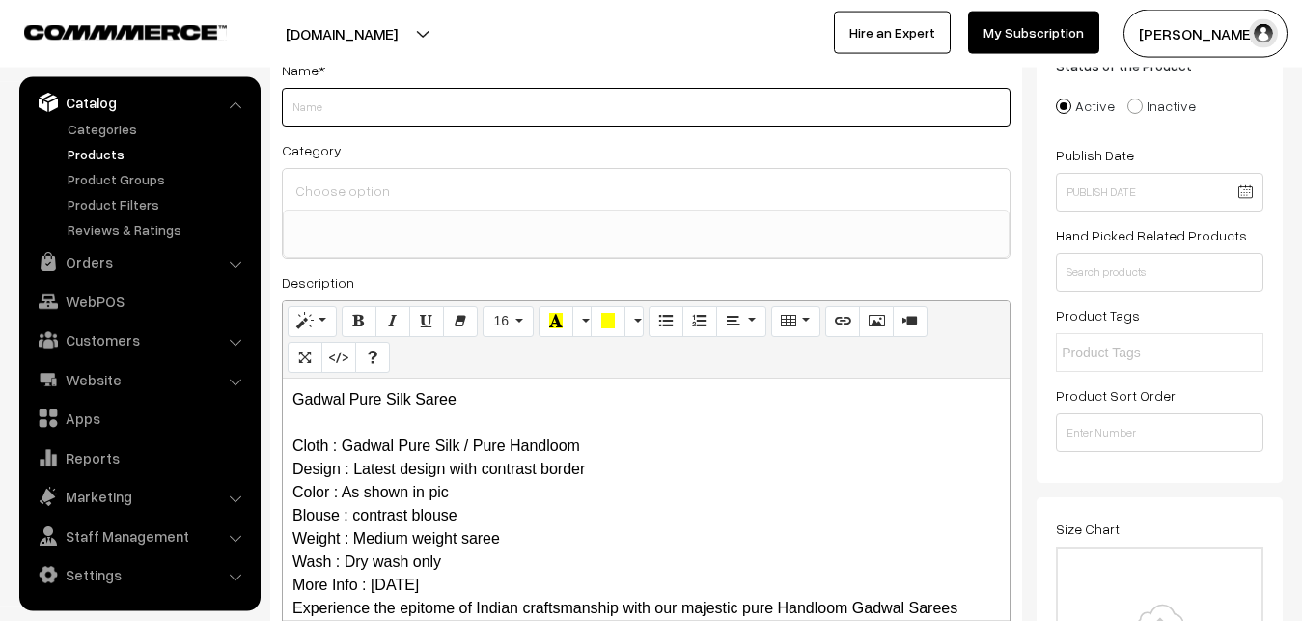
paste input "Gadwal Pure Silk Saree"
type input "Gadwal Pure Silk Saree"
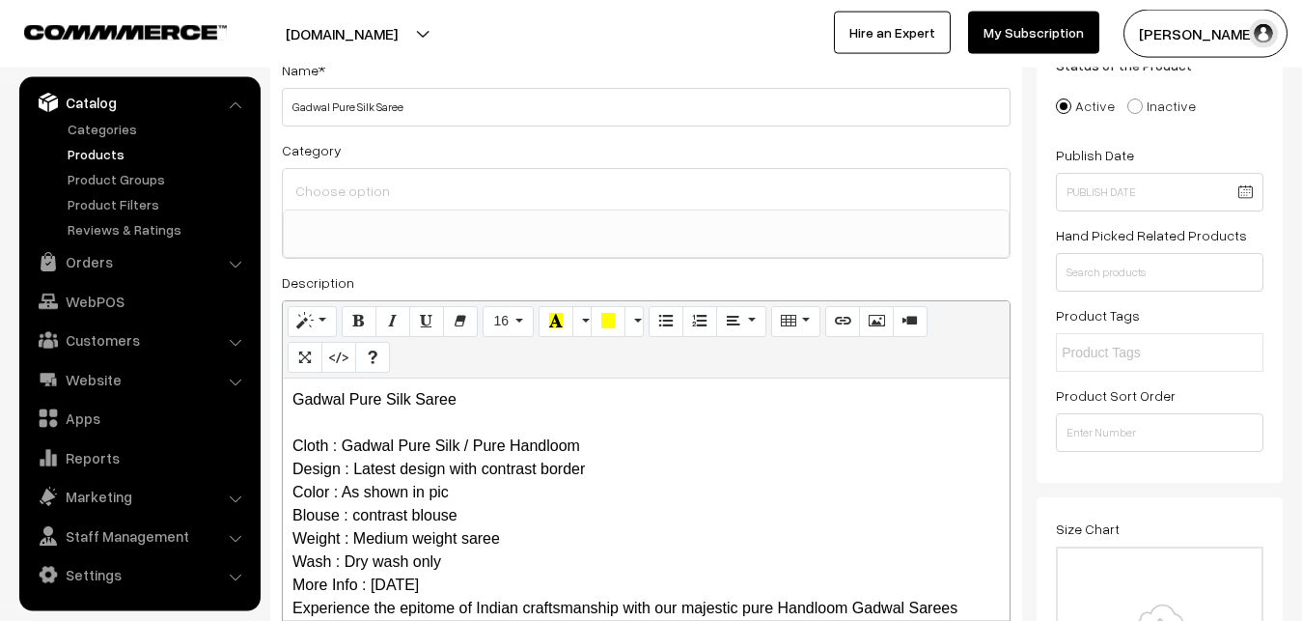
click at [363, 197] on input at bounding box center [646, 191] width 711 height 28
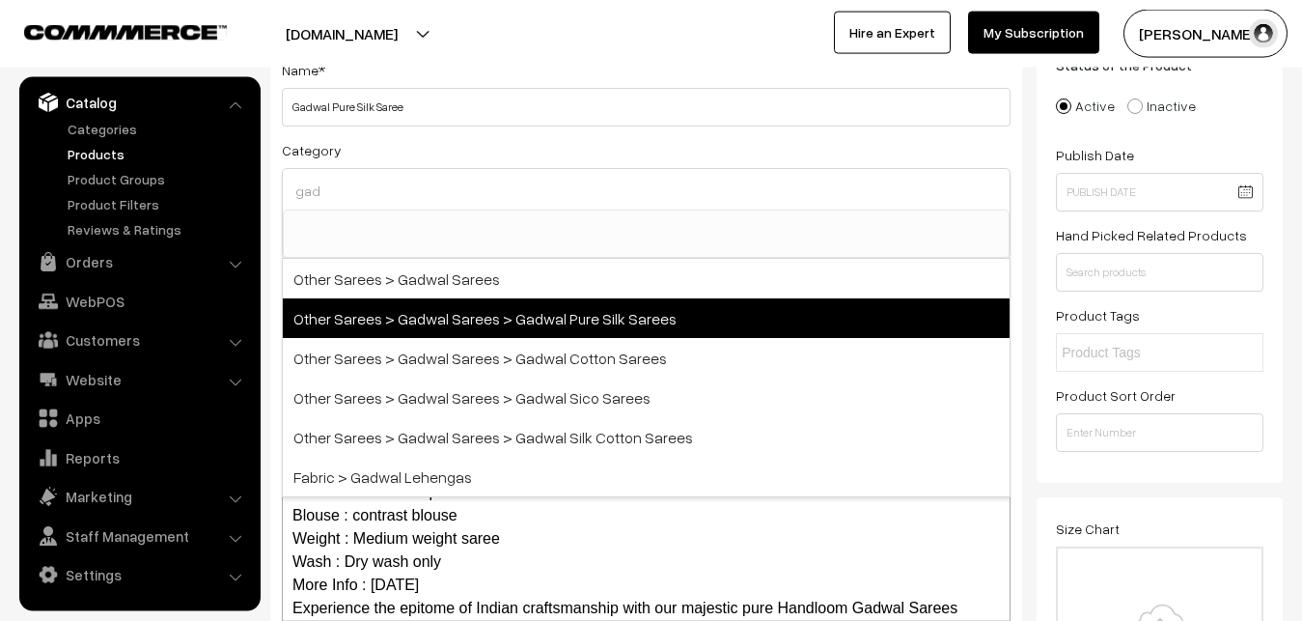
type input "gad"
click at [482, 310] on span "Other Sarees > Gadwal Sarees > Gadwal Pure Silk Sarees" at bounding box center [646, 318] width 727 height 40
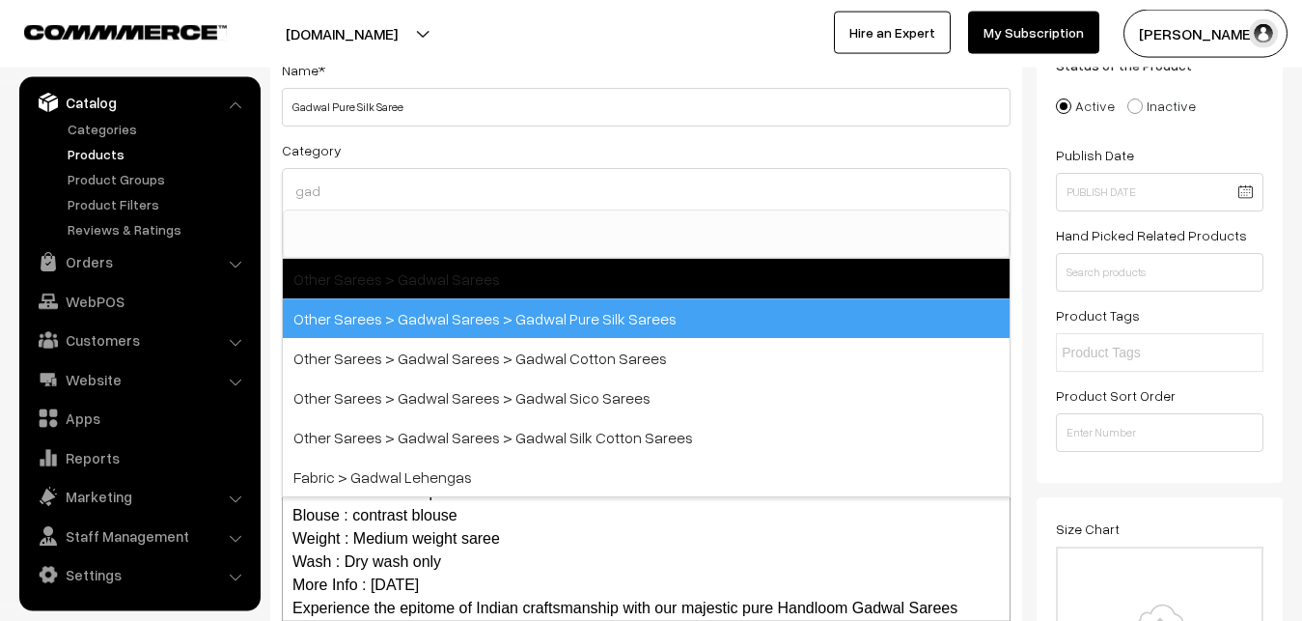
select select "45"
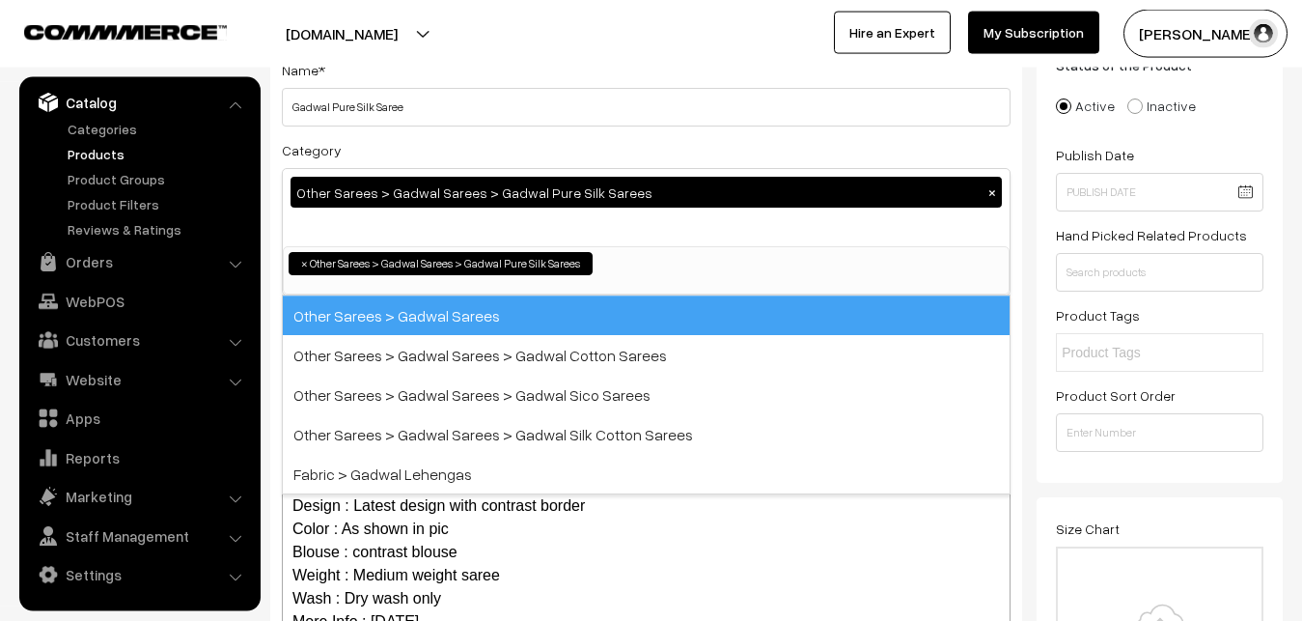
scroll to position [710, 0]
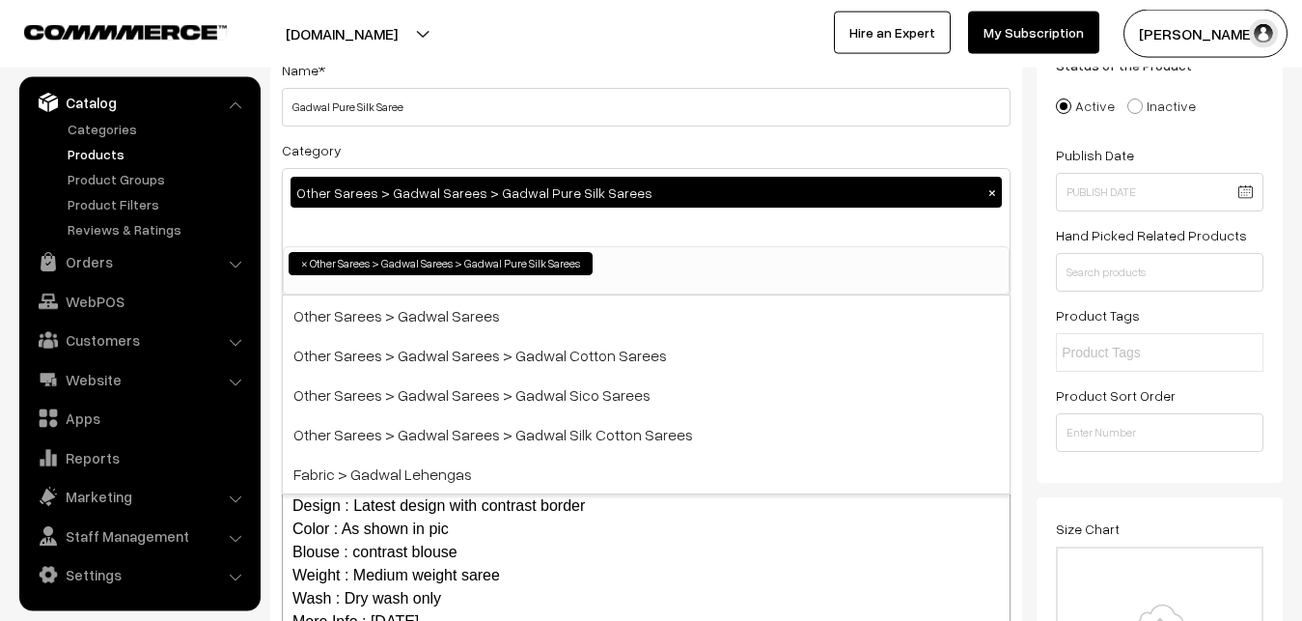
click at [475, 136] on div "Name * Gadwal Pure Silk Saree Category Other Sarees > Gadwal Sarees > Gadwal Pu…" at bounding box center [646, 368] width 752 height 659
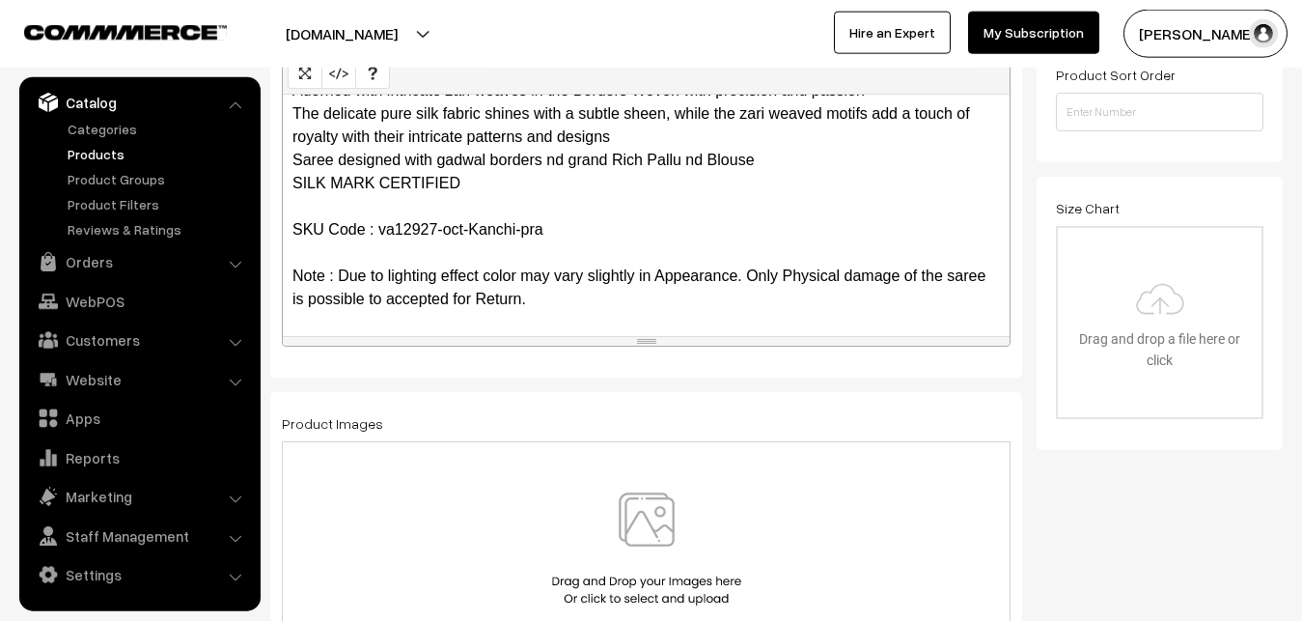
scroll to position [630, 0]
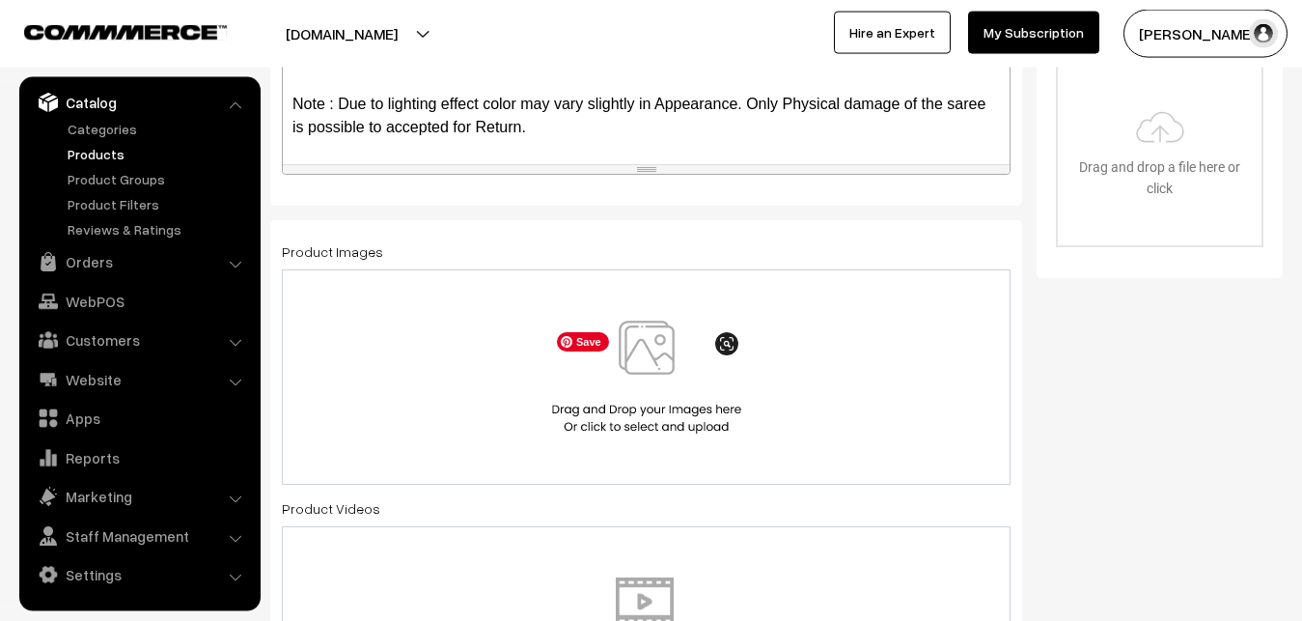
click at [641, 375] on img at bounding box center [646, 376] width 199 height 113
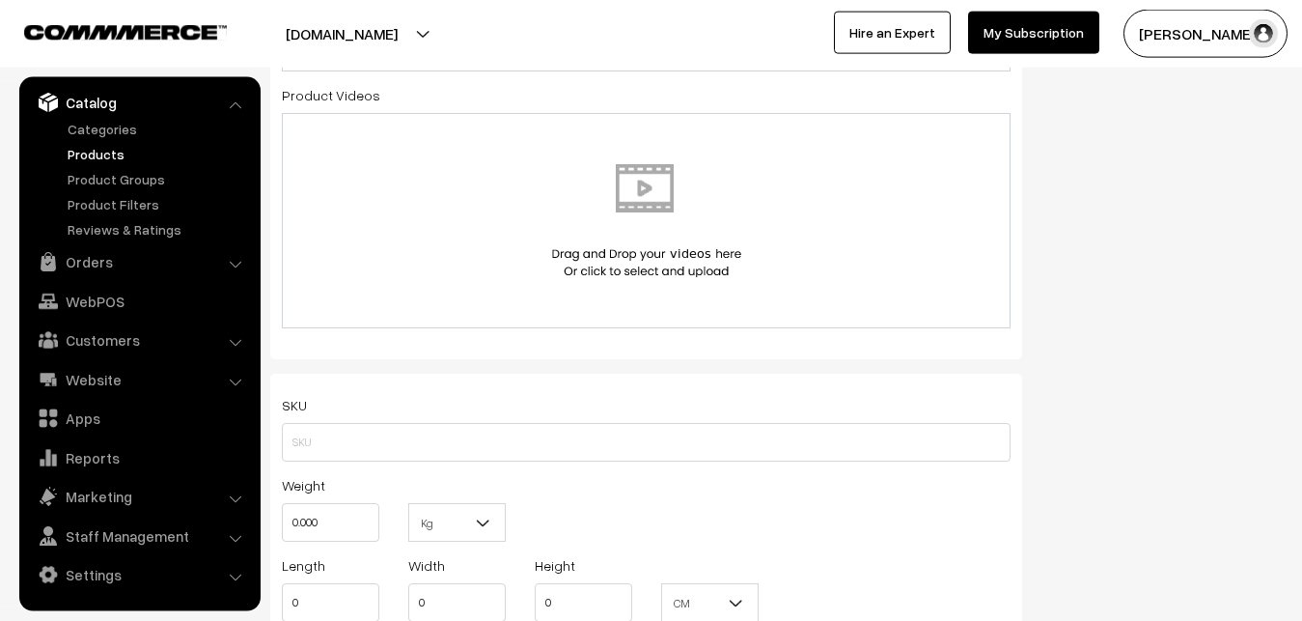
scroll to position [1221, 0]
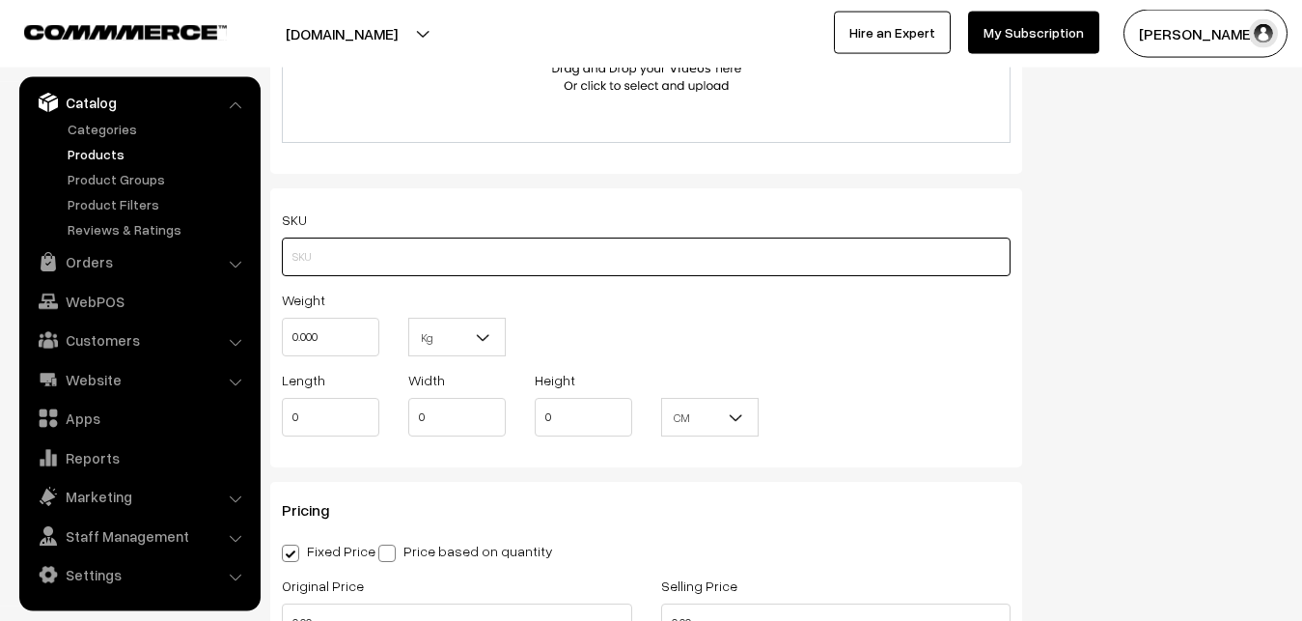
paste input "va12927-oct-Kanchi-pra"
type input "va12927-oct-Kanchi-pra"
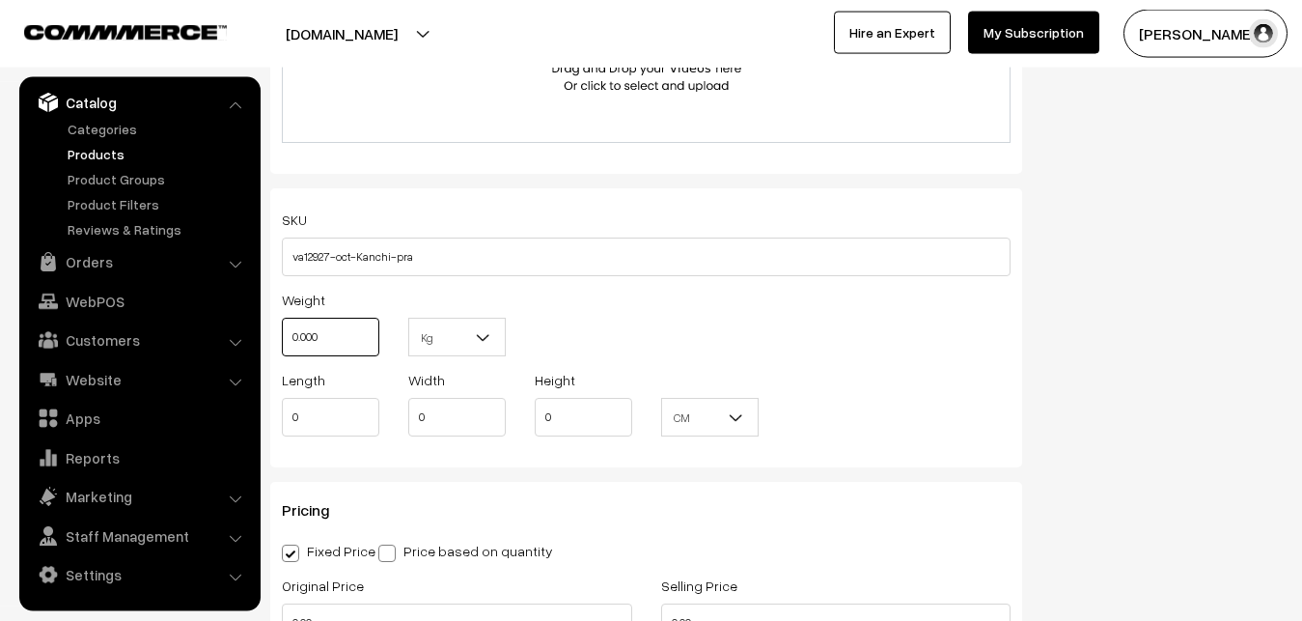
drag, startPoint x: 303, startPoint y: 345, endPoint x: 264, endPoint y: 345, distance: 39.6
click at [282, 345] on input "0.000" at bounding box center [331, 337] width 98 height 39
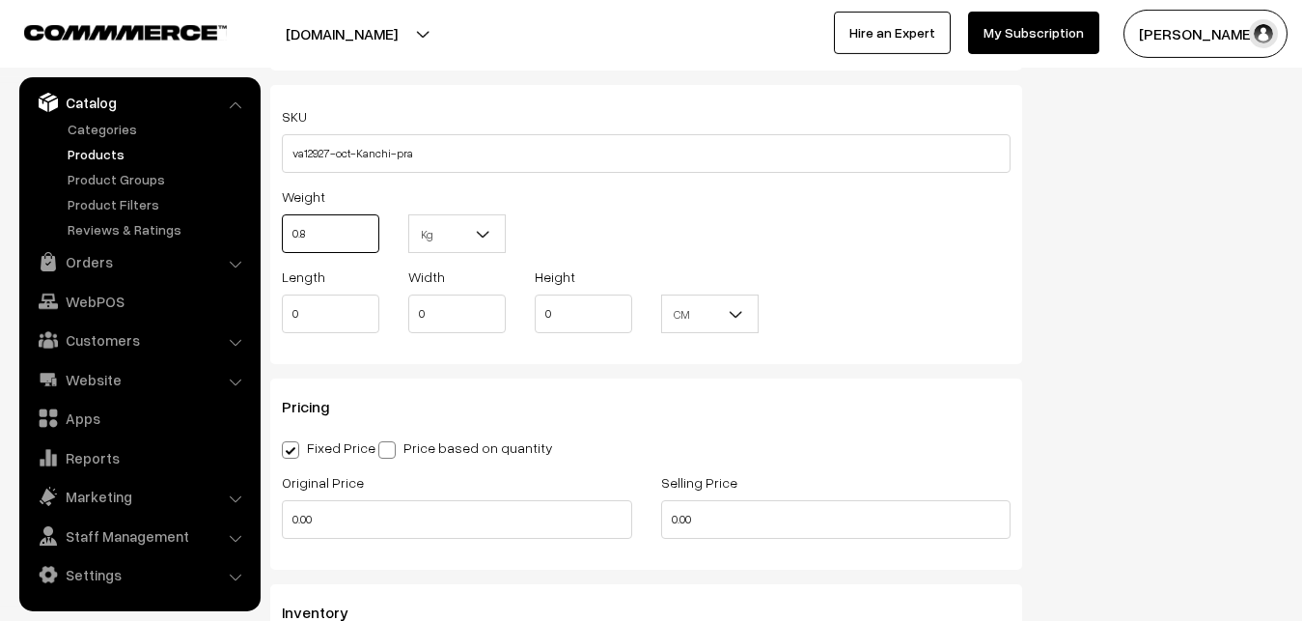
scroll to position [1517, 0]
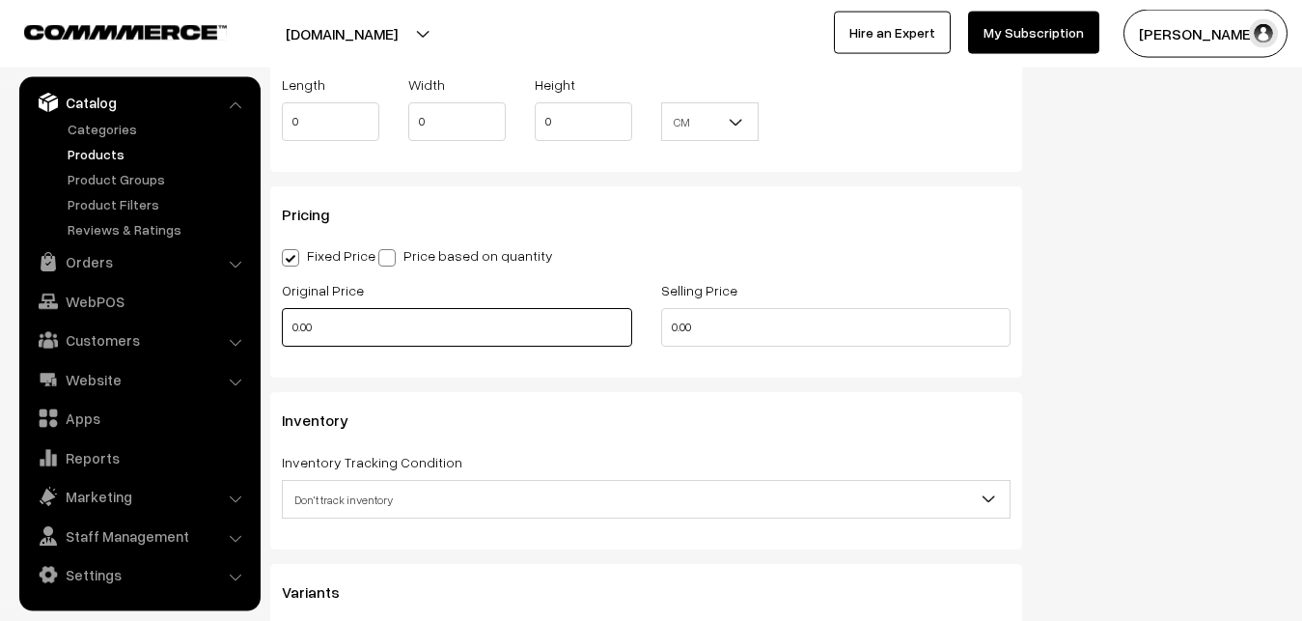
type input "0.80"
drag, startPoint x: 334, startPoint y: 336, endPoint x: 276, endPoint y: 341, distance: 58.1
click at [282, 341] on input "0.00" at bounding box center [457, 327] width 350 height 39
type input "9000"
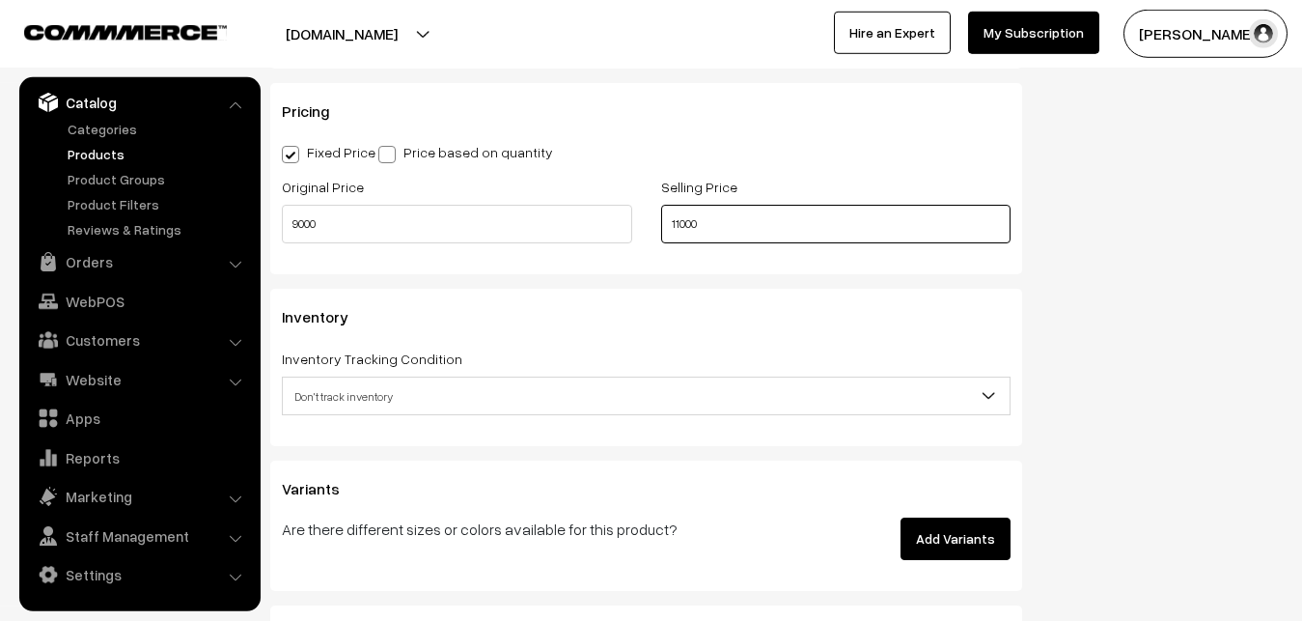
scroll to position [1714, 0]
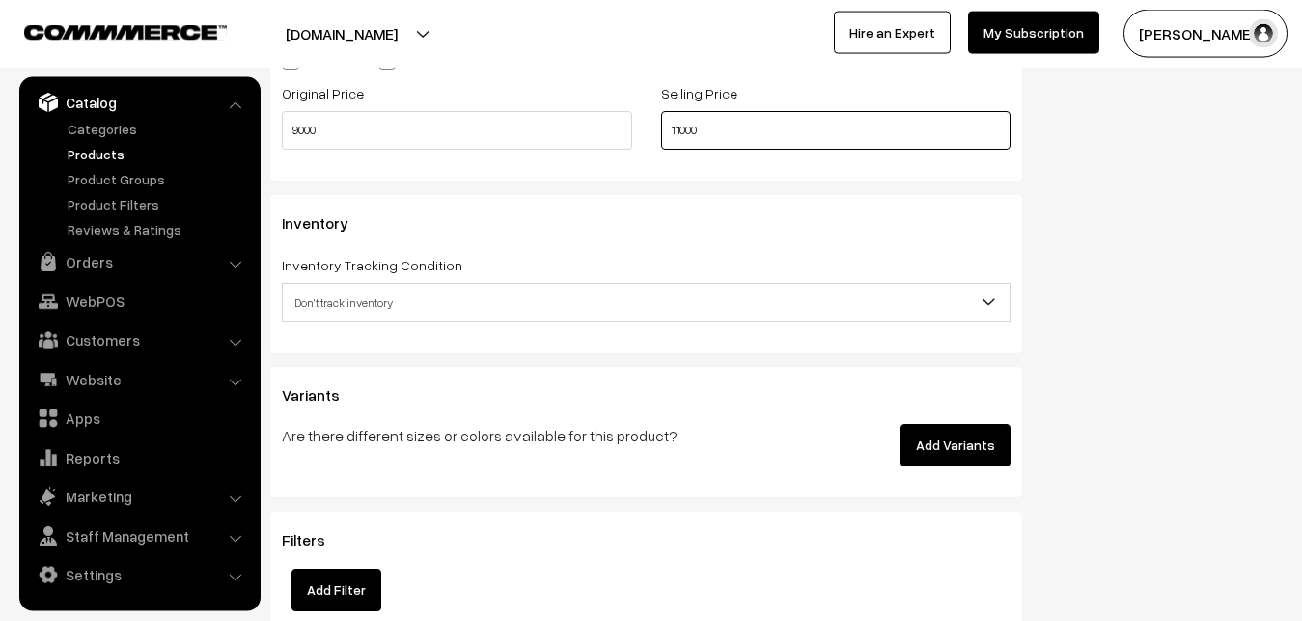
type input "11000"
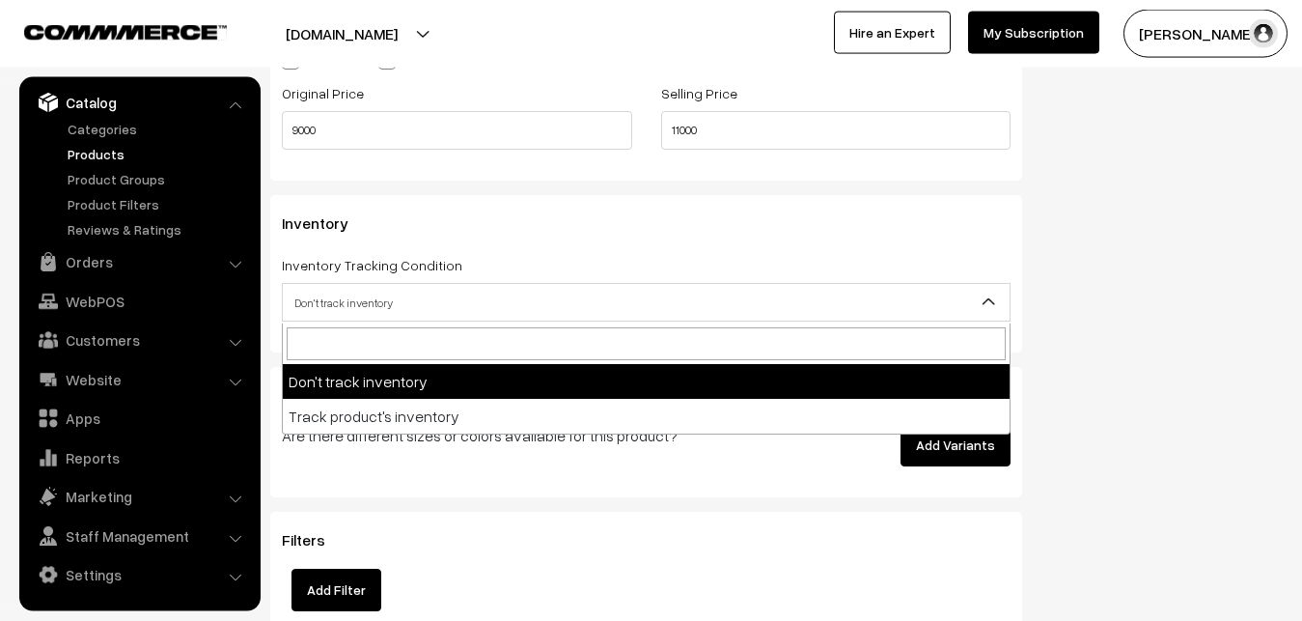
click at [373, 311] on span "Don't track inventory" at bounding box center [646, 303] width 727 height 34
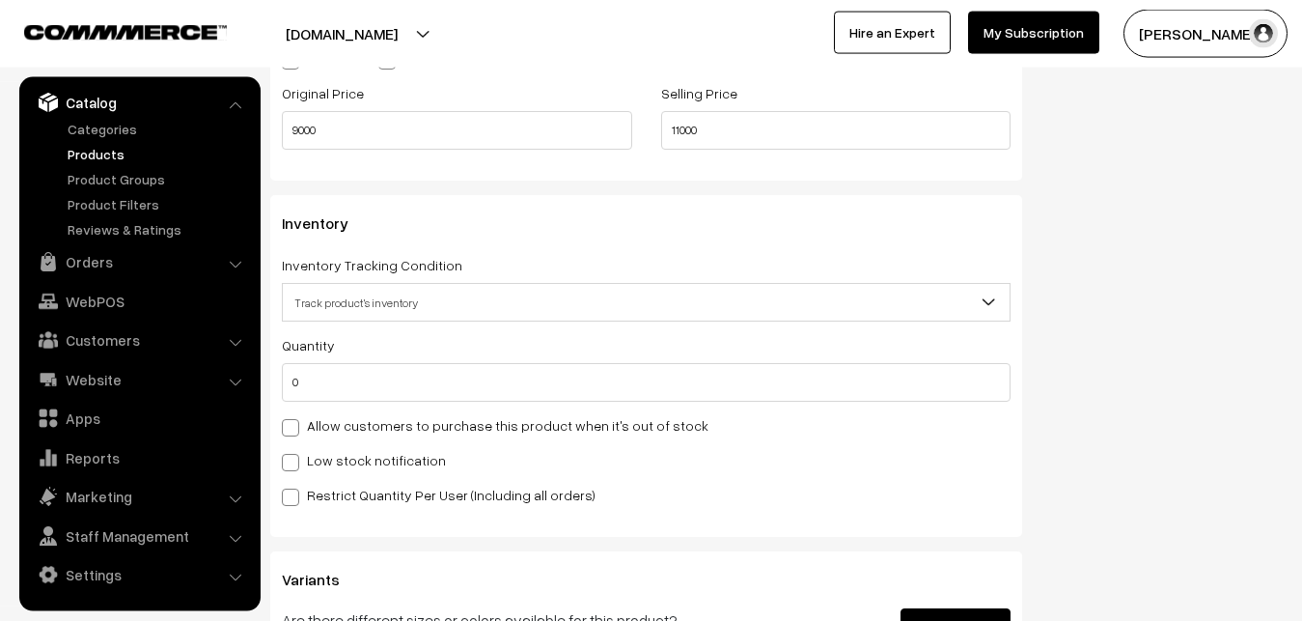
select select "2"
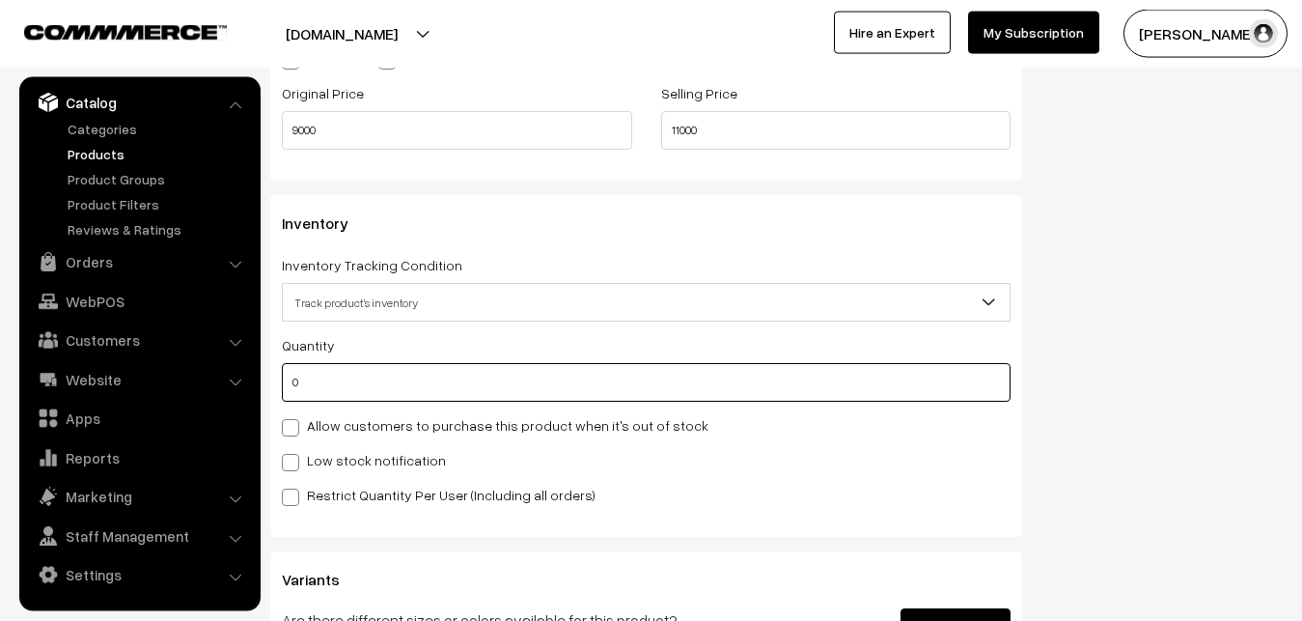
click at [365, 398] on input "0" at bounding box center [646, 382] width 729 height 39
type input "4"
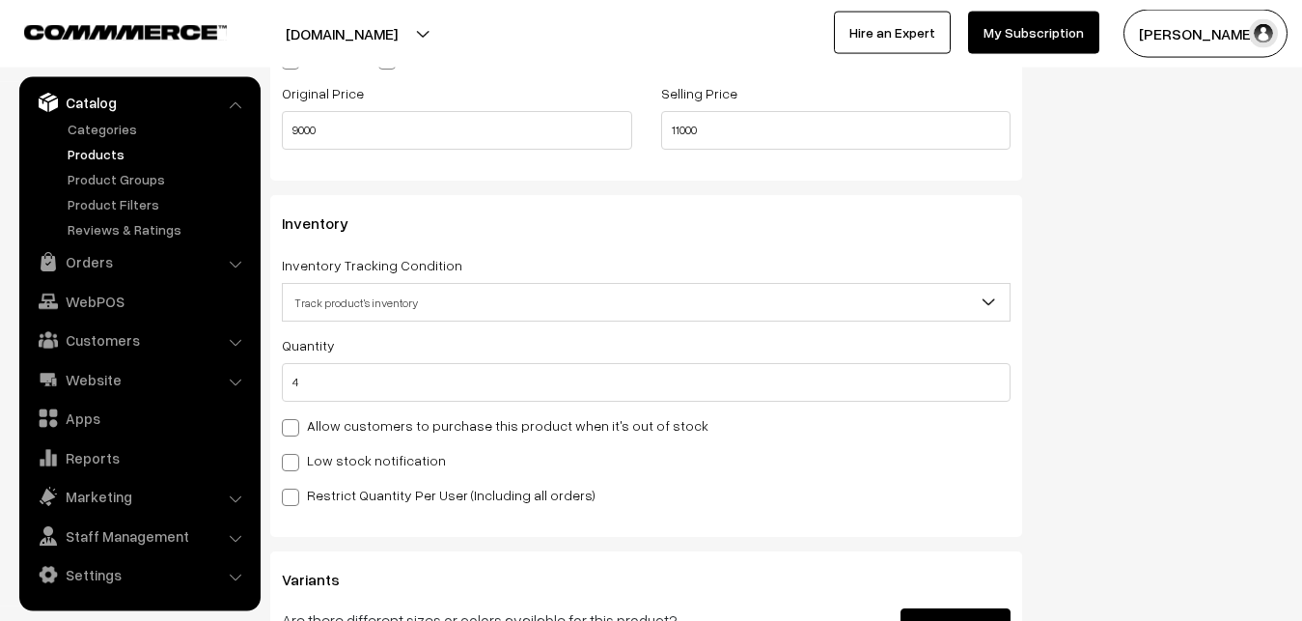
click at [354, 453] on label "Low stock notification" at bounding box center [364, 460] width 164 height 20
click at [294, 453] on input "Low stock notification" at bounding box center [288, 459] width 13 height 13
checkbox input "true"
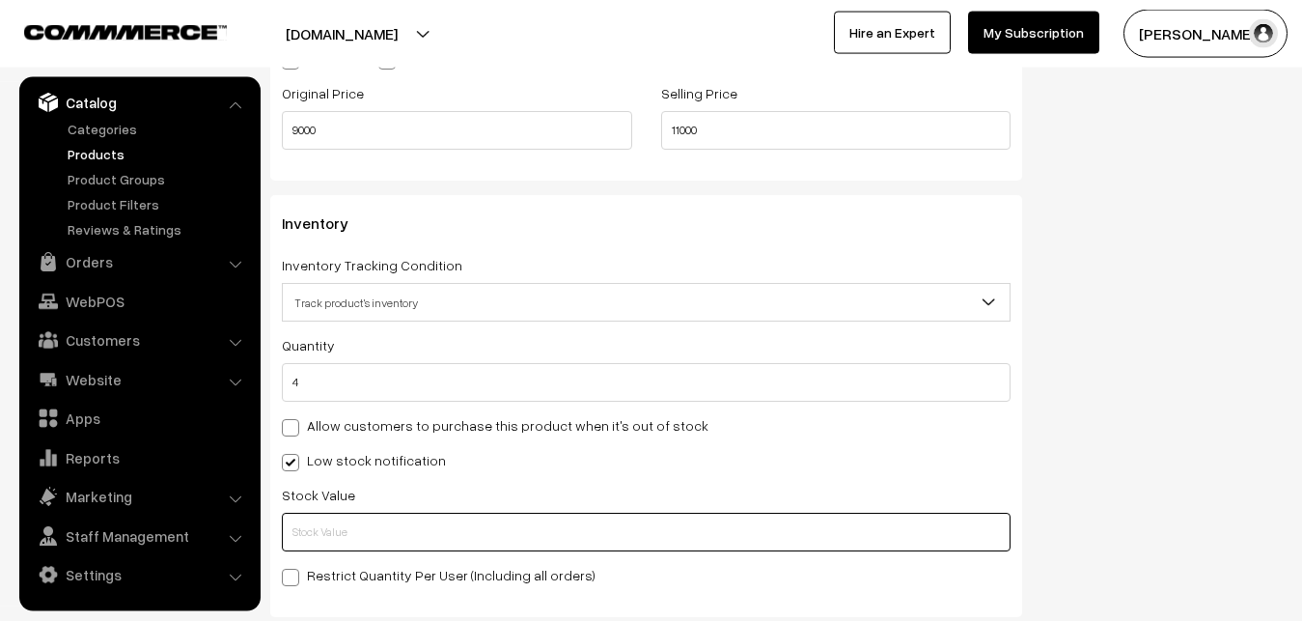
click at [349, 523] on input "text" at bounding box center [646, 532] width 729 height 39
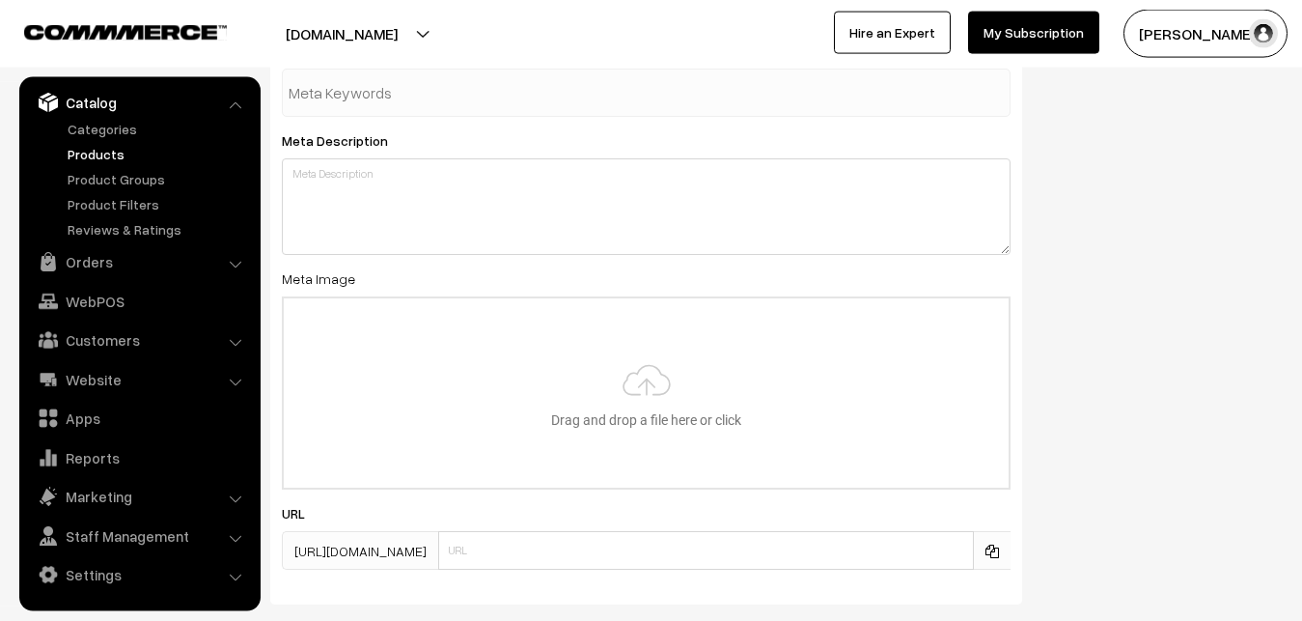
scroll to position [2874, 0]
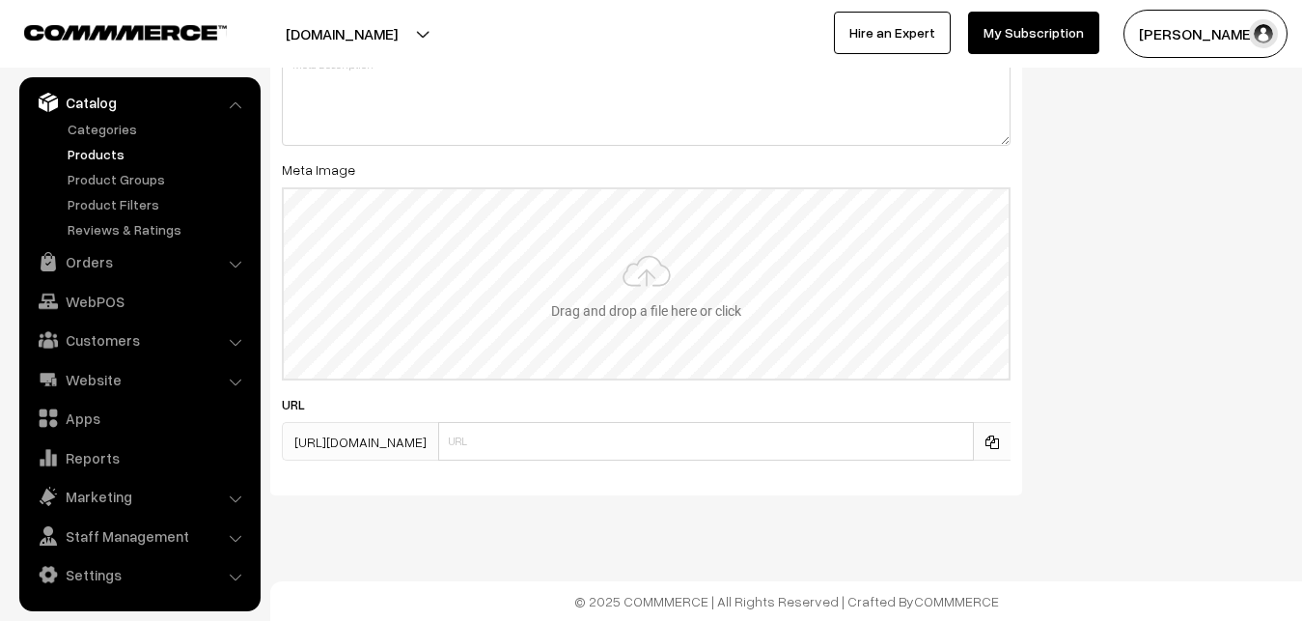
type input "2"
click at [611, 296] on input "file" at bounding box center [646, 283] width 725 height 189
type input "C:\fakepath\gadwal-saree-va12927-oct.jpeg"
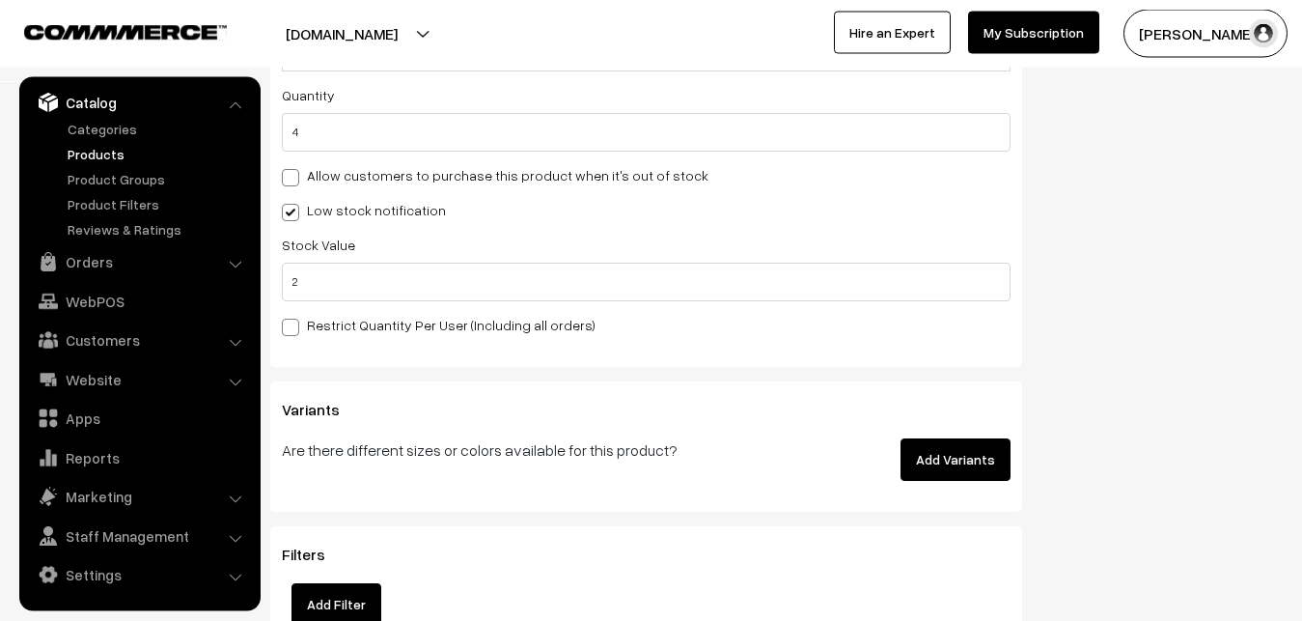
scroll to position [0, 0]
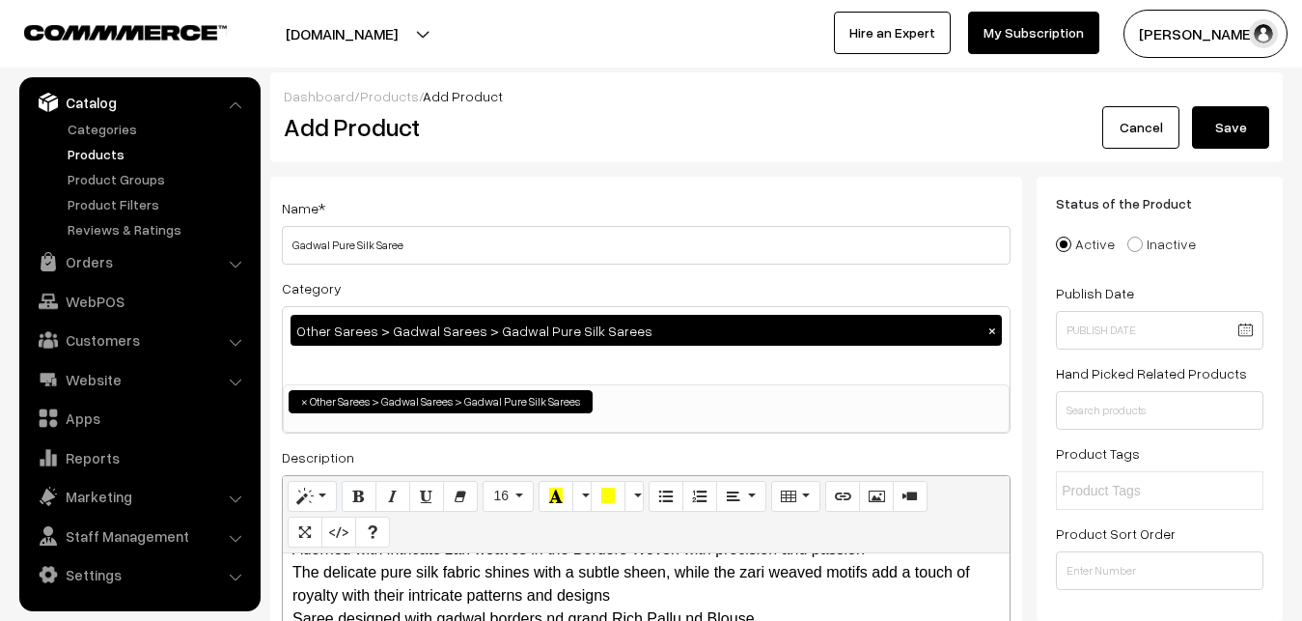
click at [1260, 112] on button "Save" at bounding box center [1230, 127] width 77 height 42
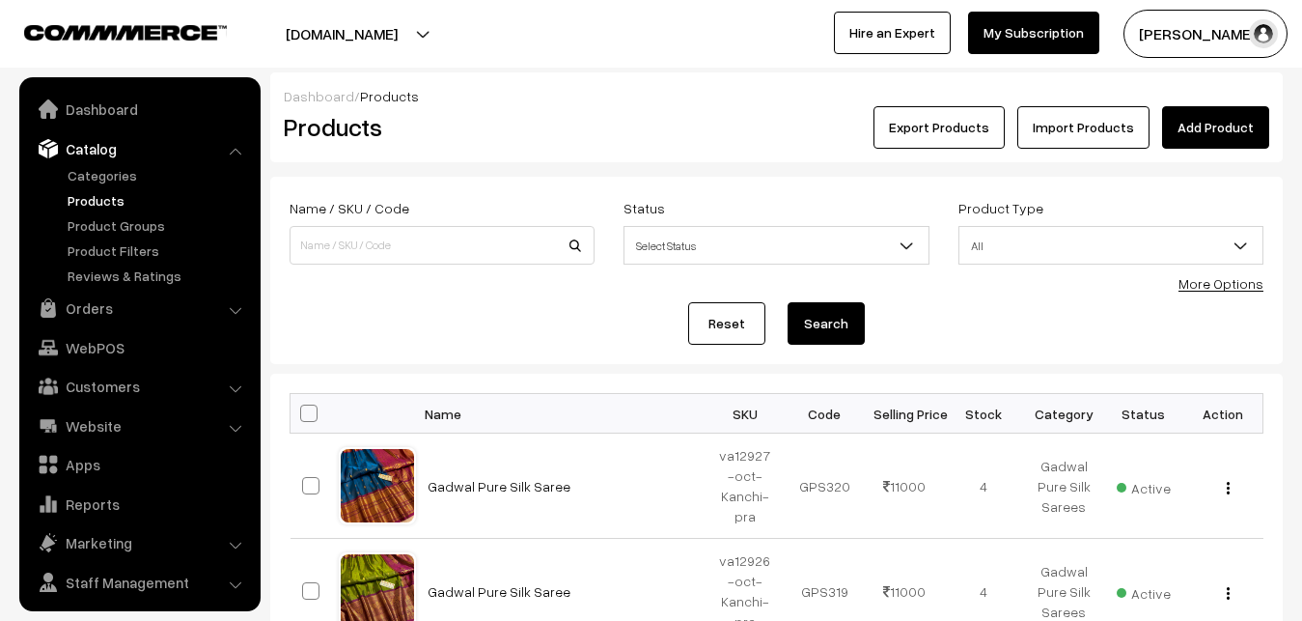
scroll to position [46, 0]
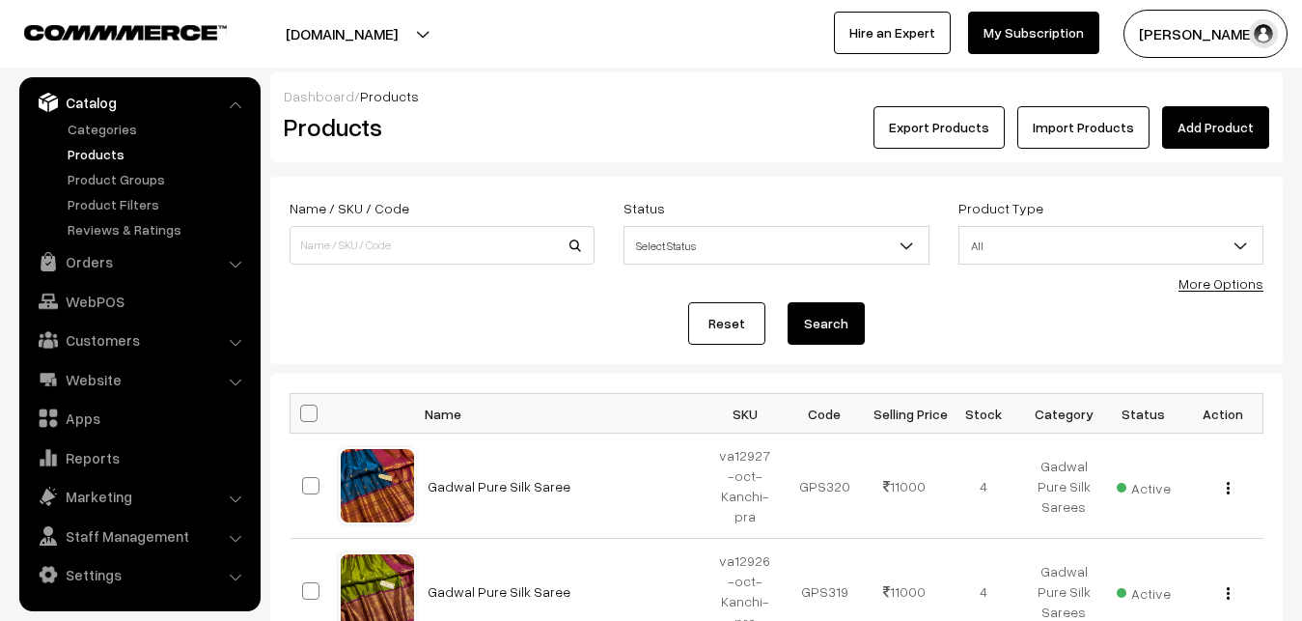
click at [573, 150] on div "Dashboard / Products Products Export Products Import Products Add Product" at bounding box center [776, 117] width 1013 height 90
click at [1211, 133] on link "Add Product" at bounding box center [1215, 127] width 107 height 42
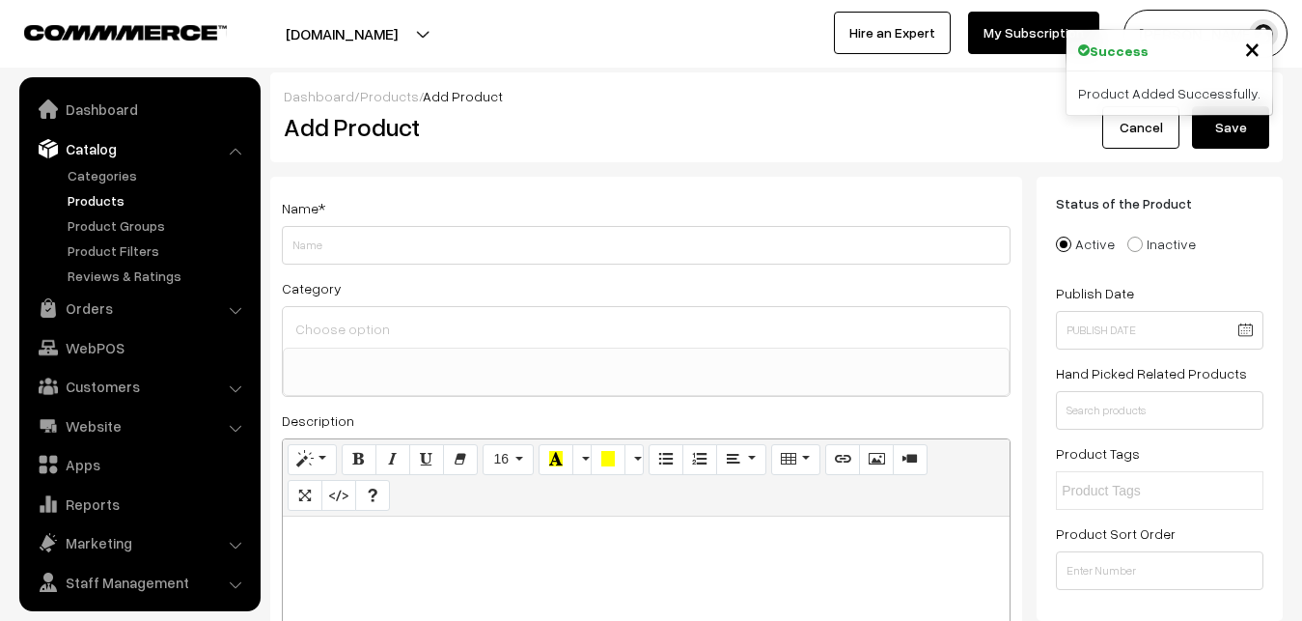
select select
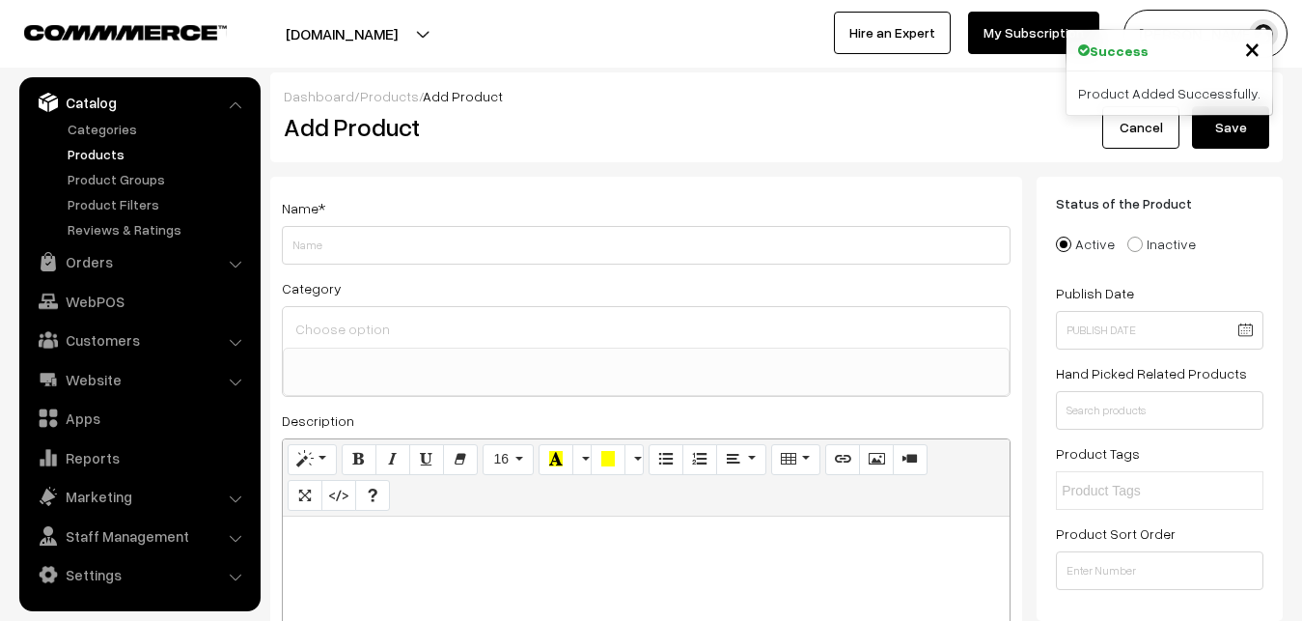
paste div
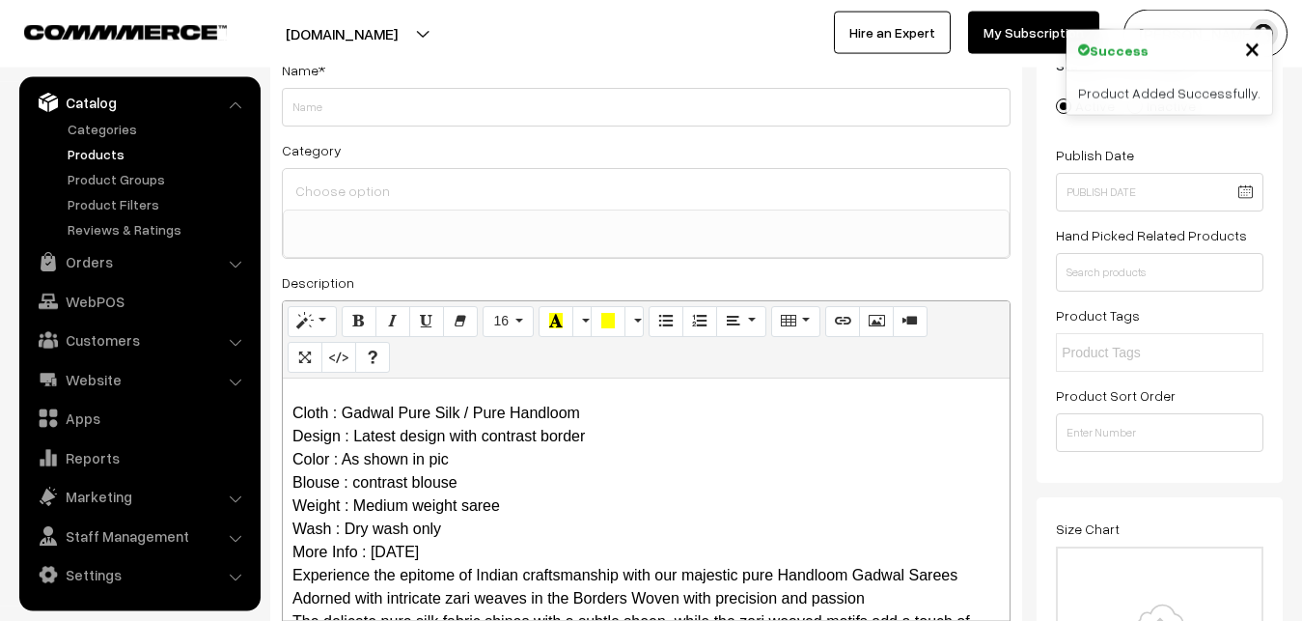
scroll to position [0, 0]
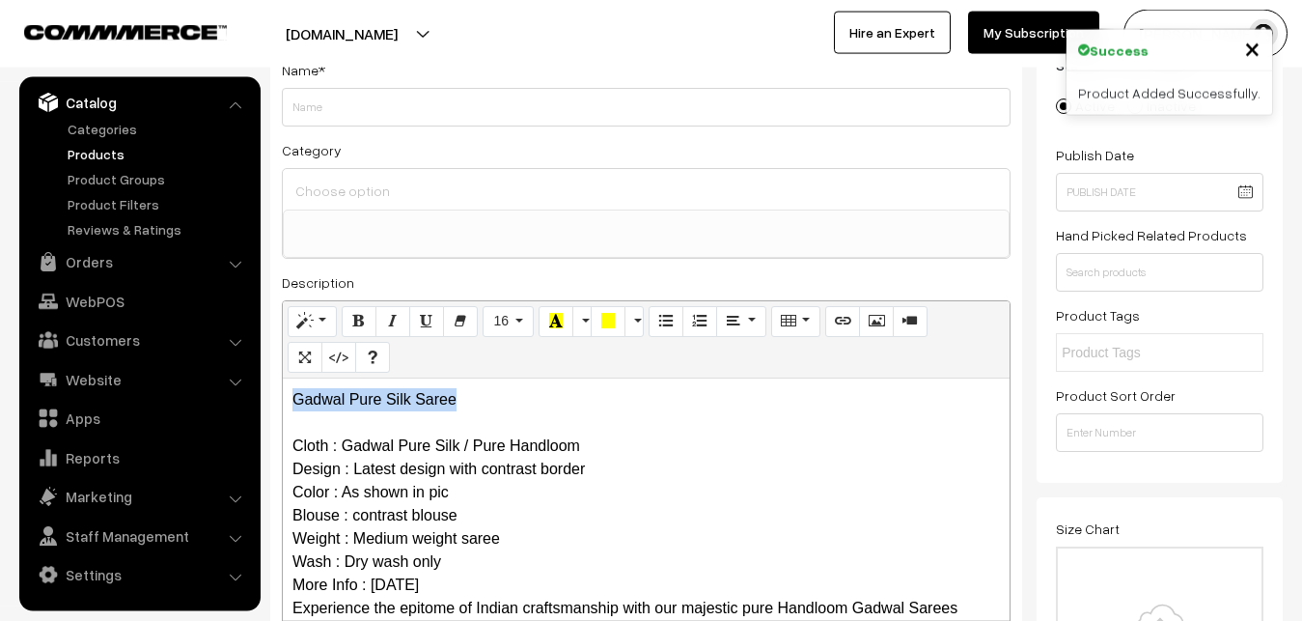
drag, startPoint x: 508, startPoint y: 398, endPoint x: 267, endPoint y: 393, distance: 240.4
click at [283, 393] on div "Gadwal Pure Silk Saree Cloth : Gadwal Pure Silk / Pure Handloom Design : Latest…" at bounding box center [646, 498] width 727 height 241
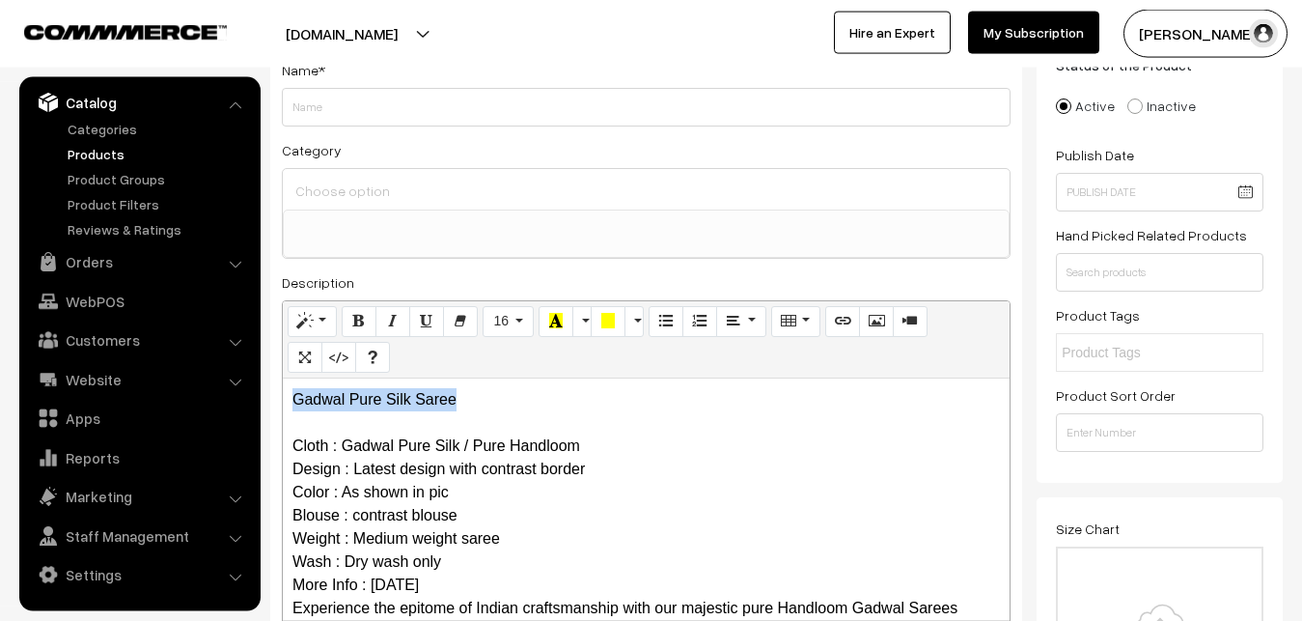
copy p "Gadwal Pure Silk Saree"
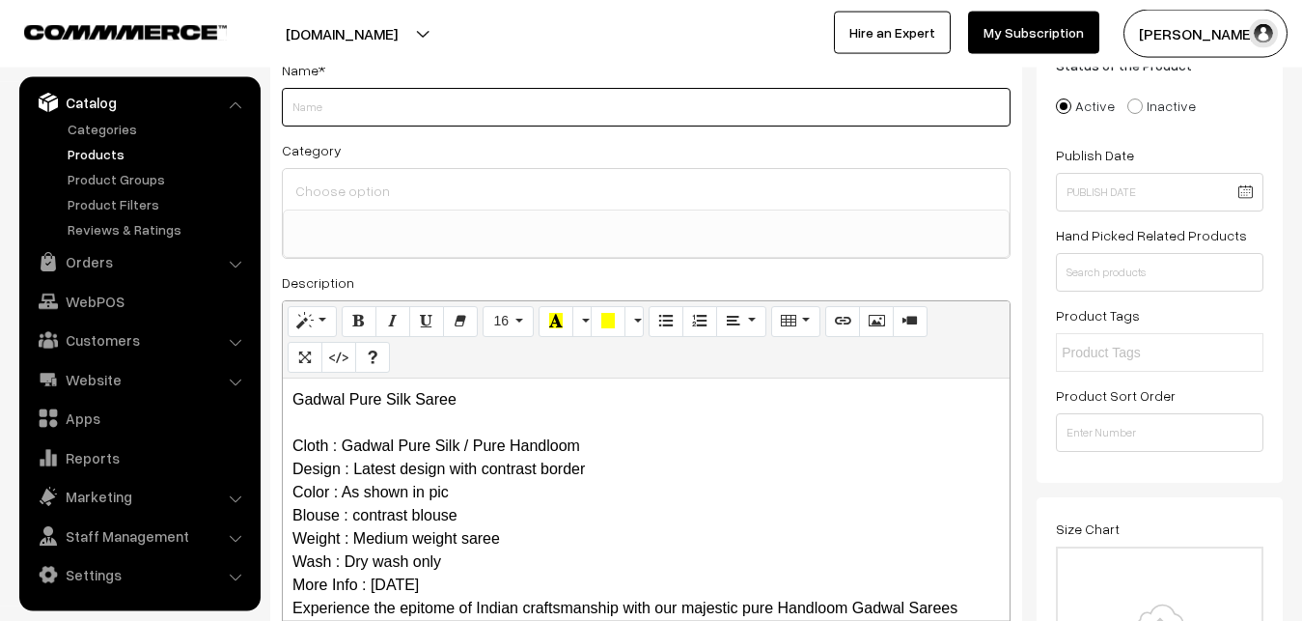
paste input "Gadwal Pure Silk Saree"
type input "Gadwal Pure Silk Saree"
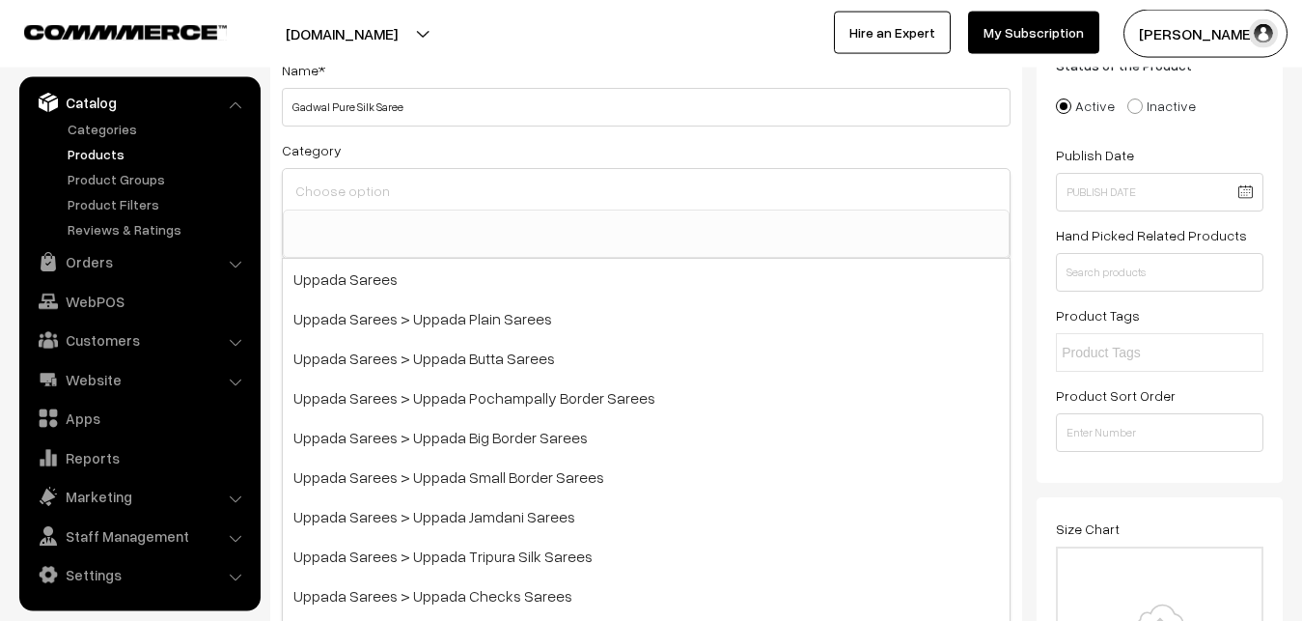
click at [364, 200] on input at bounding box center [646, 191] width 711 height 28
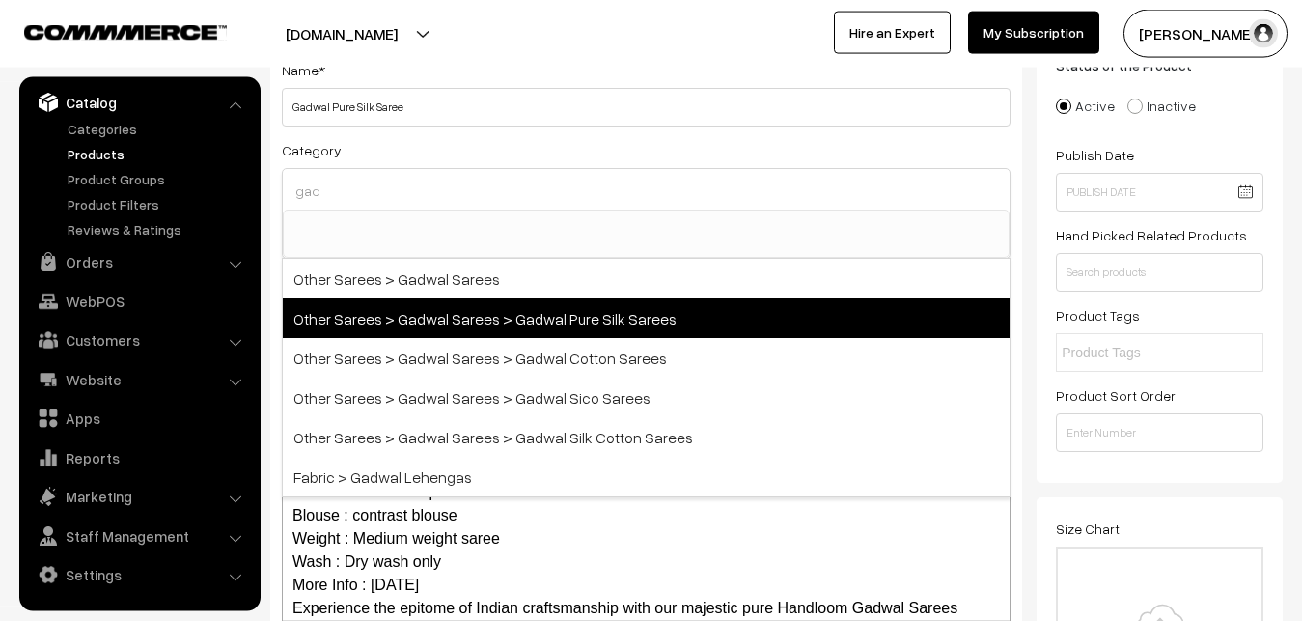
type input "gad"
click at [507, 322] on span "Other Sarees > Gadwal Sarees > Gadwal Pure Silk Sarees" at bounding box center [646, 318] width 727 height 40
select select "45"
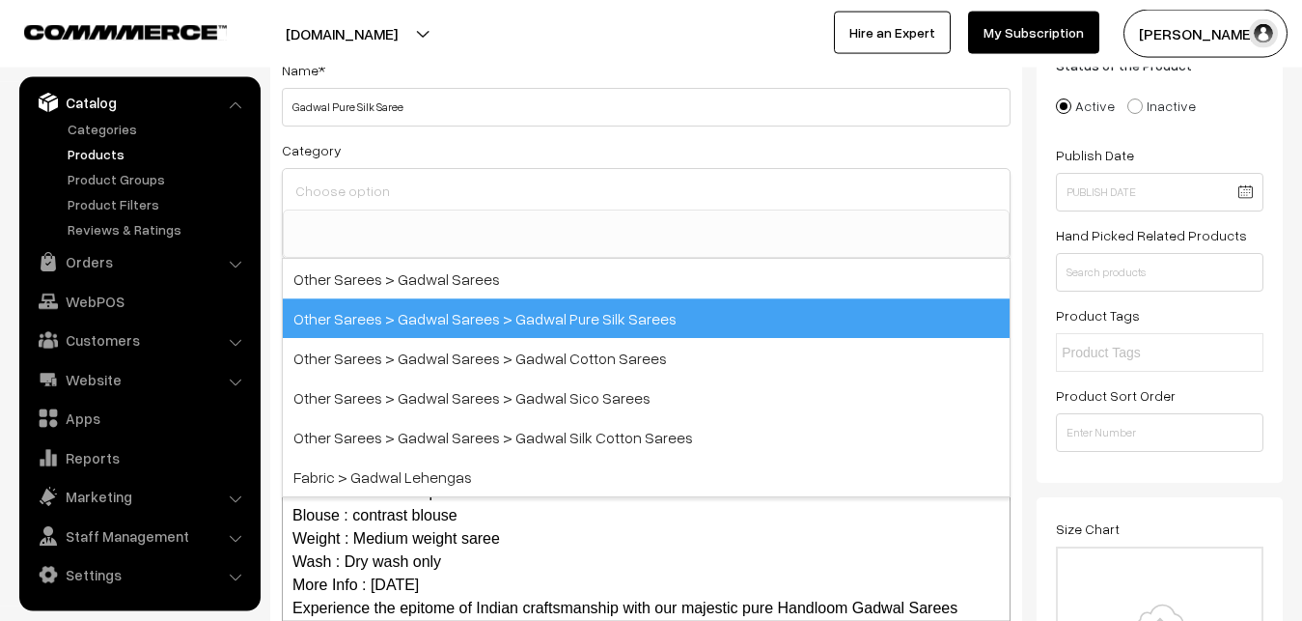
scroll to position [710, 0]
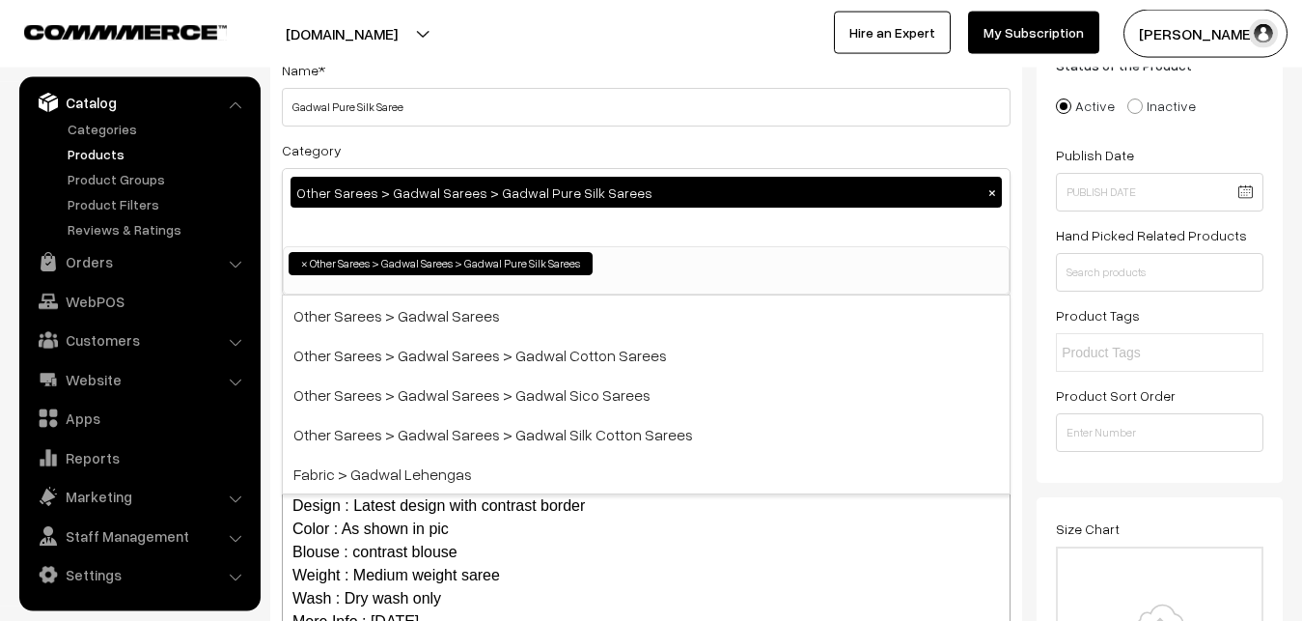
click at [485, 150] on div "Category Other Sarees > Gadwal Sarees > Gadwal Pure Silk Sarees × Uppada Sarees…" at bounding box center [646, 216] width 729 height 157
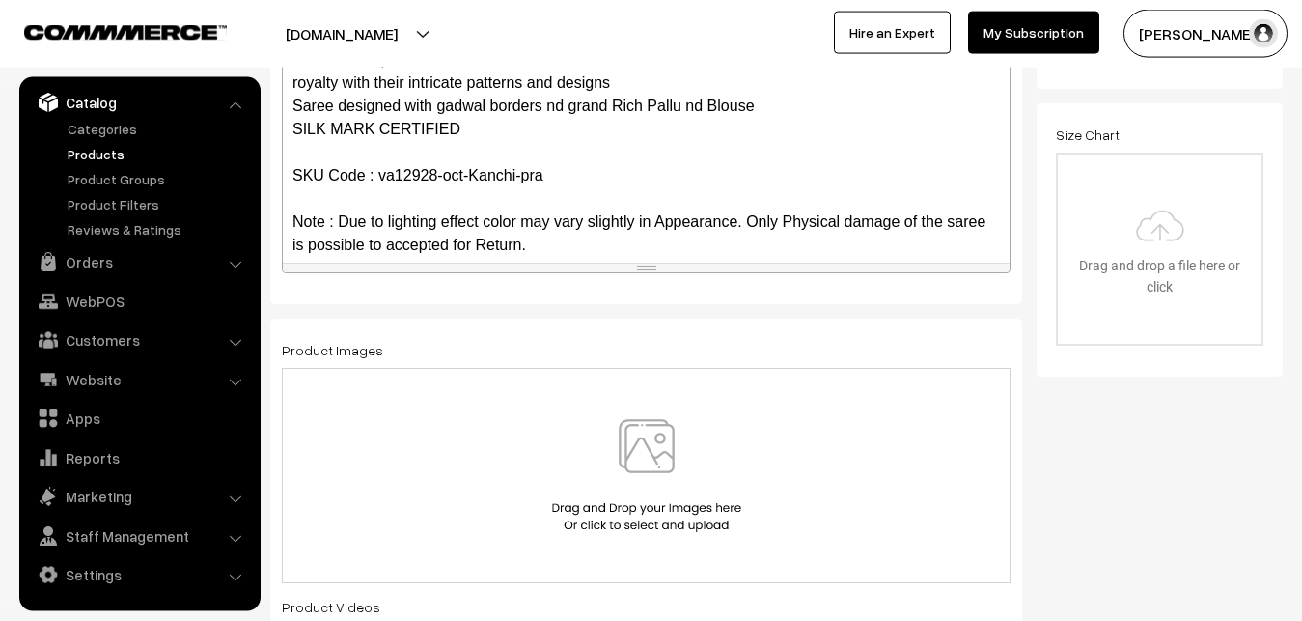
scroll to position [257, 0]
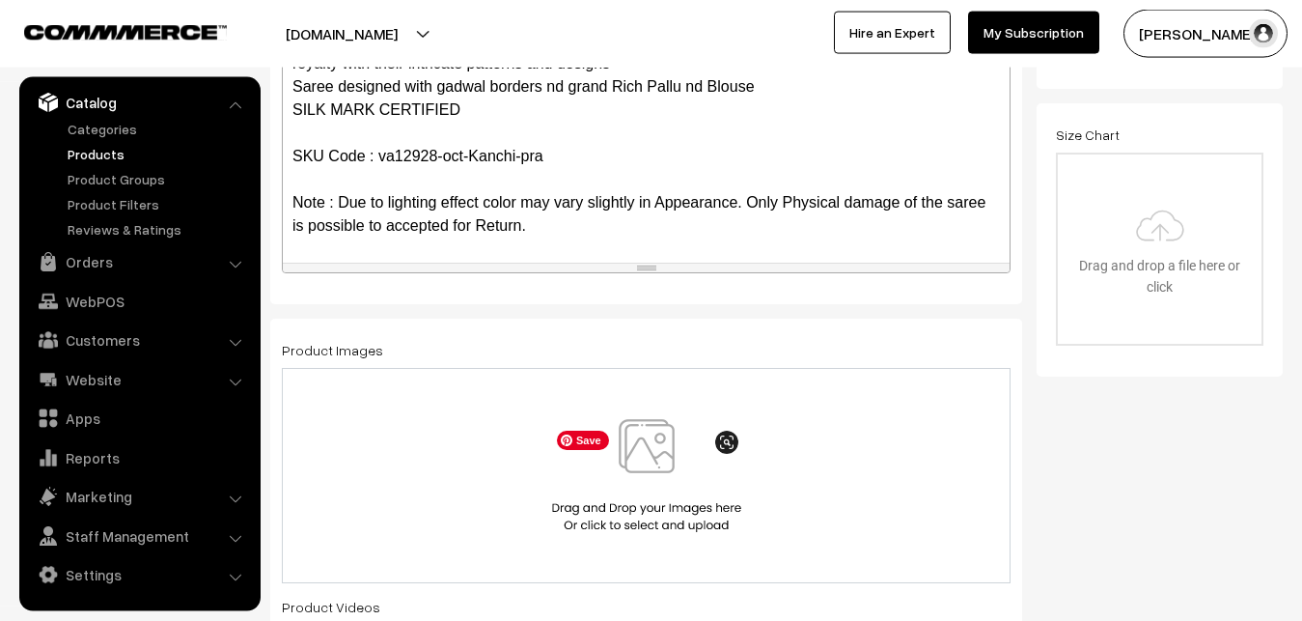
click at [644, 449] on img at bounding box center [646, 475] width 199 height 113
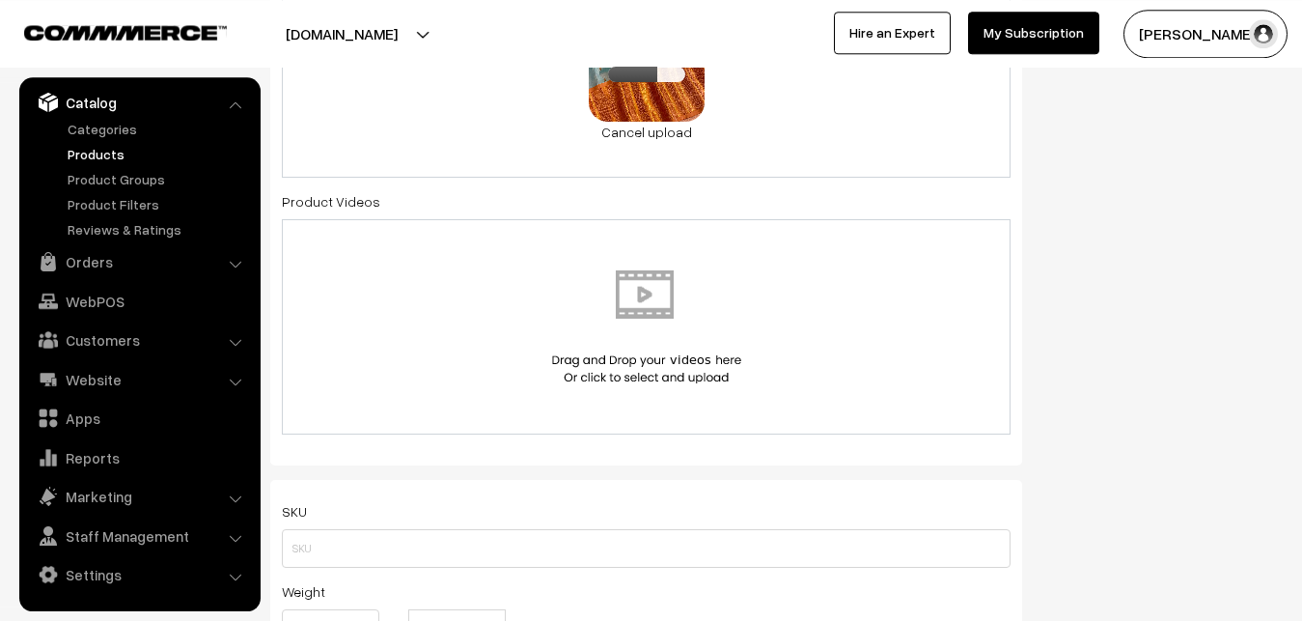
scroll to position [1123, 0]
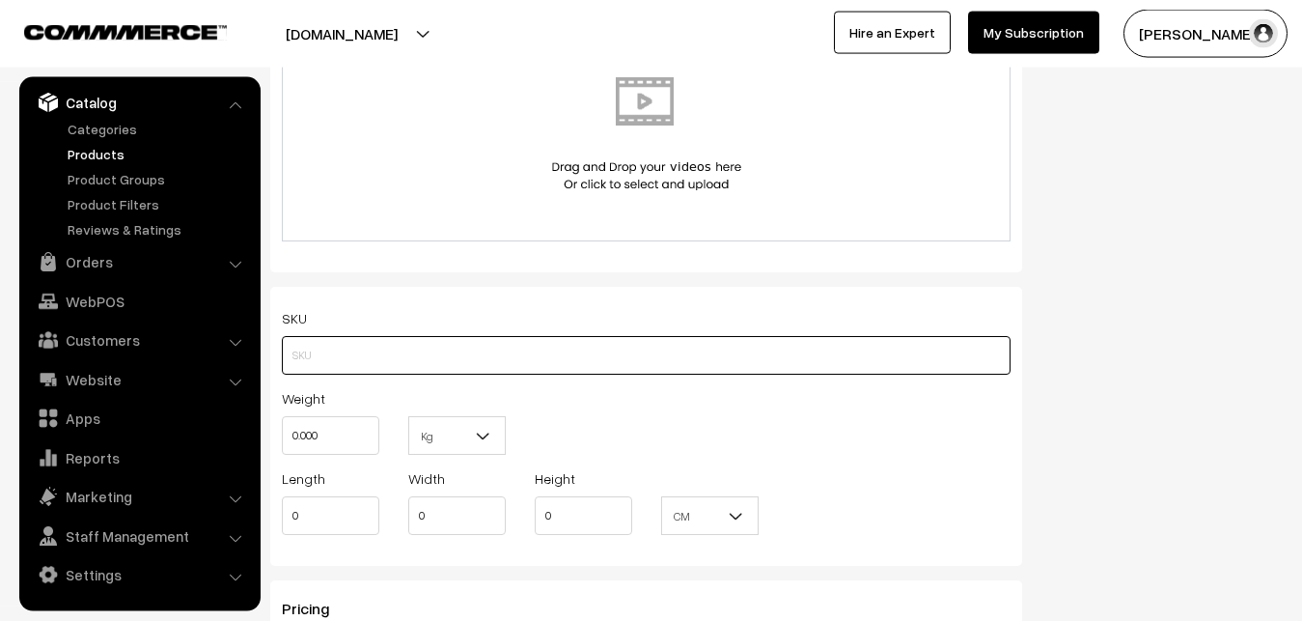
paste input "va12928-oct-Kanchi-pra"
type input "va12928-oct-Kanchi-pra"
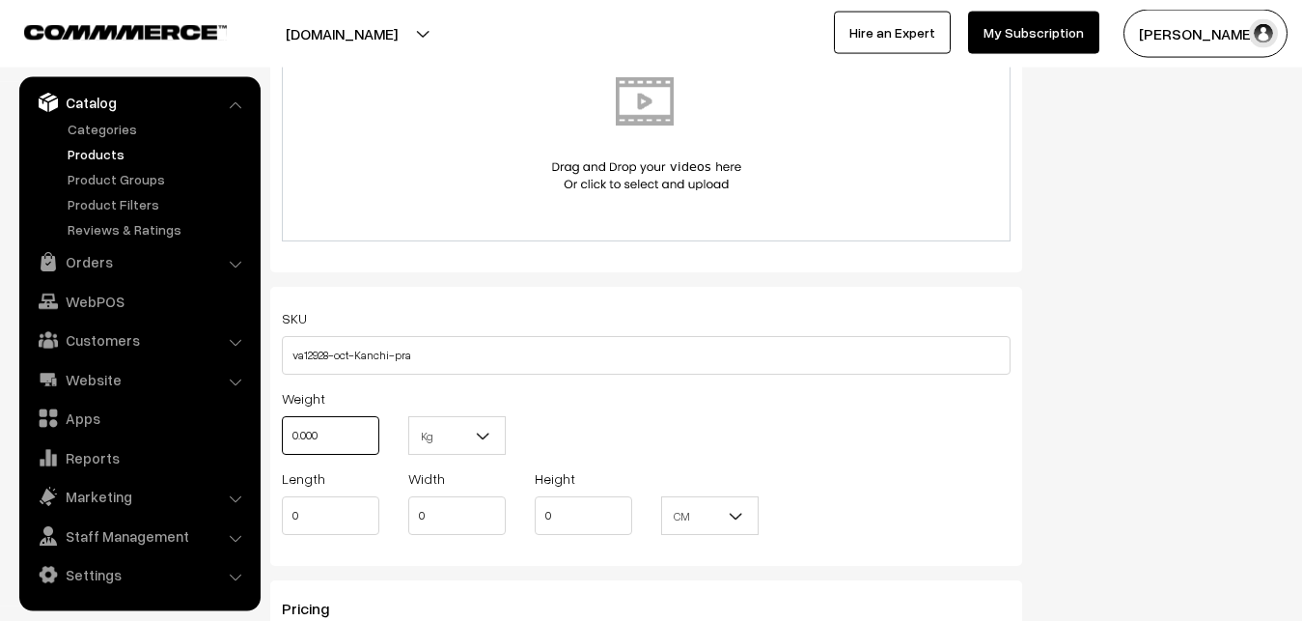
drag, startPoint x: 328, startPoint y: 432, endPoint x: 262, endPoint y: 421, distance: 67.5
click at [282, 421] on input "0.000" at bounding box center [331, 435] width 98 height 39
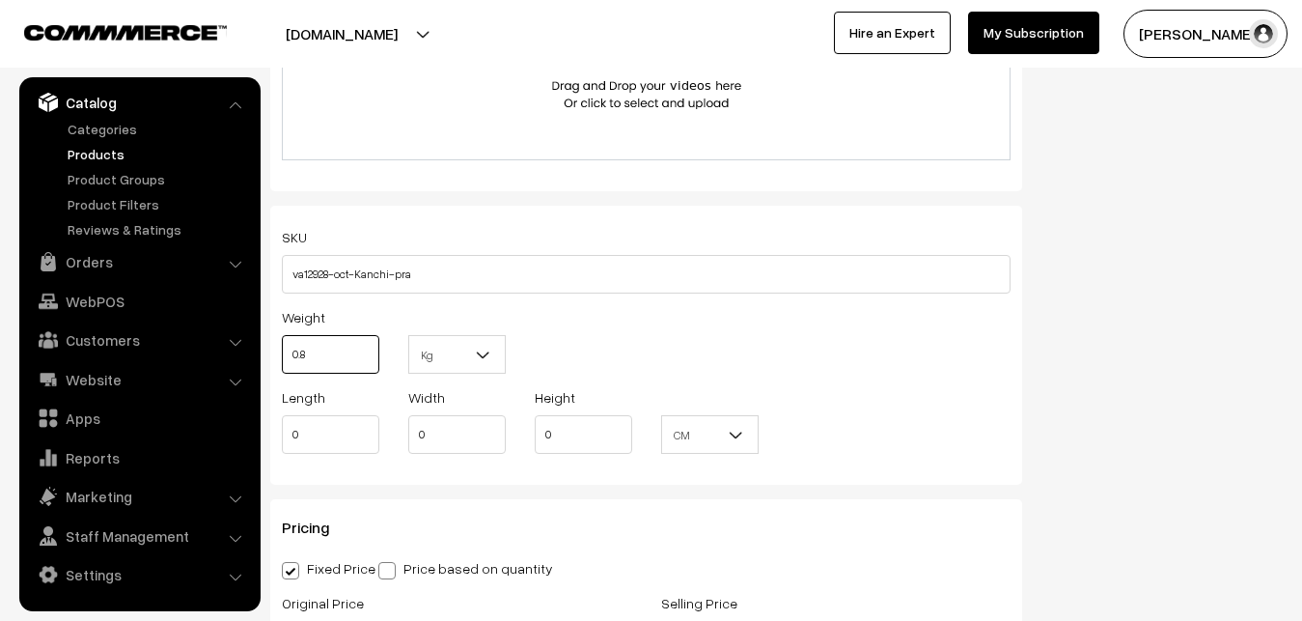
scroll to position [1418, 0]
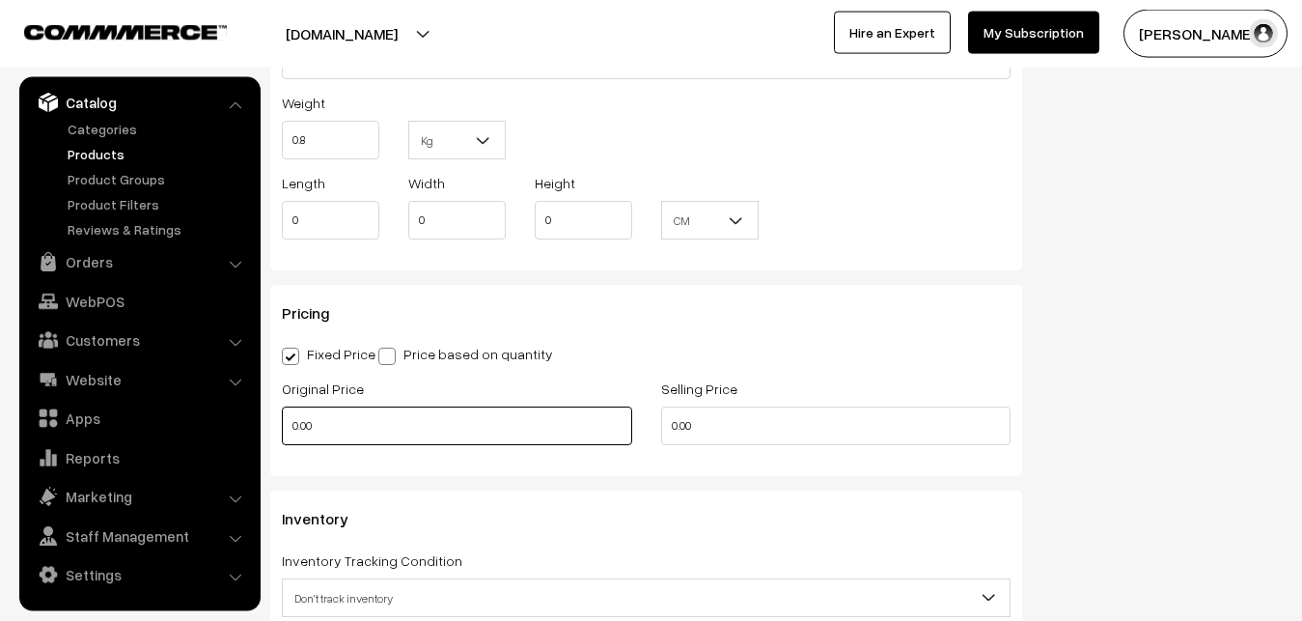
type input "0.80"
drag, startPoint x: 329, startPoint y: 435, endPoint x: 264, endPoint y: 432, distance: 65.8
click at [282, 432] on input "0.00" at bounding box center [457, 425] width 350 height 39
type input "1"
type input "9000"
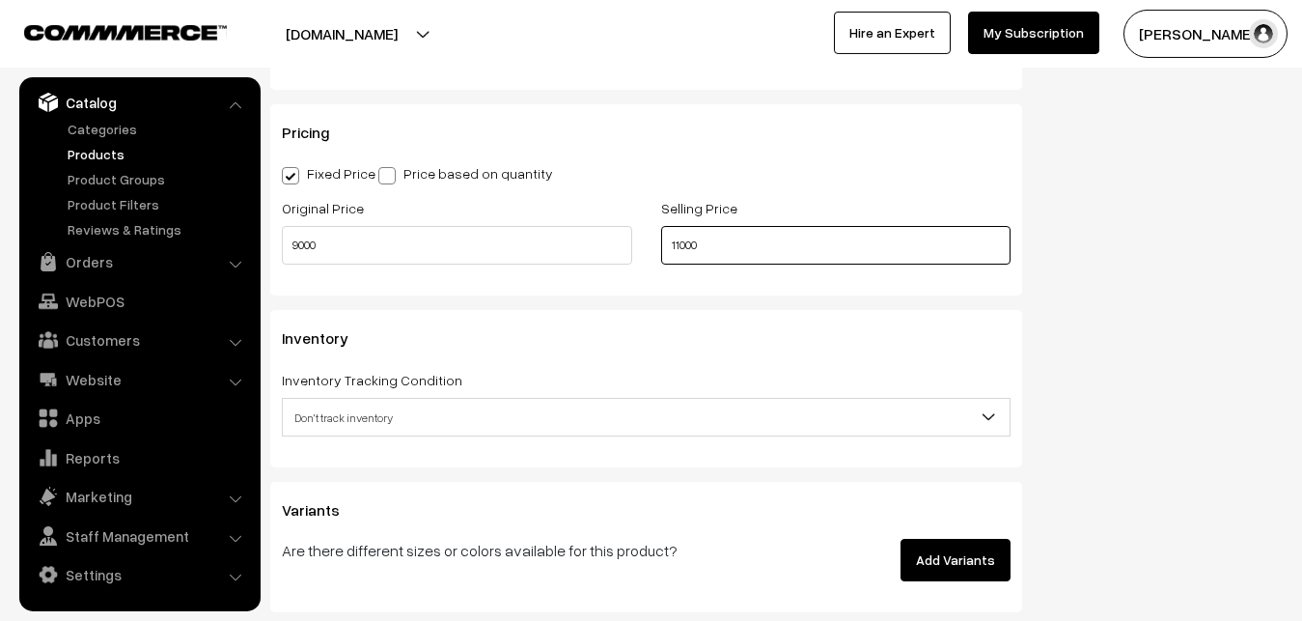
scroll to position [1812, 0]
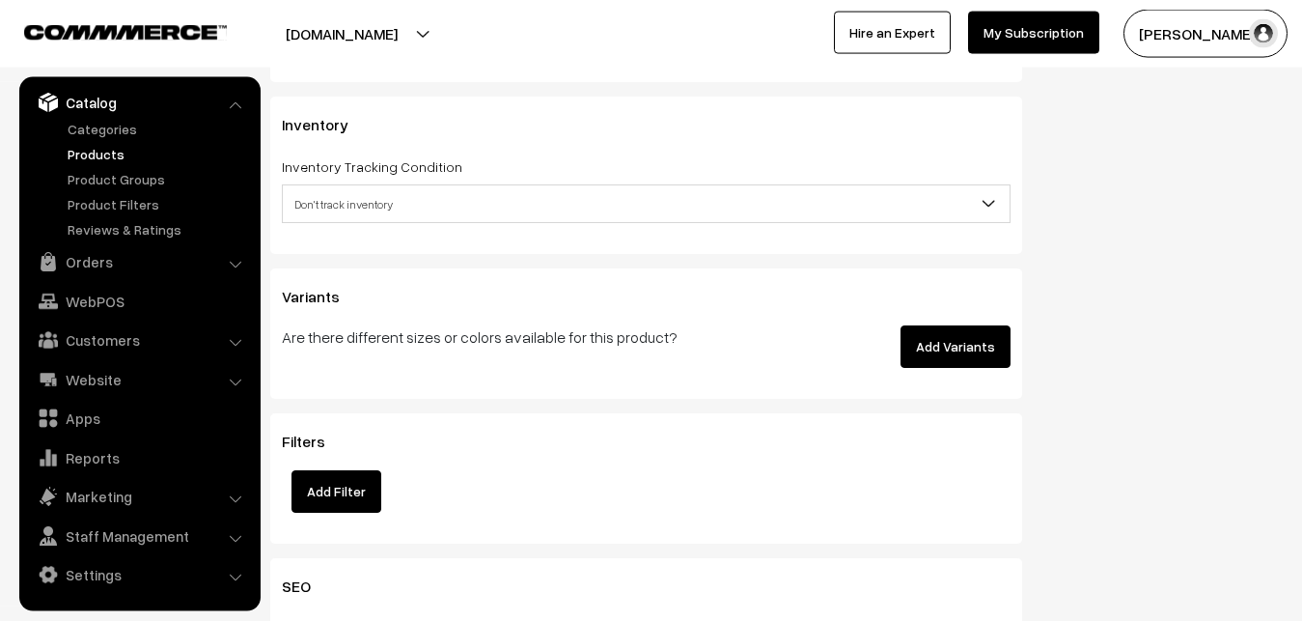
type input "11000"
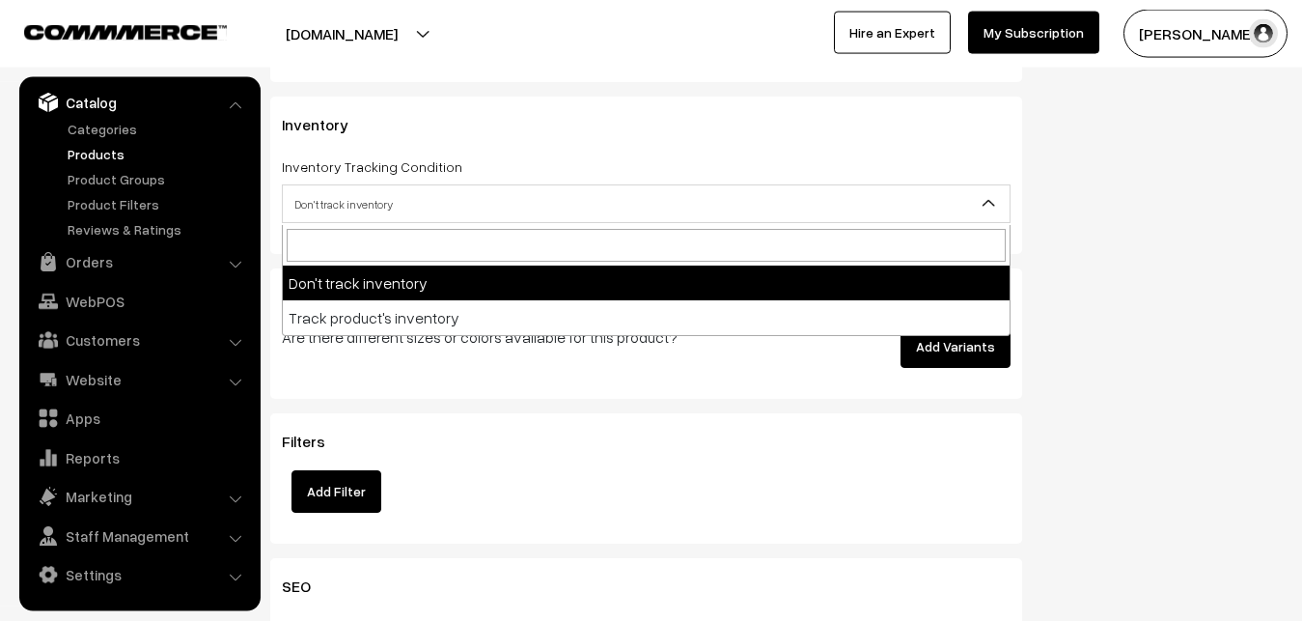
click at [316, 215] on span "Don't track inventory" at bounding box center [646, 204] width 727 height 34
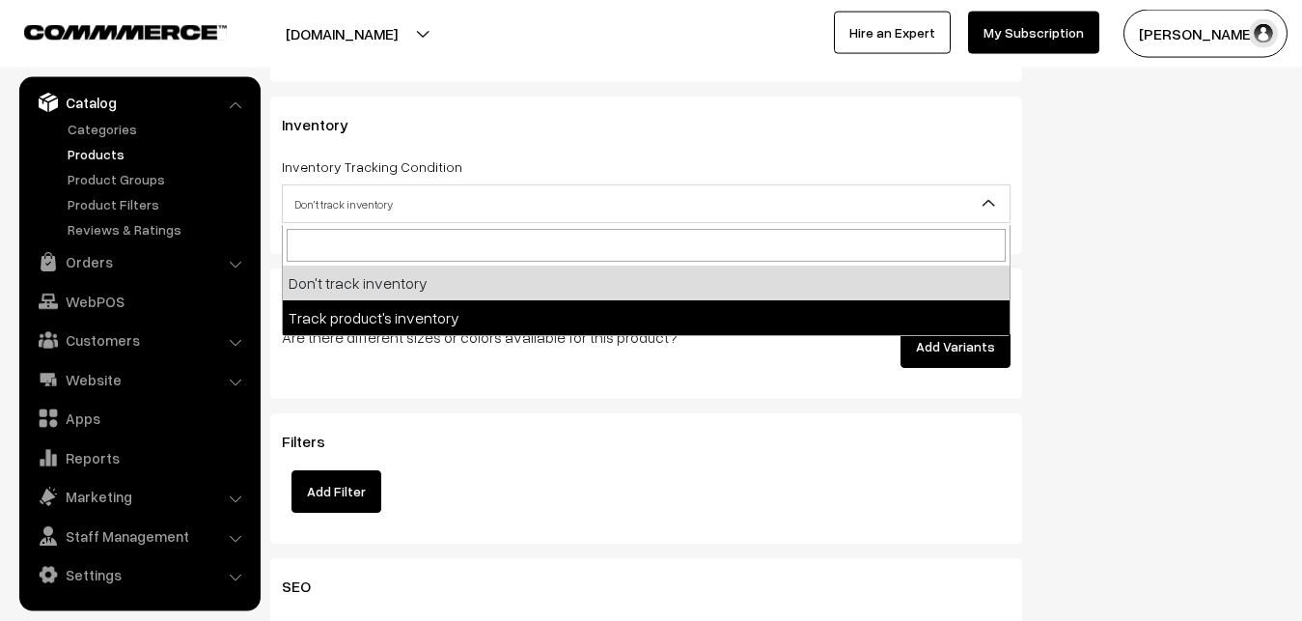
select select "2"
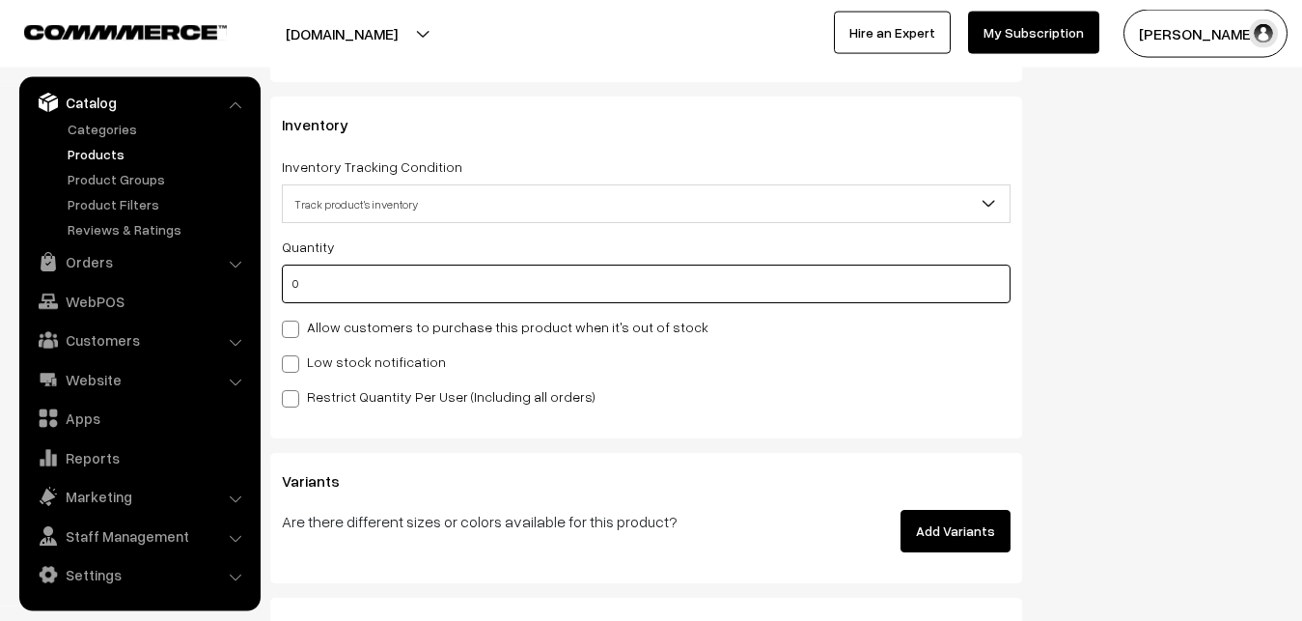
click at [319, 283] on input "0" at bounding box center [646, 284] width 729 height 39
type input "4"
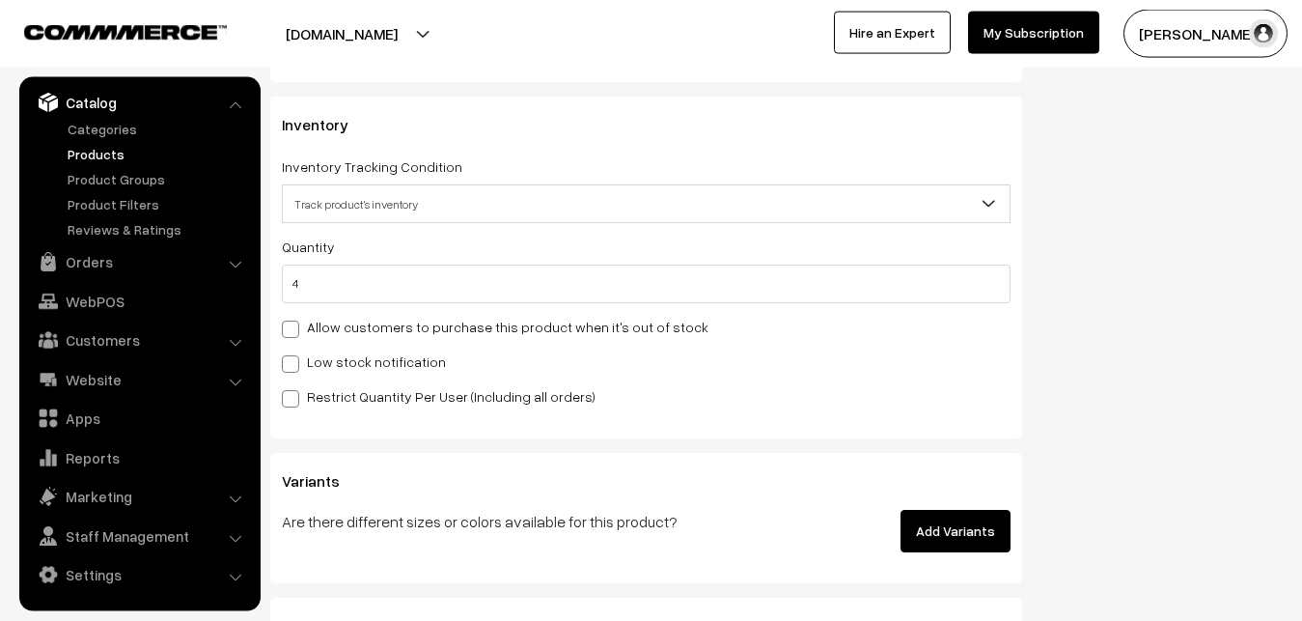
click at [357, 354] on label "Low stock notification" at bounding box center [364, 361] width 164 height 20
click at [294, 354] on input "Low stock notification" at bounding box center [288, 360] width 13 height 13
checkbox input "true"
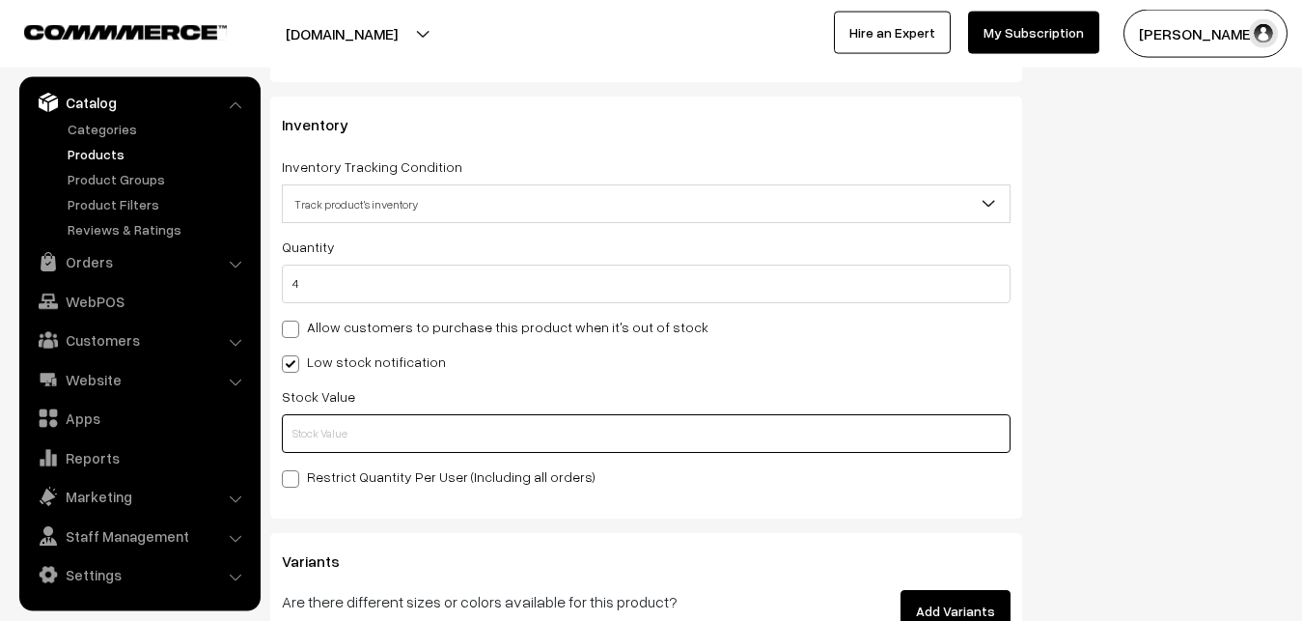
click at [336, 442] on input "text" at bounding box center [646, 433] width 729 height 39
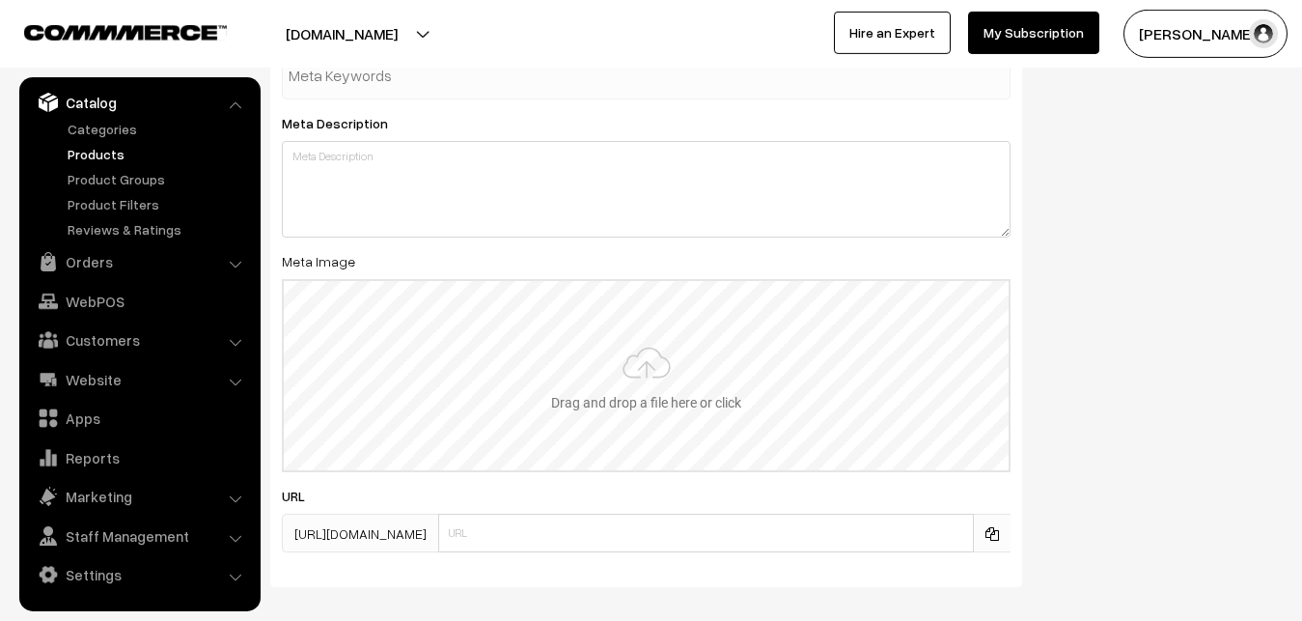
scroll to position [2874, 0]
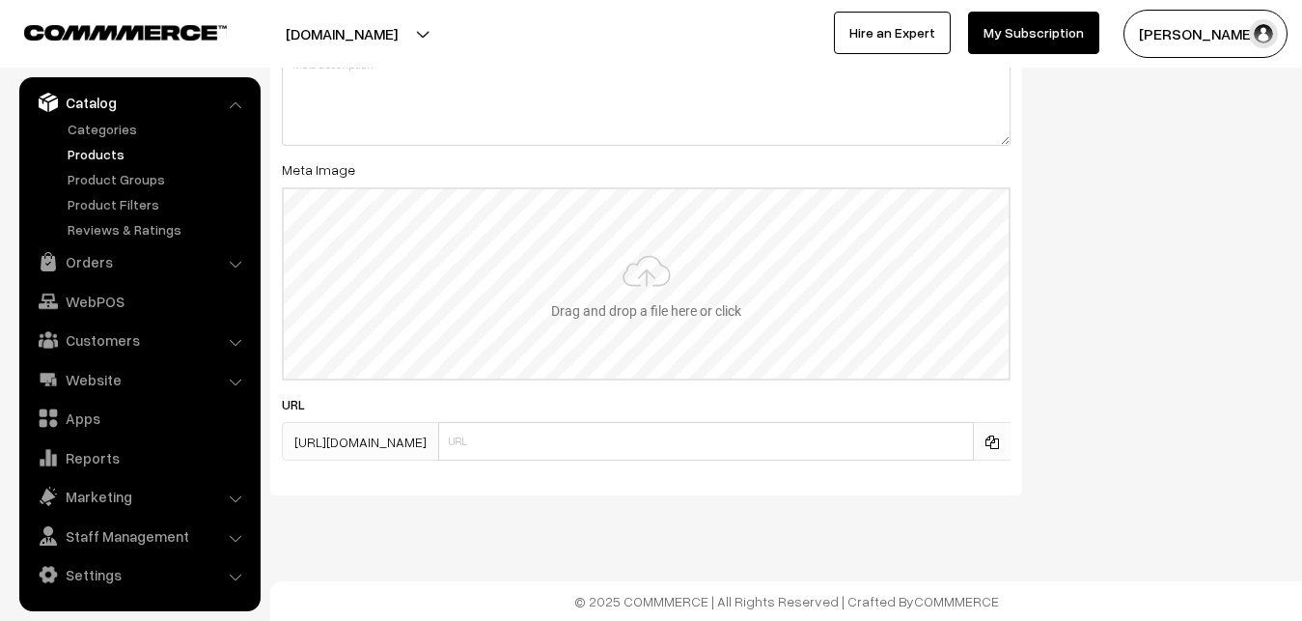
type input "2"
click at [610, 265] on input "file" at bounding box center [646, 283] width 725 height 189
type input "C:\fakepath\gadwal-saree-va12928-oct.jpeg"
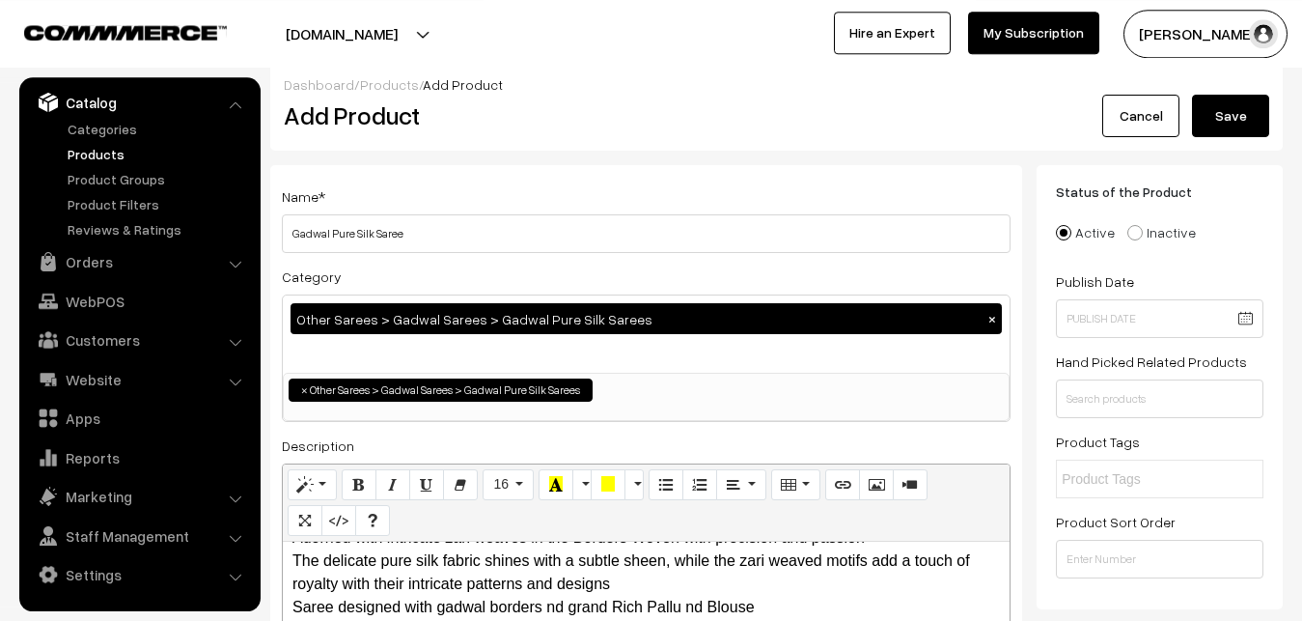
scroll to position [0, 0]
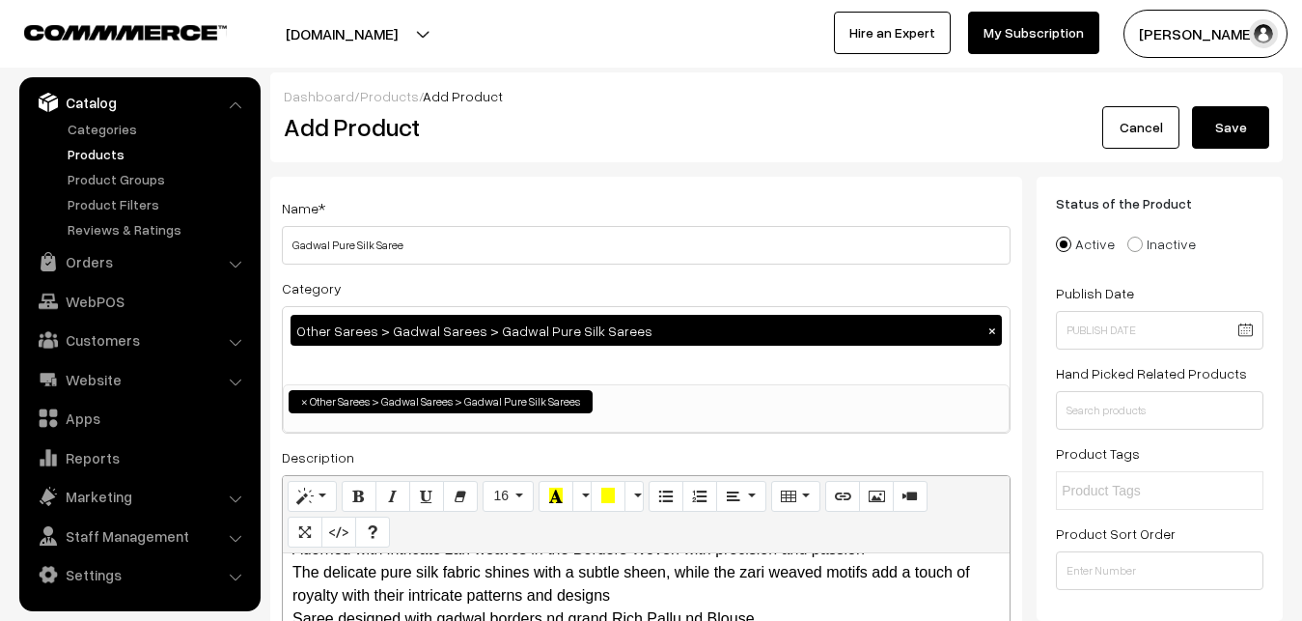
click at [1247, 118] on button "Save" at bounding box center [1230, 127] width 77 height 42
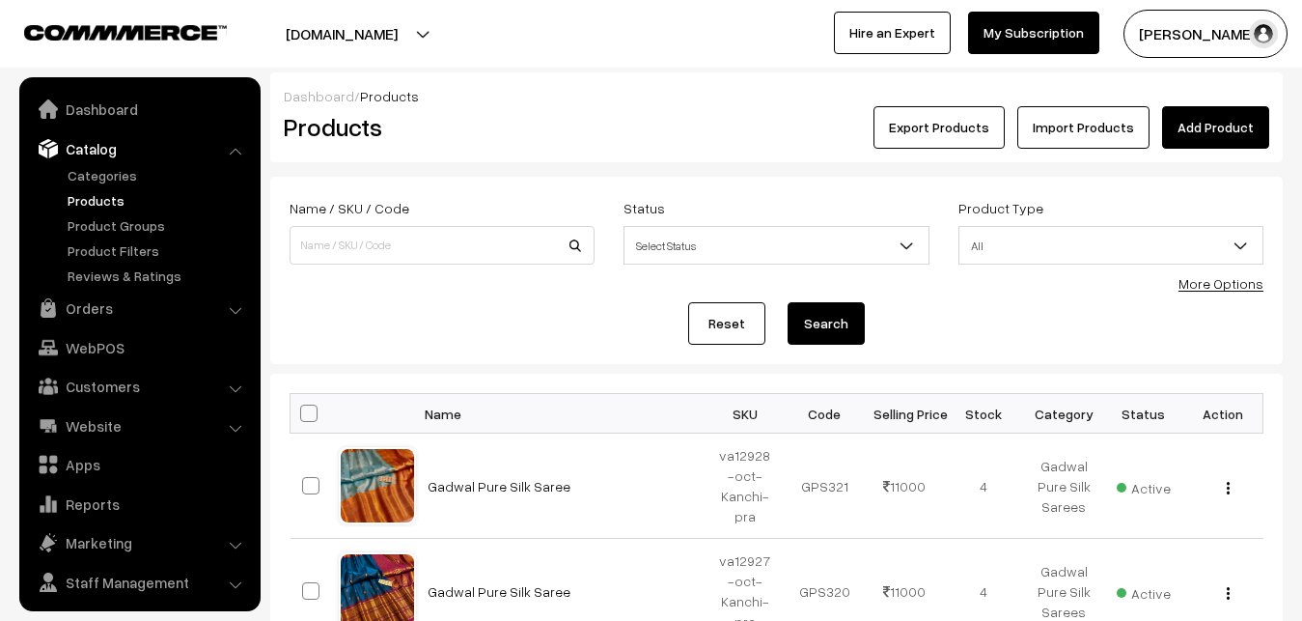
scroll to position [46, 0]
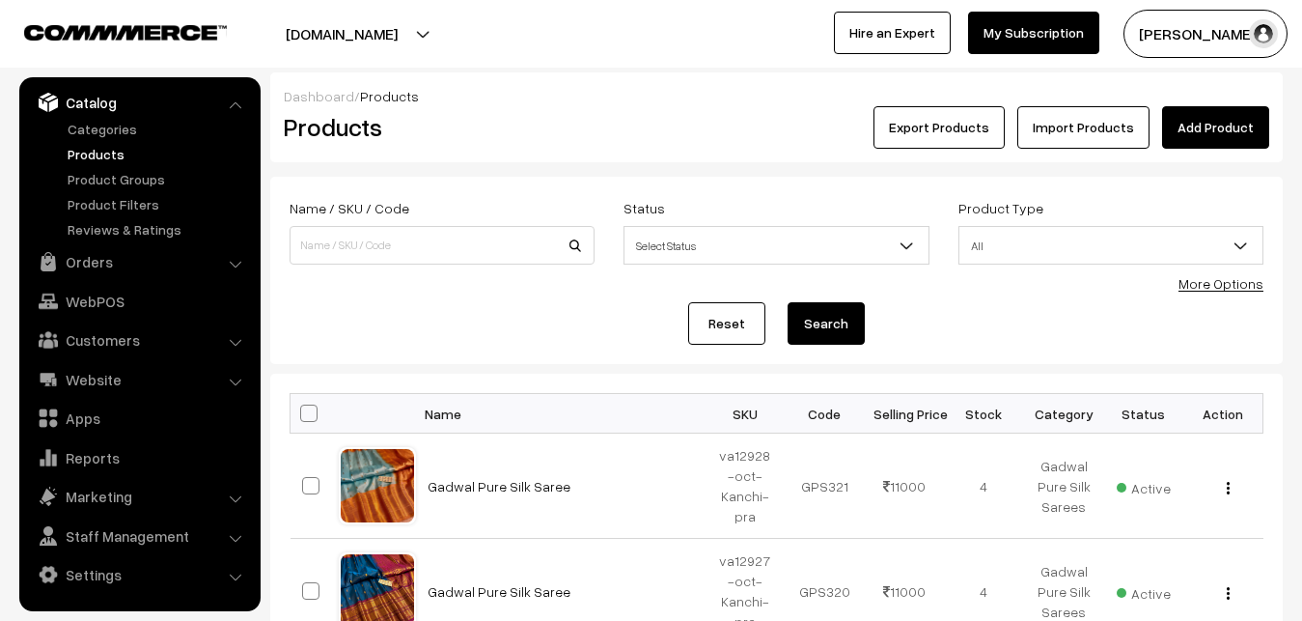
click at [545, 131] on h2 "Products" at bounding box center [438, 127] width 309 height 30
click at [1204, 125] on link "Add Product" at bounding box center [1215, 127] width 107 height 42
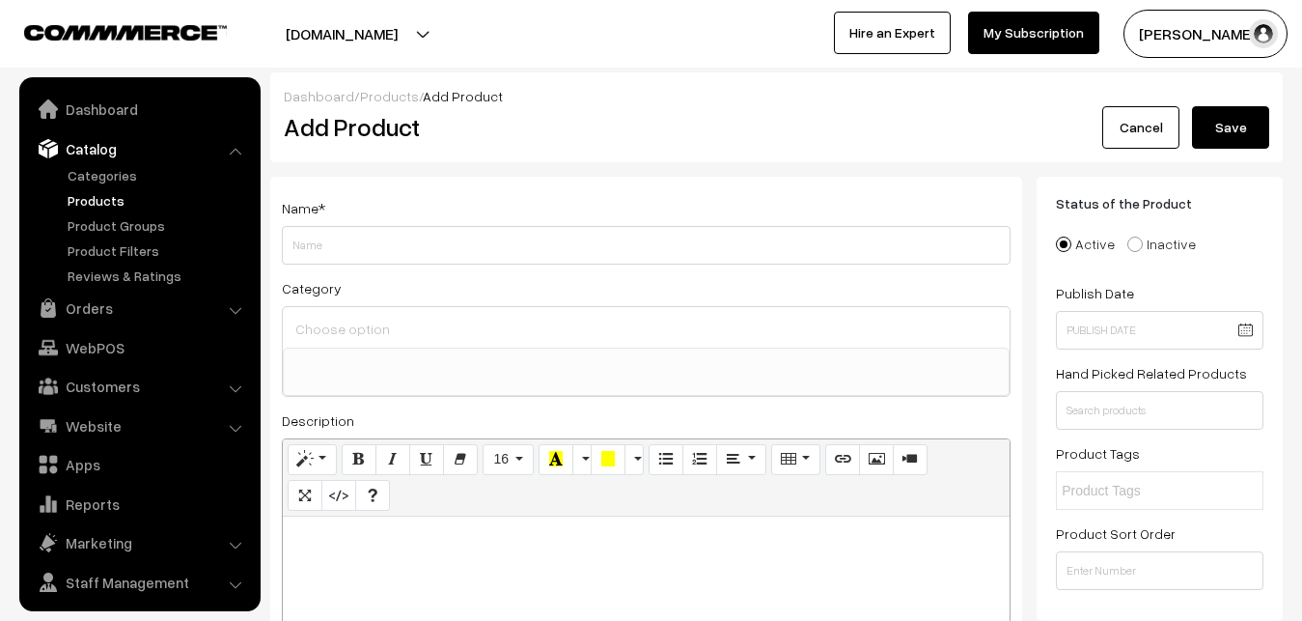
select select
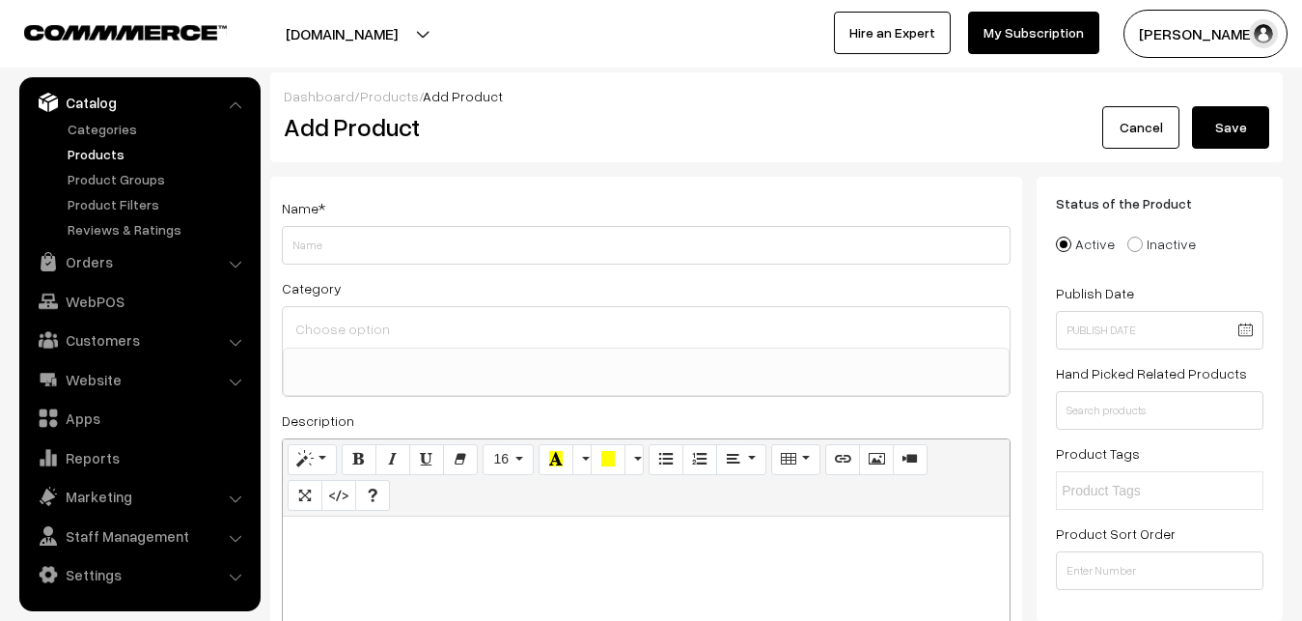
paste div
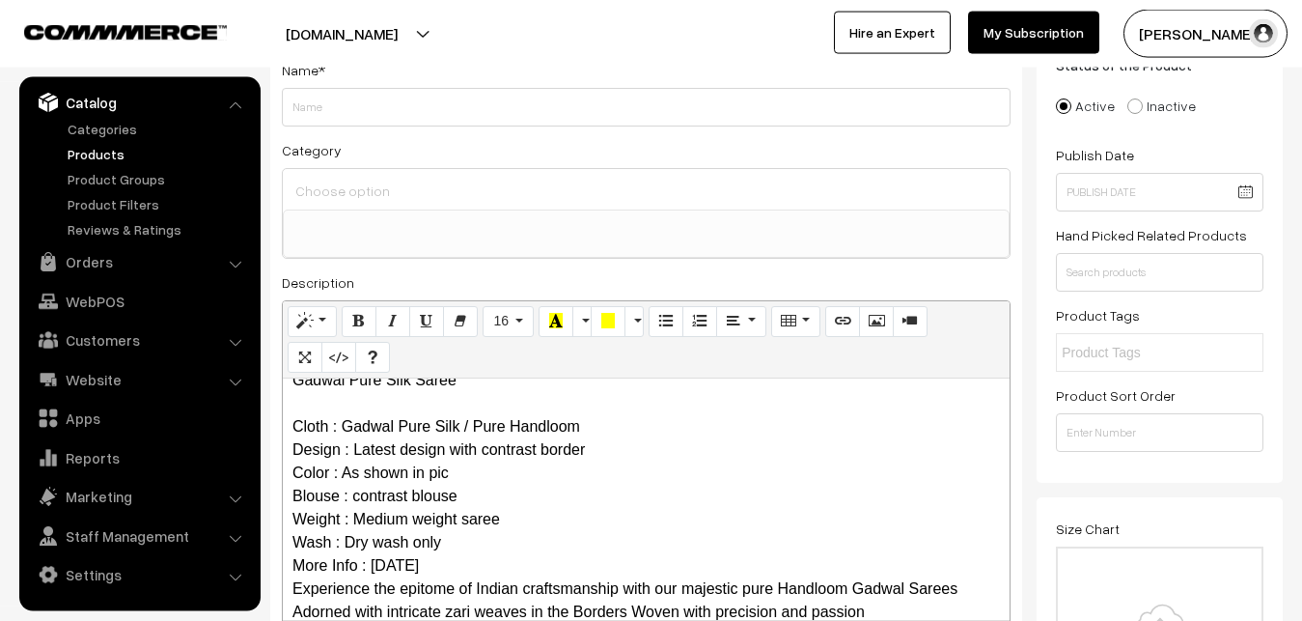
scroll to position [0, 0]
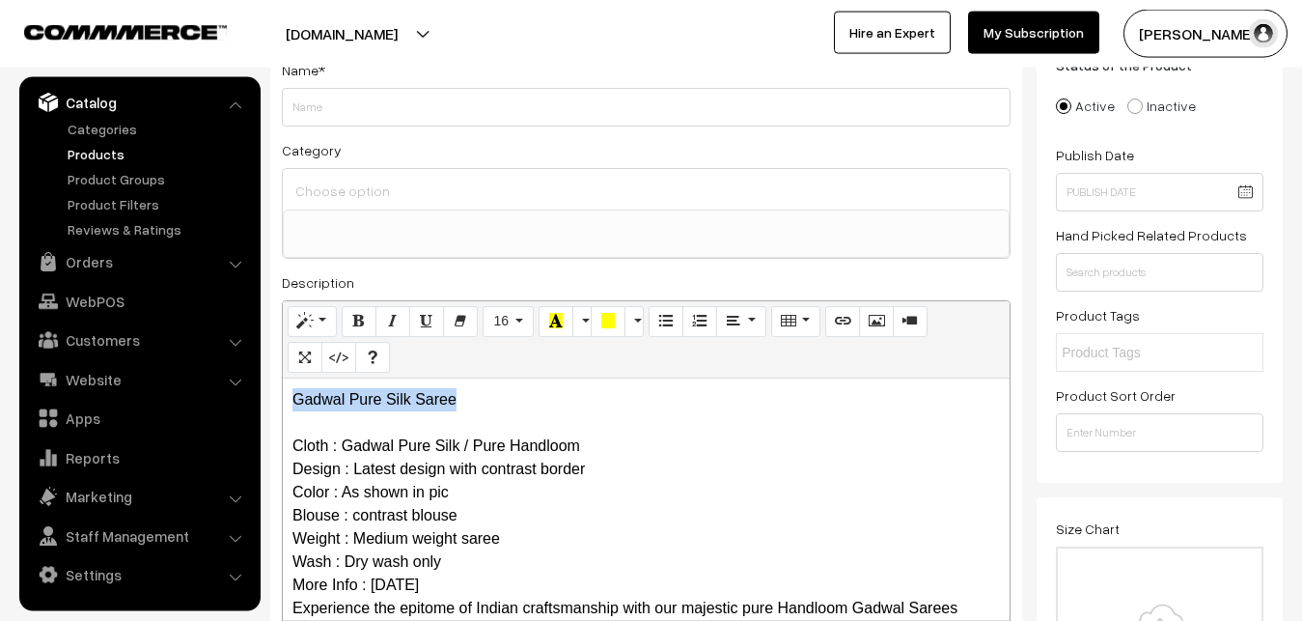
drag, startPoint x: 530, startPoint y: 404, endPoint x: 234, endPoint y: 396, distance: 296.5
click at [283, 396] on div "Gadwal Pure Silk Saree Cloth : Gadwal Pure Silk / Pure Handloom Design : Latest…" at bounding box center [646, 498] width 727 height 241
copy p "Gadwal Pure Silk Saree"
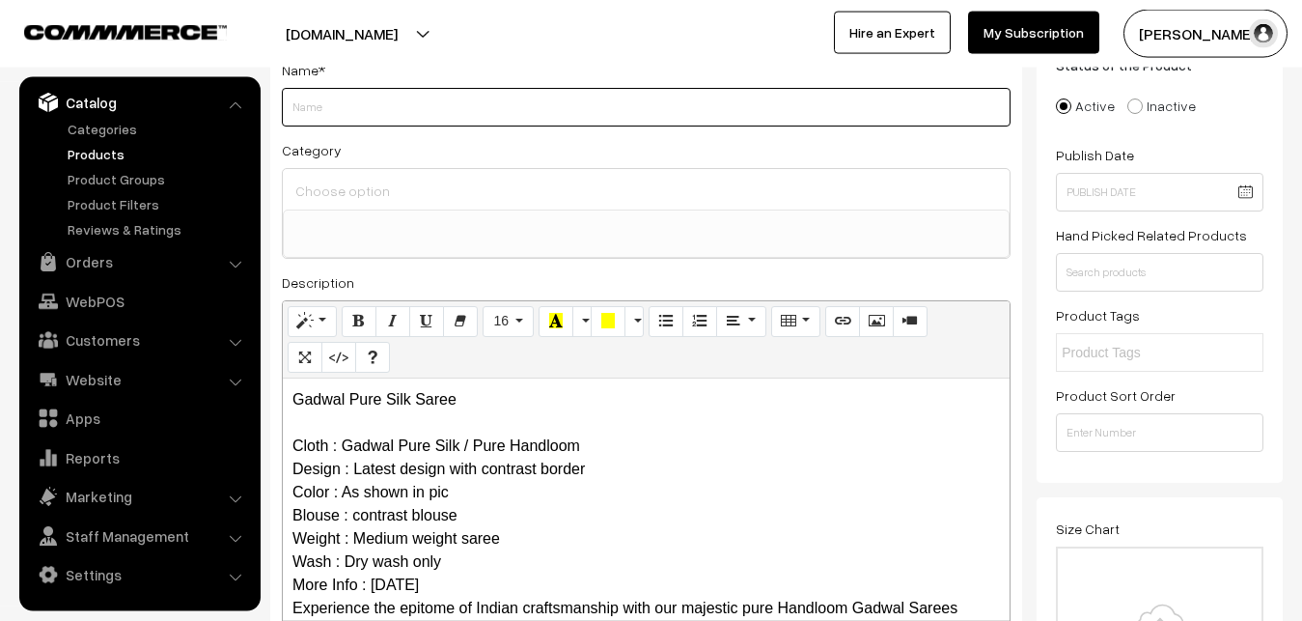
paste input "Gadwal Pure Silk Saree"
type input "Gadwal Pure Silk Saree"
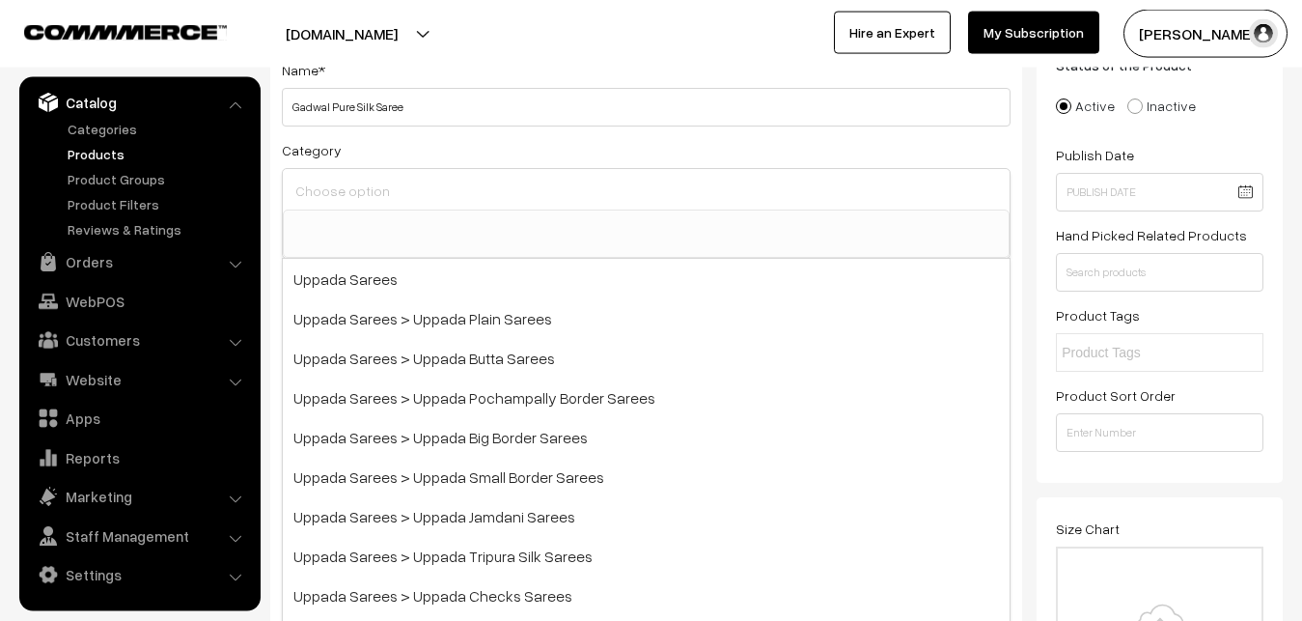
click at [362, 194] on input at bounding box center [646, 191] width 711 height 28
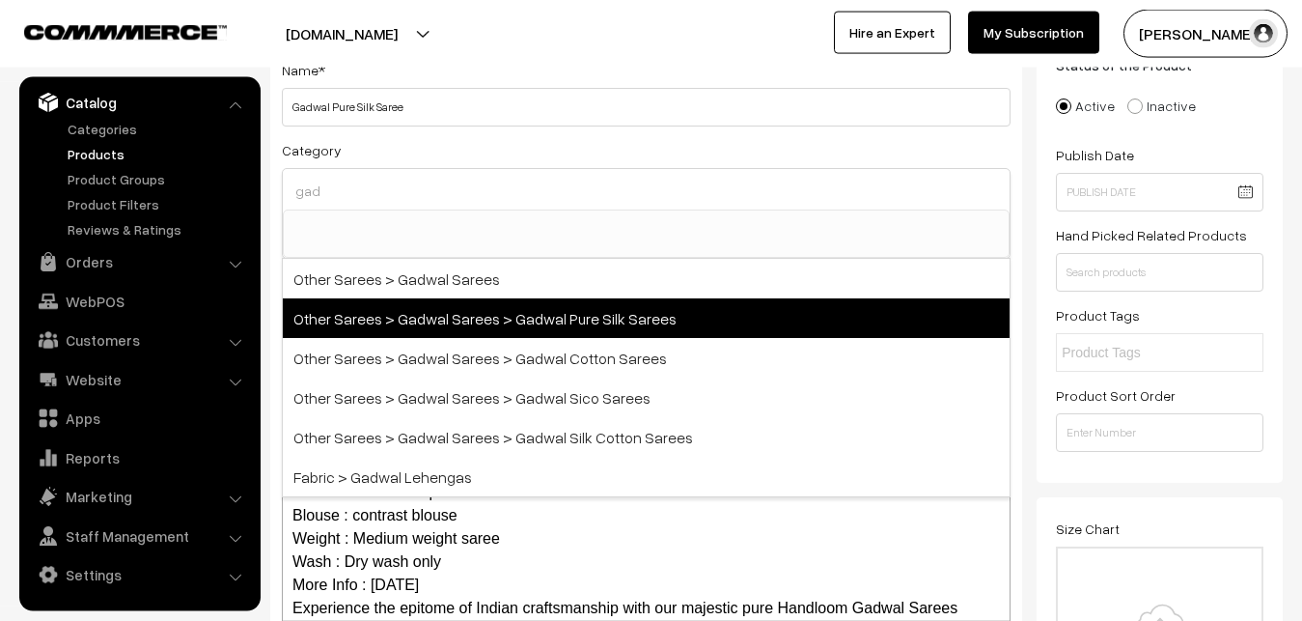
type input "gad"
click at [566, 316] on span "Other Sarees > Gadwal Sarees > Gadwal Pure Silk Sarees" at bounding box center [646, 318] width 727 height 40
select select "45"
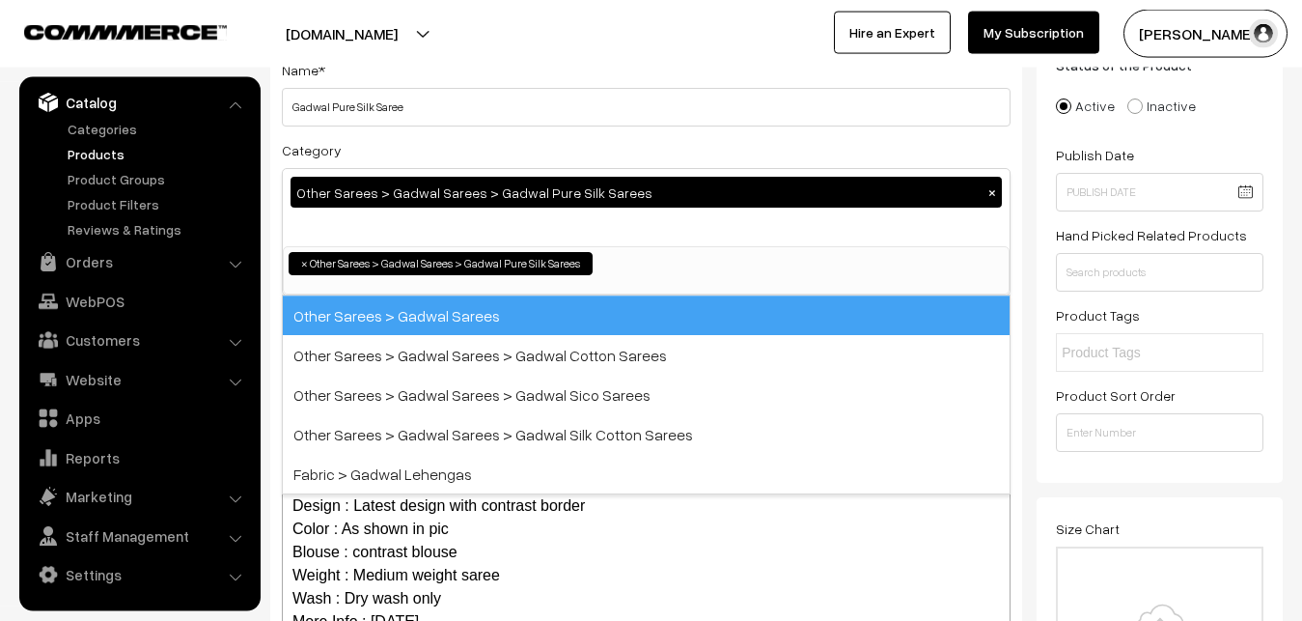
scroll to position [710, 0]
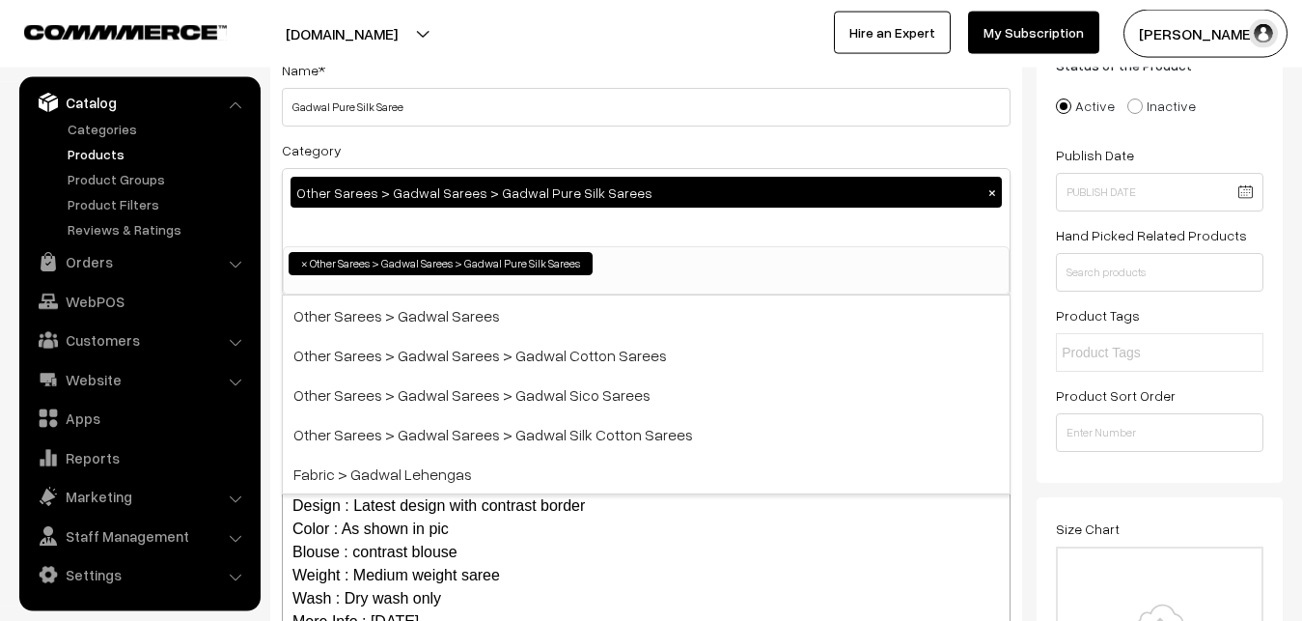
click at [545, 138] on div "Category Other Sarees > Gadwal Sarees > Gadwal Pure Silk Sarees × Uppada Sarees…" at bounding box center [646, 216] width 729 height 157
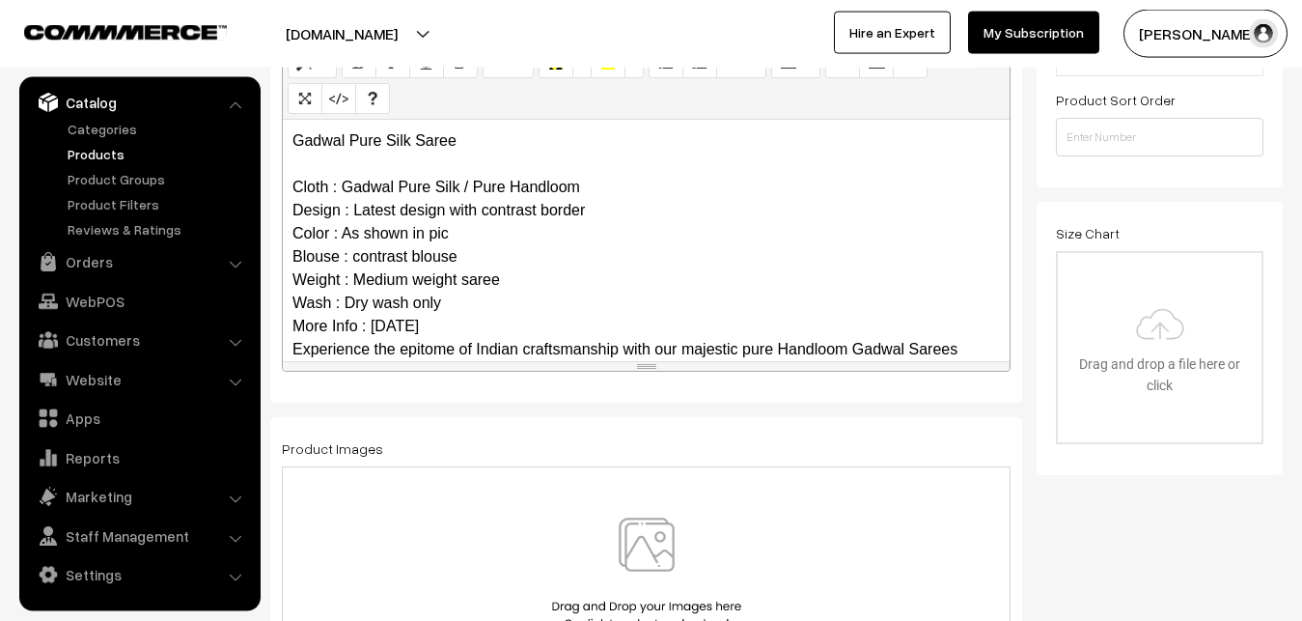
scroll to position [257, 0]
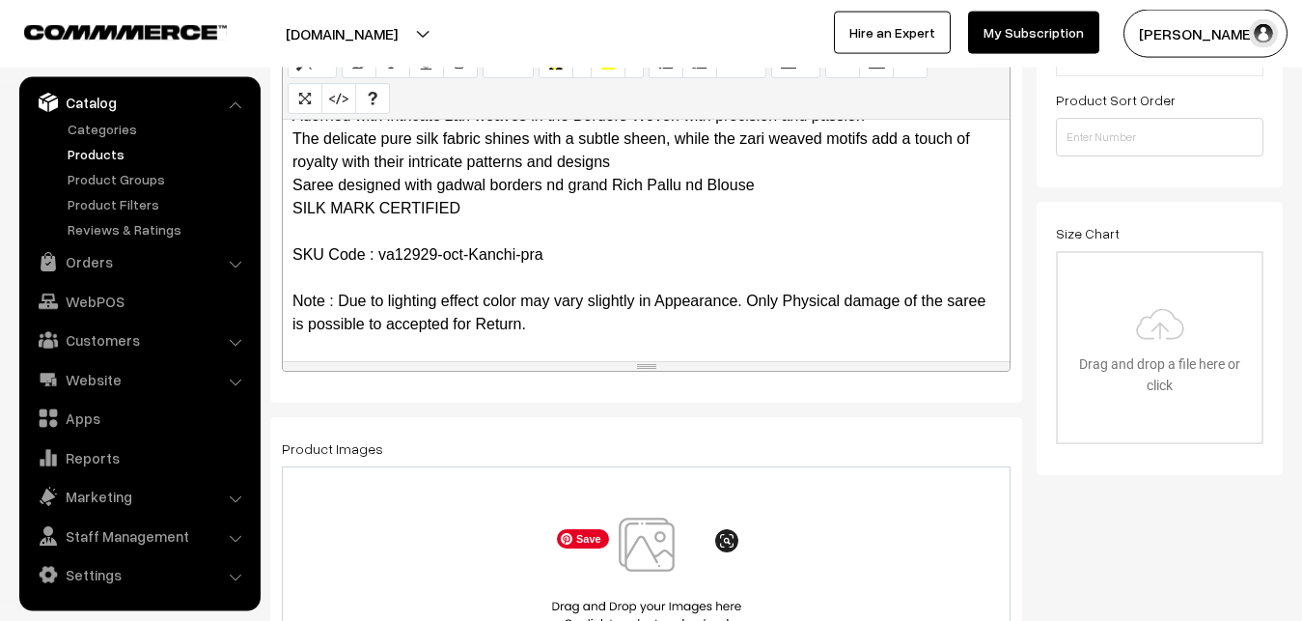
click at [637, 552] on img at bounding box center [646, 573] width 199 height 113
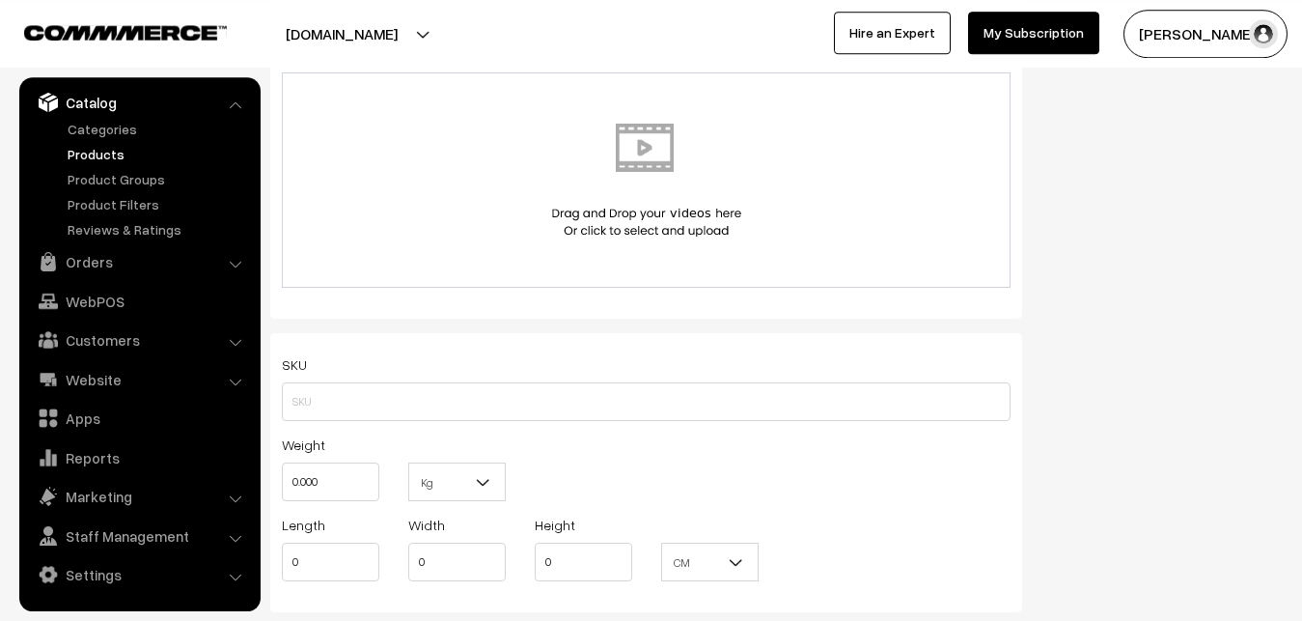
scroll to position [1123, 0]
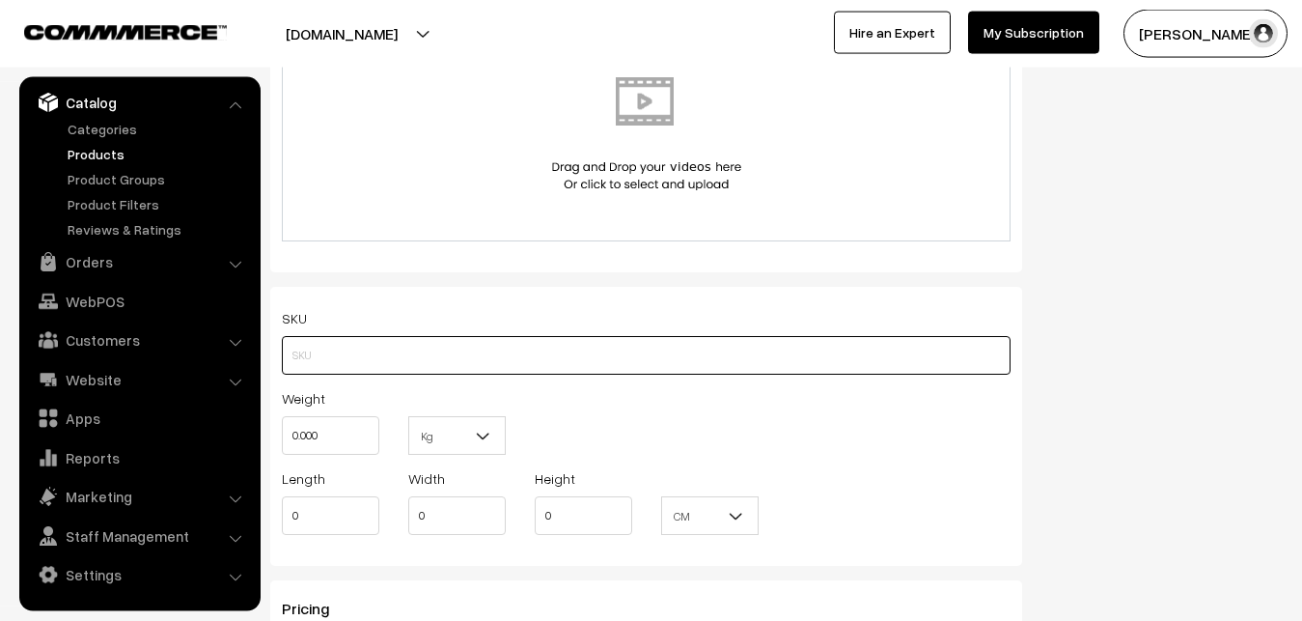
paste input "va12929-oct-Kanchi-pra"
type input "va12929-oct-Kanchi-pra"
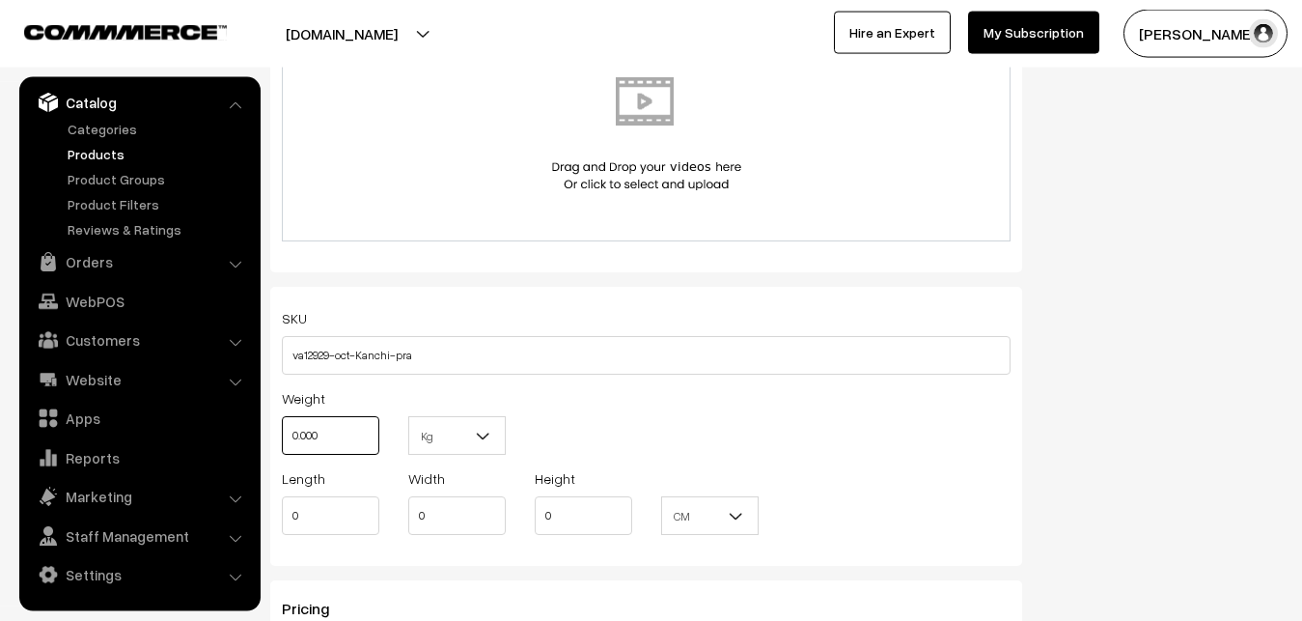
drag, startPoint x: 328, startPoint y: 423, endPoint x: 258, endPoint y: 424, distance: 70.5
click at [282, 424] on input "0.000" at bounding box center [331, 435] width 98 height 39
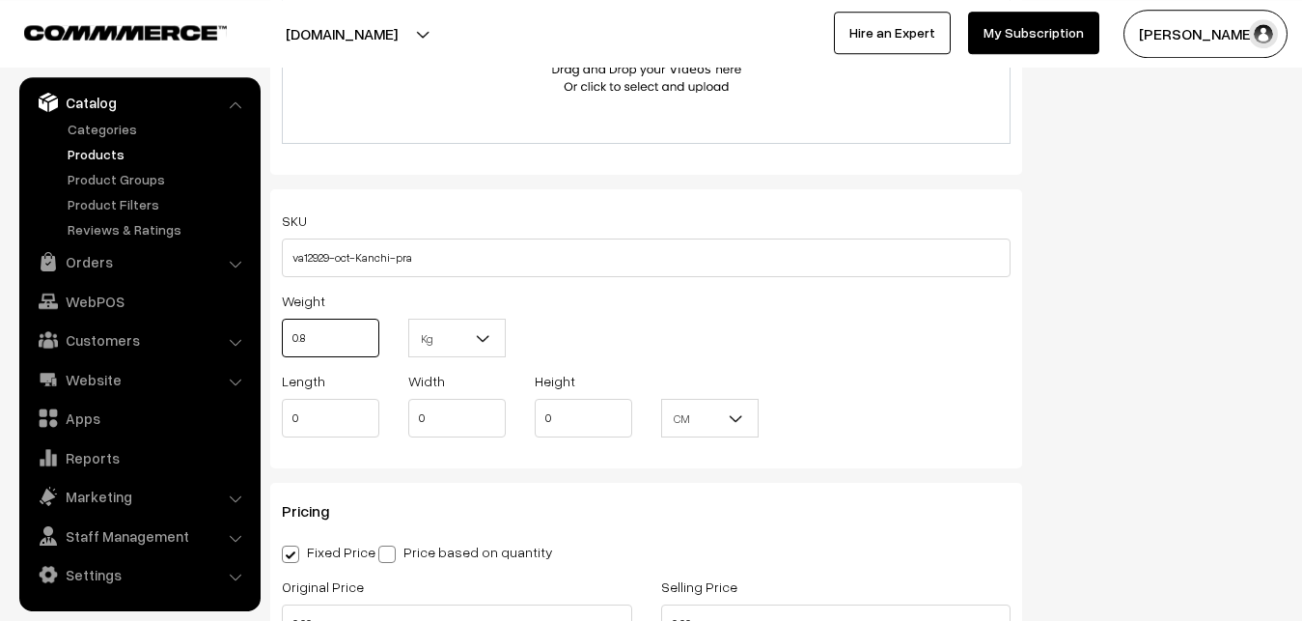
scroll to position [1517, 0]
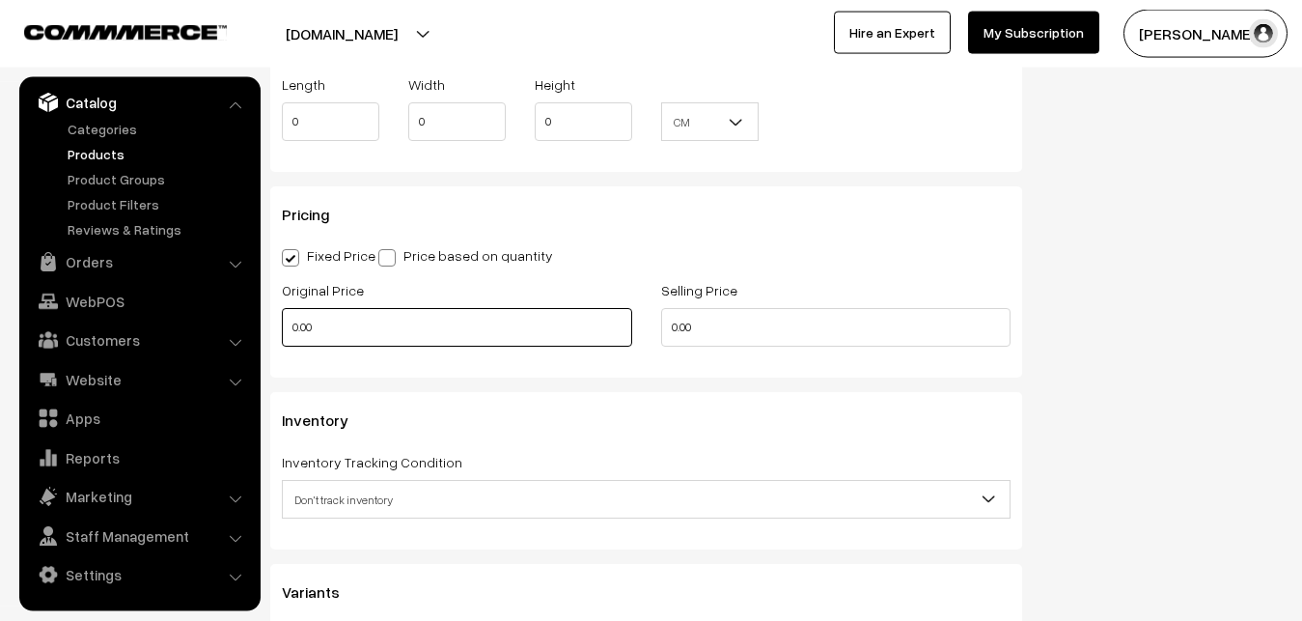
type input "0.80"
drag, startPoint x: 375, startPoint y: 319, endPoint x: 295, endPoint y: 333, distance: 80.5
click at [295, 333] on input "0.00" at bounding box center [457, 327] width 350 height 39
type input "9000"
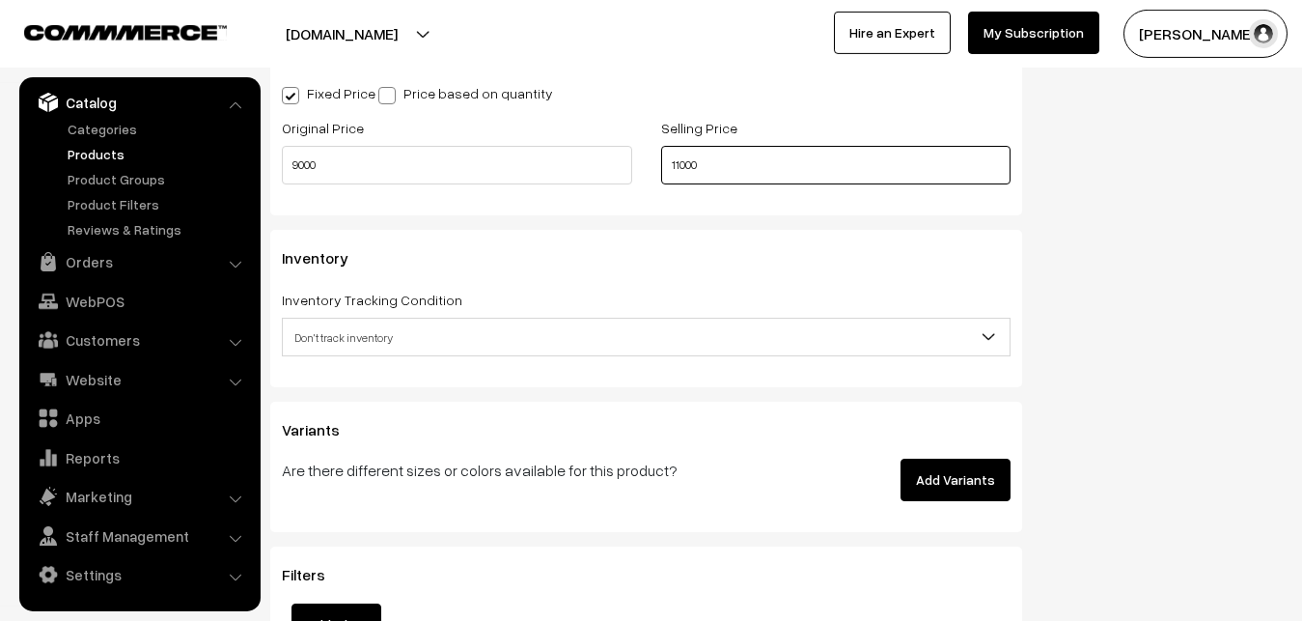
scroll to position [1714, 0]
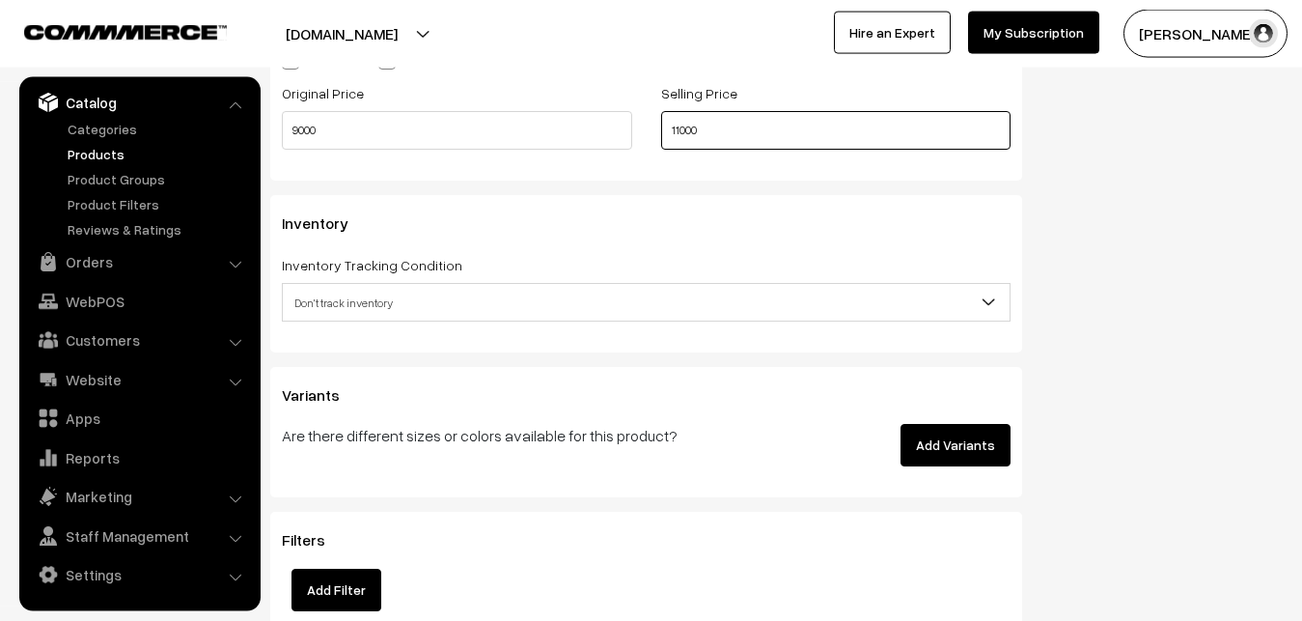
type input "11000"
click at [332, 301] on span "Don't track inventory" at bounding box center [646, 303] width 727 height 34
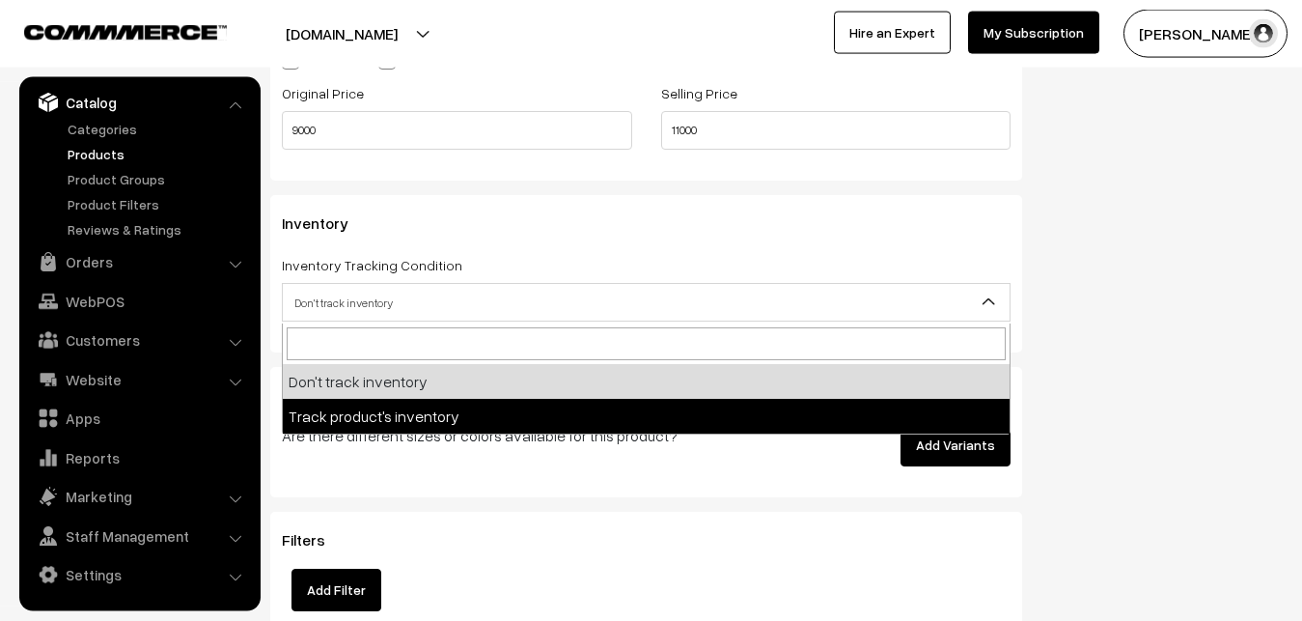
select select "2"
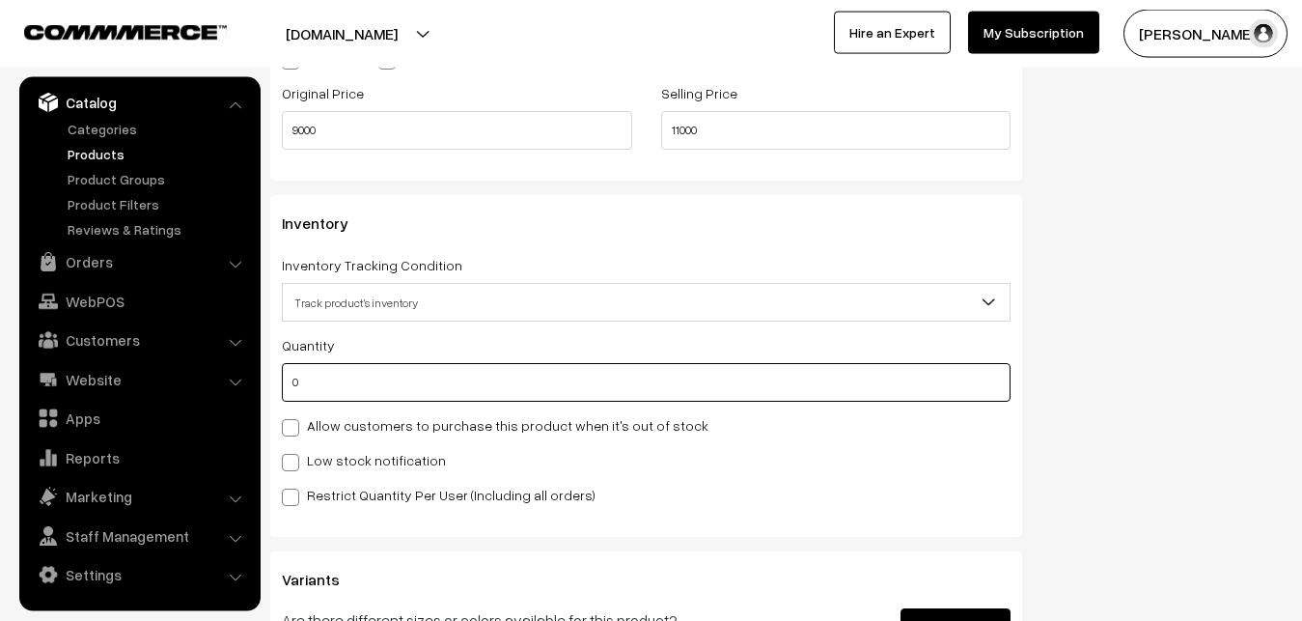
click at [338, 394] on input "0" at bounding box center [646, 382] width 729 height 39
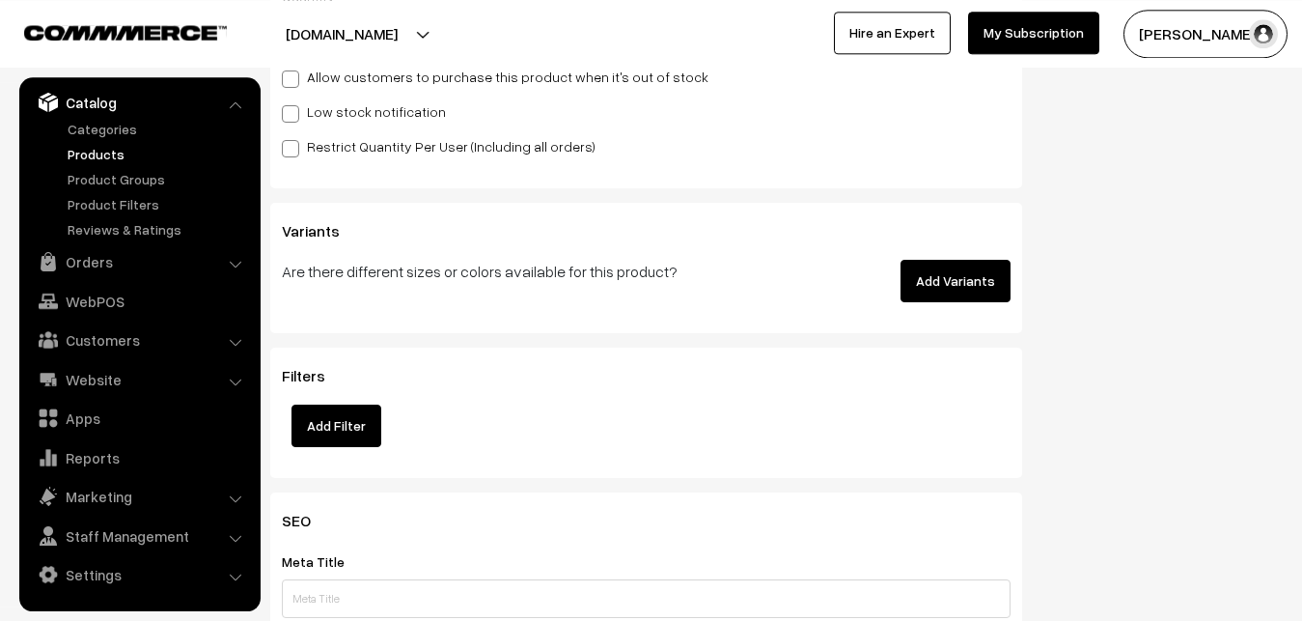
scroll to position [2009, 0]
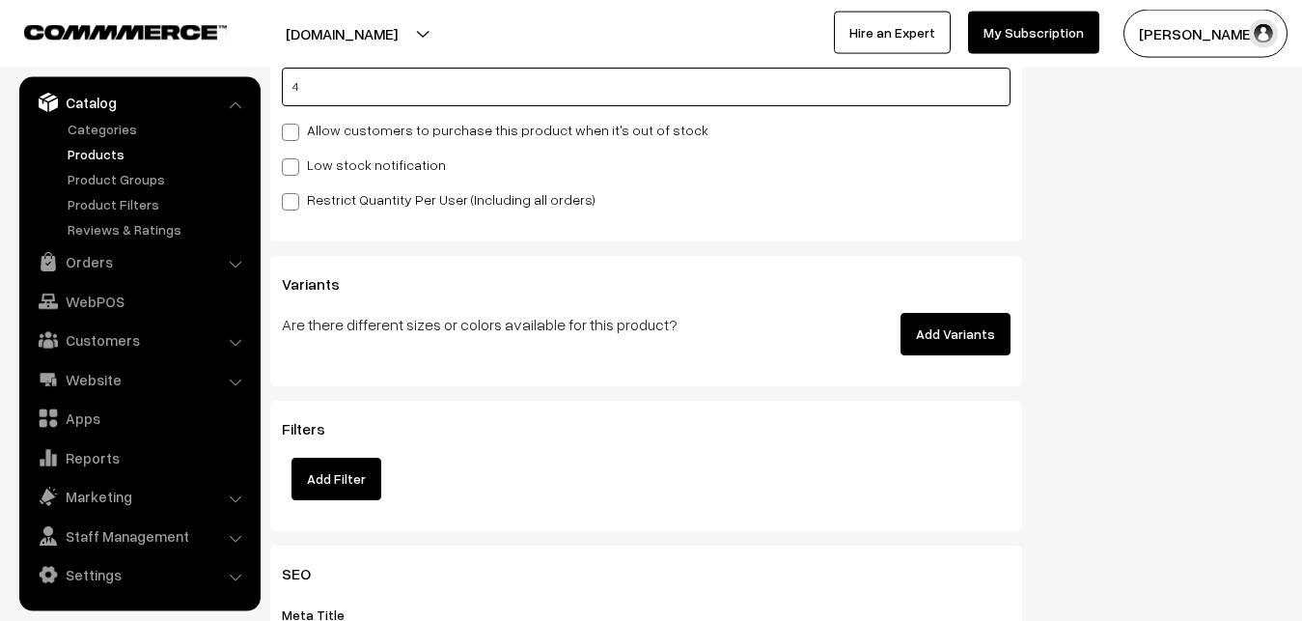
type input "4"
click at [309, 168] on label "Low stock notification" at bounding box center [364, 164] width 164 height 20
click at [294, 168] on input "Low stock notification" at bounding box center [288, 163] width 13 height 13
checkbox input "true"
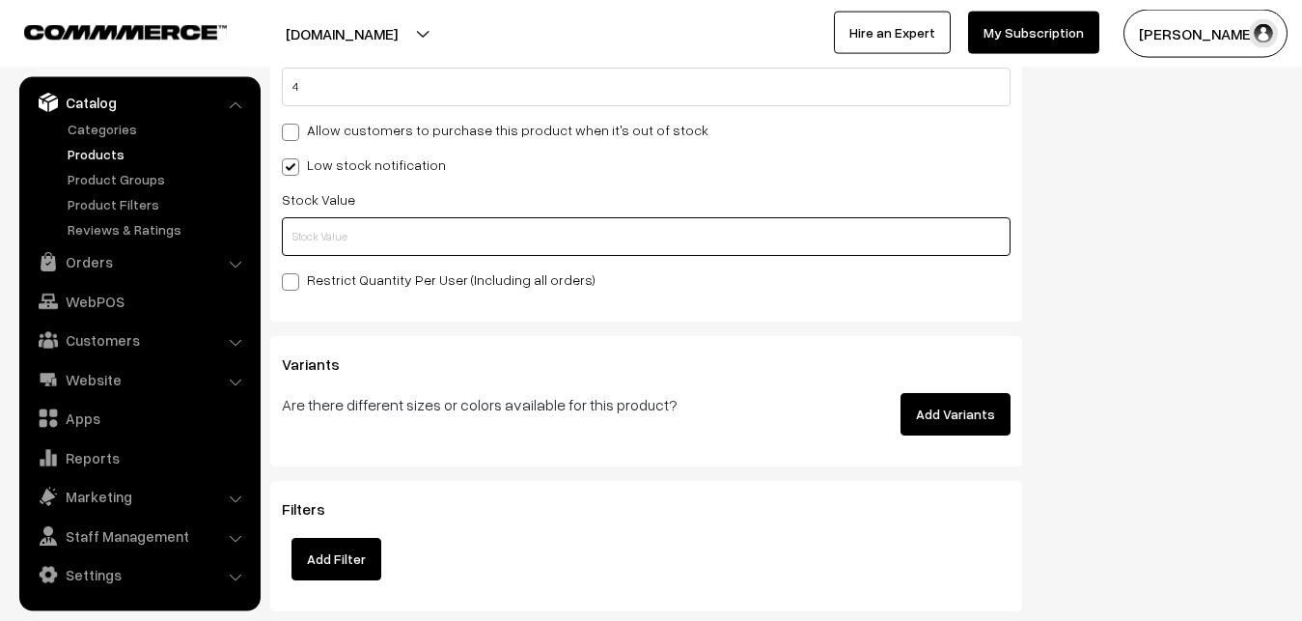
click at [309, 244] on input "text" at bounding box center [646, 236] width 729 height 39
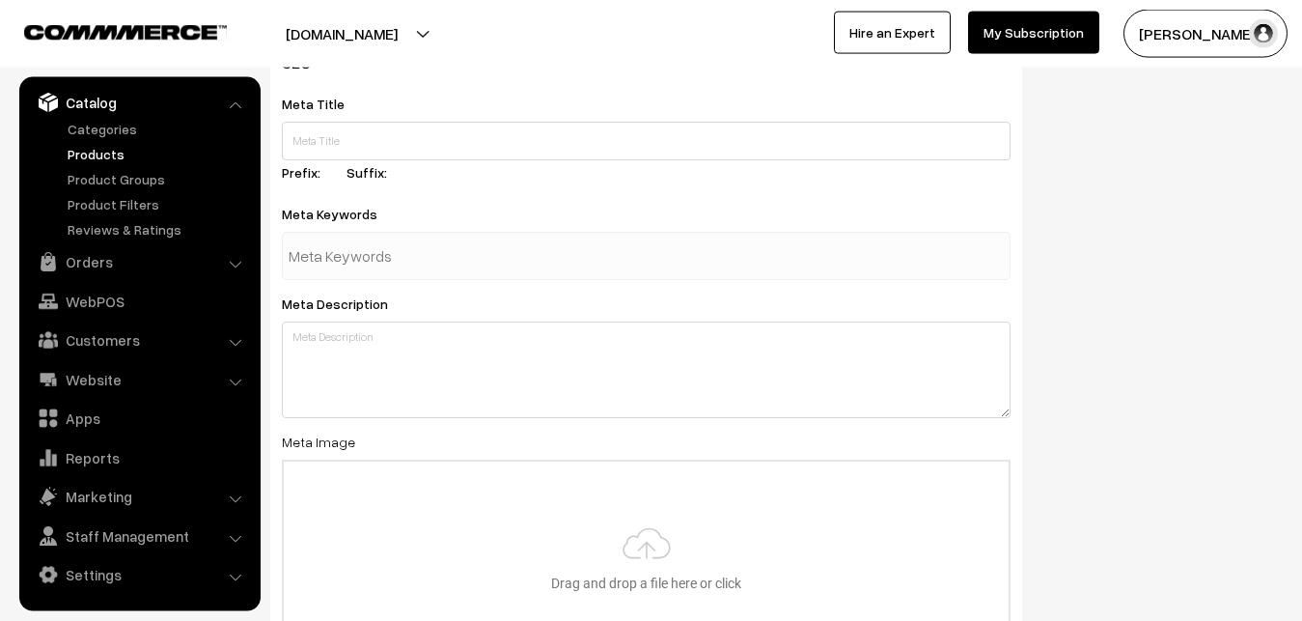
scroll to position [2874, 0]
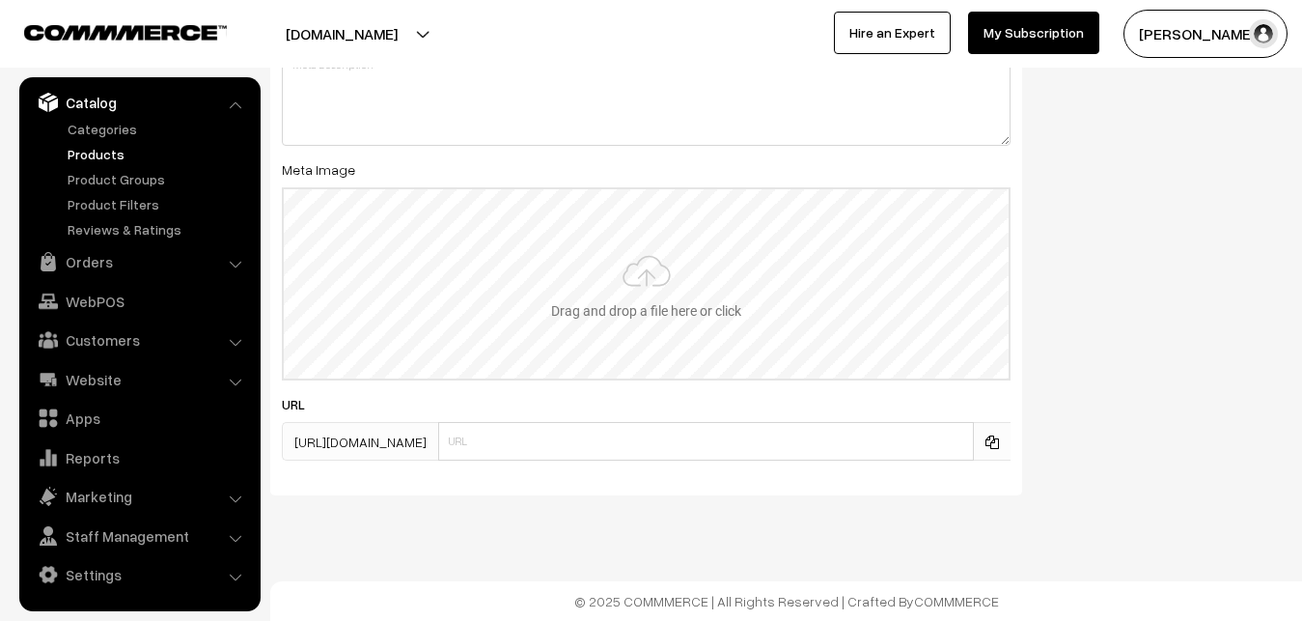
type input "2"
click at [612, 261] on input "file" at bounding box center [646, 283] width 725 height 189
type input "C:\fakepath\gadwal-saree-va12929-oct.jpeg"
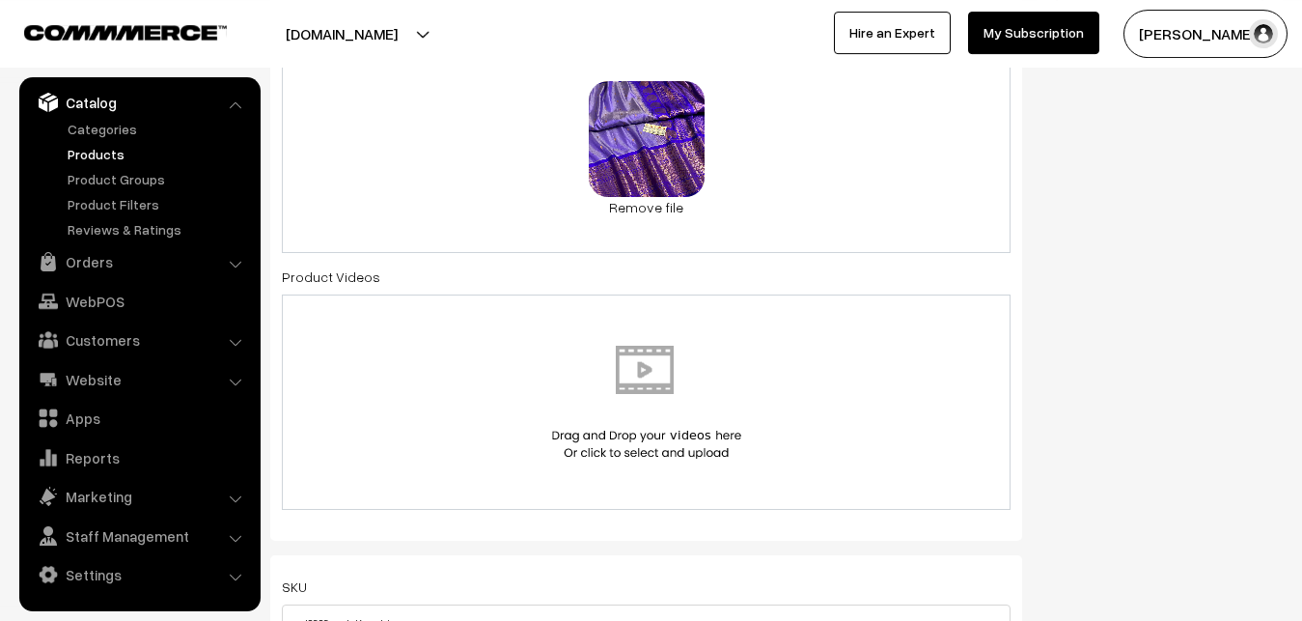
scroll to position [0, 0]
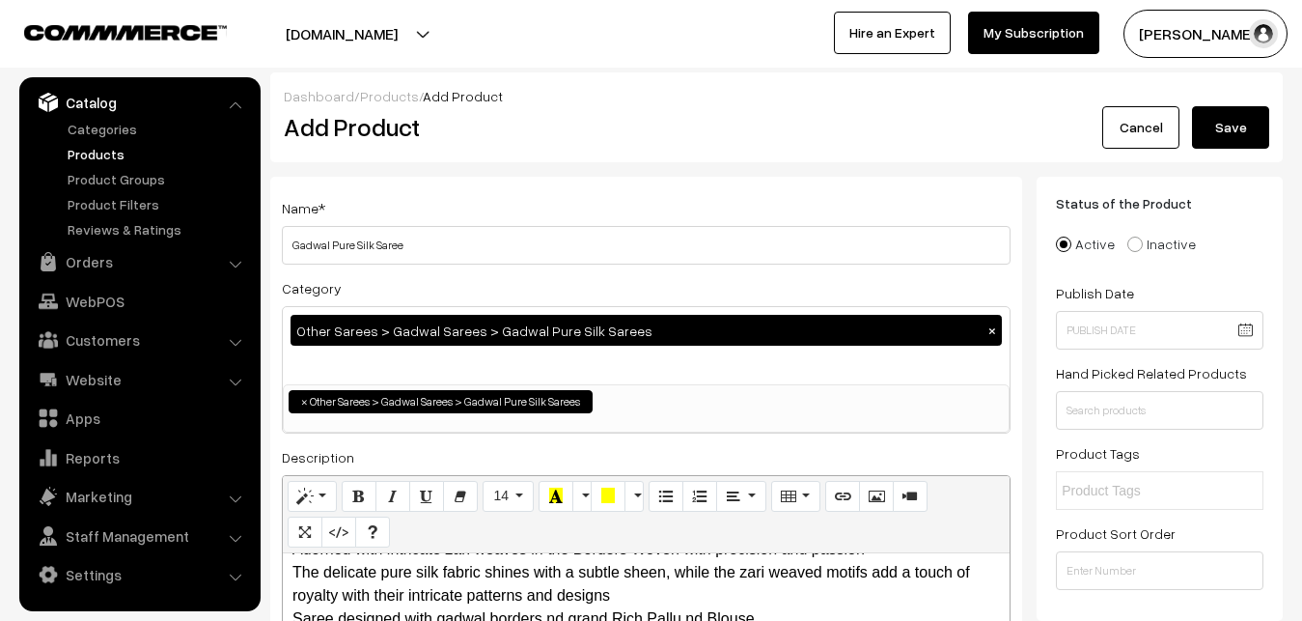
click at [1225, 125] on button "Save" at bounding box center [1230, 127] width 77 height 42
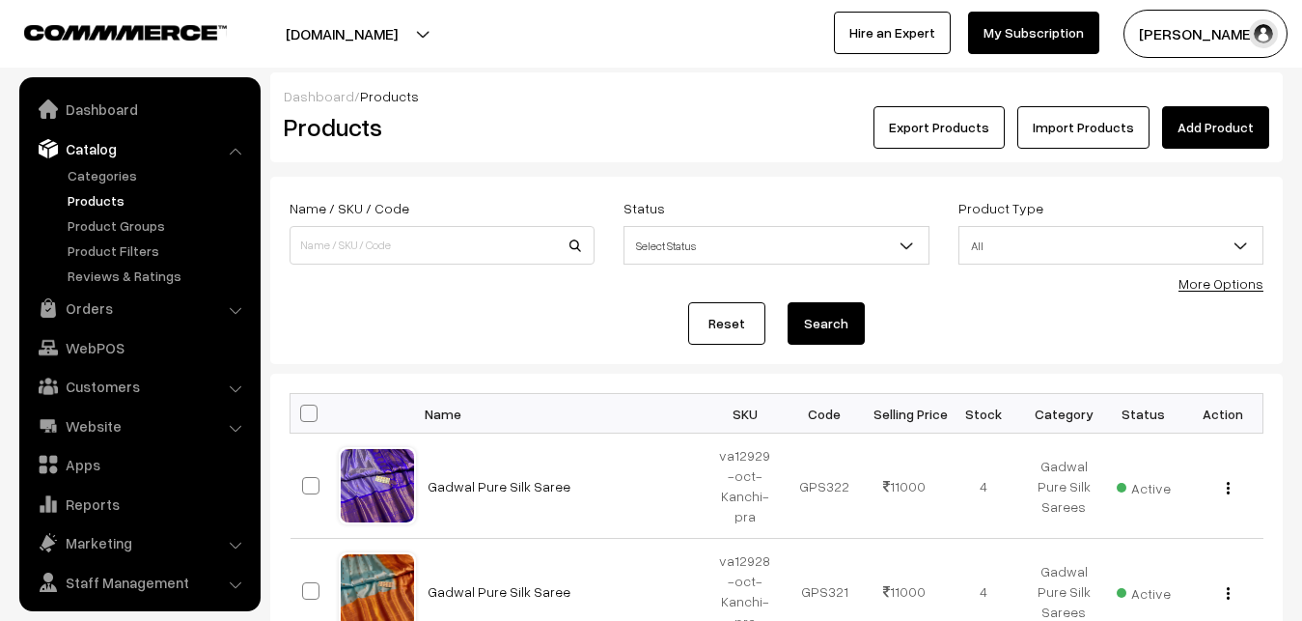
scroll to position [46, 0]
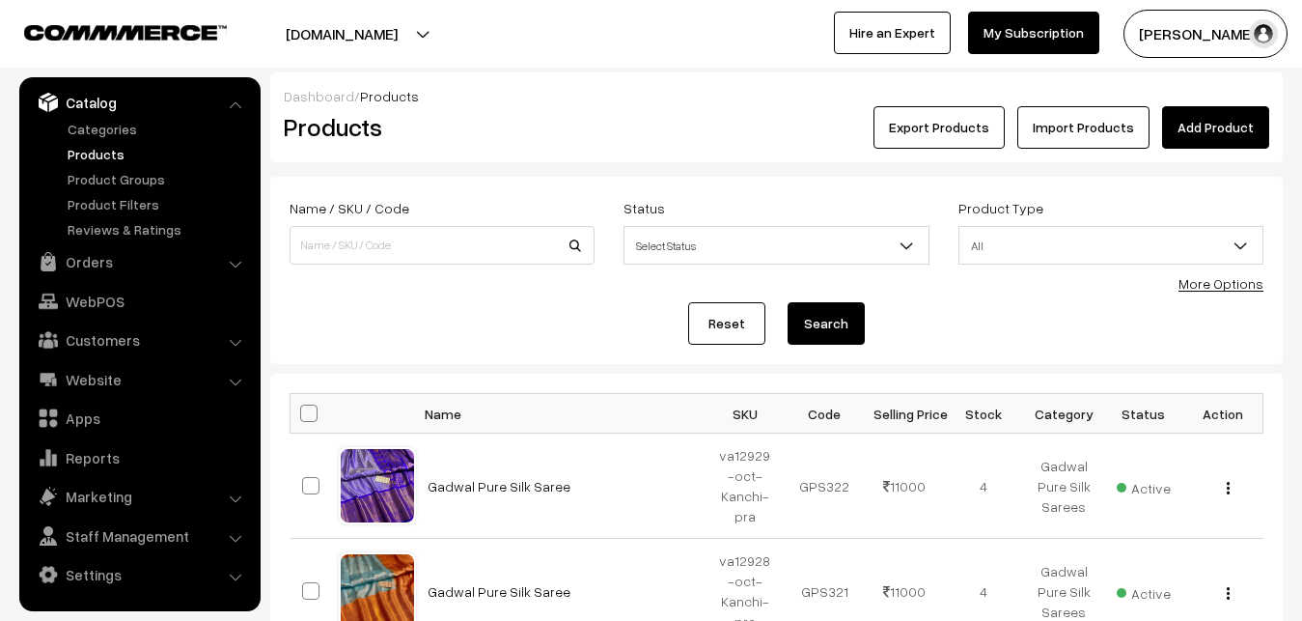
click at [619, 114] on div "Export Products Import Products Add Product" at bounding box center [945, 127] width 677 height 42
click at [1216, 119] on link "Add Product" at bounding box center [1215, 127] width 107 height 42
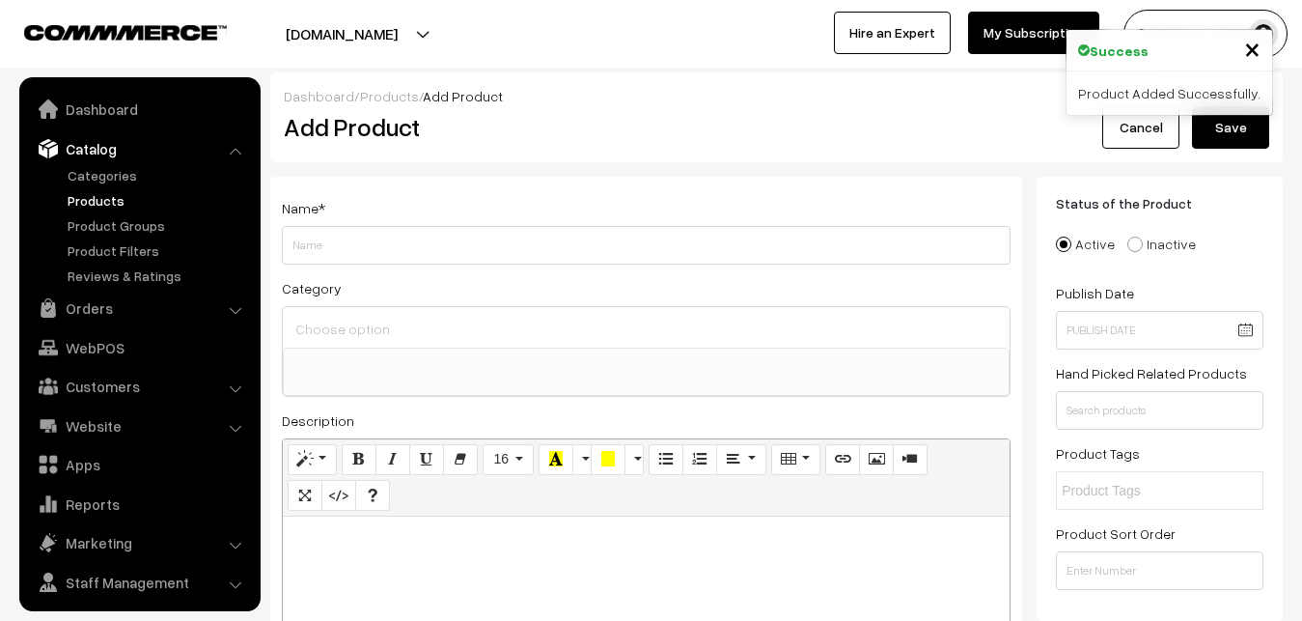
select select
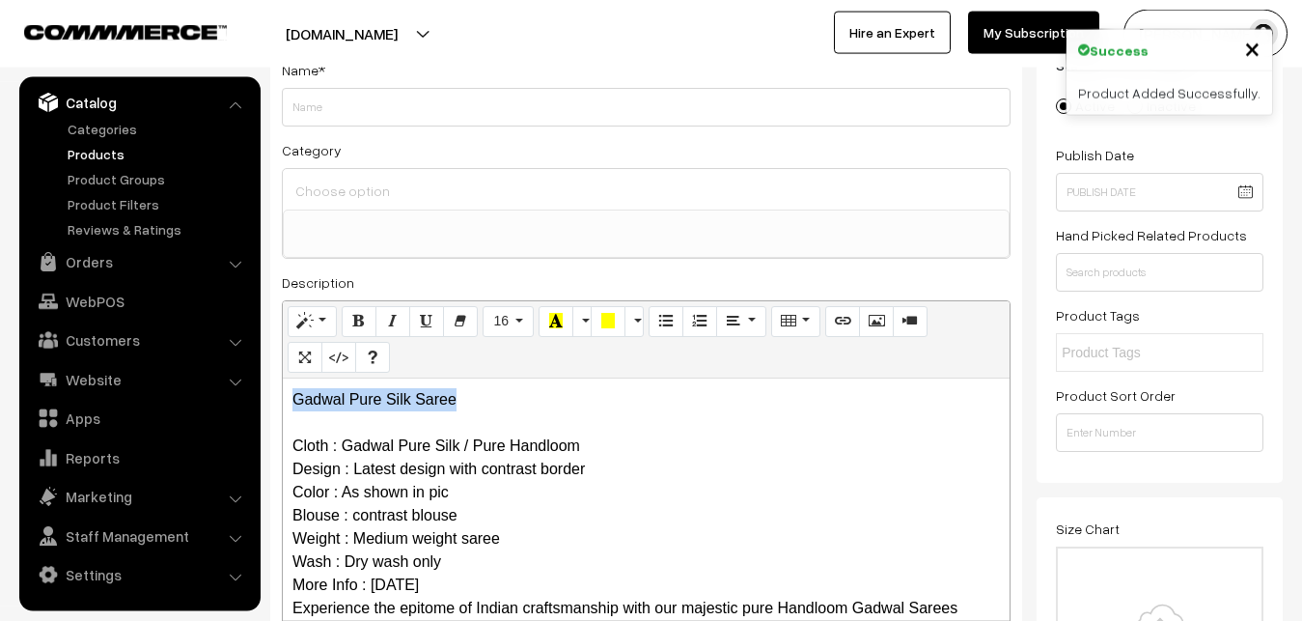
drag, startPoint x: 492, startPoint y: 406, endPoint x: 261, endPoint y: 405, distance: 231.7
click at [283, 405] on div "Gadwal Pure Silk Saree Cloth : Gadwal Pure Silk / Pure Handloom Design : Latest…" at bounding box center [646, 498] width 727 height 241
copy p "Gadwal Pure Silk Saree"
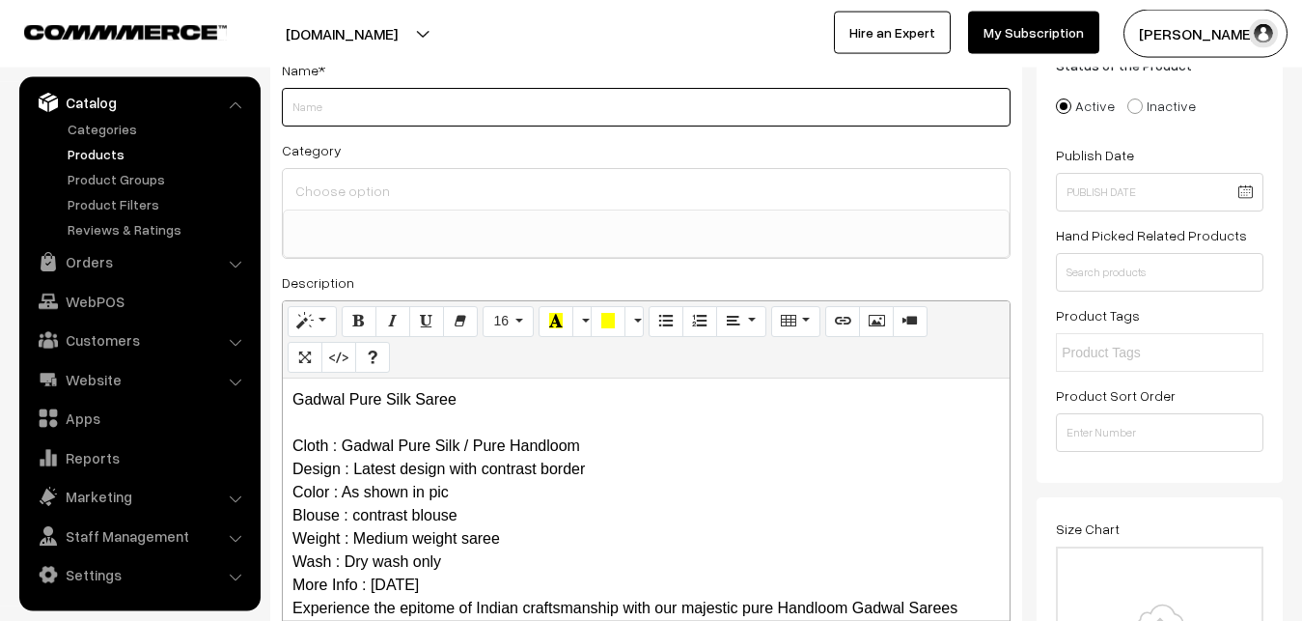
paste input "Gadwal Pure Silk Saree"
type input "Gadwal Pure Silk Saree"
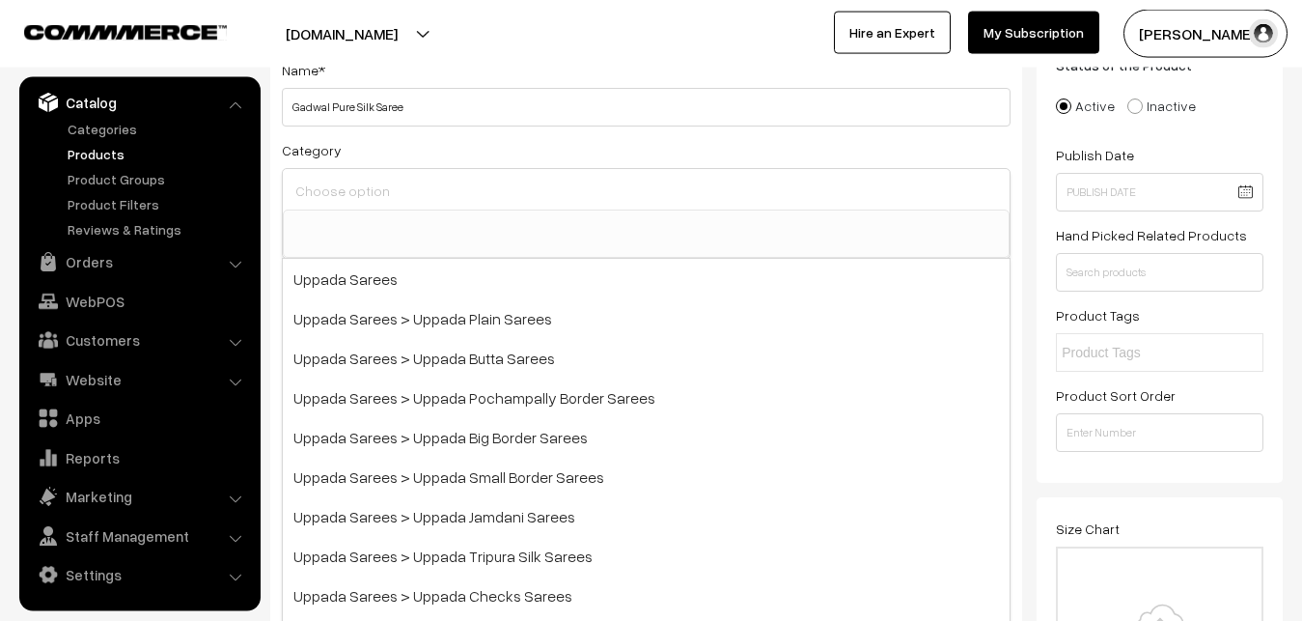
click at [376, 191] on input at bounding box center [646, 191] width 711 height 28
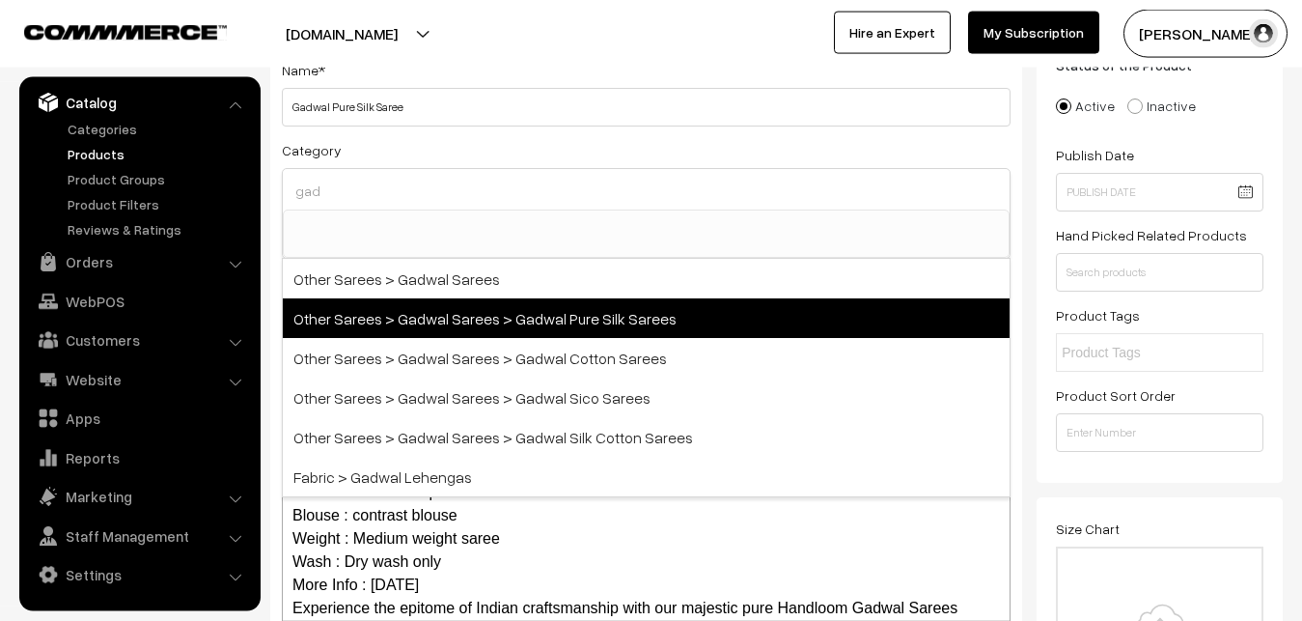
type input "gad"
click at [580, 302] on span "Other Sarees > Gadwal Sarees > Gadwal Pure Silk Sarees" at bounding box center [646, 318] width 727 height 40
select select "45"
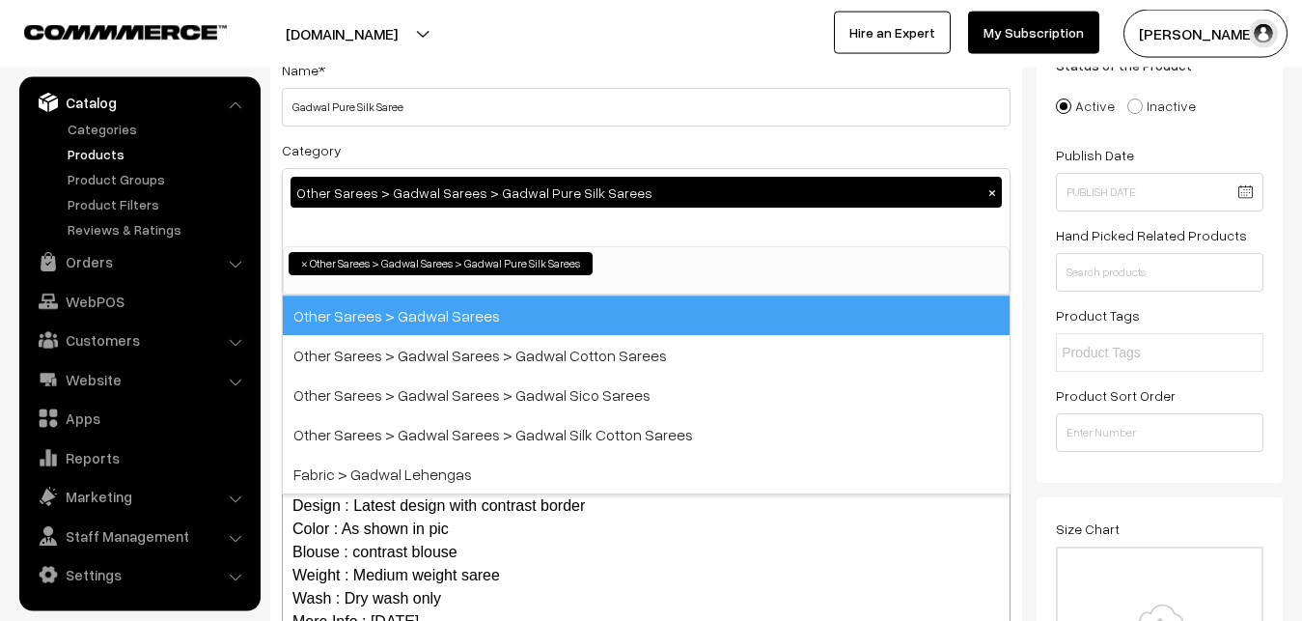
scroll to position [710, 0]
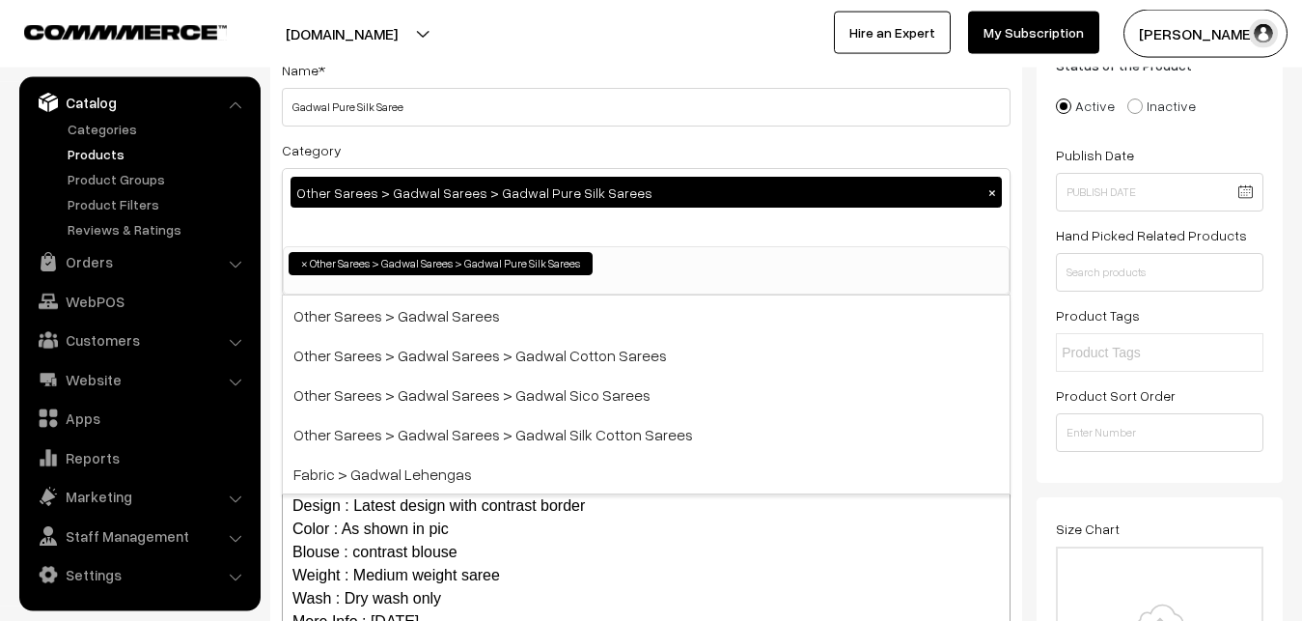
click at [558, 157] on div "Category Other Sarees > Gadwal Sarees > Gadwal Pure Silk Sarees × Uppada Sarees…" at bounding box center [646, 216] width 729 height 157
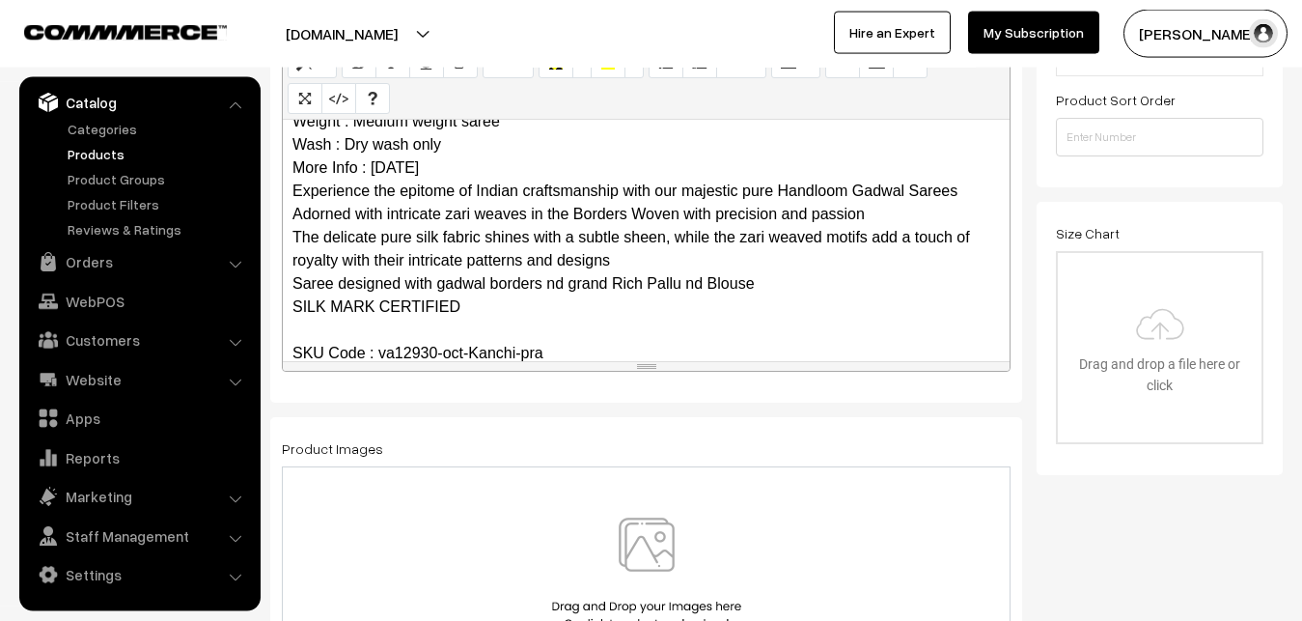
scroll to position [257, 0]
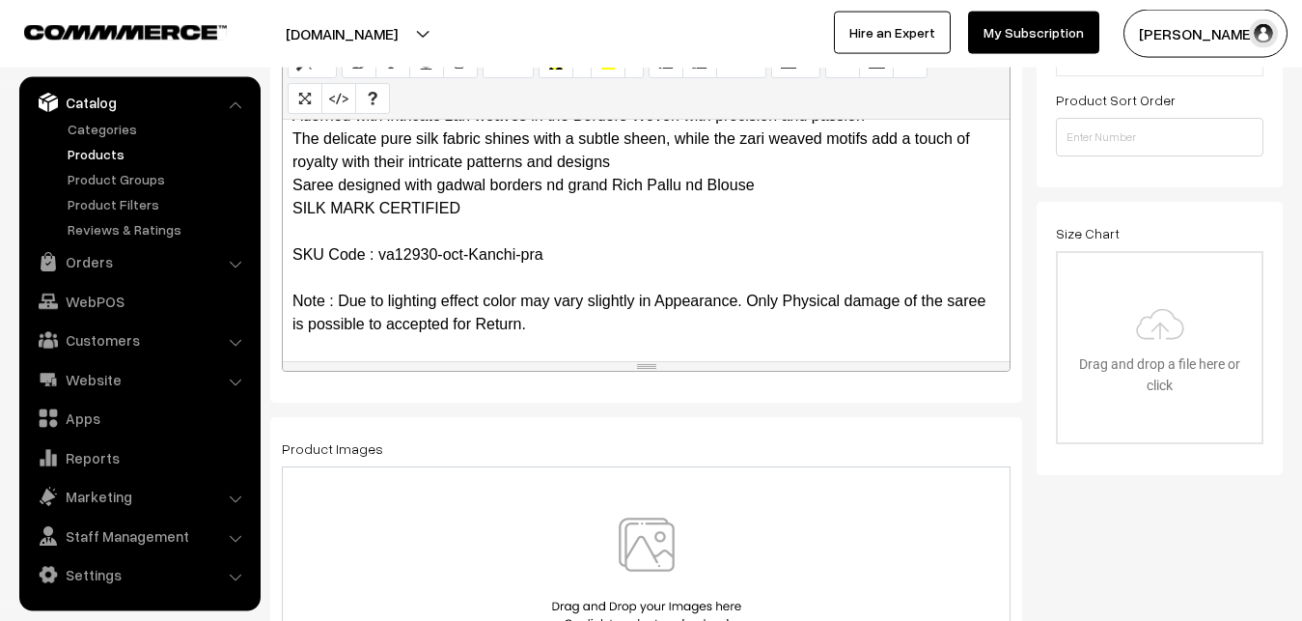
click at [442, 289] on p "Gadwal Pure Silk Saree Cloth : Gadwal Pure Silk / Pure Handloom Design : Latest…" at bounding box center [647, 104] width 708 height 463
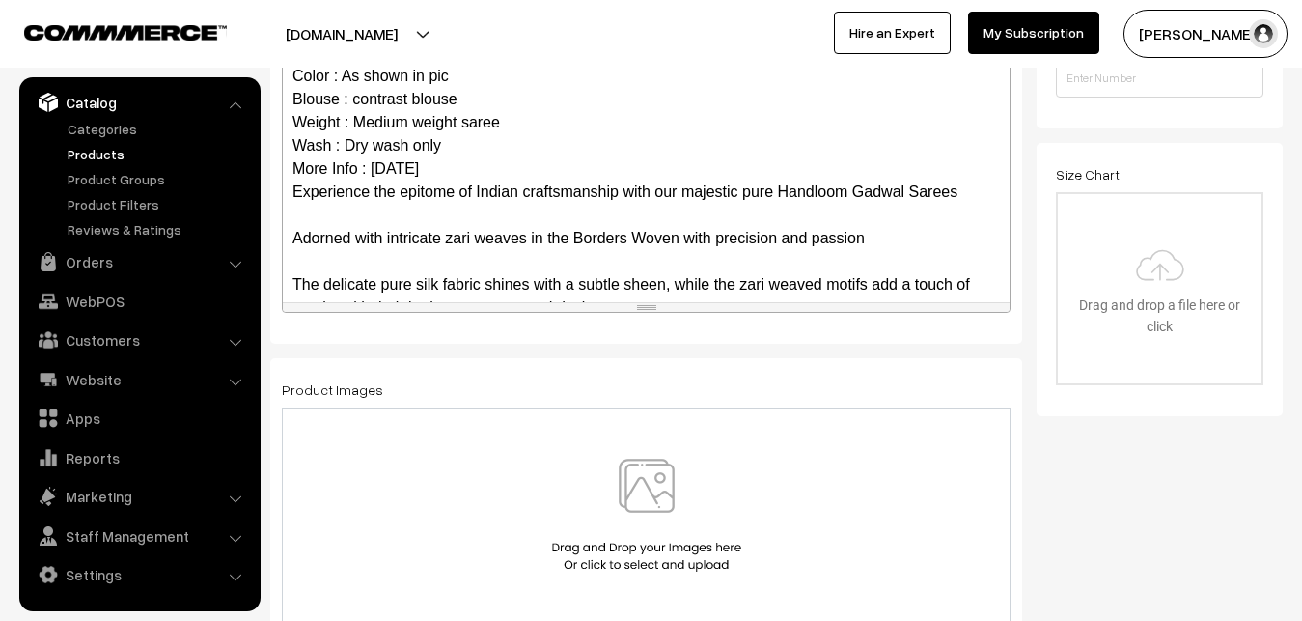
scroll to position [334, 0]
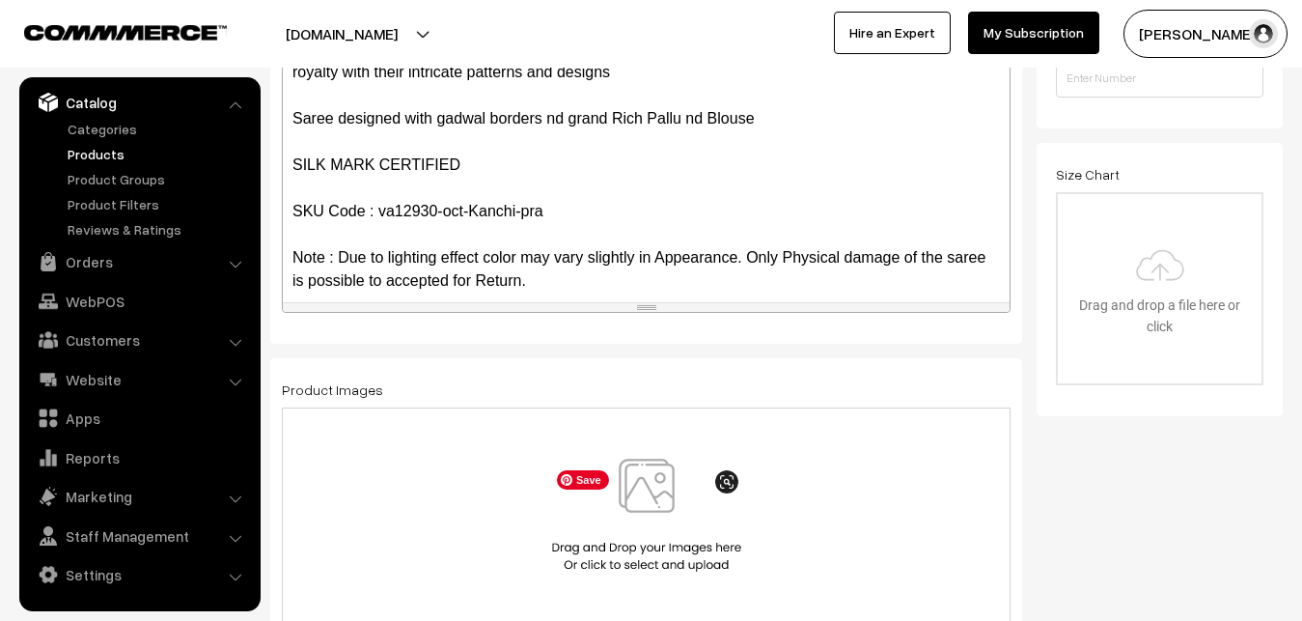
click at [641, 511] on img at bounding box center [646, 515] width 199 height 113
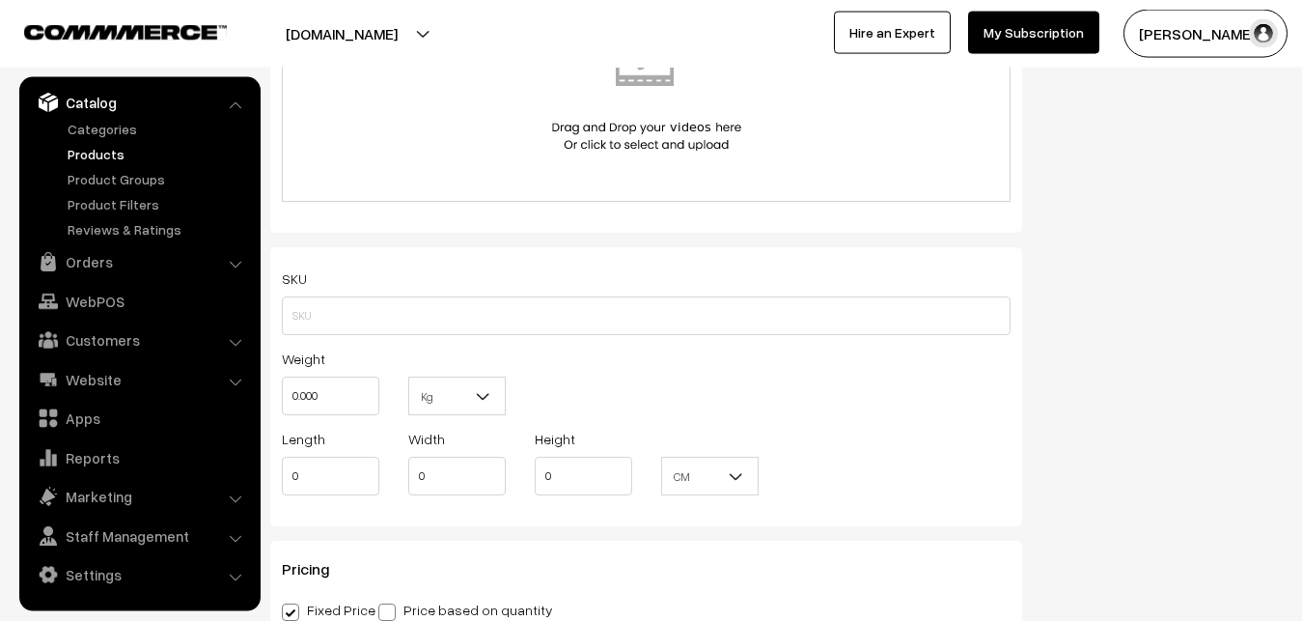
scroll to position [1182, 0]
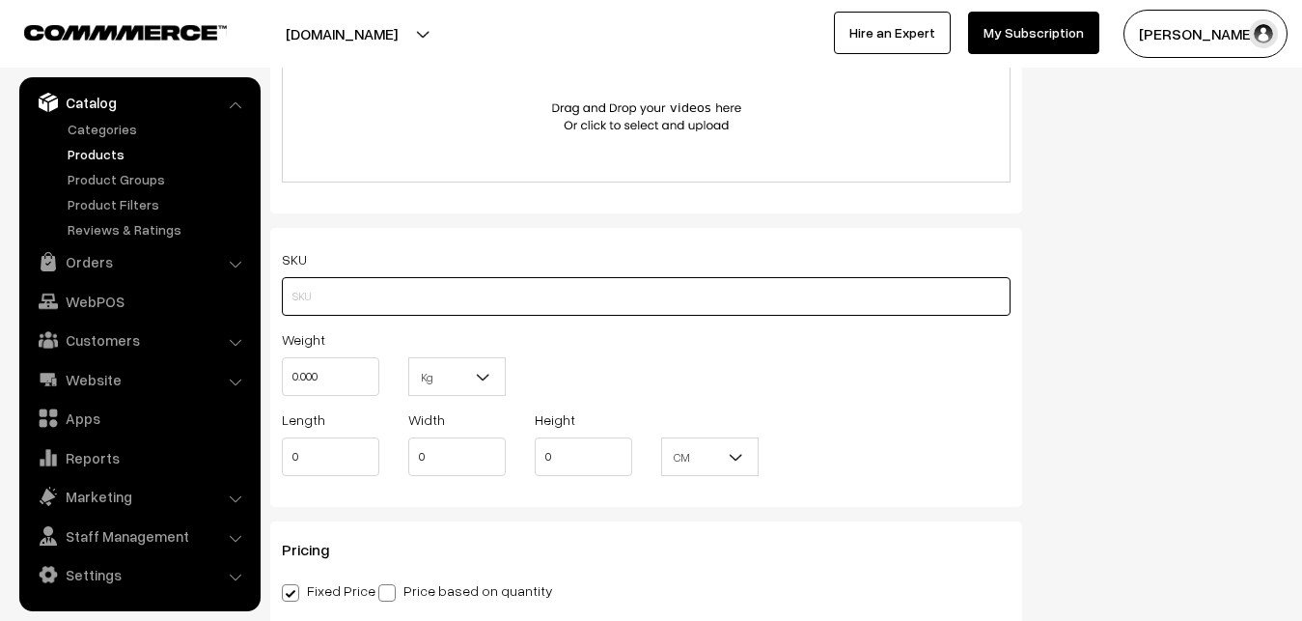
click at [312, 288] on input "text" at bounding box center [646, 296] width 729 height 39
paste input "va12930-oct-Kanchi-pra"
type input "va12930-oct-Kanchi-pra"
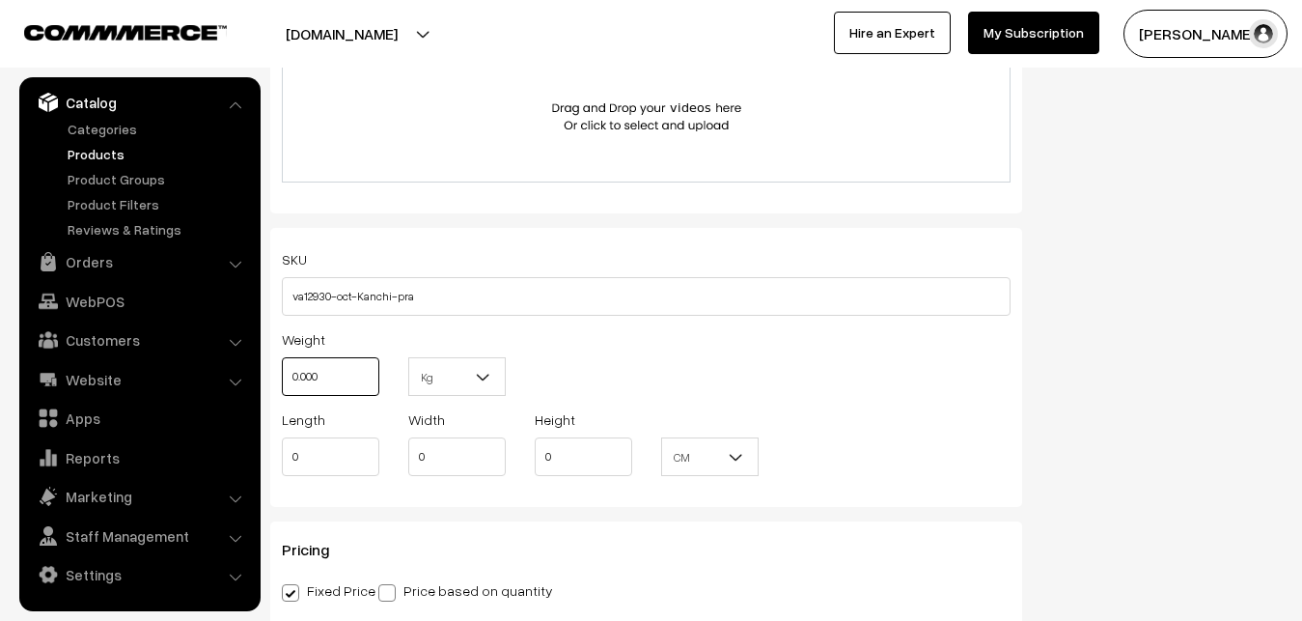
drag, startPoint x: 332, startPoint y: 382, endPoint x: 262, endPoint y: 378, distance: 70.6
click at [282, 378] on input "0.000" at bounding box center [331, 376] width 98 height 39
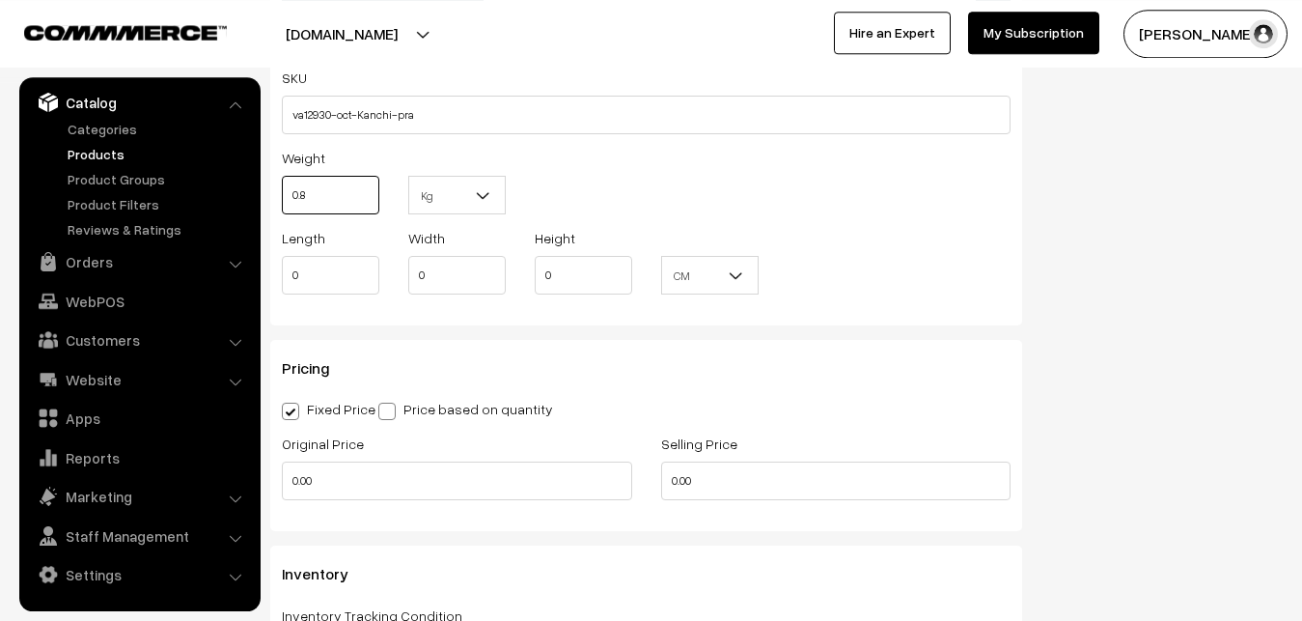
scroll to position [1379, 0]
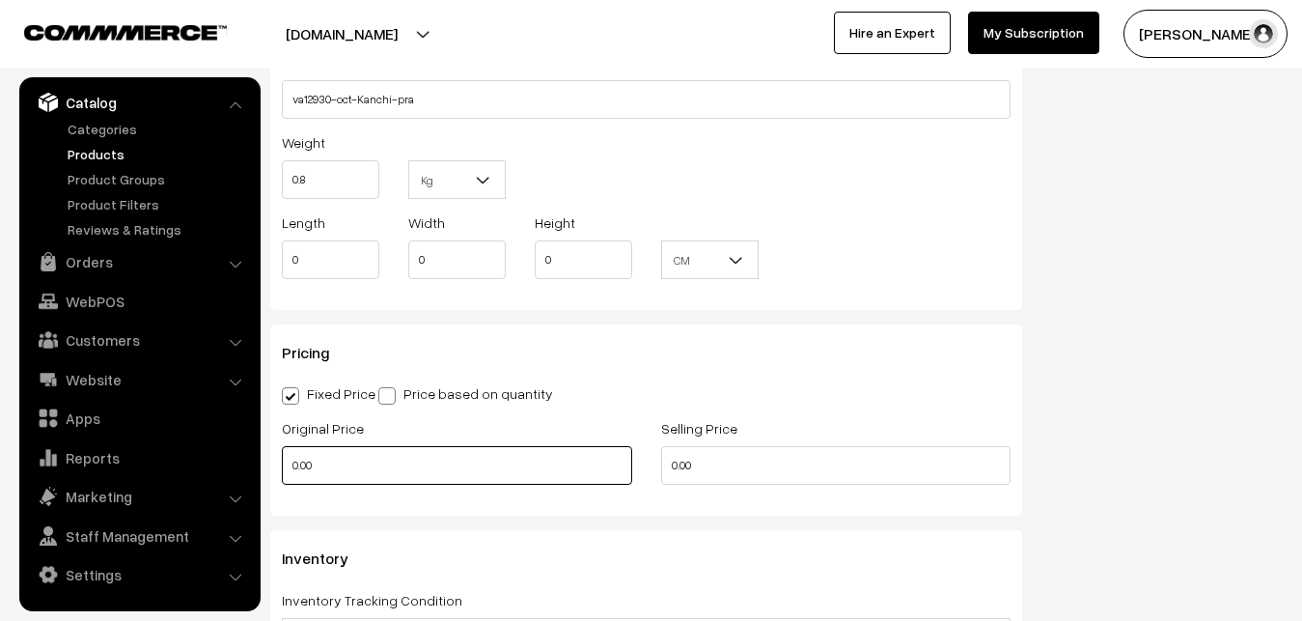
type input "0.80"
drag, startPoint x: 319, startPoint y: 455, endPoint x: 274, endPoint y: 455, distance: 44.4
click at [282, 455] on input "0.00" at bounding box center [457, 465] width 350 height 39
type input "9000"
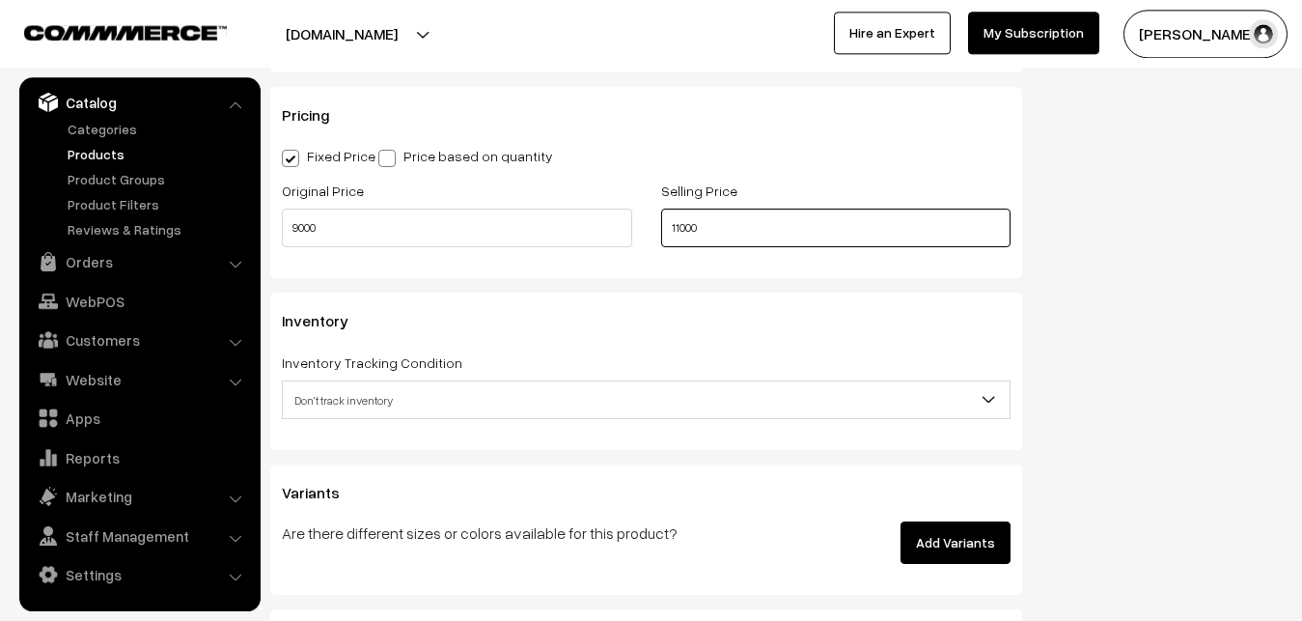
scroll to position [1674, 0]
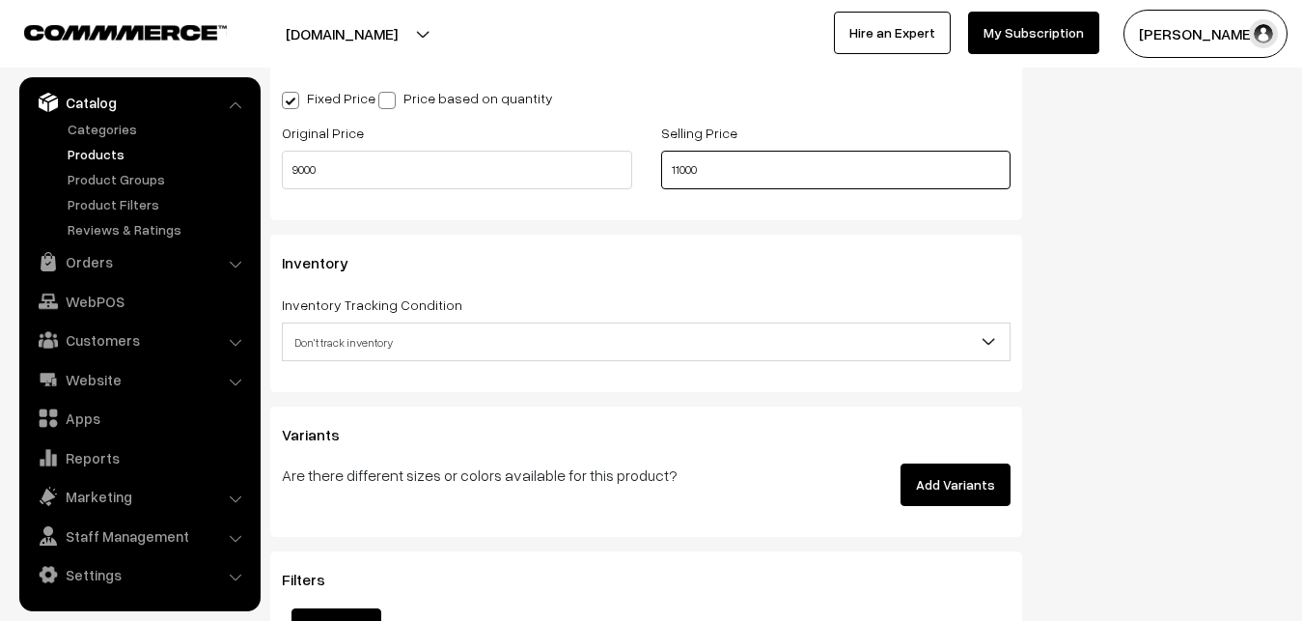
type input "11000"
click at [364, 355] on span "Don't track inventory" at bounding box center [646, 342] width 727 height 34
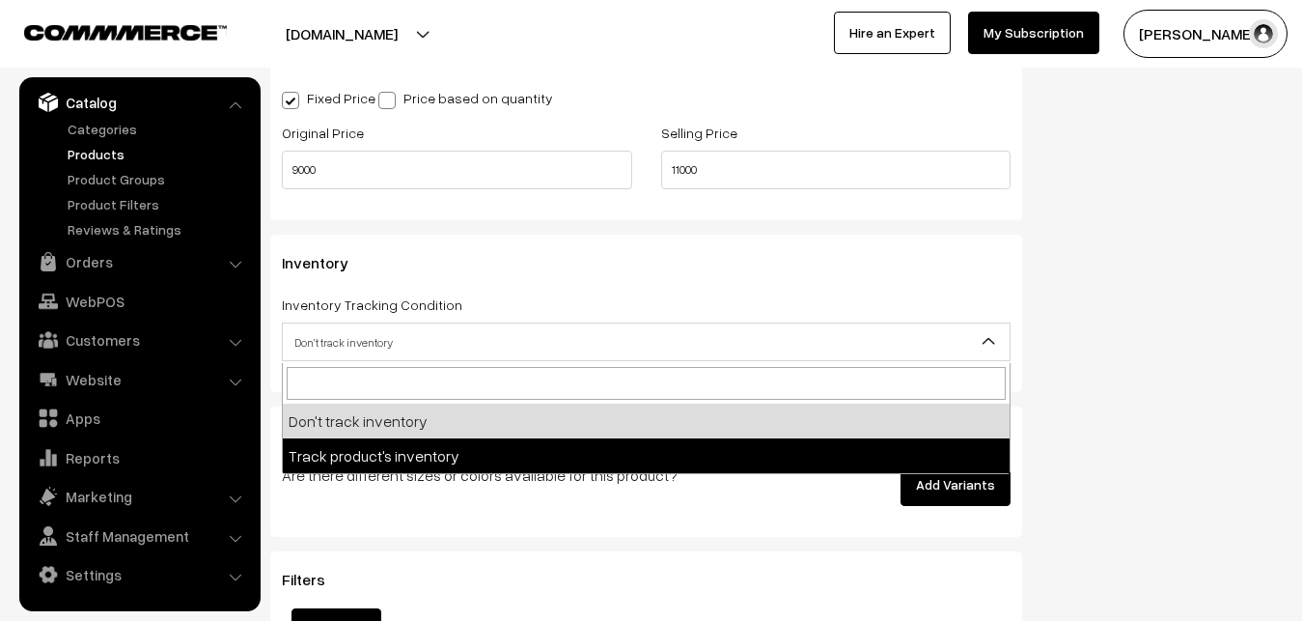
select select "2"
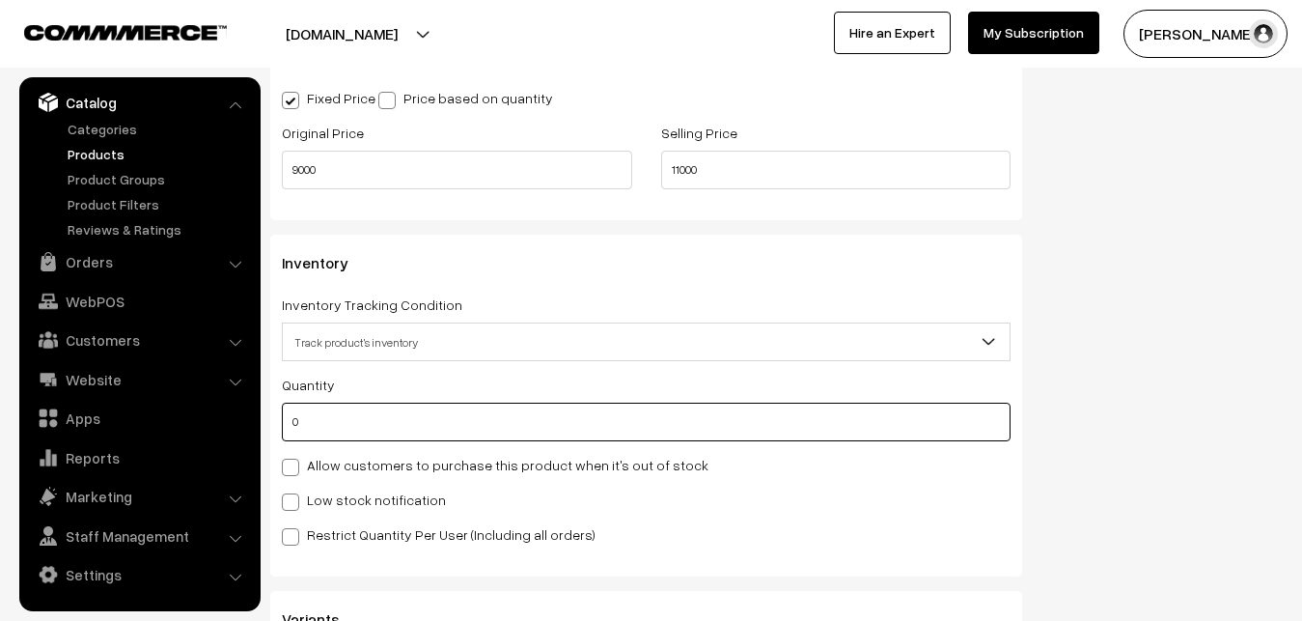
click at [361, 428] on input "0" at bounding box center [646, 422] width 729 height 39
type input "4"
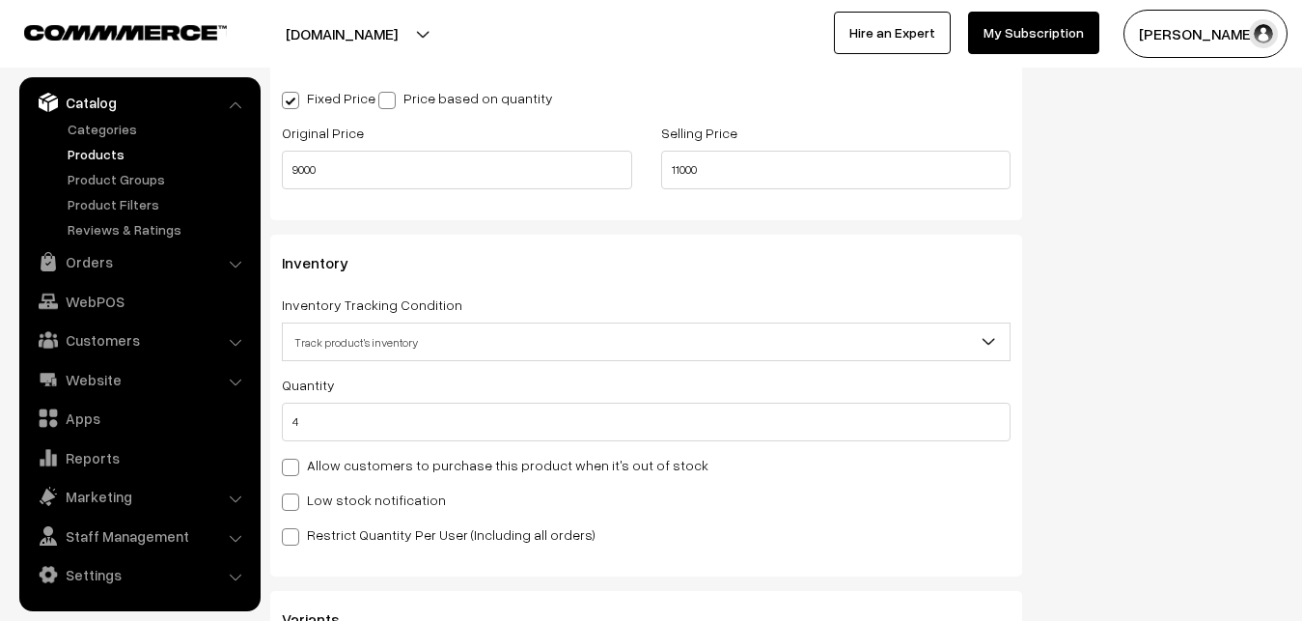
click at [348, 499] on label "Low stock notification" at bounding box center [364, 499] width 164 height 20
click at [294, 499] on input "Low stock notification" at bounding box center [288, 498] width 13 height 13
checkbox input "true"
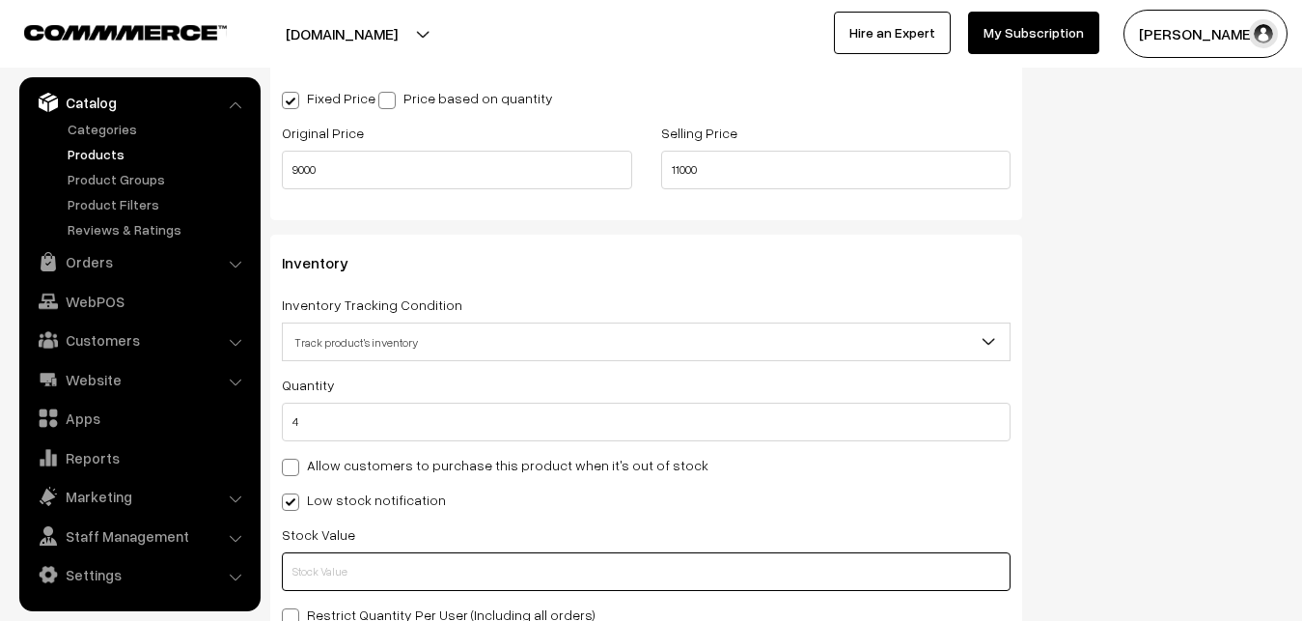
click at [339, 568] on input "text" at bounding box center [646, 571] width 729 height 39
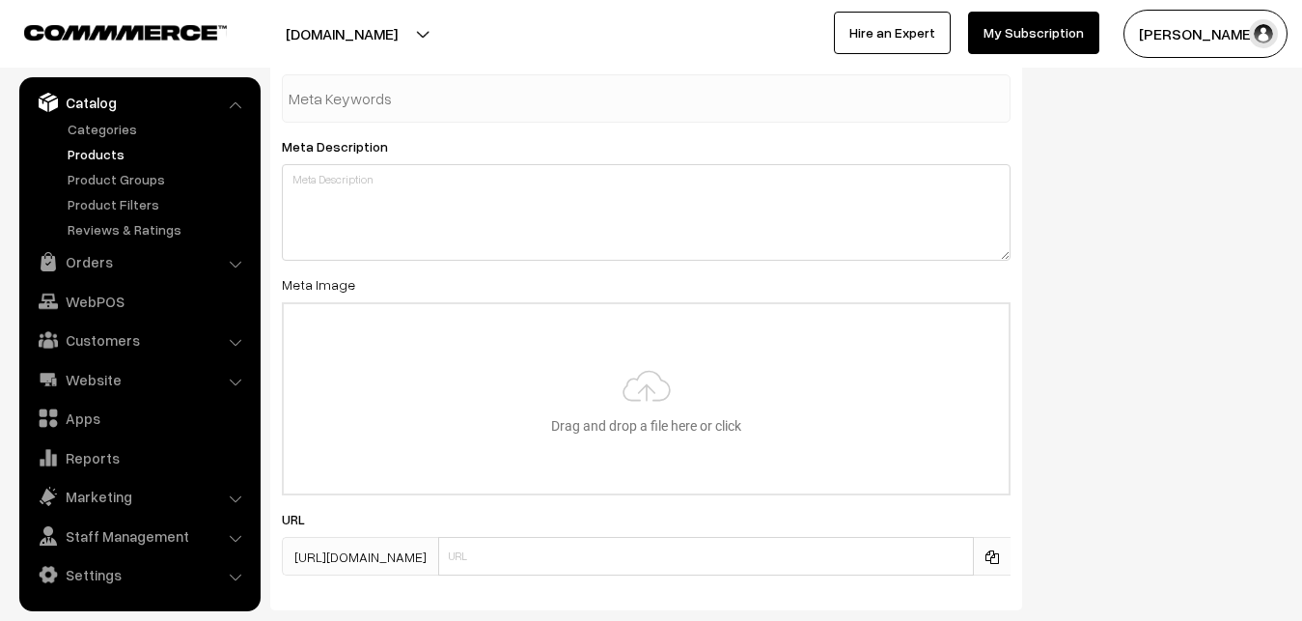
scroll to position [2874, 0]
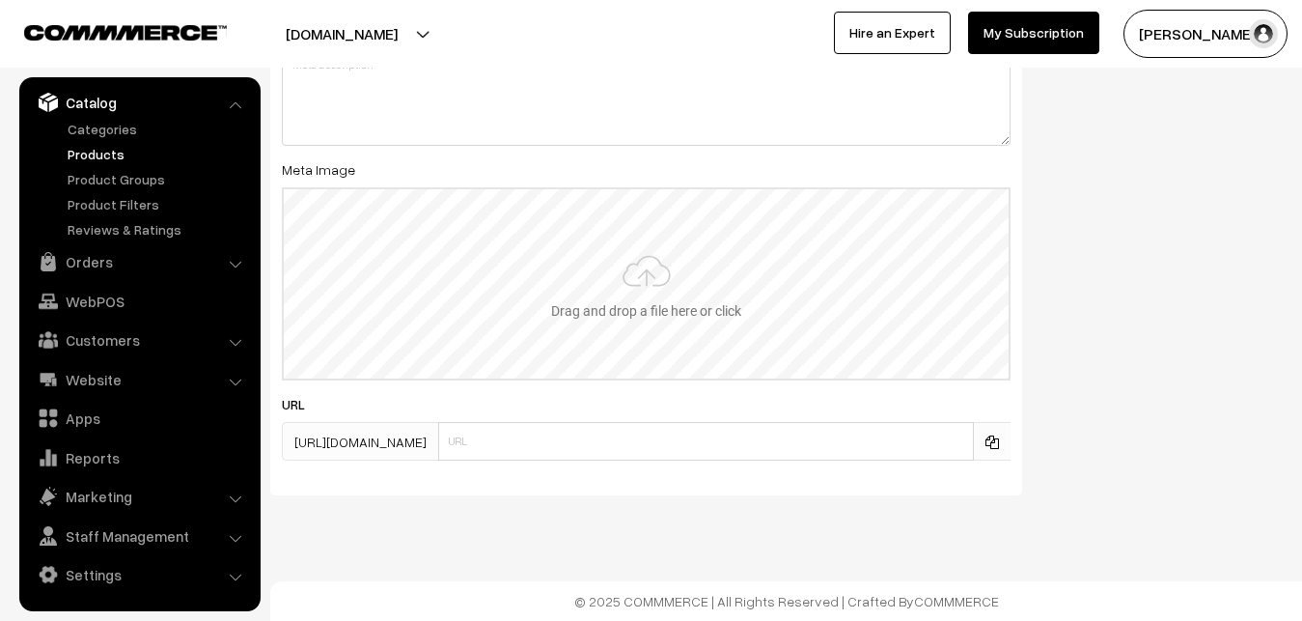
type input "2"
click at [598, 311] on input "file" at bounding box center [646, 283] width 725 height 189
type input "C:\fakepath\gadwal-saree-va12930-oct.jpeg"
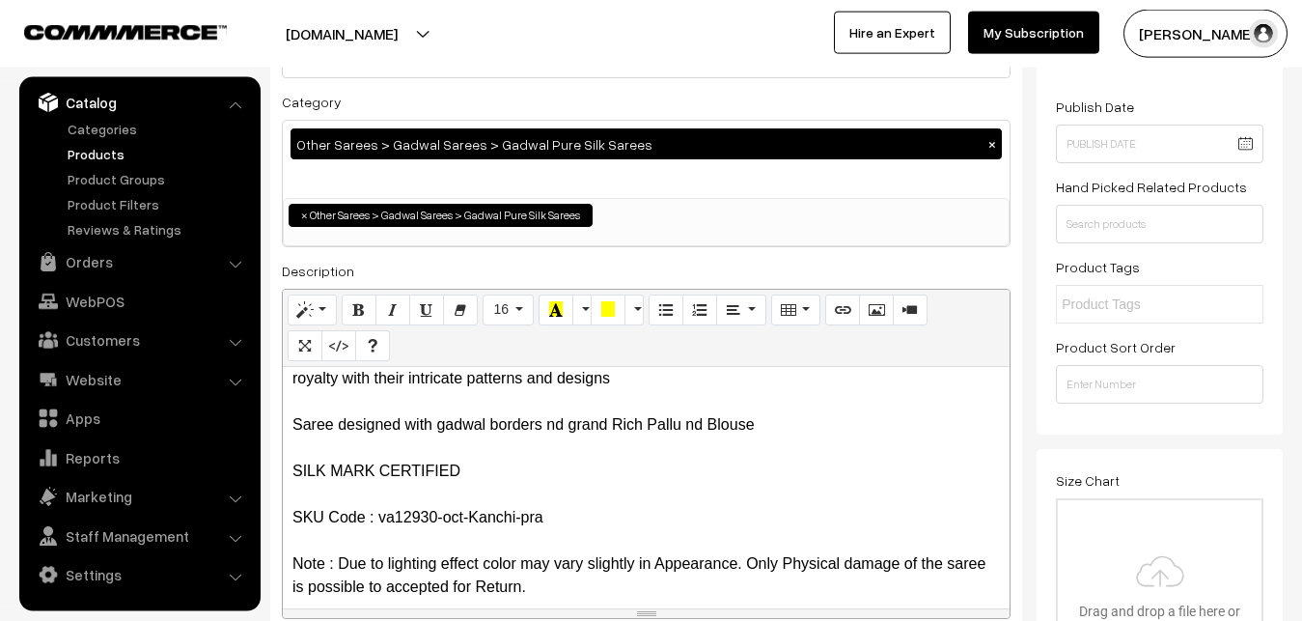
scroll to position [0, 0]
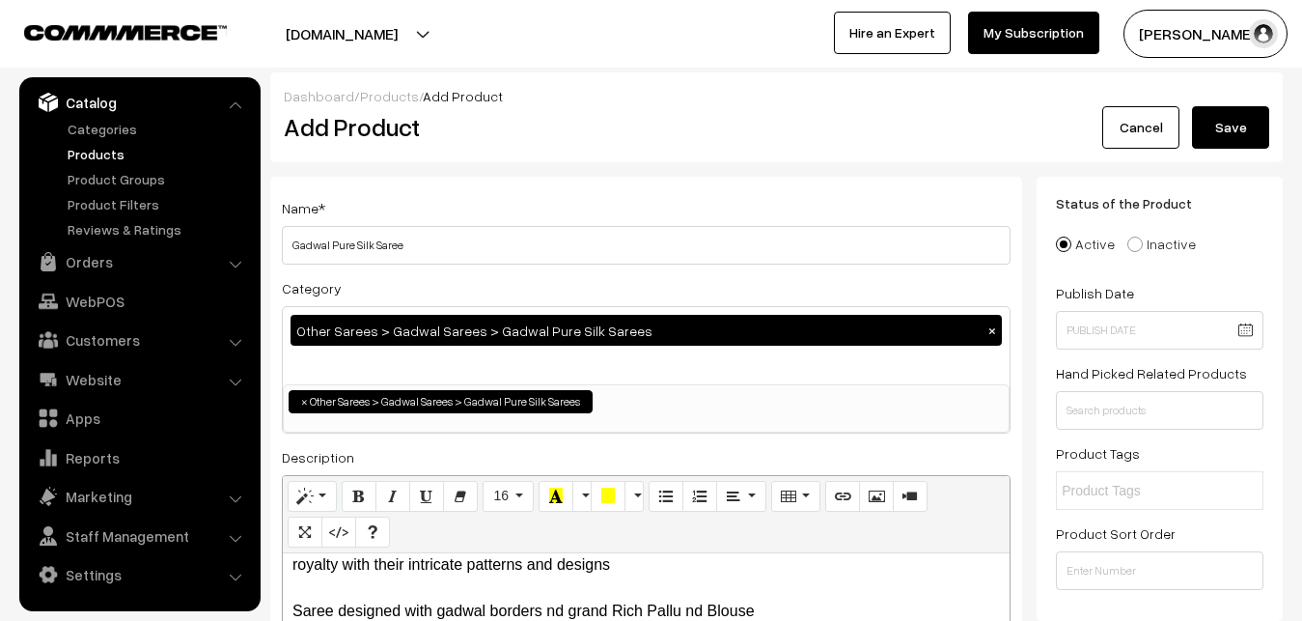
click at [1235, 121] on button "Save" at bounding box center [1230, 127] width 77 height 42
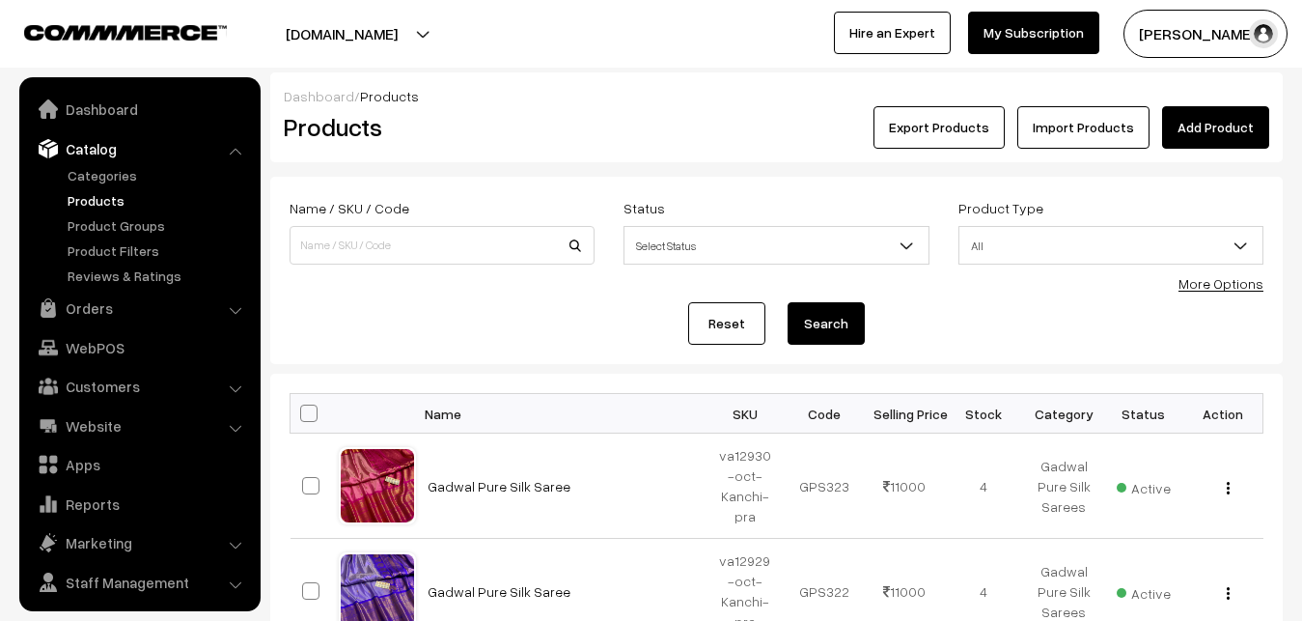
scroll to position [46, 0]
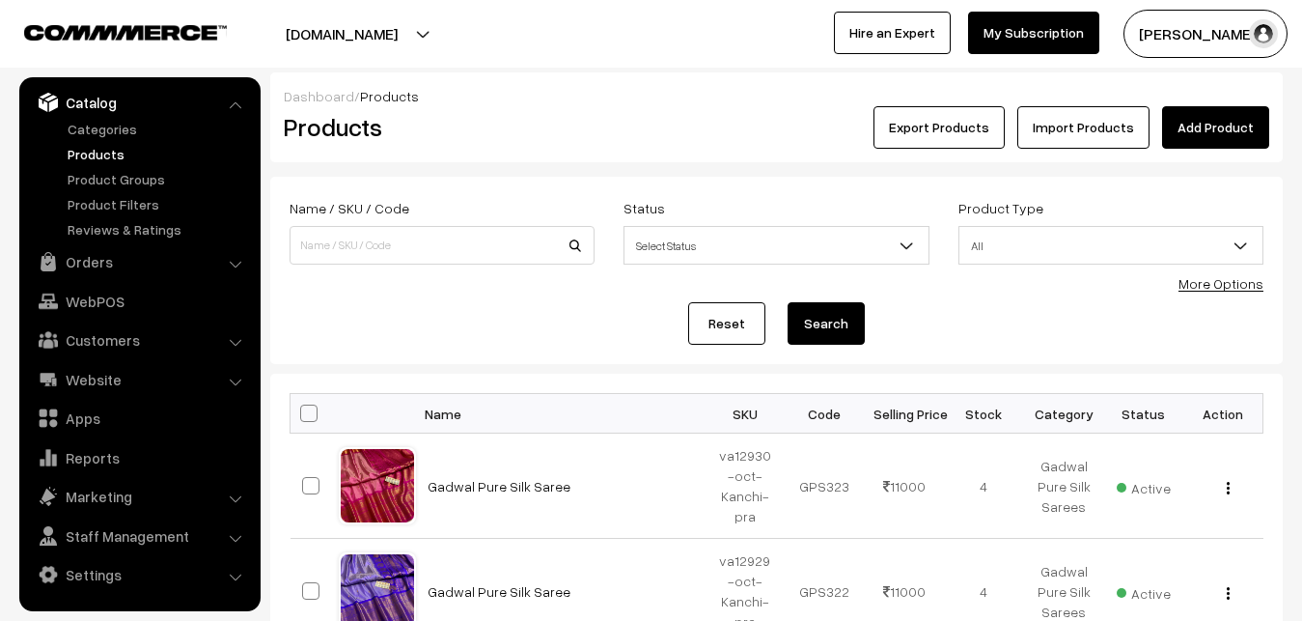
click at [1217, 120] on link "Add Product" at bounding box center [1215, 127] width 107 height 42
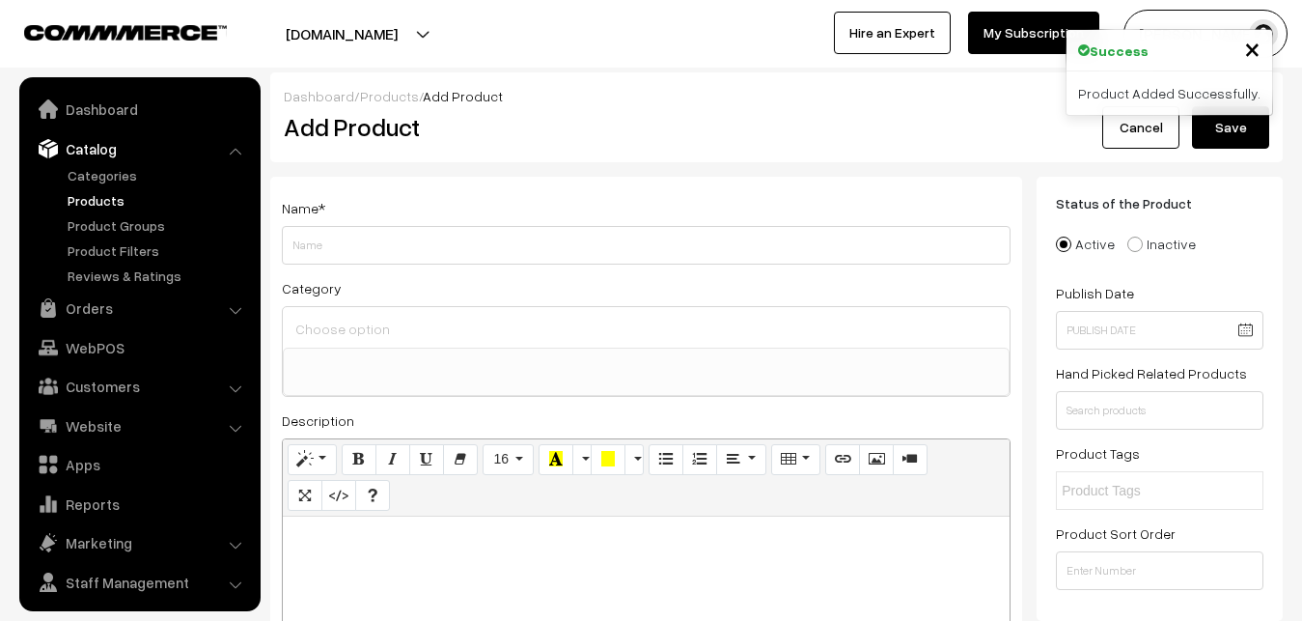
select select
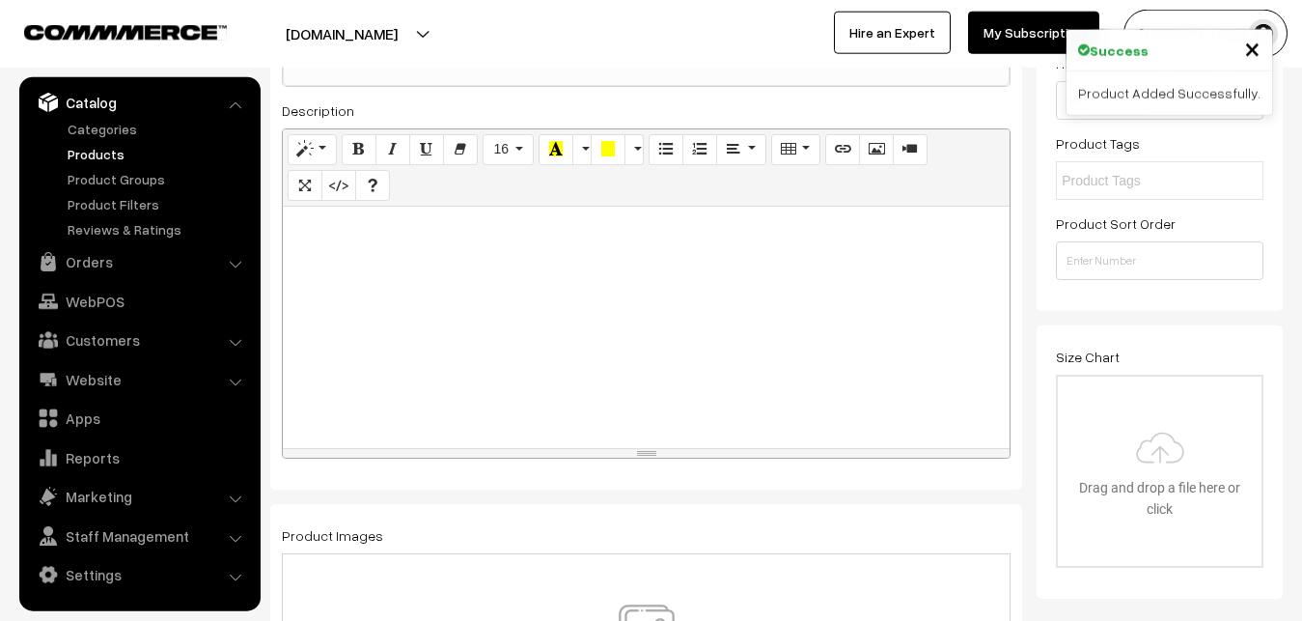
scroll to position [394, 0]
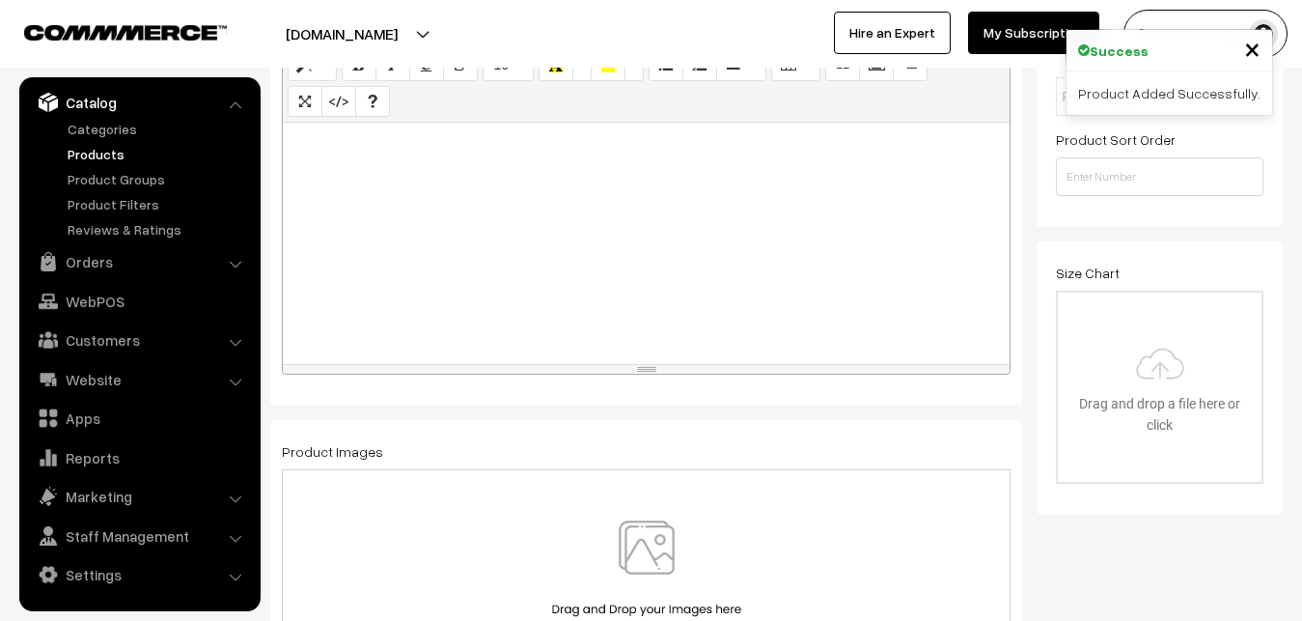
click at [362, 208] on div at bounding box center [646, 243] width 727 height 241
paste div
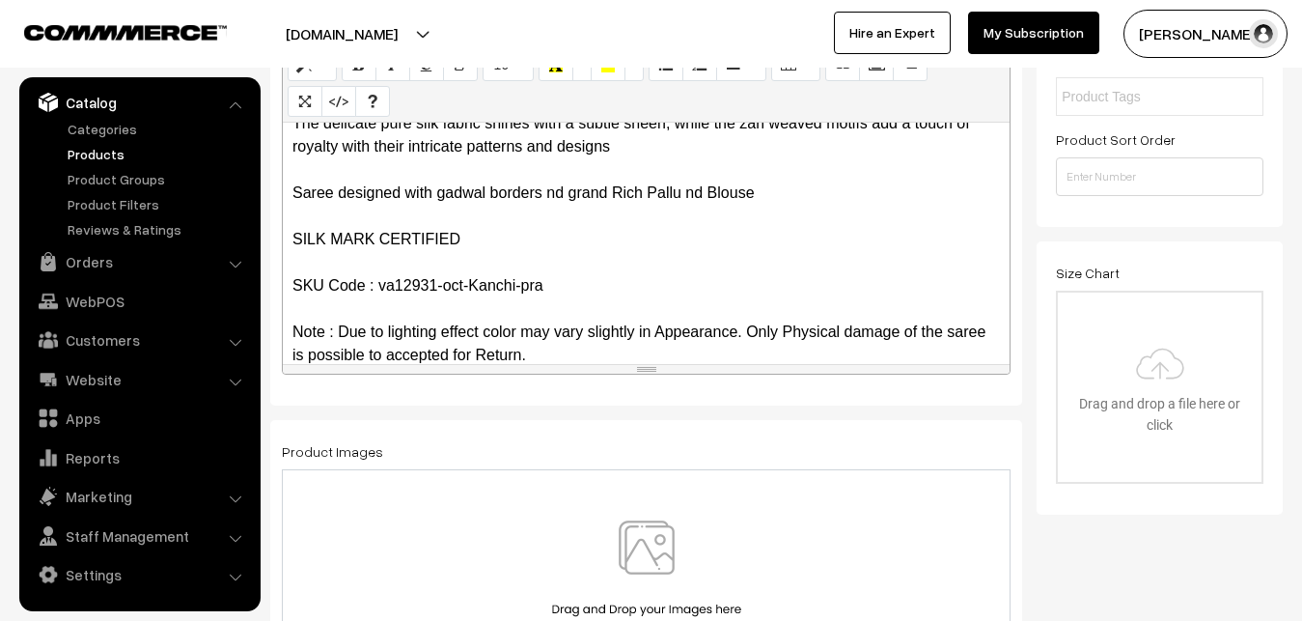
scroll to position [0, 0]
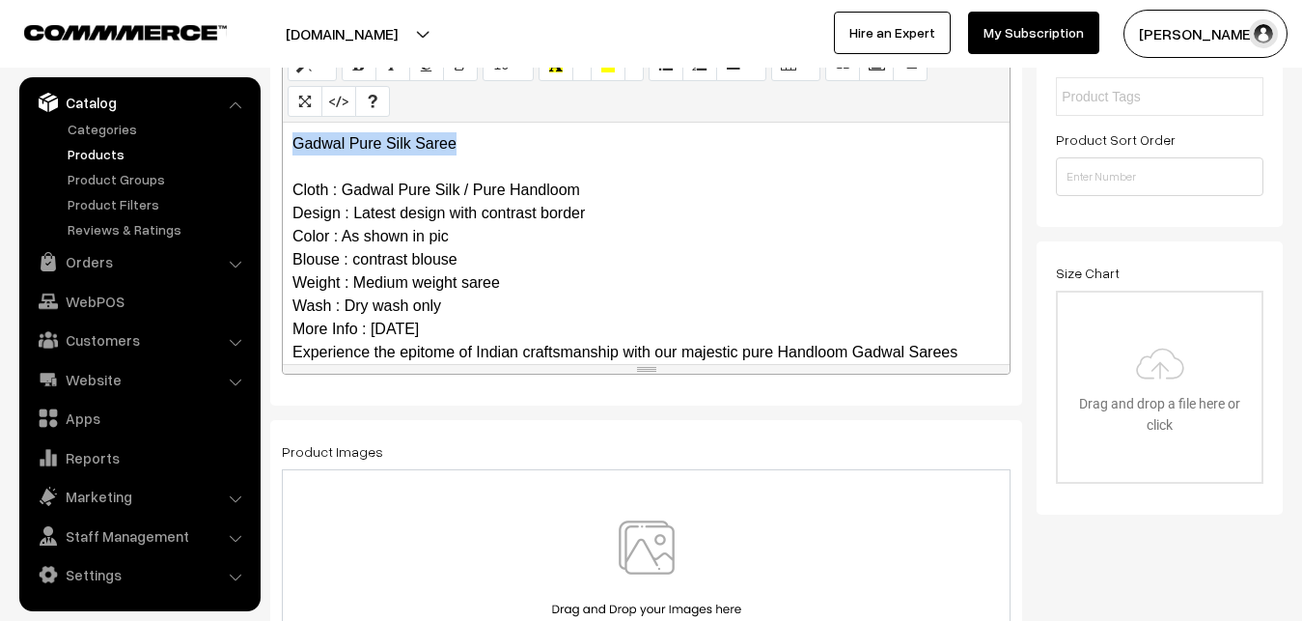
drag, startPoint x: 510, startPoint y: 139, endPoint x: 196, endPoint y: 120, distance: 314.3
click at [283, 123] on div "Gadwal Pure Silk Saree Cloth : Gadwal Pure Silk / Pure Handloom Design : Latest…" at bounding box center [646, 243] width 727 height 241
copy p "Gadwal Pure Silk Saree"
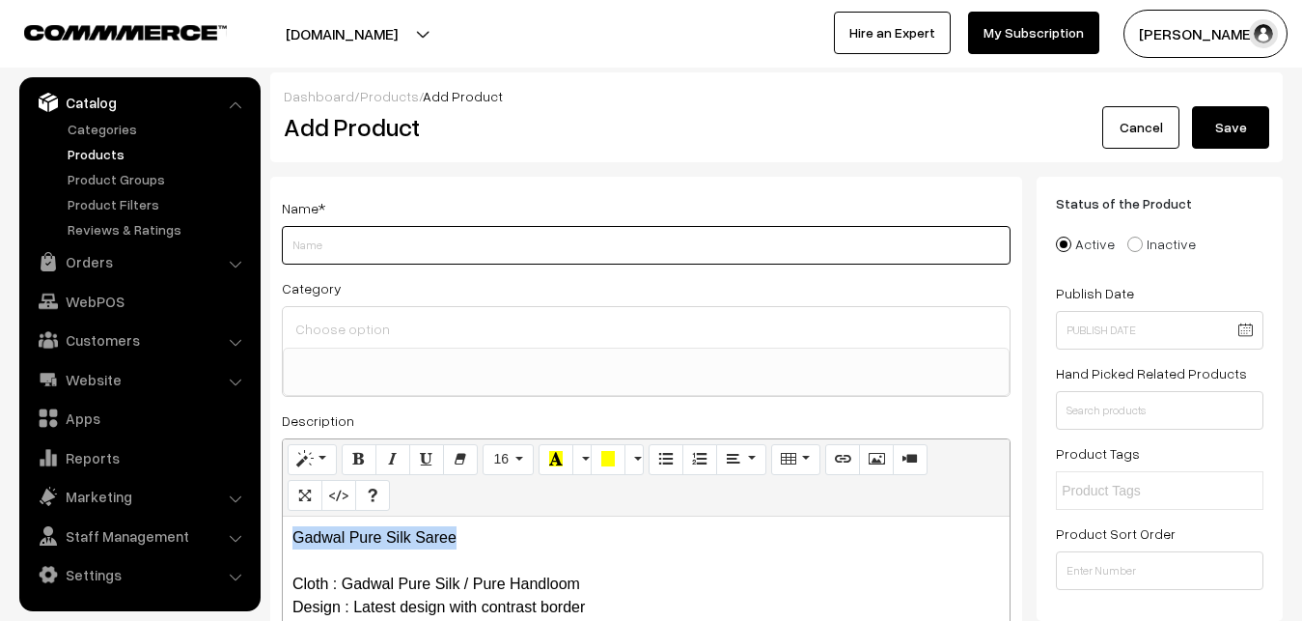
click at [338, 243] on input "Weight" at bounding box center [646, 245] width 729 height 39
paste input "Gadwal Pure Silk Saree"
type input "Gadwal Pure Silk Saree"
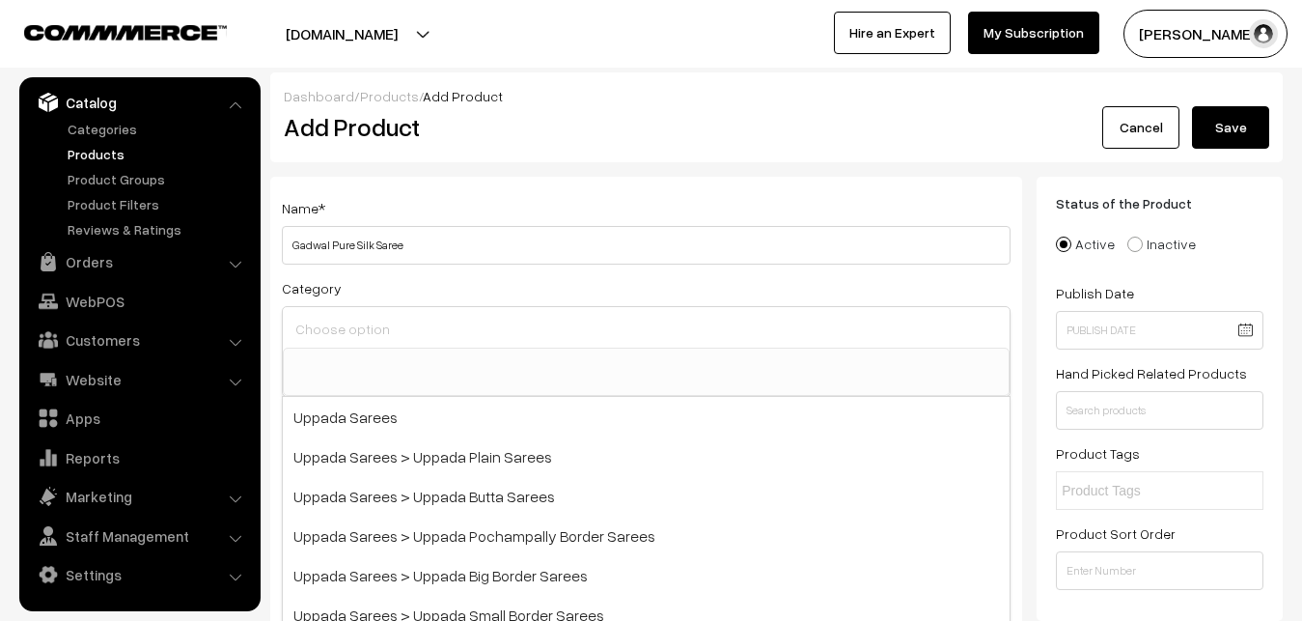
click at [367, 329] on input at bounding box center [646, 329] width 711 height 28
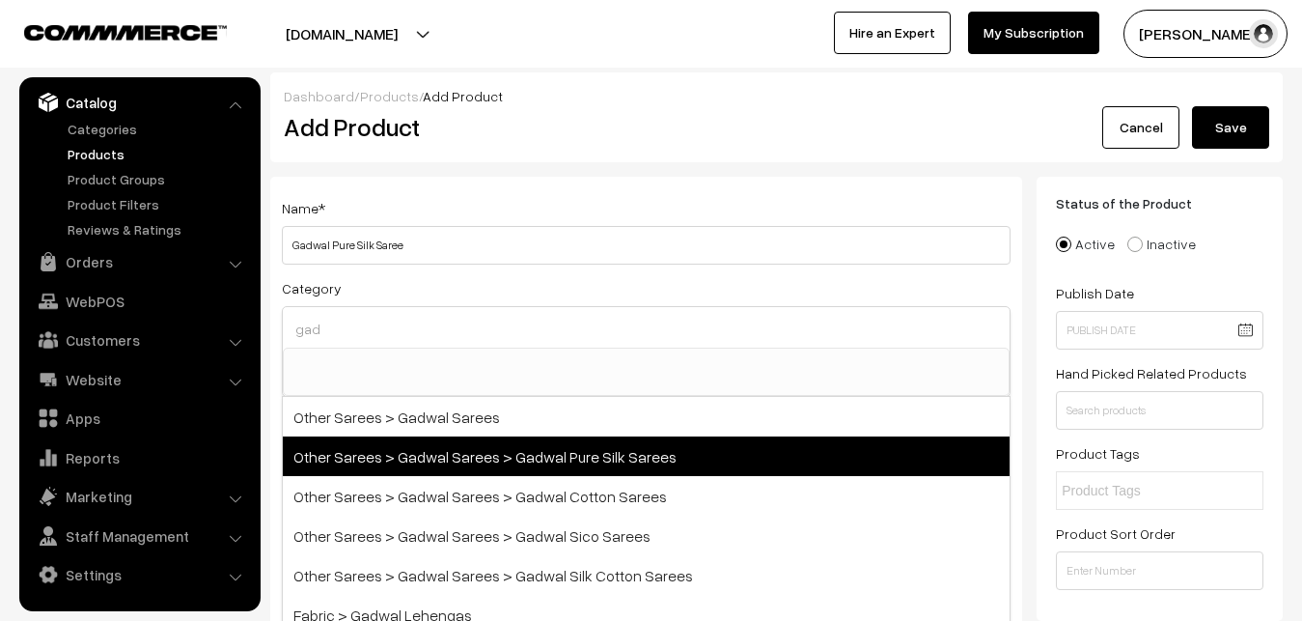
type input "gad"
click at [444, 455] on span "Other Sarees > Gadwal Sarees > Gadwal Pure Silk Sarees" at bounding box center [646, 456] width 727 height 40
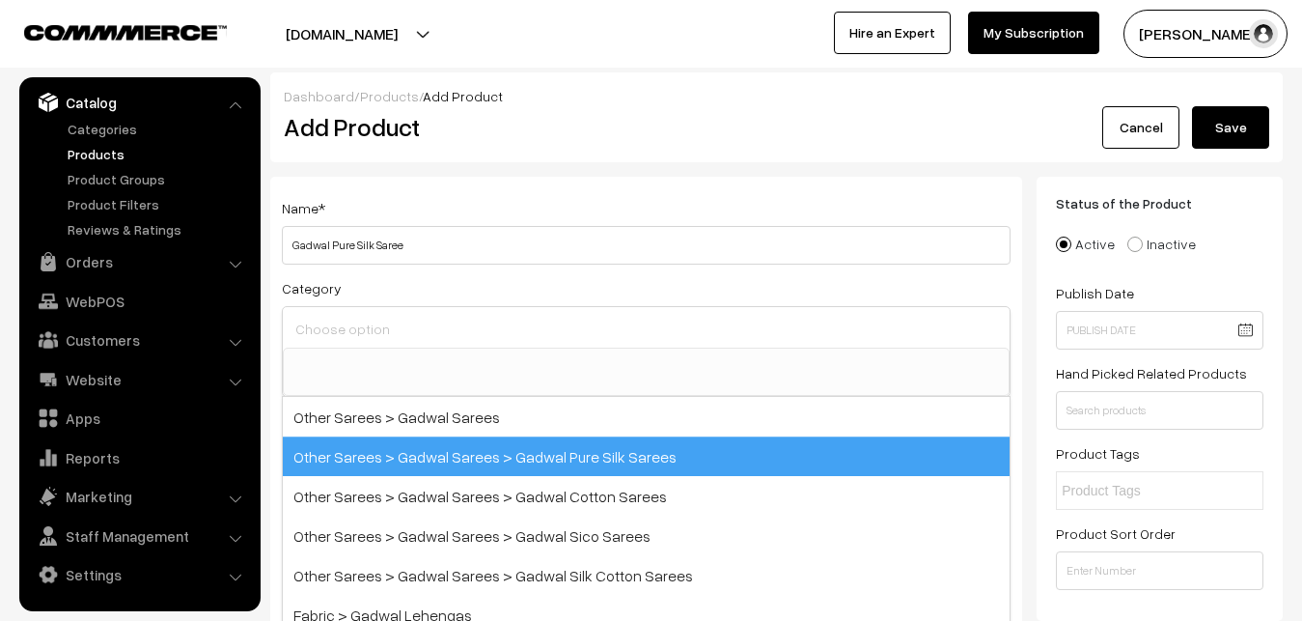
select select "45"
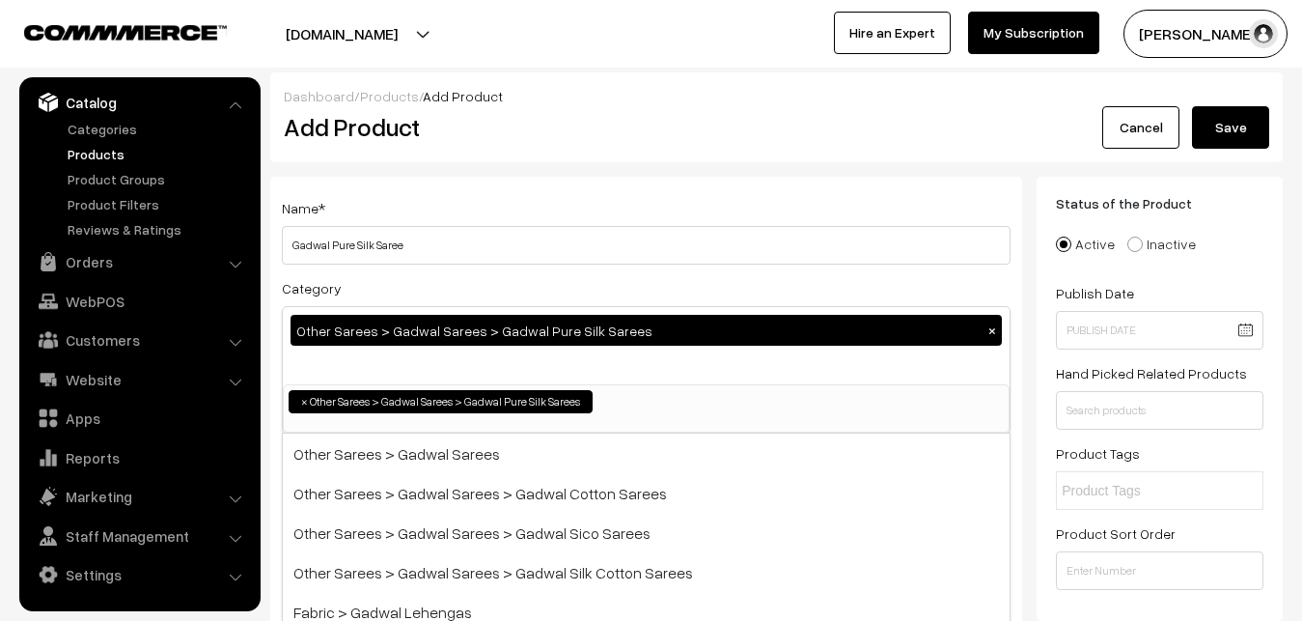
click at [469, 192] on div "Name * Gadwal Pure Silk Saree Category Other Sarees > Gadwal Sarees > Gadwal Pu…" at bounding box center [646, 506] width 752 height 659
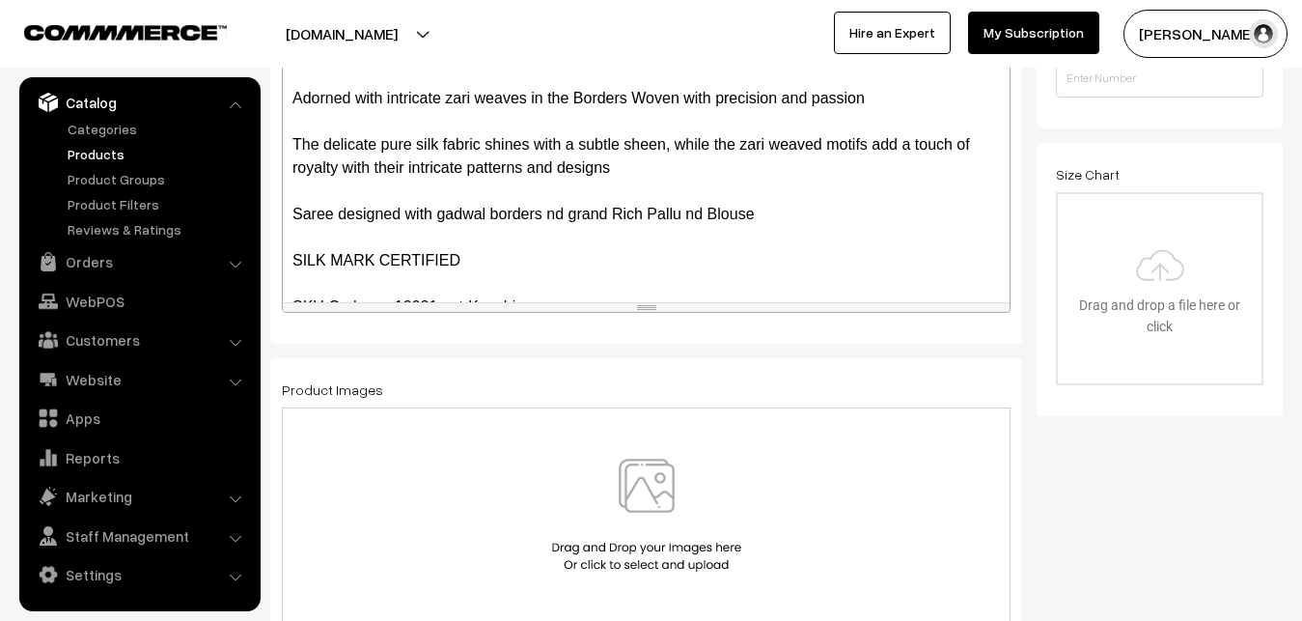
scroll to position [295, 0]
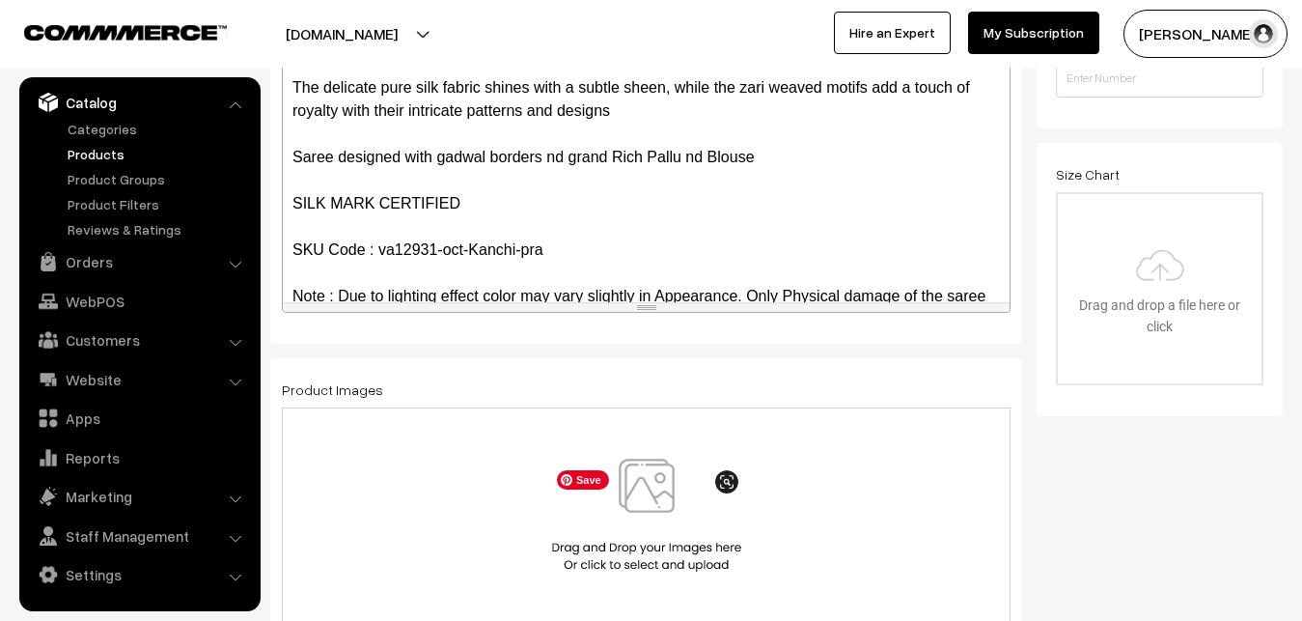
click at [649, 487] on img at bounding box center [646, 515] width 199 height 113
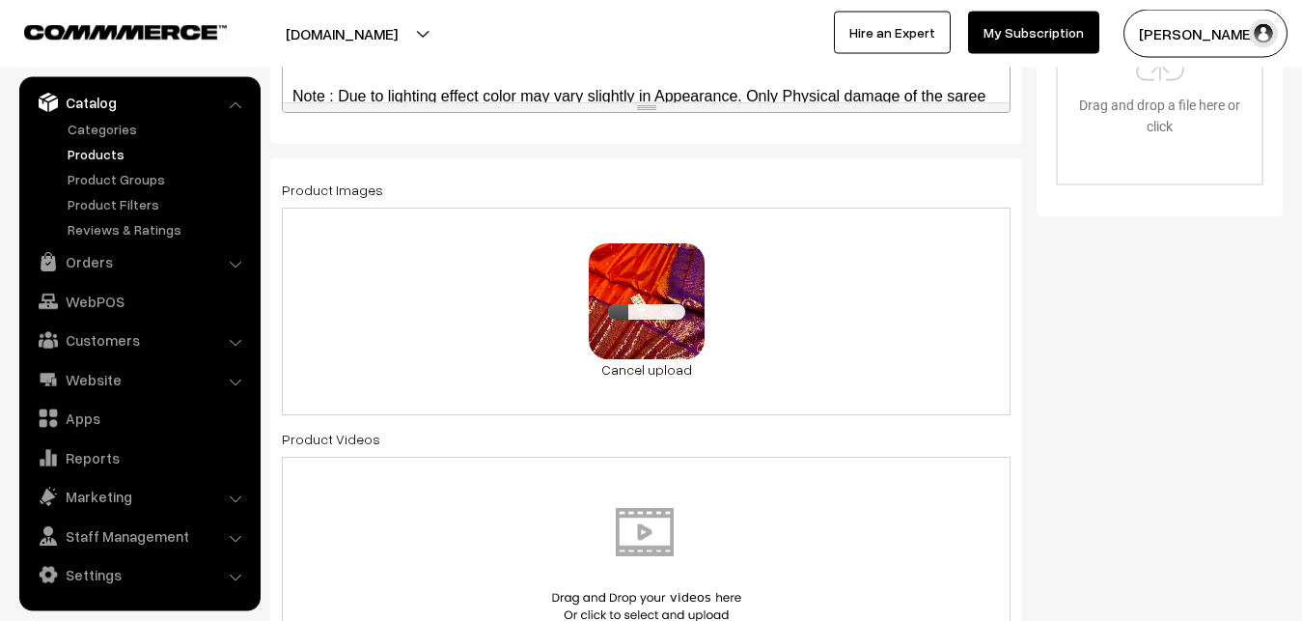
scroll to position [1083, 0]
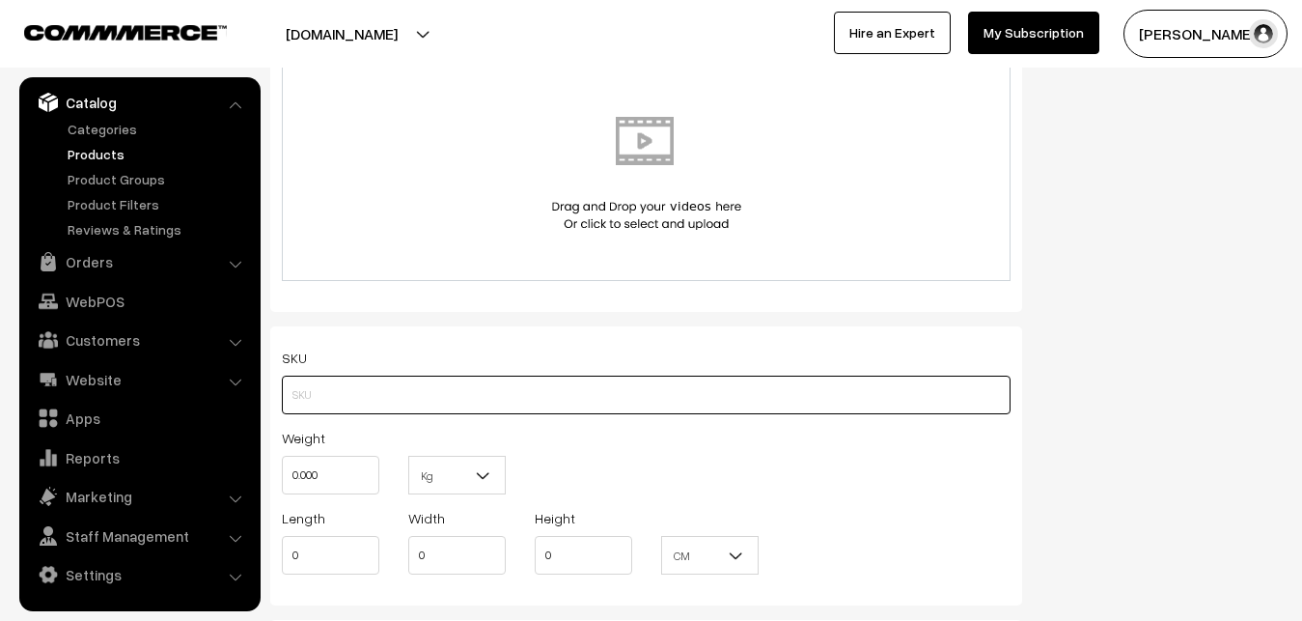
click at [342, 402] on input "text" at bounding box center [646, 395] width 729 height 39
paste input "va12931-oct-Kanchi-pra"
type input "va12931-oct-Kanchi-pra"
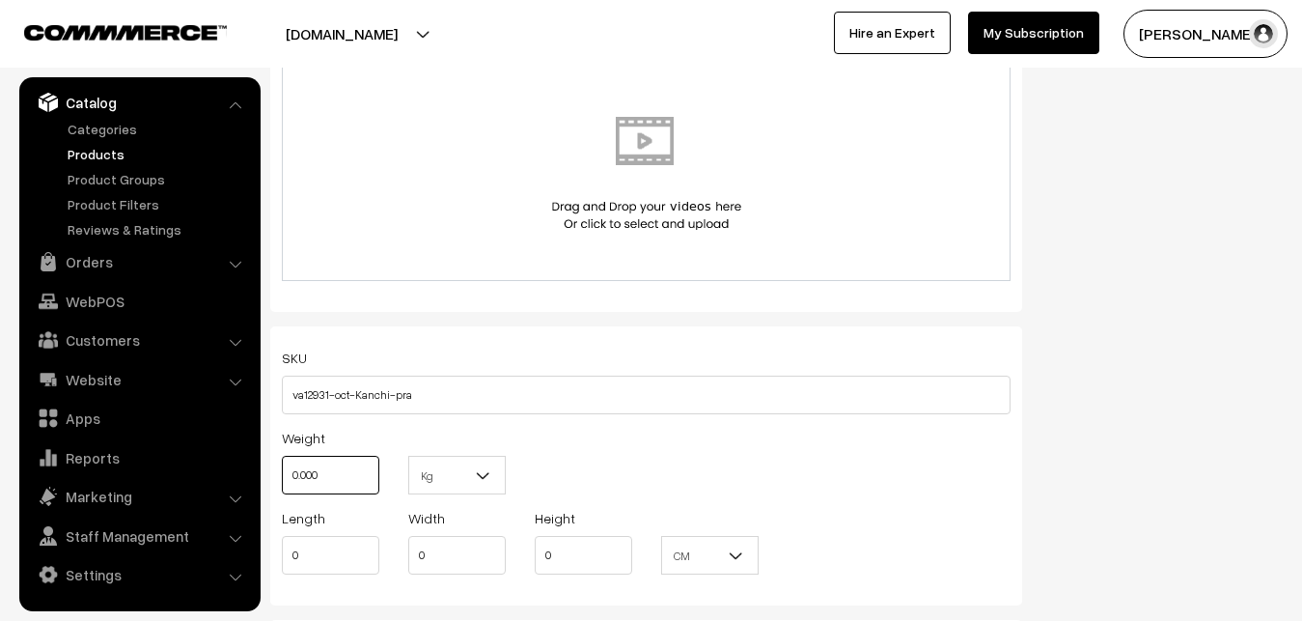
drag, startPoint x: 347, startPoint y: 468, endPoint x: 235, endPoint y: 462, distance: 112.1
click at [282, 462] on input "0.000" at bounding box center [331, 475] width 98 height 39
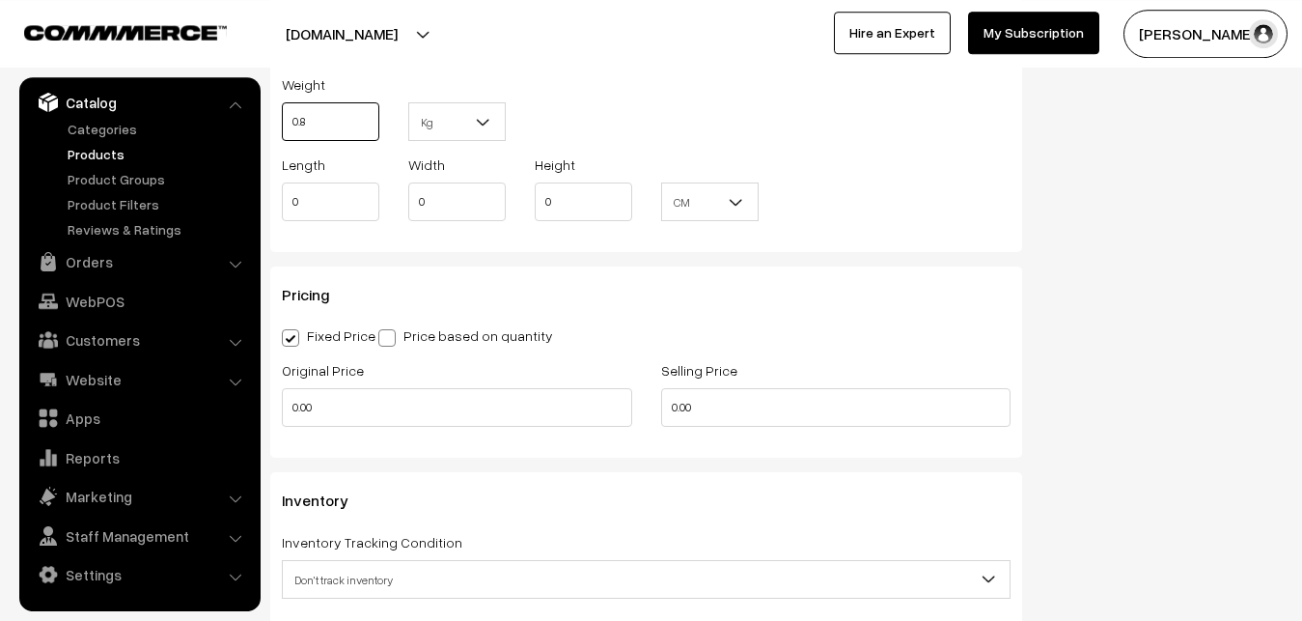
scroll to position [1477, 0]
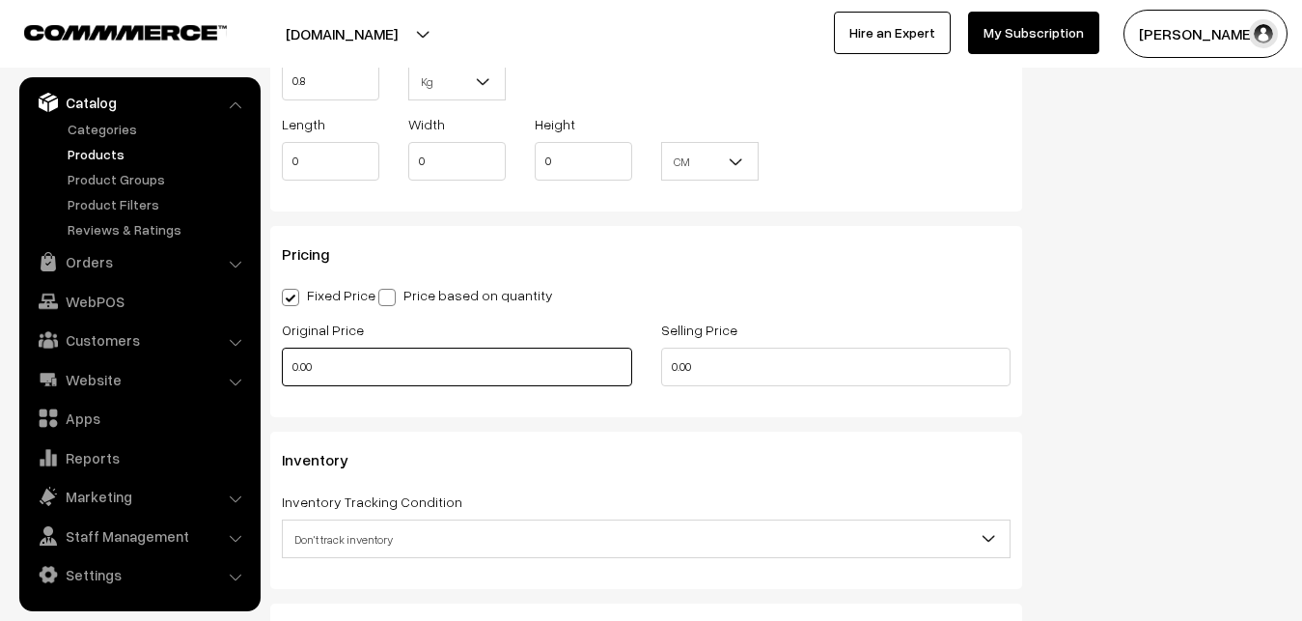
type input "0.80"
drag, startPoint x: 334, startPoint y: 378, endPoint x: 237, endPoint y: 374, distance: 96.7
click at [282, 374] on input "0.00" at bounding box center [457, 367] width 350 height 39
type input "9000"
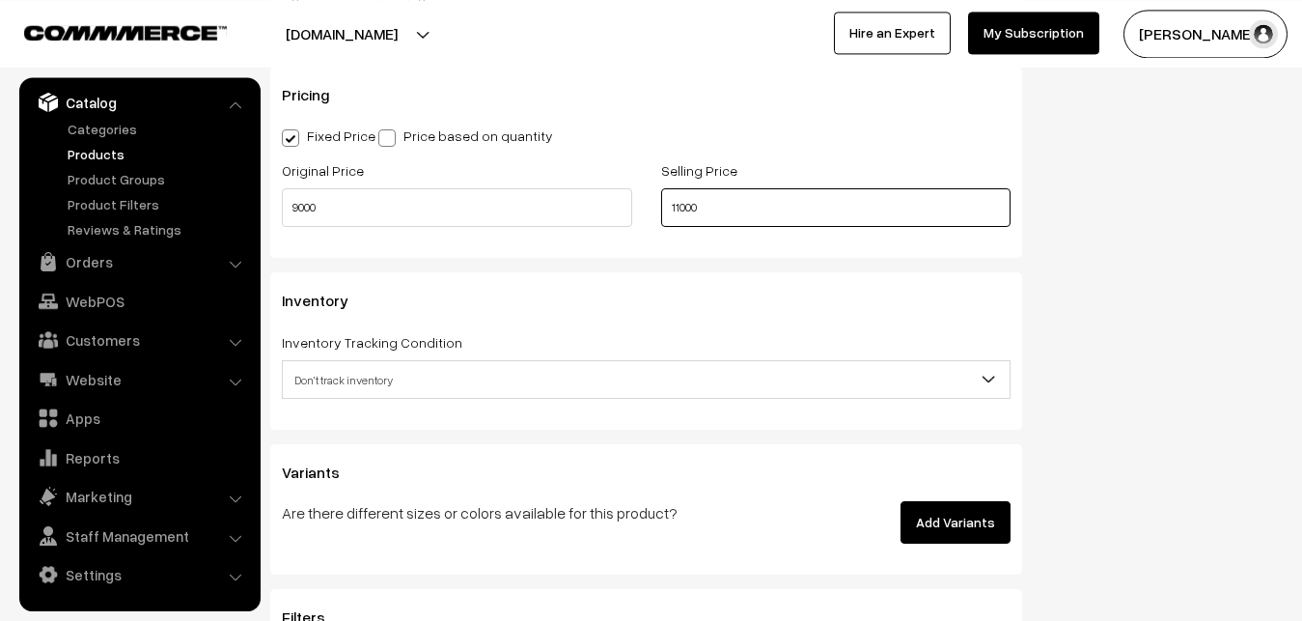
scroll to position [1772, 0]
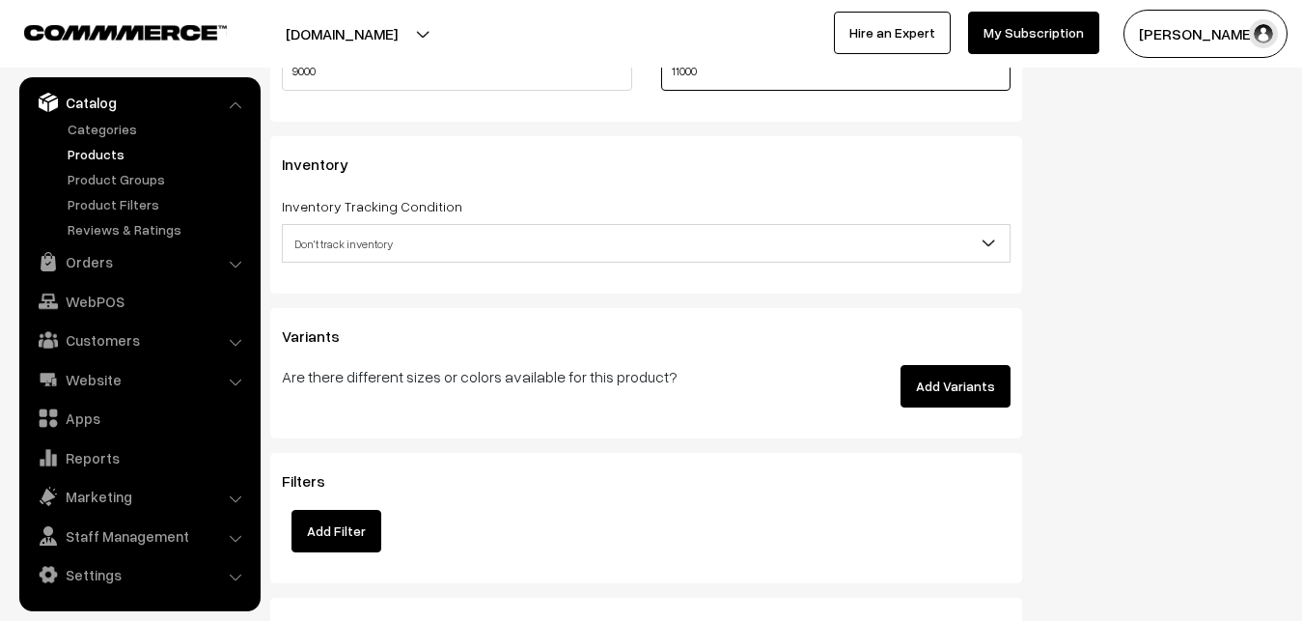
type input "11000"
click at [369, 228] on span "Don't track inventory" at bounding box center [646, 243] width 729 height 39
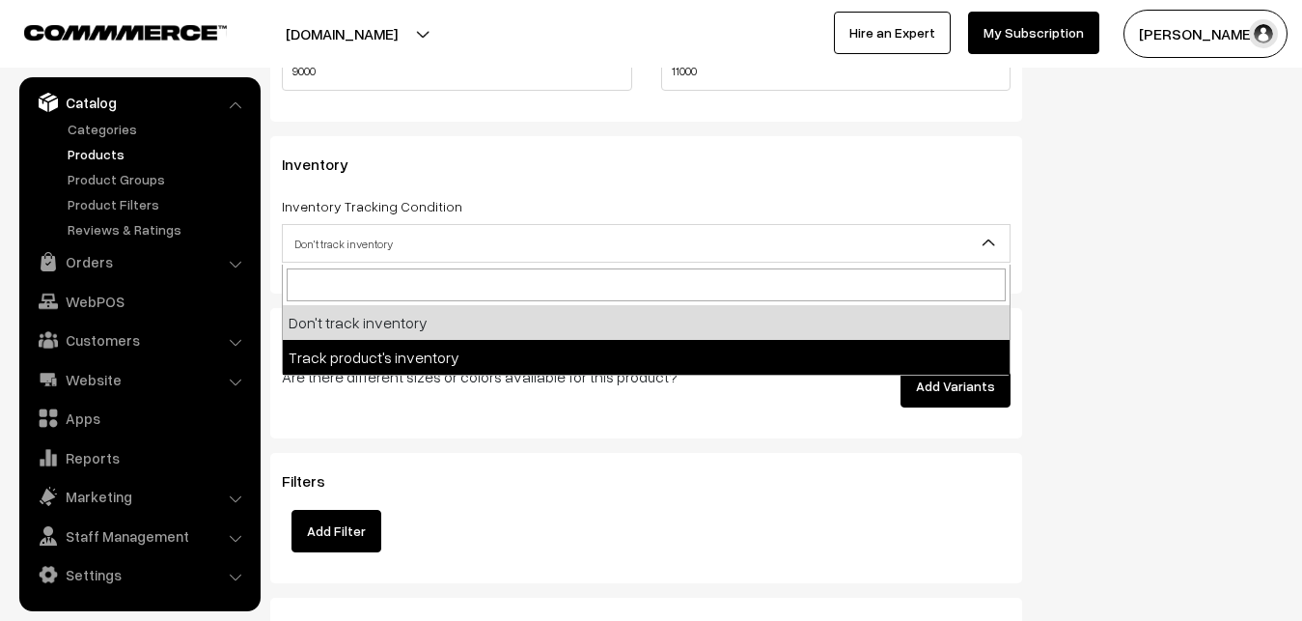
select select "2"
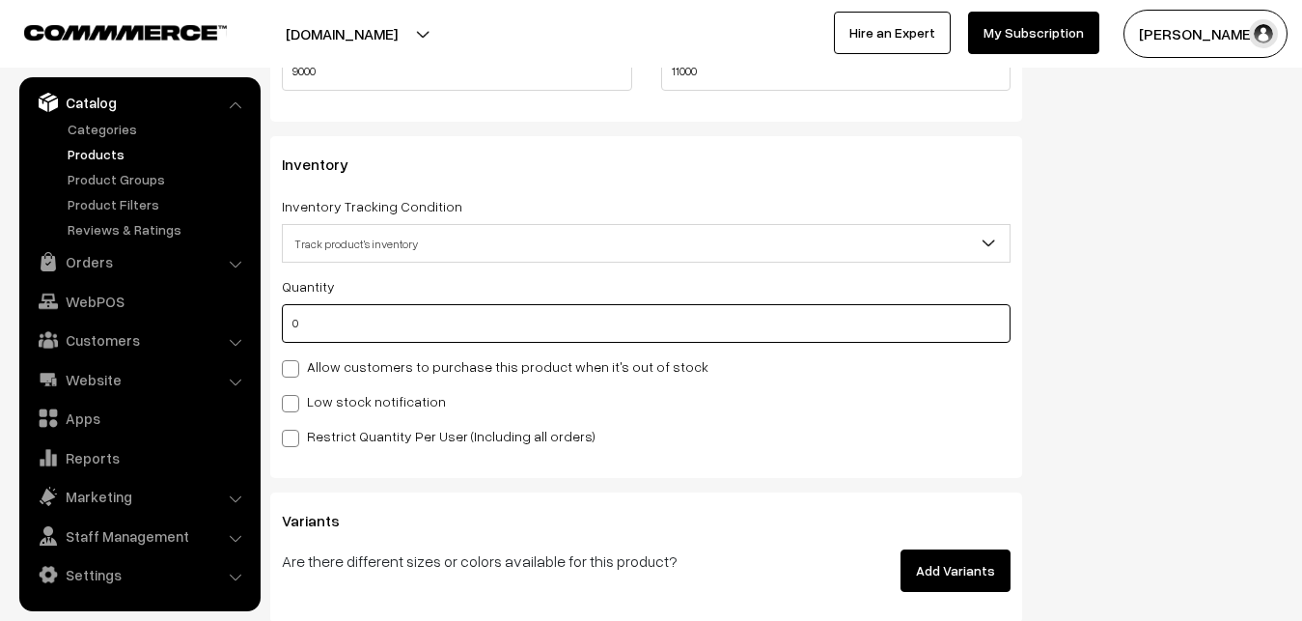
click at [370, 320] on input "0" at bounding box center [646, 323] width 729 height 39
type input "4"
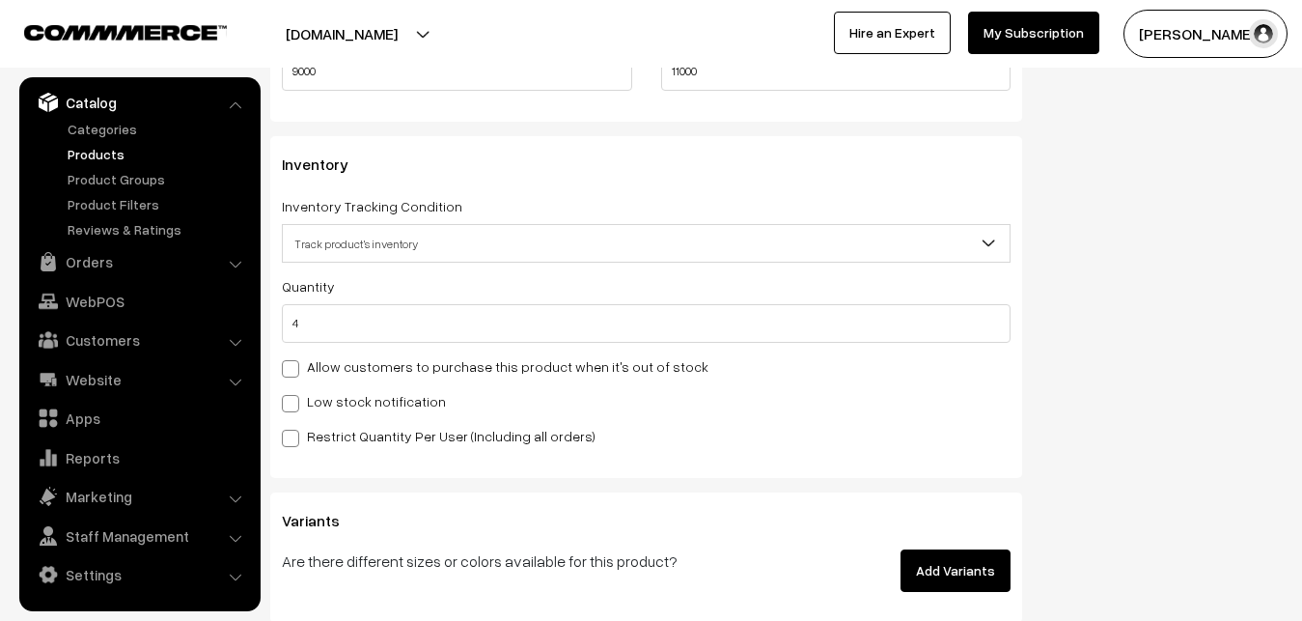
click at [341, 396] on label "Low stock notification" at bounding box center [364, 401] width 164 height 20
click at [294, 396] on input "Low stock notification" at bounding box center [288, 400] width 13 height 13
checkbox input "true"
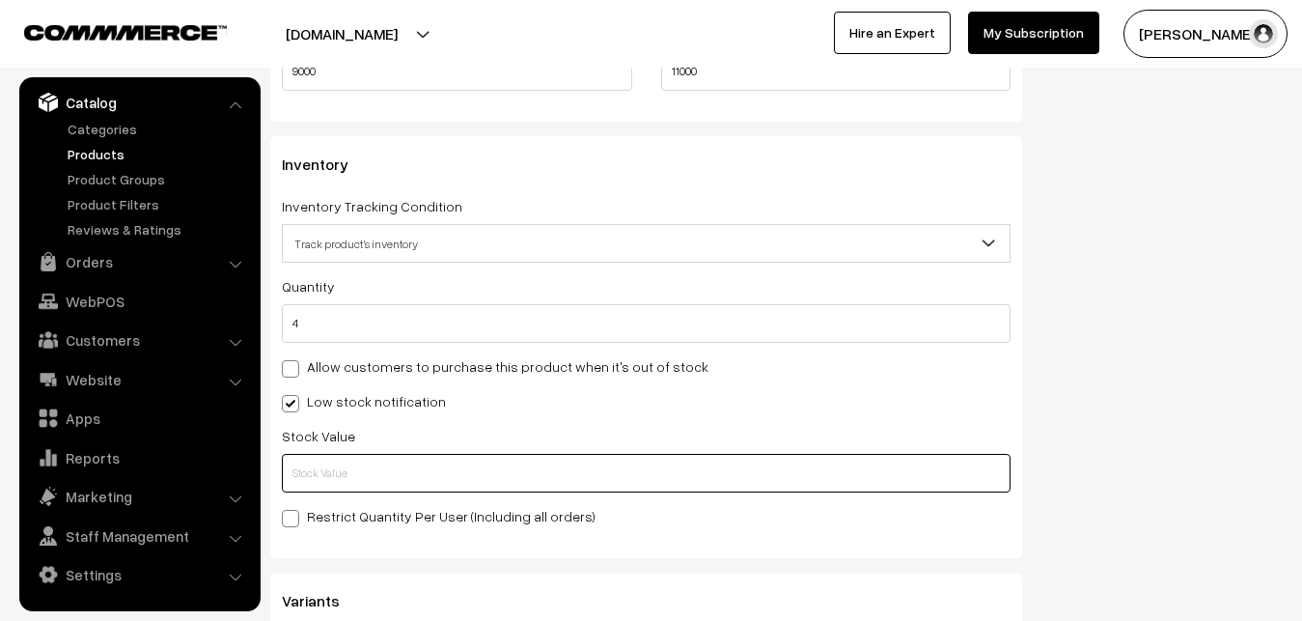
click at [329, 468] on input "text" at bounding box center [646, 473] width 729 height 39
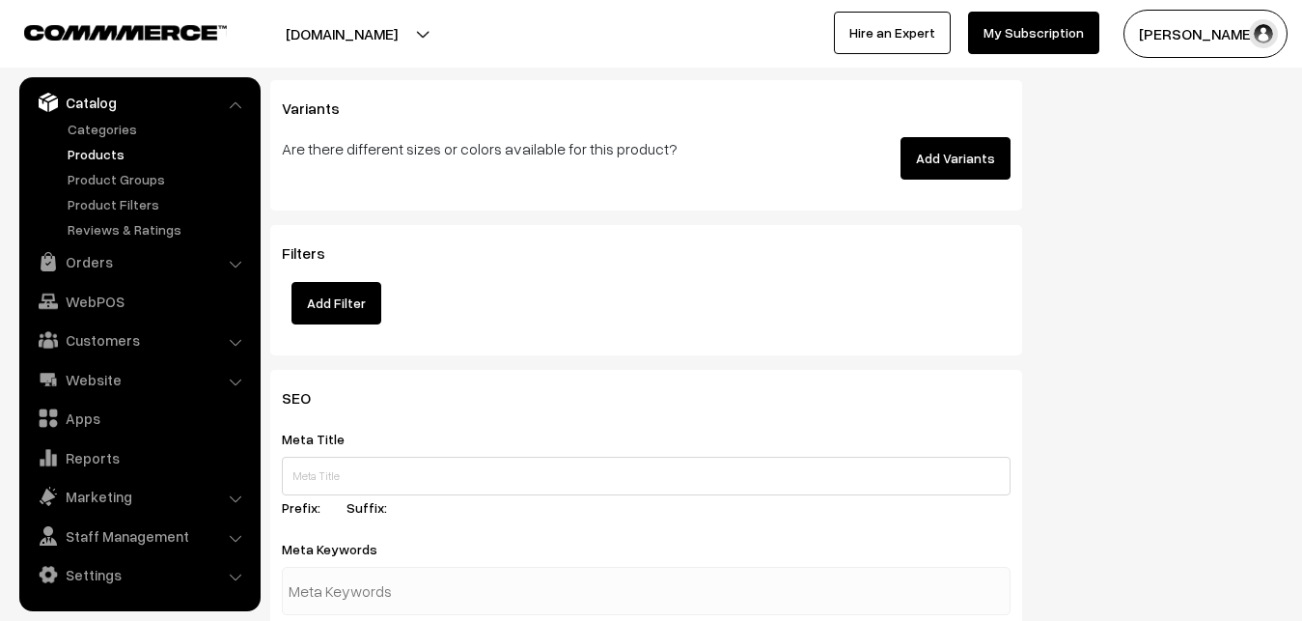
scroll to position [2757, 0]
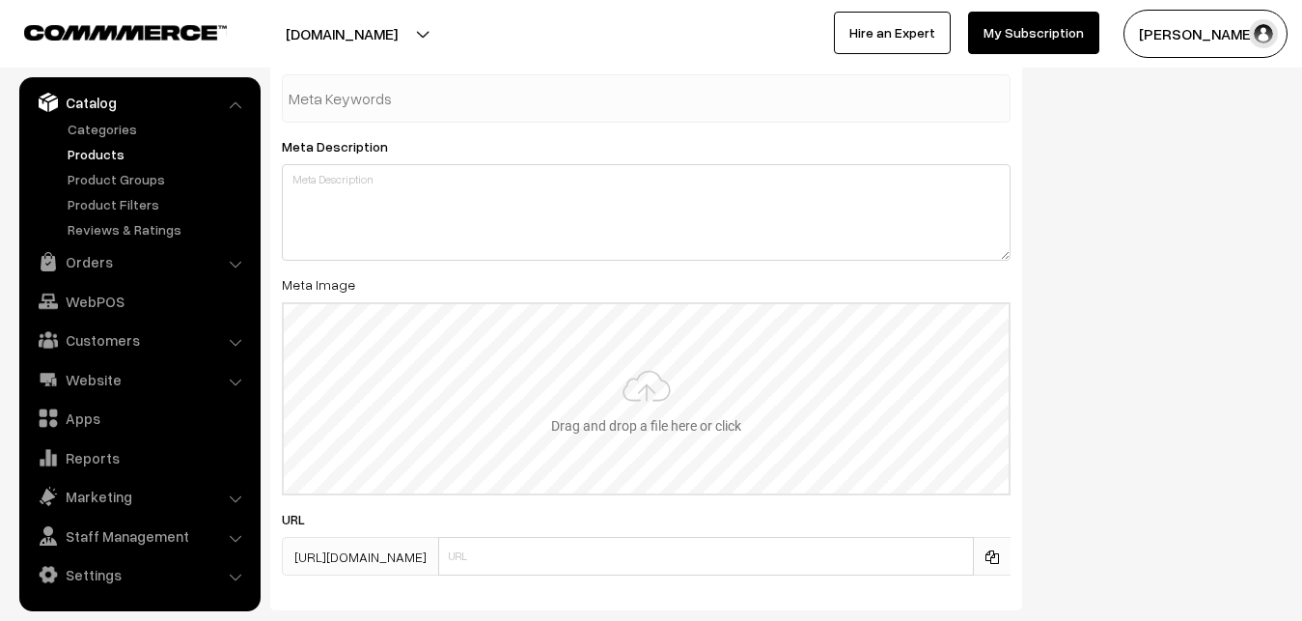
type input "2"
click at [639, 357] on input "file" at bounding box center [646, 398] width 725 height 189
type input "C:\fakepath\gadwal-saree-va12931-oct.jpeg"
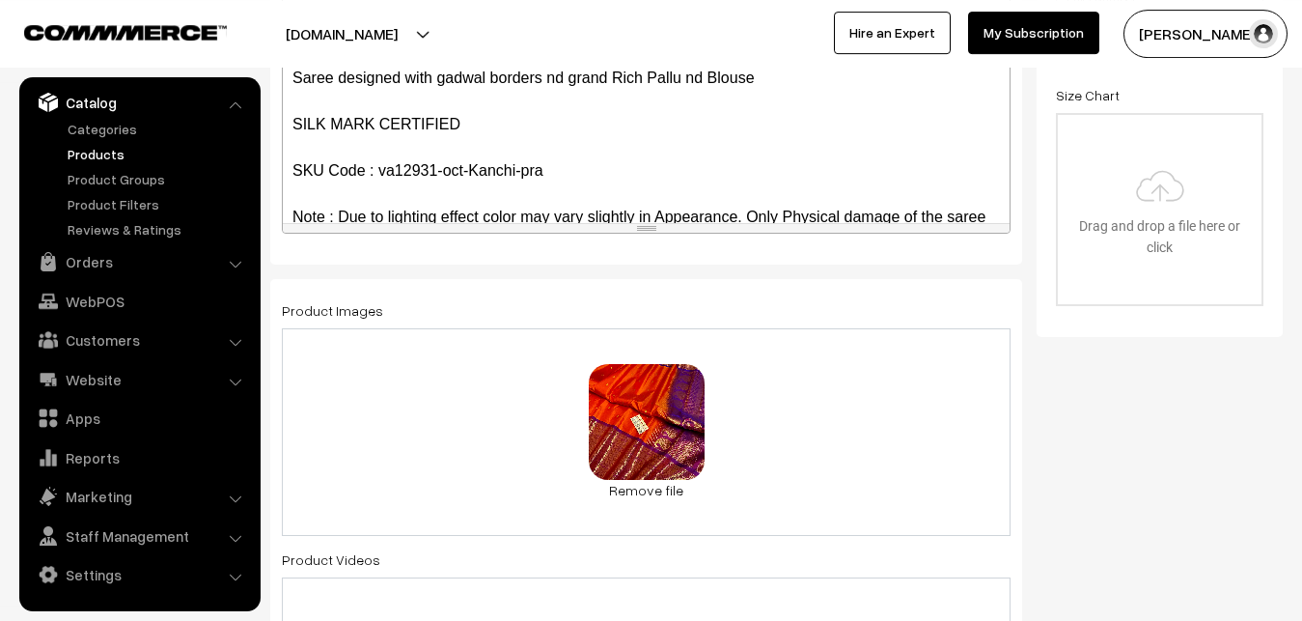
scroll to position [0, 0]
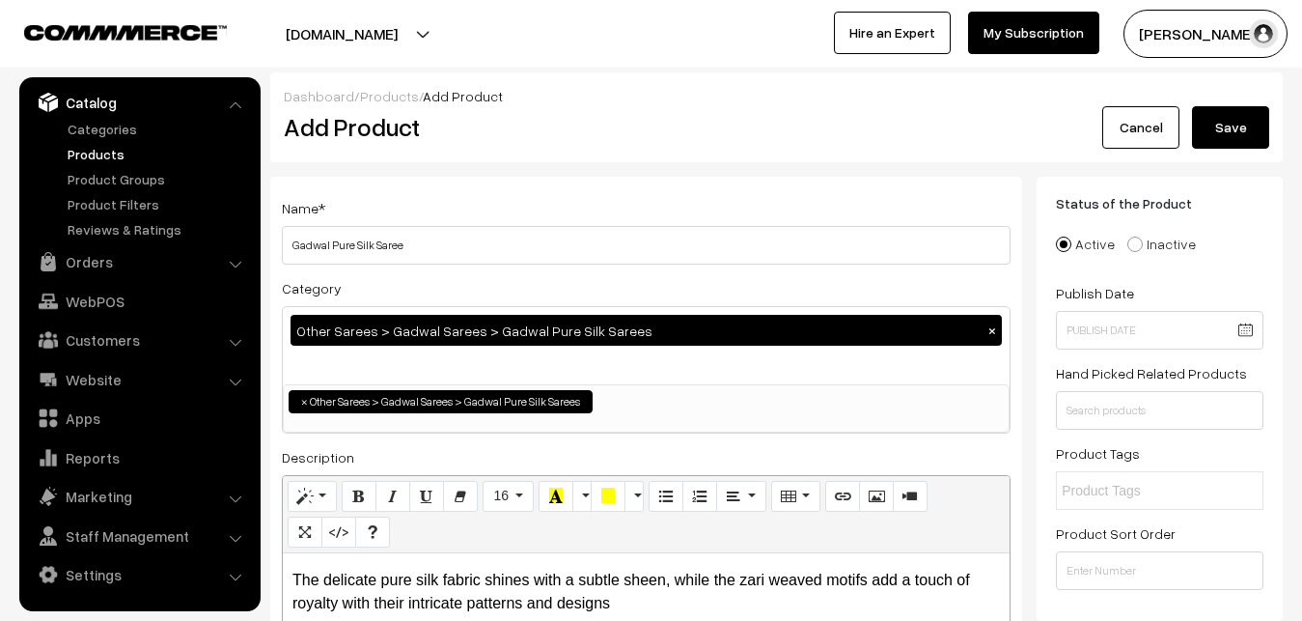
click at [1232, 127] on button "Save" at bounding box center [1230, 127] width 77 height 42
click at [641, 131] on h2 "Add Product" at bounding box center [650, 127] width 732 height 30
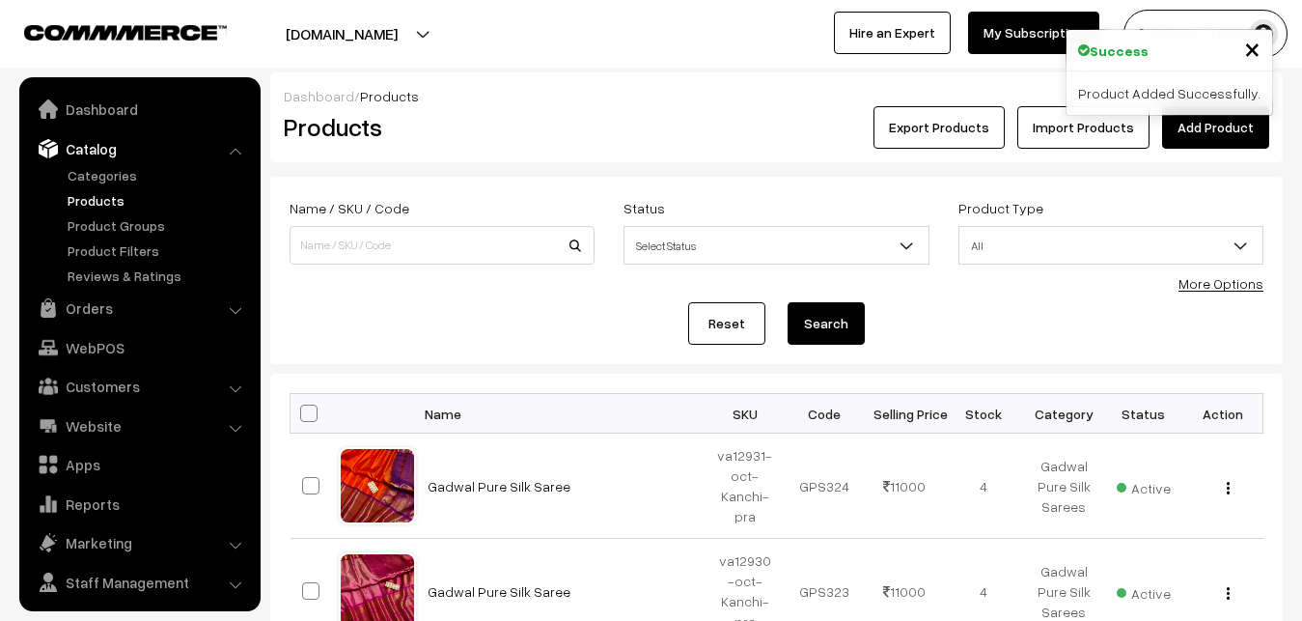
scroll to position [46, 0]
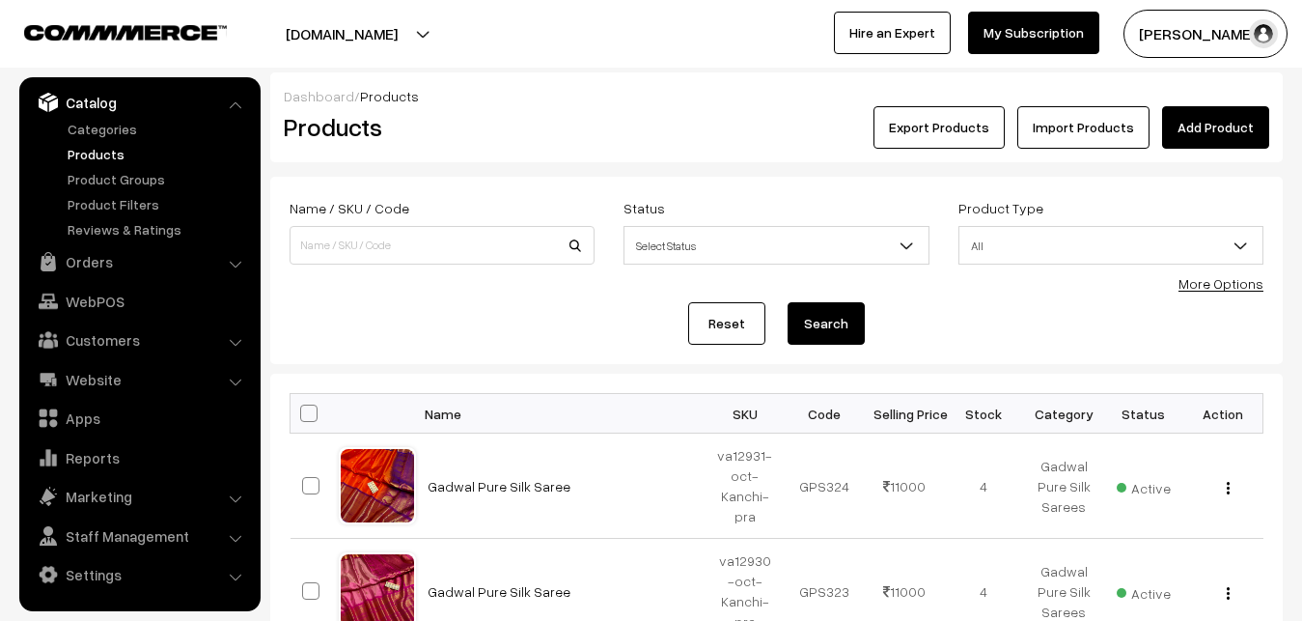
click at [1188, 126] on link "Add Product" at bounding box center [1215, 127] width 107 height 42
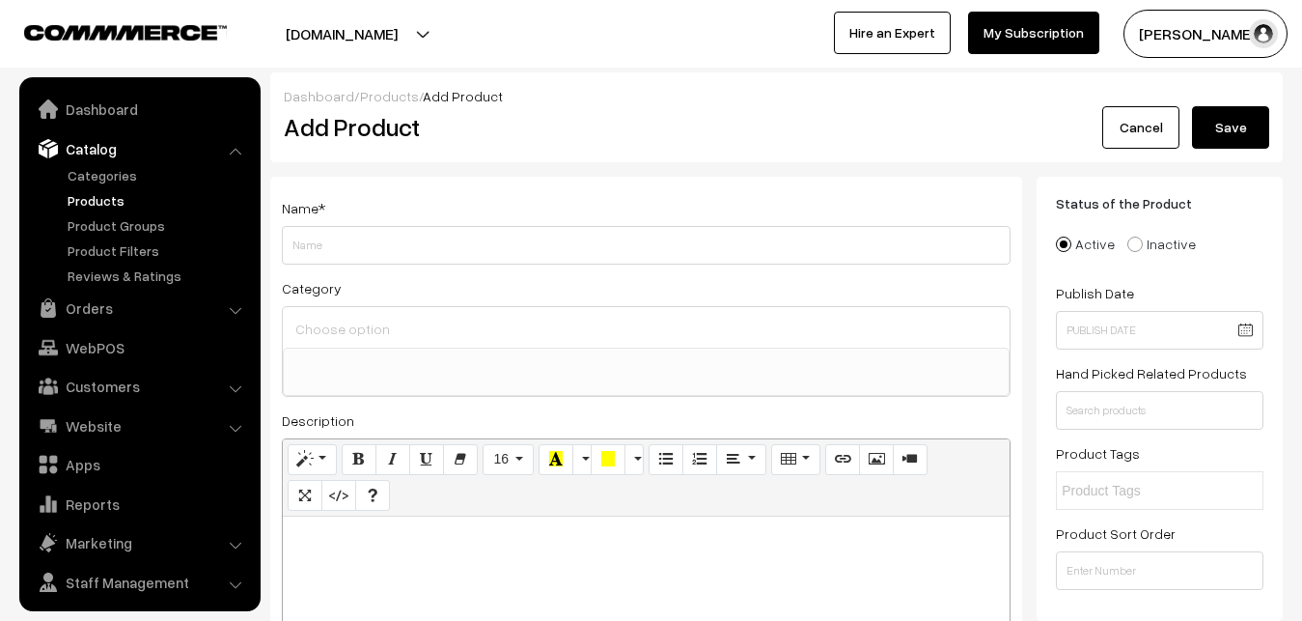
select select
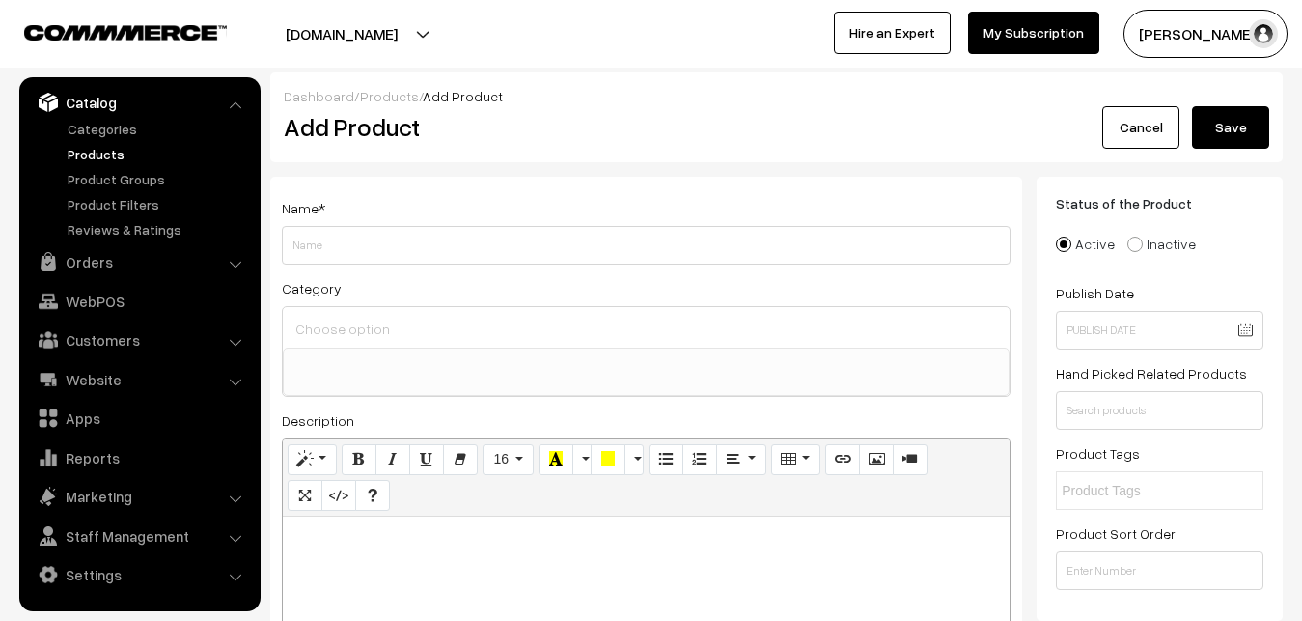
click at [356, 543] on p at bounding box center [647, 537] width 708 height 23
paste div
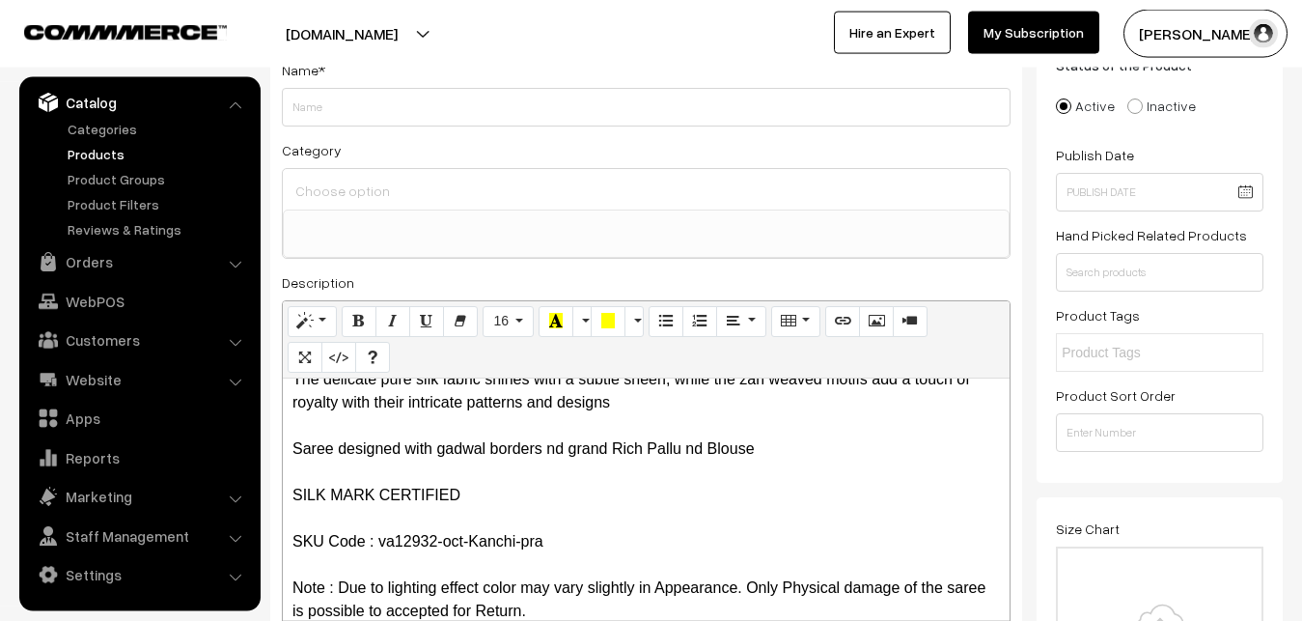
scroll to position [0, 0]
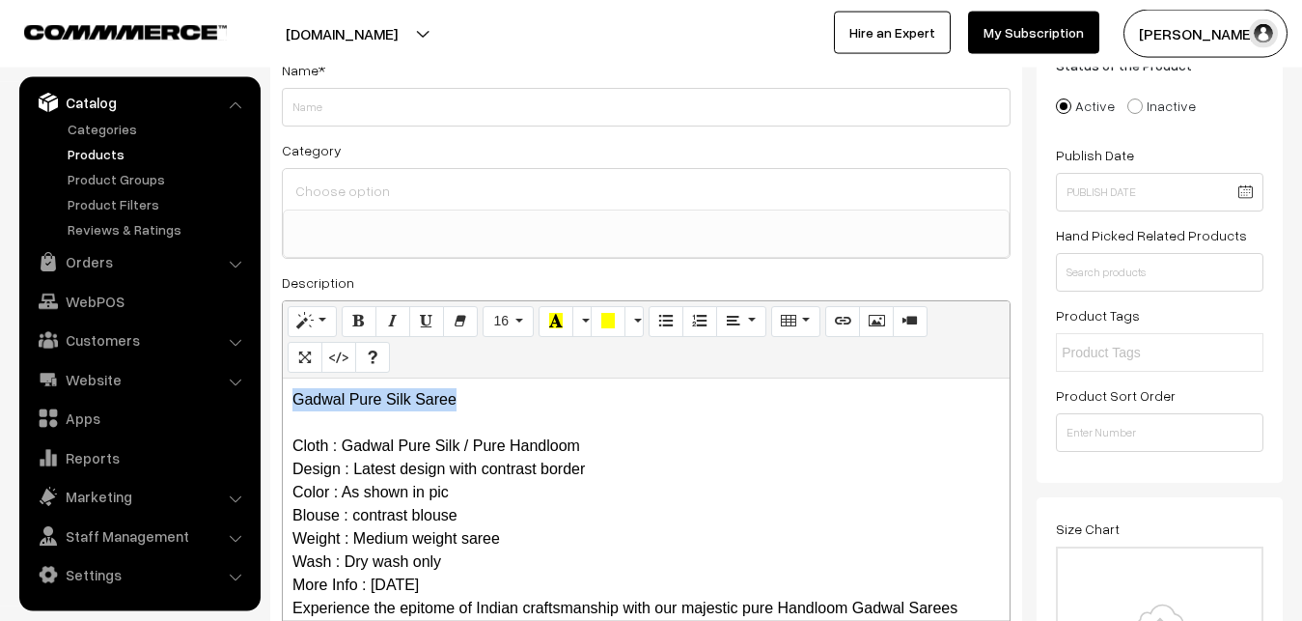
drag, startPoint x: 542, startPoint y: 391, endPoint x: 175, endPoint y: 396, distance: 366.9
click at [283, 396] on div "Gadwal Pure Silk Saree Cloth : Gadwal Pure Silk / Pure Handloom Design : Latest…" at bounding box center [646, 498] width 727 height 241
copy p "Gadwal Pure Silk Saree"
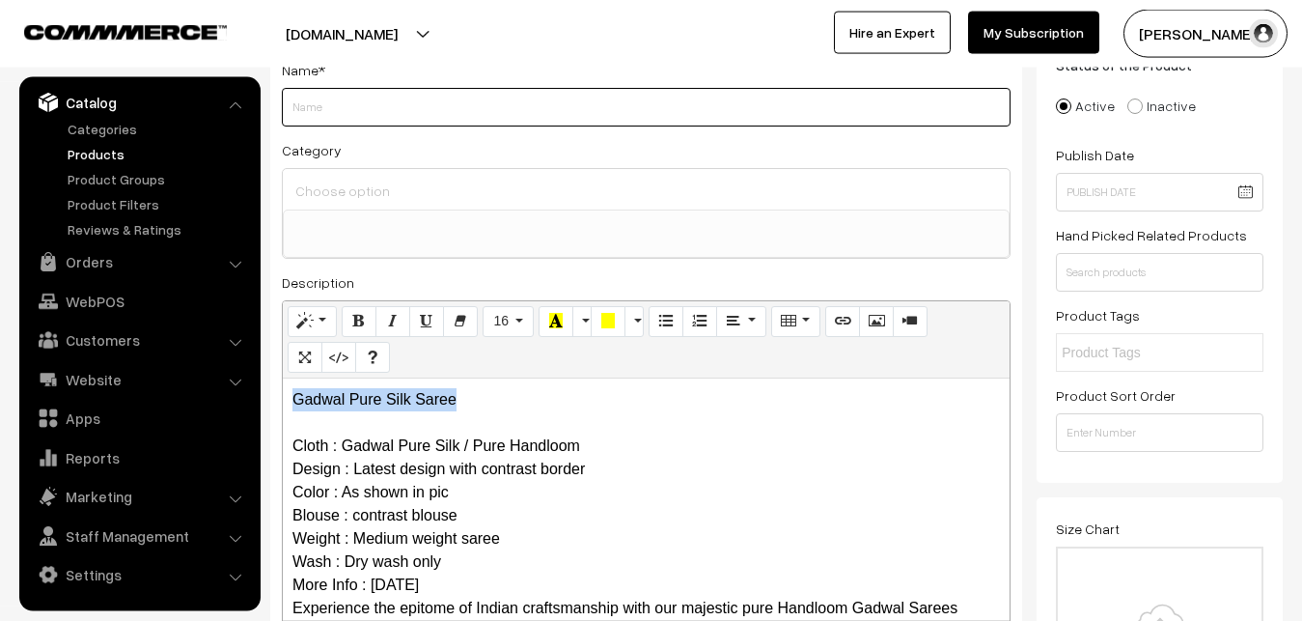
click at [332, 98] on input "Weight" at bounding box center [646, 107] width 729 height 39
paste input "Gadwal Pure Silk Saree"
type input "Gadwal Pure Silk Saree"
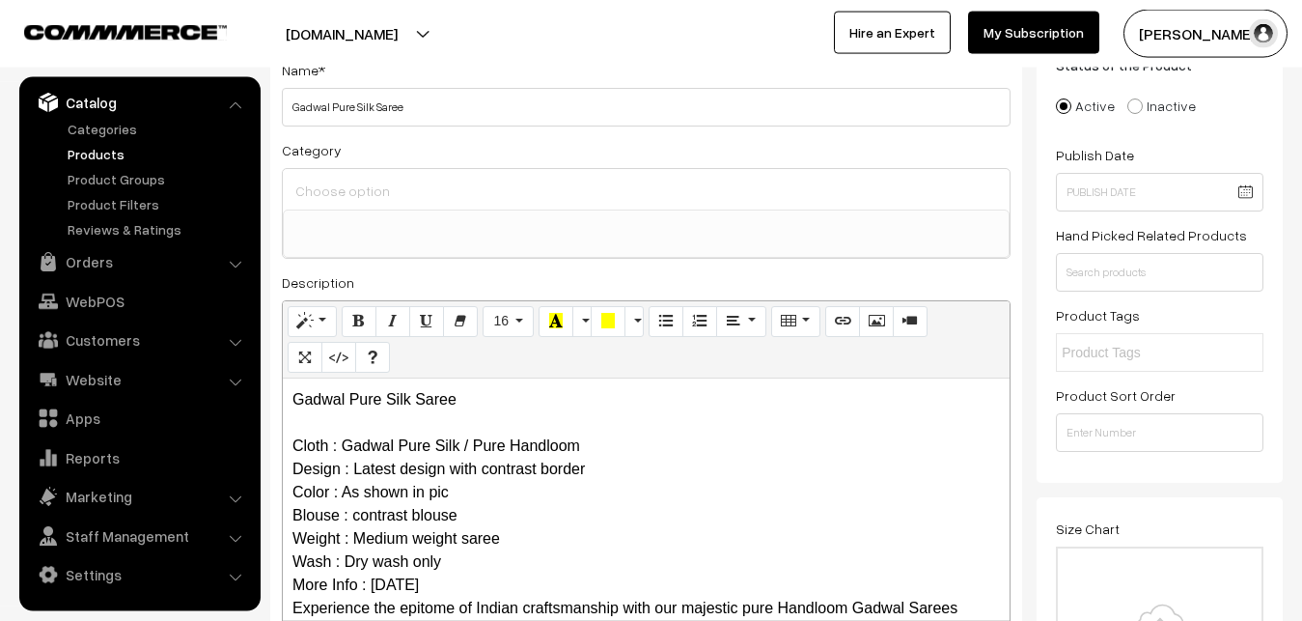
click at [372, 205] on div at bounding box center [646, 189] width 727 height 41
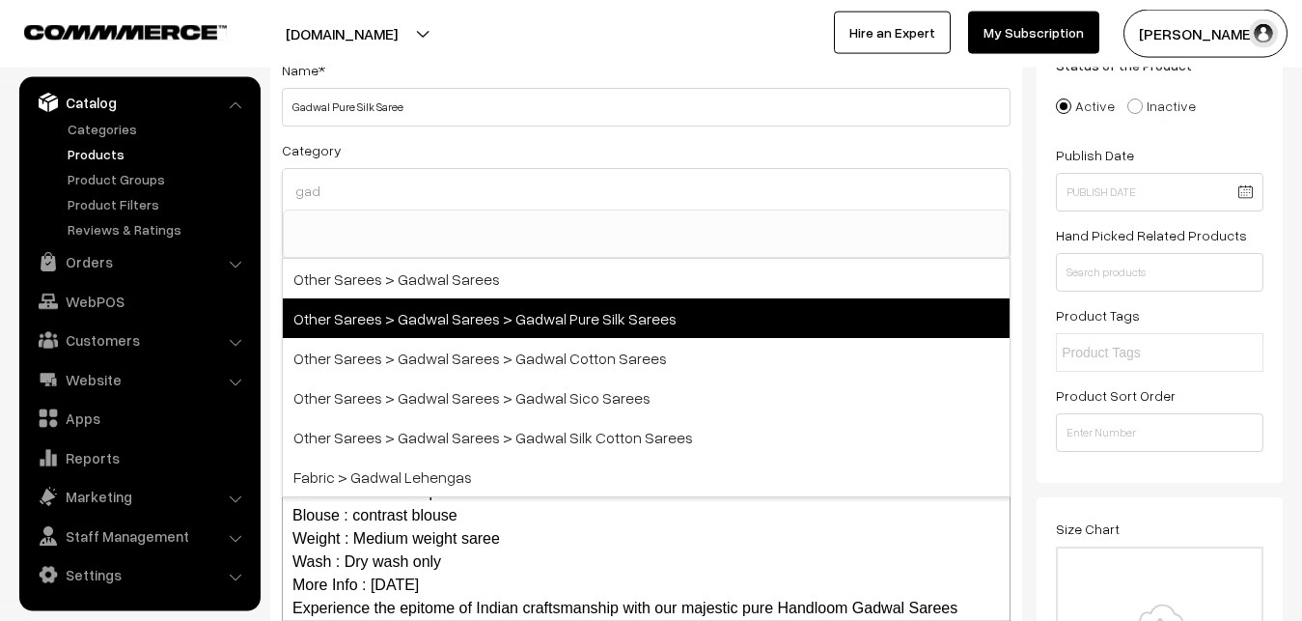
type input "gad"
click at [443, 304] on span "Other Sarees > Gadwal Sarees > Gadwal Pure Silk Sarees" at bounding box center [646, 318] width 727 height 40
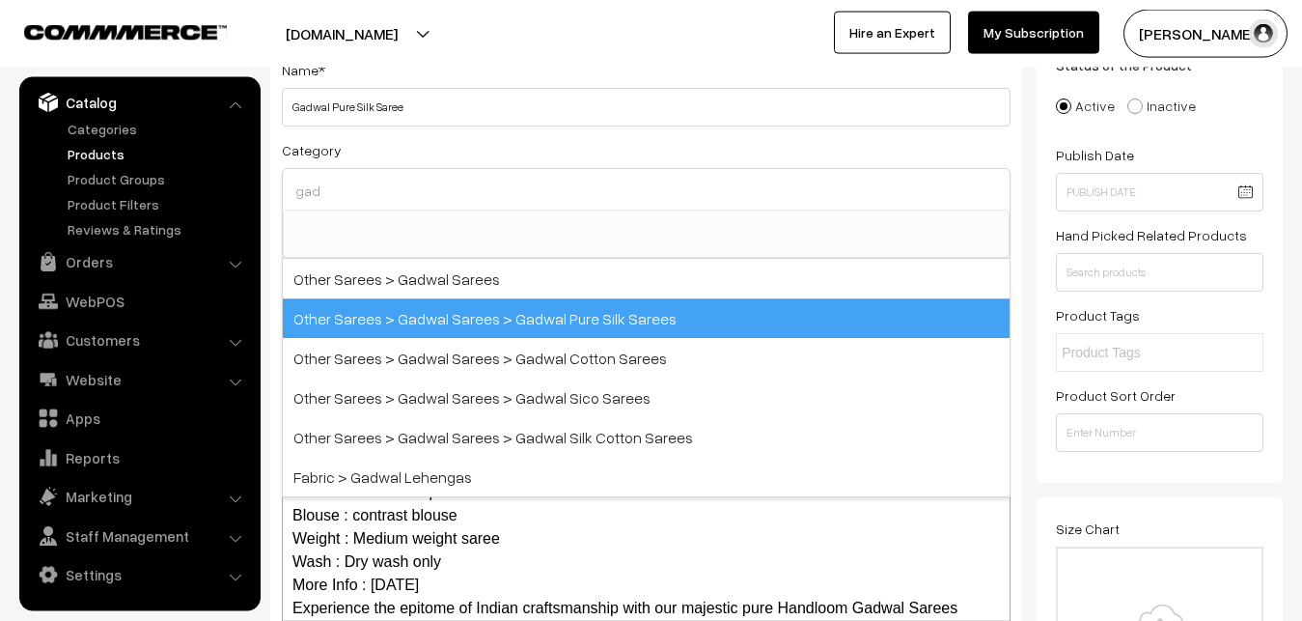
select select "45"
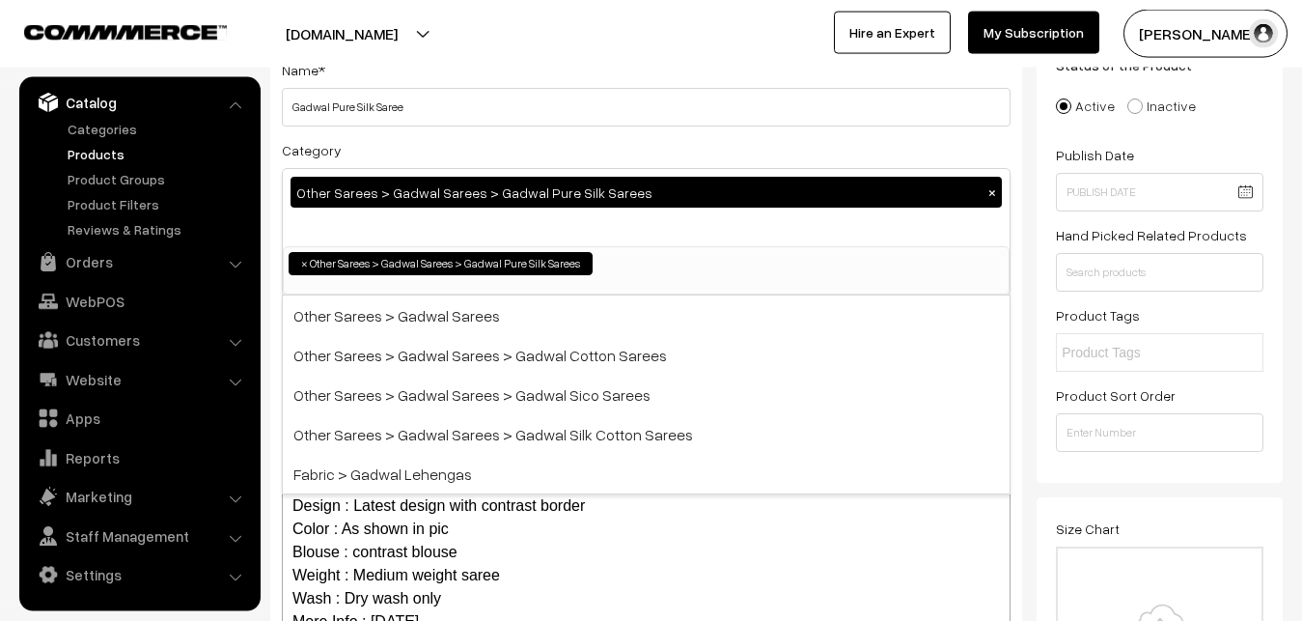
click at [458, 147] on div "Category Other Sarees > Gadwal Sarees > Gadwal Pure Silk Sarees × Uppada Sarees…" at bounding box center [646, 216] width 729 height 157
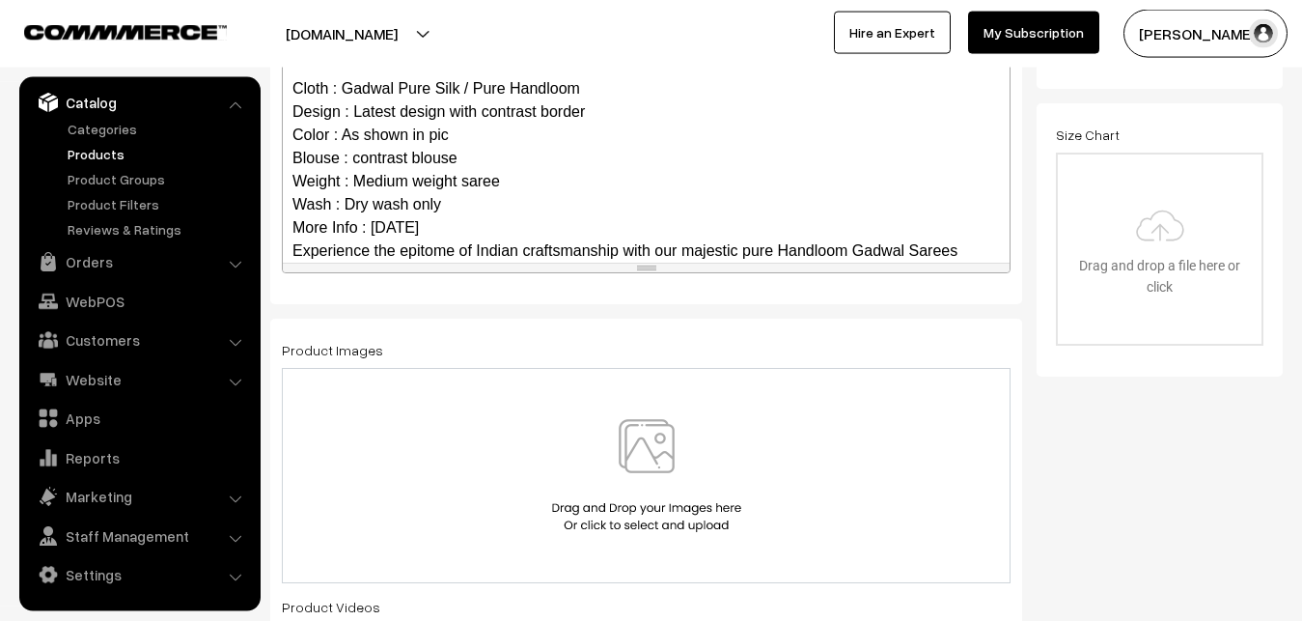
scroll to position [349, 0]
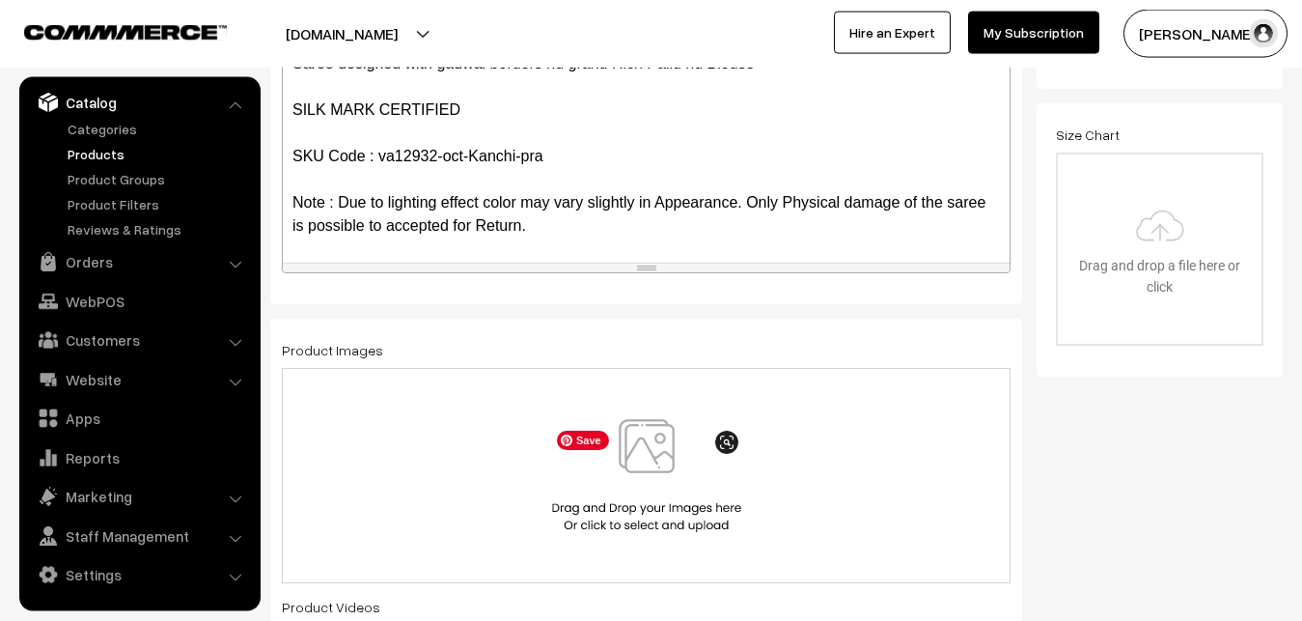
click at [650, 441] on img at bounding box center [646, 475] width 199 height 113
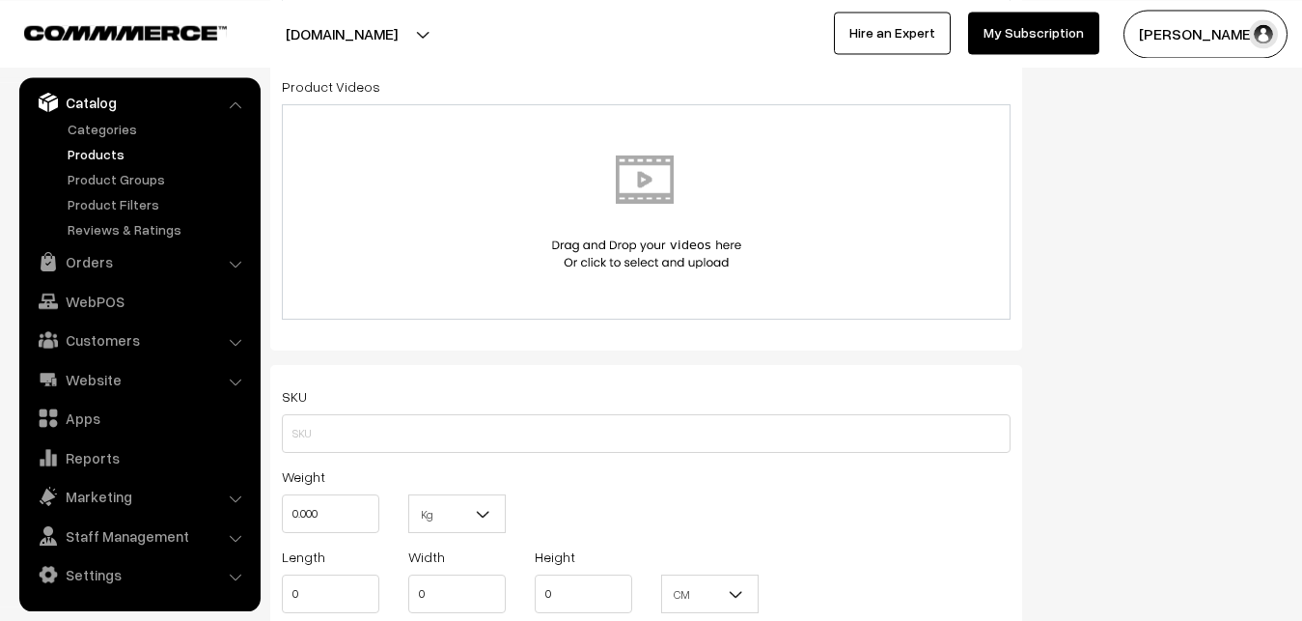
scroll to position [1123, 0]
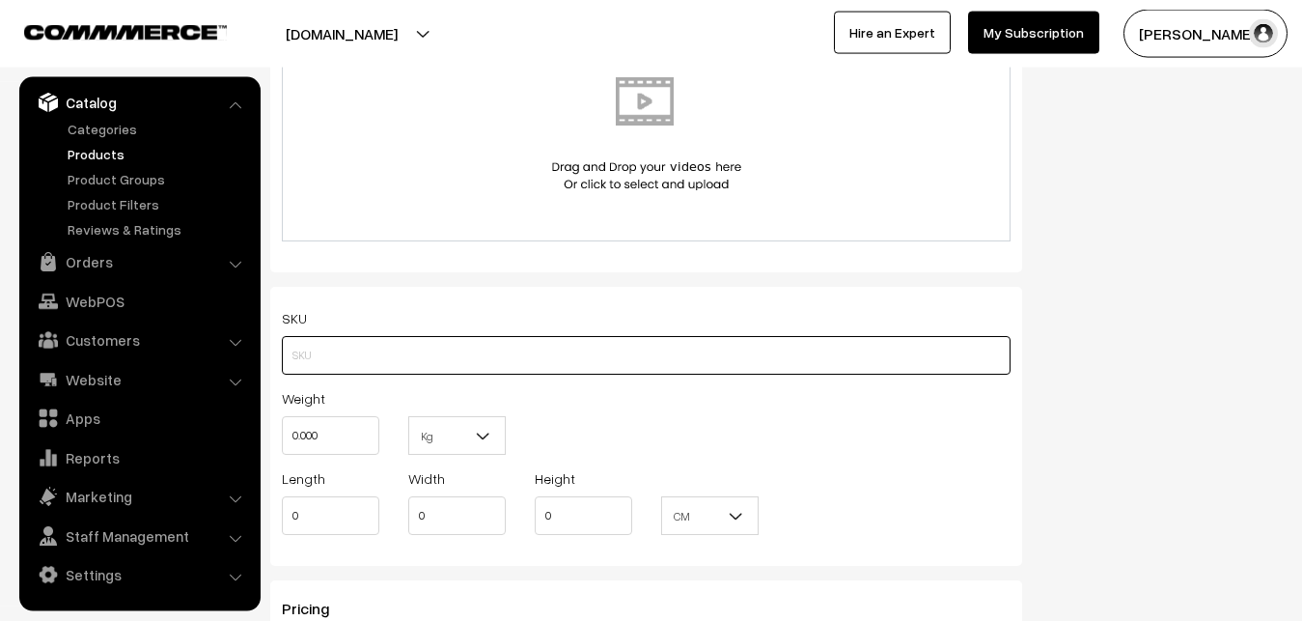
click at [378, 359] on input "text" at bounding box center [646, 355] width 729 height 39
paste input "va12932-oct-Kanchi-pra"
type input "va12932-oct-Kanchi-pra"
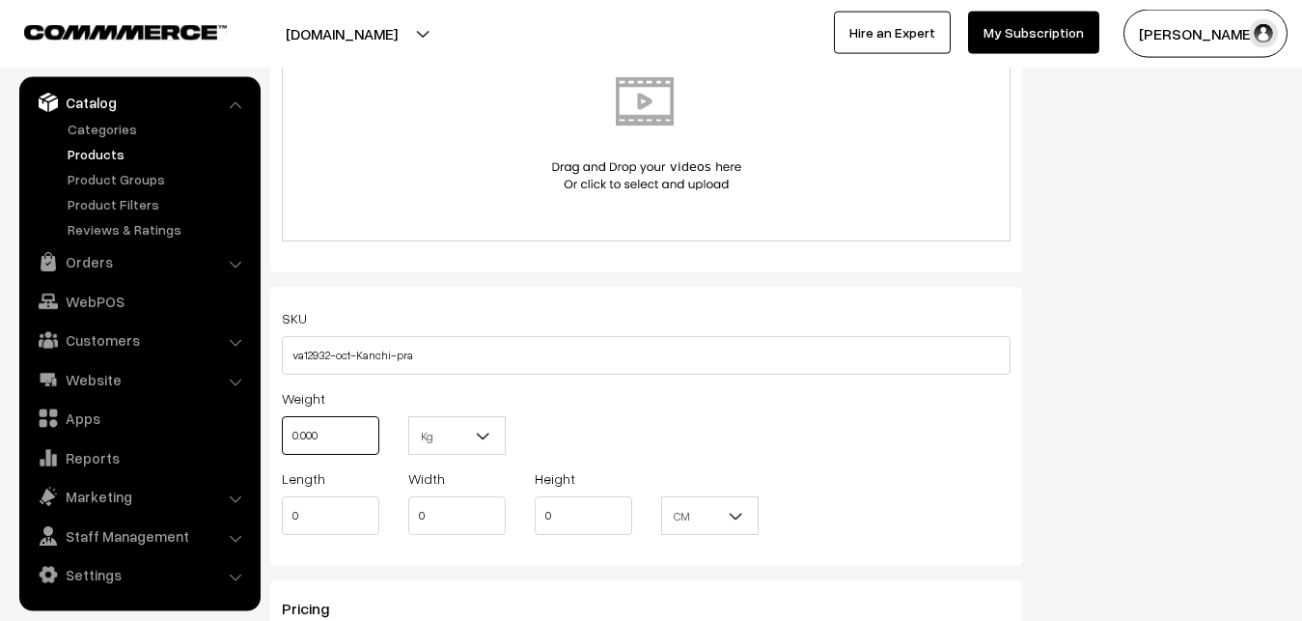
drag, startPoint x: 350, startPoint y: 439, endPoint x: 284, endPoint y: 440, distance: 66.6
click at [284, 440] on input "0.000" at bounding box center [331, 435] width 98 height 39
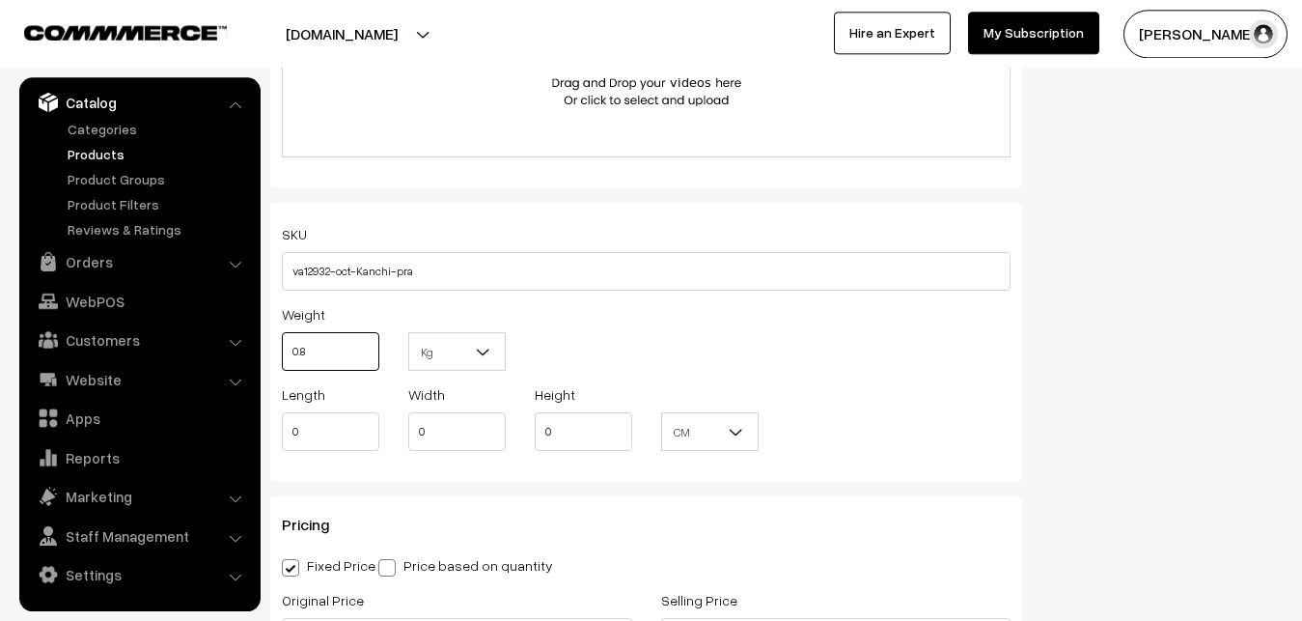
scroll to position [1517, 0]
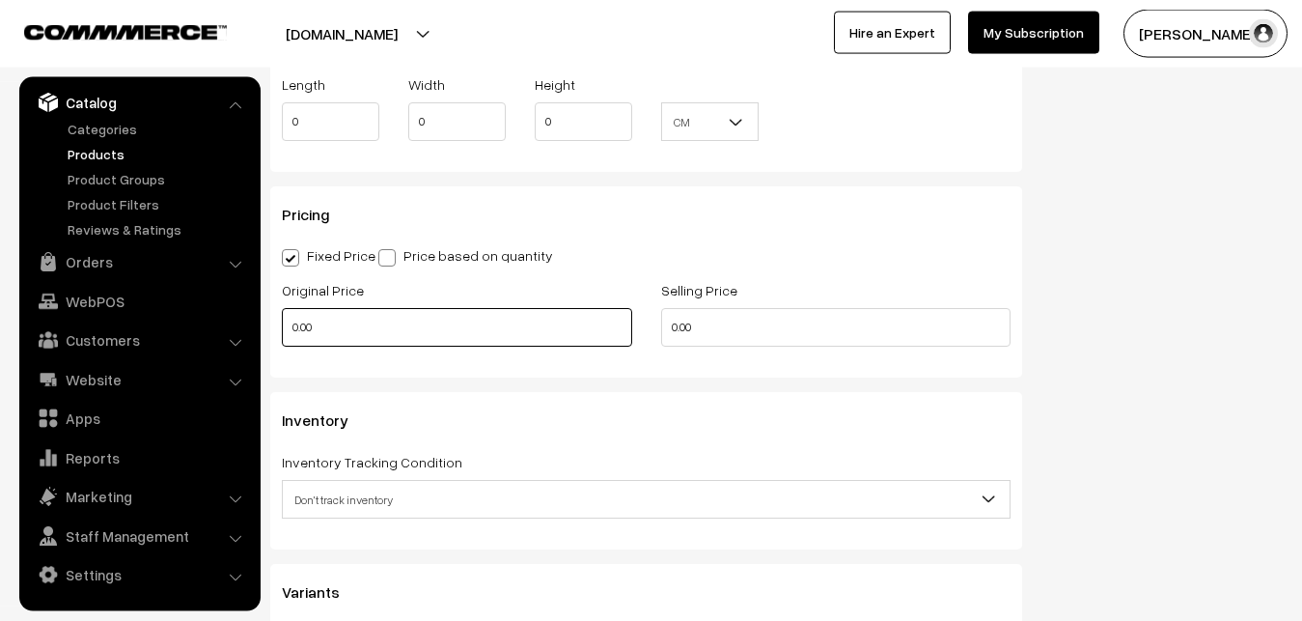
type input "0.80"
drag, startPoint x: 351, startPoint y: 327, endPoint x: 236, endPoint y: 328, distance: 115.8
click at [282, 328] on input "0.00" at bounding box center [457, 327] width 350 height 39
type input "9000"
type input "11000"
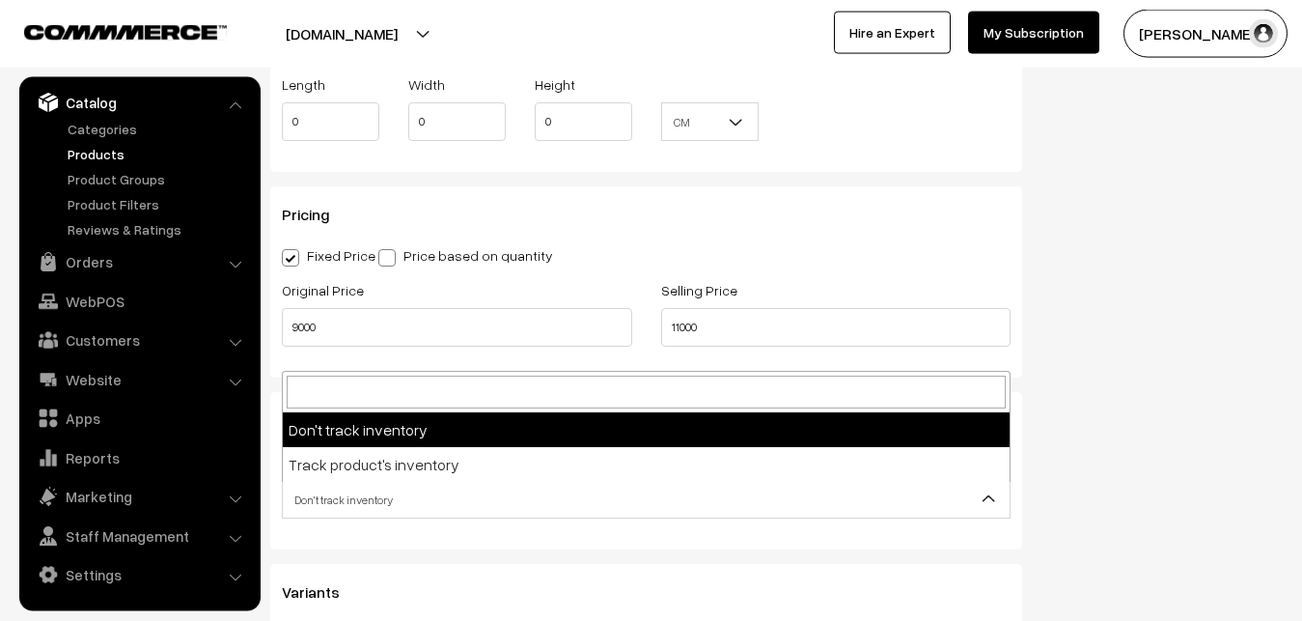
click at [328, 495] on span "Don't track inventory" at bounding box center [646, 500] width 727 height 34
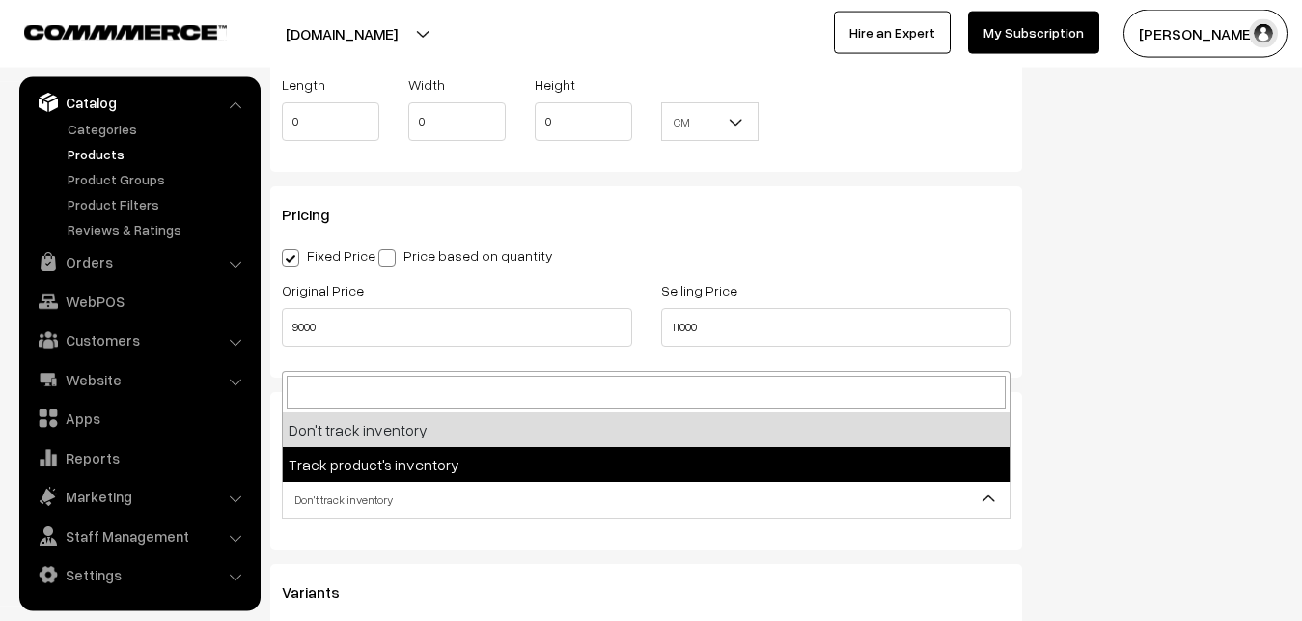
select select "2"
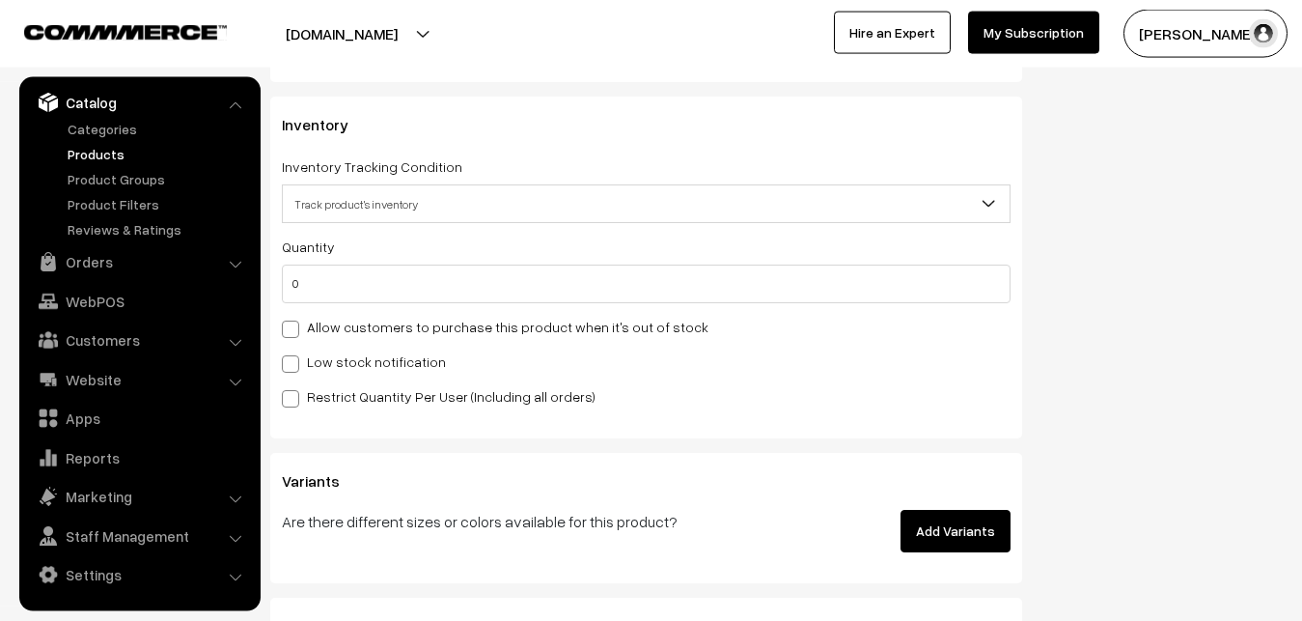
scroll to position [1910, 0]
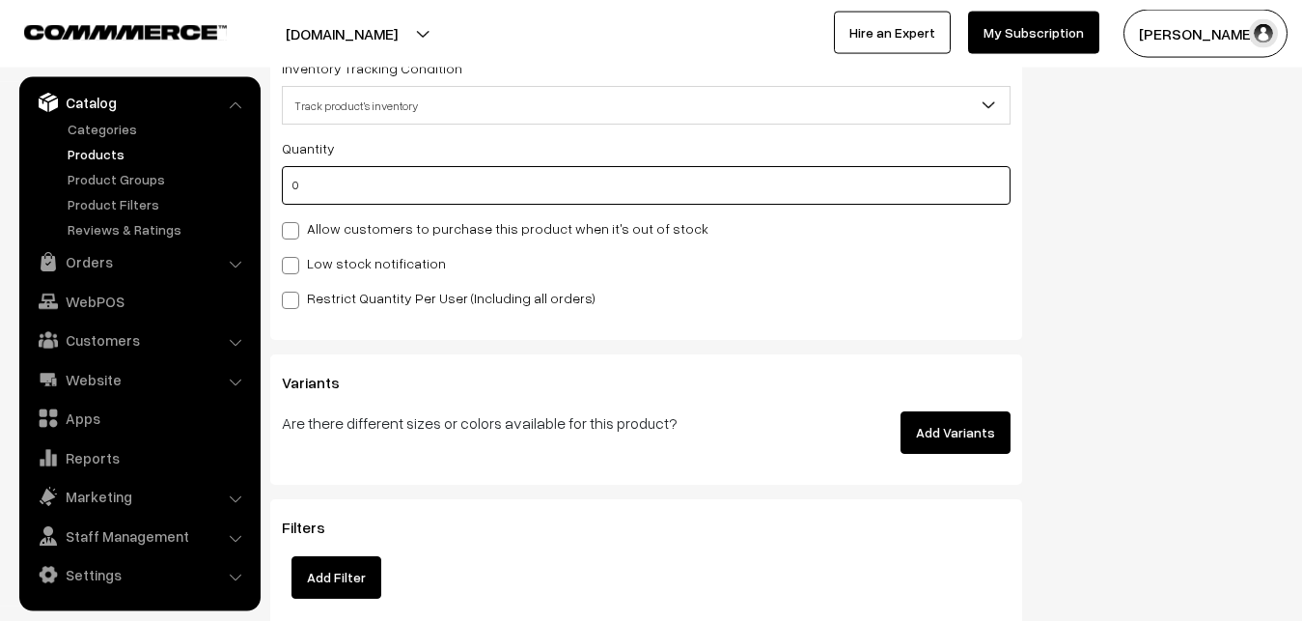
click at [308, 186] on input "0" at bounding box center [646, 185] width 729 height 39
type input "4"
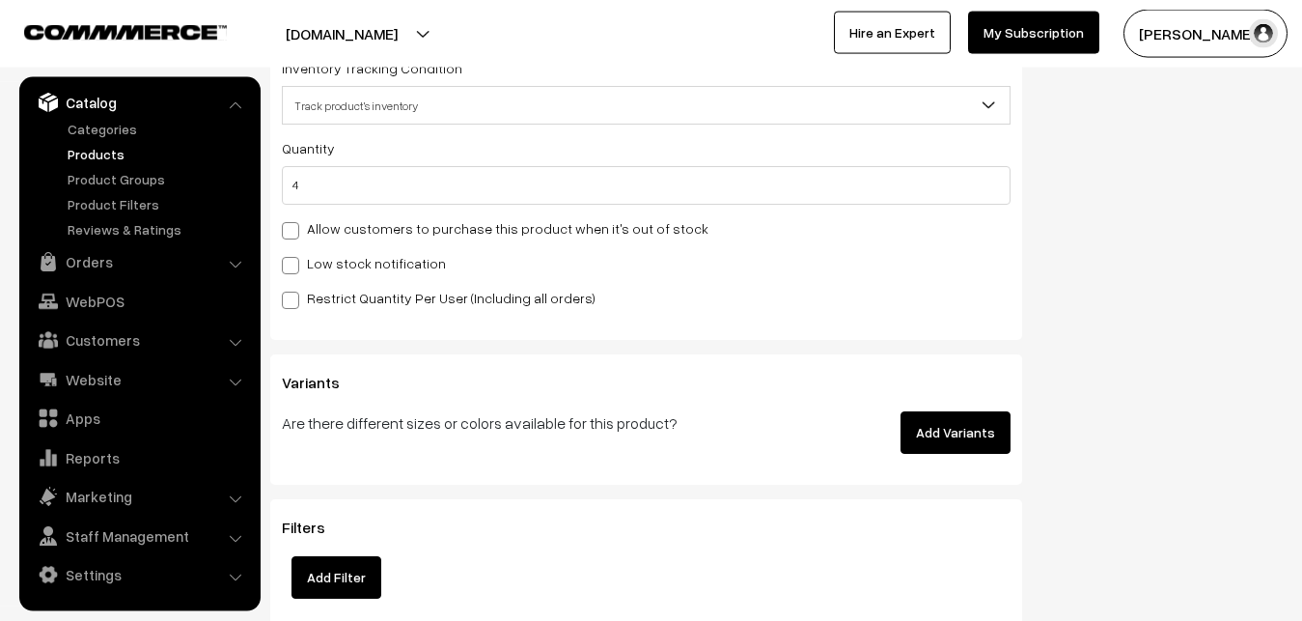
click at [302, 273] on label "Low stock notification" at bounding box center [364, 263] width 164 height 20
click at [294, 268] on input "Low stock notification" at bounding box center [288, 262] width 13 height 13
checkbox input "true"
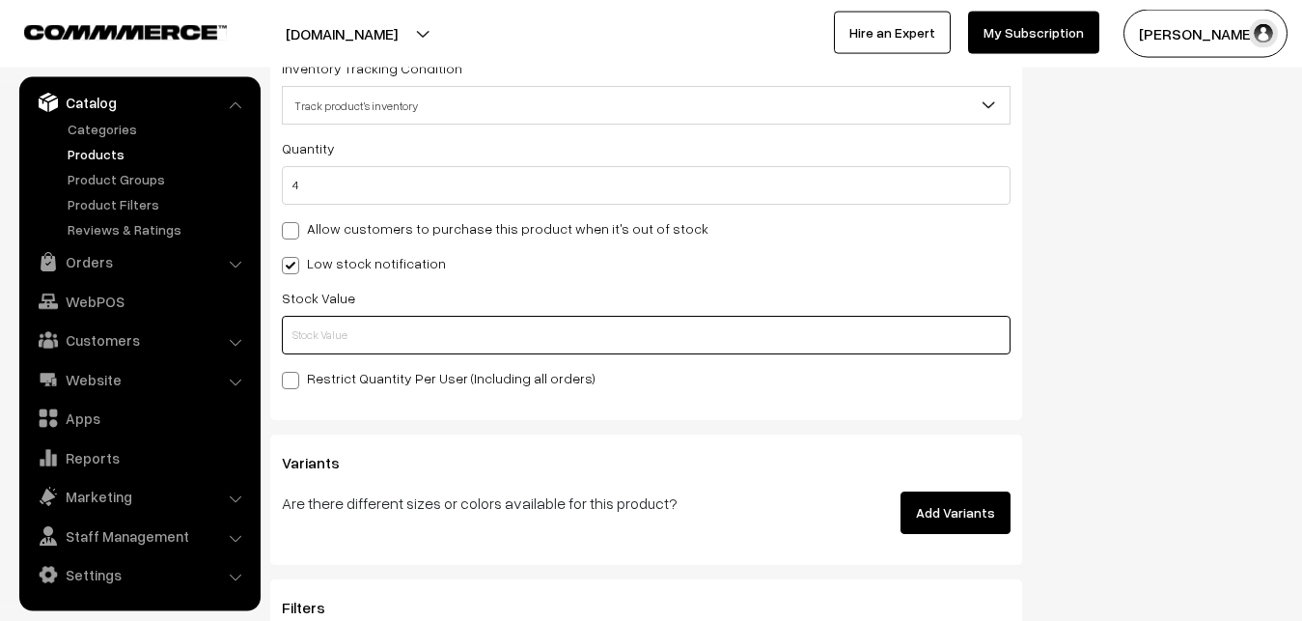
click at [302, 327] on input "text" at bounding box center [646, 335] width 729 height 39
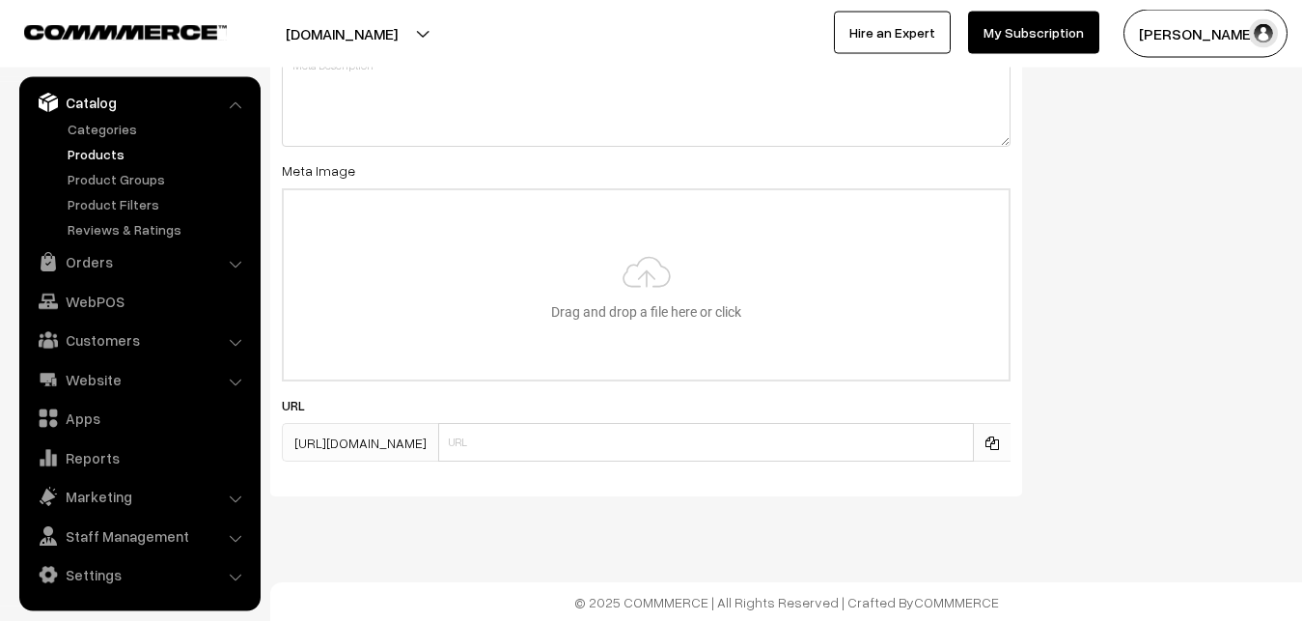
scroll to position [2874, 0]
type input "2"
click at [606, 282] on input "file" at bounding box center [646, 283] width 725 height 189
type input "C:\fakepath\gadwal-saree-va12932-oct.jpeg"
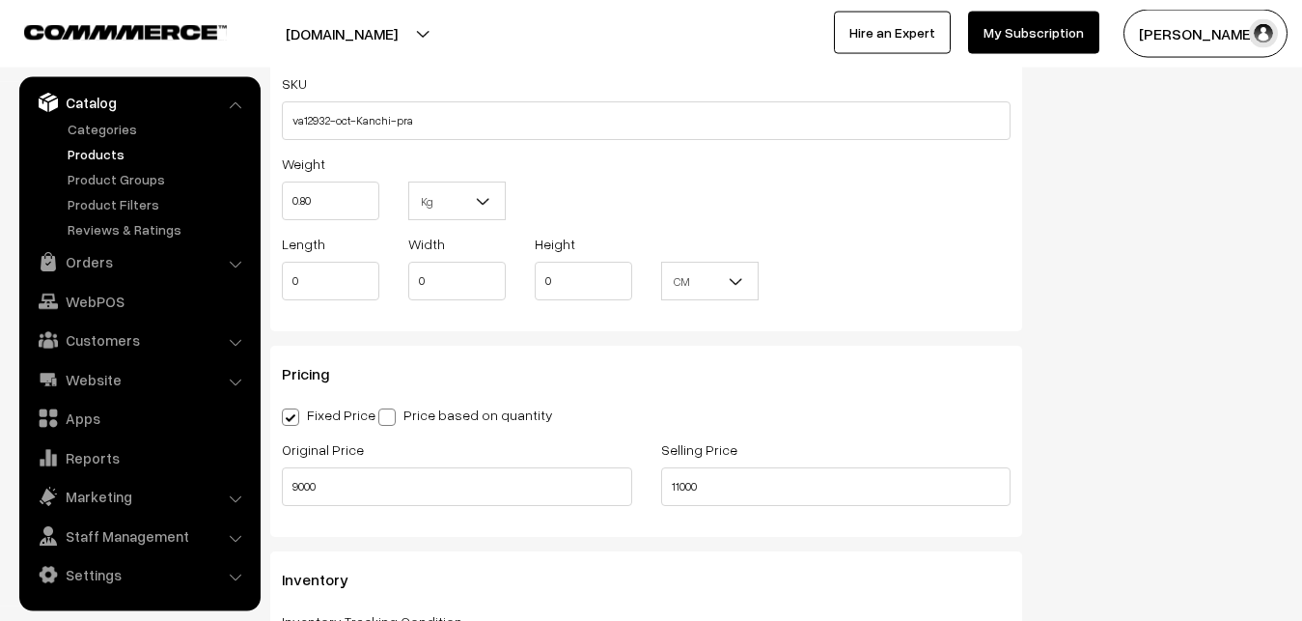
scroll to position [0, 0]
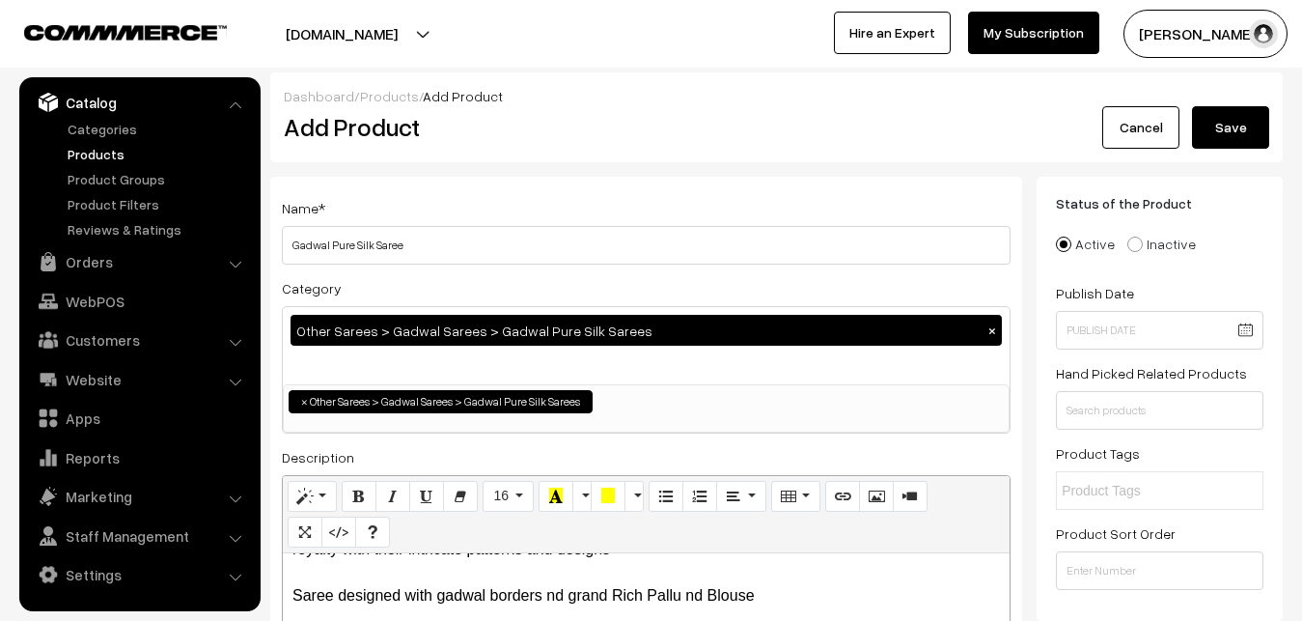
click at [1244, 113] on button "Save" at bounding box center [1230, 127] width 77 height 42
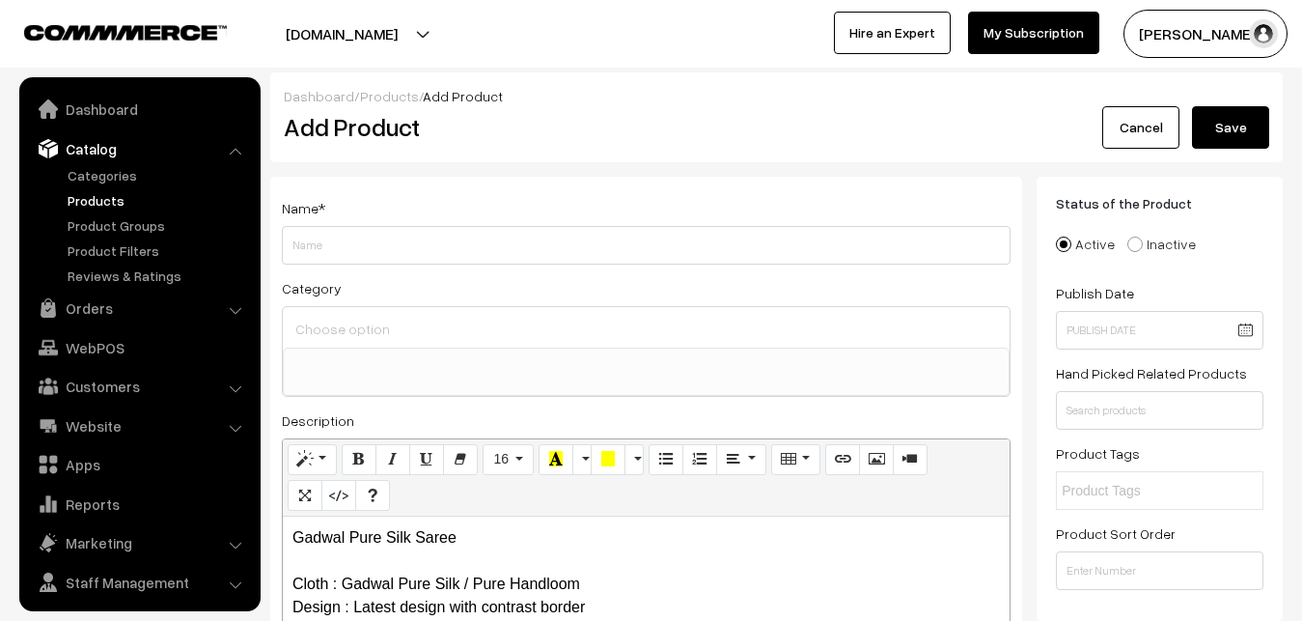
select select
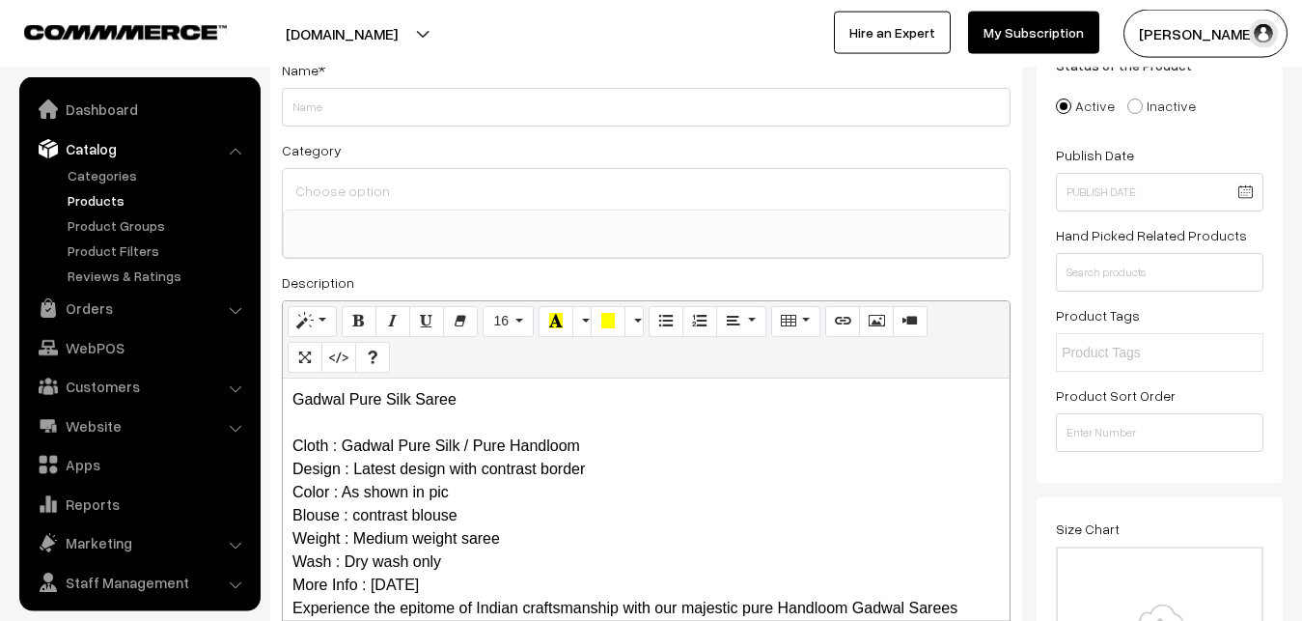
scroll to position [46, 0]
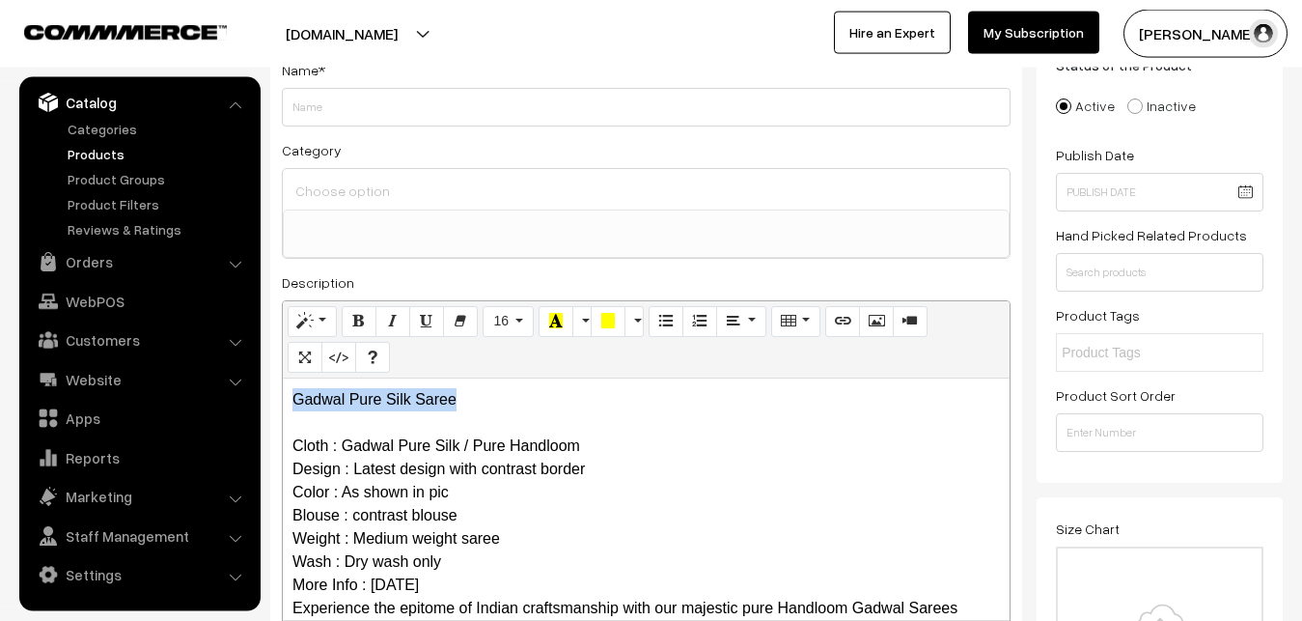
drag, startPoint x: 520, startPoint y: 409, endPoint x: 168, endPoint y: 371, distance: 354.5
click at [283, 378] on div "Gadwal Pure Silk Saree Cloth : Gadwal Pure Silk / Pure Handloom Design : Latest…" at bounding box center [646, 498] width 727 height 241
copy p "Gadwal Pure Silk Saree"
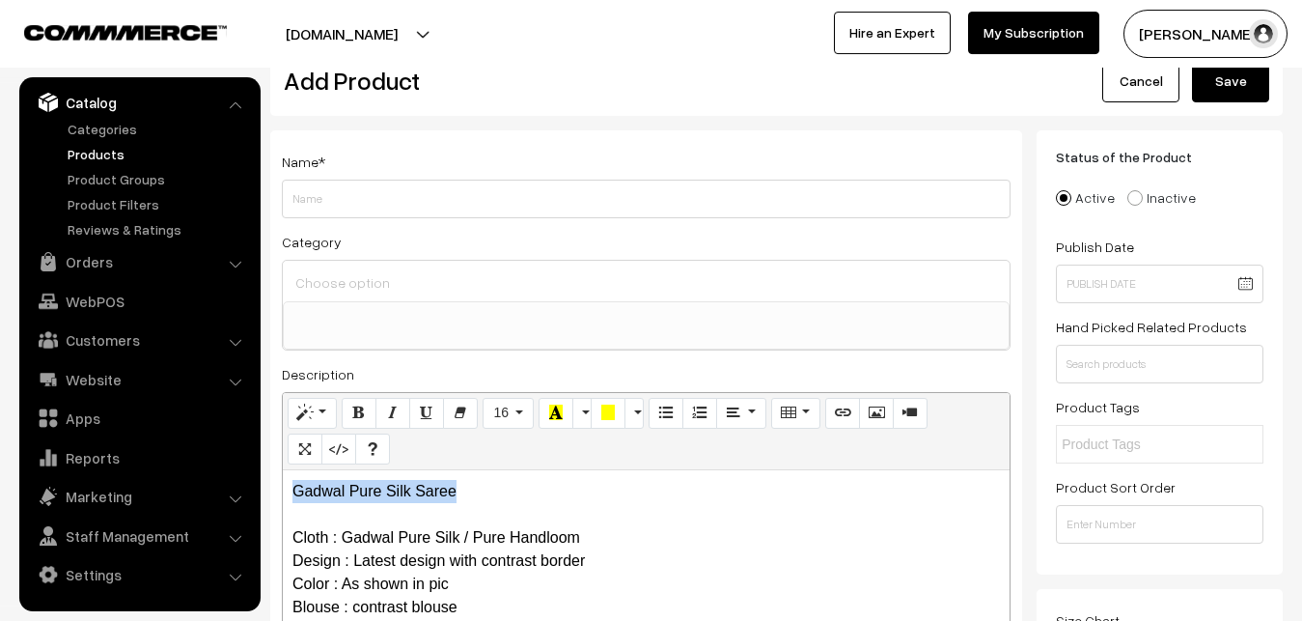
scroll to position [0, 0]
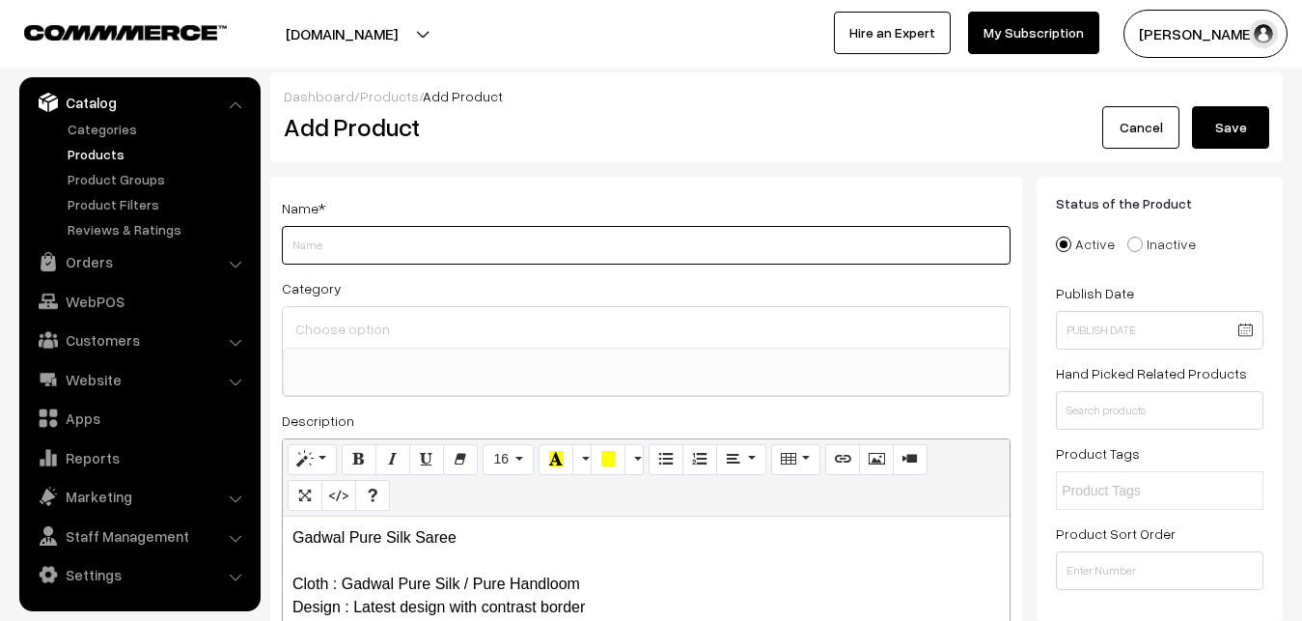
click at [326, 237] on input "Weight" at bounding box center [646, 245] width 729 height 39
paste input "Gadwal Pure Silk Saree"
type input "Gadwal Pure Silk Saree"
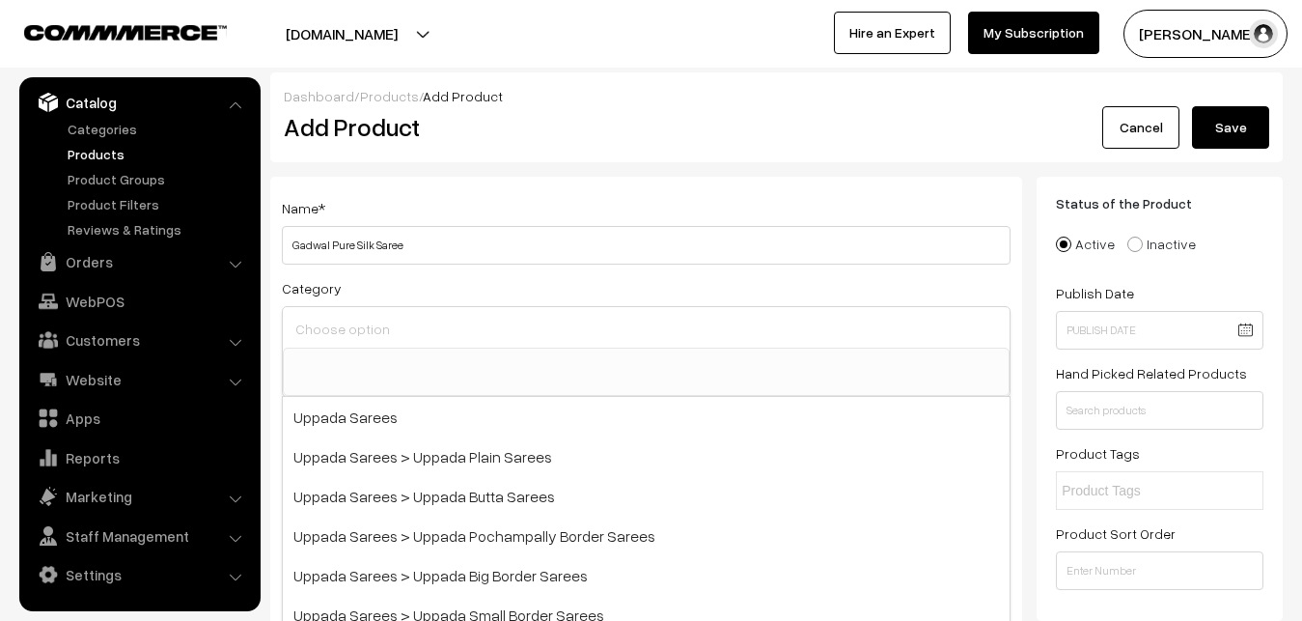
click at [343, 339] on input at bounding box center [646, 329] width 711 height 28
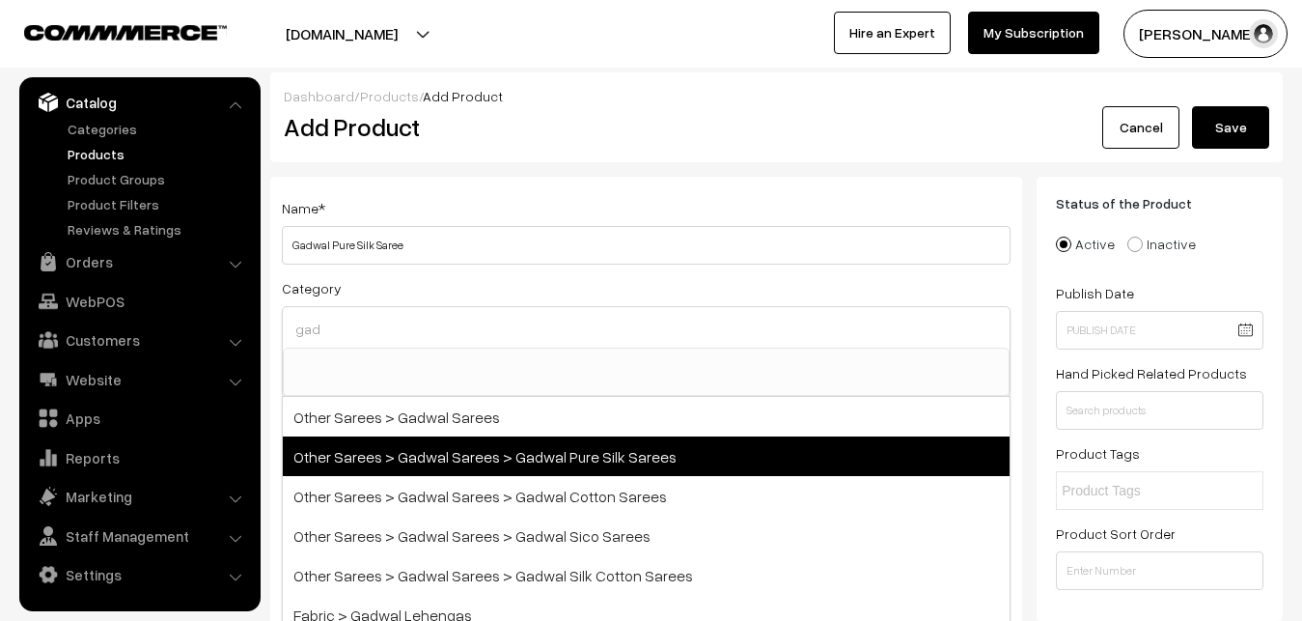
type input "gad"
click at [548, 451] on span "Other Sarees > Gadwal Sarees > Gadwal Pure Silk Sarees" at bounding box center [646, 456] width 727 height 40
select select "45"
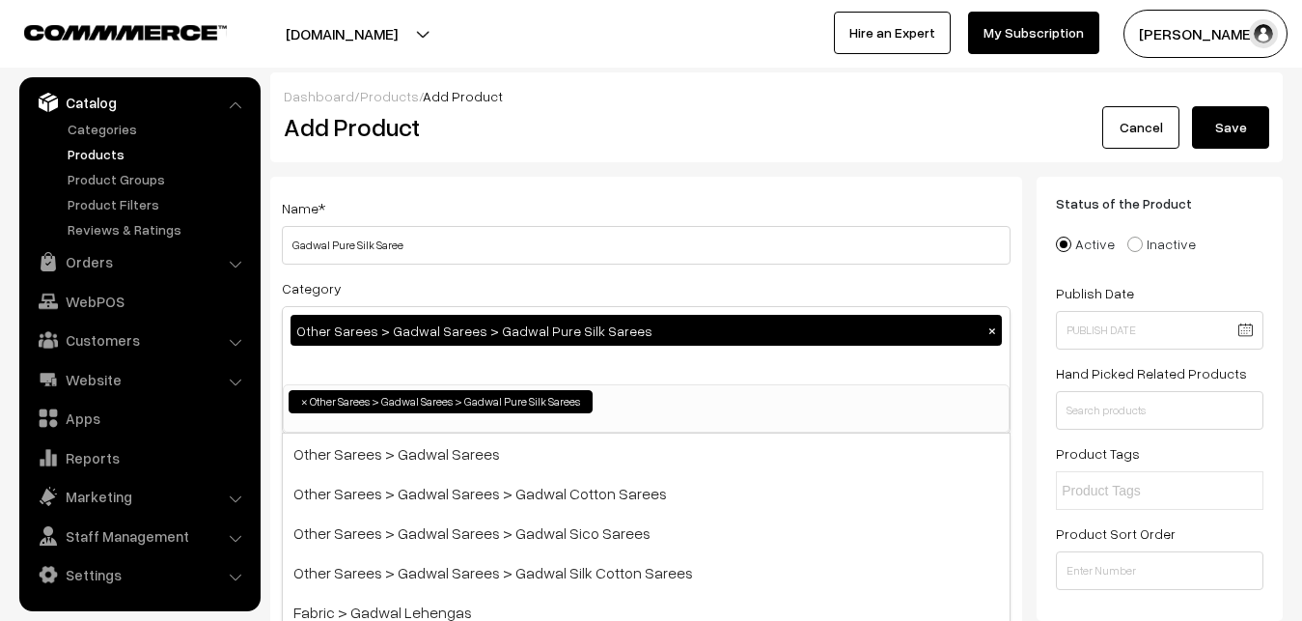
scroll to position [710, 0]
click at [547, 184] on div "Name * Gadwal Pure Silk Saree Category Other Sarees > Gadwal Sarees > Gadwal Pu…" at bounding box center [646, 506] width 752 height 659
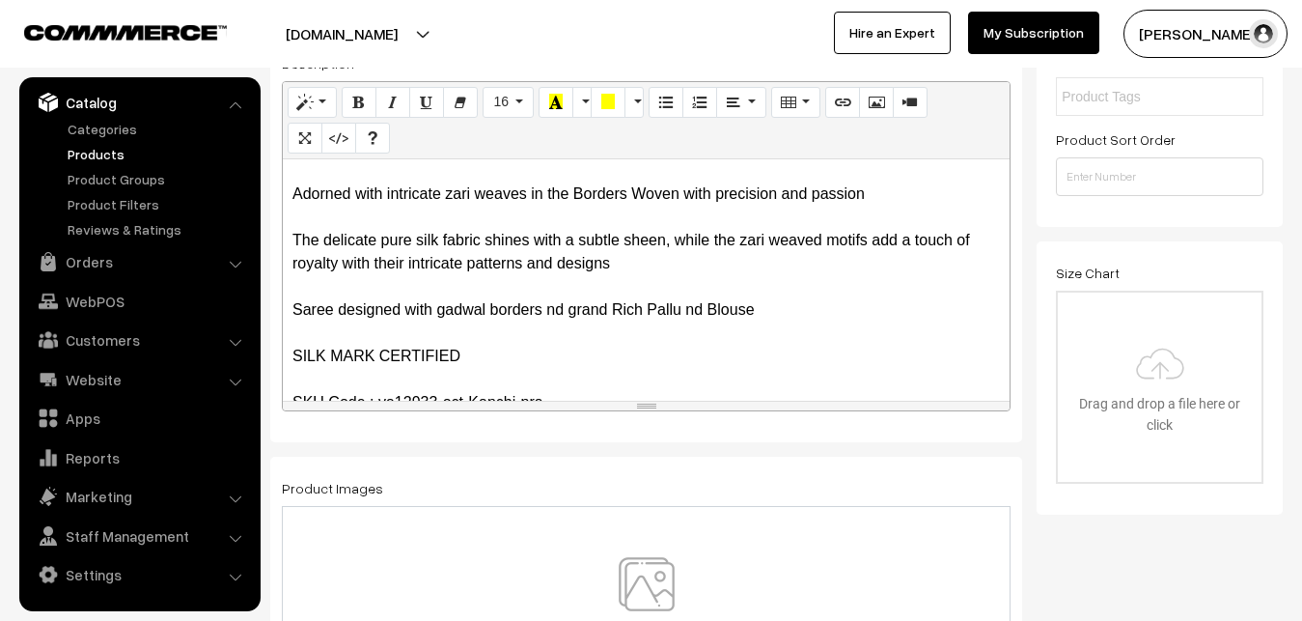
scroll to position [295, 0]
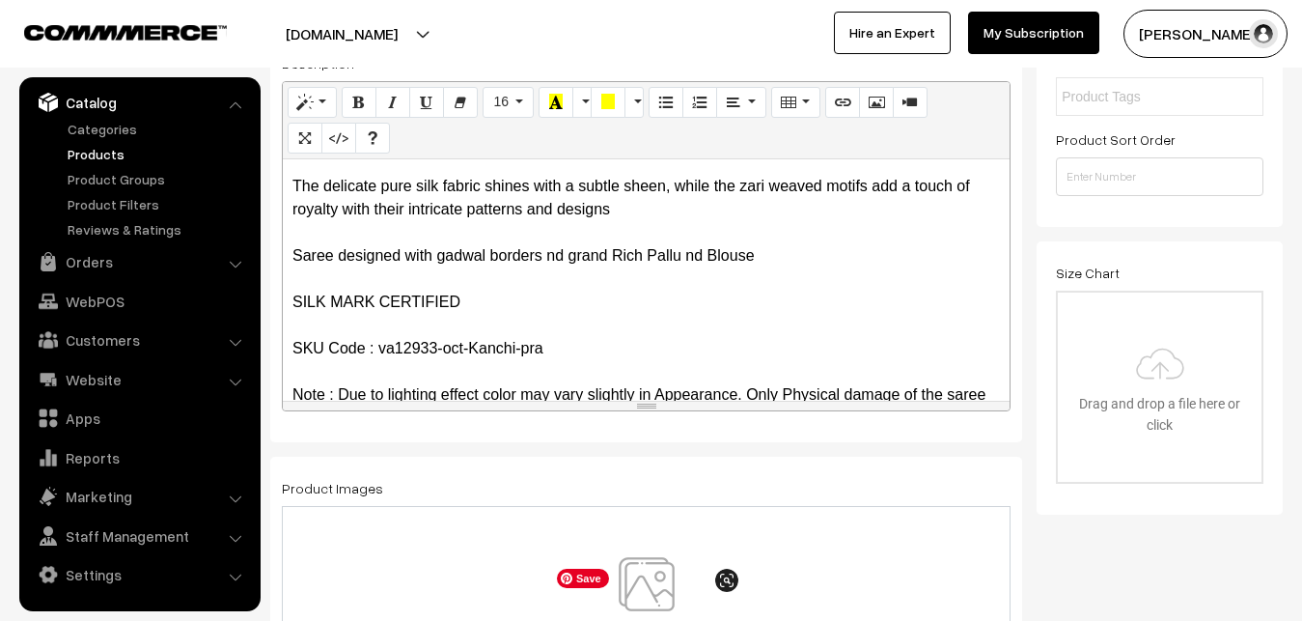
click at [643, 599] on img at bounding box center [646, 613] width 199 height 113
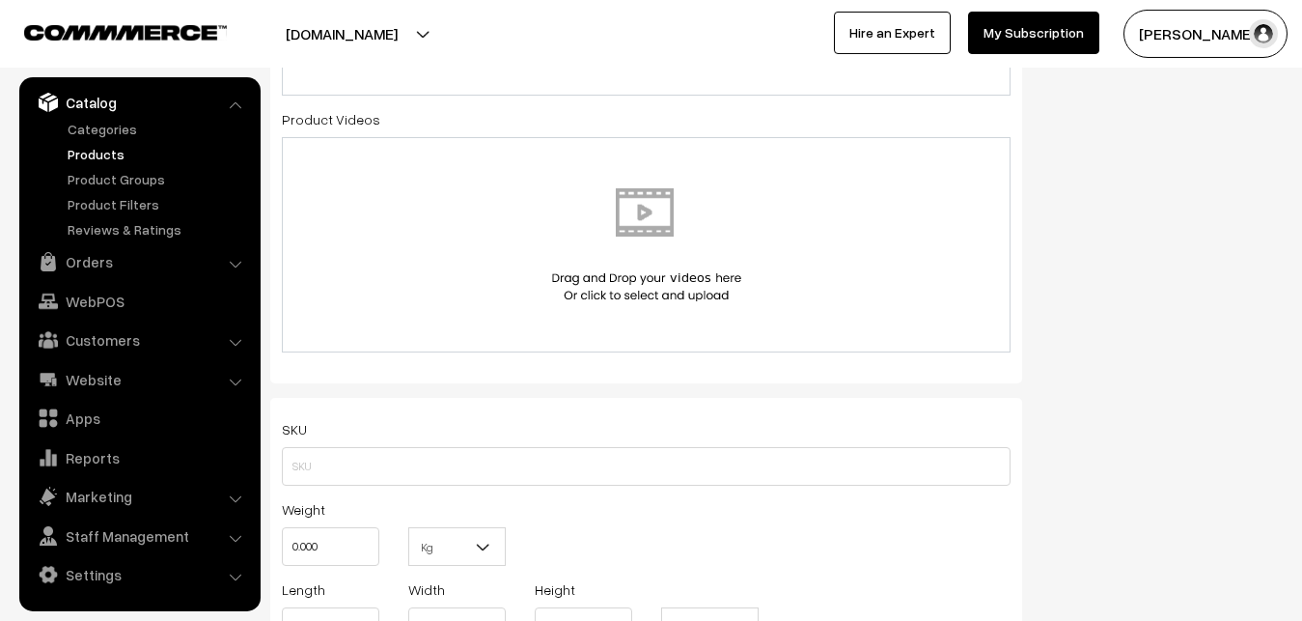
scroll to position [1083, 0]
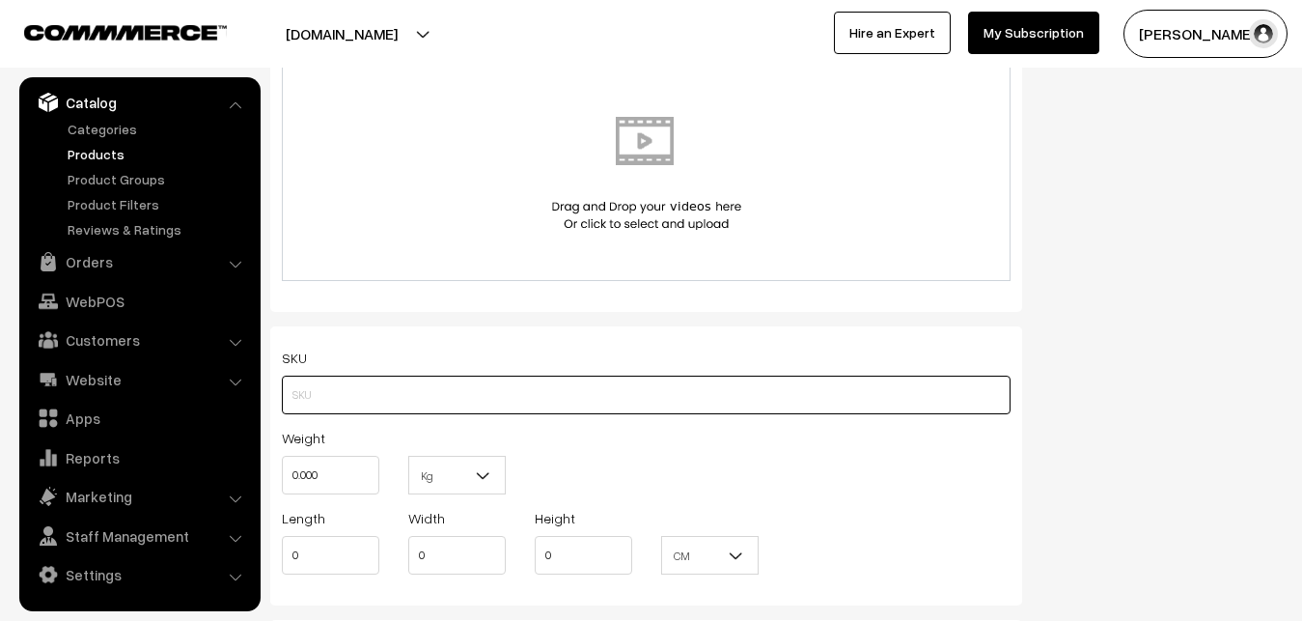
click at [288, 406] on input "text" at bounding box center [646, 395] width 729 height 39
paste input "va12933-oct-Kanchi-pra"
type input "va12933-oct-Kanchi-pra"
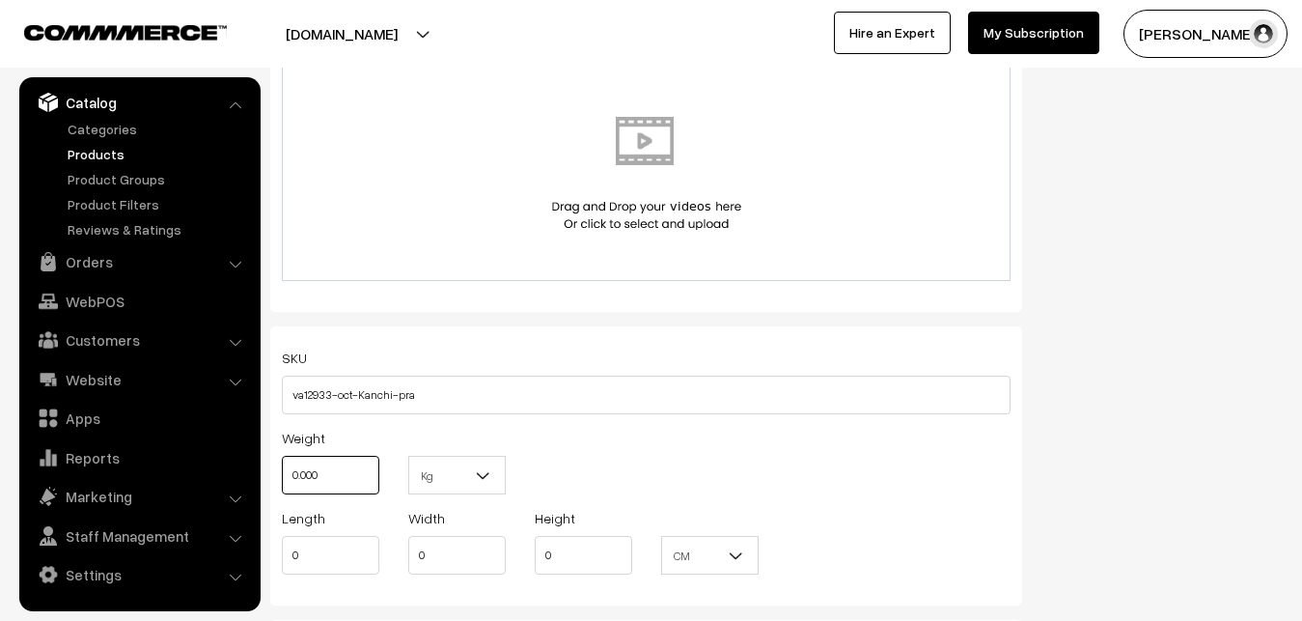
drag, startPoint x: 358, startPoint y: 484, endPoint x: 260, endPoint y: 485, distance: 98.5
click at [282, 485] on input "0.000" at bounding box center [331, 475] width 98 height 39
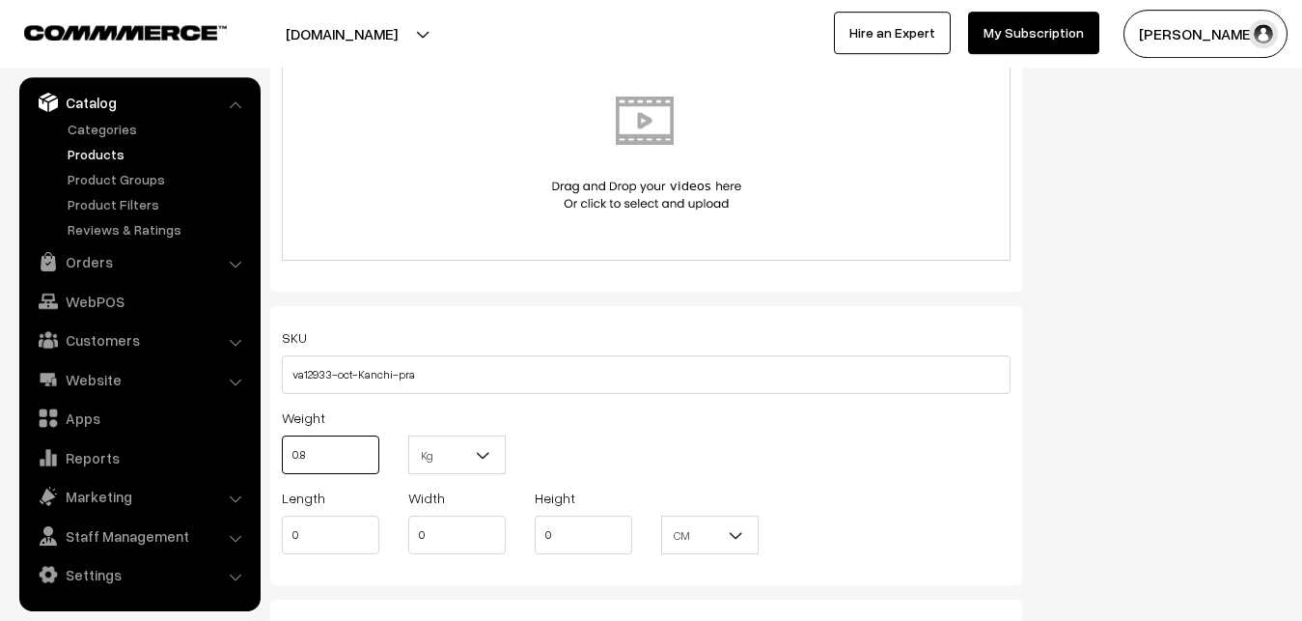
scroll to position [1477, 0]
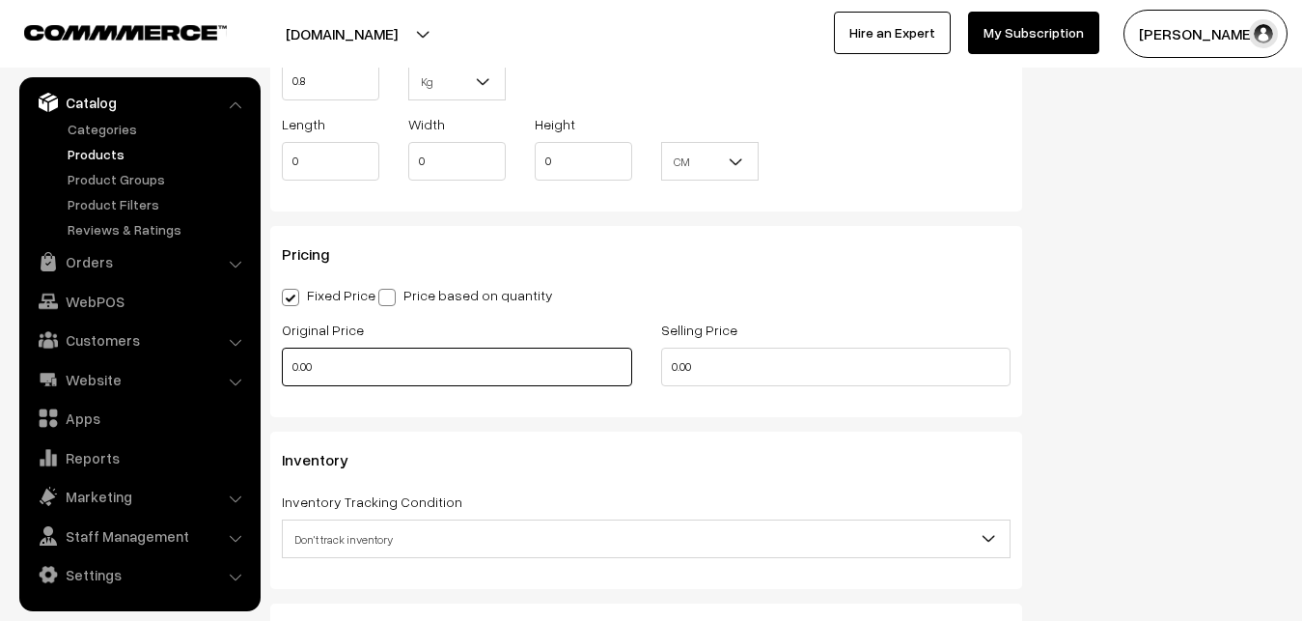
type input "0.80"
drag, startPoint x: 337, startPoint y: 364, endPoint x: 243, endPoint y: 364, distance: 93.6
click at [282, 364] on input "0.00" at bounding box center [457, 367] width 350 height 39
type input "9000"
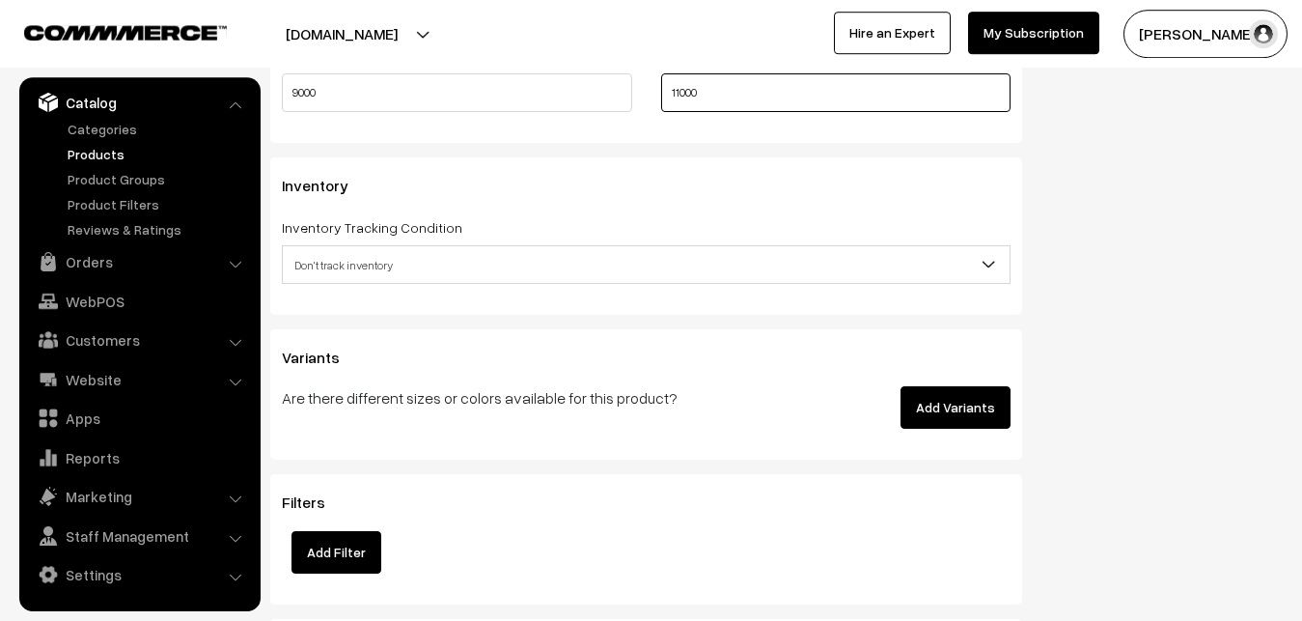
scroll to position [1871, 0]
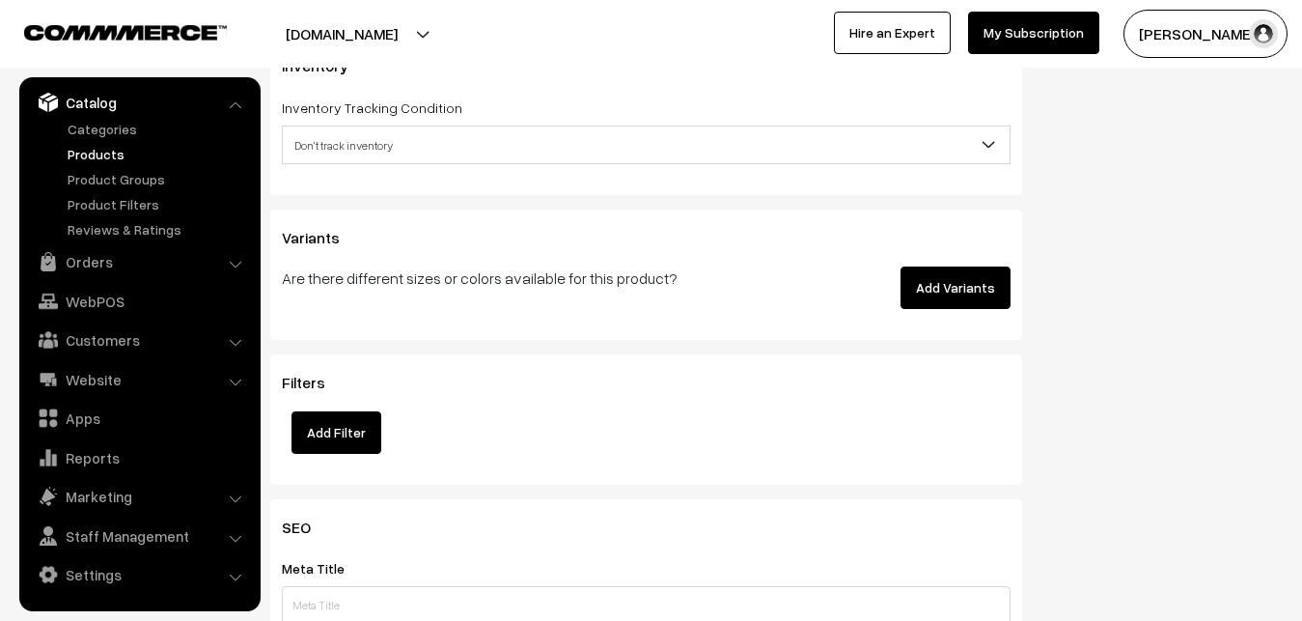
type input "11000"
click at [333, 151] on span "Don't track inventory" at bounding box center [646, 145] width 727 height 34
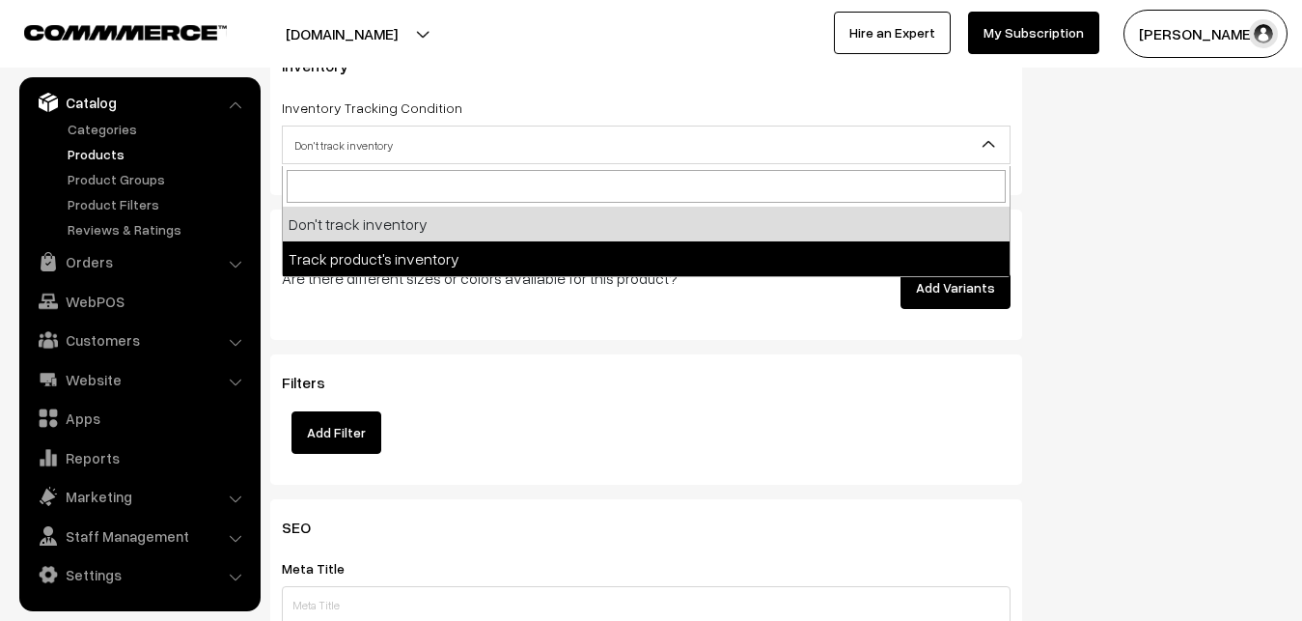
select select "2"
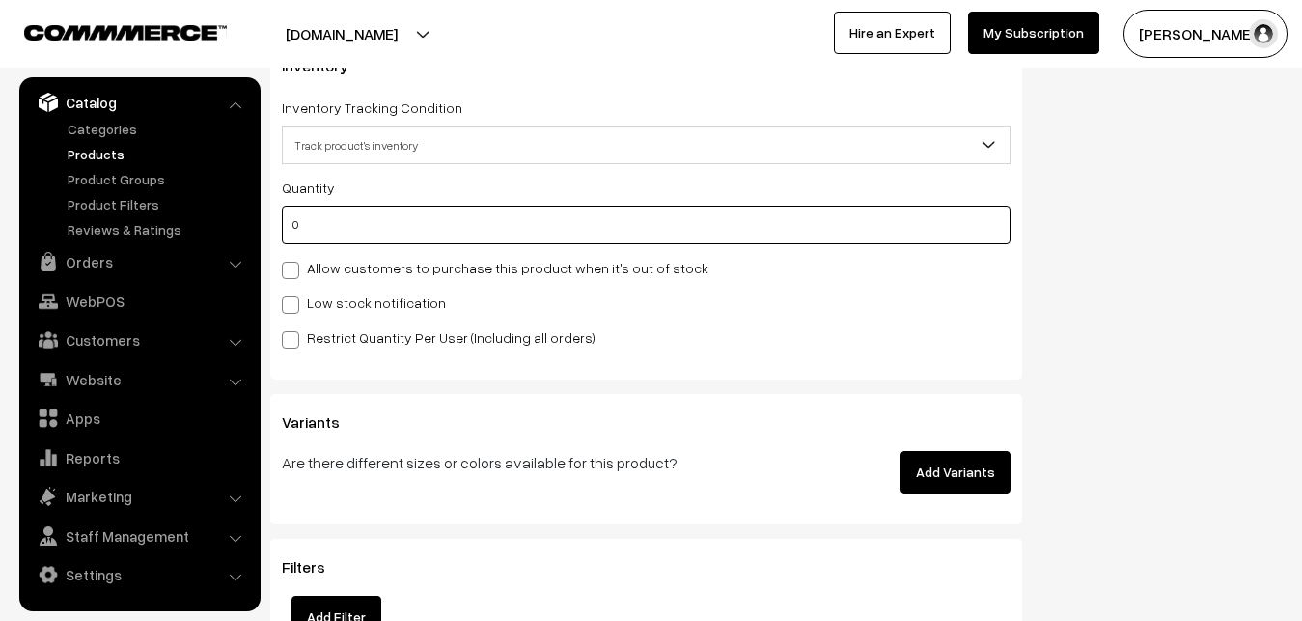
click at [327, 235] on input "0" at bounding box center [646, 225] width 729 height 39
type input "4"
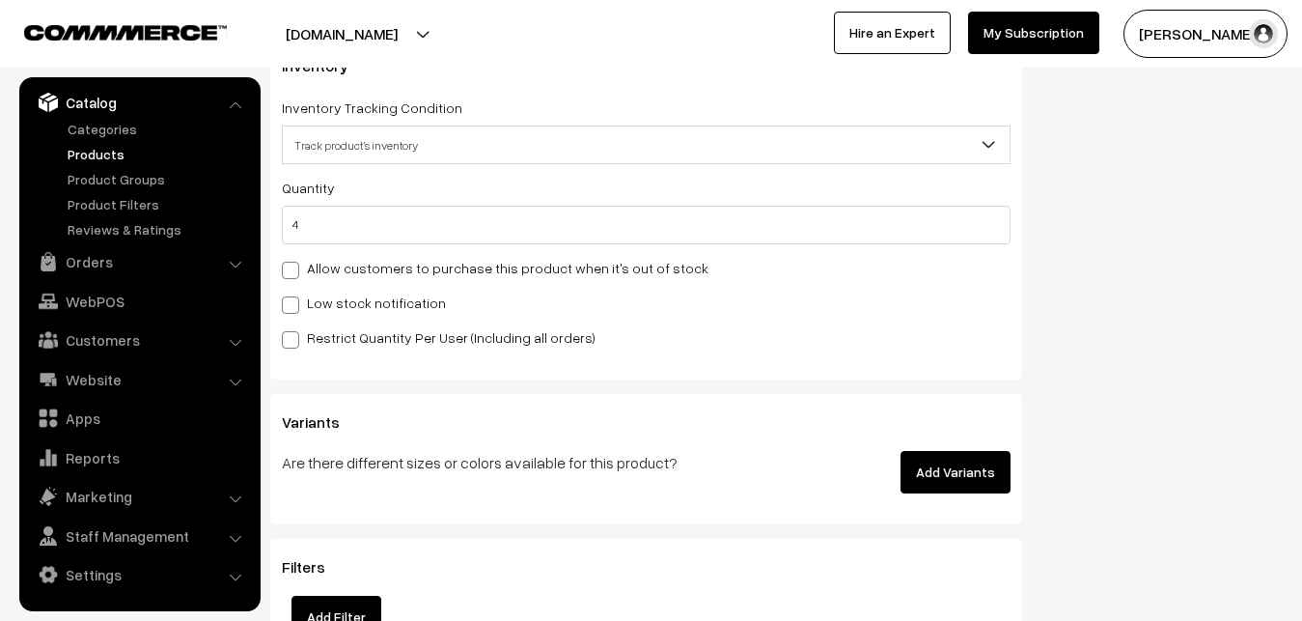
click at [319, 305] on label "Low stock notification" at bounding box center [364, 303] width 164 height 20
click at [294, 305] on input "Low stock notification" at bounding box center [288, 301] width 13 height 13
checkbox input "true"
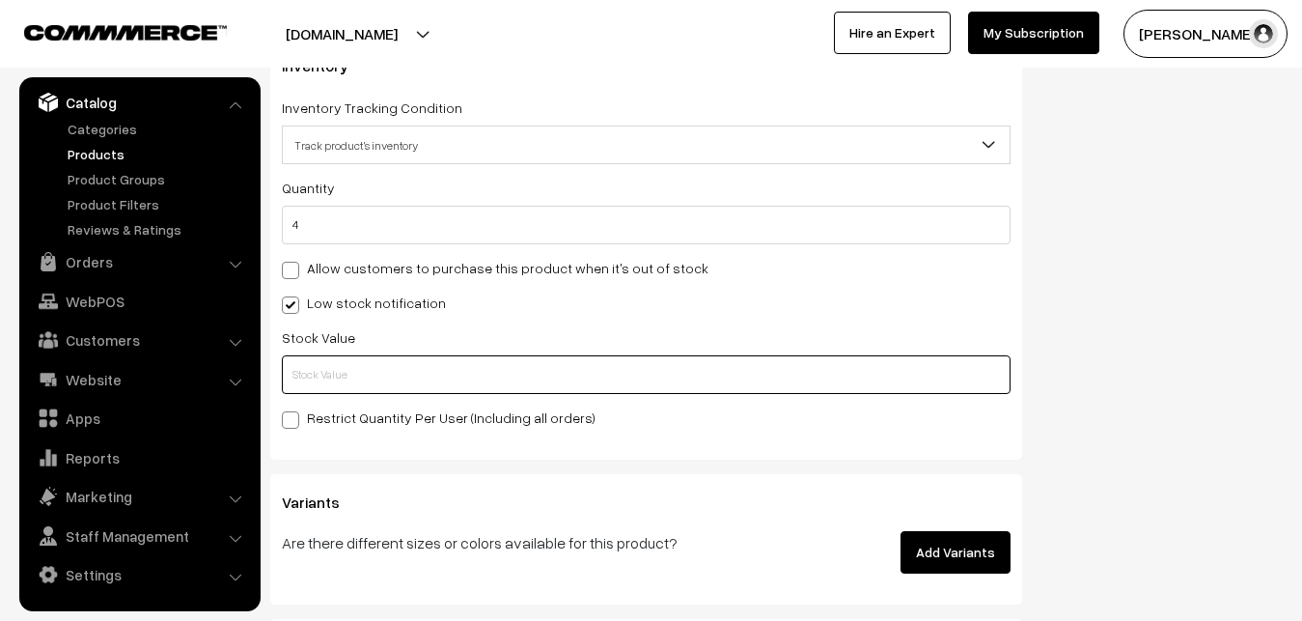
click at [320, 363] on input "text" at bounding box center [646, 374] width 729 height 39
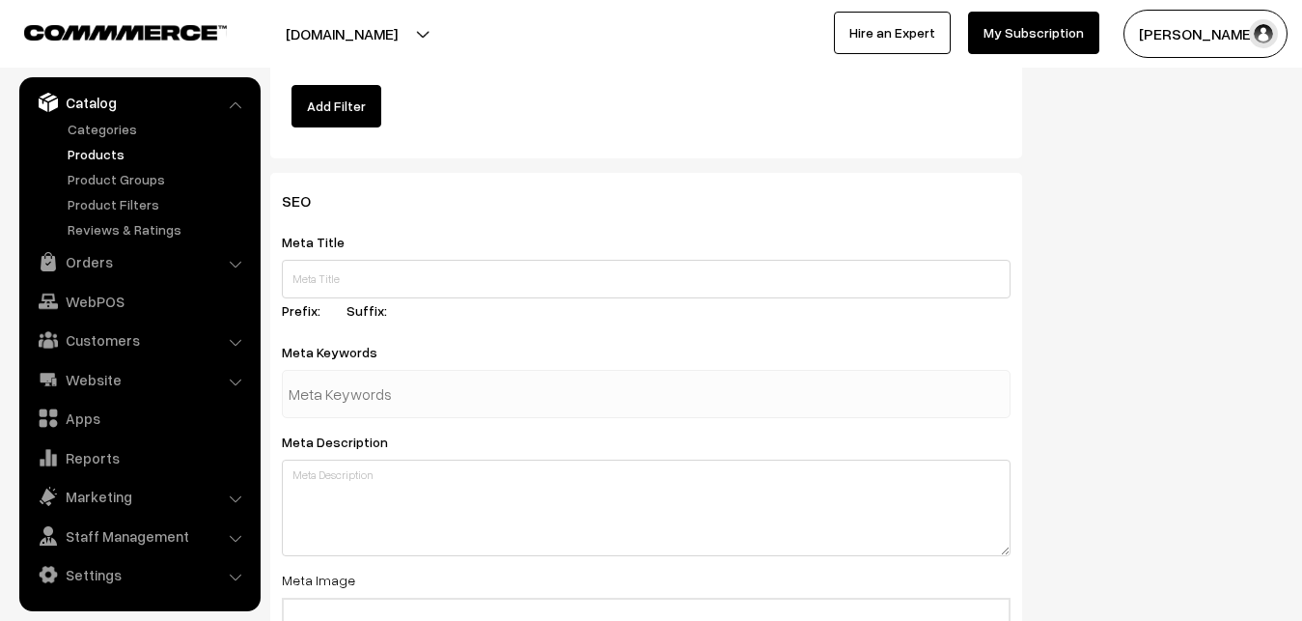
scroll to position [2874, 0]
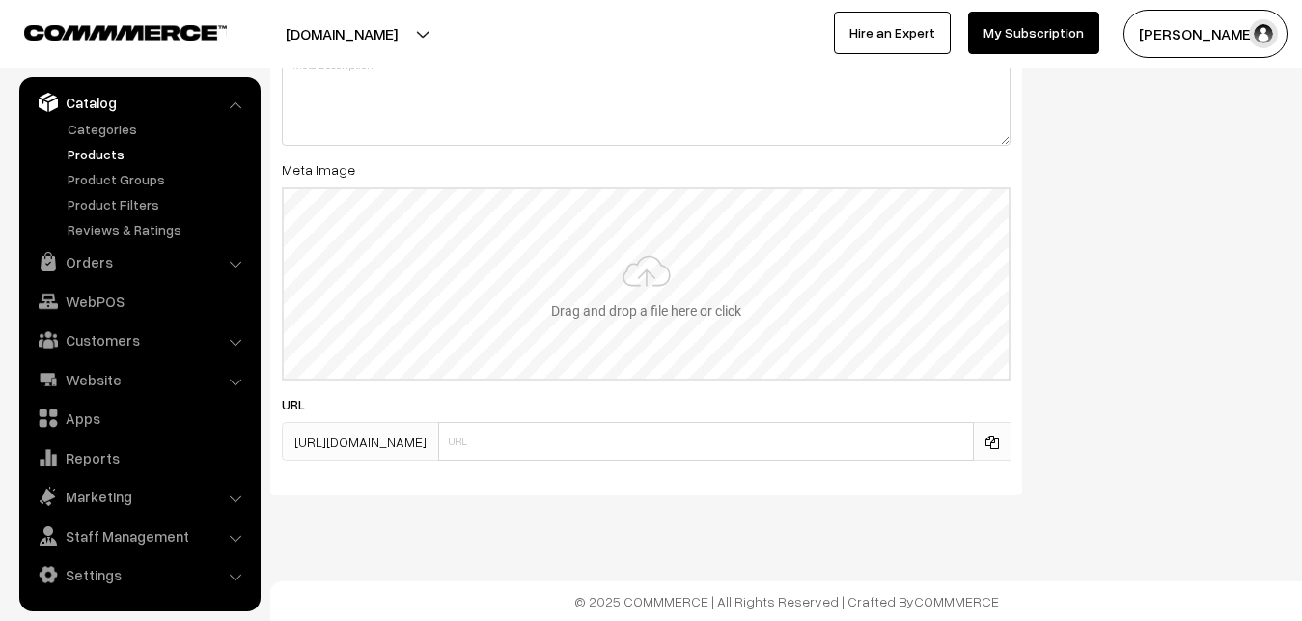
type input "2"
click at [634, 243] on input "file" at bounding box center [646, 283] width 725 height 189
type input "C:\fakepath\gadwal-saree-va12933-oct.jpeg"
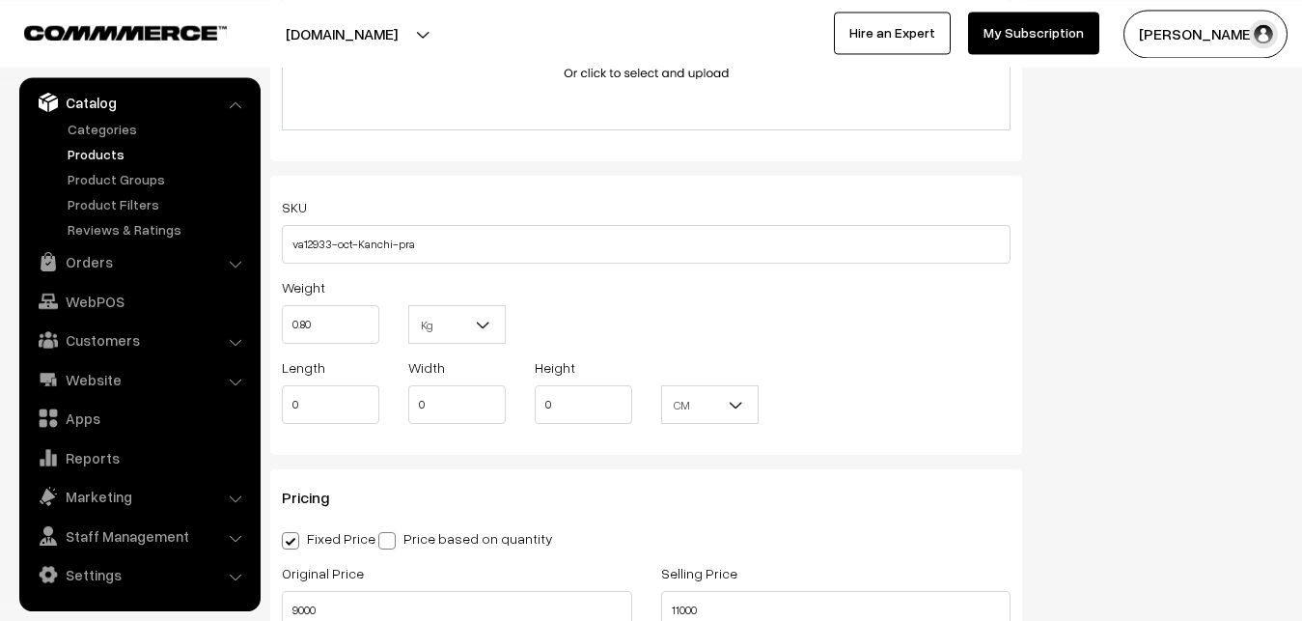
scroll to position [0, 0]
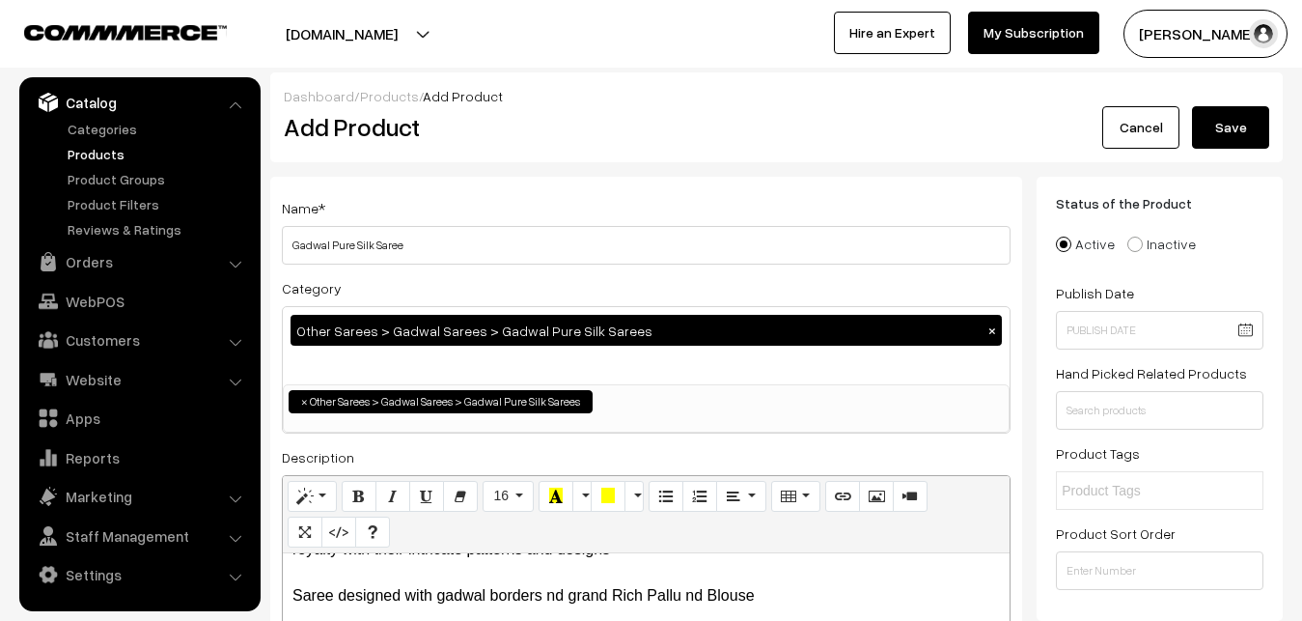
click at [1237, 117] on button "Save" at bounding box center [1230, 127] width 77 height 42
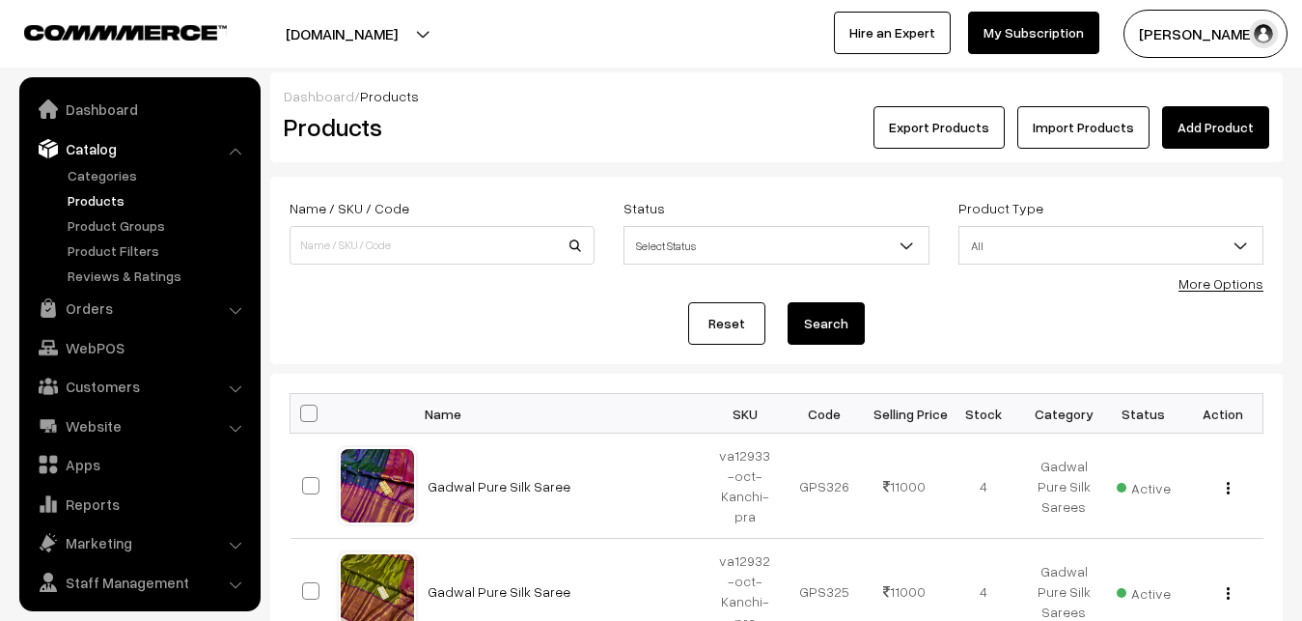
scroll to position [46, 0]
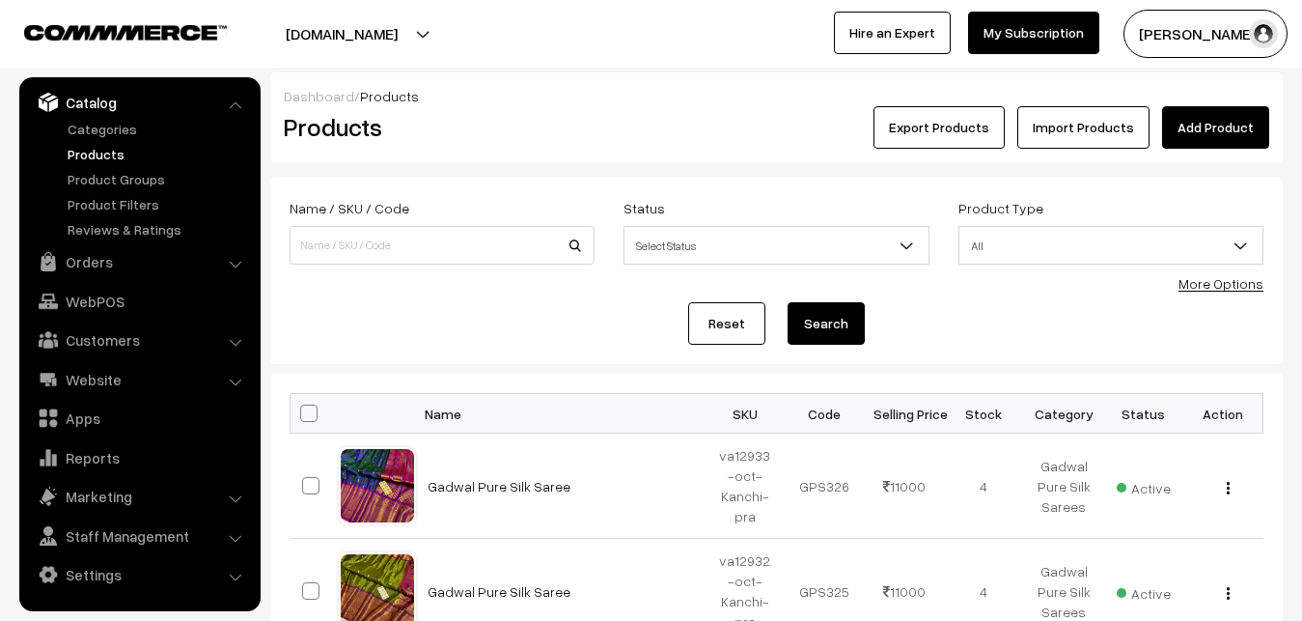
click at [1225, 130] on link "Add Product" at bounding box center [1215, 127] width 107 height 42
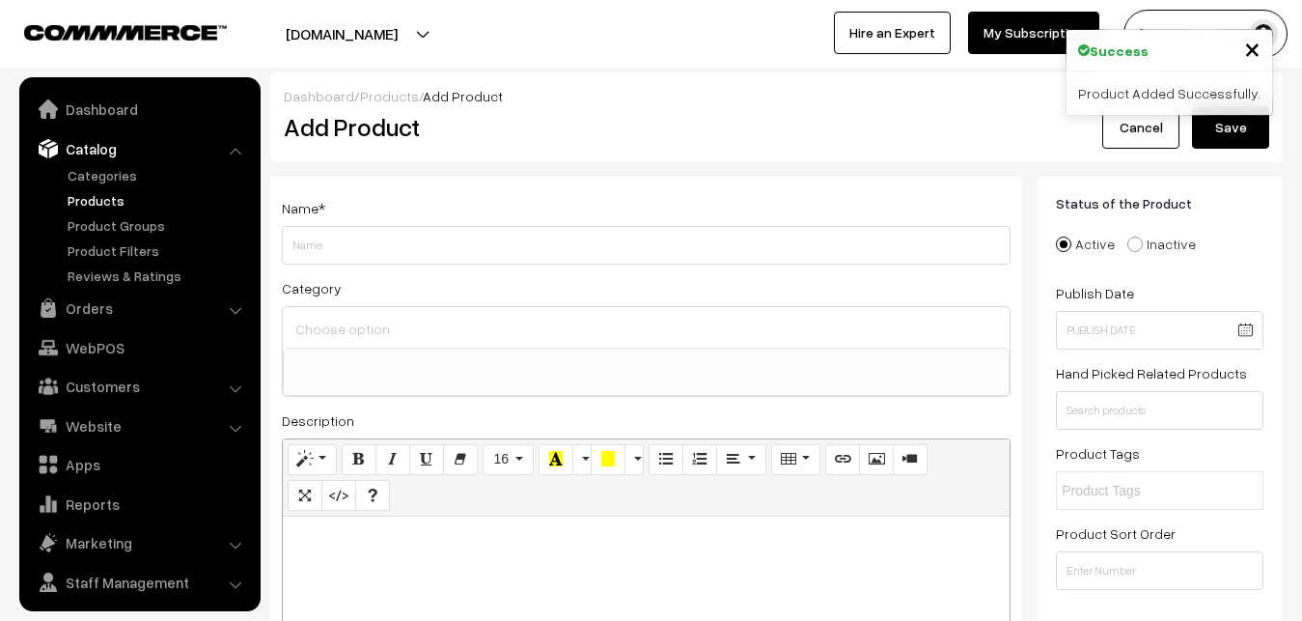
select select
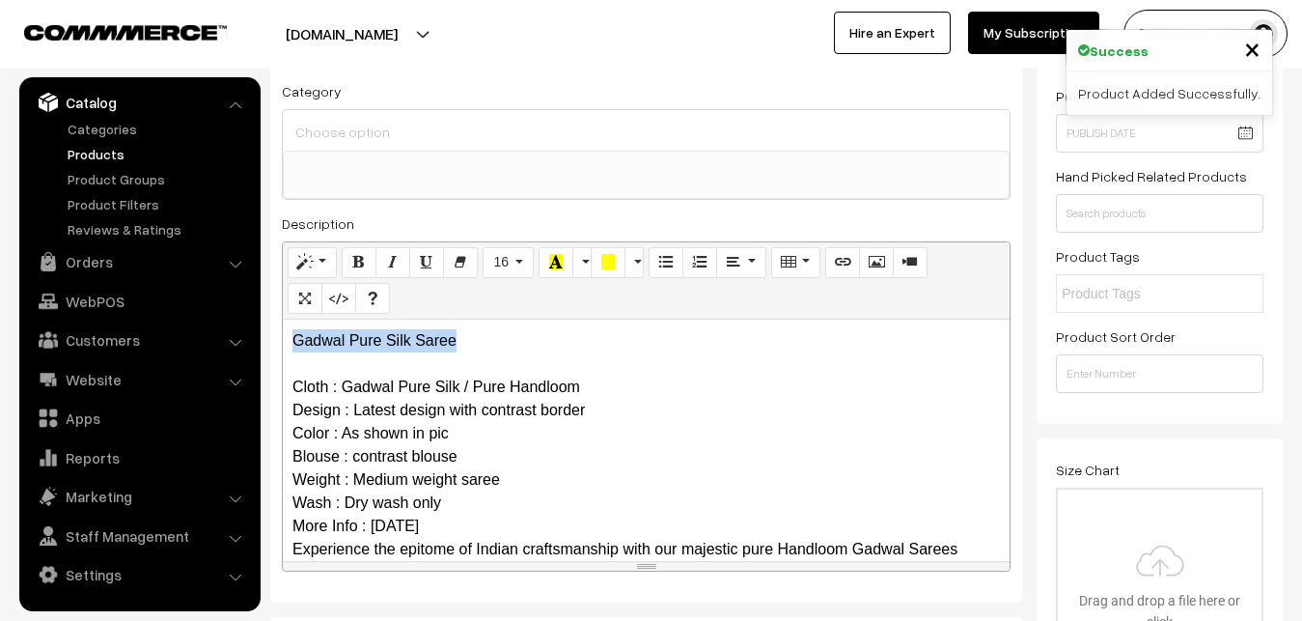
drag, startPoint x: 488, startPoint y: 346, endPoint x: 220, endPoint y: 343, distance: 268.4
click at [283, 343] on div "Gadwal Pure Silk Saree Cloth : Gadwal Pure Silk / Pure Handloom Design : Latest…" at bounding box center [646, 440] width 727 height 241
copy p "Gadwal Pure Silk Saree"
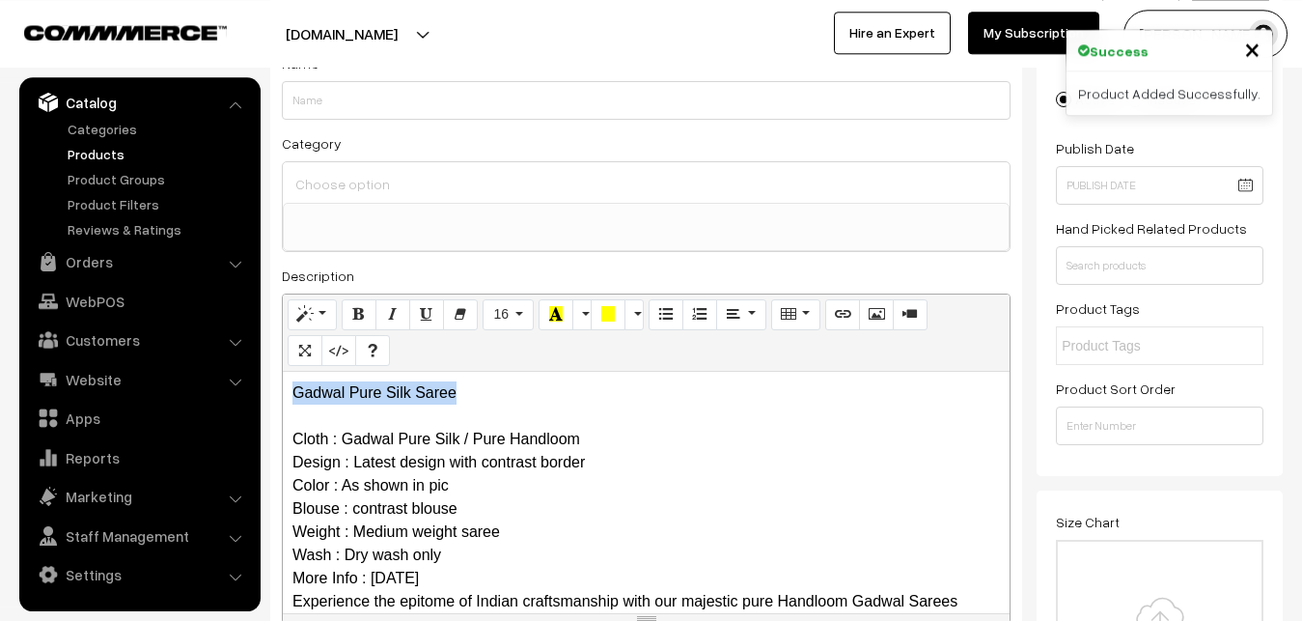
scroll to position [98, 0]
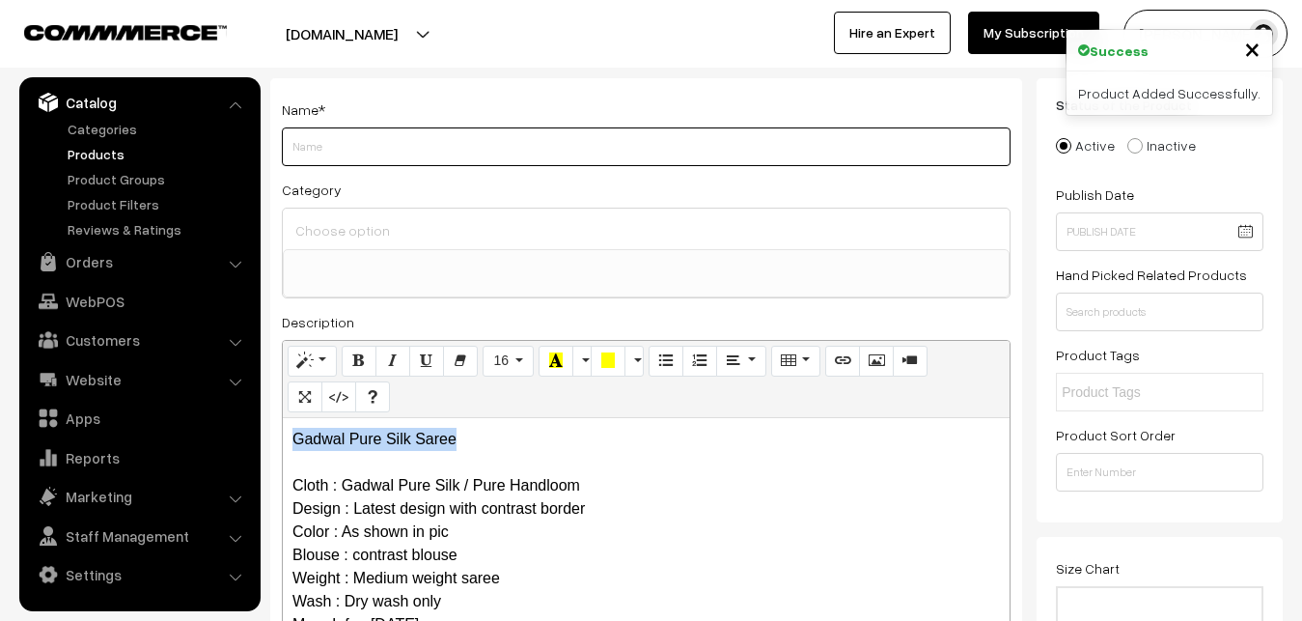
click at [336, 146] on input "Weight" at bounding box center [646, 146] width 729 height 39
paste input "Gadwal Pure Silk Saree"
type input "Gadwal Pure Silk Saree"
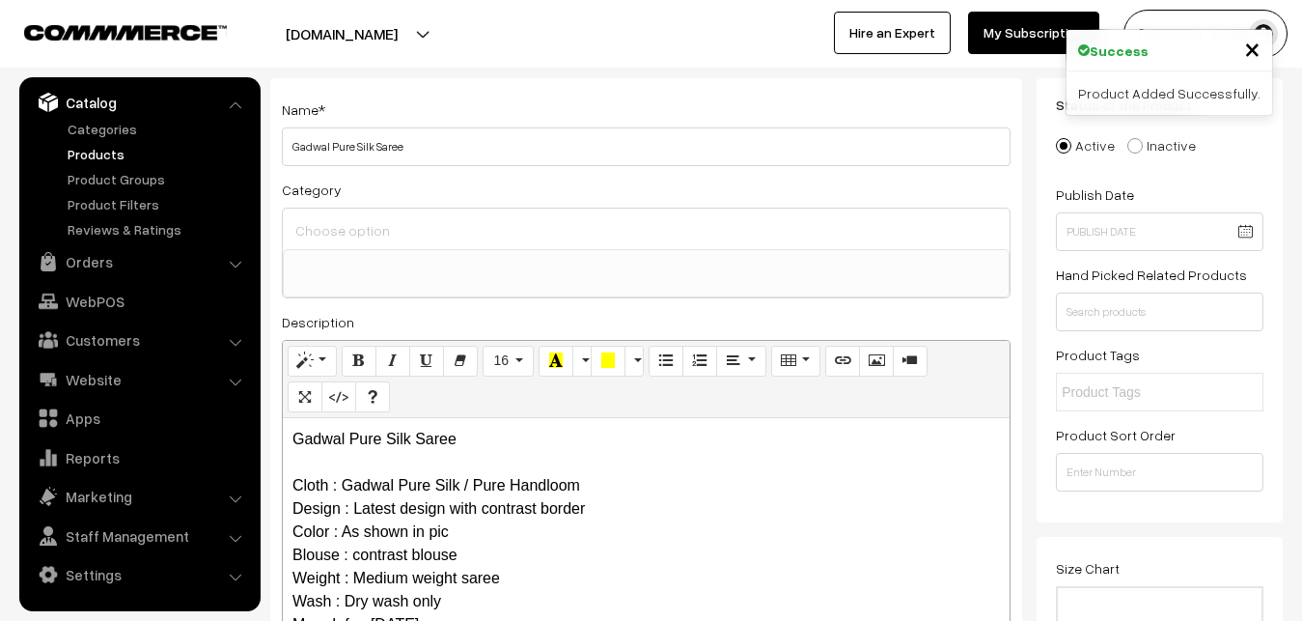
click at [348, 224] on input at bounding box center [646, 230] width 711 height 28
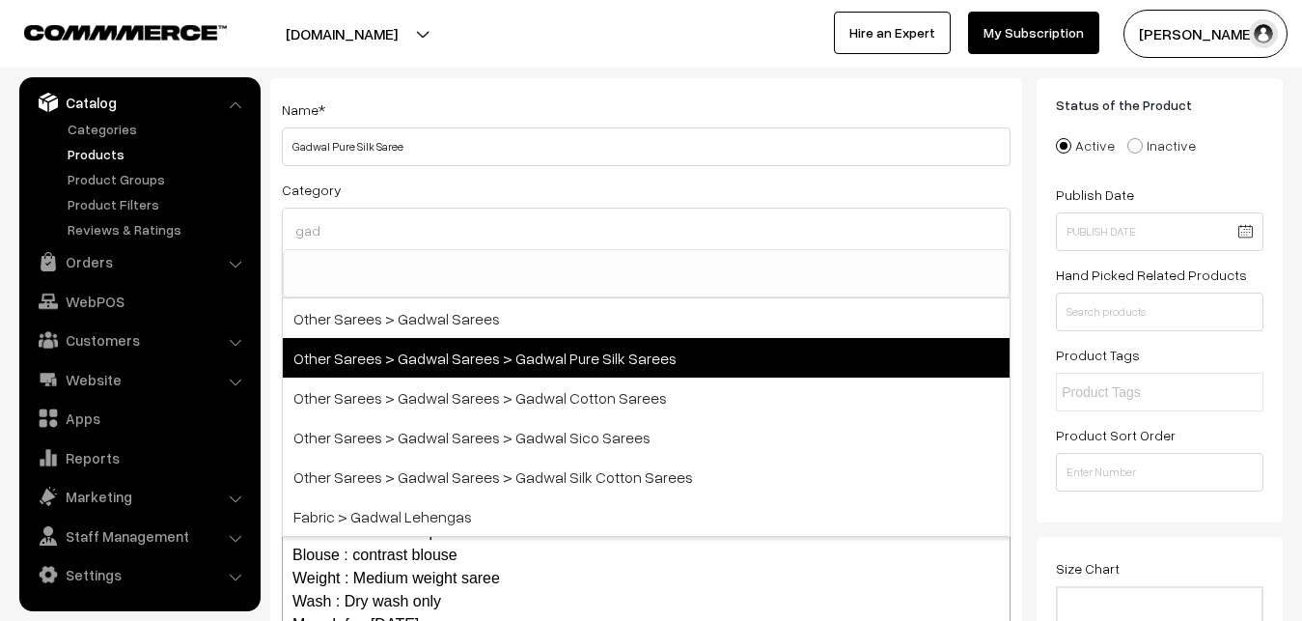
type input "gad"
click at [551, 353] on span "Other Sarees > Gadwal Sarees > Gadwal Pure Silk Sarees" at bounding box center [646, 358] width 727 height 40
select select "45"
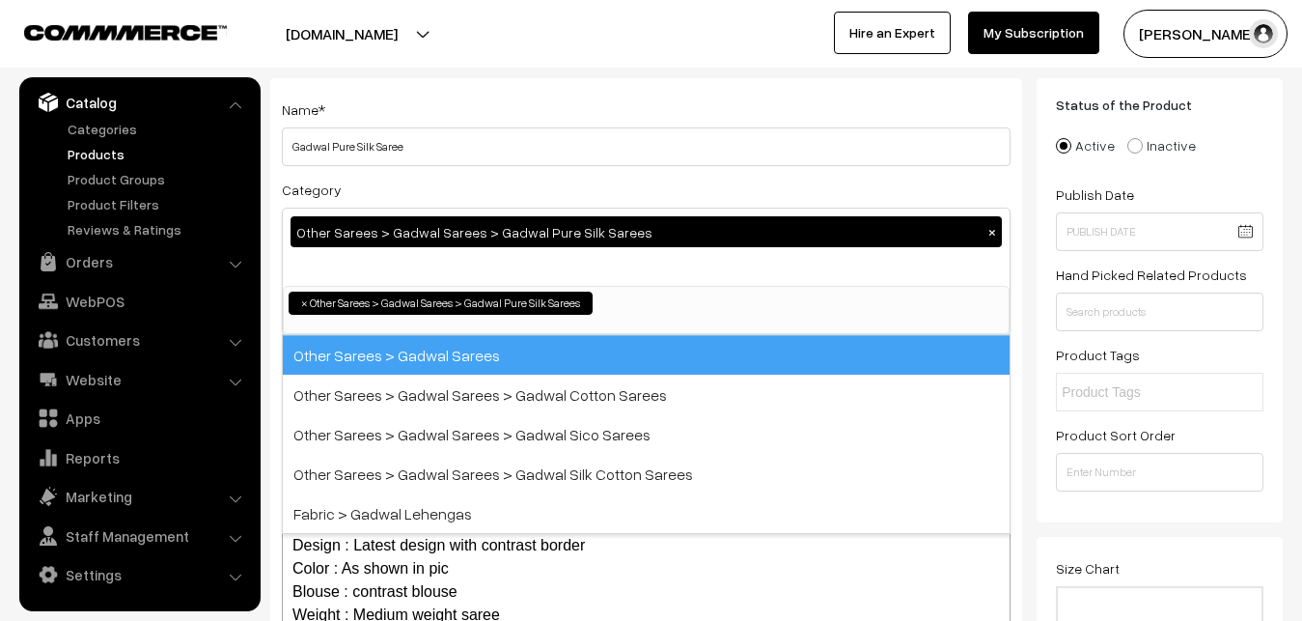
scroll to position [710, 0]
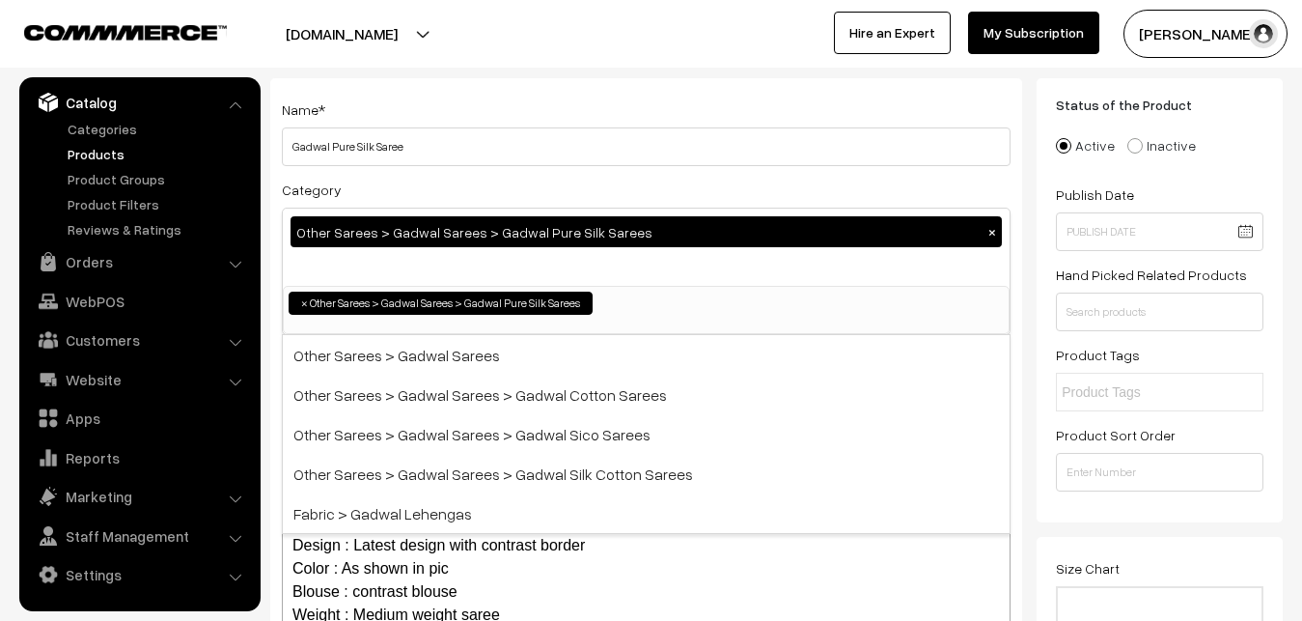
click at [524, 176] on div "Name * Gadwal Pure Silk Saree Category Other Sarees > Gadwal Sarees > Gadwal Pu…" at bounding box center [646, 407] width 752 height 659
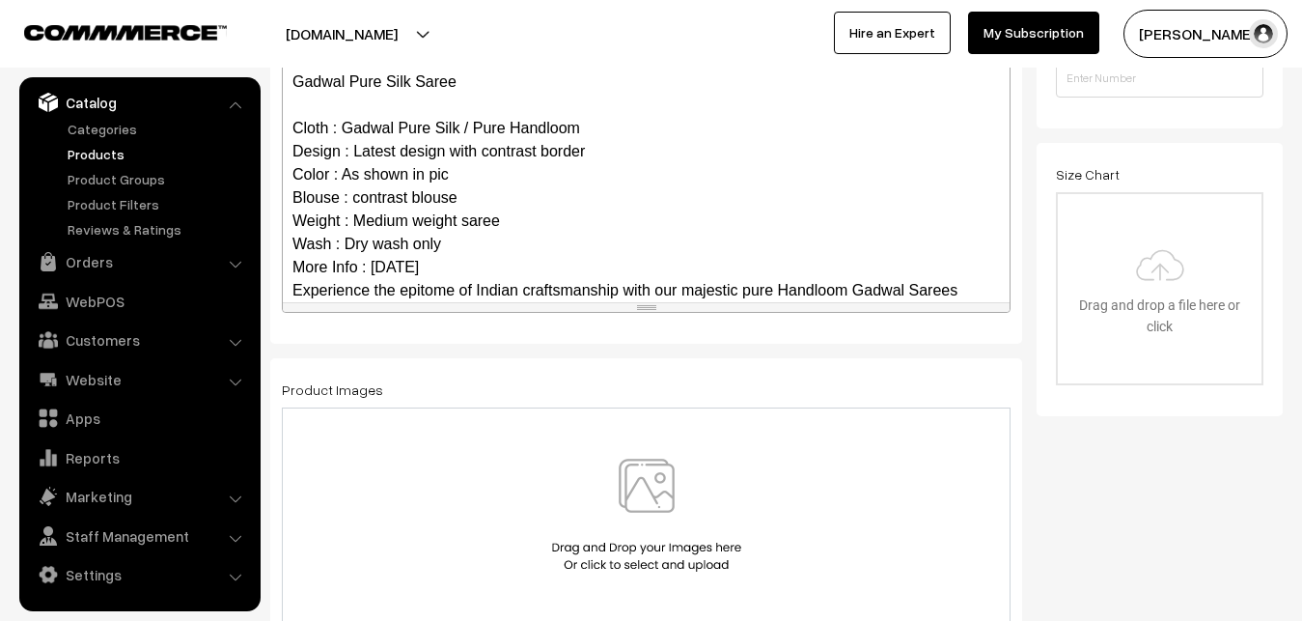
scroll to position [349, 0]
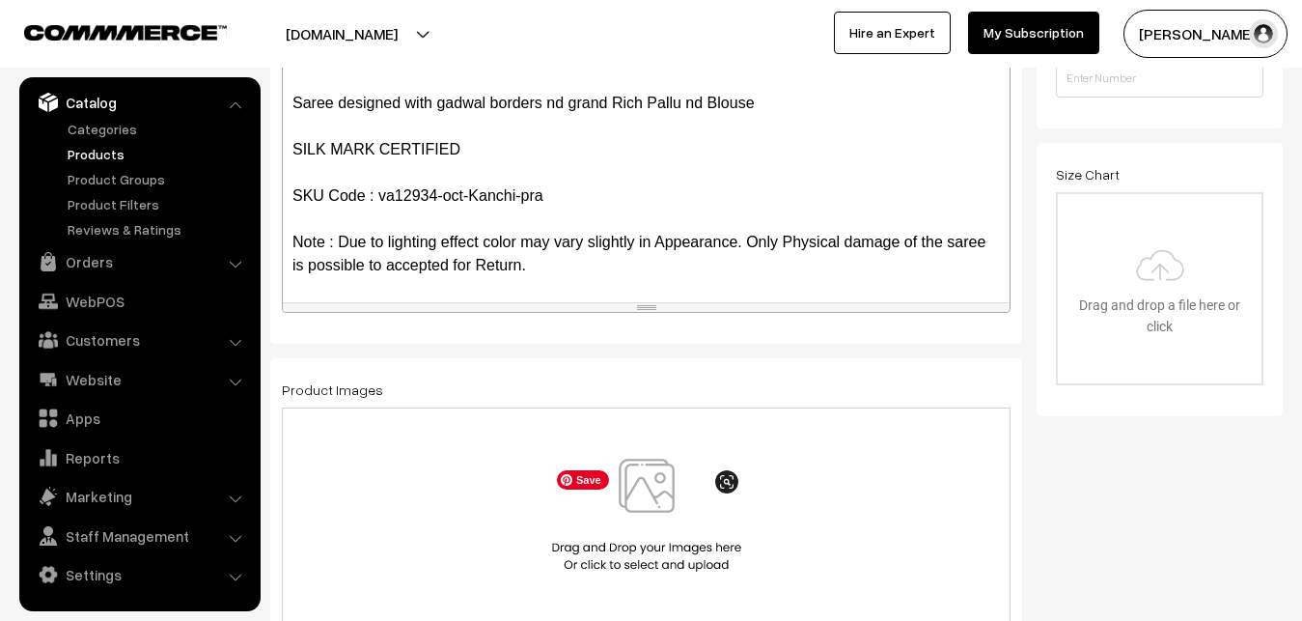
click at [661, 484] on img at bounding box center [646, 515] width 199 height 113
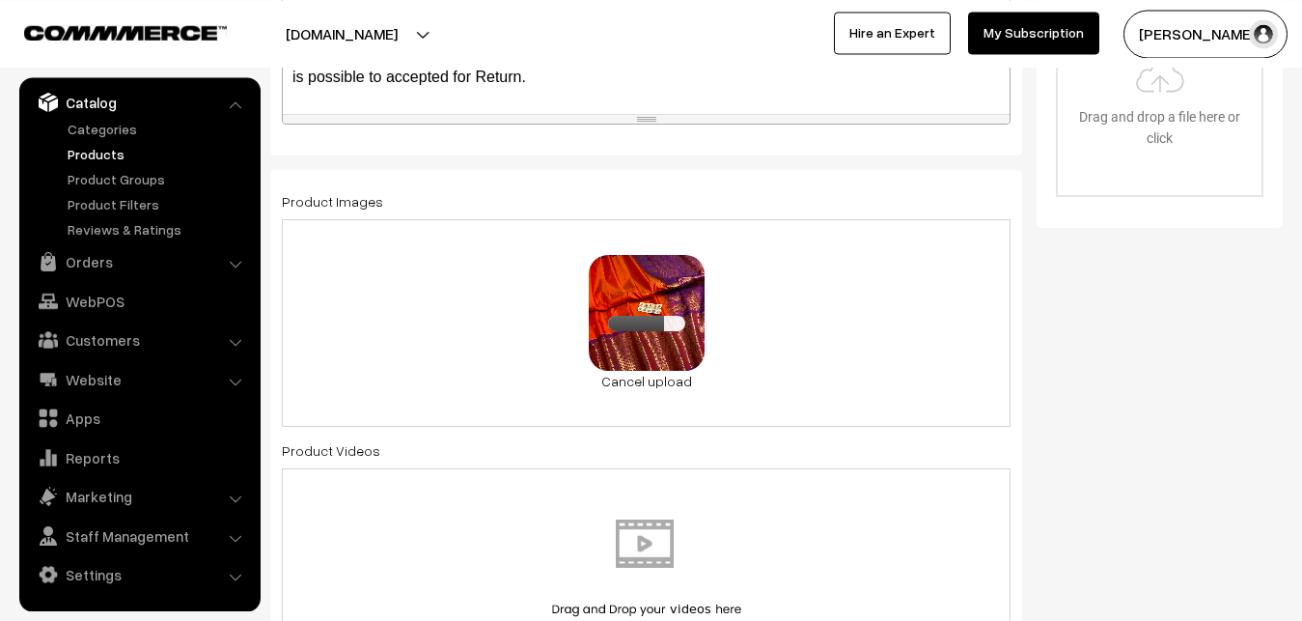
scroll to position [1083, 0]
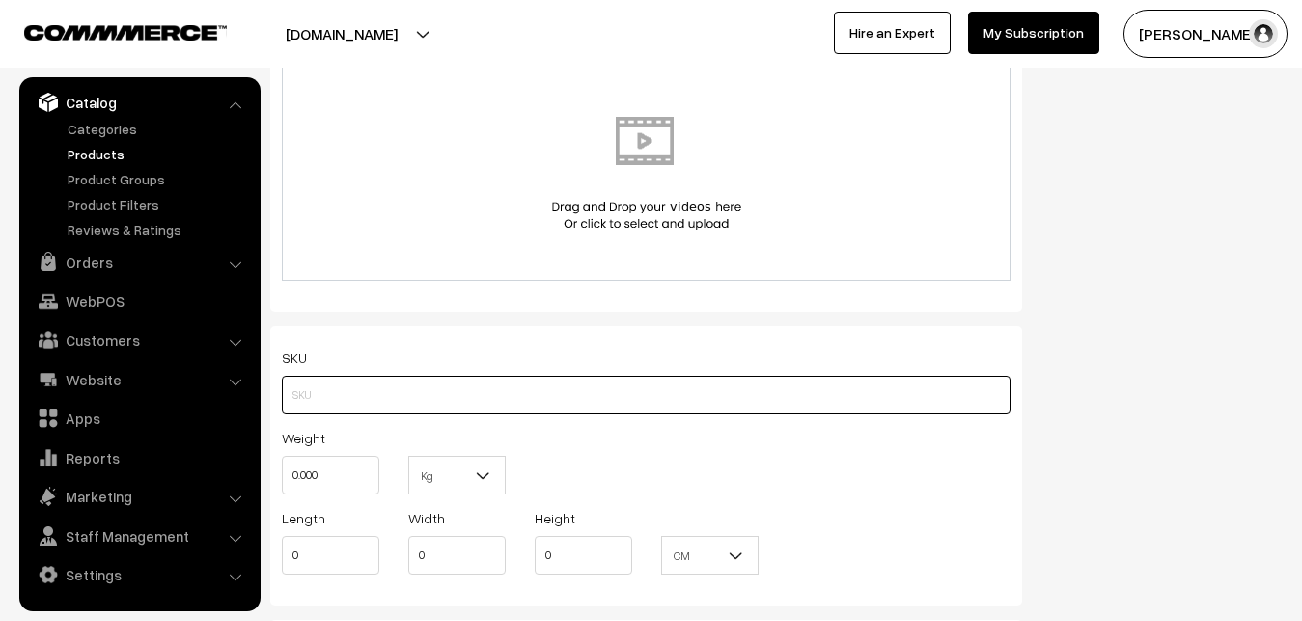
click at [342, 401] on input "text" at bounding box center [646, 395] width 729 height 39
paste input "va12934-oct-Kanchi-pra"
type input "va12934-oct-Kanchi-pra"
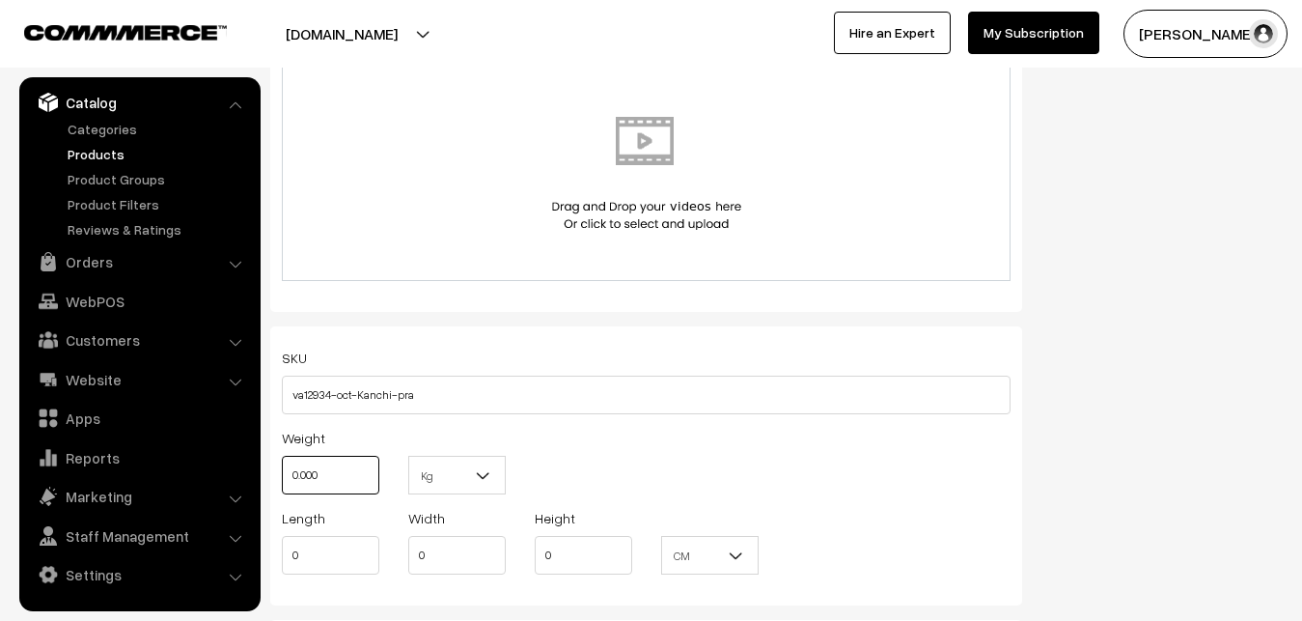
drag, startPoint x: 341, startPoint y: 475, endPoint x: 277, endPoint y: 476, distance: 63.7
click at [282, 476] on input "0.000" at bounding box center [331, 475] width 98 height 39
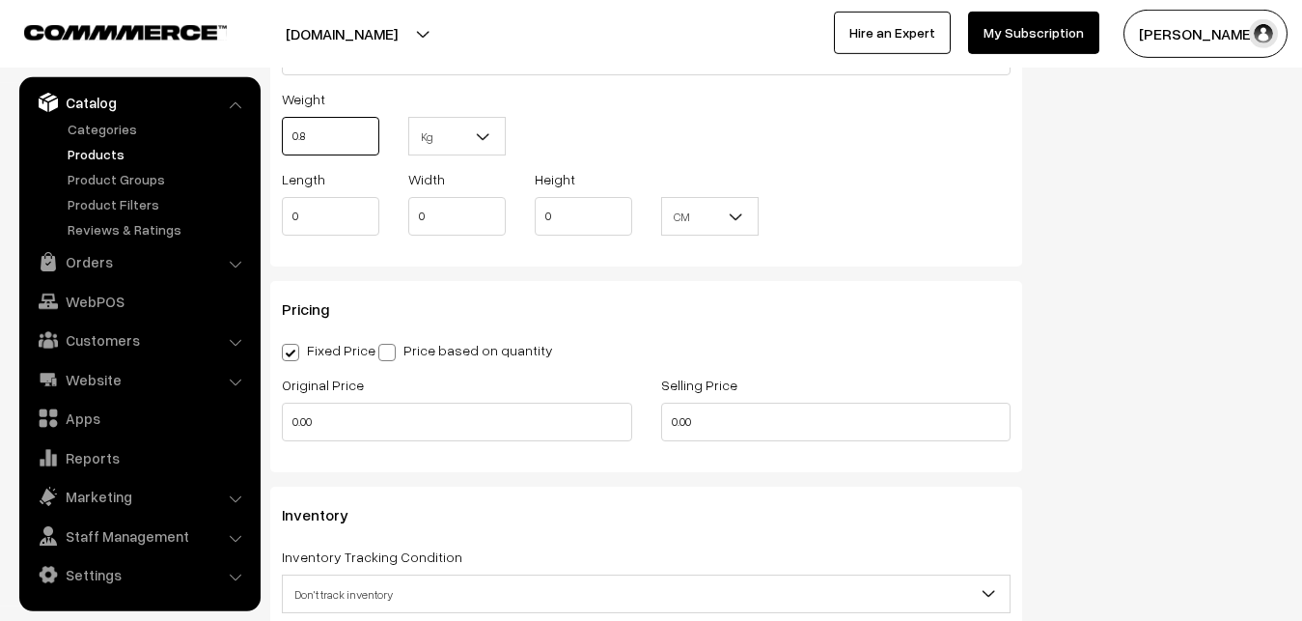
scroll to position [1477, 0]
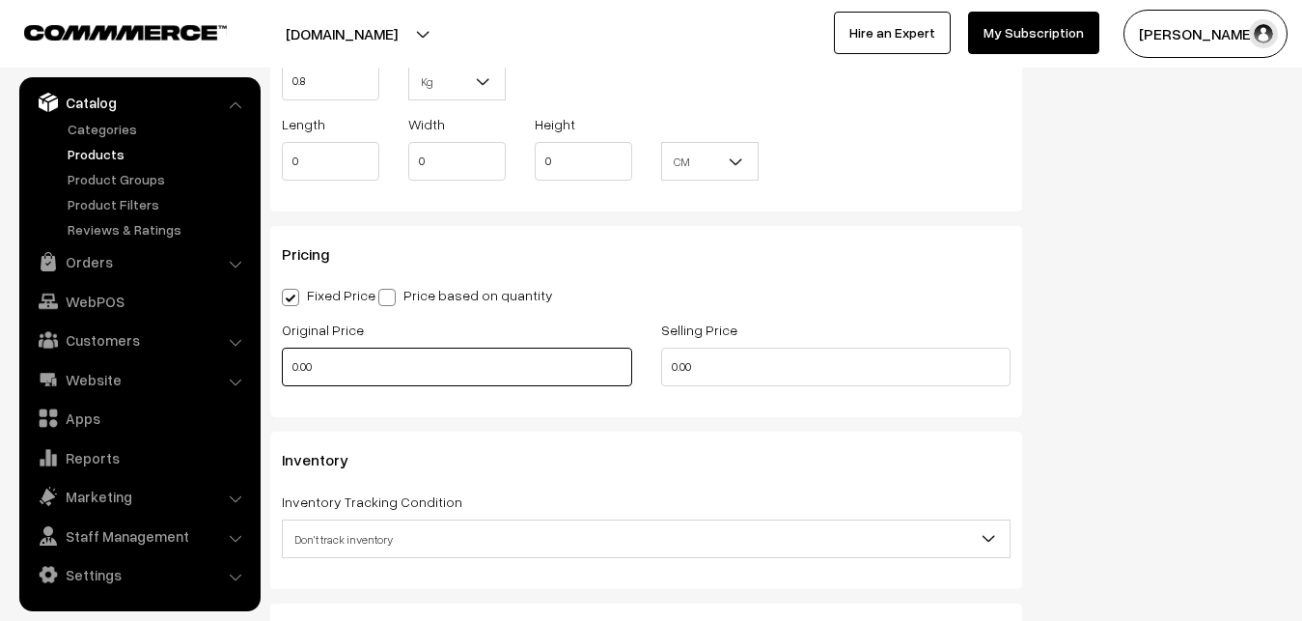
type input "0.80"
click at [282, 362] on input "0.00" at bounding box center [457, 367] width 350 height 39
type input "1"
type input "9000"
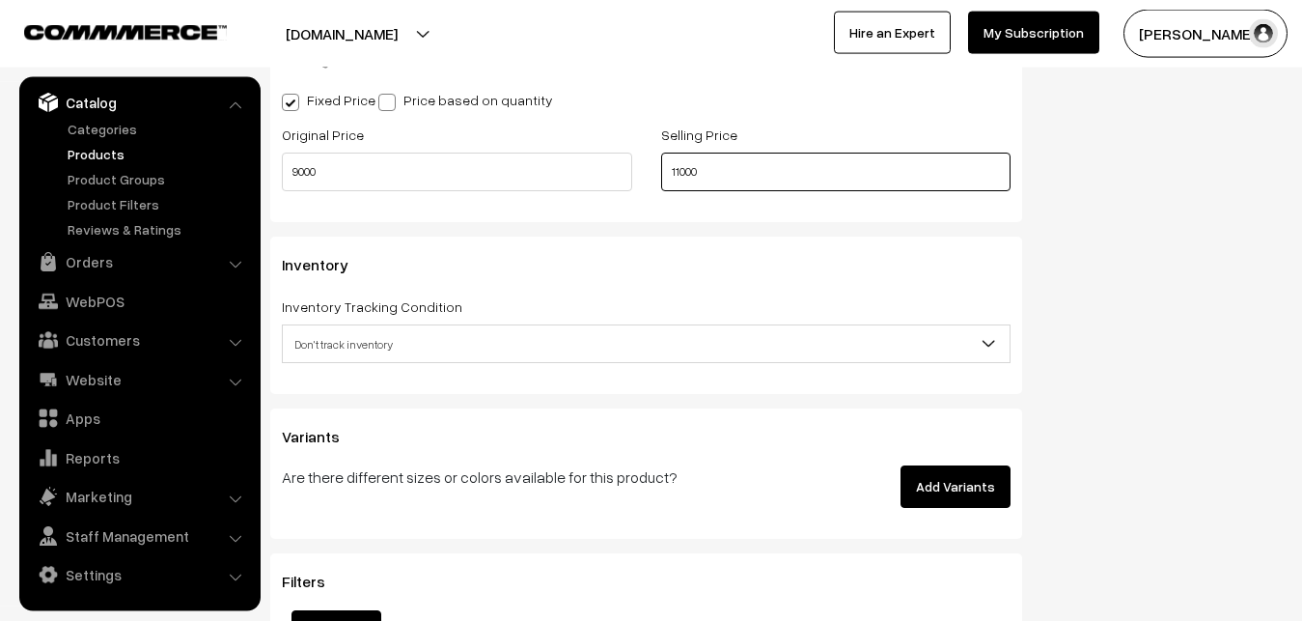
scroll to position [1674, 0]
type input "11000"
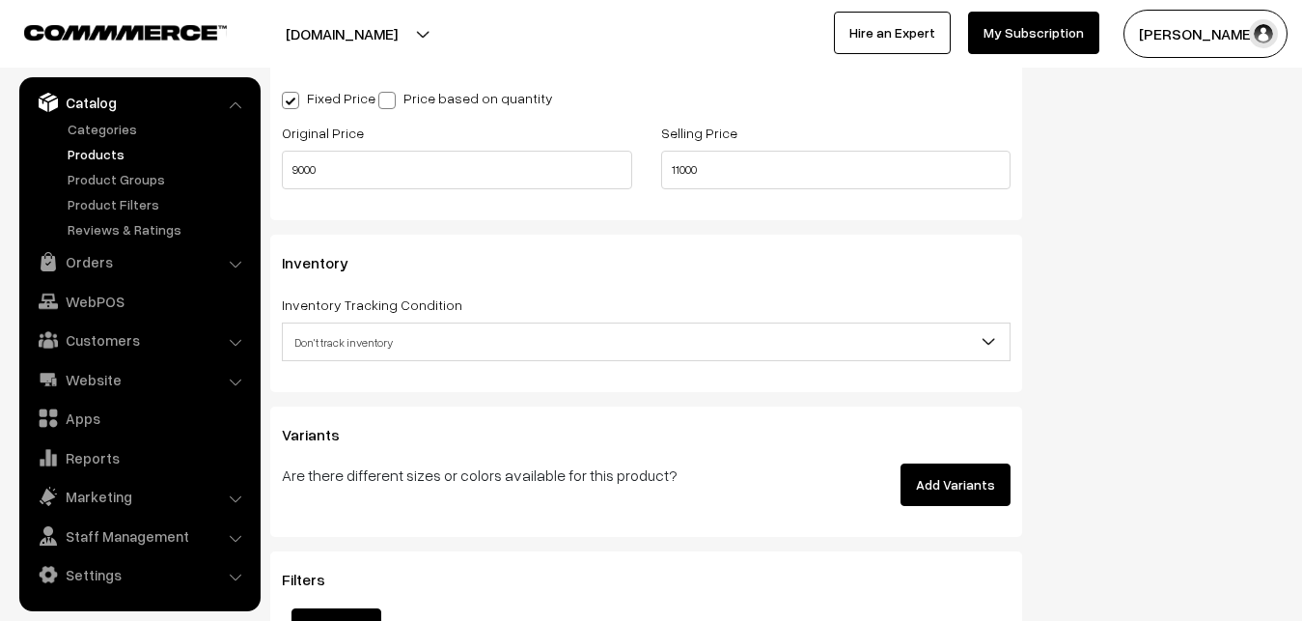
click at [341, 319] on div "Inventory Tracking Condition Don't track inventory Track product's inventory Do…" at bounding box center [646, 327] width 729 height 69
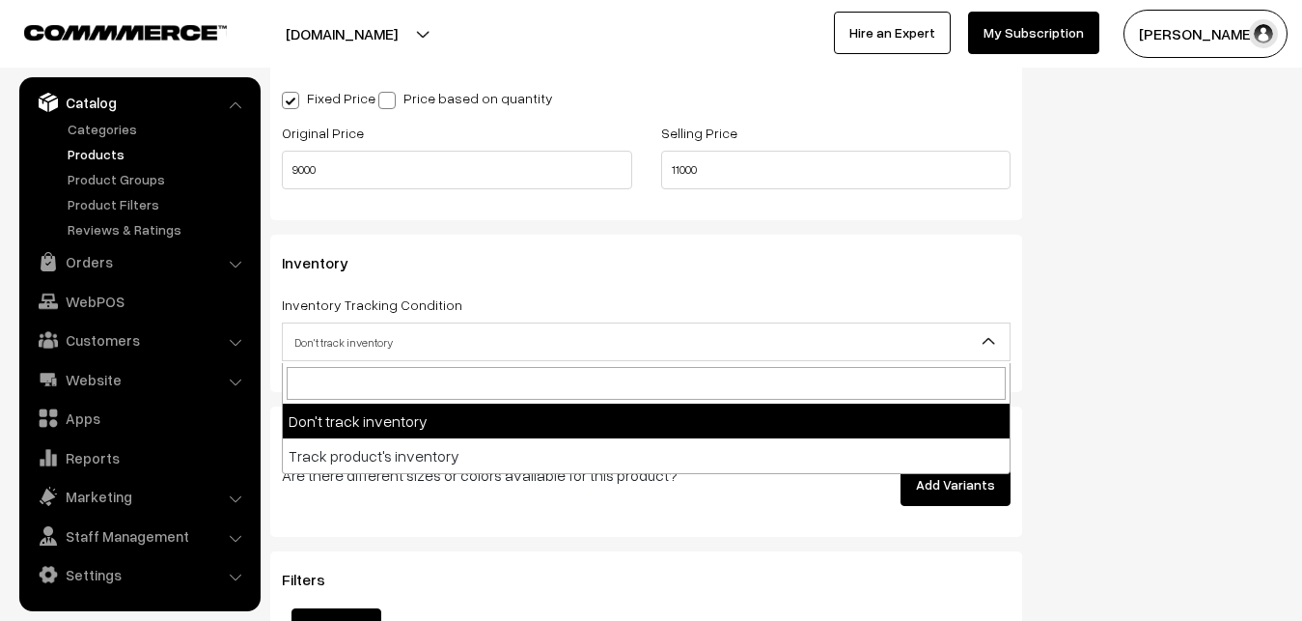
click at [341, 339] on span "Don't track inventory" at bounding box center [646, 342] width 727 height 34
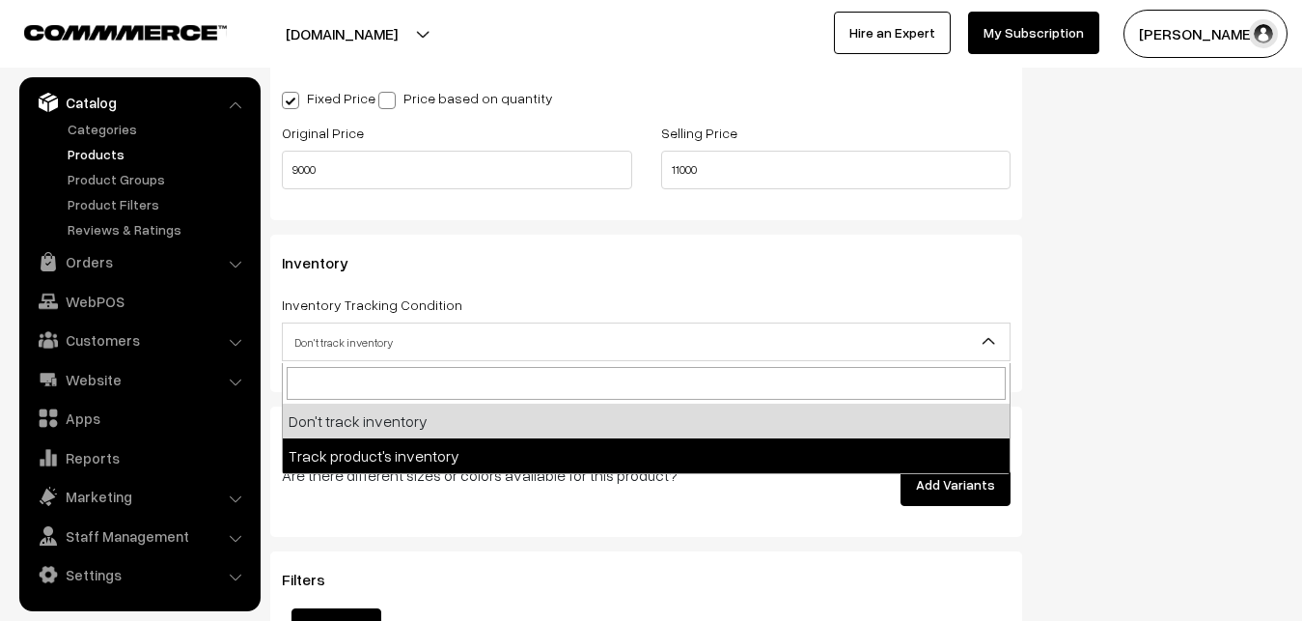
select select "2"
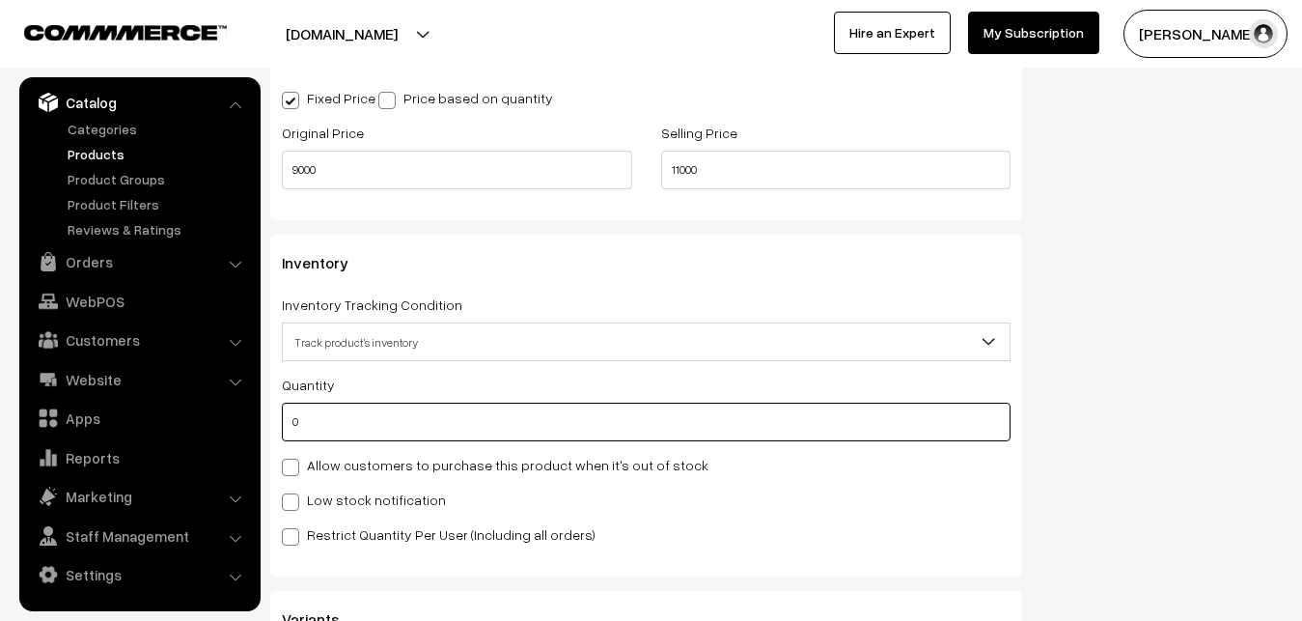
click at [326, 422] on input "0" at bounding box center [646, 422] width 729 height 39
type input "4"
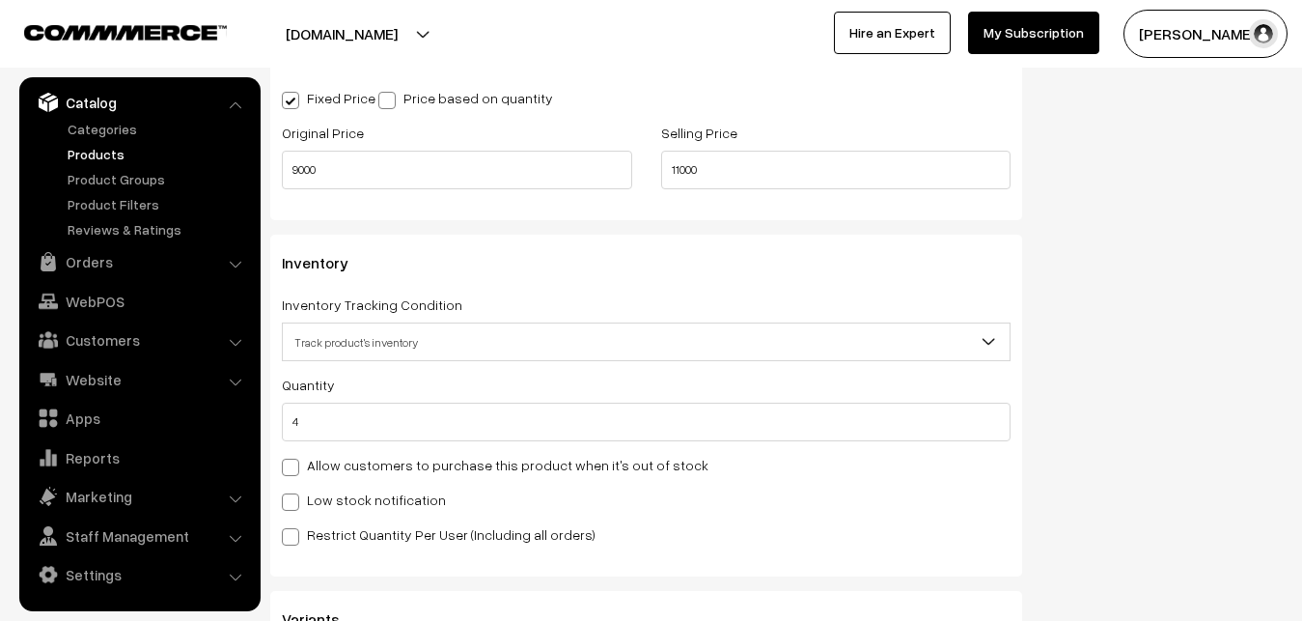
click at [320, 495] on label "Low stock notification" at bounding box center [364, 499] width 164 height 20
click at [294, 495] on input "Low stock notification" at bounding box center [288, 498] width 13 height 13
checkbox input "true"
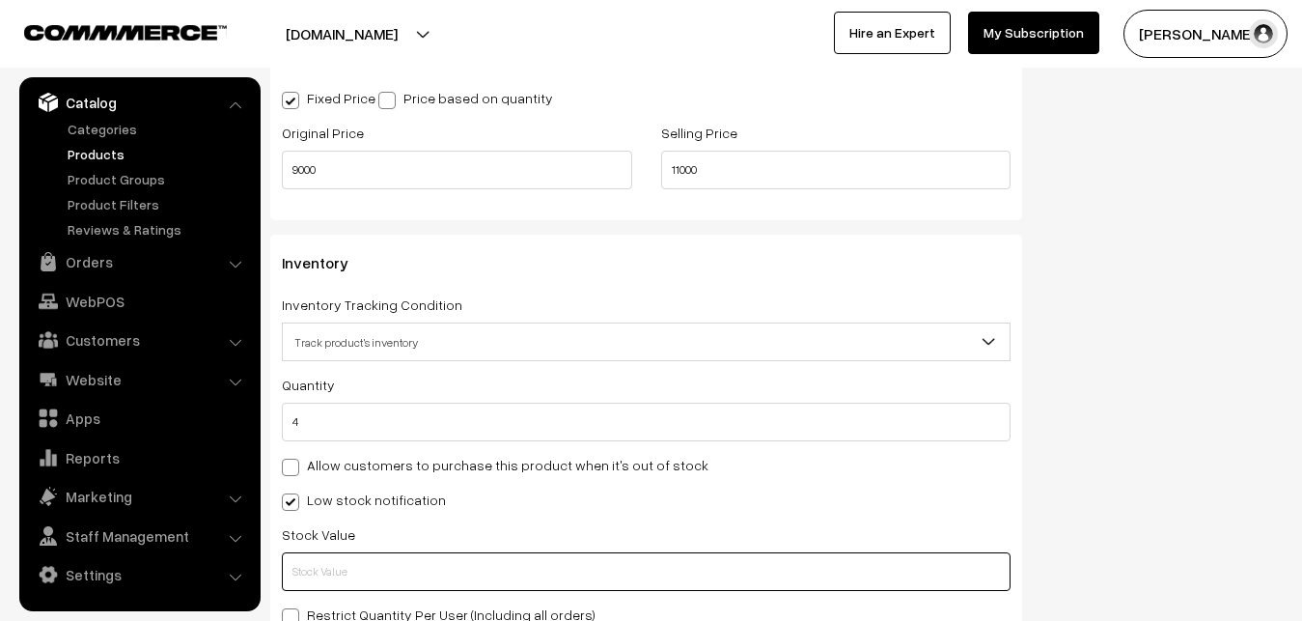
click at [326, 573] on input "text" at bounding box center [646, 571] width 729 height 39
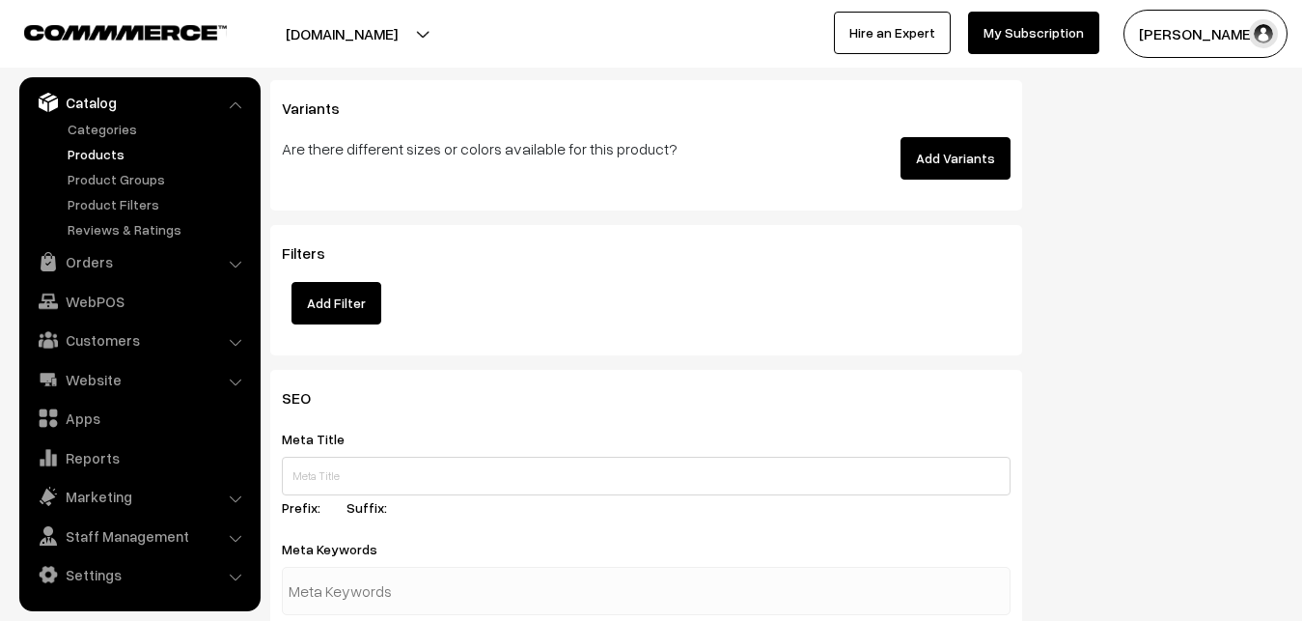
scroll to position [2856, 0]
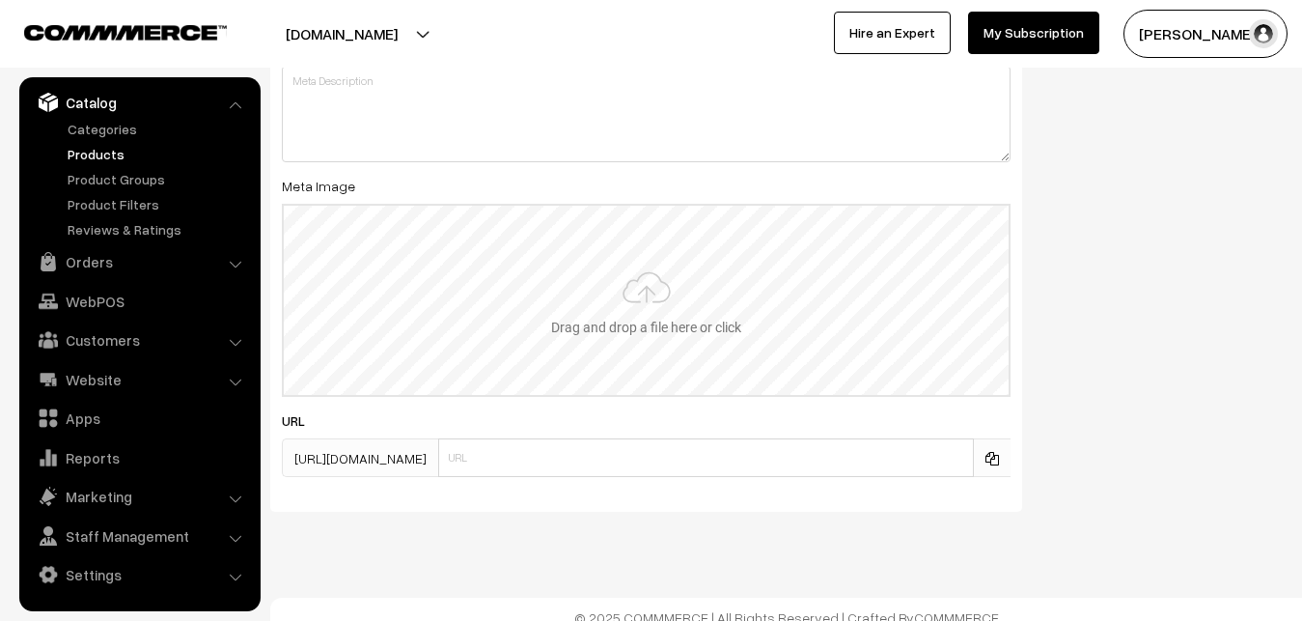
type input "2"
click at [599, 307] on input "file" at bounding box center [646, 300] width 725 height 189
type input "C:\fakepath\gadwal-saree-va12934-oct.jpeg"
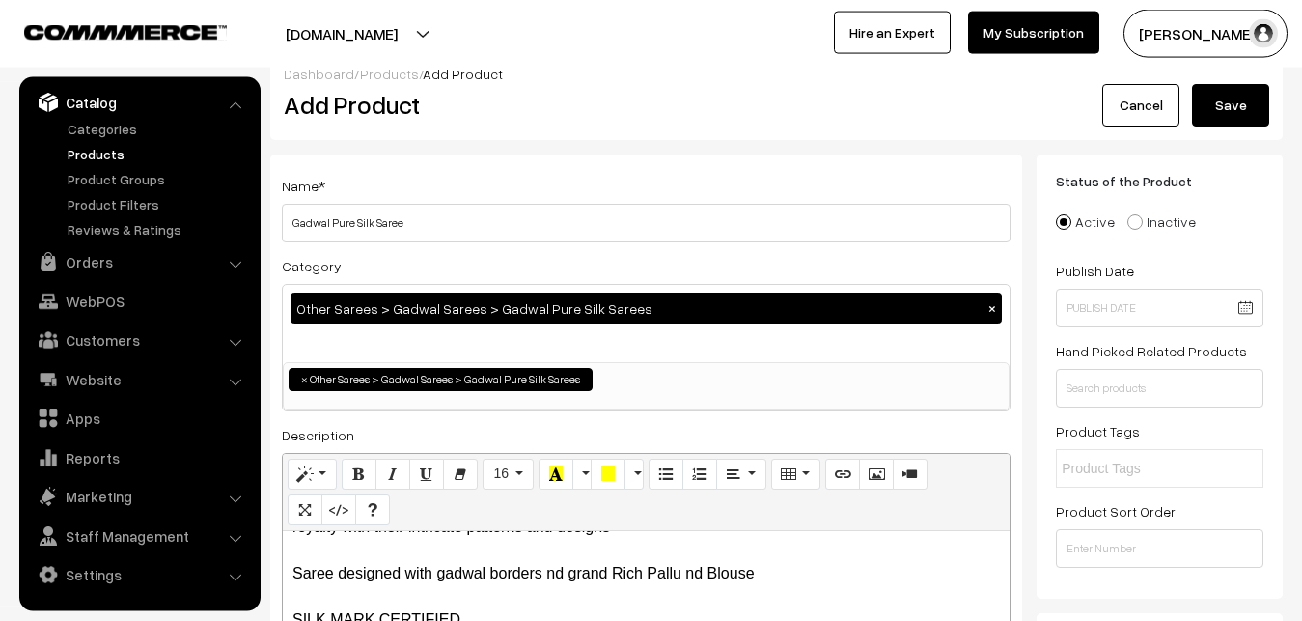
scroll to position [0, 0]
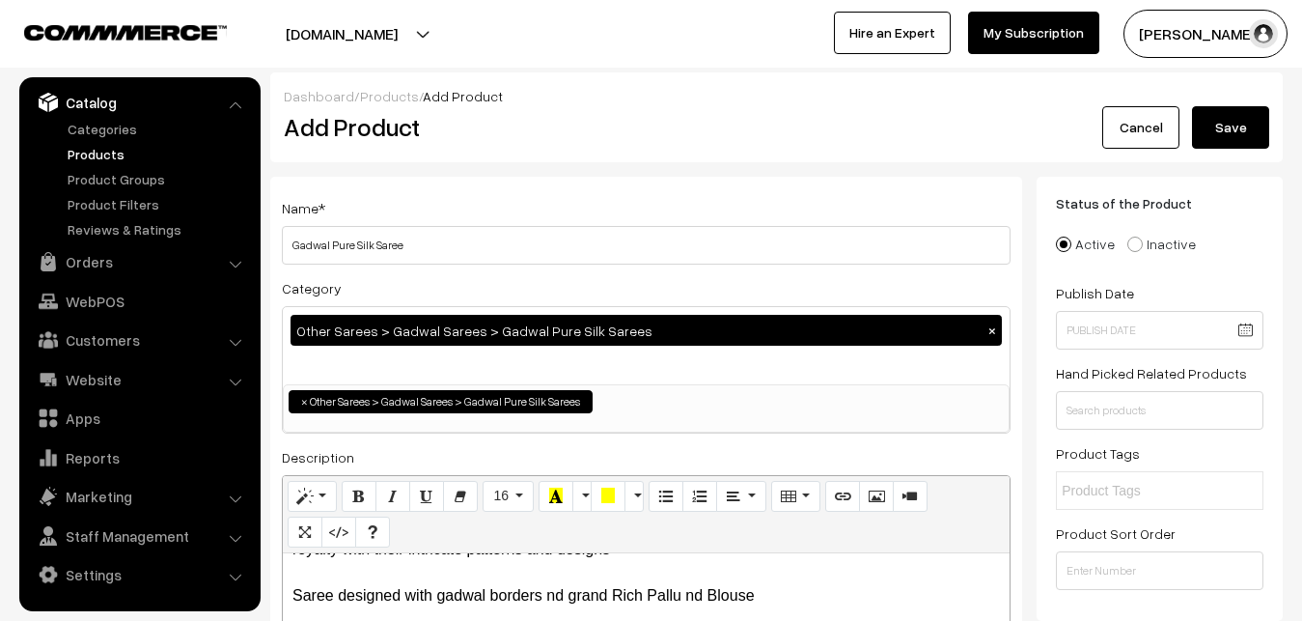
click at [1242, 125] on button "Save" at bounding box center [1230, 127] width 77 height 42
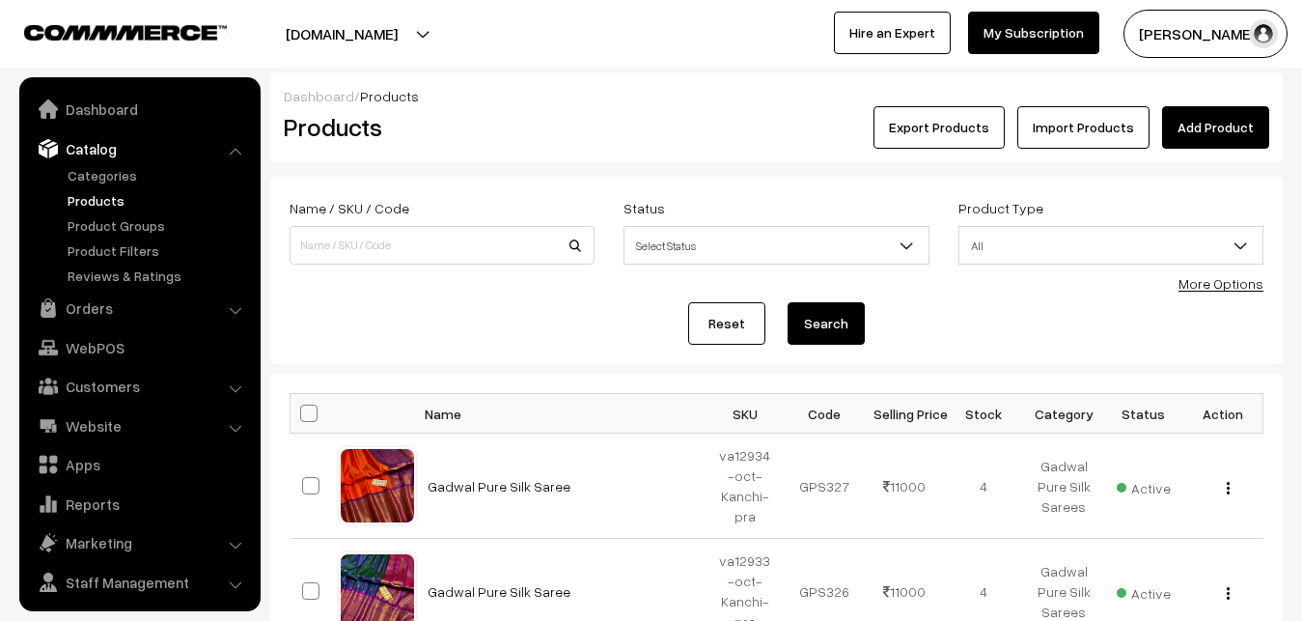
scroll to position [46, 0]
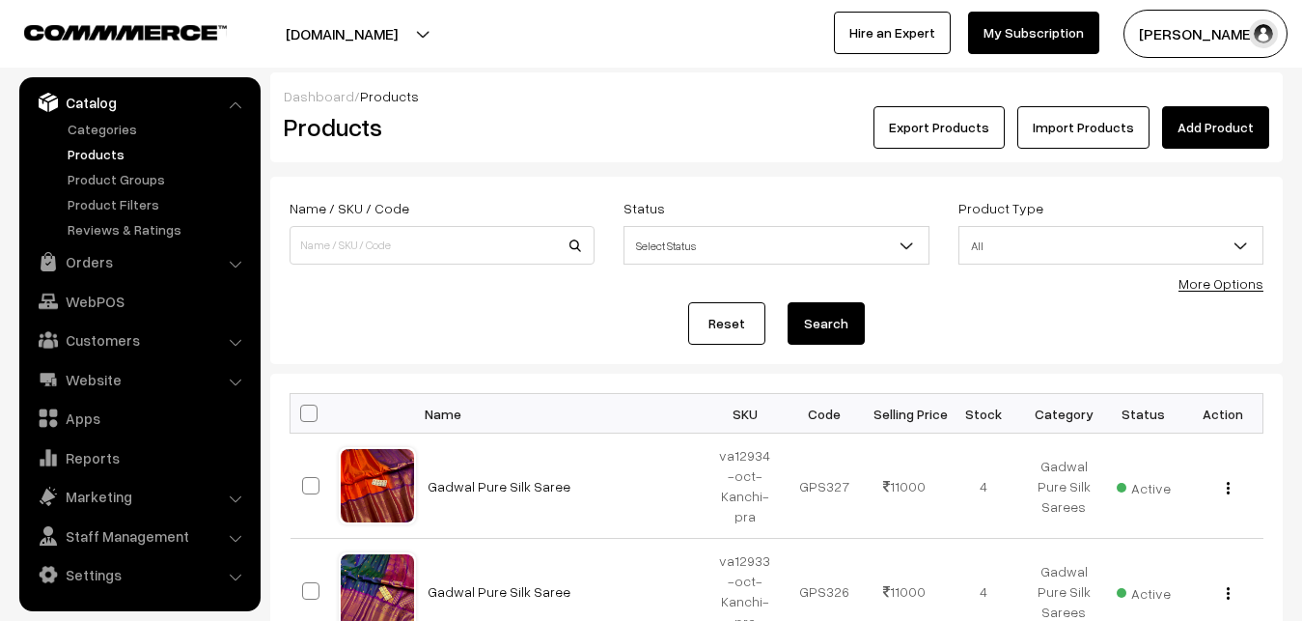
click at [622, 135] on div "Export Products Import Products Add Product" at bounding box center [945, 127] width 677 height 42
click at [1194, 130] on link "Add Product" at bounding box center [1215, 127] width 107 height 42
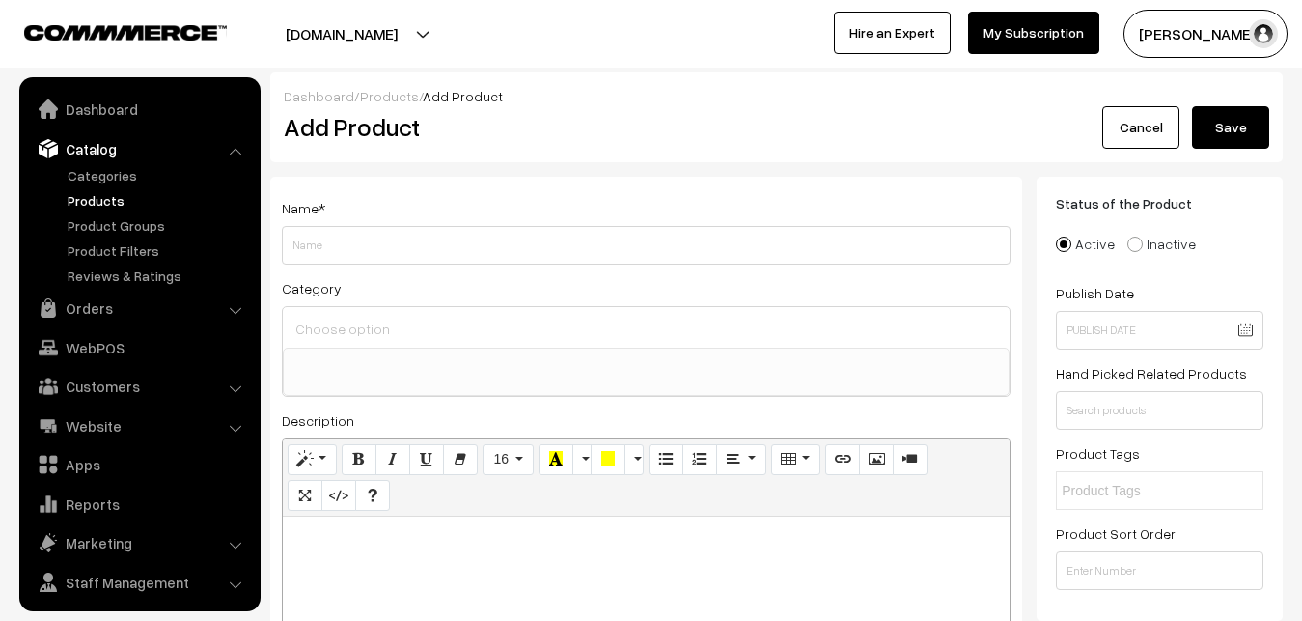
select select
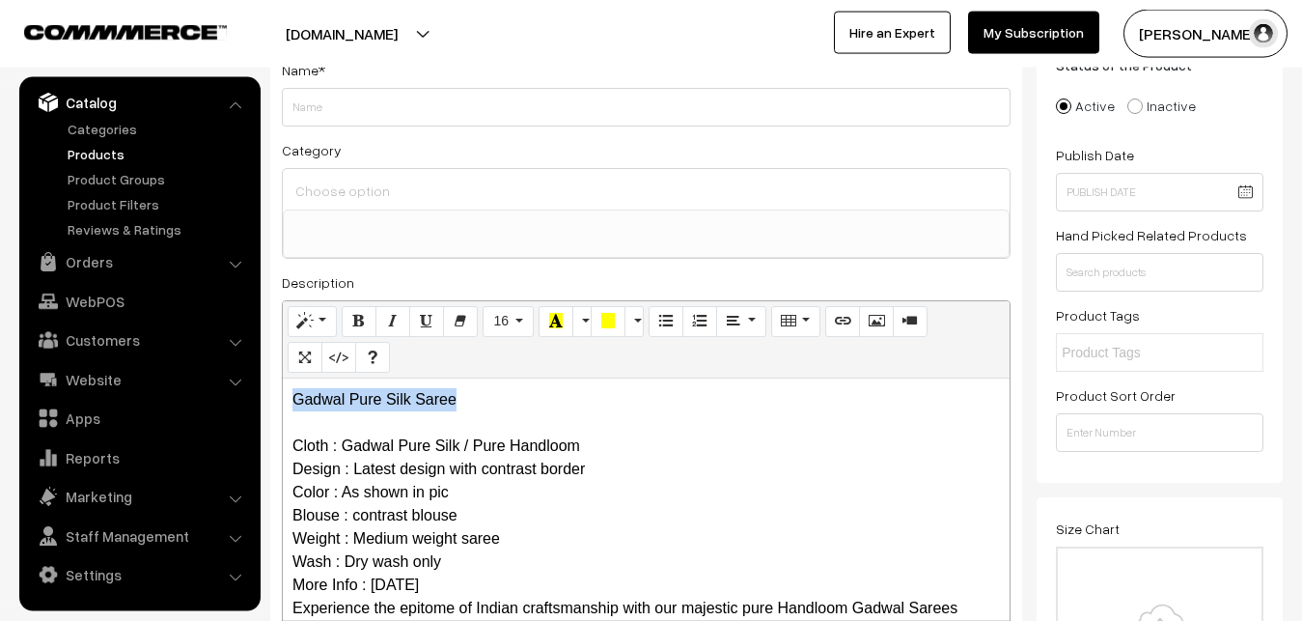
drag, startPoint x: 543, startPoint y: 400, endPoint x: 253, endPoint y: 395, distance: 290.6
click at [283, 395] on div "Gadwal Pure Silk Saree Cloth : Gadwal Pure Silk / Pure Handloom Design : Latest…" at bounding box center [646, 498] width 727 height 241
copy p "Gadwal Pure Silk Saree"
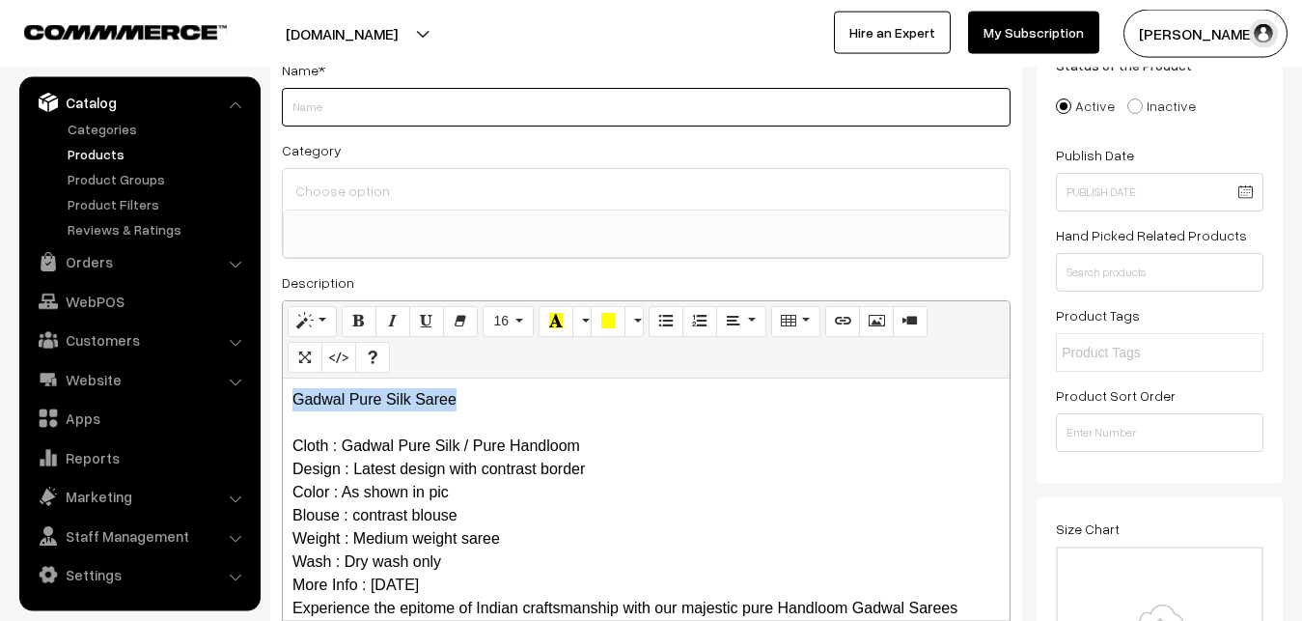
click at [353, 111] on input "Weight" at bounding box center [646, 107] width 729 height 39
paste input "Gadwal Pure Silk Saree"
type input "Gadwal Pure Silk Saree"
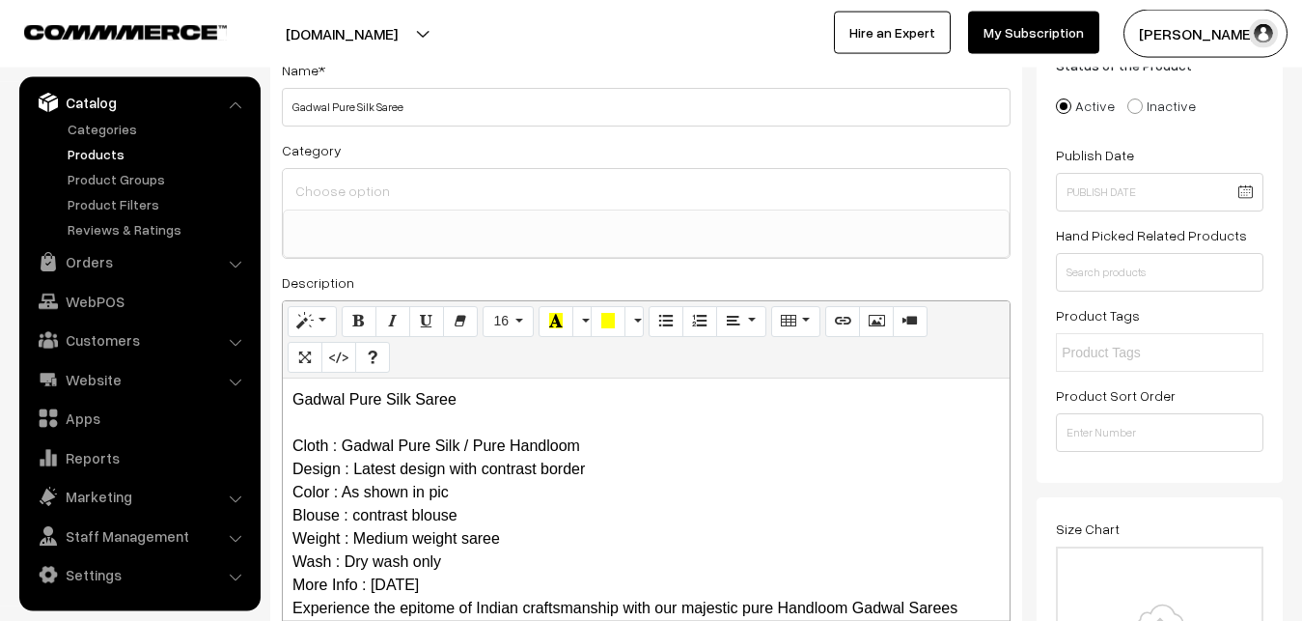
click at [374, 186] on input at bounding box center [646, 191] width 711 height 28
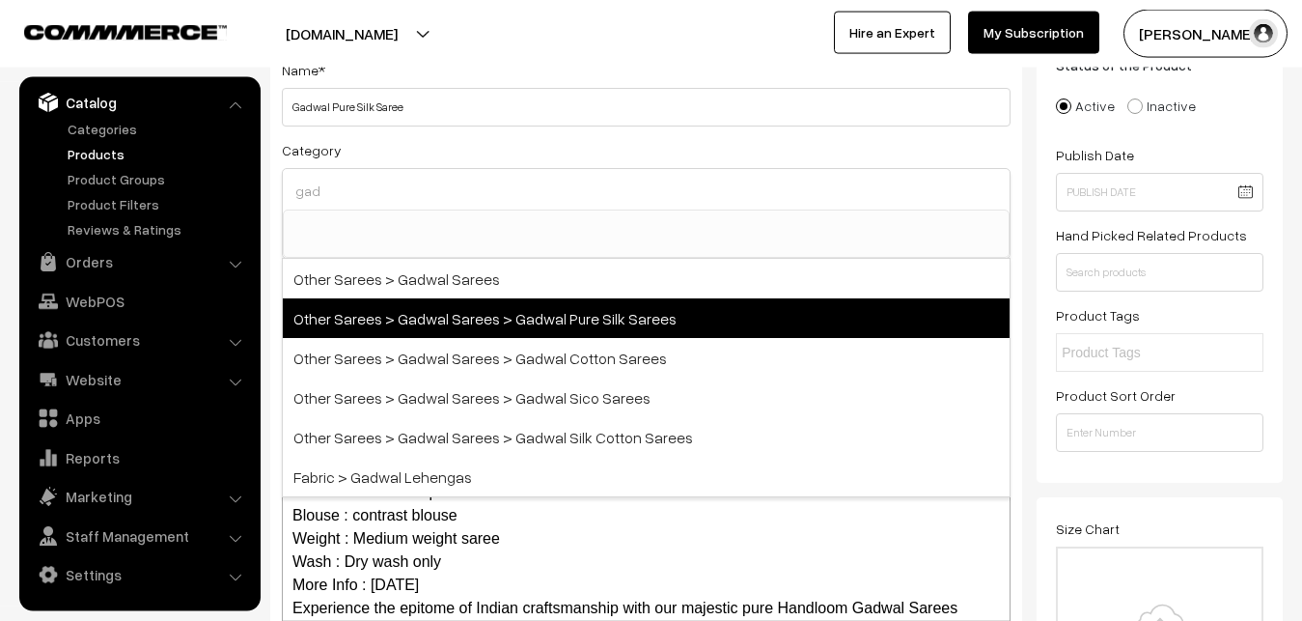
type input "gad"
click at [451, 313] on span "Other Sarees > Gadwal Sarees > Gadwal Pure Silk Sarees" at bounding box center [646, 318] width 727 height 40
select select "45"
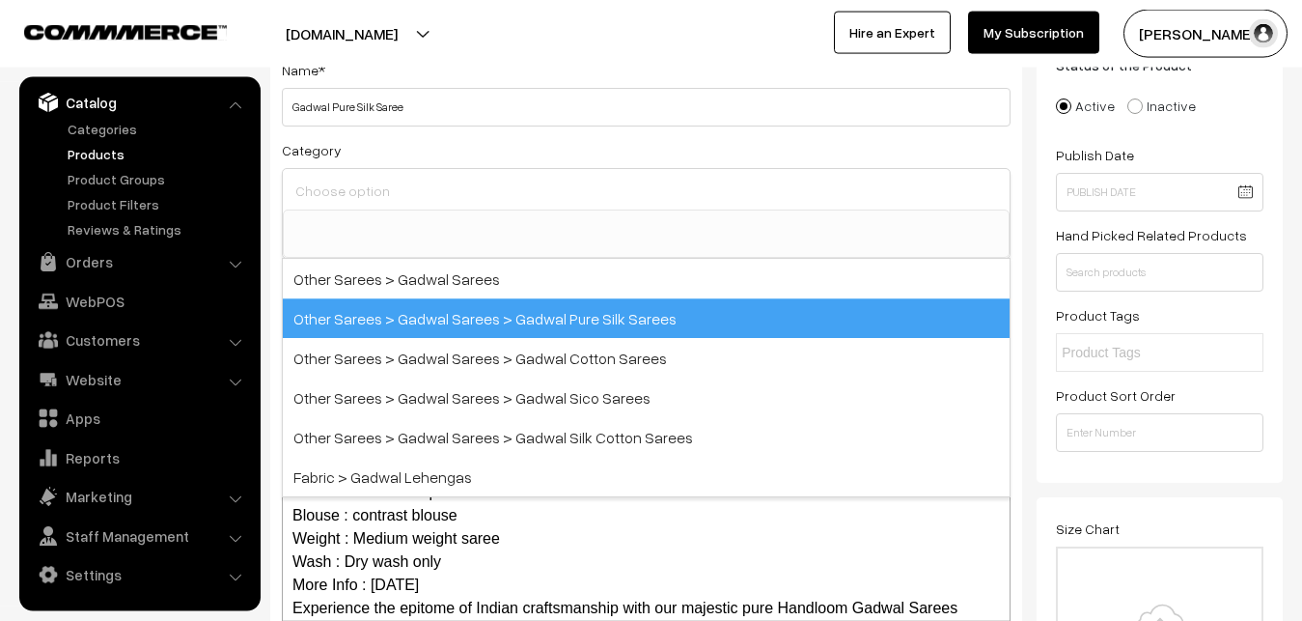
scroll to position [710, 0]
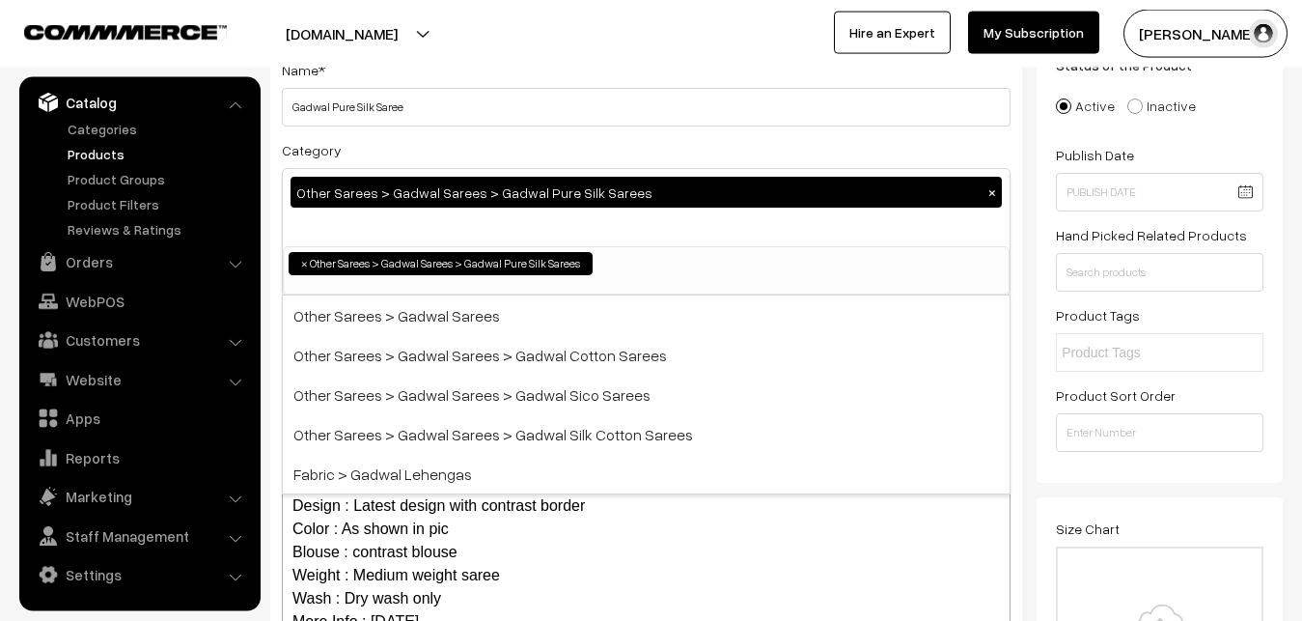
click at [525, 162] on div "Category Other Sarees > Gadwal Sarees > Gadwal Pure Silk Sarees × Uppada Sarees…" at bounding box center [646, 216] width 729 height 157
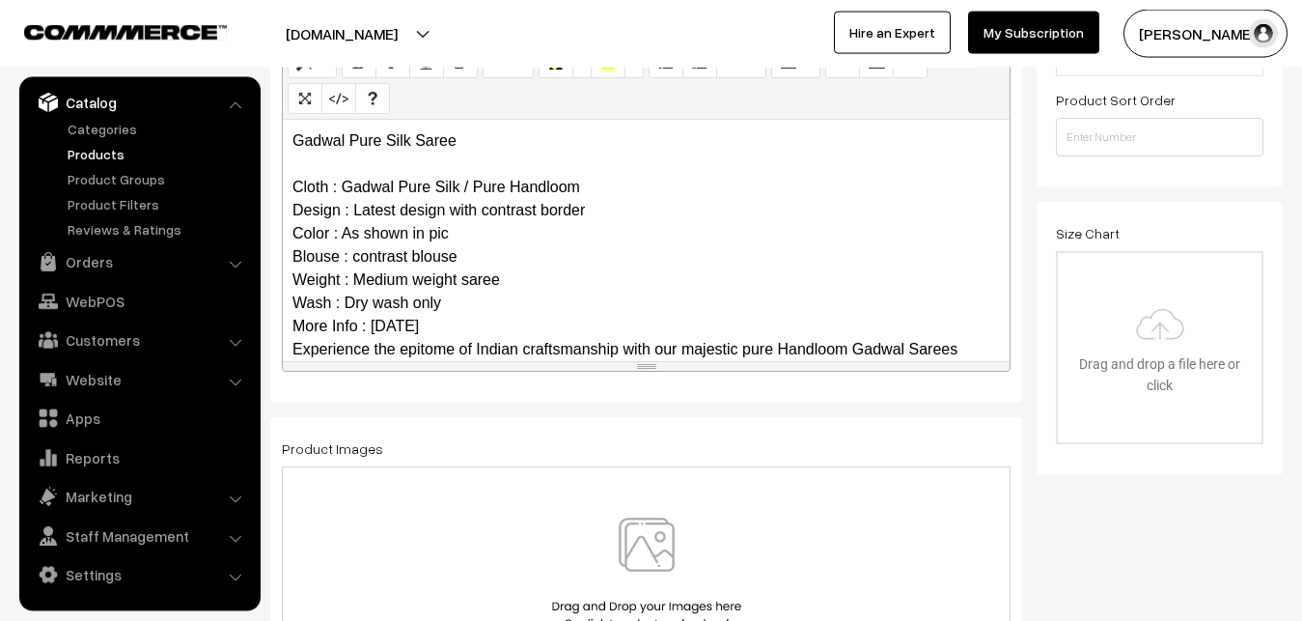
scroll to position [349, 0]
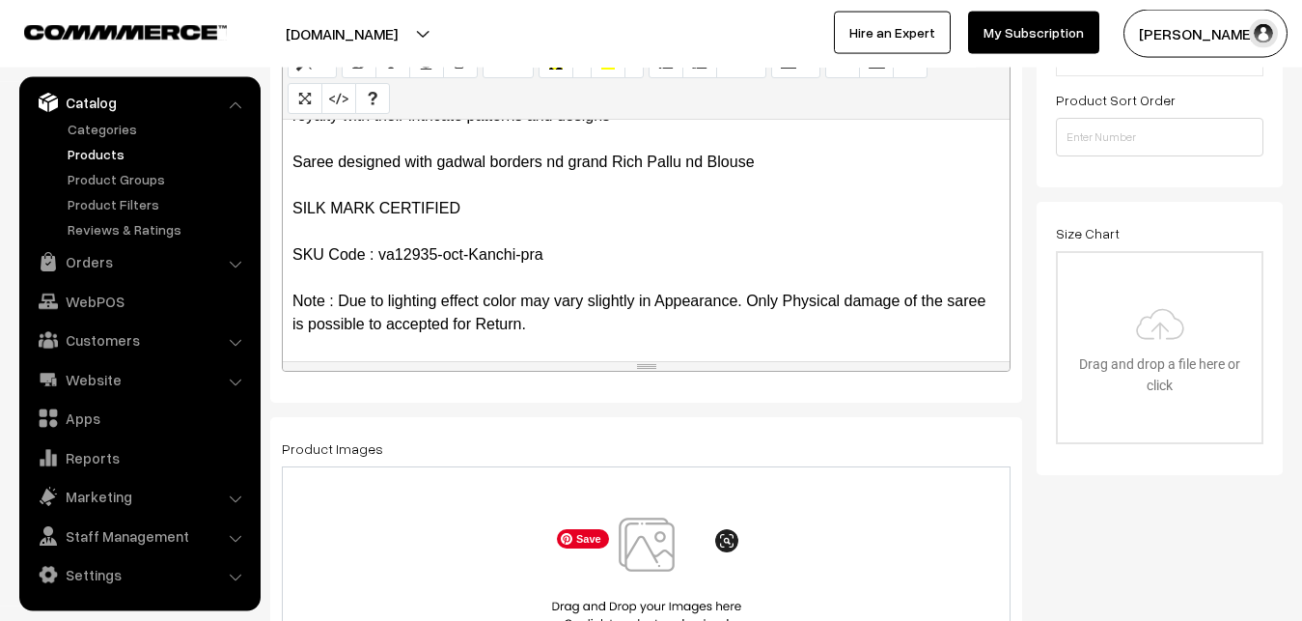
click at [667, 585] on img at bounding box center [646, 573] width 199 height 113
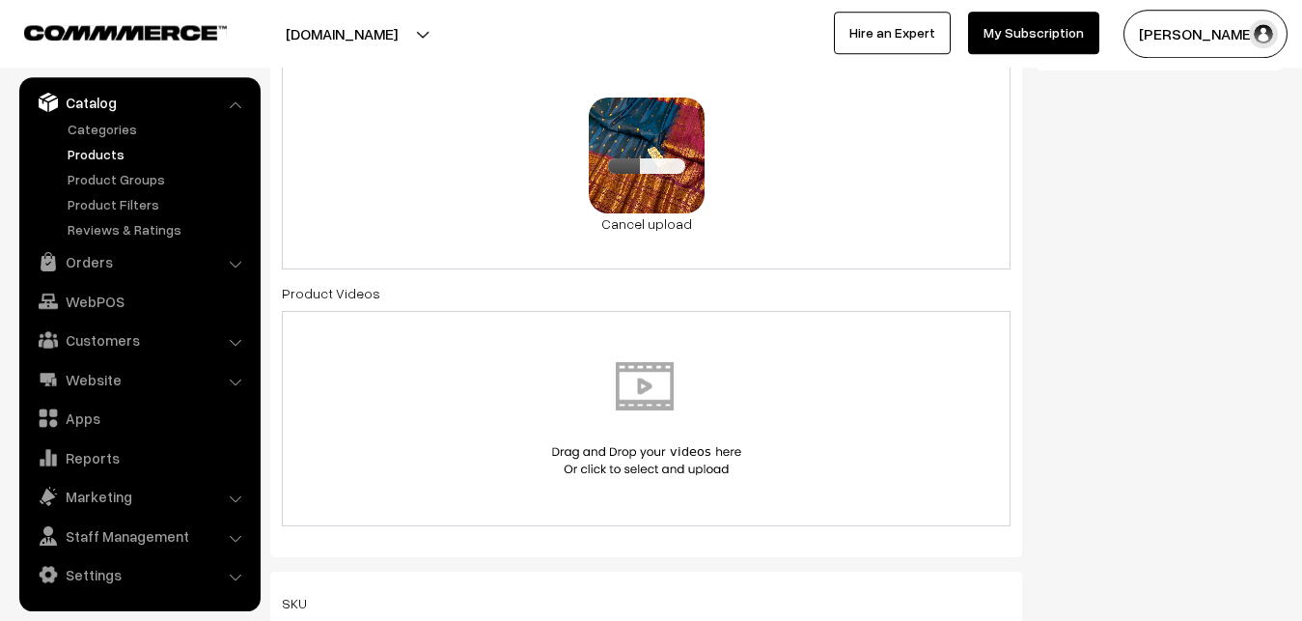
scroll to position [1024, 0]
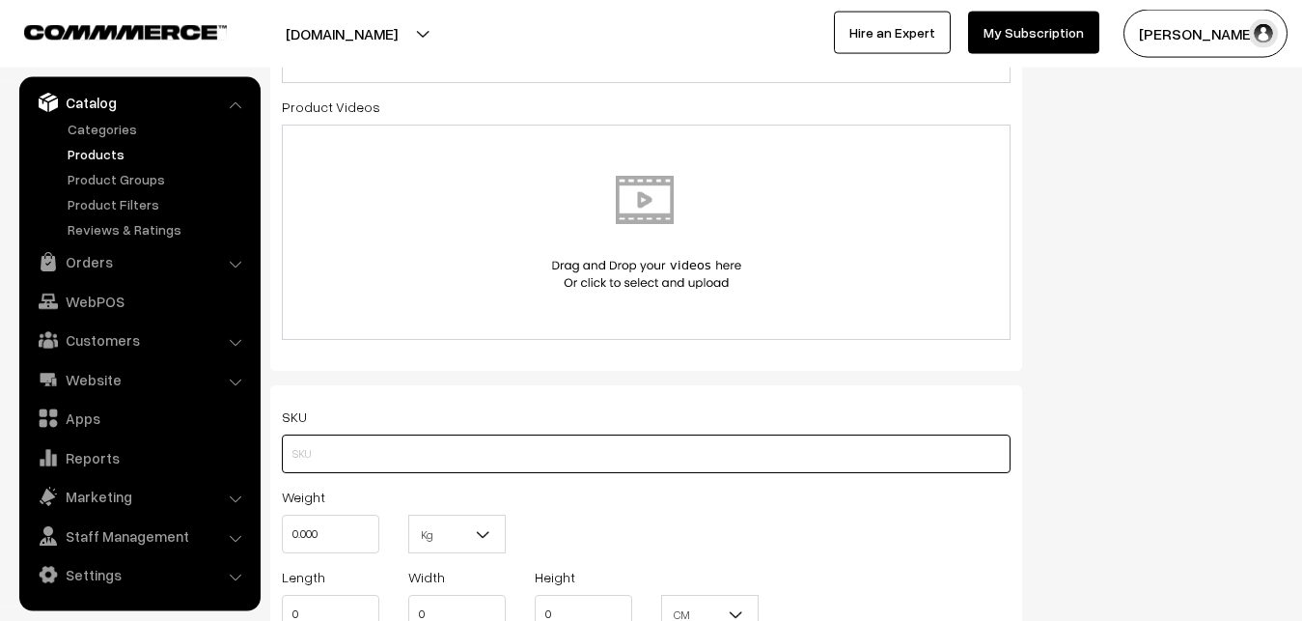
click at [324, 448] on input "text" at bounding box center [646, 453] width 729 height 39
paste input "va12935-oct-Kanchi-pra"
type input "va12935-oct-Kanchi-pra"
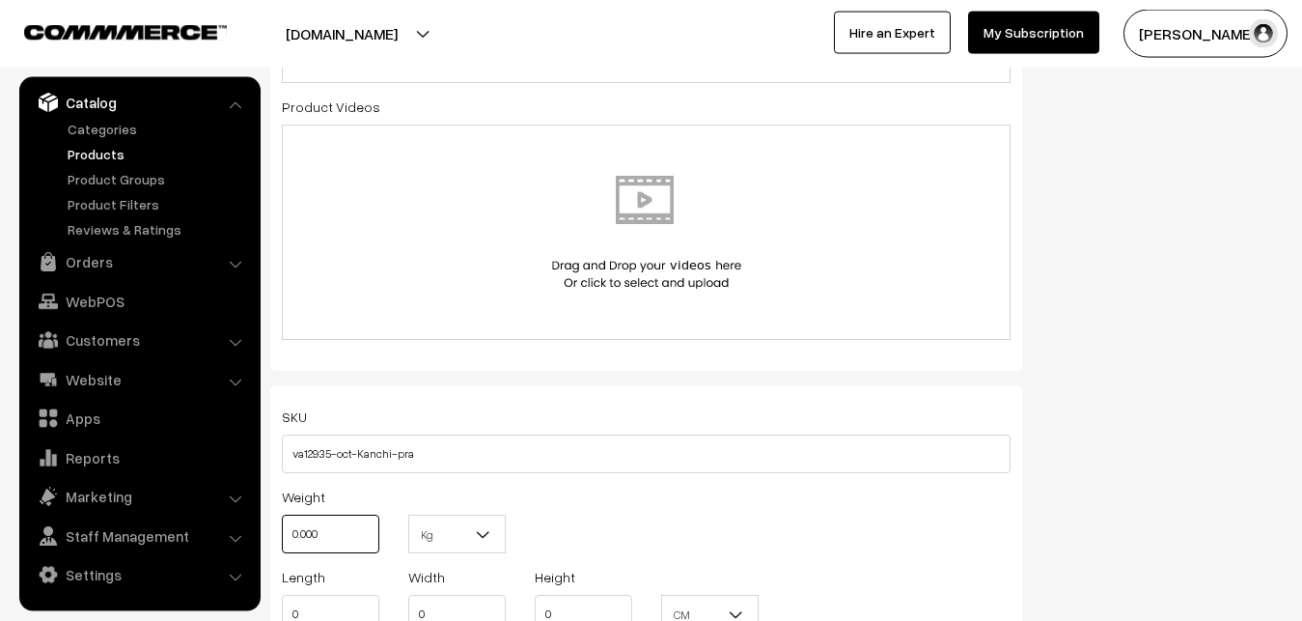
drag, startPoint x: 330, startPoint y: 541, endPoint x: 277, endPoint y: 536, distance: 53.3
click at [282, 536] on input "0.000" at bounding box center [331, 534] width 98 height 39
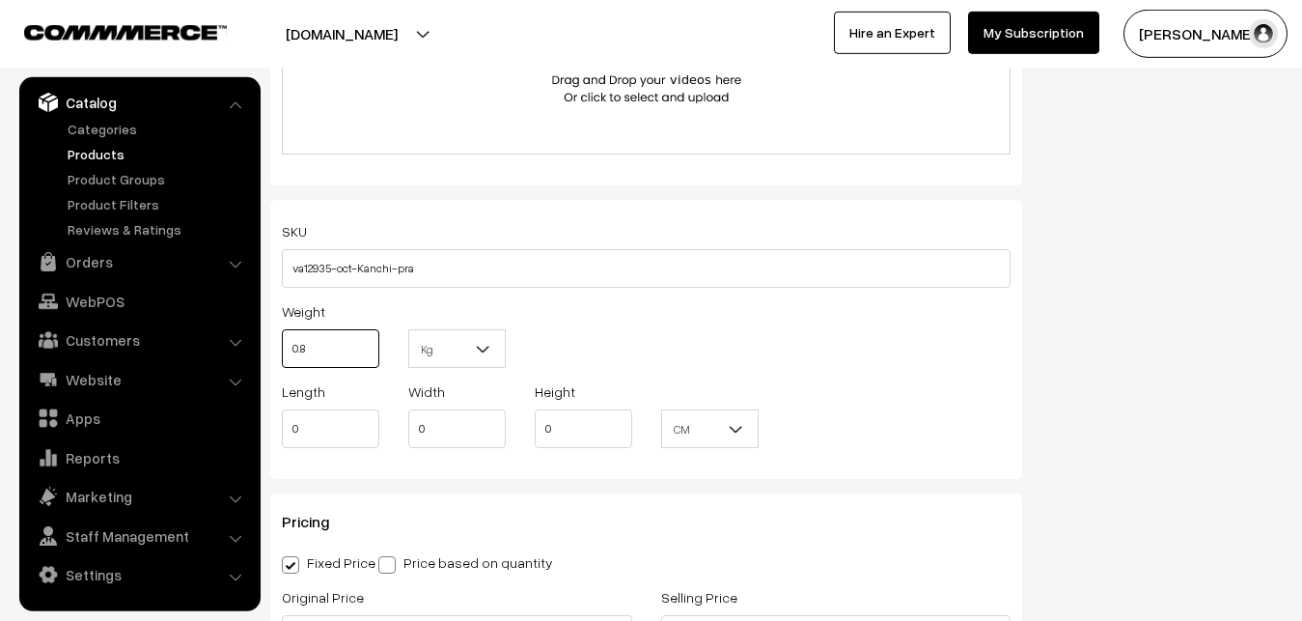
scroll to position [1320, 0]
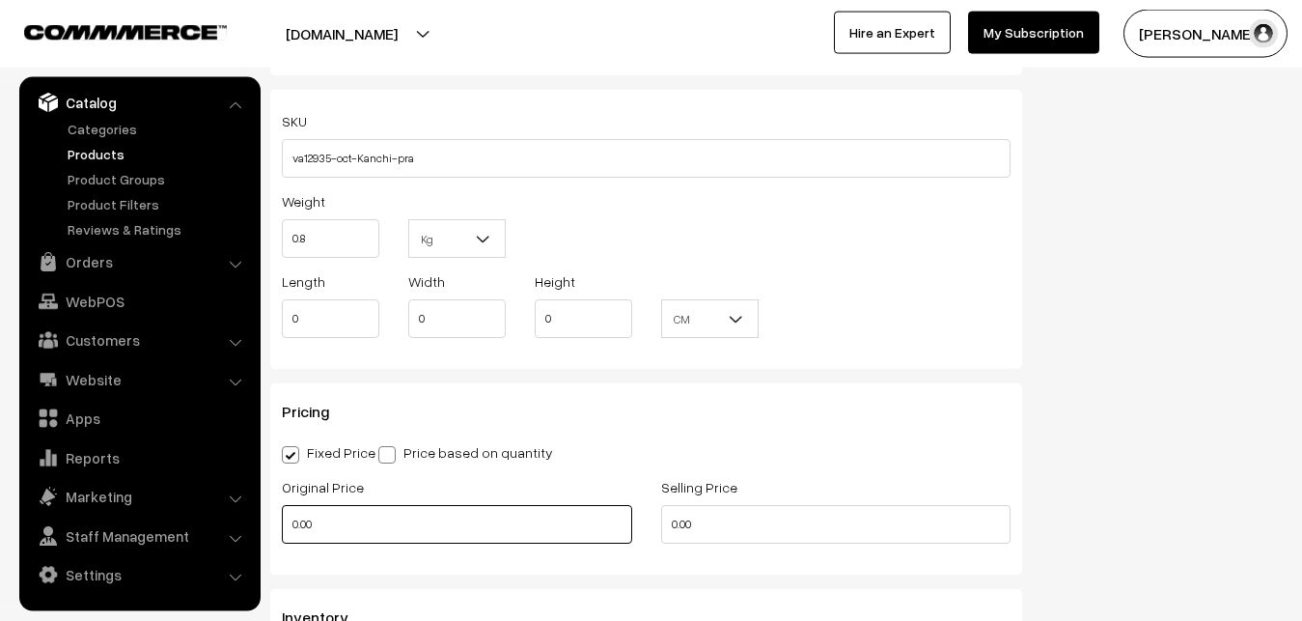
type input "0.80"
drag, startPoint x: 336, startPoint y: 525, endPoint x: 265, endPoint y: 527, distance: 70.5
click at [282, 527] on input "0.00" at bounding box center [457, 524] width 350 height 39
type input "9000"
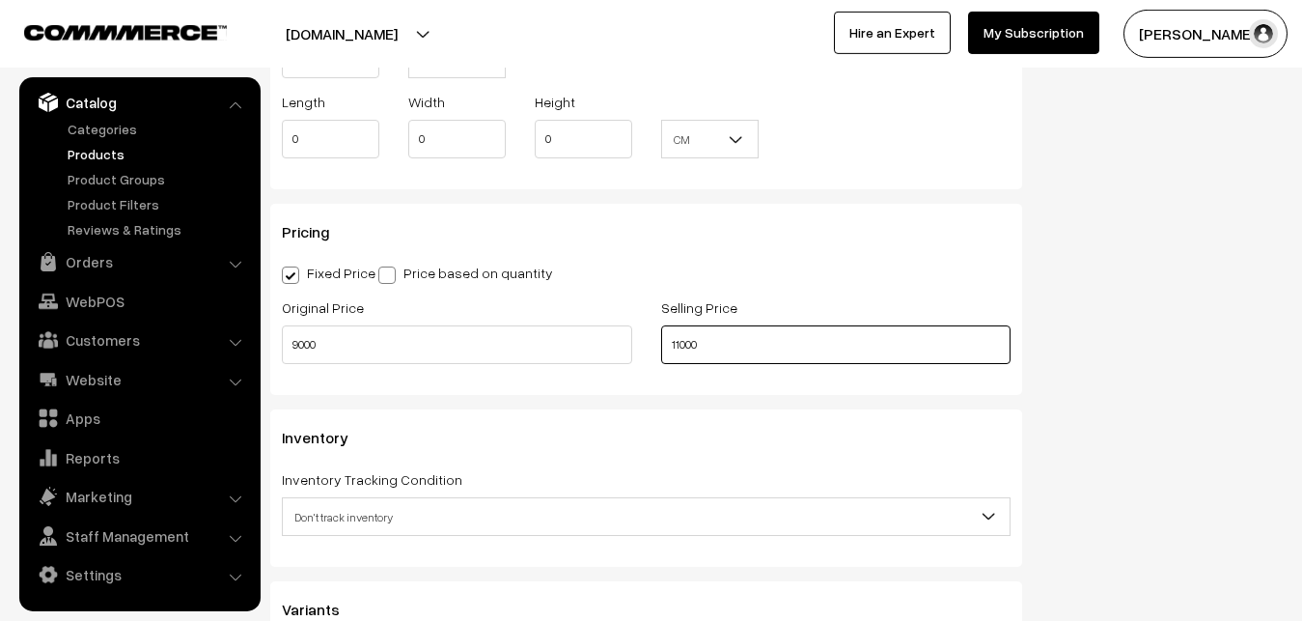
scroll to position [1714, 0]
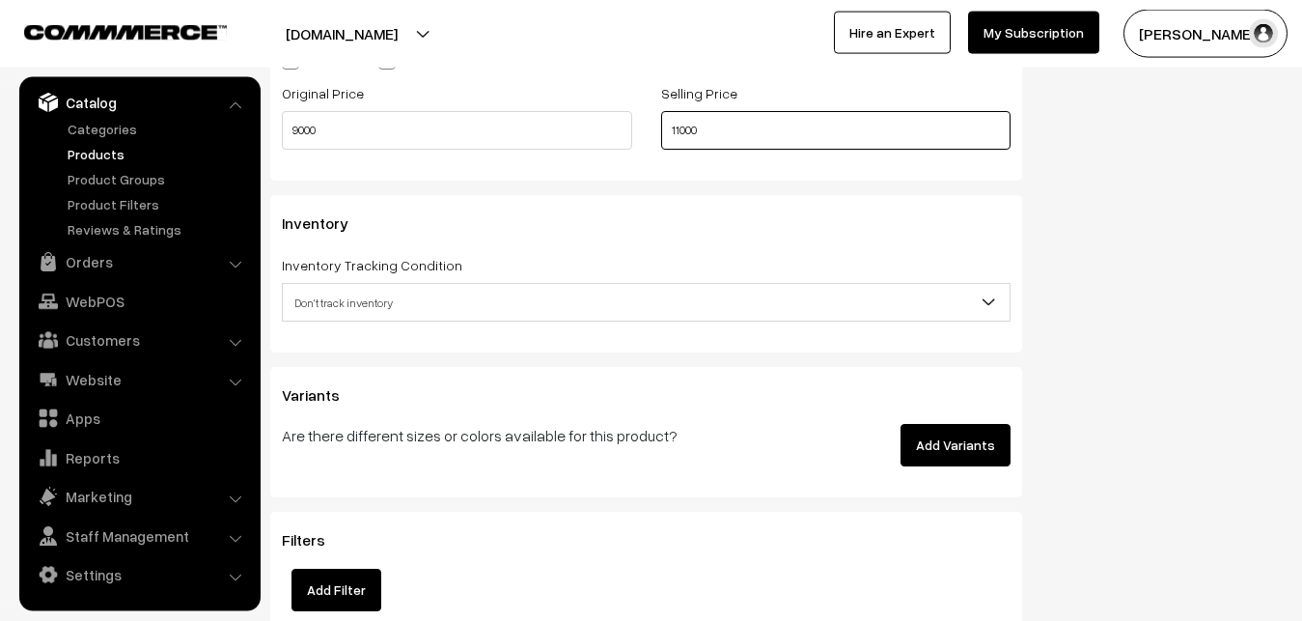
type input "11000"
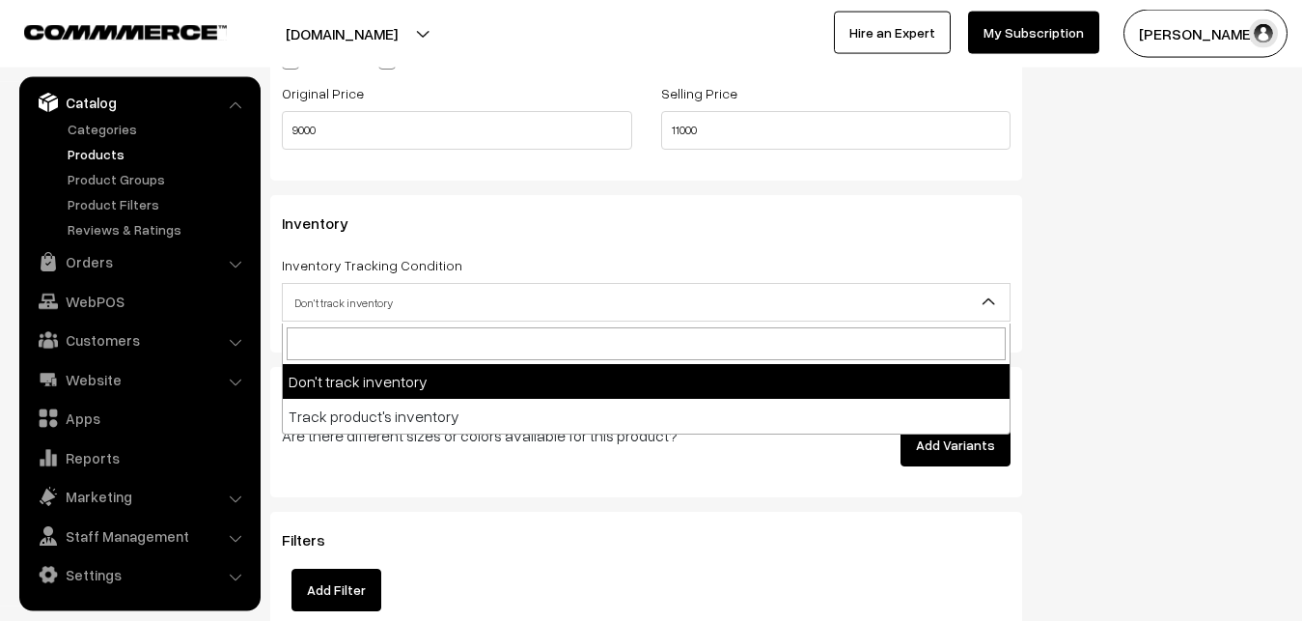
click at [365, 305] on span "Don't track inventory" at bounding box center [646, 303] width 727 height 34
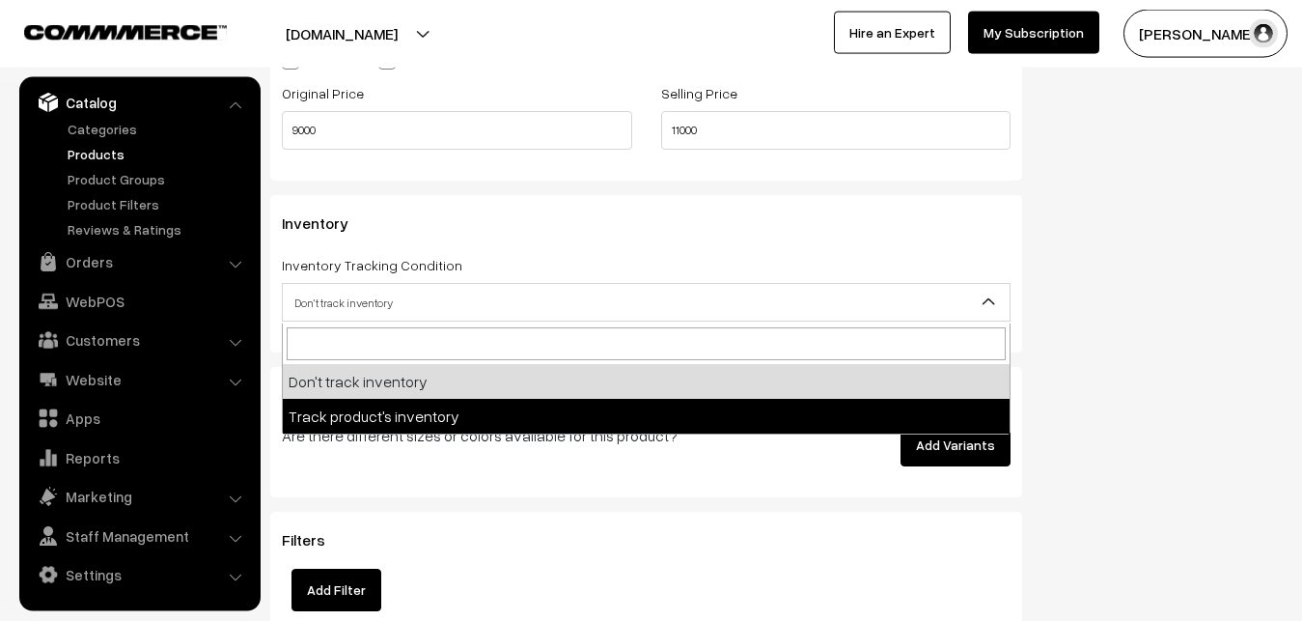
select select "2"
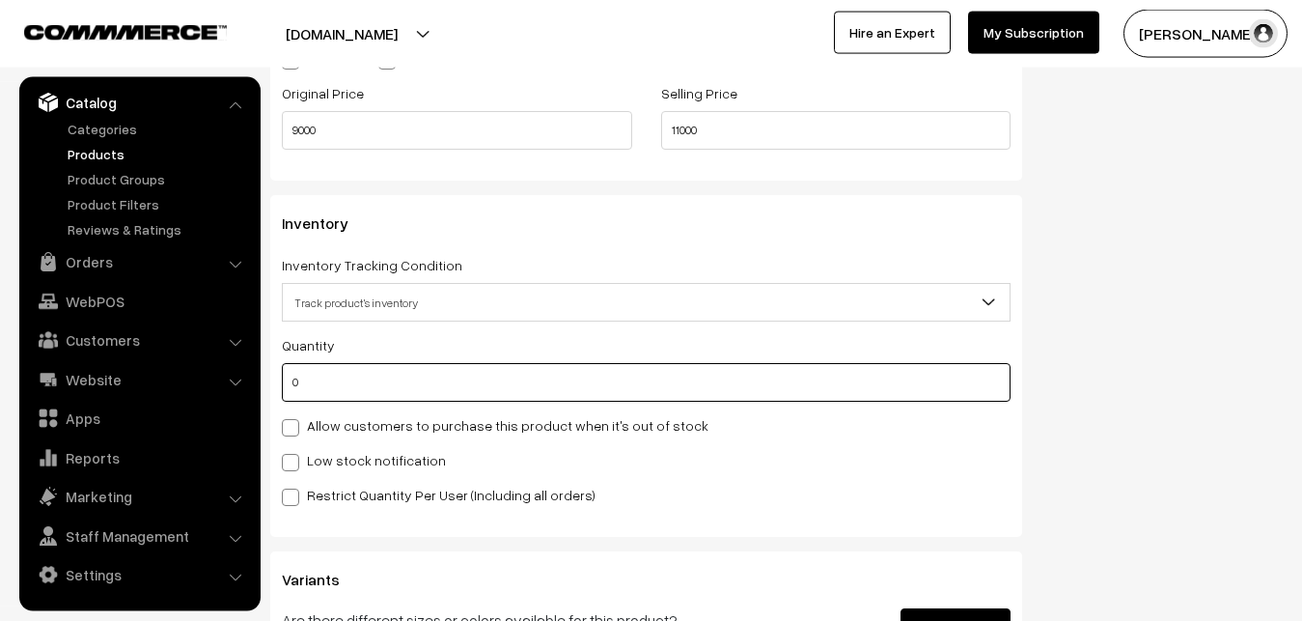
click at [354, 376] on input "0" at bounding box center [646, 382] width 729 height 39
type input "4"
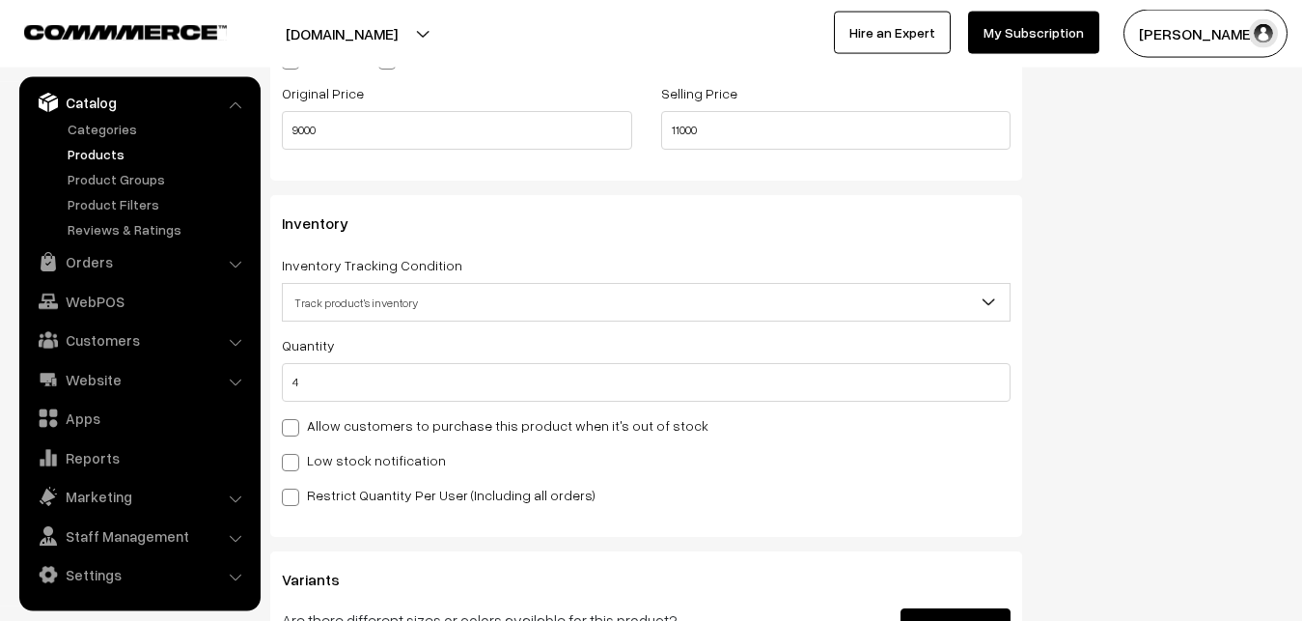
click at [348, 467] on label "Low stock notification" at bounding box center [364, 460] width 164 height 20
click at [294, 465] on input "Low stock notification" at bounding box center [288, 459] width 13 height 13
checkbox input "true"
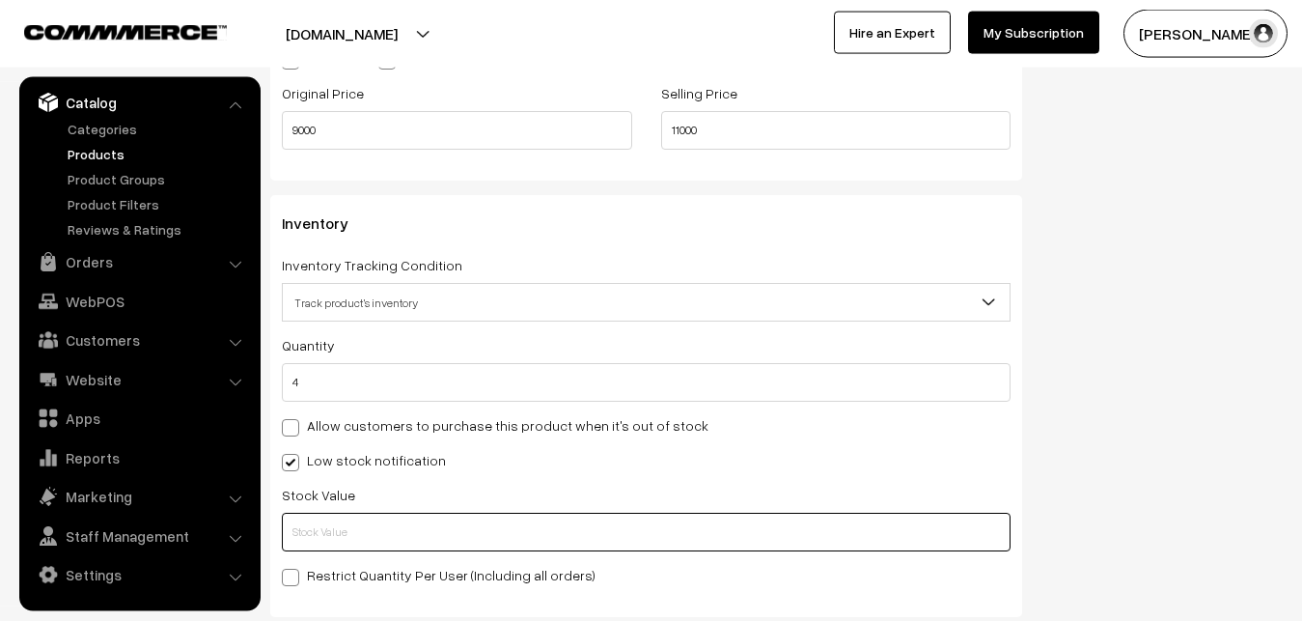
click at [338, 548] on input "text" at bounding box center [646, 532] width 729 height 39
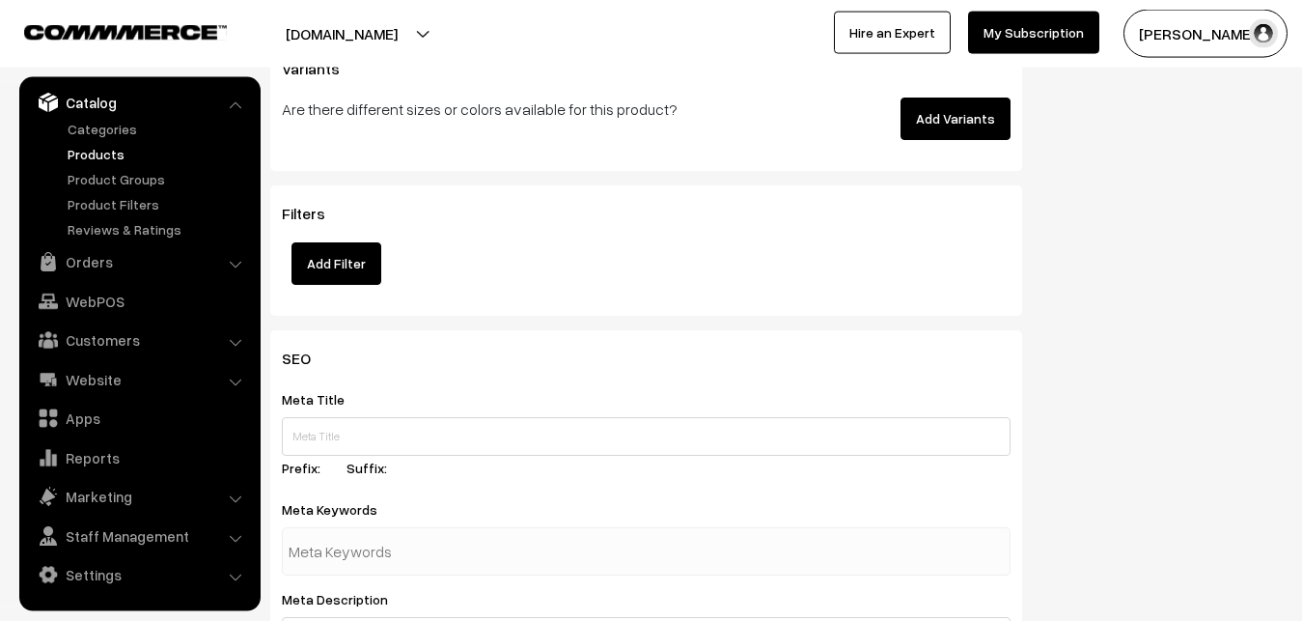
scroll to position [2797, 0]
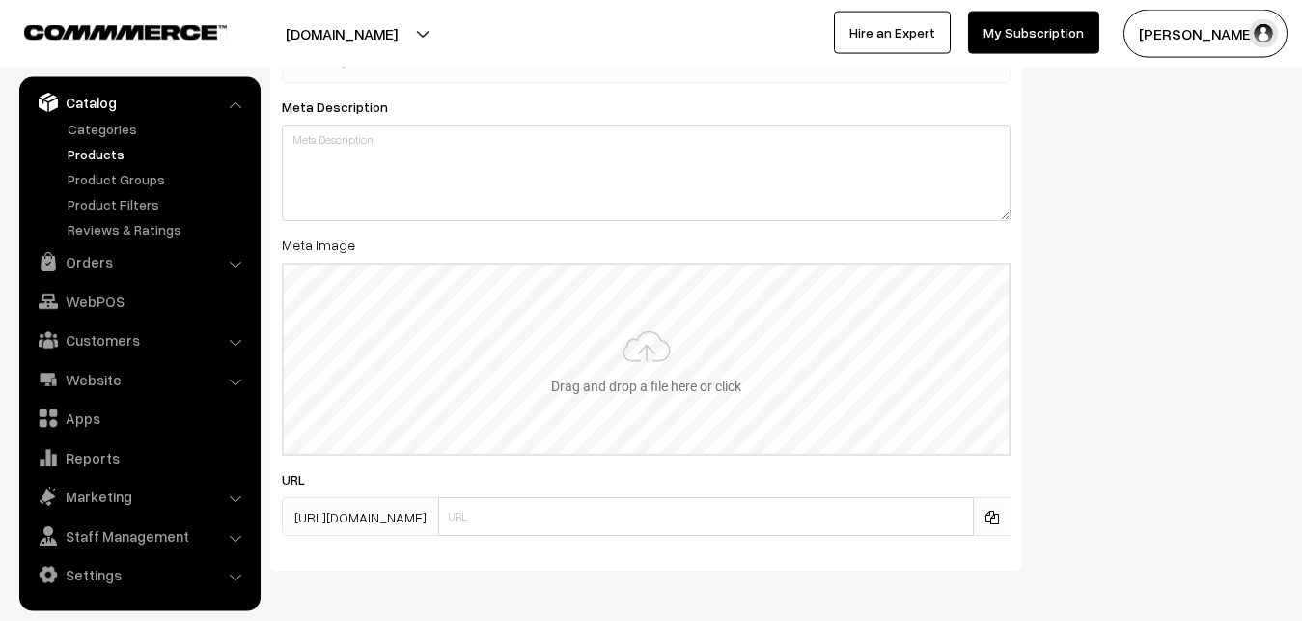
type input "2"
click at [656, 343] on input "file" at bounding box center [646, 359] width 725 height 189
type input "C:\fakepath\gadwal-saree-va12935-oct.jpeg"
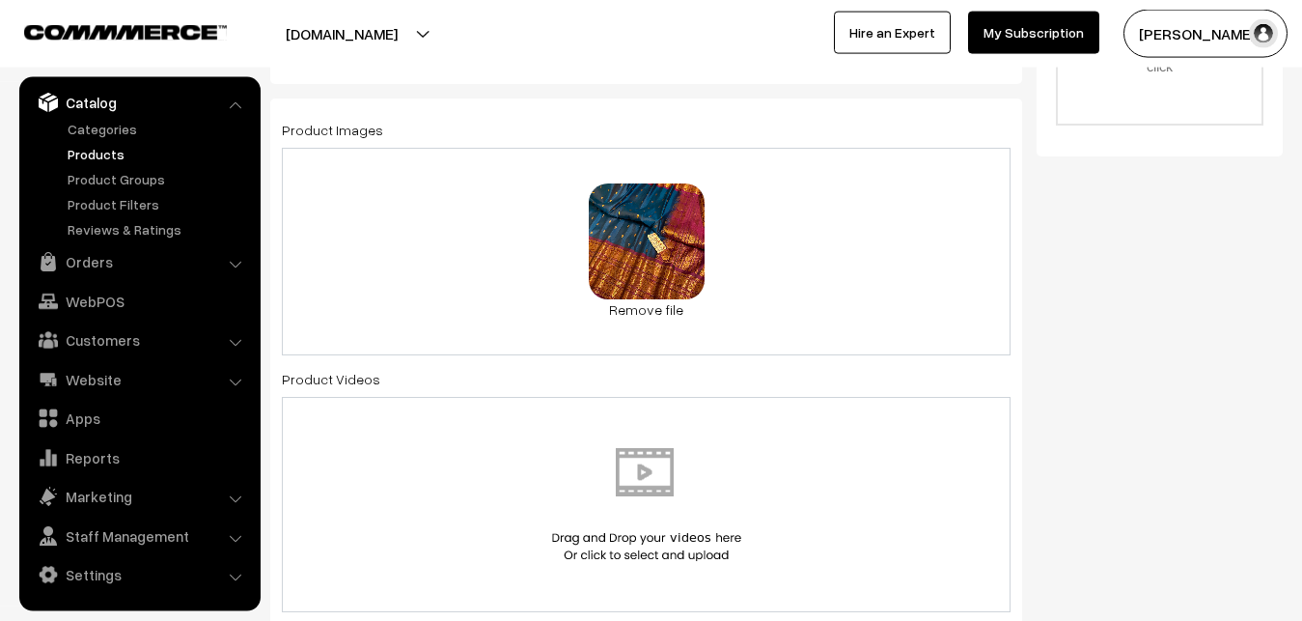
scroll to position [0, 0]
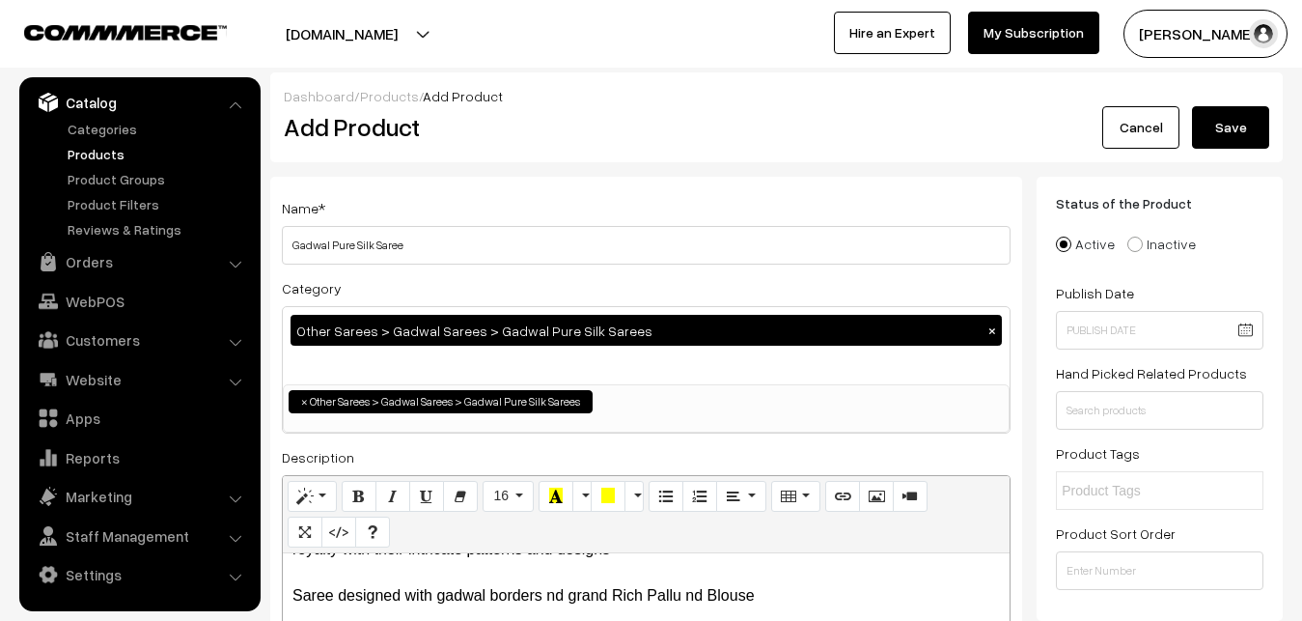
click at [1250, 117] on button "Save" at bounding box center [1230, 127] width 77 height 42
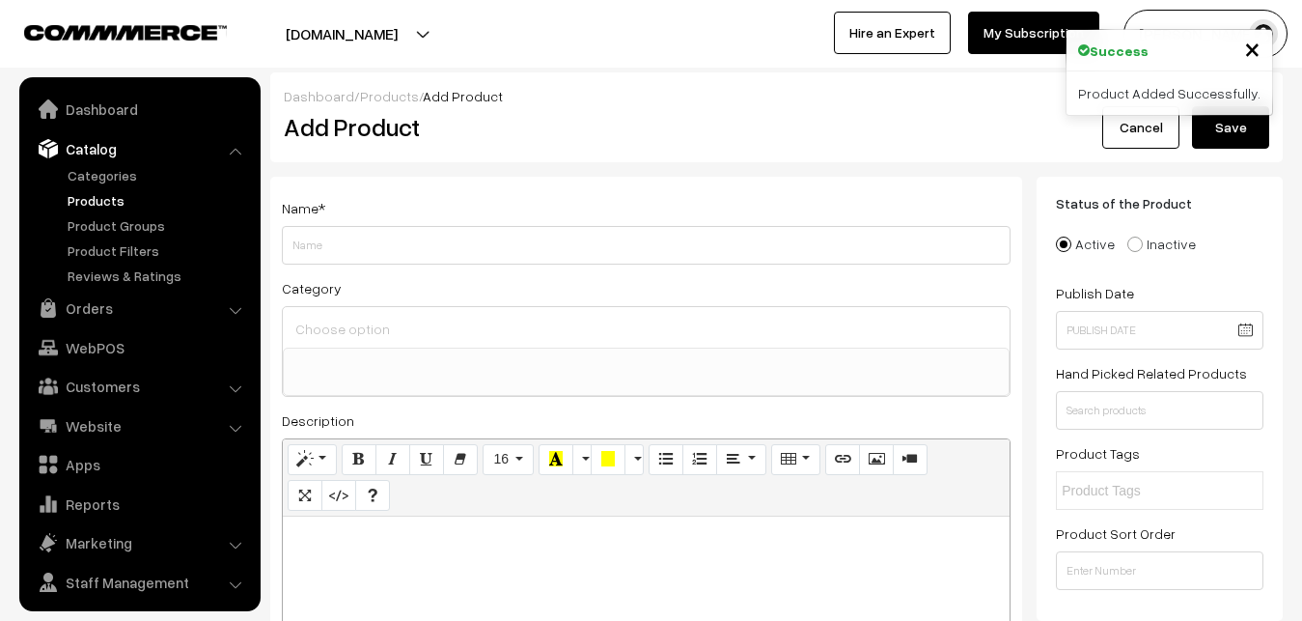
select select
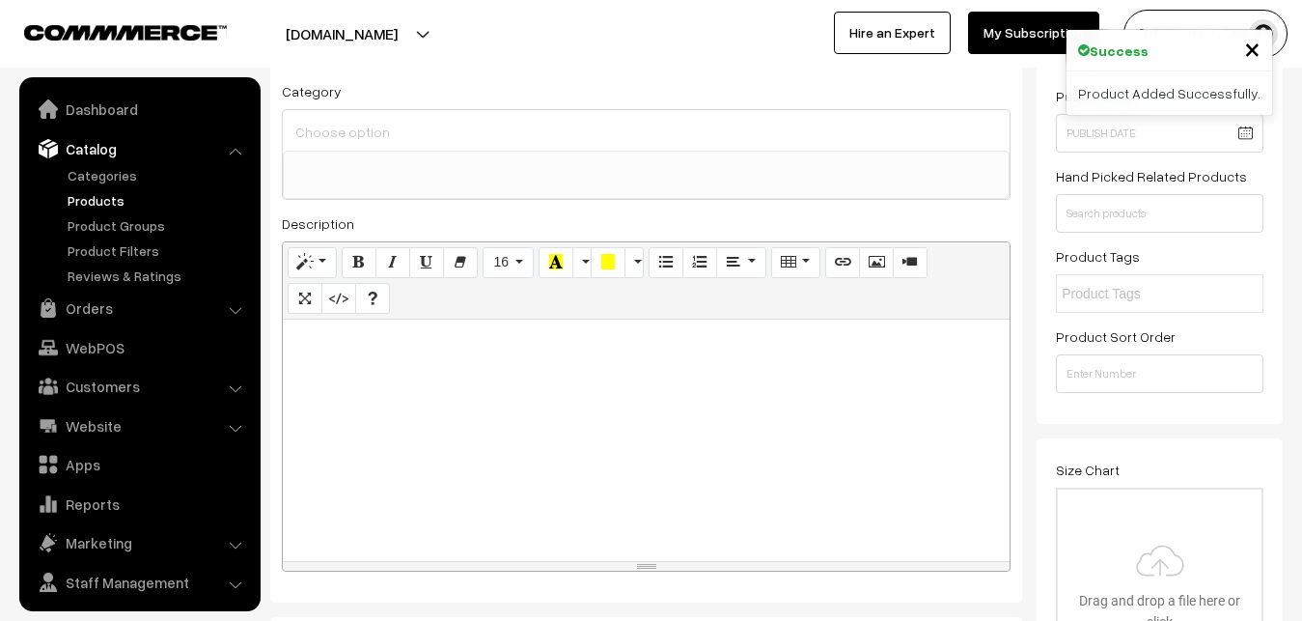
scroll to position [46, 0]
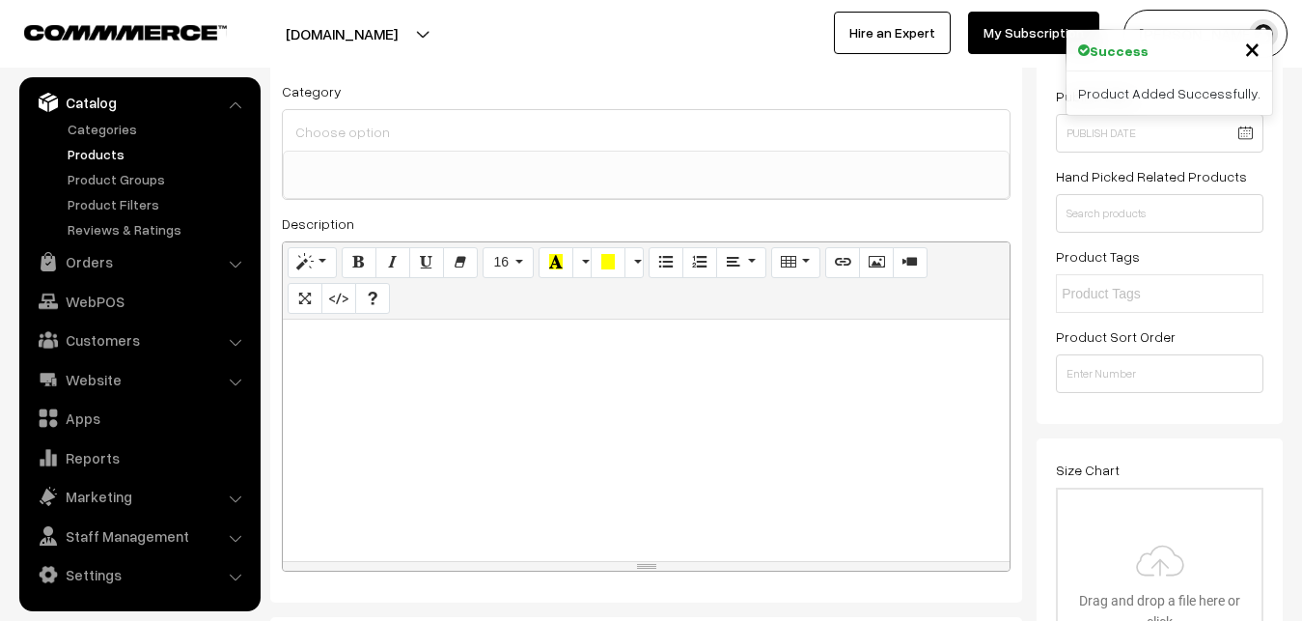
paste div
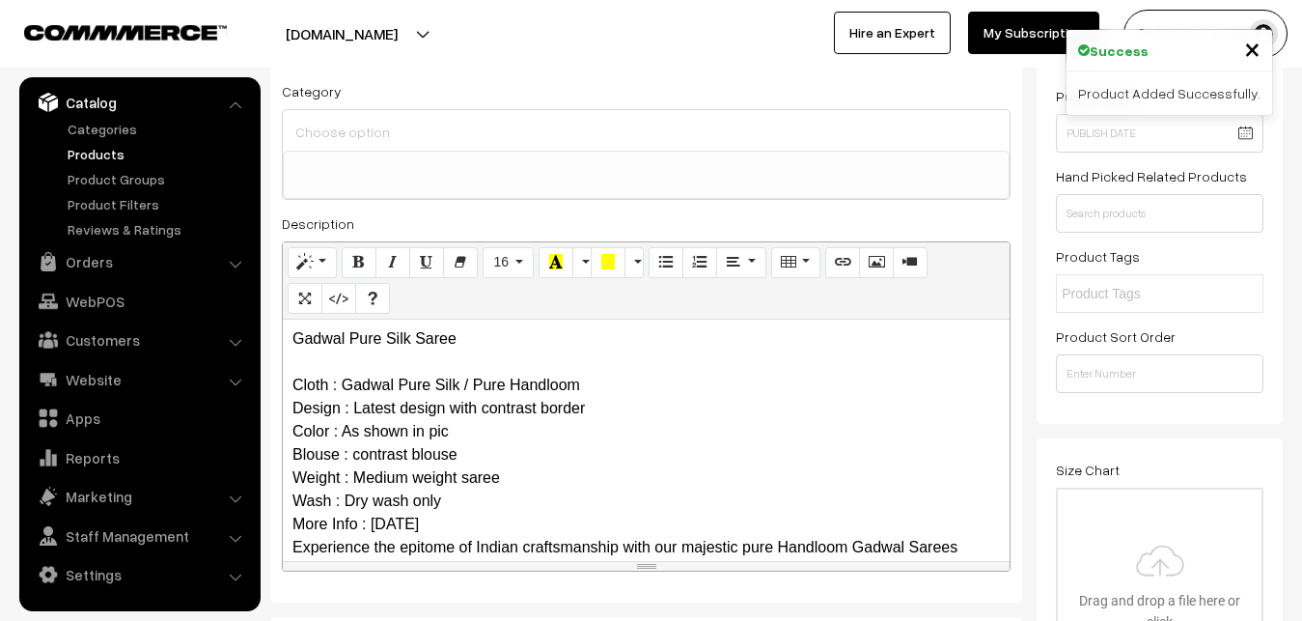
scroll to position [0, 0]
drag, startPoint x: 479, startPoint y: 331, endPoint x: 255, endPoint y: 307, distance: 225.3
click at [283, 320] on div "Gadwal Pure Silk Saree Cloth : Gadwal Pure Silk / Pure Handloom Design : Latest…" at bounding box center [646, 440] width 727 height 241
copy p "Gadwal Pure Silk Saree"
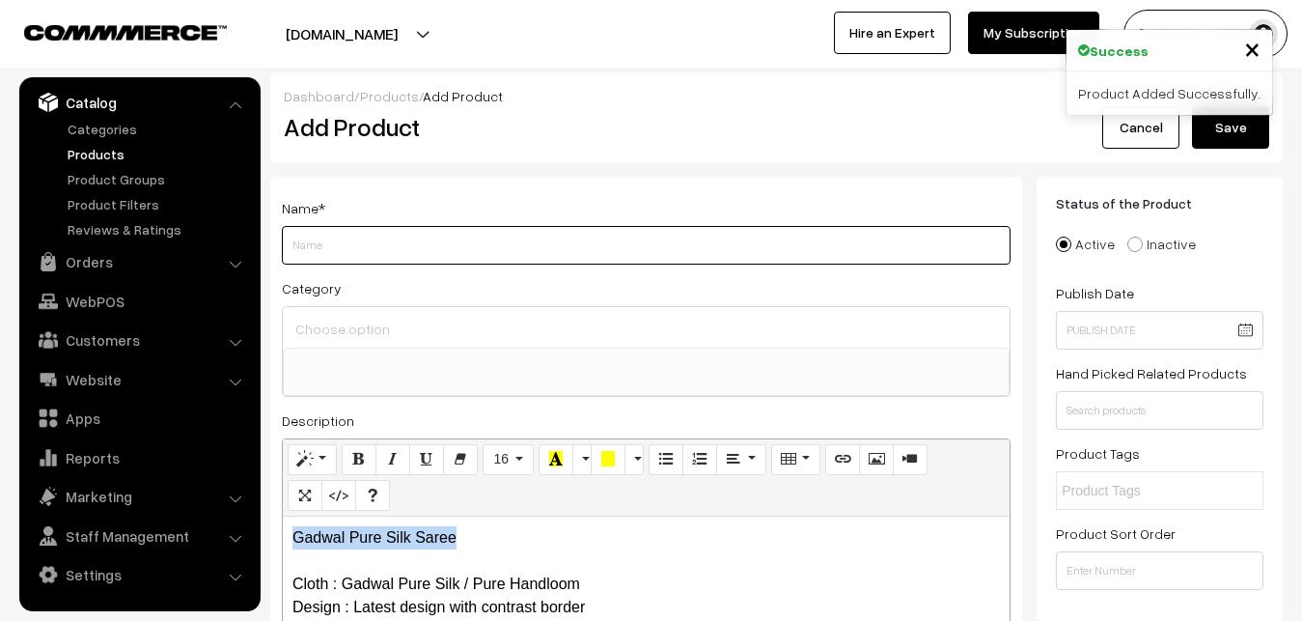
click at [358, 252] on input "Weight" at bounding box center [646, 245] width 729 height 39
paste input "Gadwal Pure Silk Saree"
type input "Gadwal Pure Silk Saree"
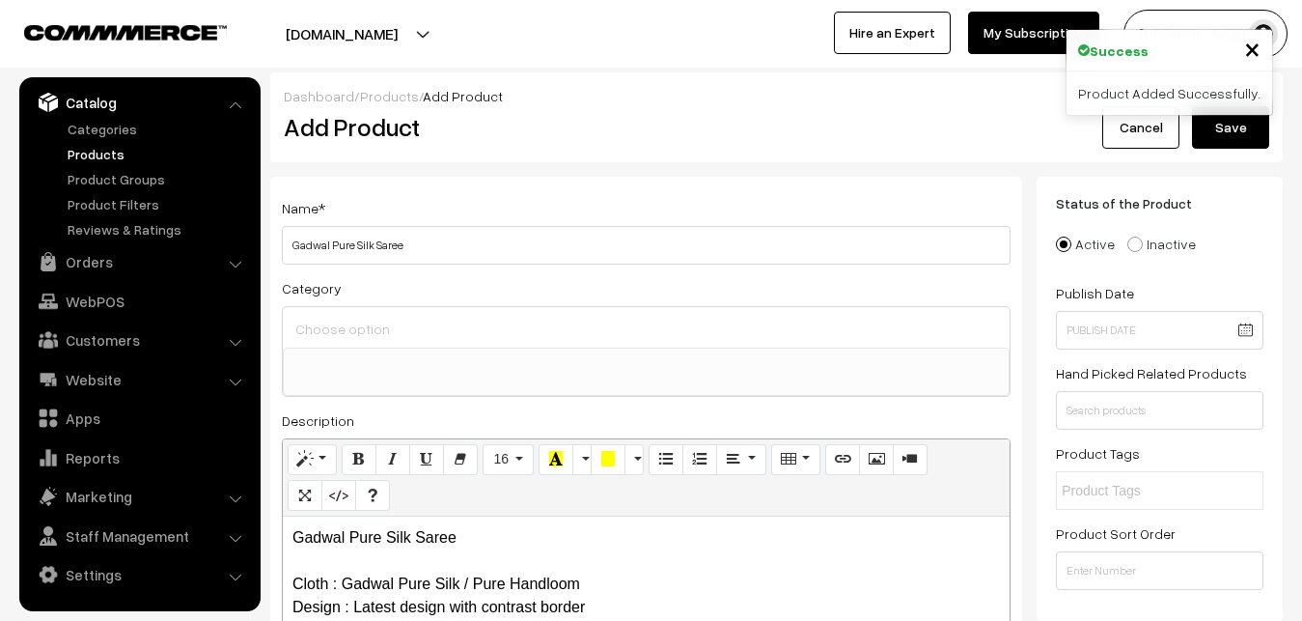
click at [384, 351] on ul at bounding box center [646, 360] width 725 height 24
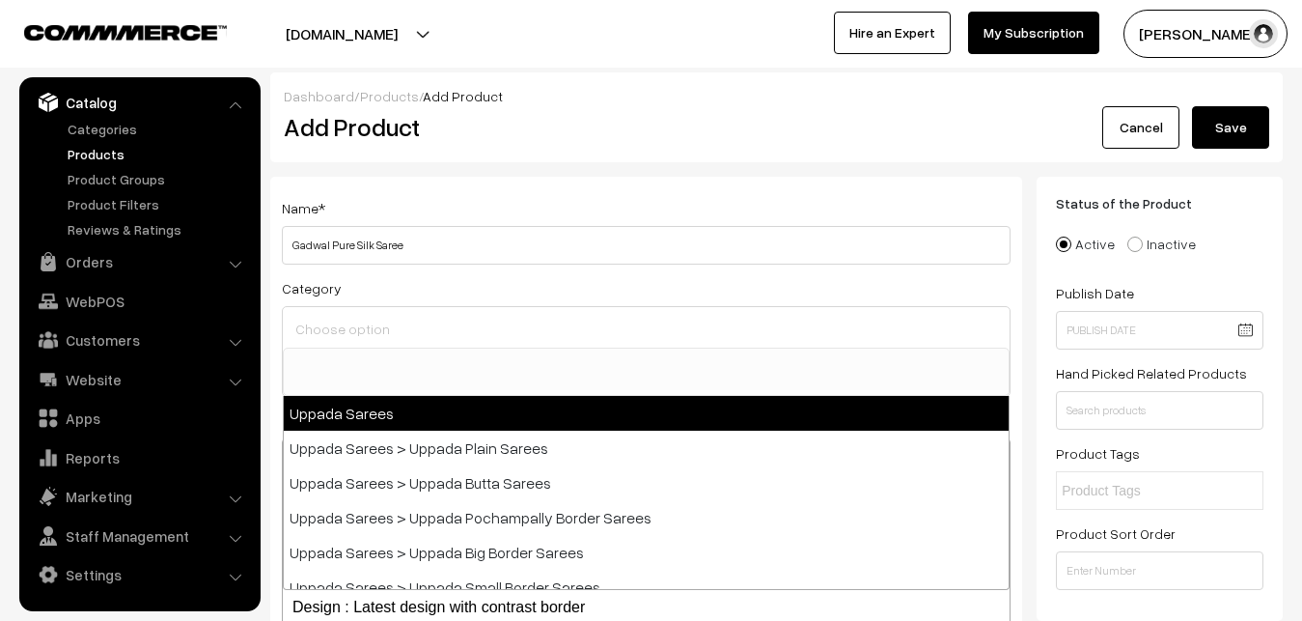
click at [384, 334] on input at bounding box center [646, 329] width 711 height 28
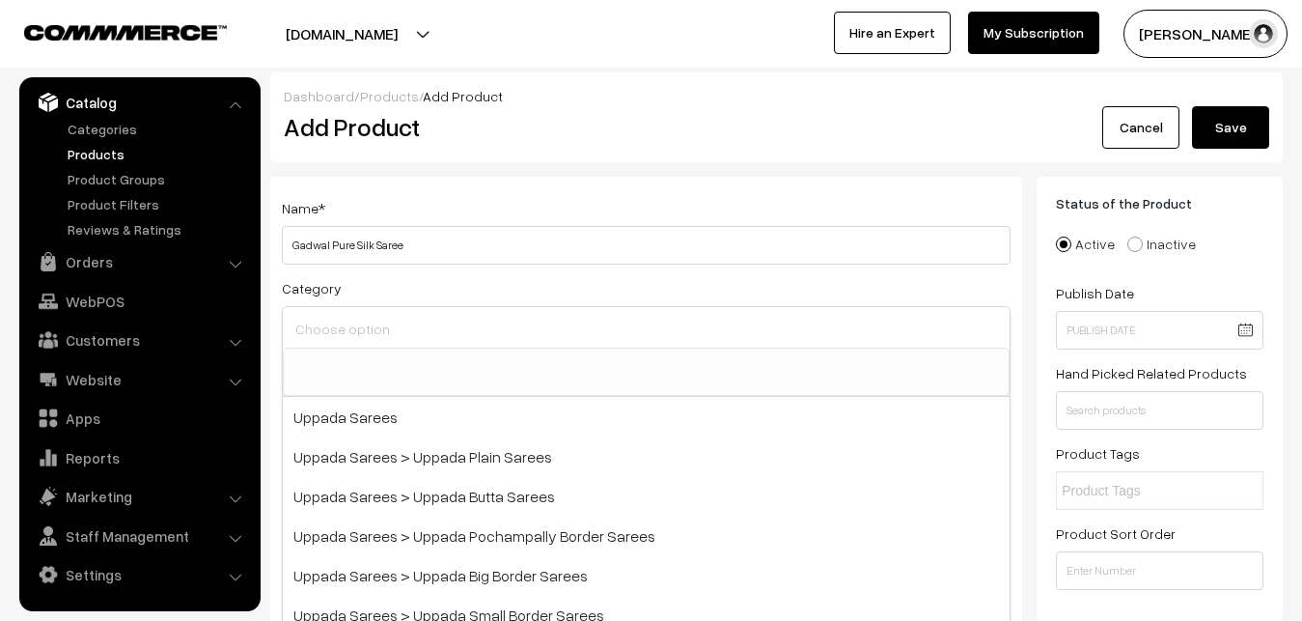
type input "f"
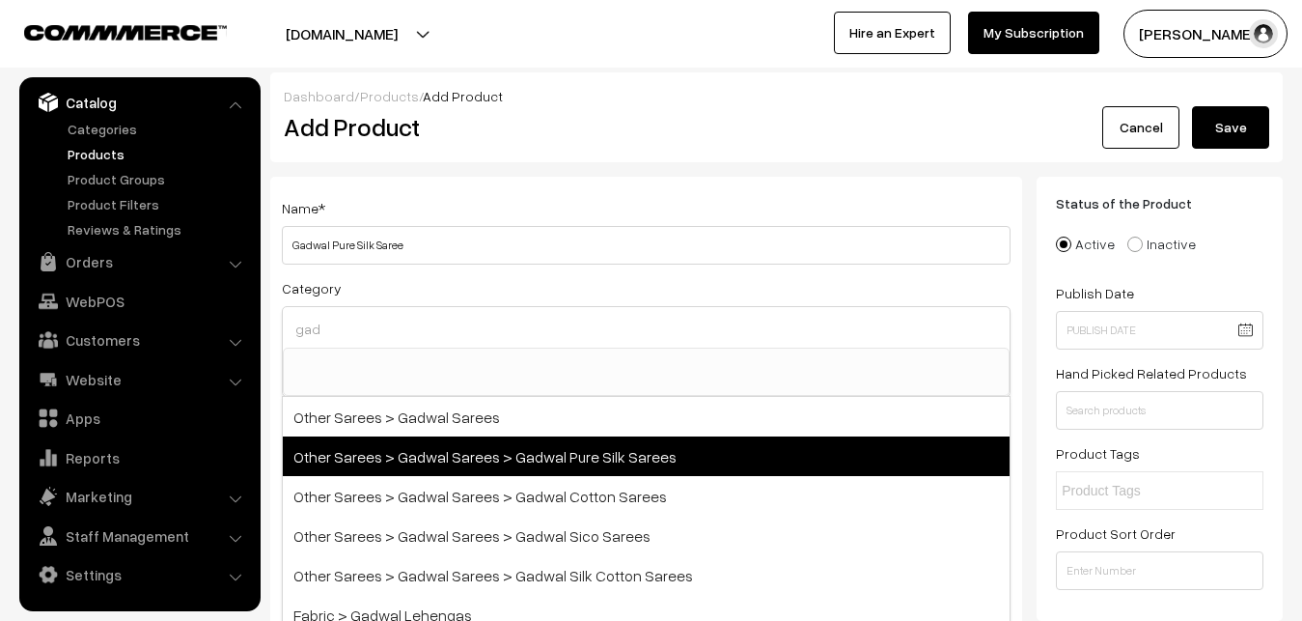
type input "gad"
click at [478, 444] on span "Other Sarees > Gadwal Sarees > Gadwal Pure Silk Sarees" at bounding box center [646, 456] width 727 height 40
select select "45"
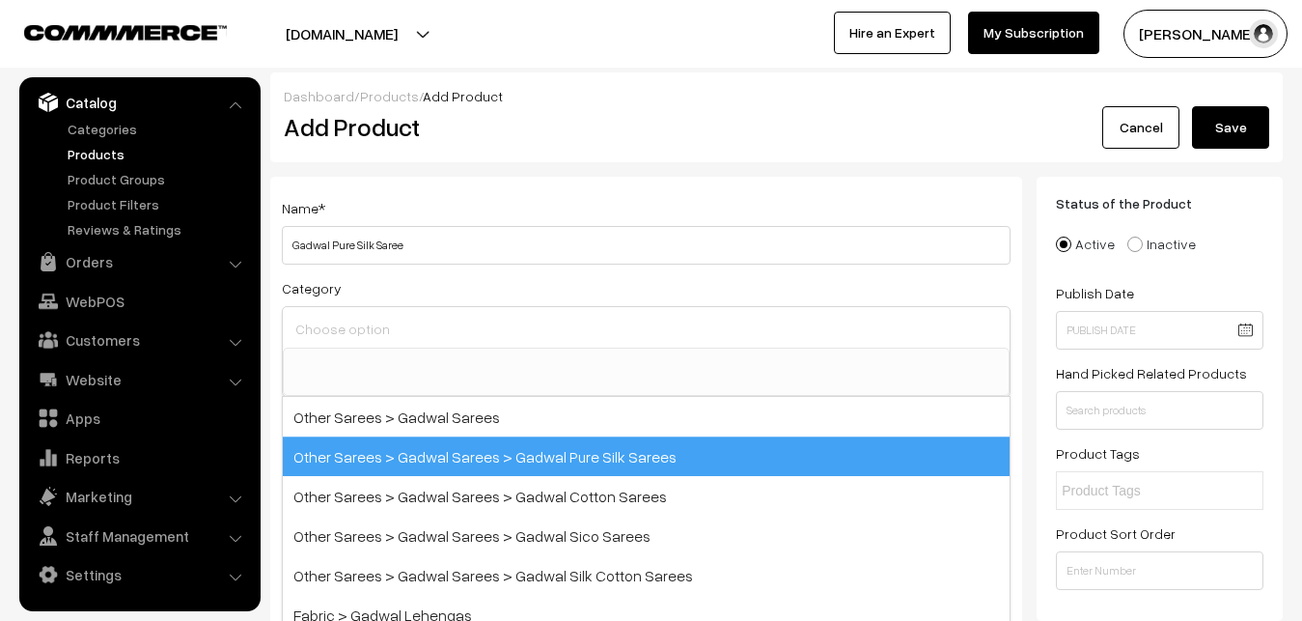
scroll to position [710, 0]
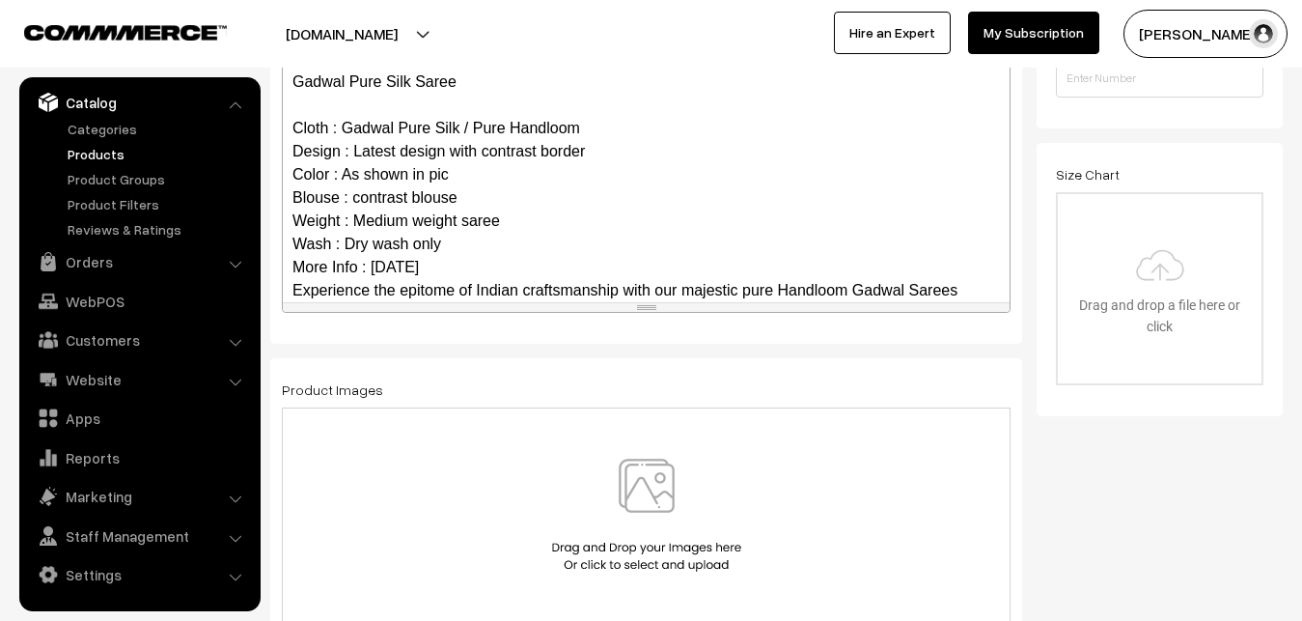
scroll to position [349, 0]
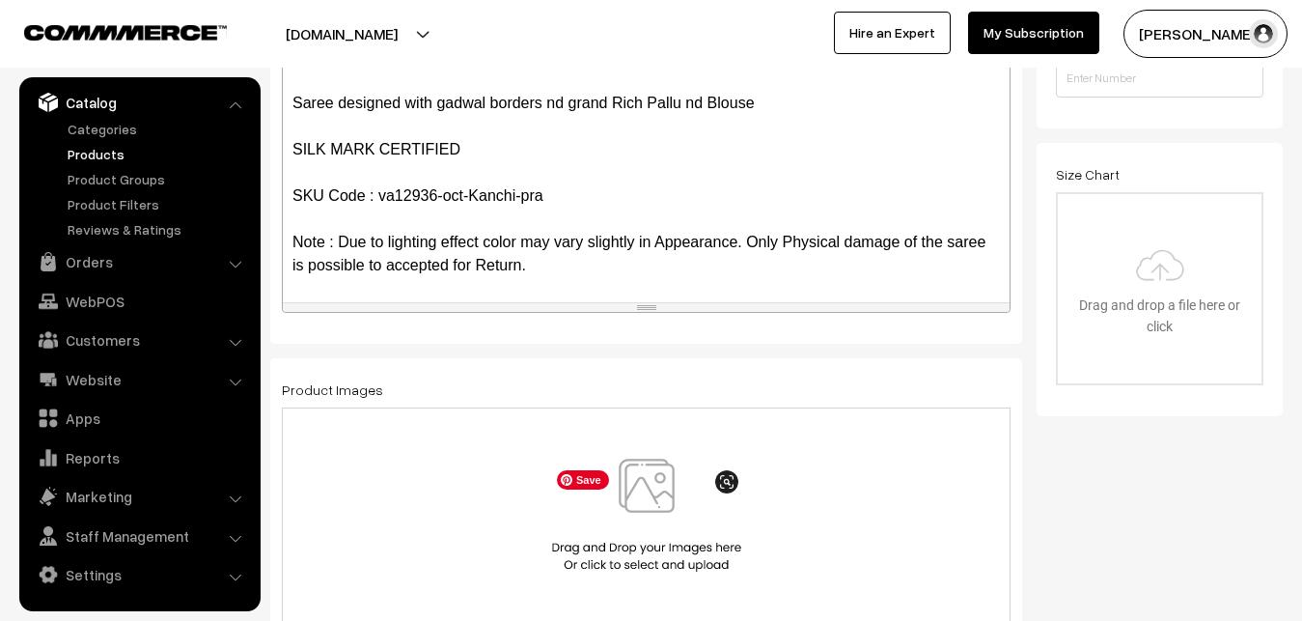
click at [660, 488] on img at bounding box center [646, 515] width 199 height 113
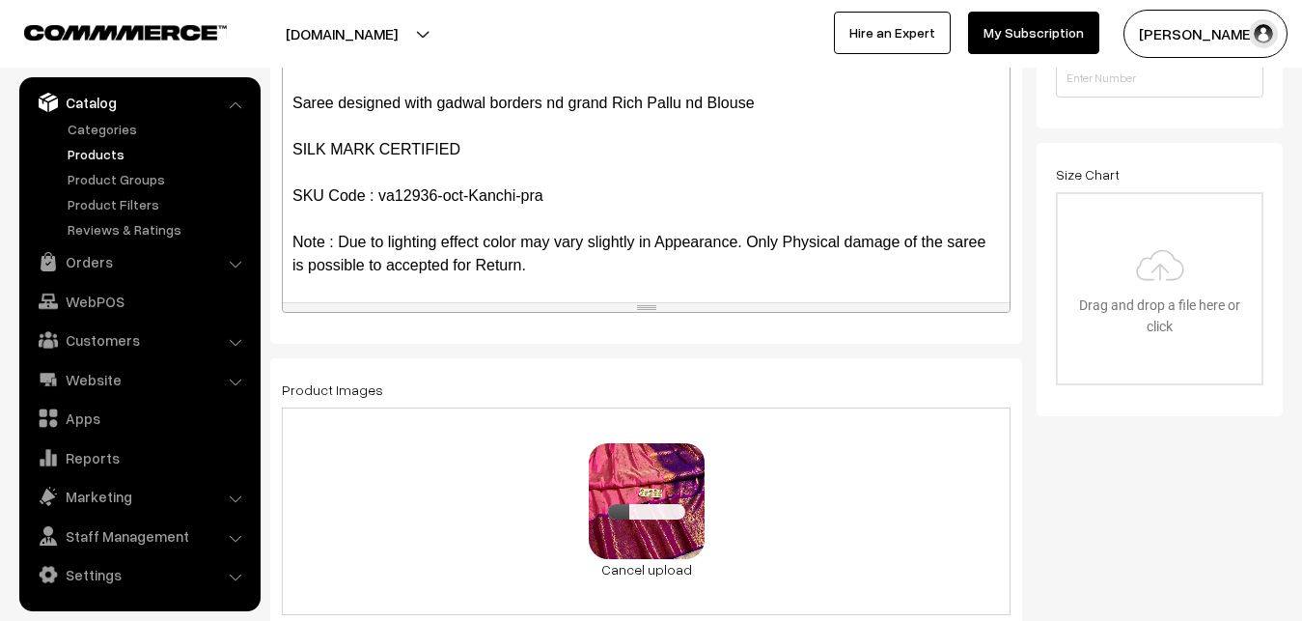
scroll to position [1083, 0]
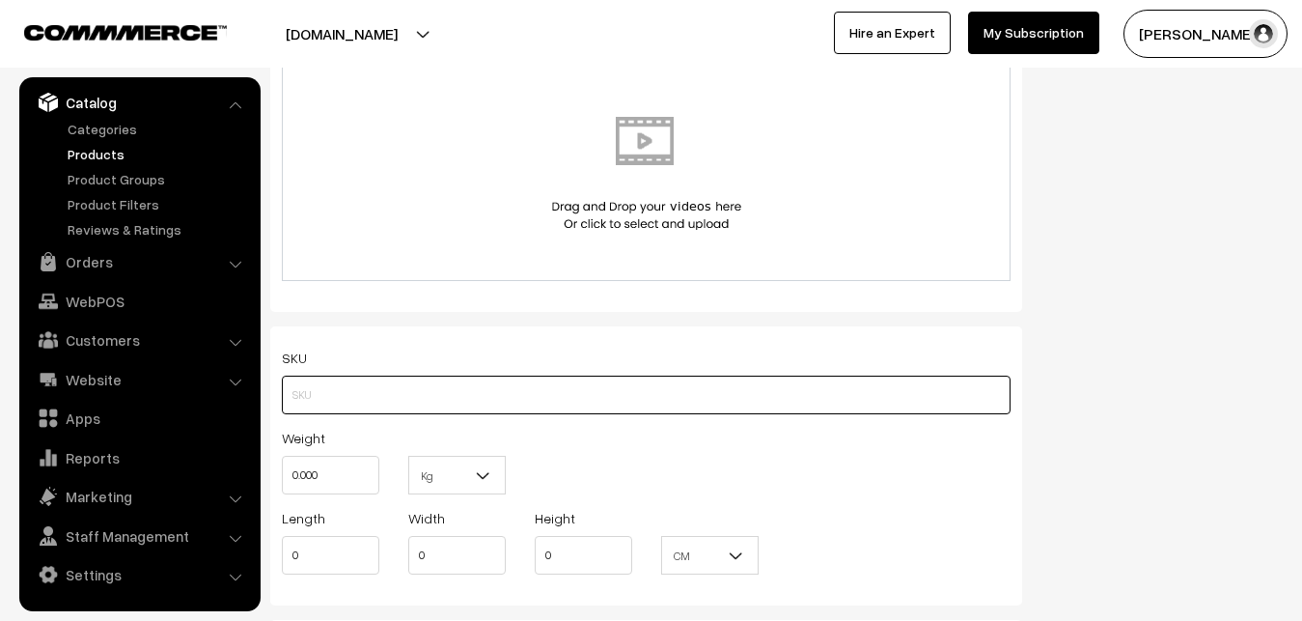
click at [302, 386] on input "text" at bounding box center [646, 395] width 729 height 39
paste input "va12936-oct-Kanchi-pra"
type input "va12936-oct-Kanchi-pra"
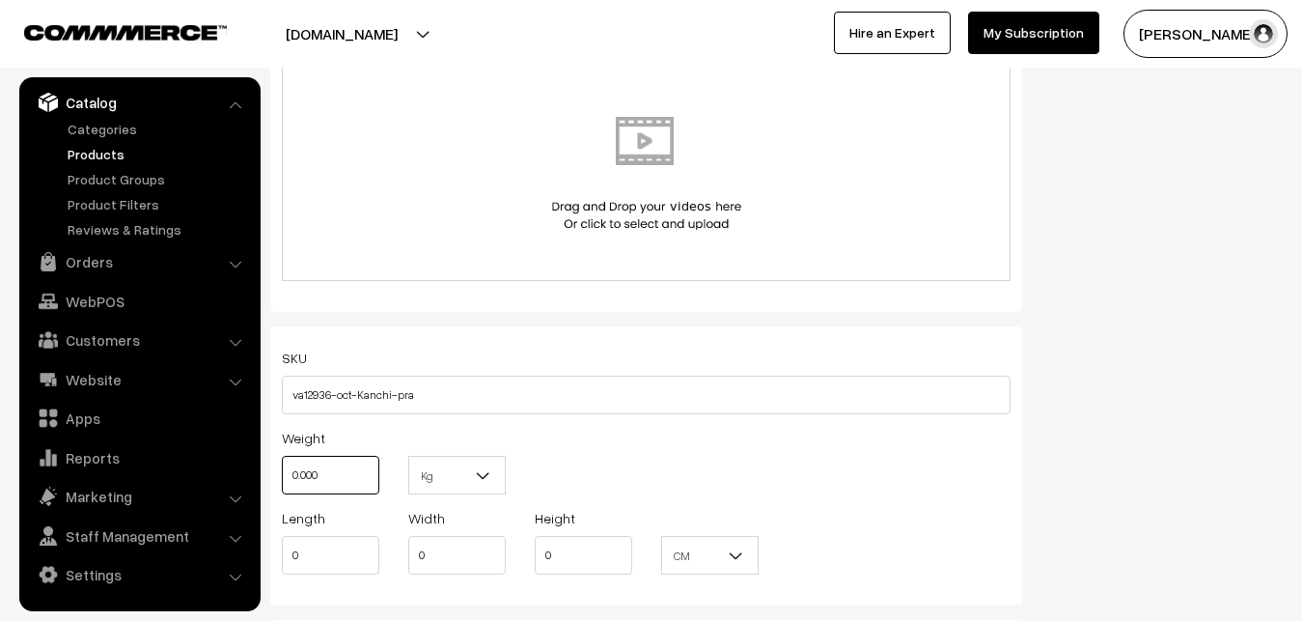
drag, startPoint x: 342, startPoint y: 475, endPoint x: 277, endPoint y: 478, distance: 64.7
click at [282, 478] on input "0.000" at bounding box center [331, 475] width 98 height 39
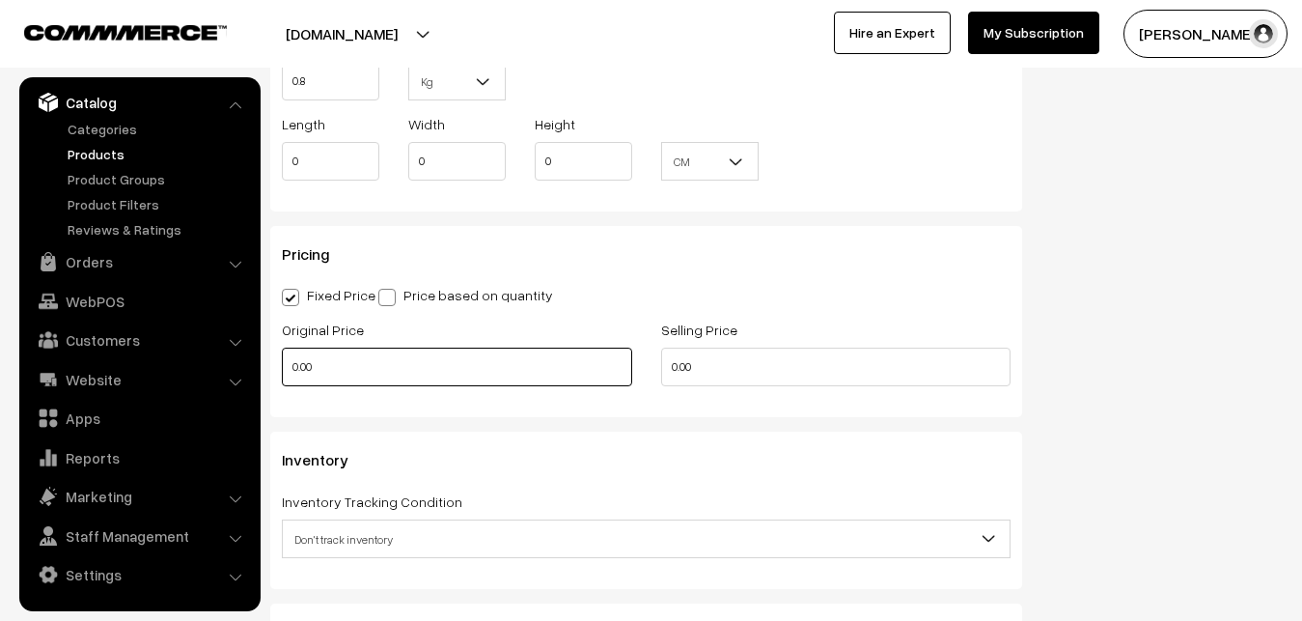
type input "0.80"
drag, startPoint x: 339, startPoint y: 384, endPoint x: 223, endPoint y: 386, distance: 115.9
click at [282, 386] on input "0.00" at bounding box center [457, 367] width 350 height 39
type input "9000"
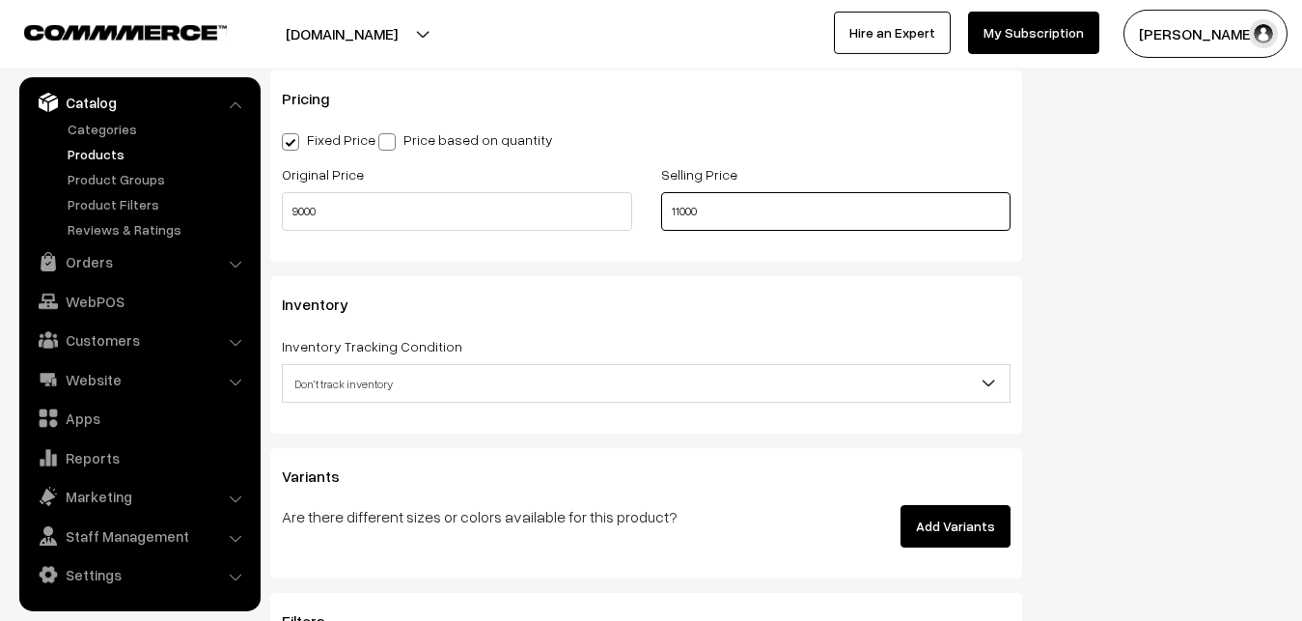
scroll to position [1871, 0]
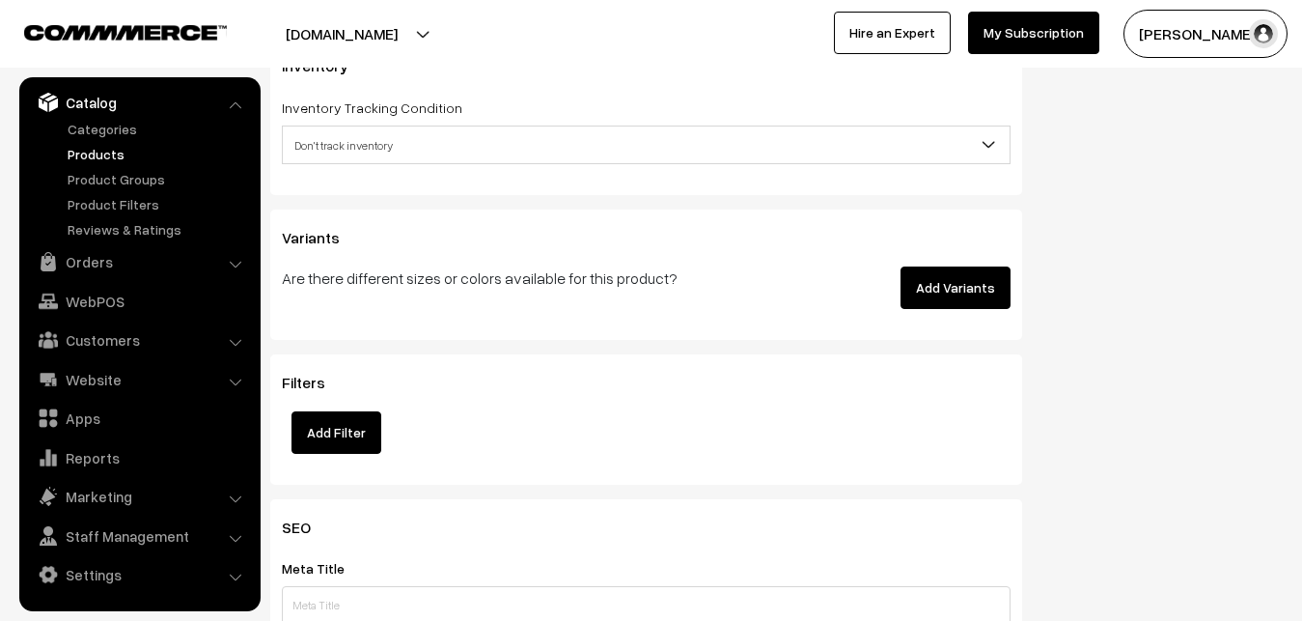
type input "11000"
click at [332, 155] on span "Don't track inventory" at bounding box center [646, 145] width 727 height 34
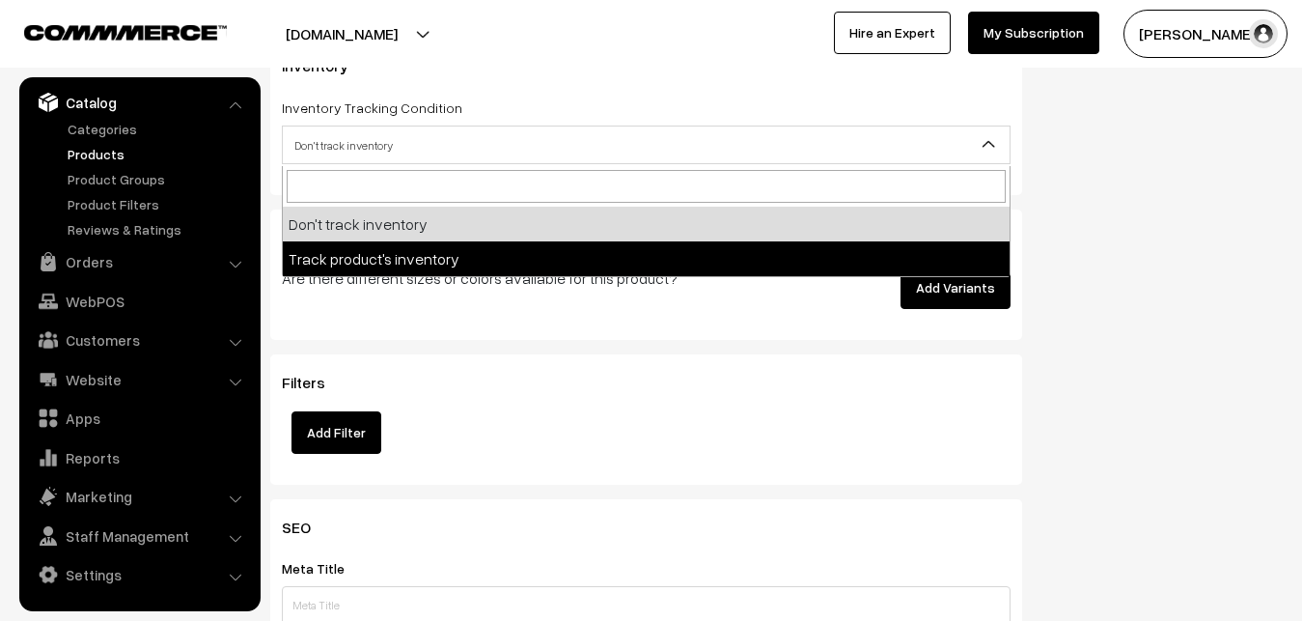
select select "2"
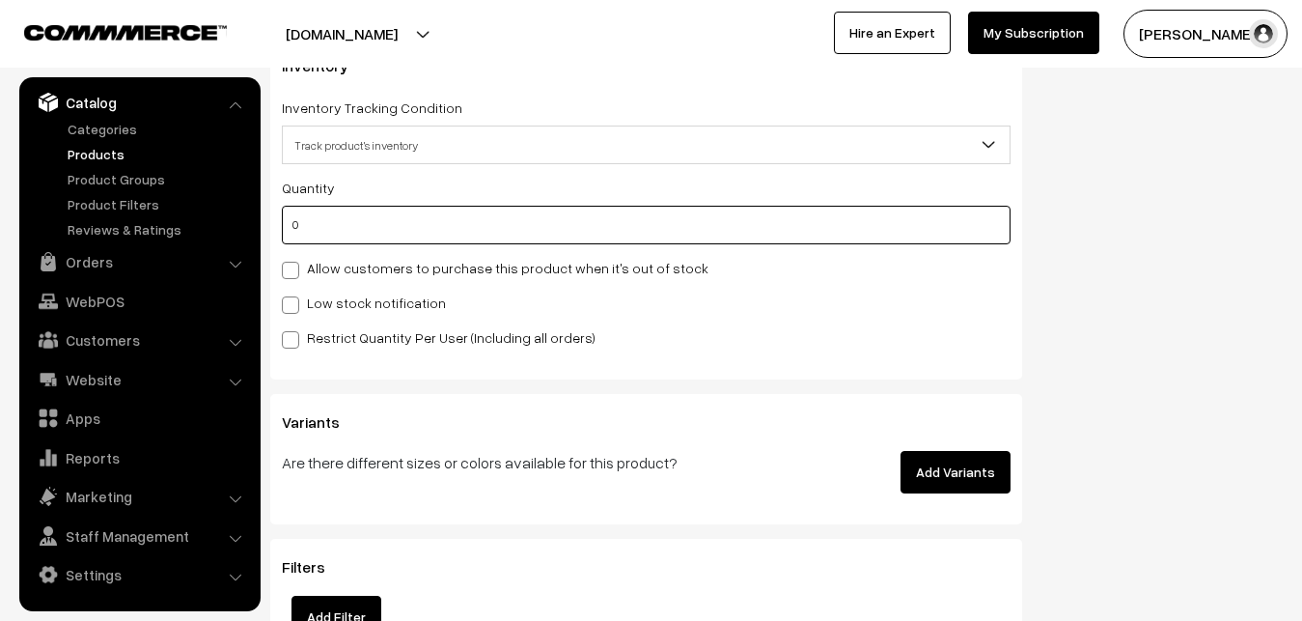
click at [325, 225] on input "0" at bounding box center [646, 225] width 729 height 39
type input "4"
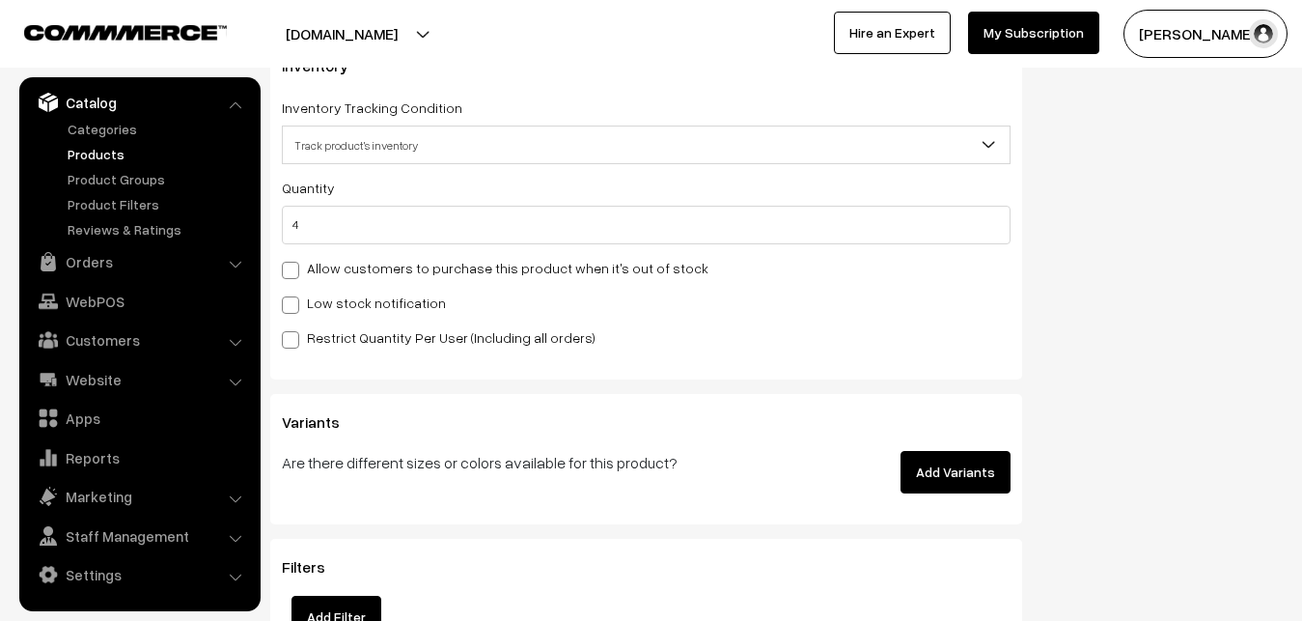
click at [317, 299] on label "Low stock notification" at bounding box center [364, 303] width 164 height 20
click at [294, 299] on input "Low stock notification" at bounding box center [288, 301] width 13 height 13
checkbox input "true"
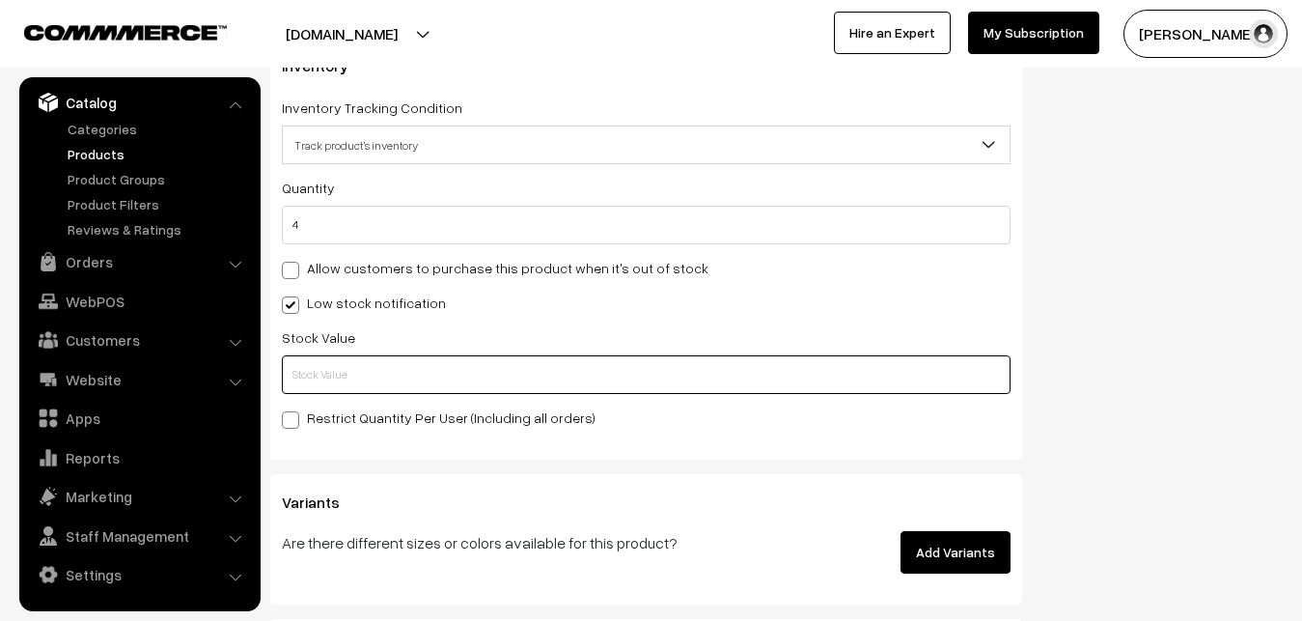
click at [319, 362] on input "text" at bounding box center [646, 374] width 729 height 39
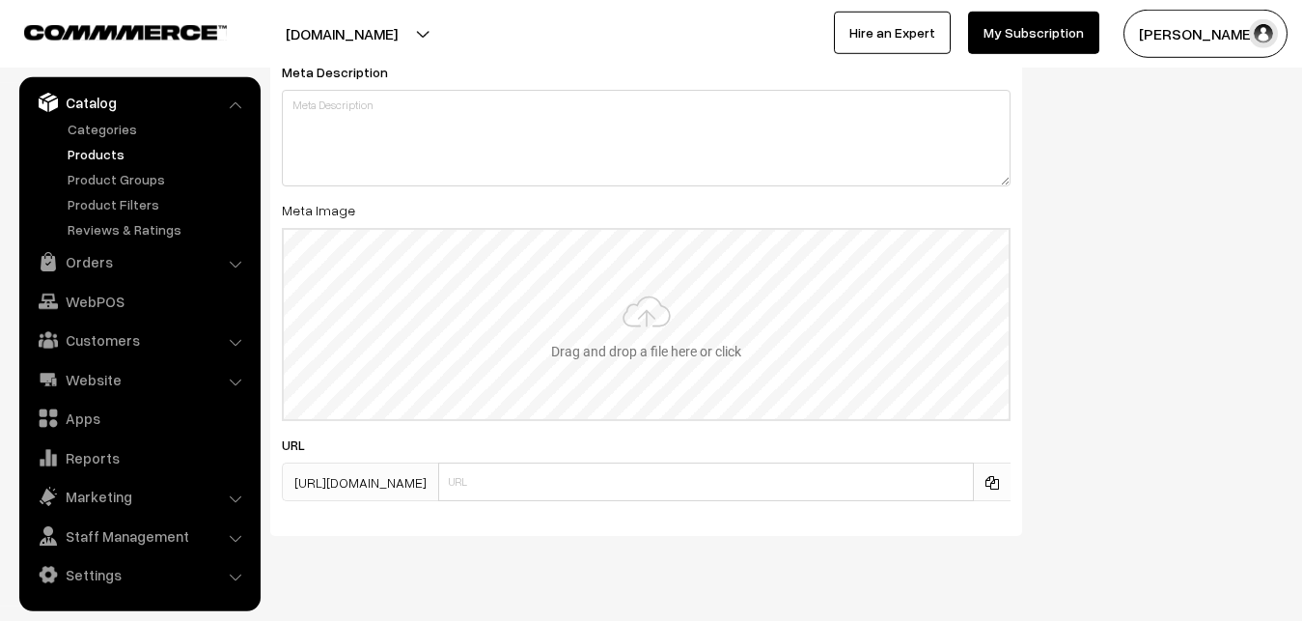
scroll to position [2856, 0]
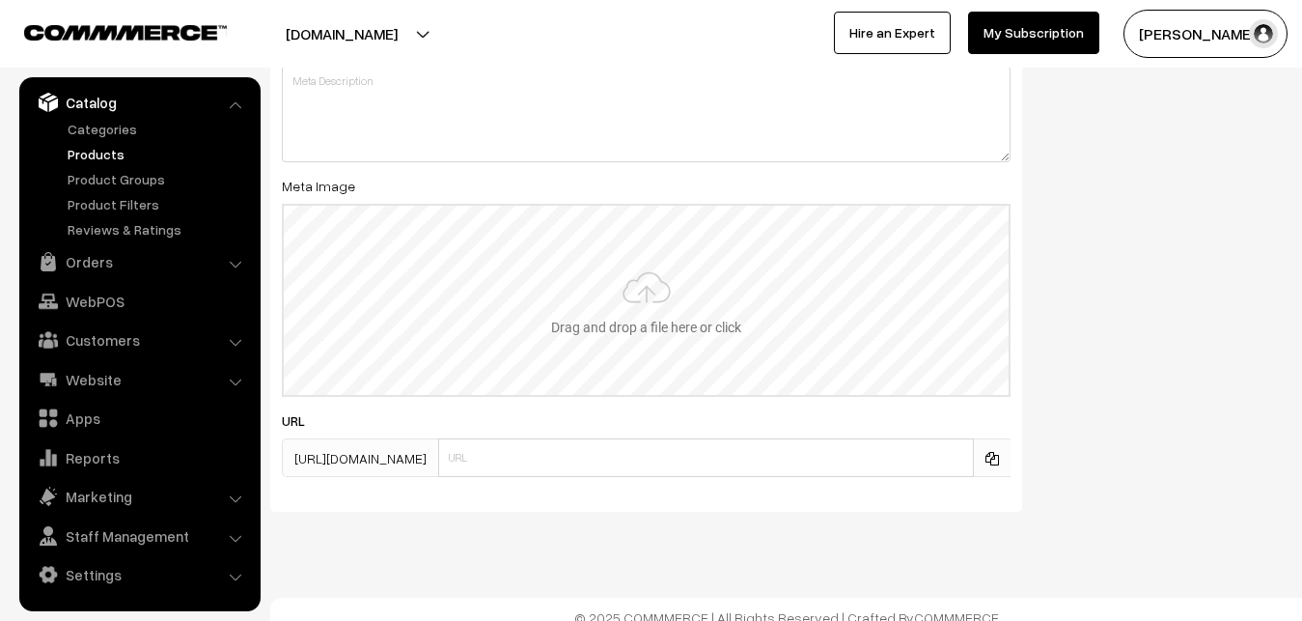
type input "2"
click at [599, 246] on input "file" at bounding box center [646, 300] width 725 height 189
type input "C:\fakepath\gadwal-saree-va12936-oct.jpeg"
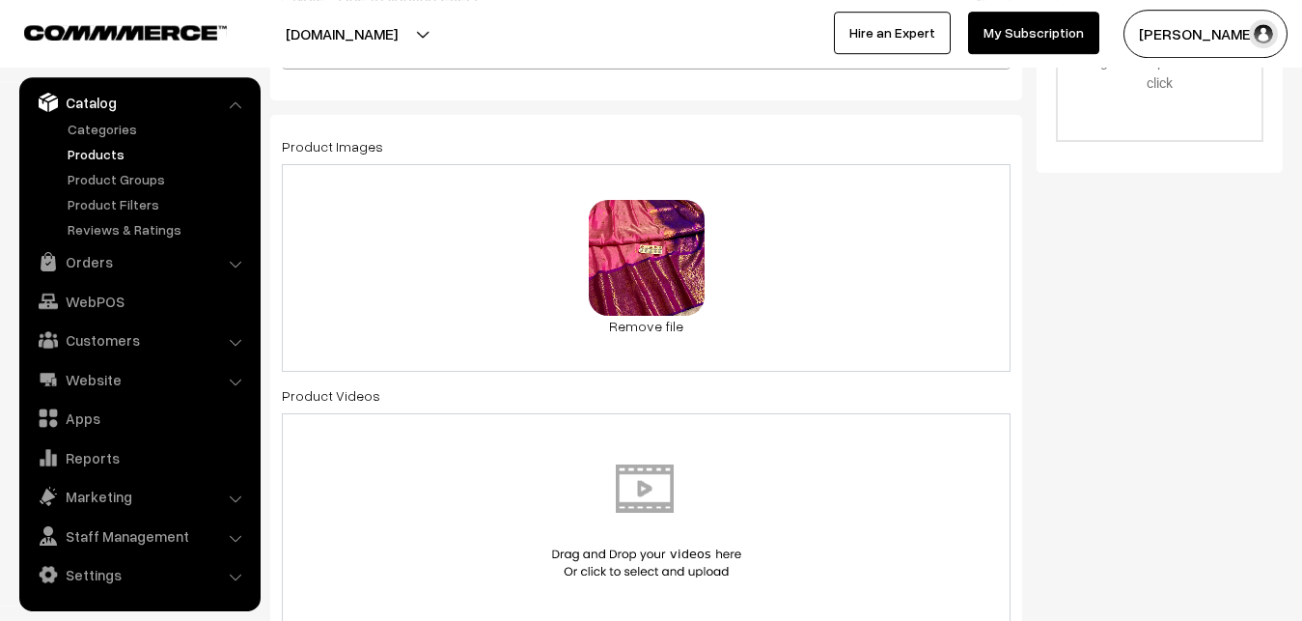
scroll to position [0, 0]
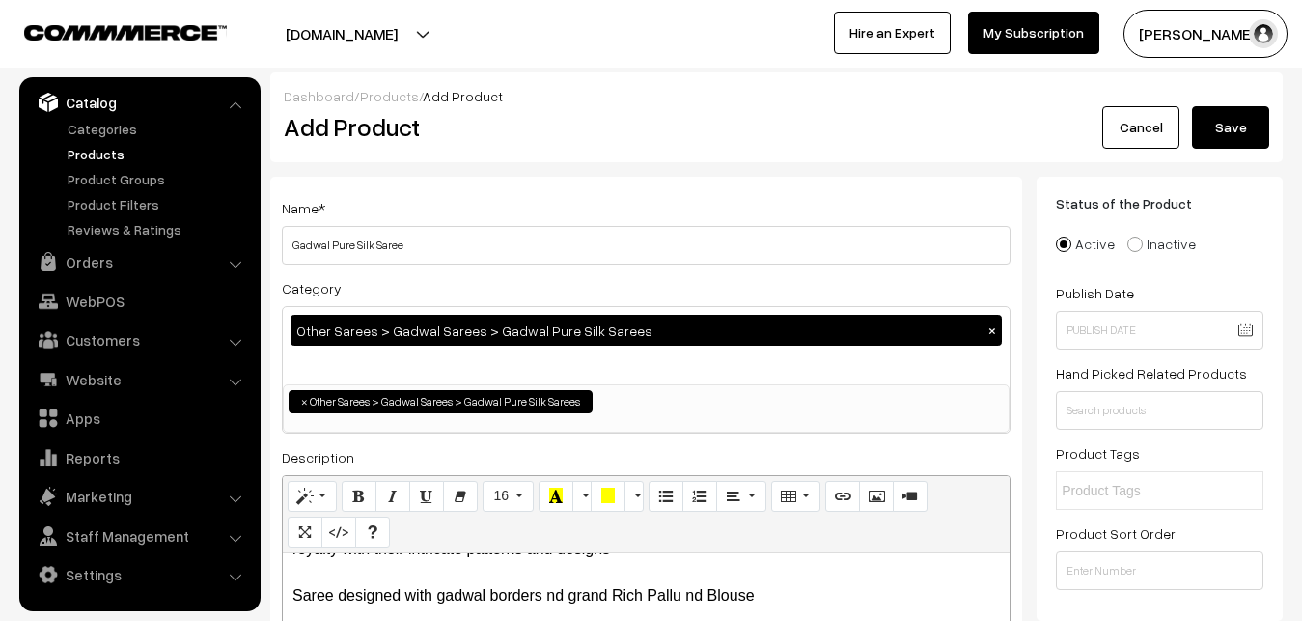
click at [1248, 124] on button "Save" at bounding box center [1230, 127] width 77 height 42
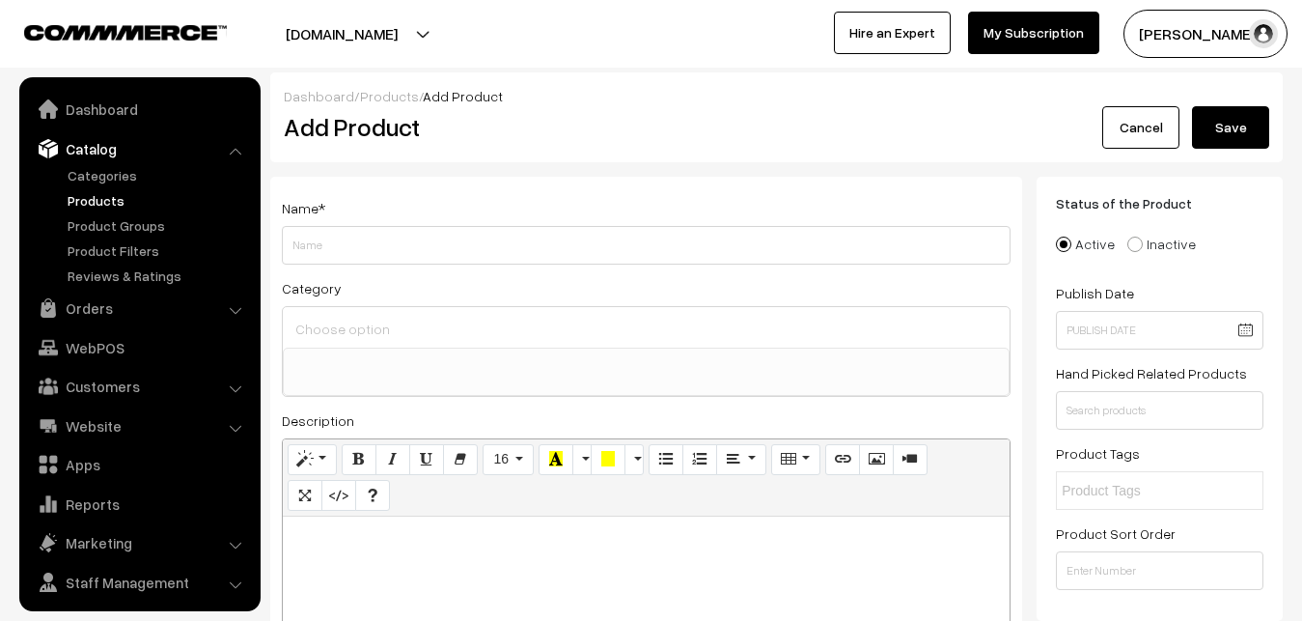
select select
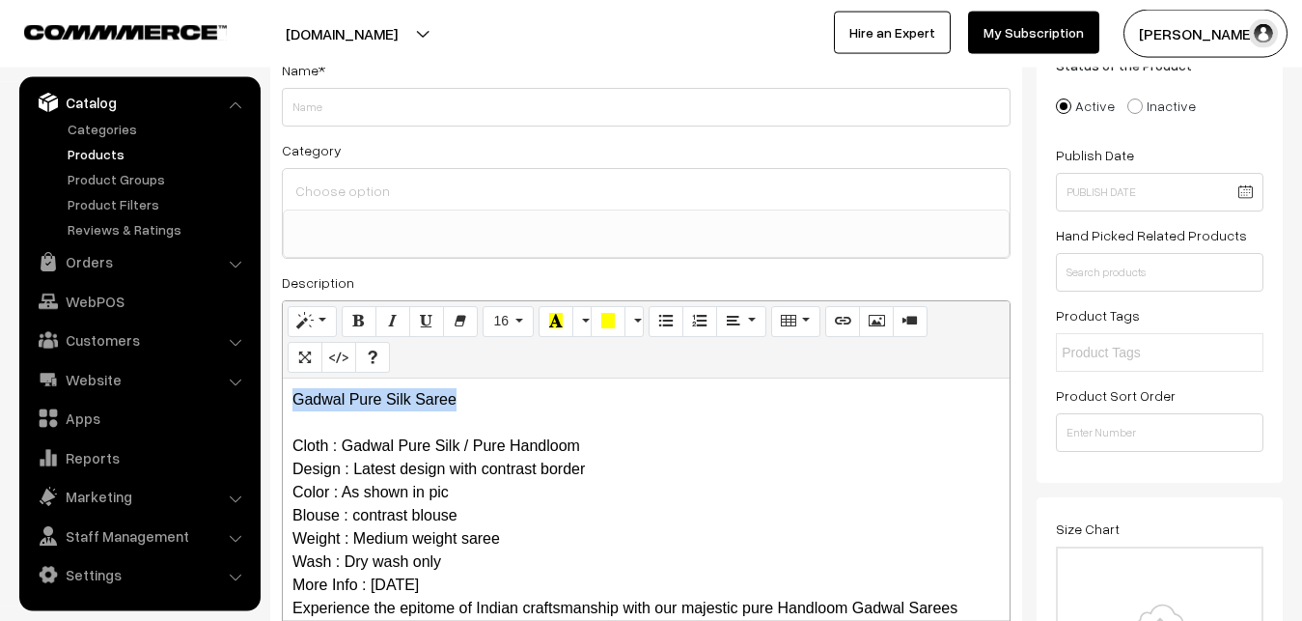
drag, startPoint x: 509, startPoint y: 405, endPoint x: 211, endPoint y: 401, distance: 297.4
click at [283, 401] on div "Gadwal Pure Silk Saree Cloth : Gadwal Pure Silk / Pure Handloom Design : Latest…" at bounding box center [646, 498] width 727 height 241
copy p "Gadwal Pure Silk Saree"
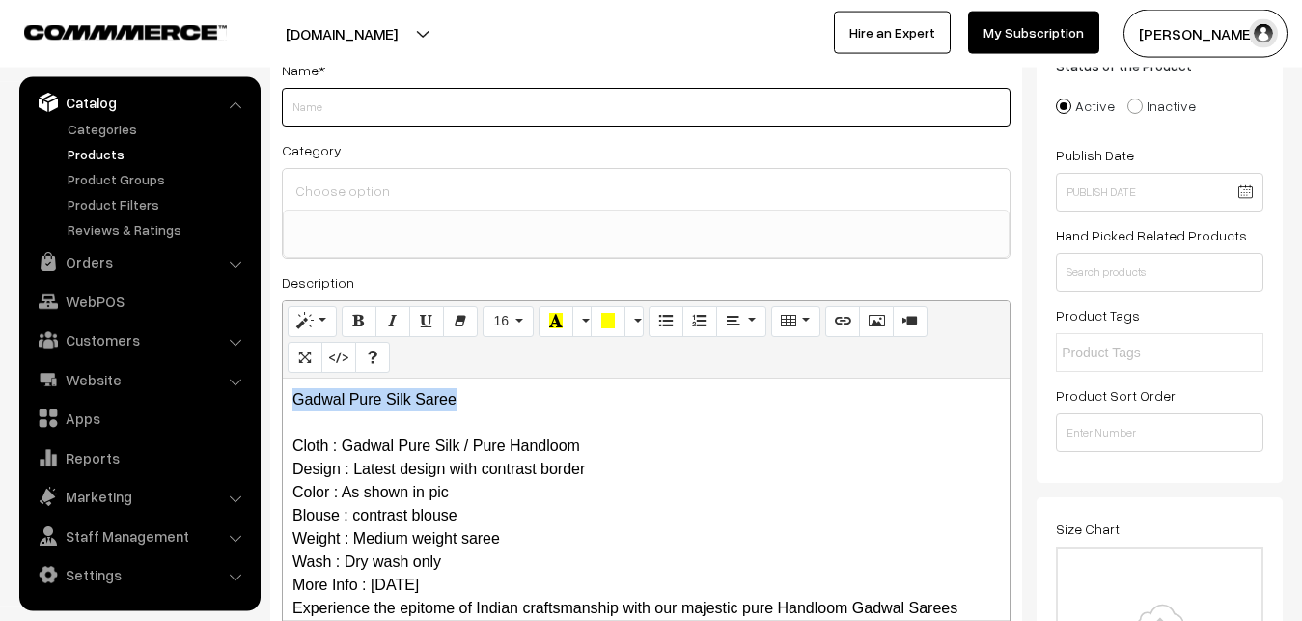
click at [337, 124] on input "Weight" at bounding box center [646, 107] width 729 height 39
paste input "Gadwal Pure Silk Saree"
type input "Gadwal Pure Silk Saree"
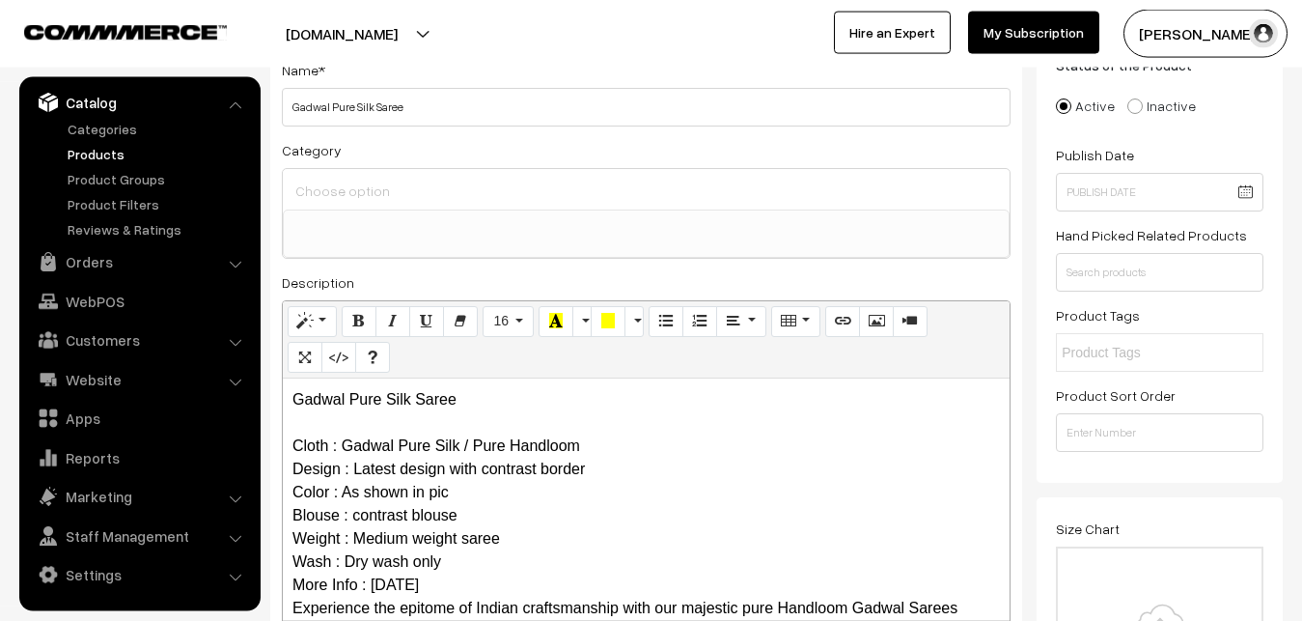
click at [349, 208] on div at bounding box center [646, 189] width 727 height 41
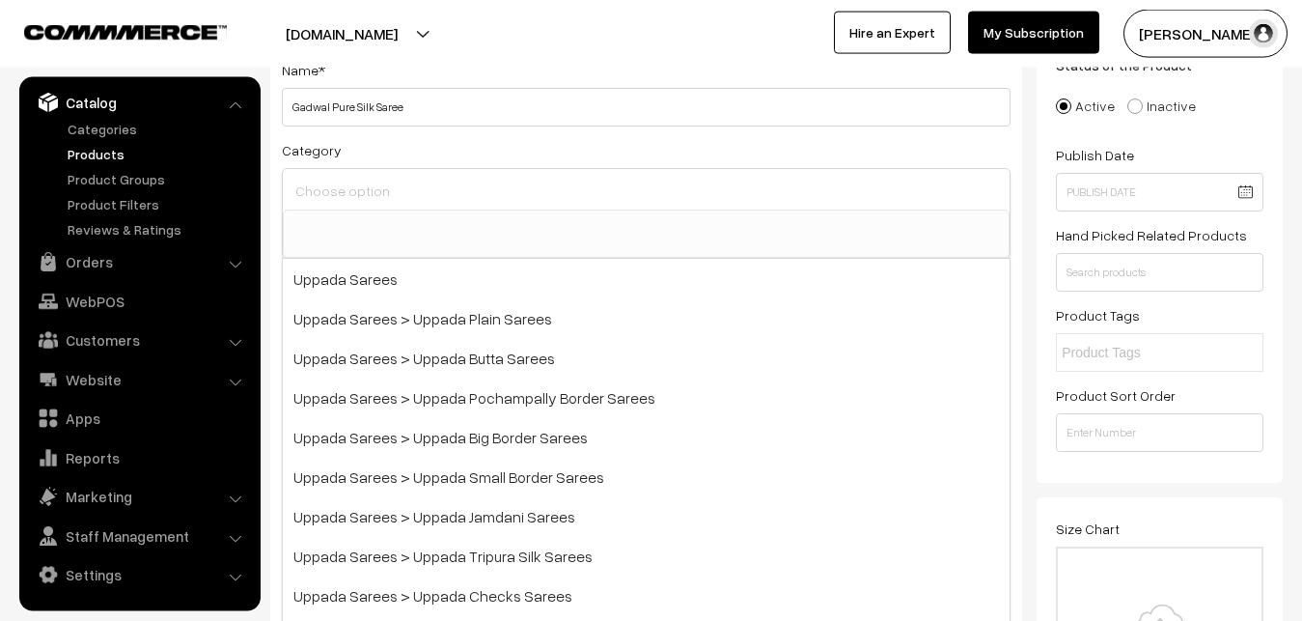
type input "f"
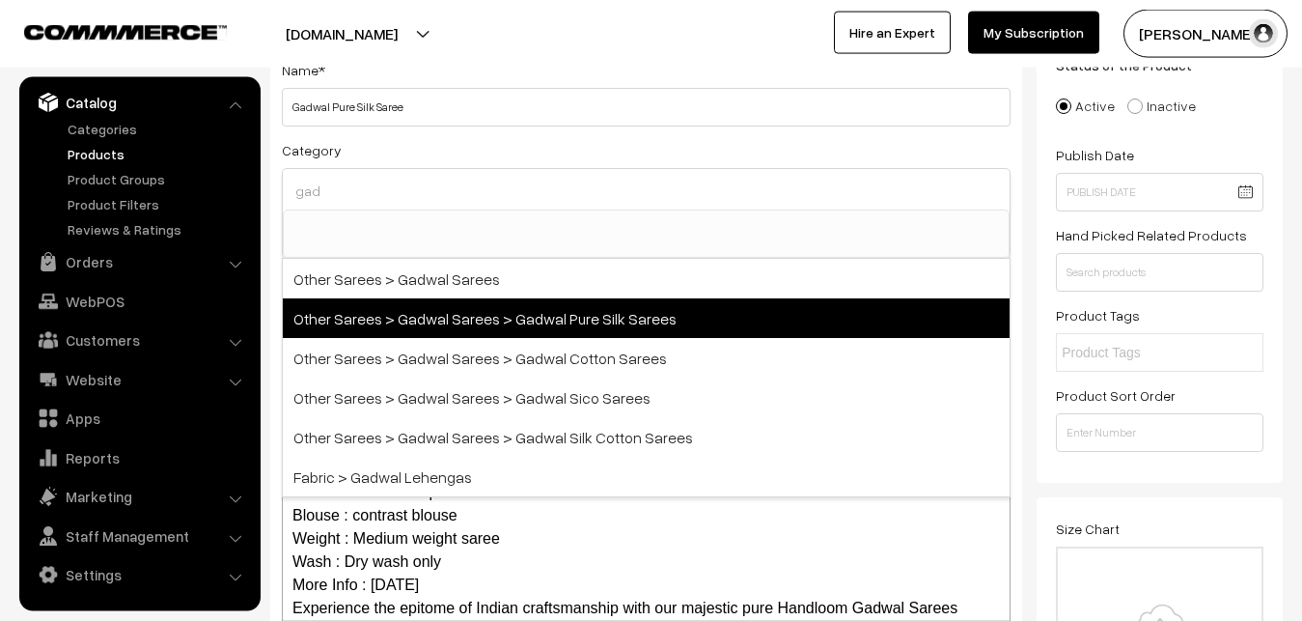
type input "gad"
click at [546, 322] on span "Other Sarees > Gadwal Sarees > Gadwal Pure Silk Sarees" at bounding box center [646, 318] width 727 height 40
select select "45"
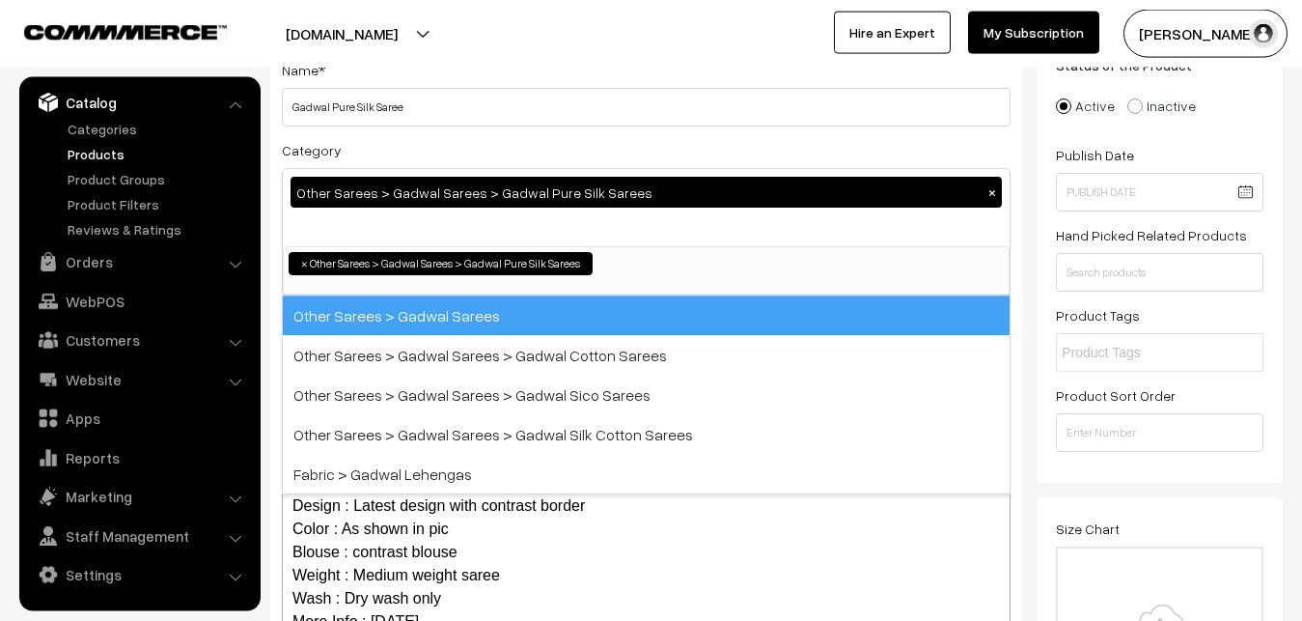
scroll to position [710, 0]
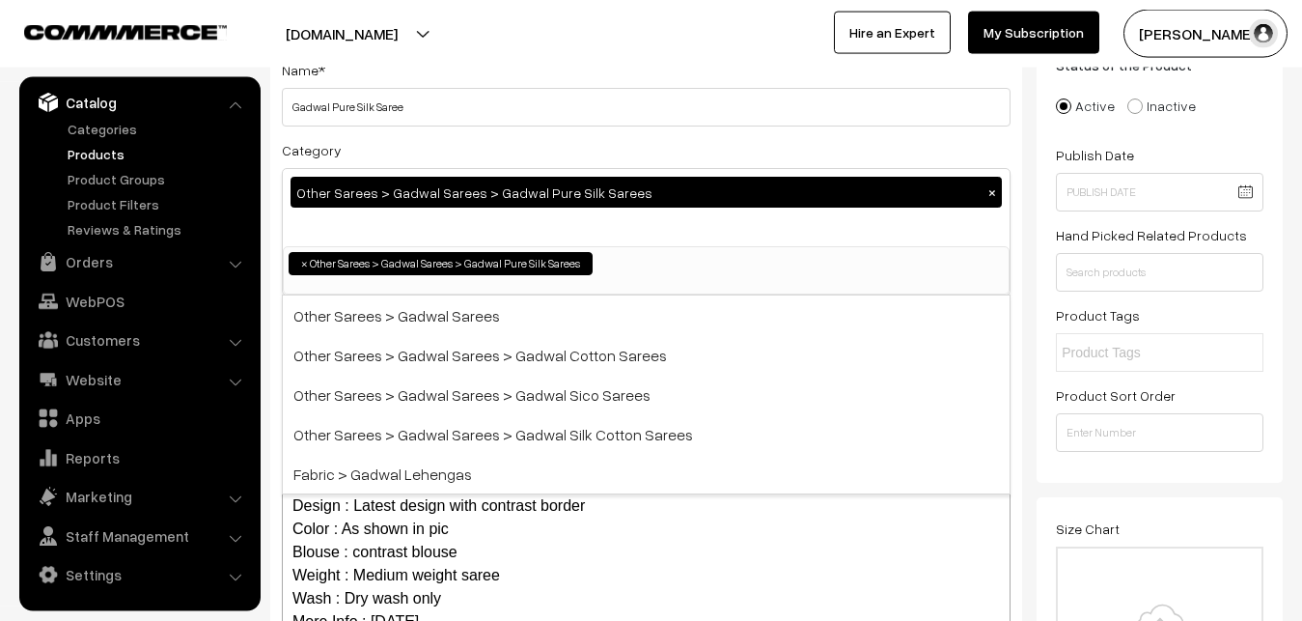
click at [546, 141] on div "Category Other Sarees > Gadwal Sarees > Gadwal Pure Silk Sarees × Uppada Sarees…" at bounding box center [646, 216] width 729 height 157
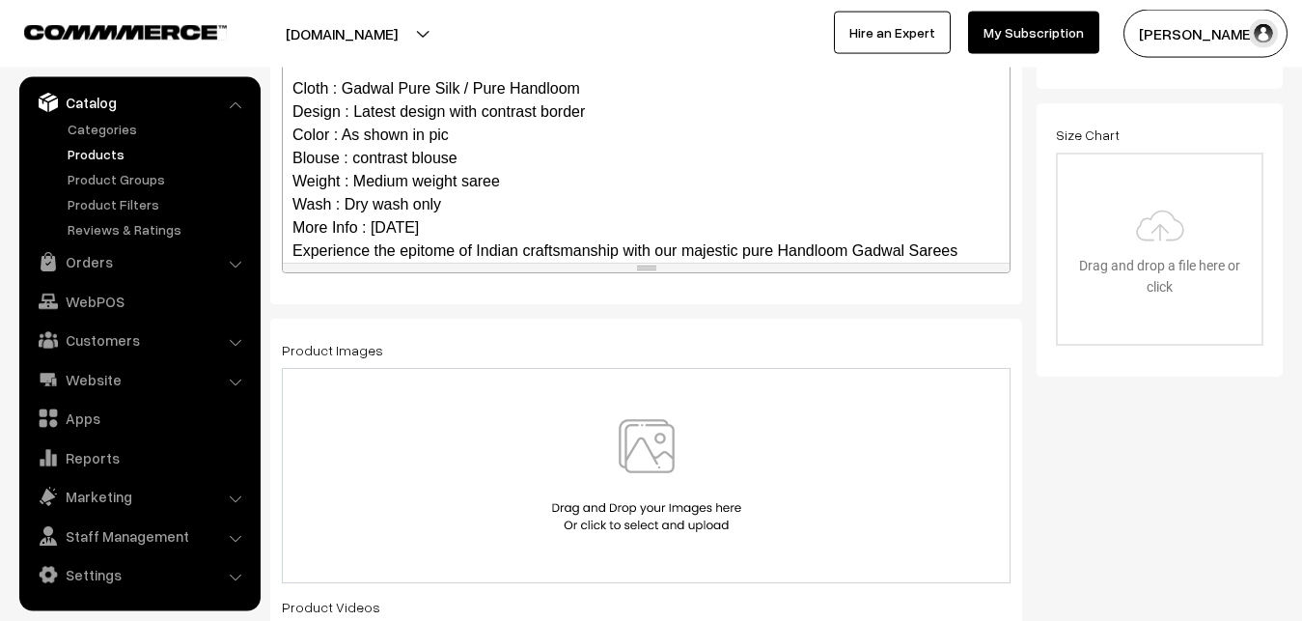
scroll to position [349, 0]
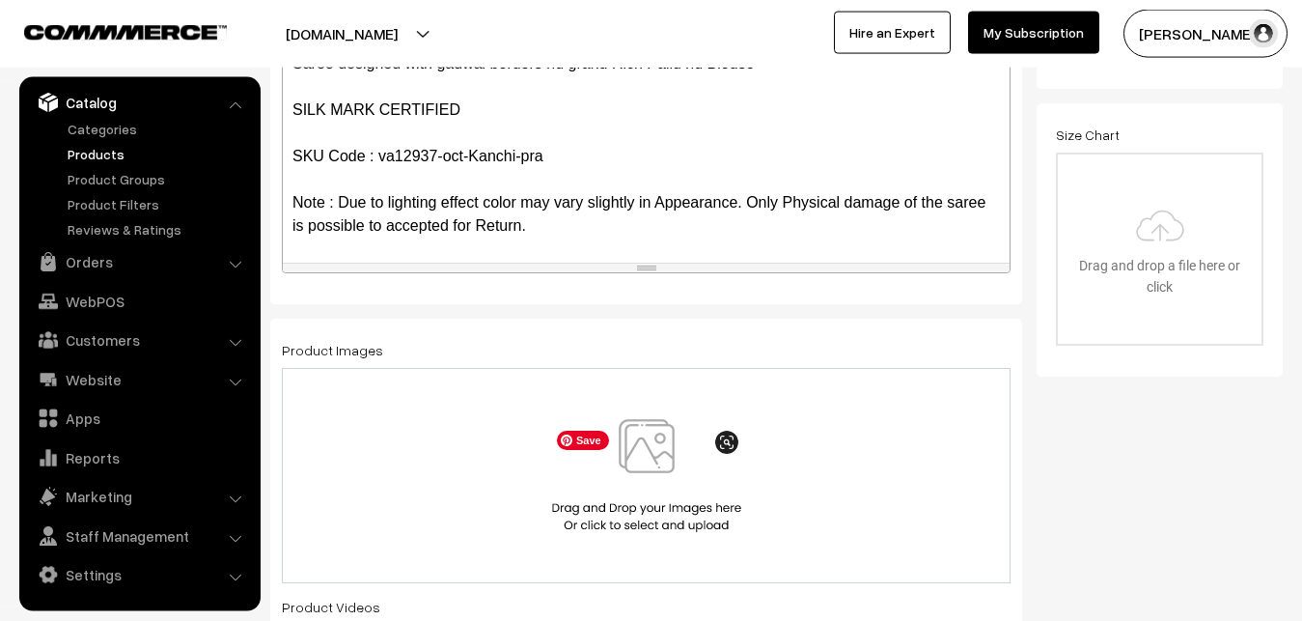
click at [672, 468] on img at bounding box center [646, 475] width 199 height 113
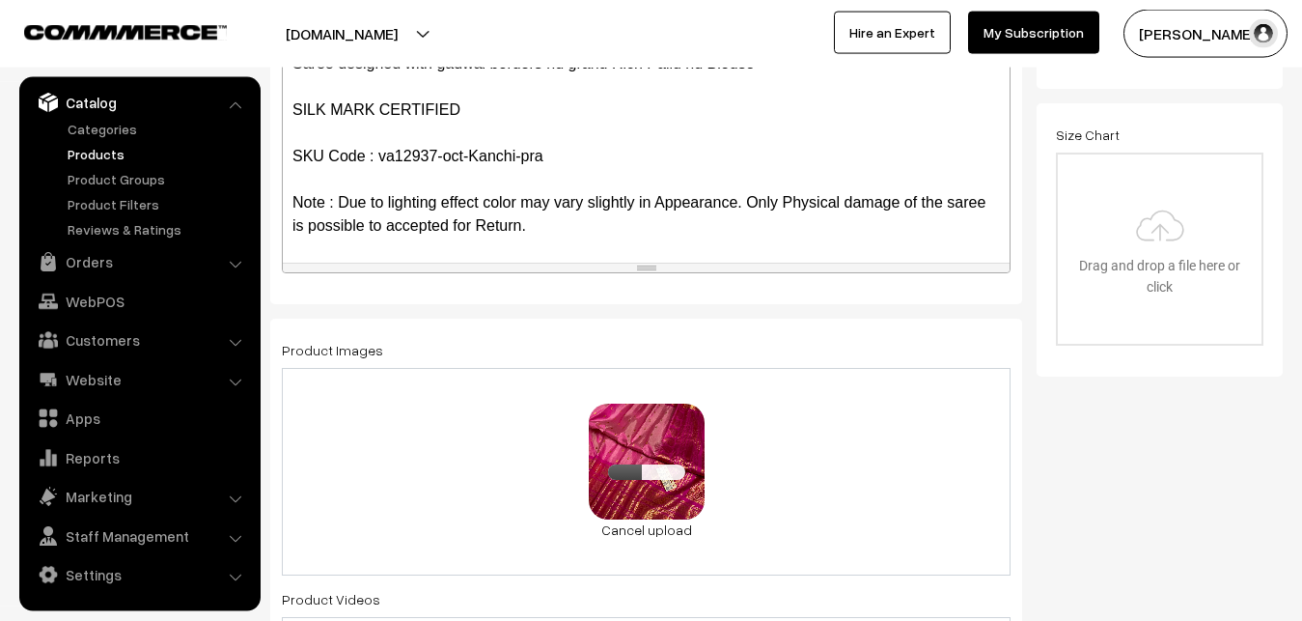
scroll to position [1024, 0]
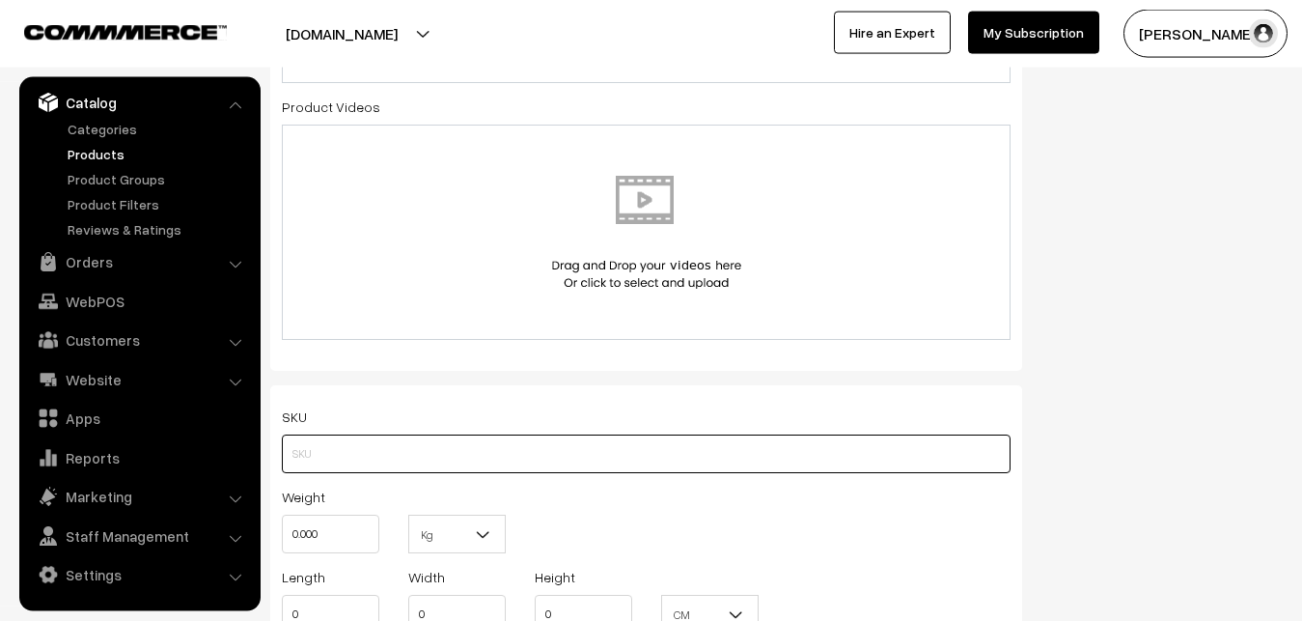
click at [342, 464] on input "text" at bounding box center [646, 453] width 729 height 39
paste input "va12937-oct-Kanchi-pra"
type input "va12937-oct-Kanchi-pra"
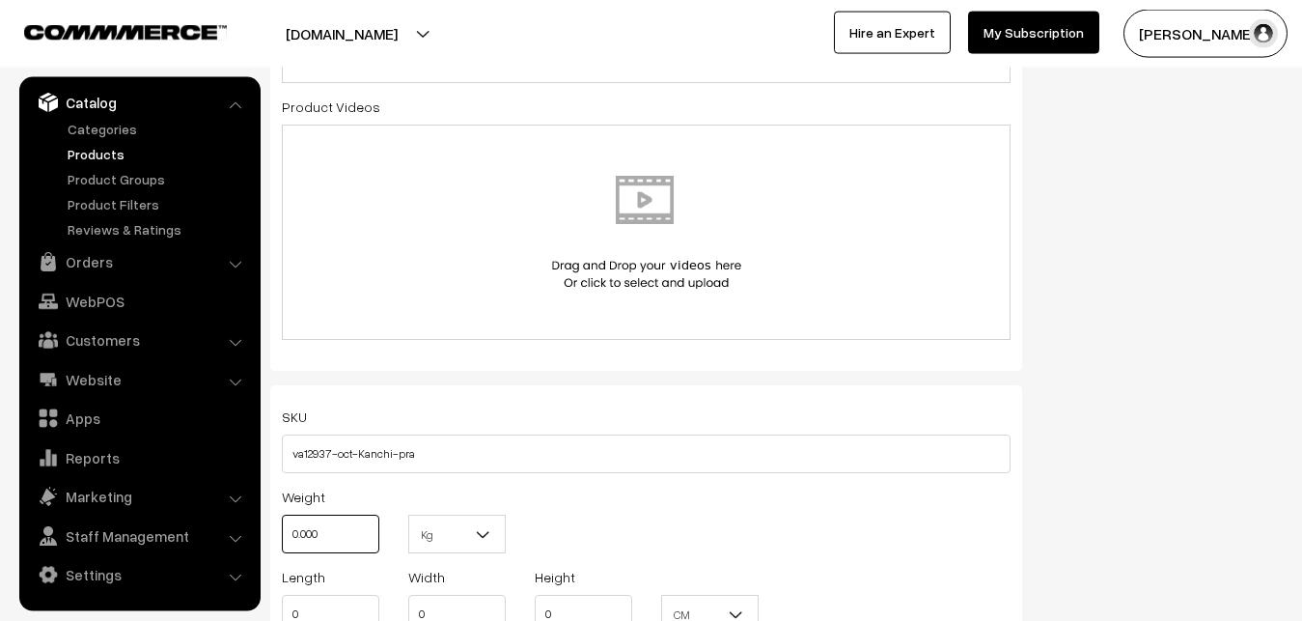
drag, startPoint x: 343, startPoint y: 525, endPoint x: 262, endPoint y: 518, distance: 81.4
click at [282, 518] on input "0.000" at bounding box center [331, 534] width 98 height 39
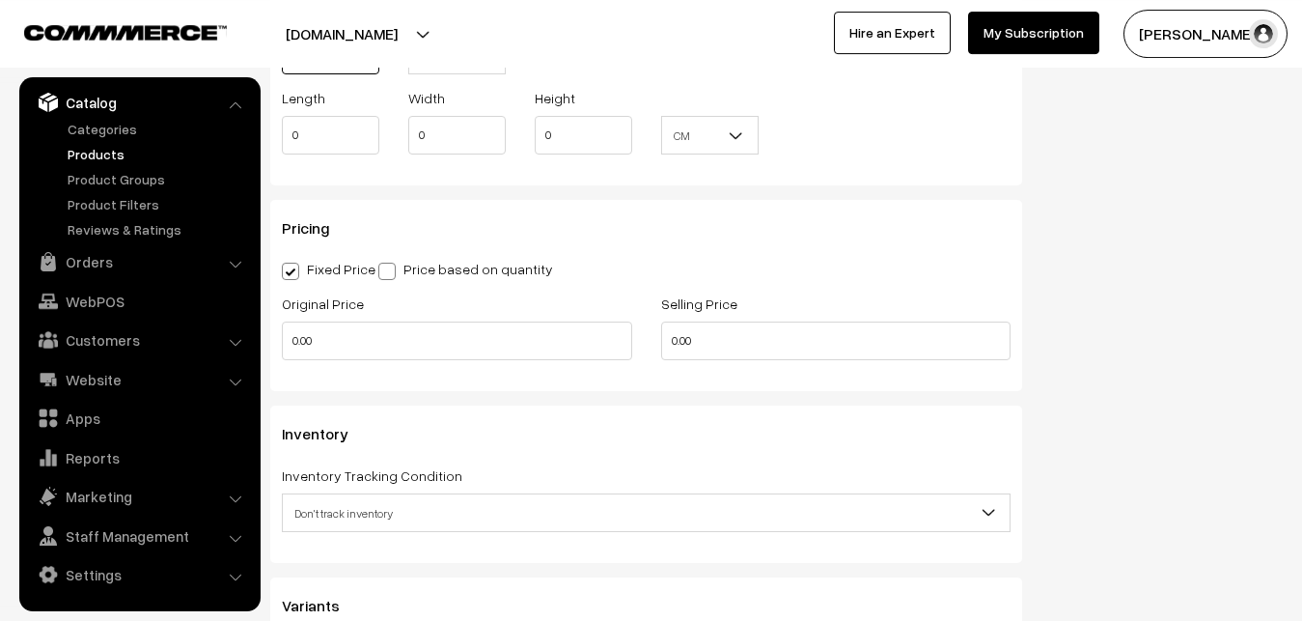
scroll to position [1517, 0]
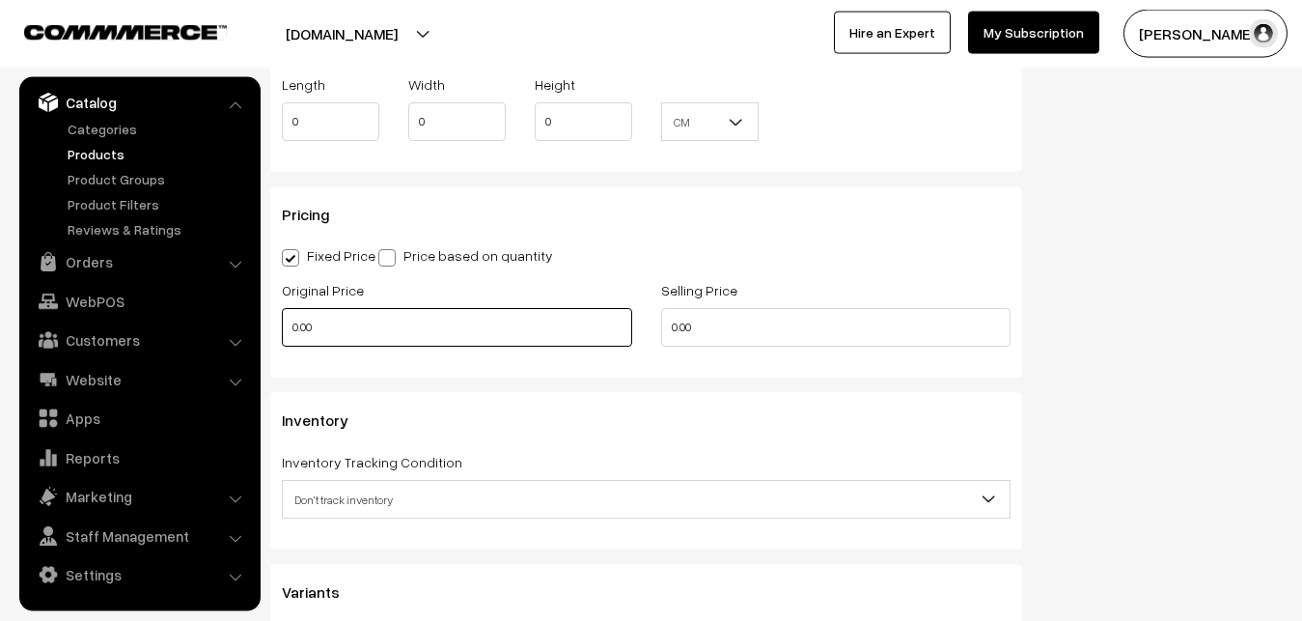
type input "0.80"
drag, startPoint x: 374, startPoint y: 320, endPoint x: 239, endPoint y: 328, distance: 134.4
click at [282, 328] on input "0.00" at bounding box center [457, 327] width 350 height 39
type input "9000"
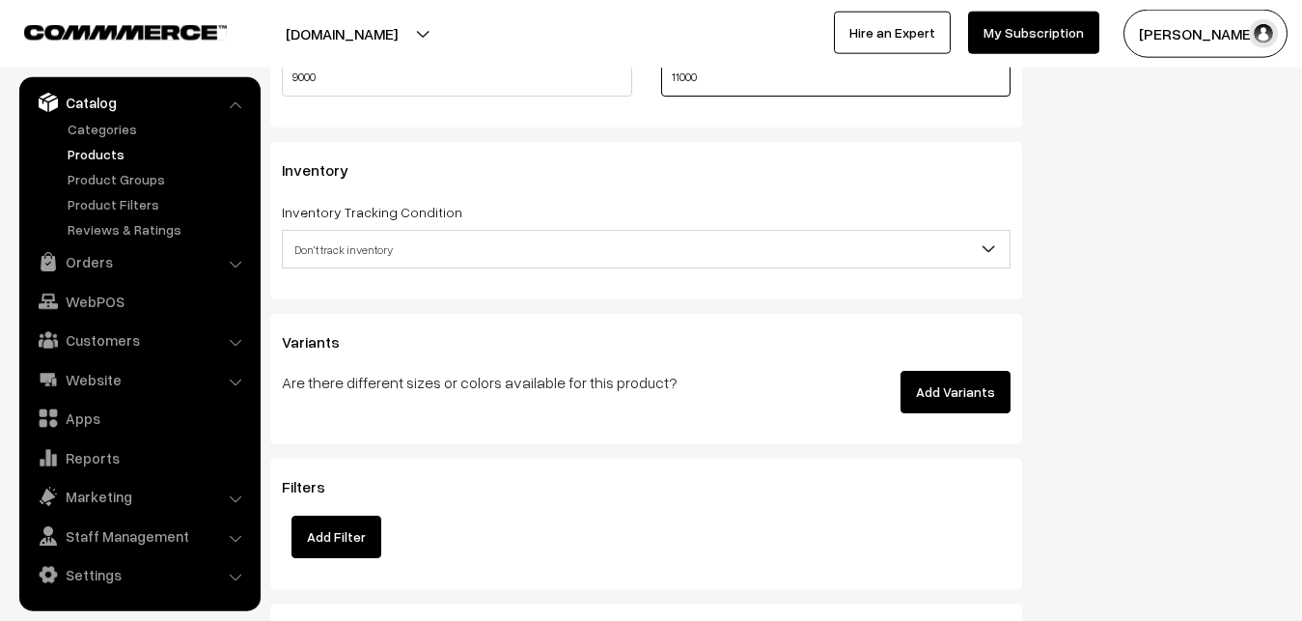
scroll to position [1812, 0]
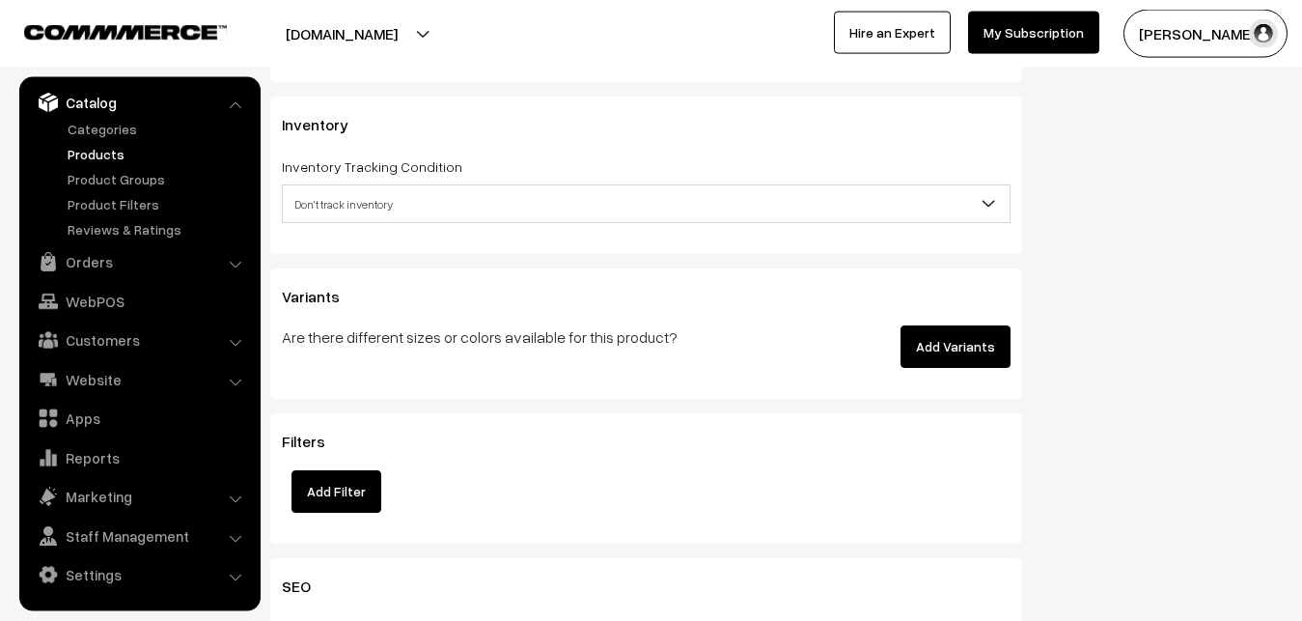
type input "11000"
click at [349, 204] on span "Don't track inventory" at bounding box center [646, 204] width 727 height 34
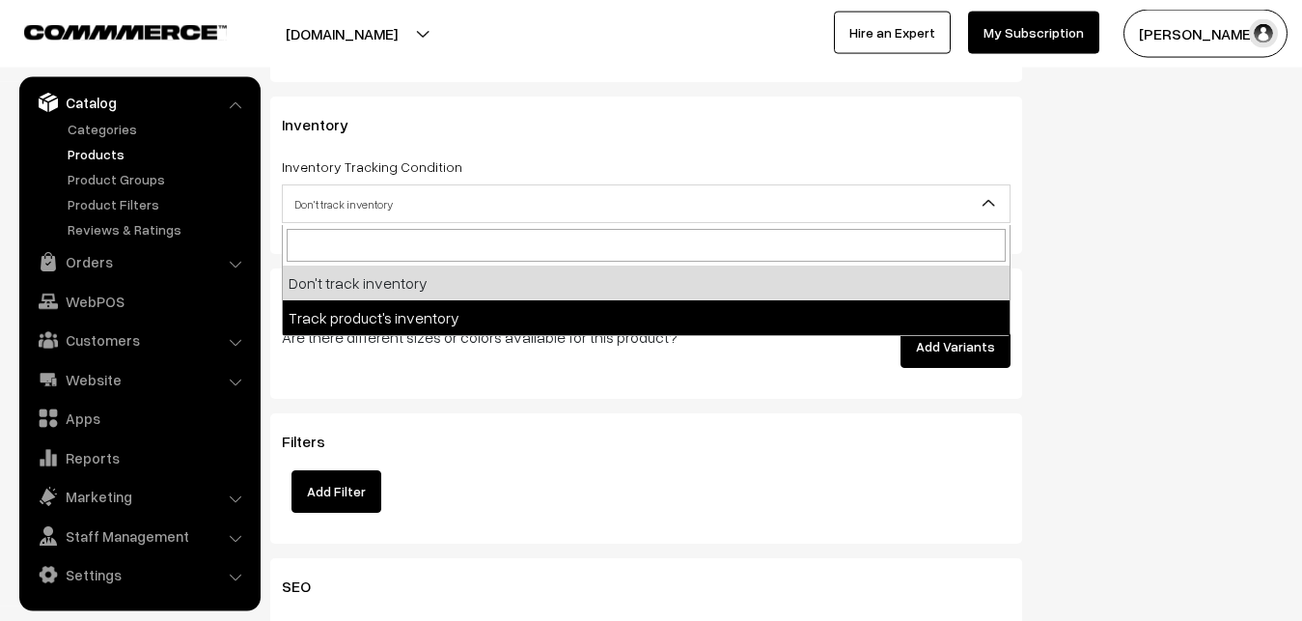
select select "2"
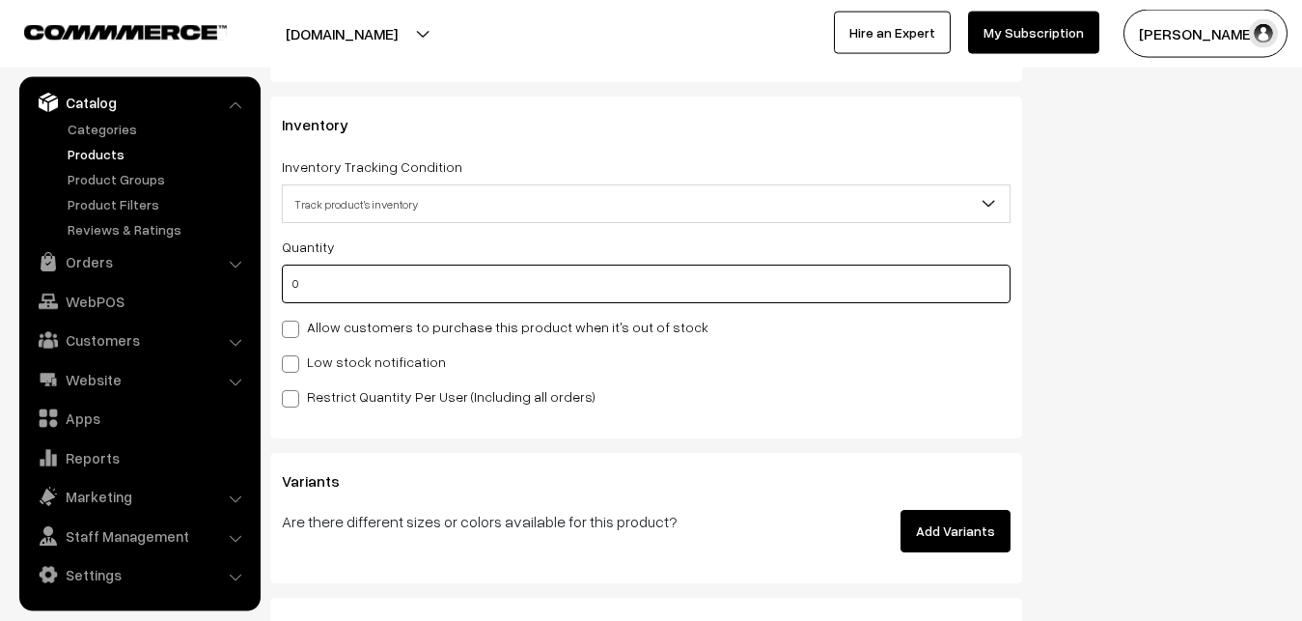
click at [355, 279] on input "0" at bounding box center [646, 284] width 729 height 39
type input "4"
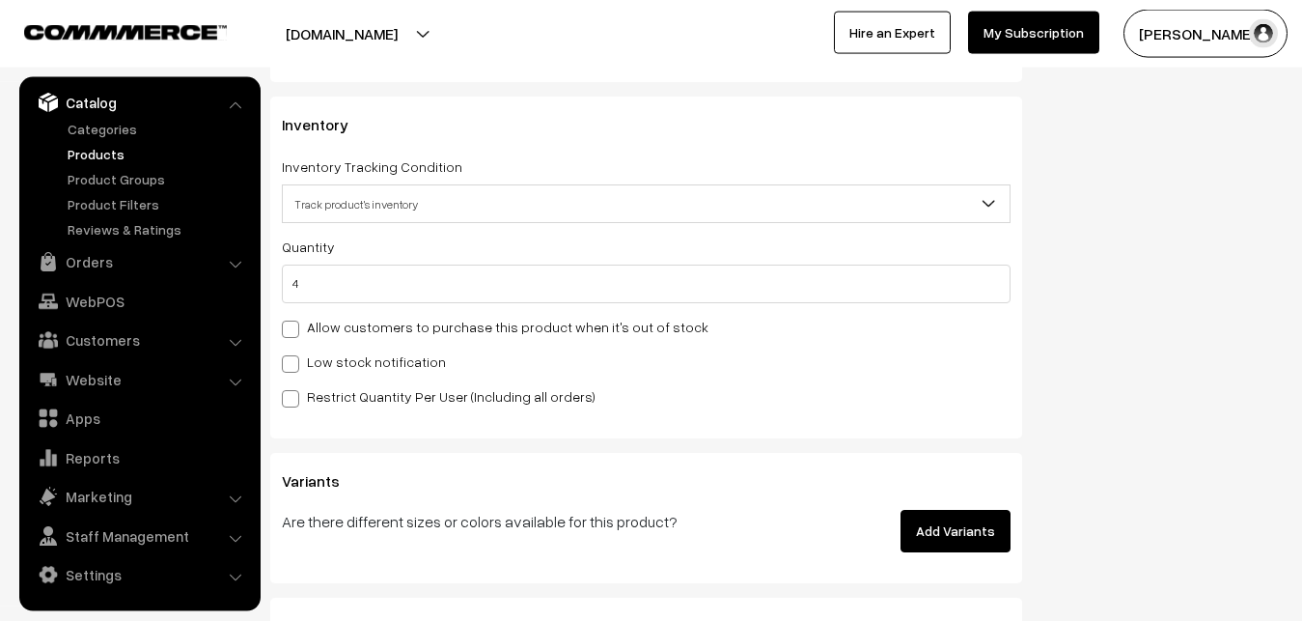
click at [317, 367] on label "Low stock notification" at bounding box center [364, 361] width 164 height 20
click at [294, 367] on input "Low stock notification" at bounding box center [288, 360] width 13 height 13
checkbox input "true"
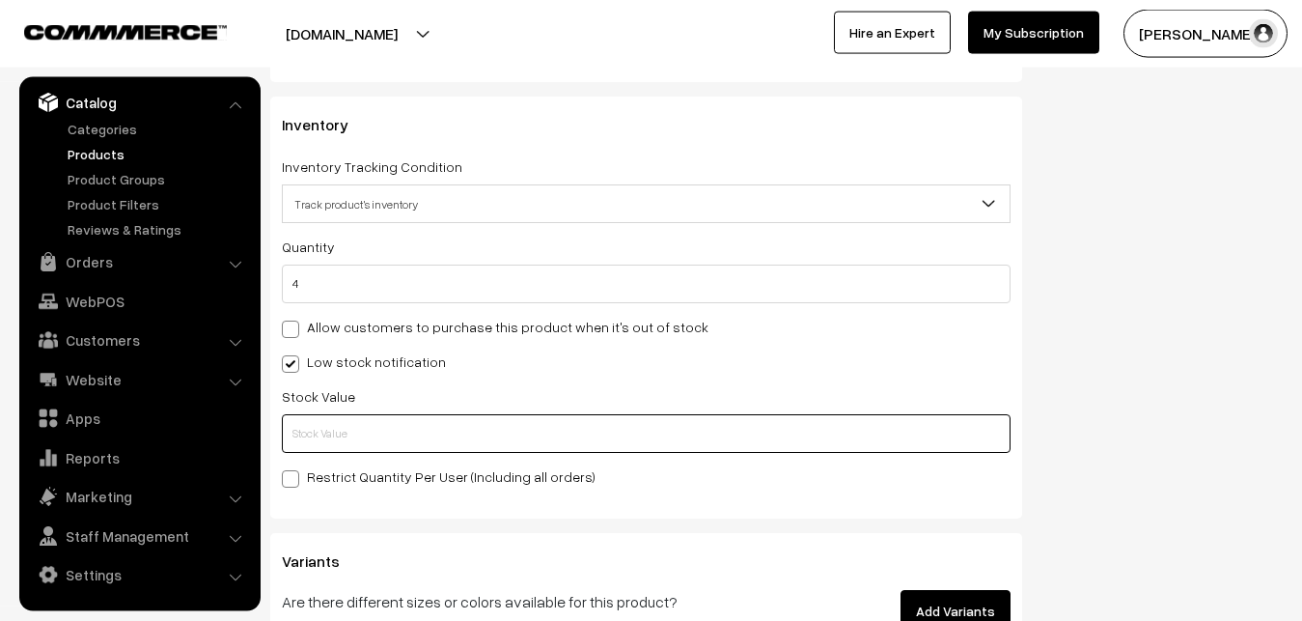
click at [317, 424] on input "text" at bounding box center [646, 433] width 729 height 39
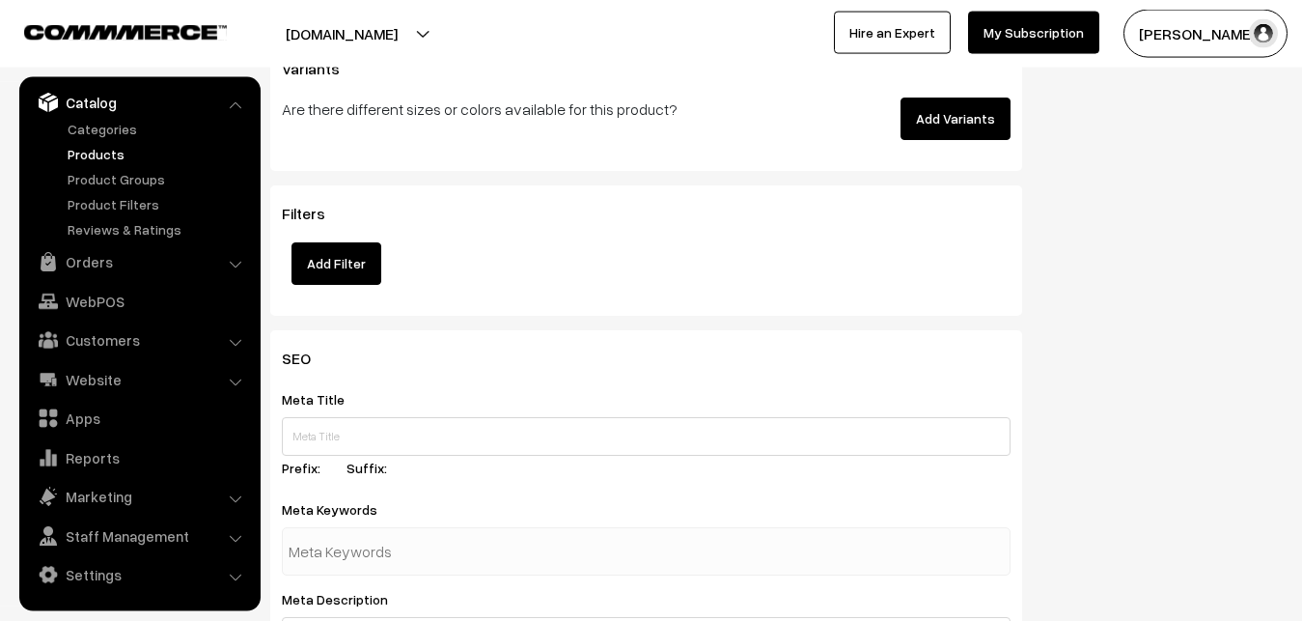
scroll to position [2874, 0]
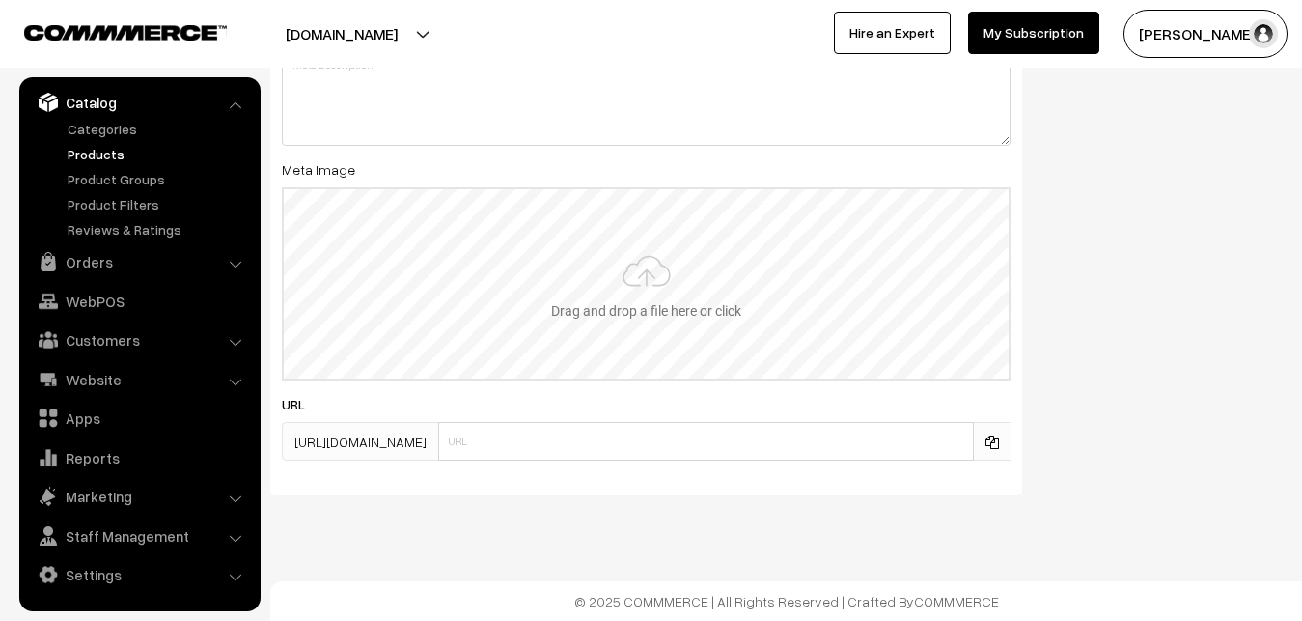
type input "2"
click at [674, 304] on input "file" at bounding box center [646, 283] width 725 height 189
type input "C:\fakepath\gadwal-saree-va12937-oct.jpeg"
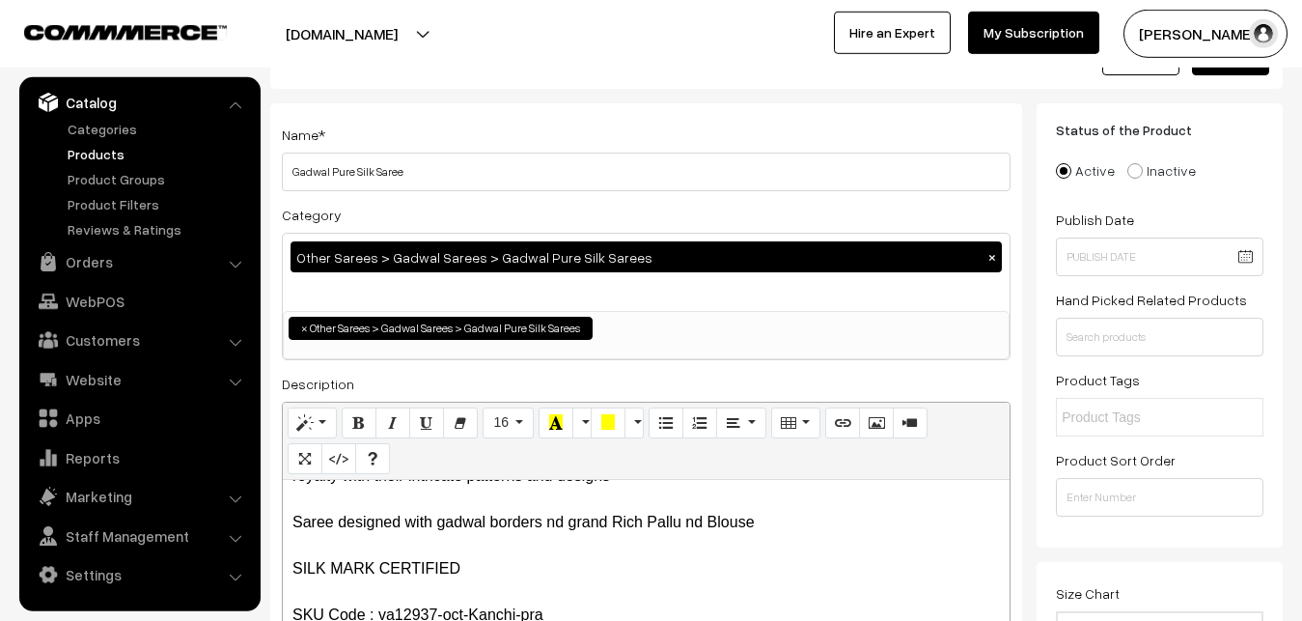
scroll to position [0, 0]
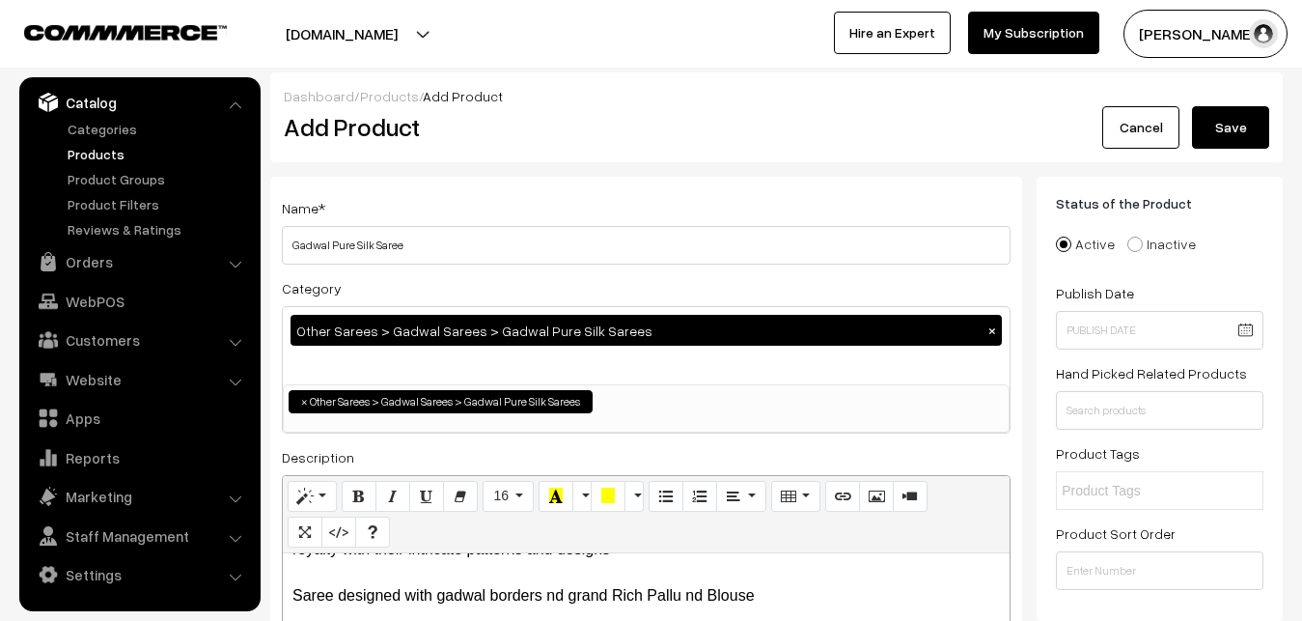
click at [1259, 131] on button "Save" at bounding box center [1230, 127] width 77 height 42
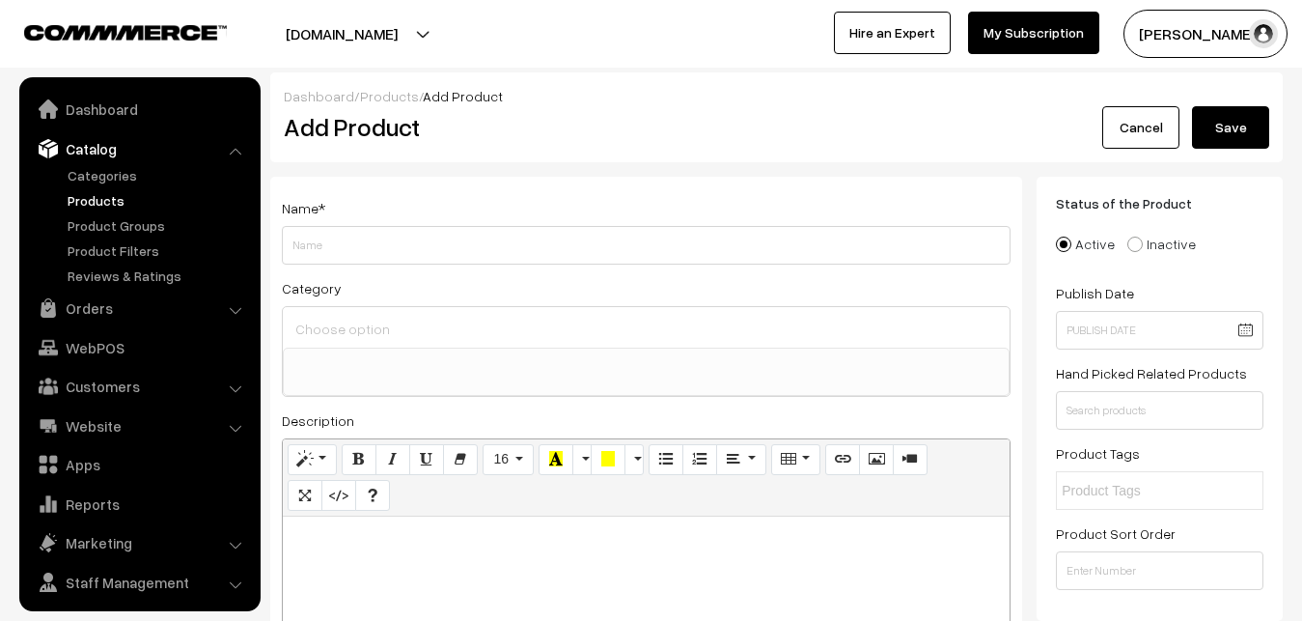
select select
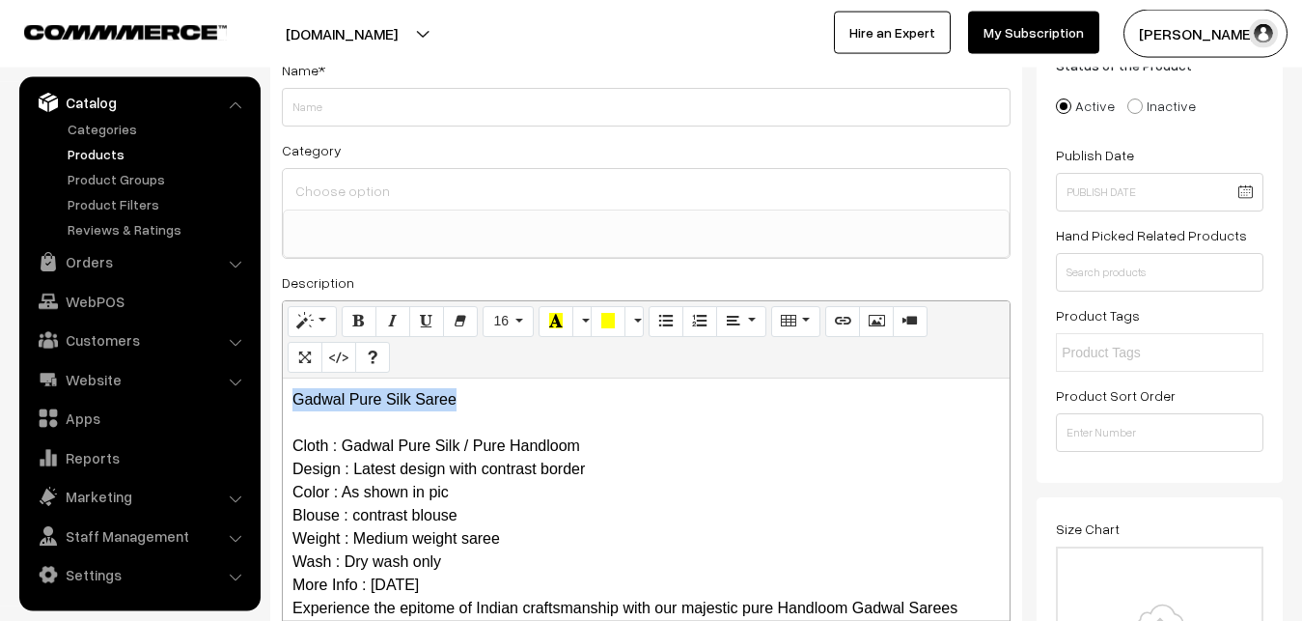
drag, startPoint x: 524, startPoint y: 394, endPoint x: 181, endPoint y: 393, distance: 342.7
click at [283, 393] on div "Gadwal Pure Silk Saree Cloth : Gadwal Pure Silk / Pure Handloom Design : Latest…" at bounding box center [646, 498] width 727 height 241
copy p "Gadwal Pure Silk Saree"
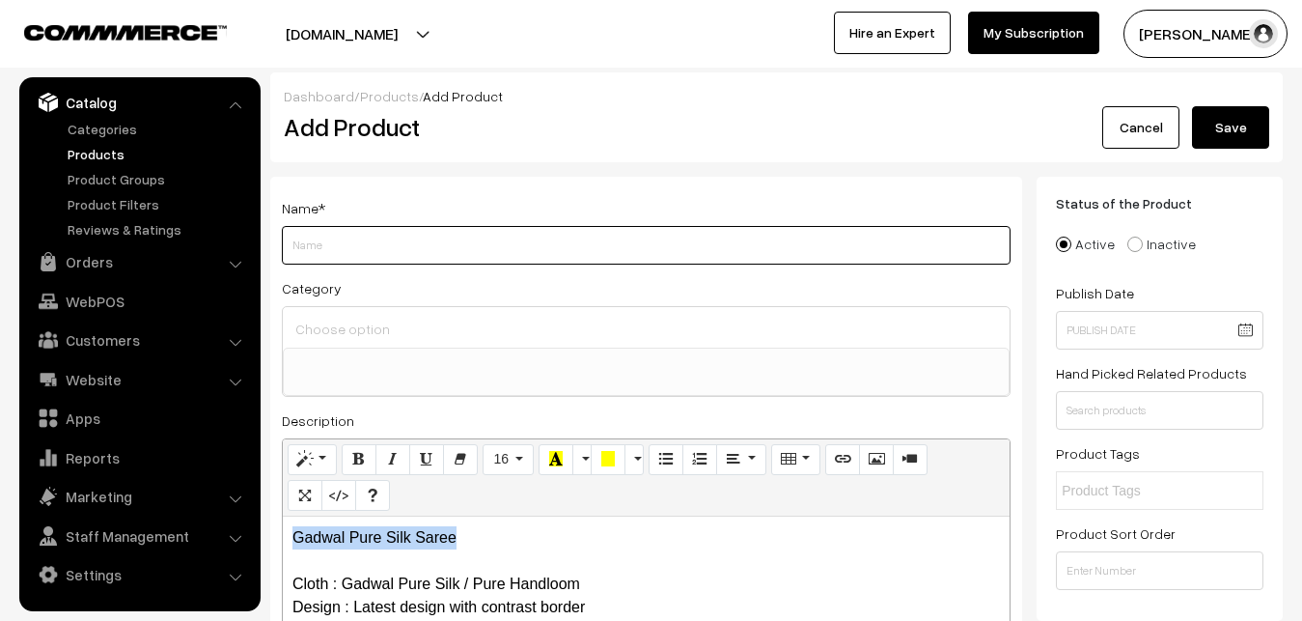
click at [319, 256] on input "Weight" at bounding box center [646, 245] width 729 height 39
paste input "Gadwal Pure Silk Saree"
type input "Gadwal Pure Silk Saree"
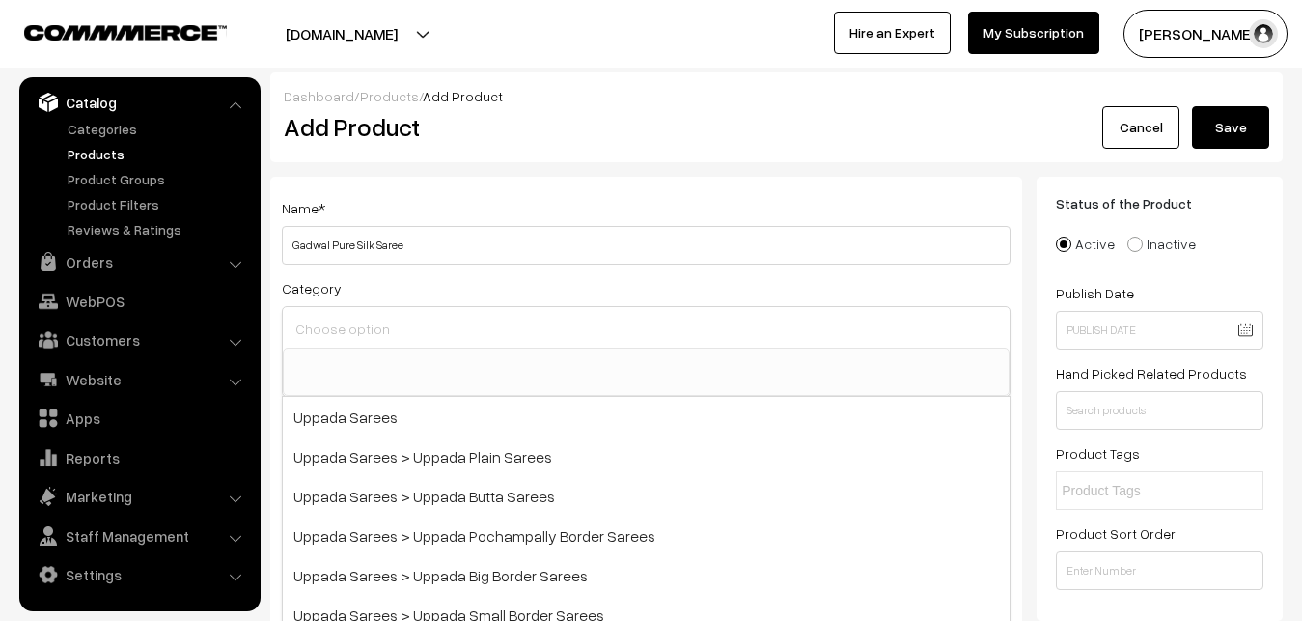
click at [344, 322] on input at bounding box center [646, 329] width 711 height 28
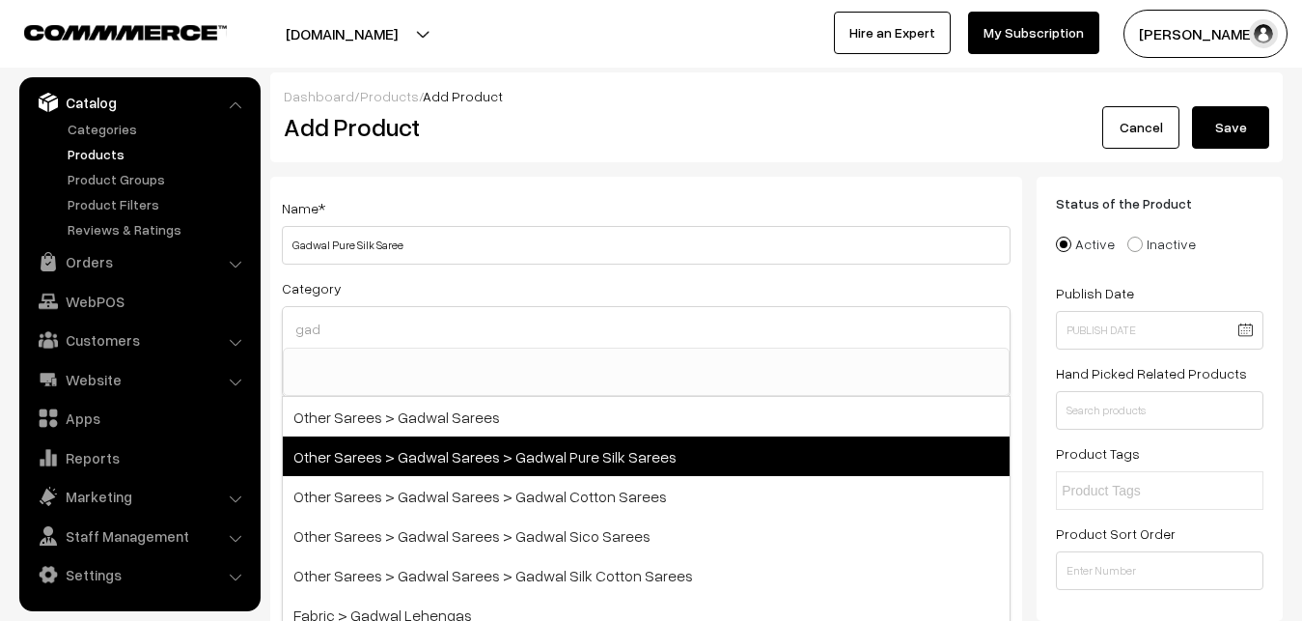
type input "gad"
click at [426, 448] on span "Other Sarees > Gadwal Sarees > Gadwal Pure Silk Sarees" at bounding box center [646, 456] width 727 height 40
select select "45"
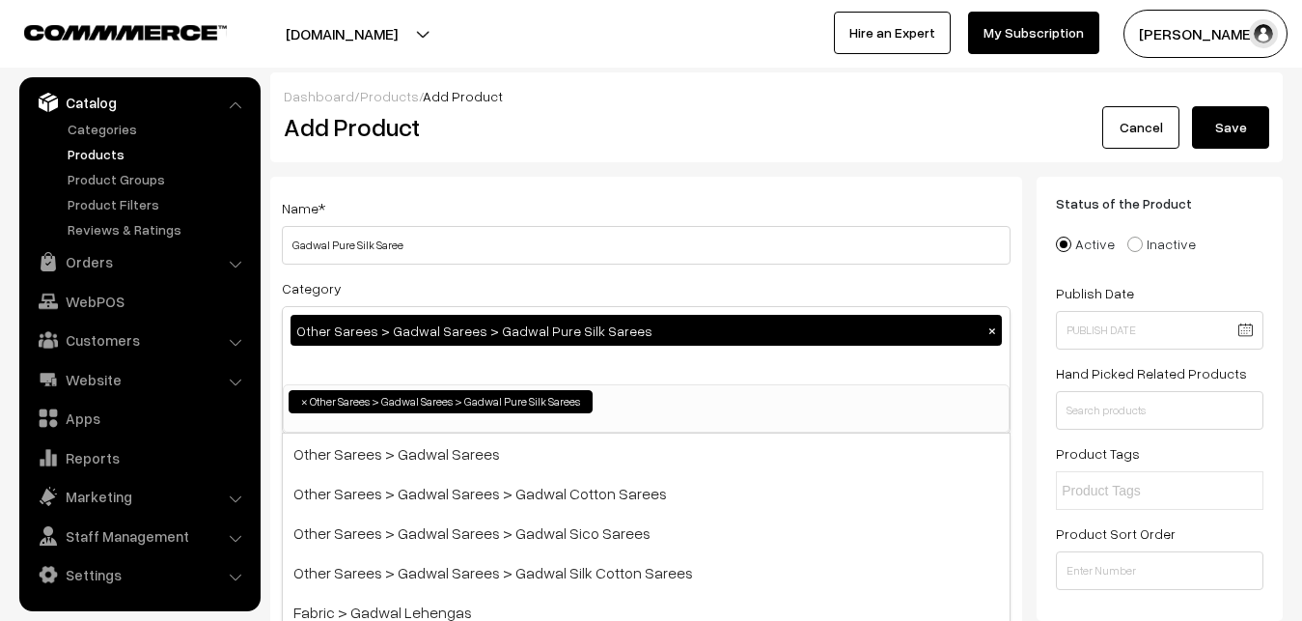
scroll to position [710, 0]
click at [483, 202] on div "Name * Gadwal Pure Silk Saree" at bounding box center [646, 230] width 729 height 69
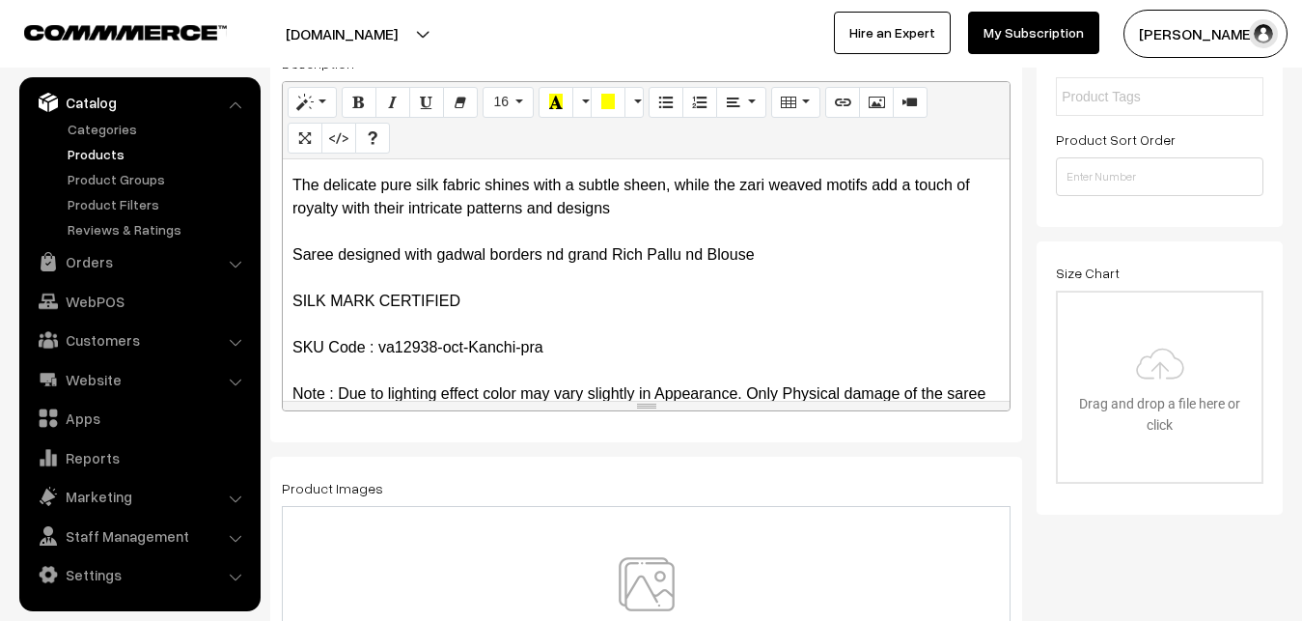
scroll to position [349, 0]
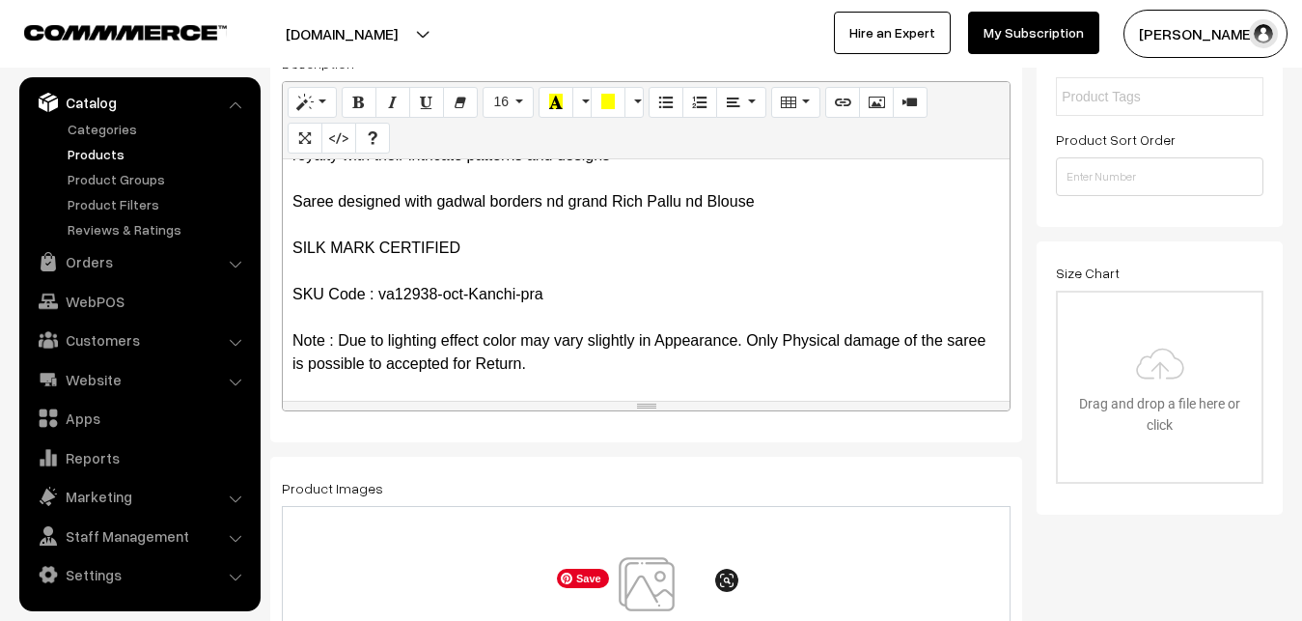
click at [649, 568] on img at bounding box center [646, 613] width 199 height 113
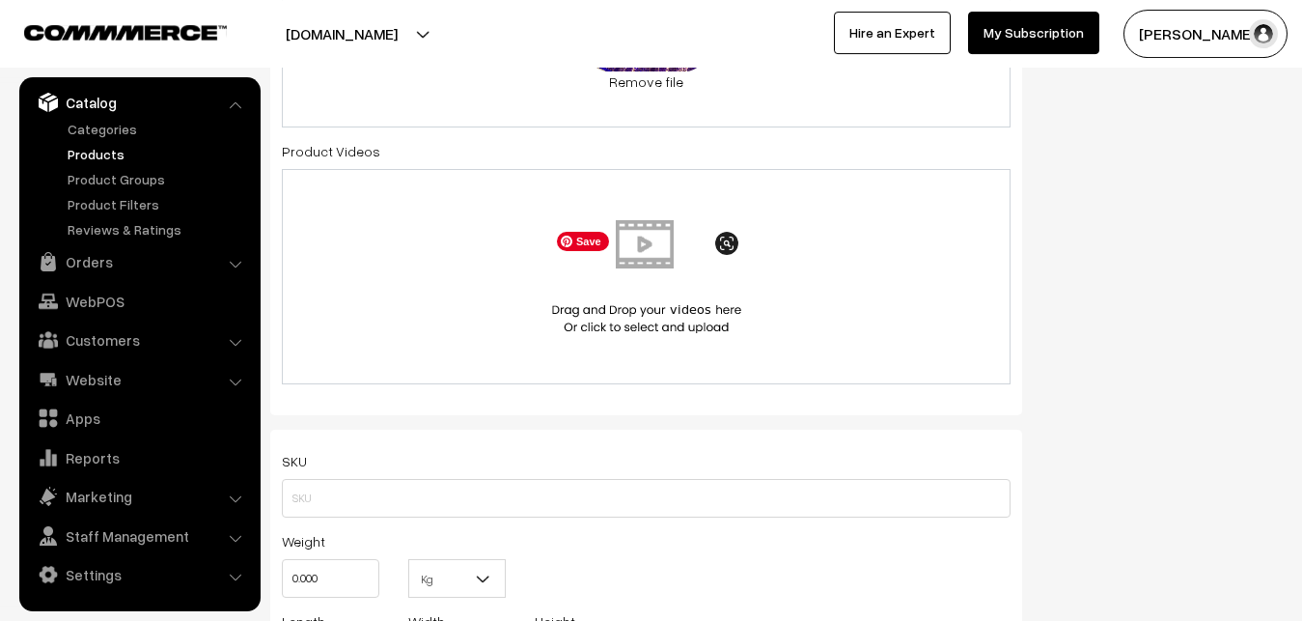
scroll to position [1083, 0]
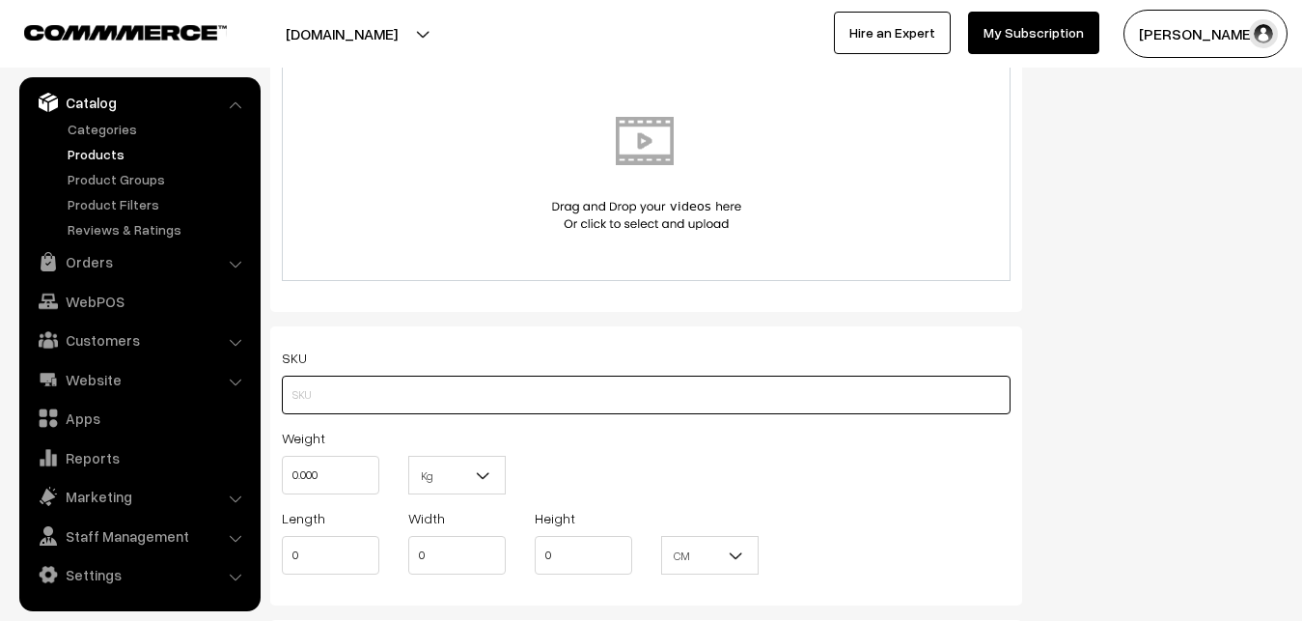
click at [328, 379] on input "text" at bounding box center [646, 395] width 729 height 39
paste input "va12938-oct-Kanchi-pra"
type input "va12938-oct-Kanchi-pra"
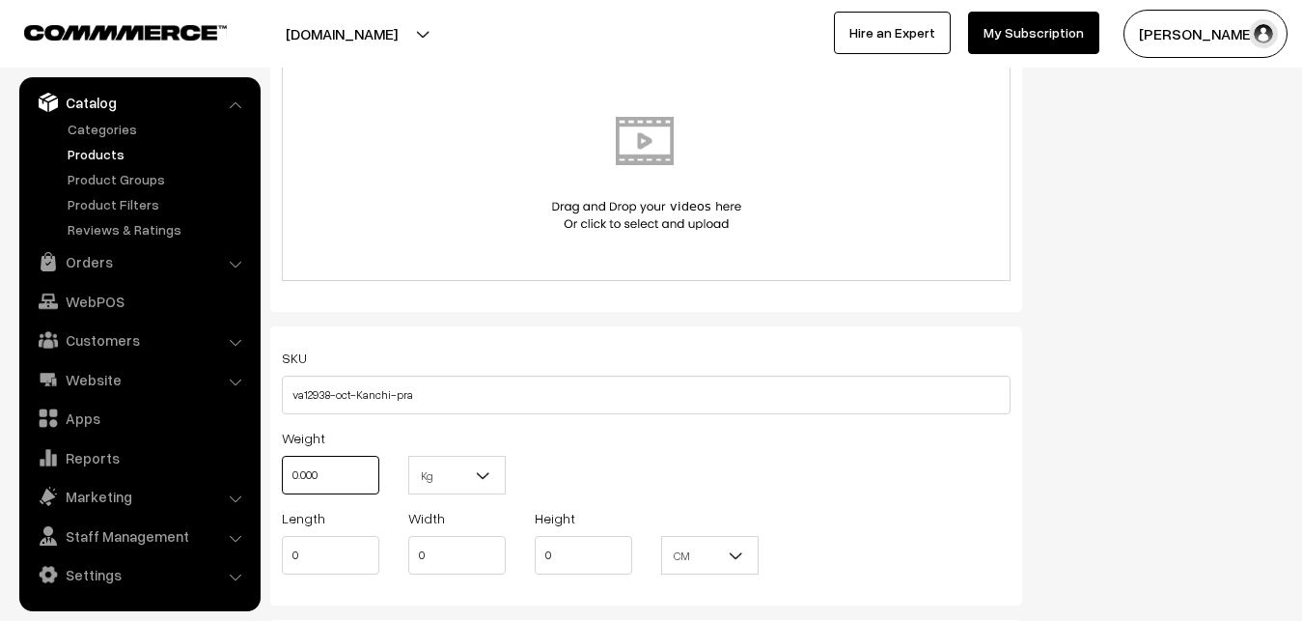
drag, startPoint x: 354, startPoint y: 471, endPoint x: 250, endPoint y: 474, distance: 104.3
click at [282, 474] on input "0.000" at bounding box center [331, 475] width 98 height 39
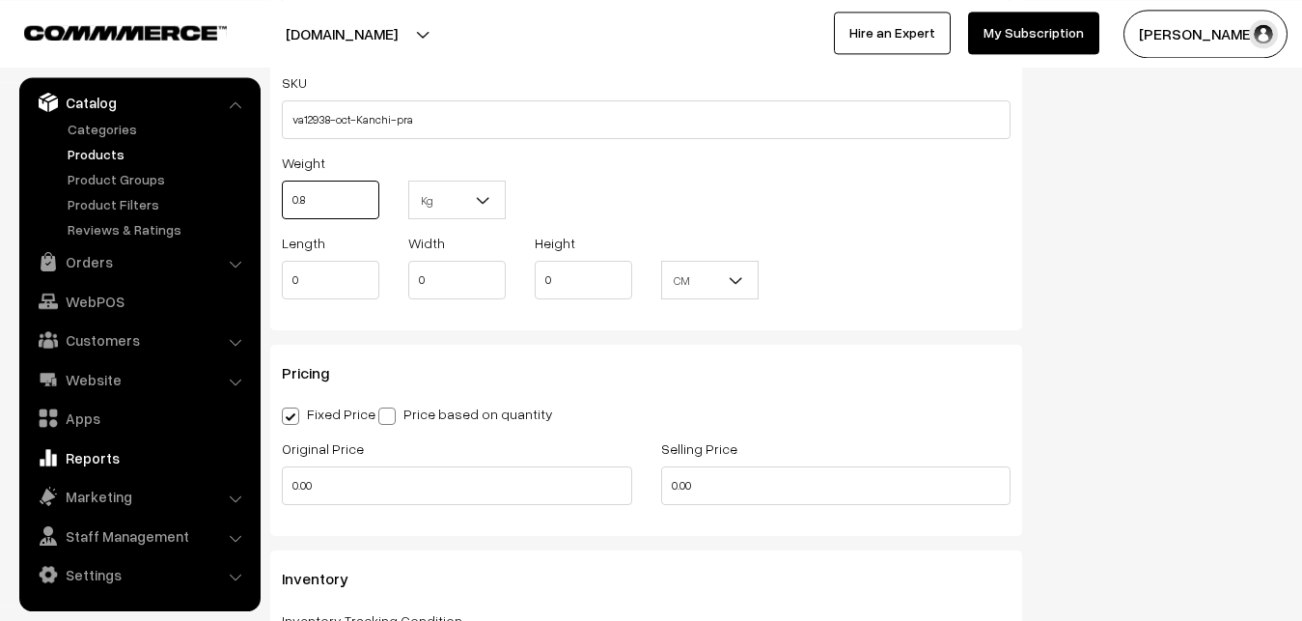
scroll to position [1379, 0]
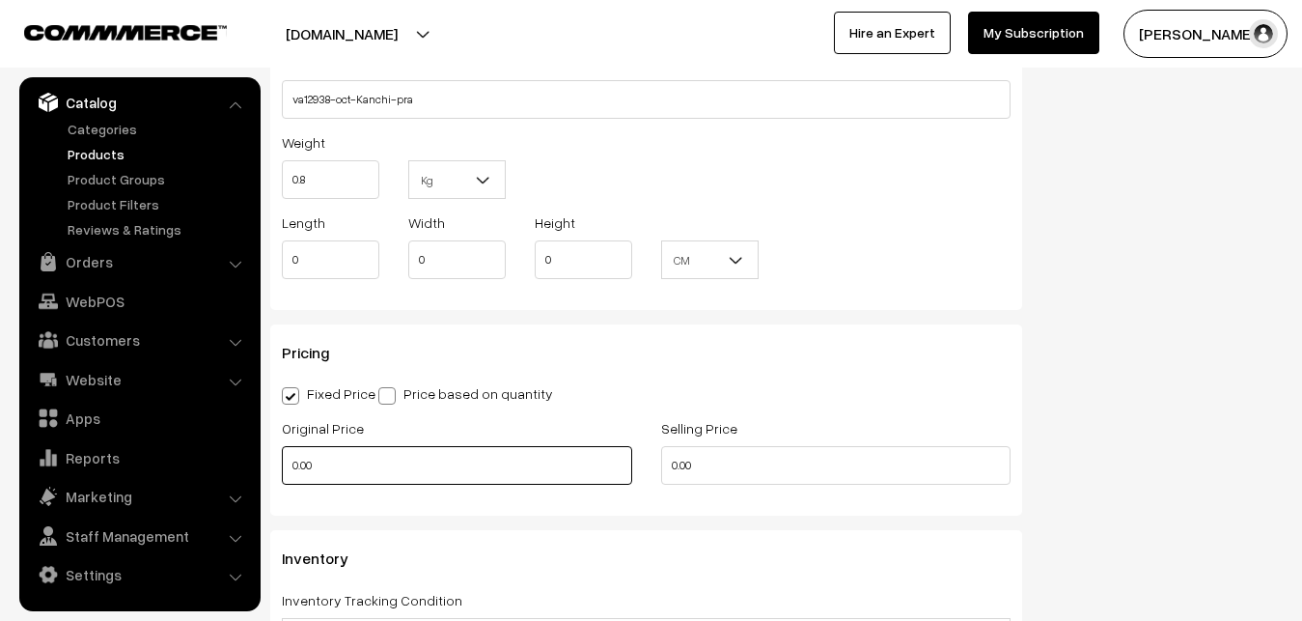
type input "0.80"
drag, startPoint x: 332, startPoint y: 473, endPoint x: 265, endPoint y: 474, distance: 67.6
click at [282, 474] on input "0.00" at bounding box center [457, 465] width 350 height 39
type input "9000"
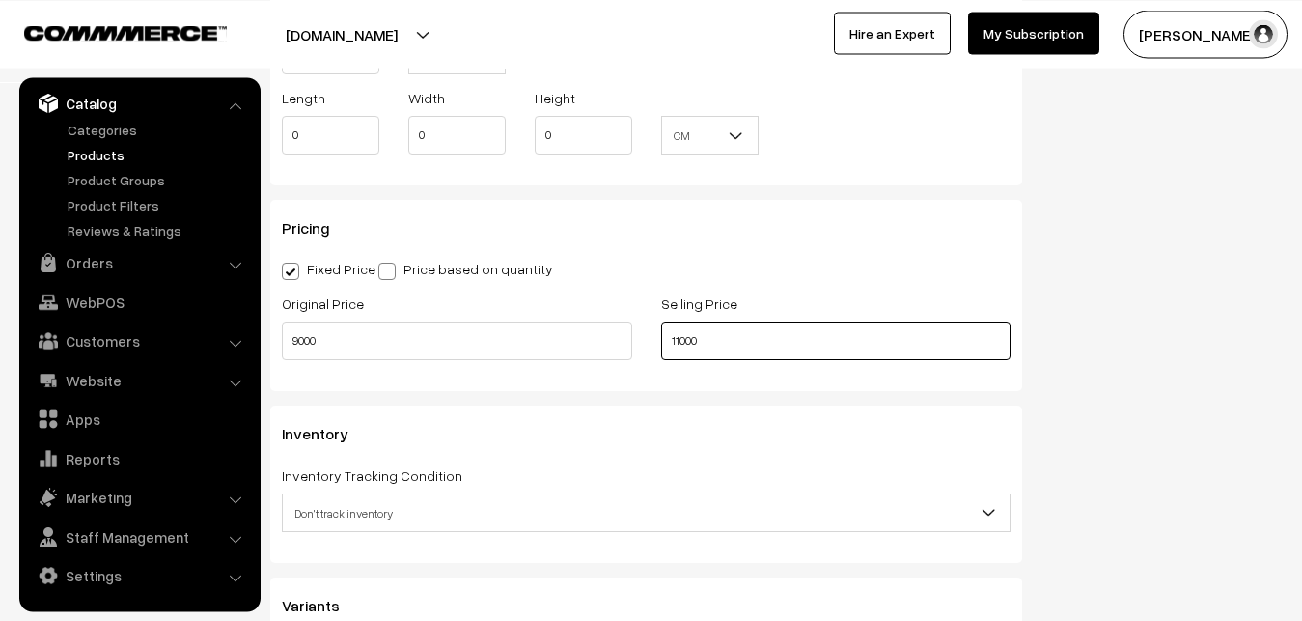
scroll to position [1674, 0]
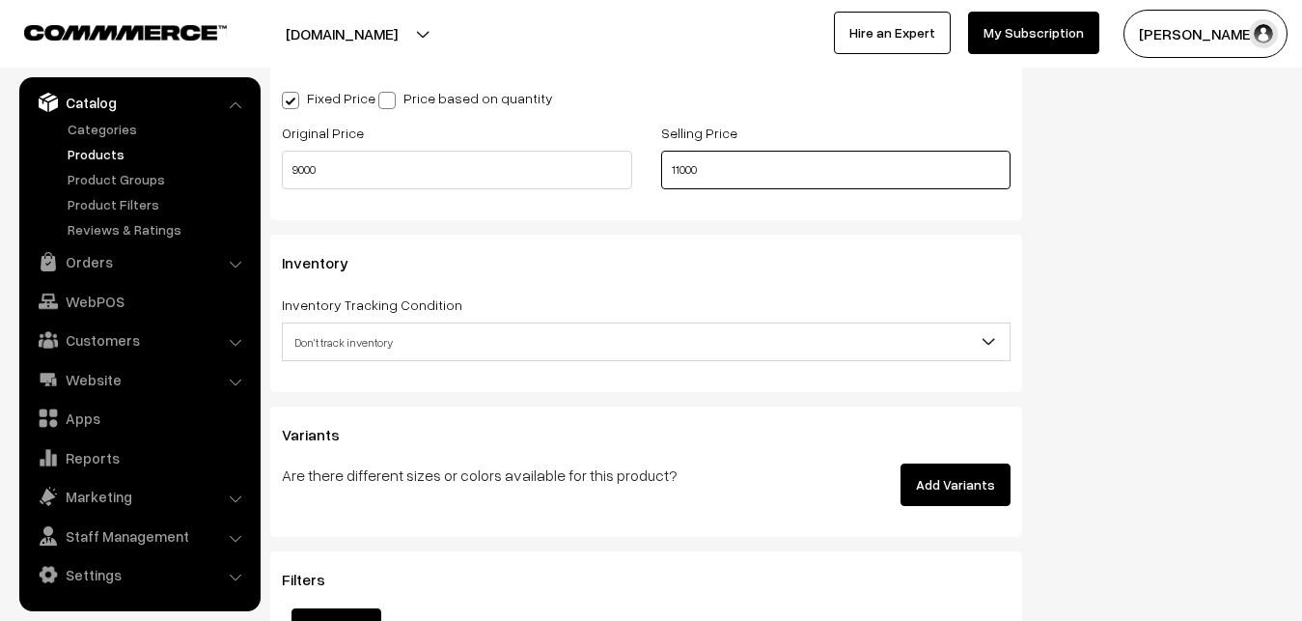
type input "11000"
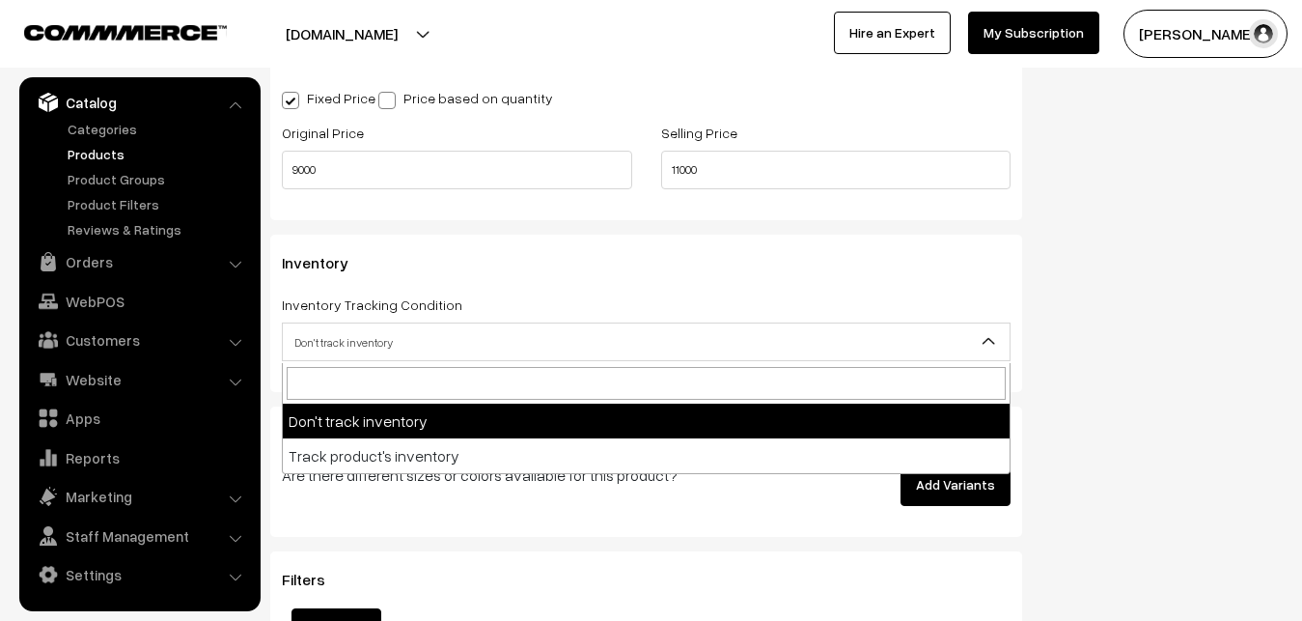
click at [345, 348] on span "Don't track inventory" at bounding box center [646, 342] width 727 height 34
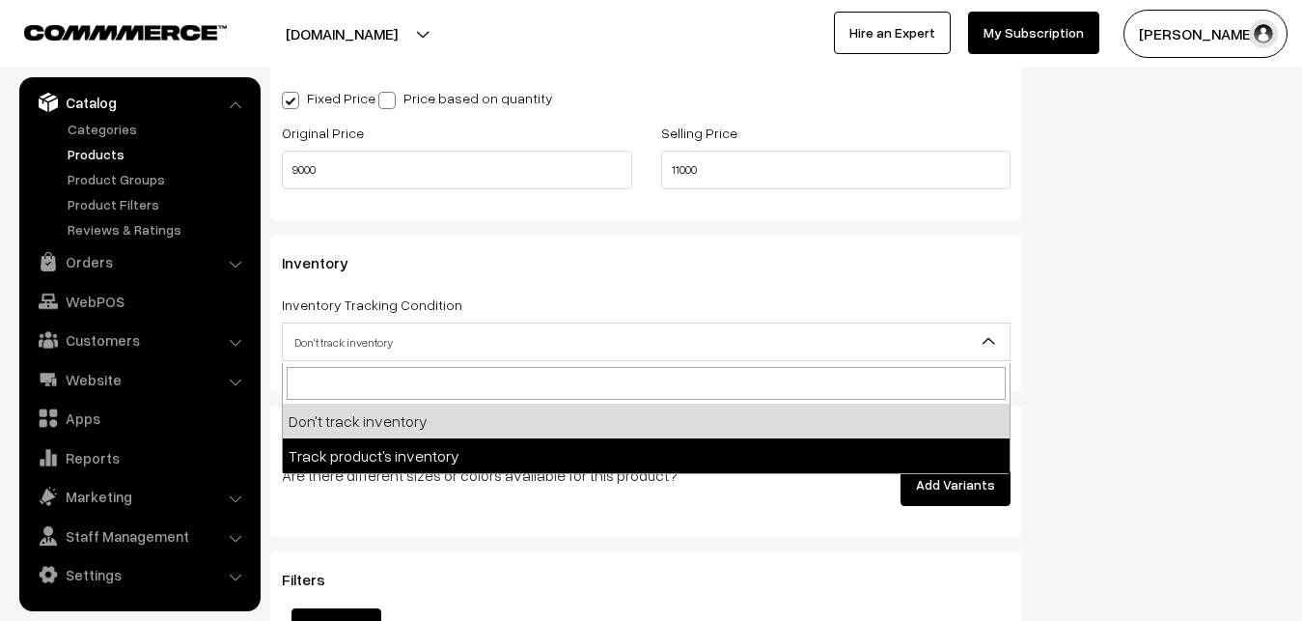
select select "2"
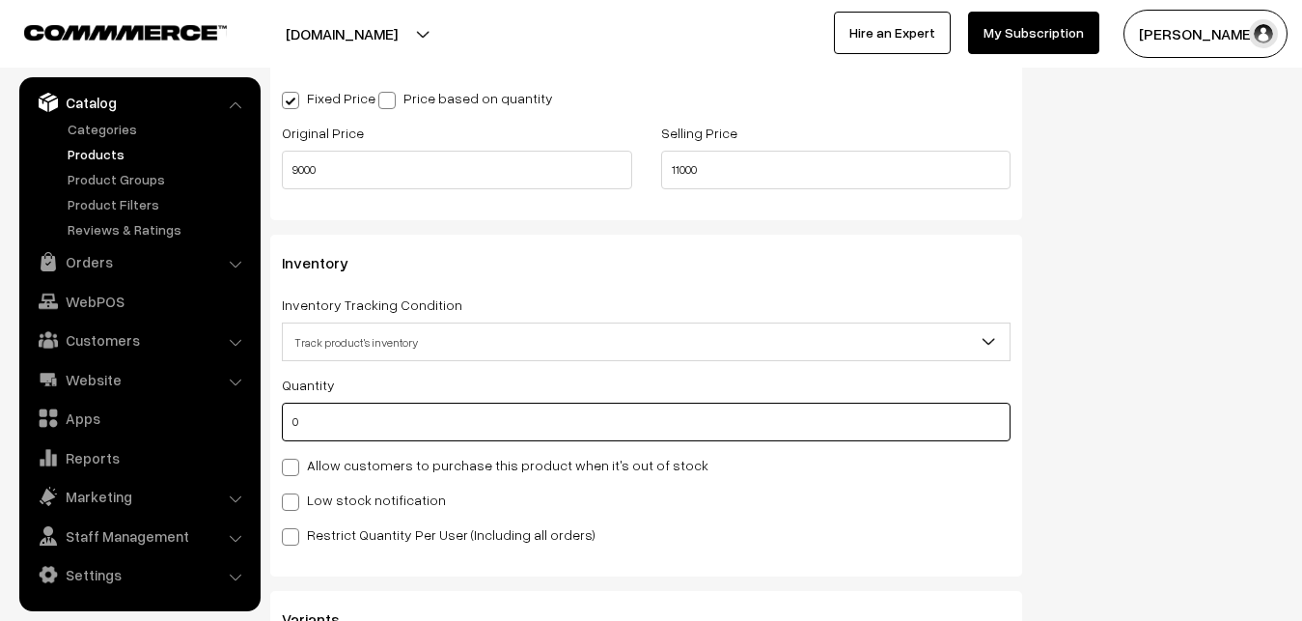
click at [325, 416] on input "0" at bounding box center [646, 422] width 729 height 39
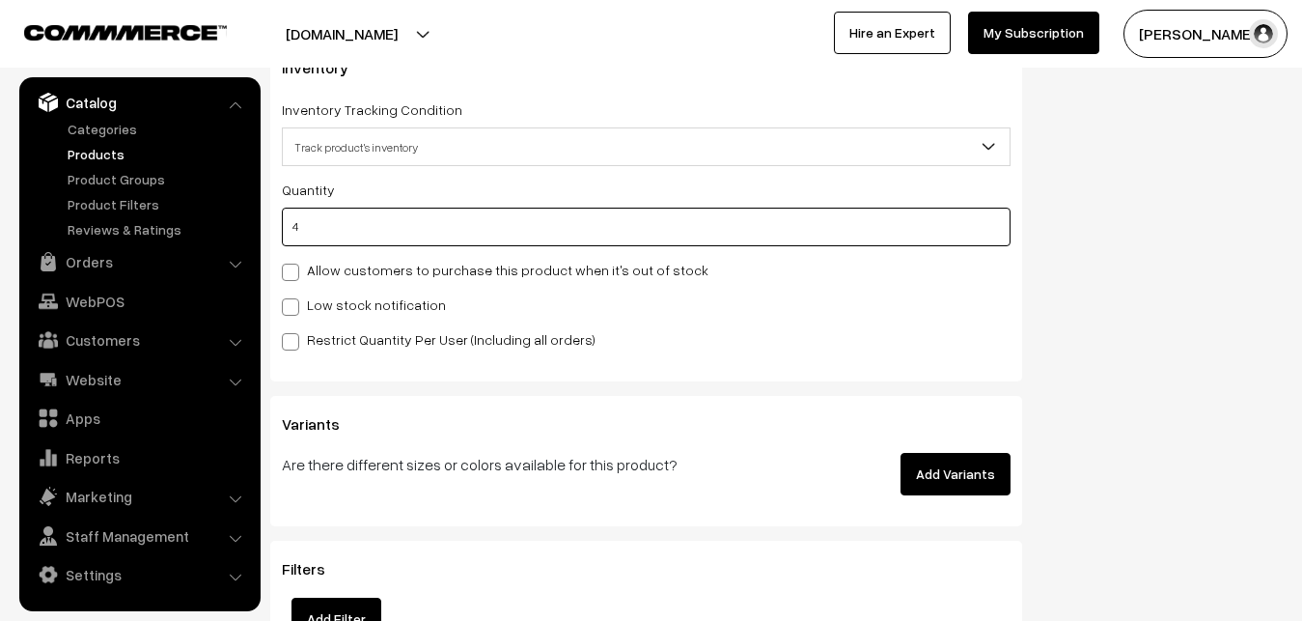
scroll to position [1871, 0]
type input "4"
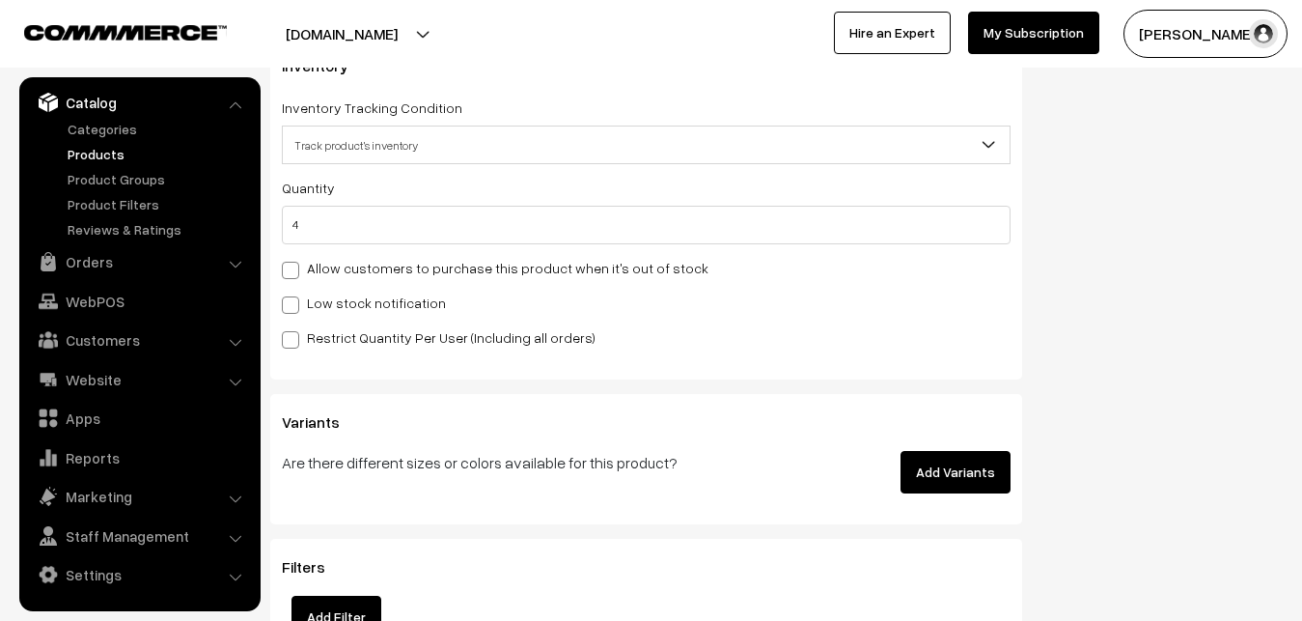
click at [302, 307] on label "Low stock notification" at bounding box center [364, 303] width 164 height 20
click at [294, 307] on input "Low stock notification" at bounding box center [288, 301] width 13 height 13
checkbox input "true"
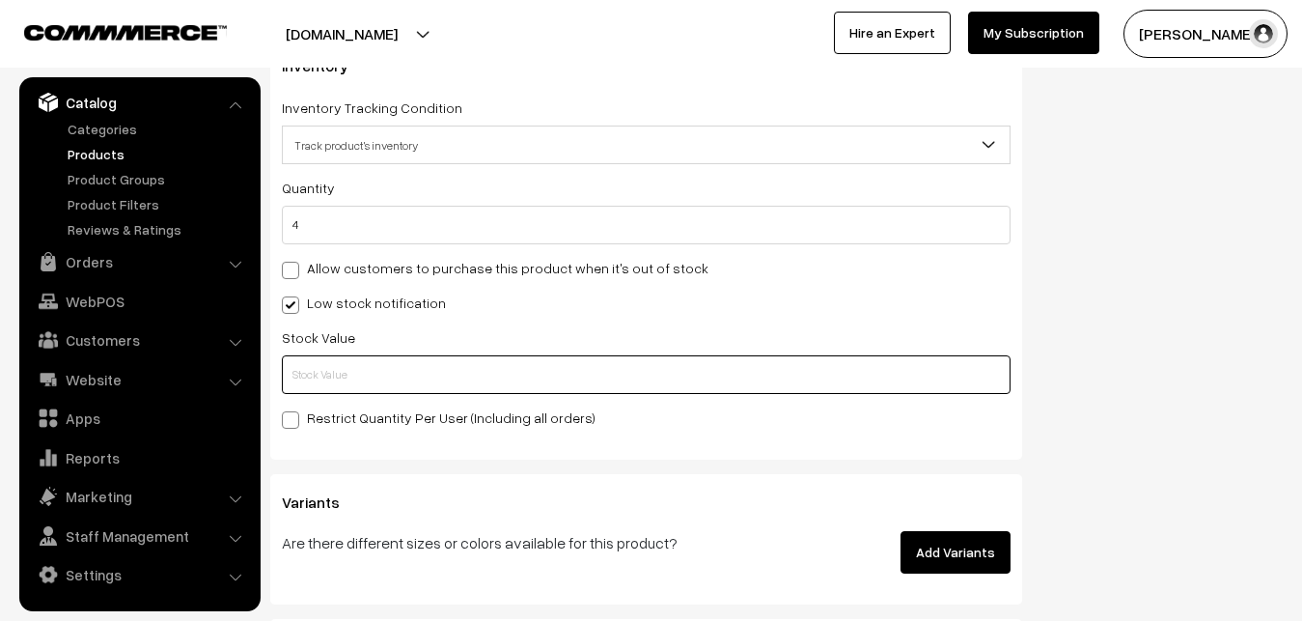
click at [302, 358] on input "text" at bounding box center [646, 374] width 729 height 39
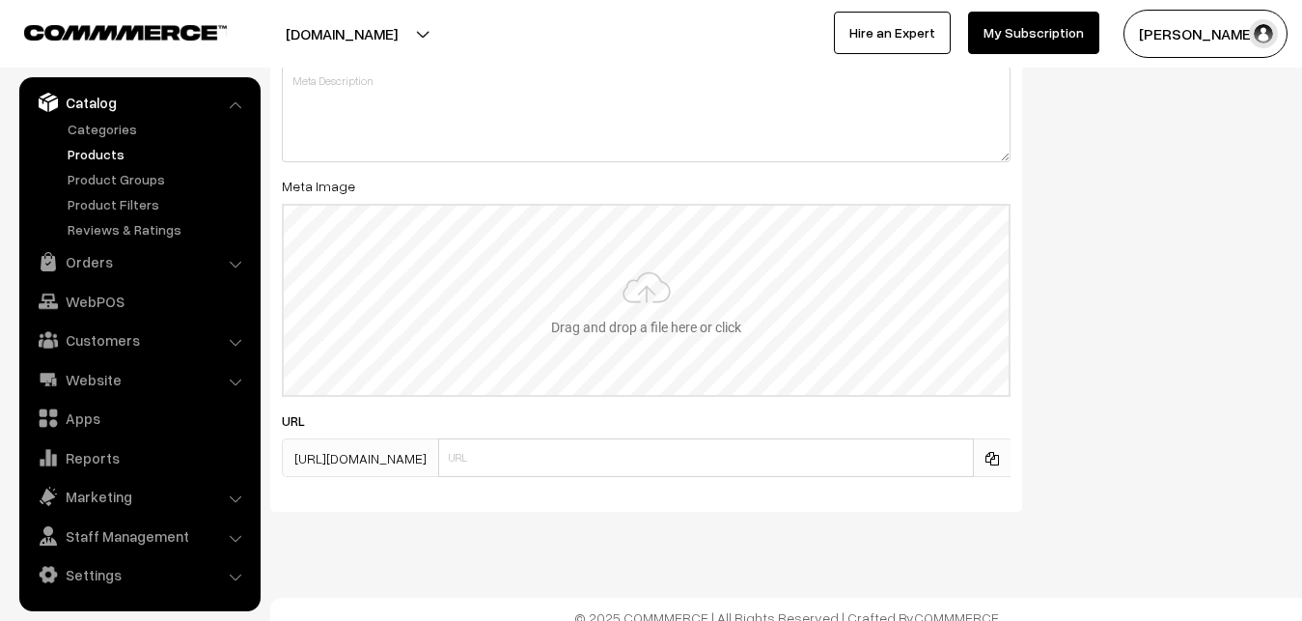
scroll to position [2874, 0]
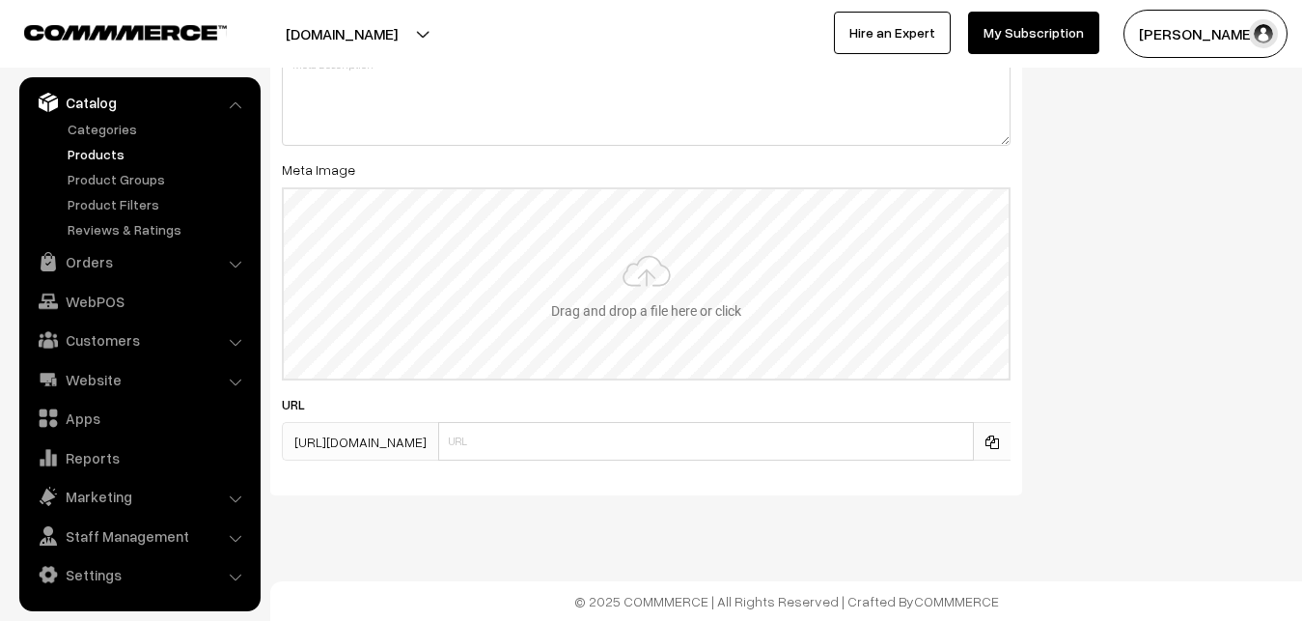
type input "2"
click at [615, 286] on input "file" at bounding box center [646, 283] width 725 height 189
